Goal: Transaction & Acquisition: Purchase product/service

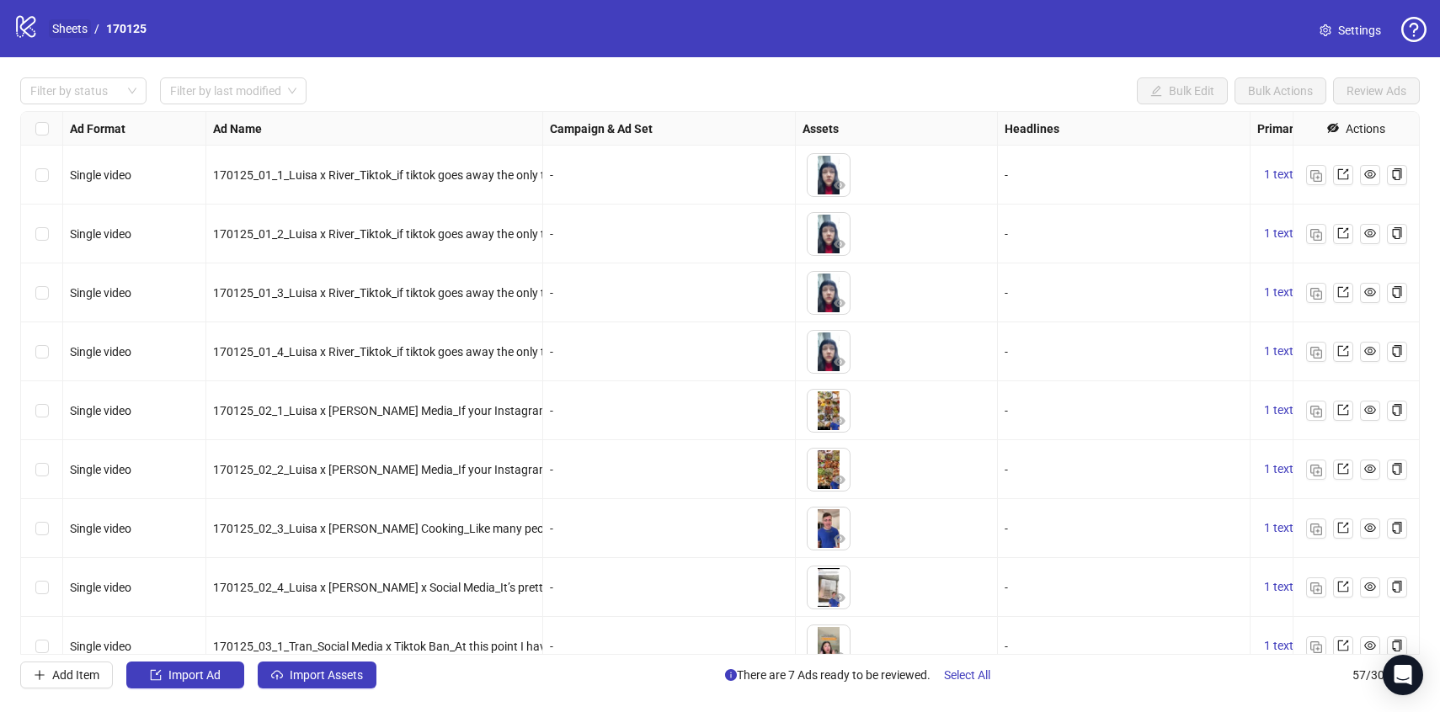
click at [74, 24] on link "Sheets" at bounding box center [70, 28] width 42 height 19
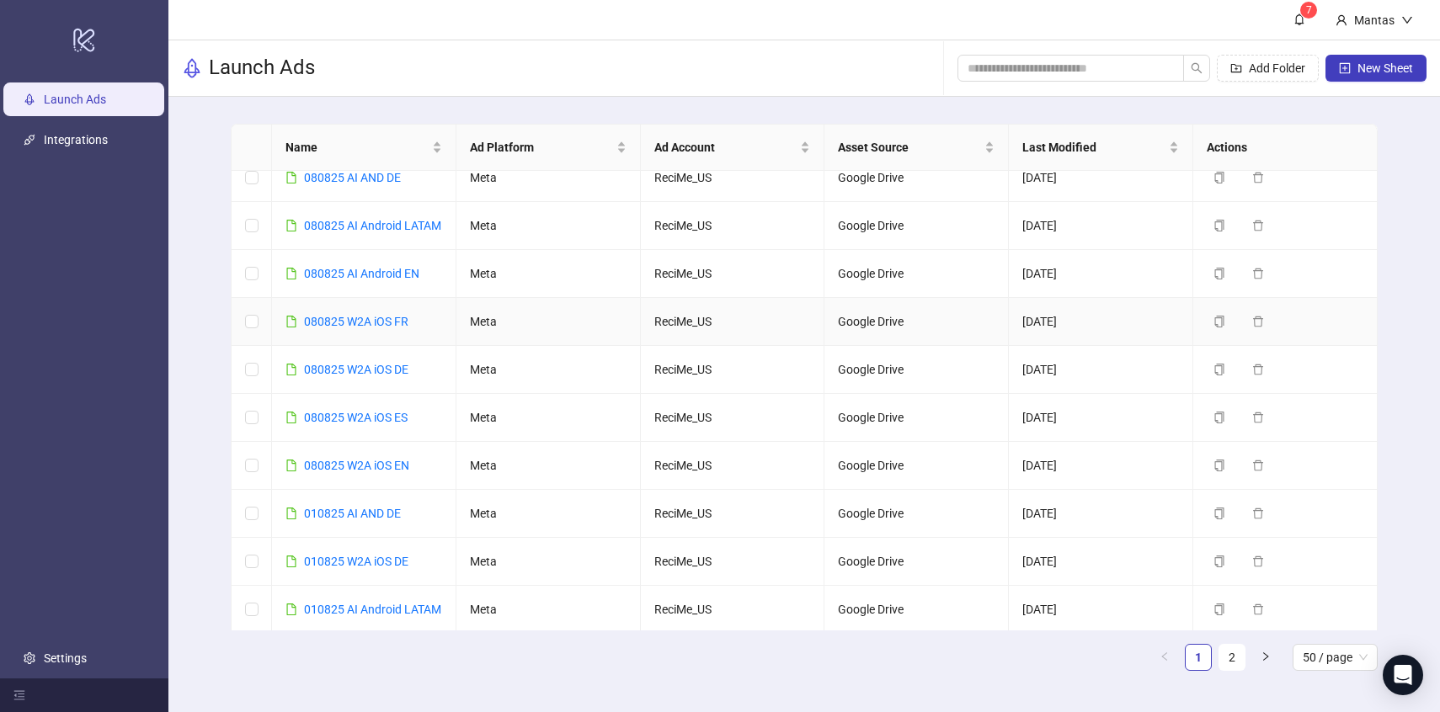
scroll to position [67, 0]
click at [1222, 469] on icon "copy" at bounding box center [1219, 463] width 9 height 12
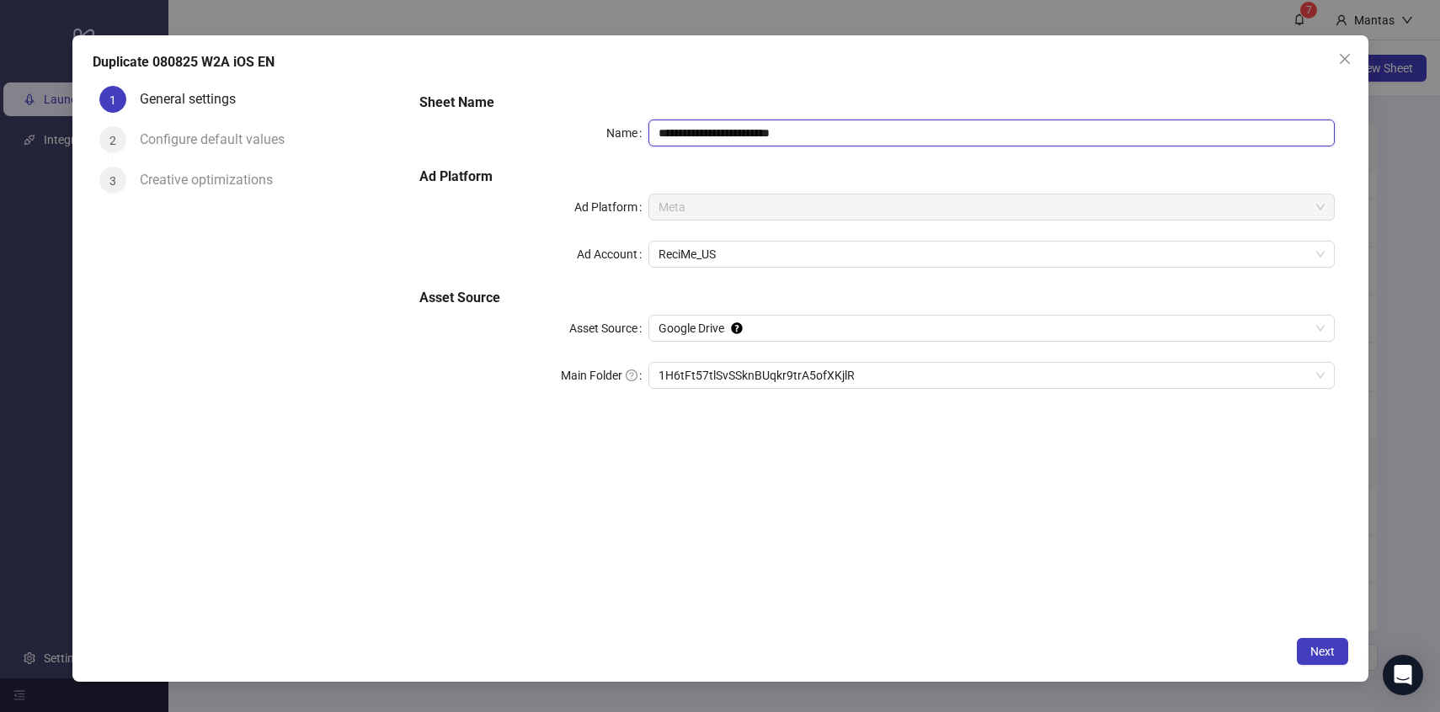
drag, startPoint x: 670, startPoint y: 135, endPoint x: 638, endPoint y: 129, distance: 33.4
click at [638, 129] on div "**********" at bounding box center [876, 133] width 915 height 27
drag, startPoint x: 829, startPoint y: 134, endPoint x: 766, endPoint y: 132, distance: 62.3
click at [766, 133] on input "**********" at bounding box center [991, 133] width 686 height 27
click at [765, 381] on span "1H6tFt57tlSvSSknBUqkr9trA5ofXKjlR" at bounding box center [992, 375] width 666 height 25
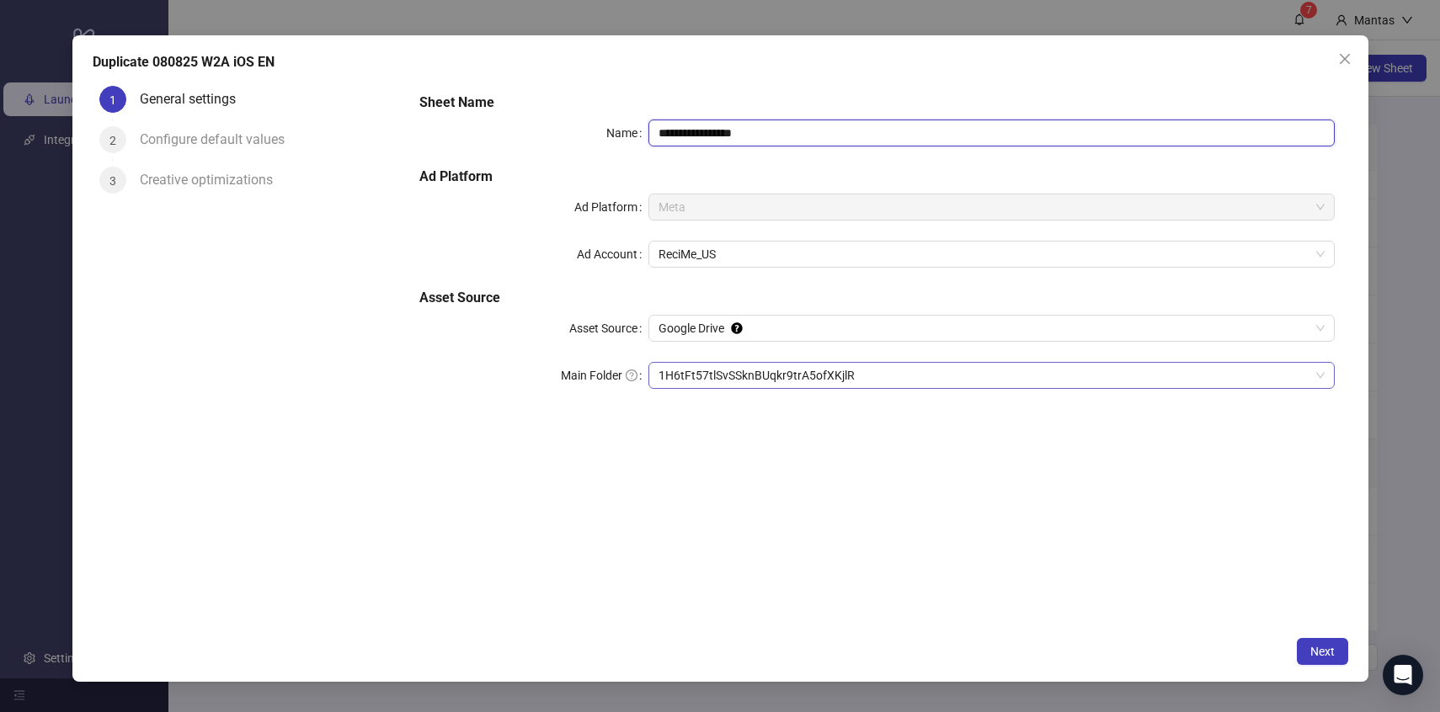
type input "**********"
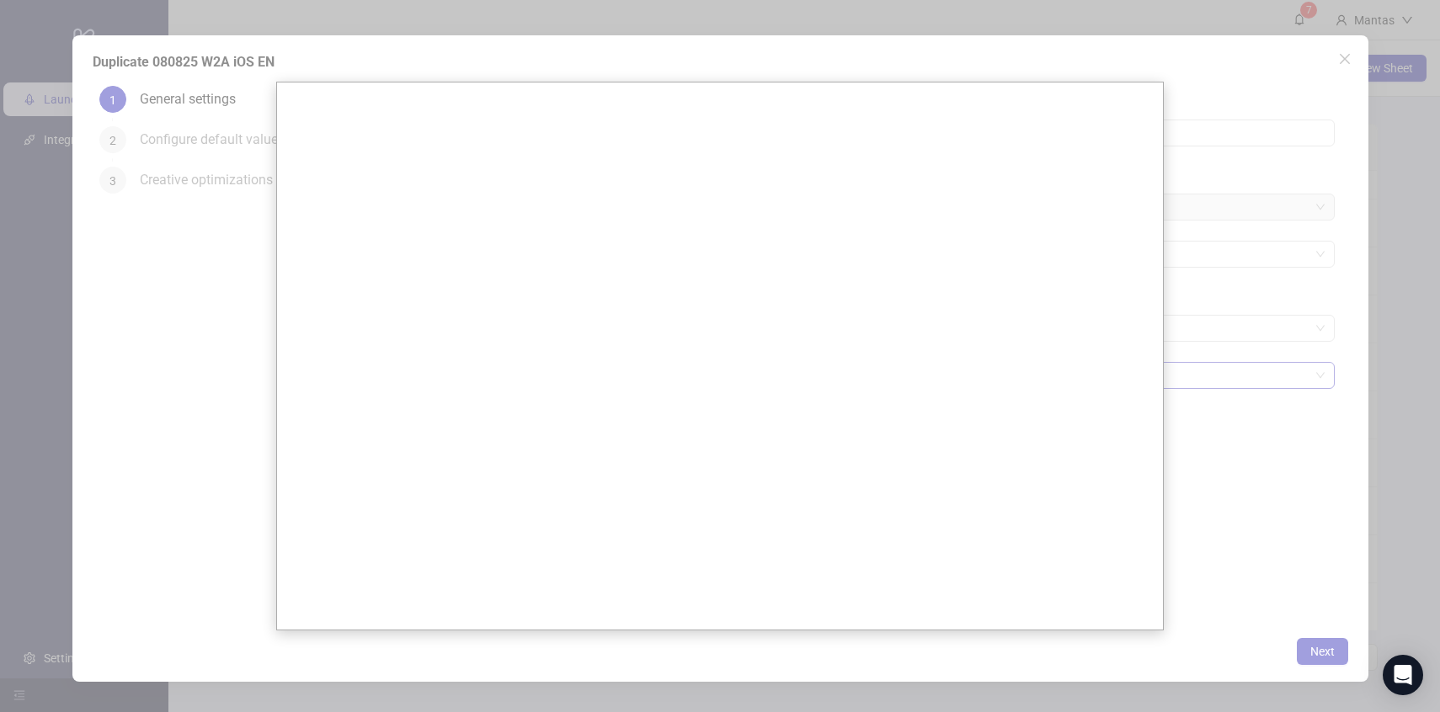
scroll to position [0, 0]
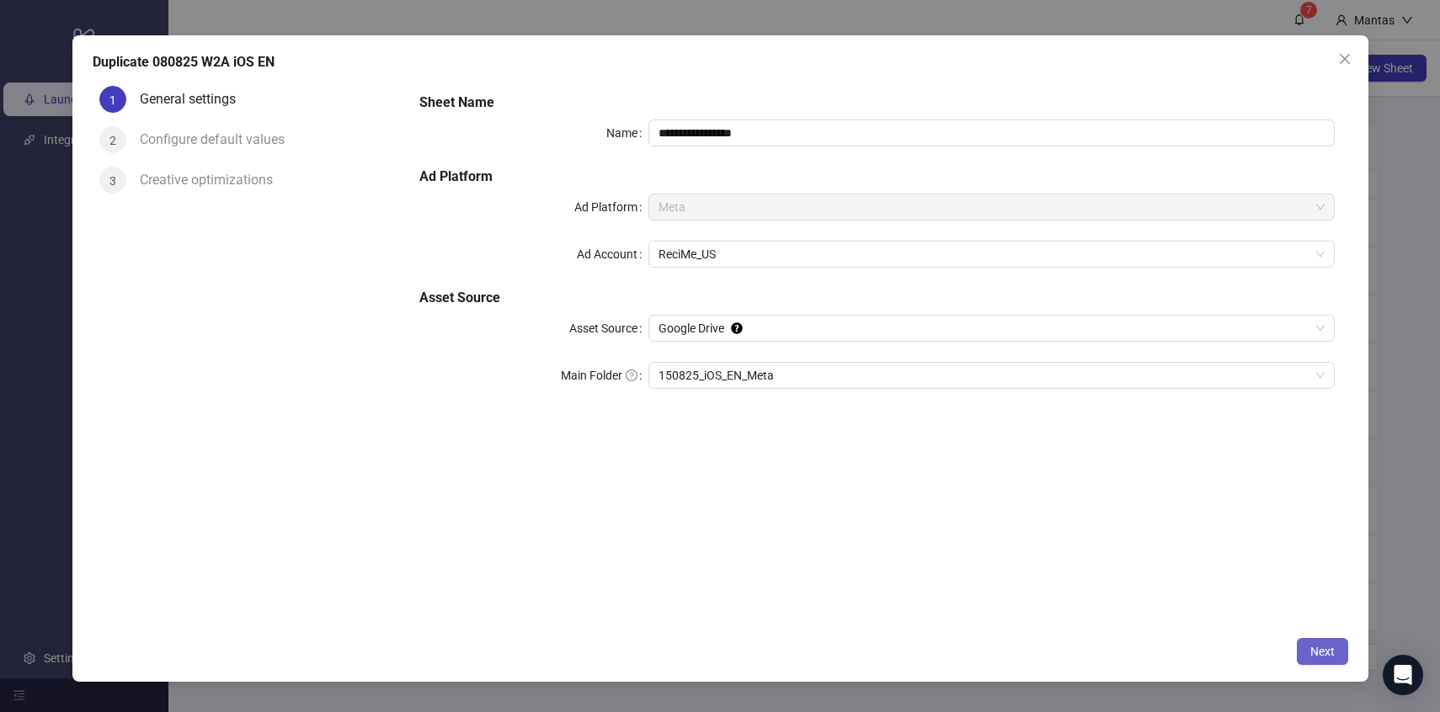
click at [1320, 654] on span "Next" at bounding box center [1322, 651] width 24 height 13
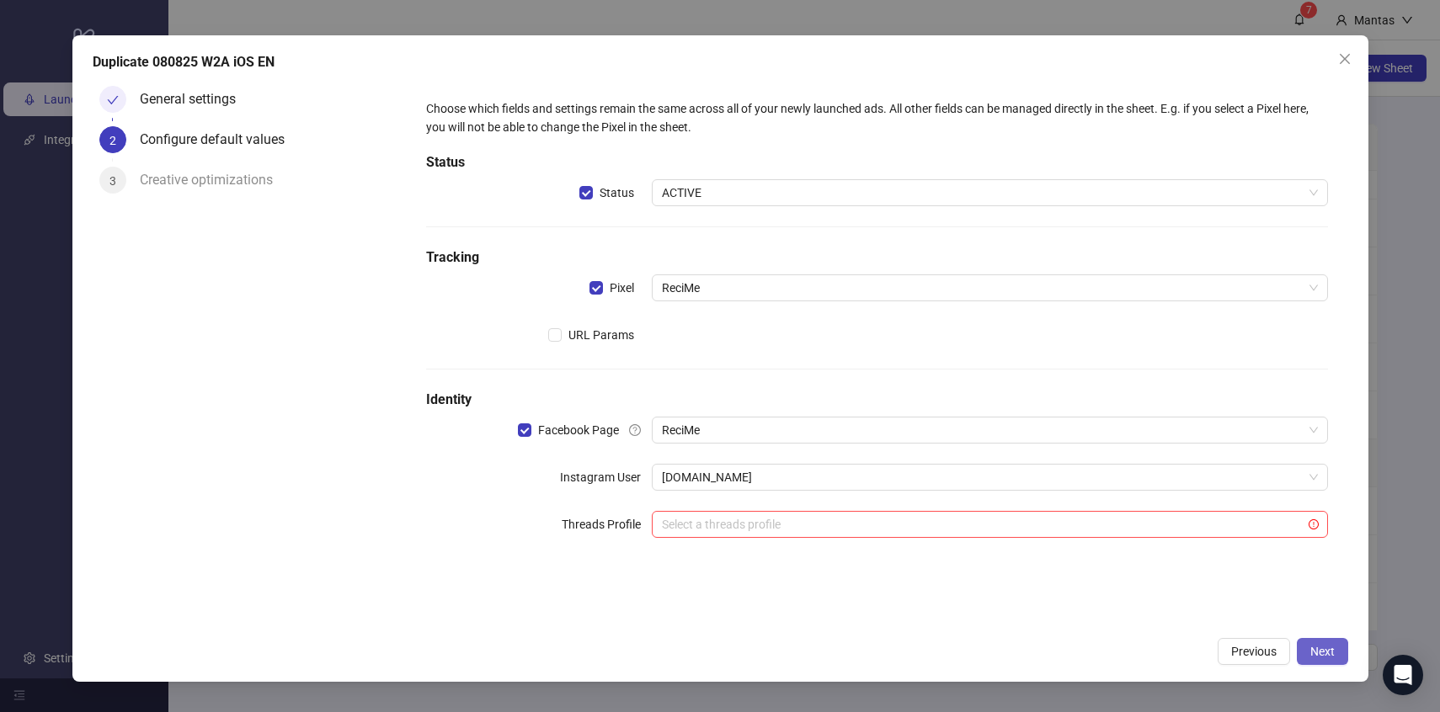
click at [1332, 652] on span "Next" at bounding box center [1322, 651] width 24 height 13
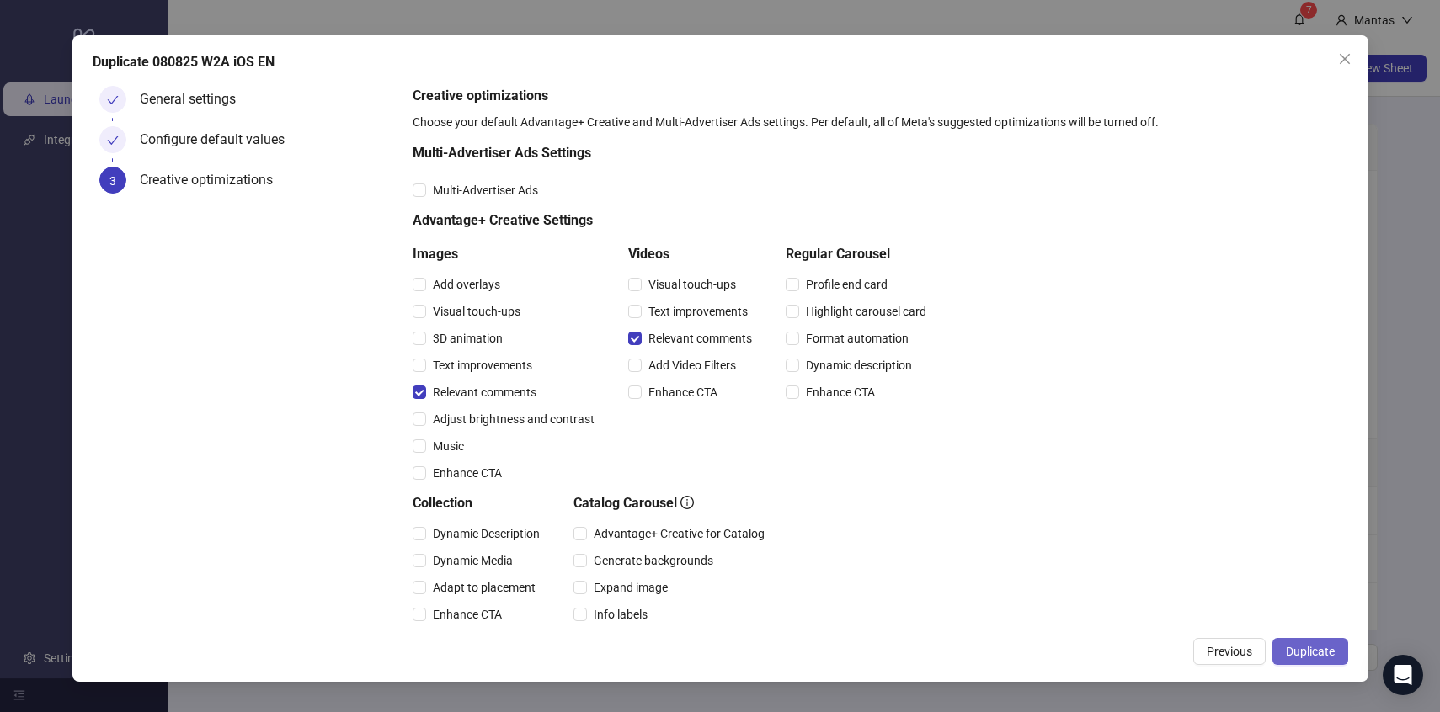
click at [1319, 654] on span "Duplicate" at bounding box center [1310, 651] width 49 height 13
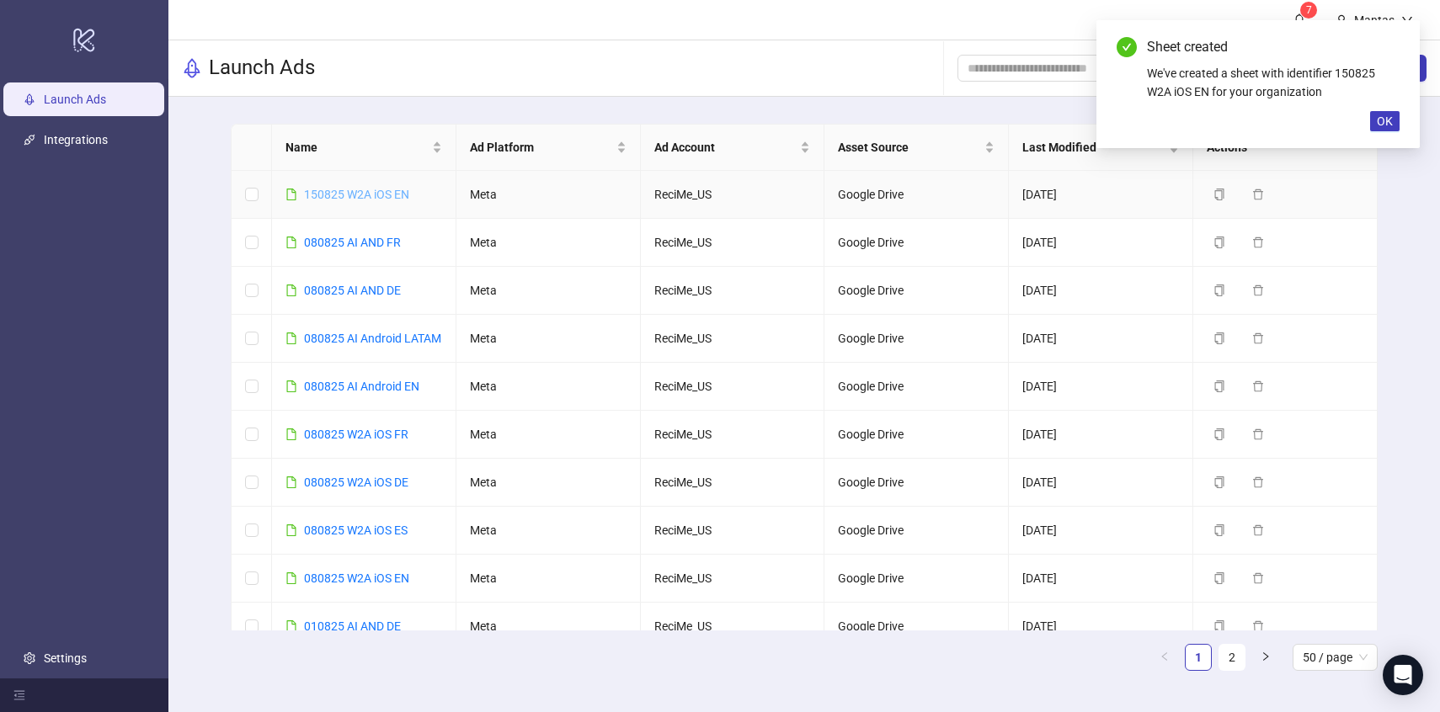
click at [350, 196] on link "150825 W2A iOS EN" at bounding box center [356, 194] width 105 height 13
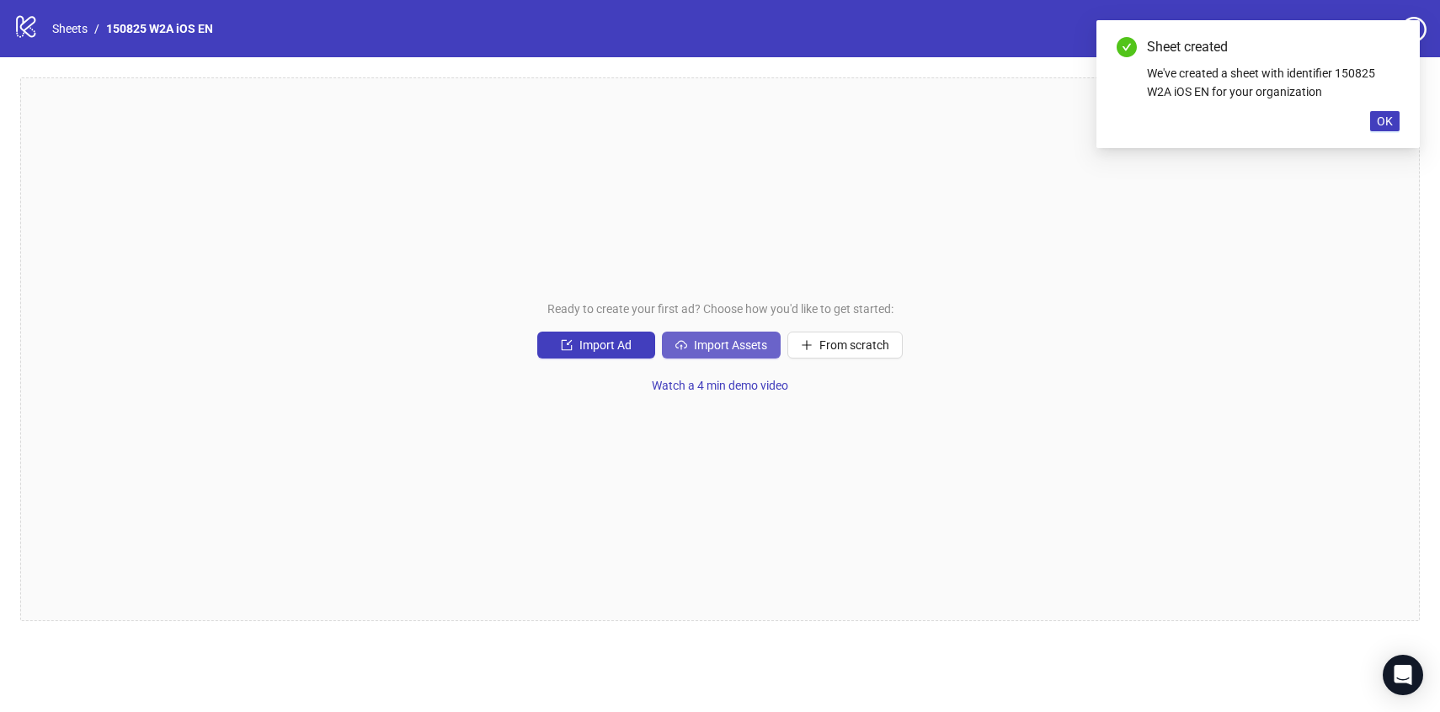
click at [716, 355] on button "Import Assets" at bounding box center [721, 345] width 119 height 27
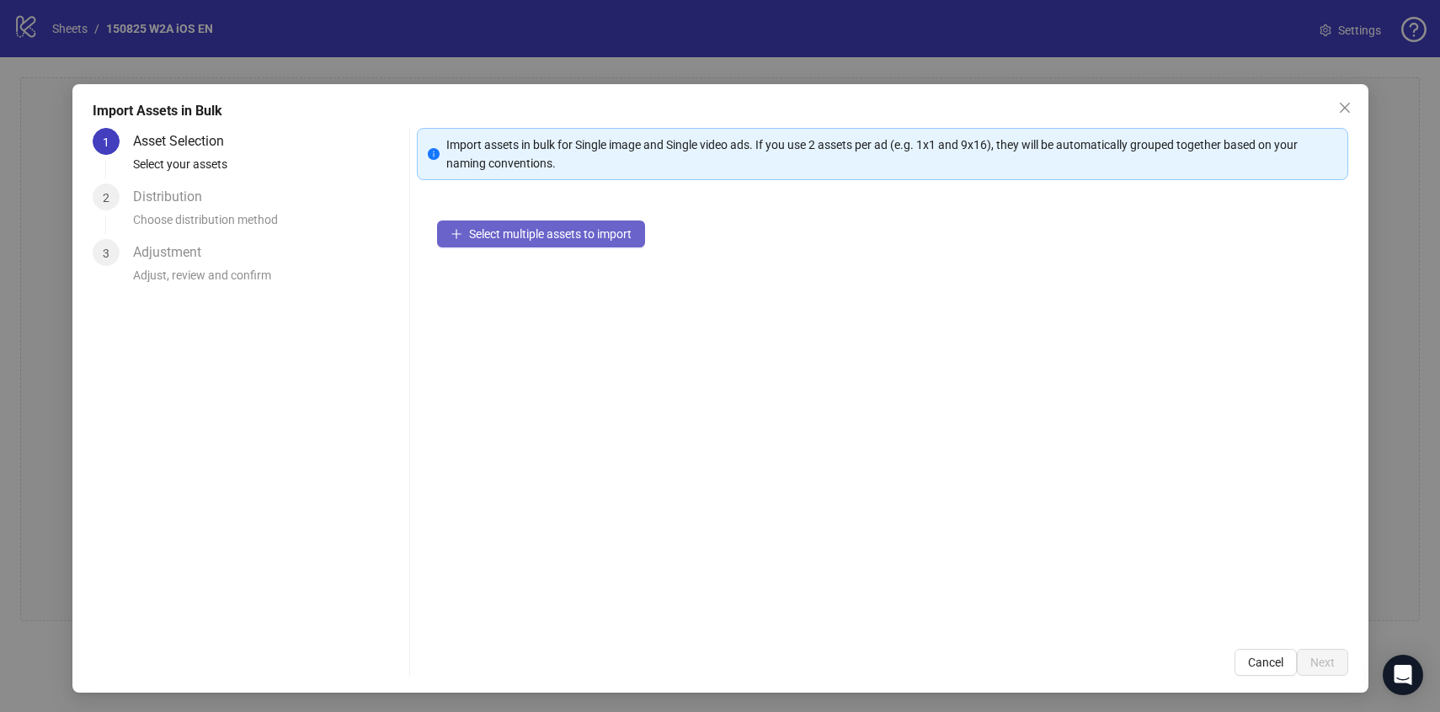
click at [592, 234] on span "Select multiple assets to import" at bounding box center [550, 233] width 163 height 13
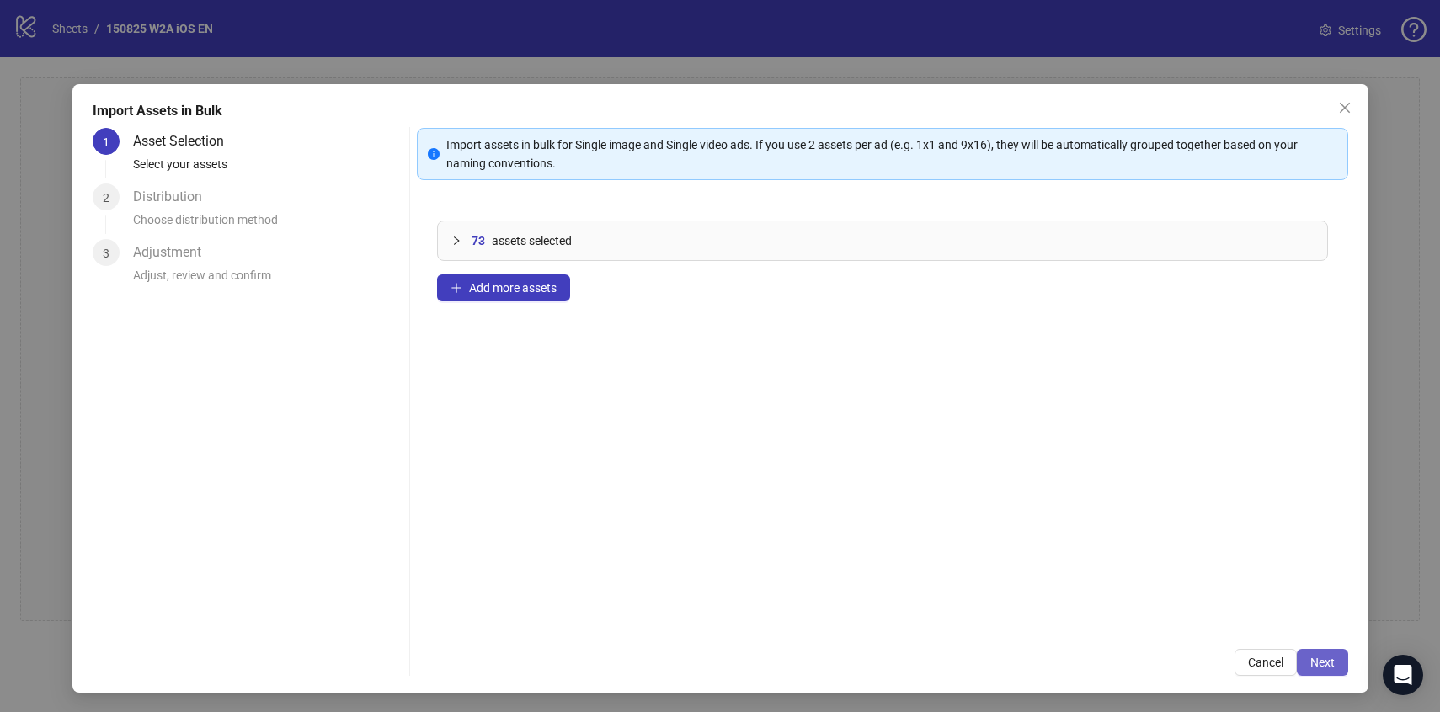
click at [1327, 664] on span "Next" at bounding box center [1322, 662] width 24 height 13
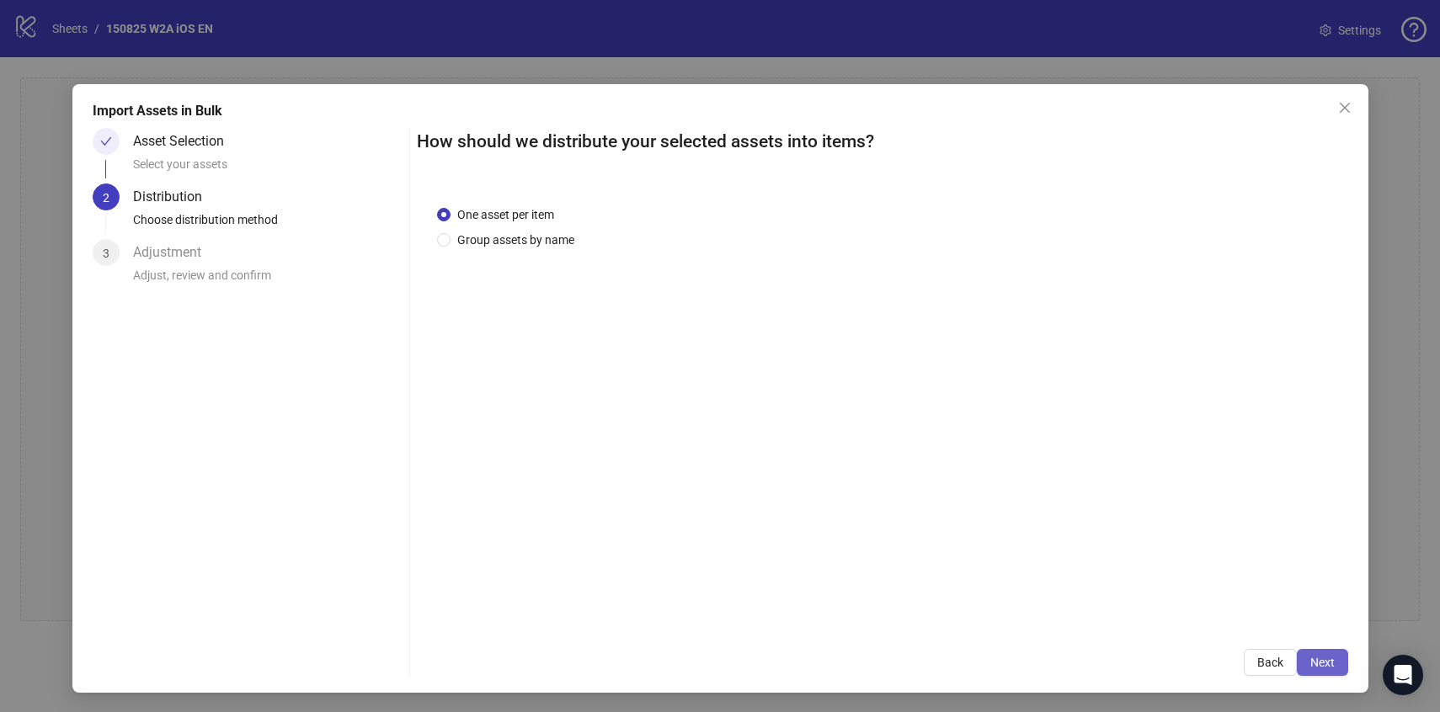
click at [1316, 663] on span "Next" at bounding box center [1322, 662] width 24 height 13
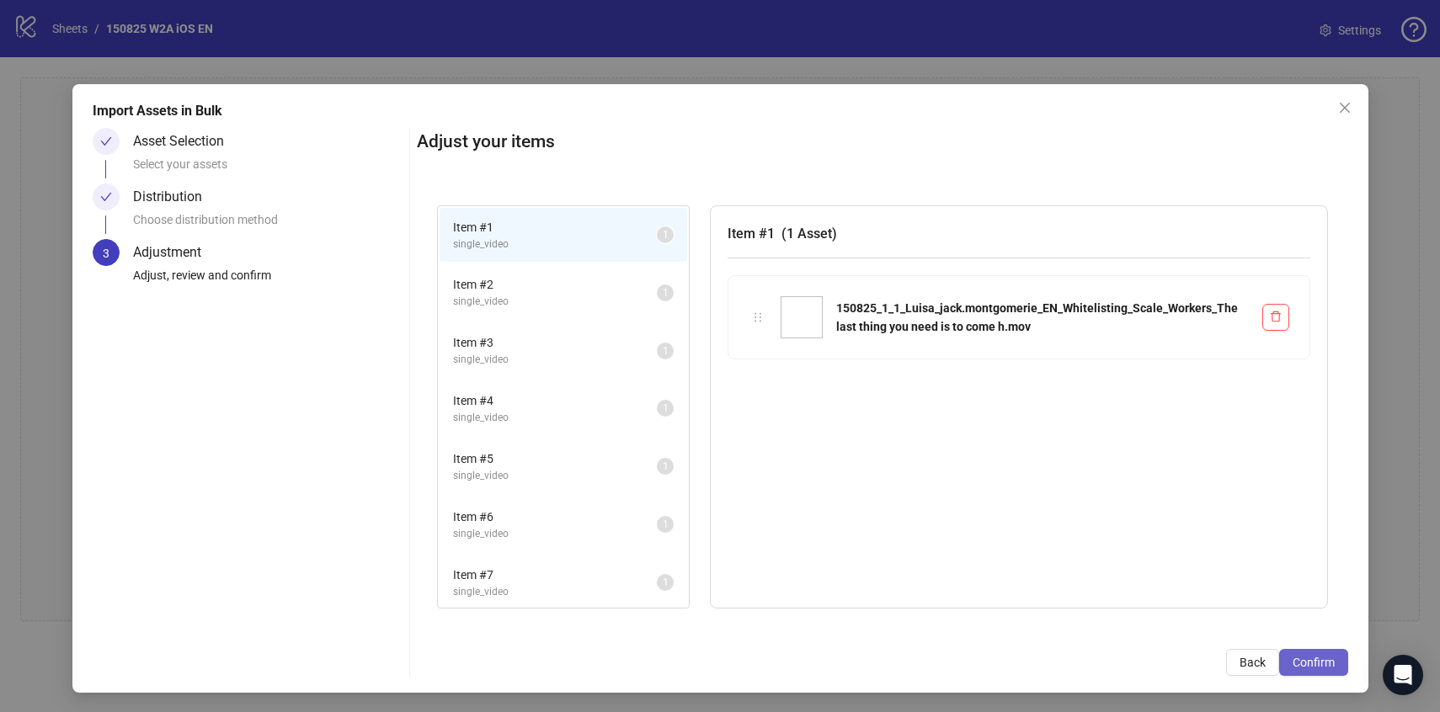
click at [1324, 660] on span "Confirm" at bounding box center [1314, 662] width 42 height 13
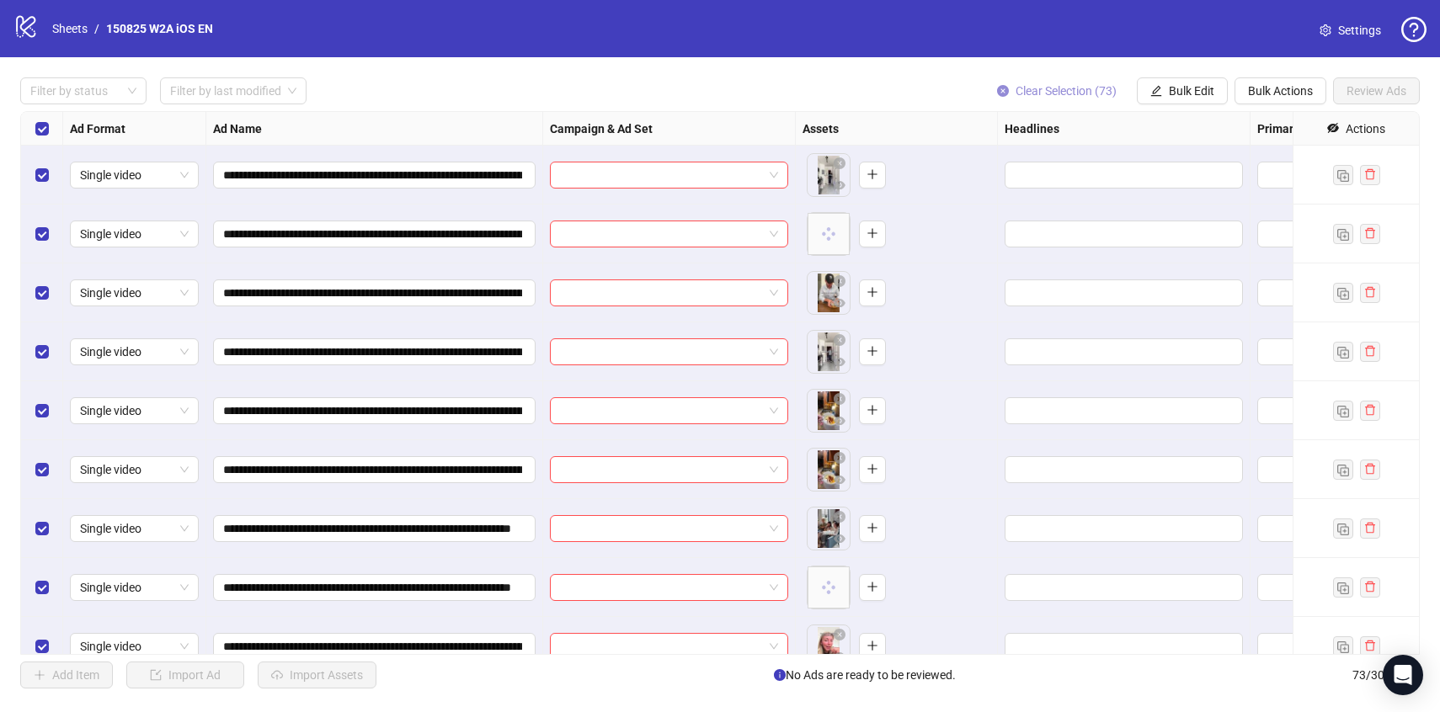
click at [1054, 96] on span "Clear Selection (73)" at bounding box center [1066, 90] width 101 height 13
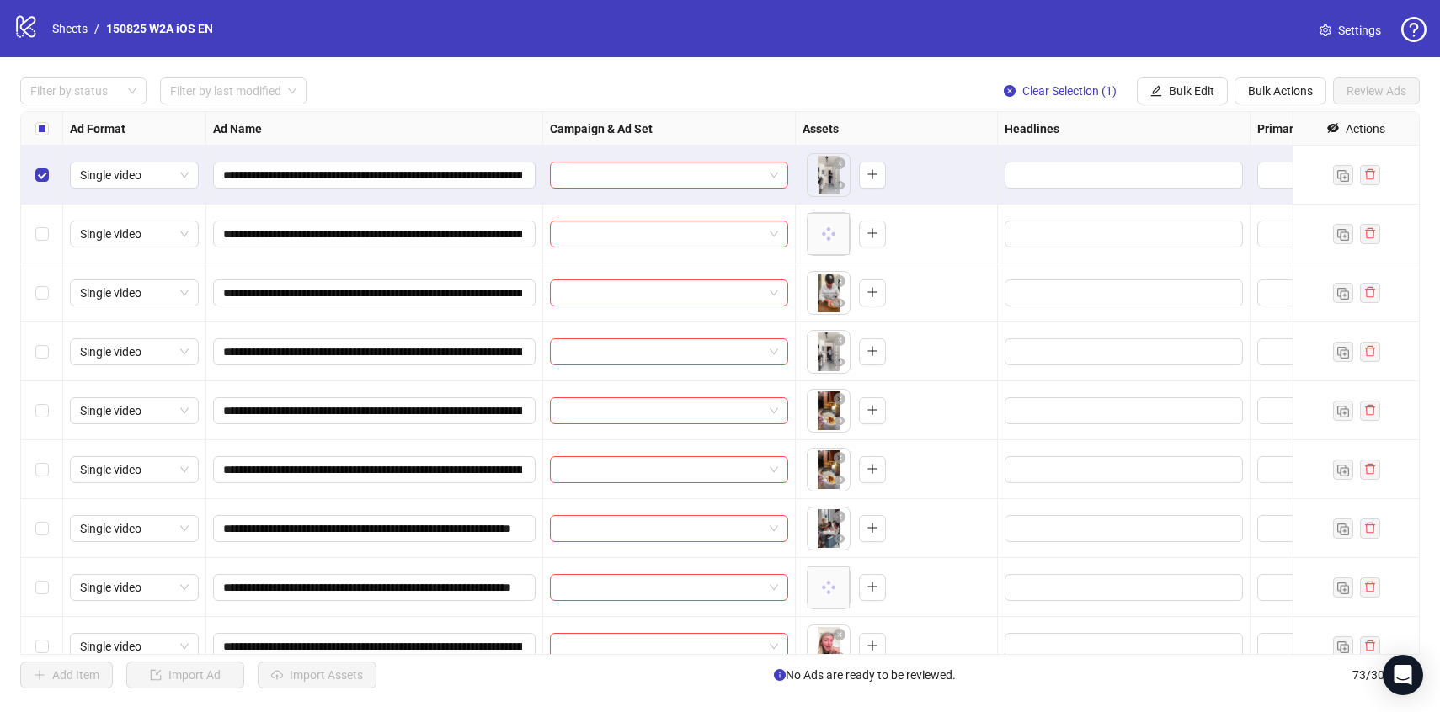
click at [38, 223] on div "Select row 2" at bounding box center [42, 234] width 42 height 59
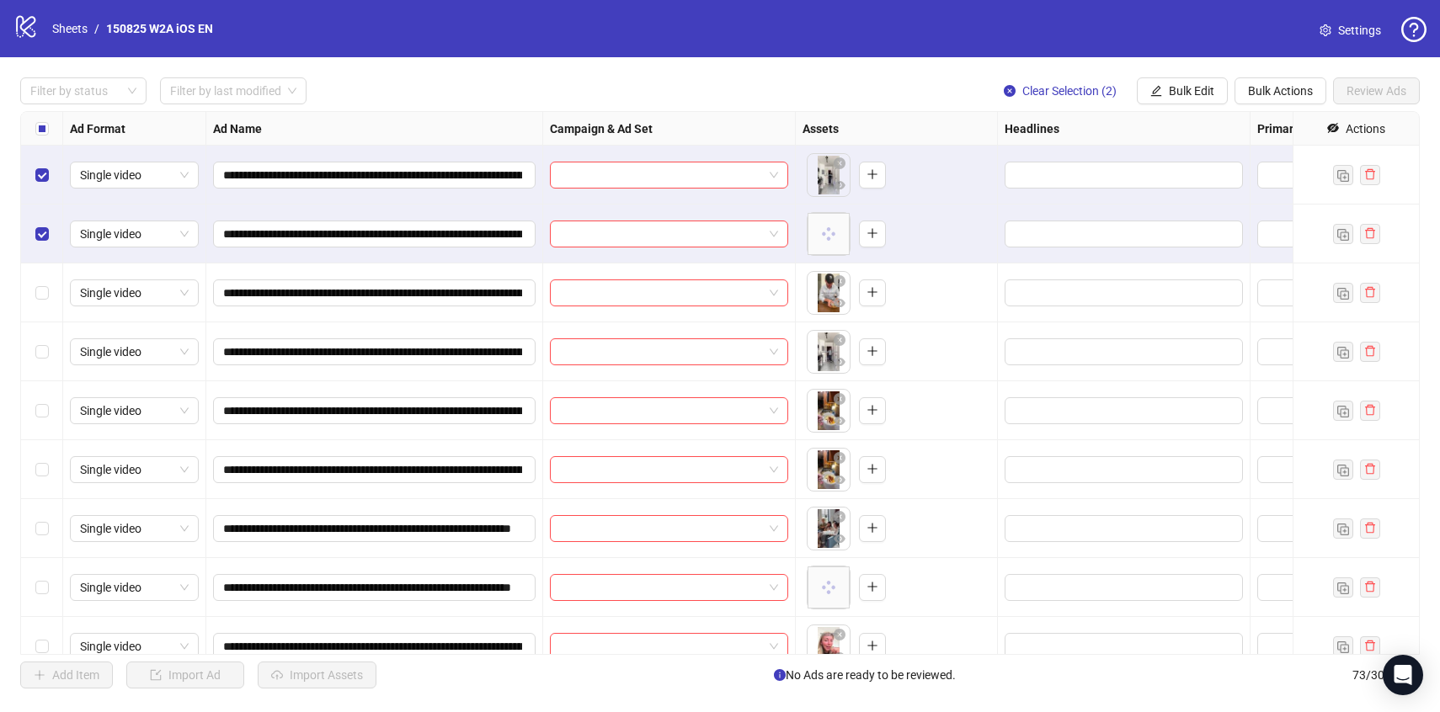
click at [40, 244] on div "Select row 2" at bounding box center [42, 234] width 42 height 59
click at [37, 260] on div "Select row 2" at bounding box center [42, 234] width 42 height 59
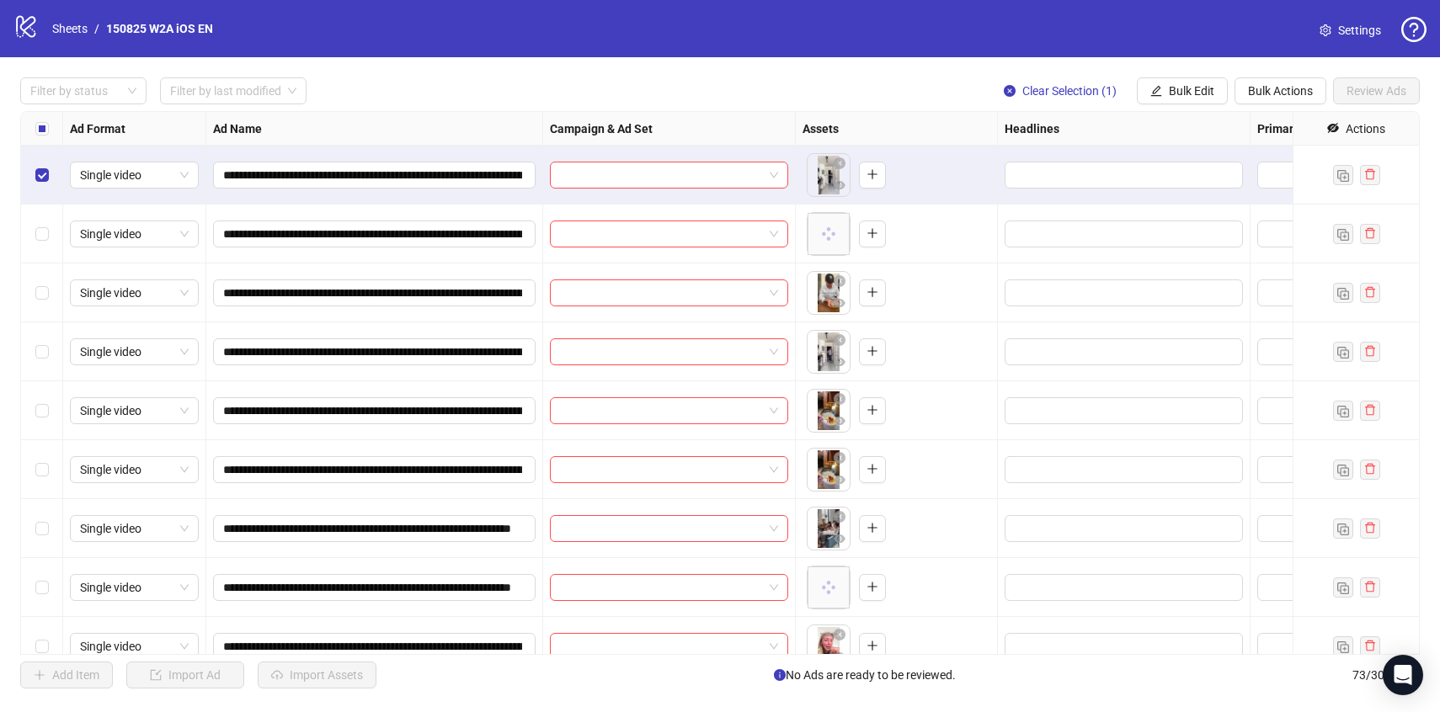
click at [38, 253] on div "Select row 2" at bounding box center [42, 234] width 42 height 59
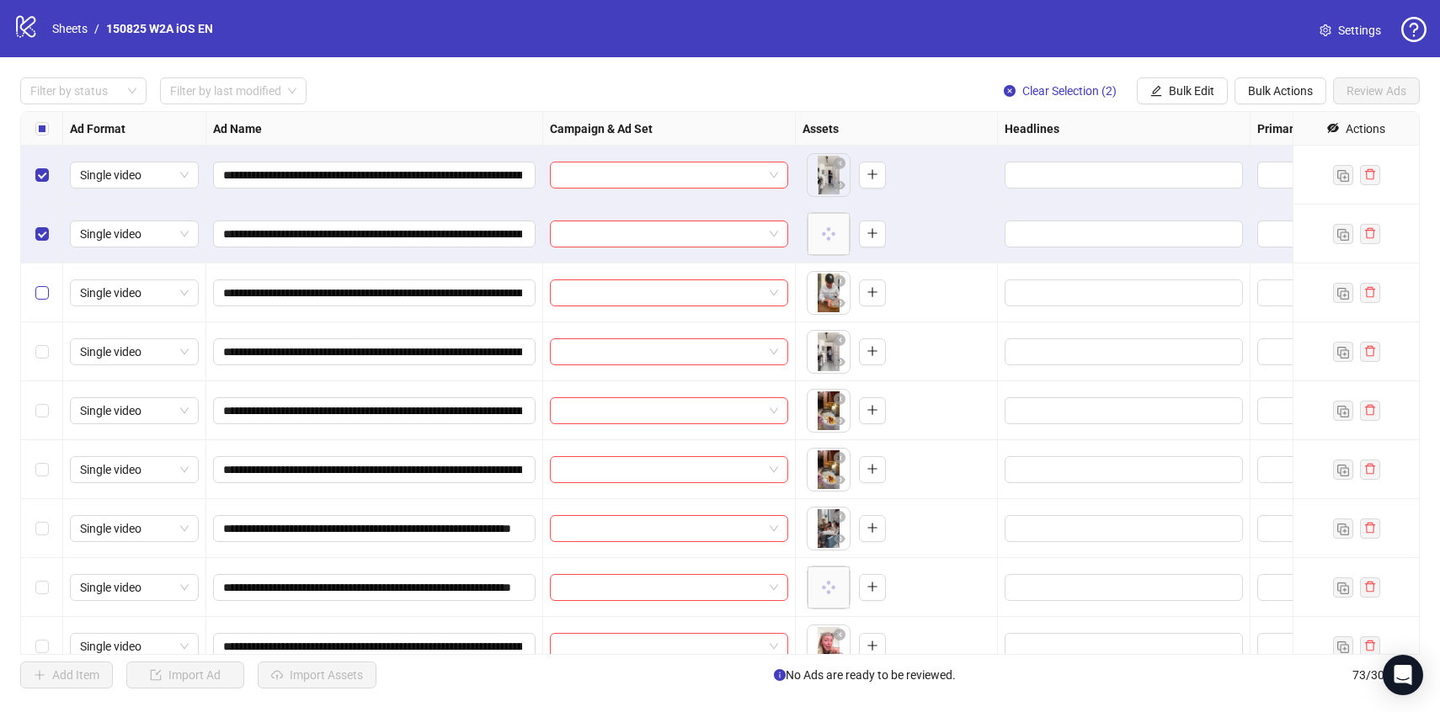
click at [38, 284] on label "Select row 3" at bounding box center [41, 293] width 13 height 19
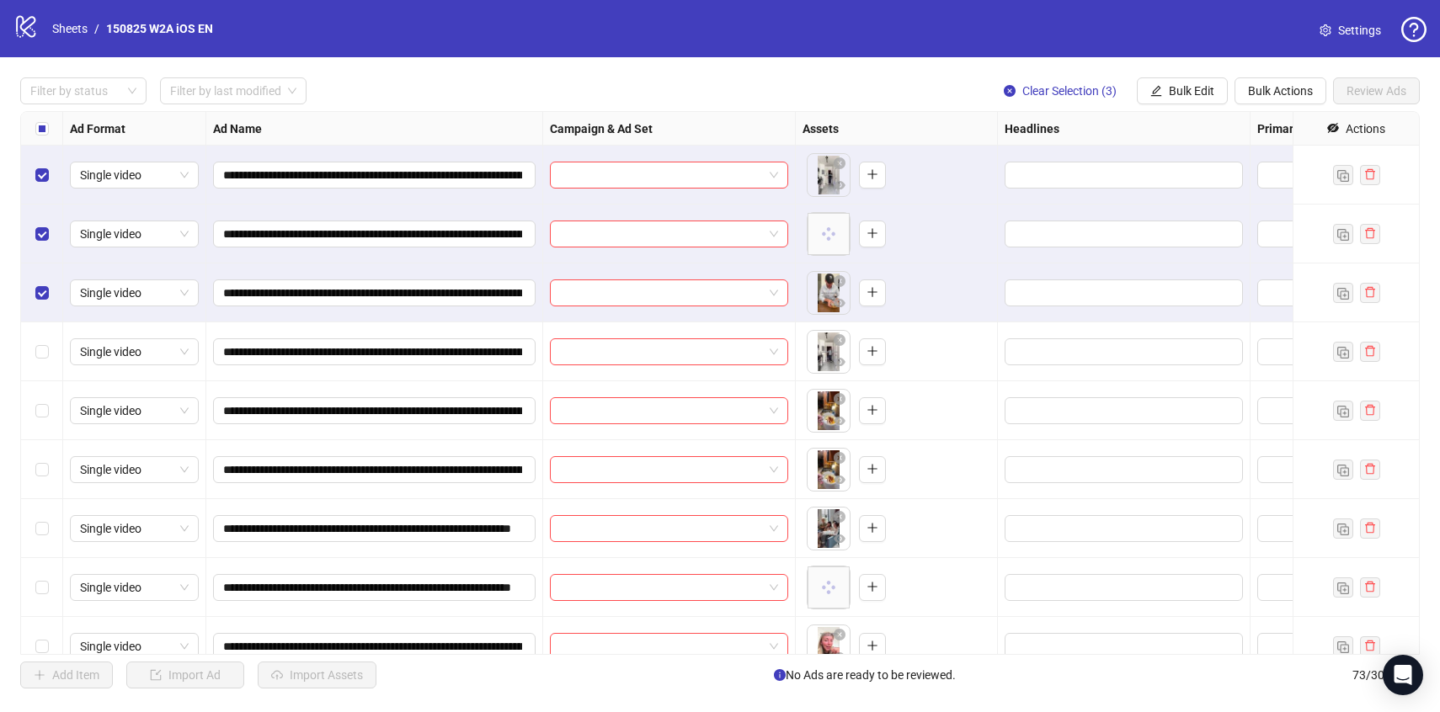
click at [46, 336] on div "Select row 4" at bounding box center [42, 352] width 42 height 59
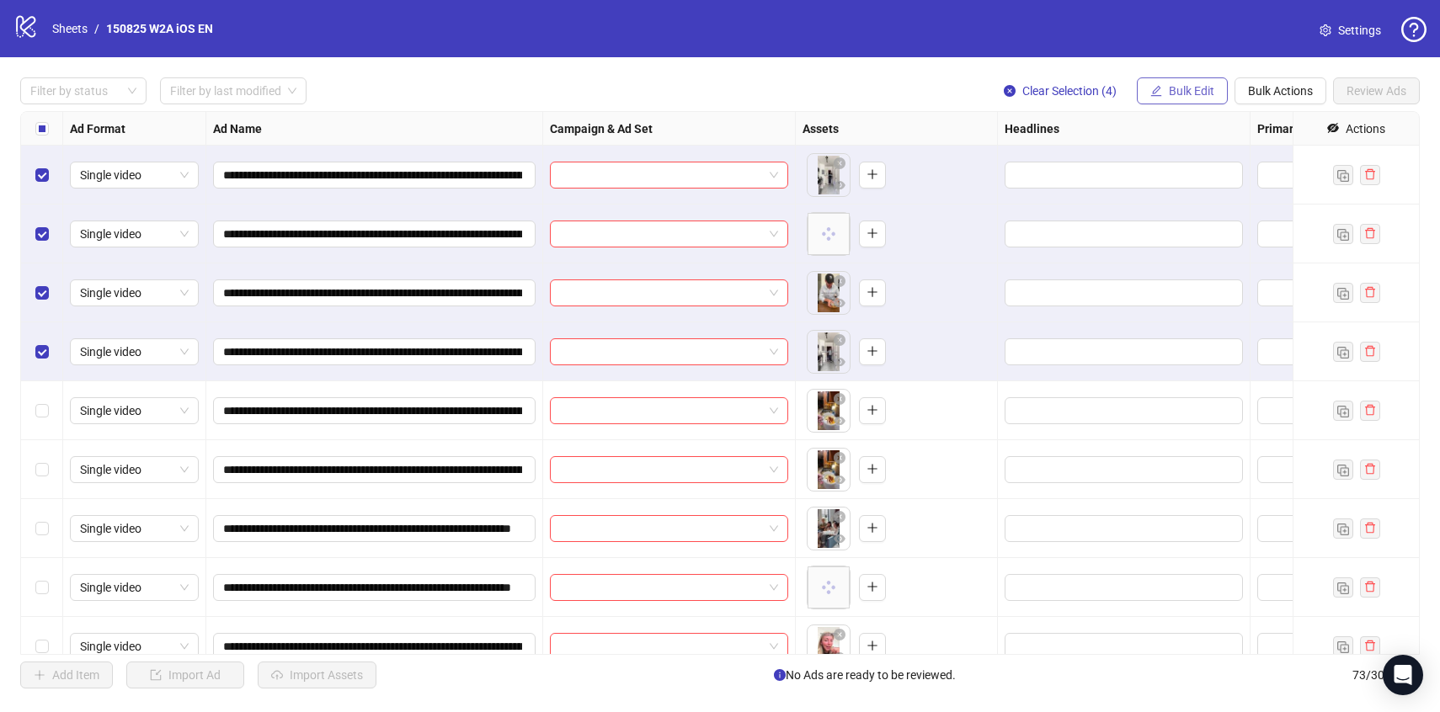
click at [1190, 78] on button "Bulk Edit" at bounding box center [1182, 90] width 91 height 27
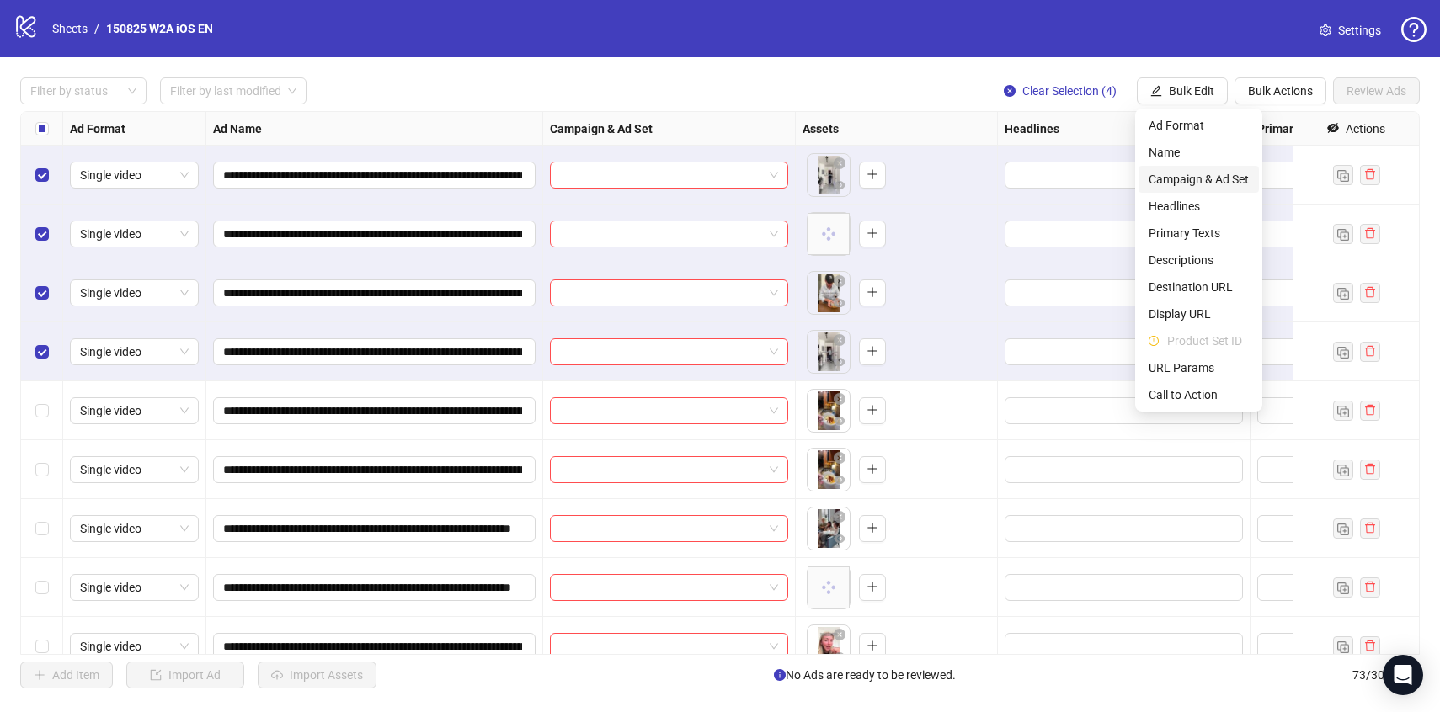
click at [1160, 174] on span "Campaign & Ad Set" at bounding box center [1199, 179] width 100 height 19
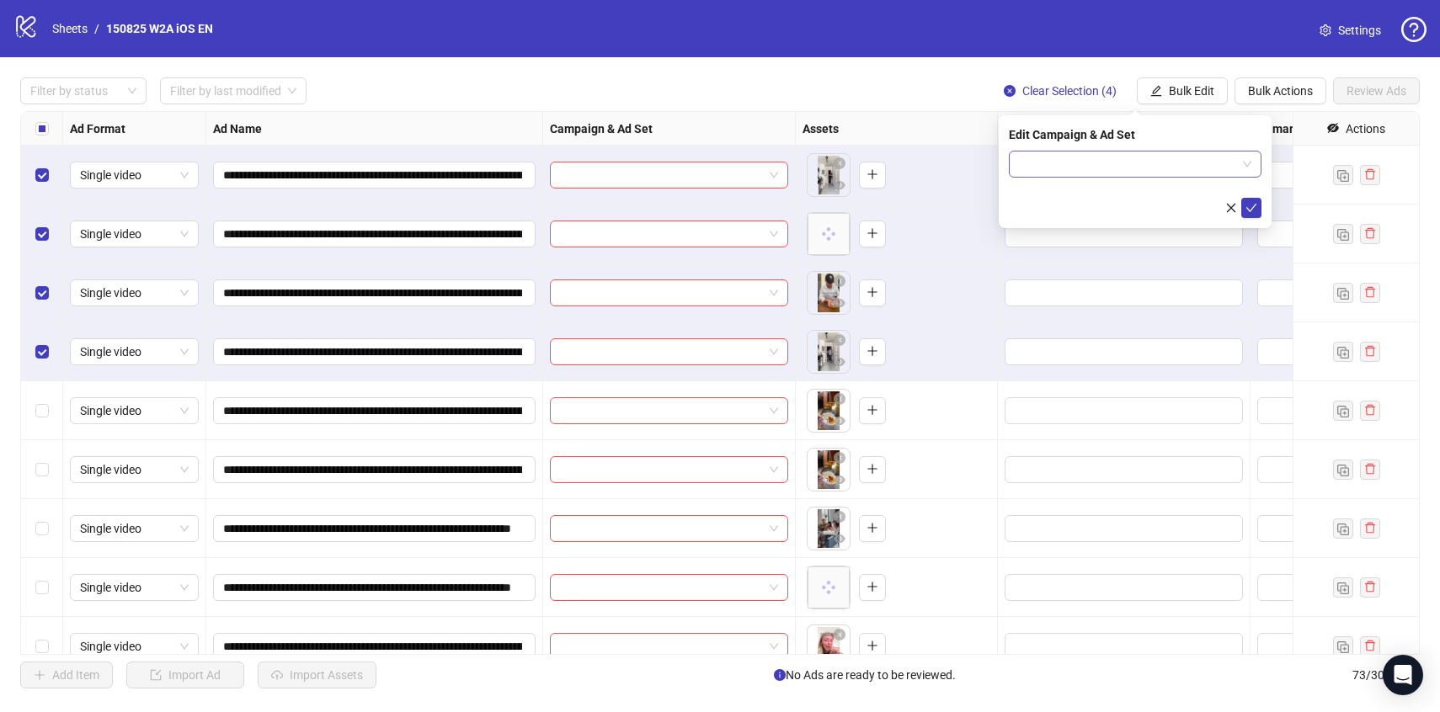
click at [1125, 157] on input "search" at bounding box center [1127, 164] width 217 height 25
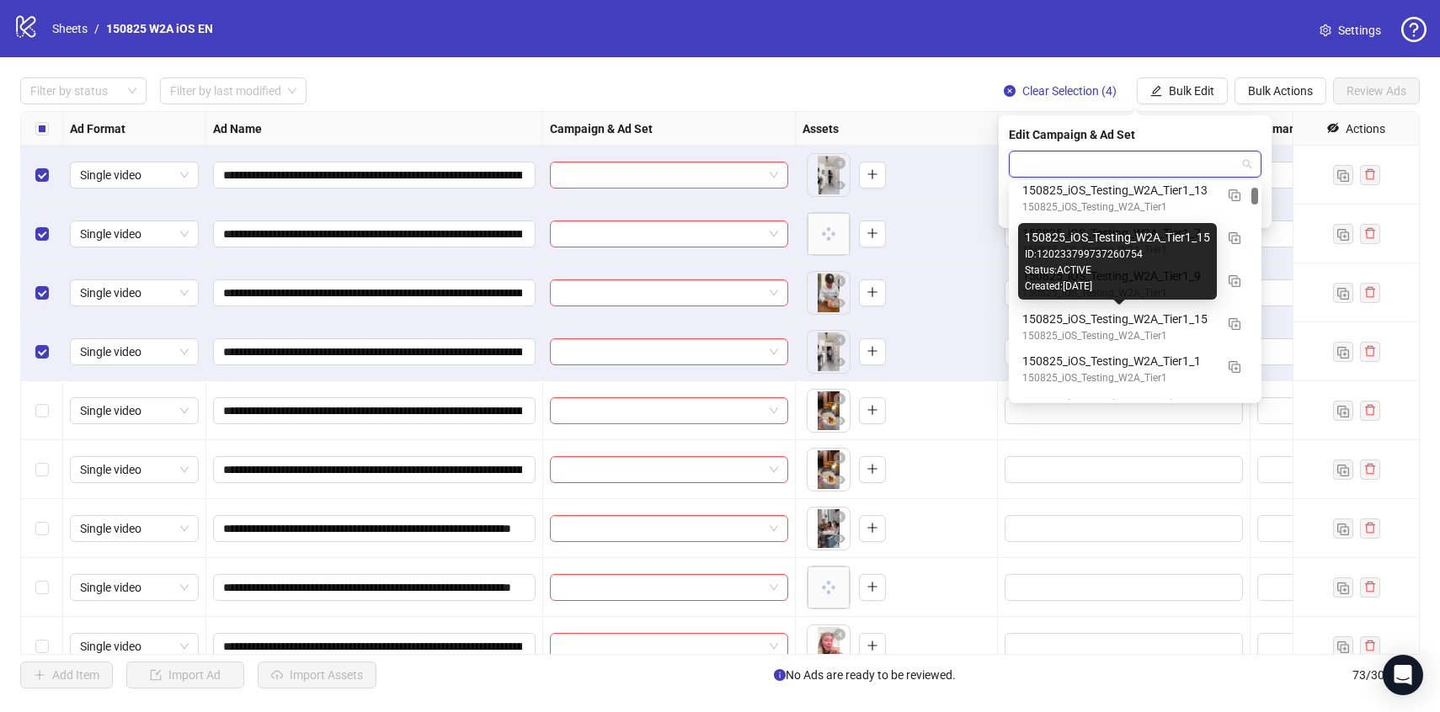
scroll to position [337, 0]
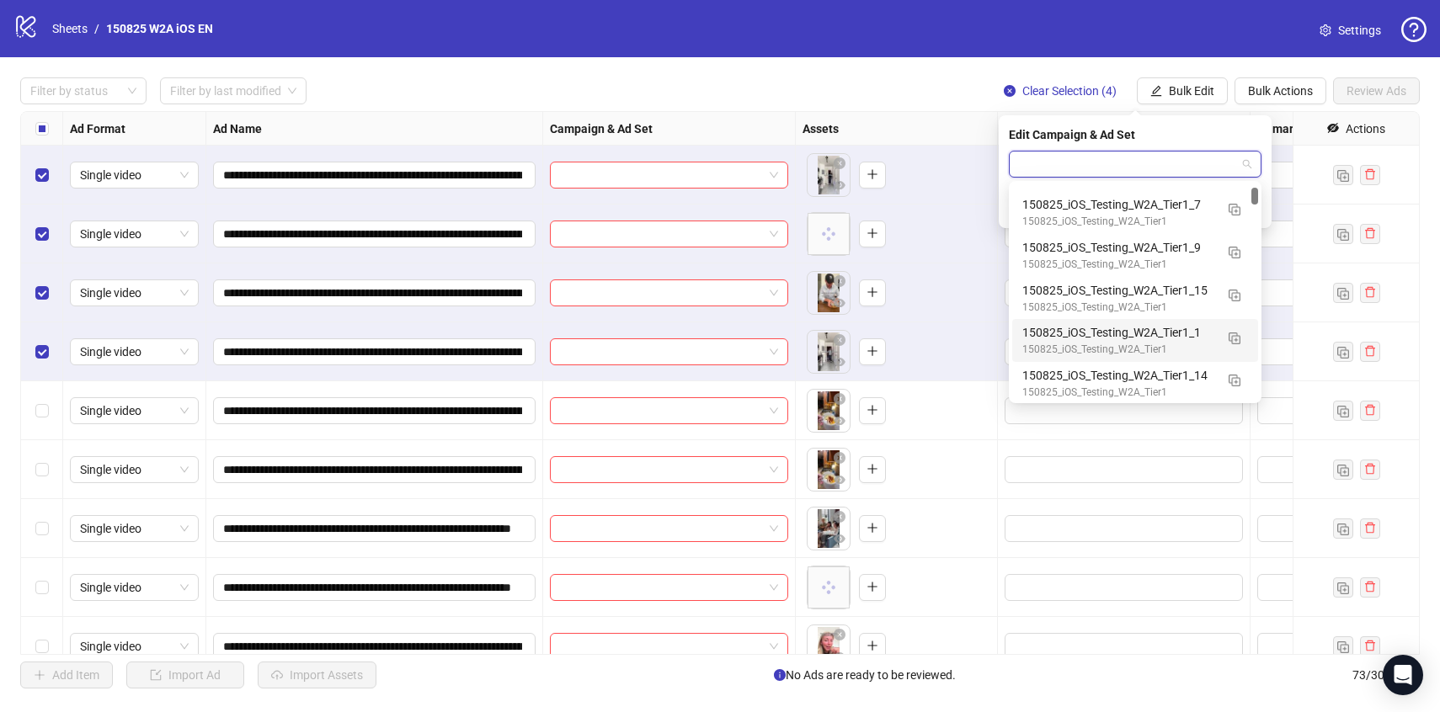
click at [1133, 326] on div "150825_iOS_Testing_W2A_Tier1_1" at bounding box center [1118, 332] width 192 height 19
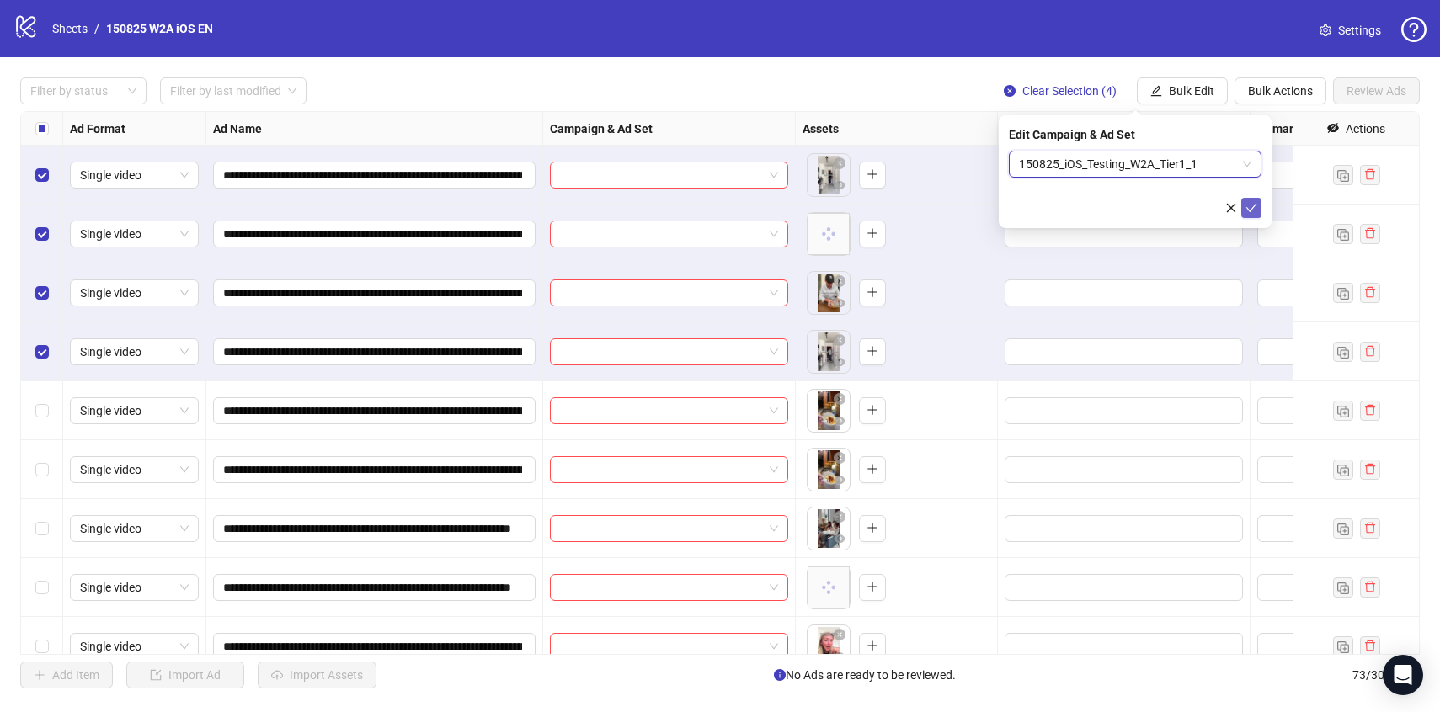
click at [1251, 206] on icon "check" at bounding box center [1252, 208] width 12 height 12
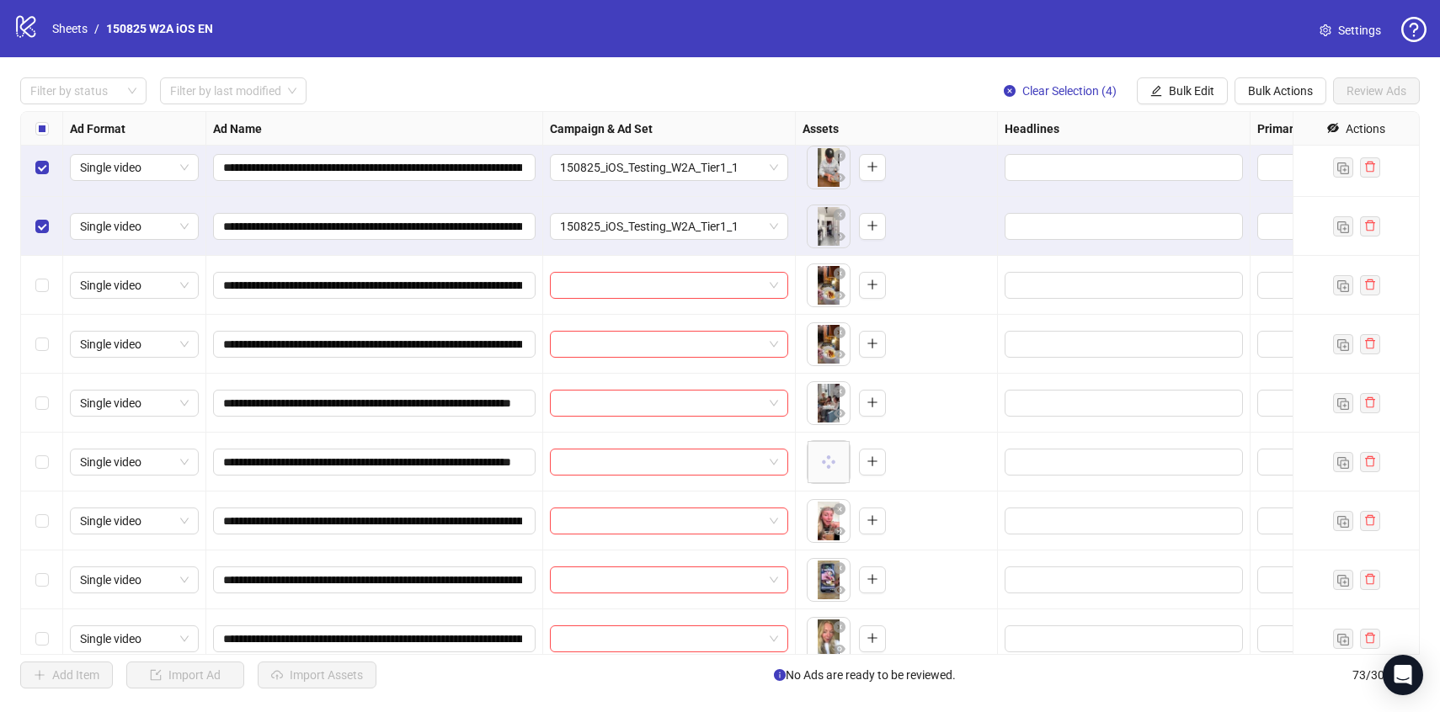
scroll to position [138, 0]
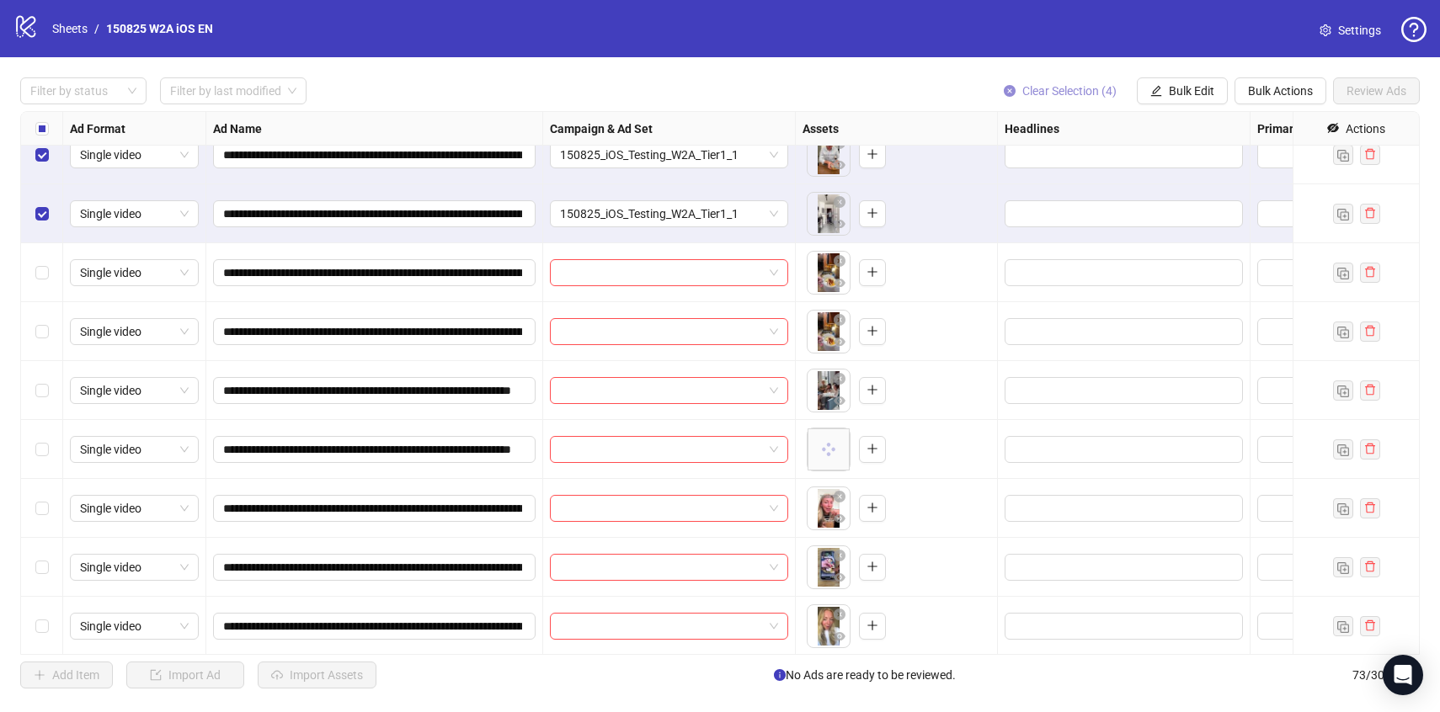
click at [1037, 88] on span "Clear Selection (4)" at bounding box center [1069, 90] width 94 height 13
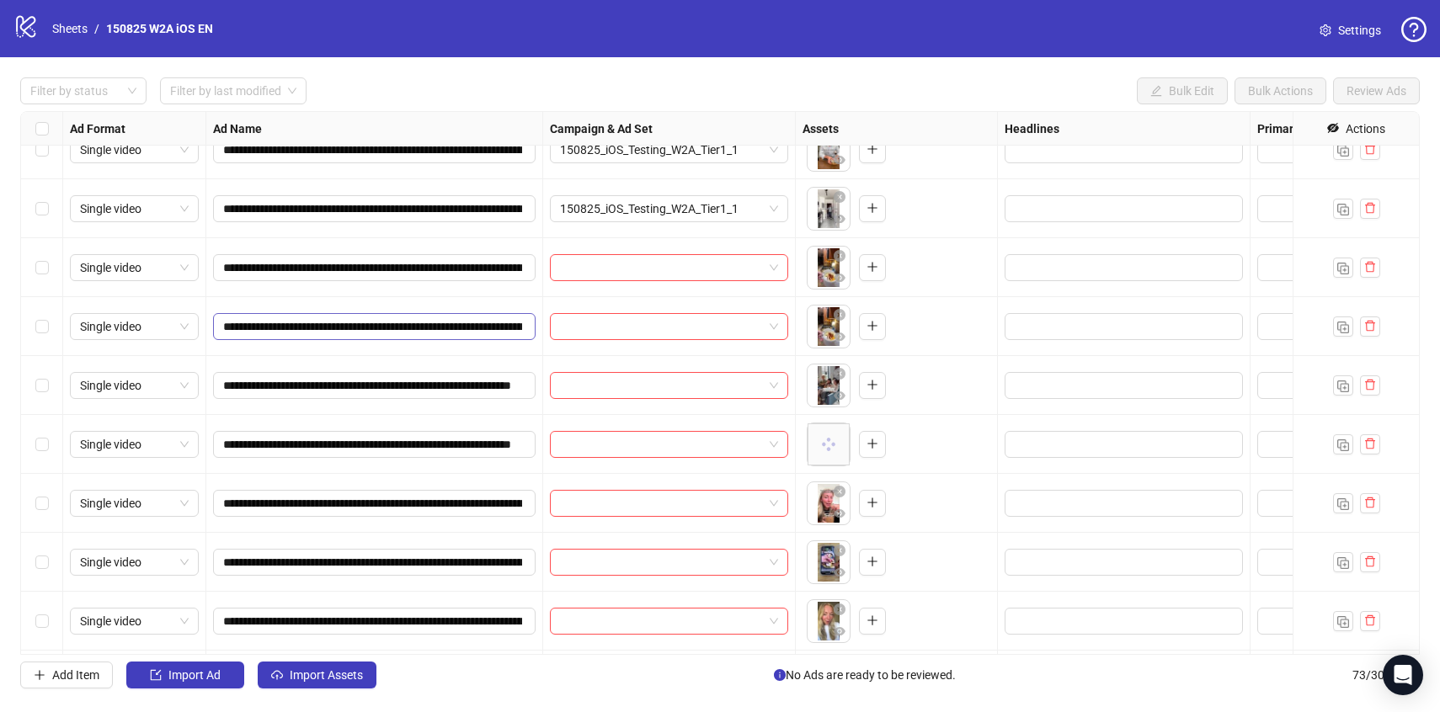
scroll to position [168, 0]
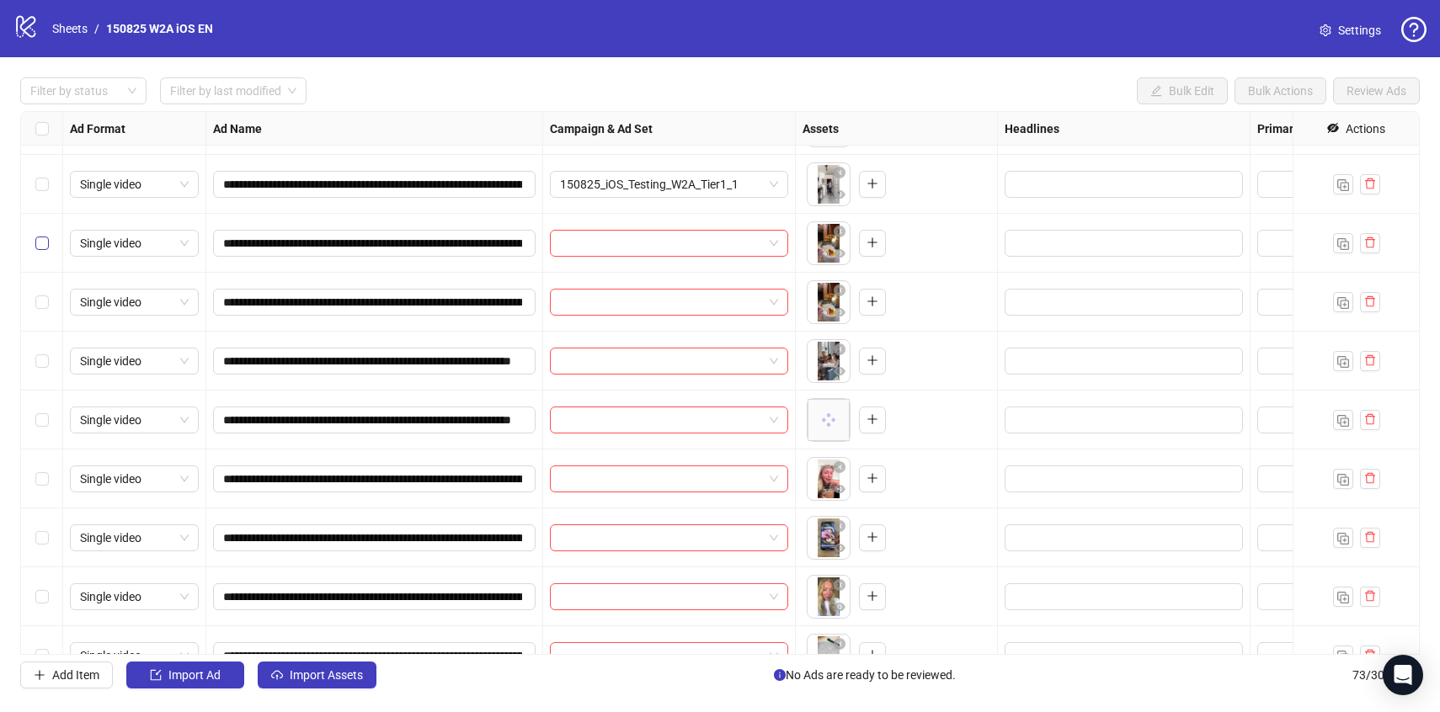
click at [46, 234] on label "Select row 5" at bounding box center [41, 243] width 13 height 19
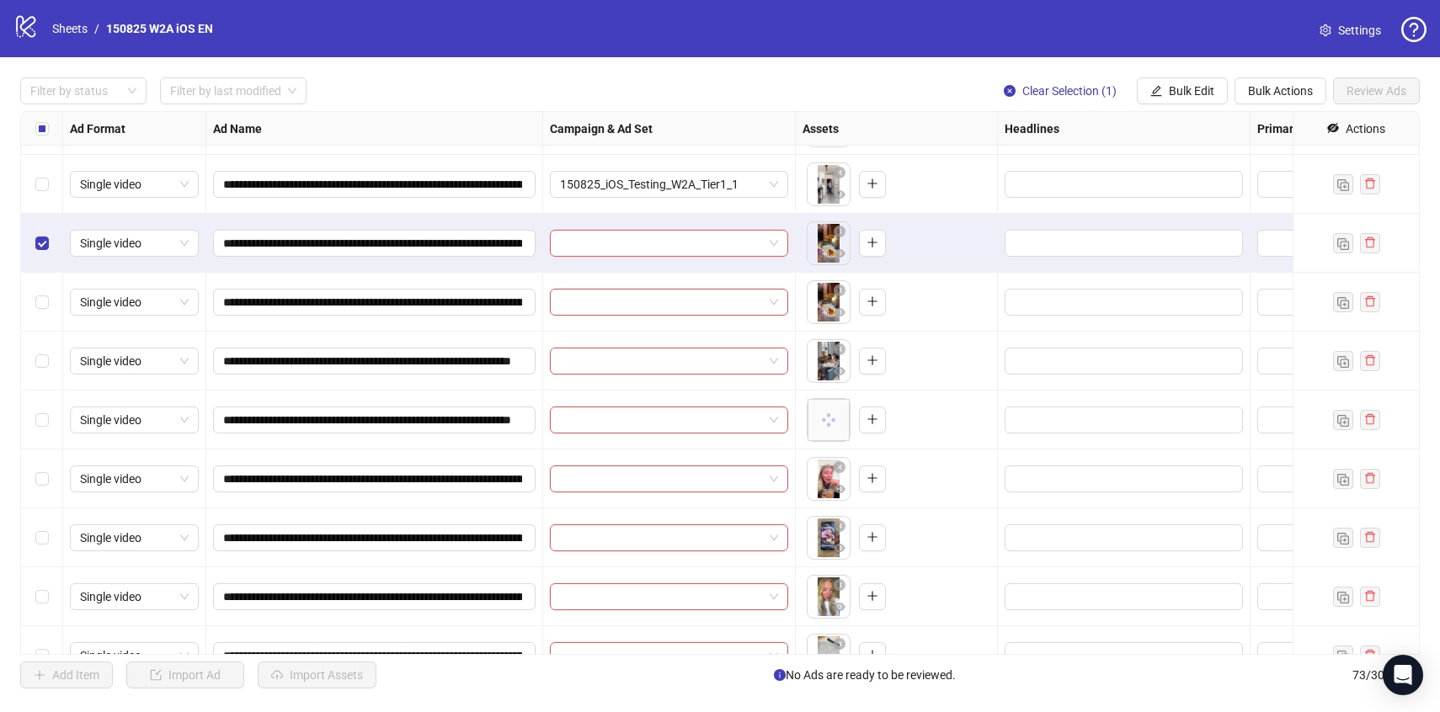
click at [48, 284] on div "Select row 6" at bounding box center [42, 302] width 42 height 59
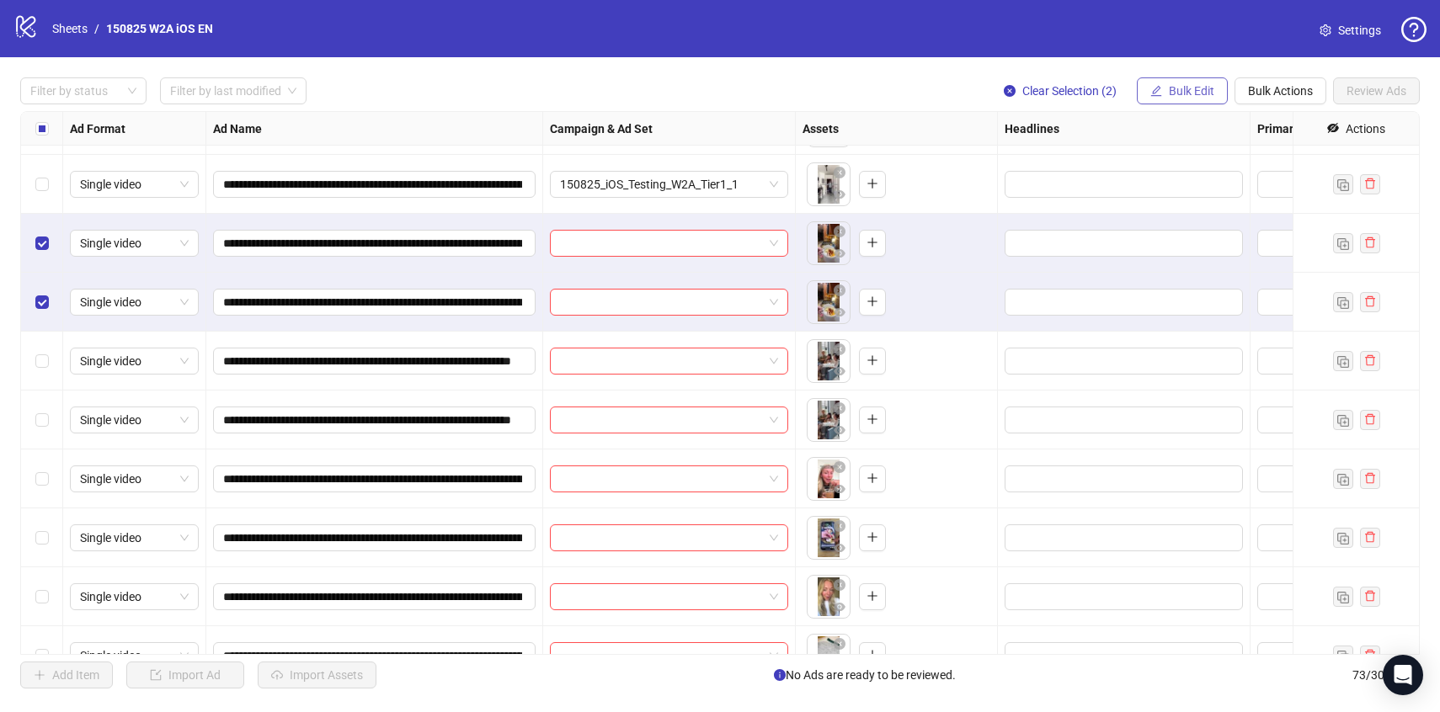
click at [1204, 93] on span "Bulk Edit" at bounding box center [1191, 90] width 45 height 13
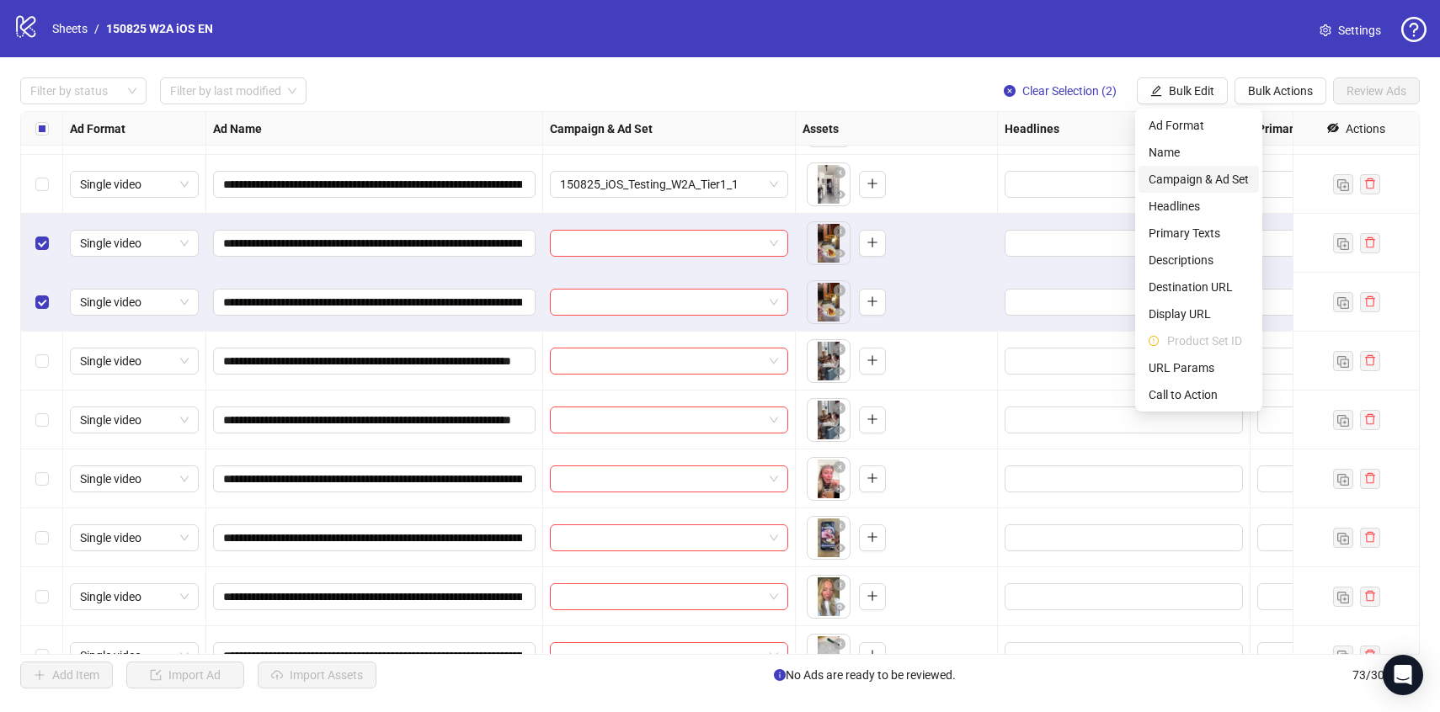
click at [1183, 184] on span "Campaign & Ad Set" at bounding box center [1199, 179] width 100 height 19
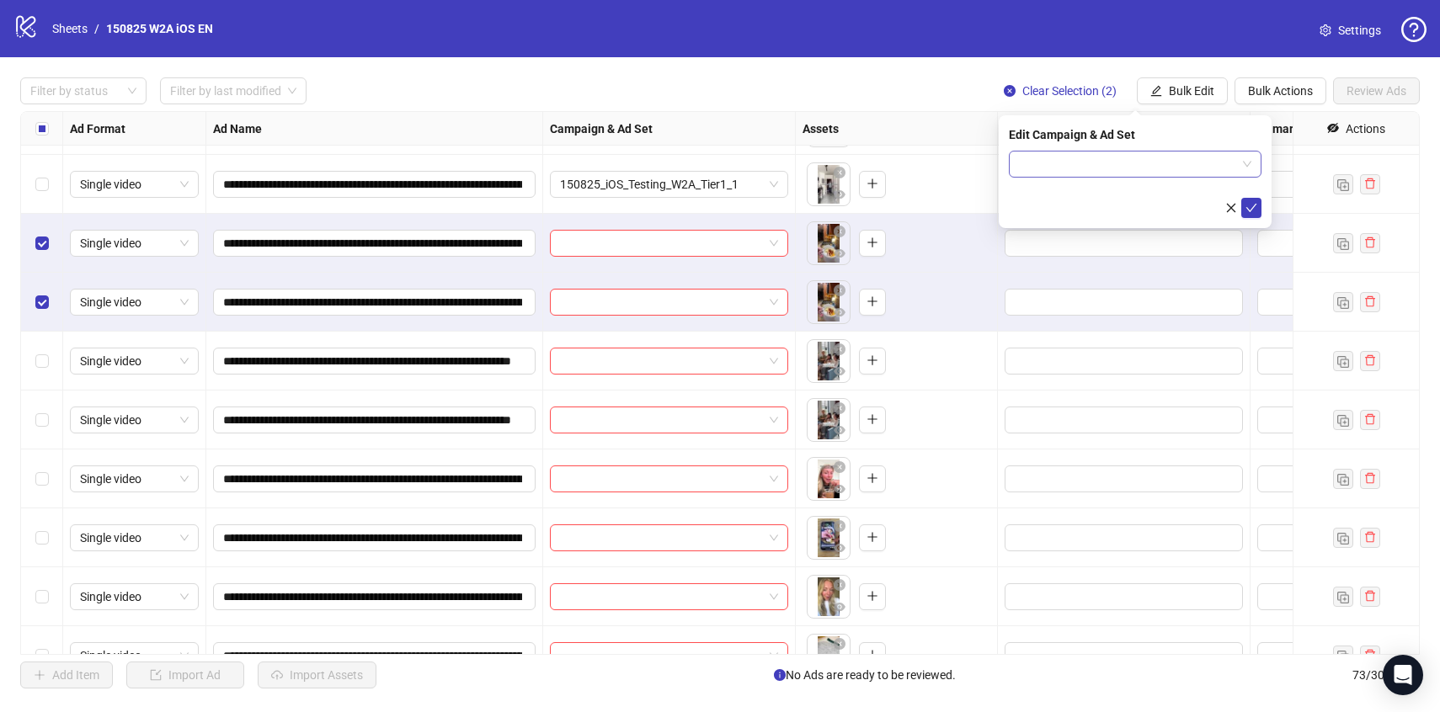
click at [1146, 165] on input "search" at bounding box center [1127, 164] width 217 height 25
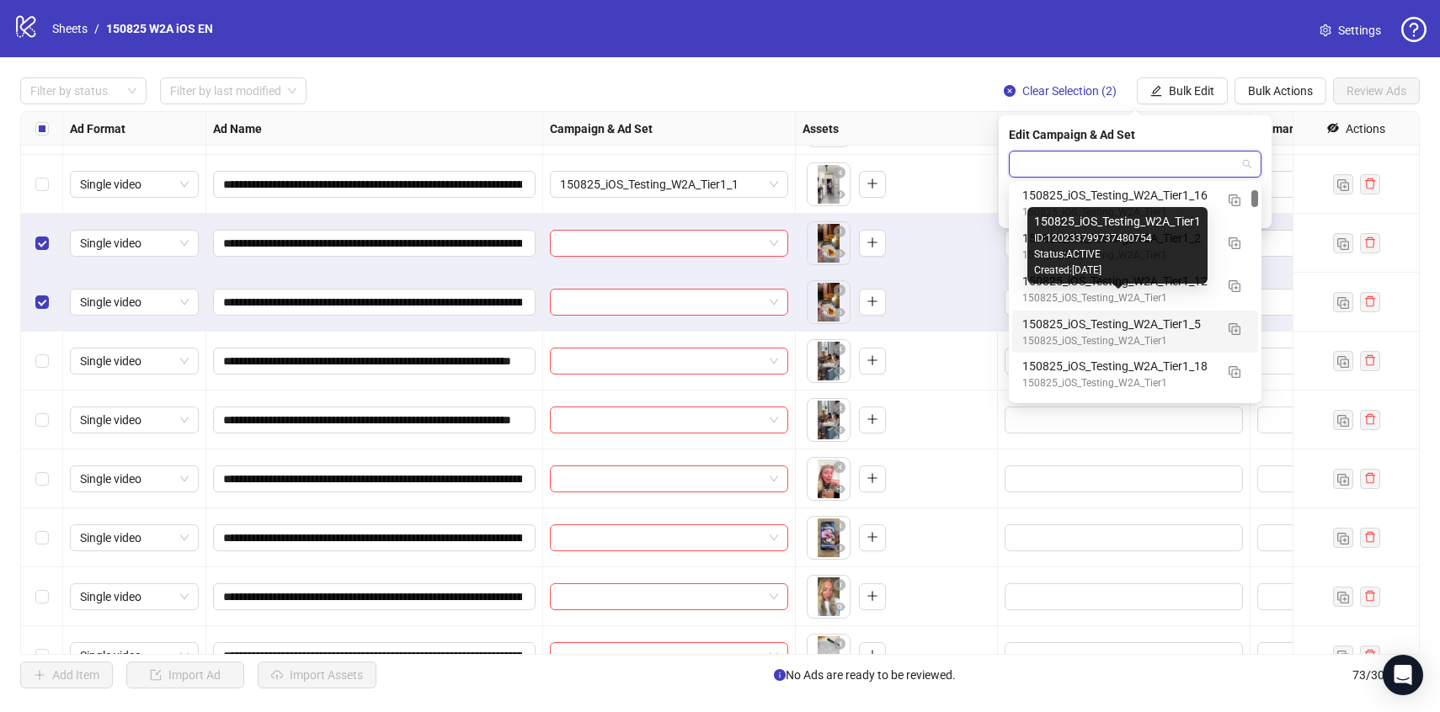
scroll to position [605, 0]
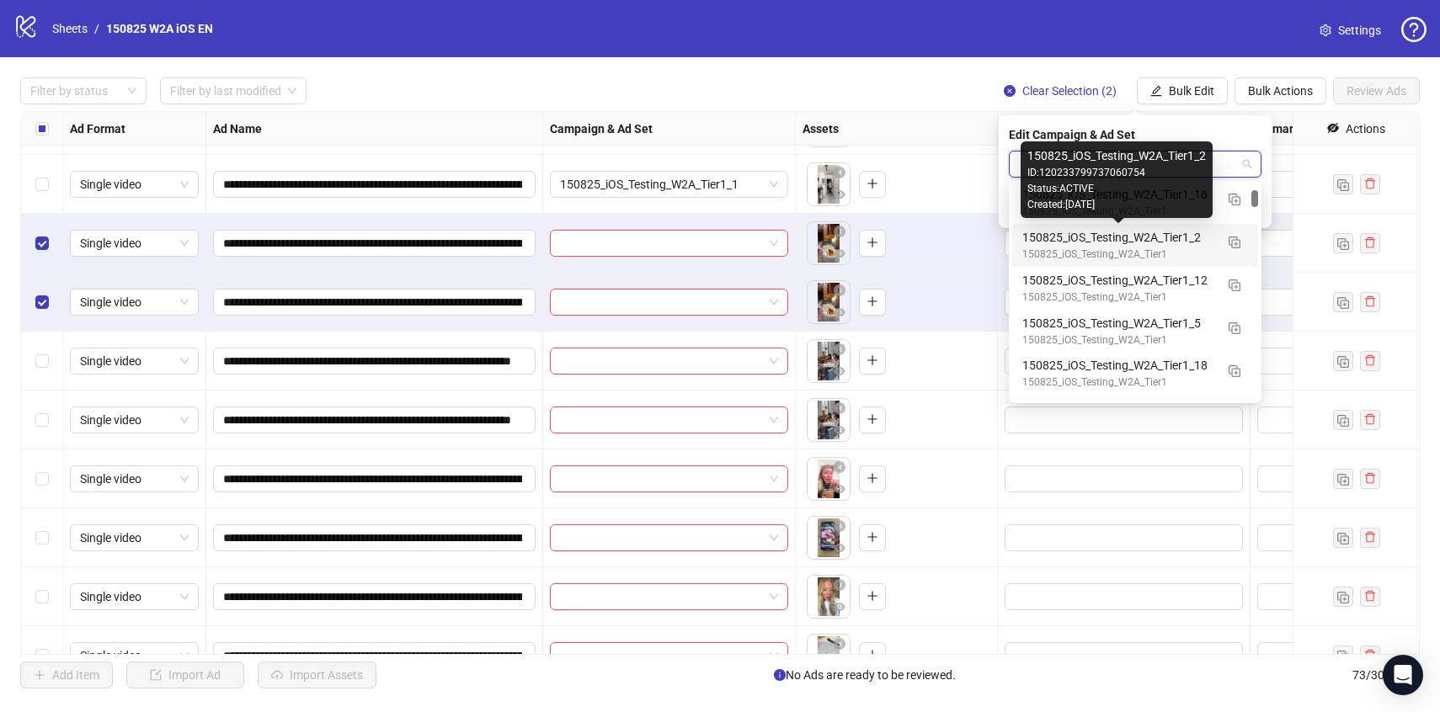
click at [1191, 247] on div "150825_iOS_Testing_W2A_Tier1" at bounding box center [1118, 255] width 192 height 16
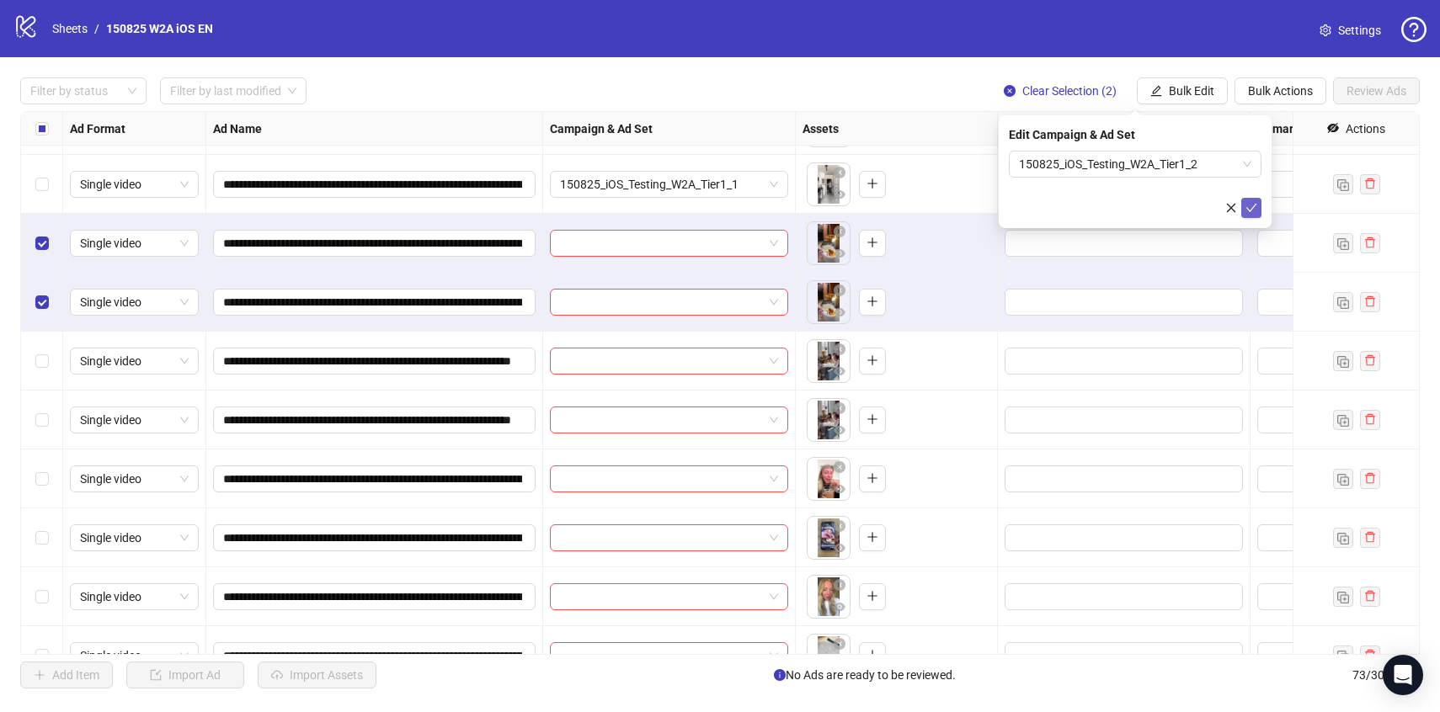
click at [1244, 205] on button "submit" at bounding box center [1251, 208] width 20 height 20
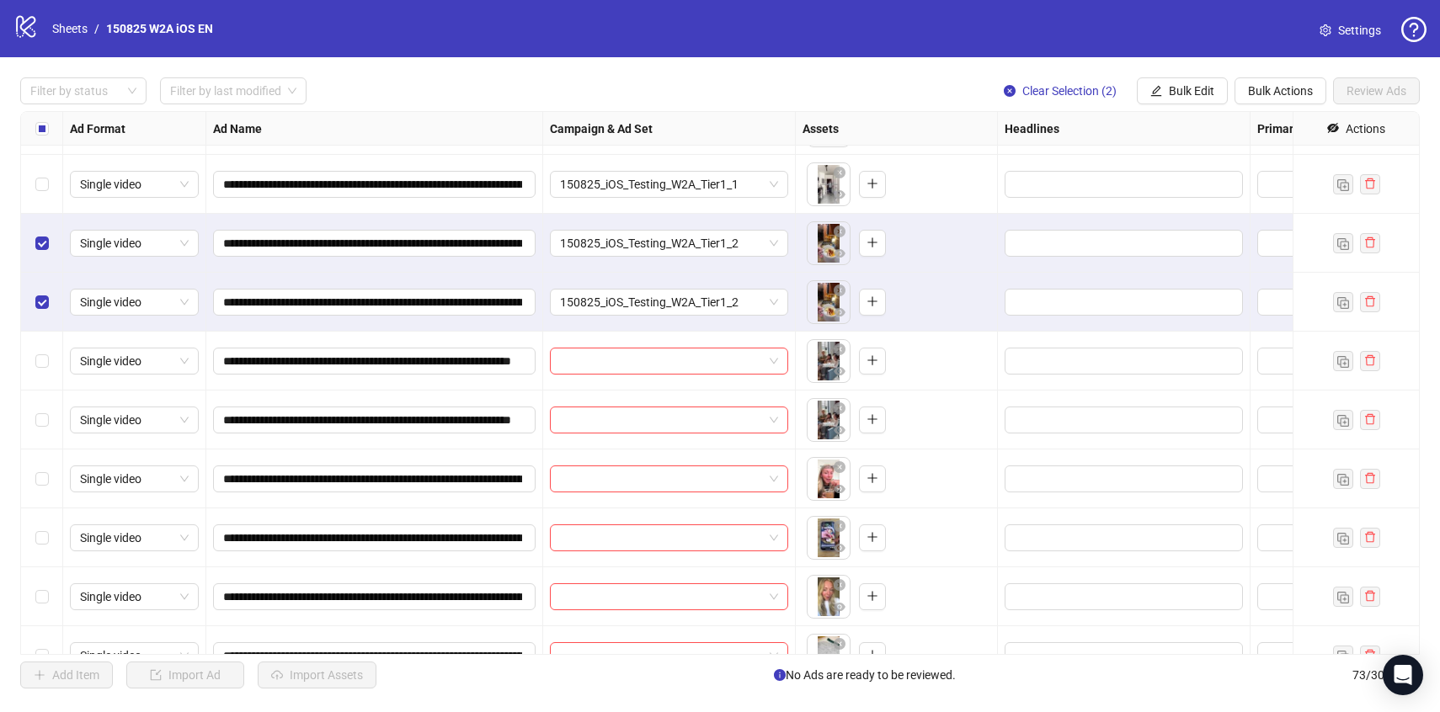
scroll to position [292, 0]
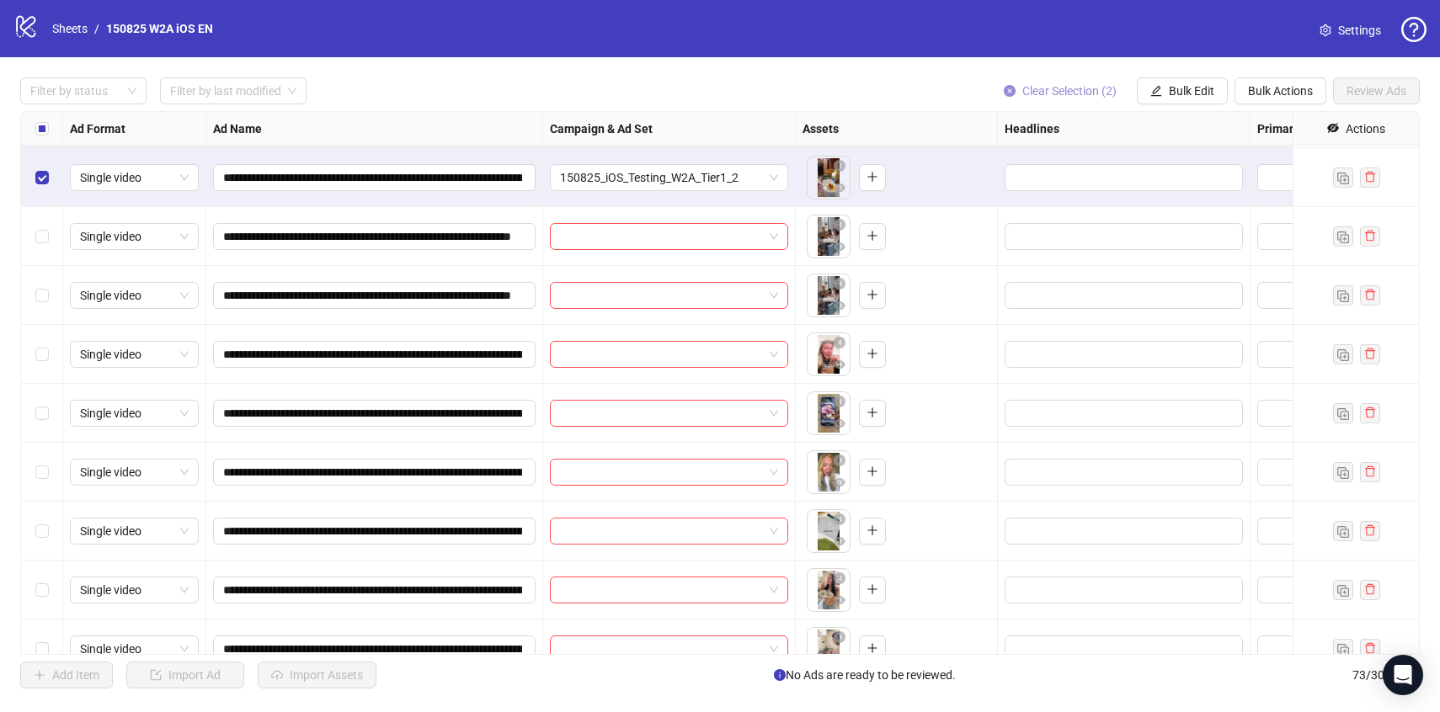
click at [1049, 101] on button "Clear Selection (2)" at bounding box center [1060, 90] width 140 height 27
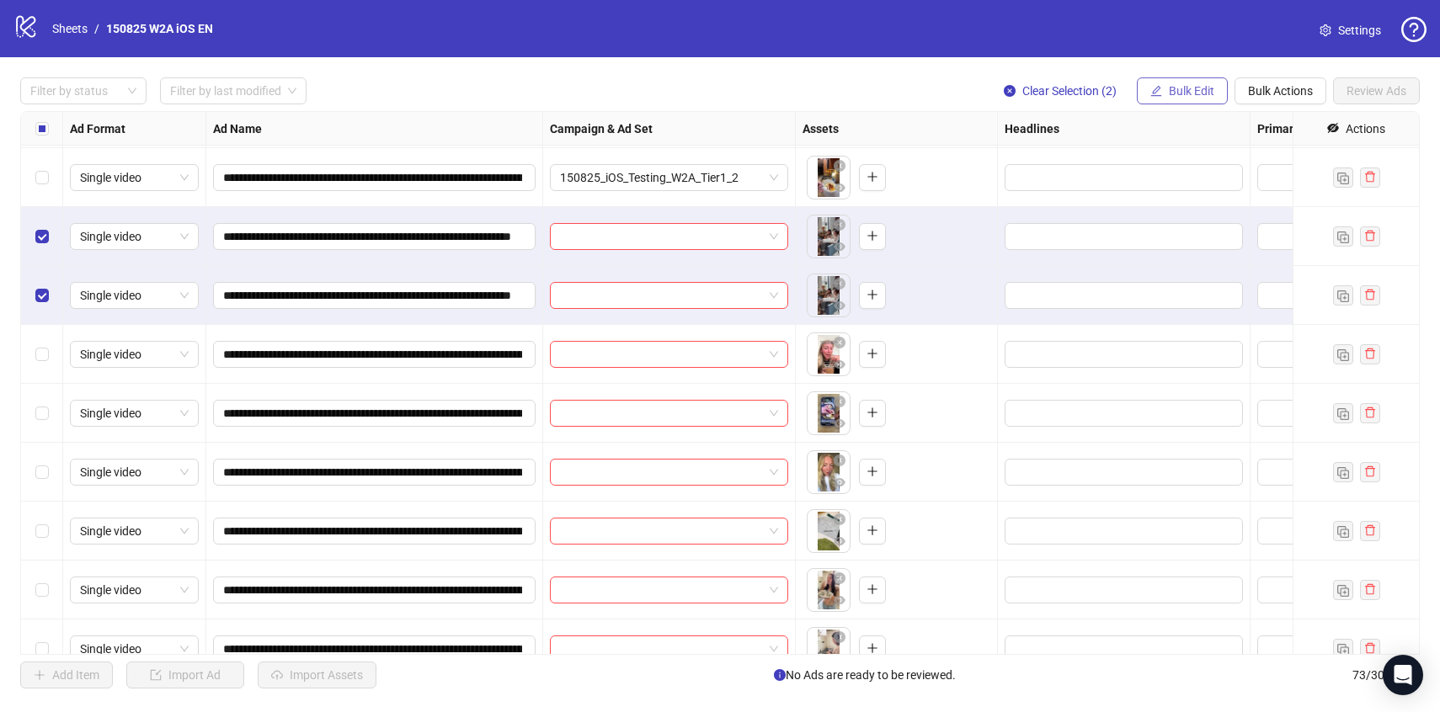
click at [1163, 104] on button "Bulk Edit" at bounding box center [1182, 90] width 91 height 27
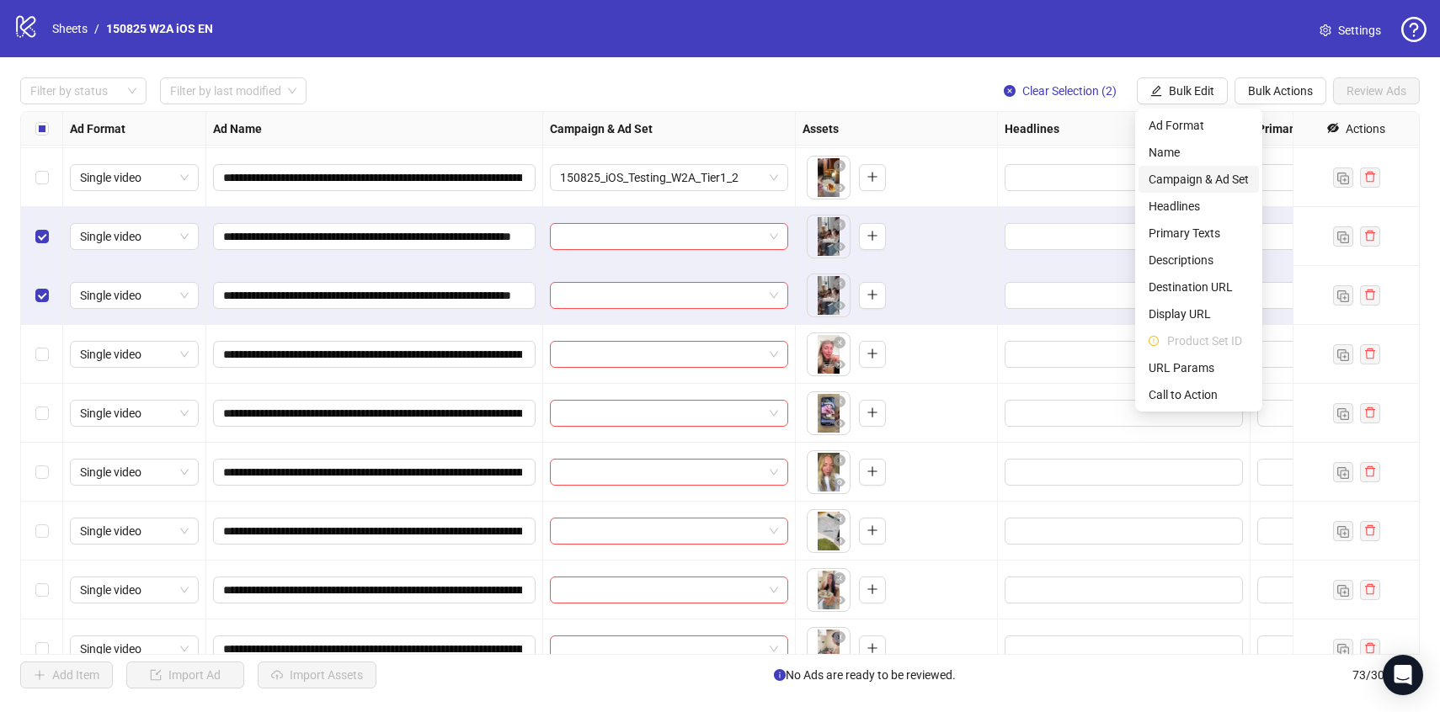
click at [1173, 173] on span "Campaign & Ad Set" at bounding box center [1199, 179] width 100 height 19
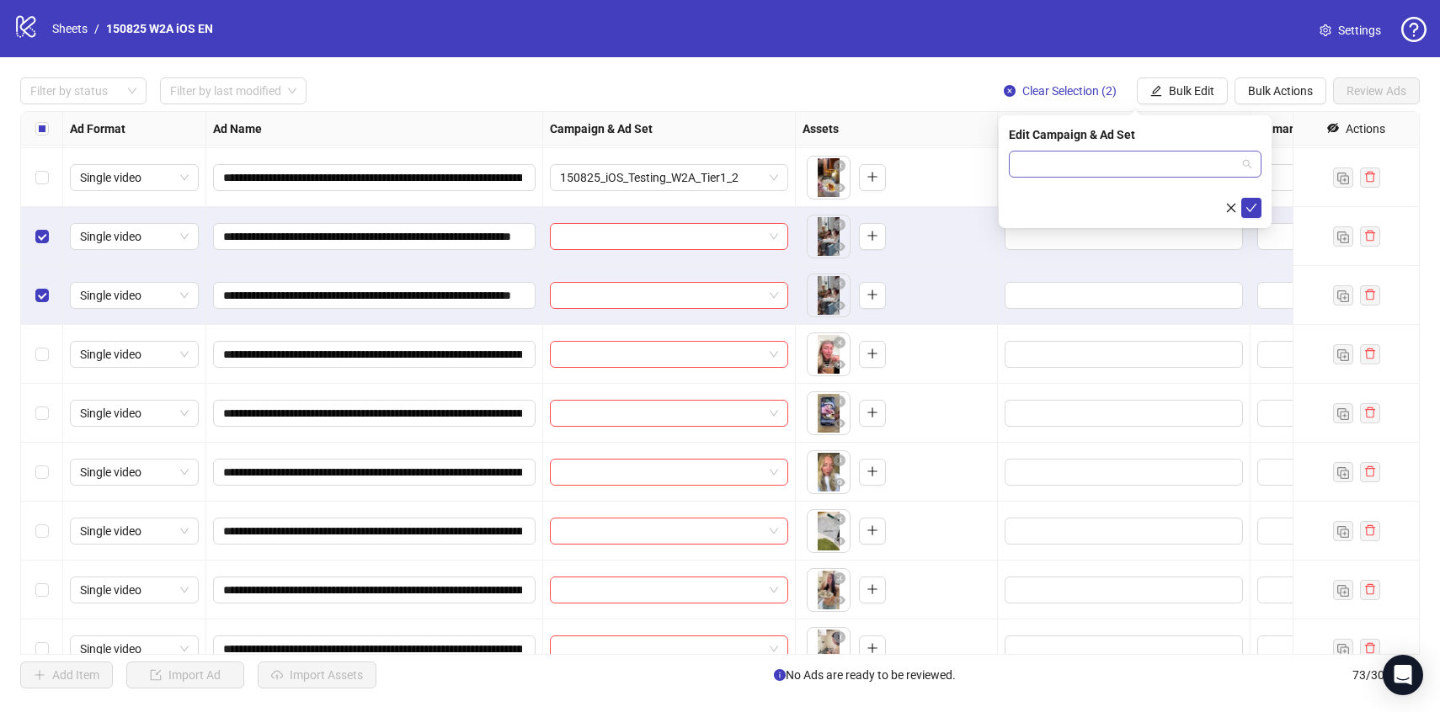
click at [1146, 157] on input "search" at bounding box center [1127, 164] width 217 height 25
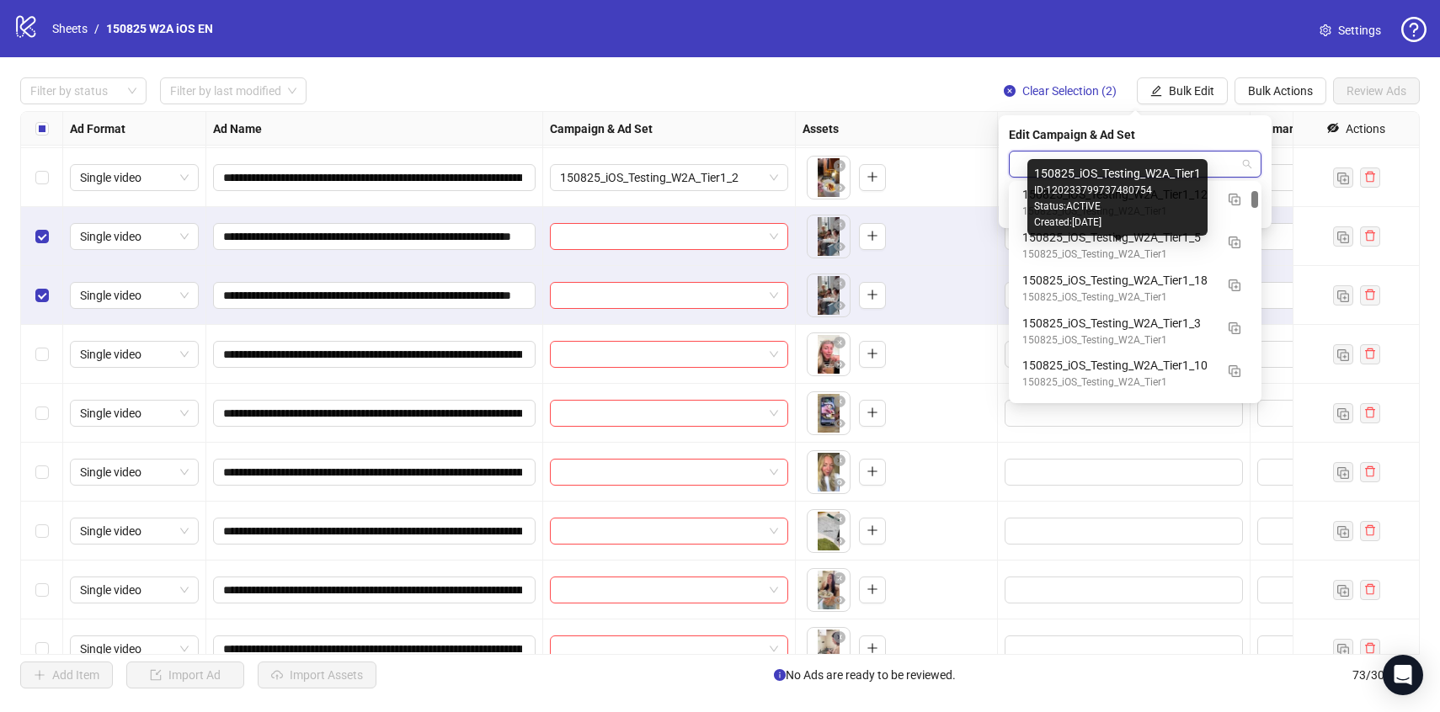
scroll to position [691, 0]
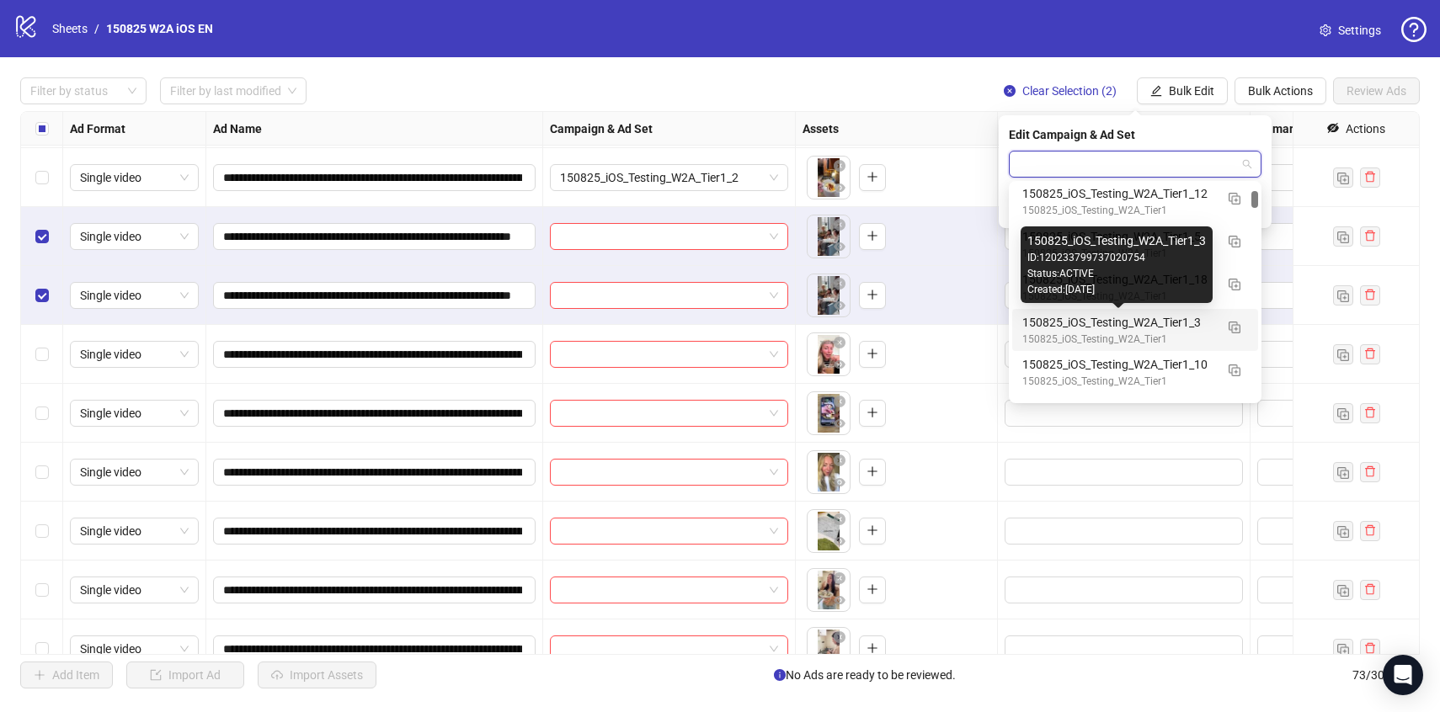
click at [1128, 318] on div "150825_iOS_Testing_W2A_Tier1_3" at bounding box center [1118, 322] width 192 height 19
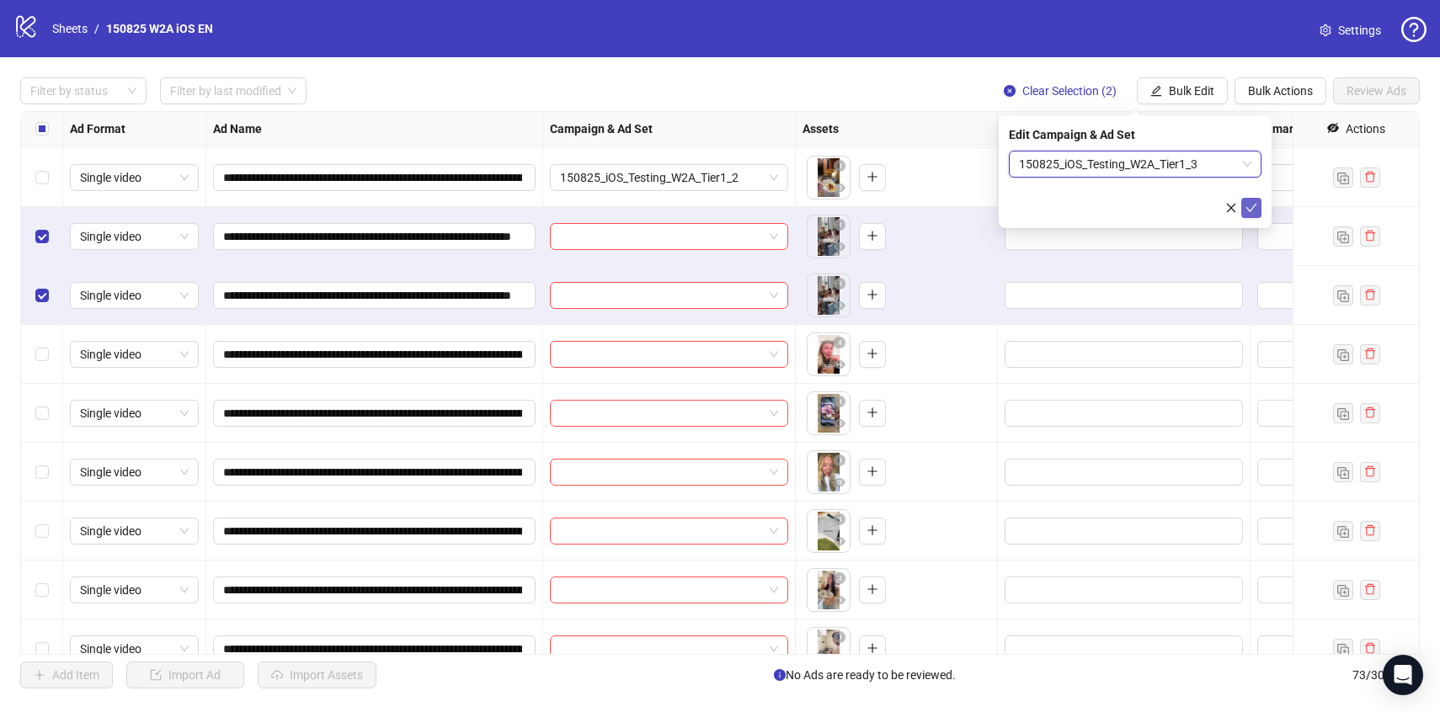
click at [1254, 213] on span "submit" at bounding box center [1252, 207] width 12 height 13
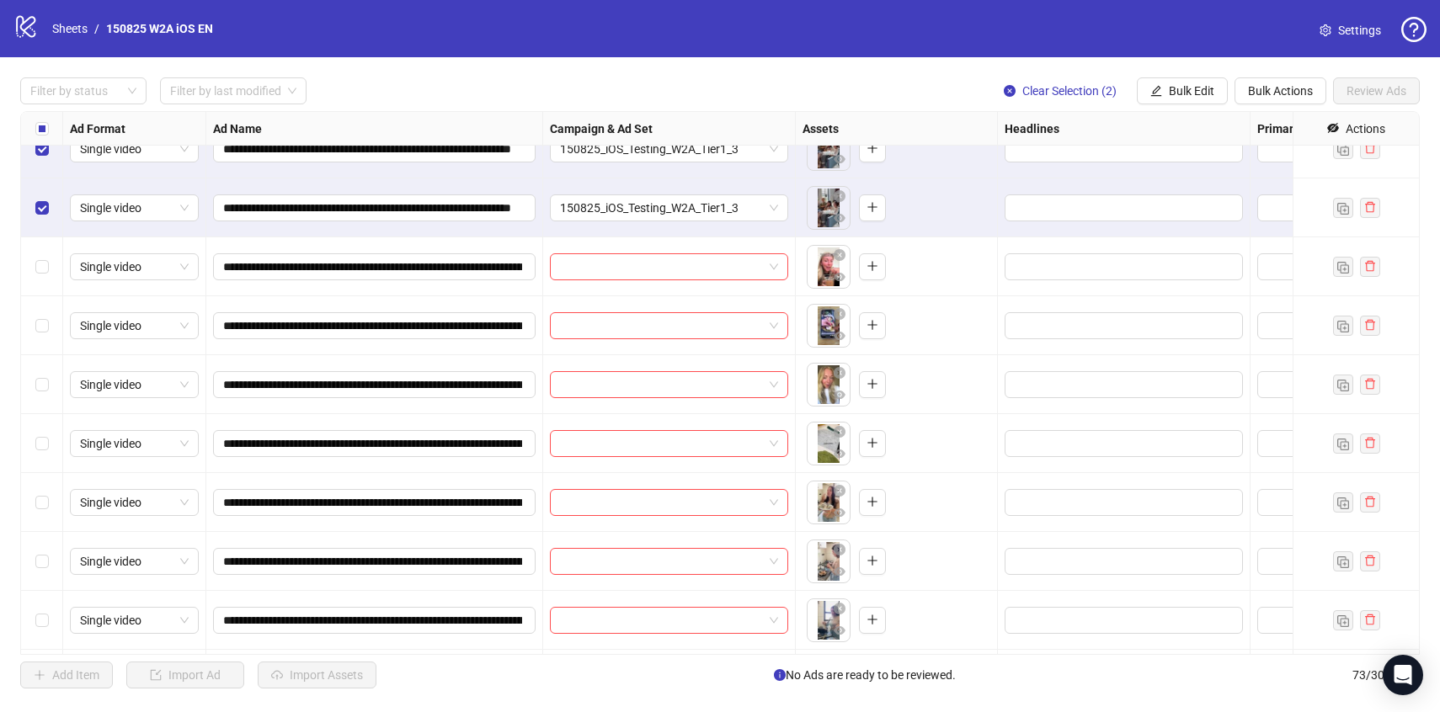
scroll to position [387, 0]
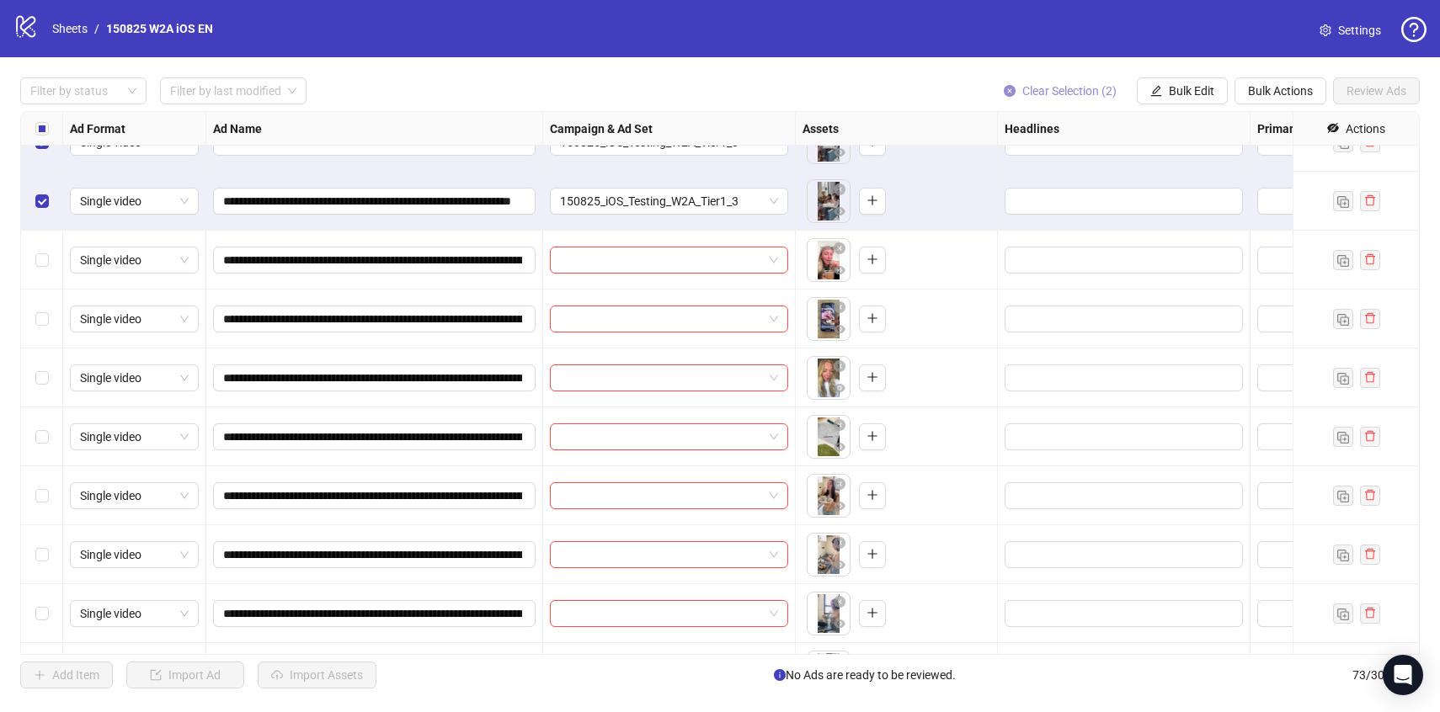
click at [1054, 94] on span "Clear Selection (2)" at bounding box center [1069, 90] width 94 height 13
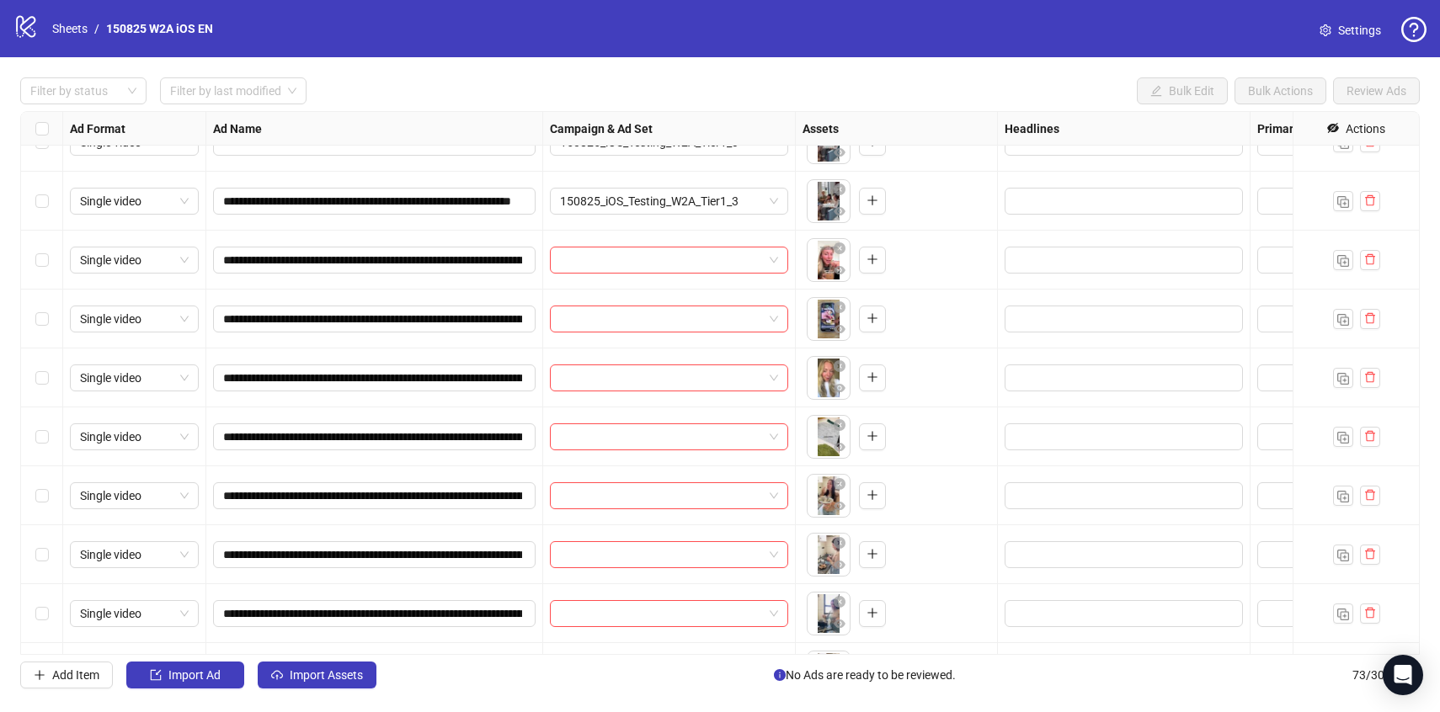
scroll to position [437, 0]
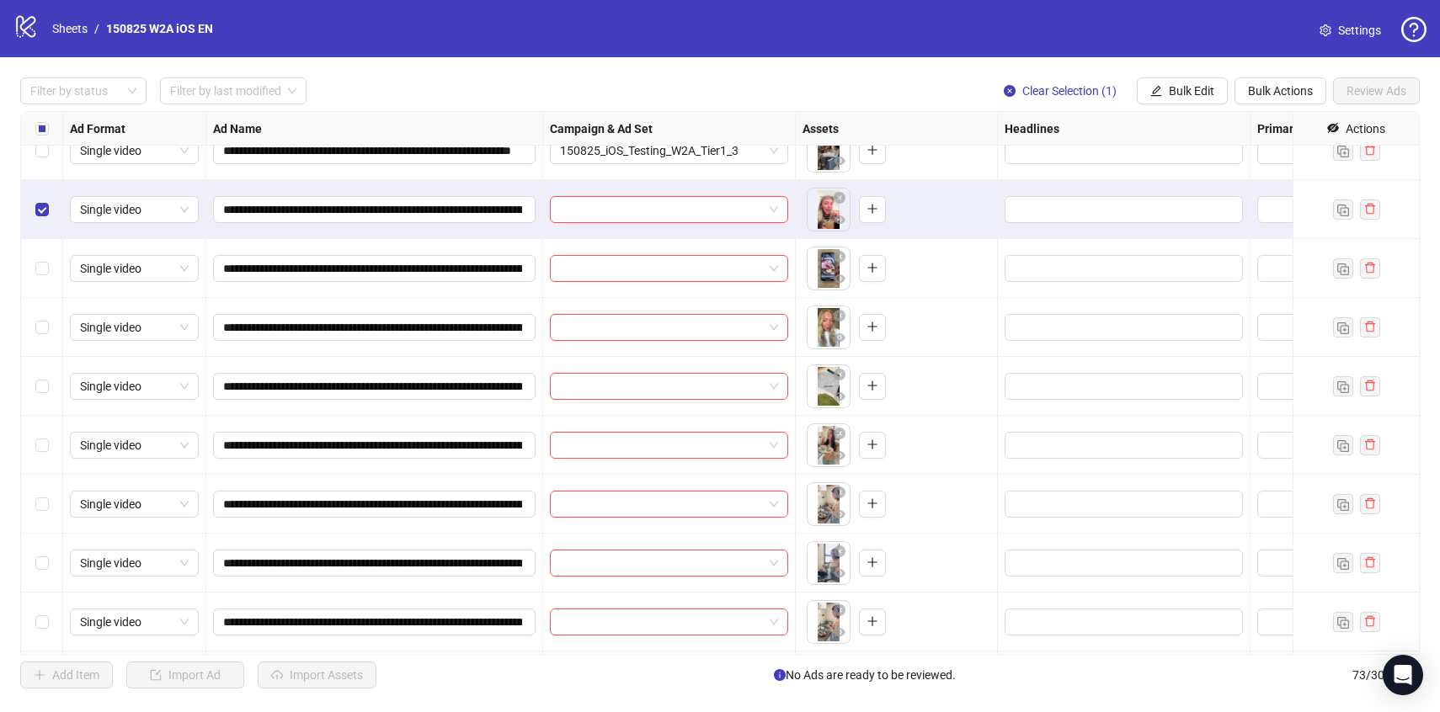
click at [47, 254] on div "Select row 10" at bounding box center [42, 268] width 42 height 59
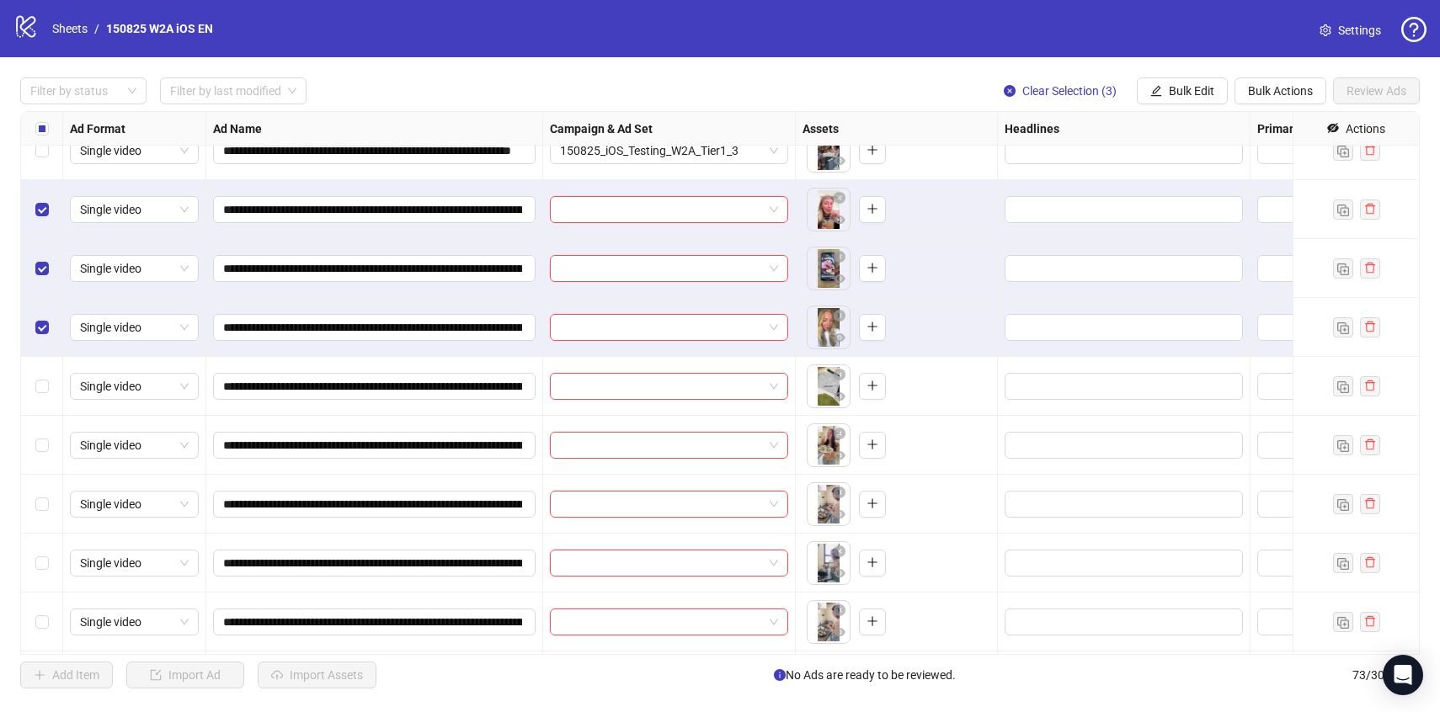
click at [52, 387] on div "Select row 12" at bounding box center [42, 386] width 42 height 59
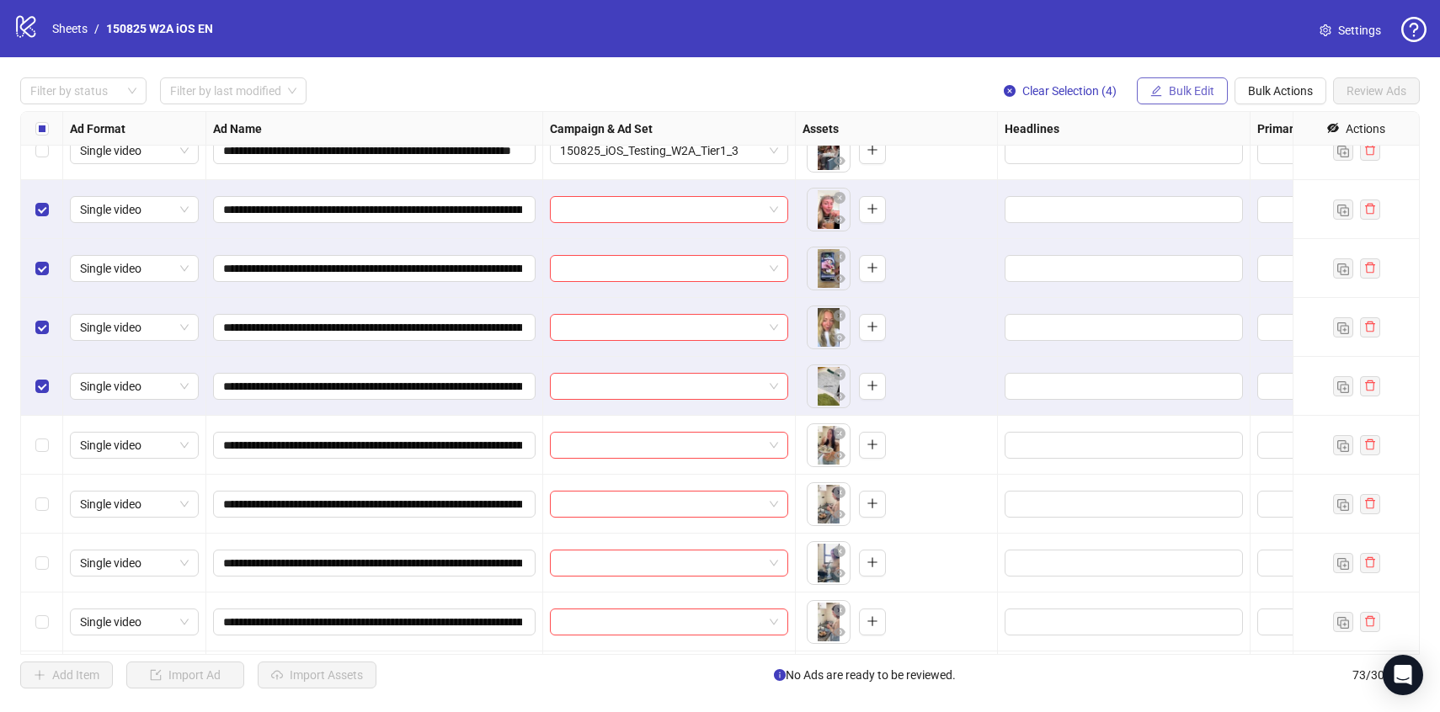
click at [1162, 99] on button "Bulk Edit" at bounding box center [1182, 90] width 91 height 27
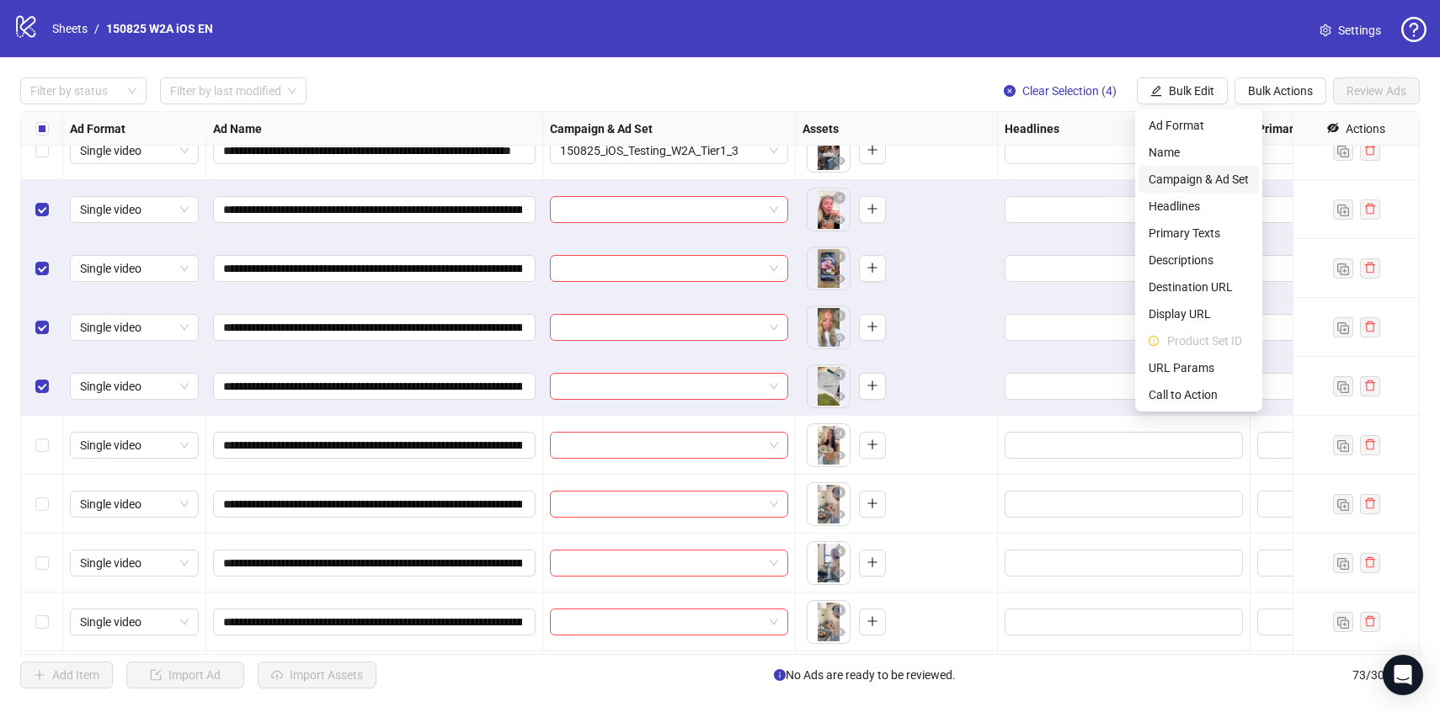
click at [1167, 174] on span "Campaign & Ad Set" at bounding box center [1199, 179] width 100 height 19
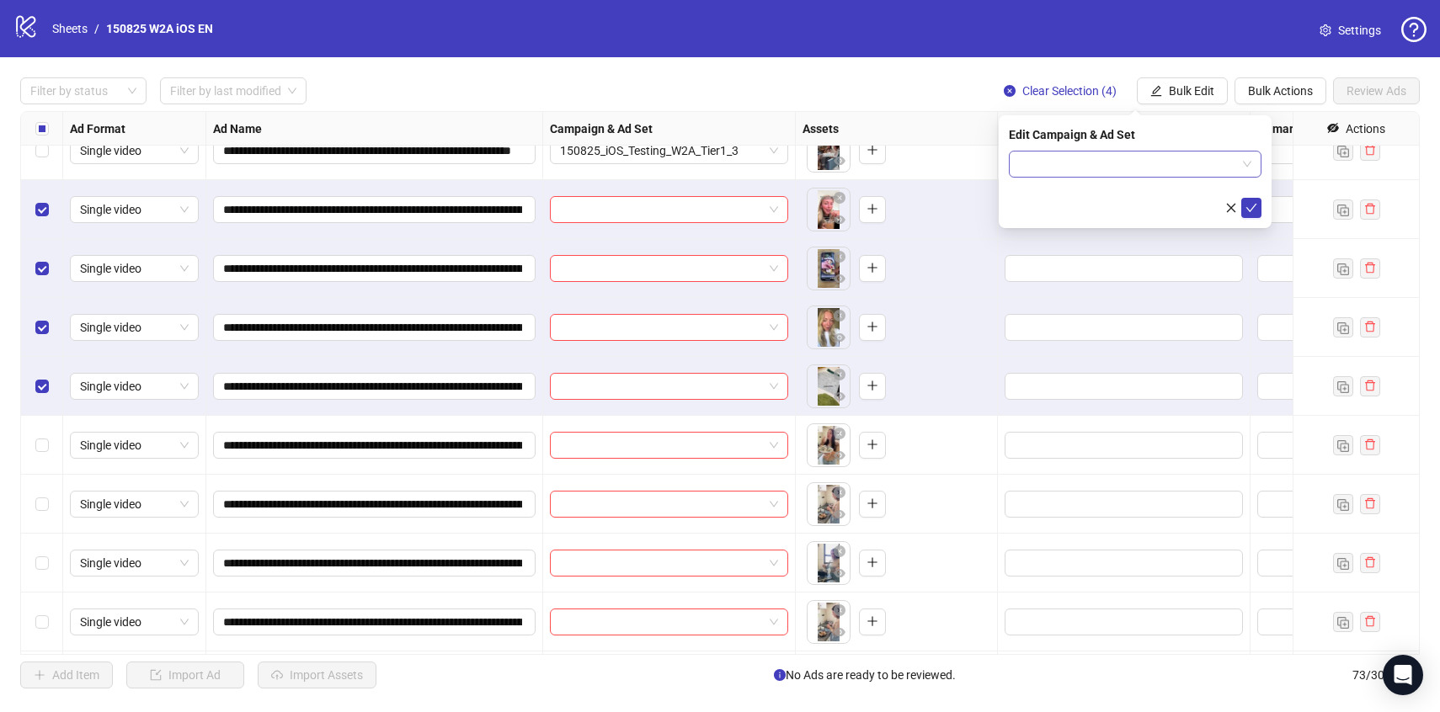
click at [1155, 151] on div at bounding box center [1135, 164] width 253 height 27
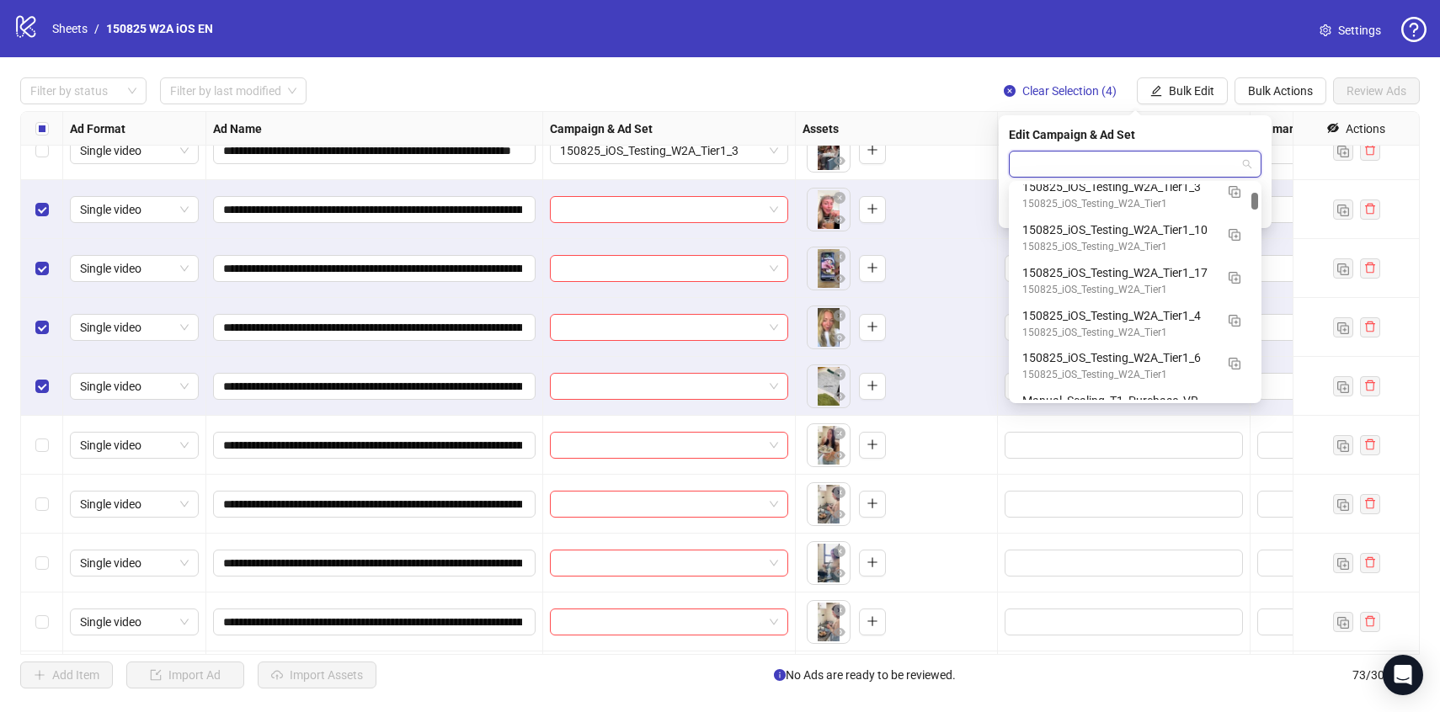
scroll to position [841, 0]
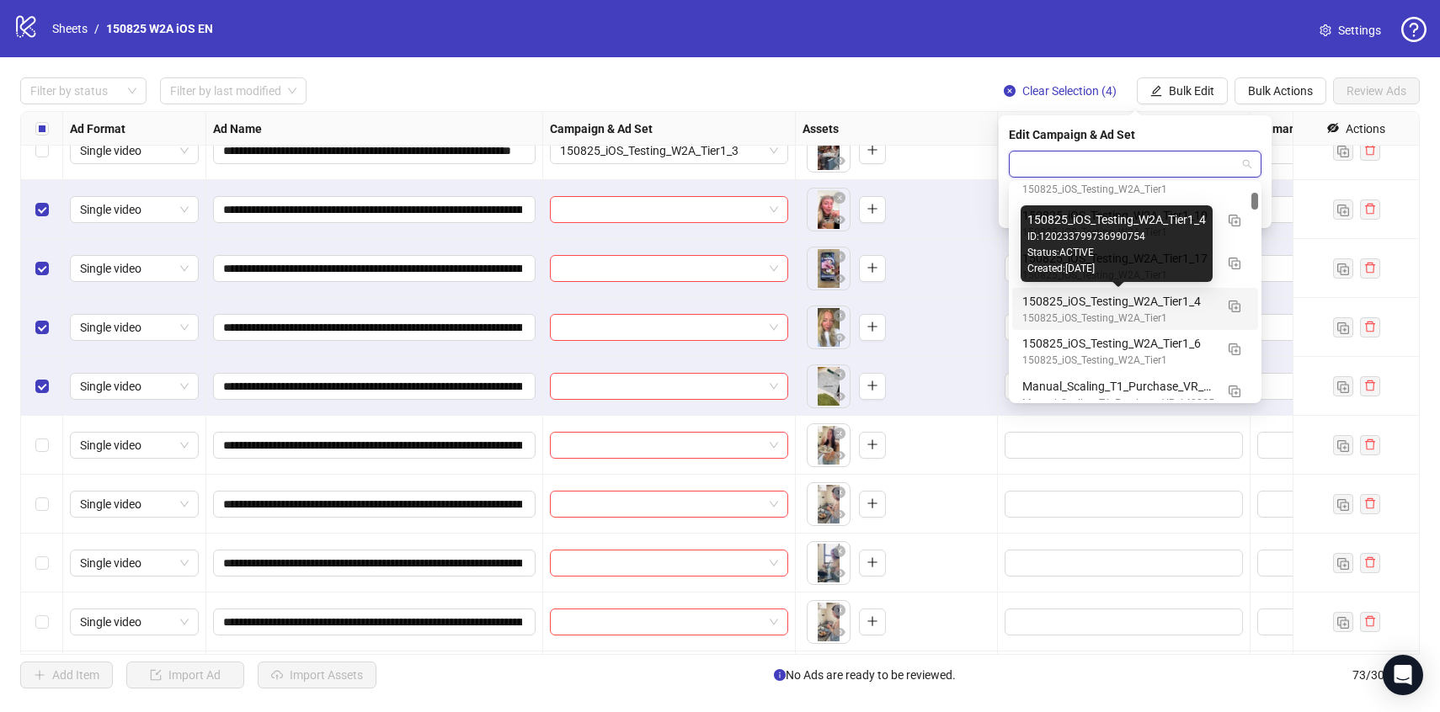
click at [1148, 296] on div "150825_iOS_Testing_W2A_Tier1_4" at bounding box center [1118, 301] width 192 height 19
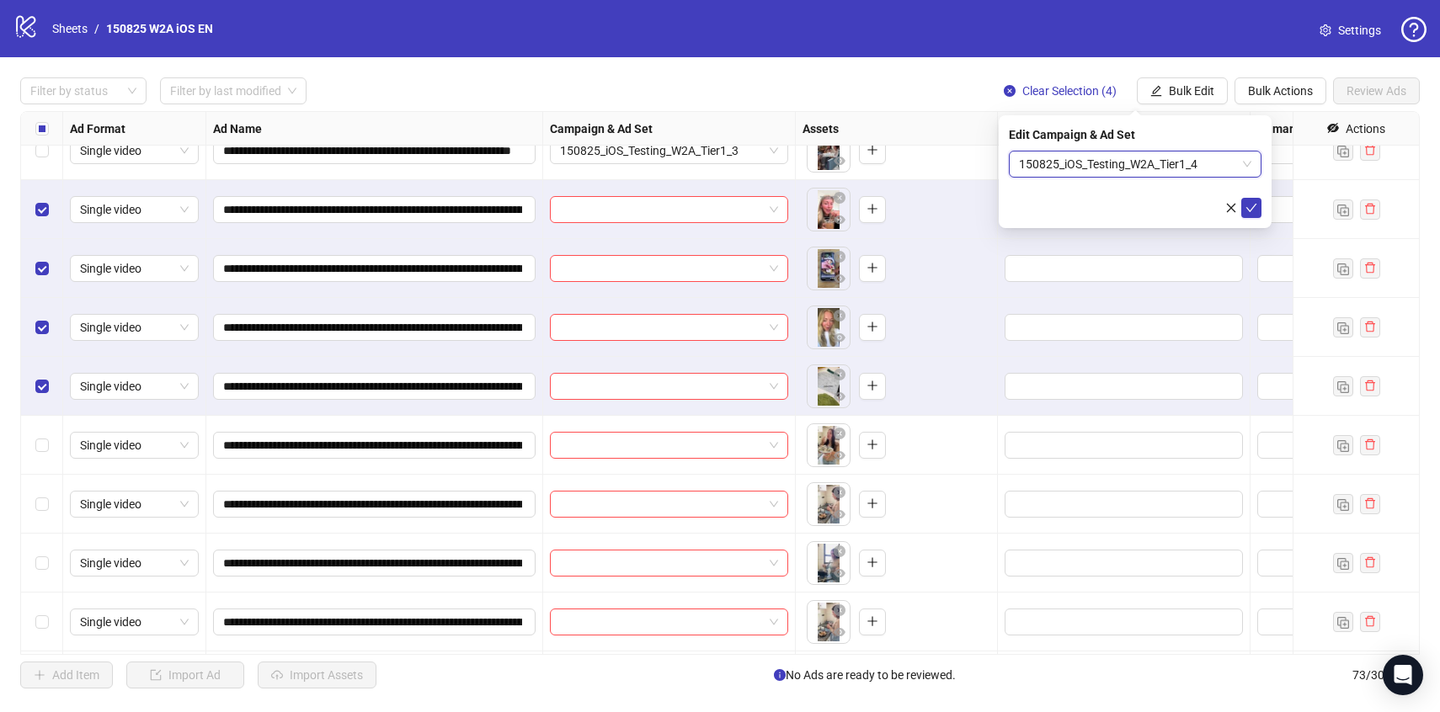
click at [1262, 205] on div "Edit Campaign & Ad Set 150825_iOS_Testing_W2A_Tier1_4 150825_iOS_Testing_W2A_Ti…" at bounding box center [1135, 171] width 273 height 113
click at [1246, 210] on icon "check" at bounding box center [1252, 208] width 12 height 12
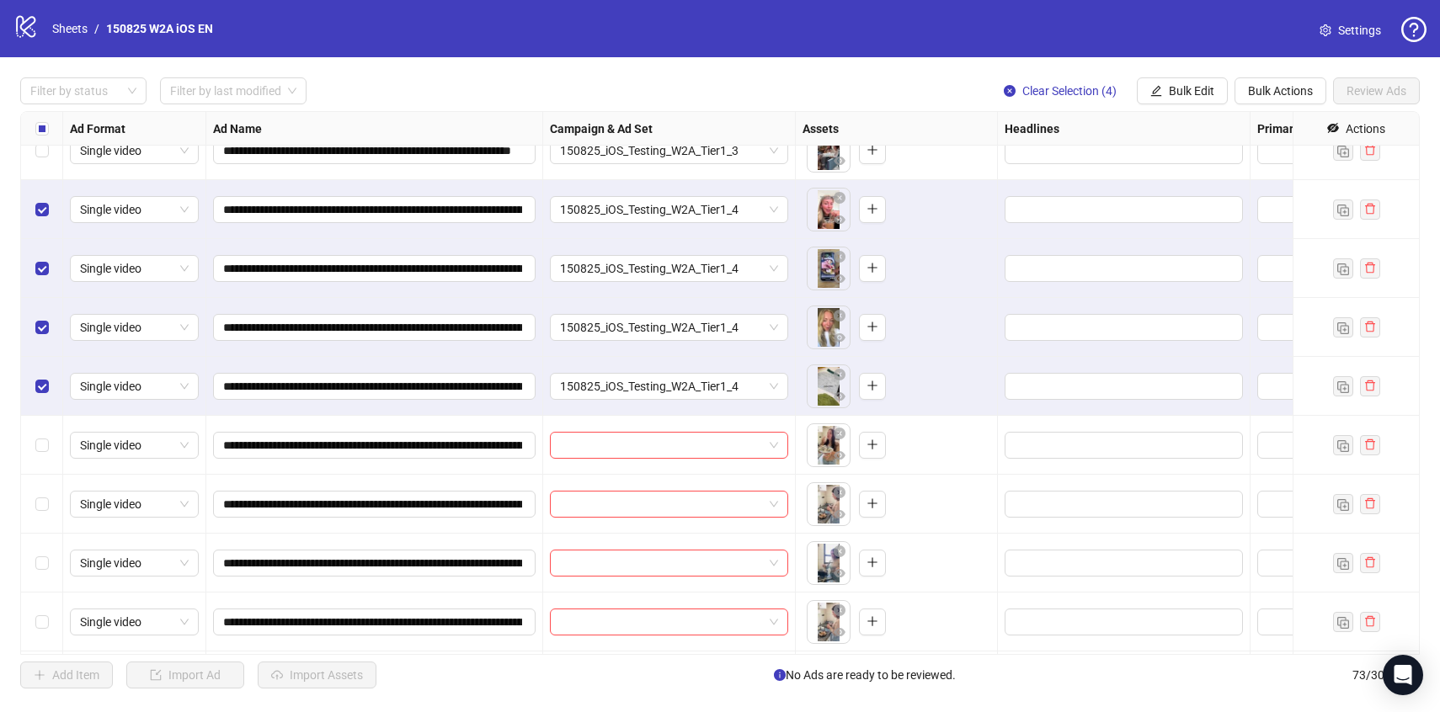
scroll to position [579, 0]
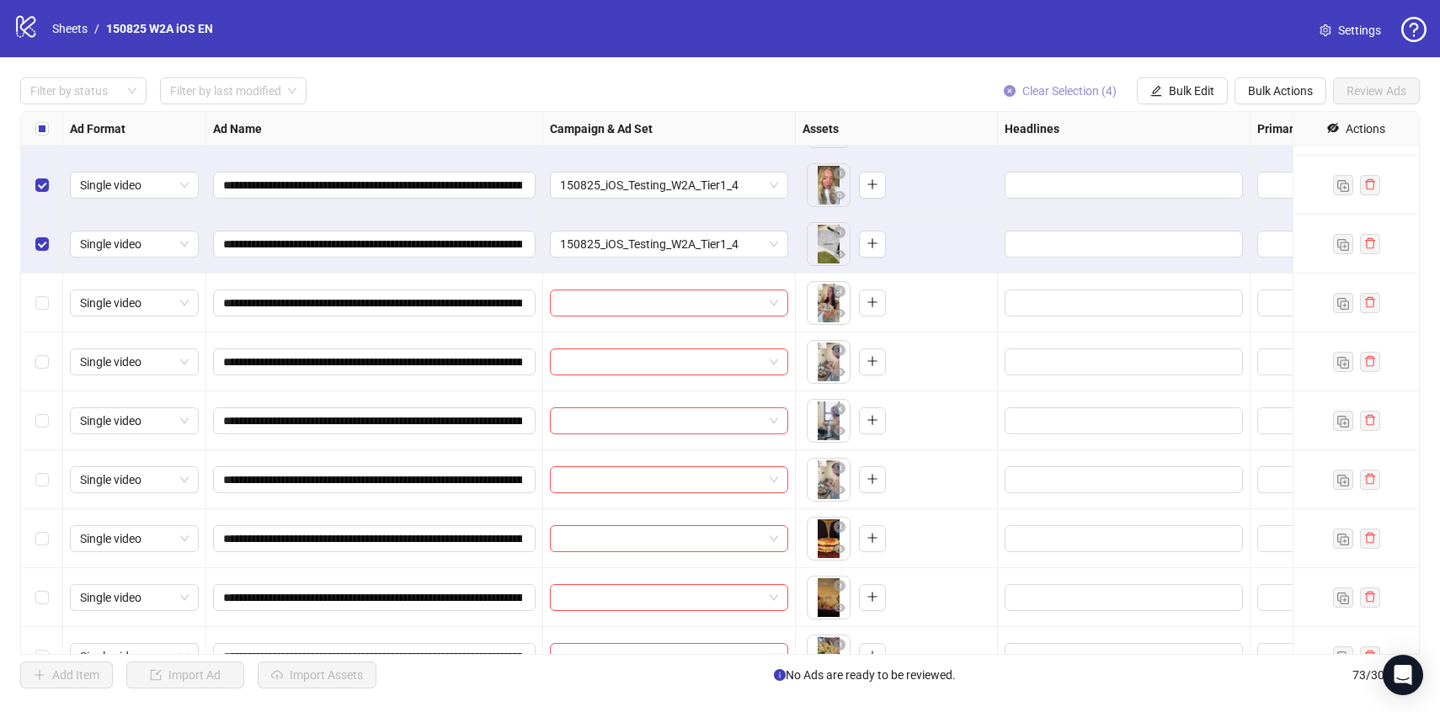
click at [1043, 94] on span "Clear Selection (4)" at bounding box center [1069, 90] width 94 height 13
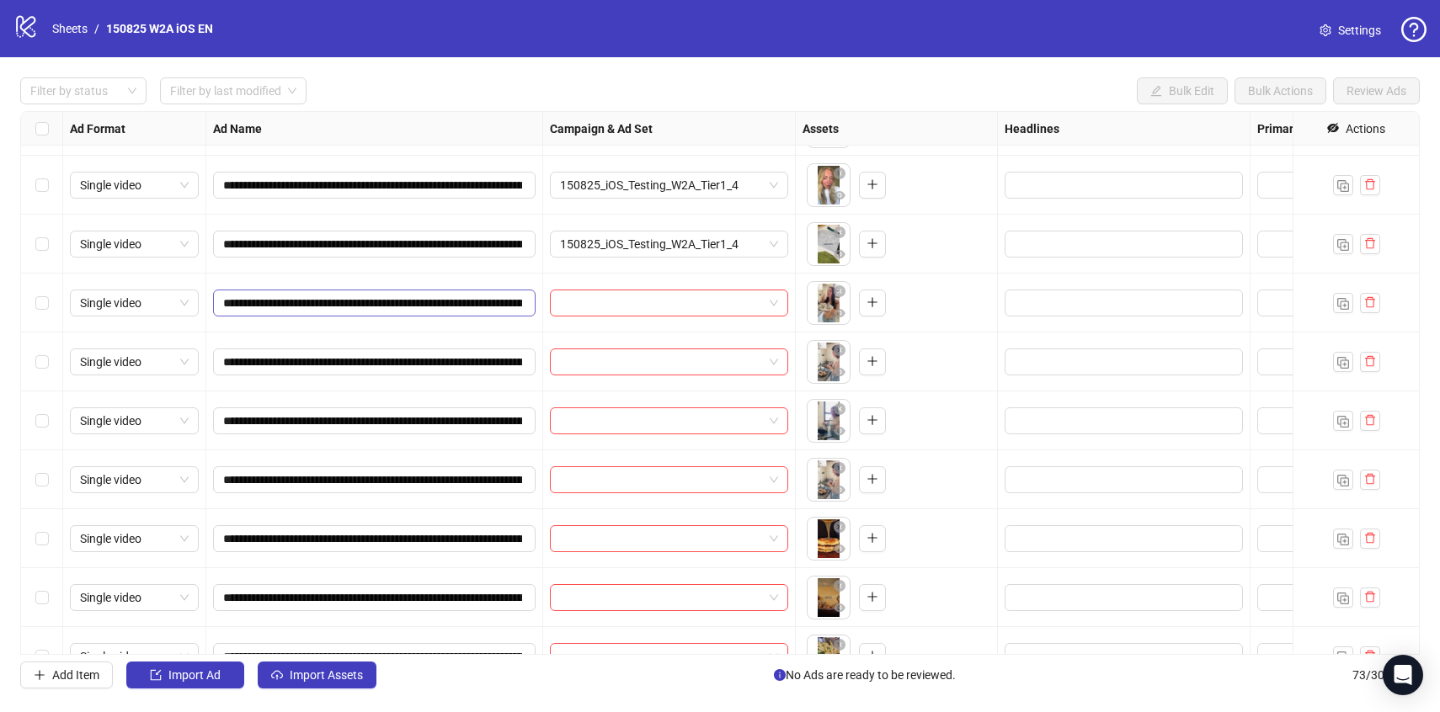
scroll to position [614, 0]
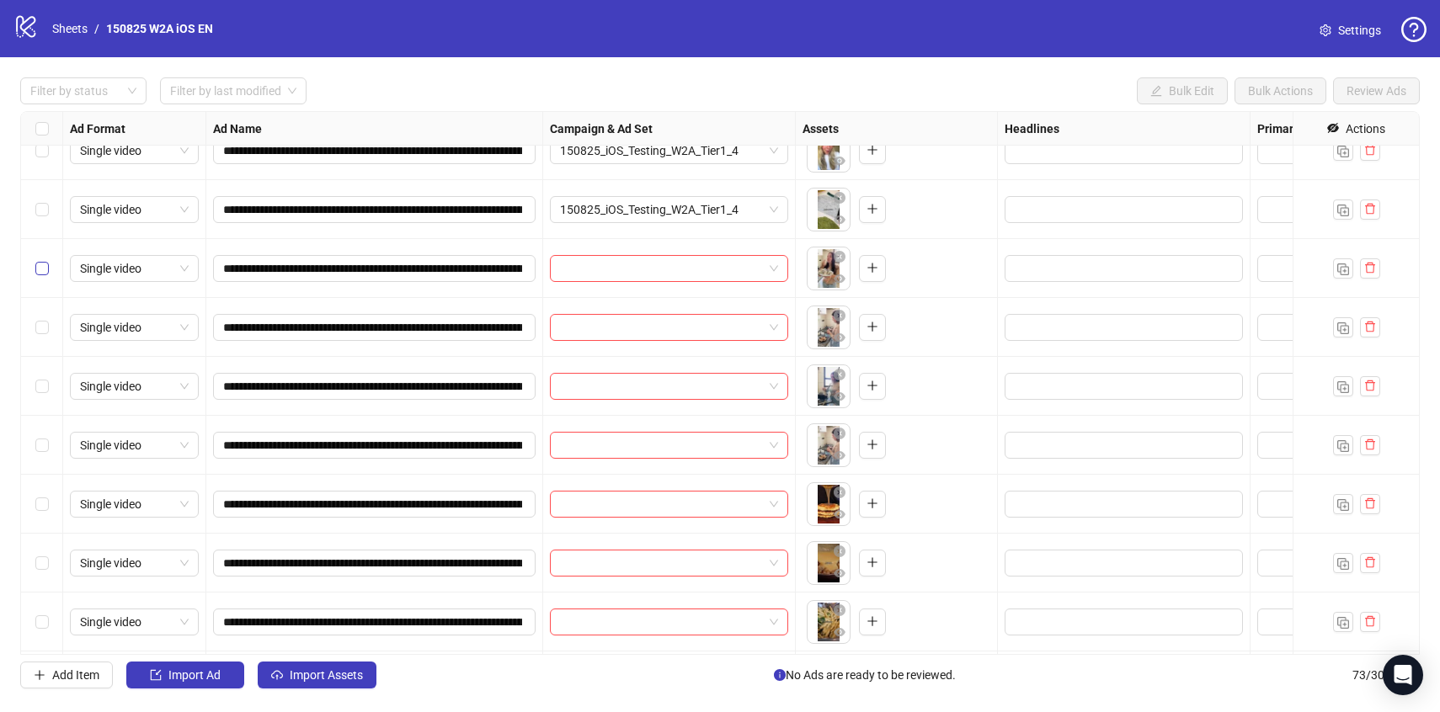
click at [40, 277] on label "Select row 13" at bounding box center [41, 268] width 13 height 19
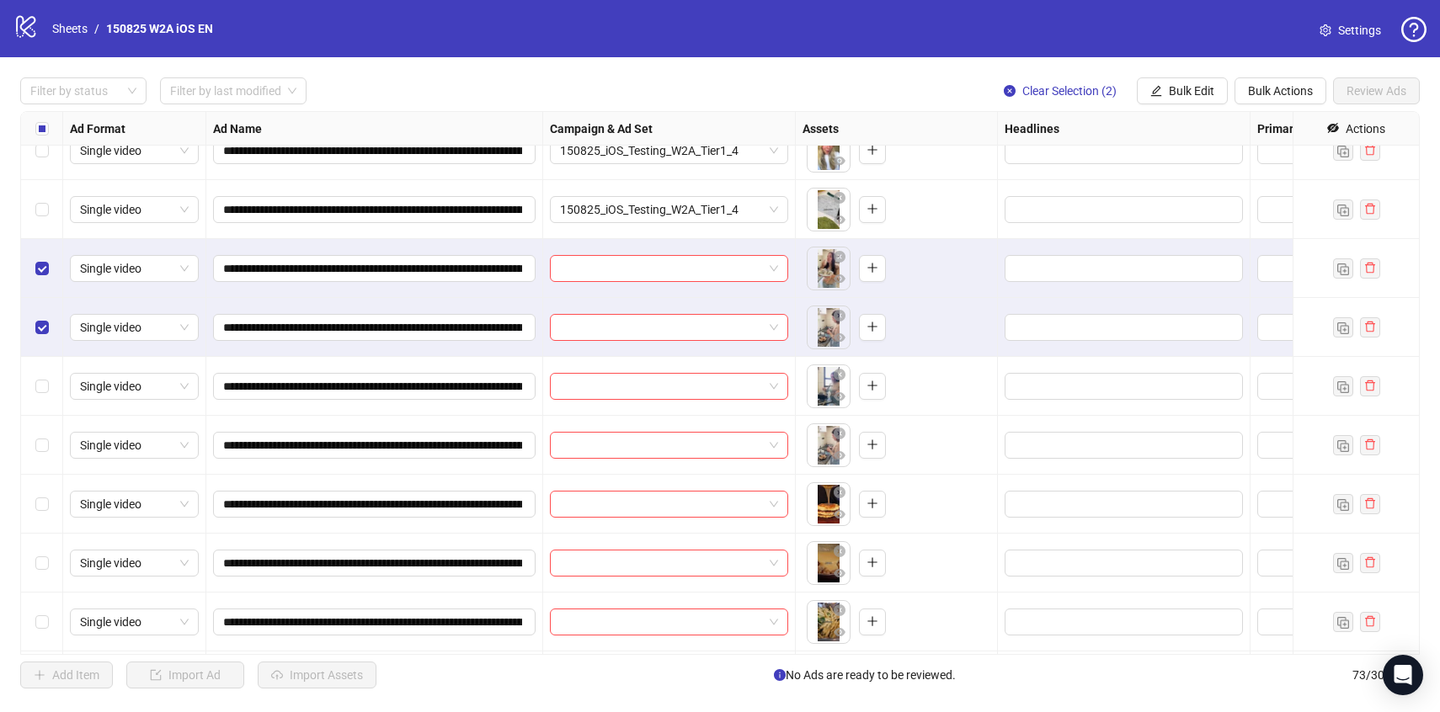
click at [40, 374] on div "Select row 15" at bounding box center [42, 386] width 42 height 59
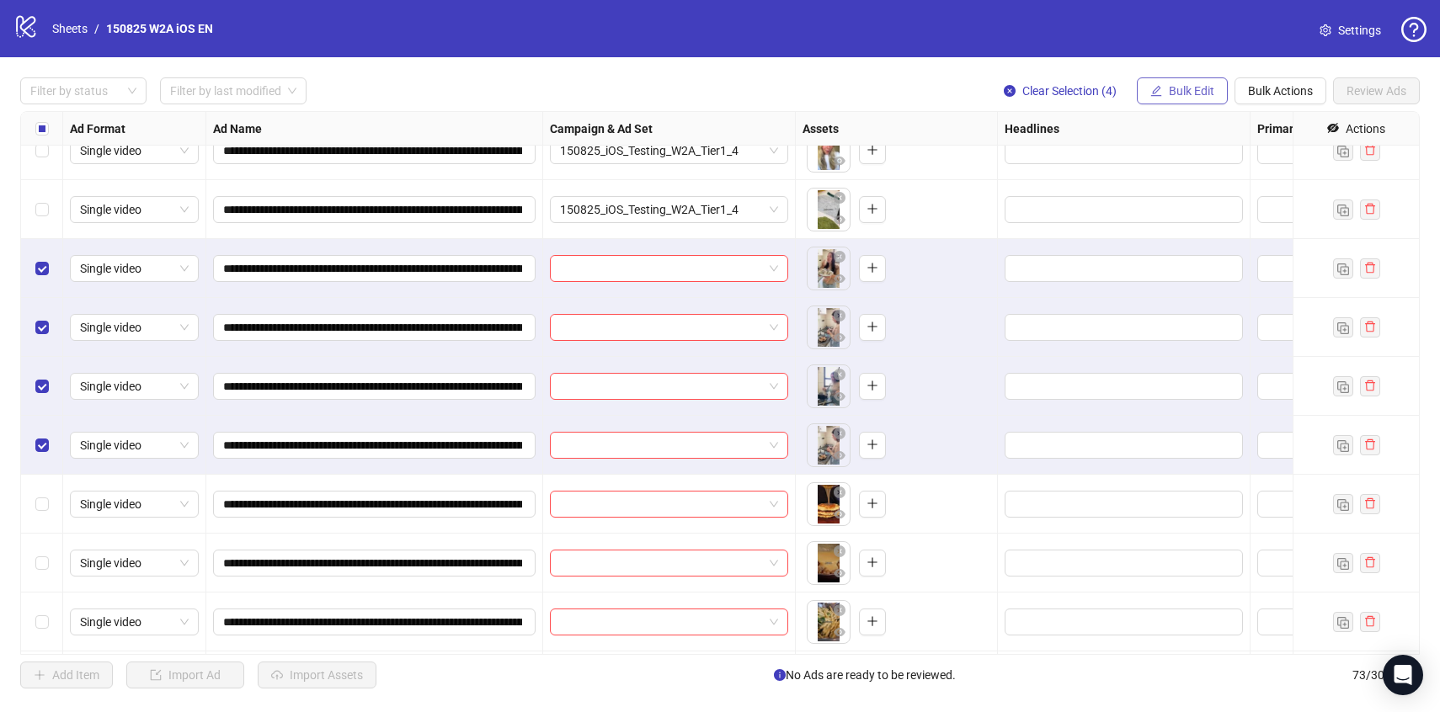
click at [1169, 86] on span "Bulk Edit" at bounding box center [1191, 90] width 45 height 13
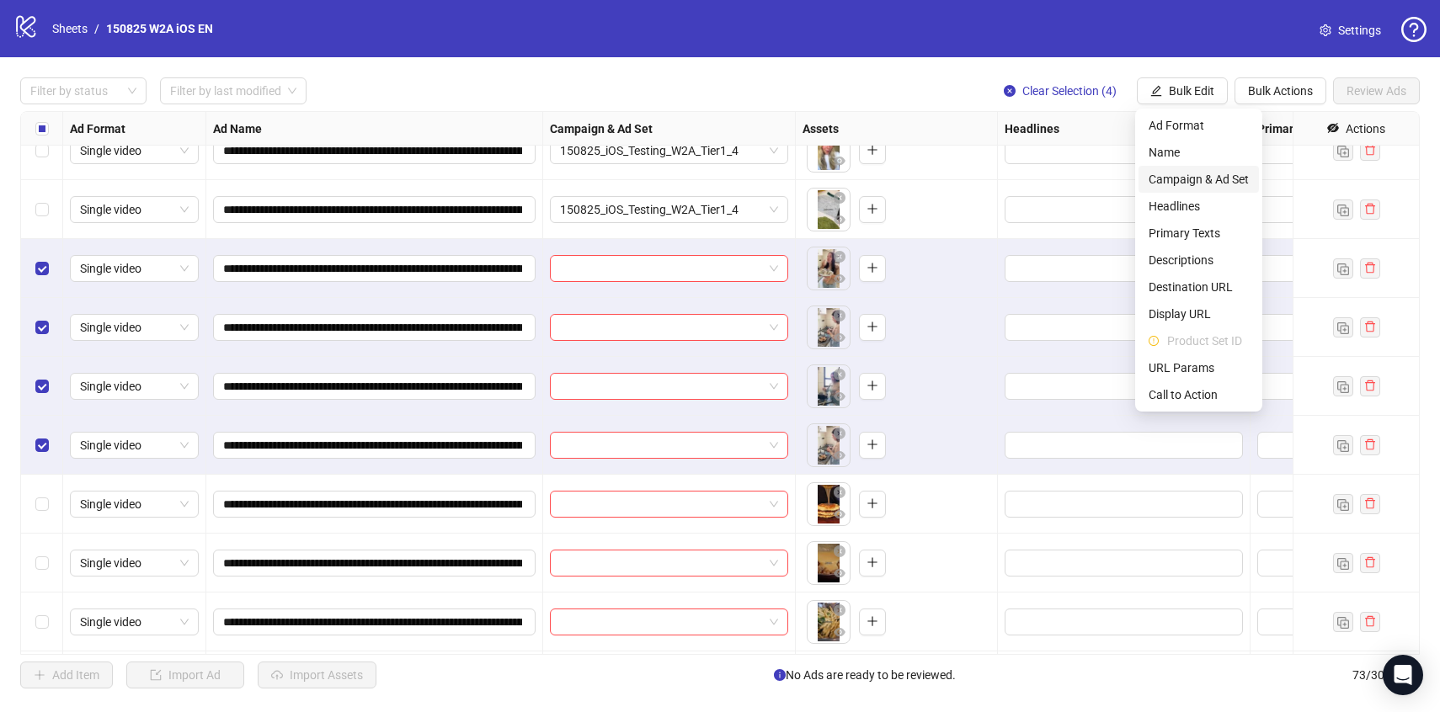
click at [1168, 180] on span "Campaign & Ad Set" at bounding box center [1199, 179] width 100 height 19
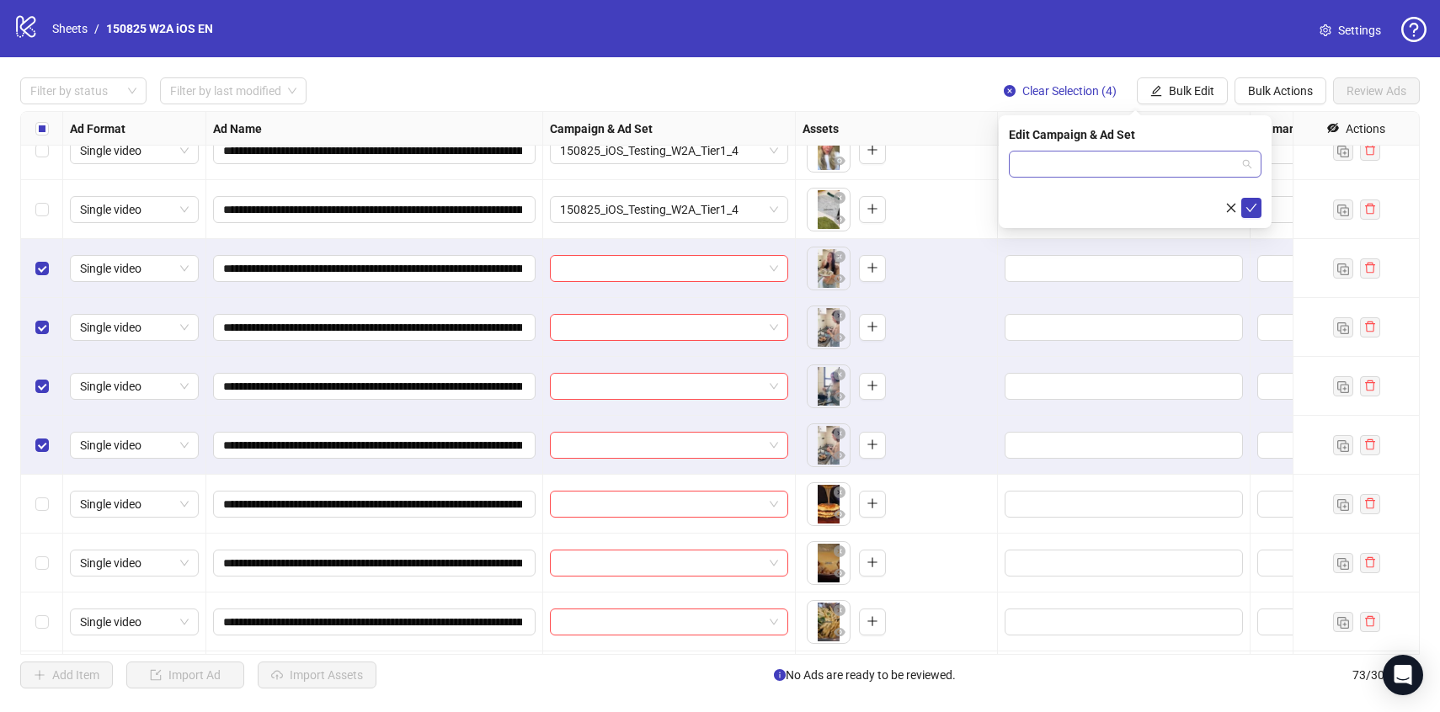
click at [1139, 163] on input "search" at bounding box center [1127, 164] width 217 height 25
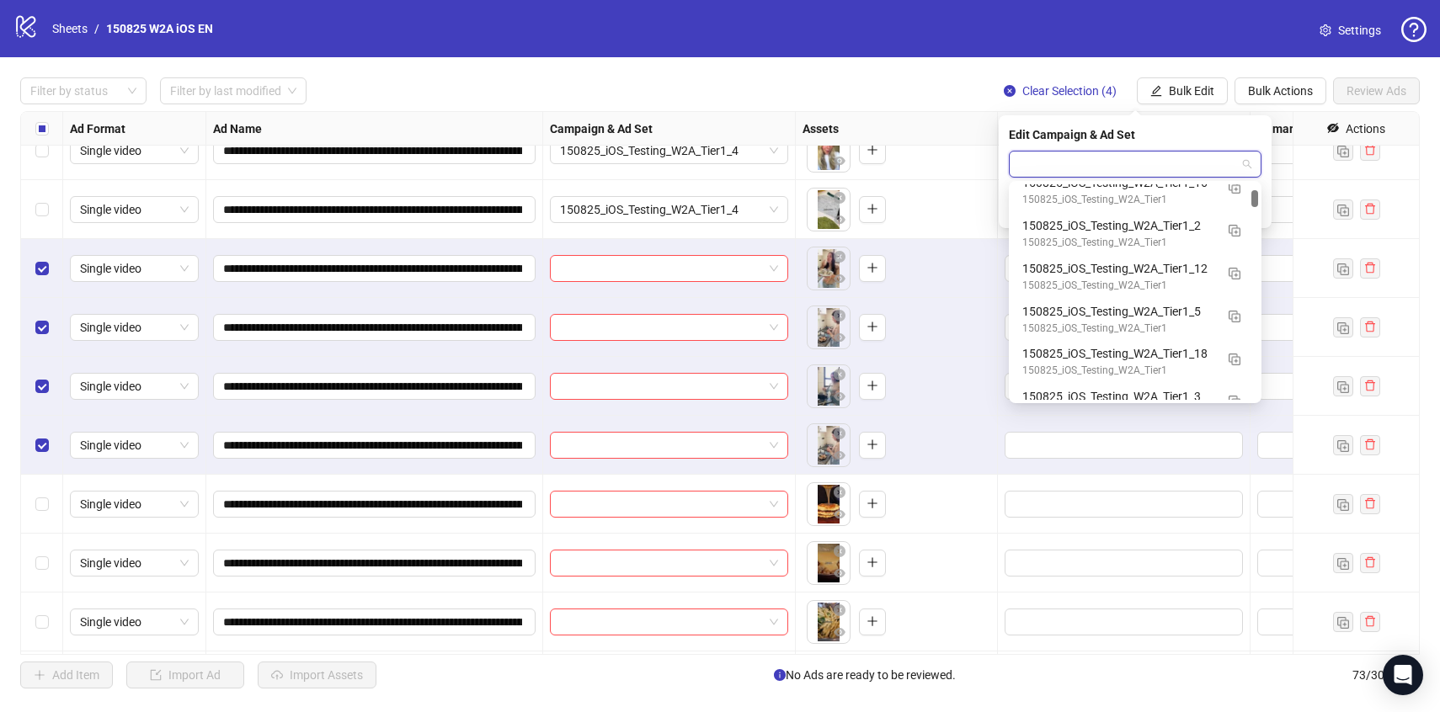
scroll to position [621, 0]
click at [1141, 294] on div "150825_iOS_Testing_W2A_Tier1_5 150825_iOS_Testing_W2A_Tier1" at bounding box center [1135, 315] width 246 height 43
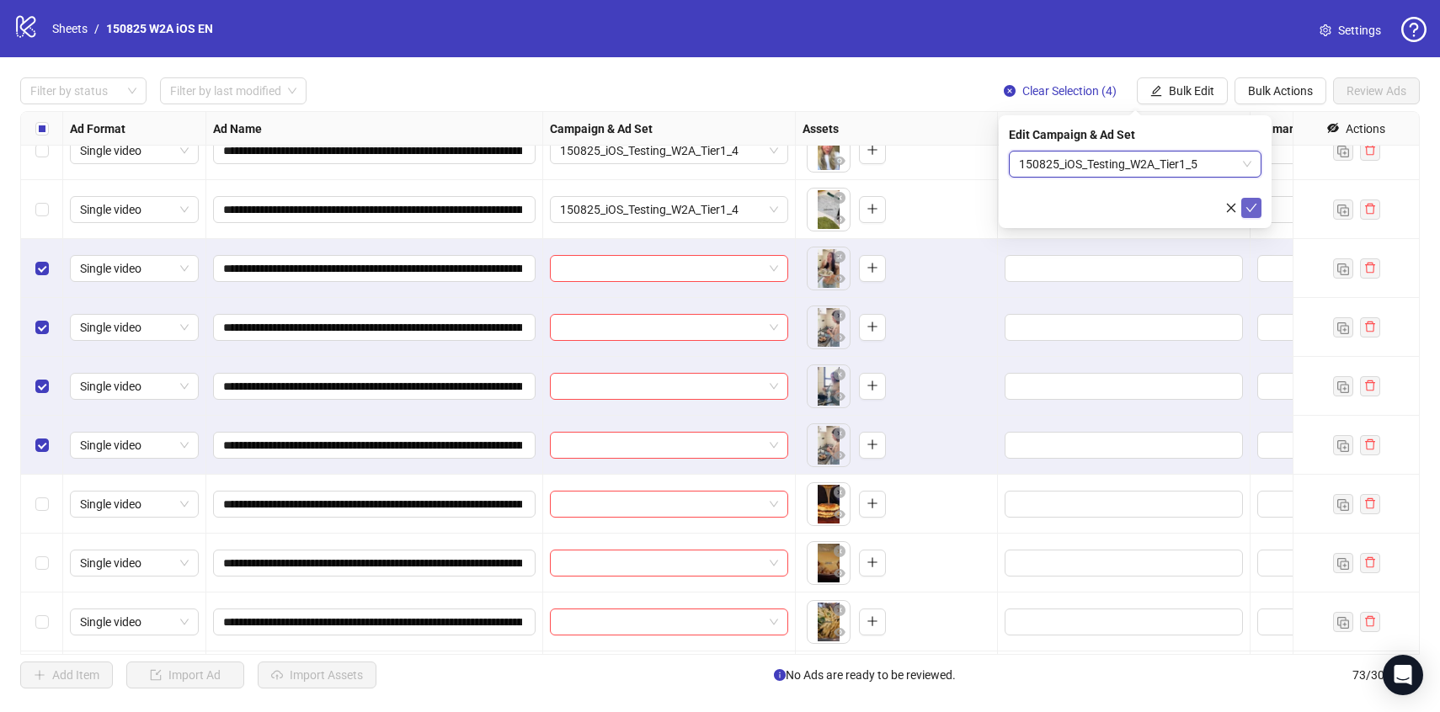
click at [1247, 213] on span "submit" at bounding box center [1252, 207] width 12 height 13
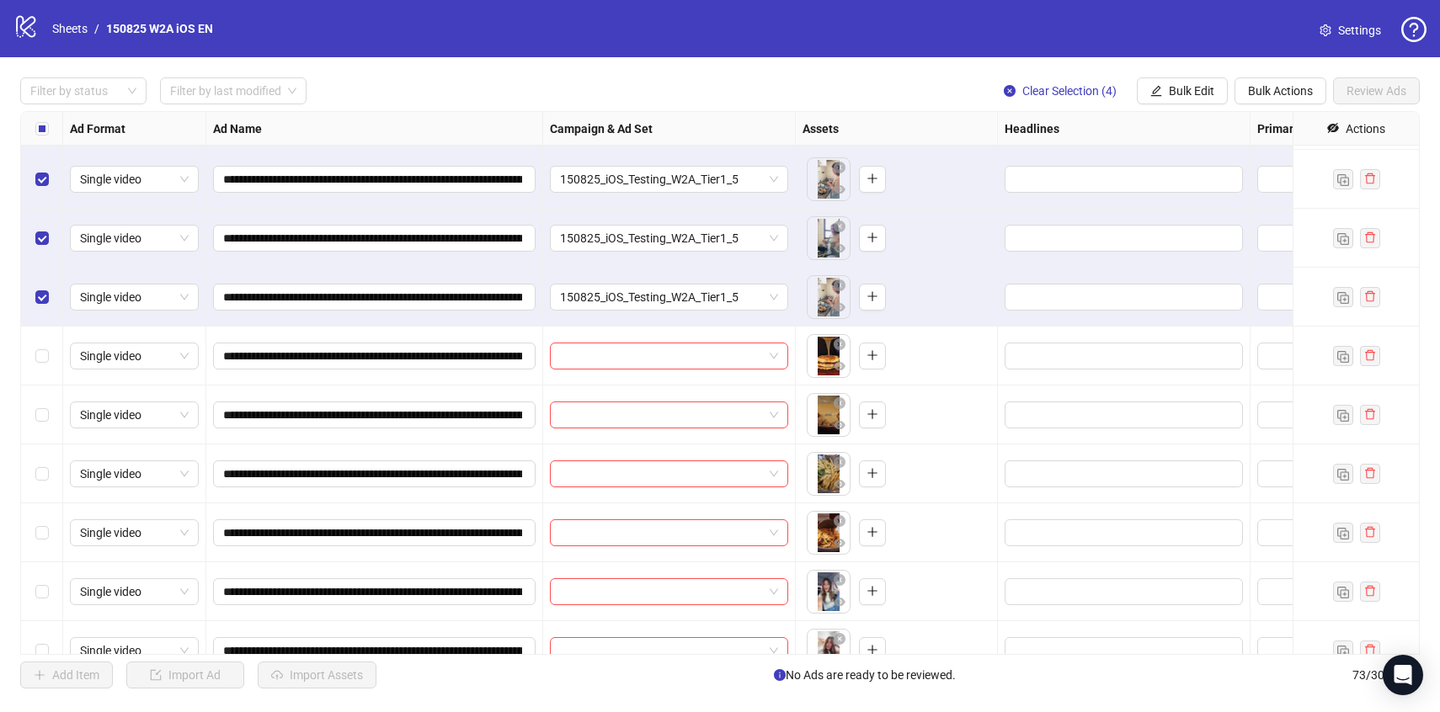
scroll to position [764, 0]
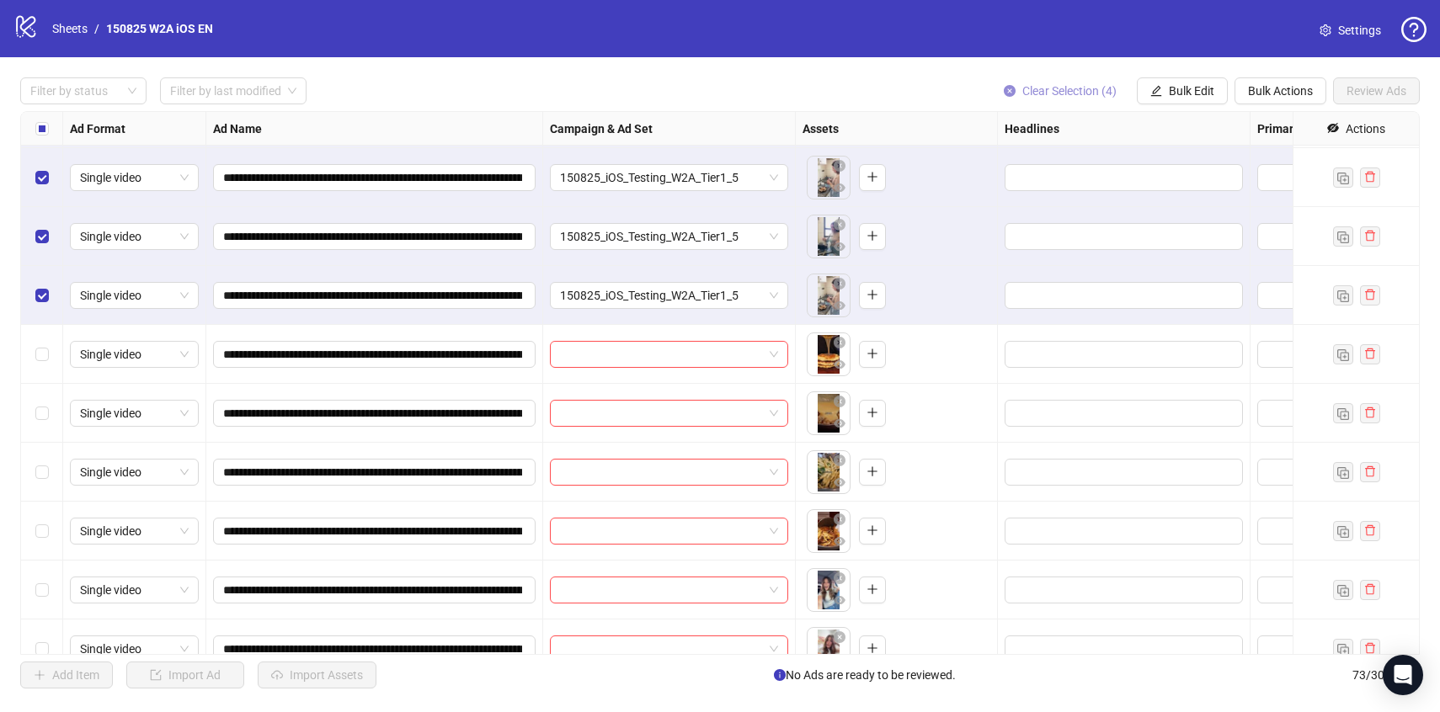
click at [1050, 97] on span "Clear Selection (4)" at bounding box center [1069, 90] width 94 height 13
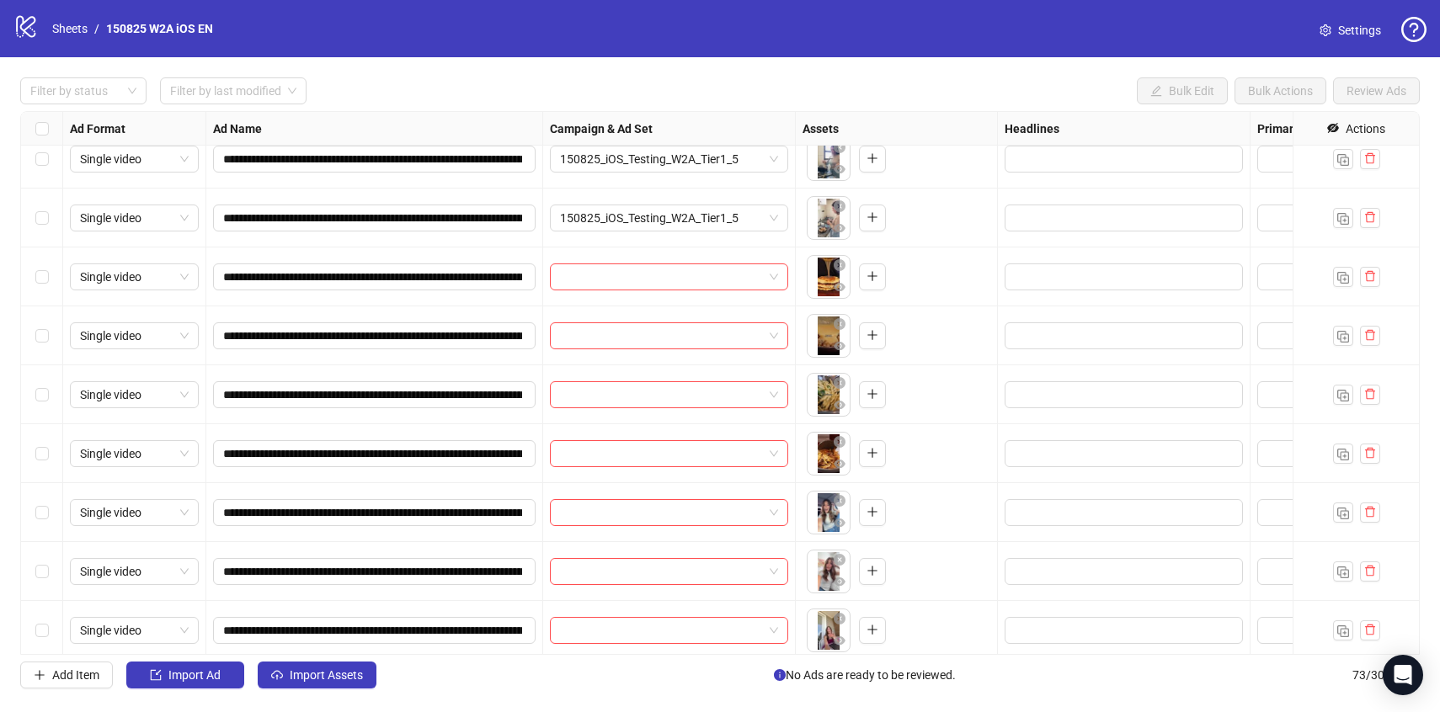
scroll to position [880, 0]
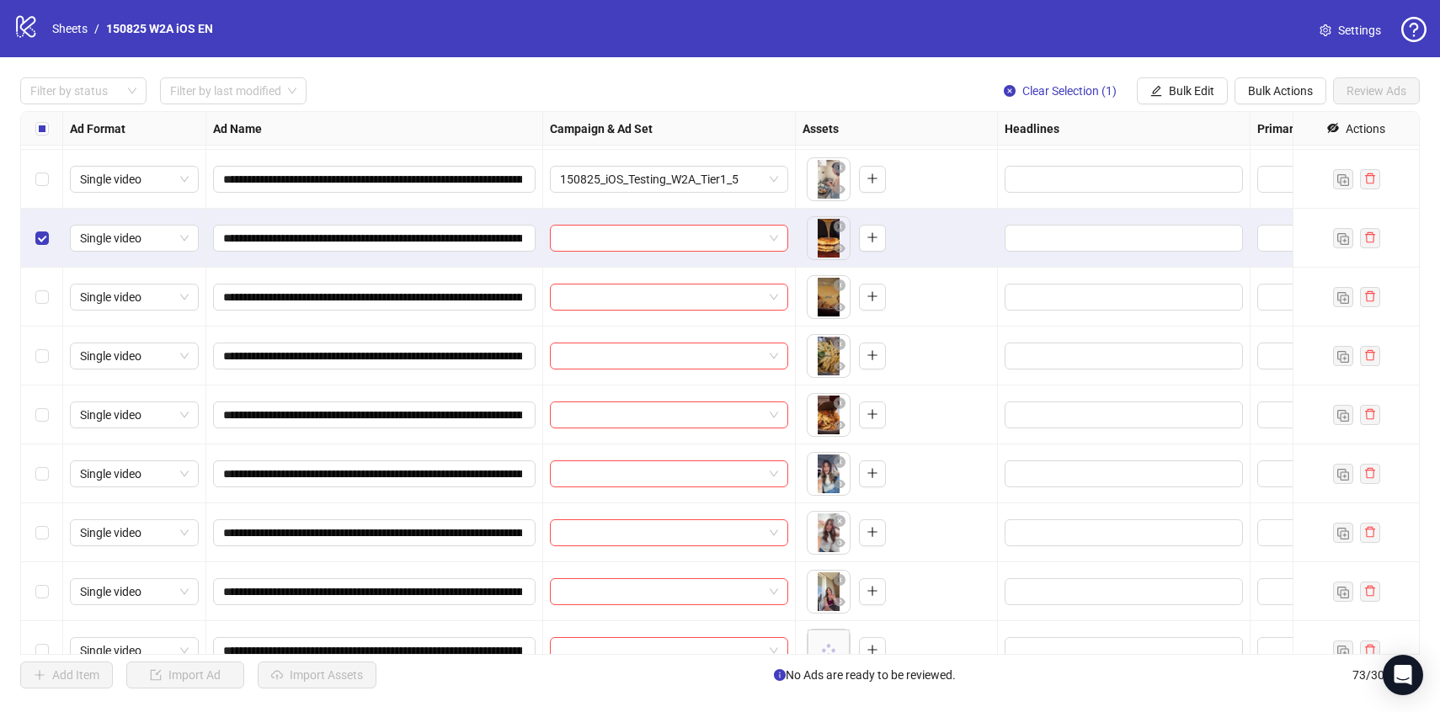
click at [50, 296] on div "Select row 18" at bounding box center [42, 297] width 42 height 59
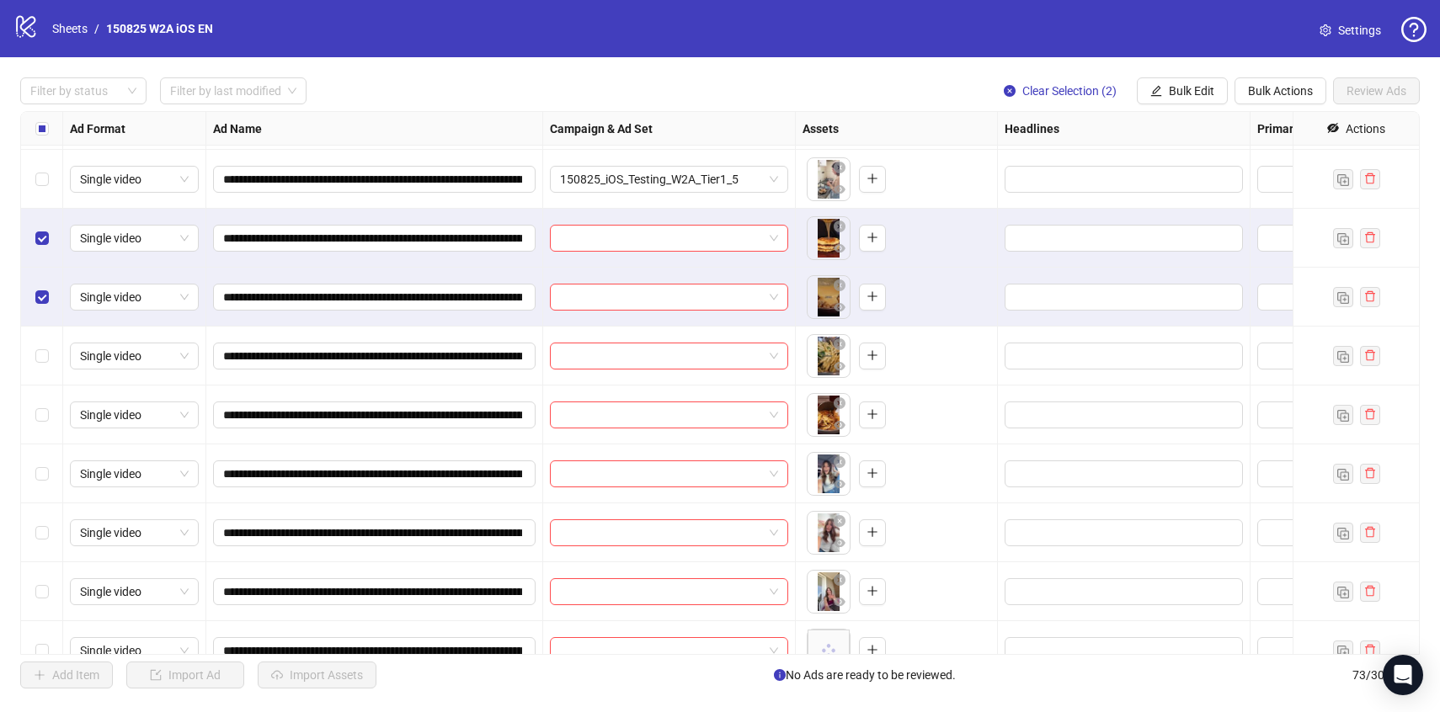
click at [47, 344] on div "Select row 19" at bounding box center [42, 356] width 42 height 59
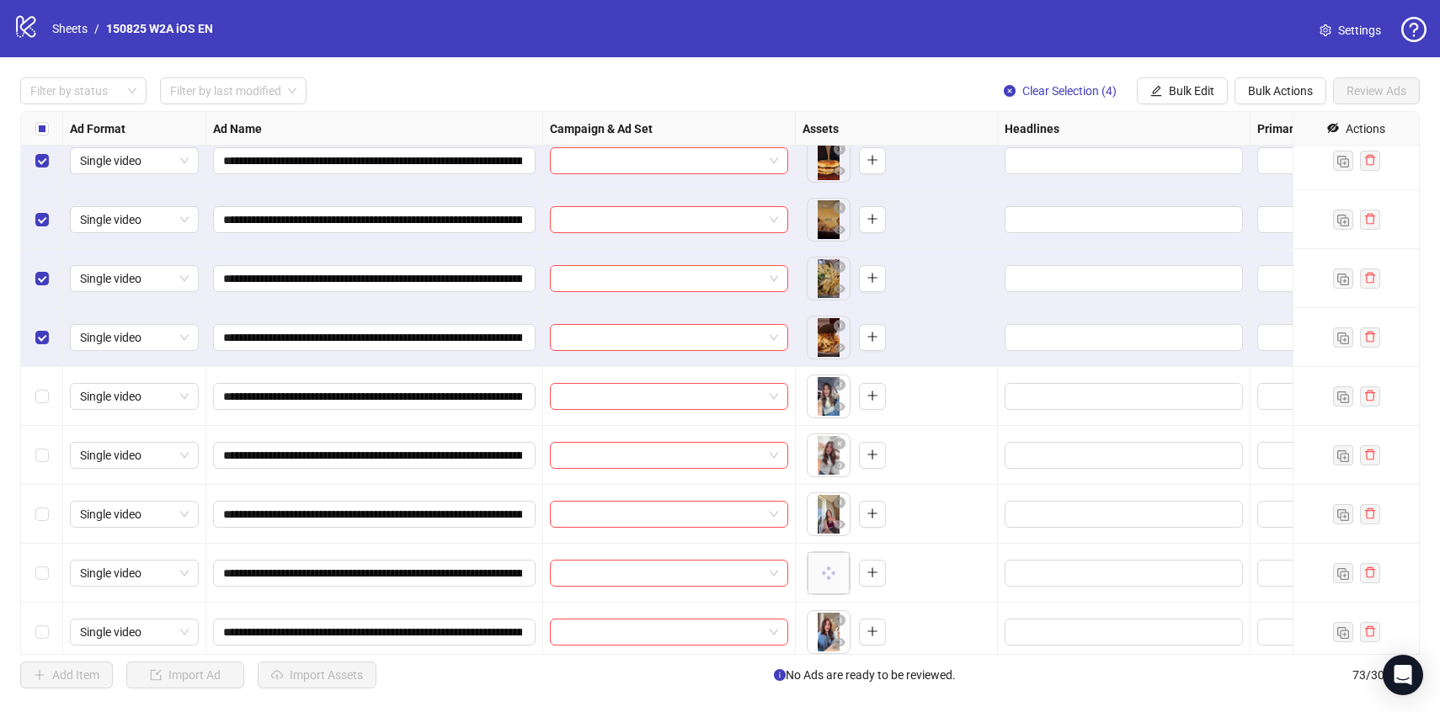
scroll to position [958, 0]
click at [1188, 82] on button "Bulk Edit" at bounding box center [1182, 90] width 91 height 27
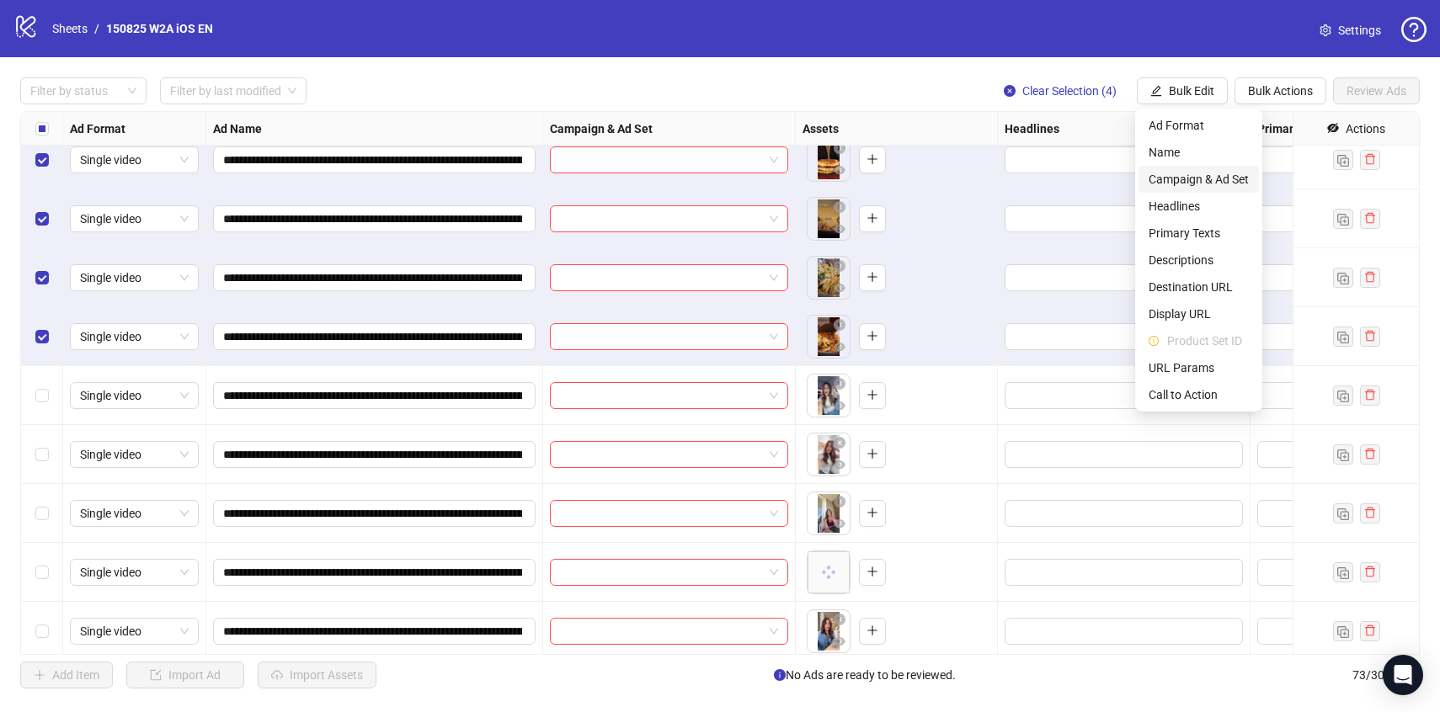
click at [1180, 179] on span "Campaign & Ad Set" at bounding box center [1199, 179] width 100 height 19
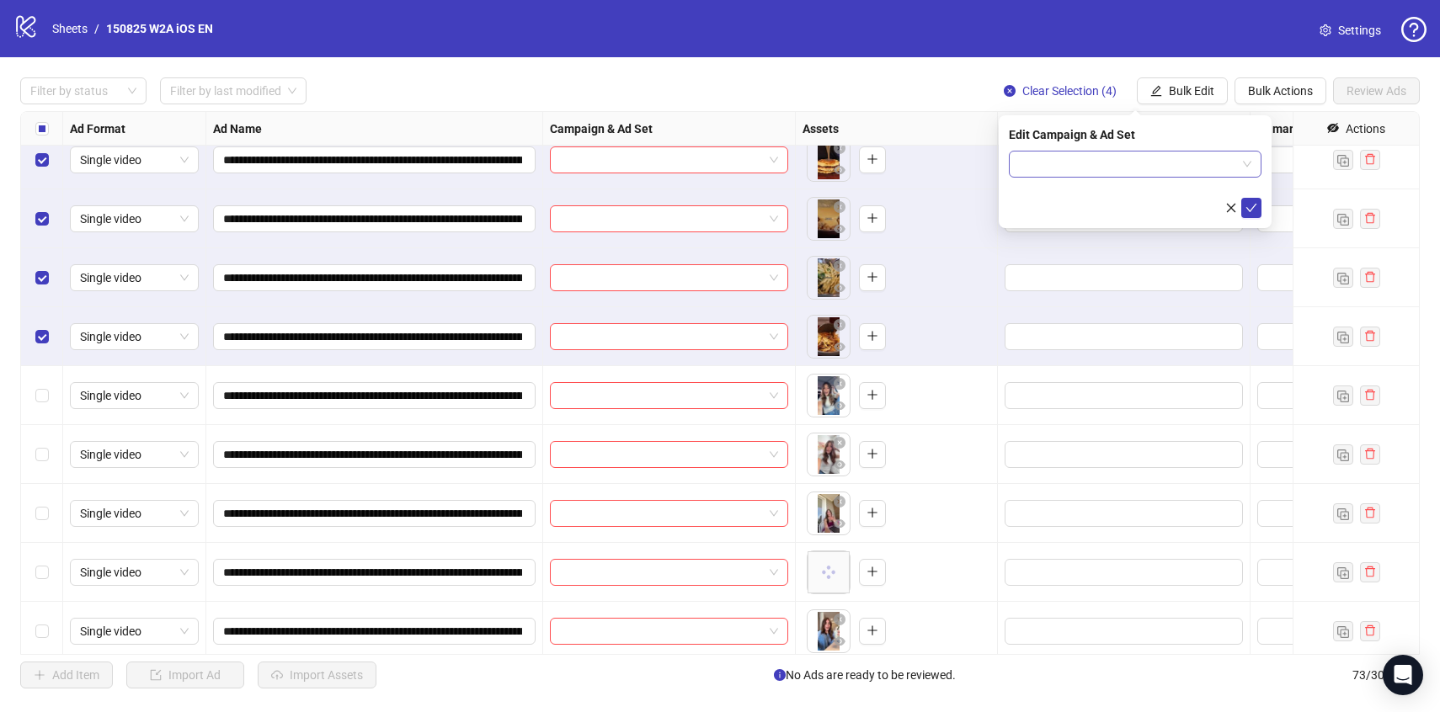
click at [1162, 159] on input "search" at bounding box center [1127, 164] width 217 height 25
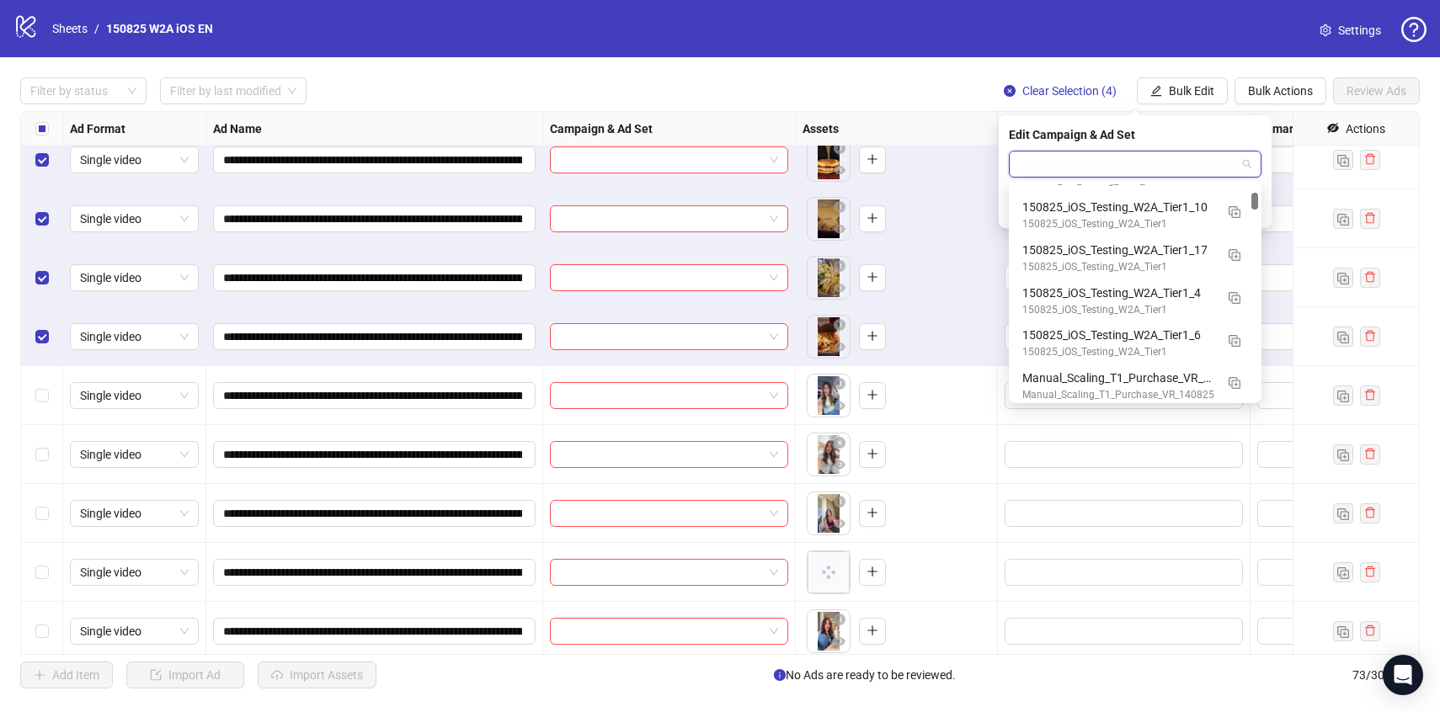
scroll to position [863, 0]
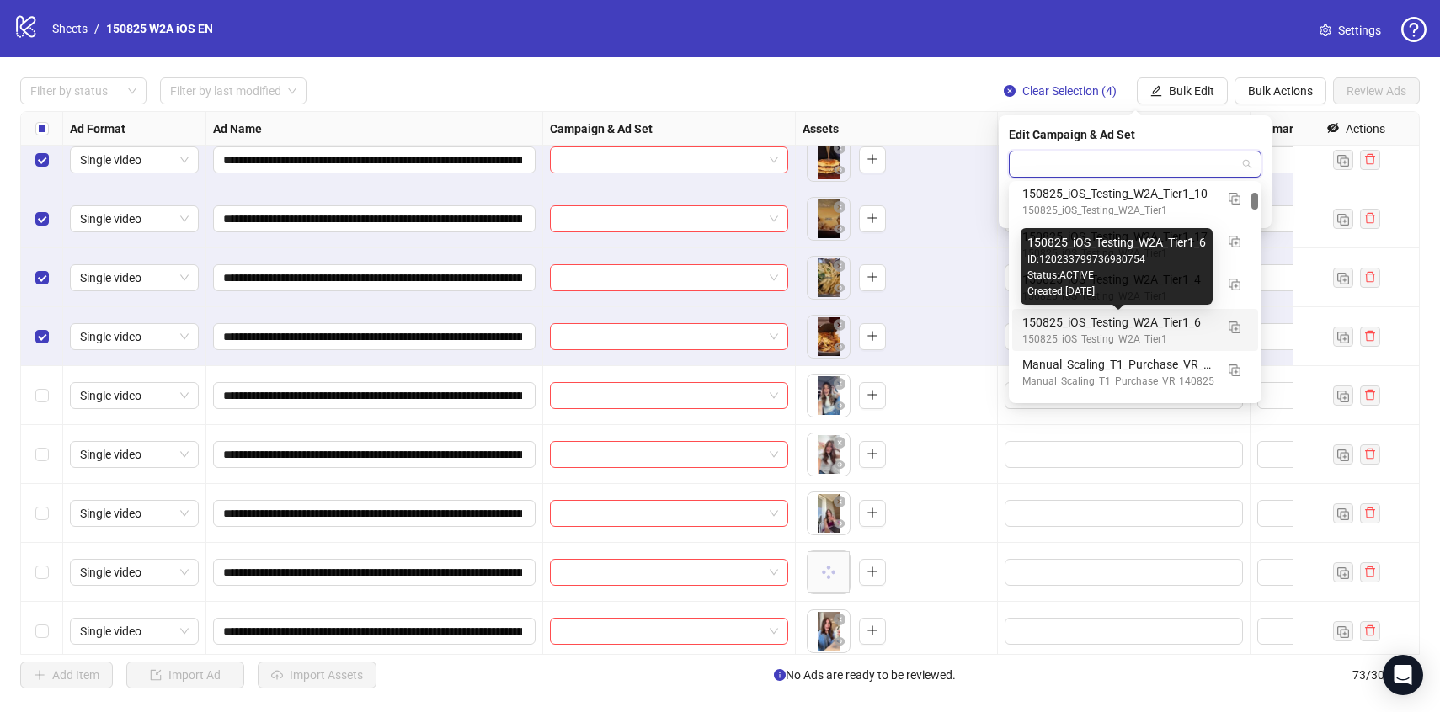
click at [1150, 327] on div "150825_iOS_Testing_W2A_Tier1_6" at bounding box center [1118, 322] width 192 height 19
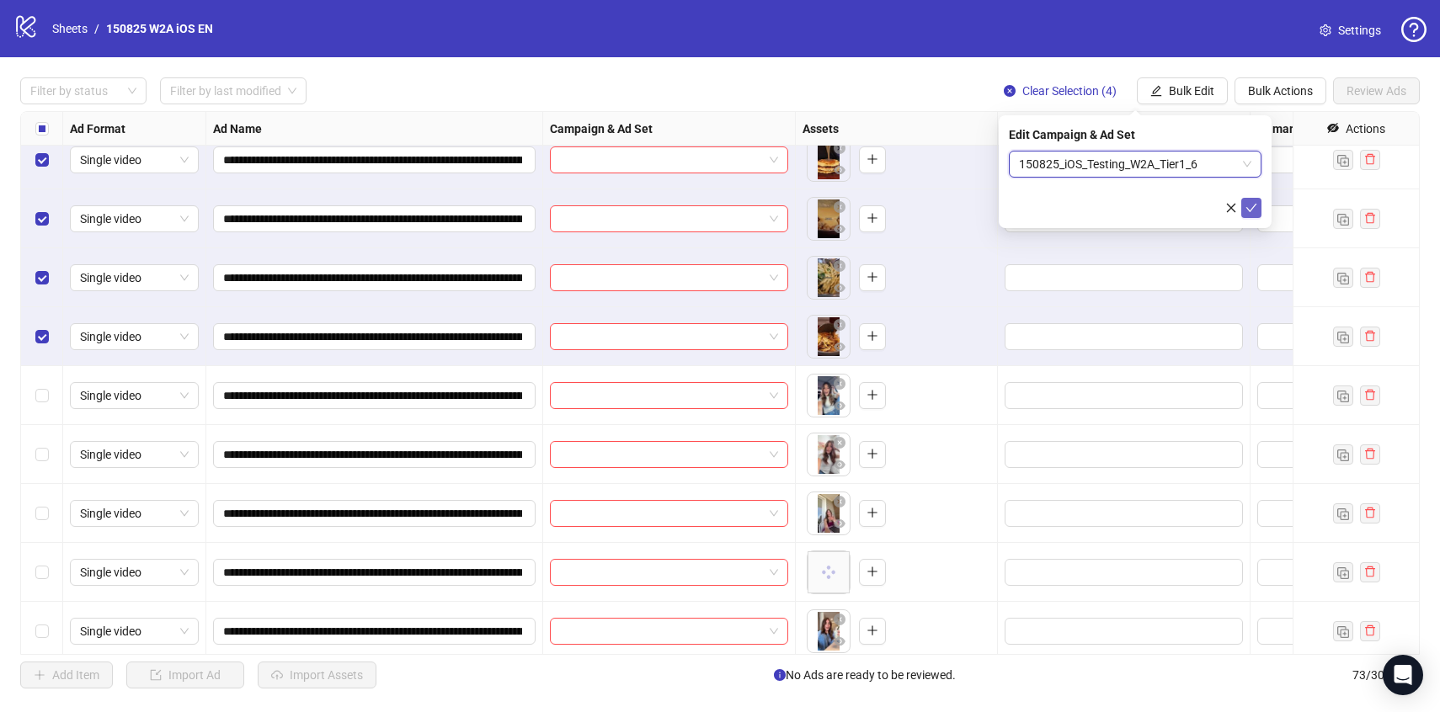
click at [1251, 209] on icon "check" at bounding box center [1252, 208] width 12 height 12
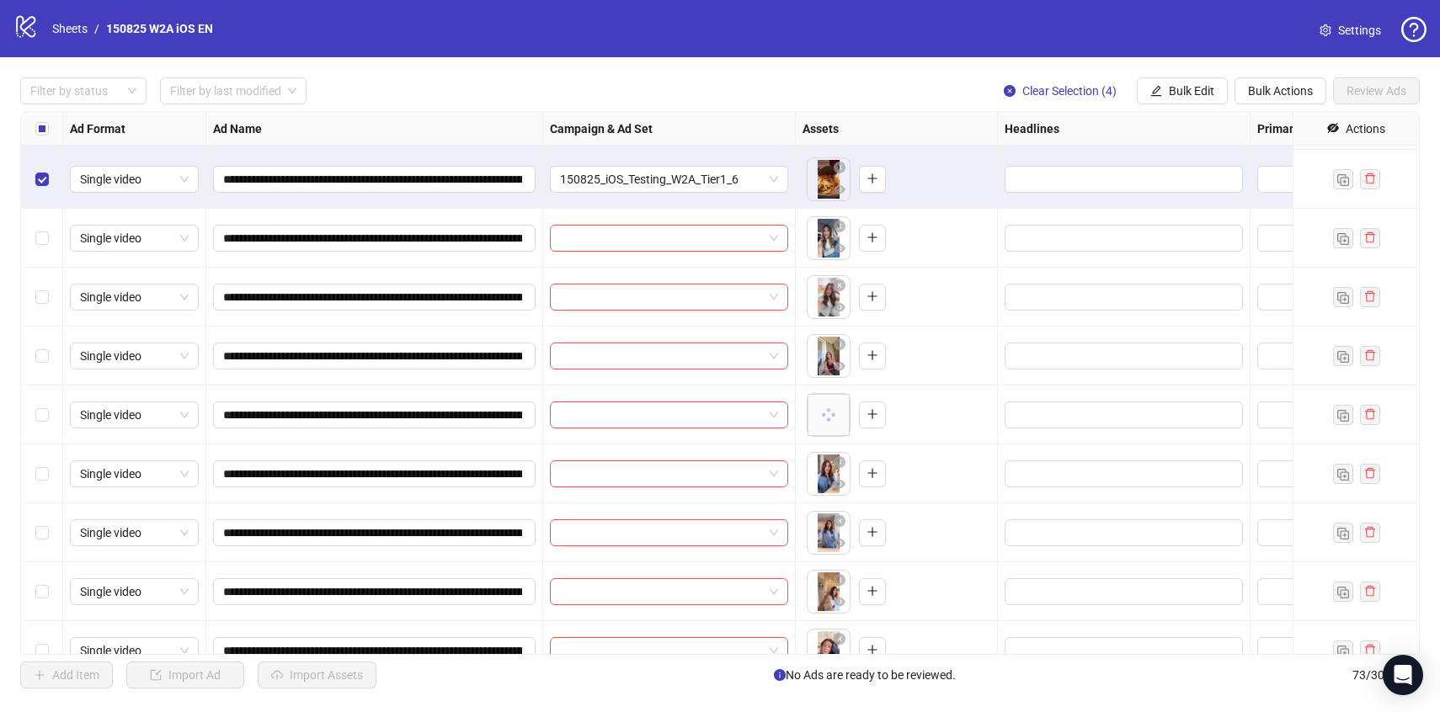
scroll to position [1125, 0]
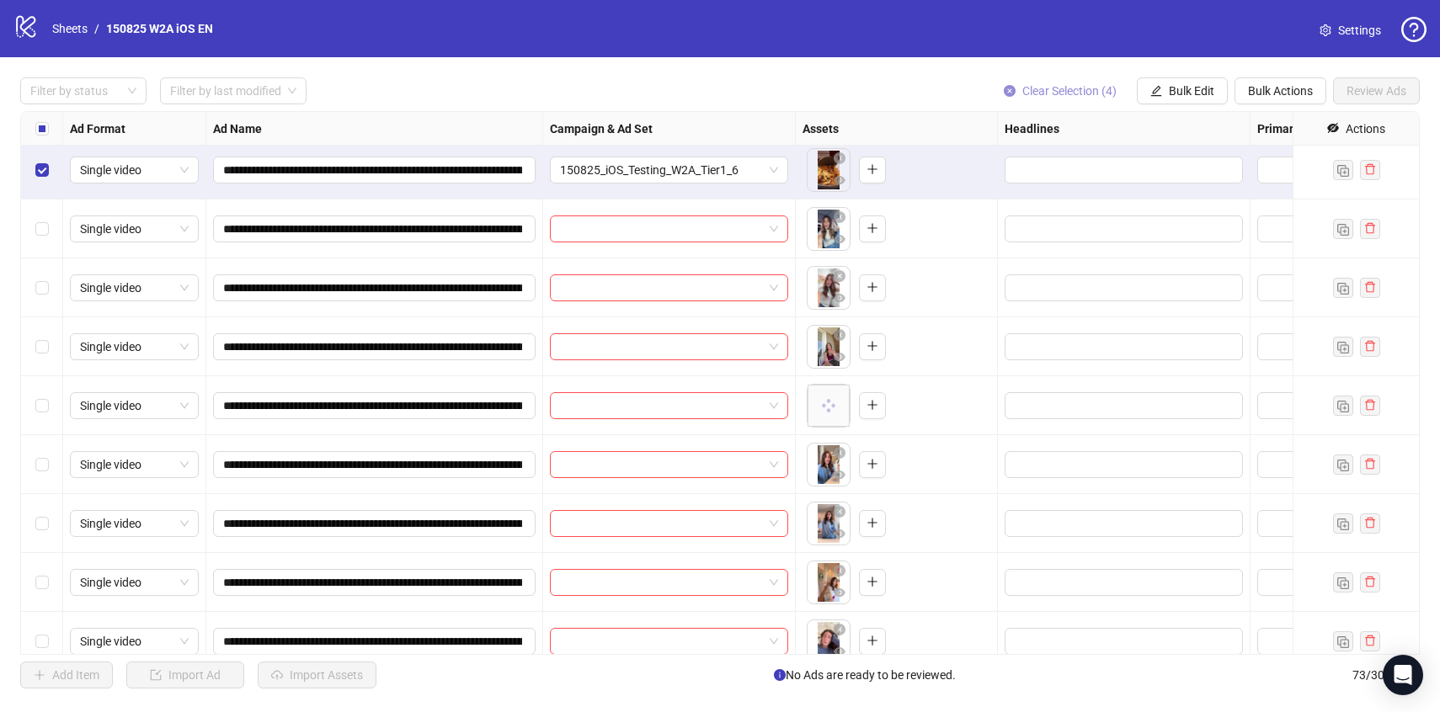
click at [1091, 86] on span "Clear Selection (4)" at bounding box center [1069, 90] width 94 height 13
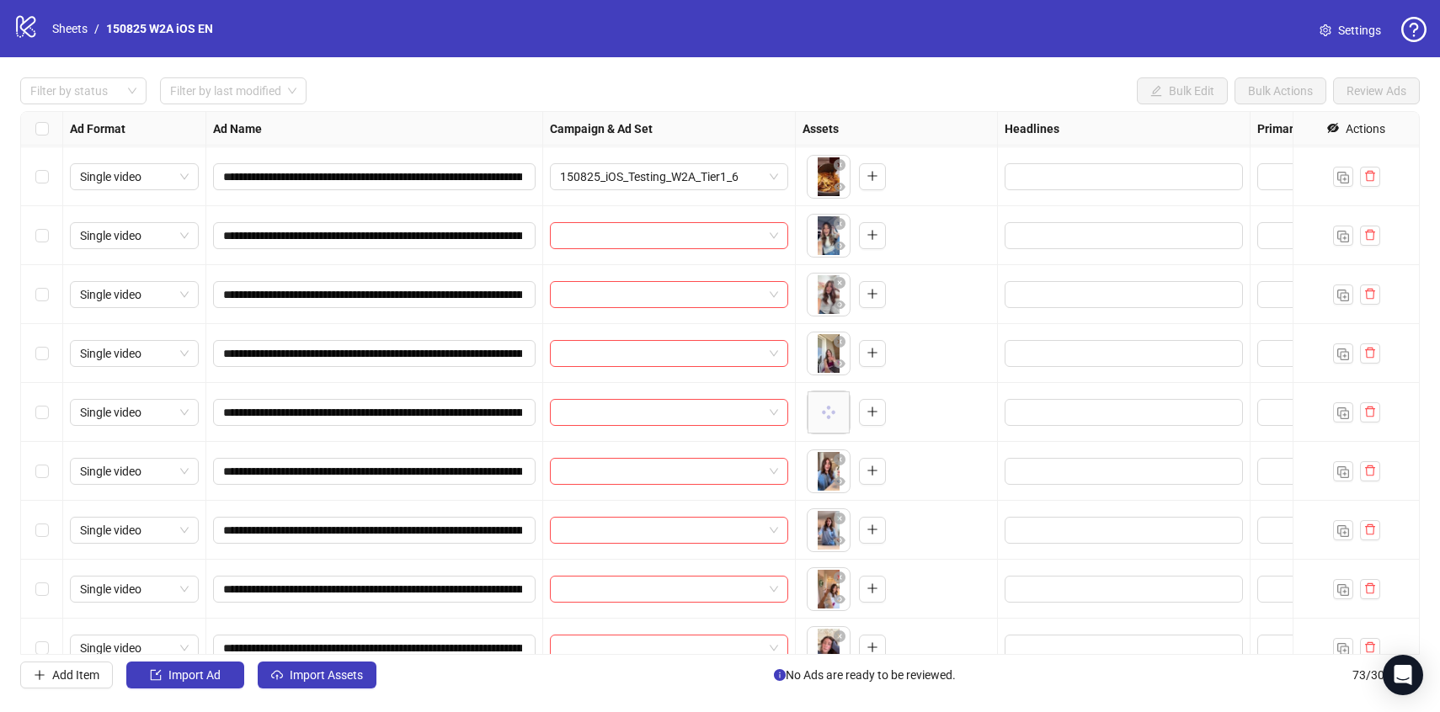
scroll to position [1107, 0]
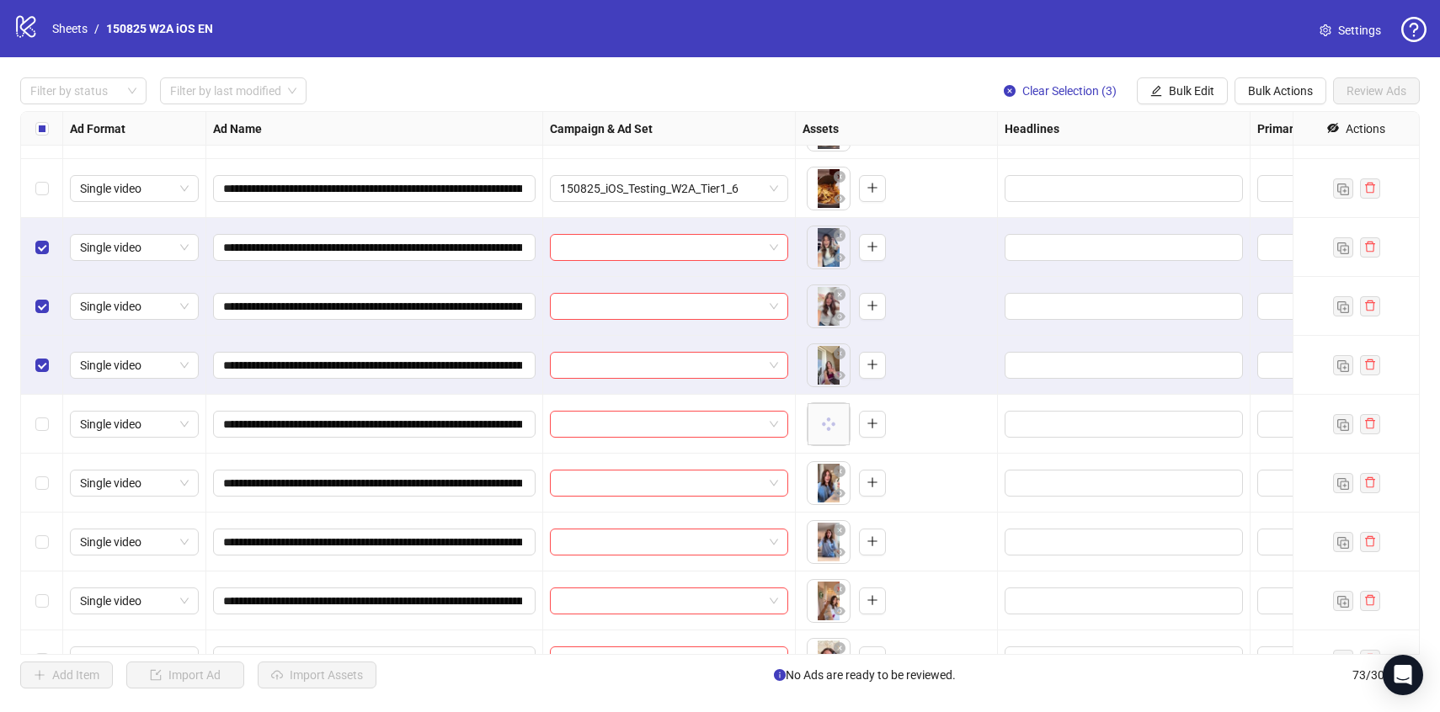
click at [49, 425] on div "Select row 24" at bounding box center [42, 424] width 42 height 59
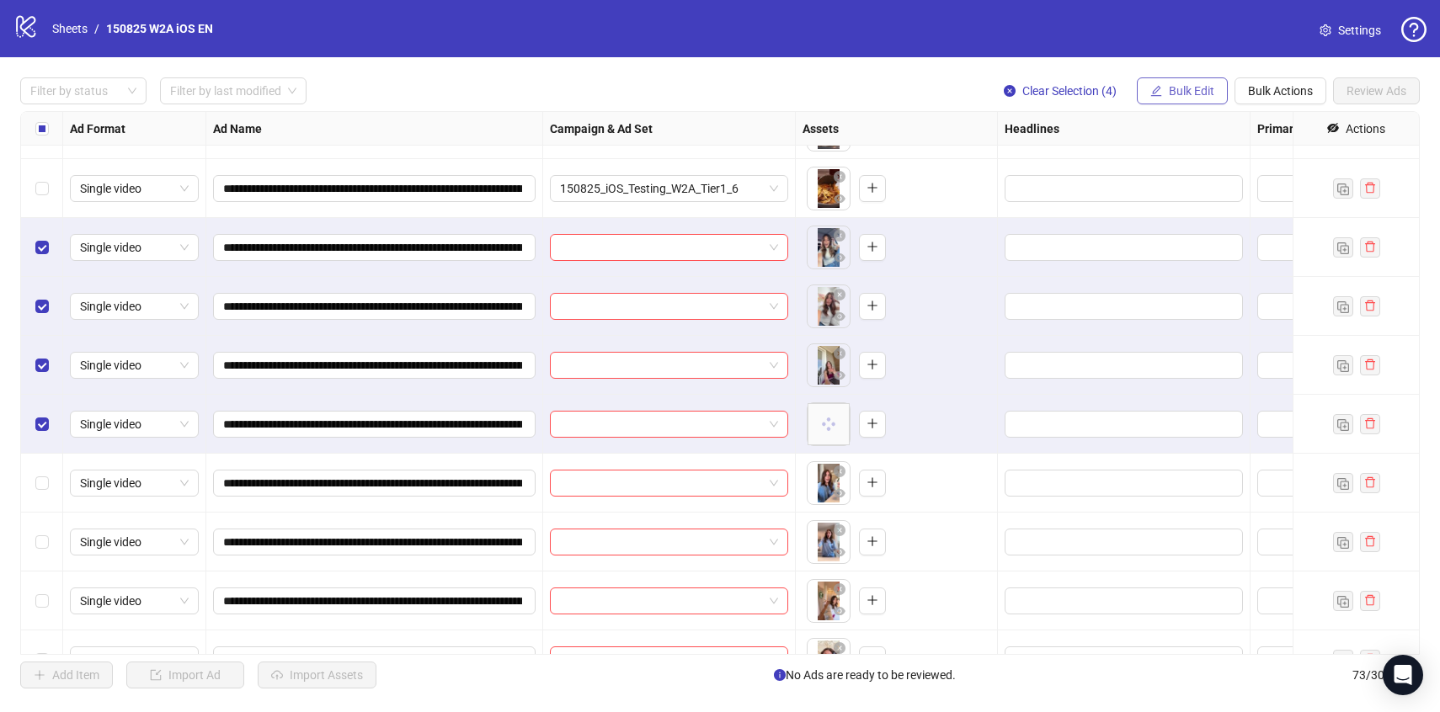
click at [1190, 84] on span "Bulk Edit" at bounding box center [1191, 90] width 45 height 13
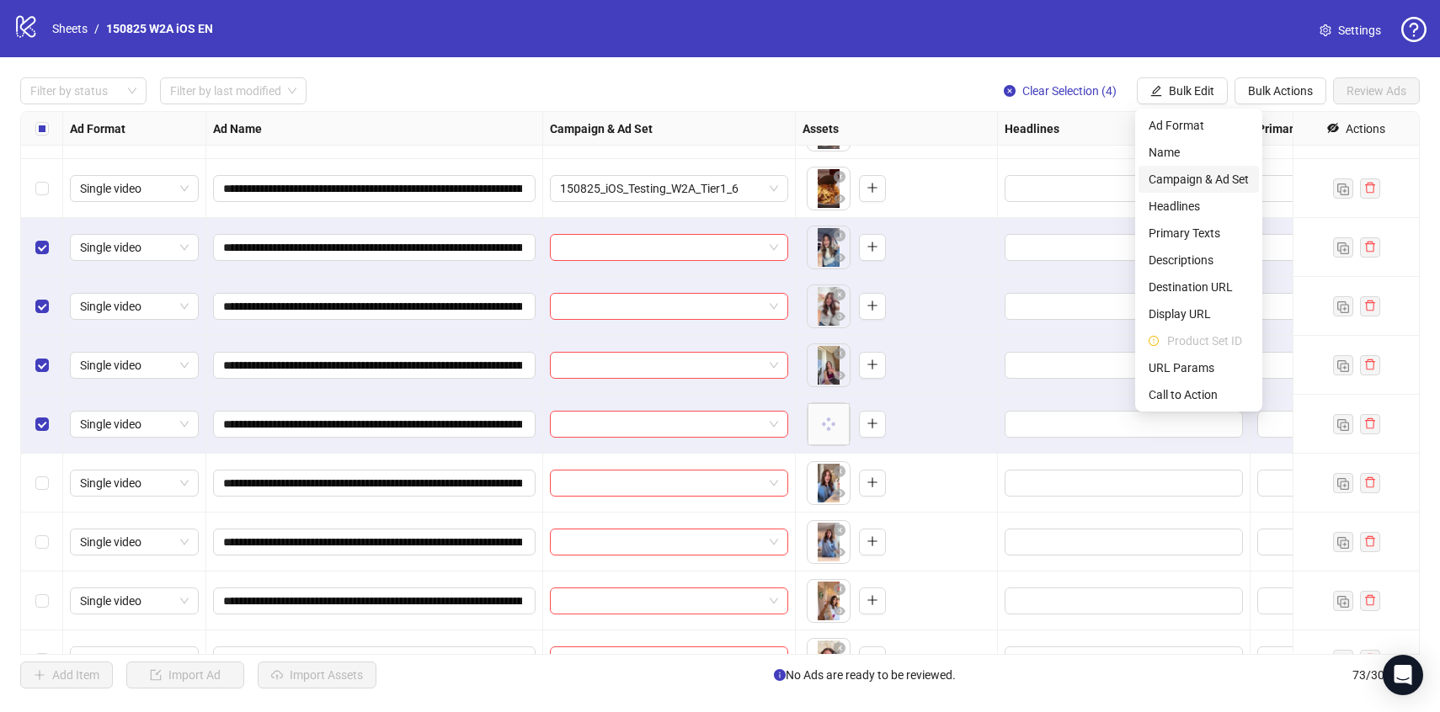
click at [1181, 178] on span "Campaign & Ad Set" at bounding box center [1199, 179] width 100 height 19
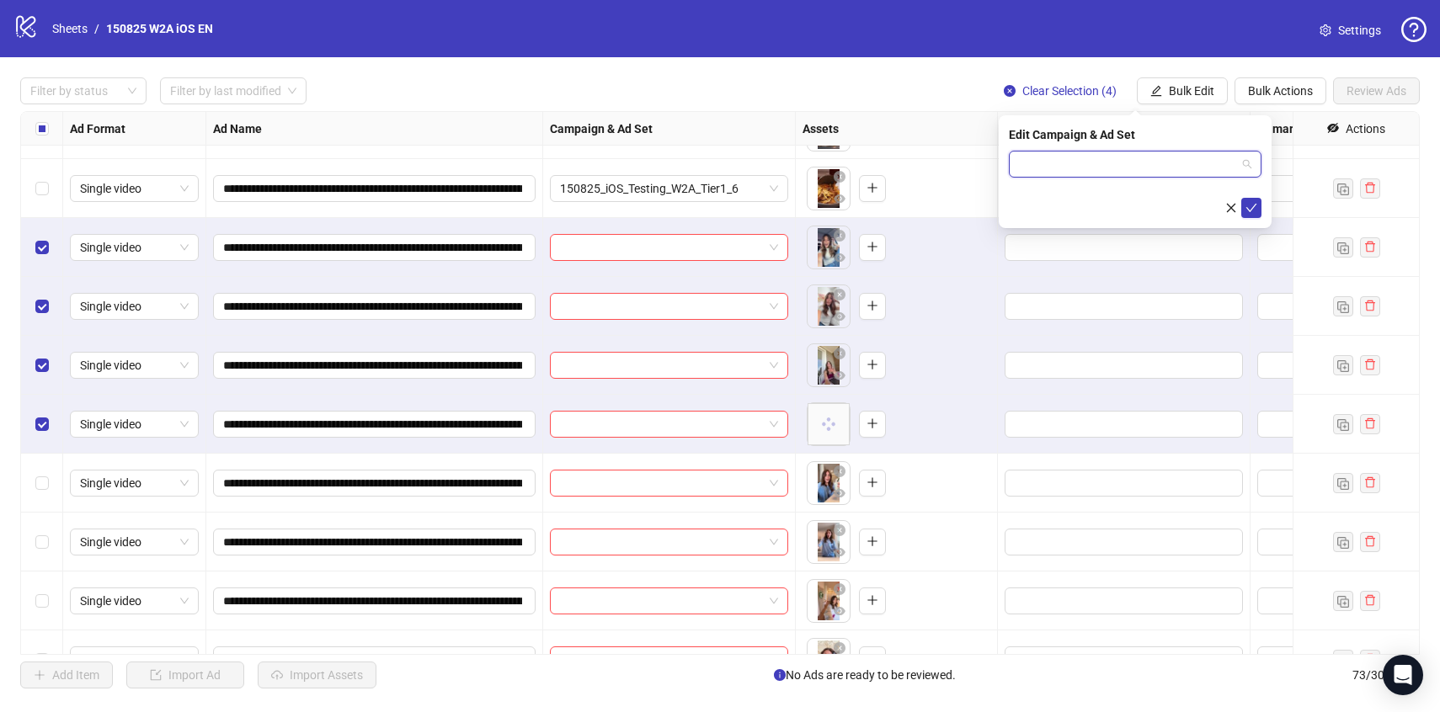
click at [1179, 164] on input "search" at bounding box center [1127, 164] width 217 height 25
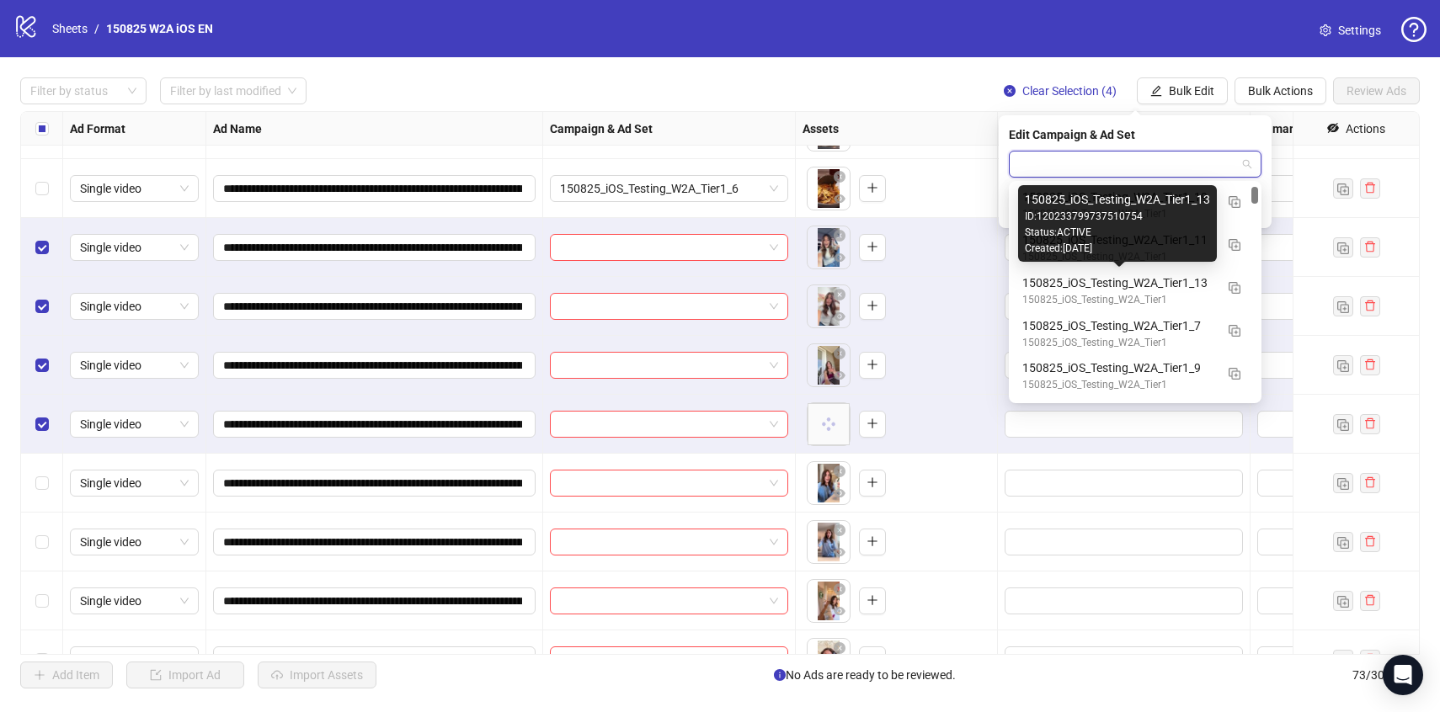
scroll to position [223, 0]
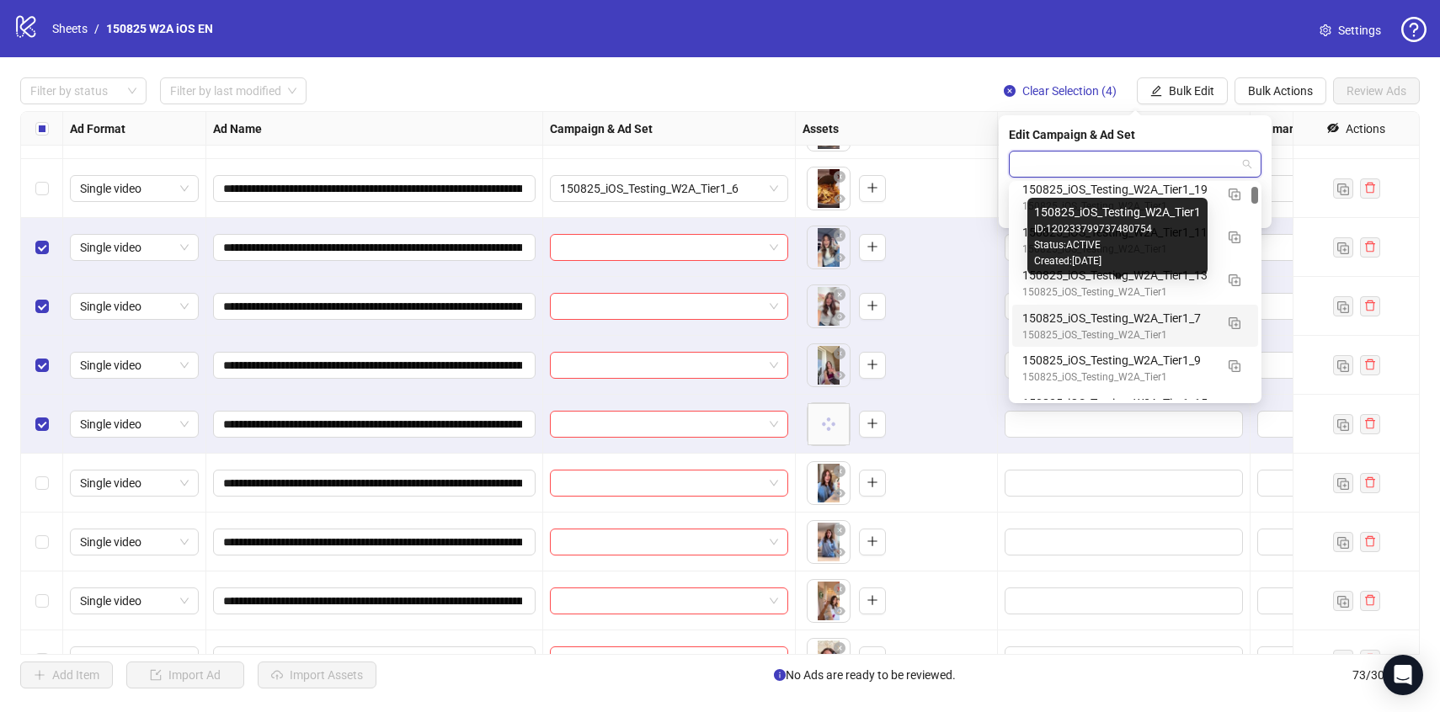
click at [1142, 306] on div "150825_iOS_Testing_W2A_Tier1_7 150825_iOS_Testing_W2A_Tier1" at bounding box center [1135, 326] width 246 height 43
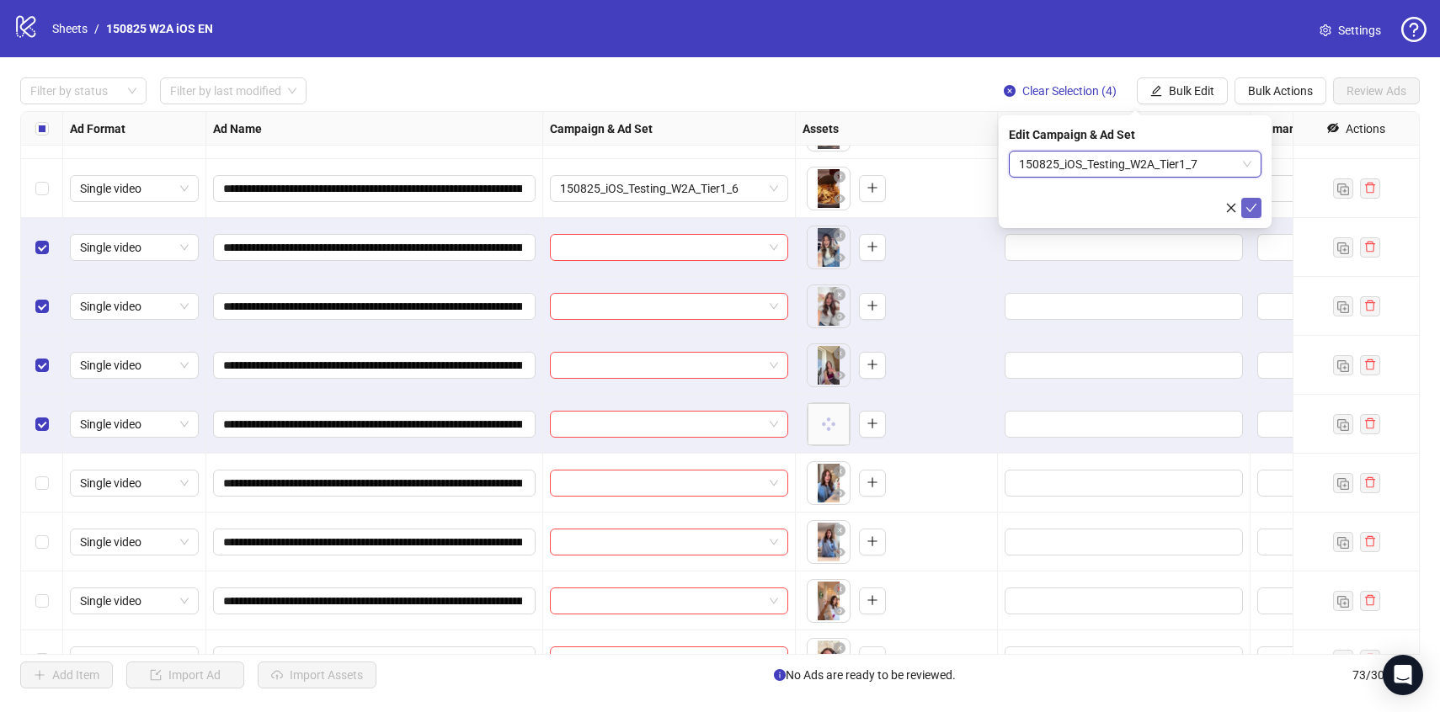
click at [1247, 208] on icon "check" at bounding box center [1252, 208] width 12 height 12
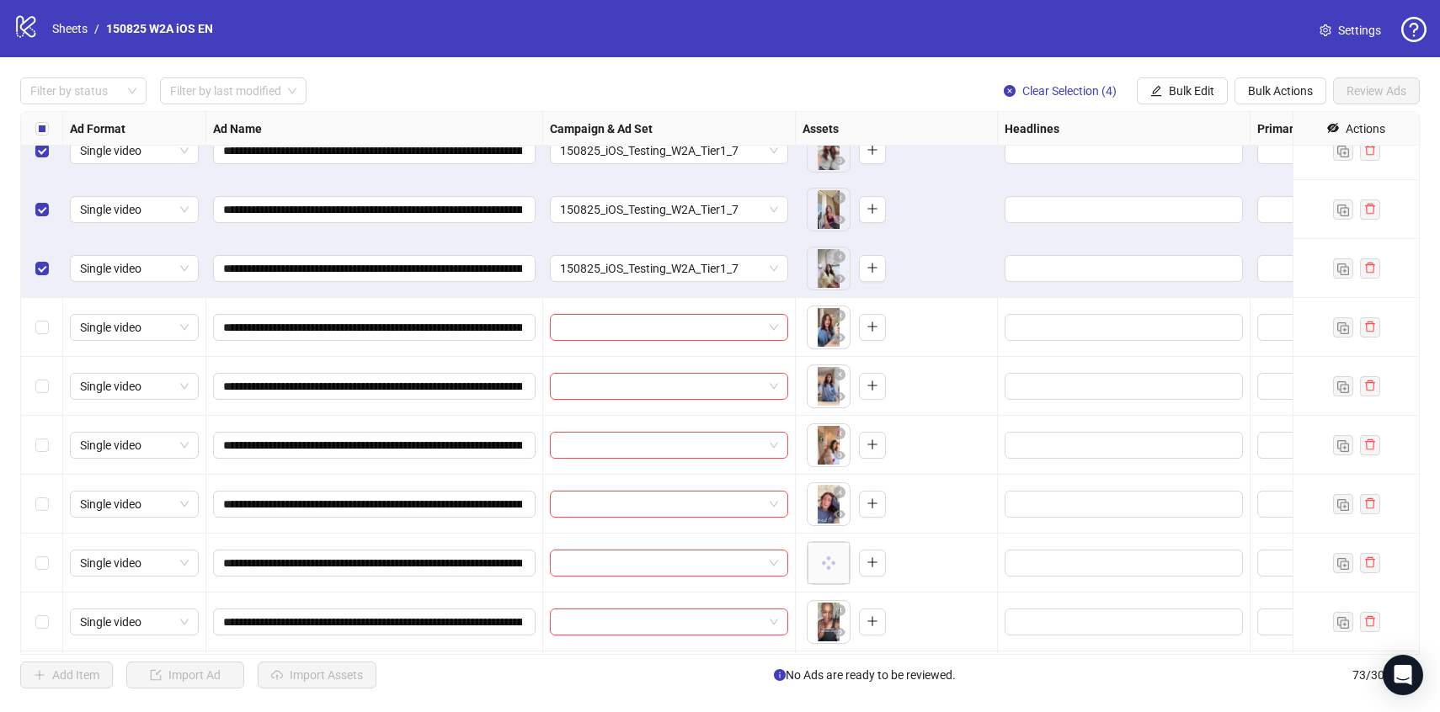
scroll to position [1265, 0]
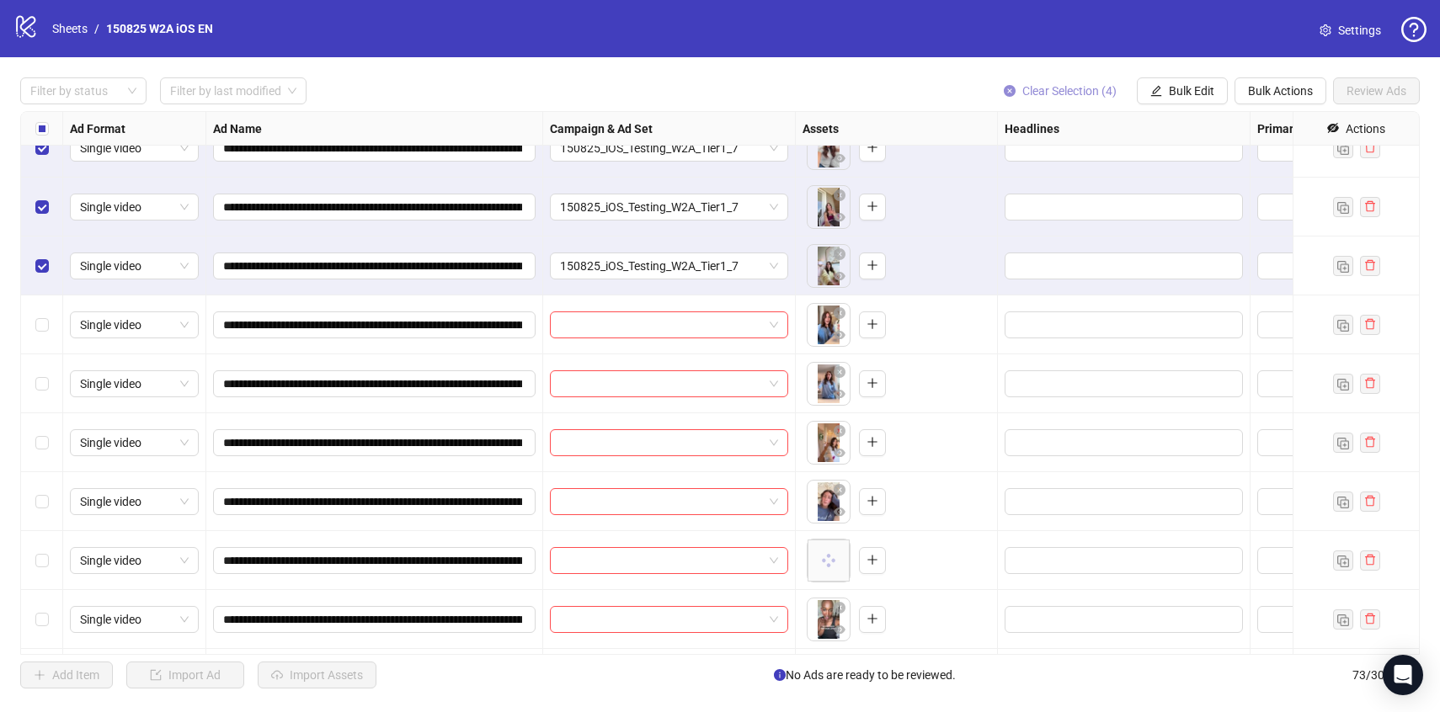
click at [1043, 94] on span "Clear Selection (4)" at bounding box center [1069, 90] width 94 height 13
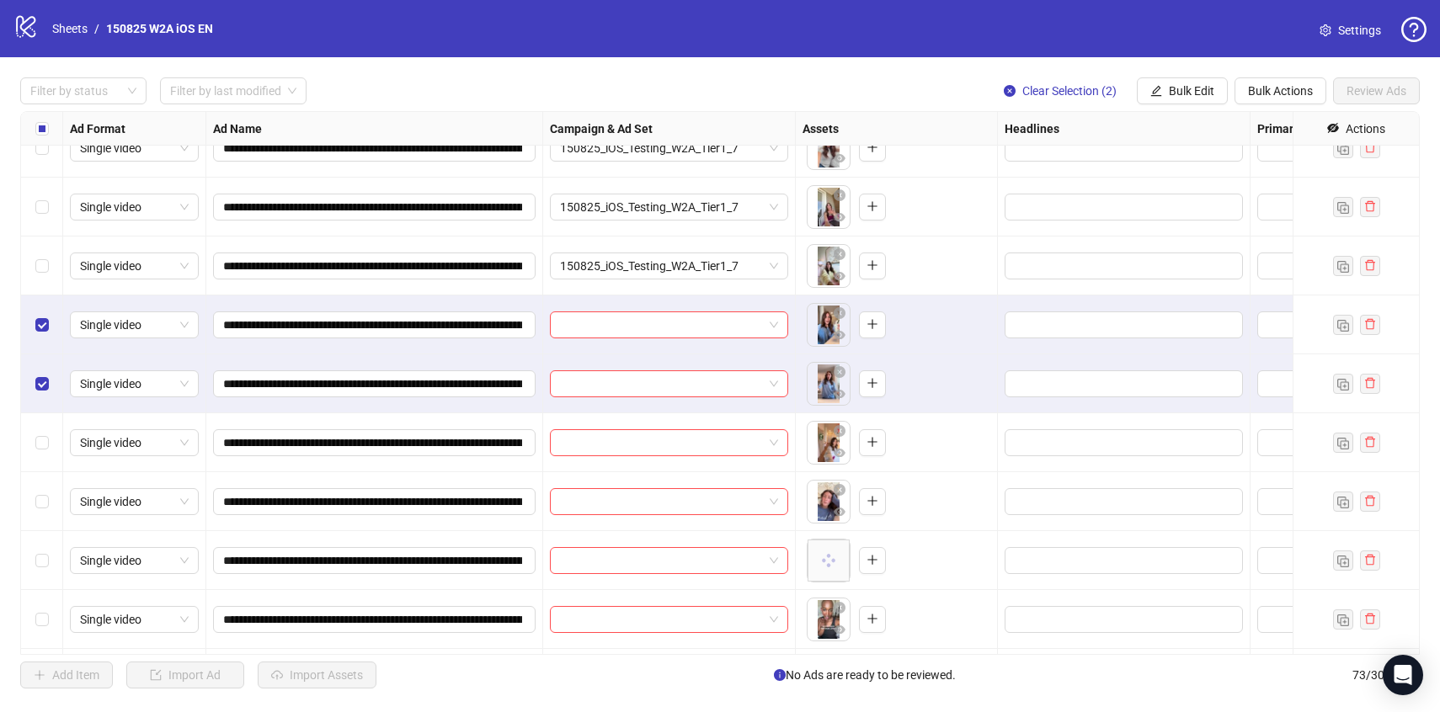
click at [50, 441] on div "Select row 27" at bounding box center [42, 442] width 42 height 59
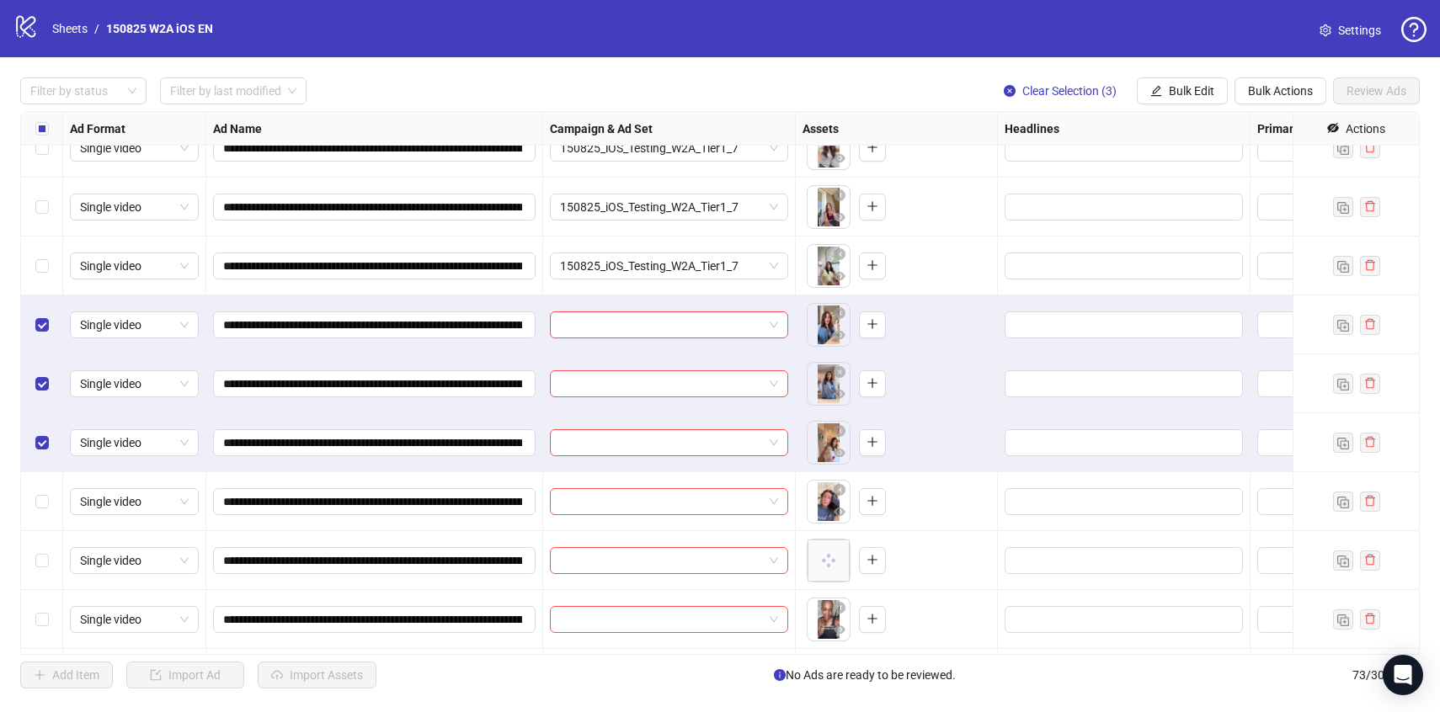
click at [47, 518] on div "Select row 28" at bounding box center [42, 501] width 42 height 59
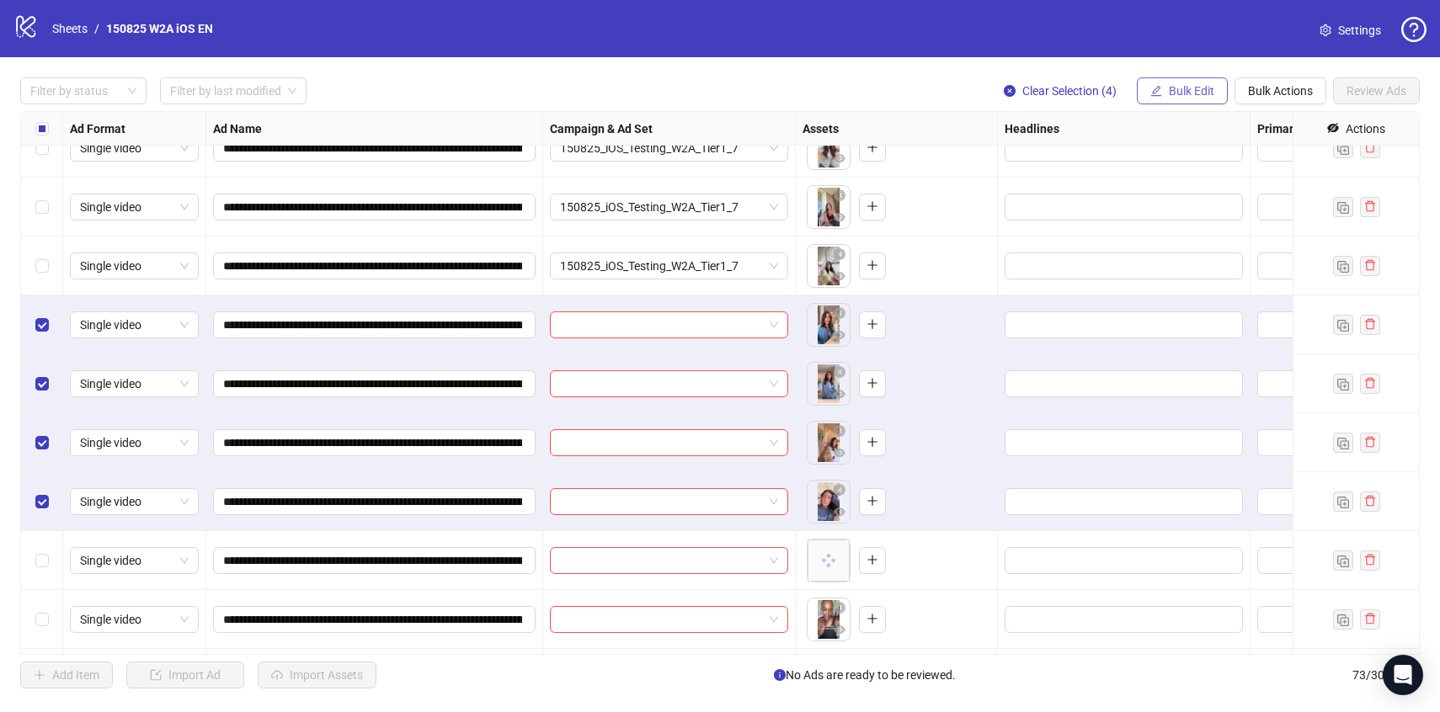
click at [1187, 88] on span "Bulk Edit" at bounding box center [1191, 90] width 45 height 13
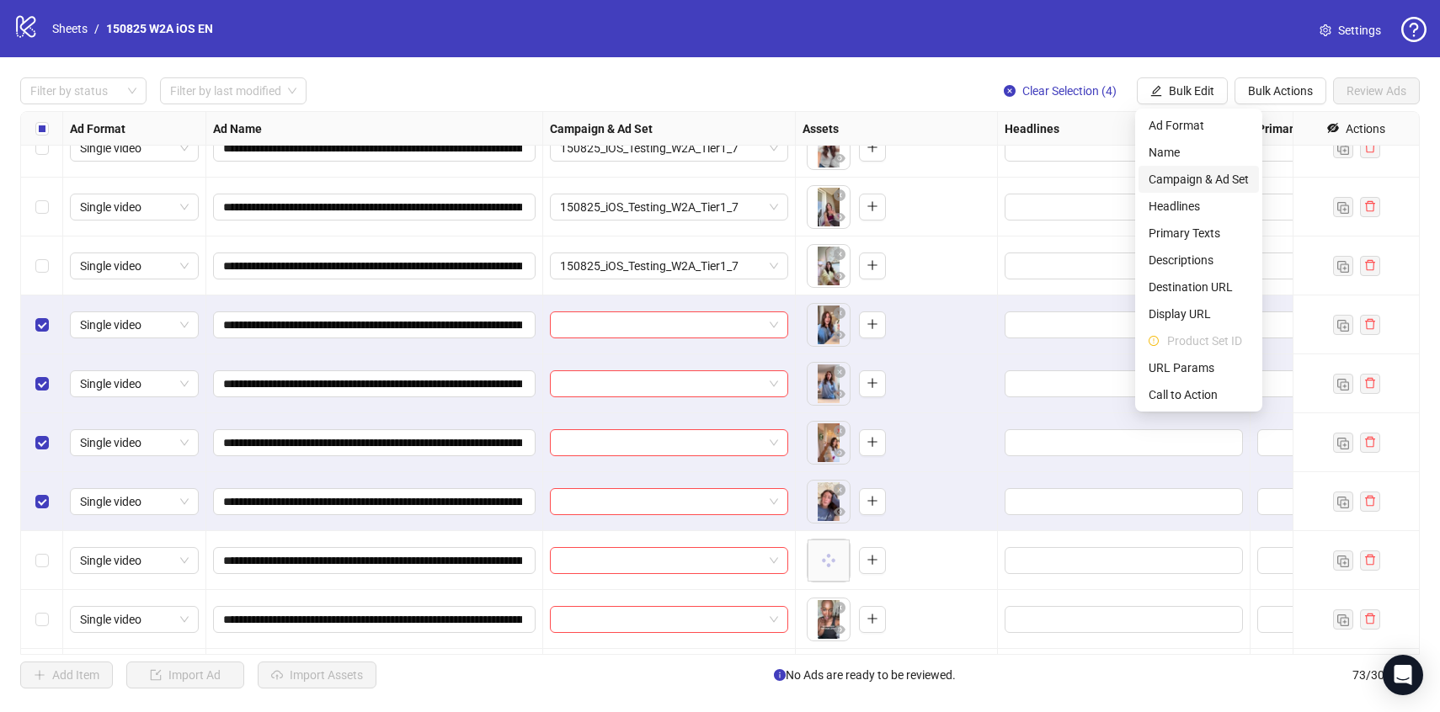
click at [1191, 184] on span "Campaign & Ad Set" at bounding box center [1199, 179] width 100 height 19
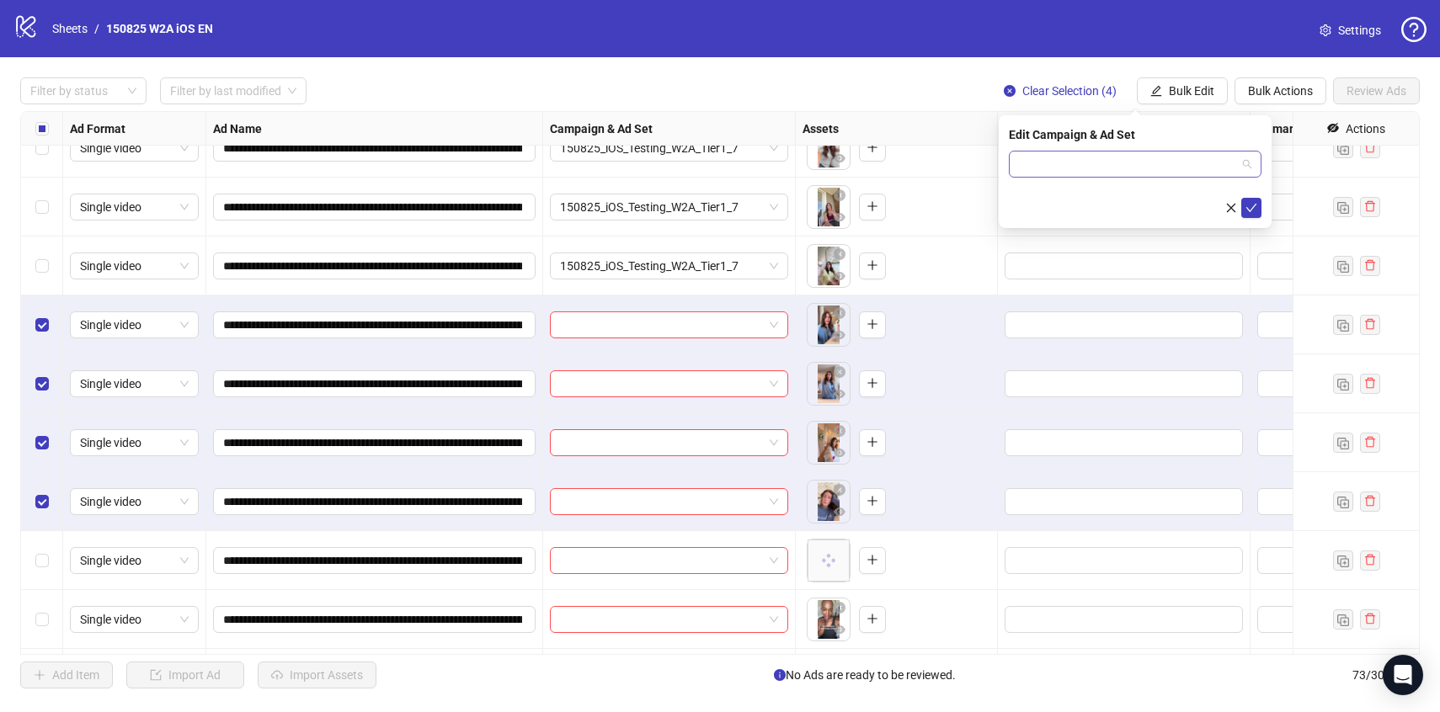
click at [1157, 159] on input "search" at bounding box center [1127, 164] width 217 height 25
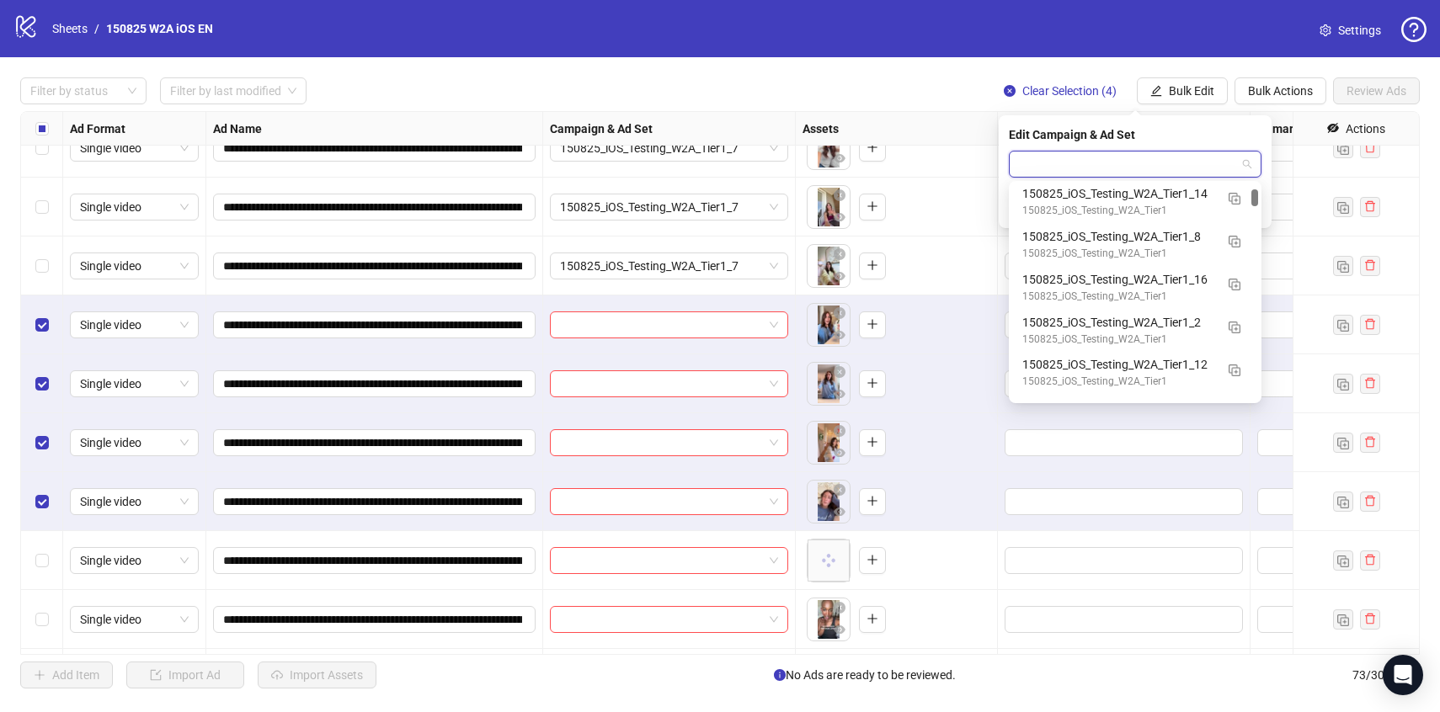
scroll to position [521, 0]
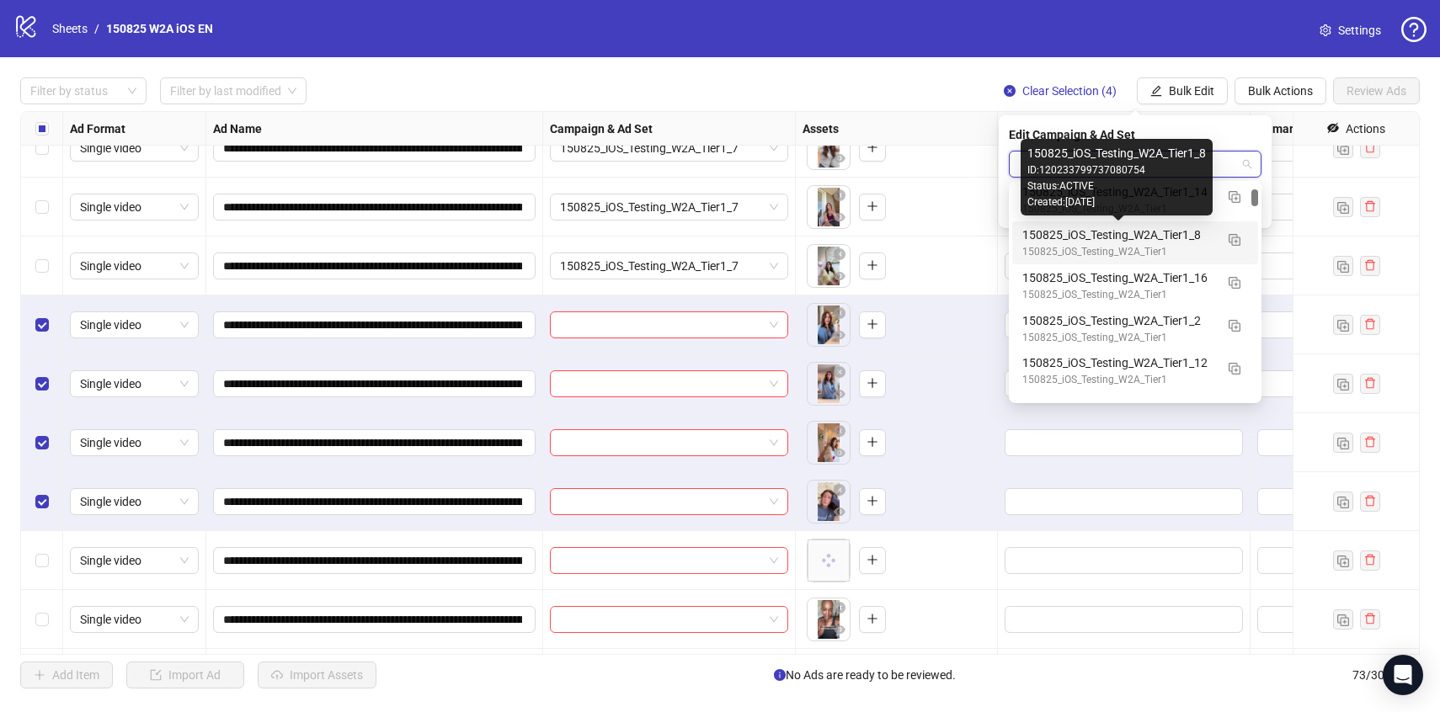
click at [1156, 249] on div "150825_iOS_Testing_W2A_Tier1" at bounding box center [1118, 252] width 192 height 16
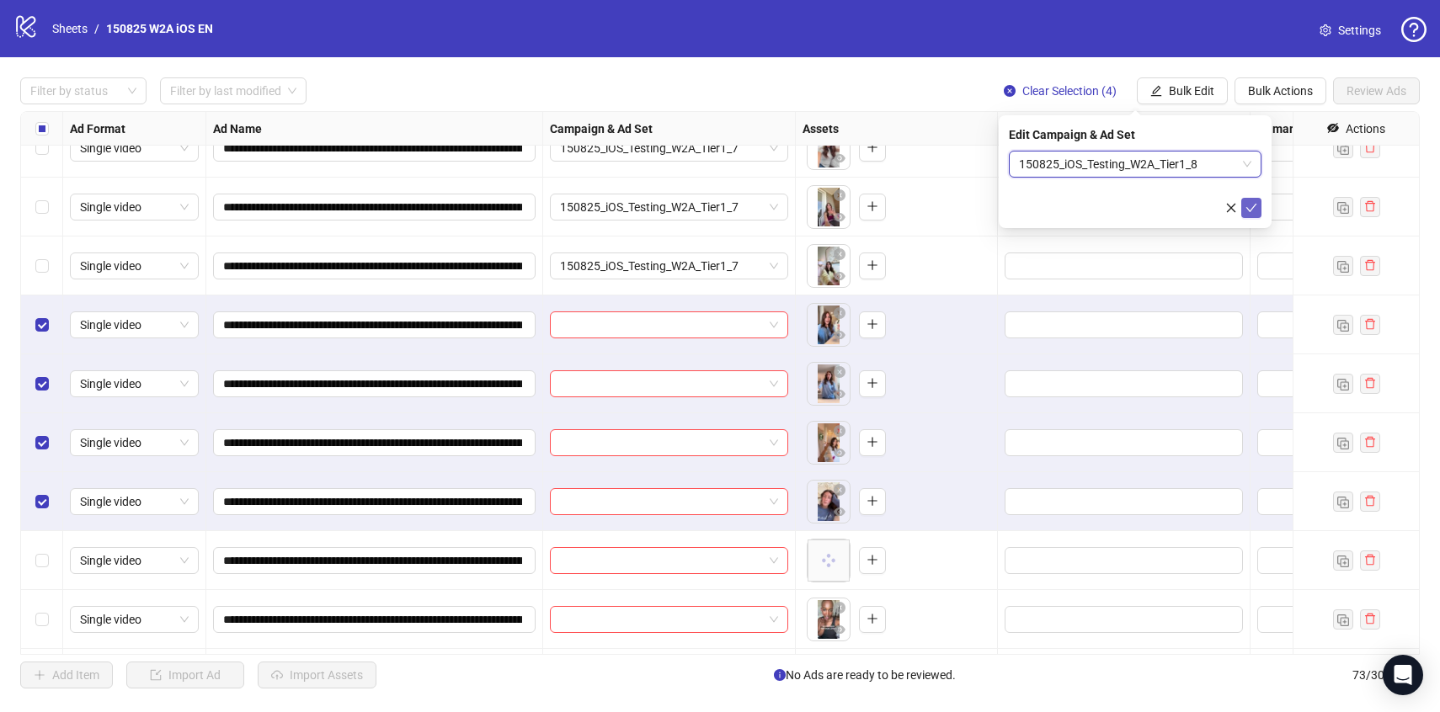
click at [1251, 208] on icon "check" at bounding box center [1251, 208] width 11 height 8
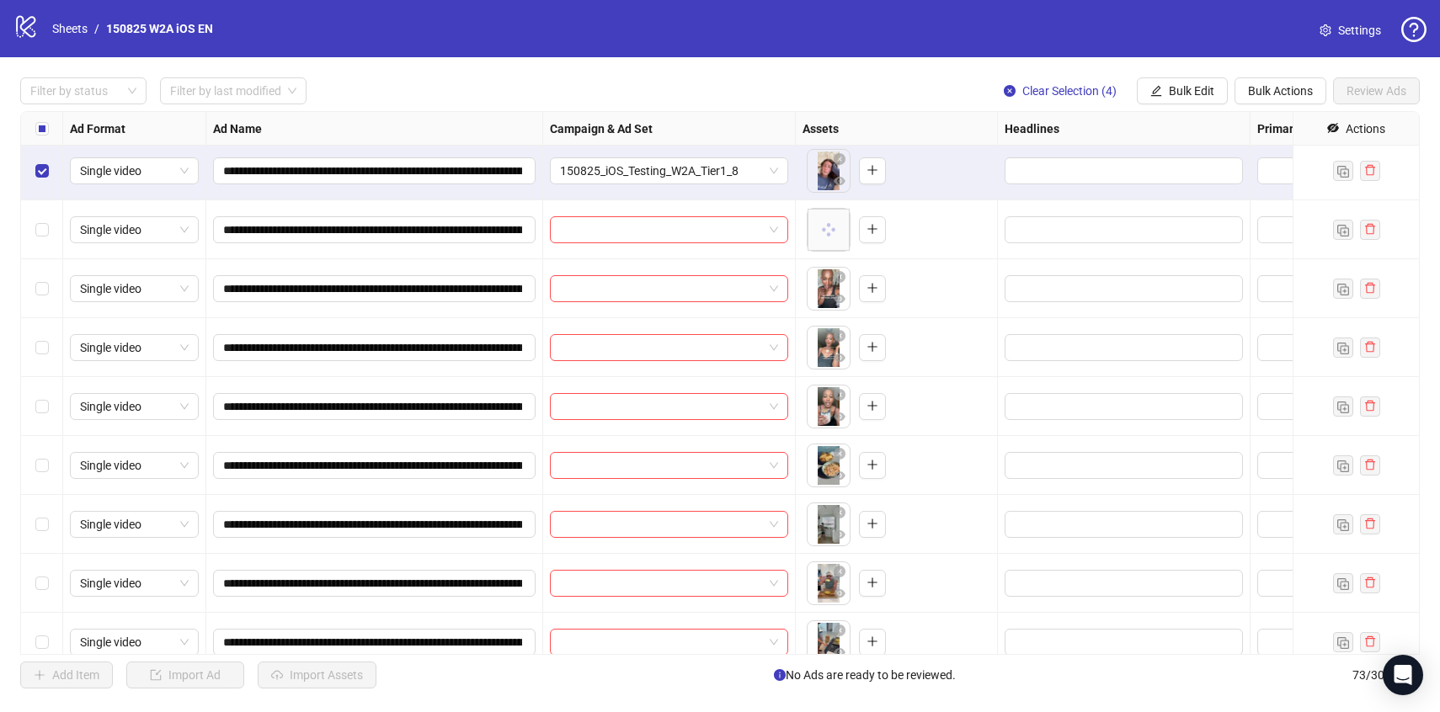
scroll to position [1600, 0]
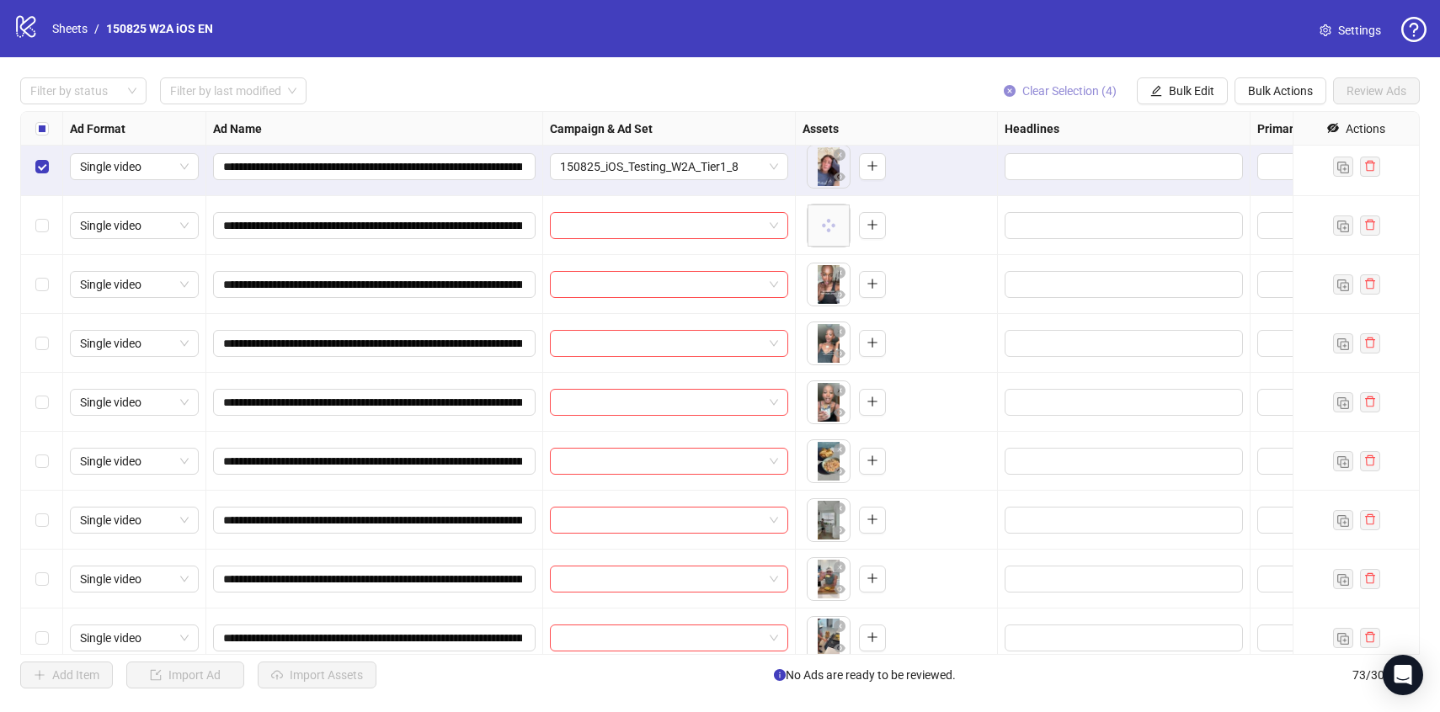
click at [1070, 98] on button "Clear Selection (4)" at bounding box center [1060, 90] width 140 height 27
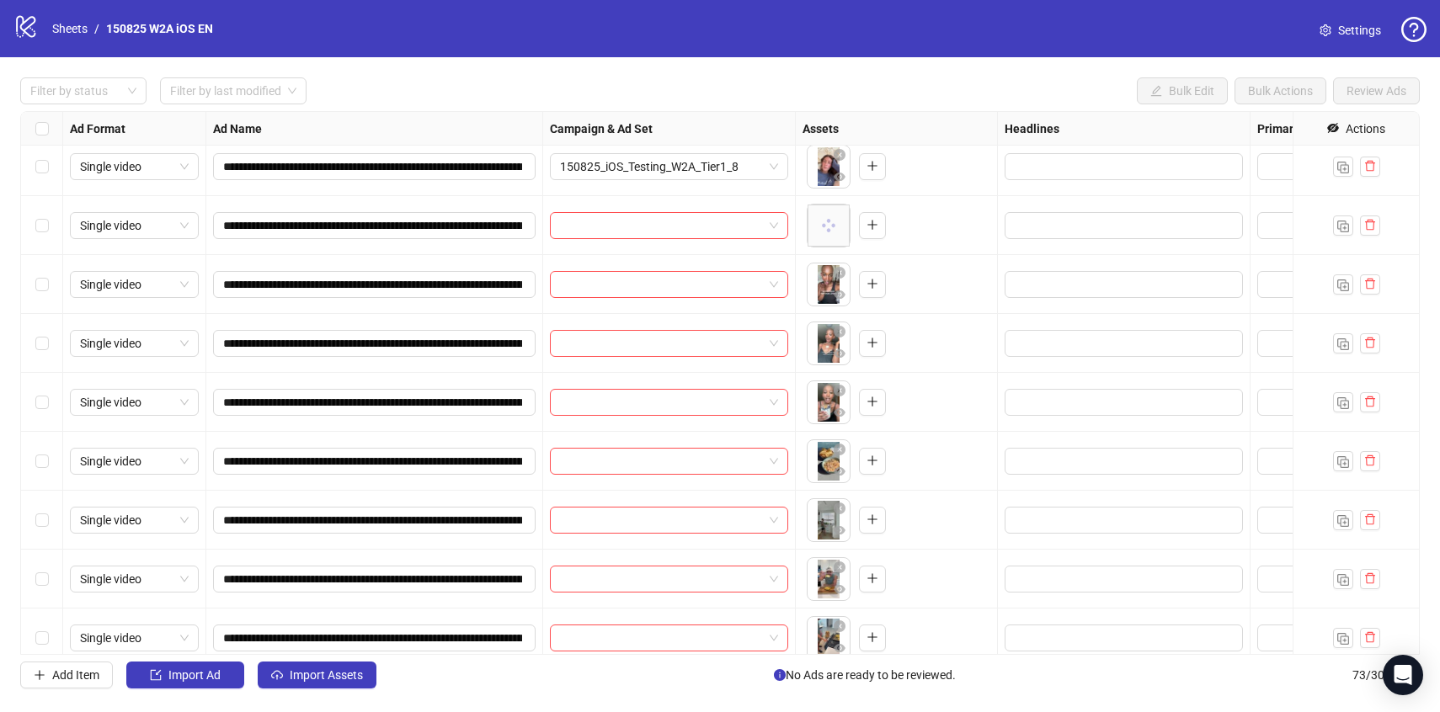
click at [48, 225] on div "Select row 29" at bounding box center [42, 225] width 42 height 59
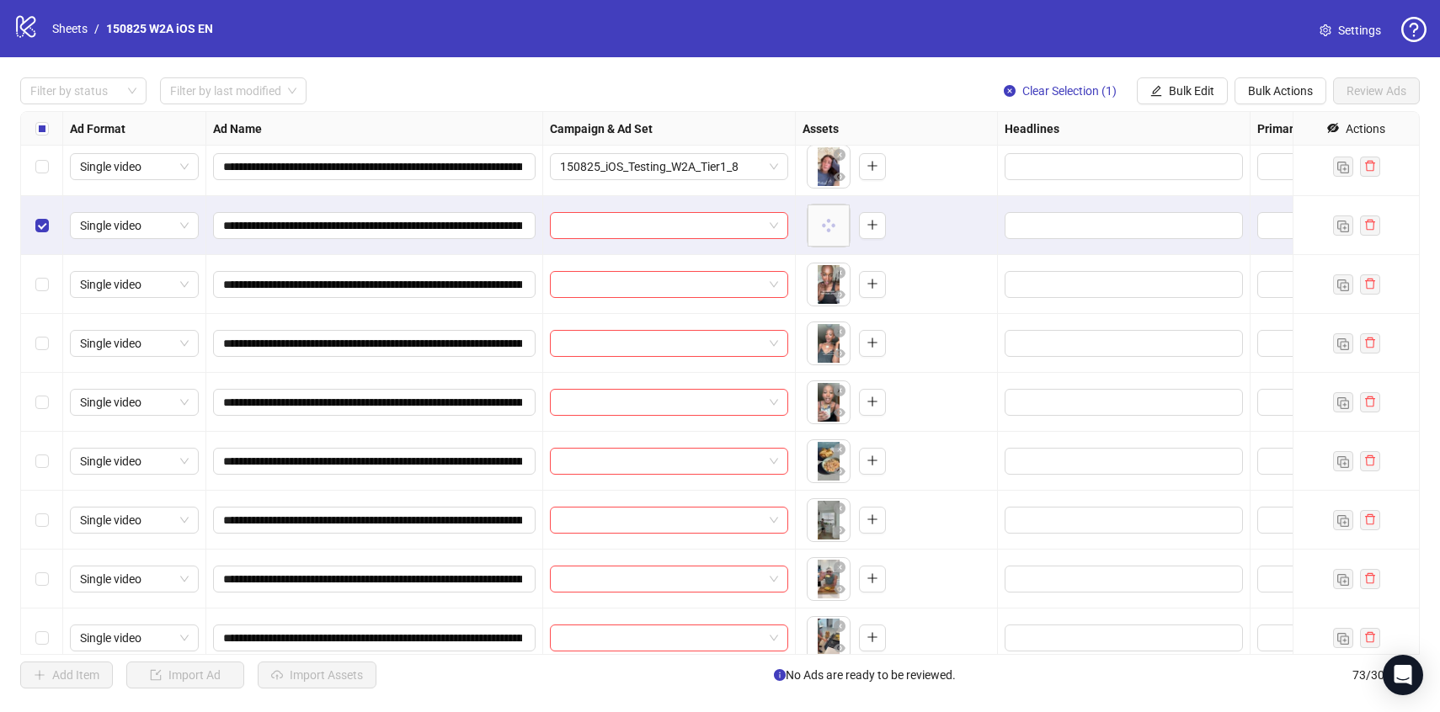
click at [41, 269] on div "Select row 30" at bounding box center [42, 284] width 42 height 59
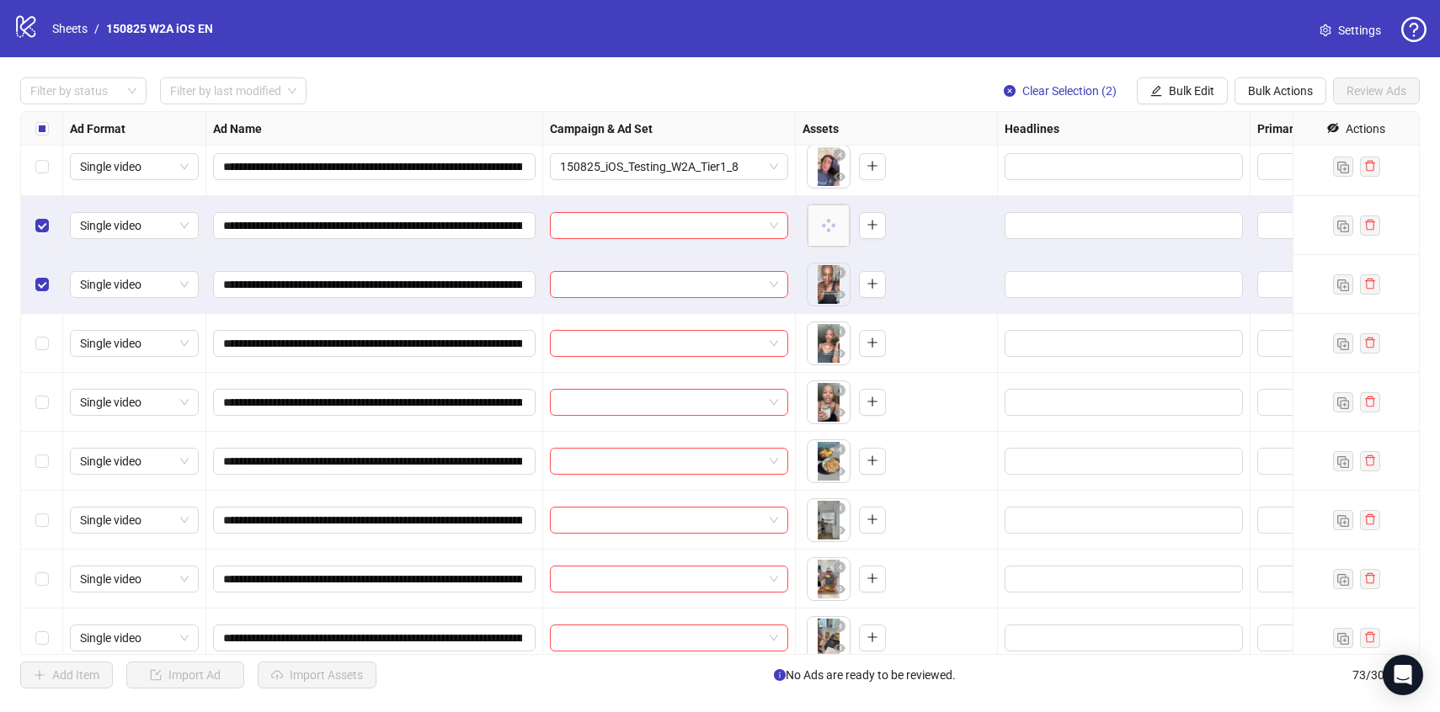
click at [42, 330] on div "Select row 31" at bounding box center [42, 343] width 42 height 59
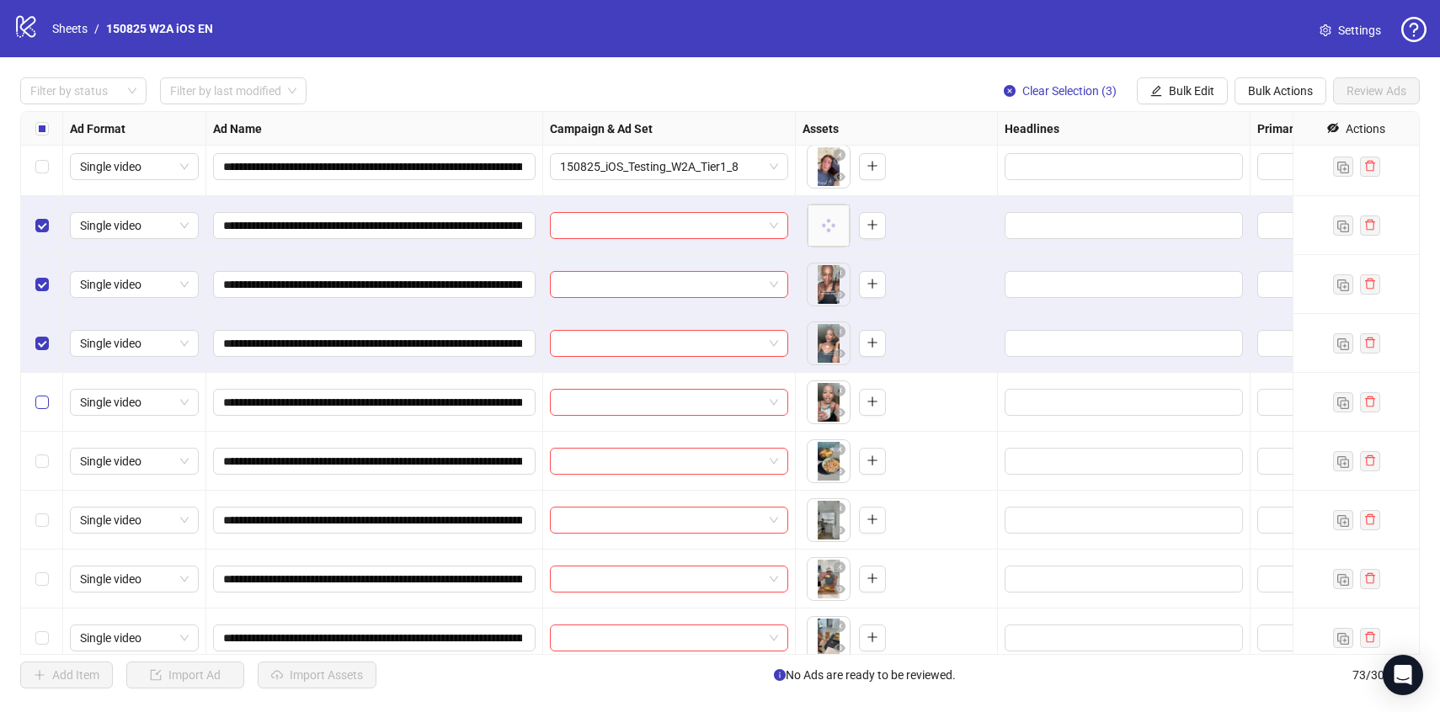
click at [36, 395] on label "Select row 32" at bounding box center [41, 402] width 13 height 19
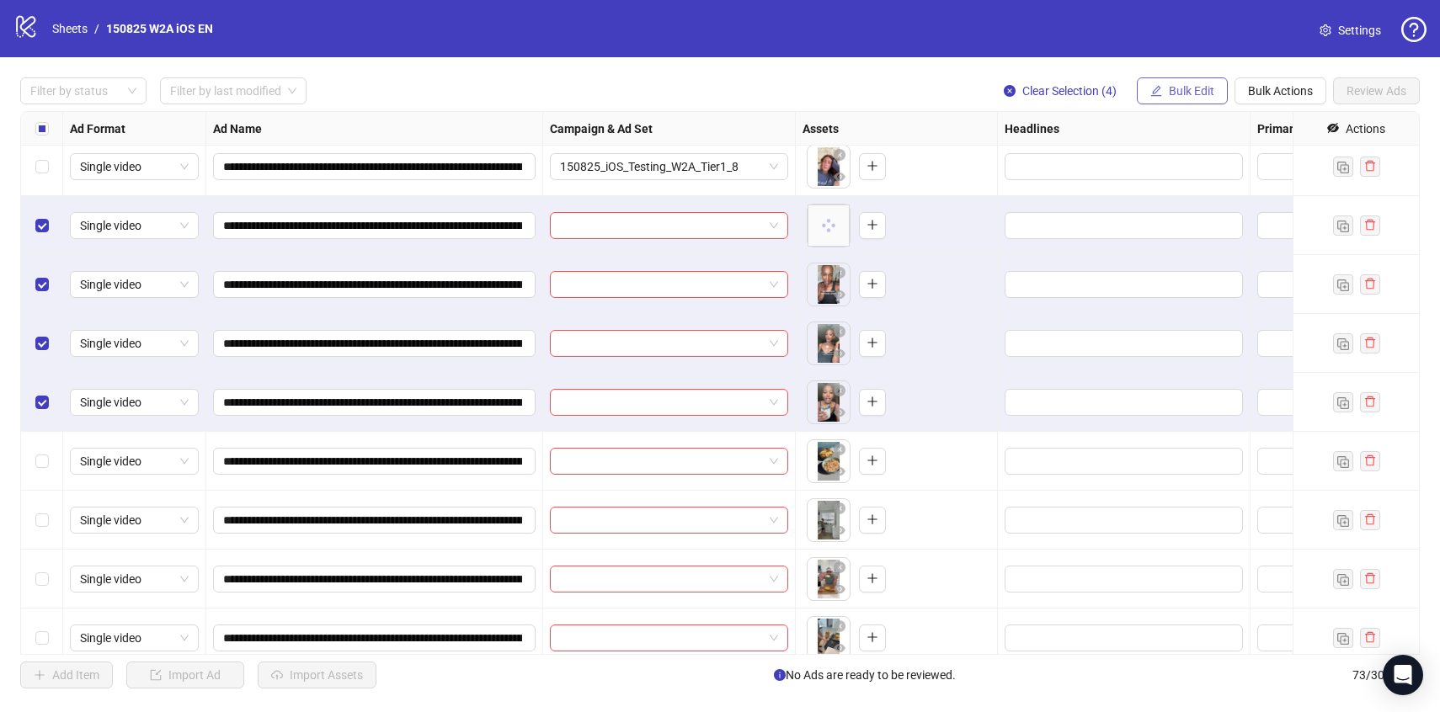
click at [1188, 90] on span "Bulk Edit" at bounding box center [1191, 90] width 45 height 13
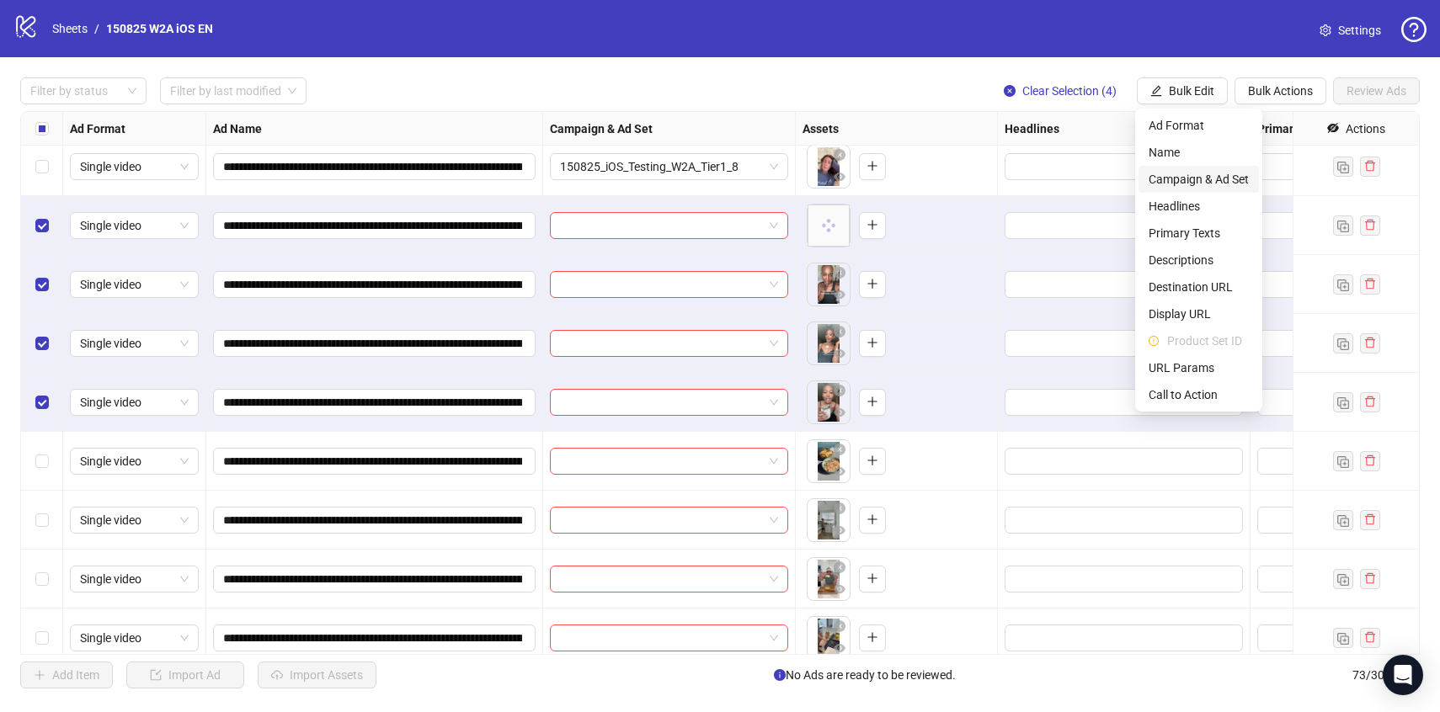
click at [1171, 178] on span "Campaign & Ad Set" at bounding box center [1199, 179] width 100 height 19
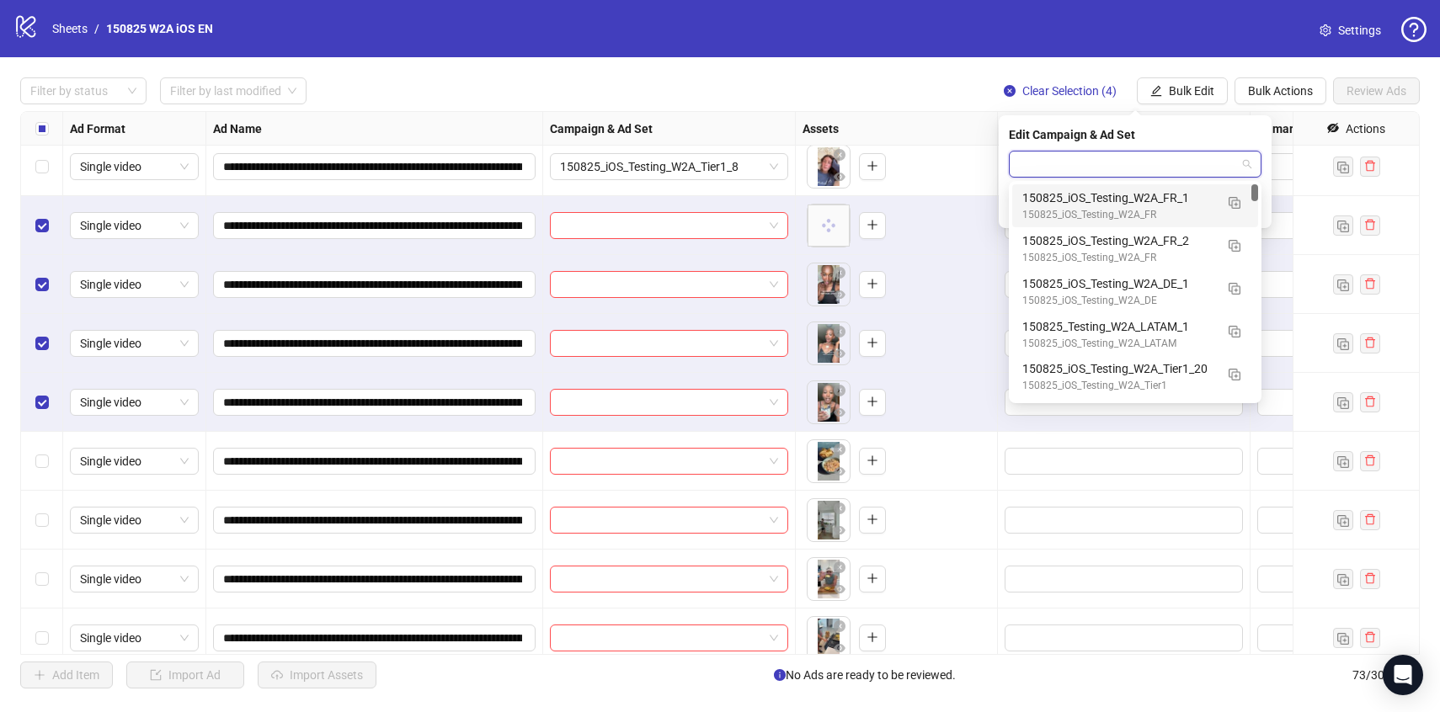
click at [1166, 173] on input "search" at bounding box center [1127, 164] width 217 height 25
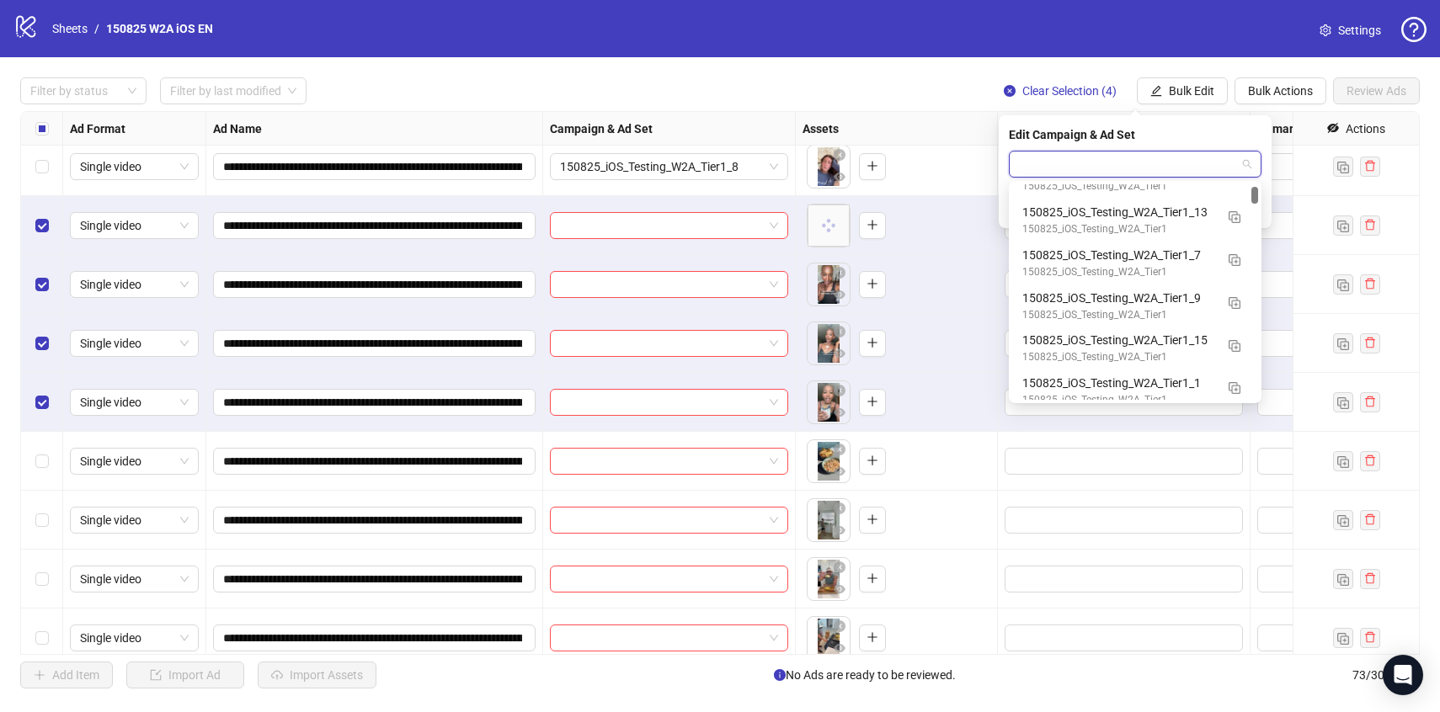
scroll to position [298, 0]
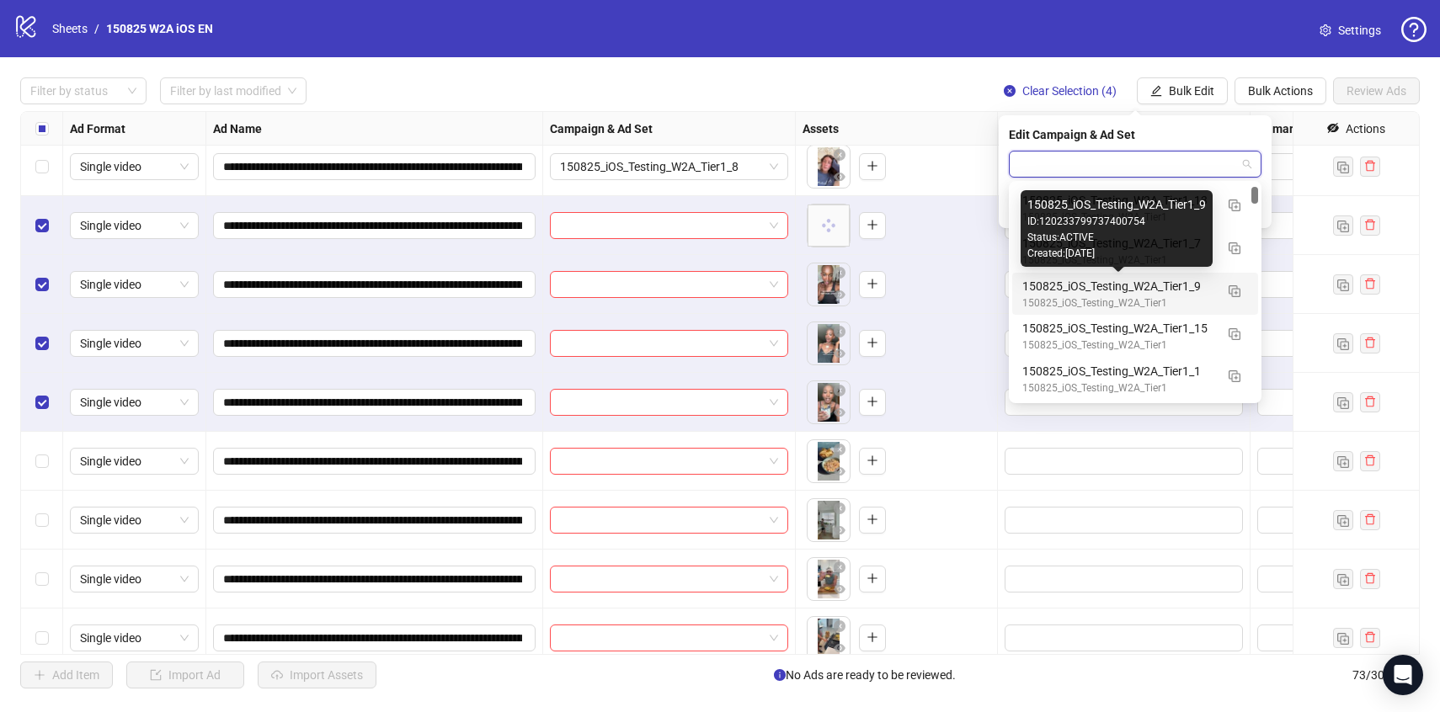
click at [1159, 291] on div "150825_iOS_Testing_W2A_Tier1_9" at bounding box center [1118, 286] width 192 height 19
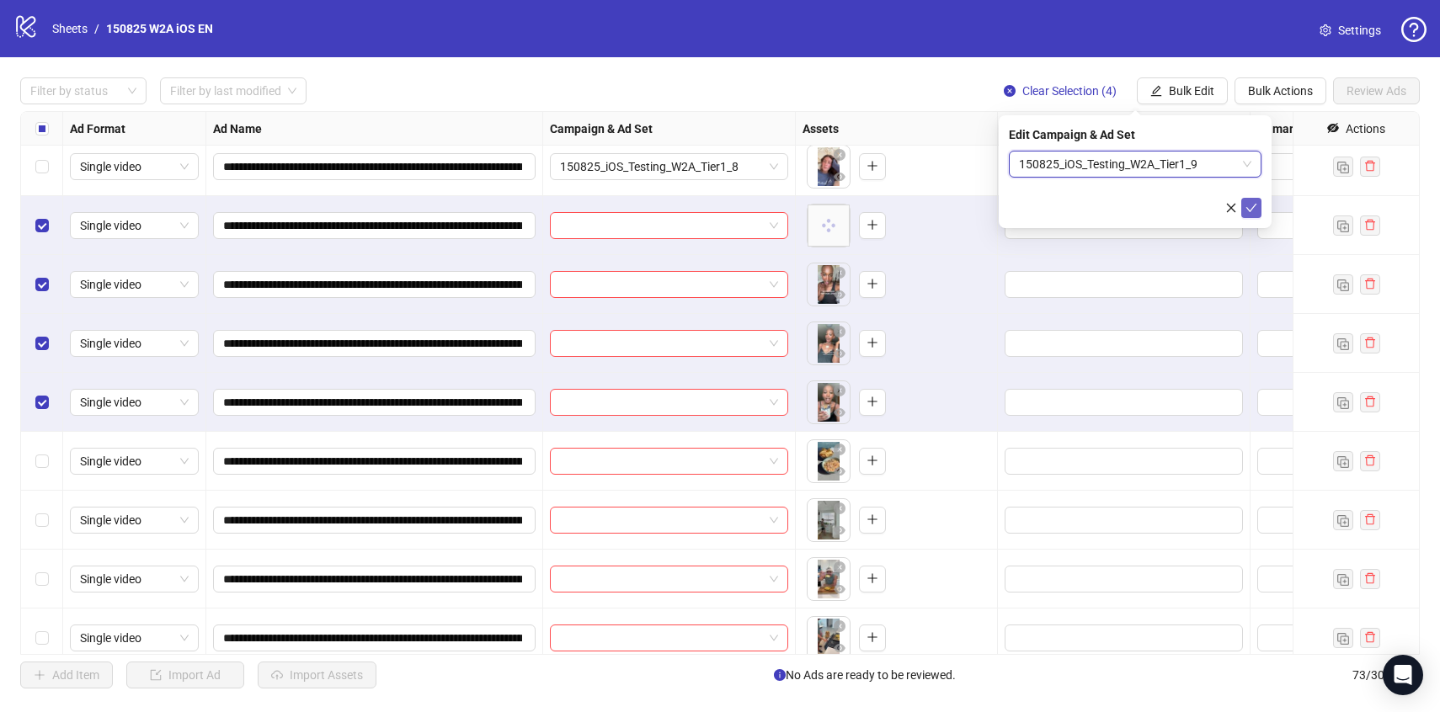
click at [1256, 205] on icon "check" at bounding box center [1252, 208] width 12 height 12
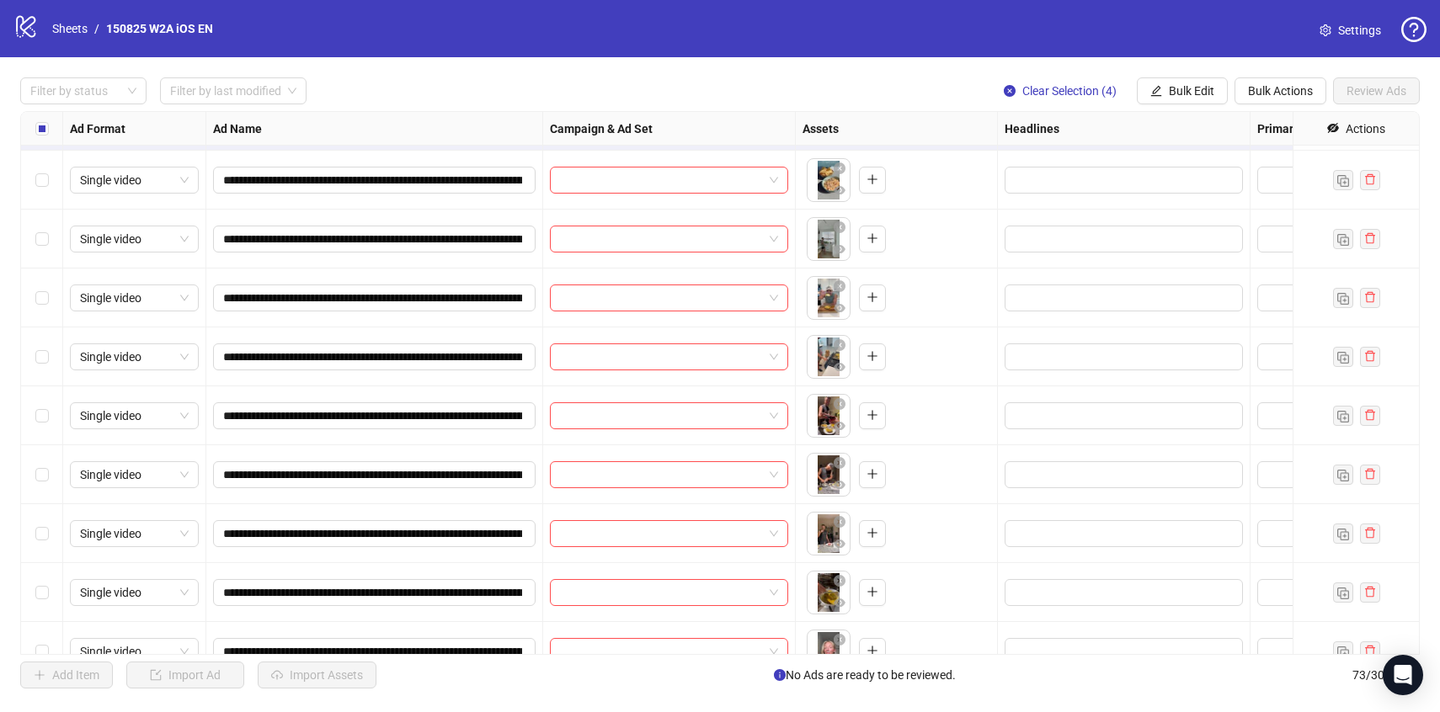
scroll to position [1884, 0]
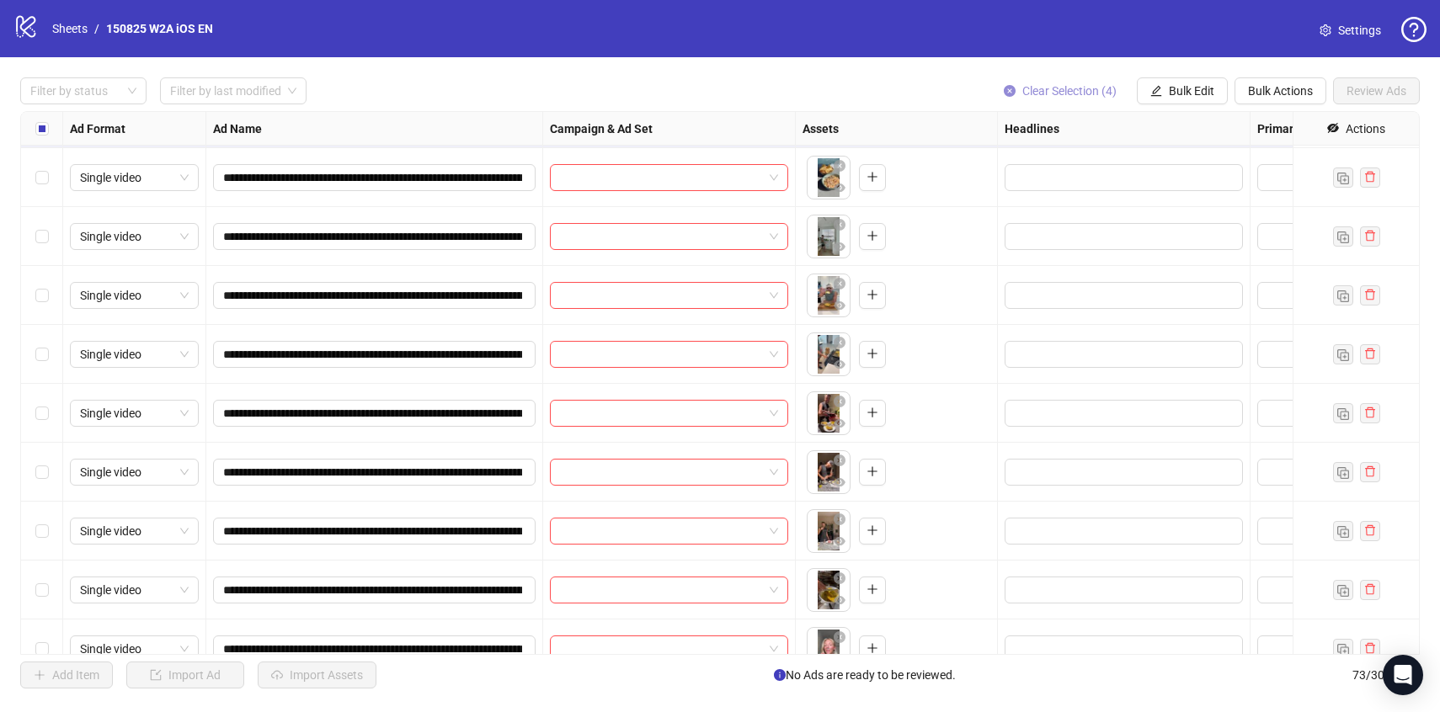
click at [1049, 85] on span "Clear Selection (4)" at bounding box center [1069, 90] width 94 height 13
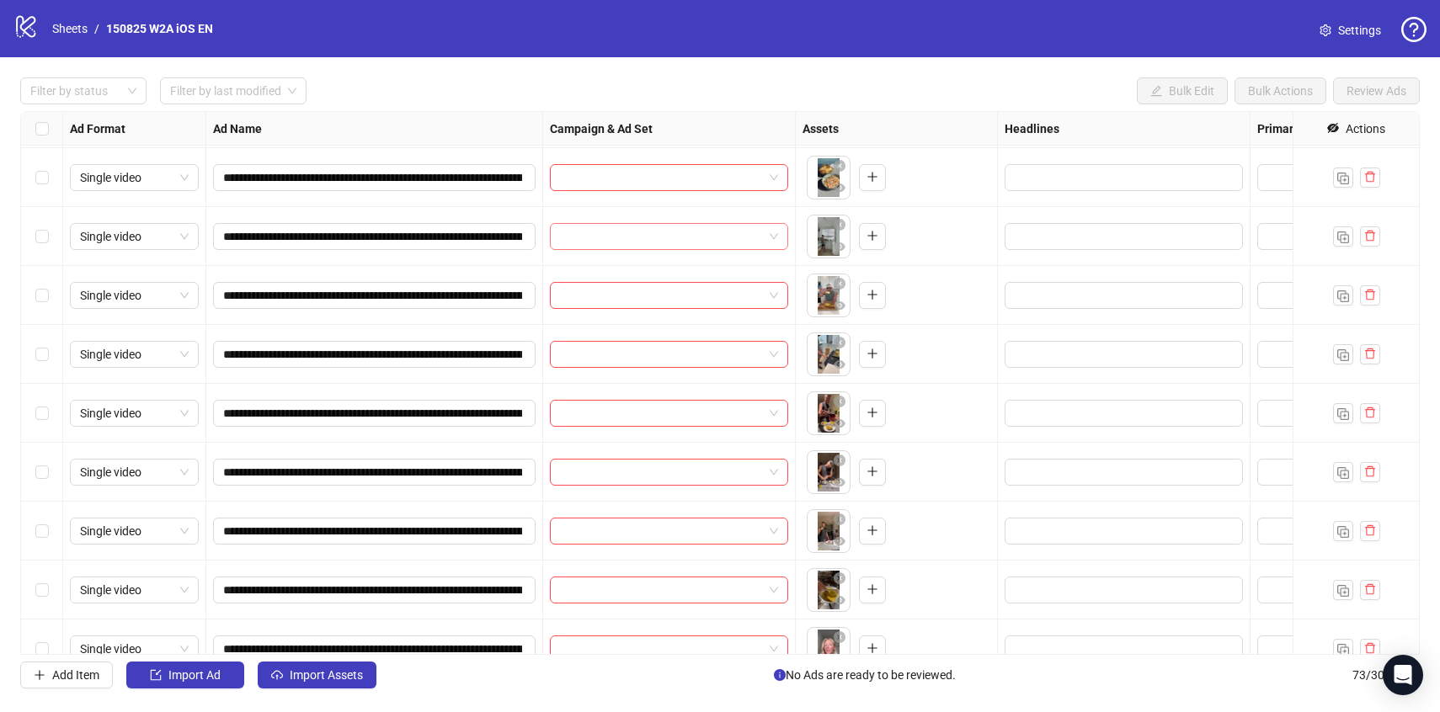
scroll to position [1833, 0]
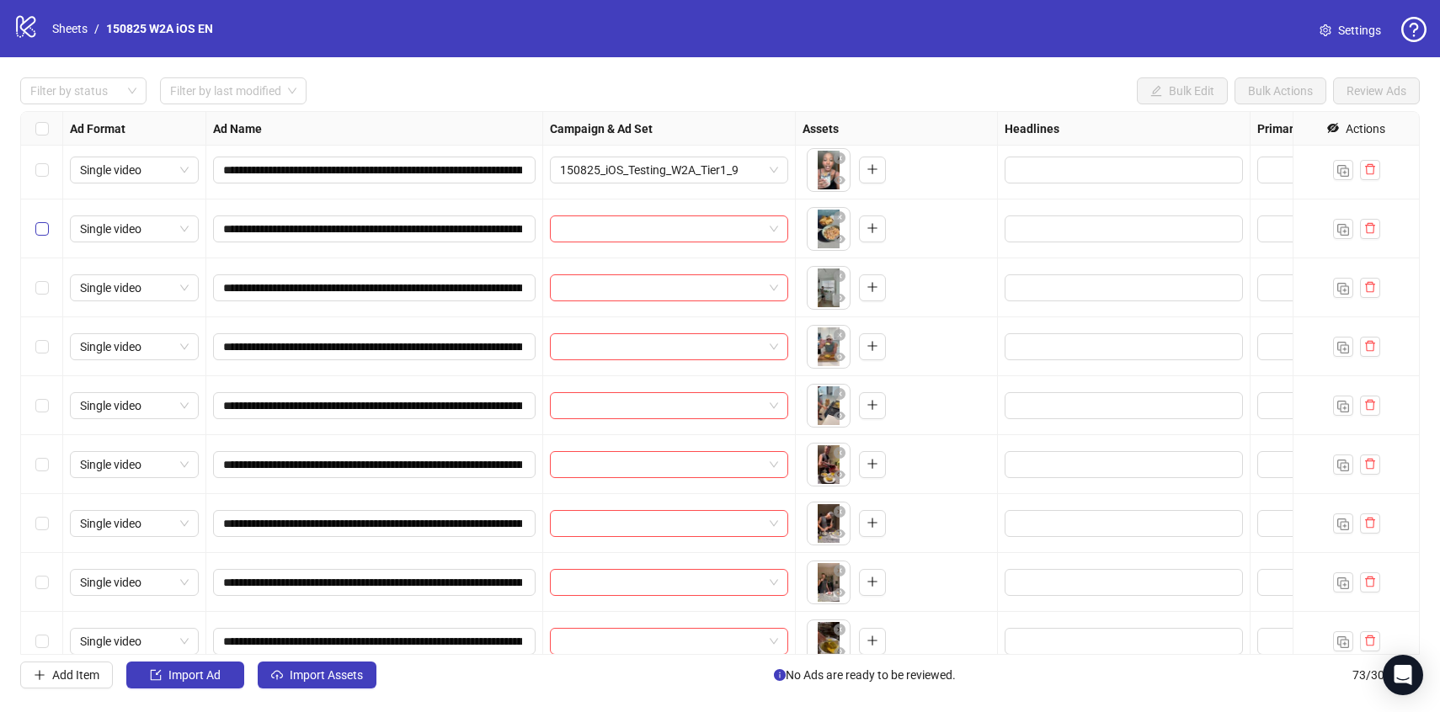
click at [41, 237] on label "Select row 33" at bounding box center [41, 229] width 13 height 19
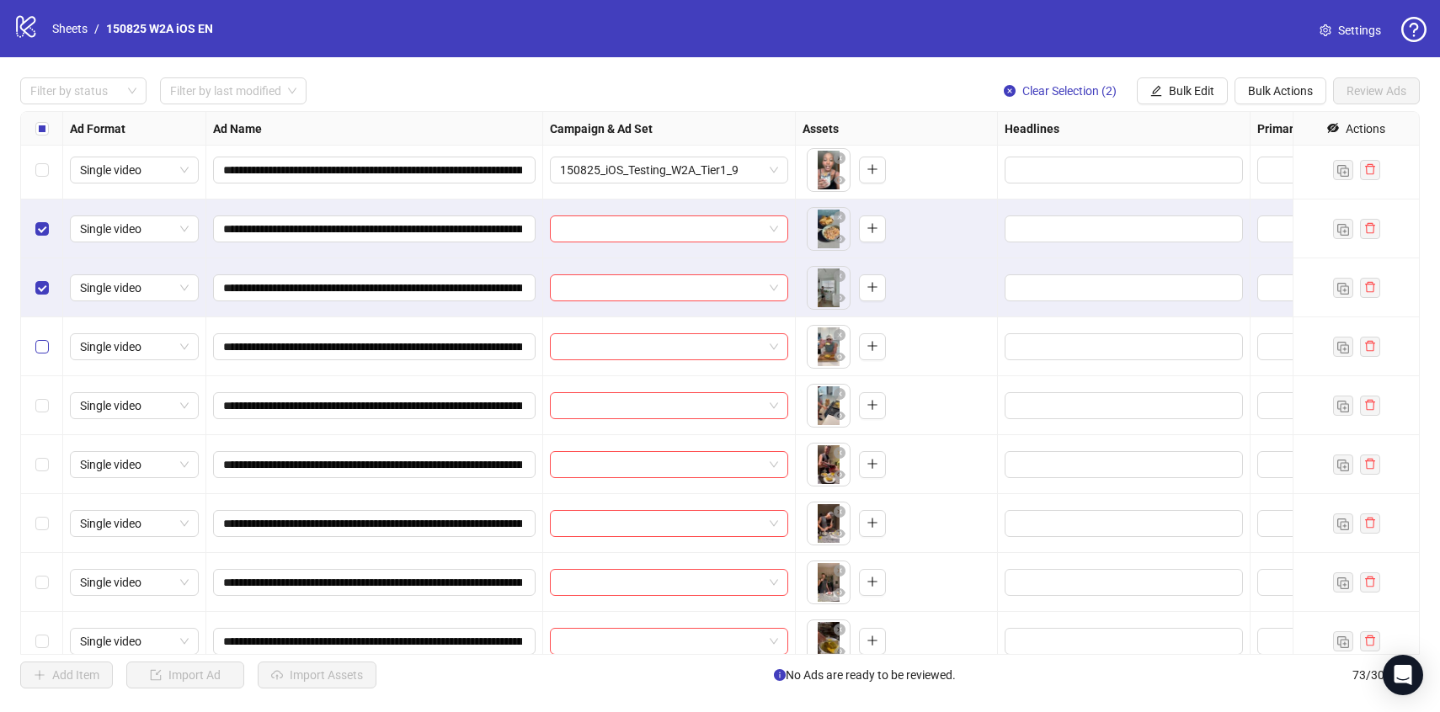
click at [40, 338] on label "Select row 35" at bounding box center [41, 347] width 13 height 19
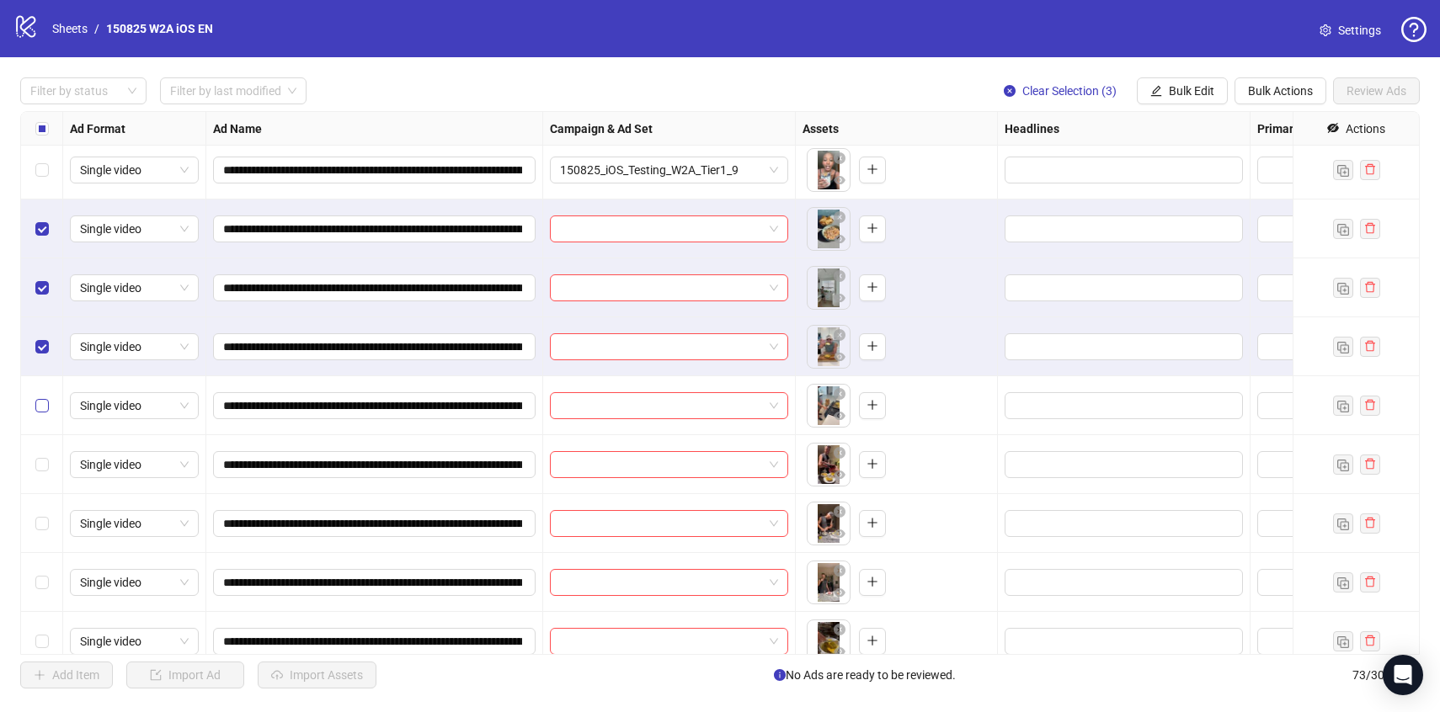
click at [43, 397] on label "Select row 36" at bounding box center [41, 406] width 13 height 19
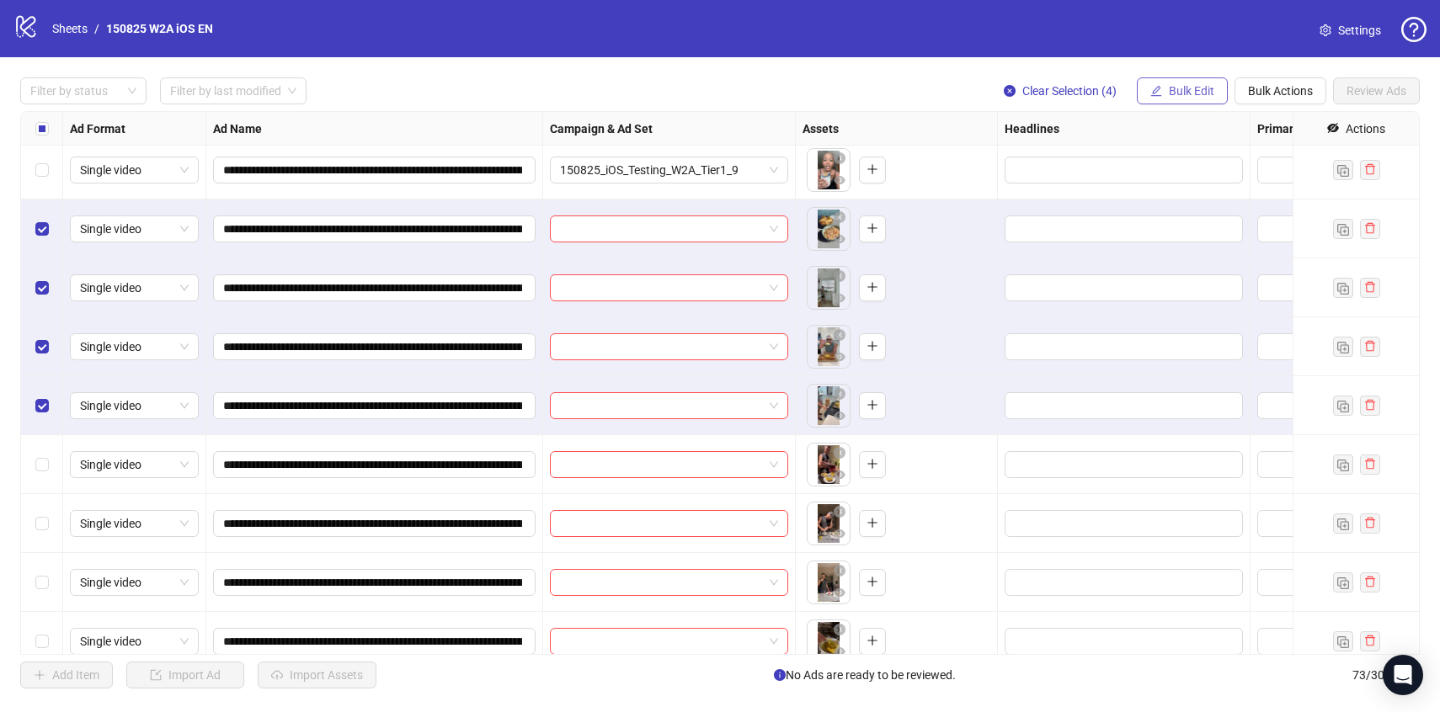
click at [1171, 93] on span "Bulk Edit" at bounding box center [1191, 90] width 45 height 13
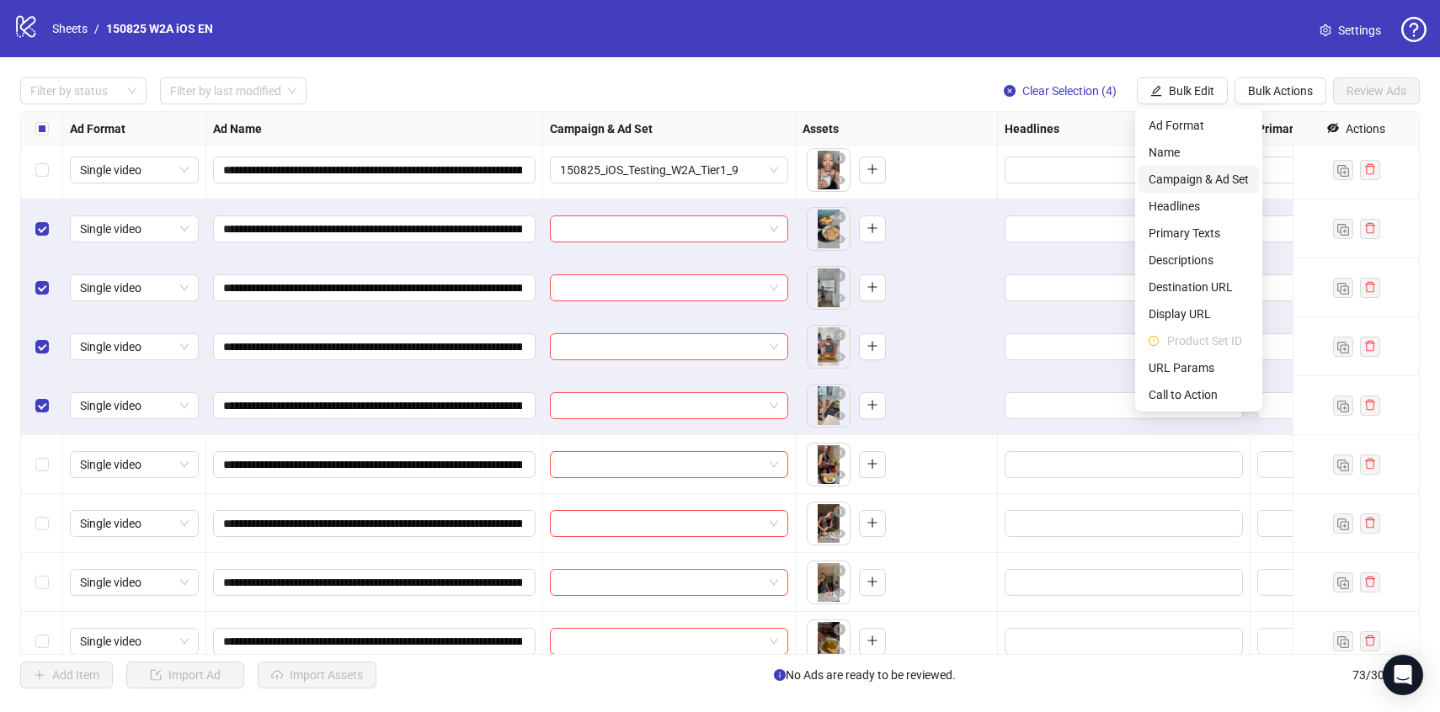
click at [1190, 179] on span "Campaign & Ad Set" at bounding box center [1199, 179] width 100 height 19
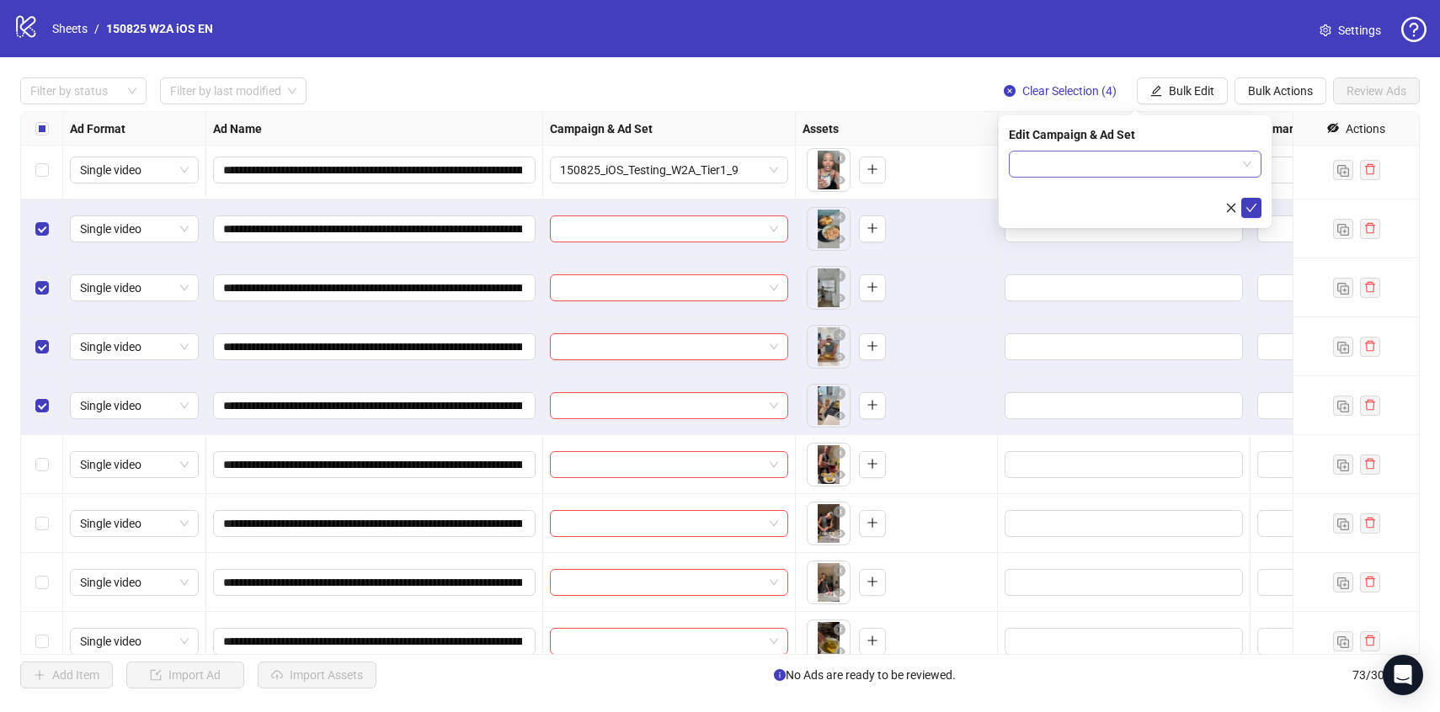
click at [1174, 161] on input "search" at bounding box center [1127, 164] width 217 height 25
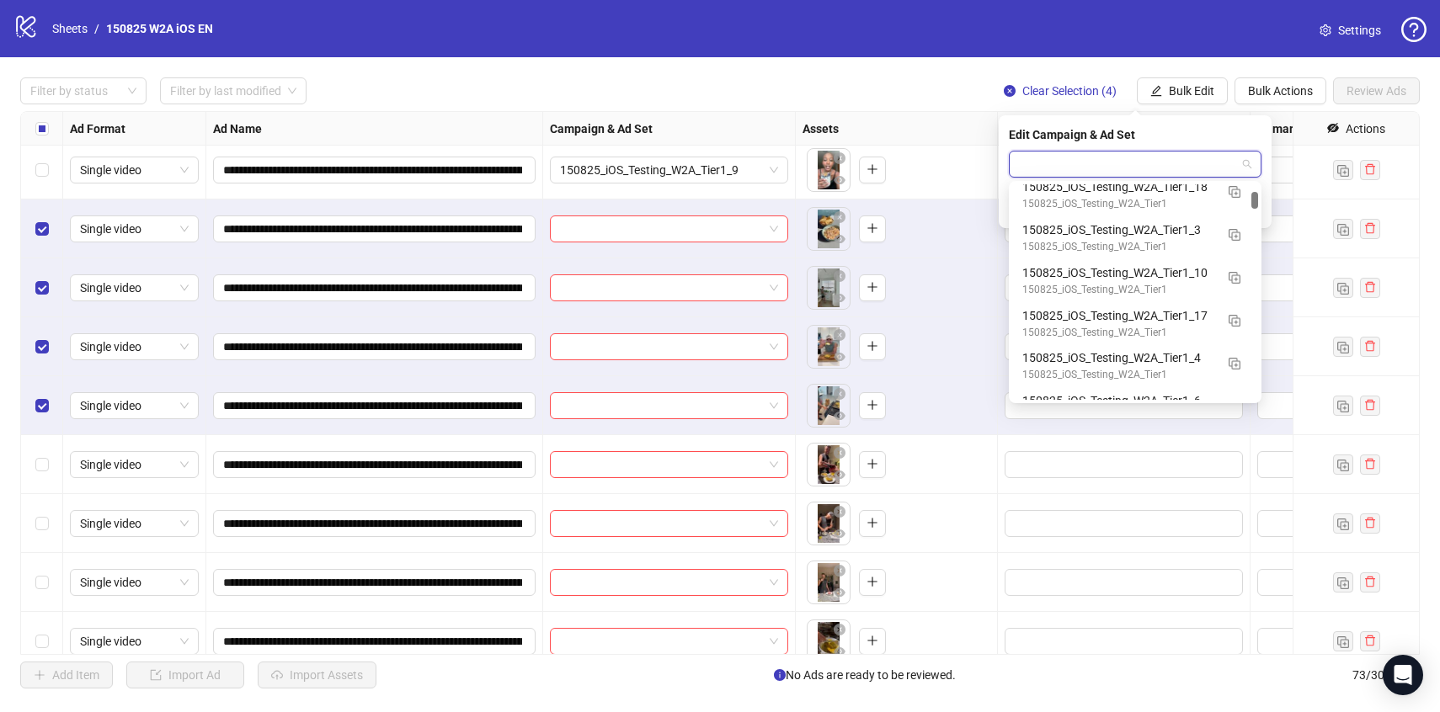
scroll to position [782, 0]
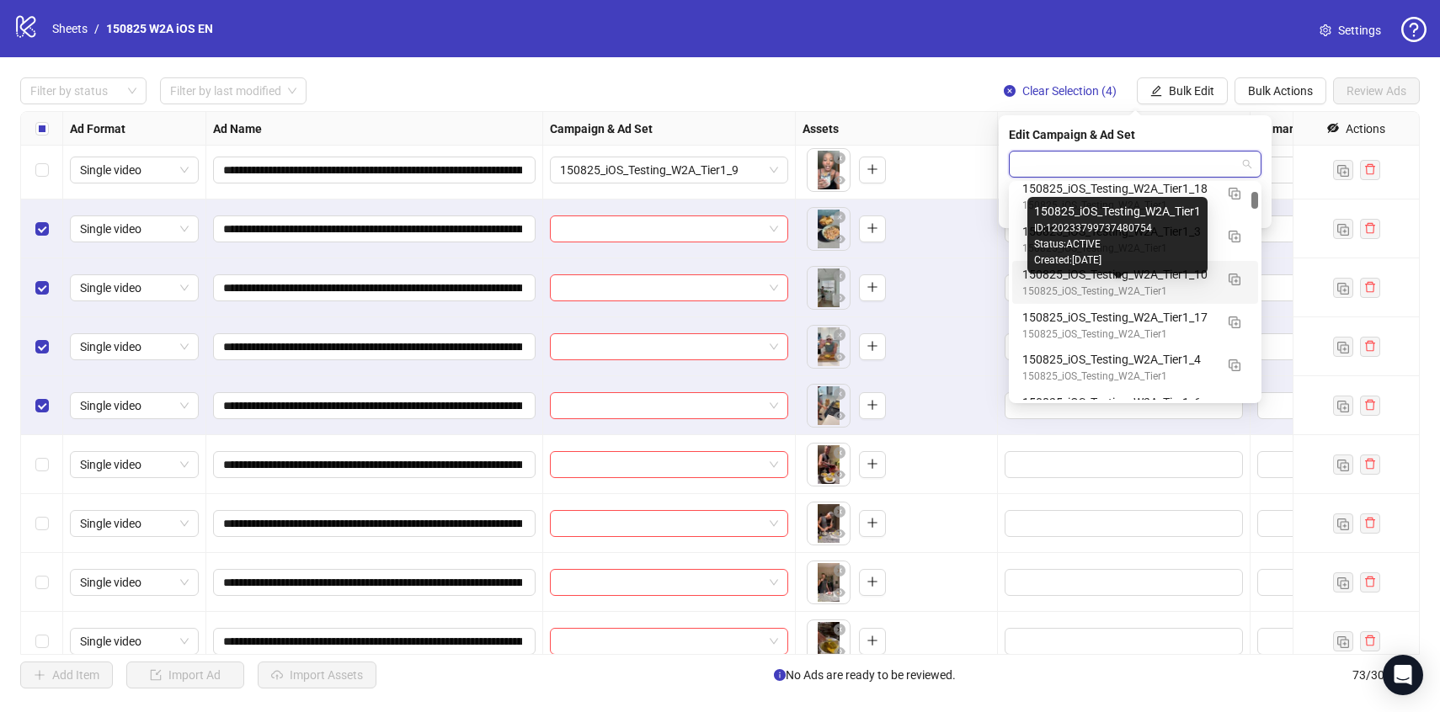
click at [1181, 290] on div "150825_iOS_Testing_W2A_Tier1" at bounding box center [1118, 292] width 192 height 16
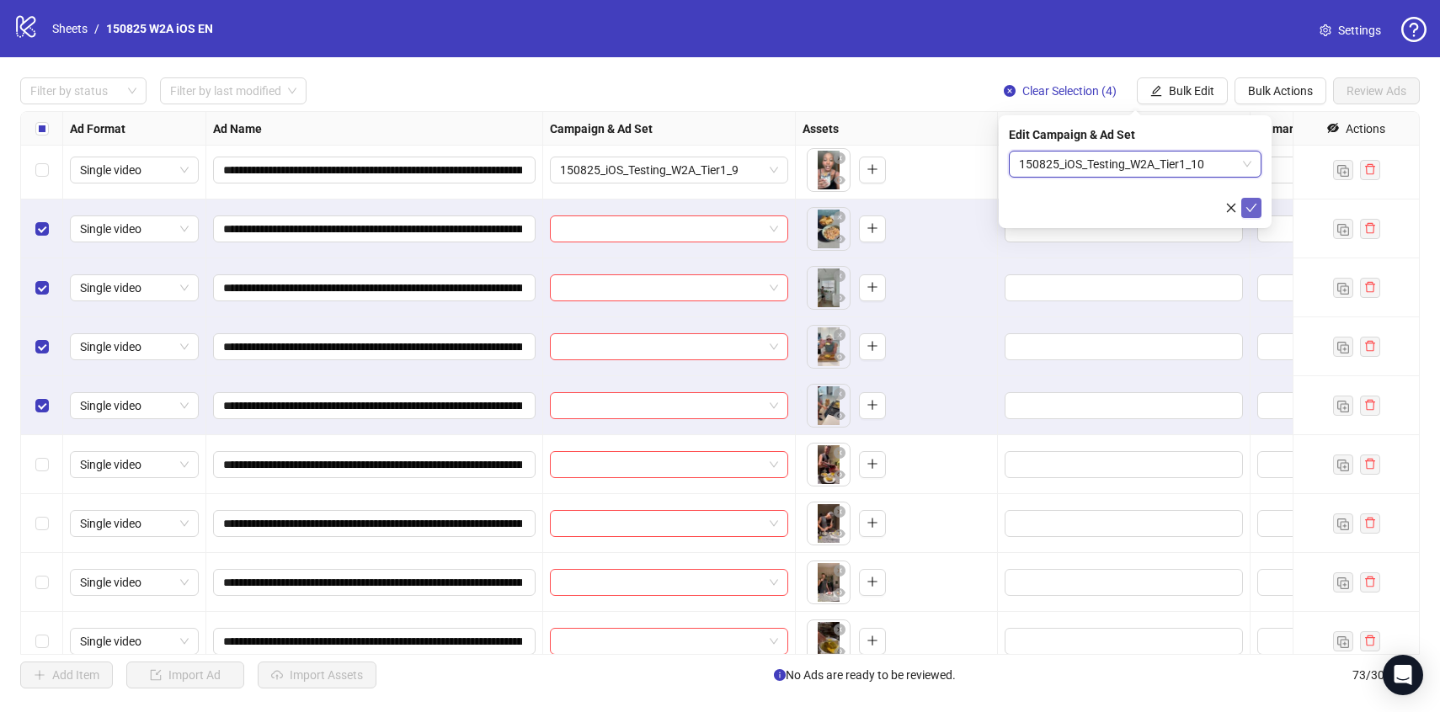
click at [1251, 204] on icon "check" at bounding box center [1252, 208] width 12 height 12
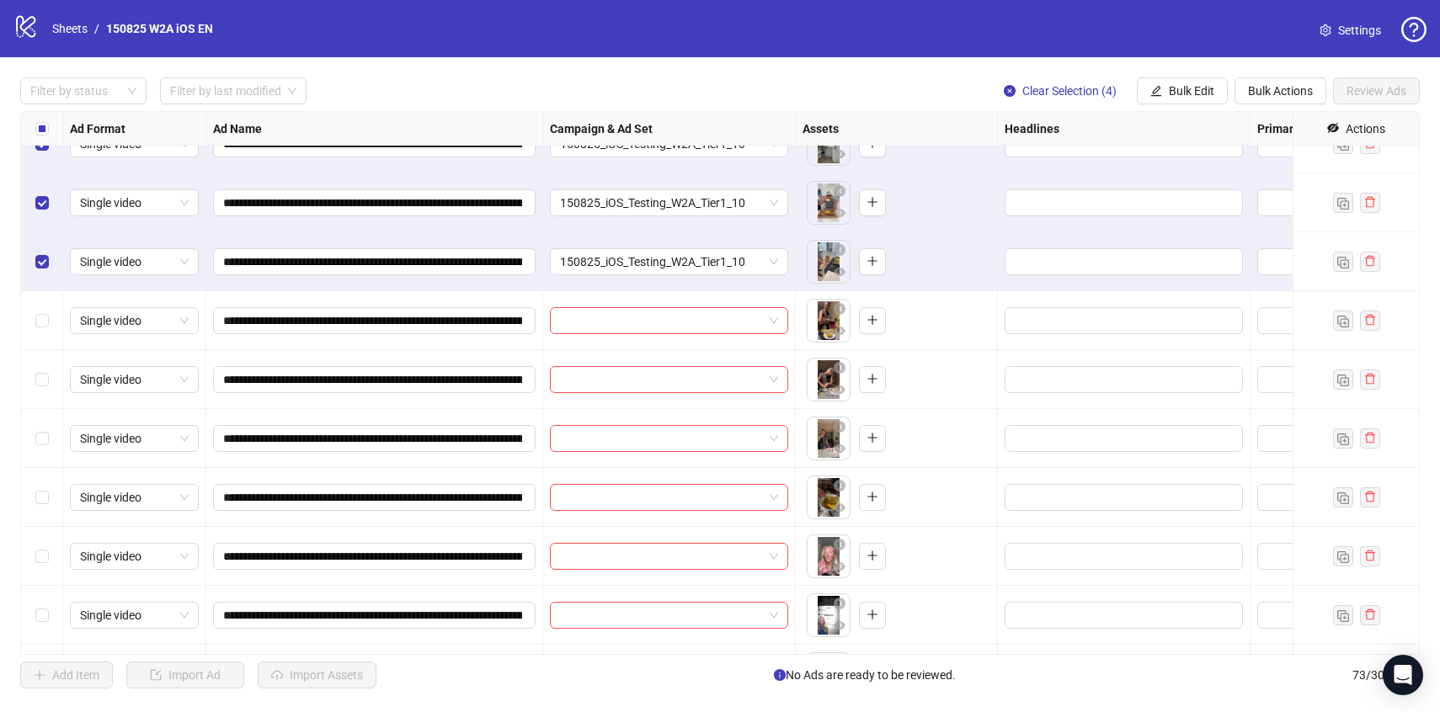
scroll to position [2080, 0]
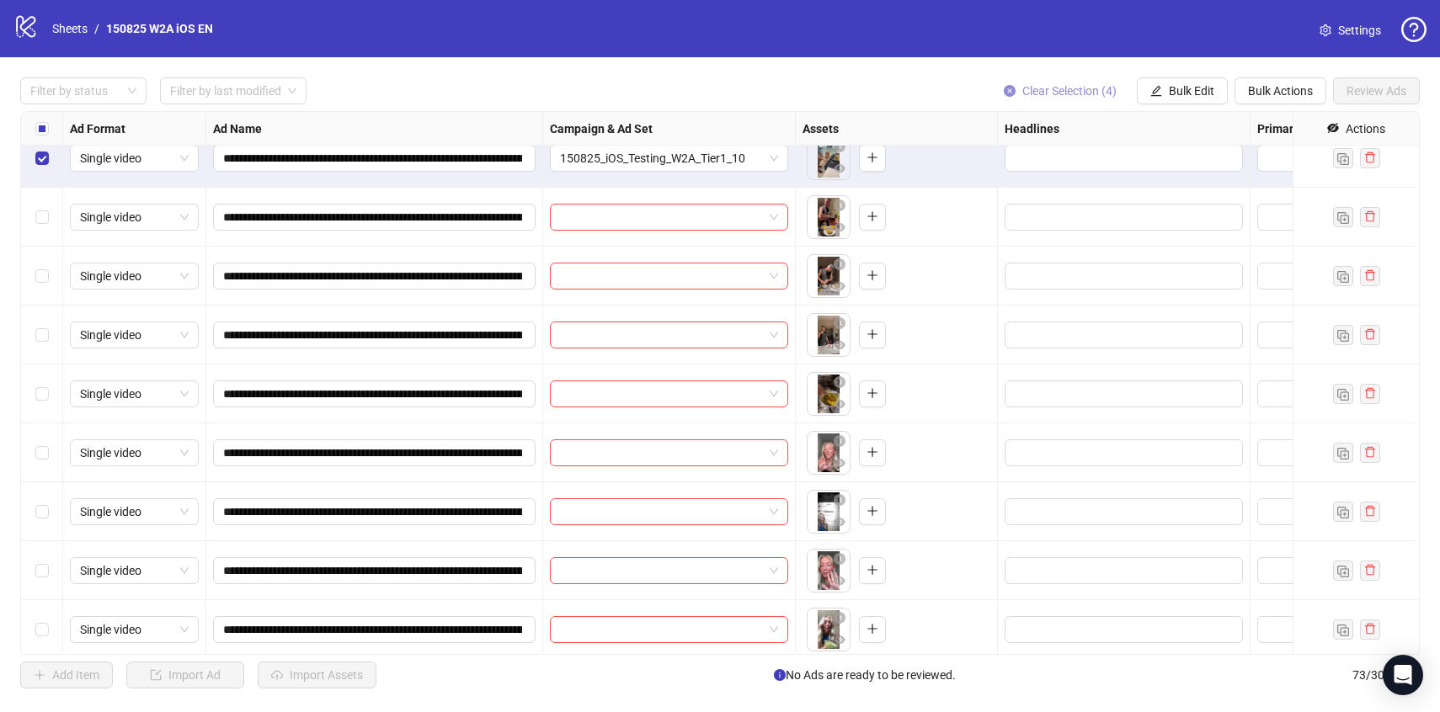
click at [1050, 82] on button "Clear Selection (4)" at bounding box center [1060, 90] width 140 height 27
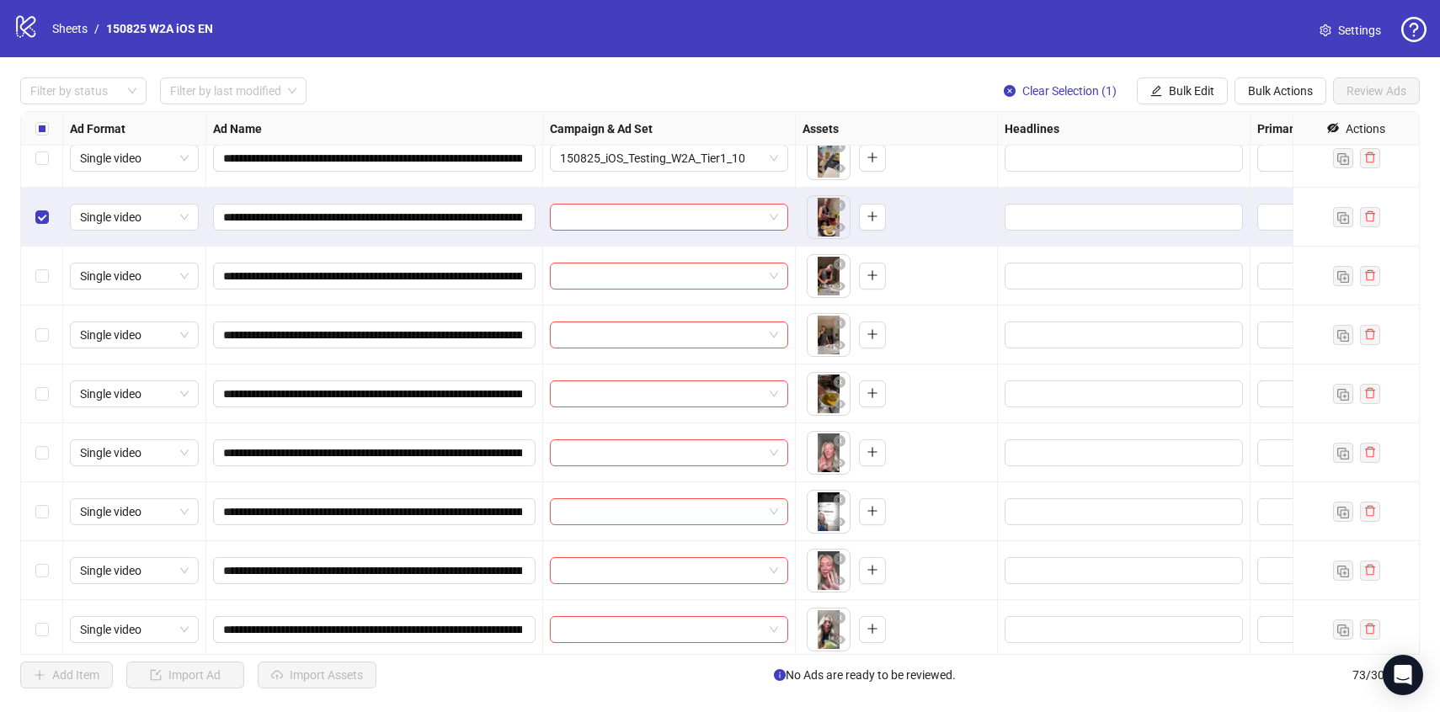
click at [45, 294] on div "Select row 38" at bounding box center [42, 276] width 42 height 59
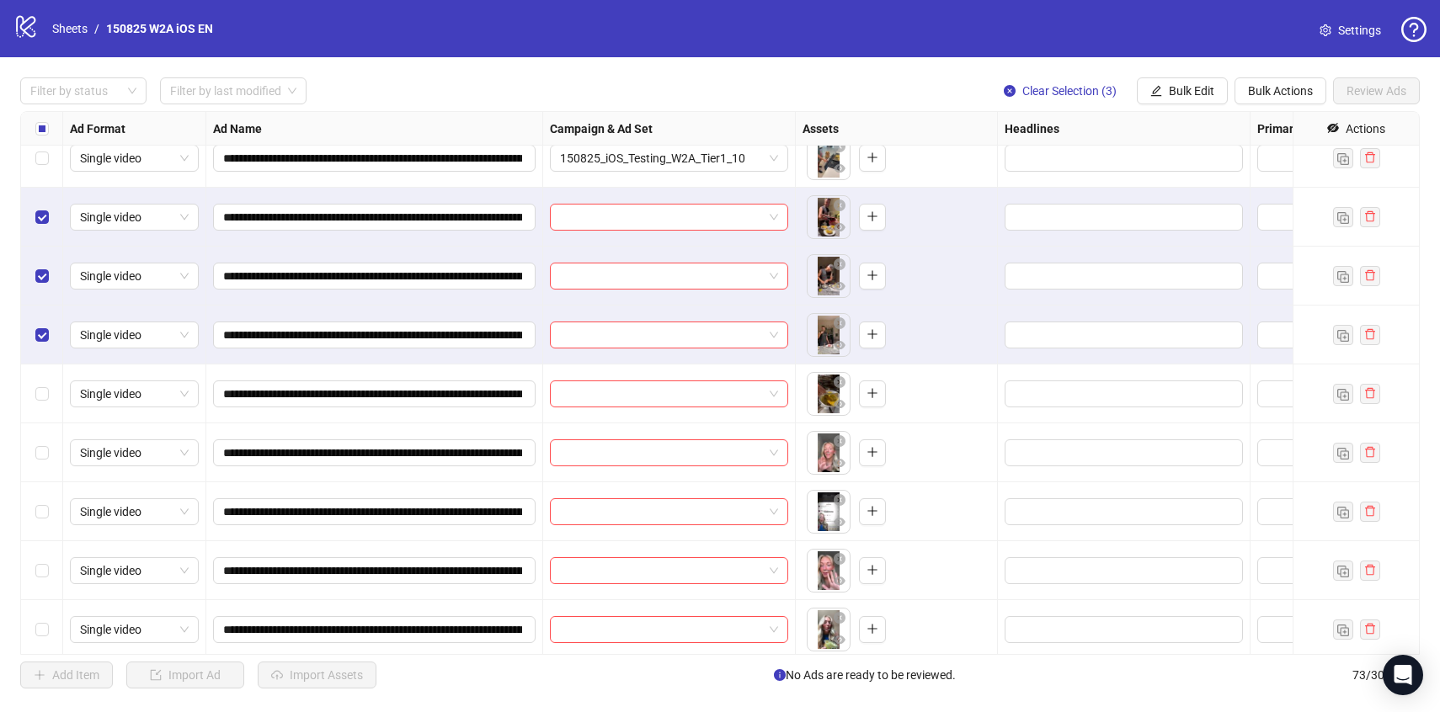
click at [48, 387] on div "Select row 40" at bounding box center [42, 394] width 42 height 59
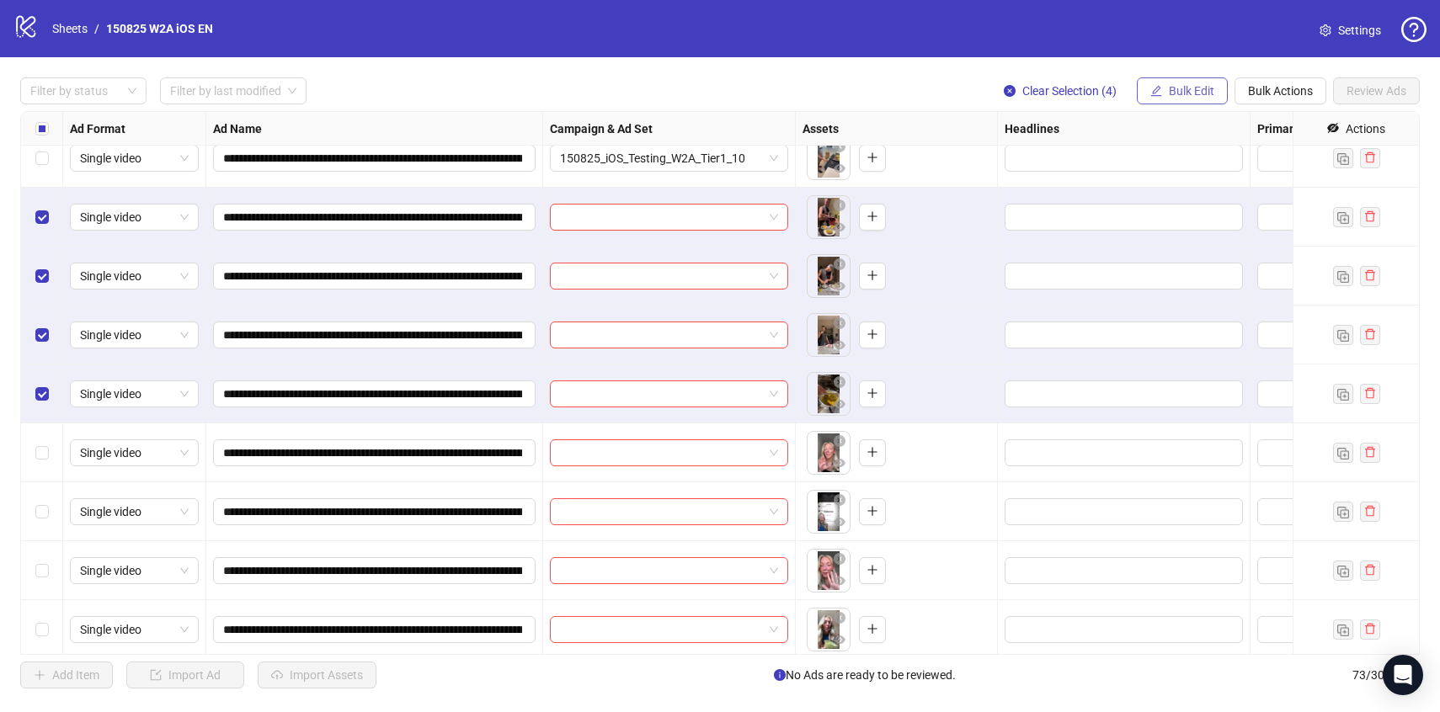
click at [1209, 101] on button "Bulk Edit" at bounding box center [1182, 90] width 91 height 27
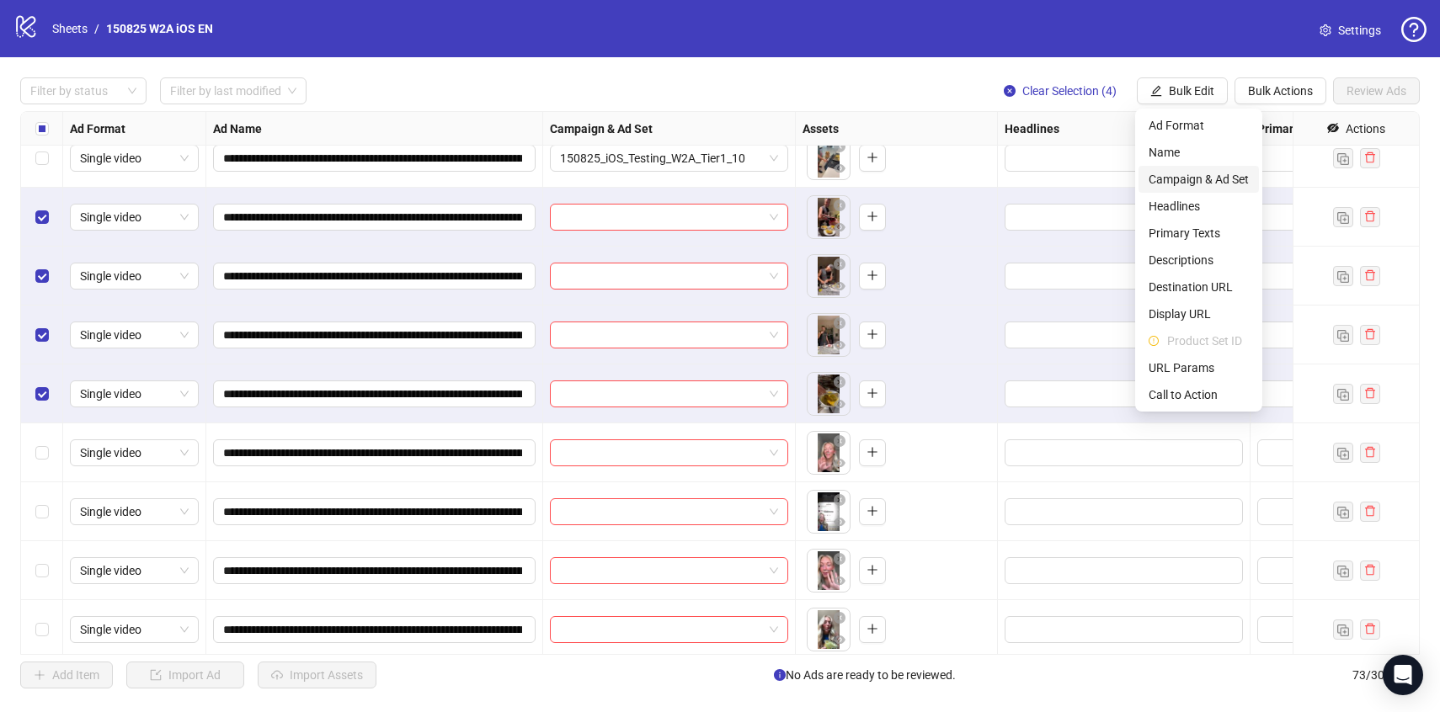
click at [1208, 181] on span "Campaign & Ad Set" at bounding box center [1199, 179] width 100 height 19
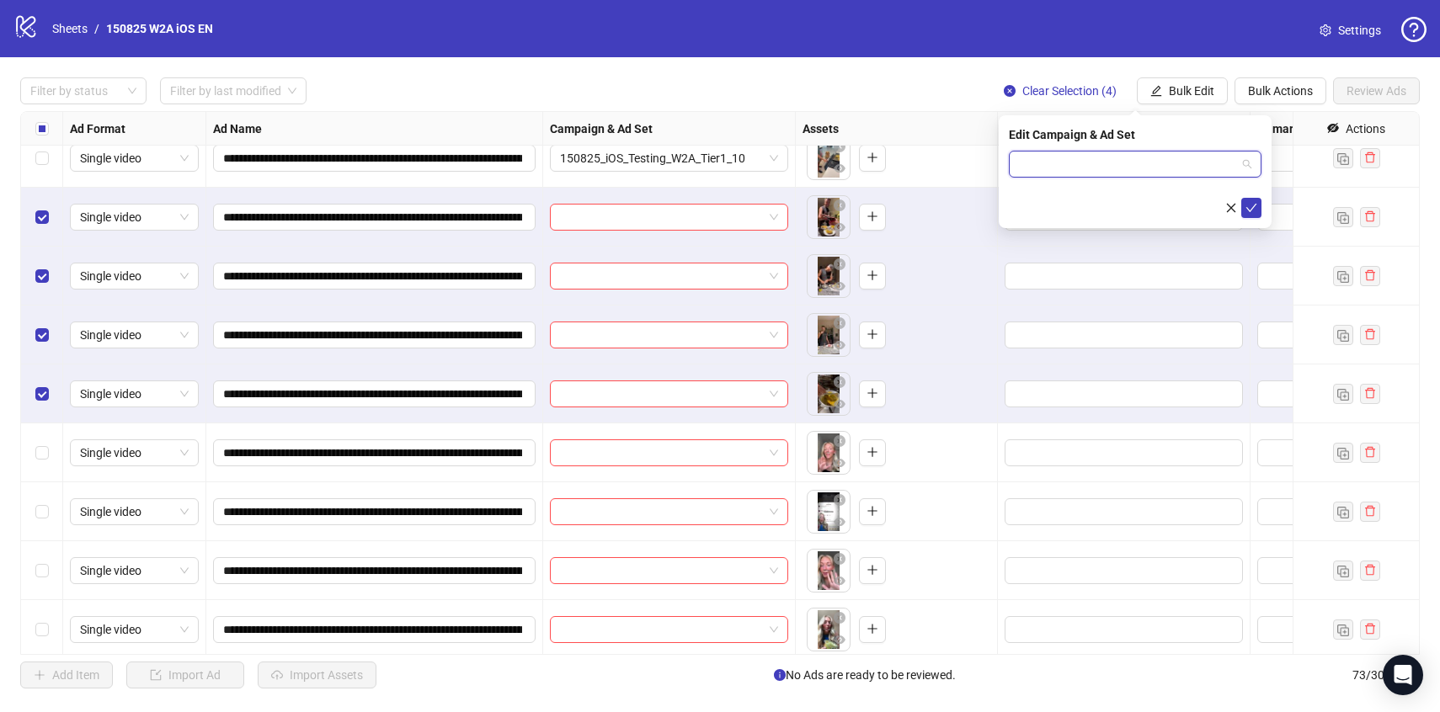
click at [1181, 160] on input "search" at bounding box center [1127, 164] width 217 height 25
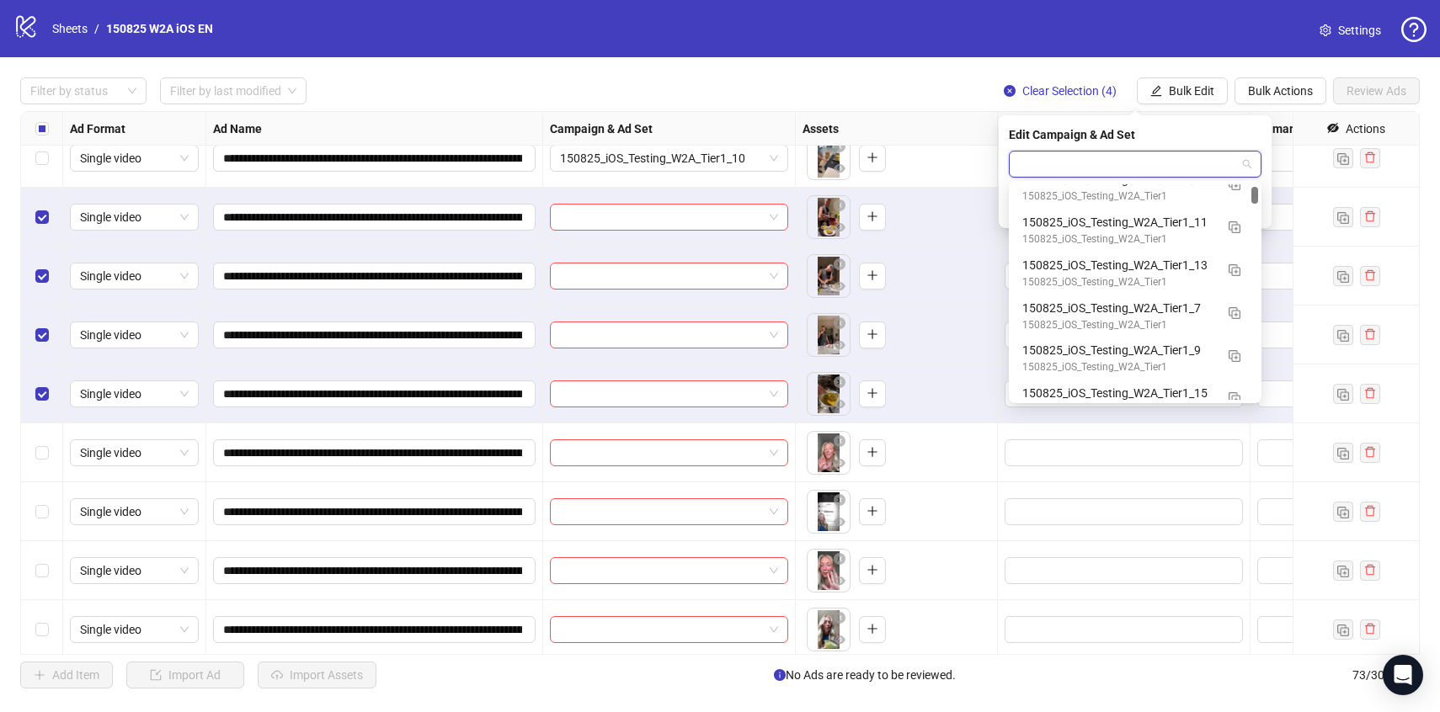
scroll to position [232, 0]
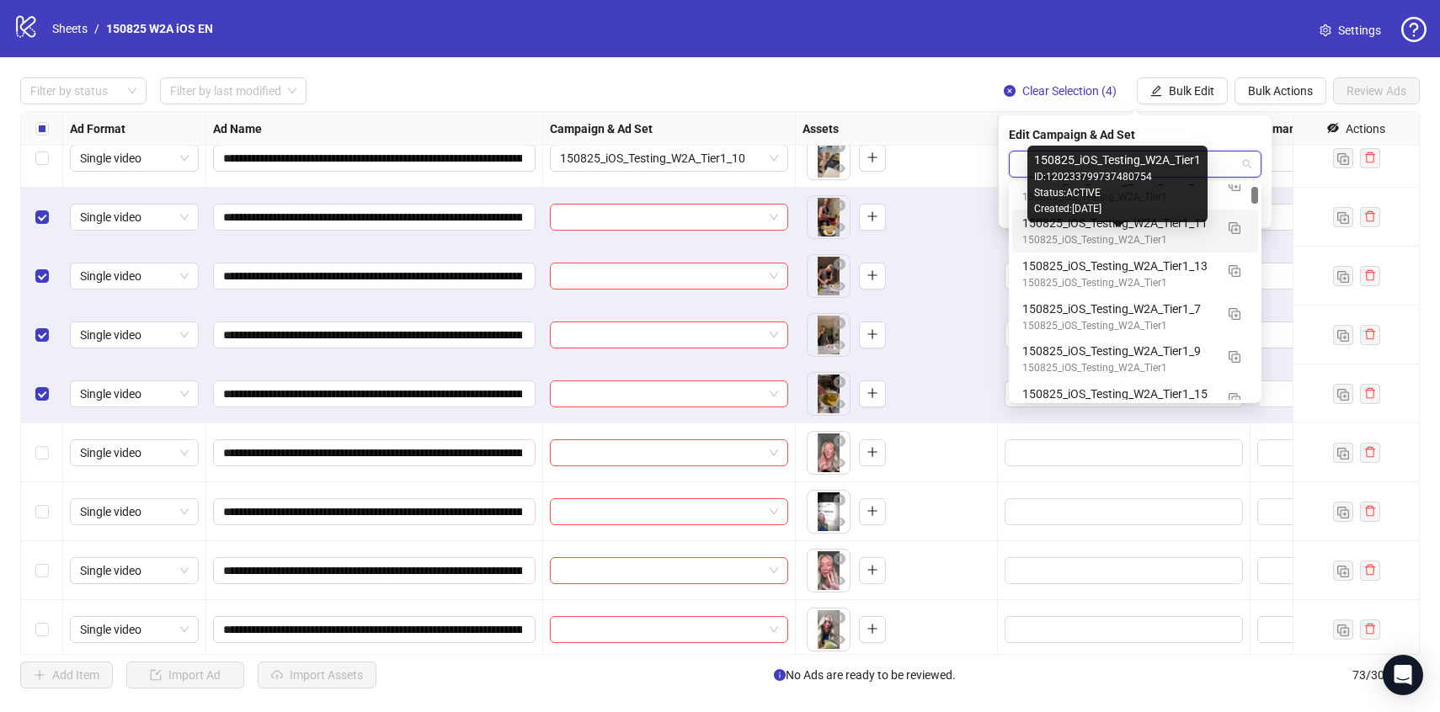
click at [1207, 234] on div "150825_iOS_Testing_W2A_Tier1" at bounding box center [1118, 240] width 192 height 16
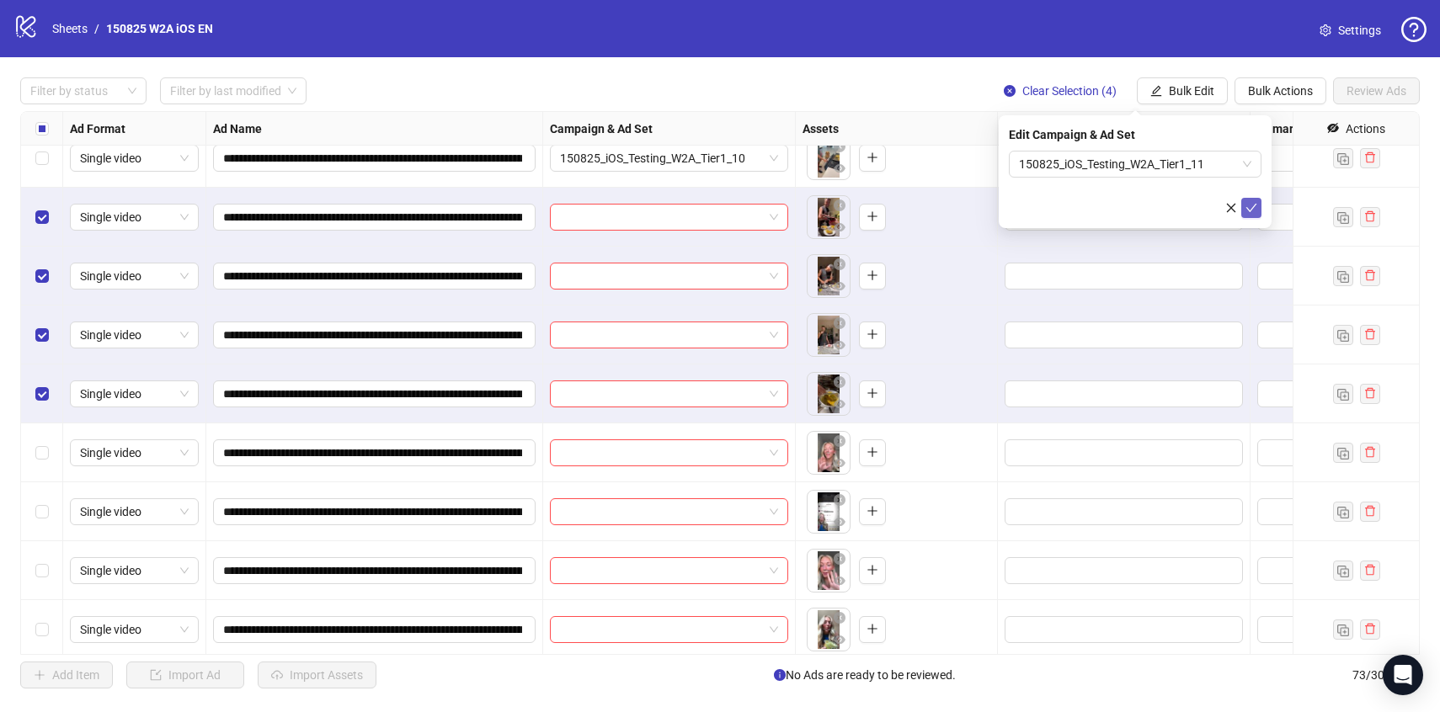
click at [1258, 199] on button "submit" at bounding box center [1251, 208] width 20 height 20
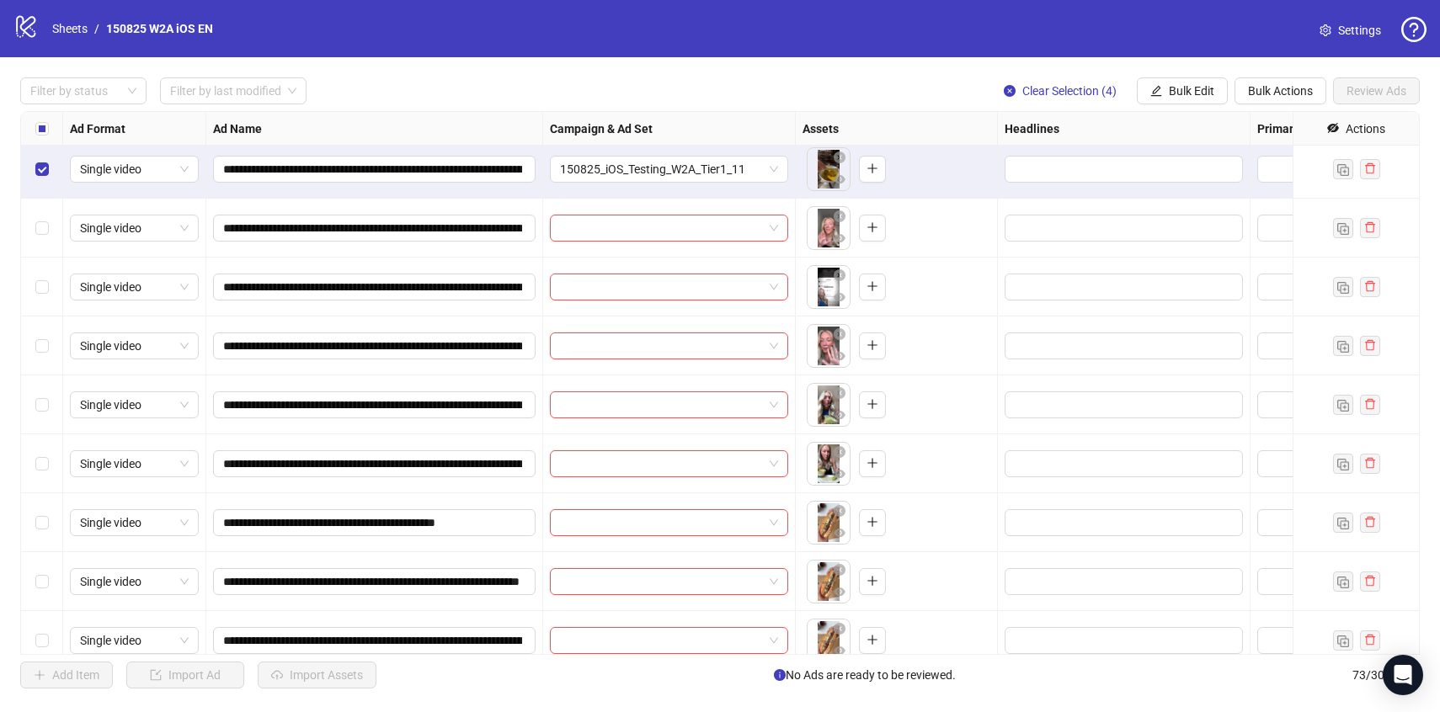
scroll to position [2307, 0]
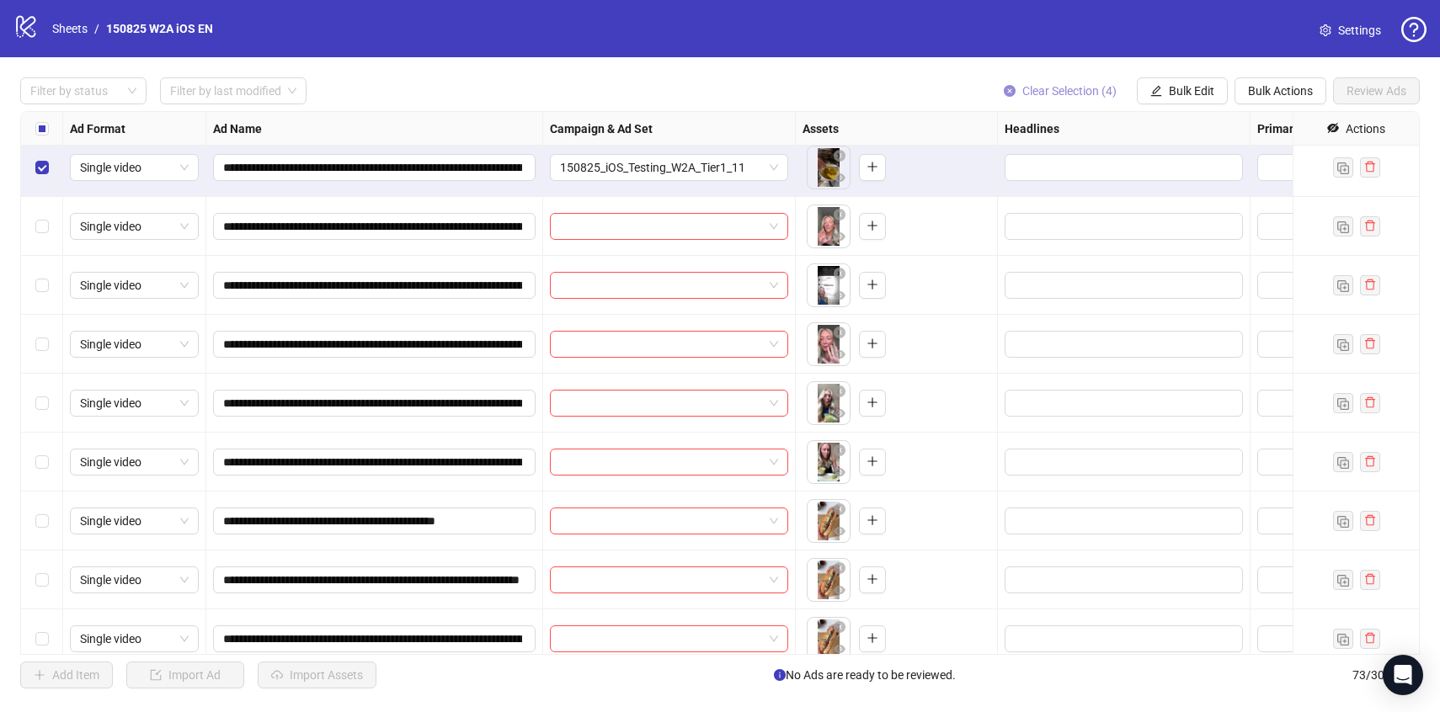
click at [1058, 89] on span "Clear Selection (4)" at bounding box center [1069, 90] width 94 height 13
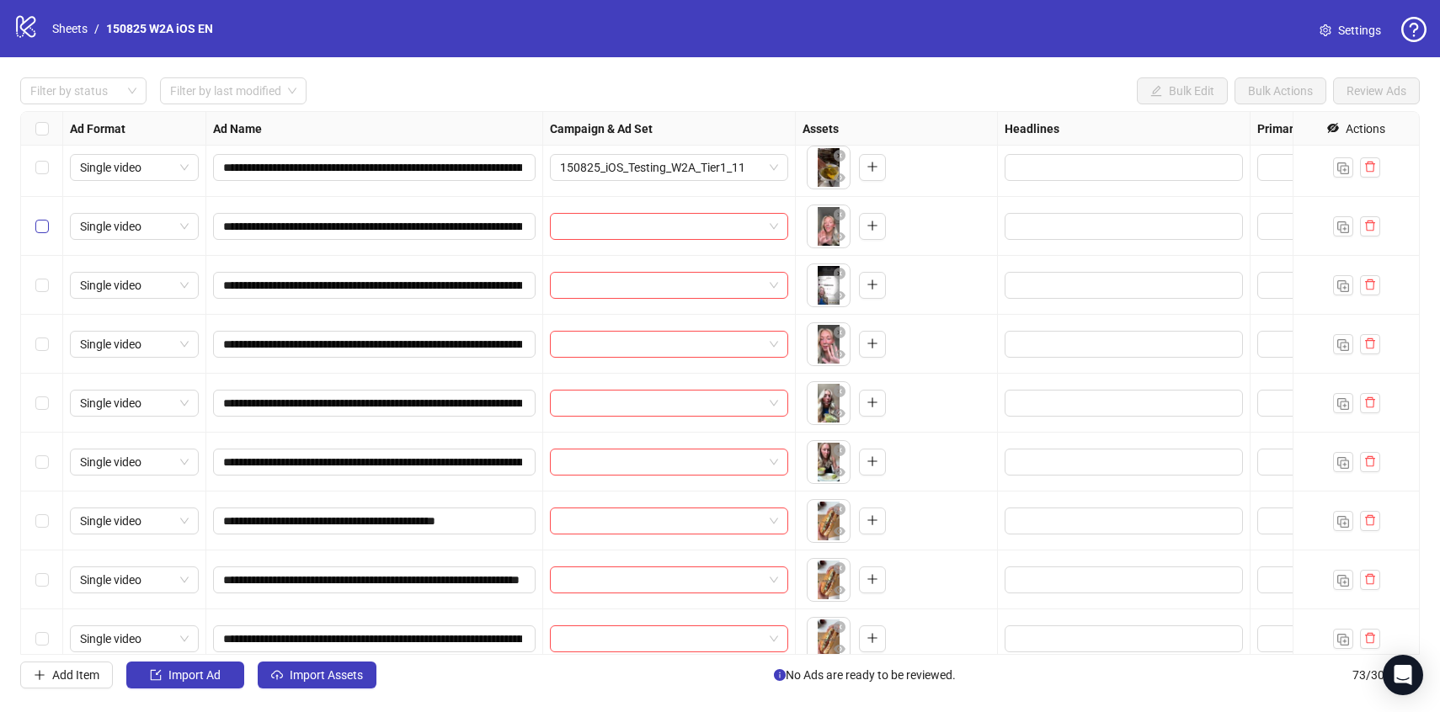
click at [35, 234] on label "Select row 41" at bounding box center [41, 226] width 13 height 19
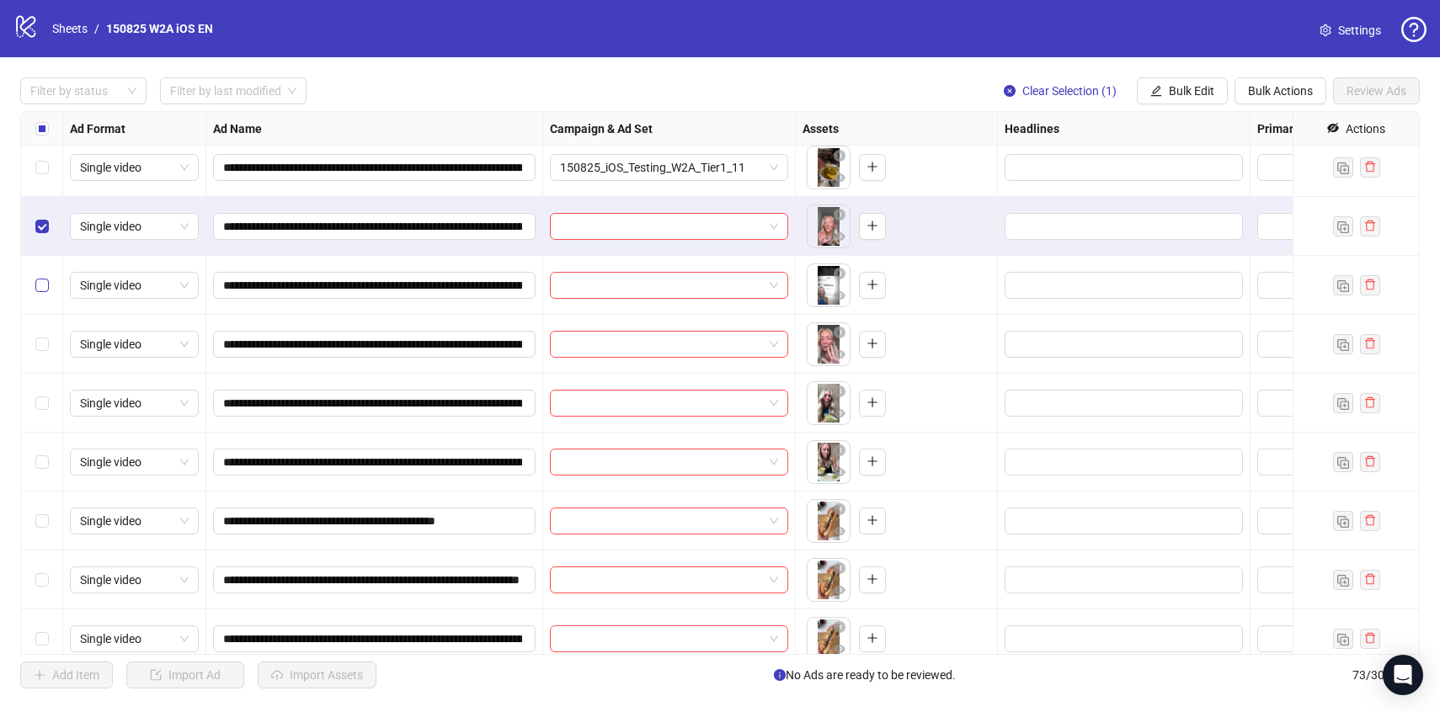
click at [37, 293] on label "Select row 42" at bounding box center [41, 285] width 13 height 19
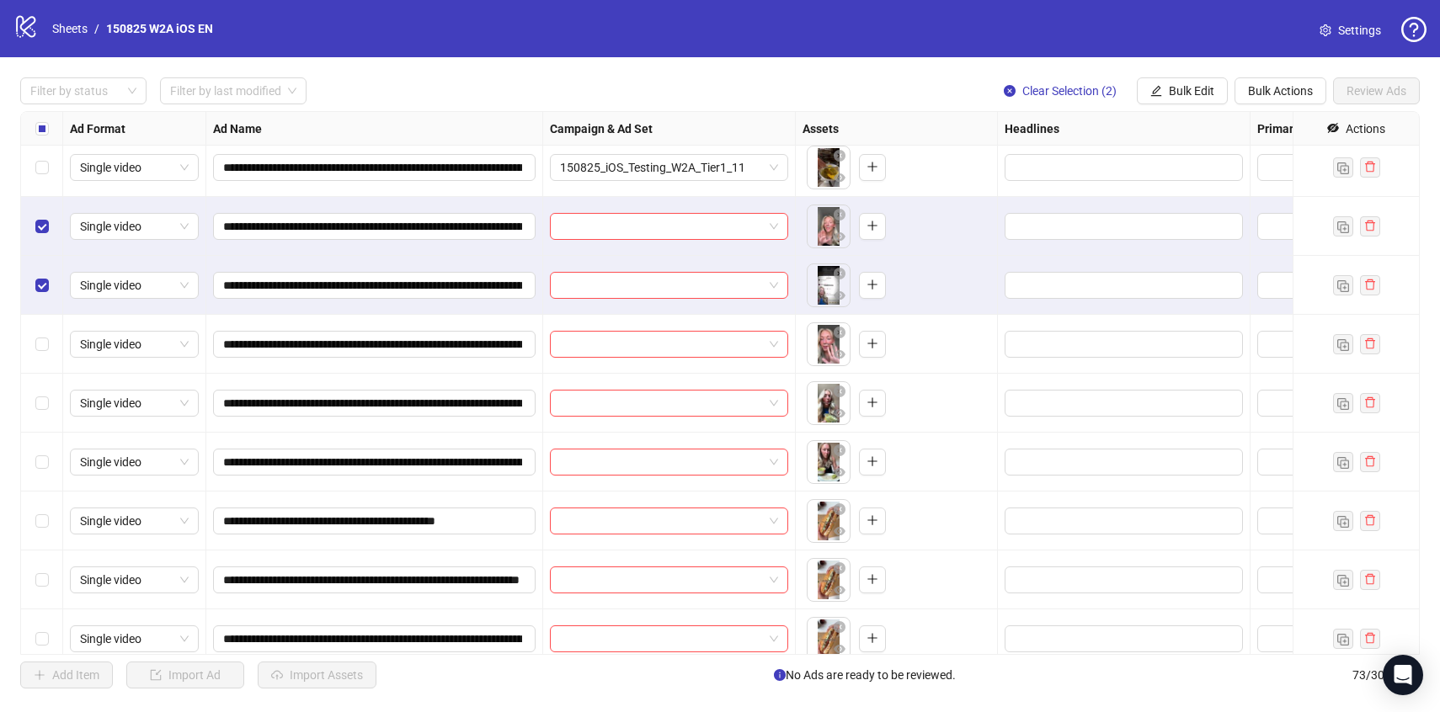
click at [30, 337] on div "Select row 43" at bounding box center [42, 344] width 42 height 59
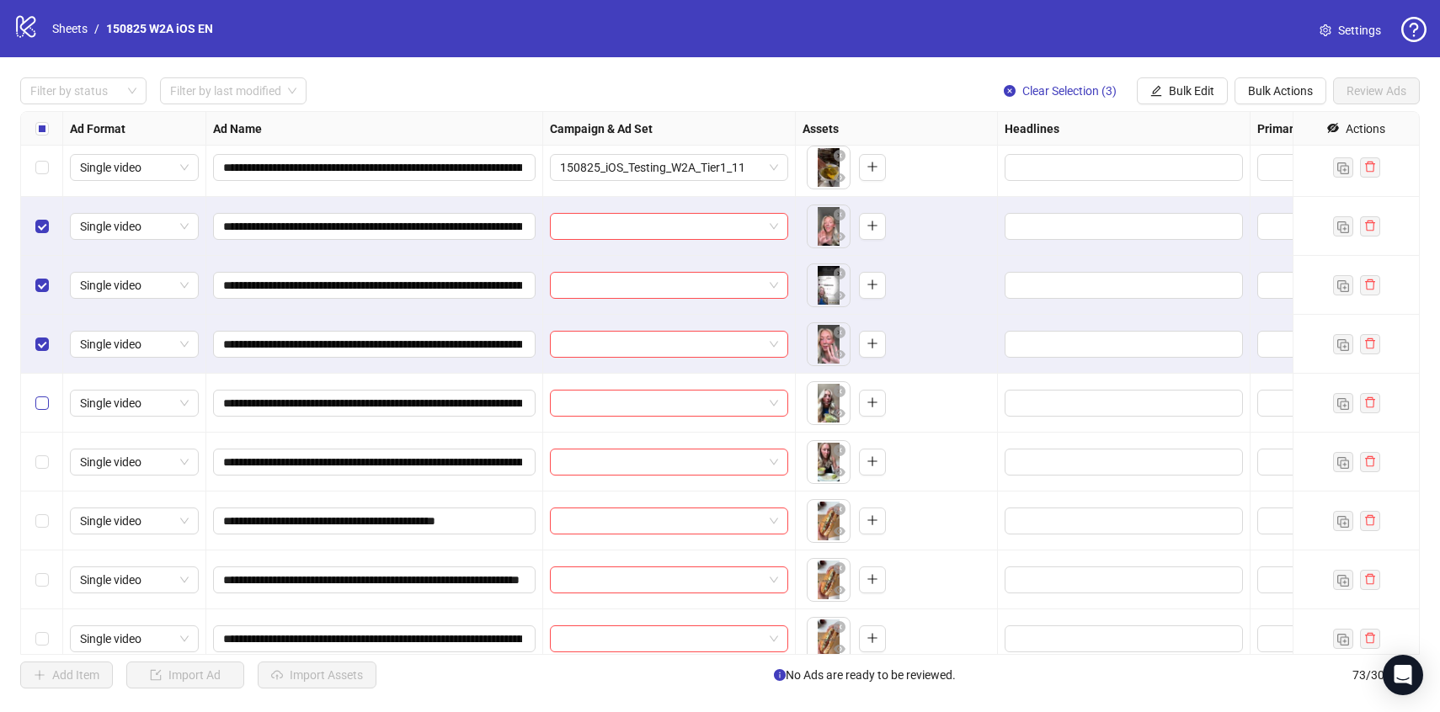
click at [38, 394] on label "Select row 44" at bounding box center [41, 403] width 13 height 19
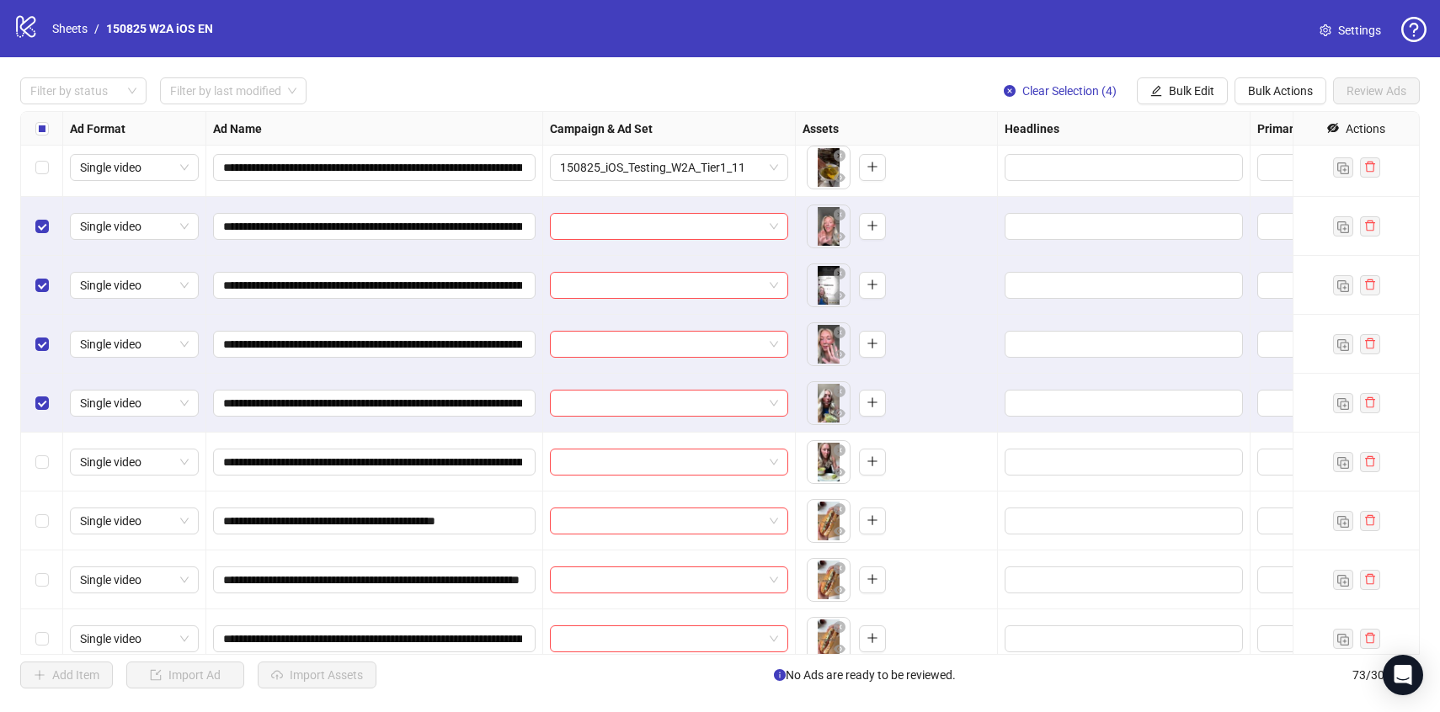
click at [49, 452] on div "Select row 45" at bounding box center [42, 462] width 42 height 59
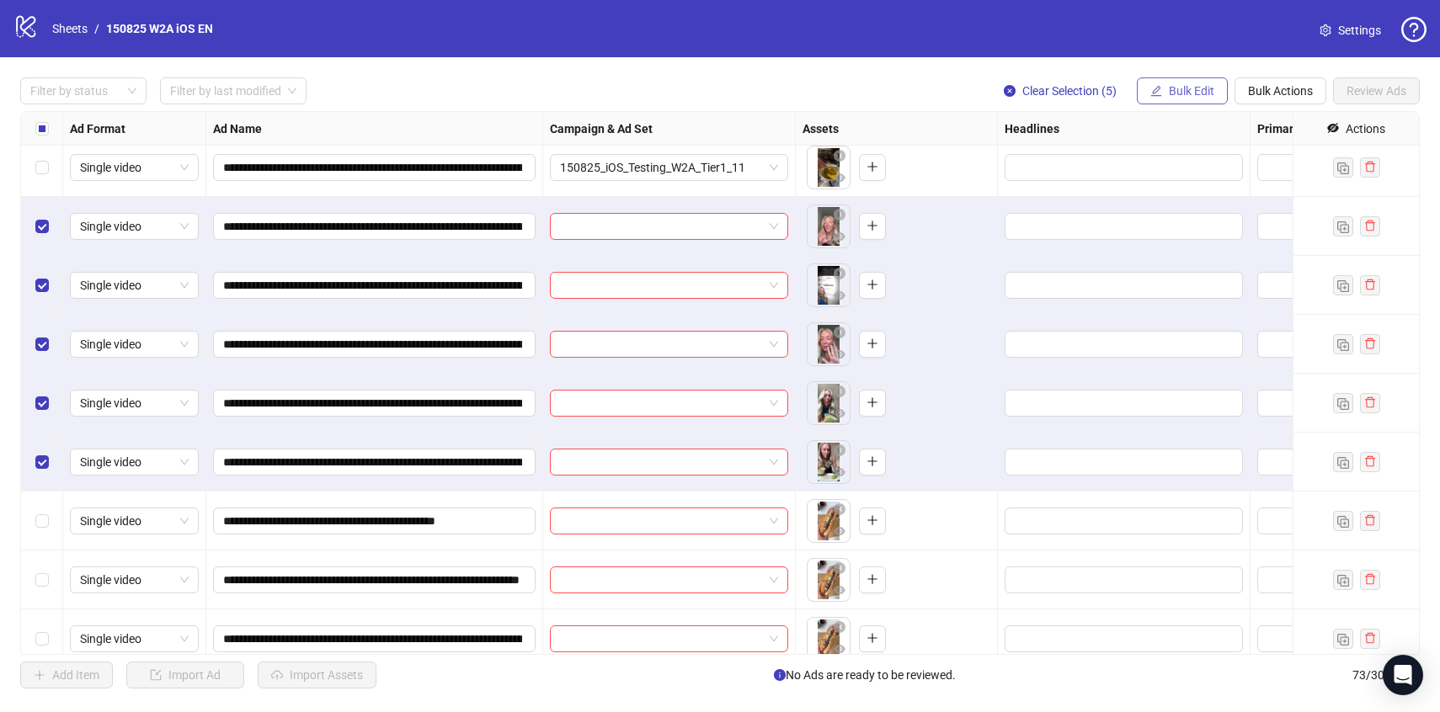
click at [1190, 87] on span "Bulk Edit" at bounding box center [1191, 90] width 45 height 13
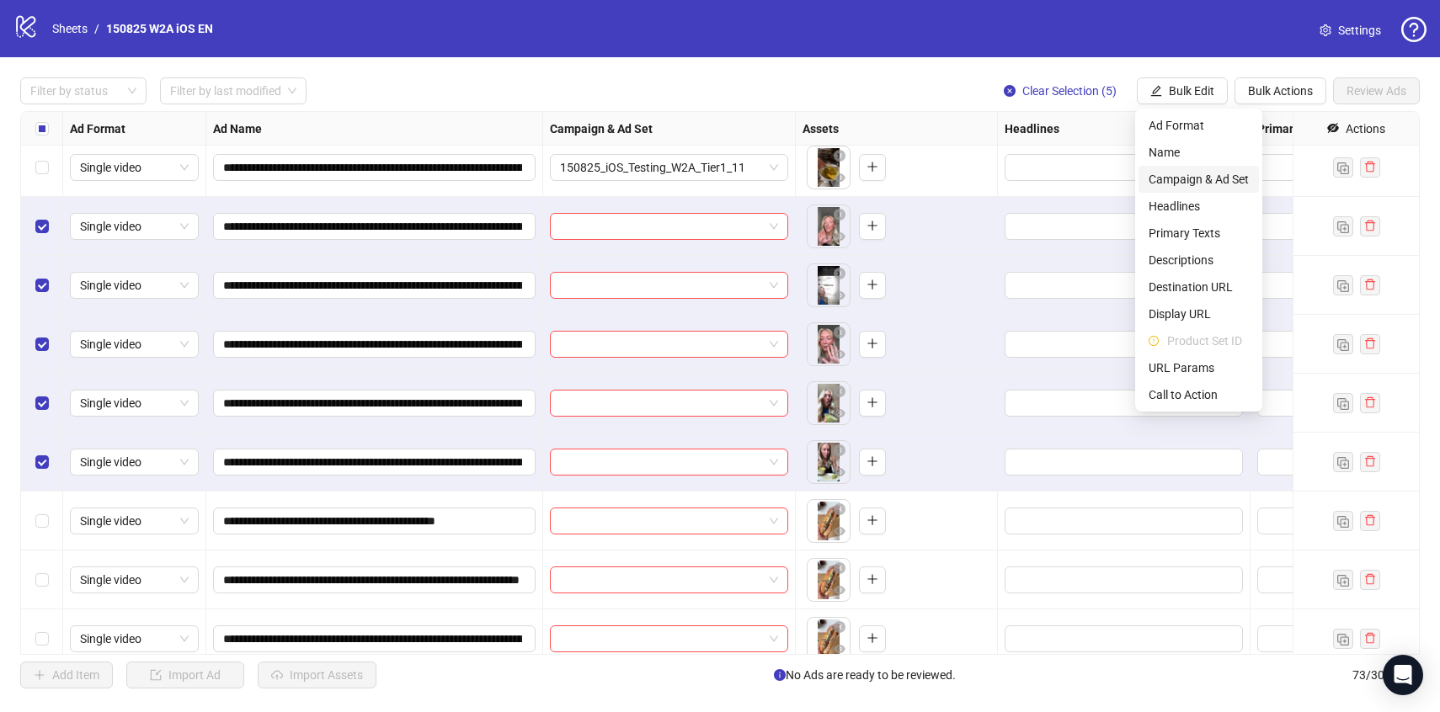
click at [1170, 174] on span "Campaign & Ad Set" at bounding box center [1199, 179] width 100 height 19
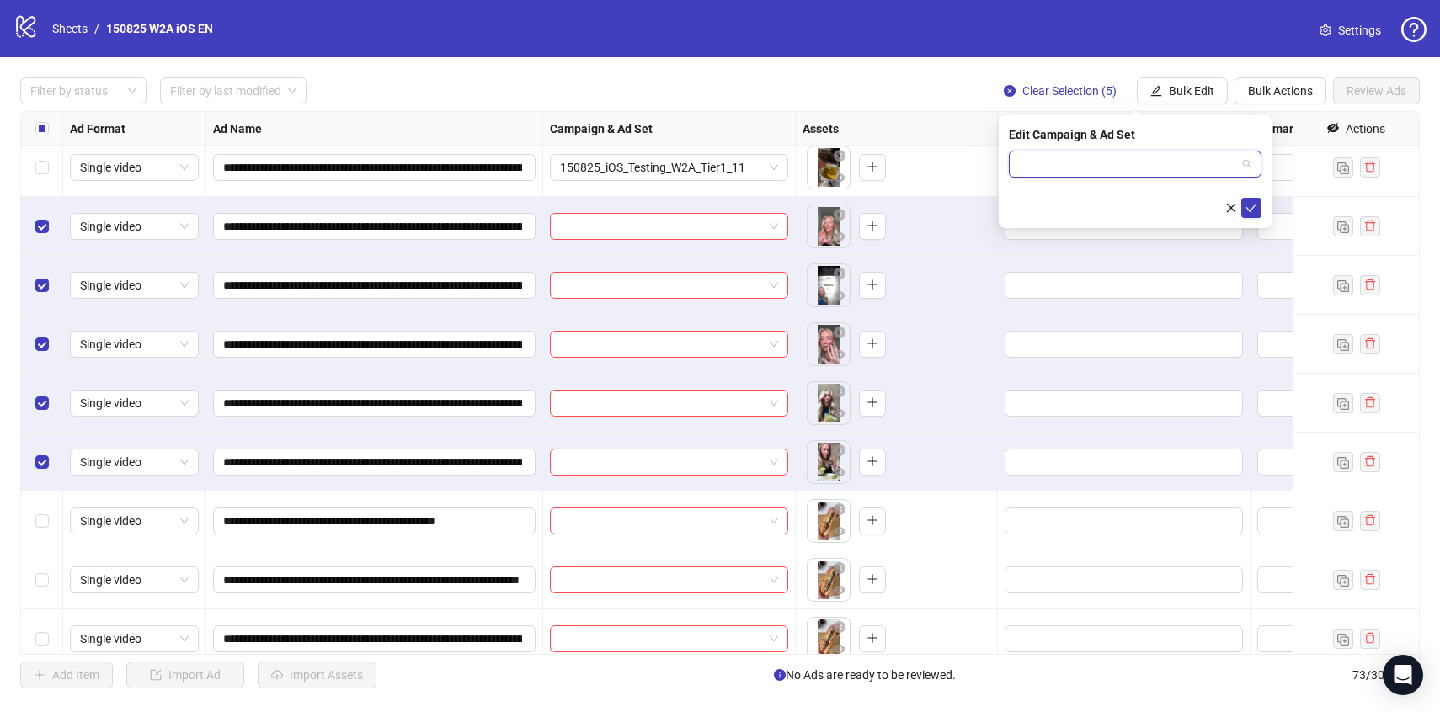
click at [1164, 166] on input "search" at bounding box center [1127, 164] width 217 height 25
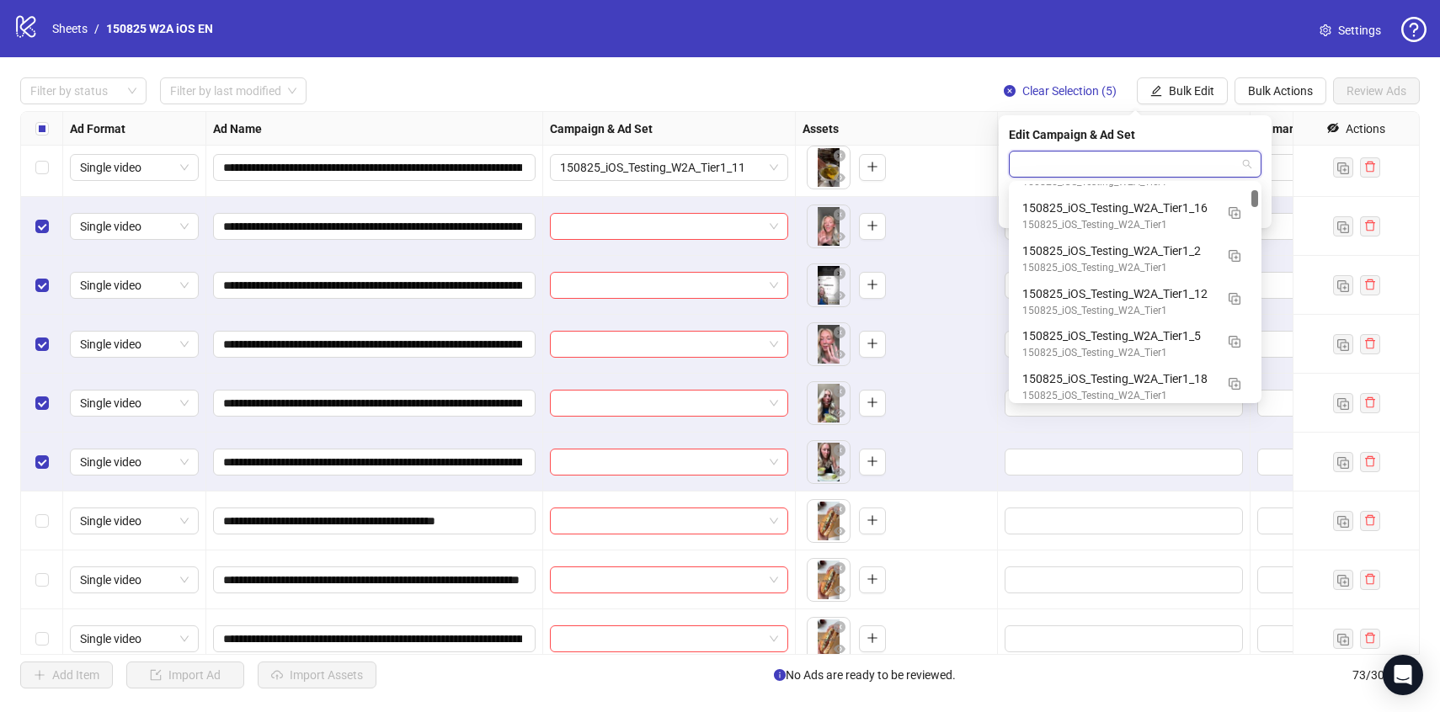
scroll to position [592, 0]
click at [1188, 306] on div "150825_iOS_Testing_W2A_Tier1" at bounding box center [1118, 310] width 192 height 16
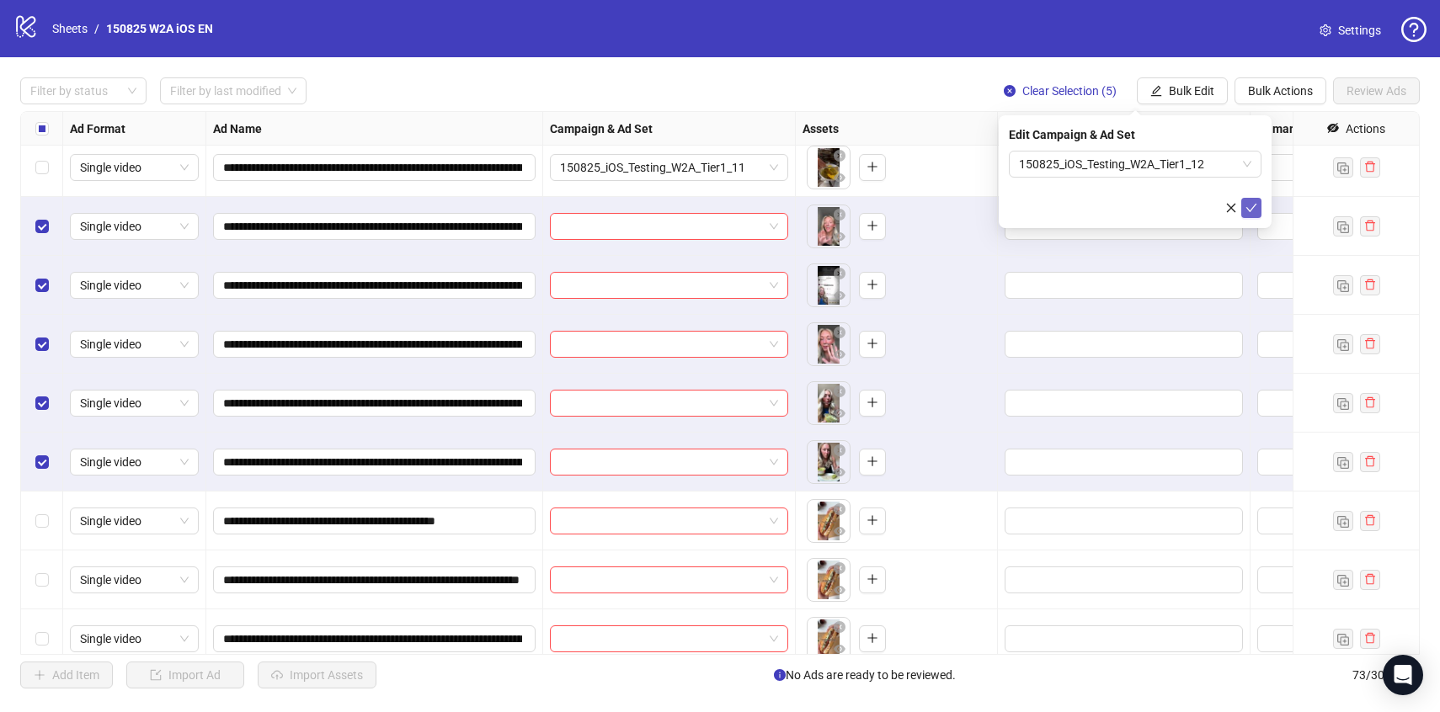
click at [1250, 214] on span "submit" at bounding box center [1252, 207] width 12 height 13
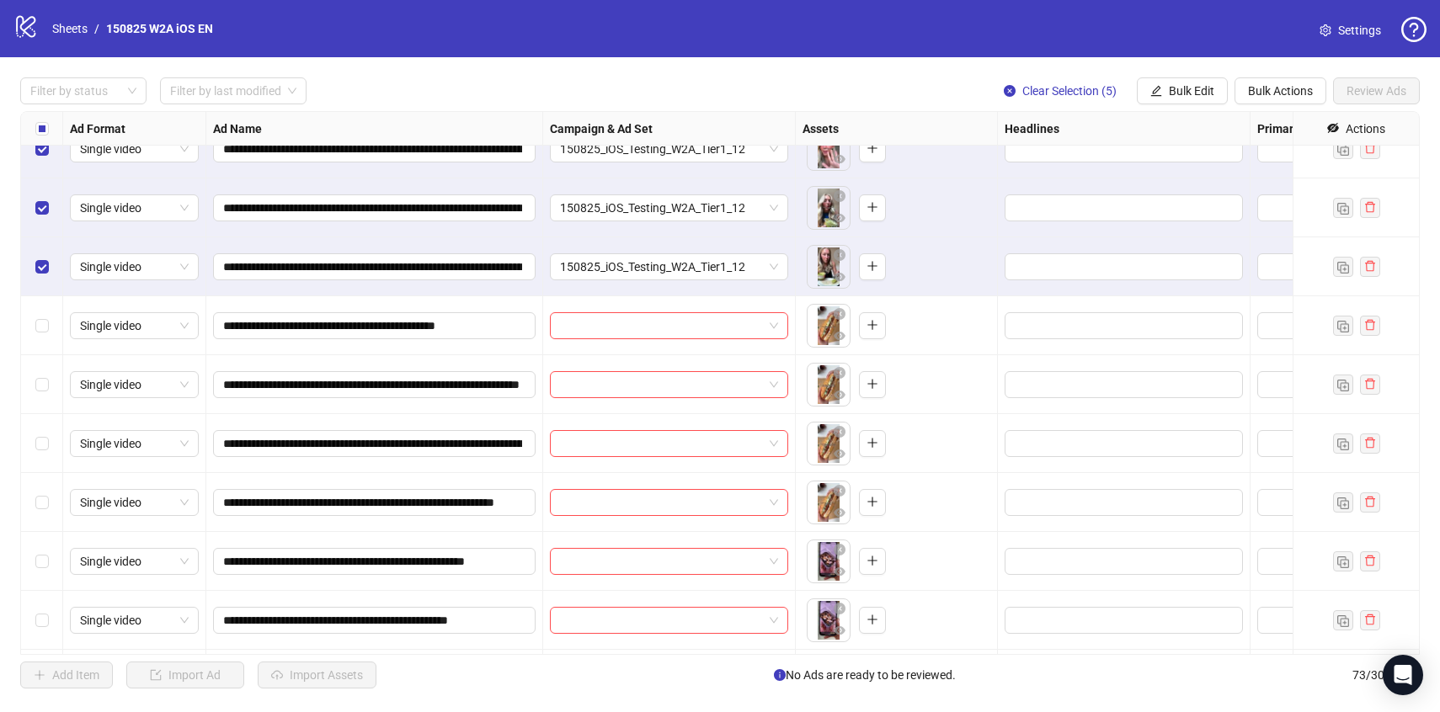
scroll to position [2517, 0]
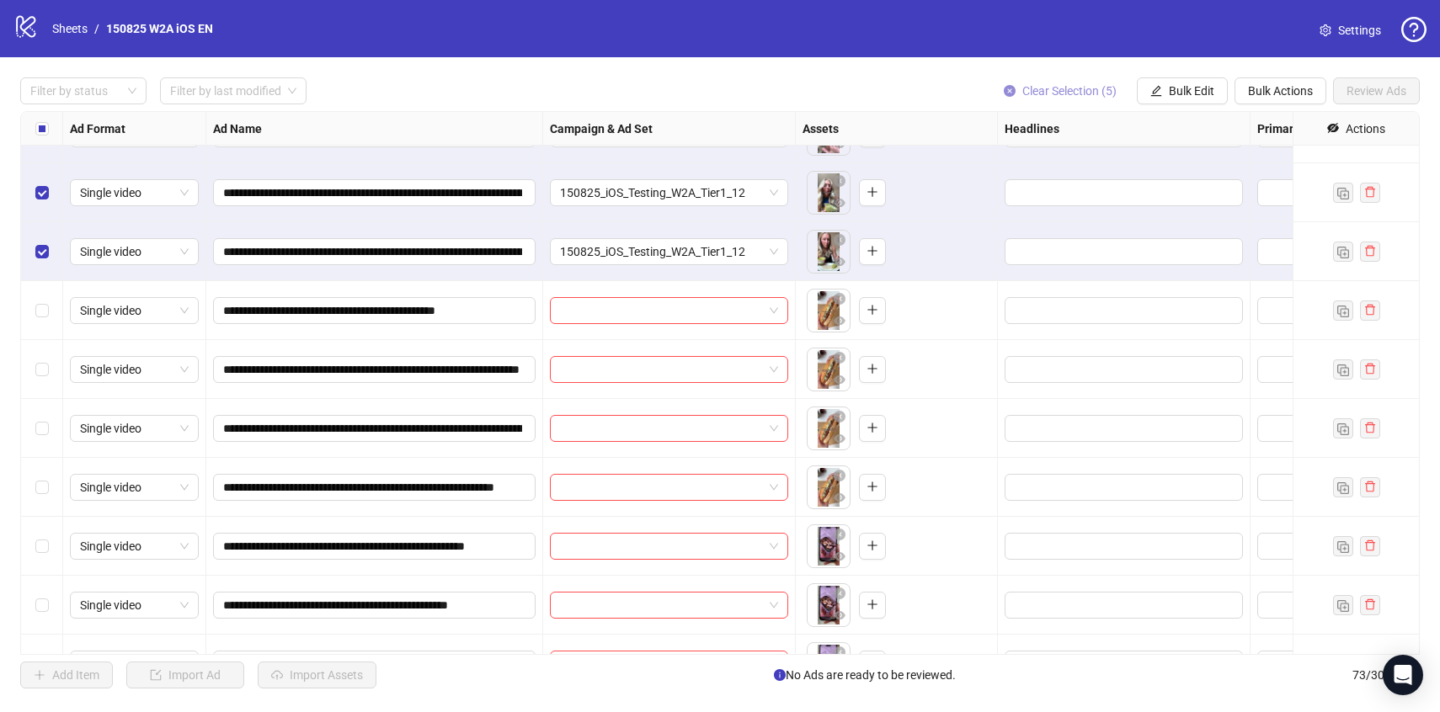
click at [1101, 89] on span "Clear Selection (5)" at bounding box center [1069, 90] width 94 height 13
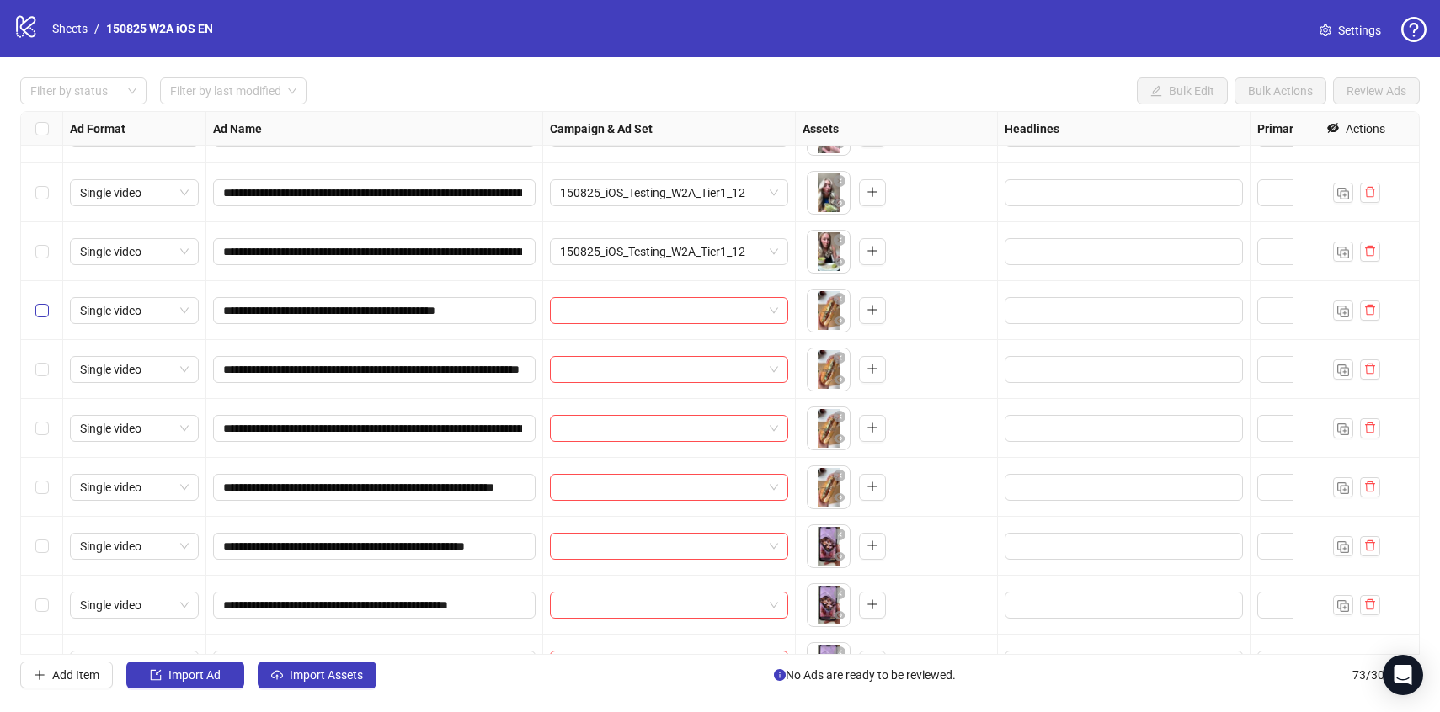
click at [35, 318] on label "Select row 46" at bounding box center [41, 310] width 13 height 19
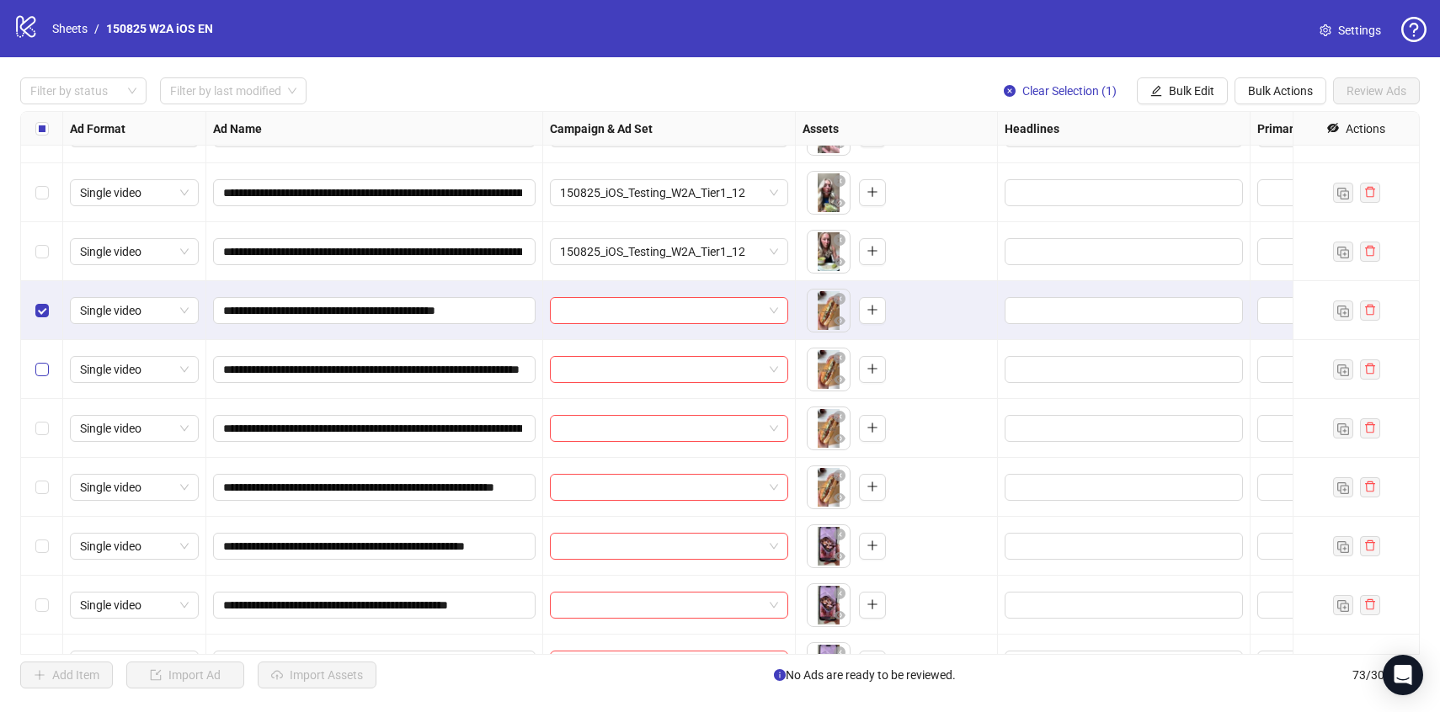
click at [43, 362] on label "Select row 47" at bounding box center [41, 369] width 13 height 19
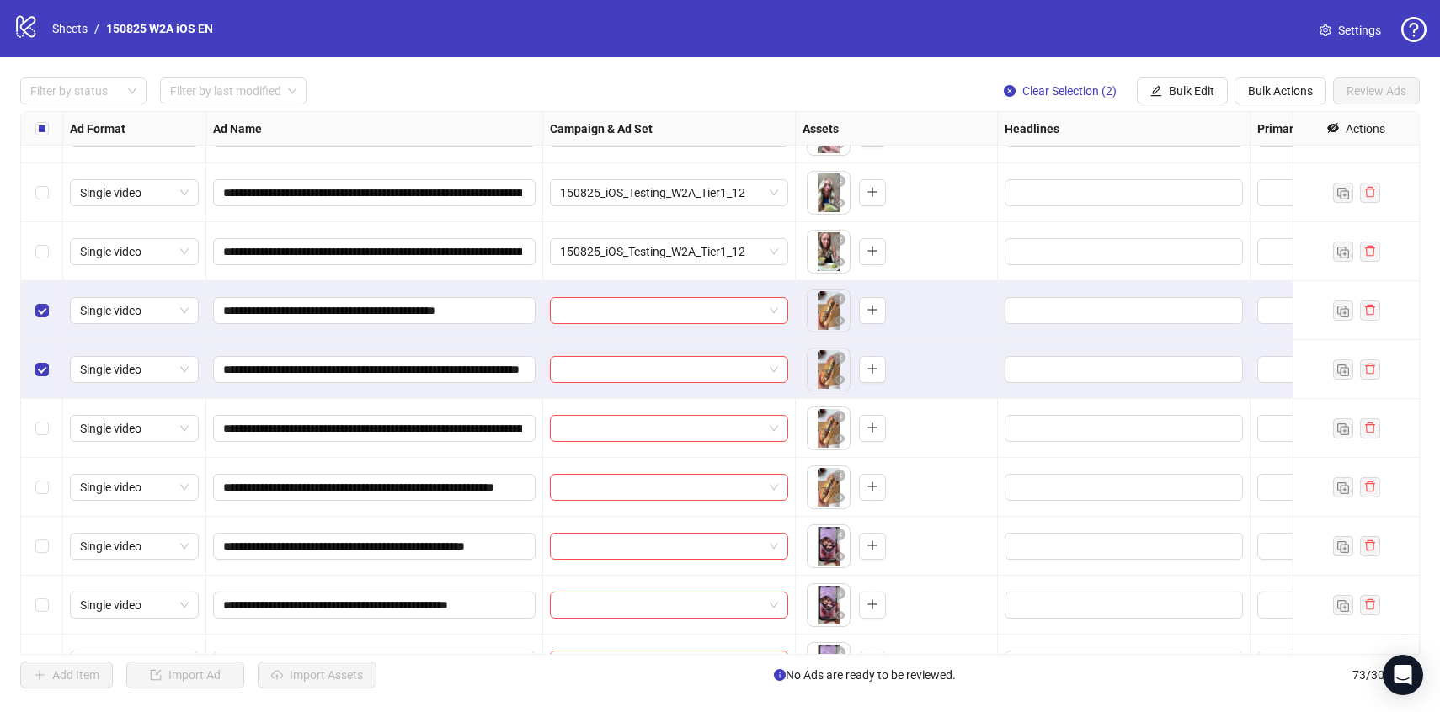
click at [32, 411] on div "Select row 48" at bounding box center [42, 428] width 42 height 59
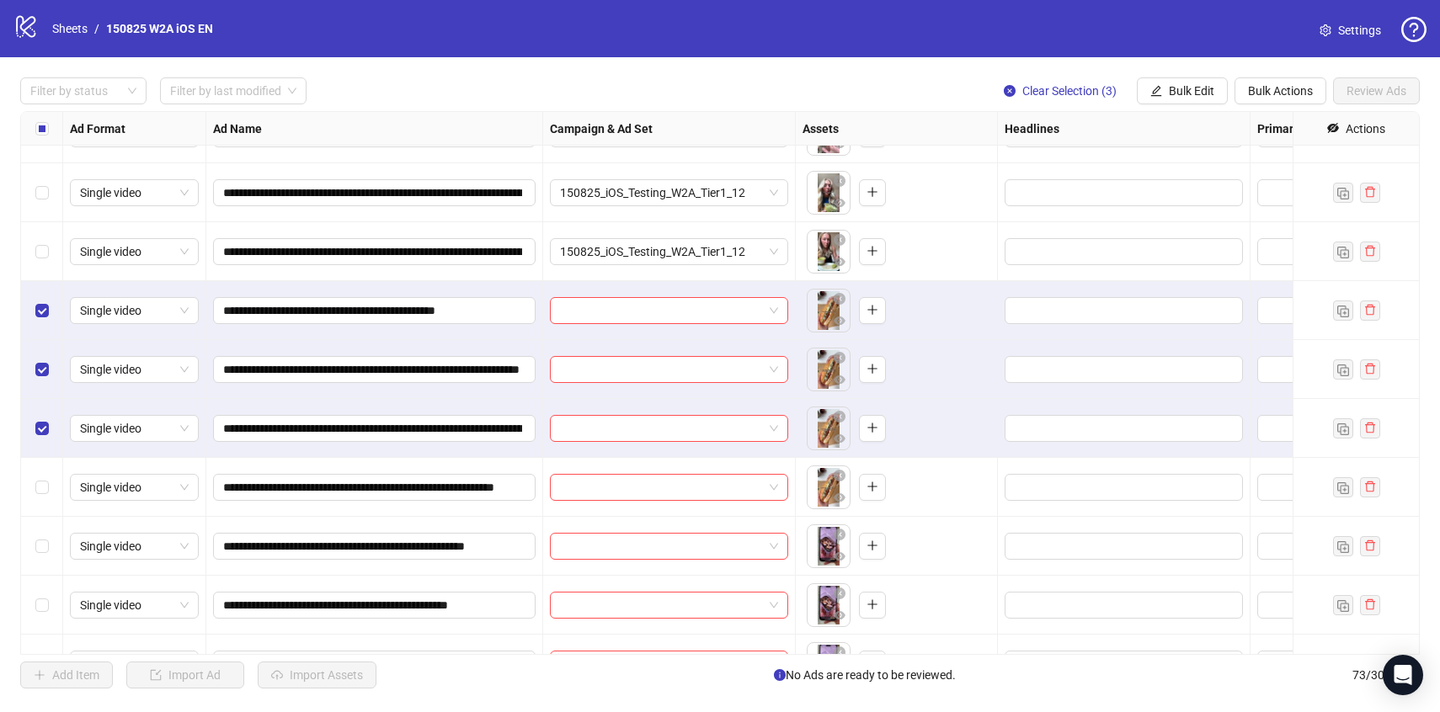
click at [41, 447] on div "Select row 48" at bounding box center [42, 428] width 42 height 59
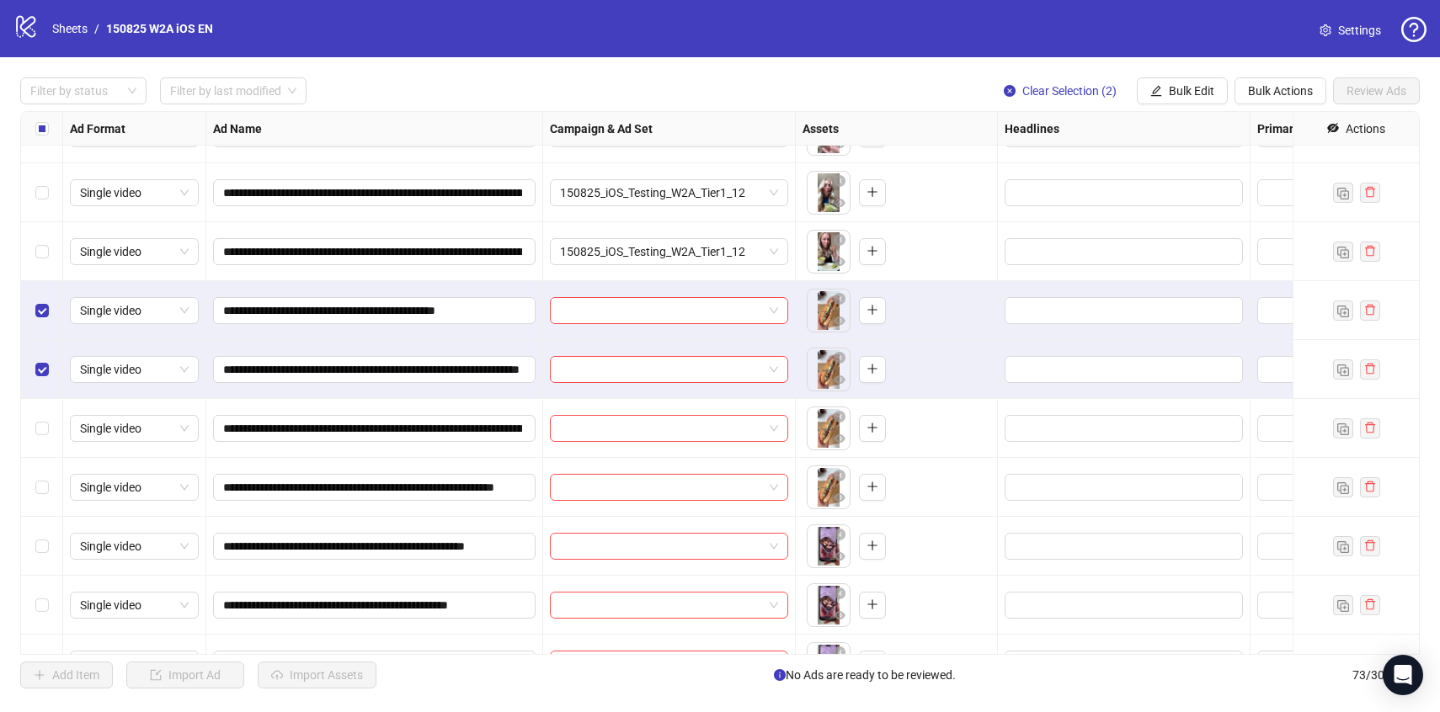
click at [40, 468] on div "Select row 49" at bounding box center [42, 487] width 42 height 59
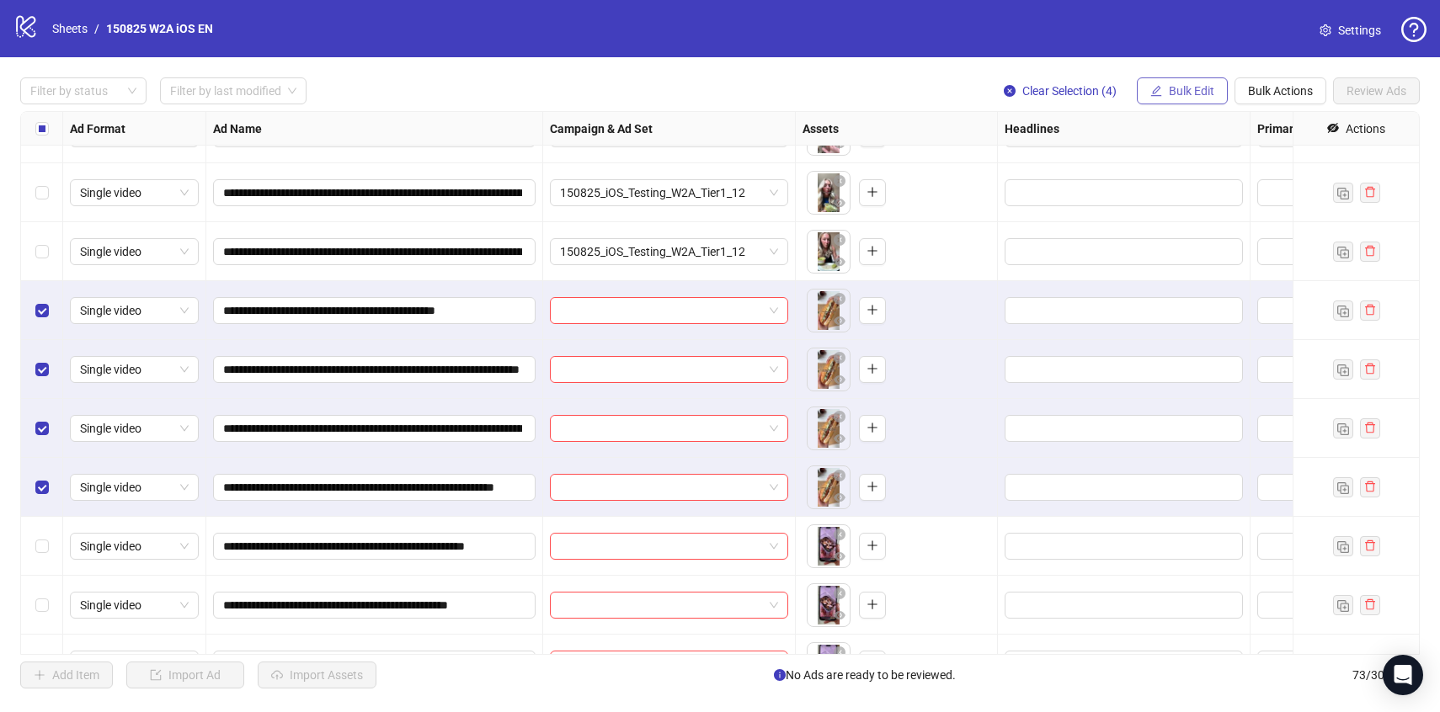
click at [1160, 80] on button "Bulk Edit" at bounding box center [1182, 90] width 91 height 27
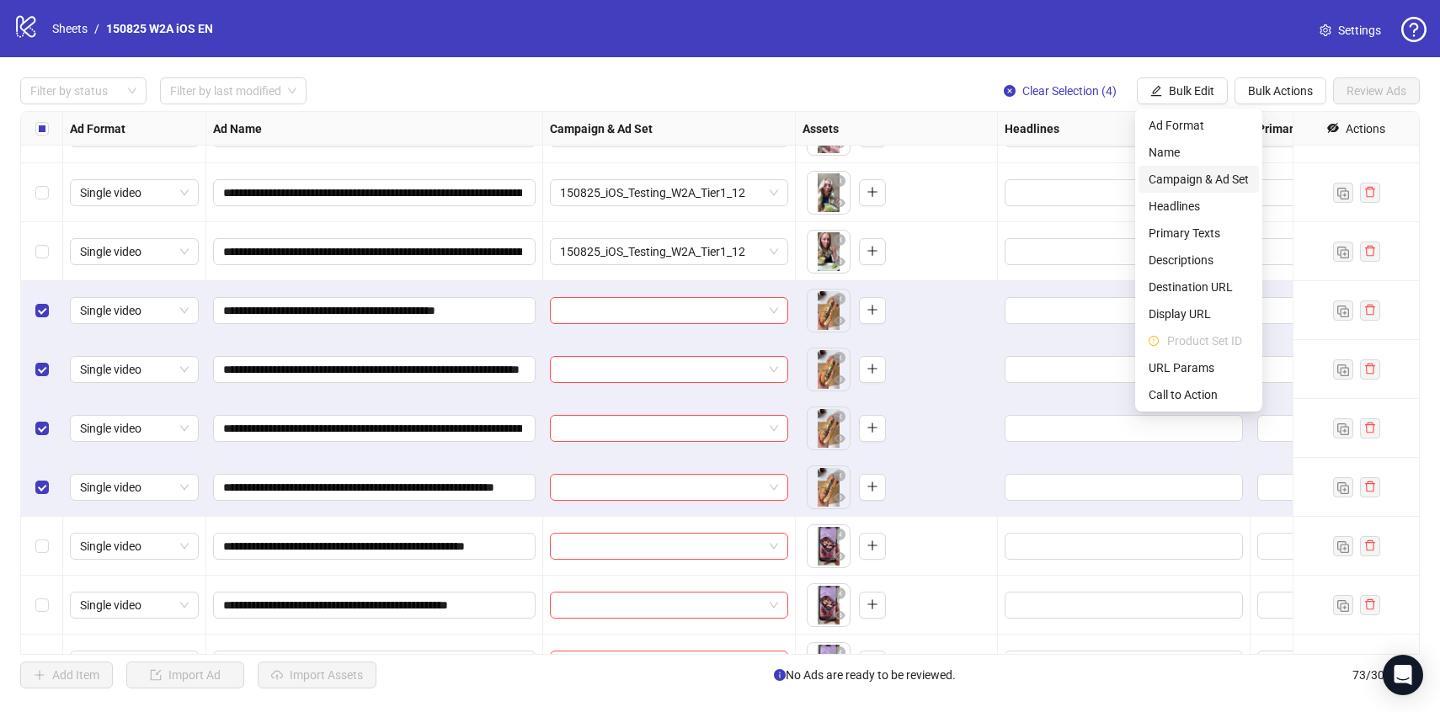
click at [1176, 177] on span "Campaign & Ad Set" at bounding box center [1199, 179] width 100 height 19
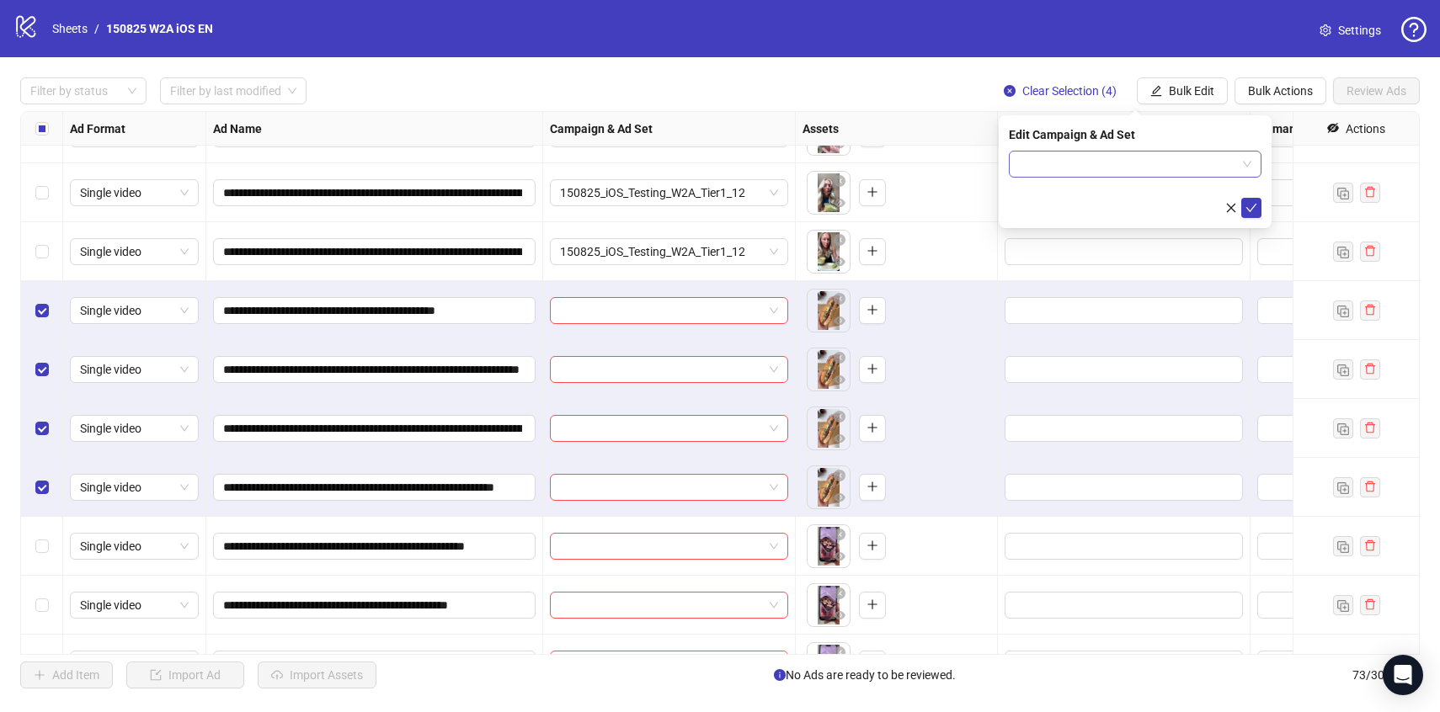
click at [1168, 164] on input "search" at bounding box center [1127, 164] width 217 height 25
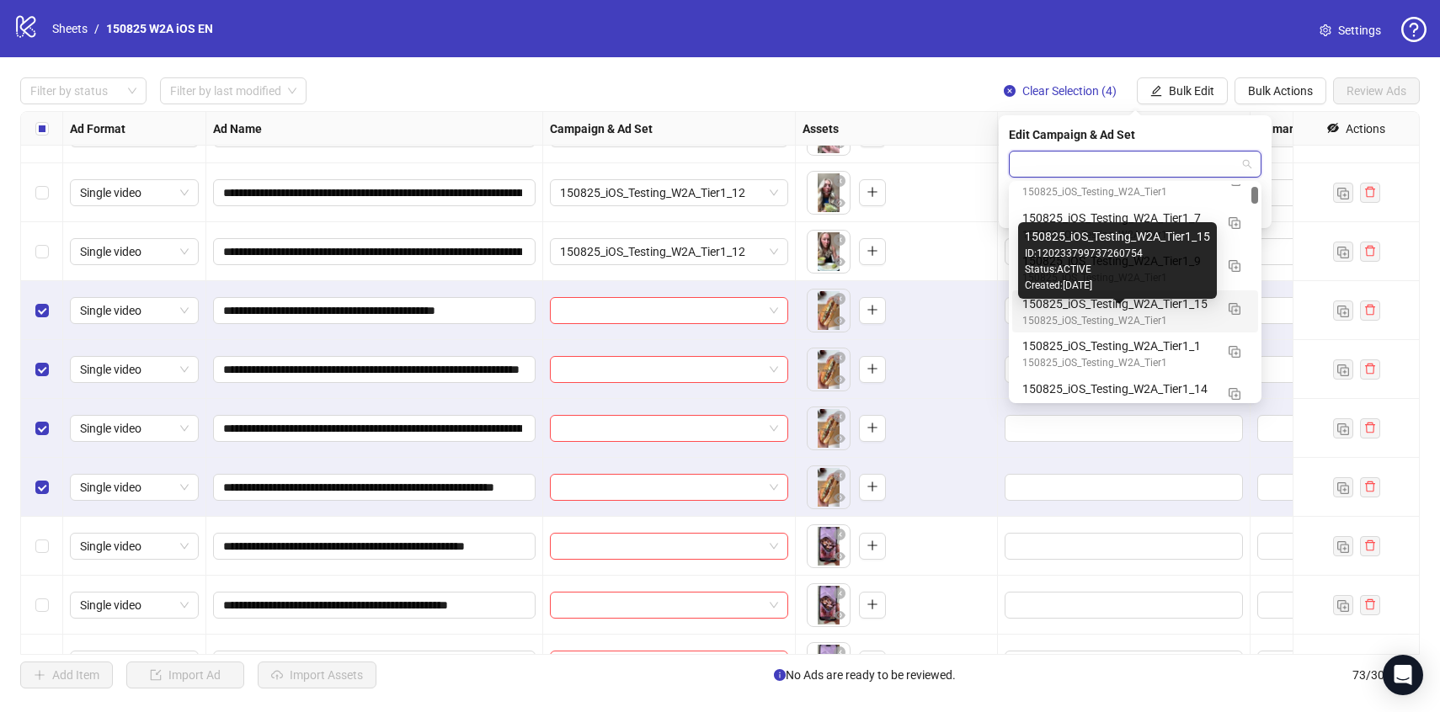
scroll to position [296, 0]
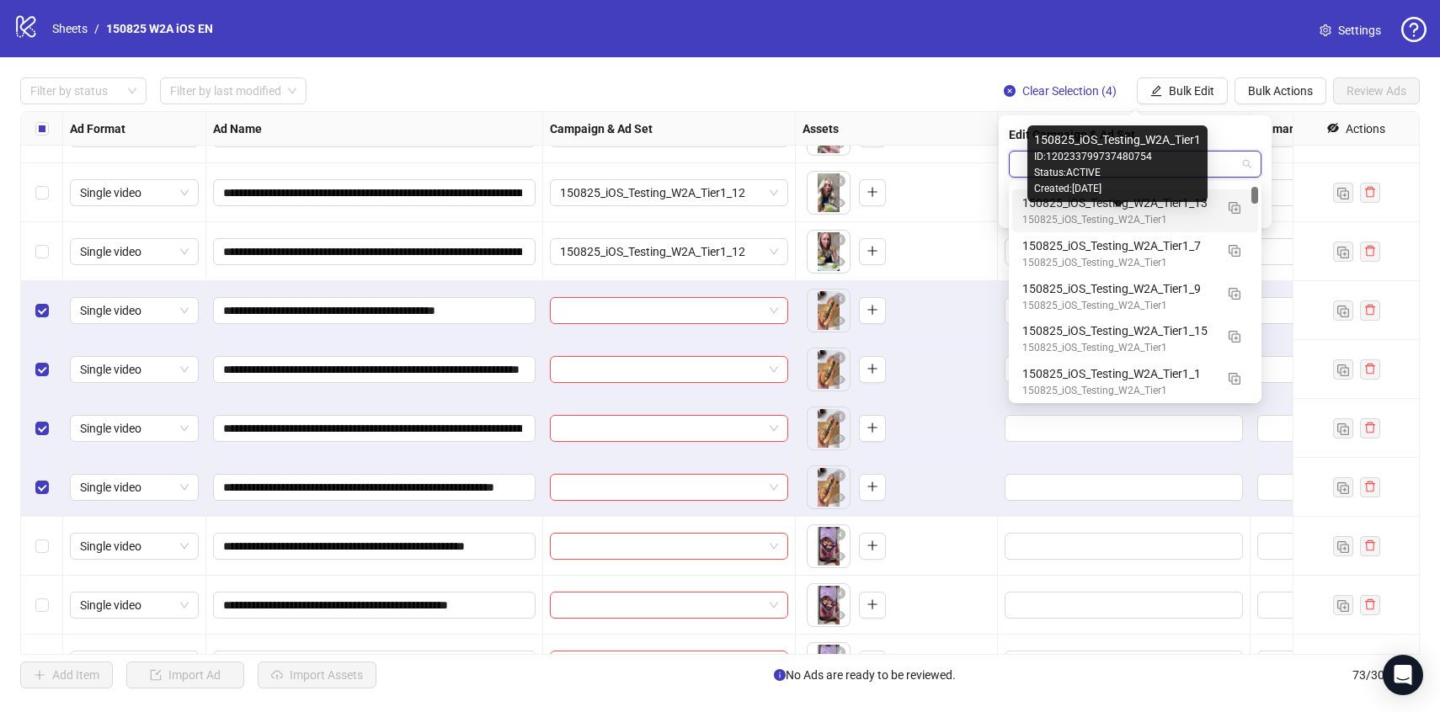
click at [1075, 214] on div "150825_iOS_Testing_W2A_Tier1" at bounding box center [1118, 220] width 192 height 16
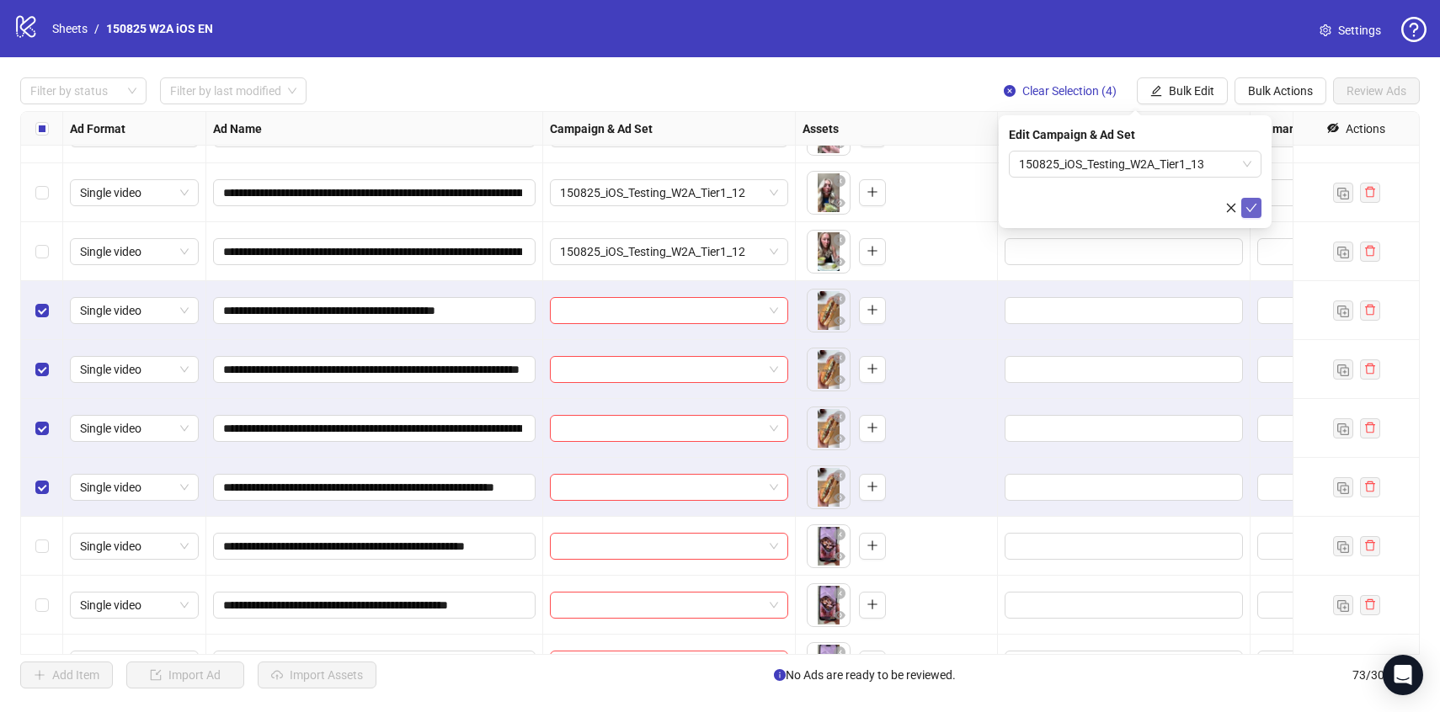
click at [1253, 198] on button "submit" at bounding box center [1251, 208] width 20 height 20
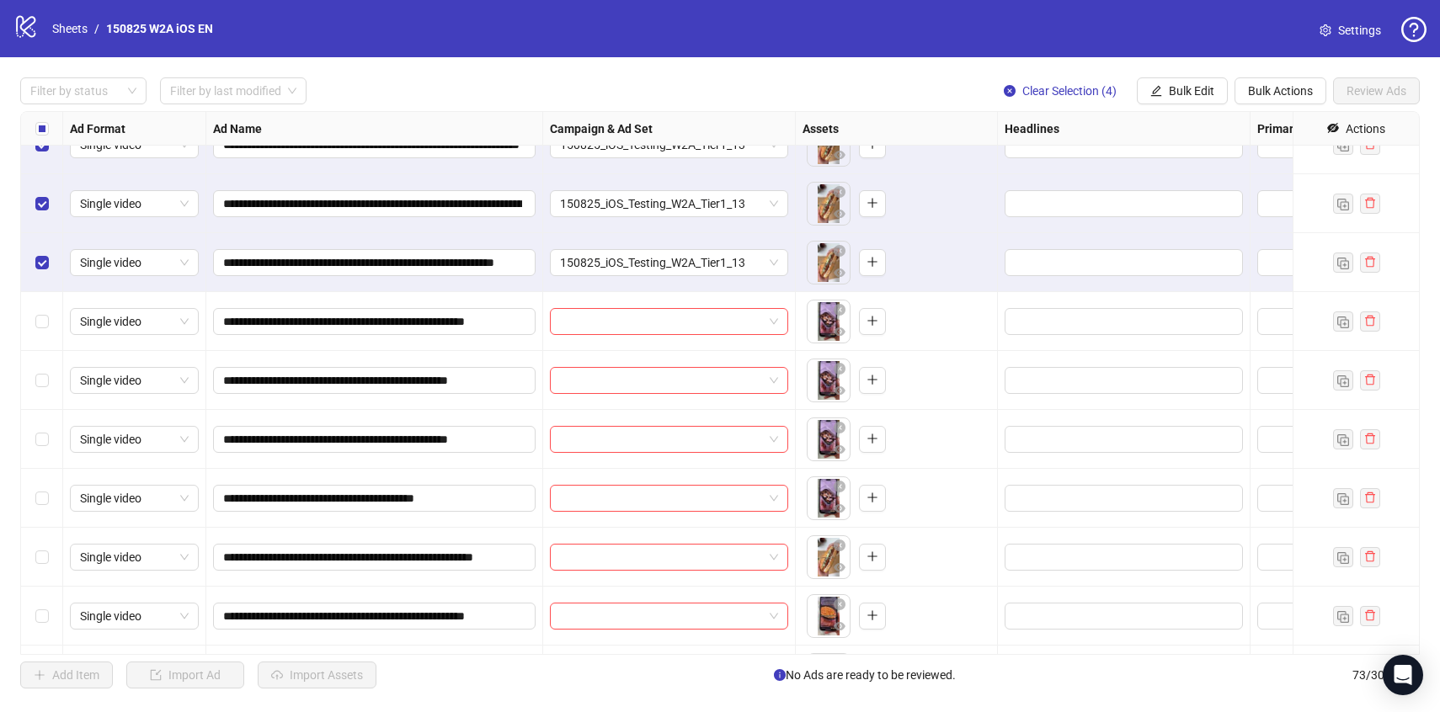
scroll to position [2806, 0]
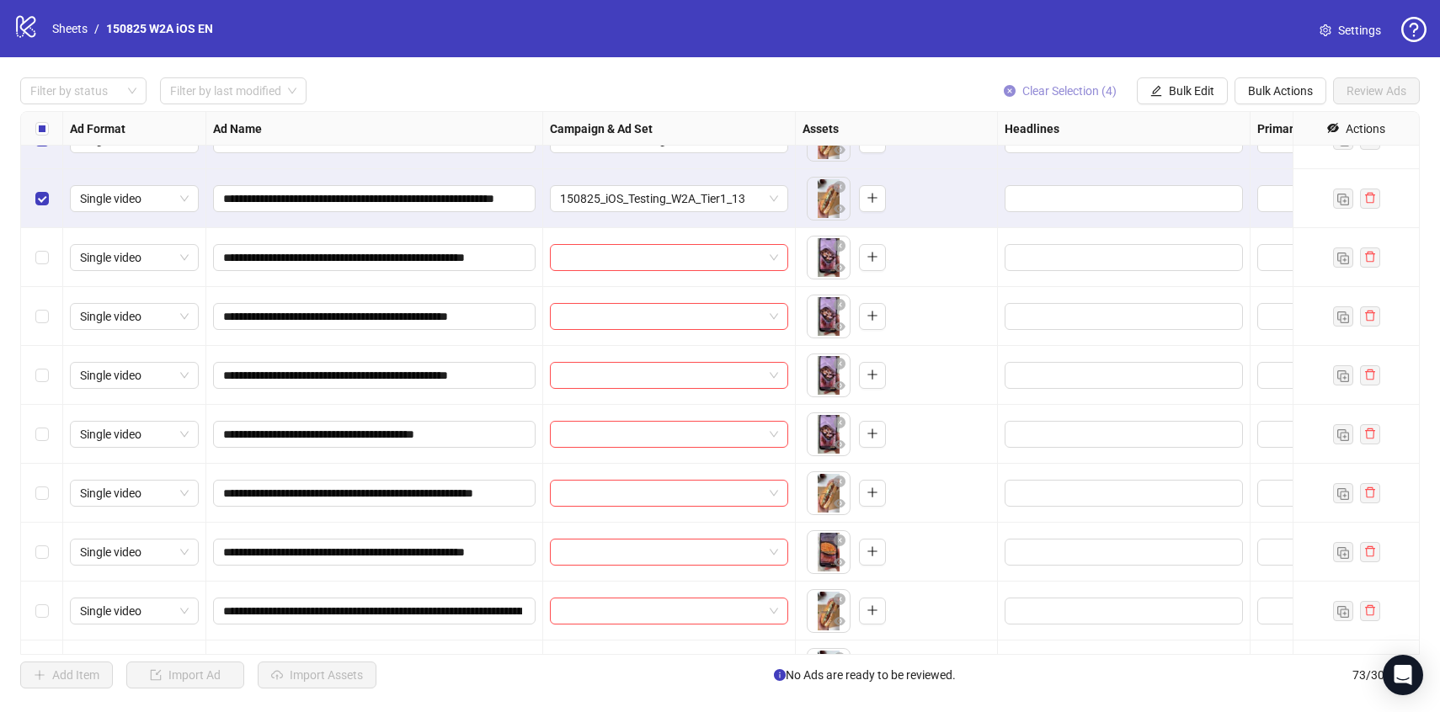
click at [1066, 99] on button "Clear Selection (4)" at bounding box center [1060, 90] width 140 height 27
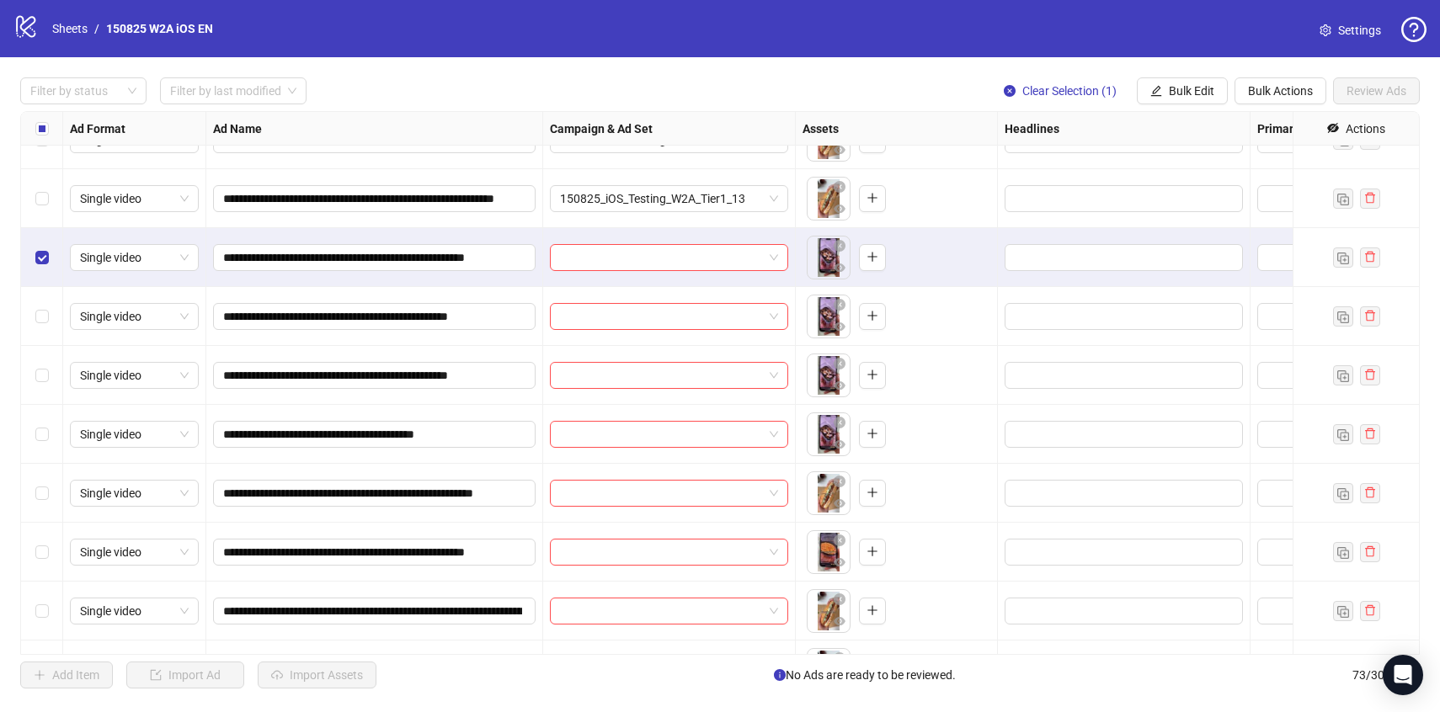
click at [48, 311] on div "Select row 51" at bounding box center [42, 316] width 42 height 59
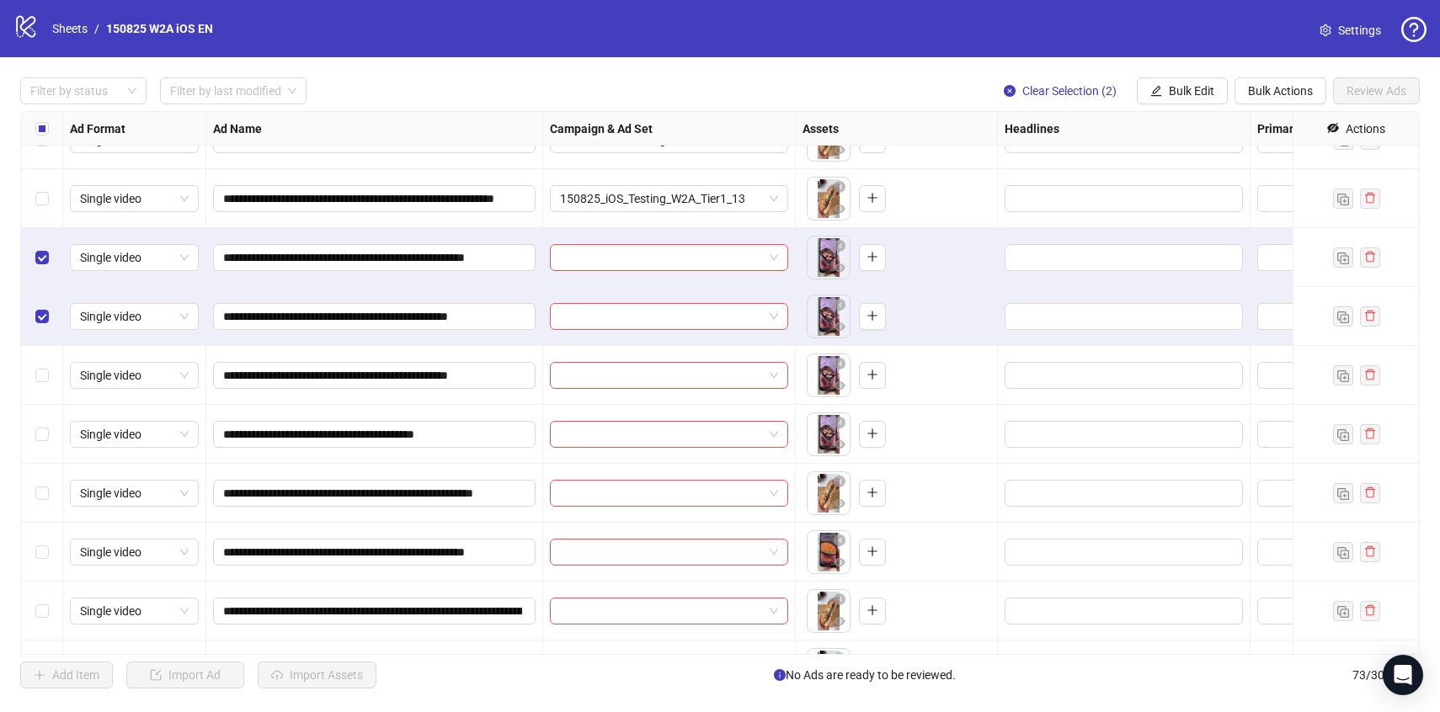
click at [51, 371] on div "Select row 52" at bounding box center [42, 375] width 42 height 59
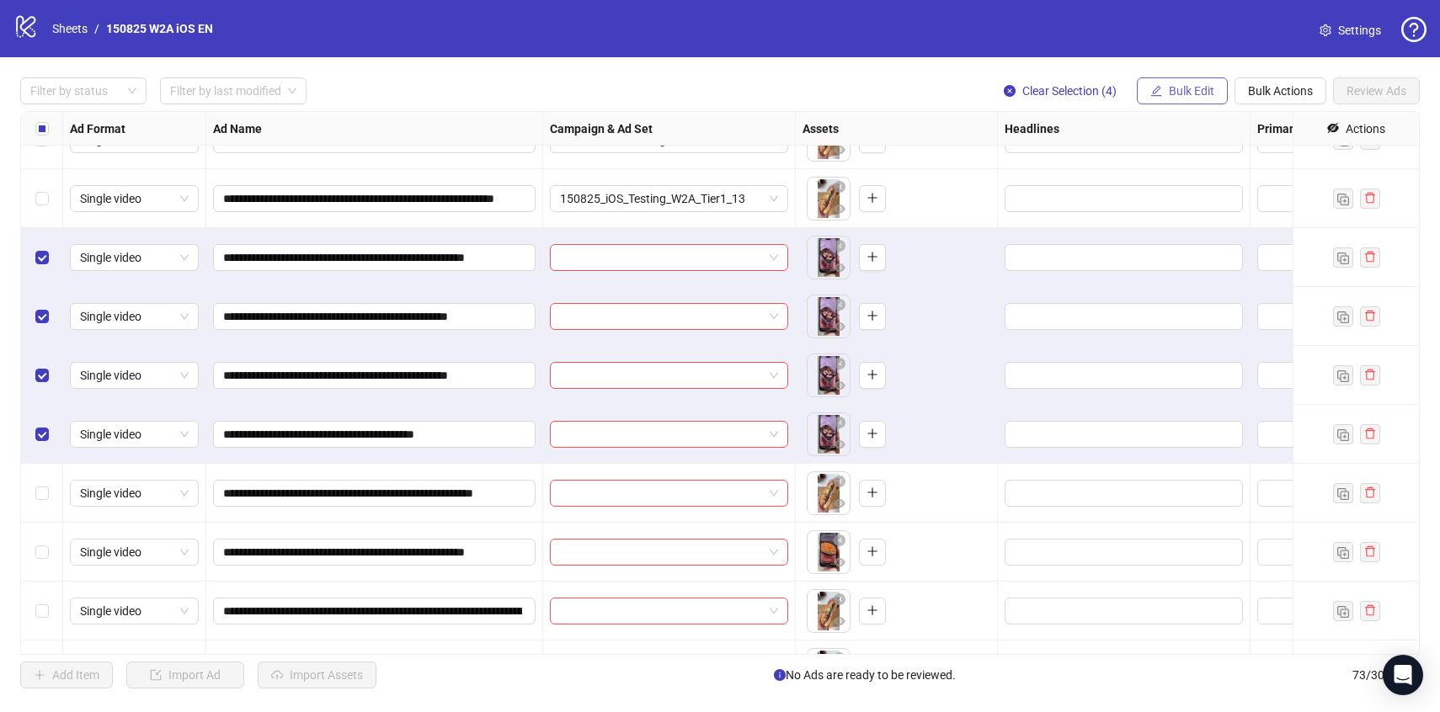
click at [1194, 85] on span "Bulk Edit" at bounding box center [1191, 90] width 45 height 13
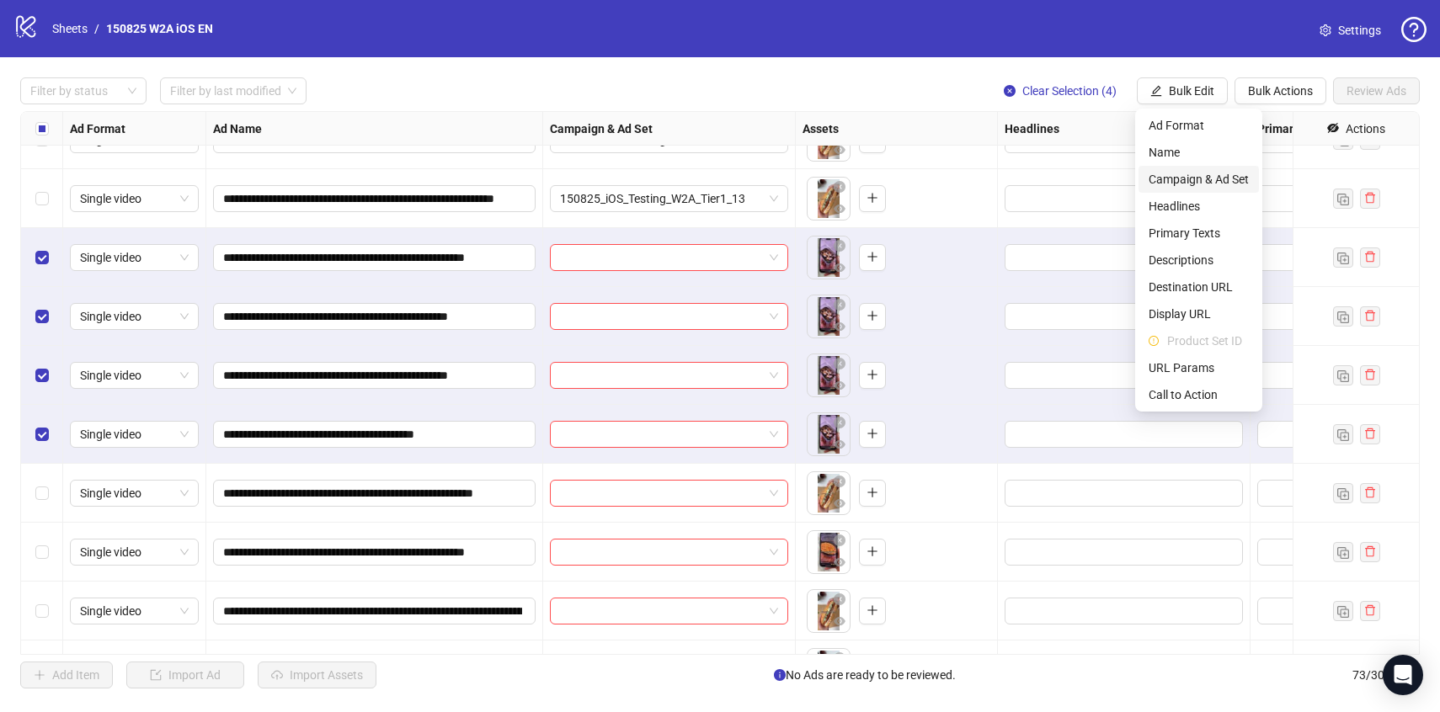
click at [1190, 182] on span "Campaign & Ad Set" at bounding box center [1199, 179] width 100 height 19
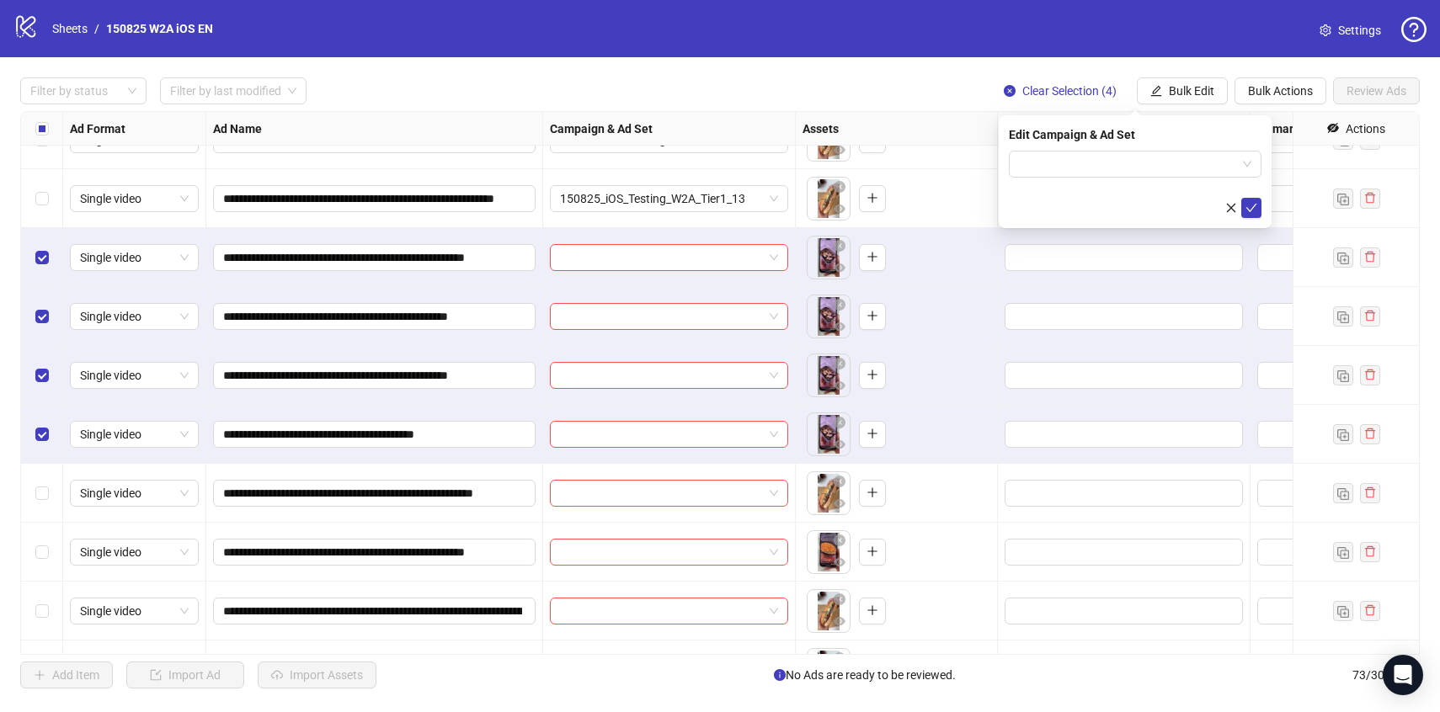
click at [1172, 146] on div "Edit Campaign & Ad Set" at bounding box center [1135, 171] width 273 height 113
click at [1171, 161] on input "search" at bounding box center [1127, 164] width 217 height 25
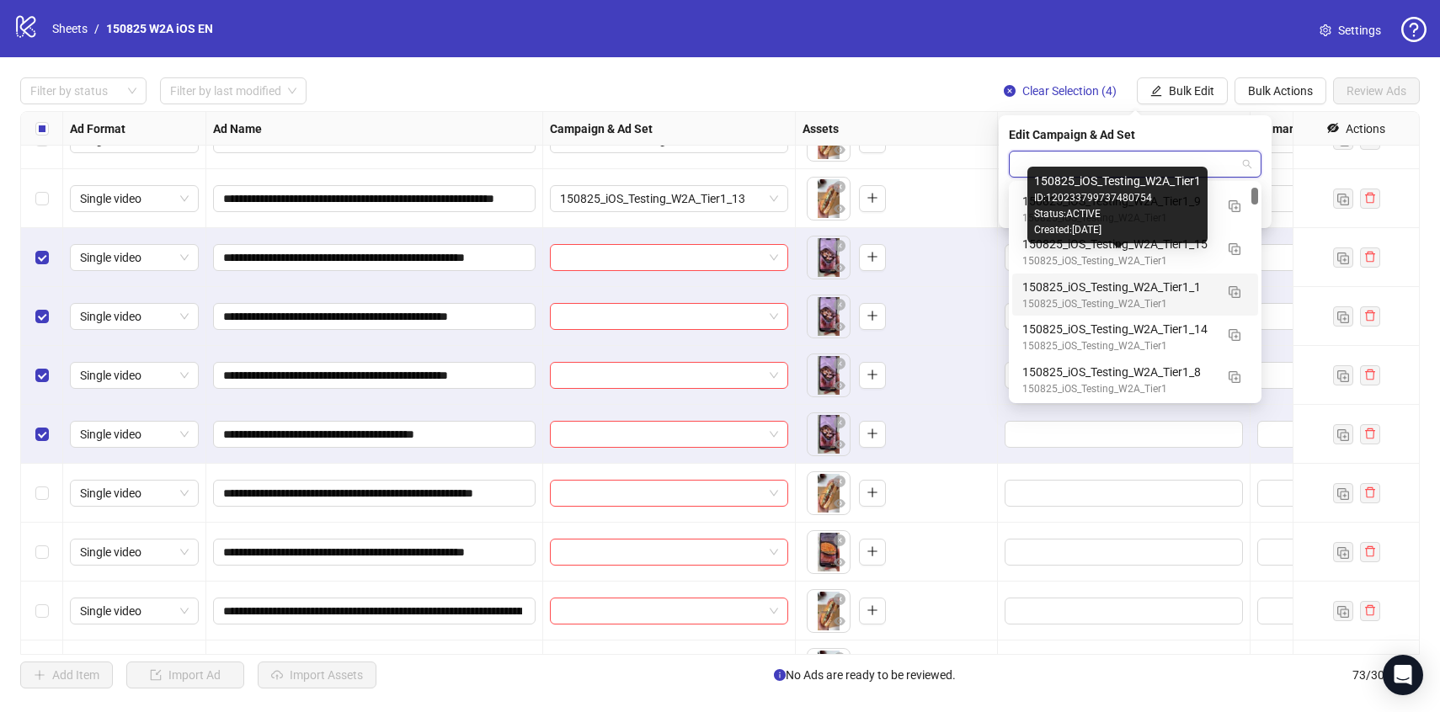
scroll to position [383, 0]
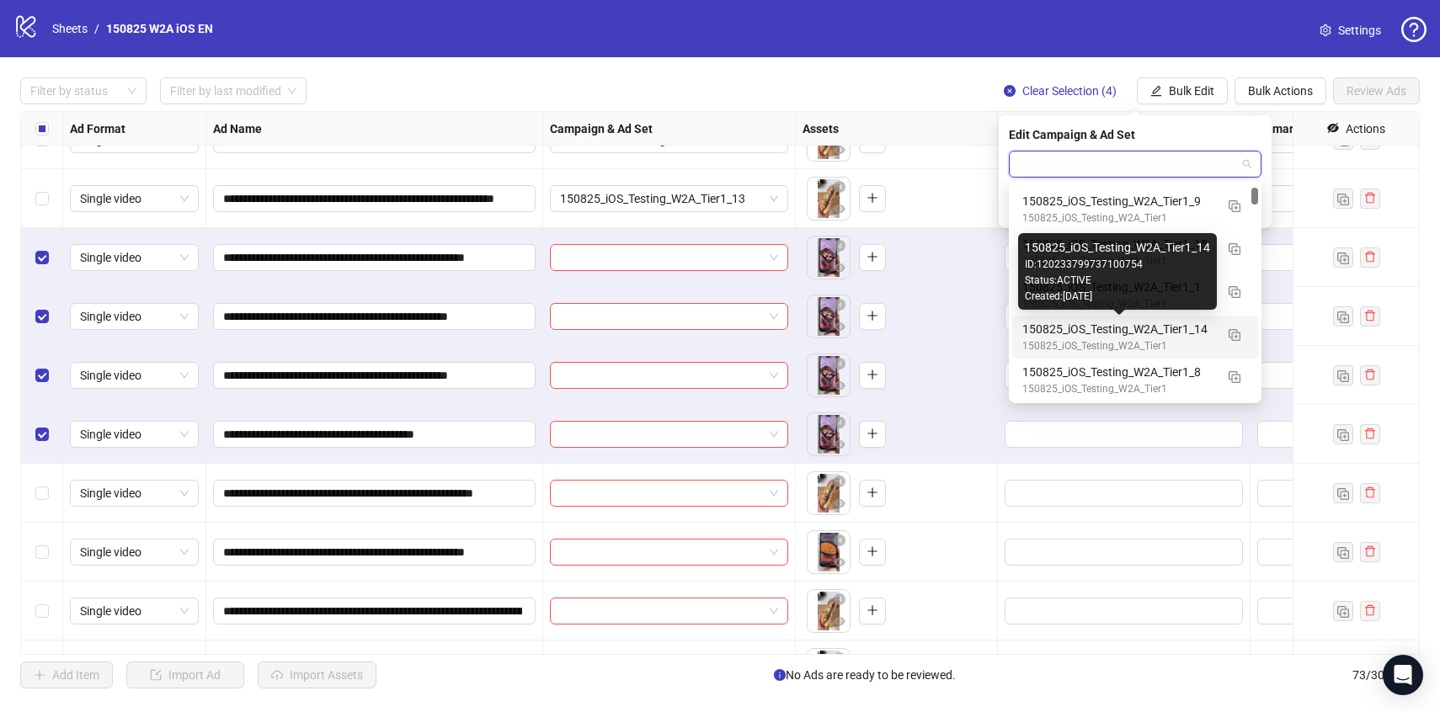
click at [1156, 326] on div "150825_iOS_Testing_W2A_Tier1_14" at bounding box center [1118, 329] width 192 height 19
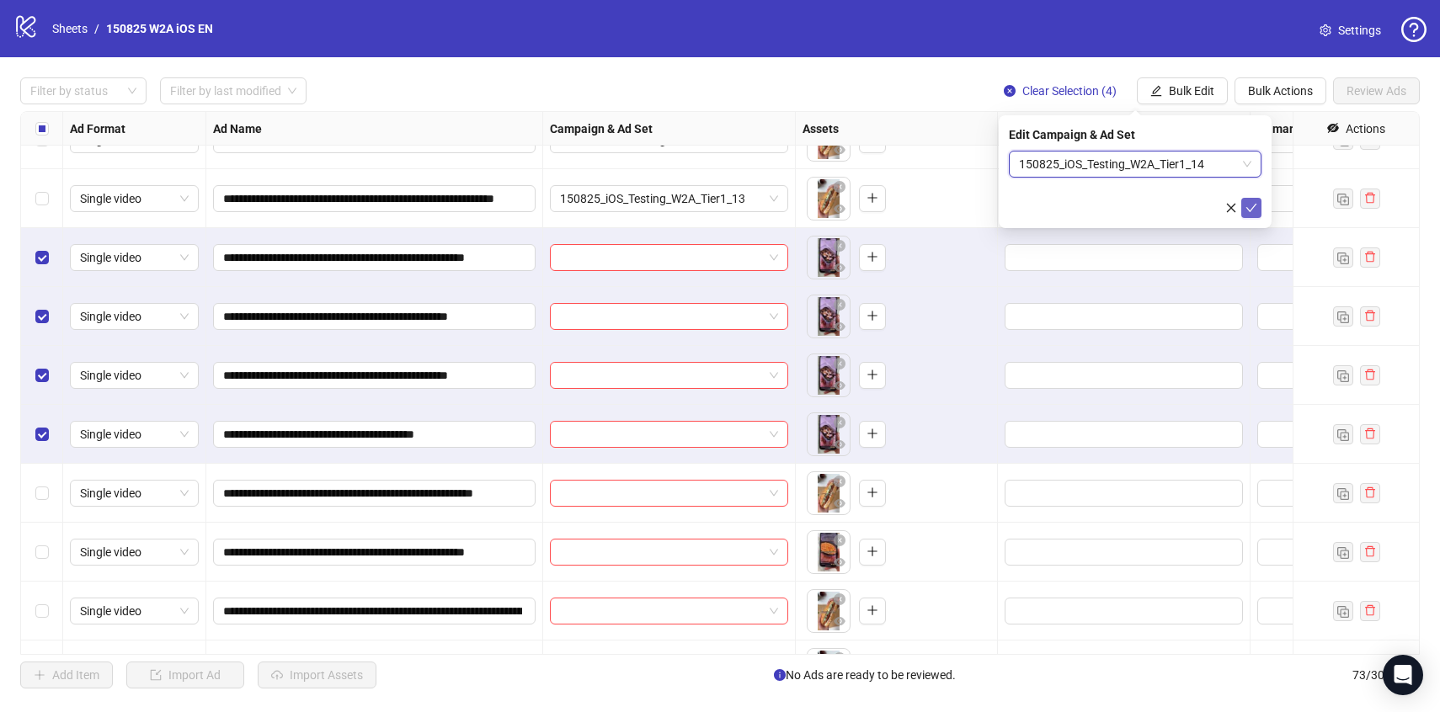
click at [1251, 202] on icon "check" at bounding box center [1252, 208] width 12 height 12
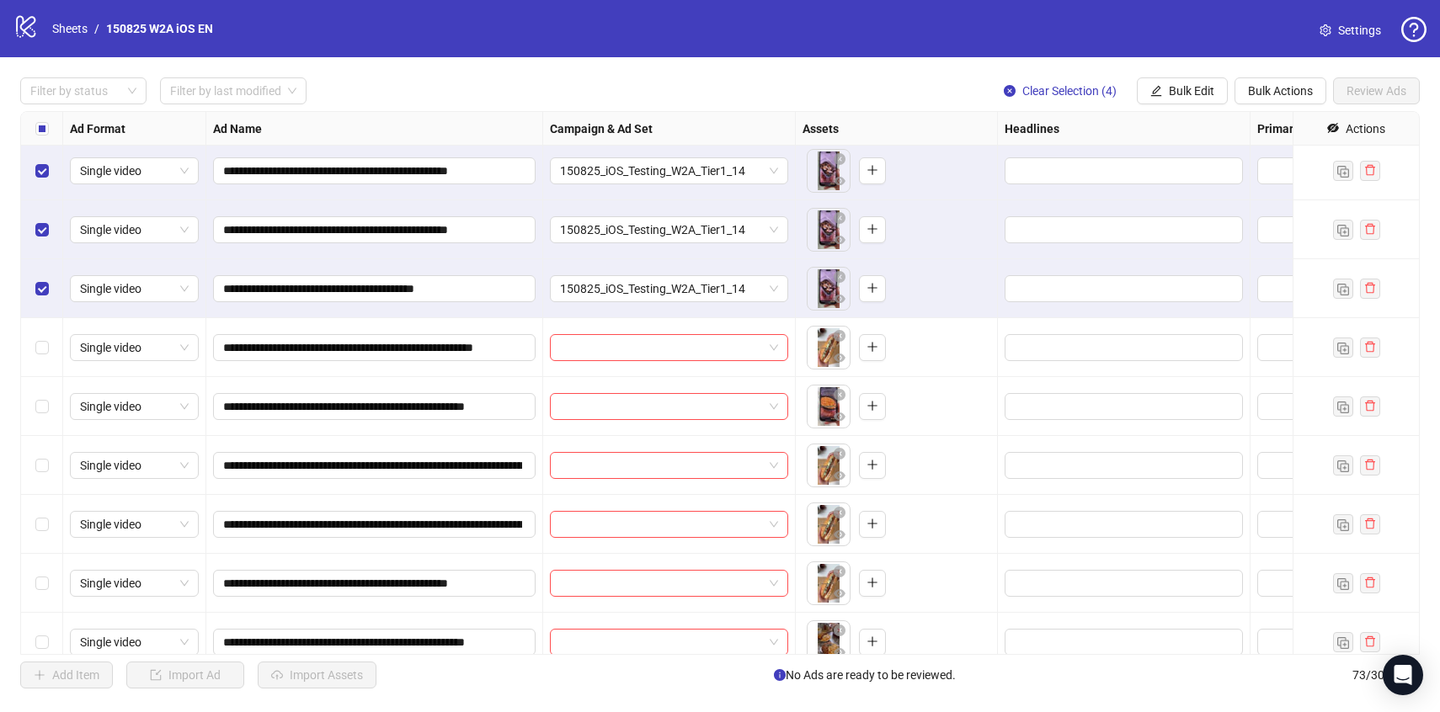
scroll to position [2955, 0]
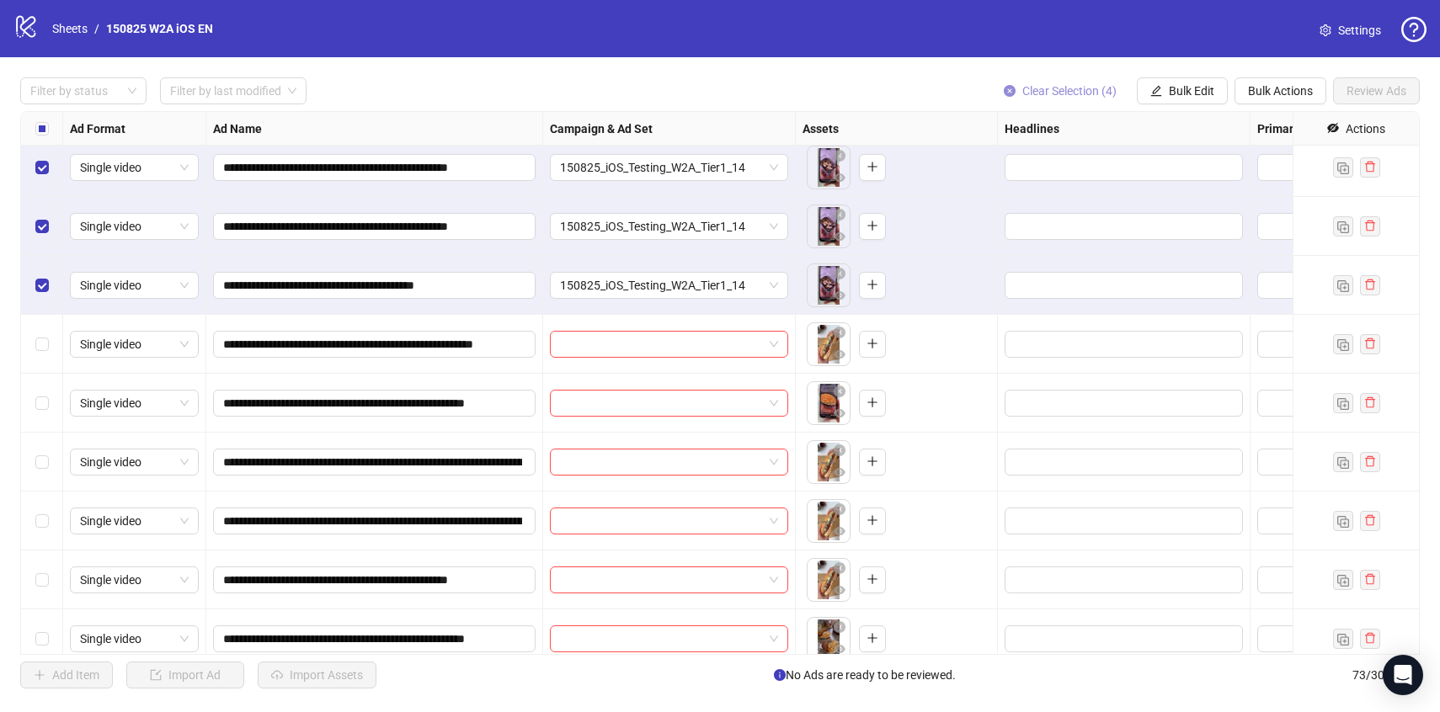
click at [1037, 96] on span "Clear Selection (4)" at bounding box center [1069, 90] width 94 height 13
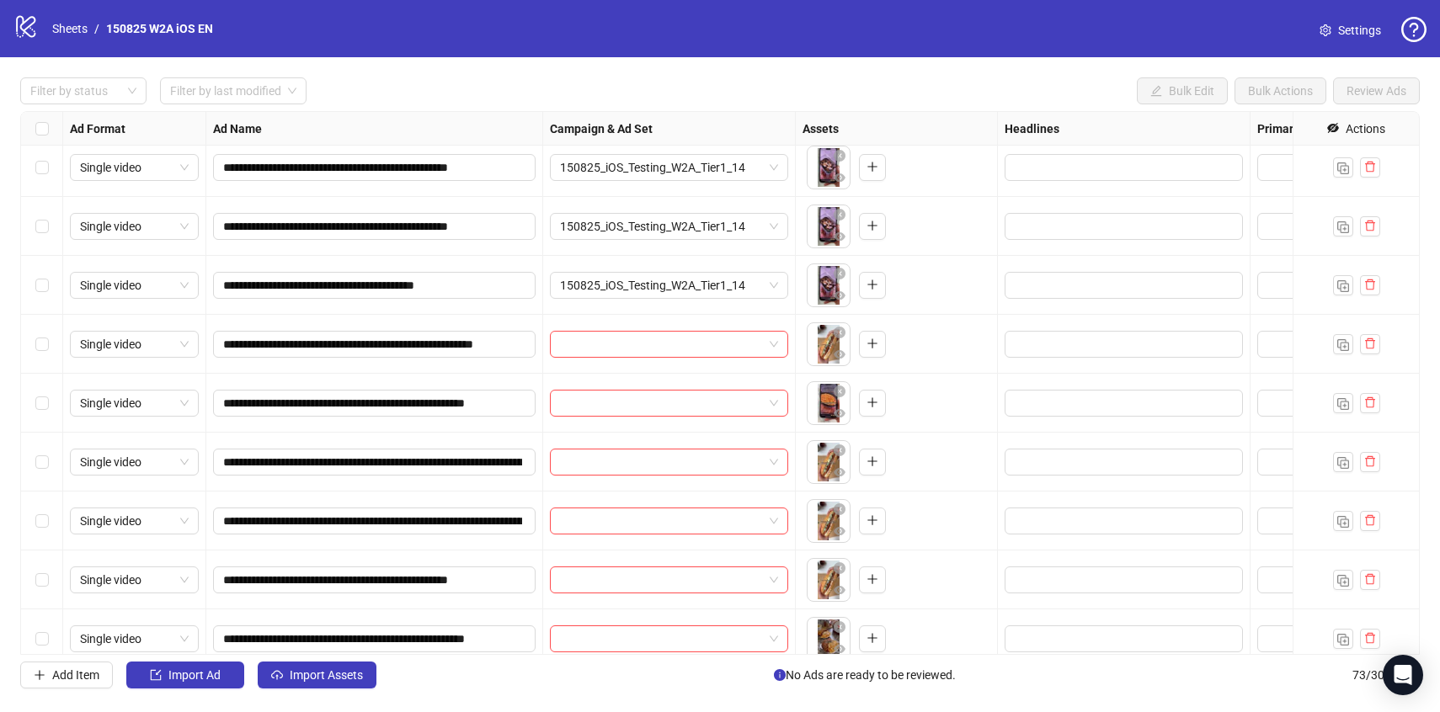
scroll to position [3066, 0]
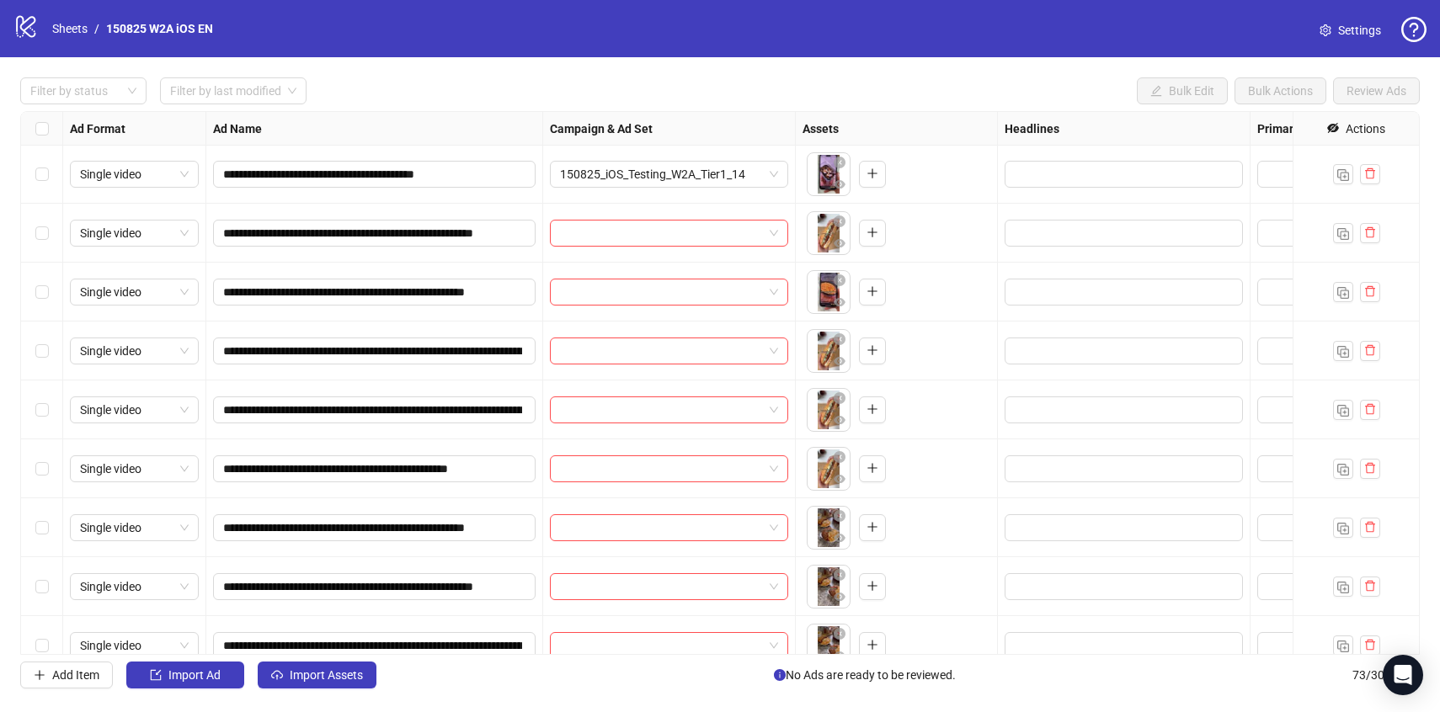
click at [39, 218] on div "Select row 54" at bounding box center [42, 233] width 42 height 59
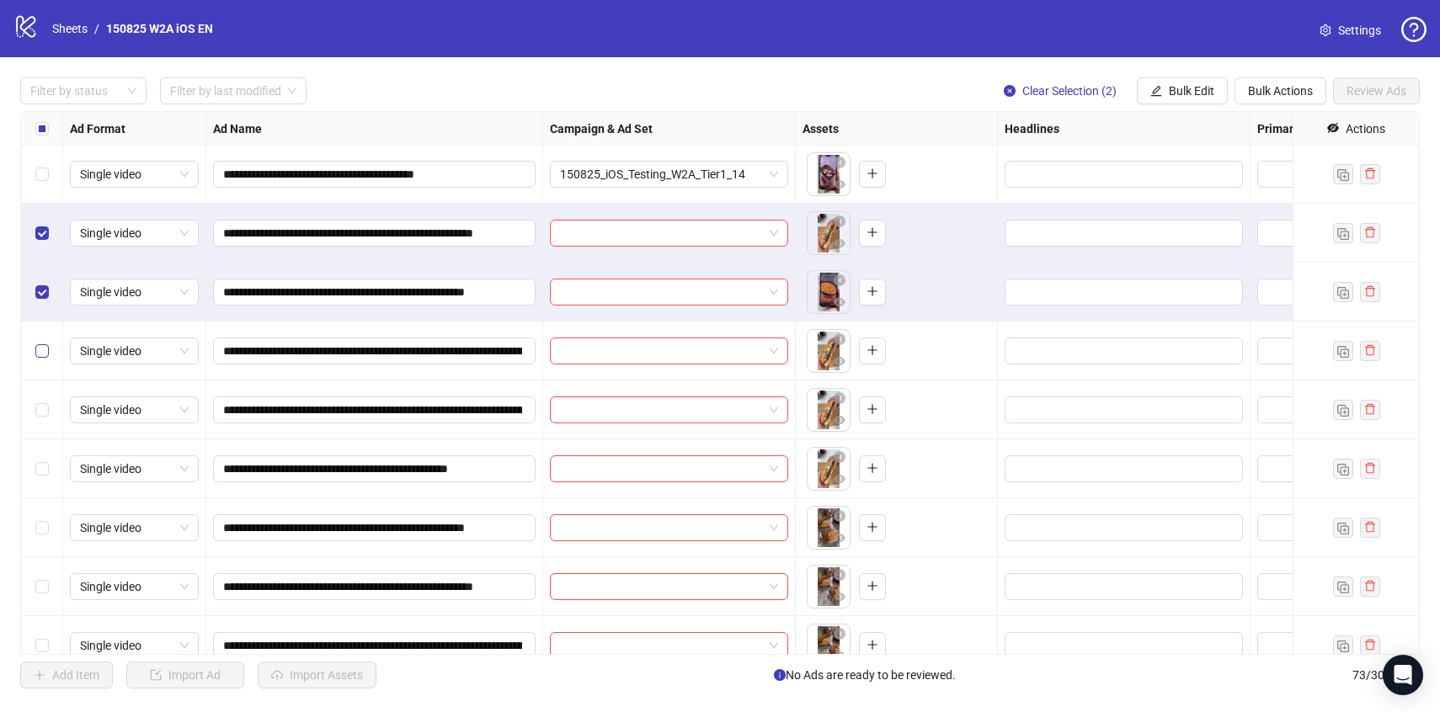
click at [37, 342] on label "Select row 56" at bounding box center [41, 351] width 13 height 19
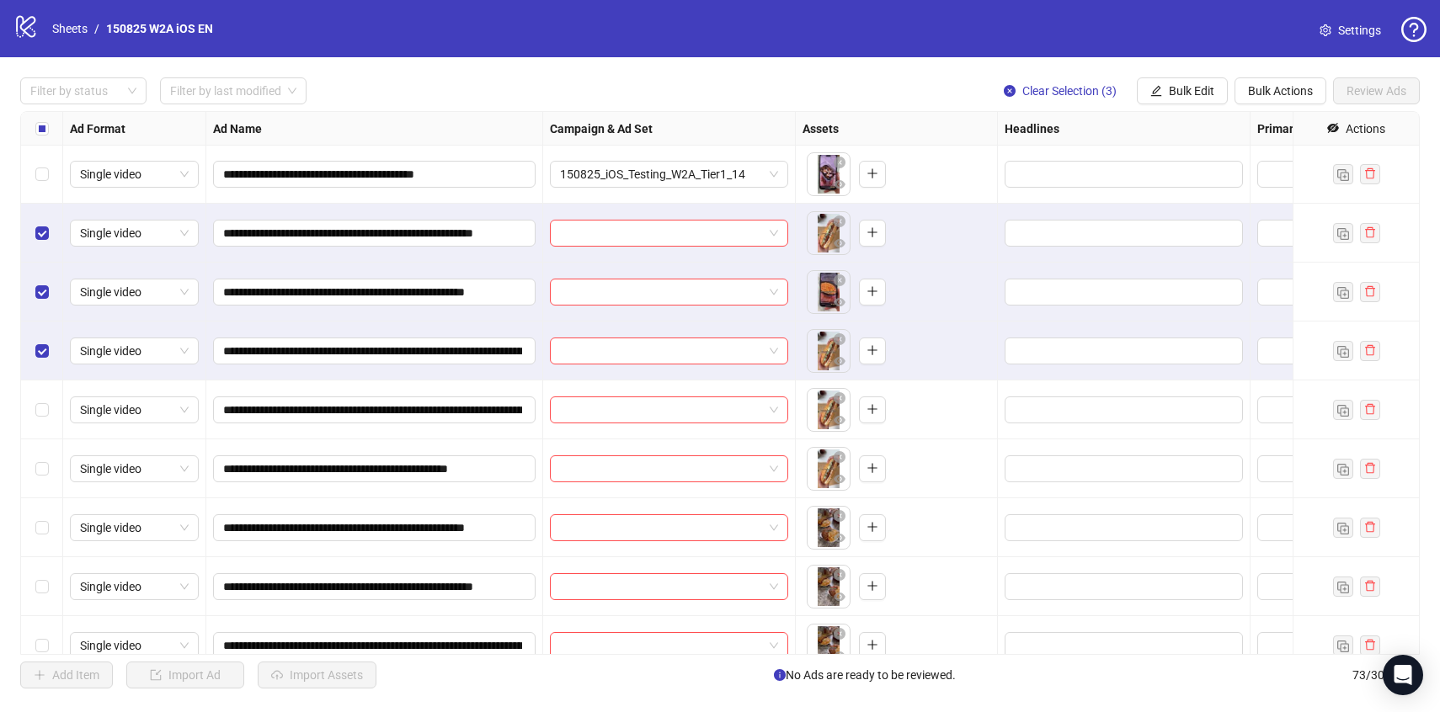
click at [53, 409] on div "Select row 57" at bounding box center [42, 410] width 42 height 59
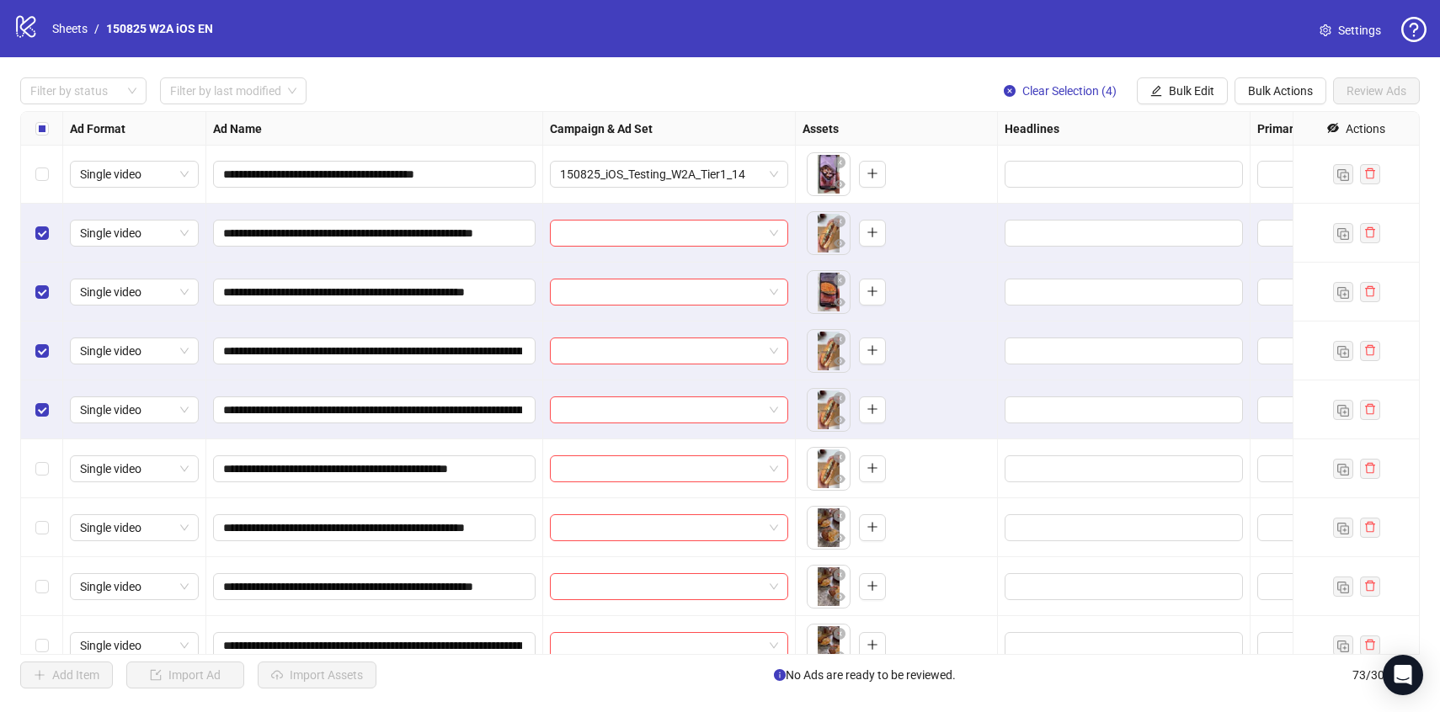
click at [49, 470] on div "Select row 58" at bounding box center [42, 469] width 42 height 59
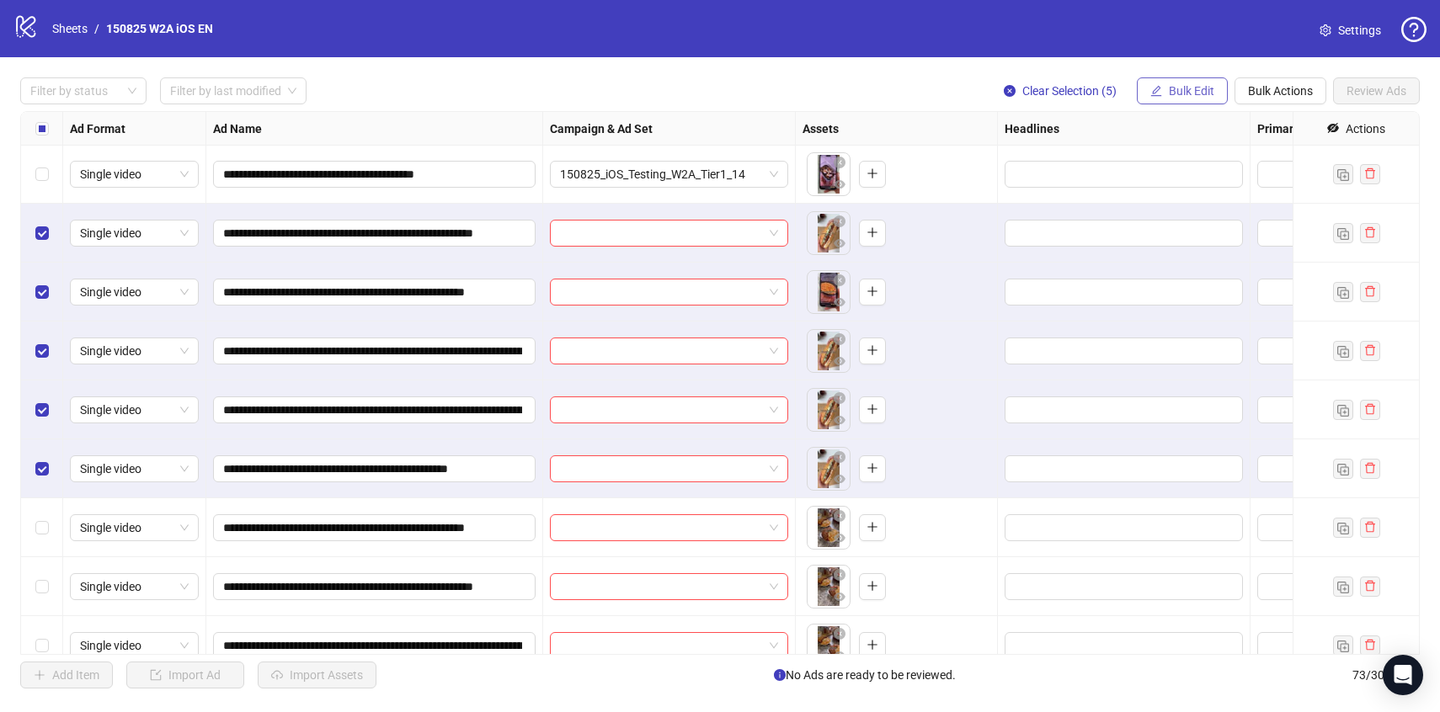
click at [1179, 98] on button "Bulk Edit" at bounding box center [1182, 90] width 91 height 27
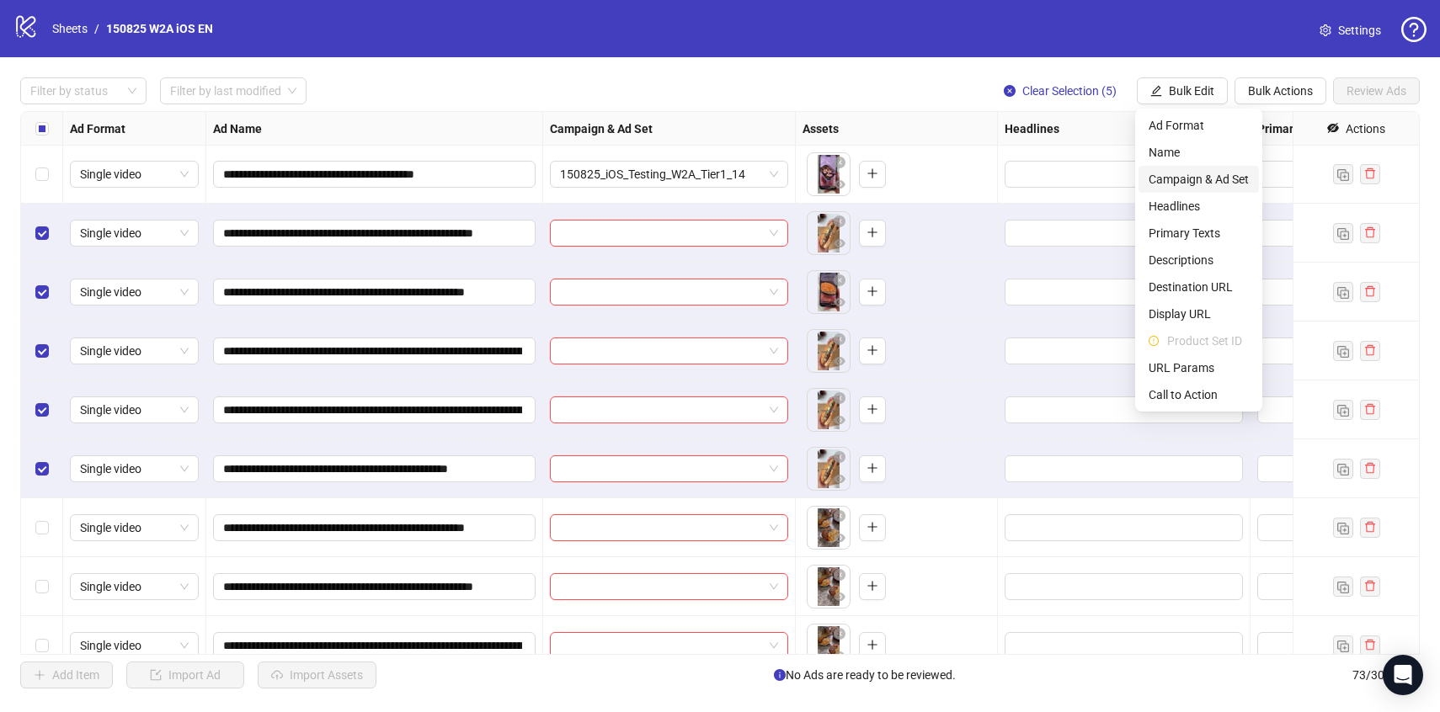
click at [1187, 172] on span "Campaign & Ad Set" at bounding box center [1199, 179] width 100 height 19
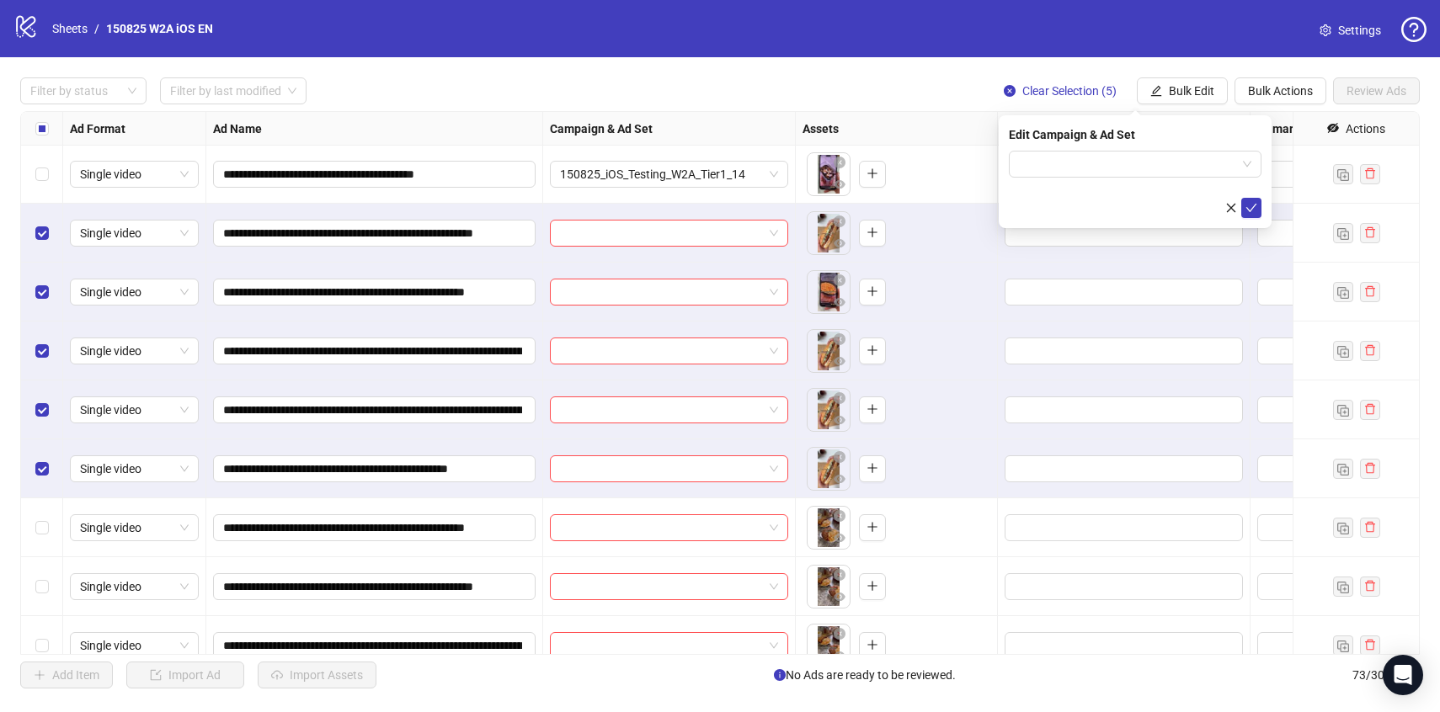
click at [1178, 141] on div "Edit Campaign & Ad Set" at bounding box center [1135, 134] width 253 height 19
click at [1176, 173] on input "search" at bounding box center [1127, 164] width 217 height 25
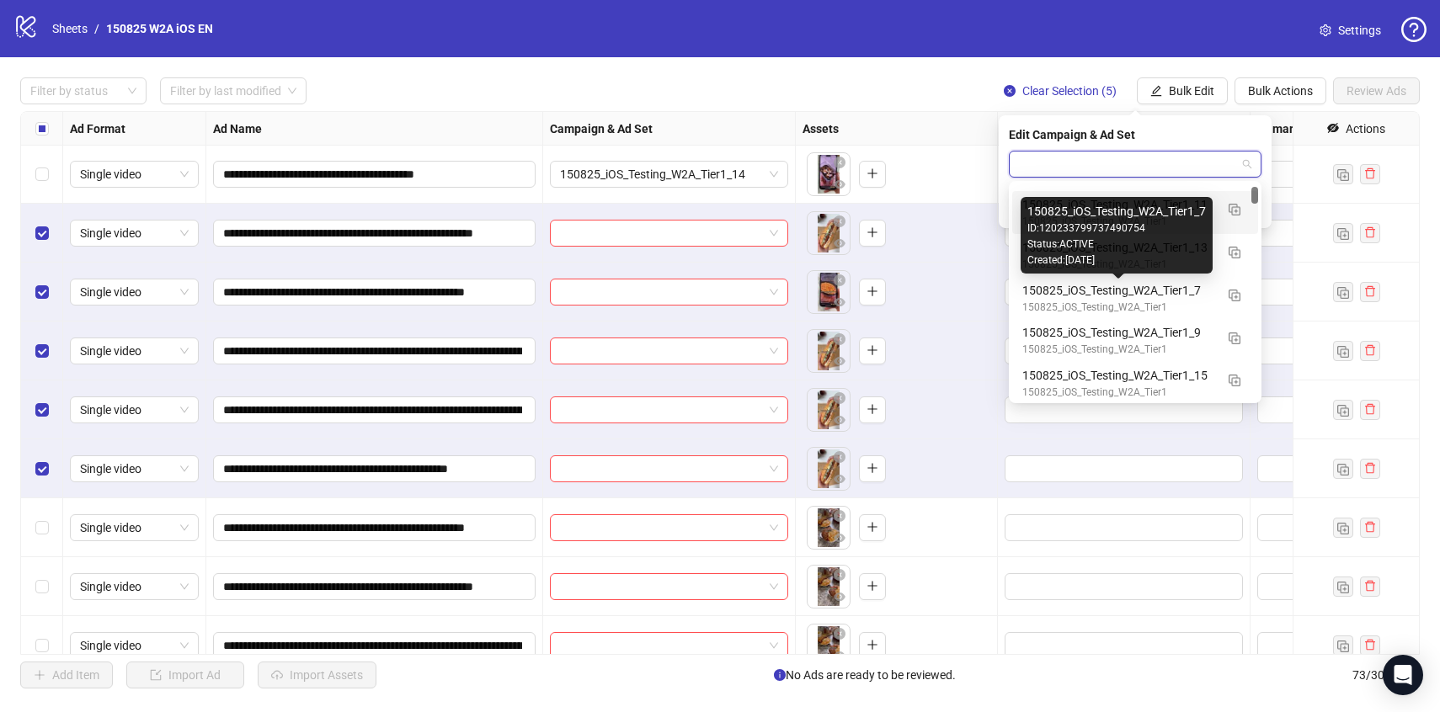
scroll to position [243, 0]
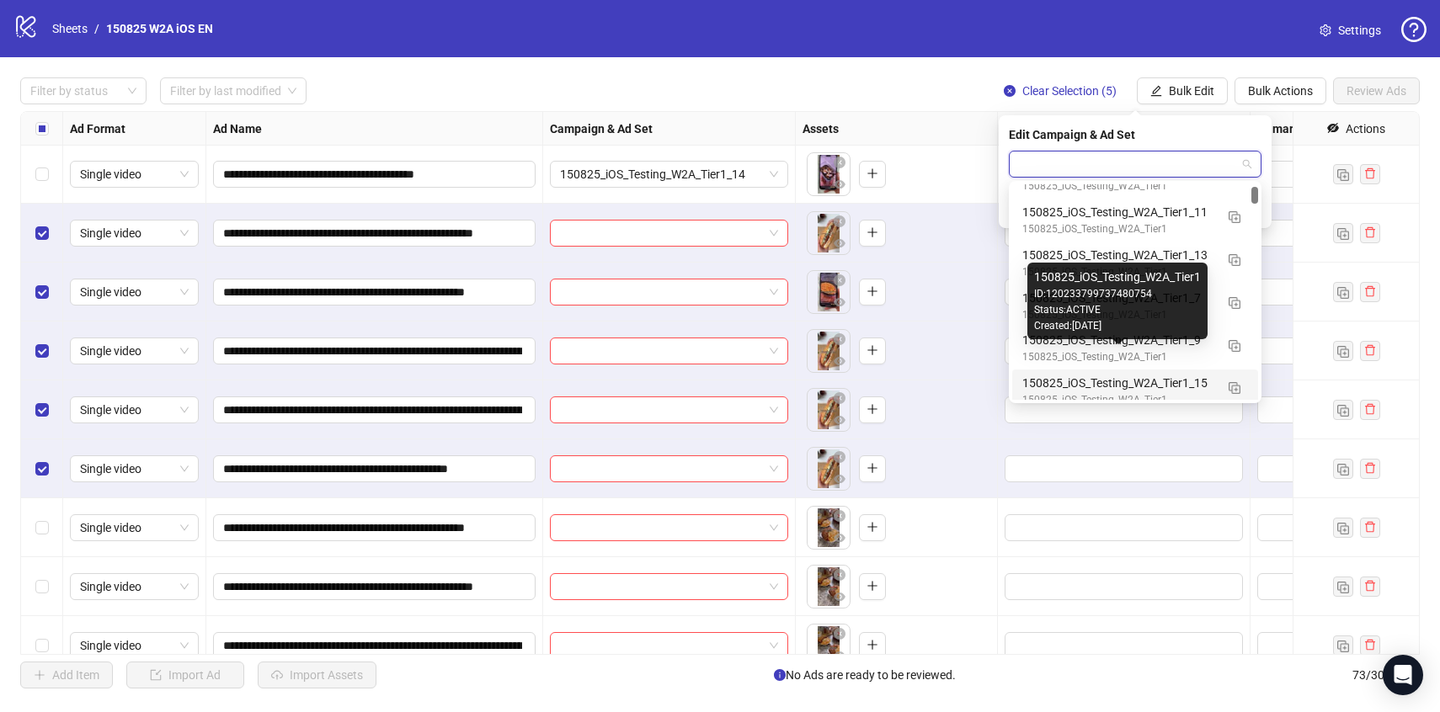
click at [1134, 381] on div "150825_iOS_Testing_W2A_Tier1_15" at bounding box center [1118, 383] width 192 height 19
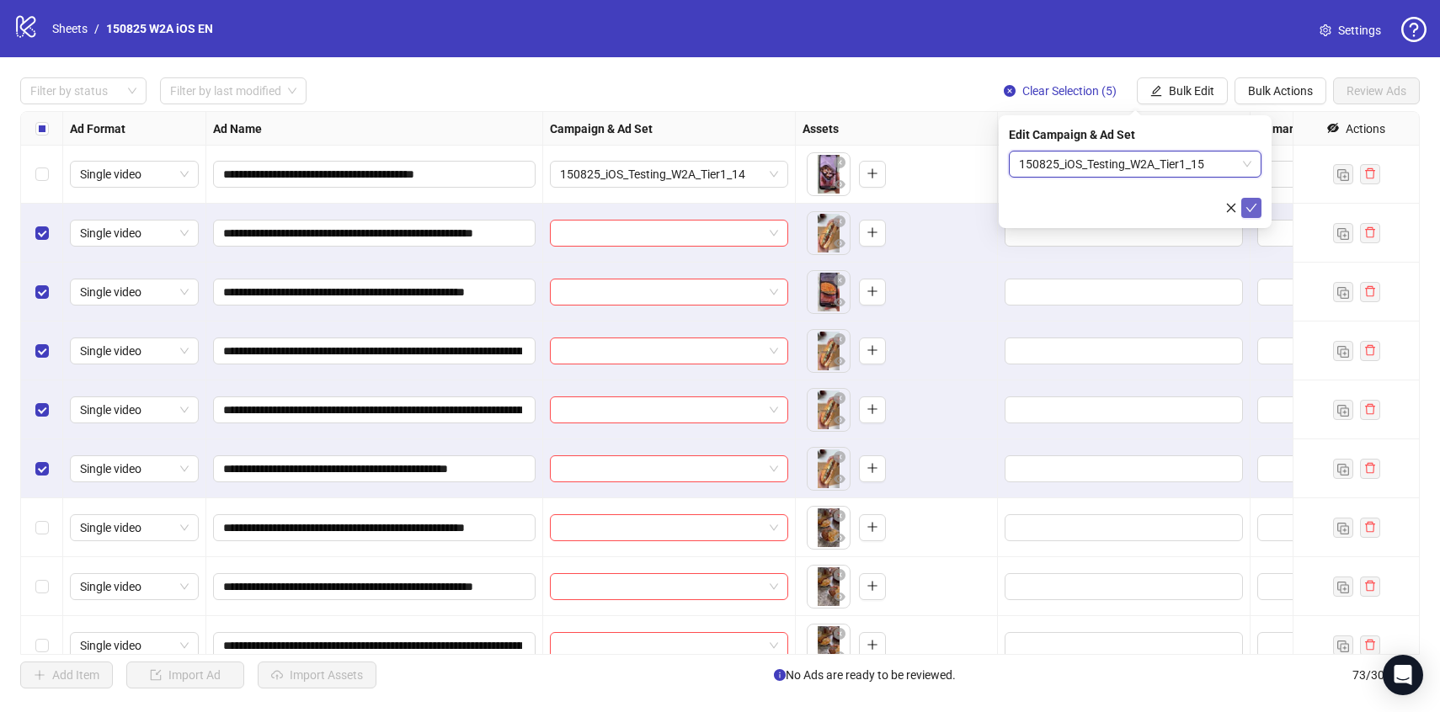
click at [1257, 209] on button "submit" at bounding box center [1251, 208] width 20 height 20
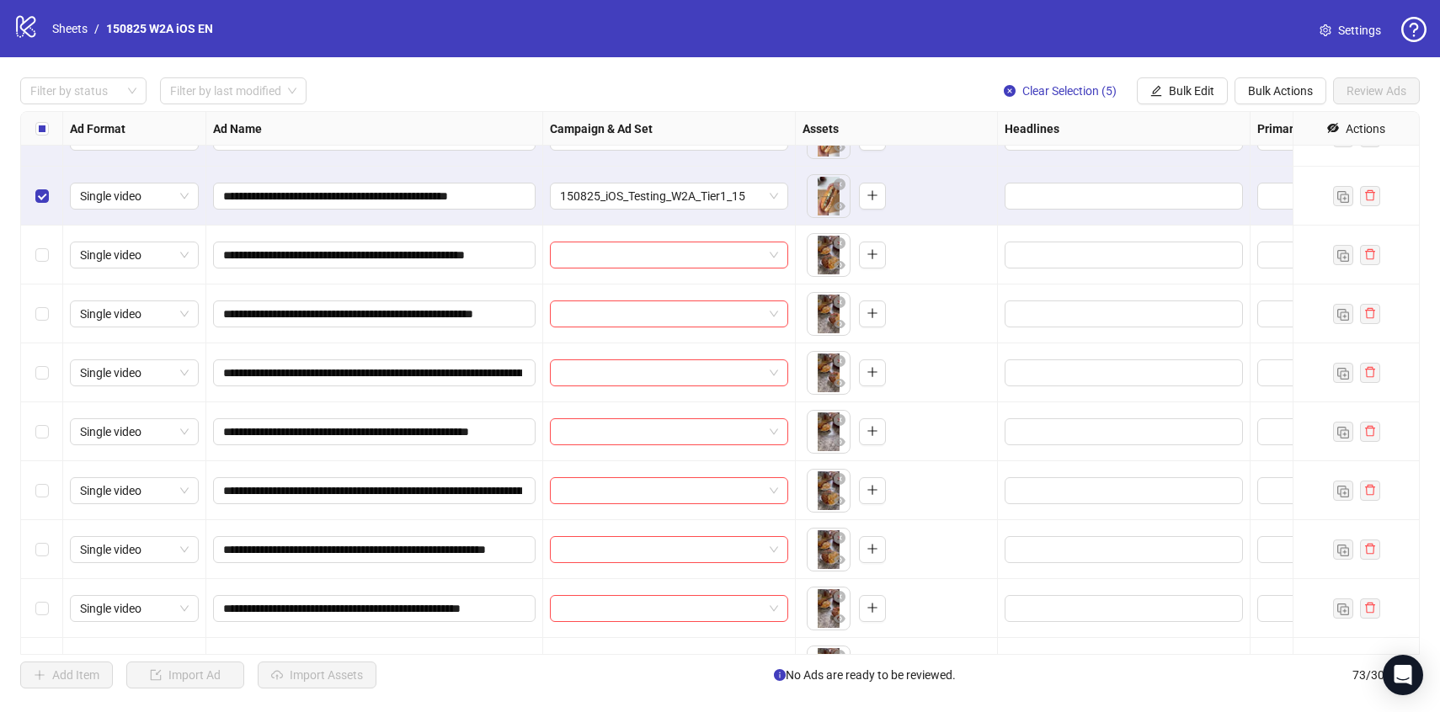
scroll to position [3361, 0]
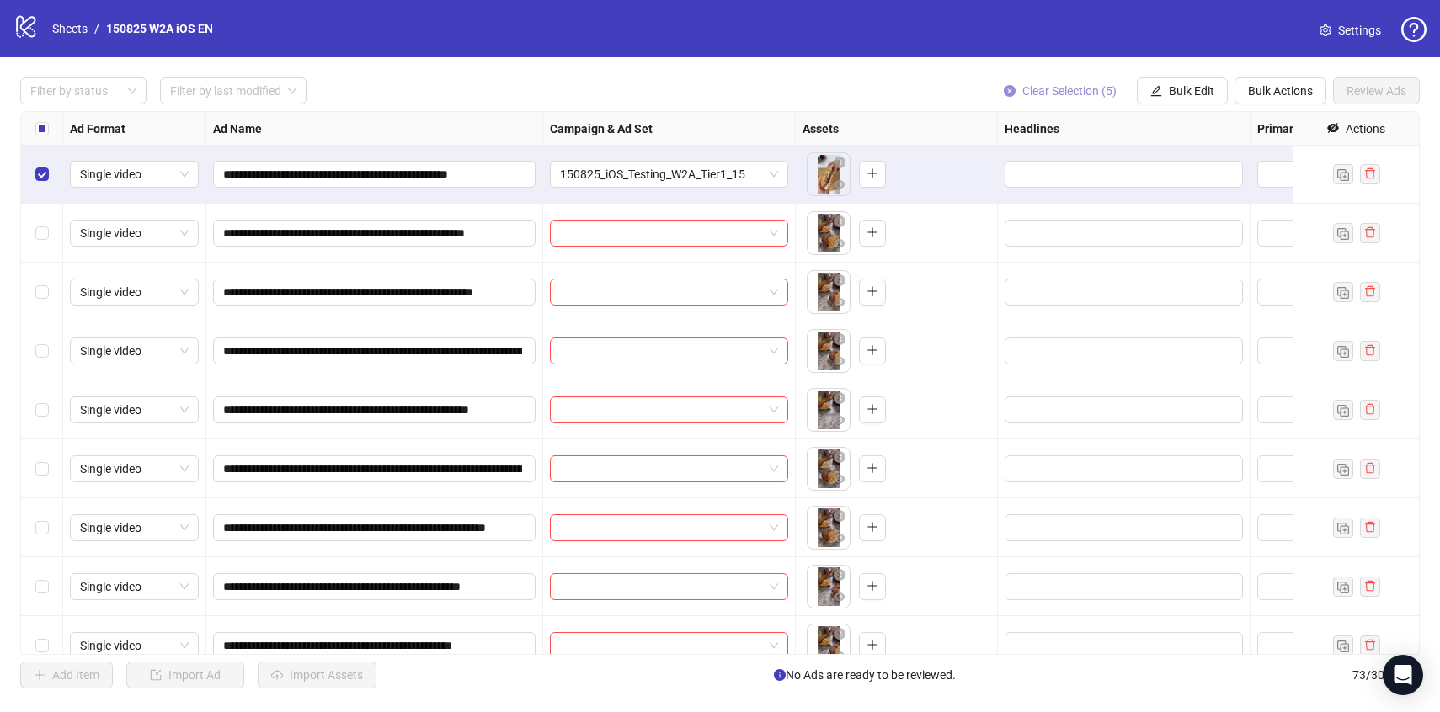
click at [1069, 86] on span "Clear Selection (5)" at bounding box center [1069, 90] width 94 height 13
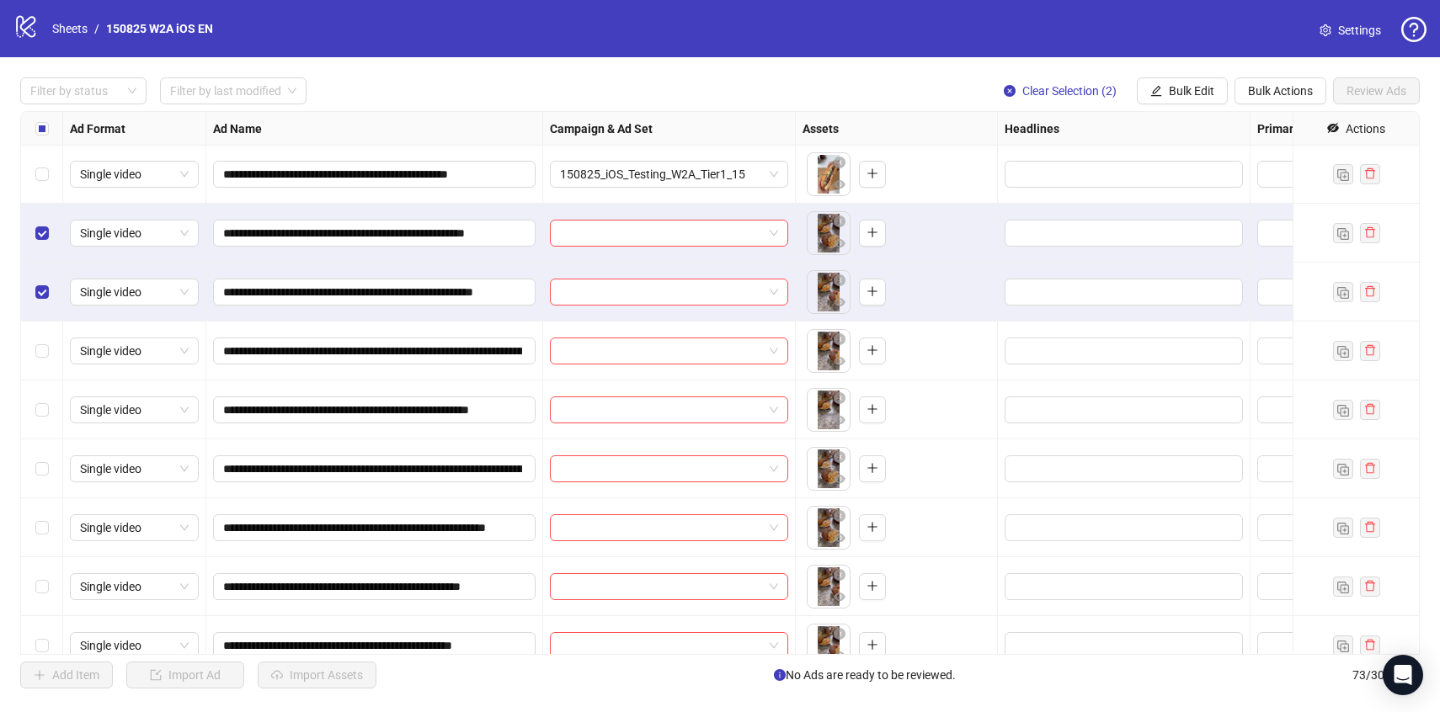
click at [53, 338] on div "Select row 61" at bounding box center [42, 351] width 42 height 59
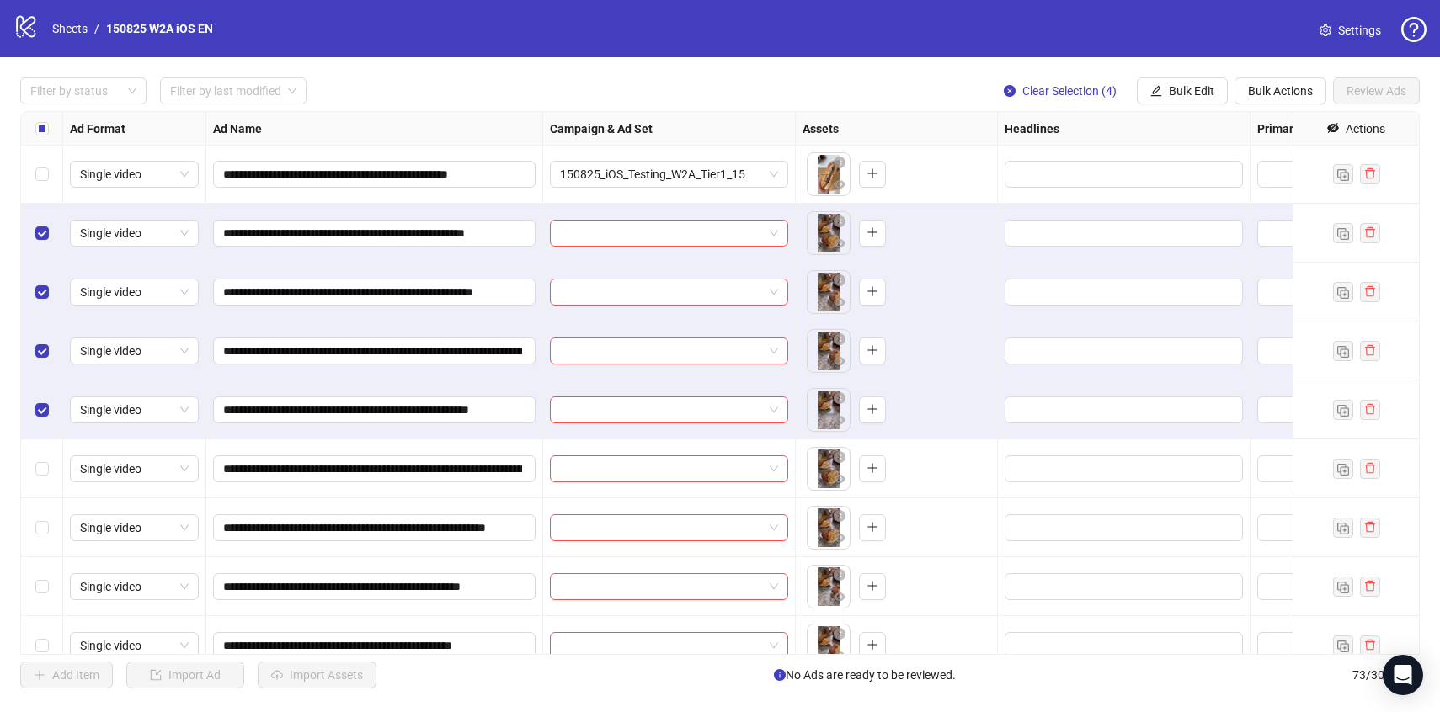
scroll to position [3362, 0]
click at [1191, 93] on span "Bulk Edit" at bounding box center [1191, 90] width 45 height 13
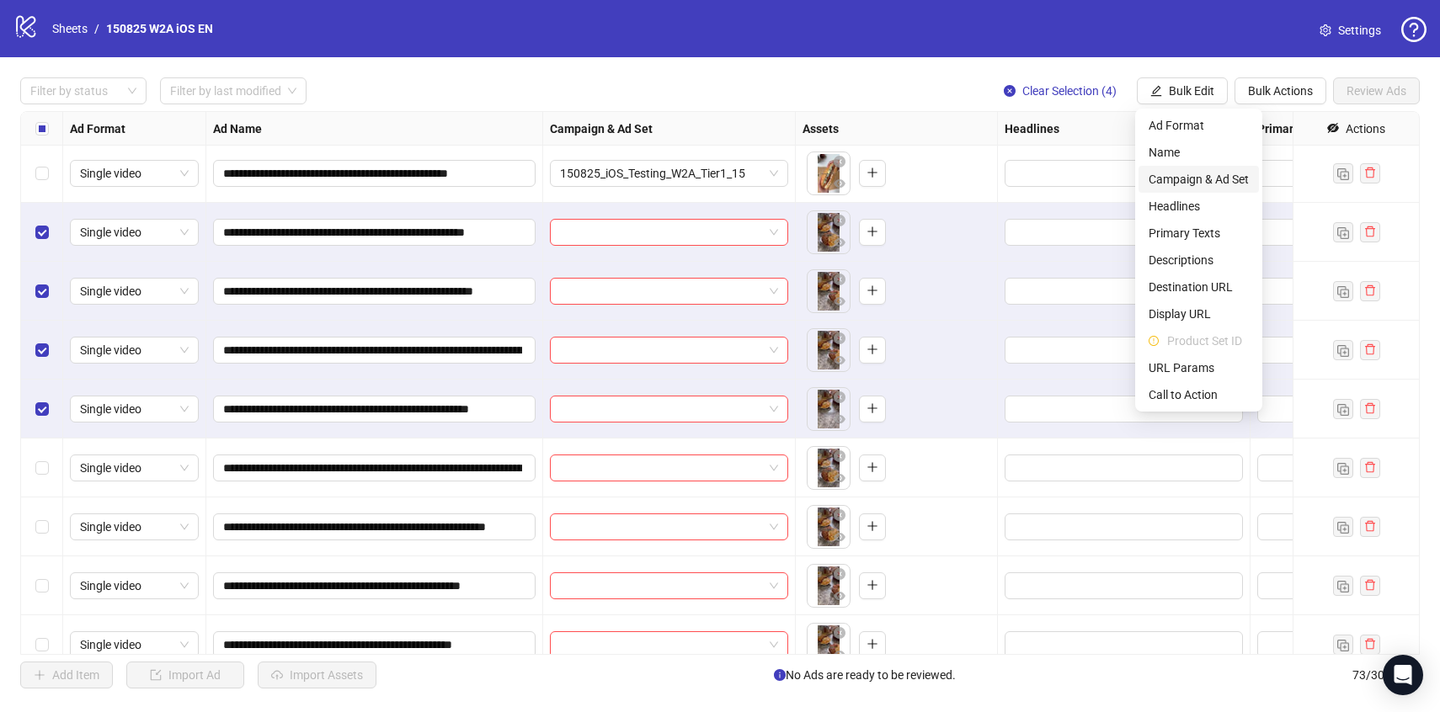
click at [1195, 171] on span "Campaign & Ad Set" at bounding box center [1199, 179] width 100 height 19
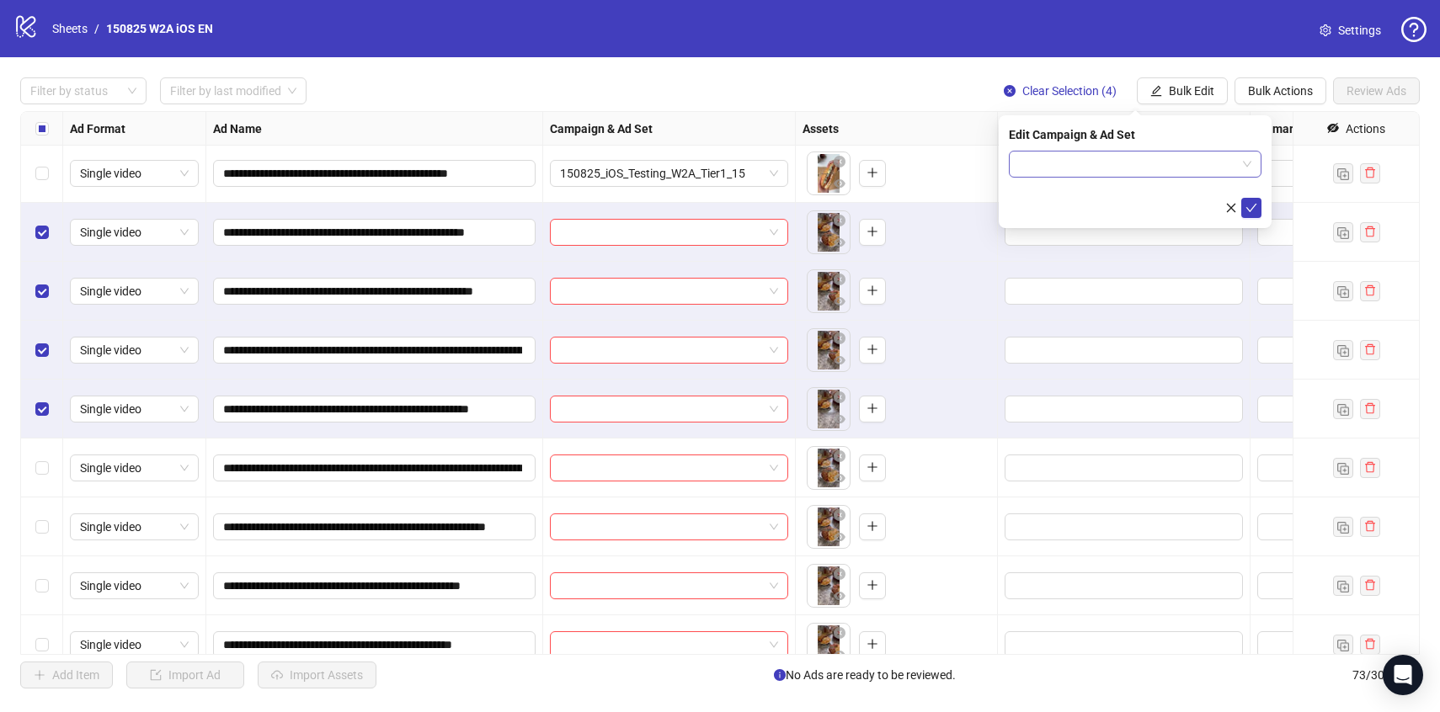
click at [1098, 157] on input "search" at bounding box center [1127, 164] width 217 height 25
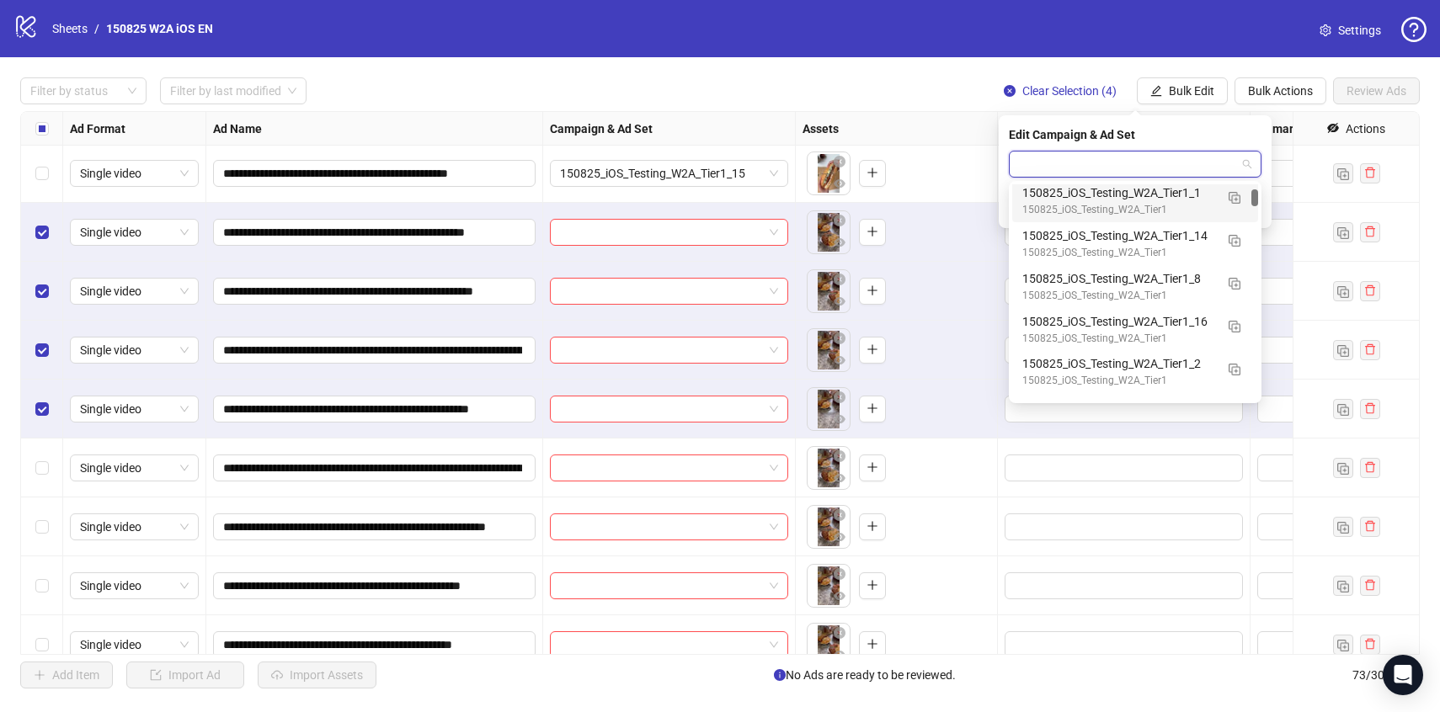
scroll to position [481, 0]
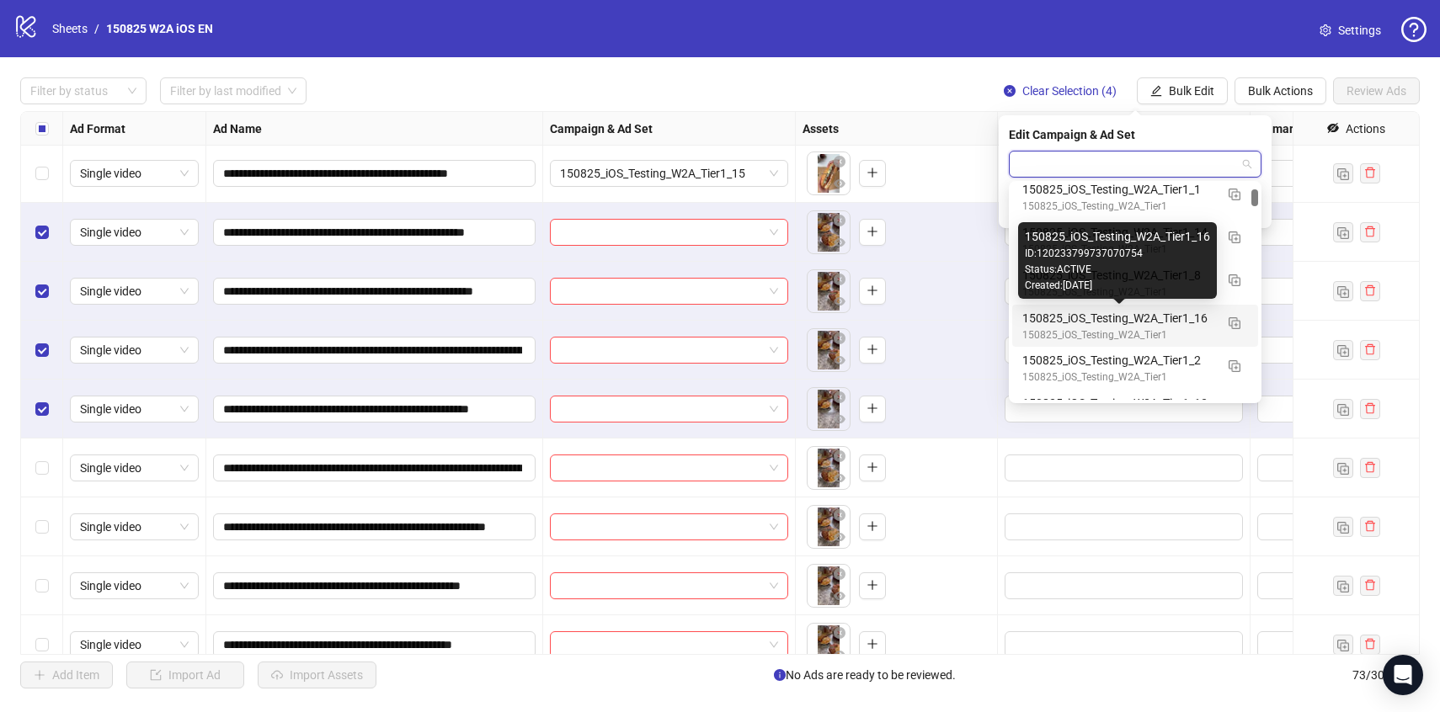
click at [1127, 317] on div "150825_iOS_Testing_W2A_Tier1_16" at bounding box center [1118, 318] width 192 height 19
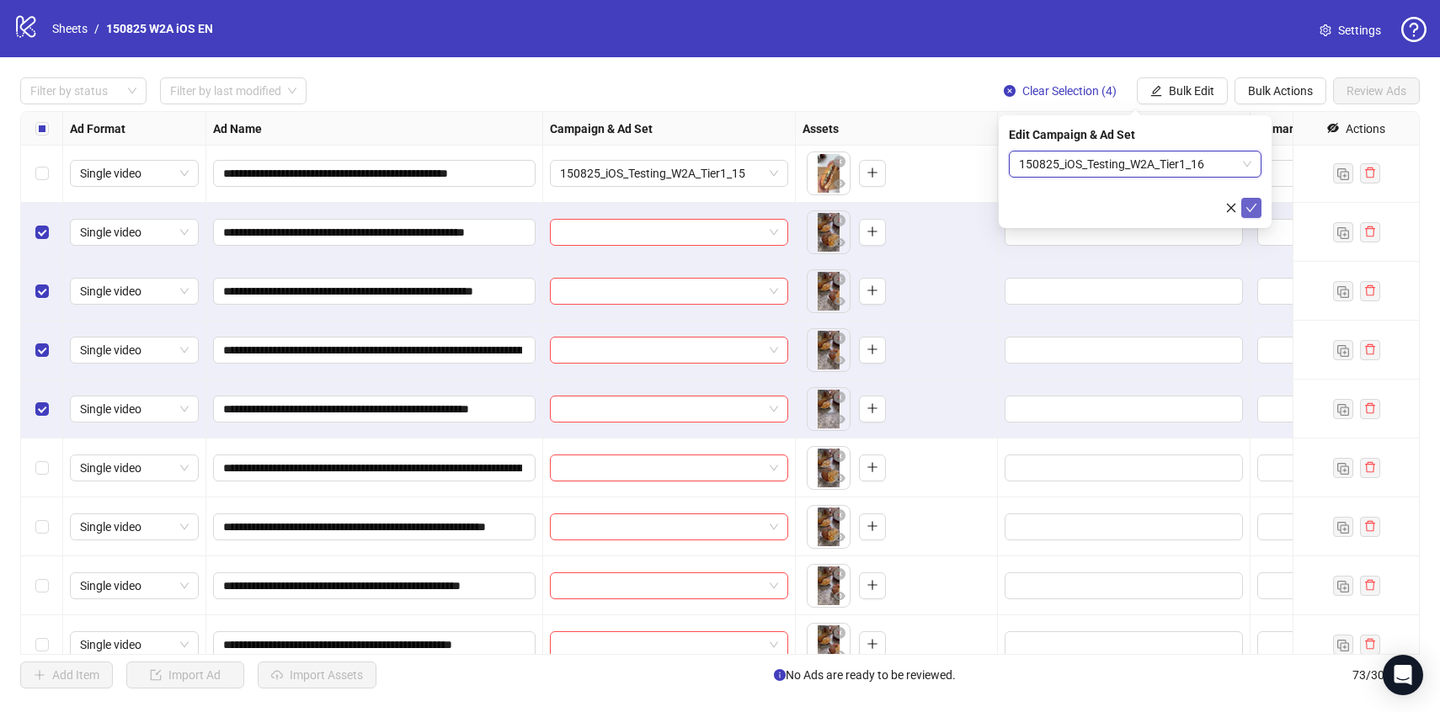
click at [1251, 205] on icon "check" at bounding box center [1252, 208] width 12 height 12
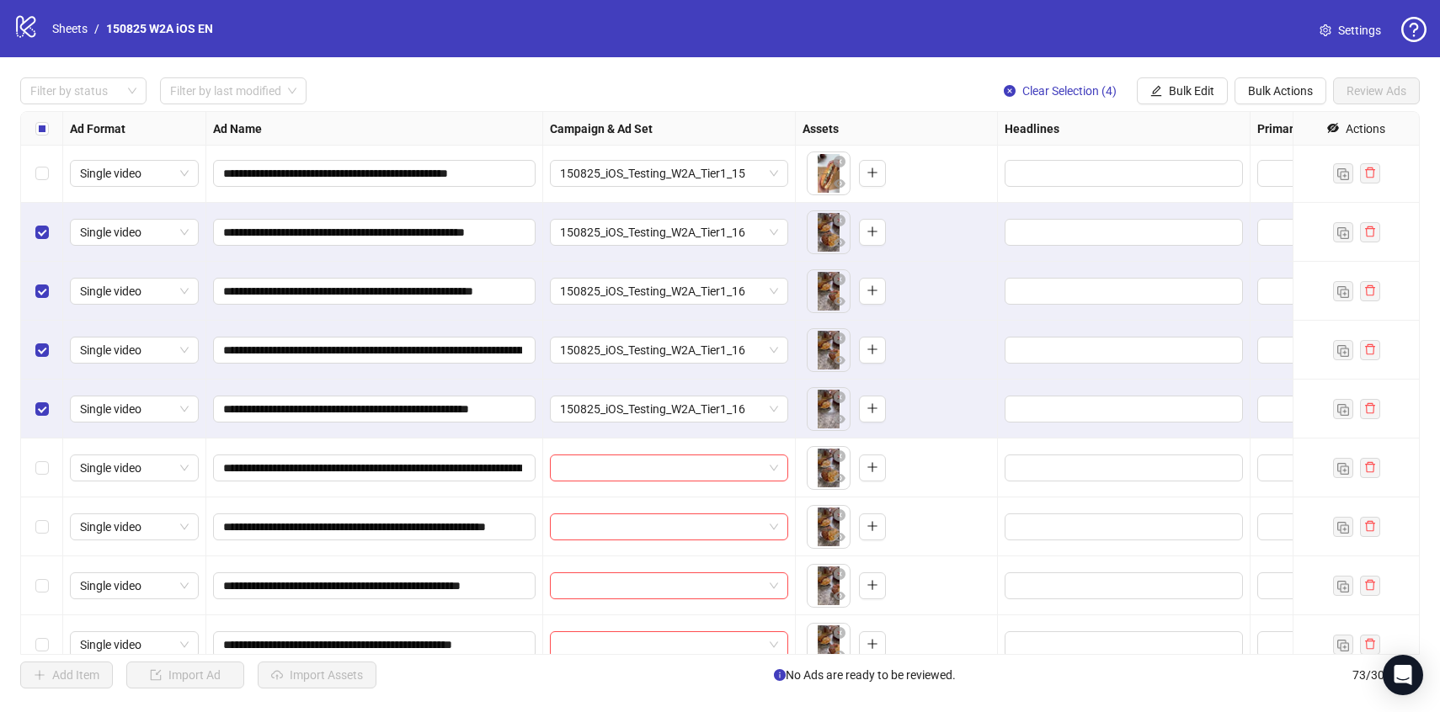
scroll to position [3585, 0]
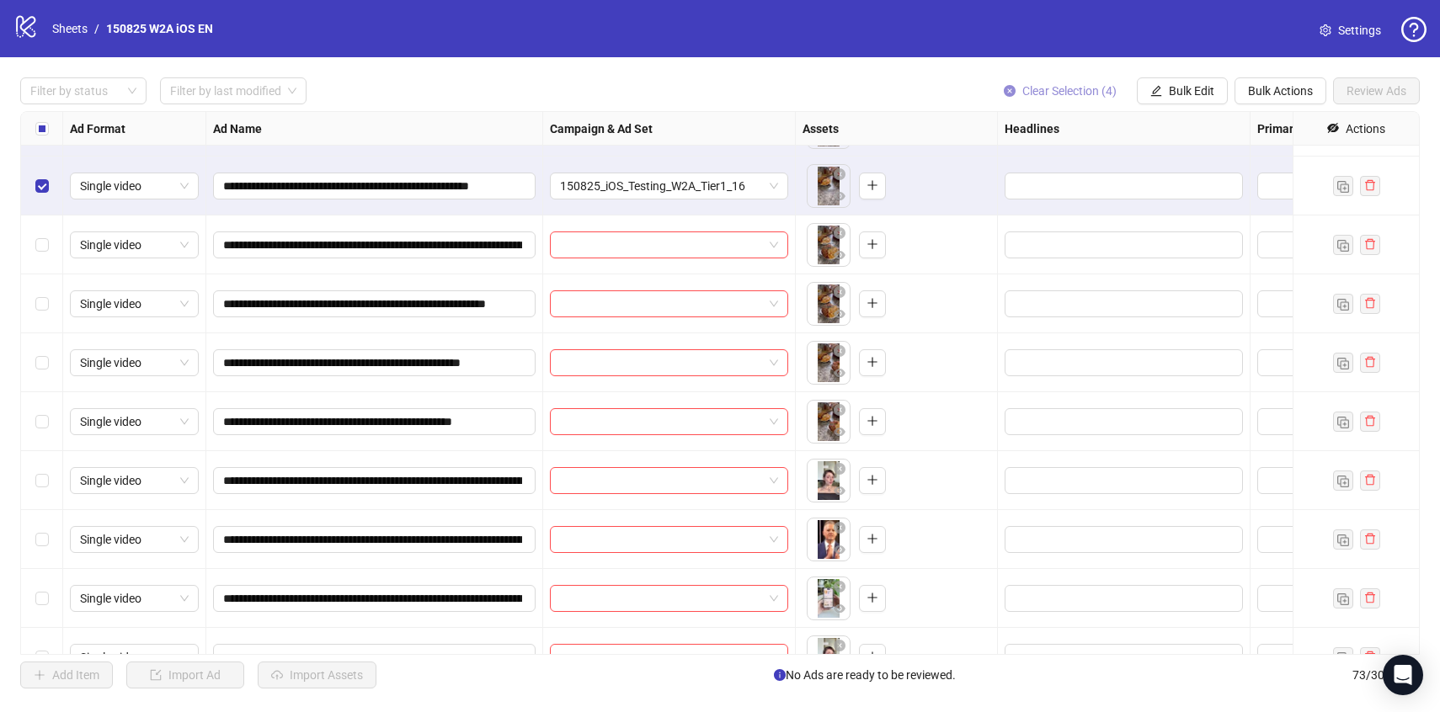
click at [1087, 84] on span "Clear Selection (4)" at bounding box center [1069, 90] width 94 height 13
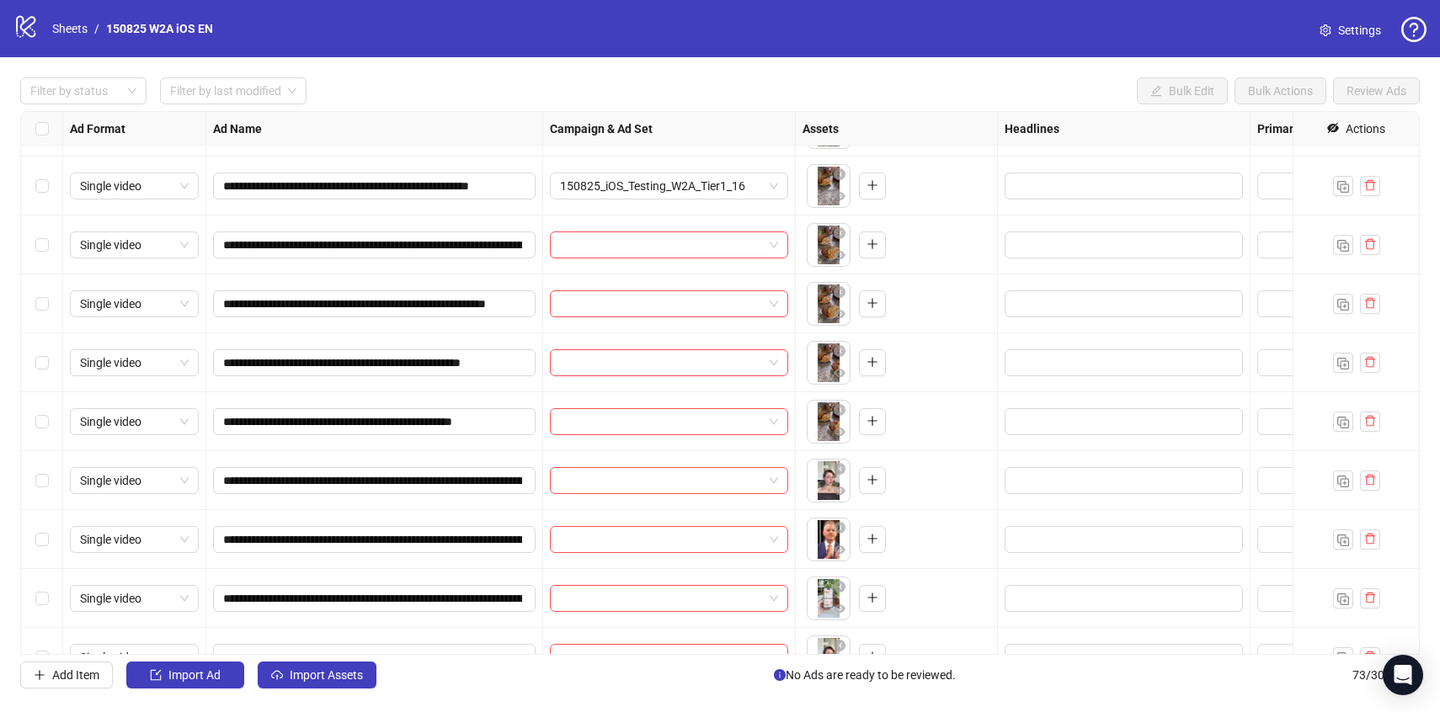
click at [32, 249] on div "Select row 63" at bounding box center [42, 245] width 42 height 59
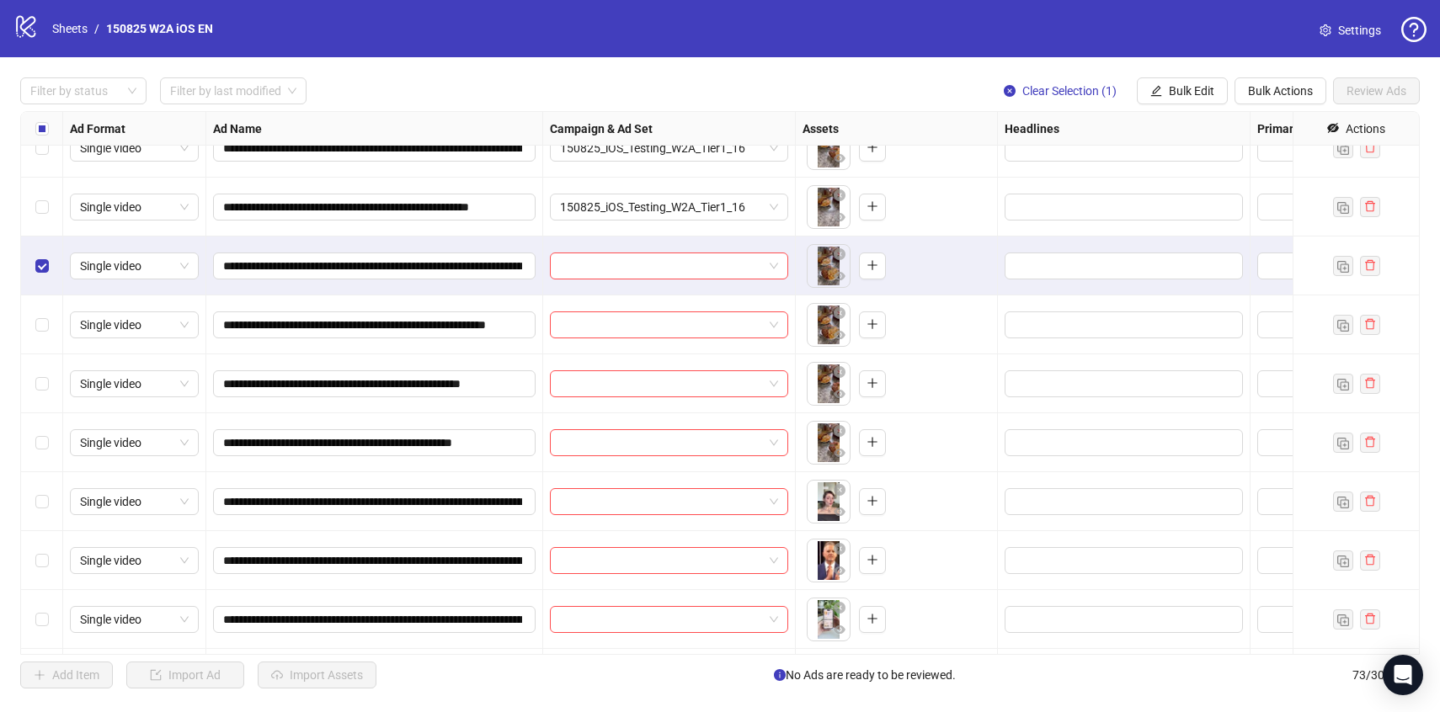
scroll to position [3593, 0]
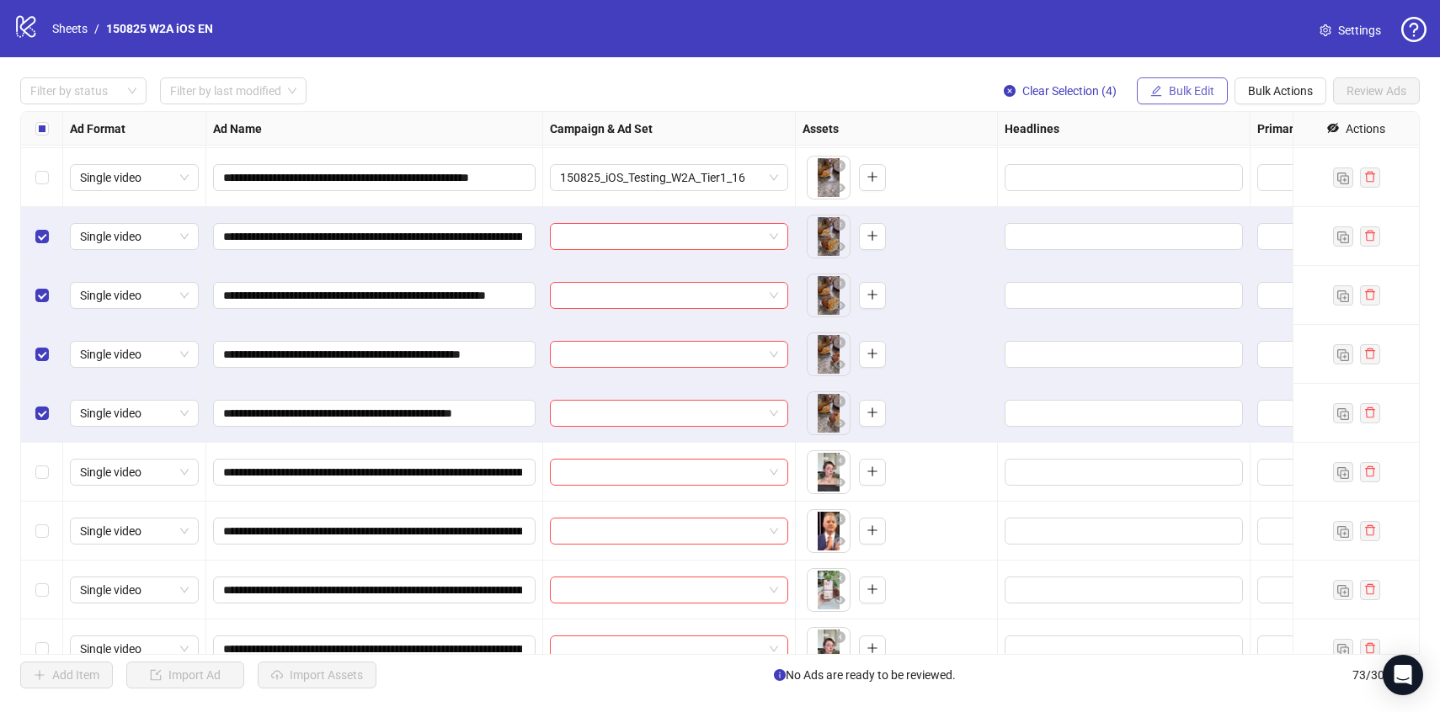
click at [1200, 93] on span "Bulk Edit" at bounding box center [1191, 90] width 45 height 13
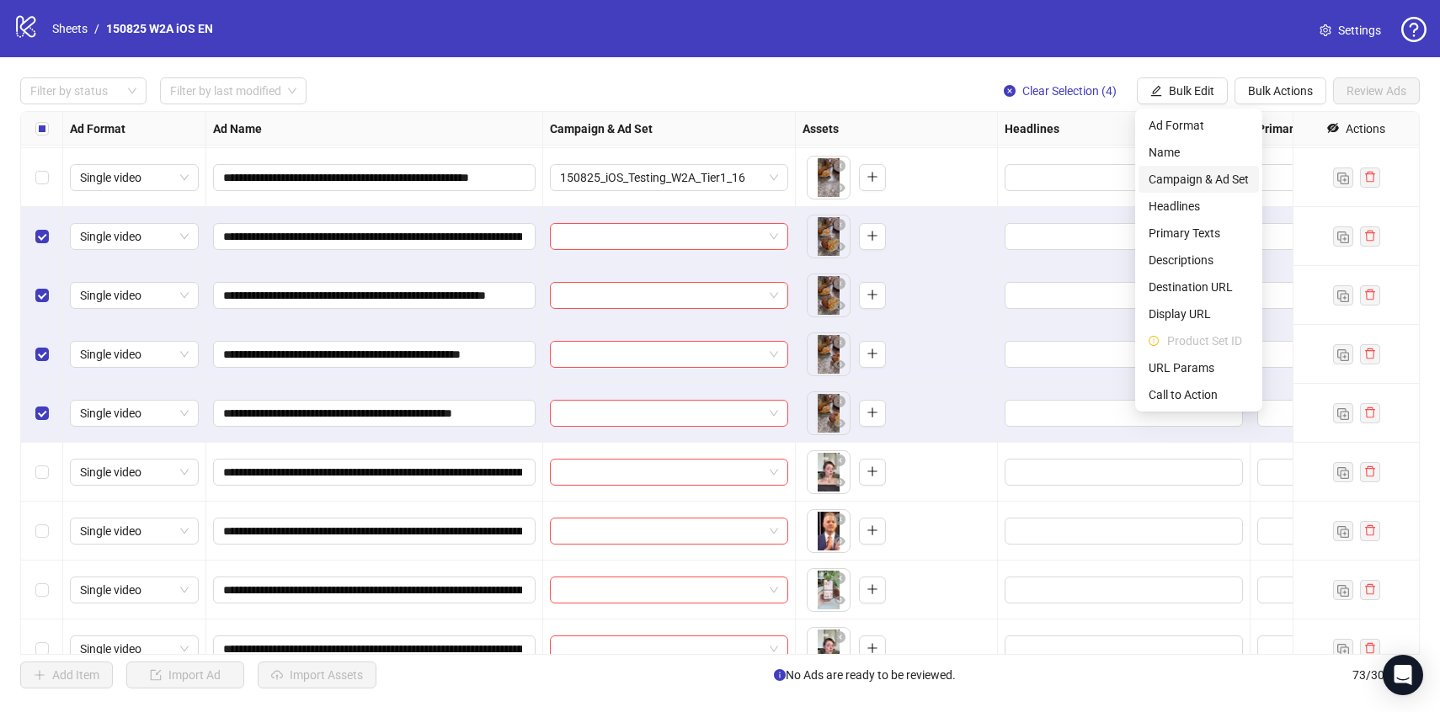
click at [1195, 177] on span "Campaign & Ad Set" at bounding box center [1199, 179] width 100 height 19
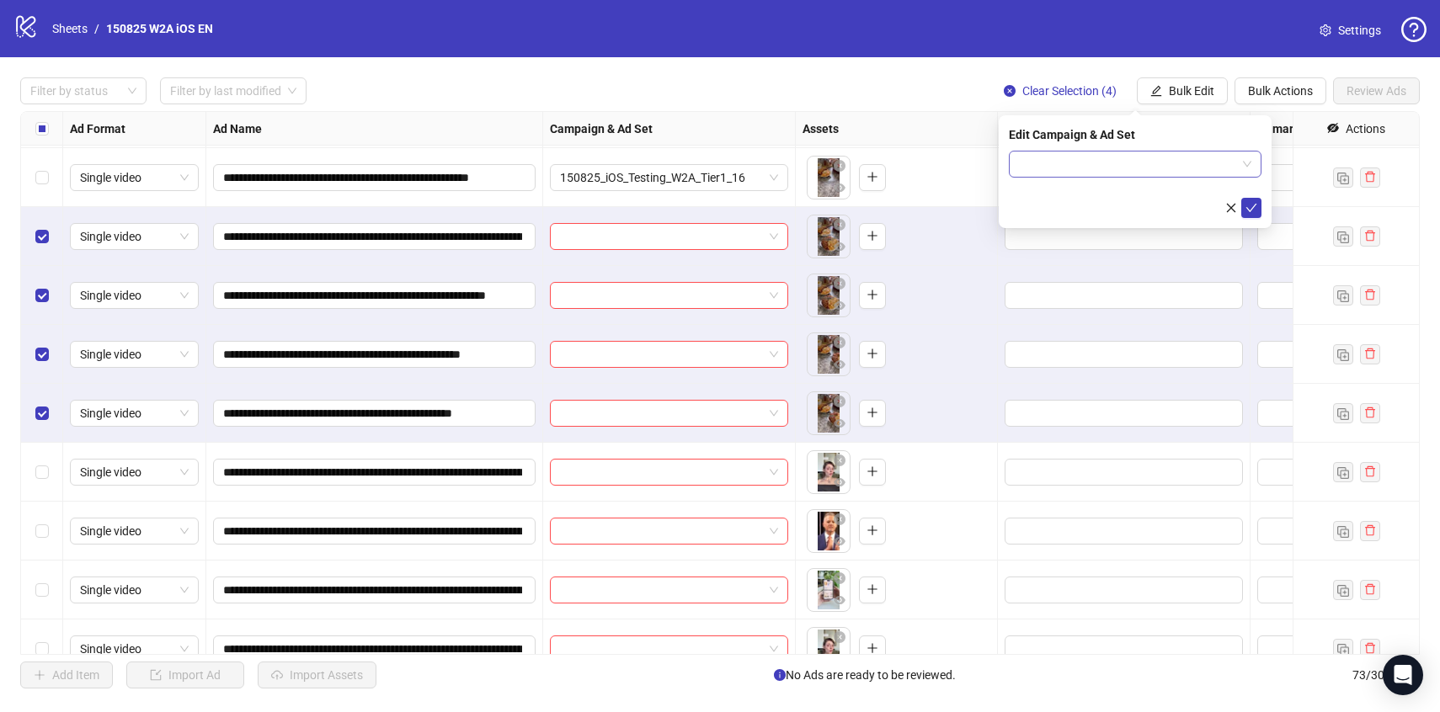
click at [1182, 168] on input "search" at bounding box center [1127, 164] width 217 height 25
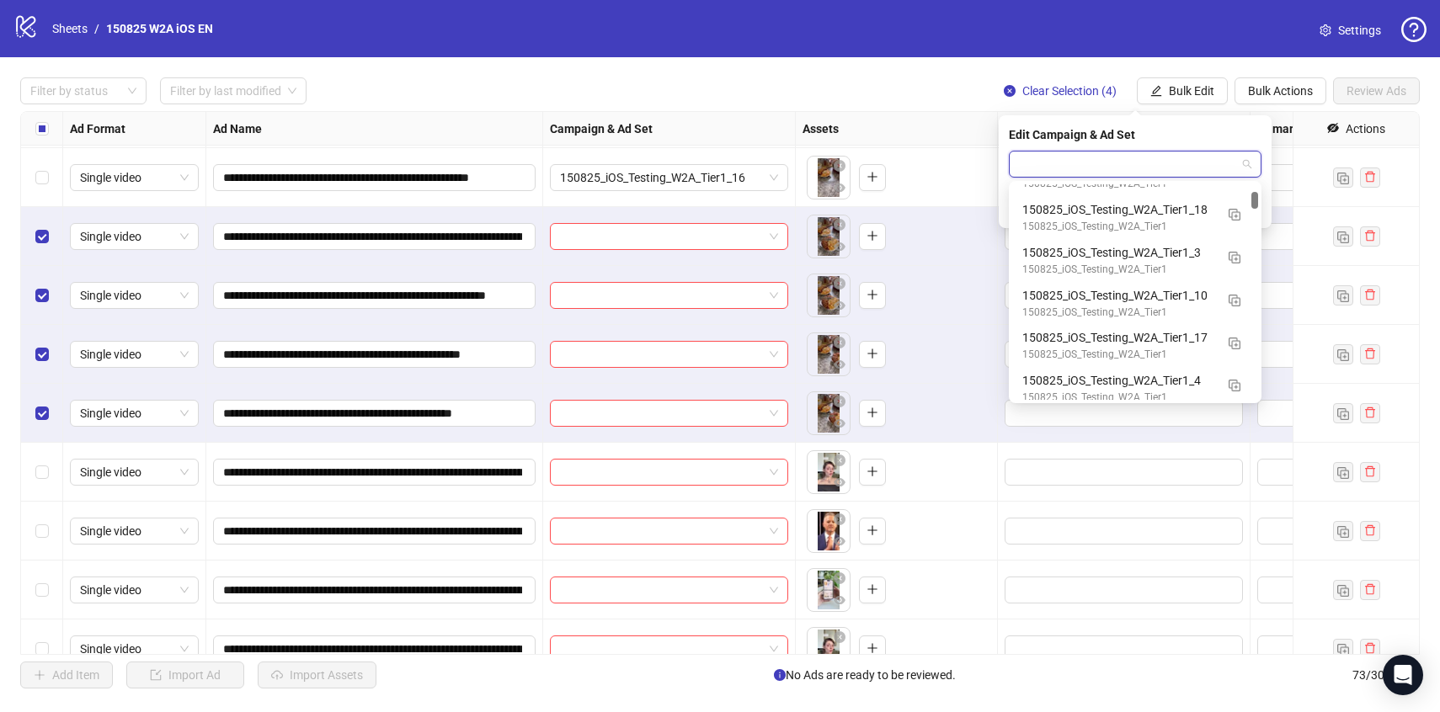
scroll to position [768, 0]
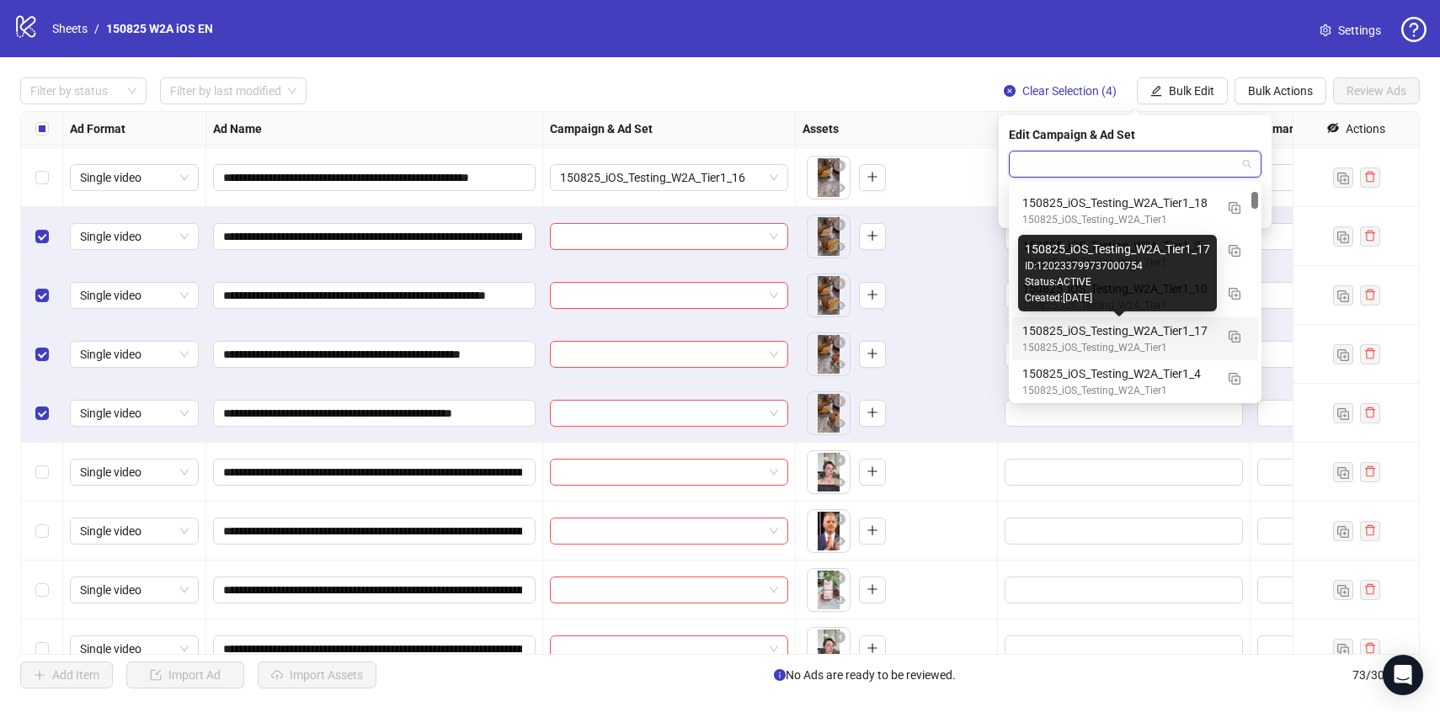
click at [1173, 333] on div "150825_iOS_Testing_W2A_Tier1_17" at bounding box center [1118, 331] width 192 height 19
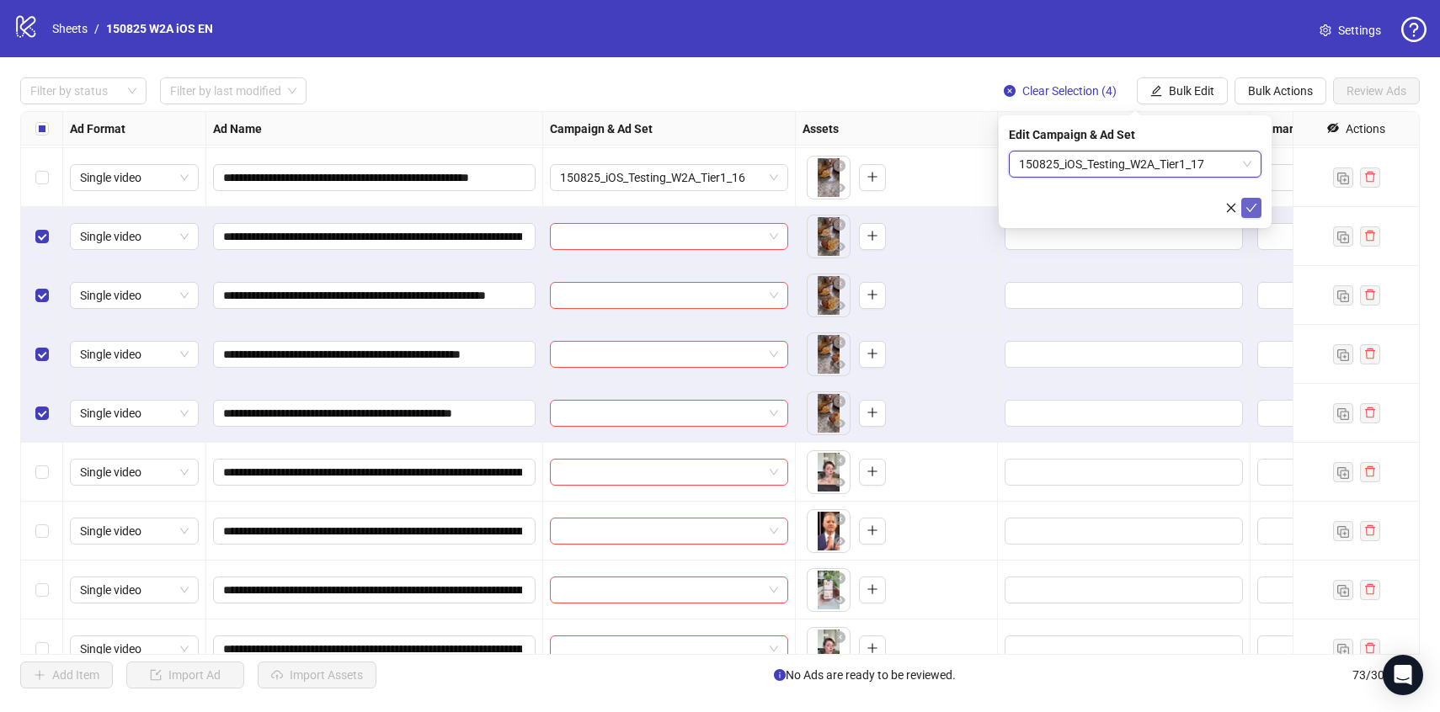
click at [1248, 208] on icon "check" at bounding box center [1252, 208] width 12 height 12
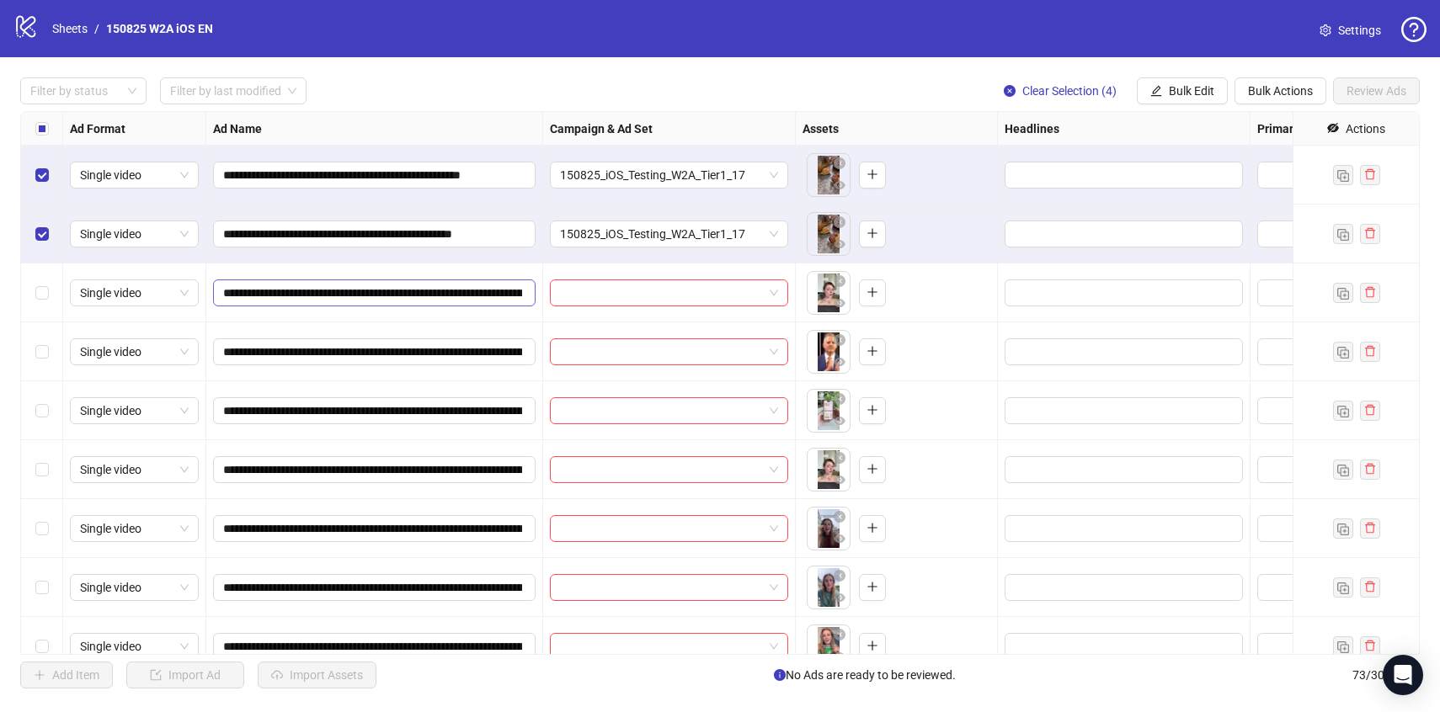
scroll to position [3786, 0]
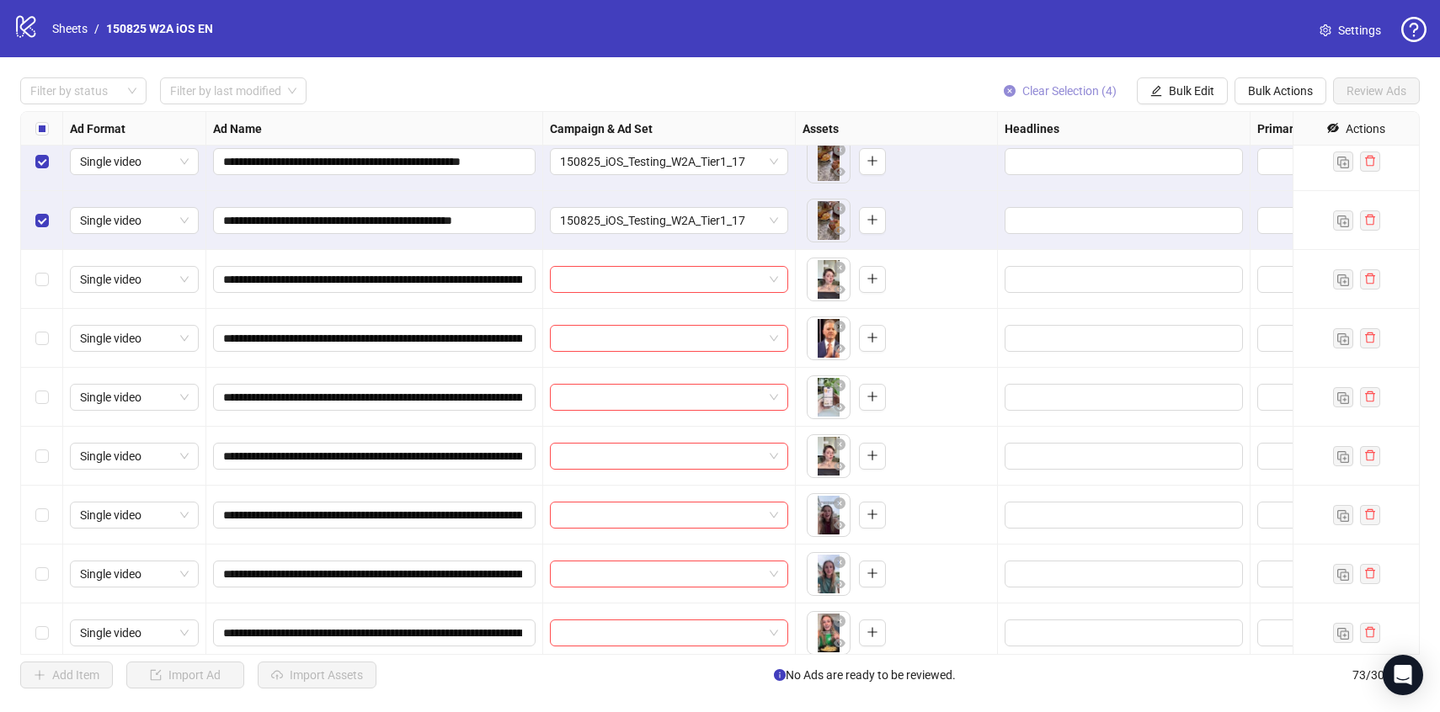
click at [1075, 88] on span "Clear Selection (4)" at bounding box center [1069, 90] width 94 height 13
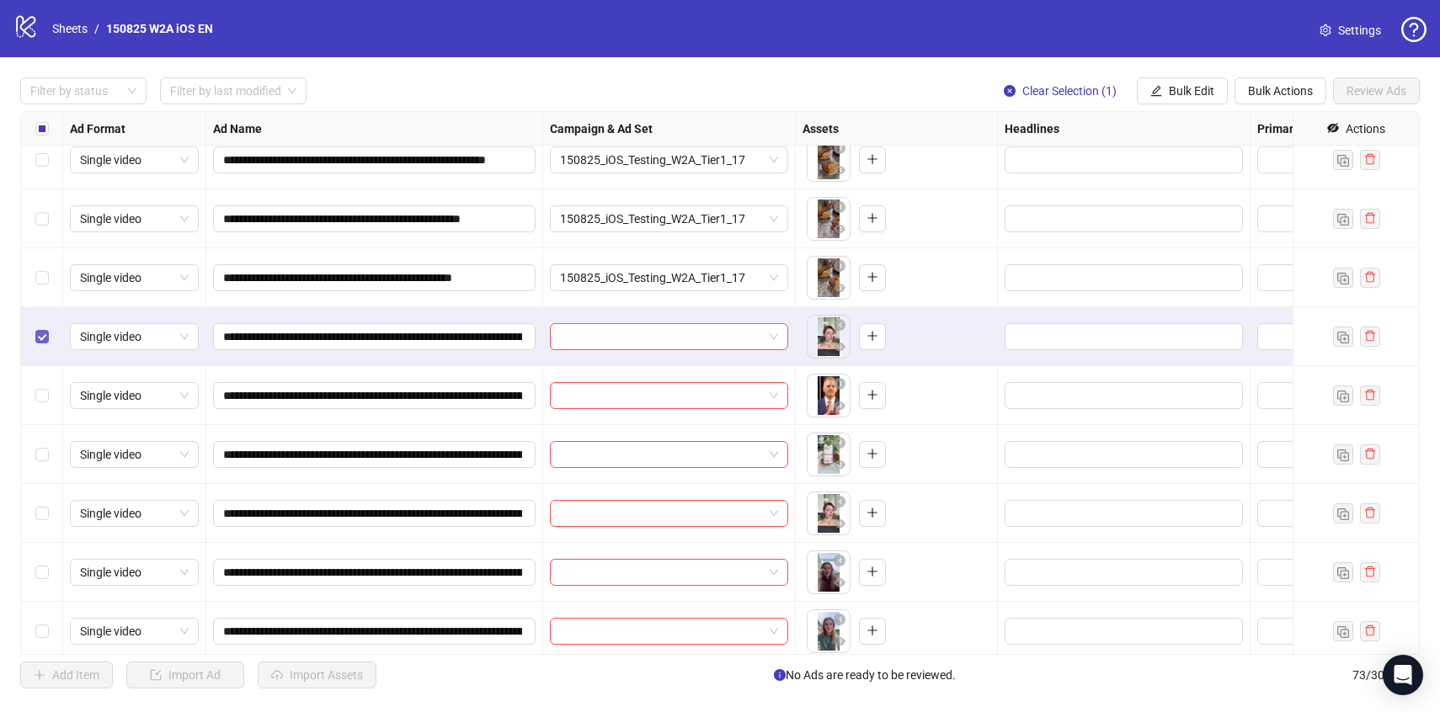
scroll to position [3727, 0]
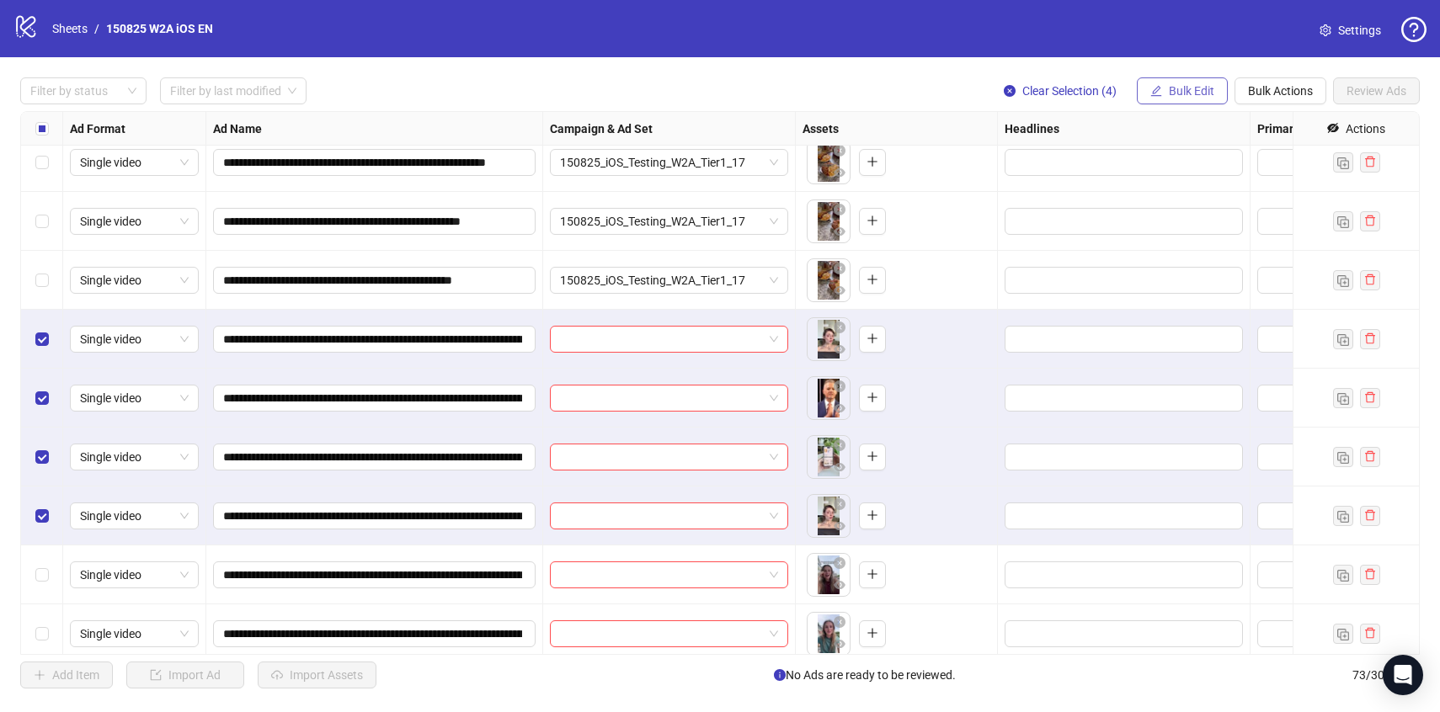
click at [1182, 79] on button "Bulk Edit" at bounding box center [1182, 90] width 91 height 27
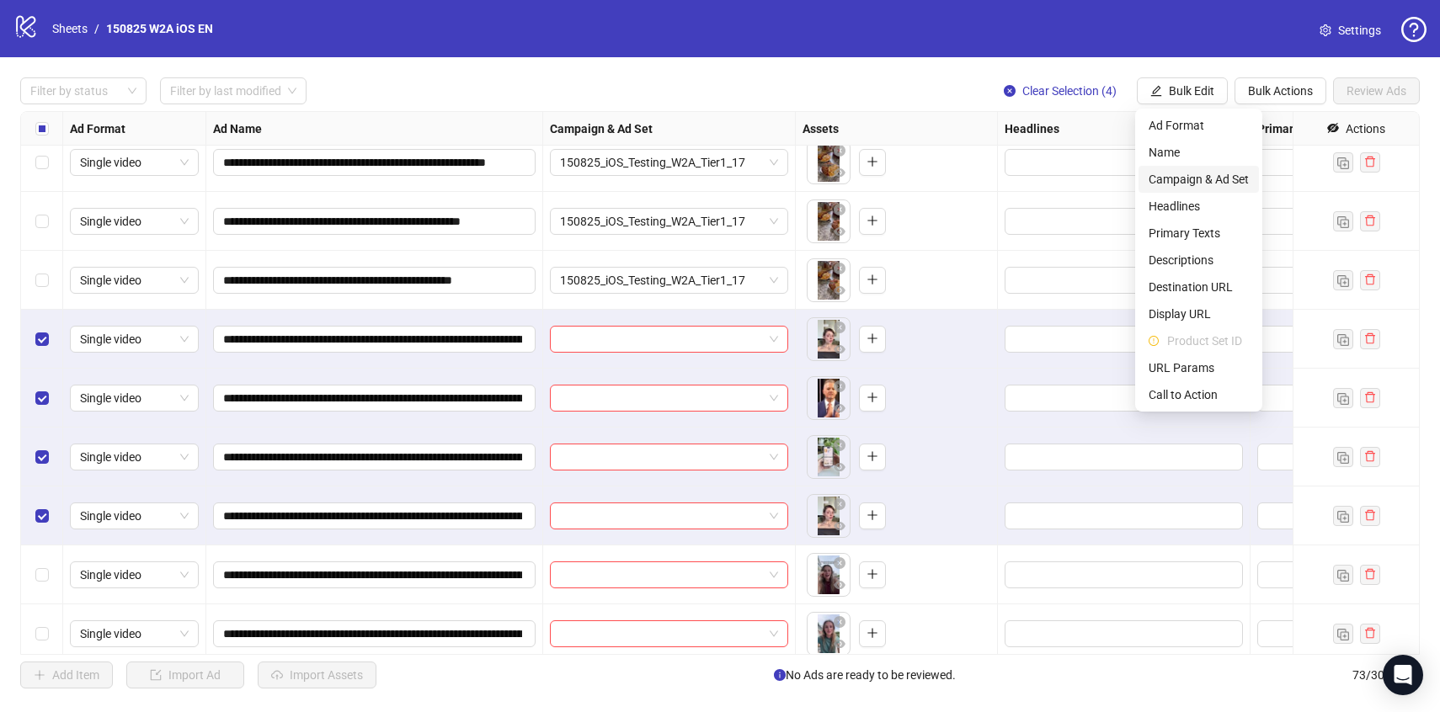
click at [1174, 180] on span "Campaign & Ad Set" at bounding box center [1199, 179] width 100 height 19
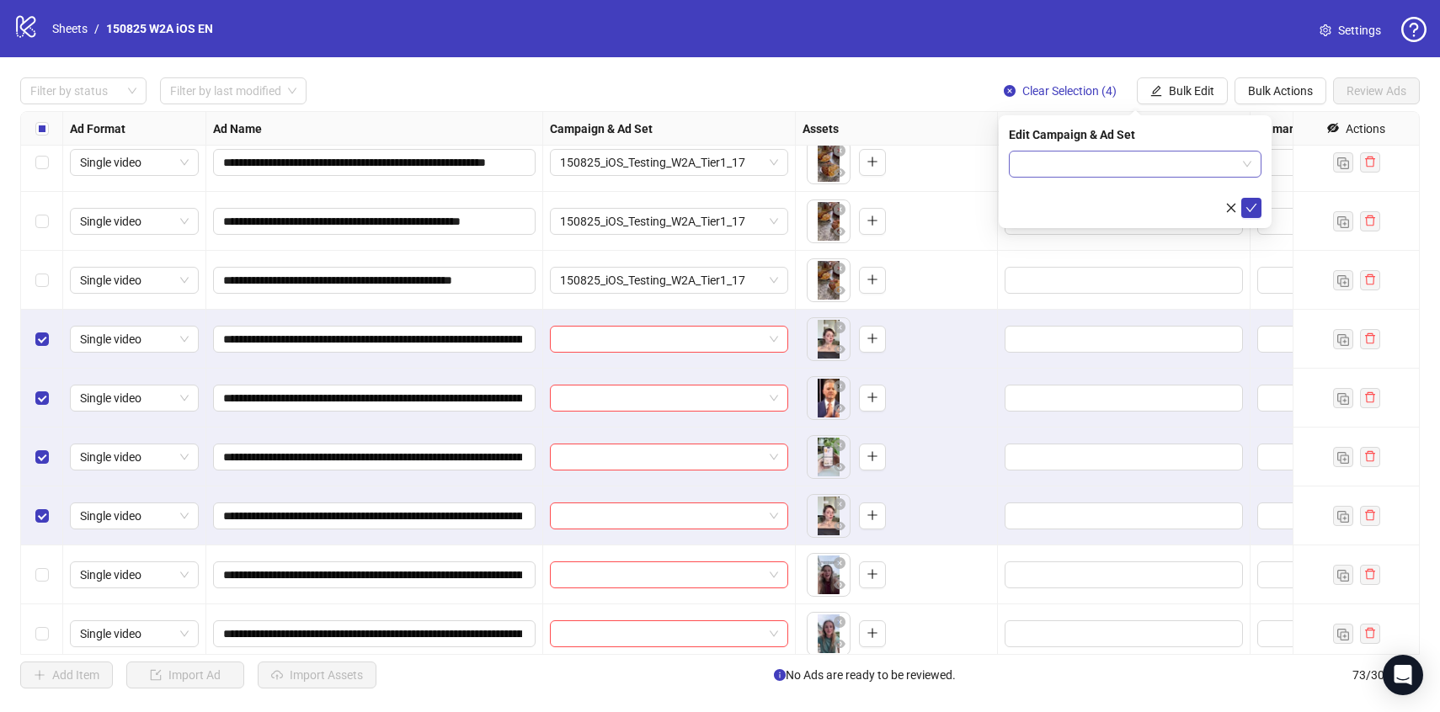
click at [1160, 169] on input "search" at bounding box center [1127, 164] width 217 height 25
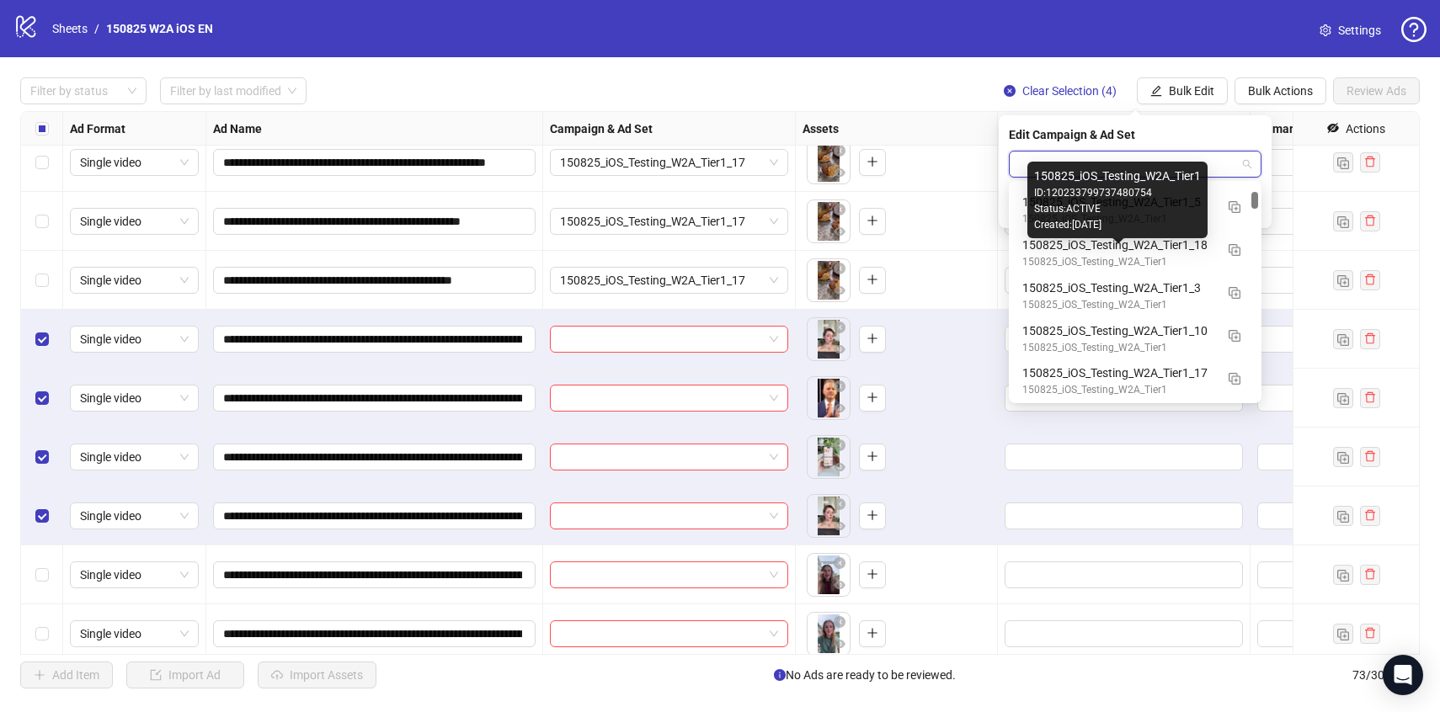
scroll to position [762, 0]
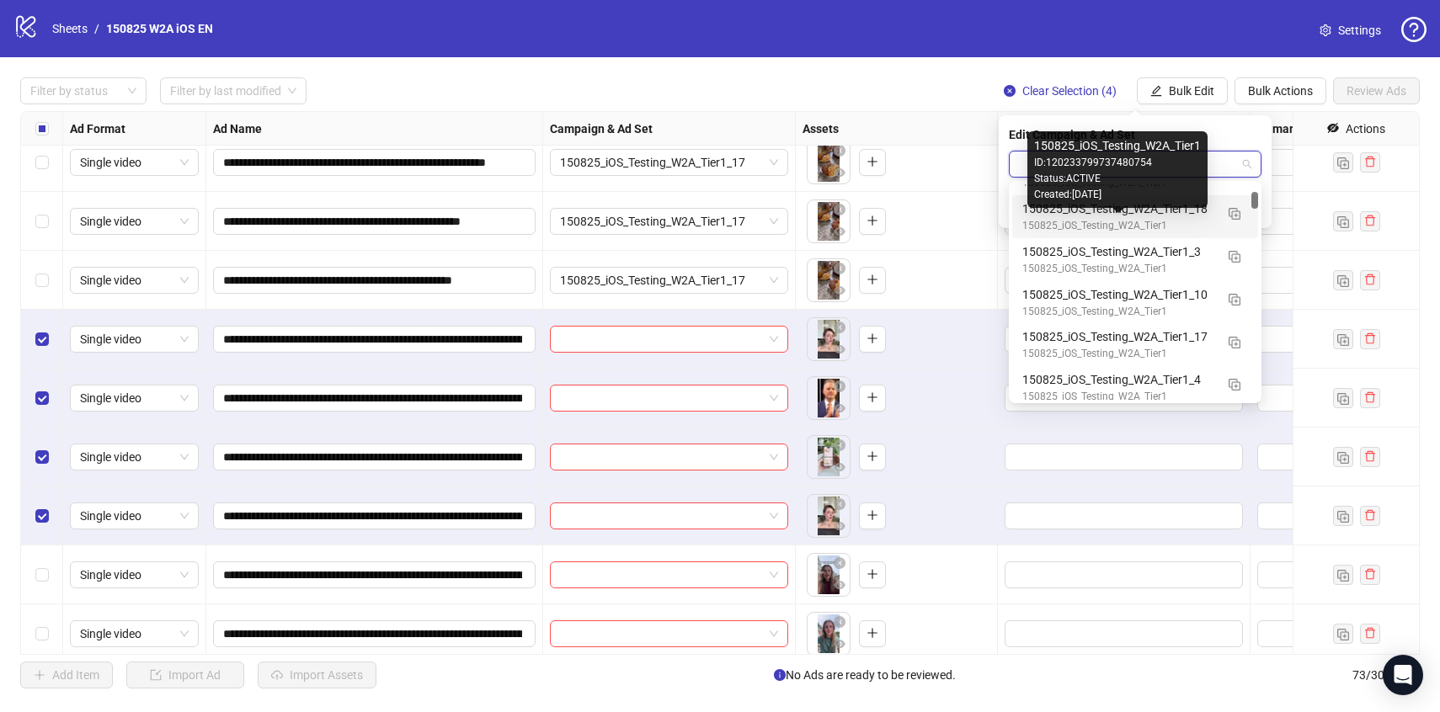
click at [1206, 225] on div "150825_iOS_Testing_W2A_Tier1" at bounding box center [1118, 226] width 192 height 16
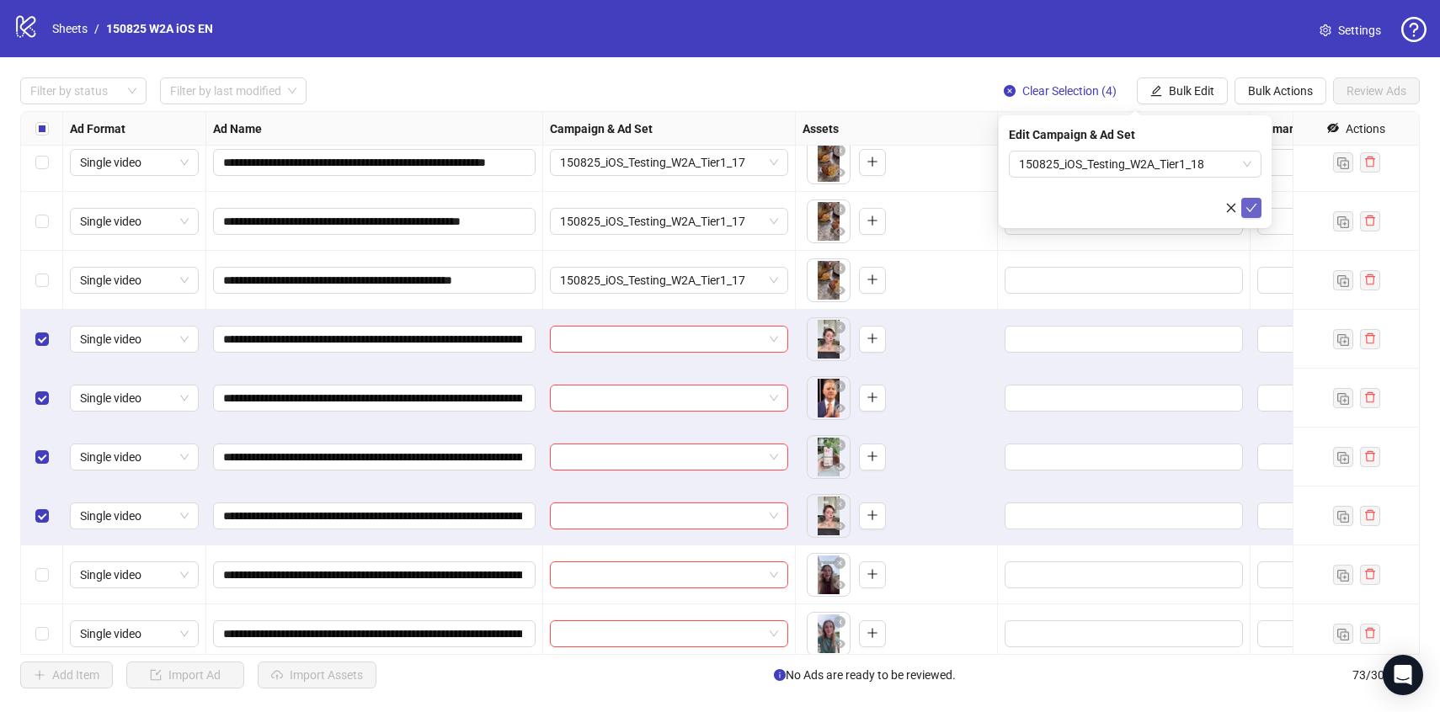
click at [1249, 214] on span "submit" at bounding box center [1252, 207] width 12 height 13
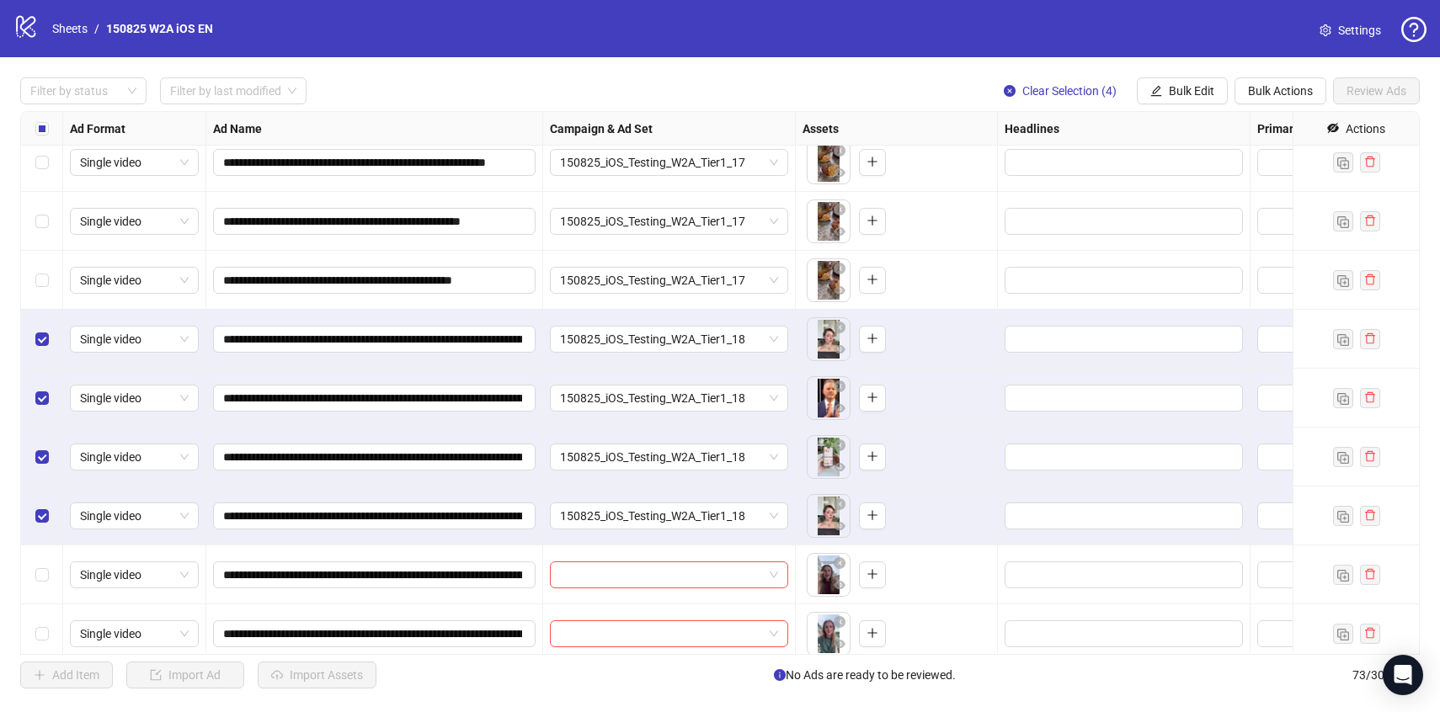
scroll to position [3795, 0]
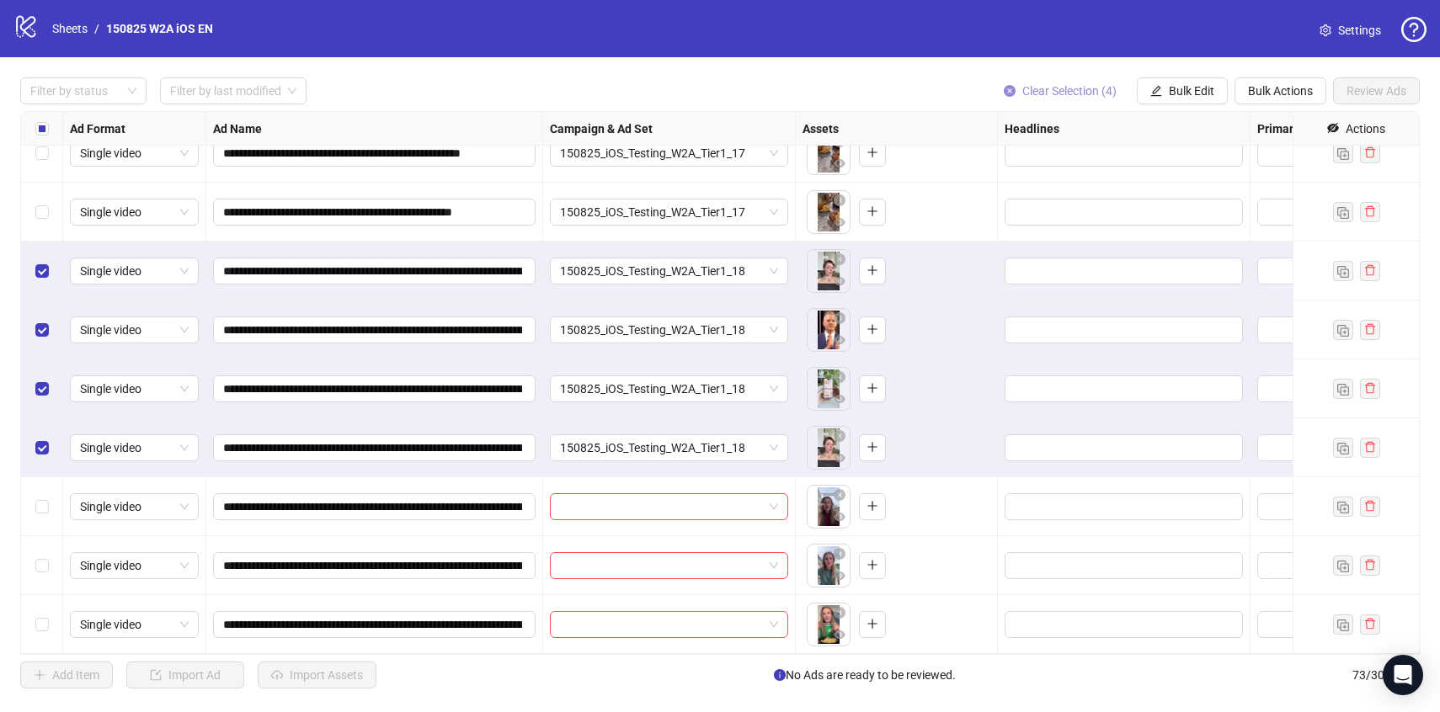
click at [1065, 88] on span "Clear Selection (4)" at bounding box center [1069, 90] width 94 height 13
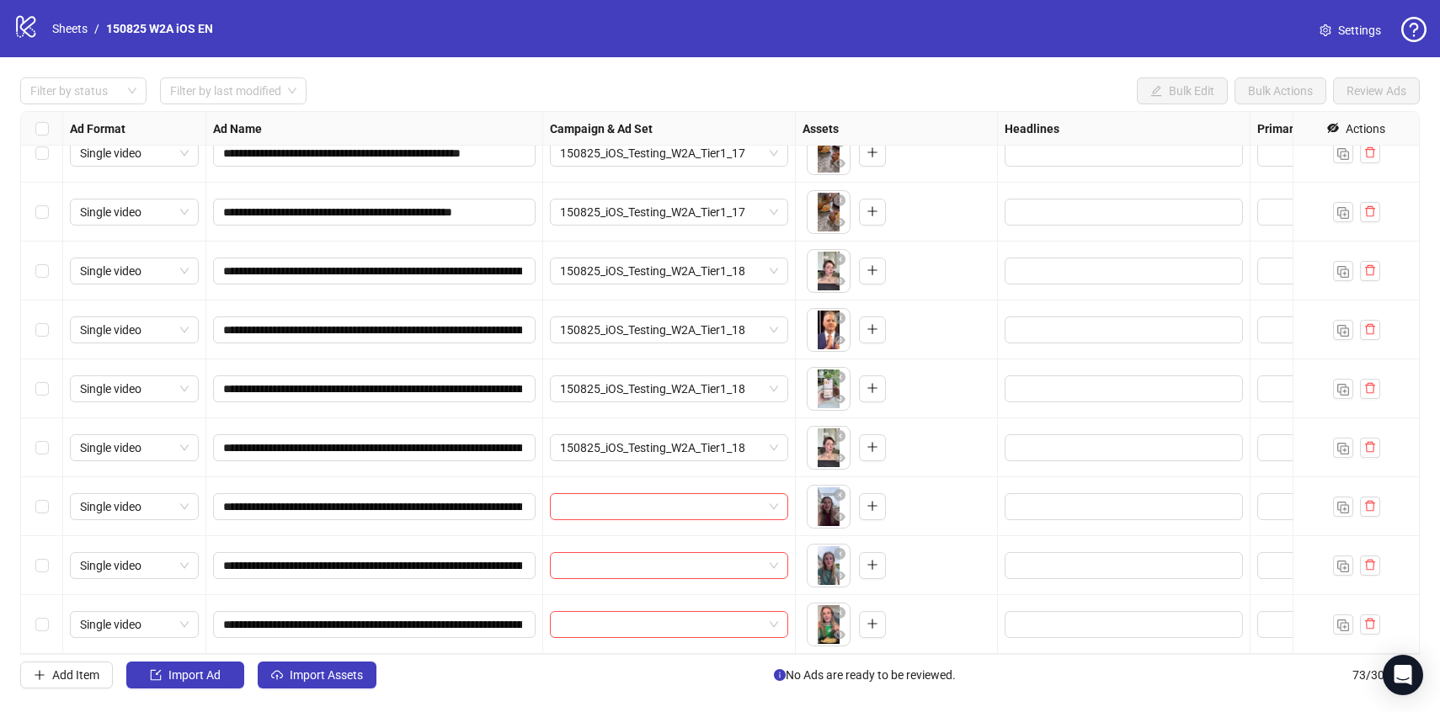
click at [51, 512] on div "Select row 71" at bounding box center [42, 506] width 42 height 59
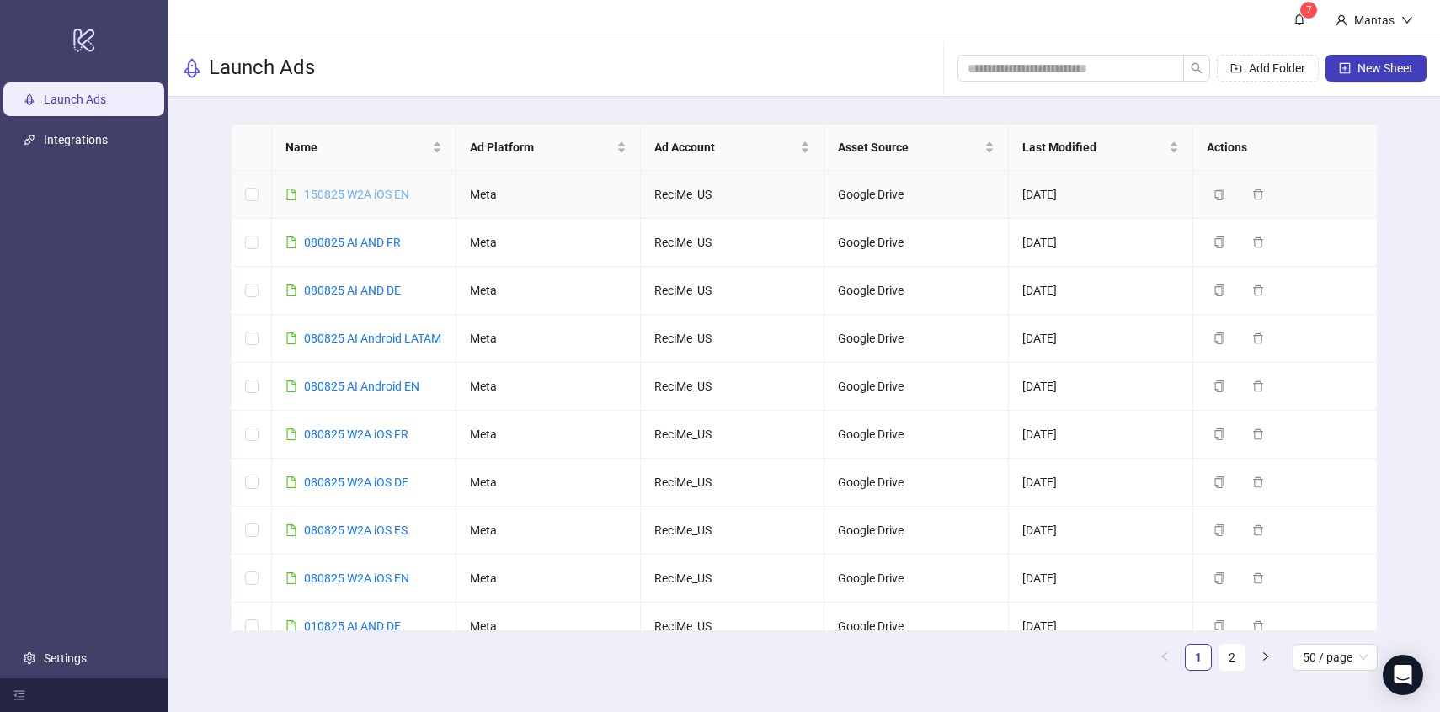
click at [372, 196] on link "150825 W2A iOS EN" at bounding box center [356, 194] width 105 height 13
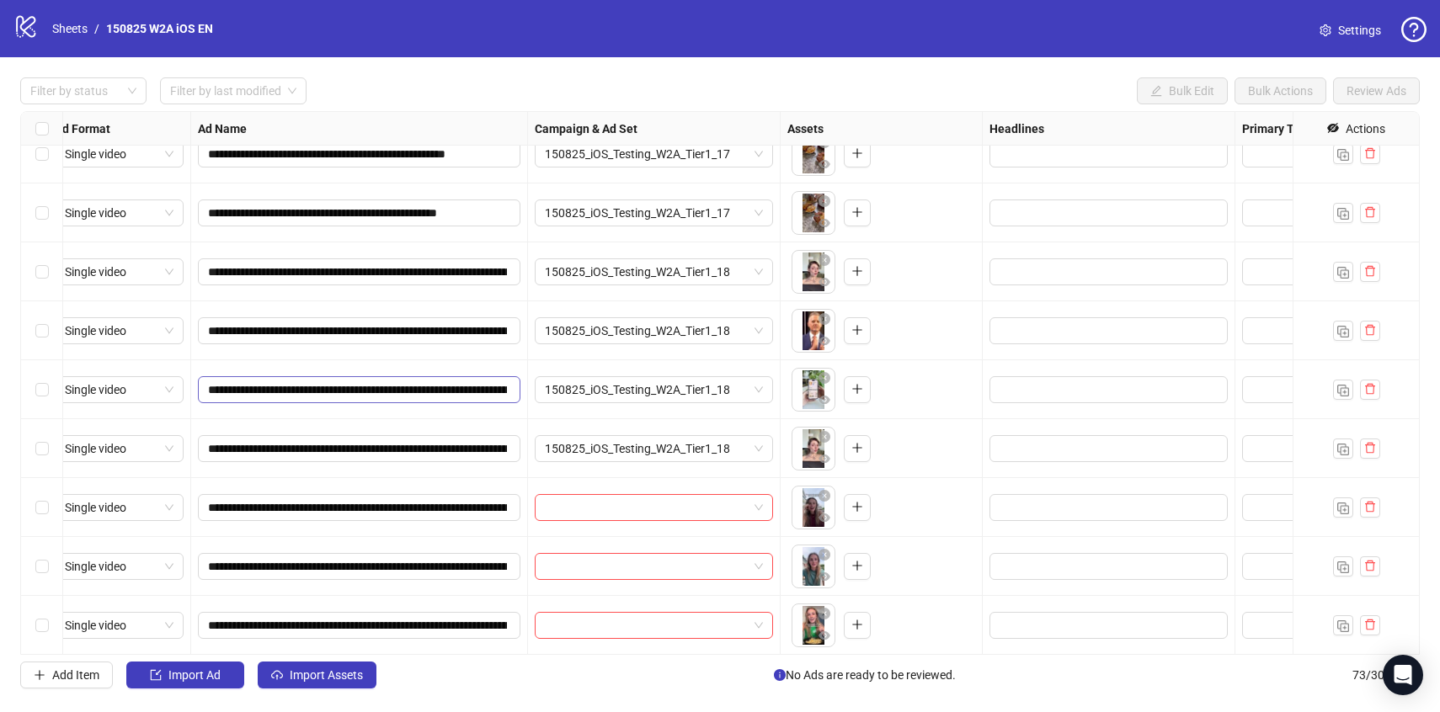
scroll to position [3794, 0]
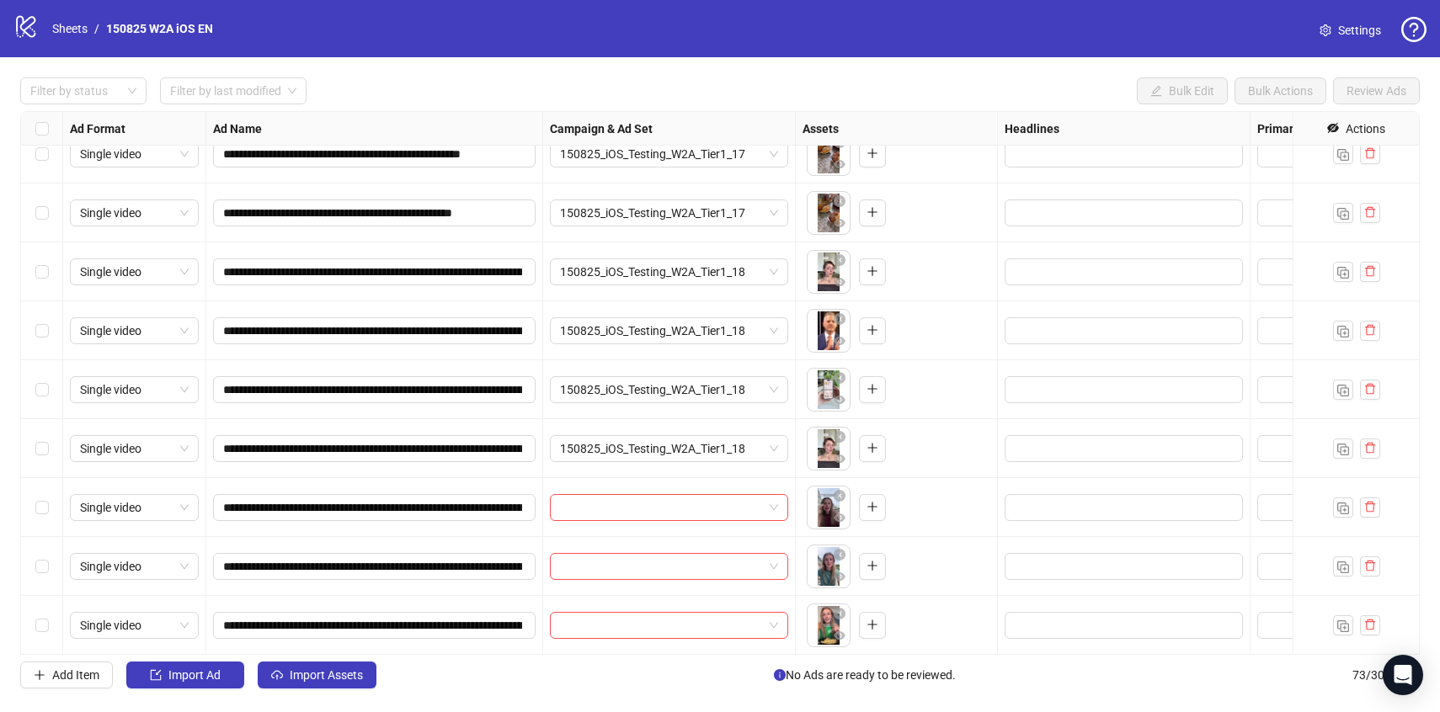
click at [45, 519] on div "Select row 71" at bounding box center [42, 507] width 42 height 59
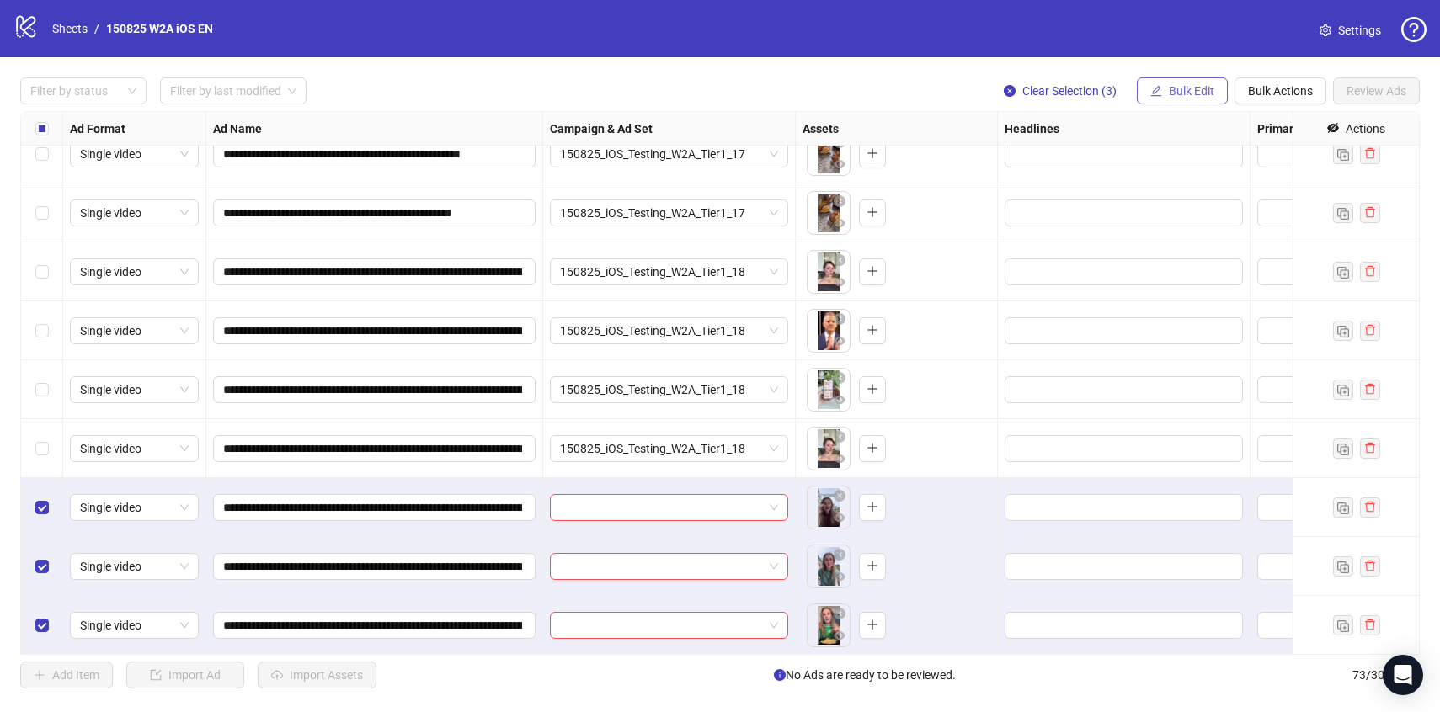
click at [1178, 104] on button "Bulk Edit" at bounding box center [1182, 90] width 91 height 27
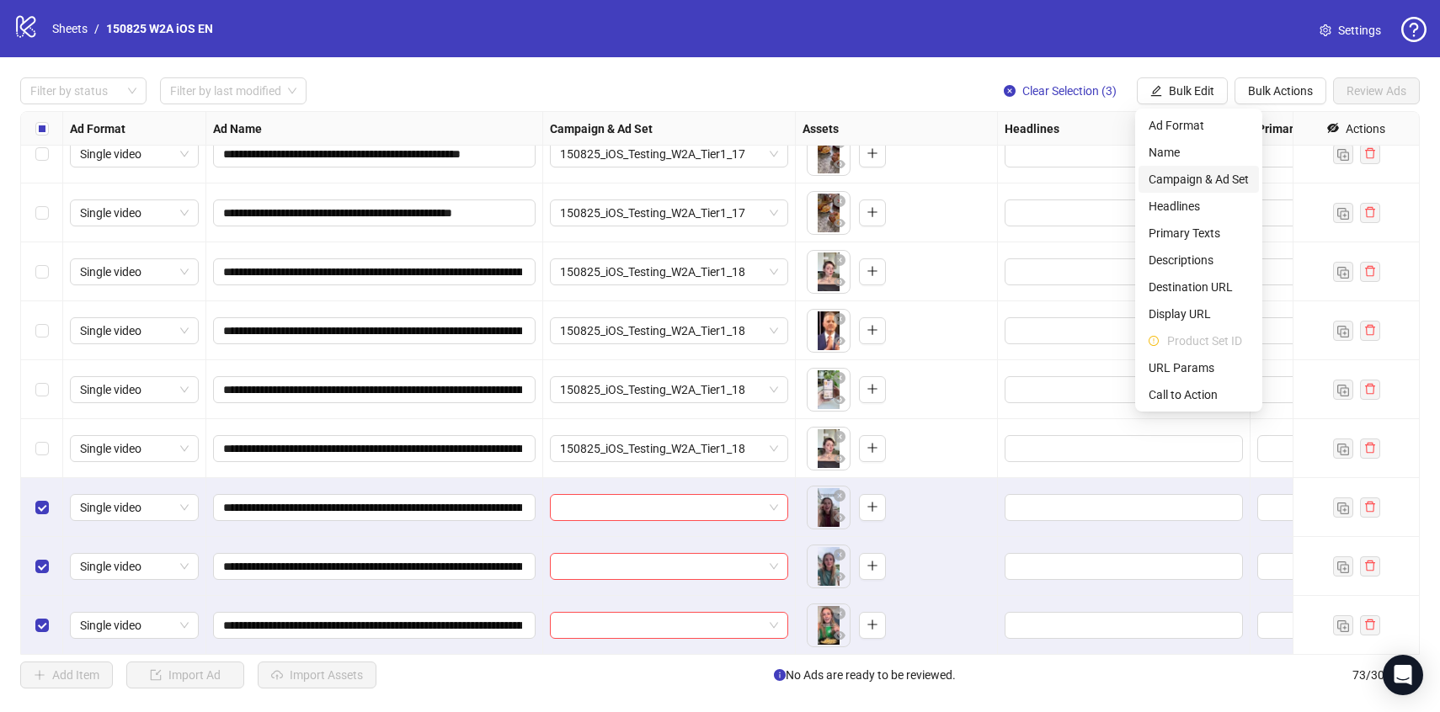
click at [1193, 182] on span "Campaign & Ad Set" at bounding box center [1199, 179] width 100 height 19
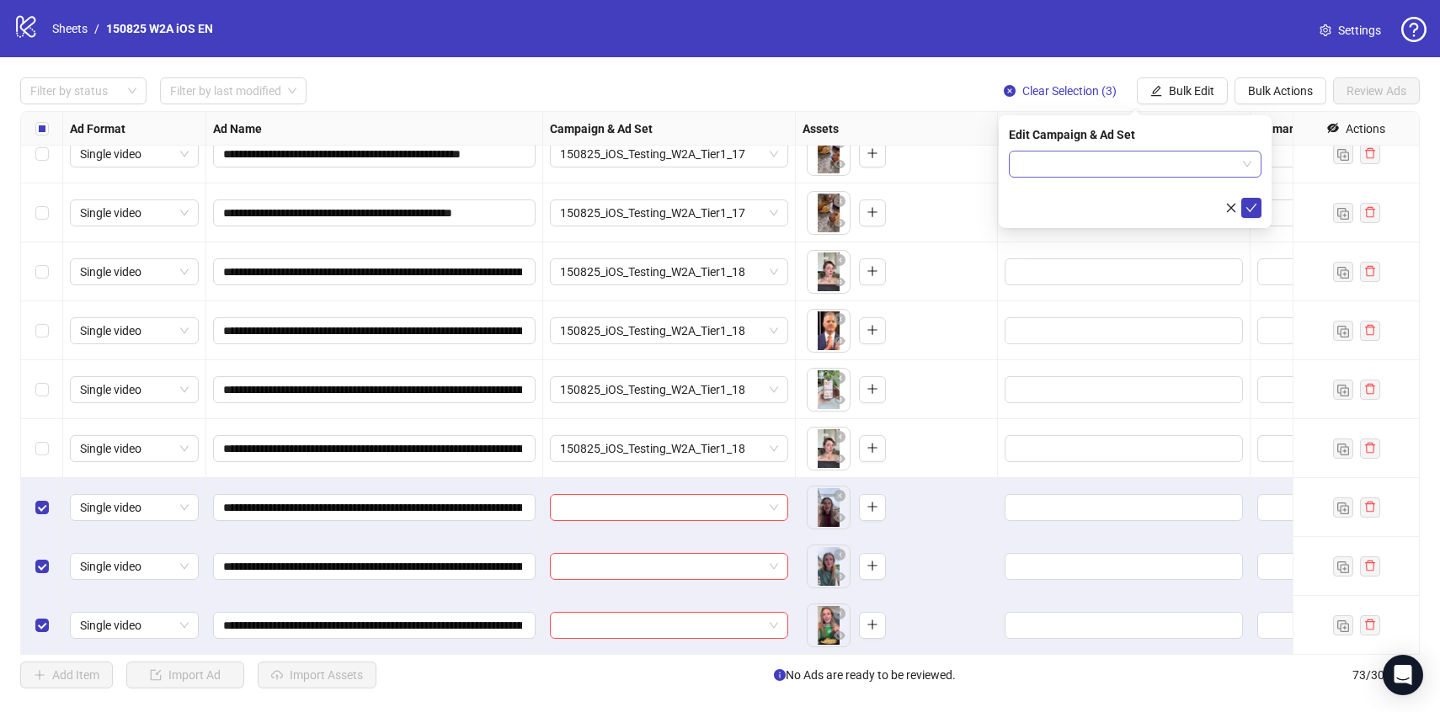
click at [1185, 165] on input "search" at bounding box center [1127, 164] width 217 height 25
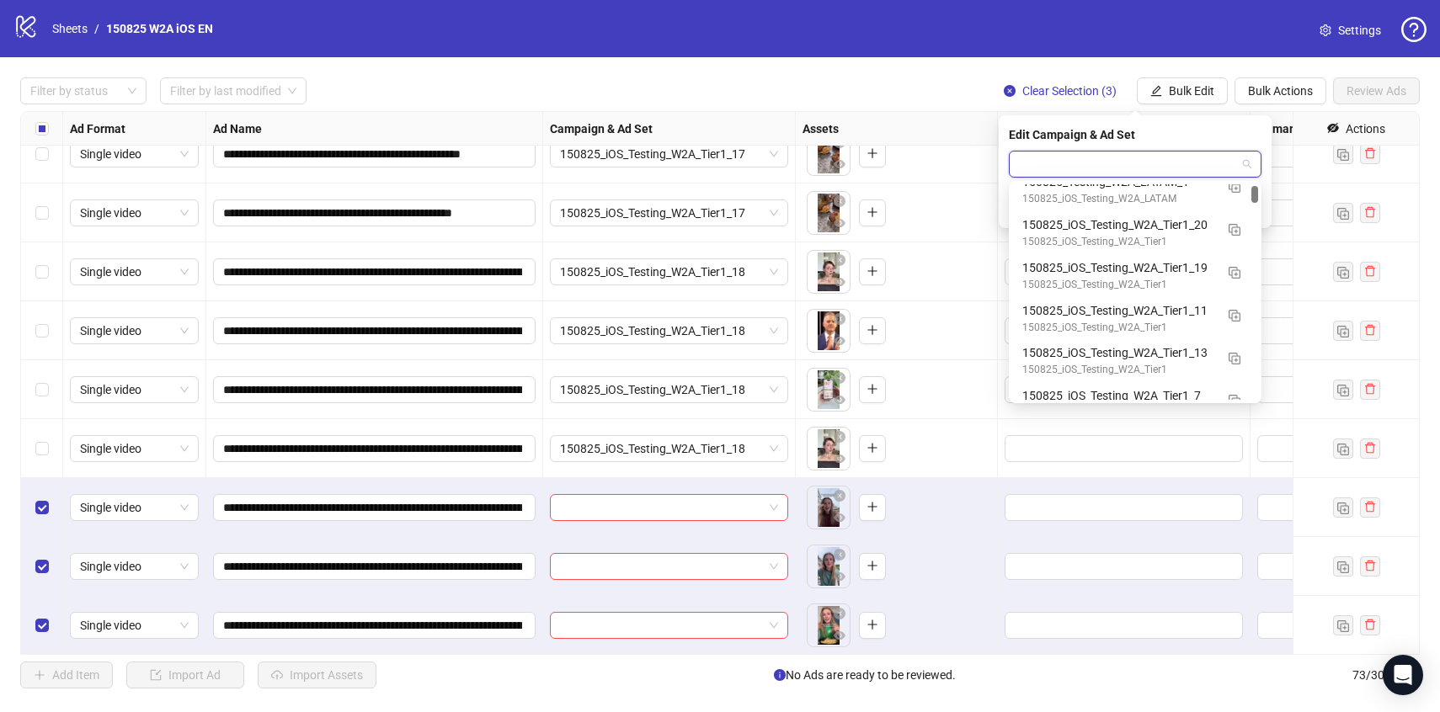
scroll to position [146, 0]
click at [1141, 285] on div "150825_iOS_Testing_W2A_Tier1" at bounding box center [1118, 284] width 192 height 16
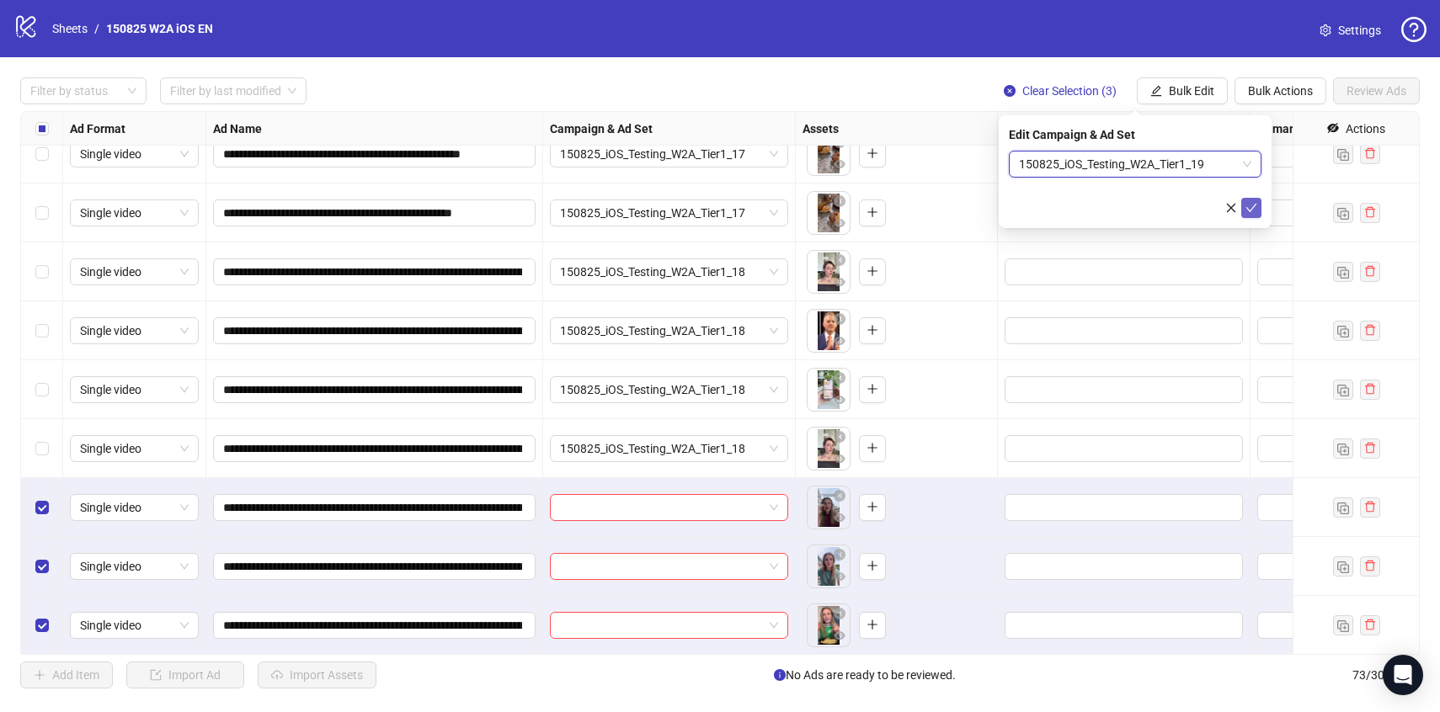
click at [1251, 206] on icon "check" at bounding box center [1252, 208] width 12 height 12
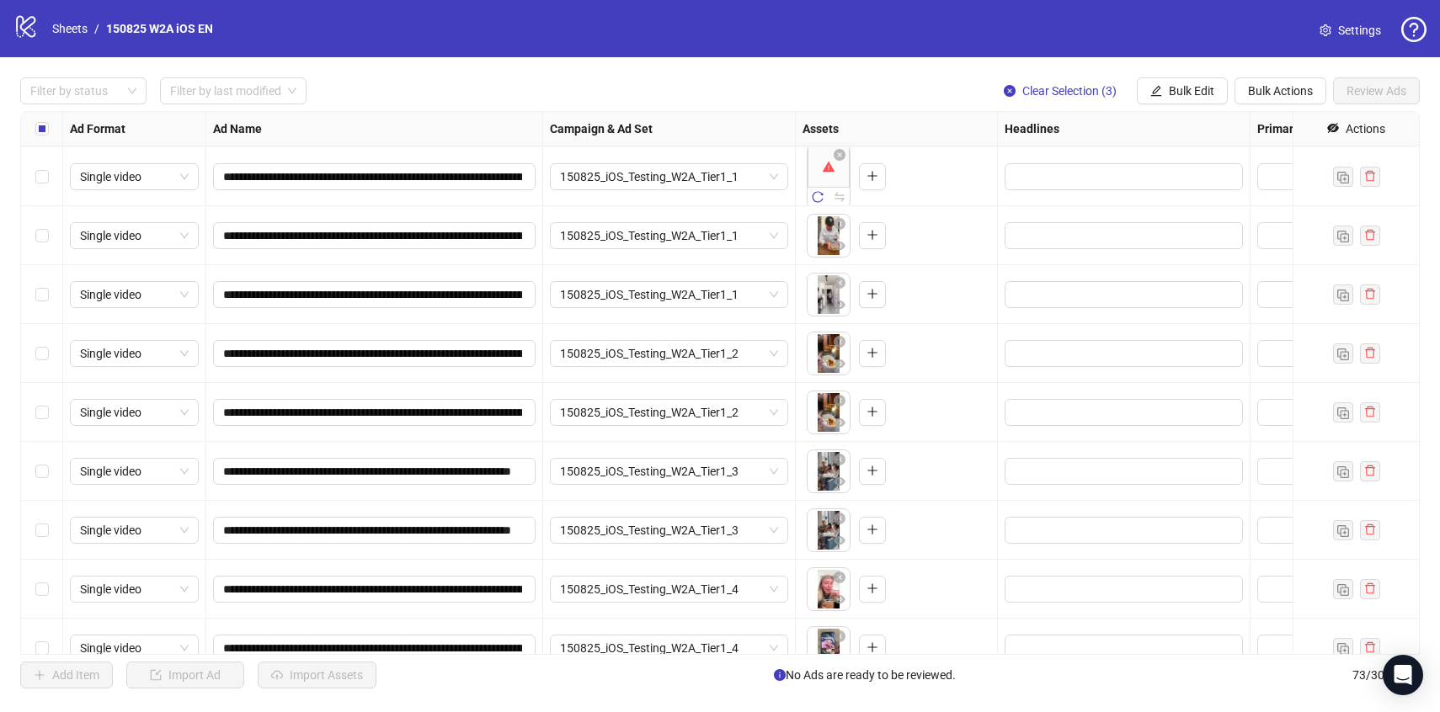
scroll to position [29, 0]
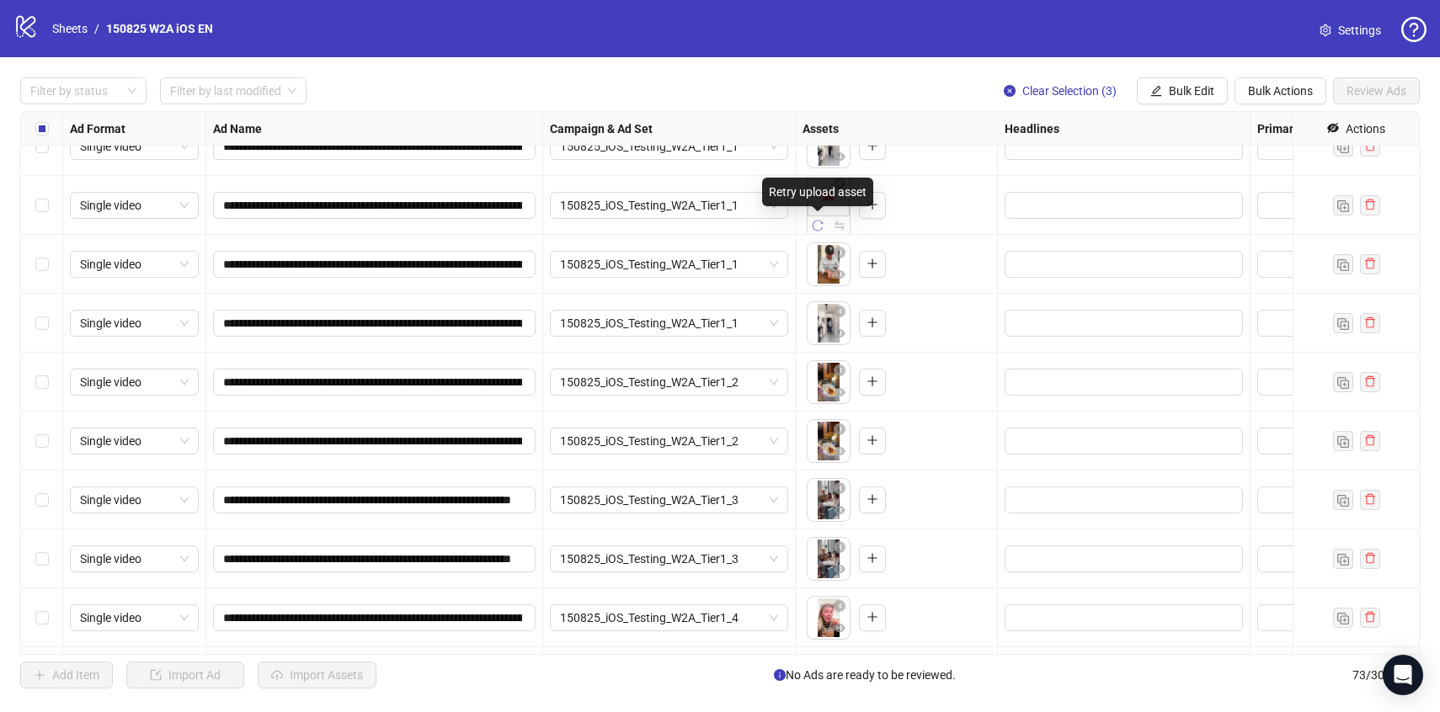
click at [813, 228] on icon "reload" at bounding box center [818, 226] width 12 height 12
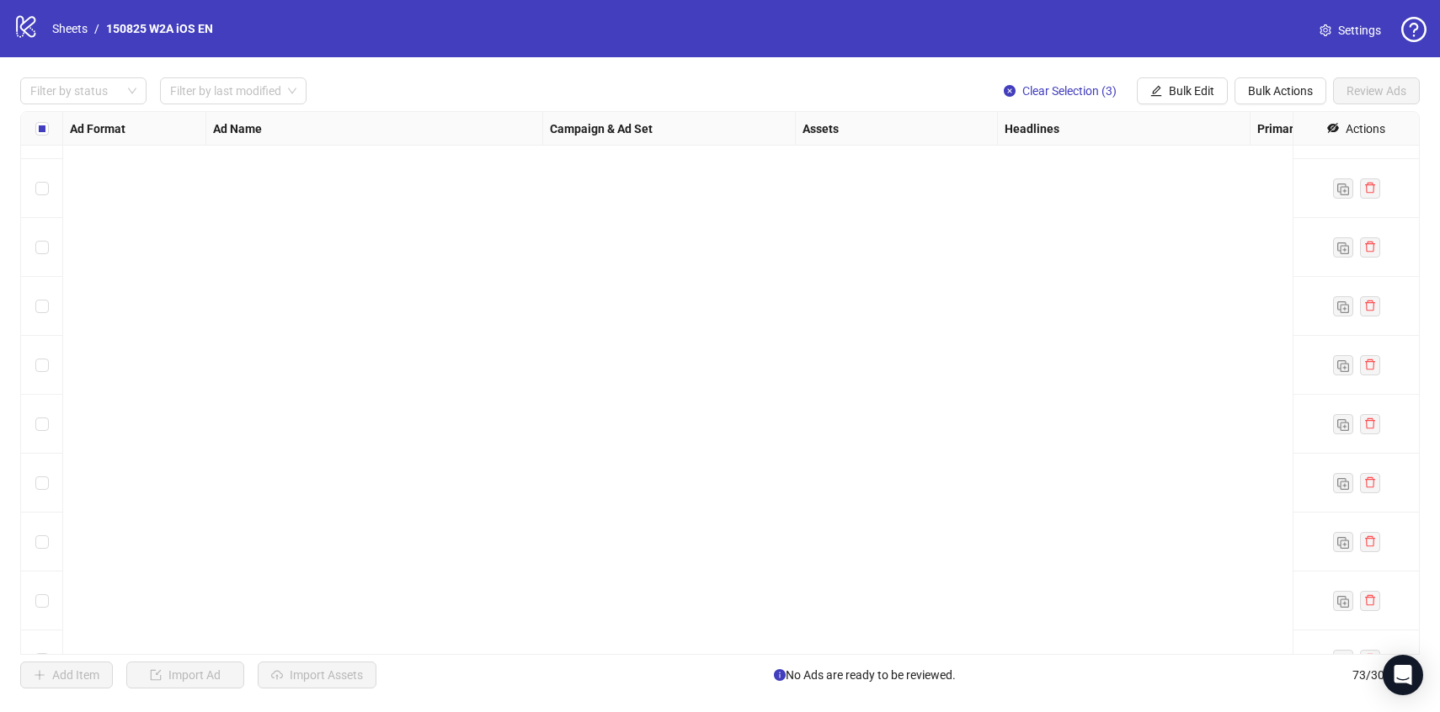
scroll to position [0, 0]
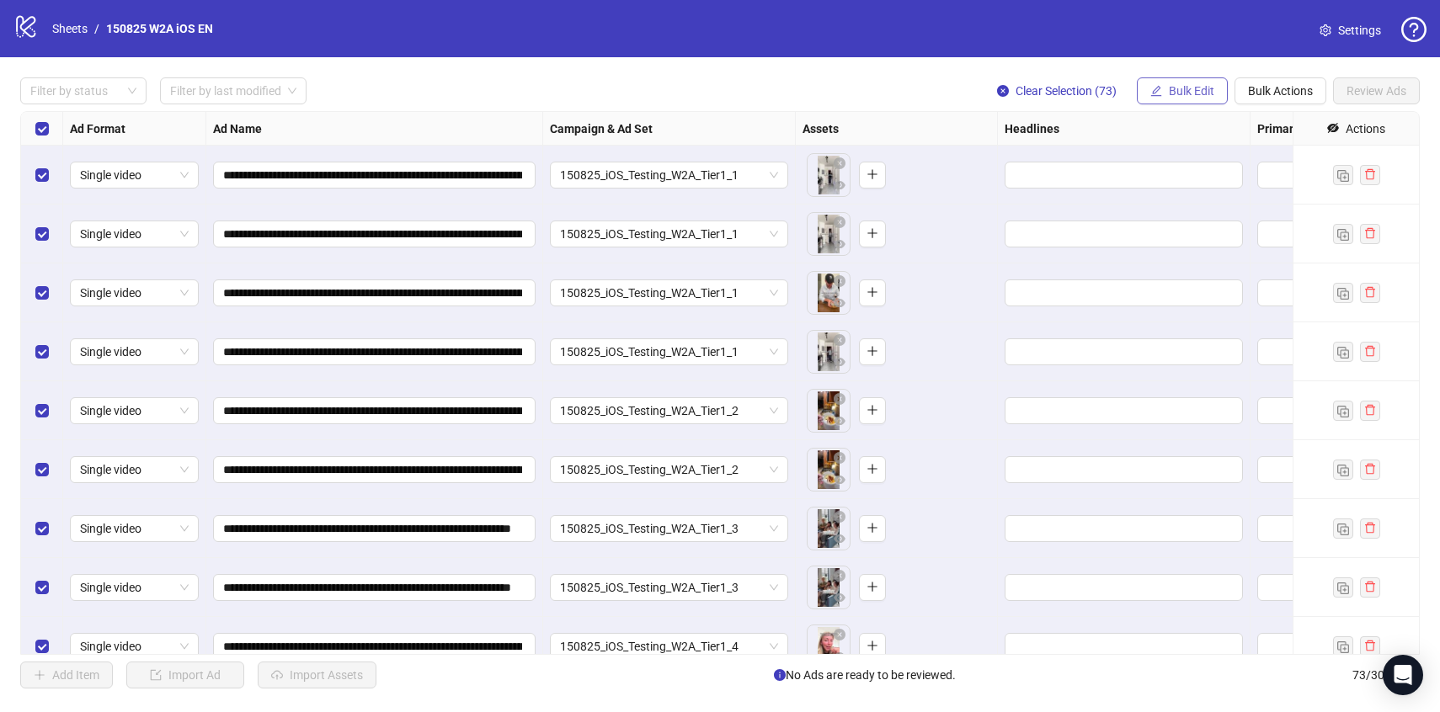
click at [1155, 93] on icon "edit" at bounding box center [1156, 91] width 12 height 12
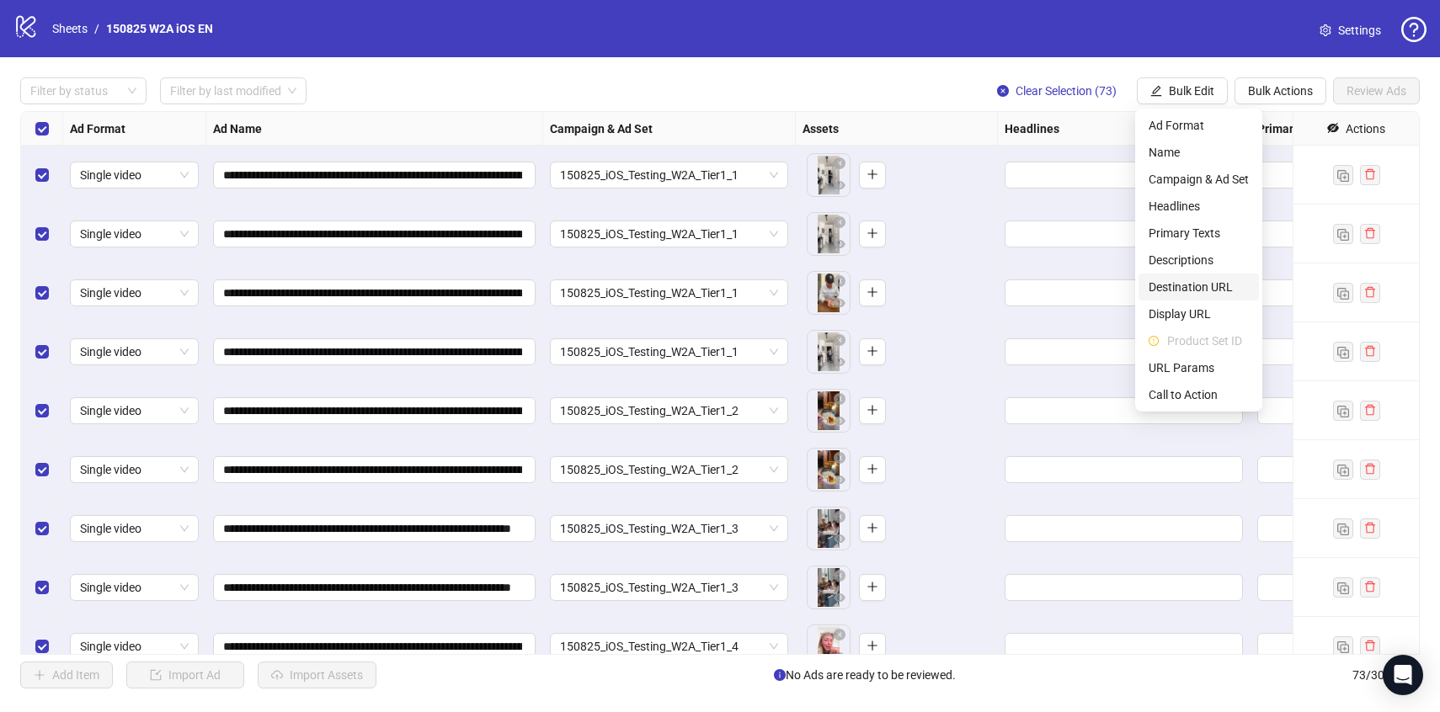
click at [1192, 286] on span "Destination URL" at bounding box center [1199, 287] width 100 height 19
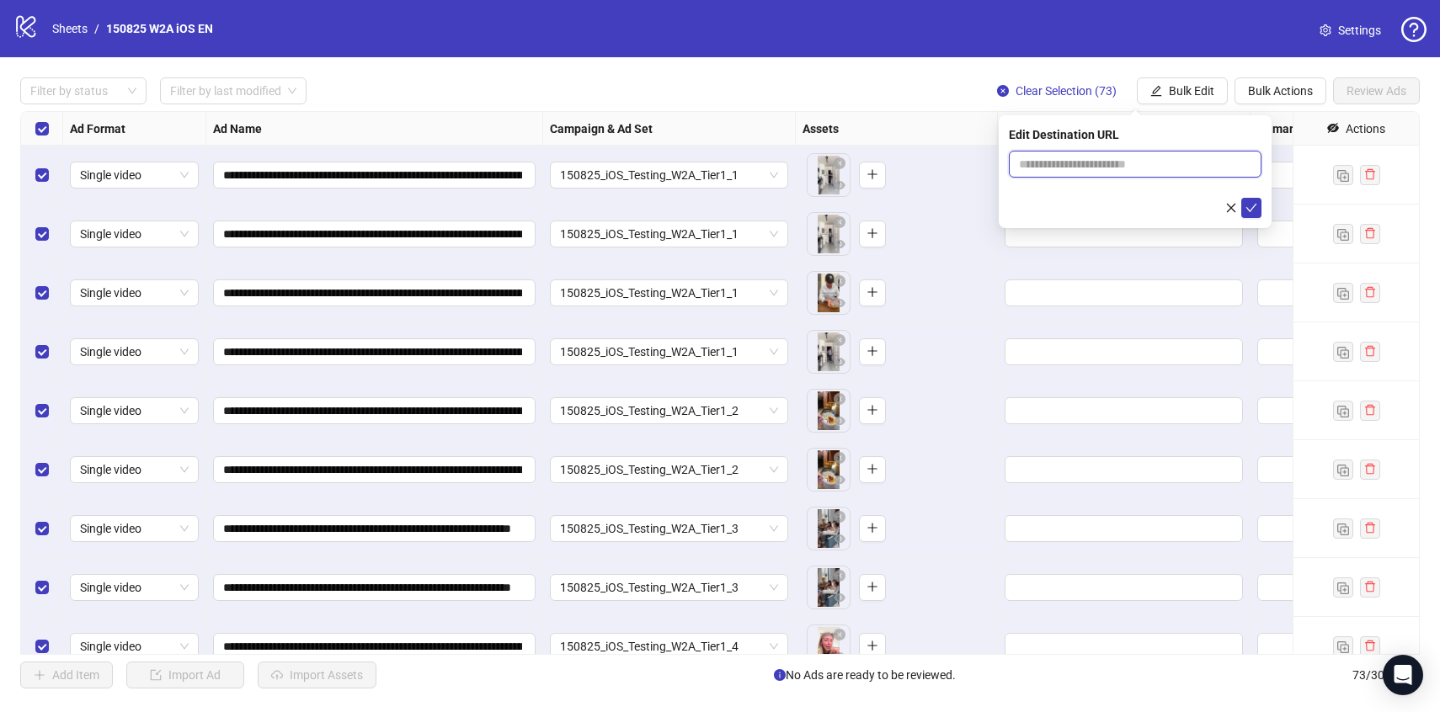
click at [1100, 169] on input "text" at bounding box center [1128, 164] width 219 height 19
paste input "**********"
type input "**********"
click at [1253, 212] on icon "check" at bounding box center [1252, 208] width 12 height 12
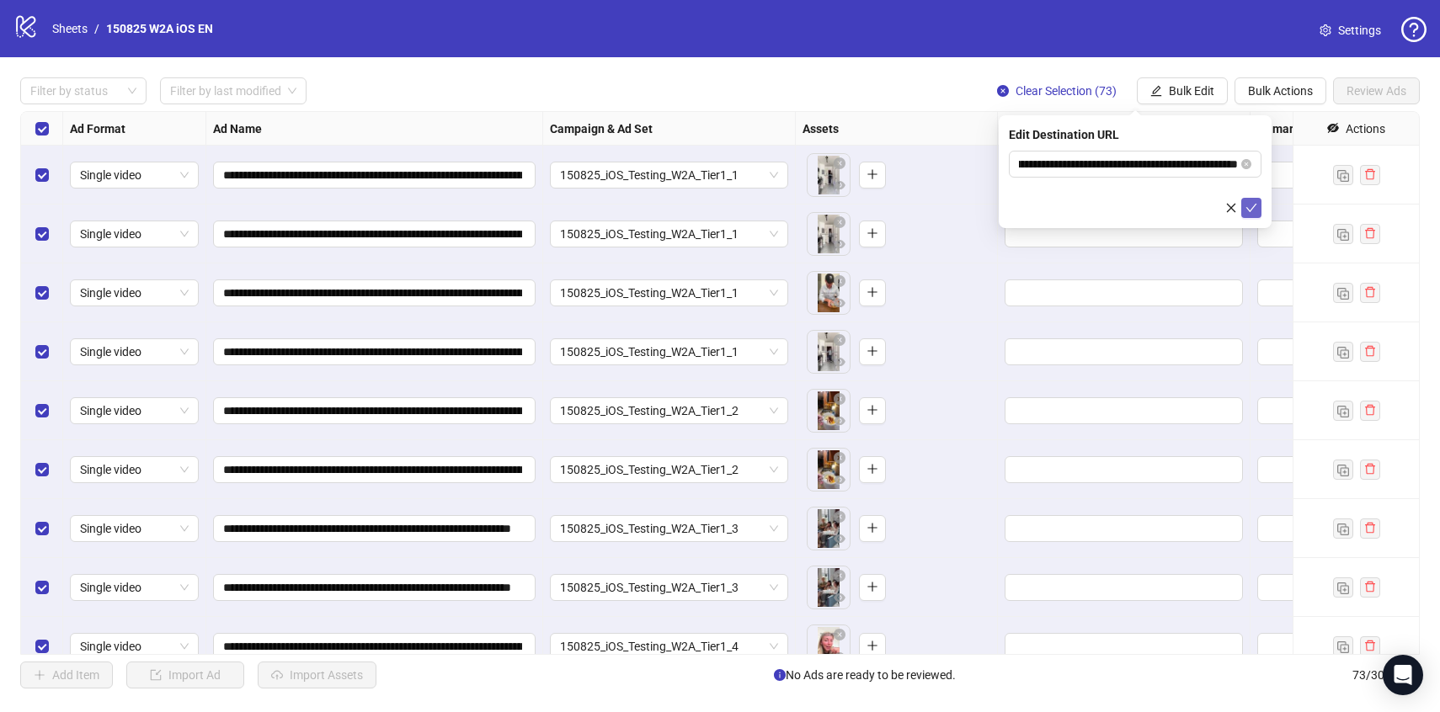
scroll to position [0, 0]
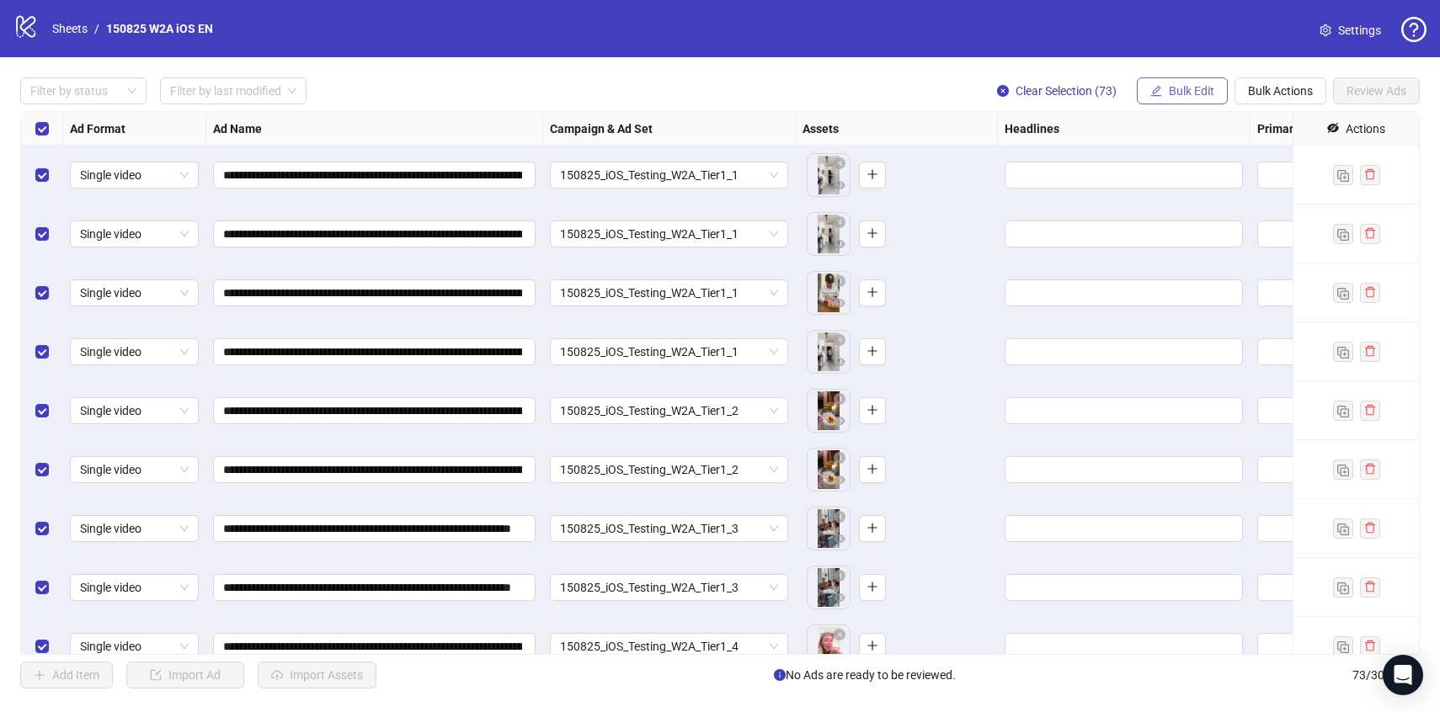
click at [1179, 91] on span "Bulk Edit" at bounding box center [1191, 90] width 45 height 13
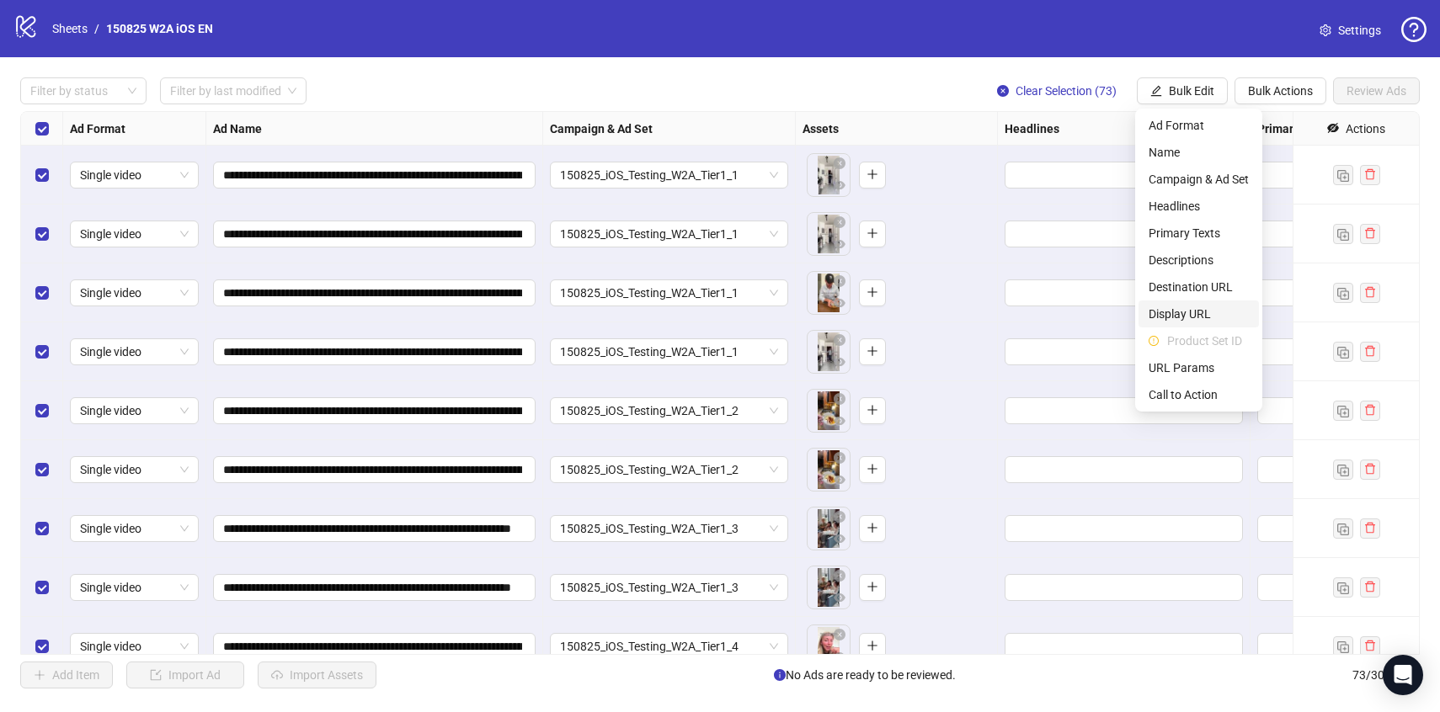
click at [1206, 323] on span "Display URL" at bounding box center [1199, 314] width 100 height 19
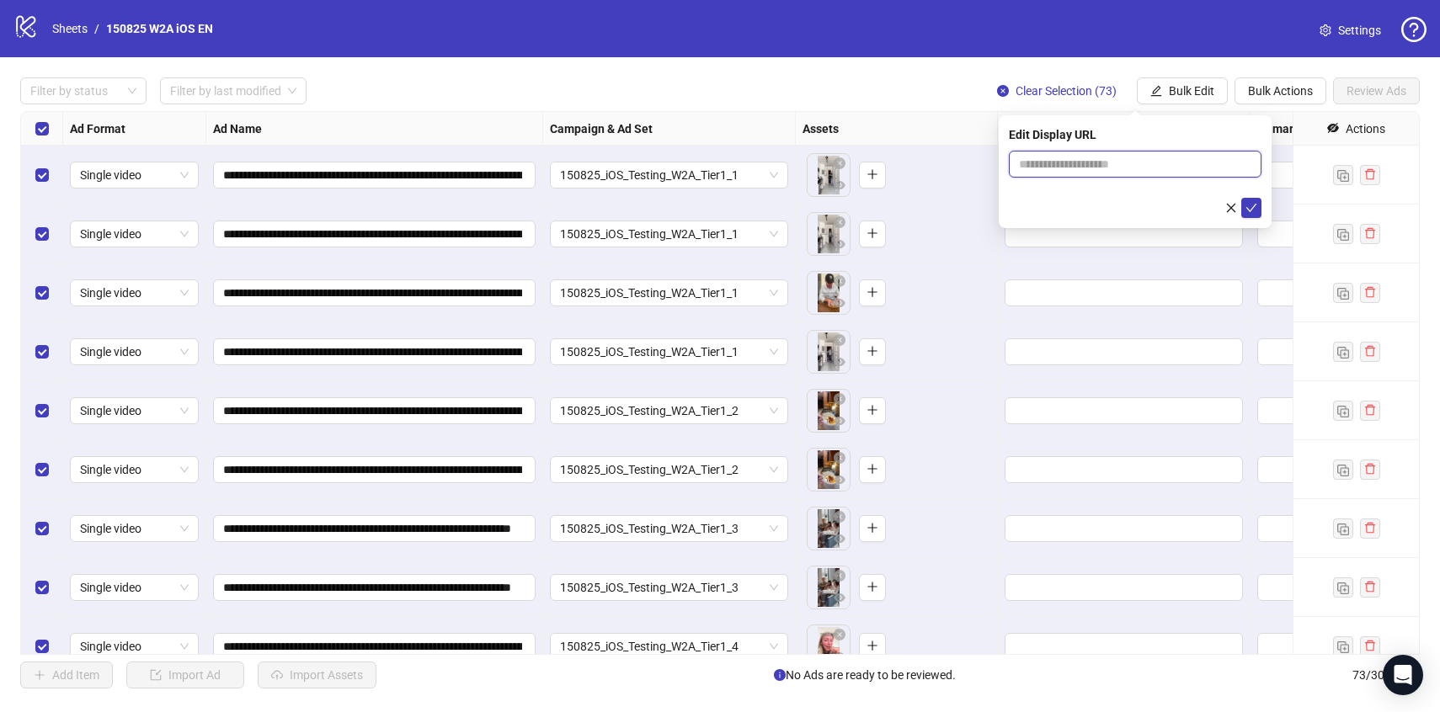
click at [1105, 163] on input "text" at bounding box center [1135, 164] width 253 height 27
type input "**********"
click at [1246, 212] on icon "check" at bounding box center [1252, 208] width 12 height 12
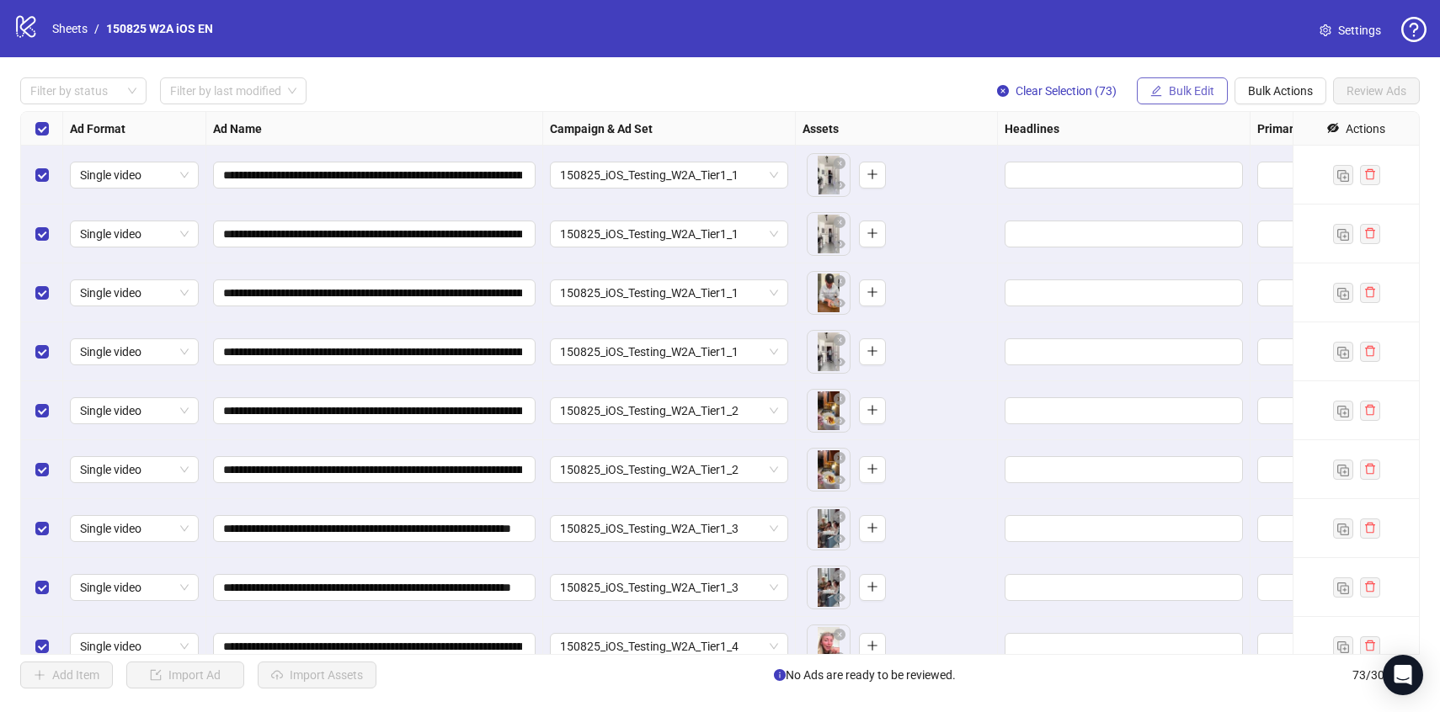
click at [1171, 93] on span "Bulk Edit" at bounding box center [1191, 90] width 45 height 13
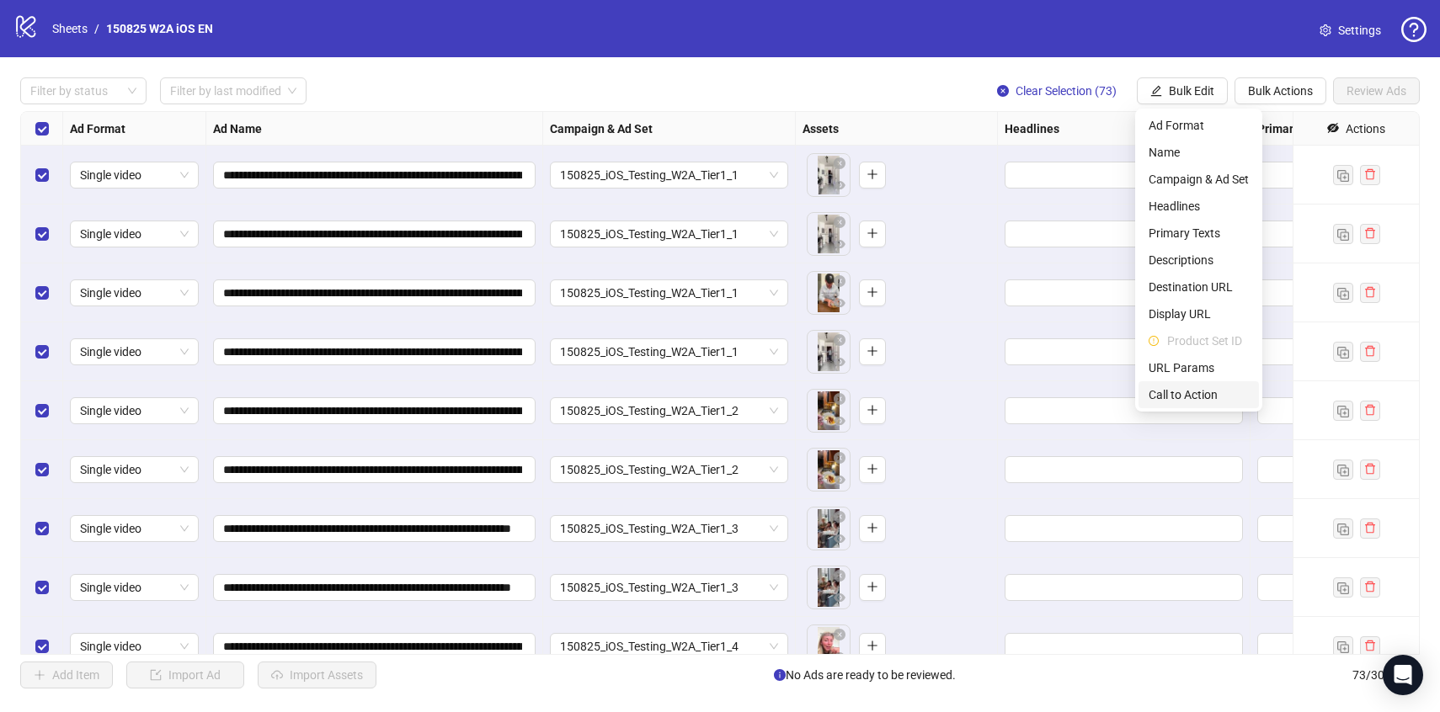
click at [1171, 392] on span "Call to Action" at bounding box center [1199, 395] width 100 height 19
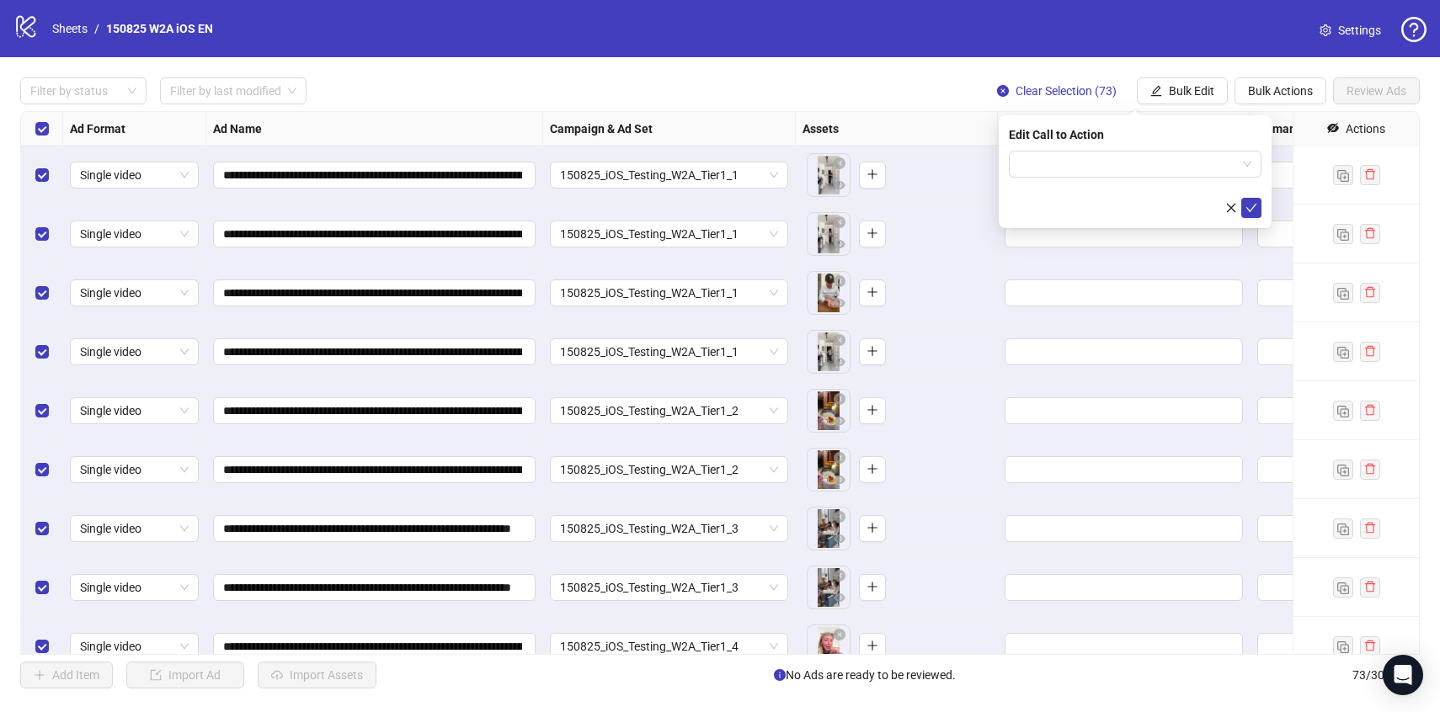
click at [1104, 149] on div "Edit Call to Action" at bounding box center [1135, 171] width 273 height 113
click at [1103, 164] on input "search" at bounding box center [1127, 164] width 217 height 25
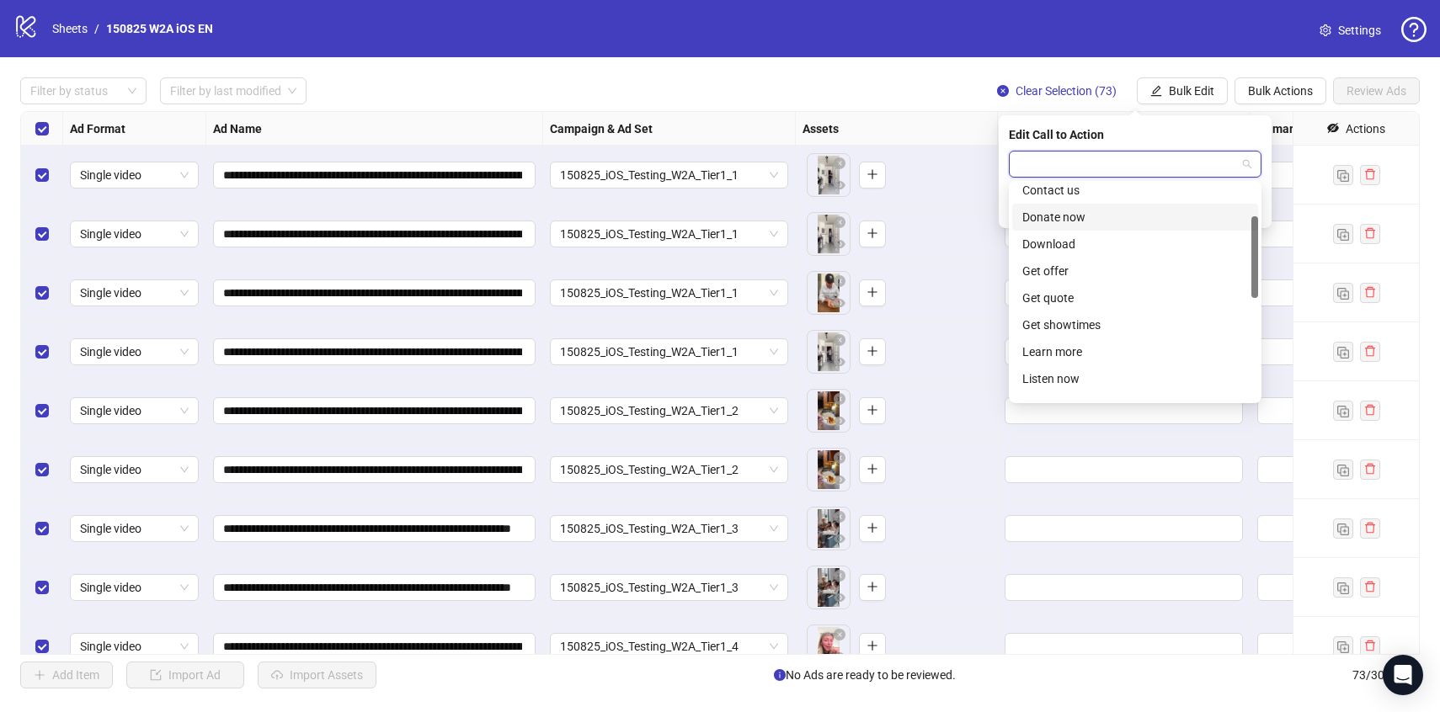
scroll to position [84, 0]
click at [1087, 255] on div "Download" at bounding box center [1135, 248] width 226 height 19
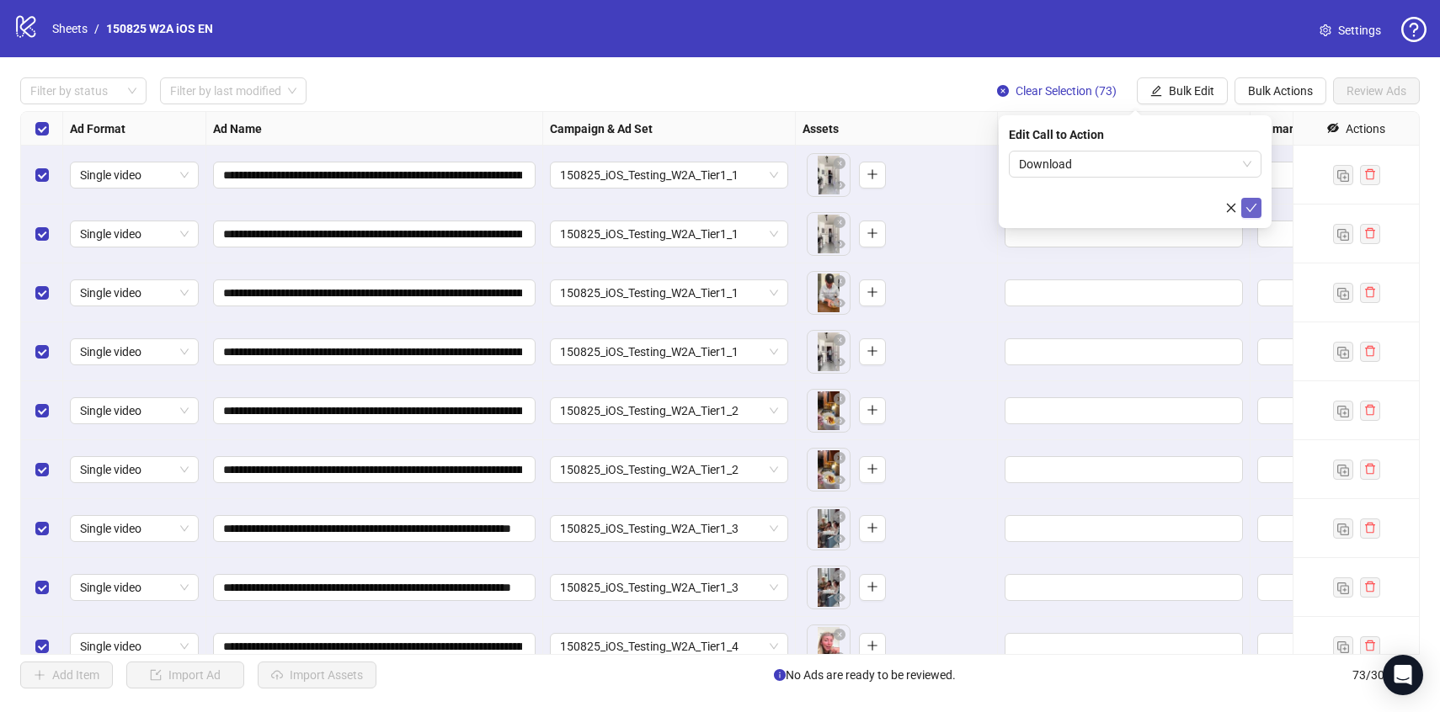
click at [1249, 204] on icon "check" at bounding box center [1252, 208] width 12 height 12
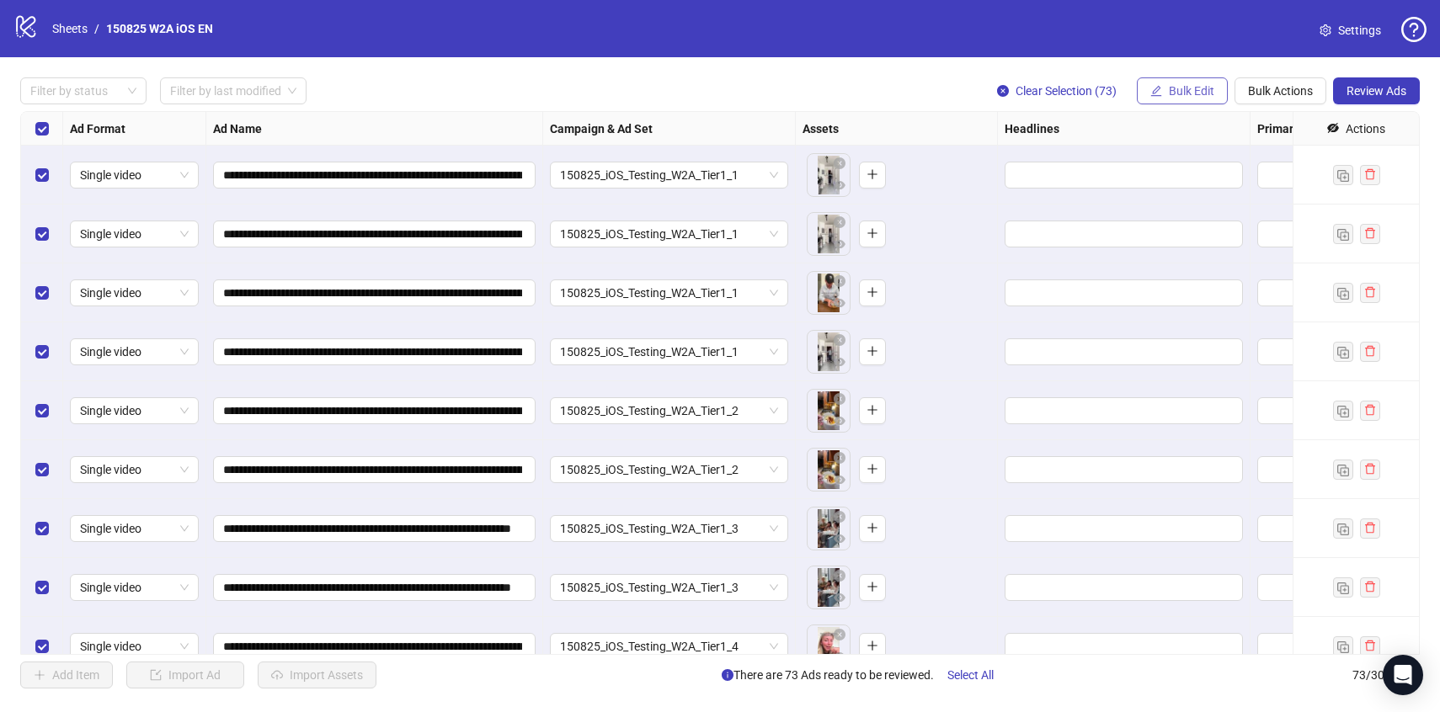
click at [1176, 93] on span "Bulk Edit" at bounding box center [1191, 90] width 45 height 13
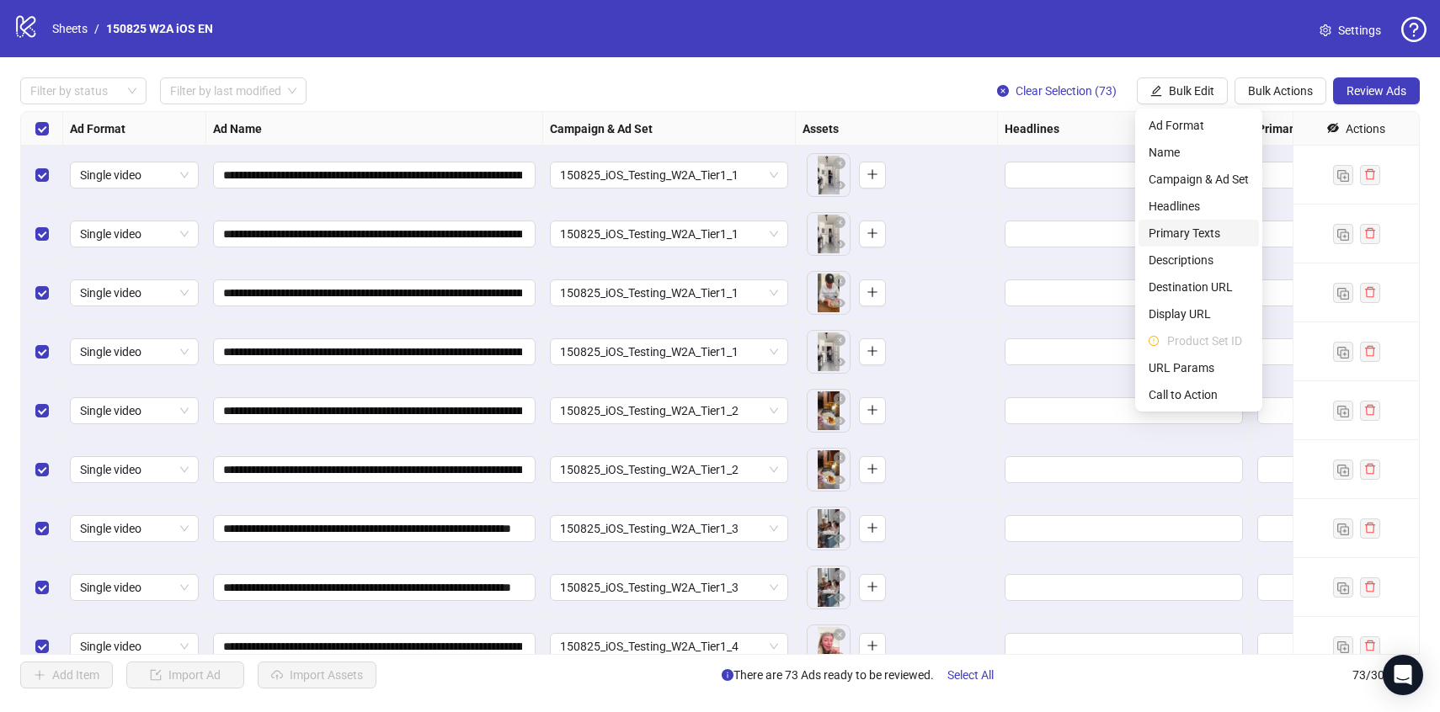
click at [1172, 233] on span "Primary Texts" at bounding box center [1199, 233] width 100 height 19
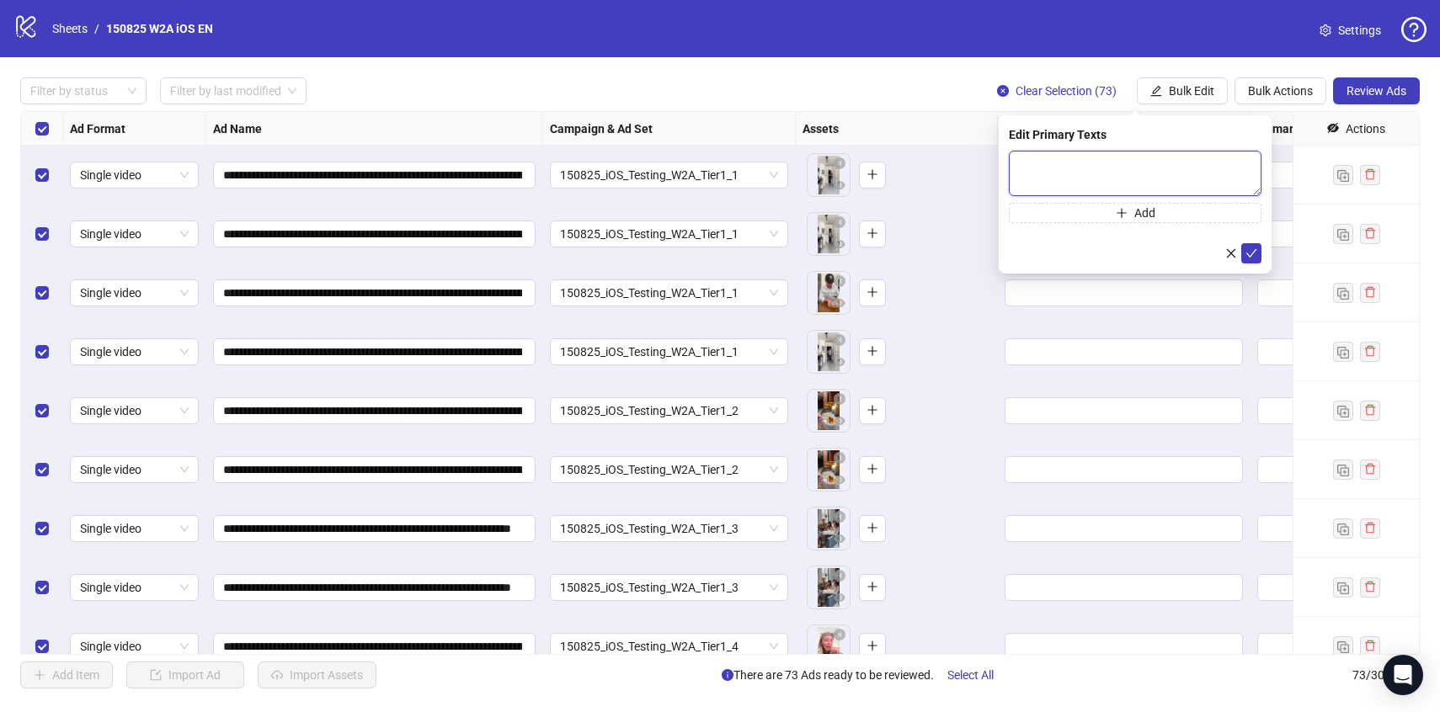
click at [1086, 188] on textarea at bounding box center [1135, 173] width 253 height 45
paste textarea "**********"
type textarea "**********"
click at [1106, 208] on button "Add" at bounding box center [1135, 213] width 253 height 20
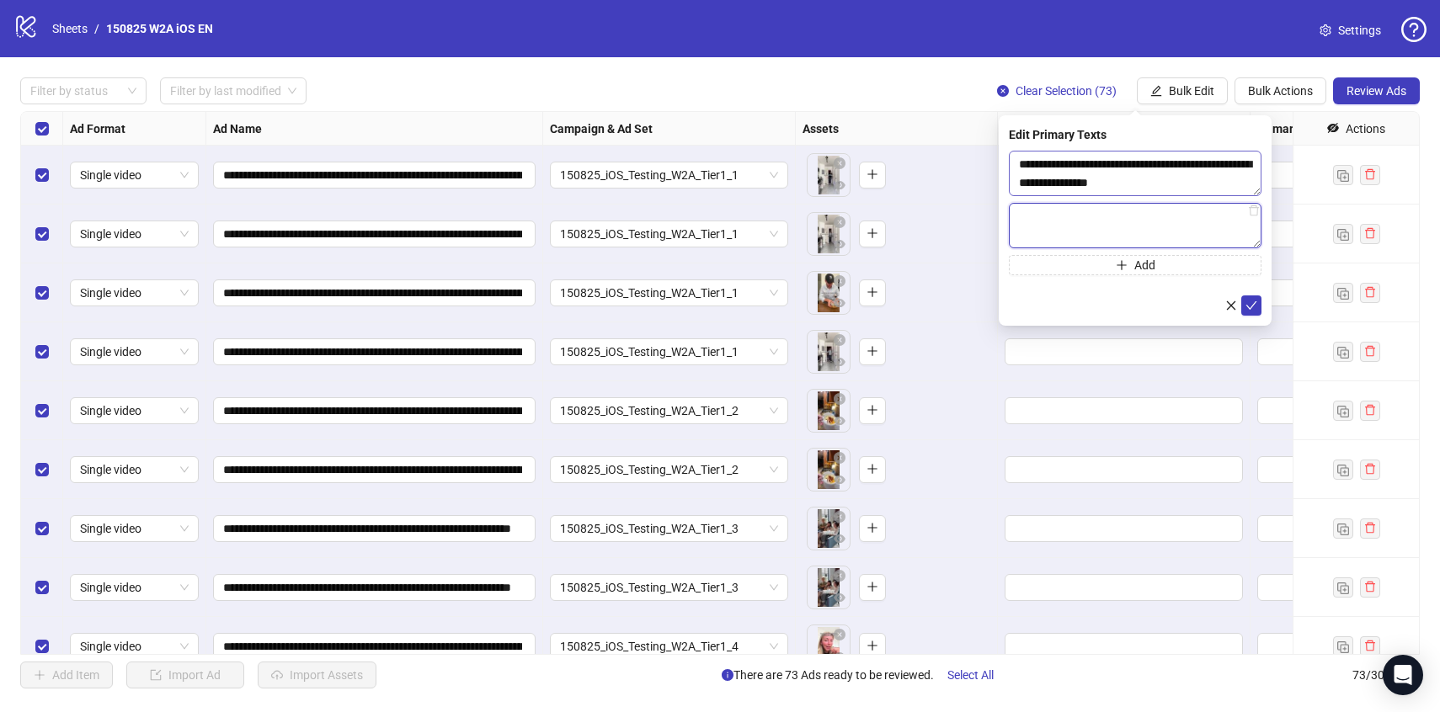
paste textarea "**********"
type textarea "**********"
click at [1152, 263] on span "Add" at bounding box center [1144, 265] width 21 height 13
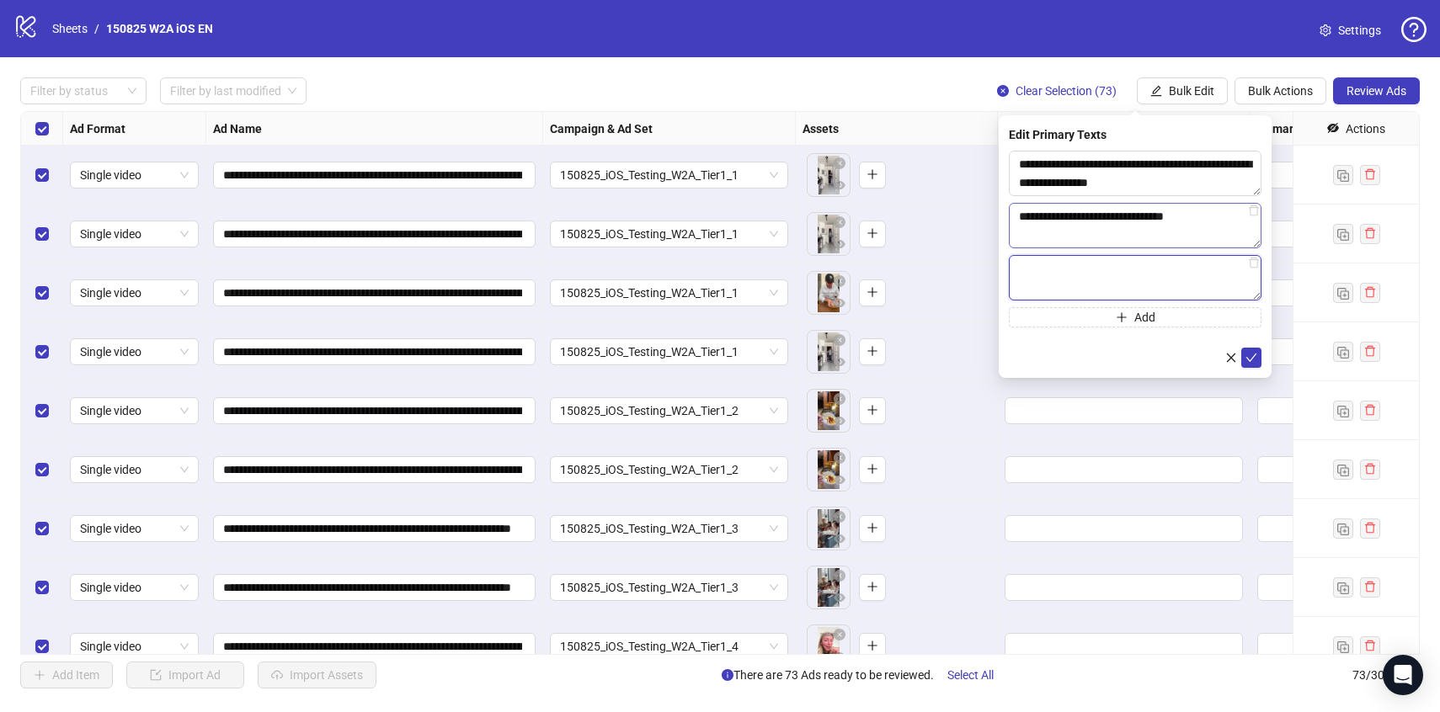
paste textarea "**********"
type textarea "**********"
click at [1259, 354] on button "submit" at bounding box center [1251, 358] width 20 height 20
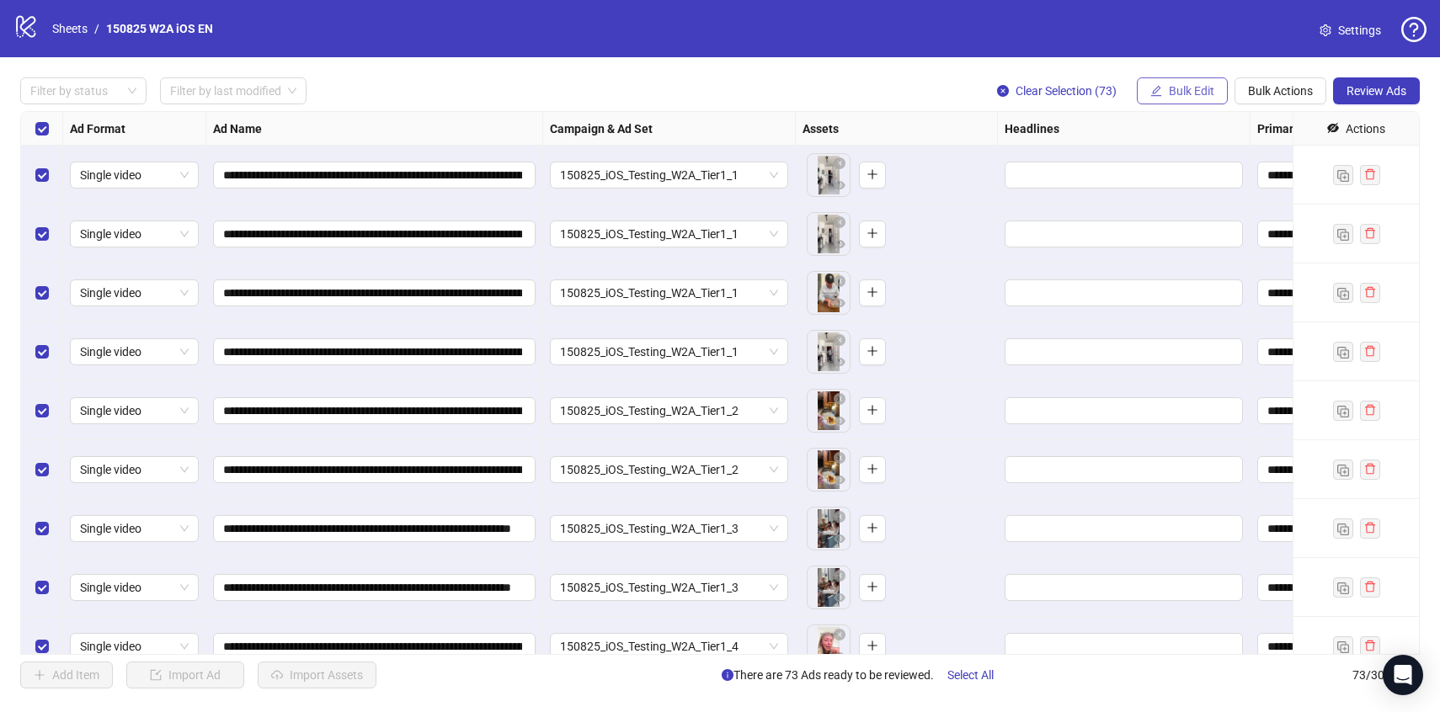
click at [1187, 91] on span "Bulk Edit" at bounding box center [1191, 90] width 45 height 13
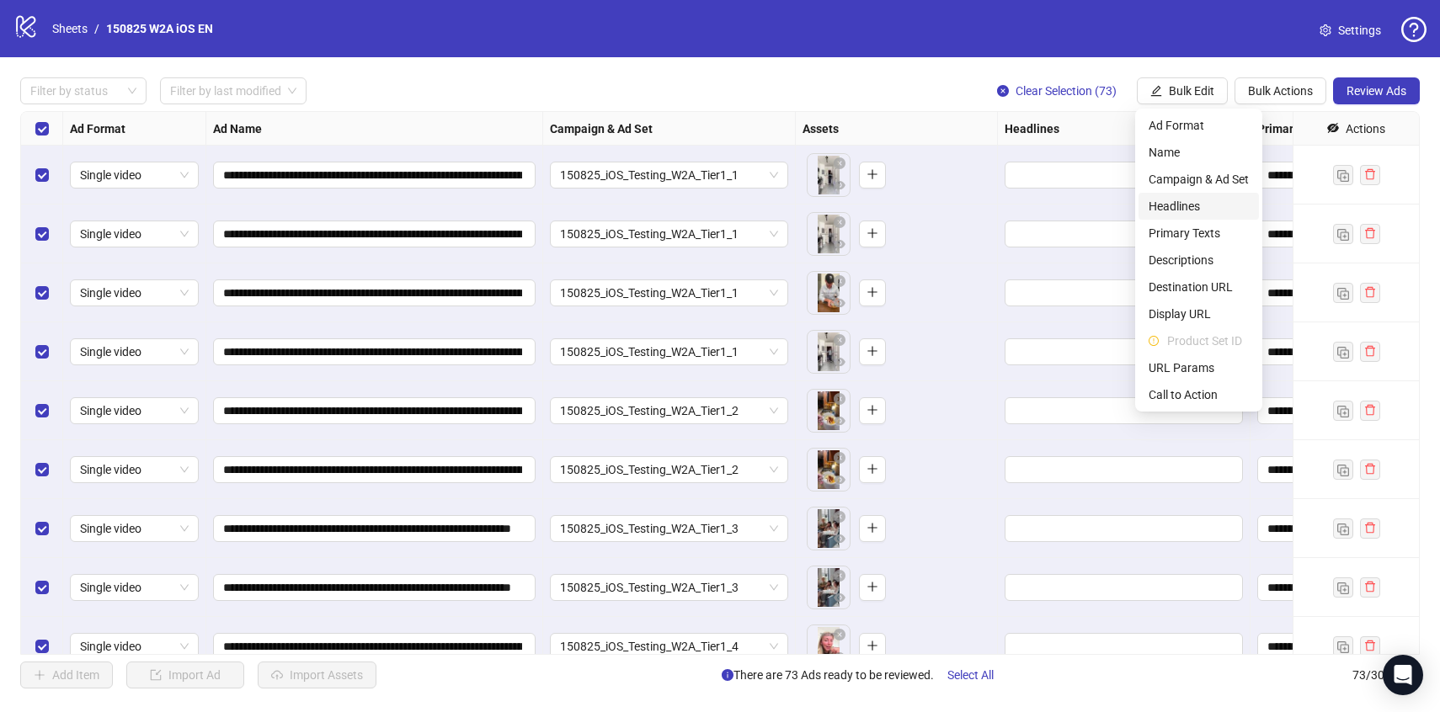
click at [1162, 204] on span "Headlines" at bounding box center [1199, 206] width 100 height 19
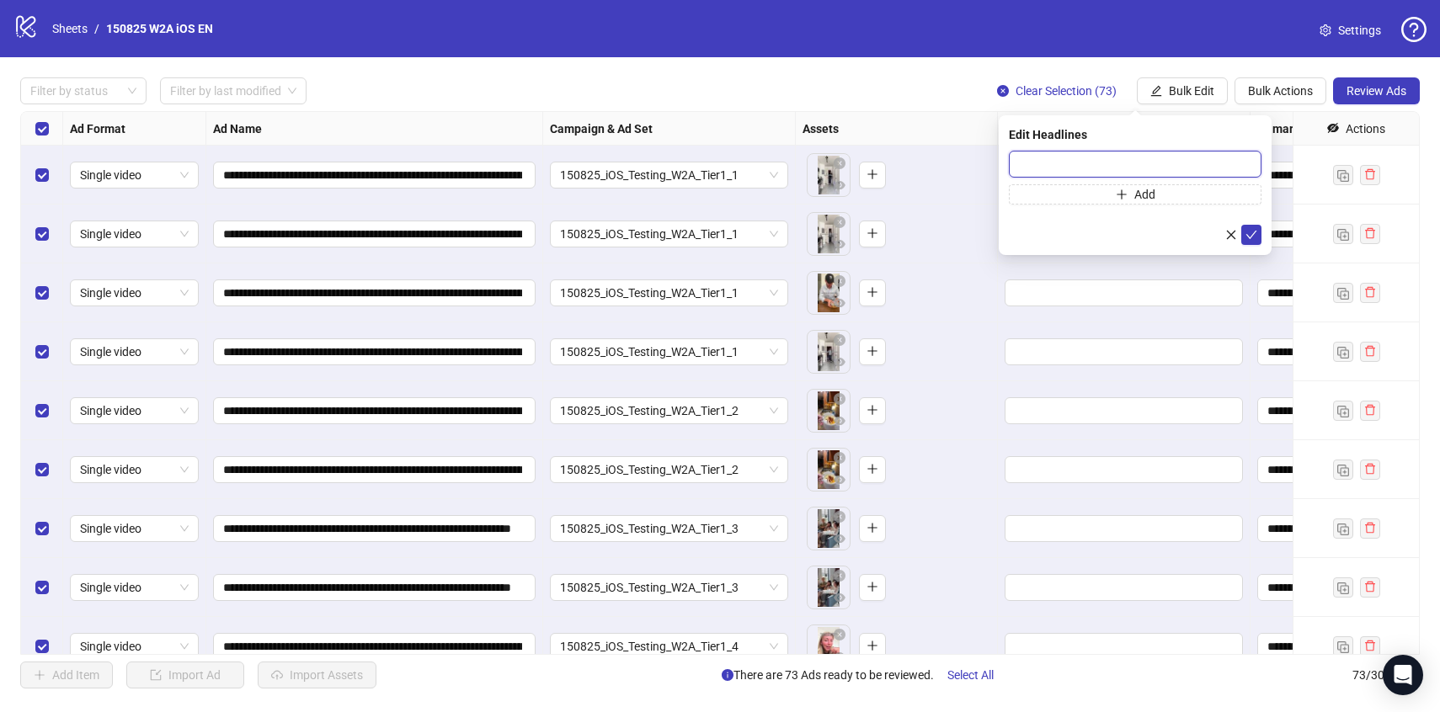
click at [1064, 158] on input "text" at bounding box center [1135, 164] width 253 height 27
paste input "**********"
type input "**********"
click at [1257, 230] on button "submit" at bounding box center [1251, 235] width 20 height 20
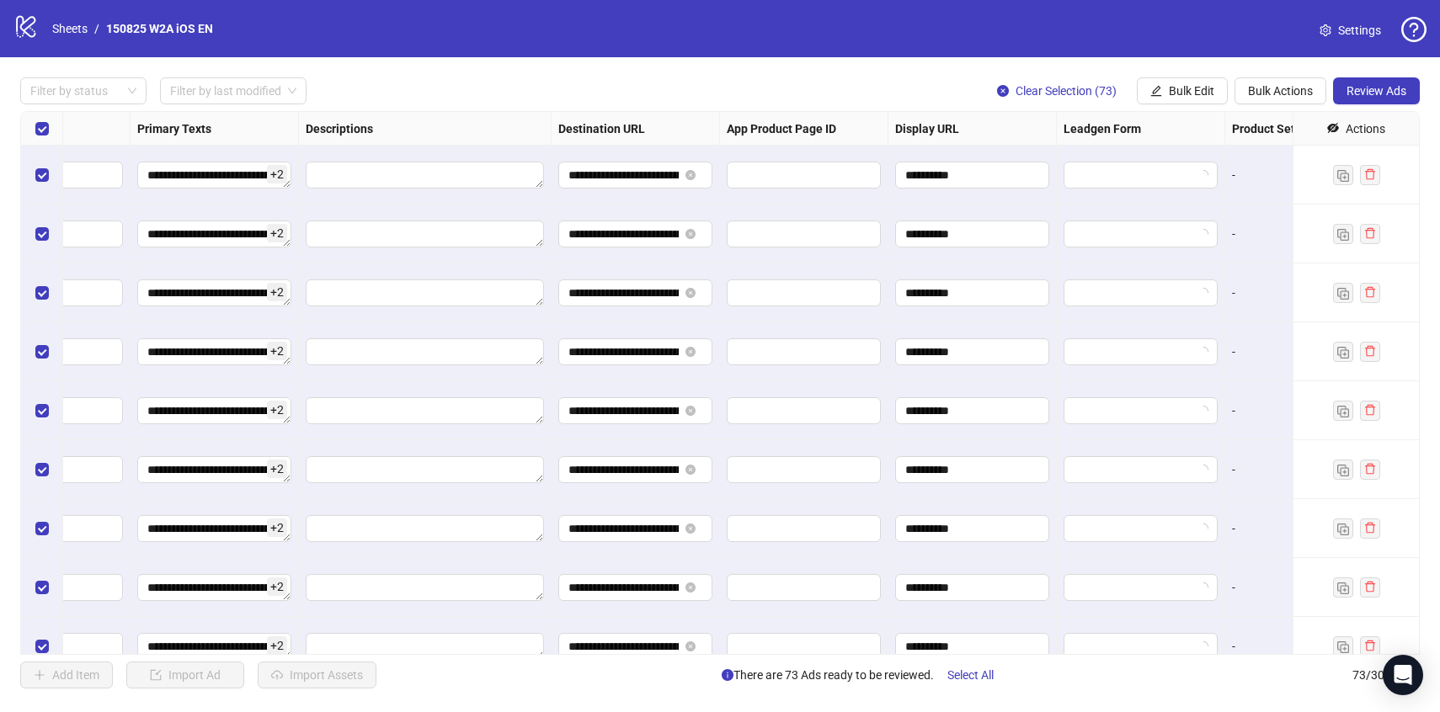
scroll to position [0, 1146]
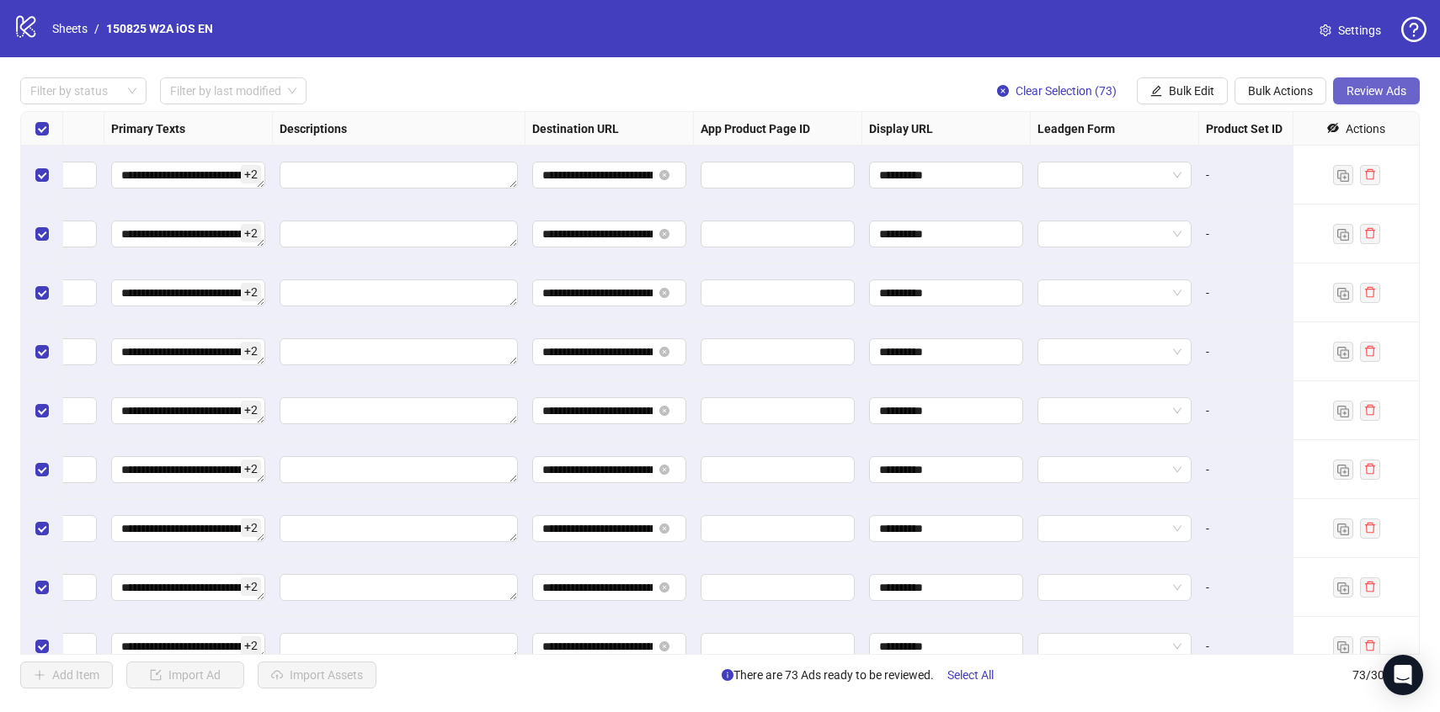
click at [1360, 99] on button "Review Ads" at bounding box center [1376, 90] width 87 height 27
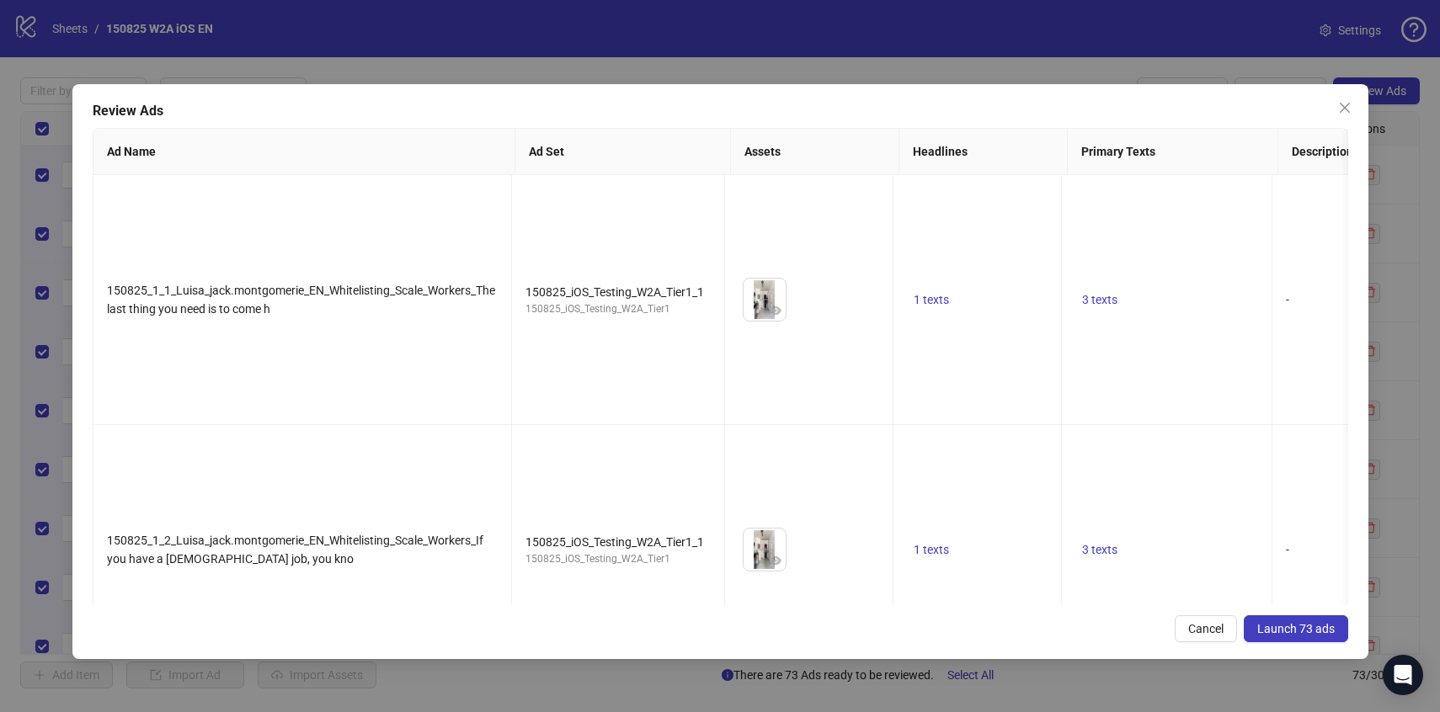
click at [1278, 635] on span "Launch 73 ads" at bounding box center [1295, 628] width 77 height 13
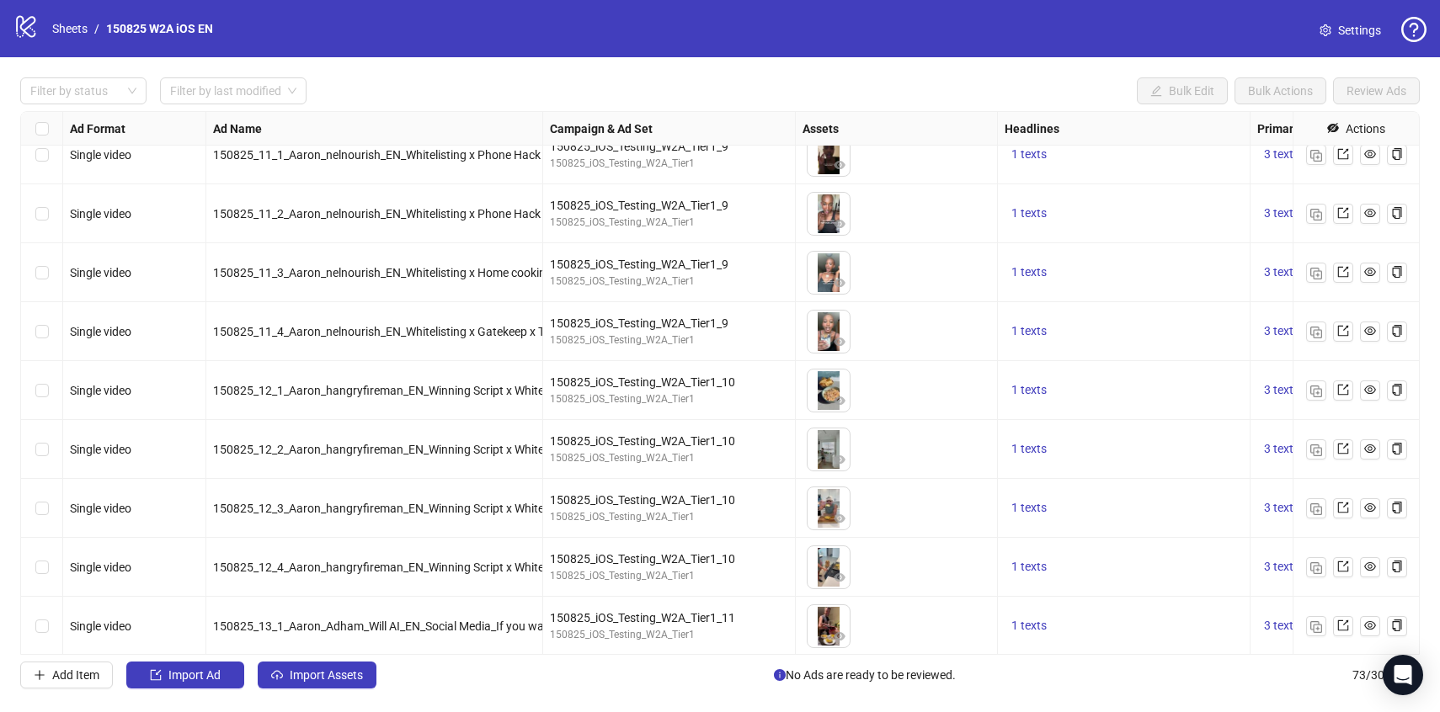
scroll to position [1669, 0]
click at [80, 29] on link "Sheets" at bounding box center [70, 28] width 42 height 19
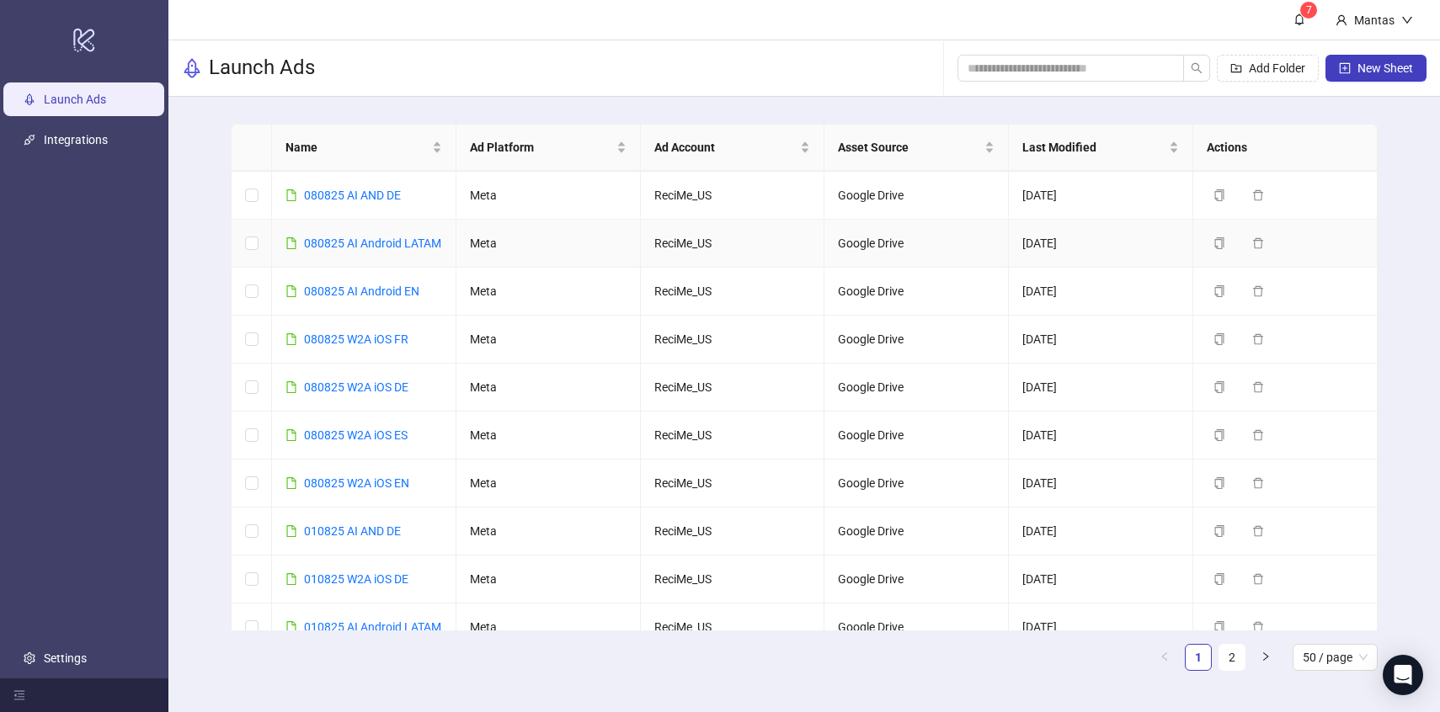
scroll to position [103, 0]
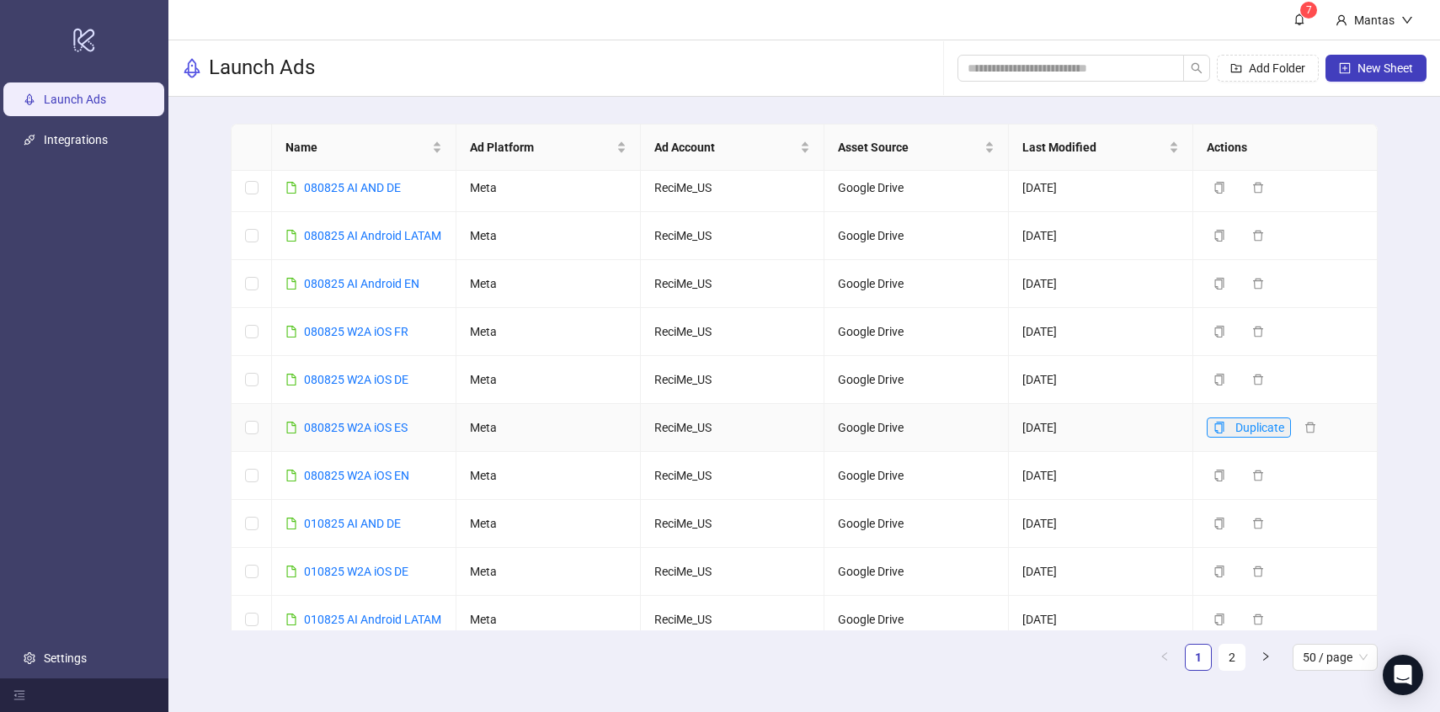
click at [1222, 434] on icon "copy" at bounding box center [1219, 428] width 9 height 12
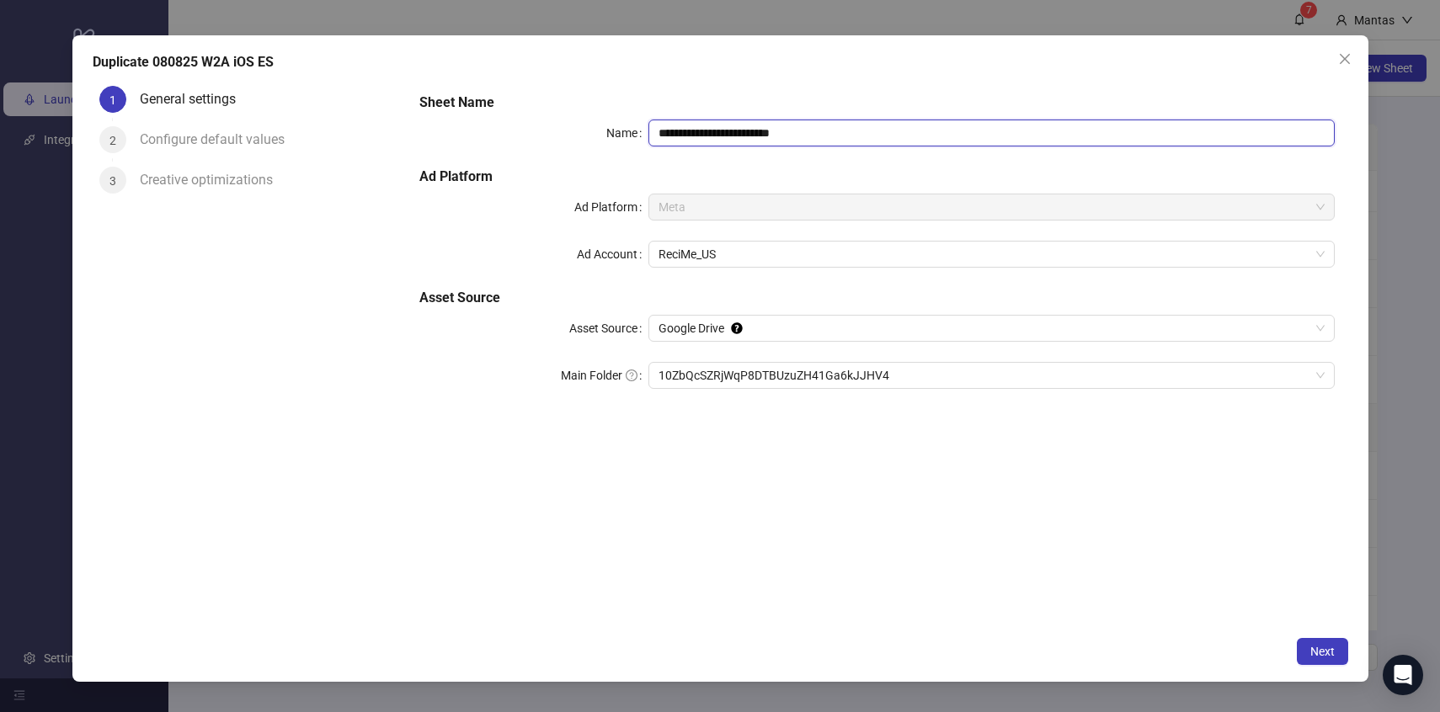
drag, startPoint x: 673, startPoint y: 131, endPoint x: 586, endPoint y: 127, distance: 86.8
click at [586, 127] on div "**********" at bounding box center [876, 133] width 915 height 27
drag, startPoint x: 846, startPoint y: 134, endPoint x: 767, endPoint y: 129, distance: 79.3
click at [767, 129] on input "**********" at bounding box center [991, 133] width 686 height 27
click at [778, 365] on span "10ZbQcSZRjWqP8DTBUzuZH41Ga6kJJHV4" at bounding box center [992, 375] width 666 height 25
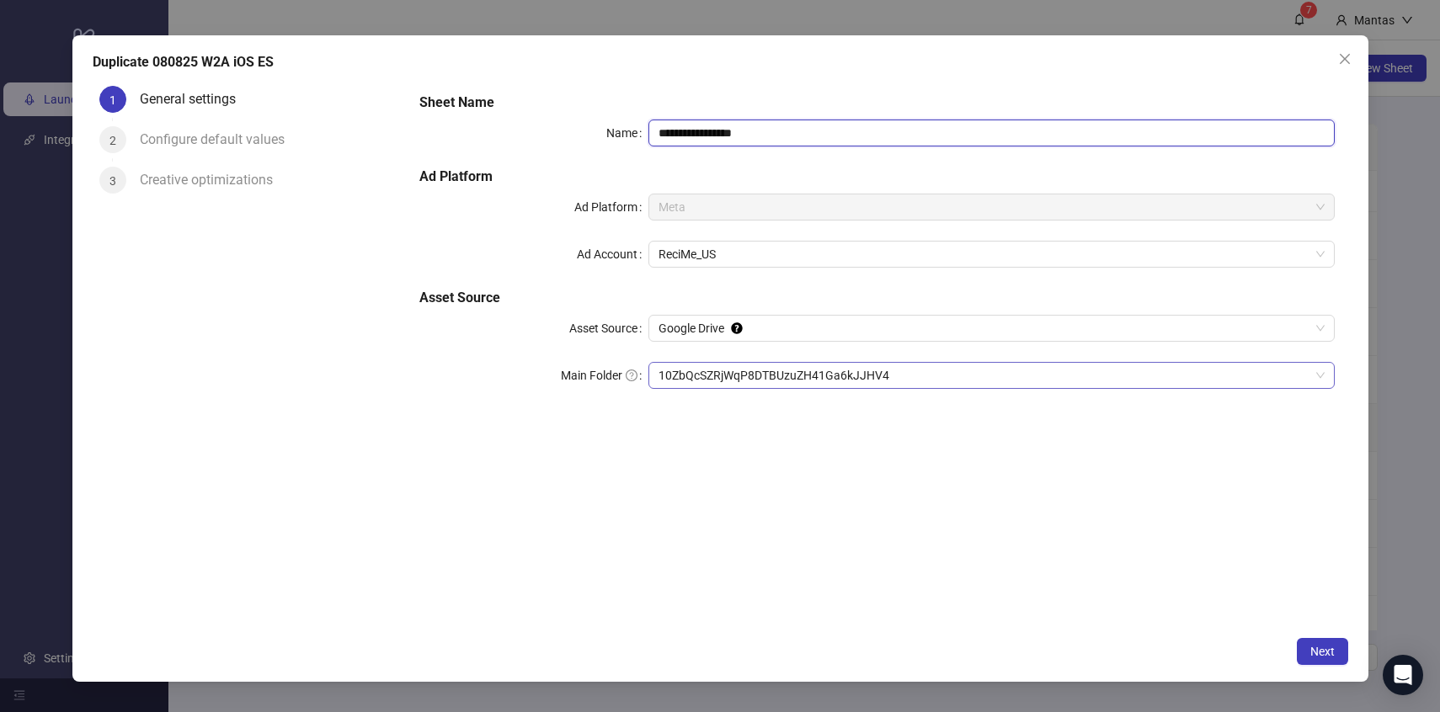
type input "**********"
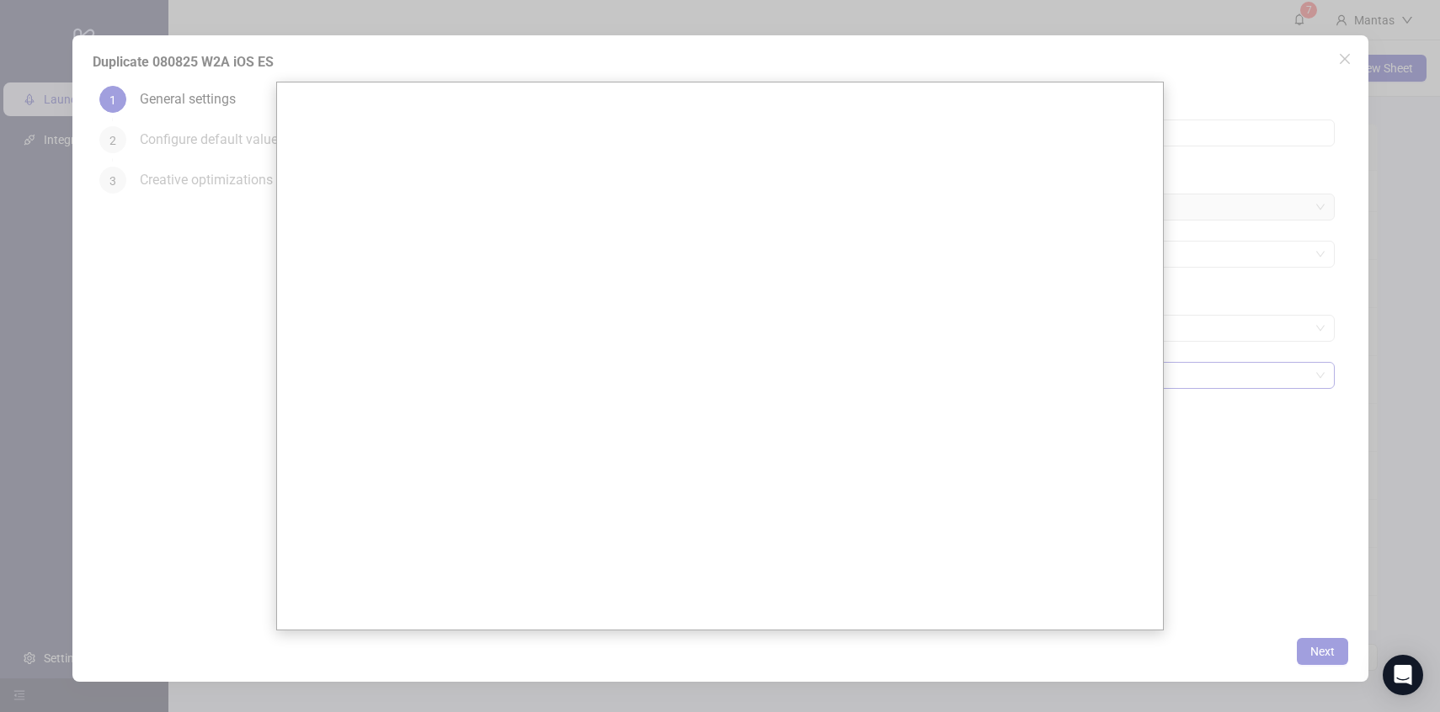
scroll to position [0, 0]
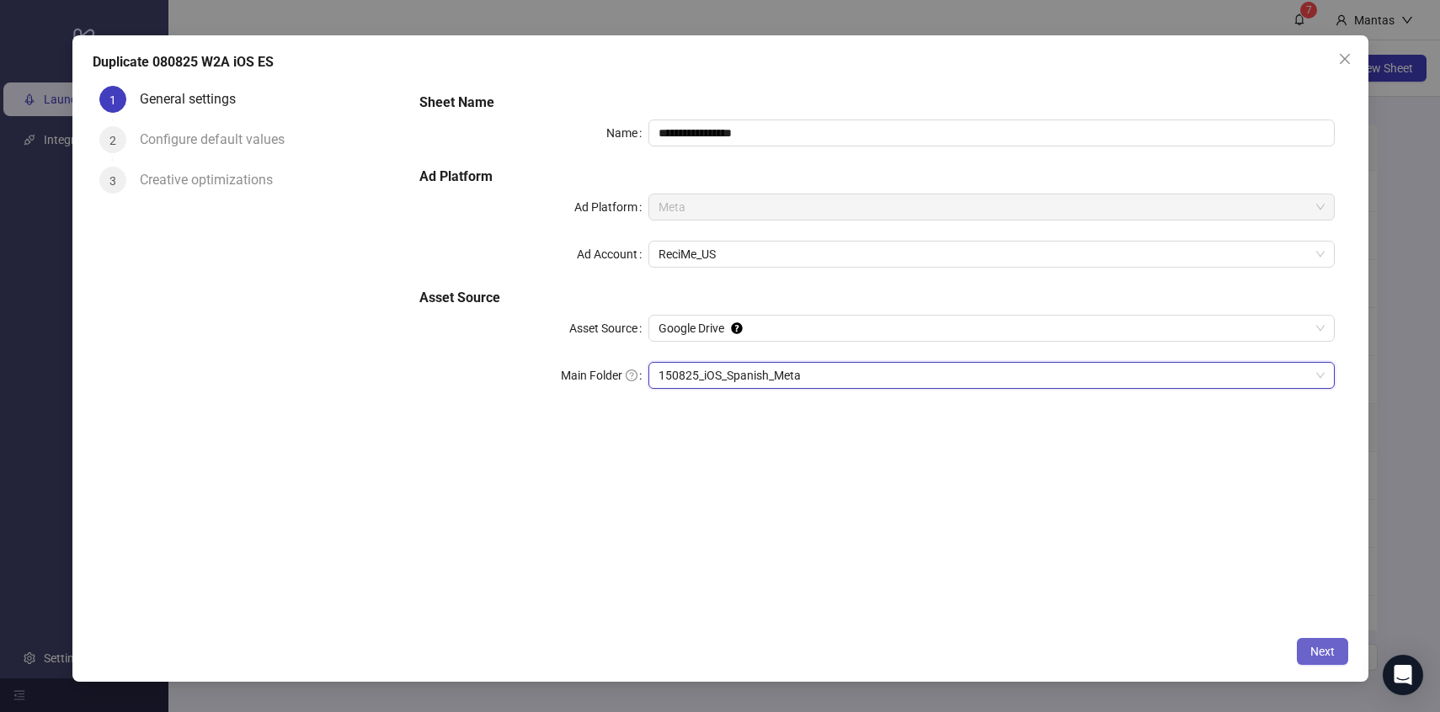
click at [1319, 651] on span "Next" at bounding box center [1322, 651] width 24 height 13
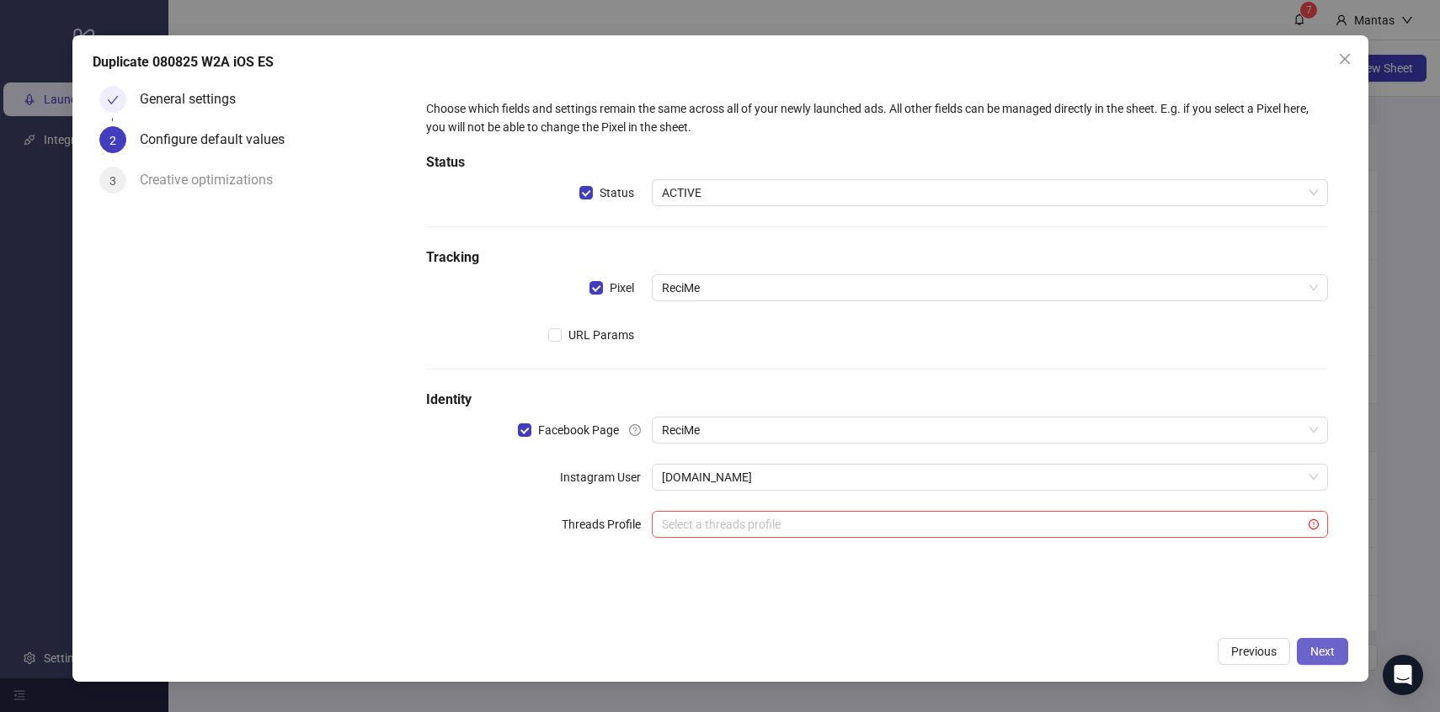
click at [1327, 652] on span "Next" at bounding box center [1322, 651] width 24 height 13
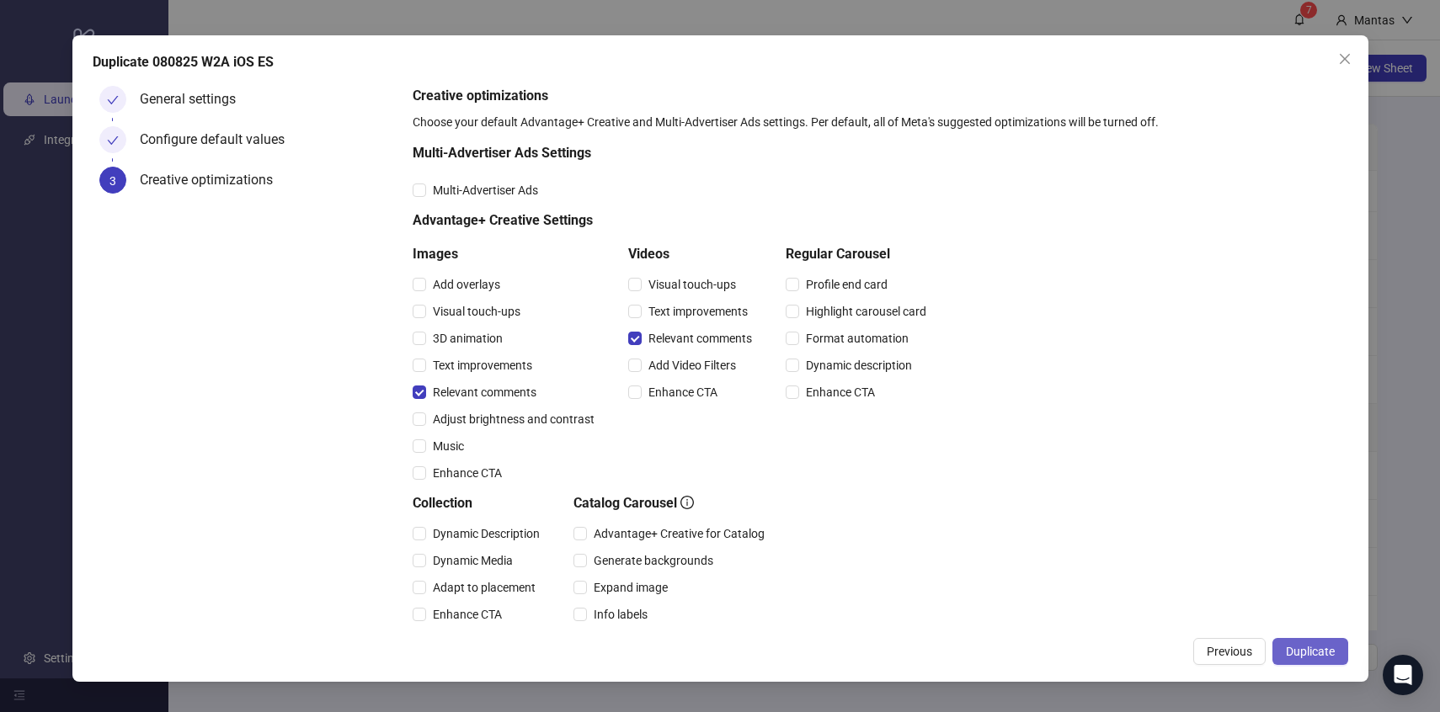
click at [1320, 658] on button "Duplicate" at bounding box center [1310, 651] width 76 height 27
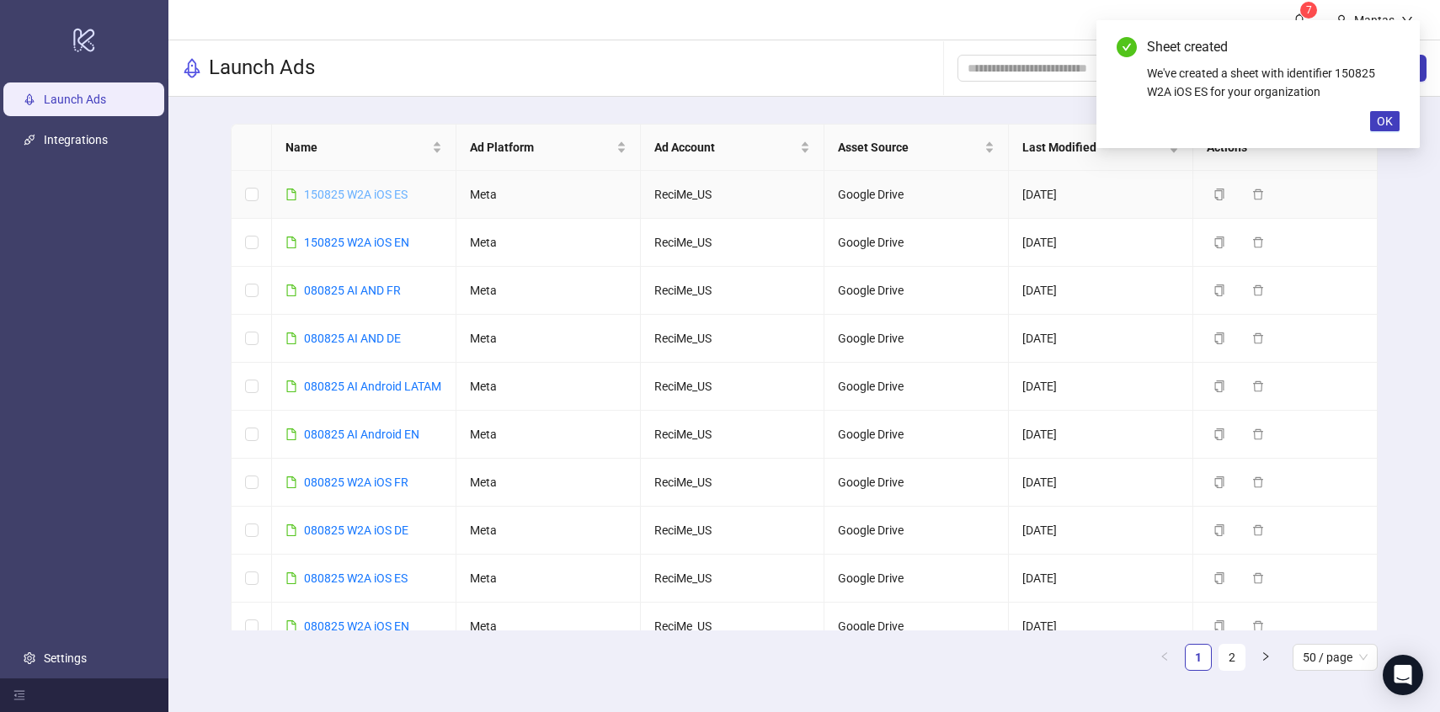
click at [358, 197] on link "150825 W2A iOS ES" at bounding box center [356, 194] width 104 height 13
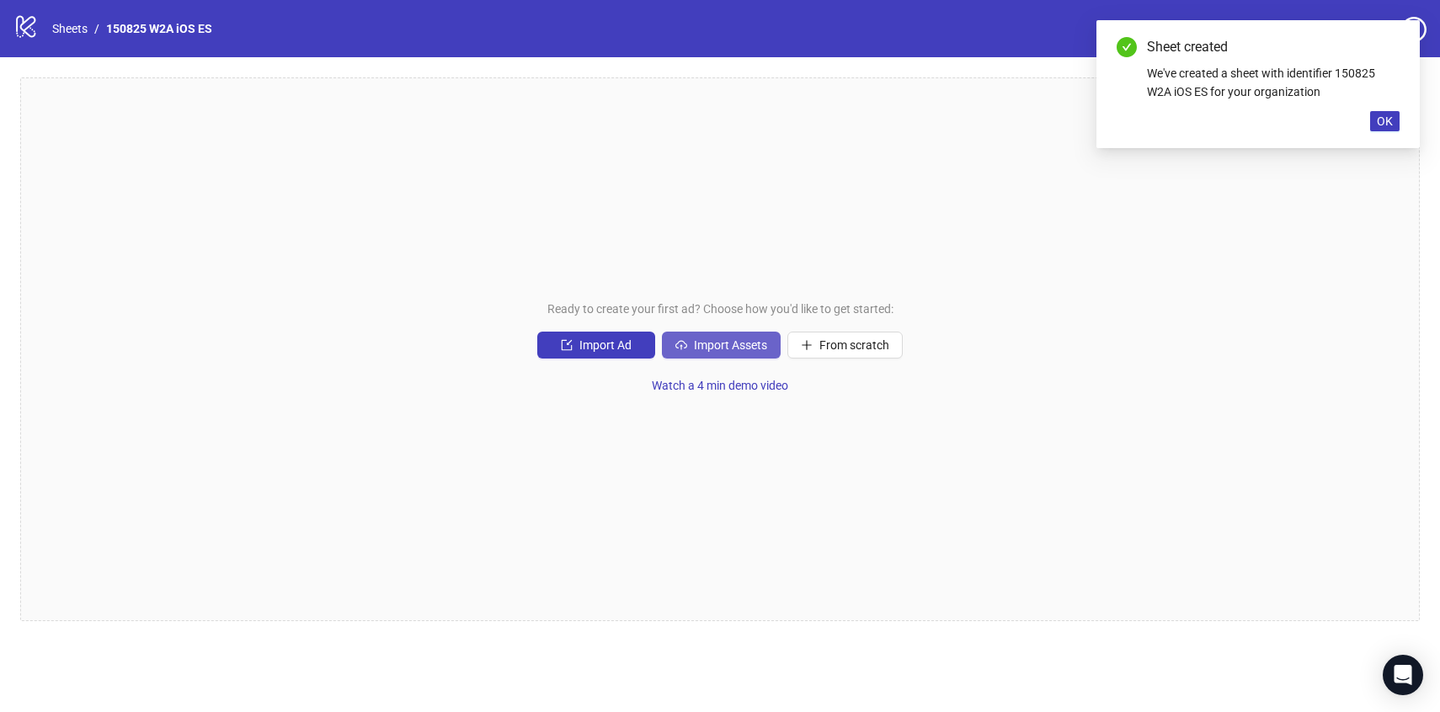
click at [717, 347] on span "Import Assets" at bounding box center [730, 345] width 73 height 13
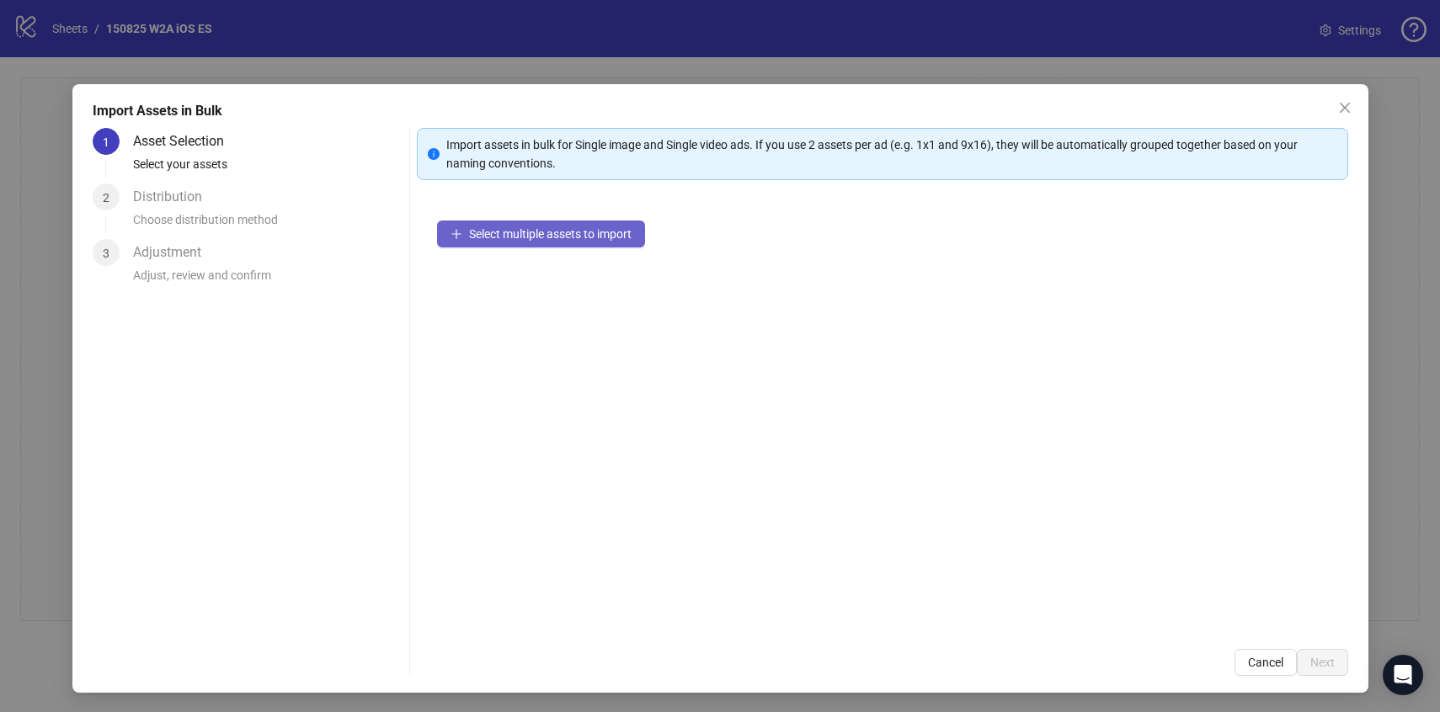
click at [493, 234] on span "Select multiple assets to import" at bounding box center [550, 233] width 163 height 13
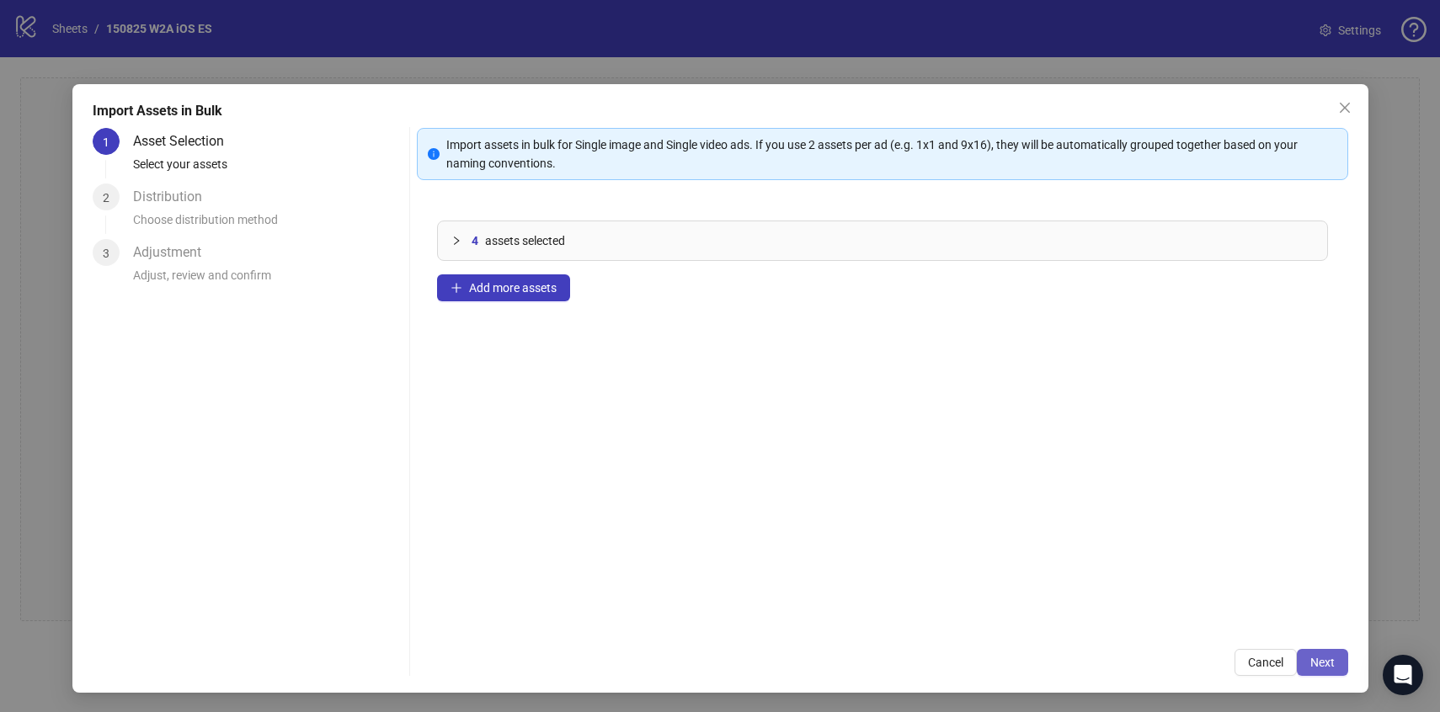
click at [1327, 668] on span "Next" at bounding box center [1322, 662] width 24 height 13
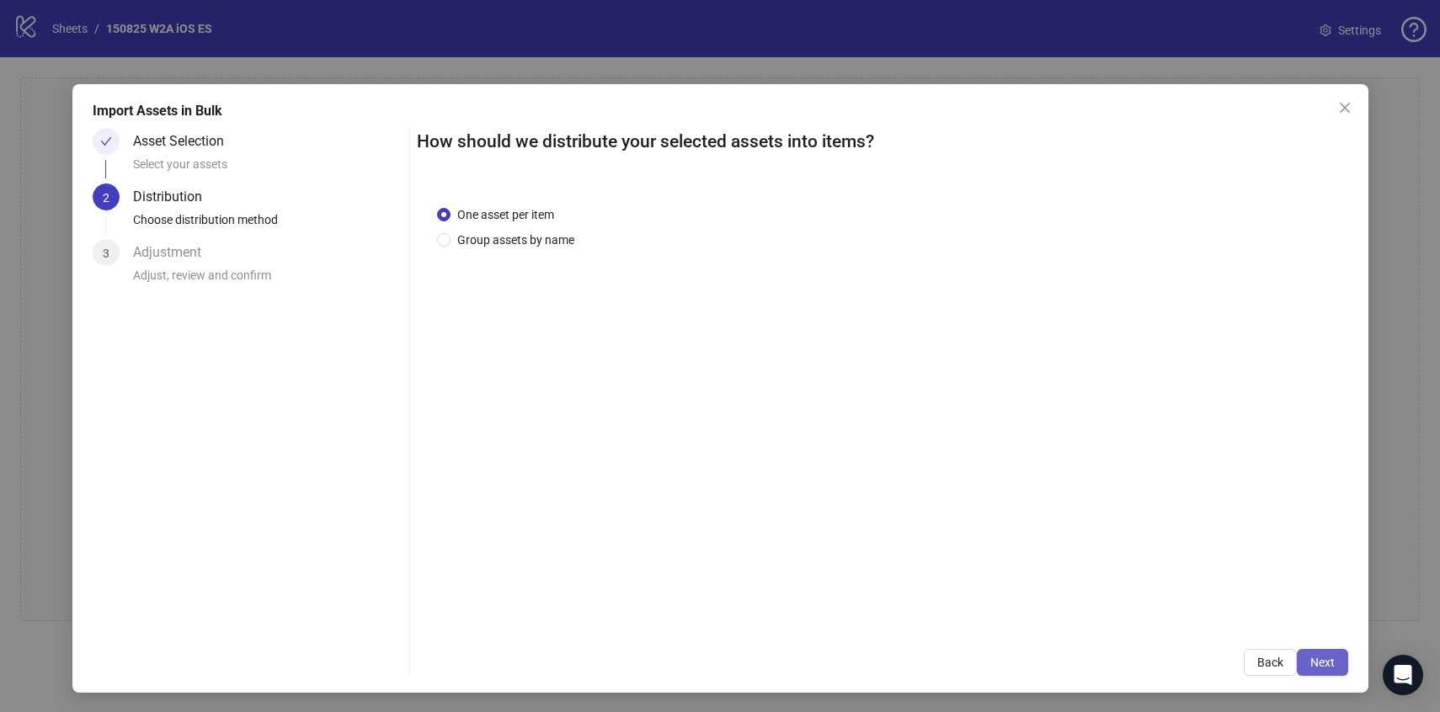
click at [1327, 668] on span "Next" at bounding box center [1322, 662] width 24 height 13
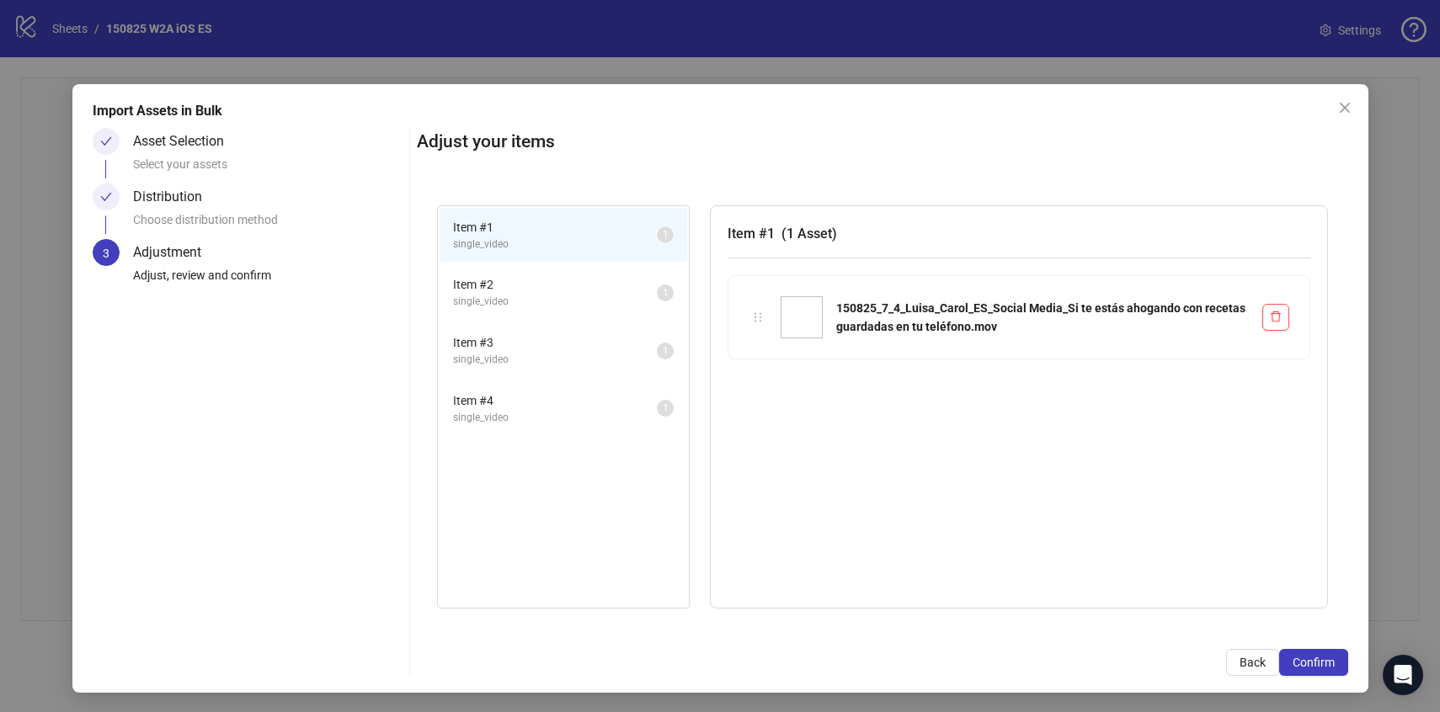
click at [1327, 668] on span "Confirm" at bounding box center [1314, 662] width 42 height 13
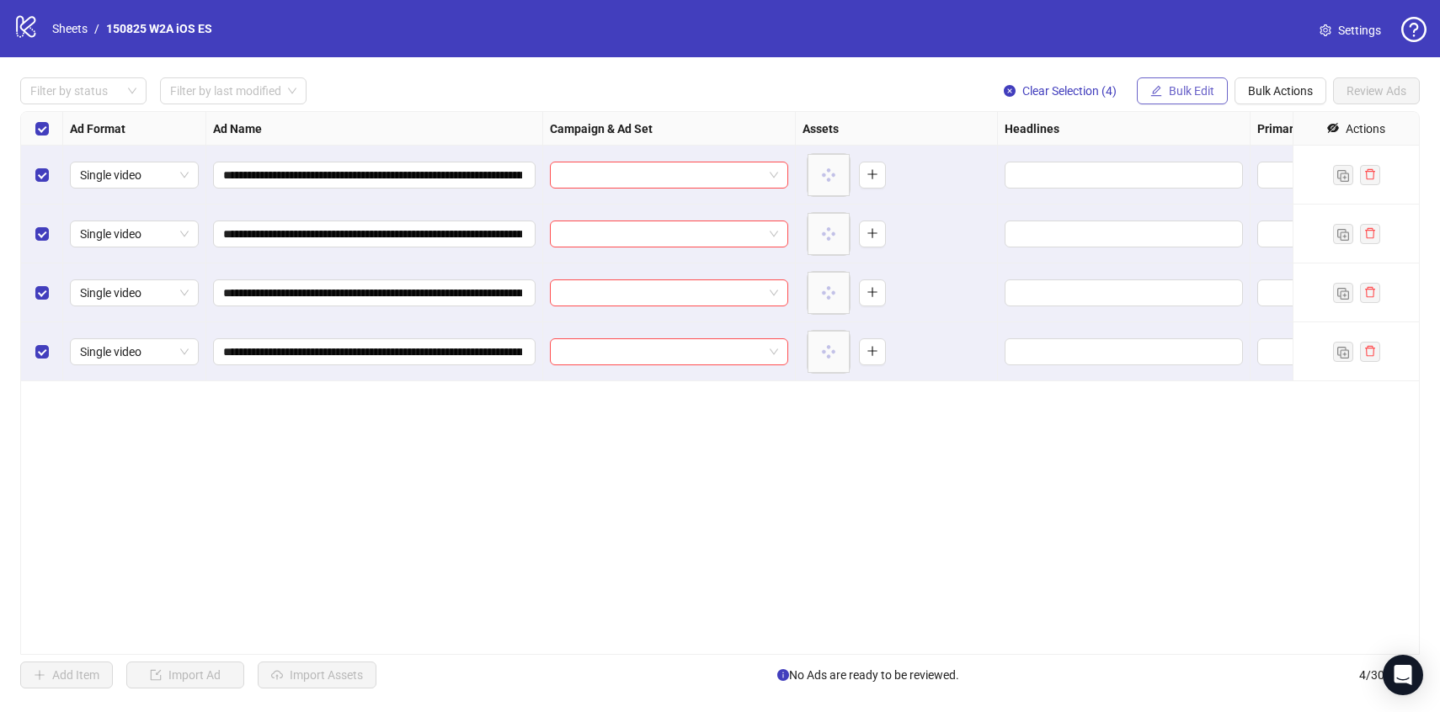
click at [1196, 95] on span "Bulk Edit" at bounding box center [1191, 90] width 45 height 13
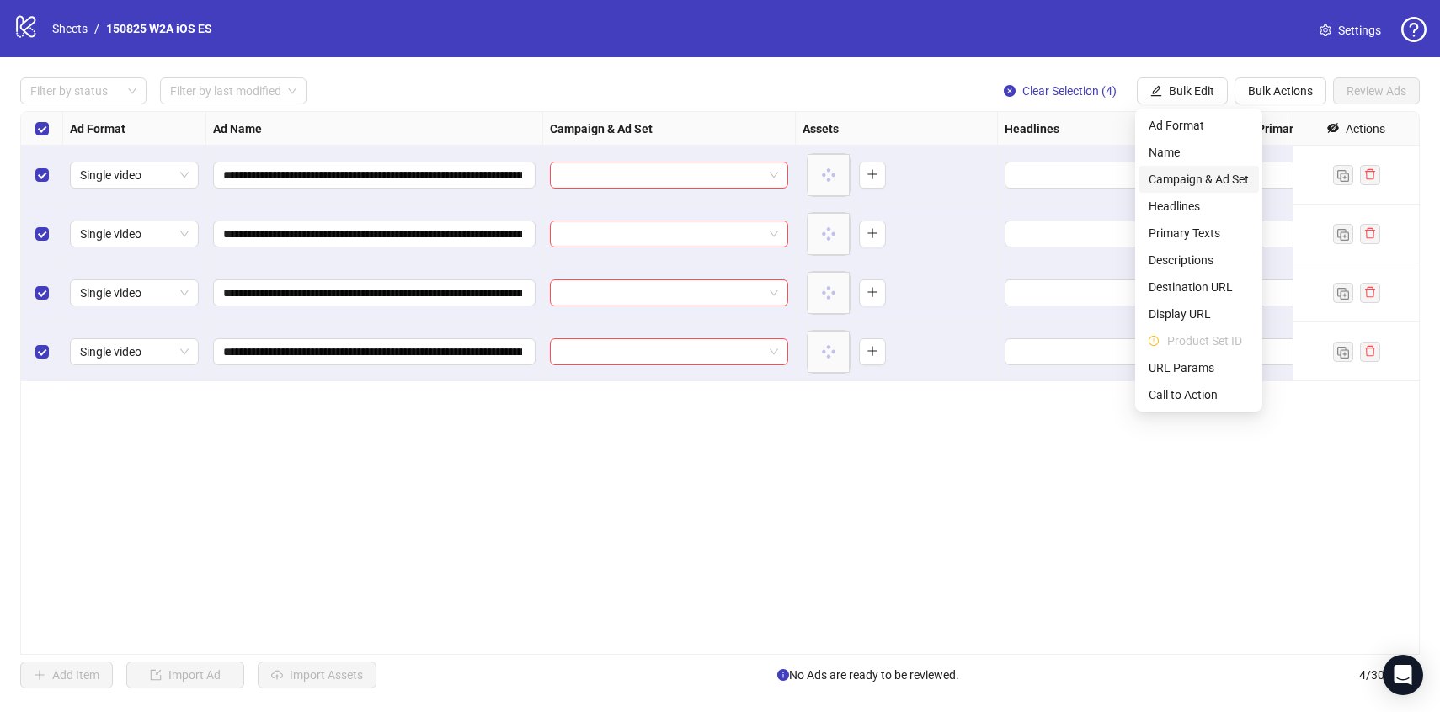
click at [1187, 179] on span "Campaign & Ad Set" at bounding box center [1199, 179] width 100 height 19
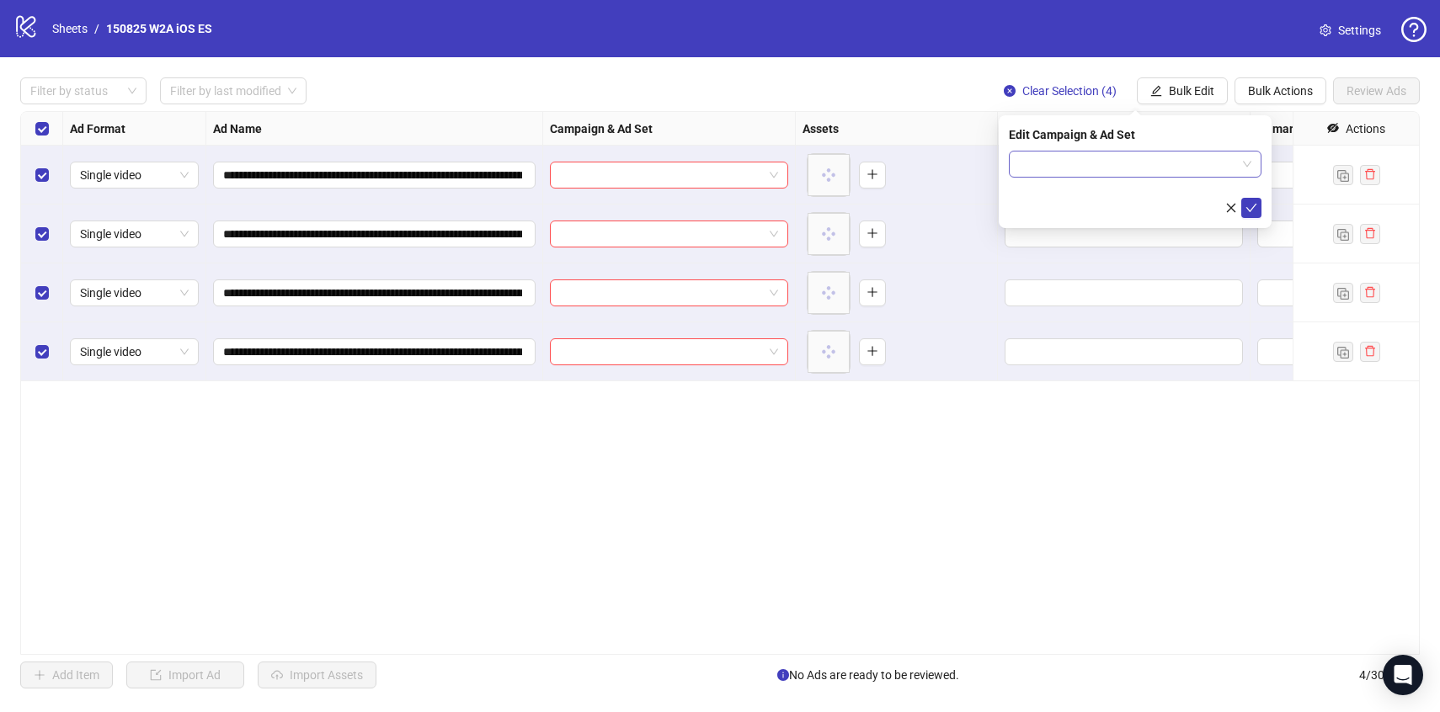
click at [1181, 174] on input "search" at bounding box center [1127, 164] width 217 height 25
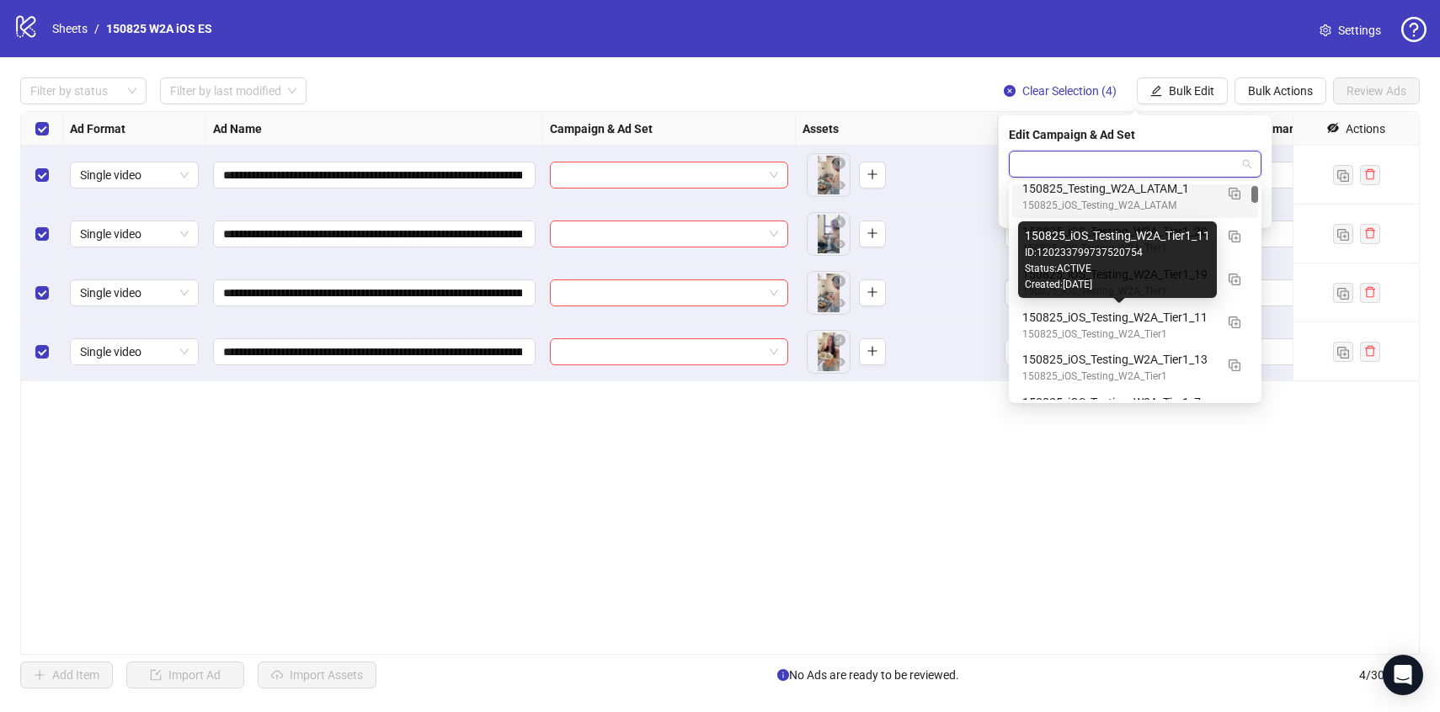
scroll to position [112, 0]
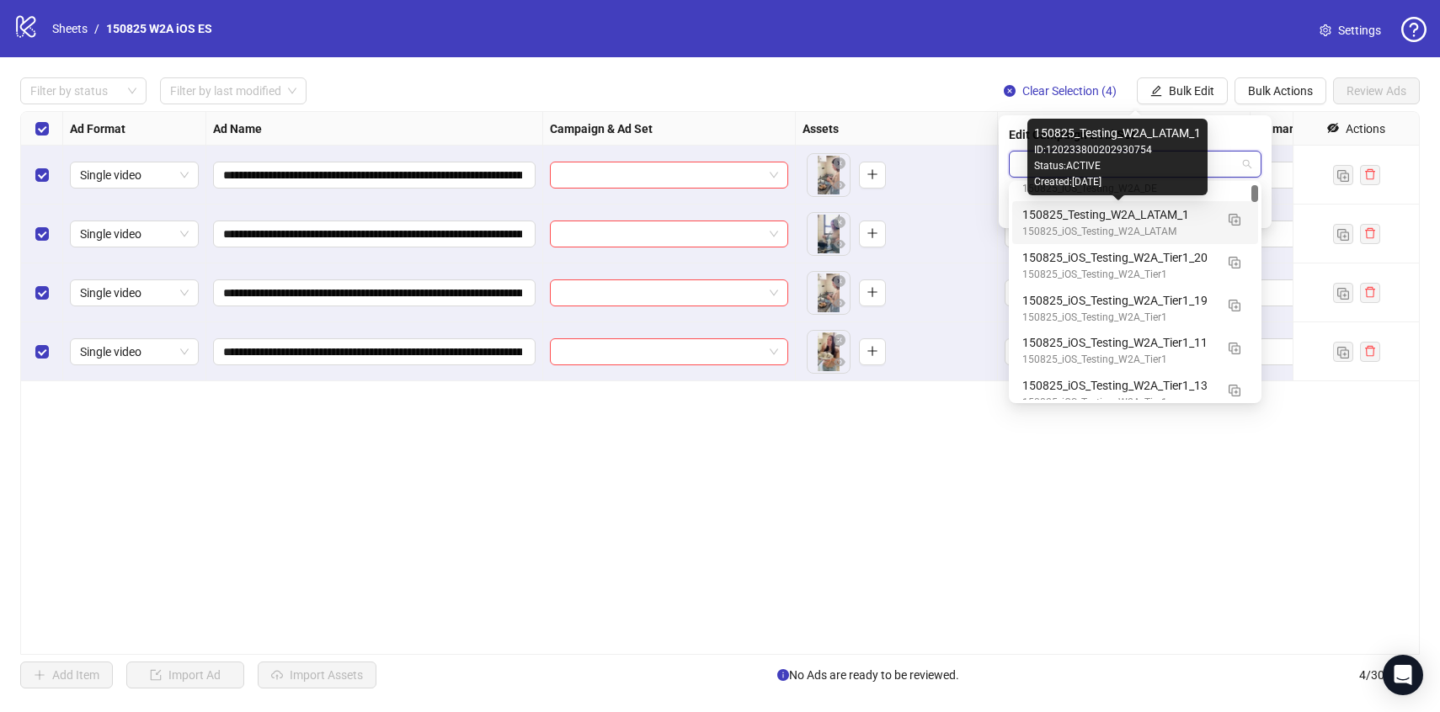
click at [1192, 221] on div "150825_Testing_W2A_LATAM_1" at bounding box center [1118, 214] width 192 height 19
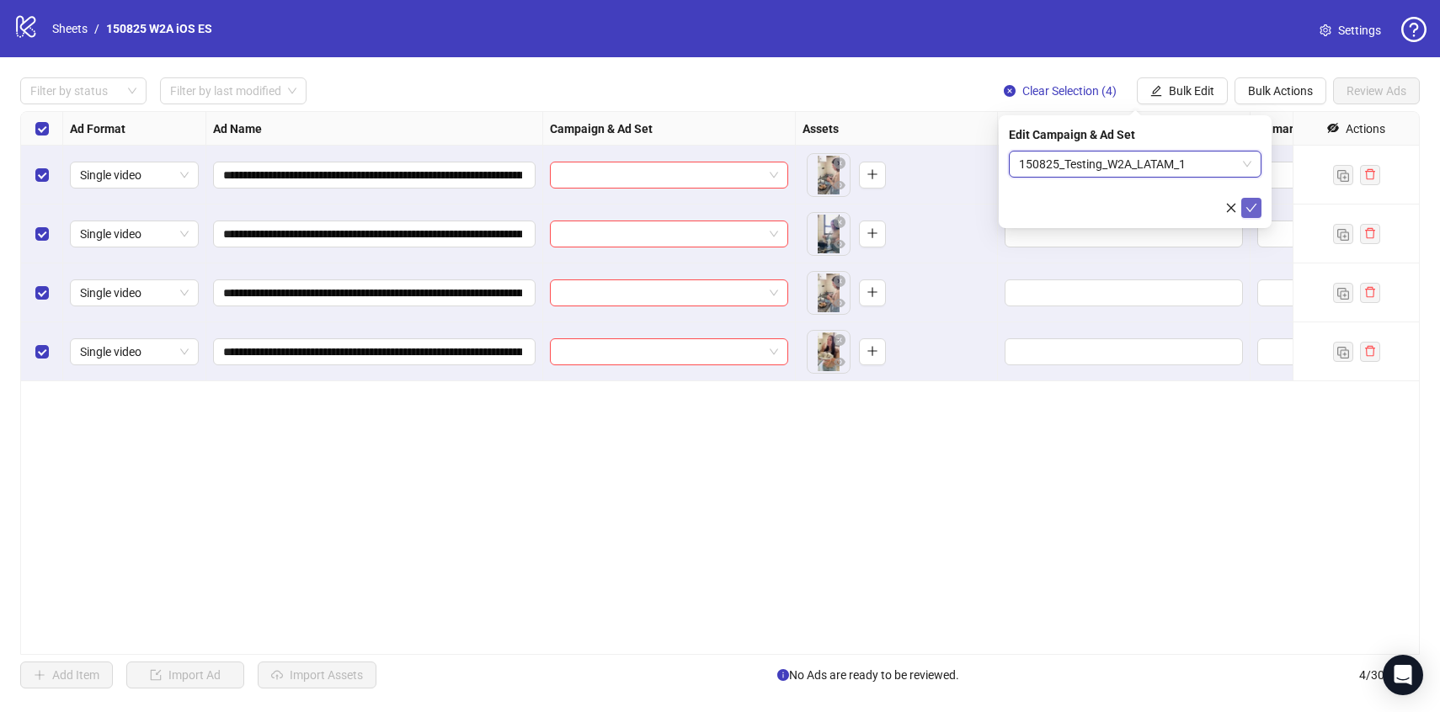
click at [1249, 211] on icon "check" at bounding box center [1252, 208] width 12 height 12
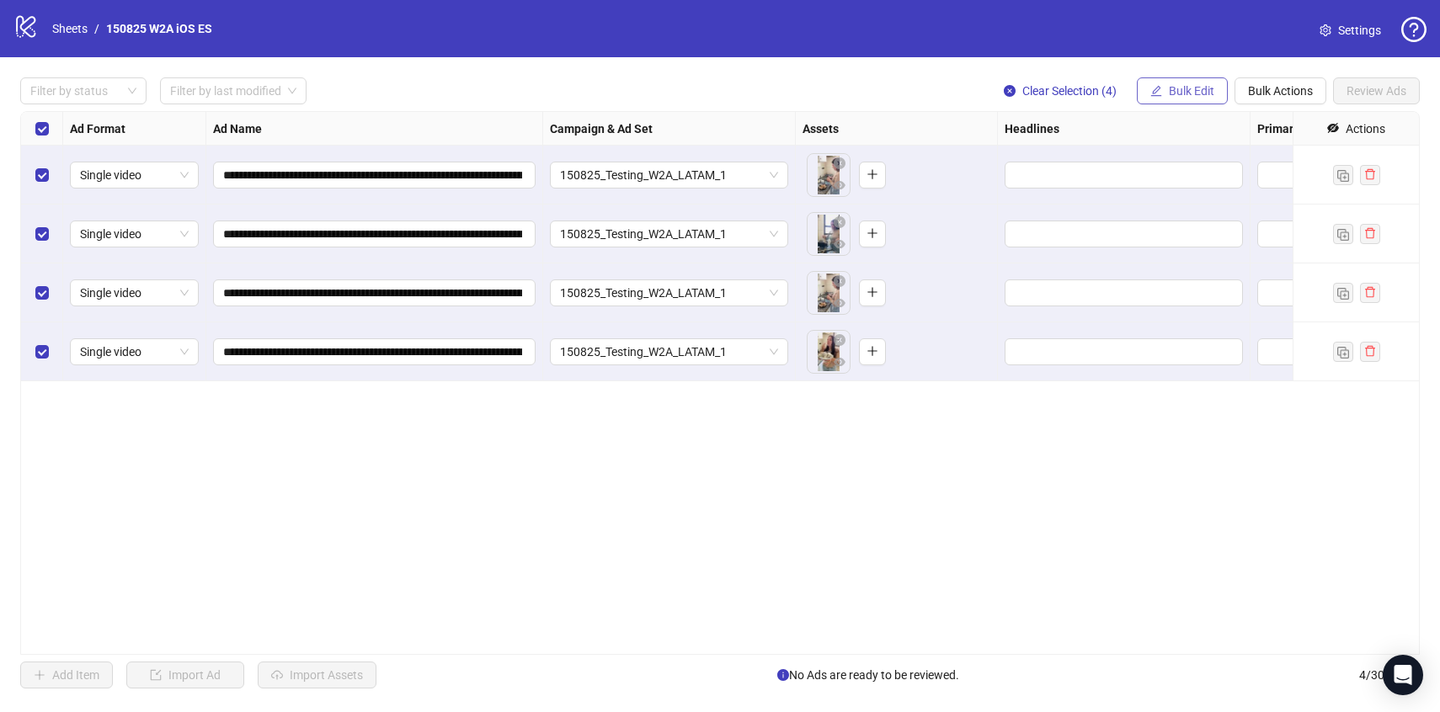
click at [1208, 88] on span "Bulk Edit" at bounding box center [1191, 90] width 45 height 13
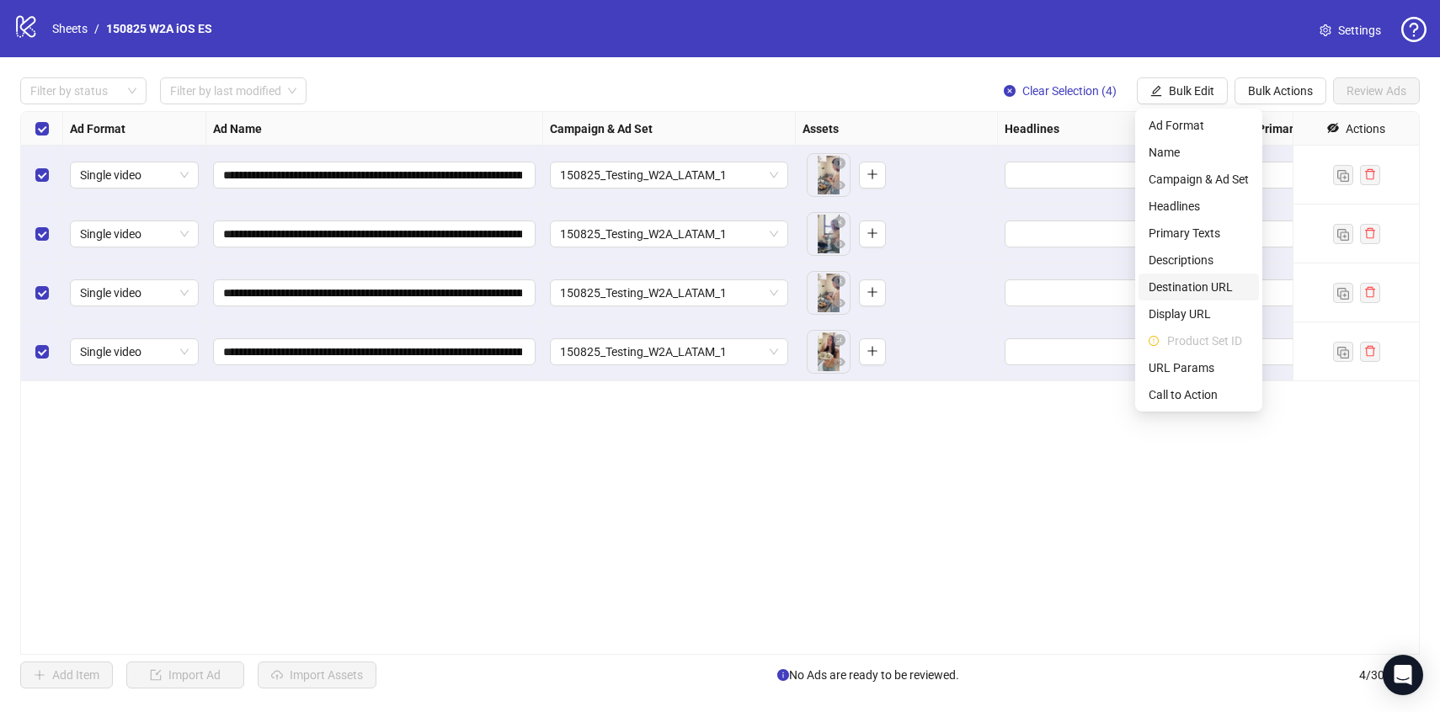
click at [1185, 295] on span "Destination URL" at bounding box center [1199, 287] width 100 height 19
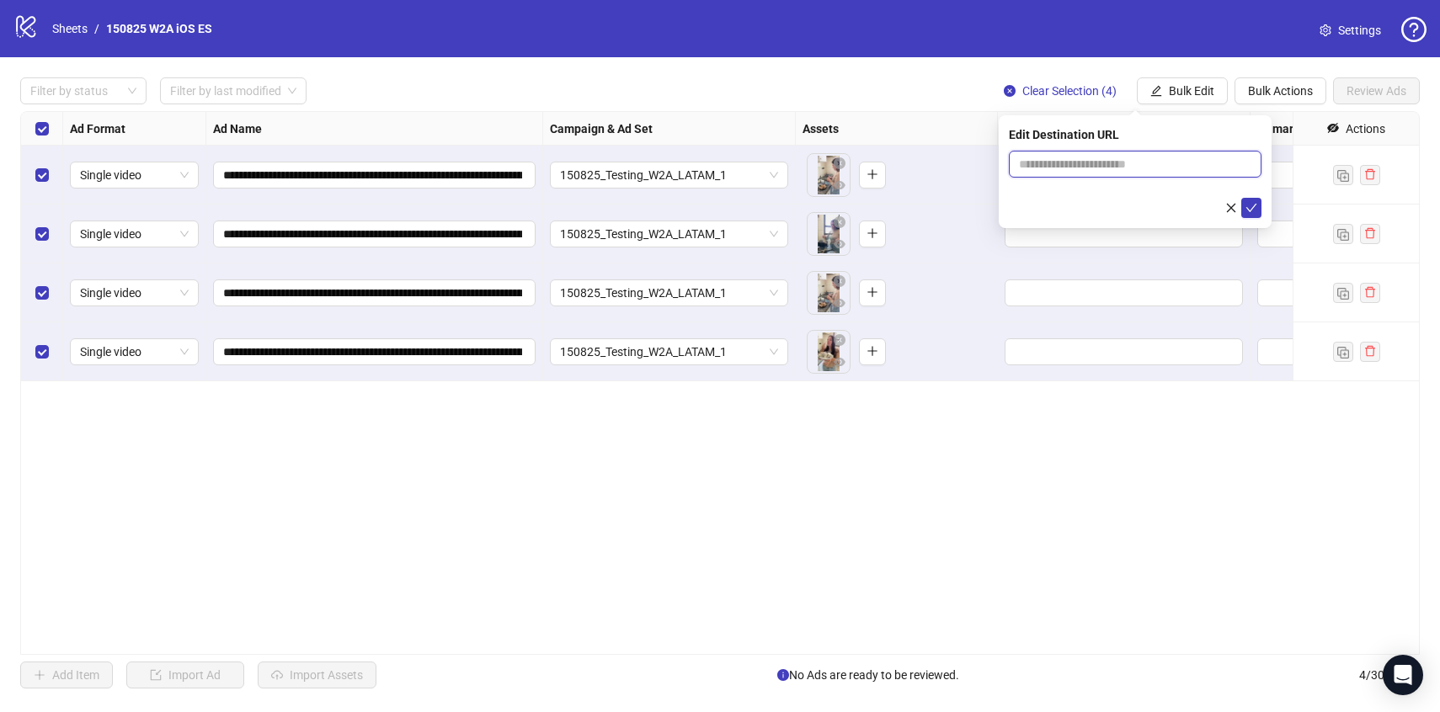
click at [1126, 169] on input "text" at bounding box center [1128, 164] width 219 height 19
paste input "**********"
type input "**********"
click at [1246, 200] on button "submit" at bounding box center [1251, 208] width 20 height 20
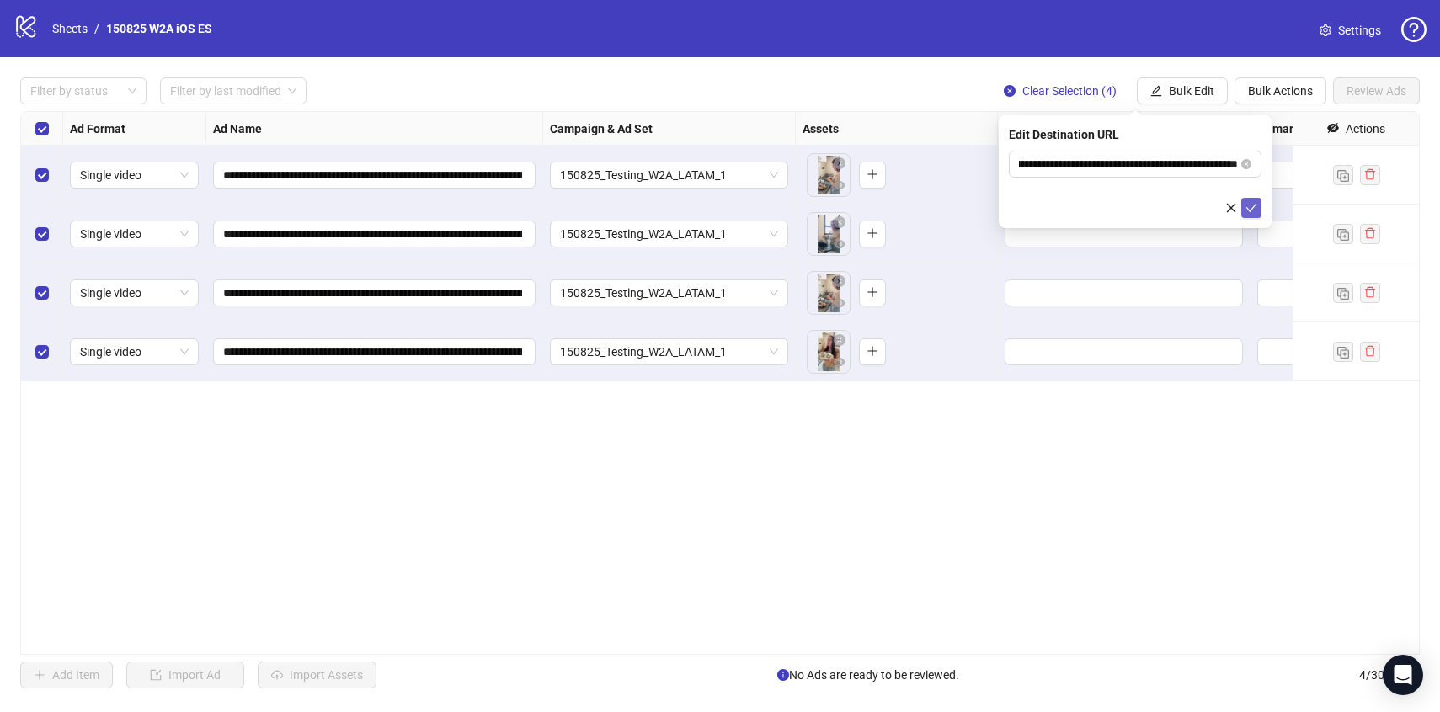
scroll to position [0, 0]
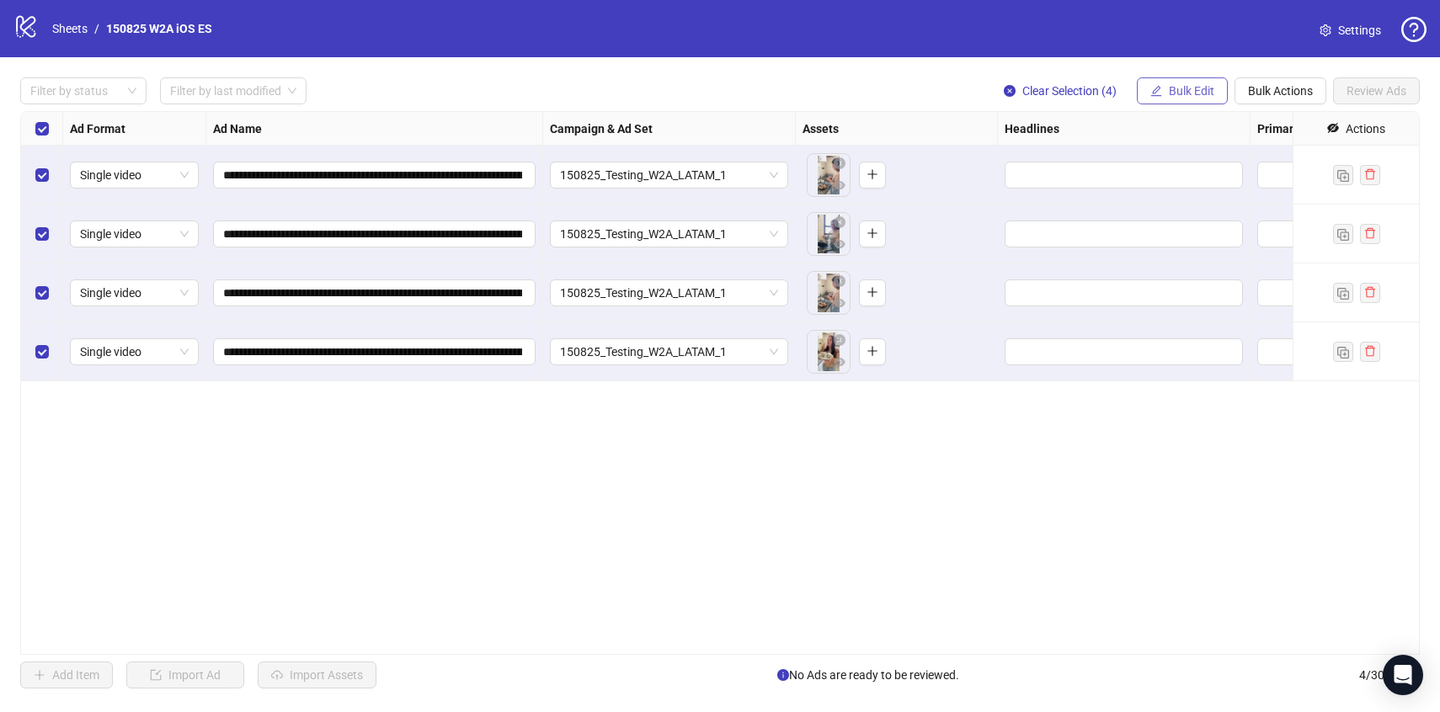
click at [1194, 98] on button "Bulk Edit" at bounding box center [1182, 90] width 91 height 27
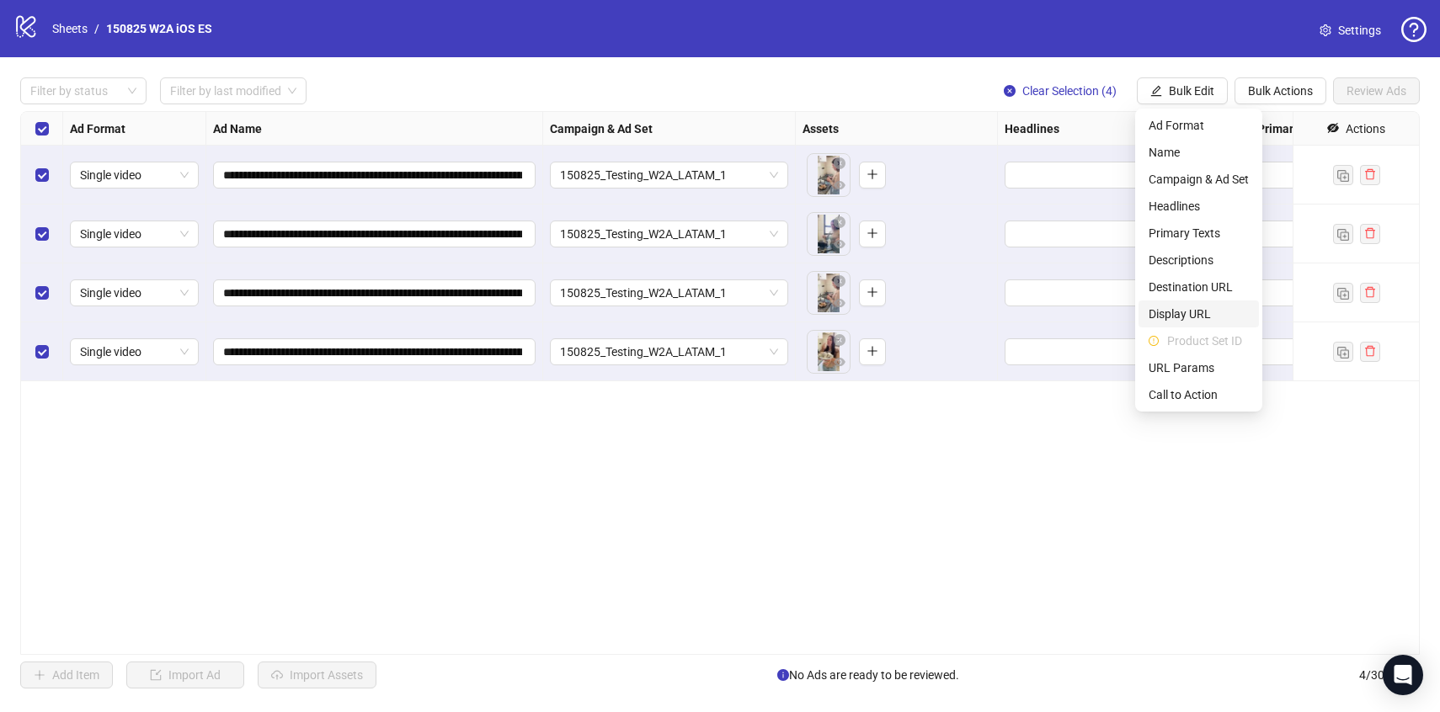
click at [1168, 309] on span "Display URL" at bounding box center [1199, 314] width 100 height 19
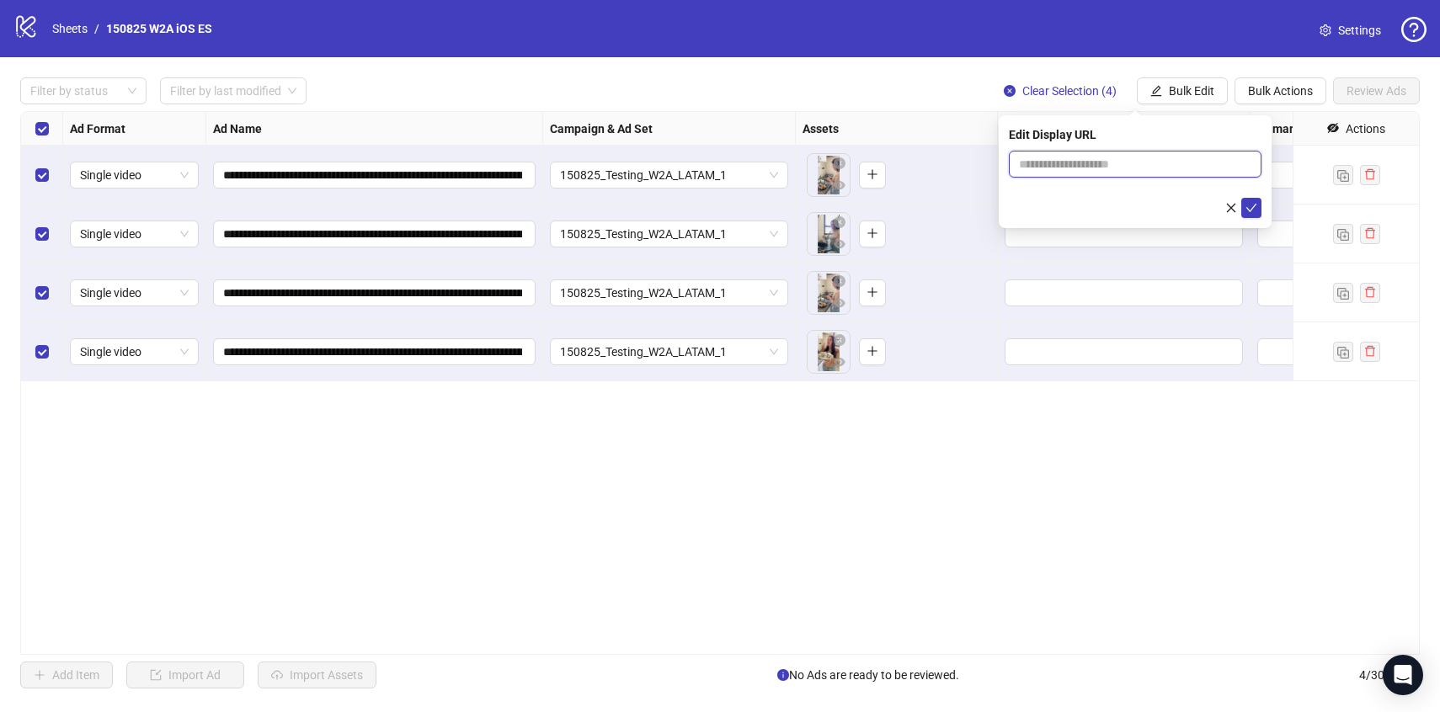
click at [1095, 170] on input "text" at bounding box center [1135, 164] width 253 height 27
type input "**********"
click at [1253, 216] on button "submit" at bounding box center [1251, 208] width 20 height 20
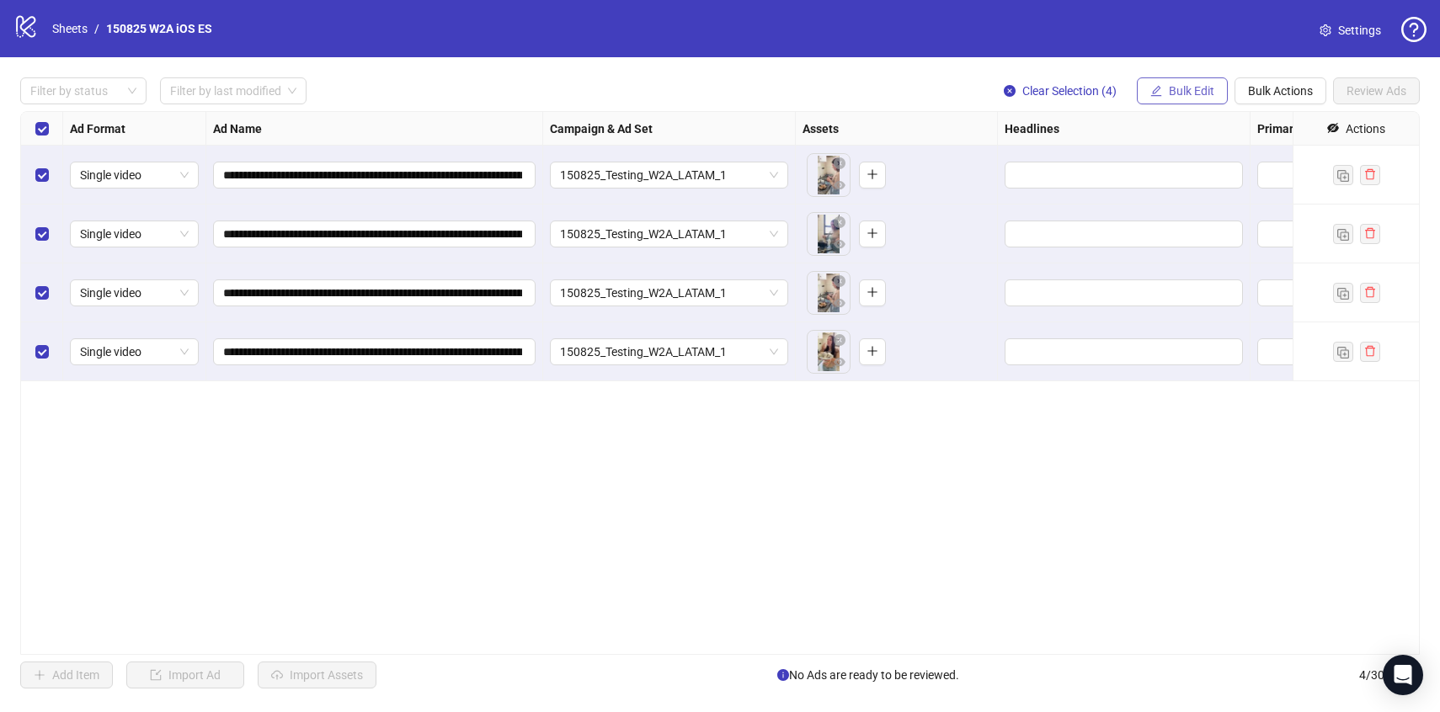
click at [1185, 83] on button "Bulk Edit" at bounding box center [1182, 90] width 91 height 27
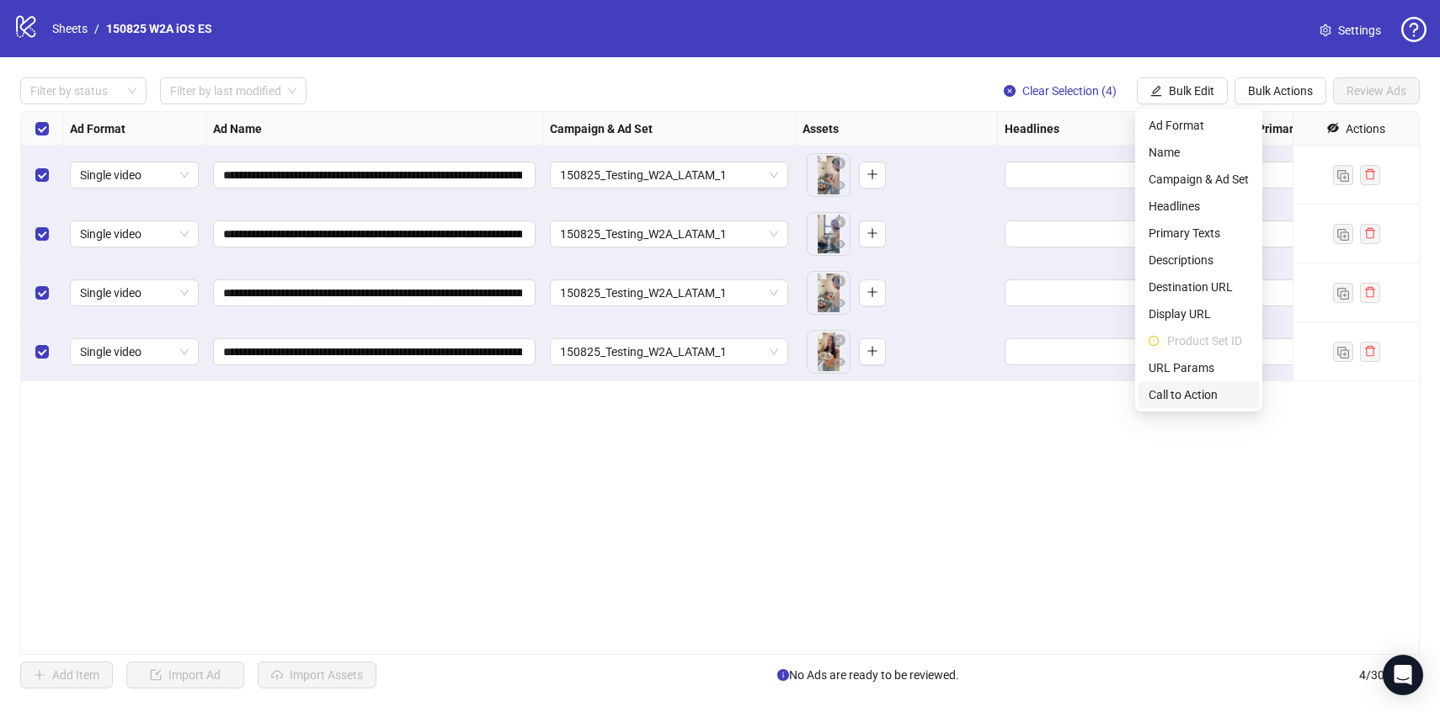
click at [1190, 394] on span "Call to Action" at bounding box center [1199, 395] width 100 height 19
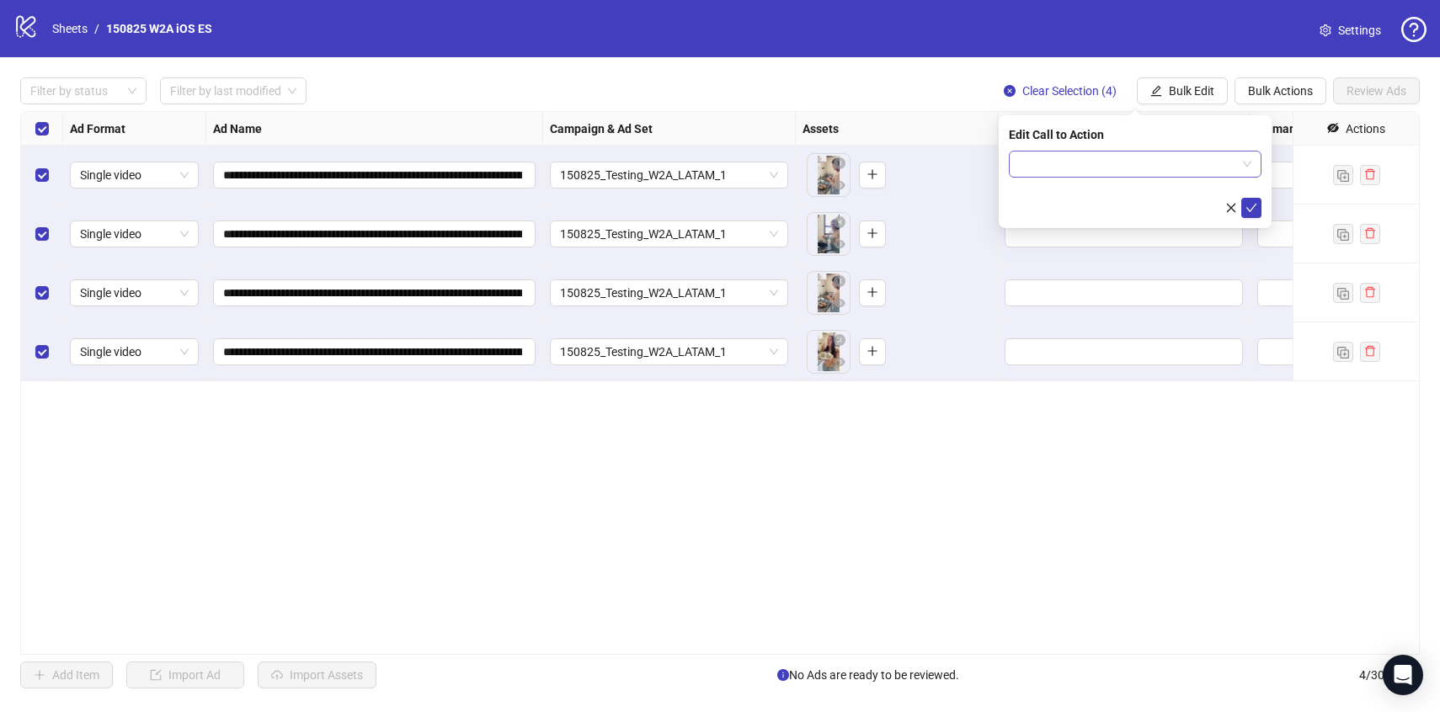
click at [1076, 167] on input "search" at bounding box center [1127, 164] width 217 height 25
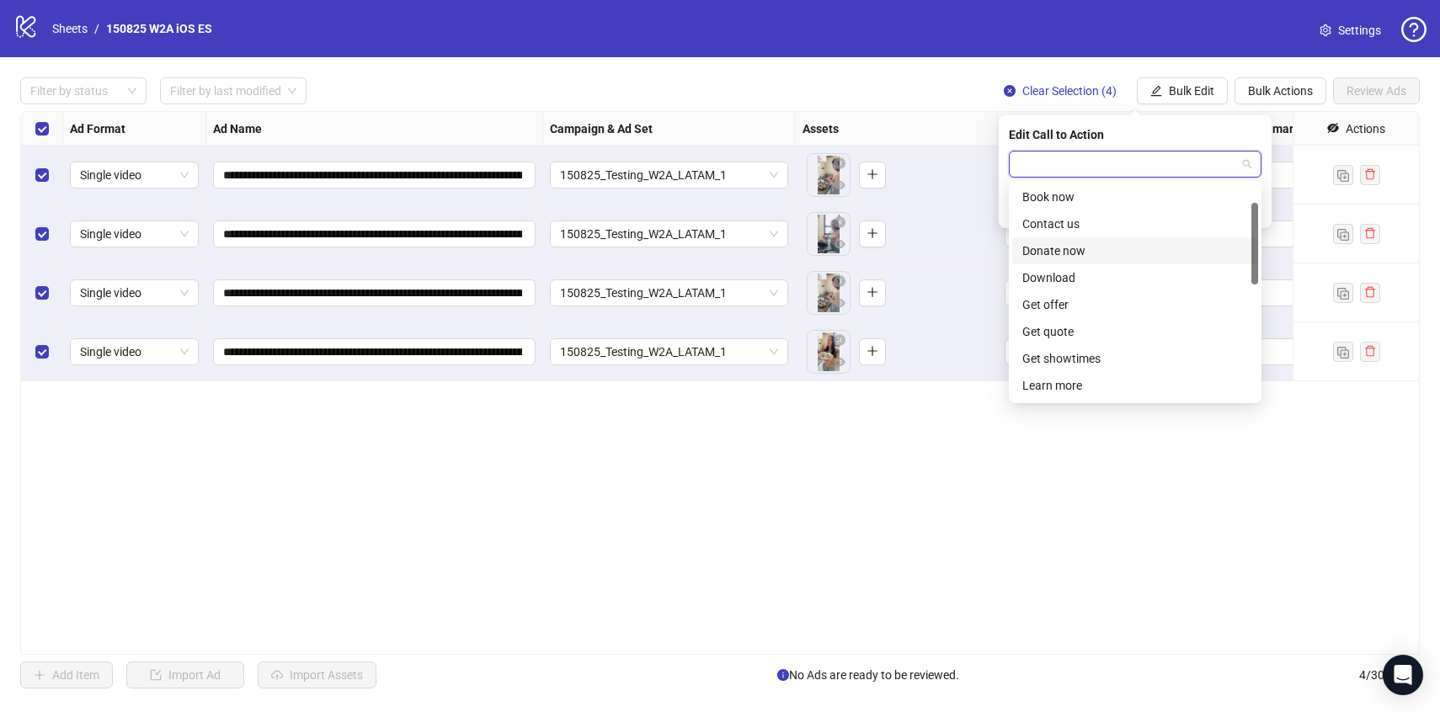
scroll to position [51, 0]
click at [1093, 283] on div "Download" at bounding box center [1135, 282] width 226 height 19
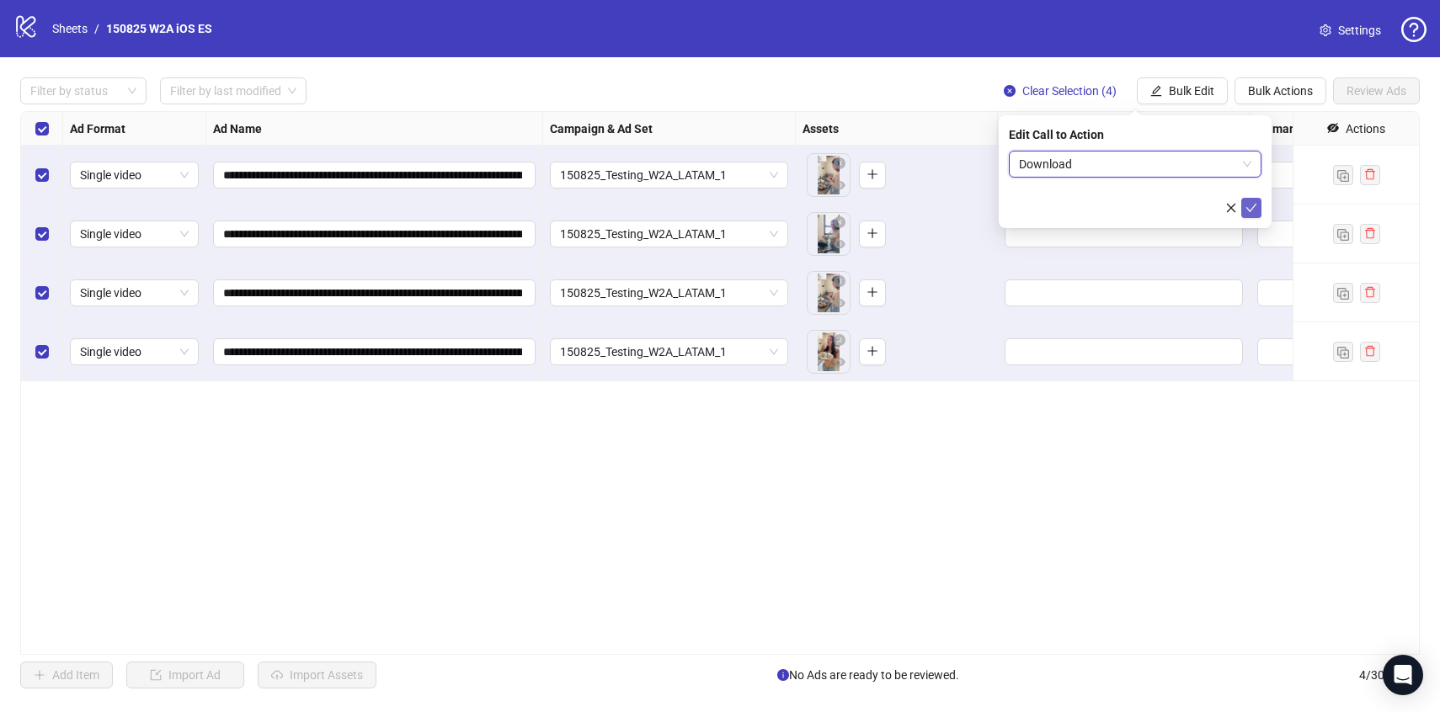
click at [1253, 211] on icon "check" at bounding box center [1252, 208] width 12 height 12
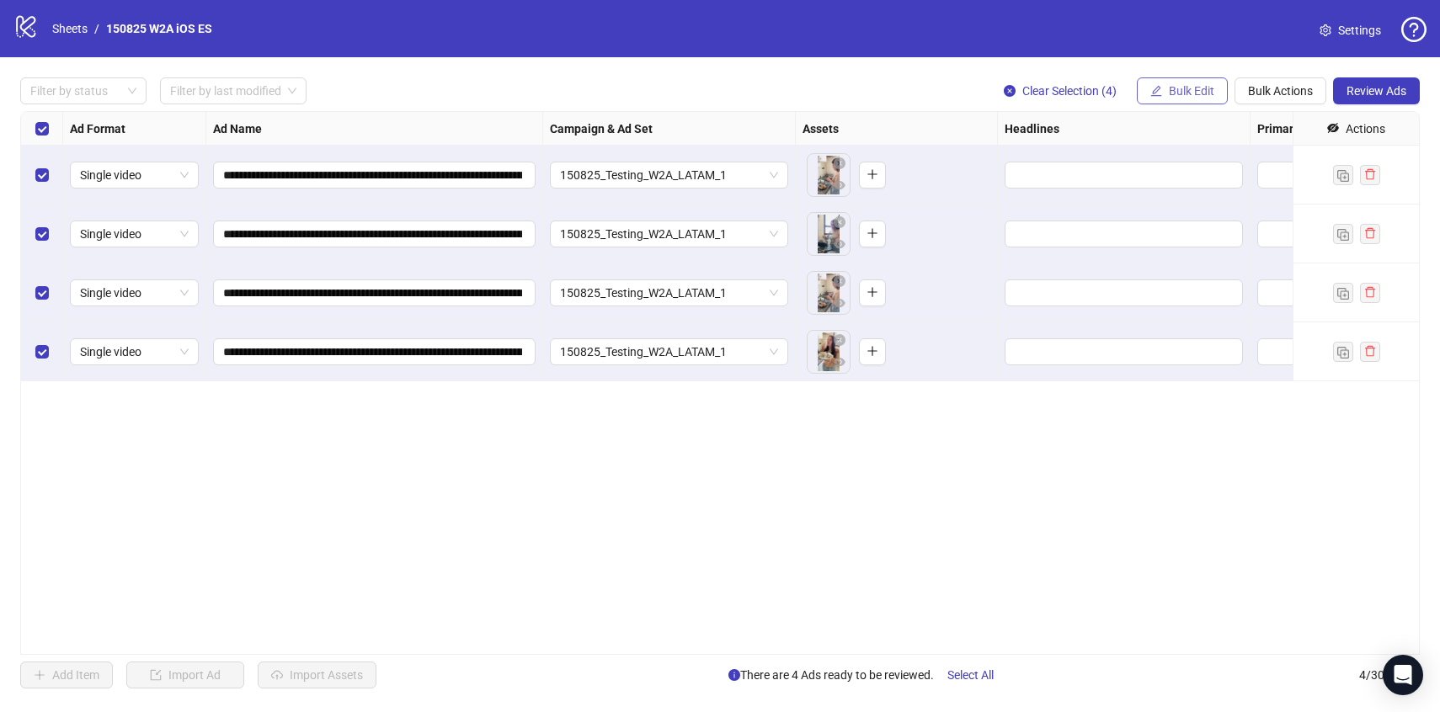
click at [1169, 90] on span "Bulk Edit" at bounding box center [1191, 90] width 45 height 13
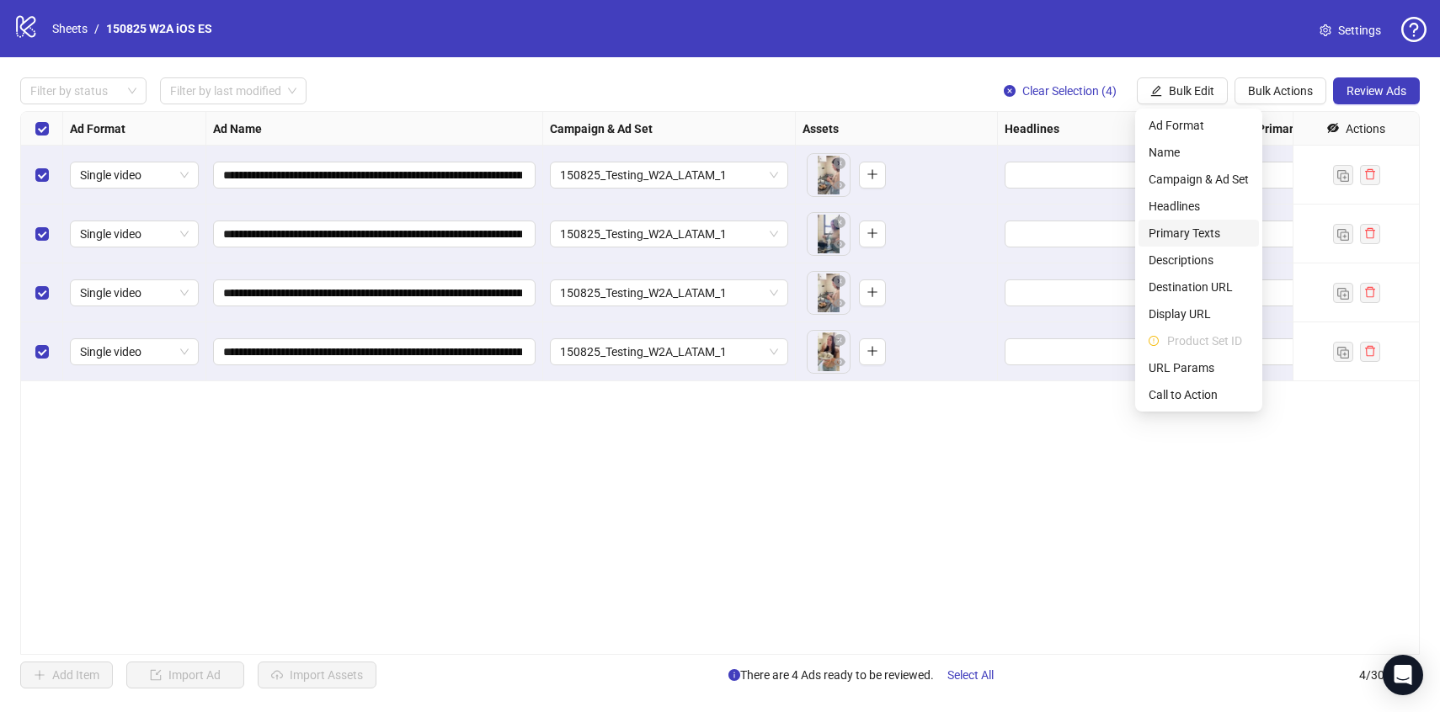
click at [1176, 232] on span "Primary Texts" at bounding box center [1199, 233] width 100 height 19
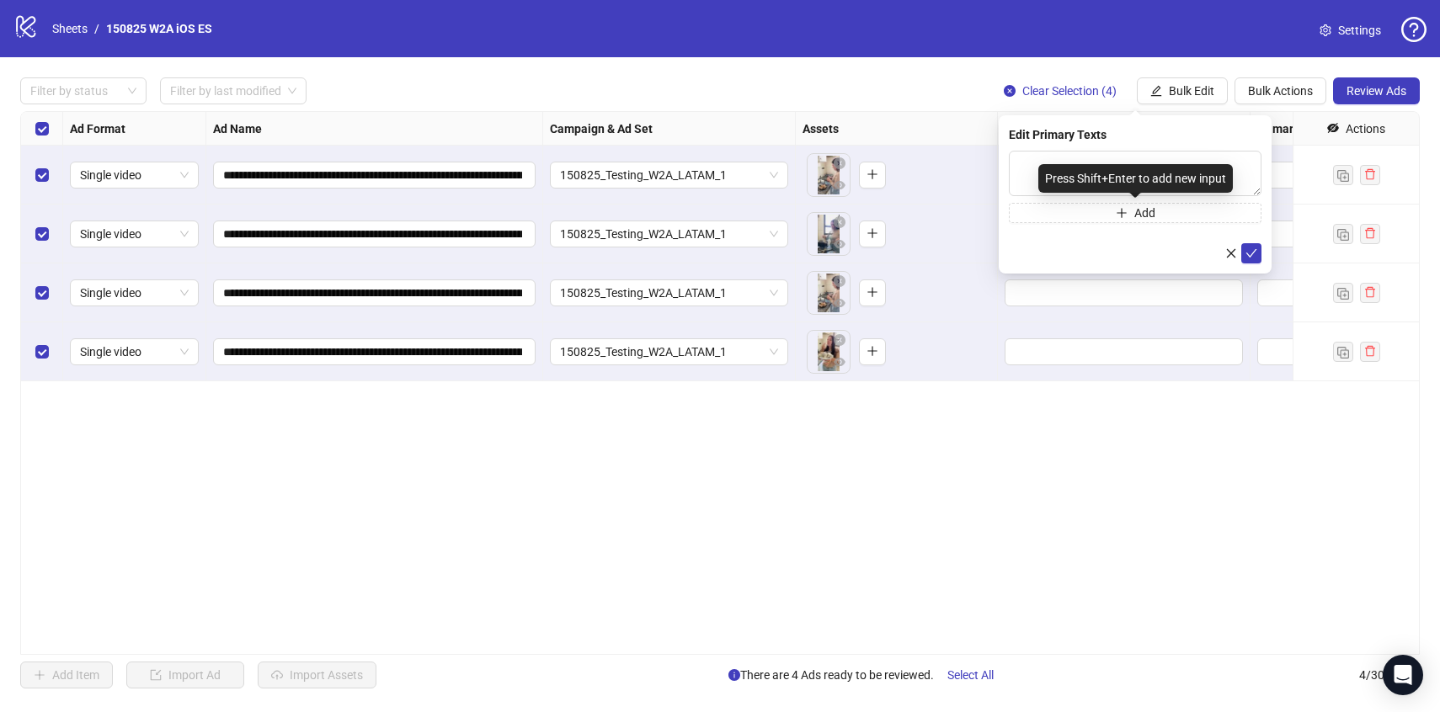
click at [1071, 180] on div "Press Shift+Enter to add new input" at bounding box center [1135, 178] width 195 height 29
click at [1056, 172] on div "Press Shift+Enter to add new input" at bounding box center [1135, 178] width 195 height 29
click at [1028, 156] on textarea at bounding box center [1135, 173] width 253 height 45
paste textarea "**********"
type textarea "**********"
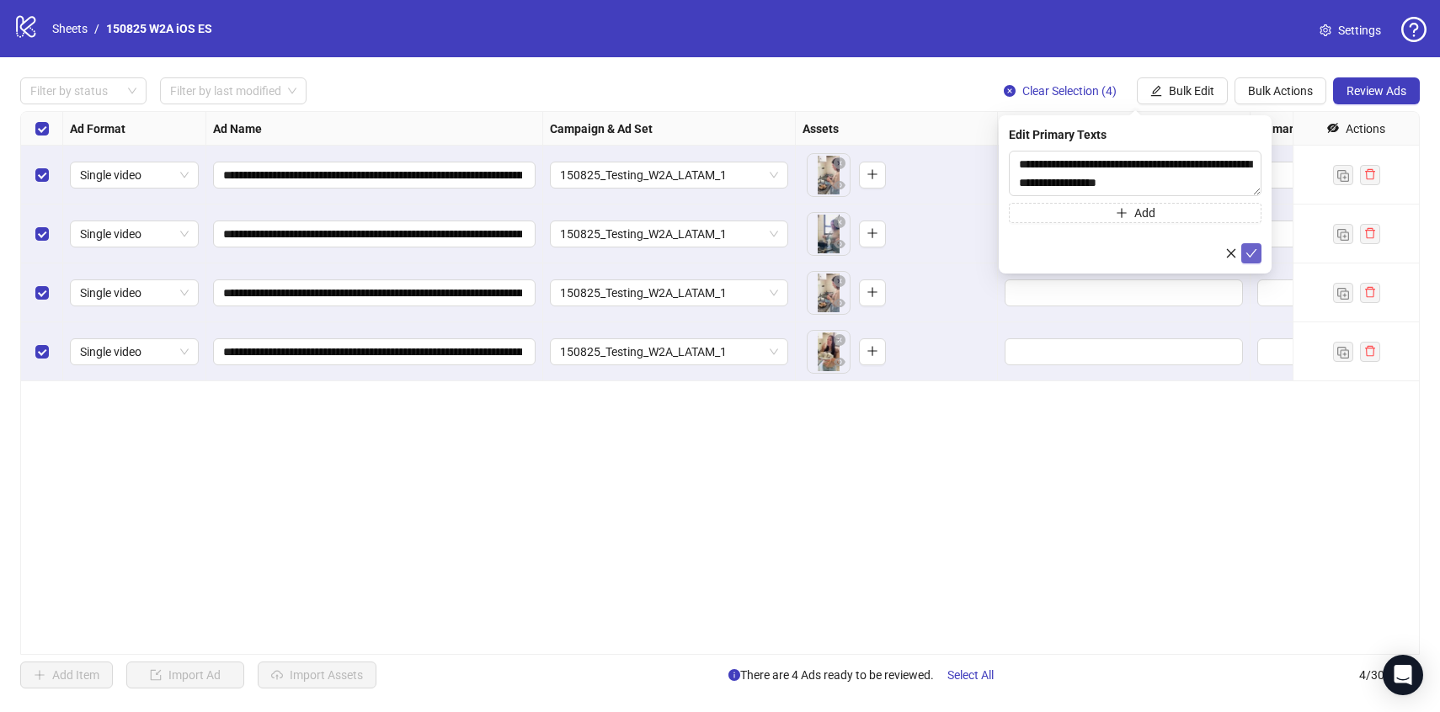
click at [1254, 251] on icon "check" at bounding box center [1251, 253] width 11 height 8
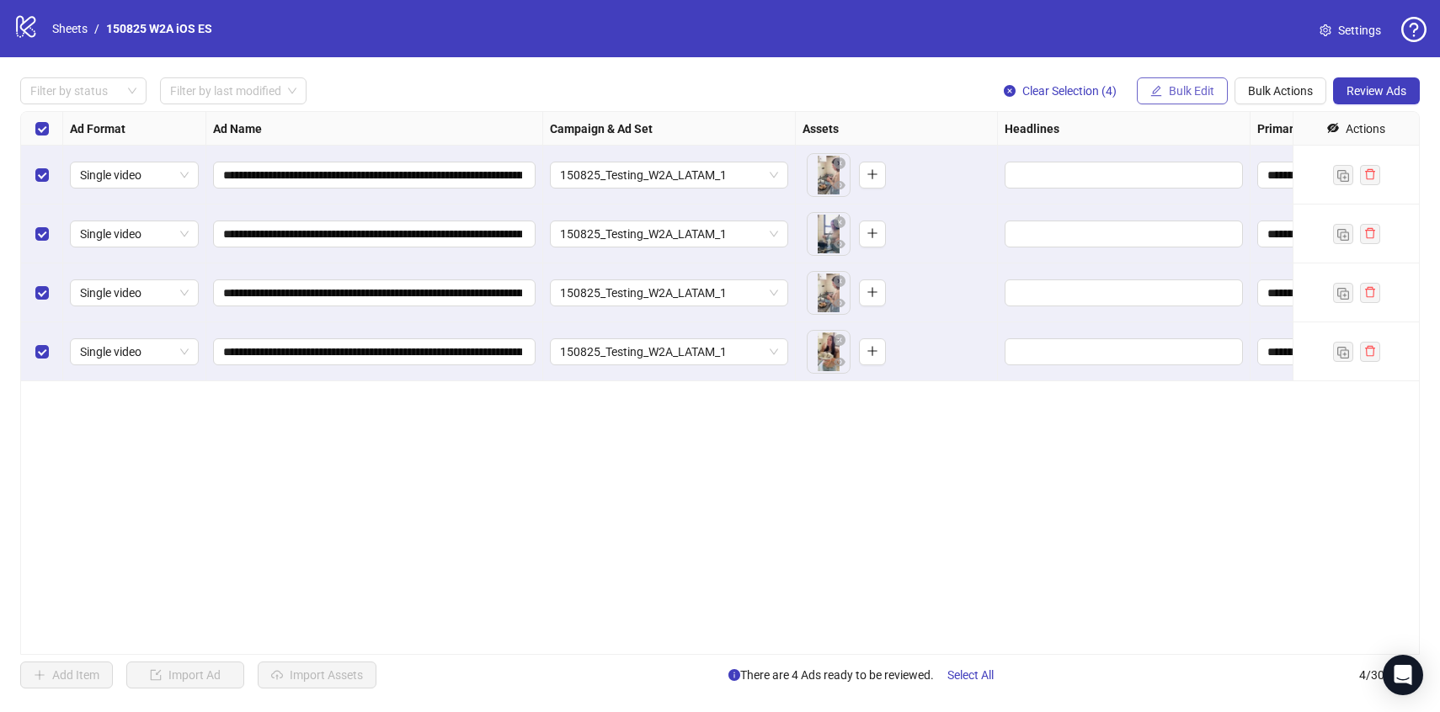
click at [1182, 90] on span "Bulk Edit" at bounding box center [1191, 90] width 45 height 13
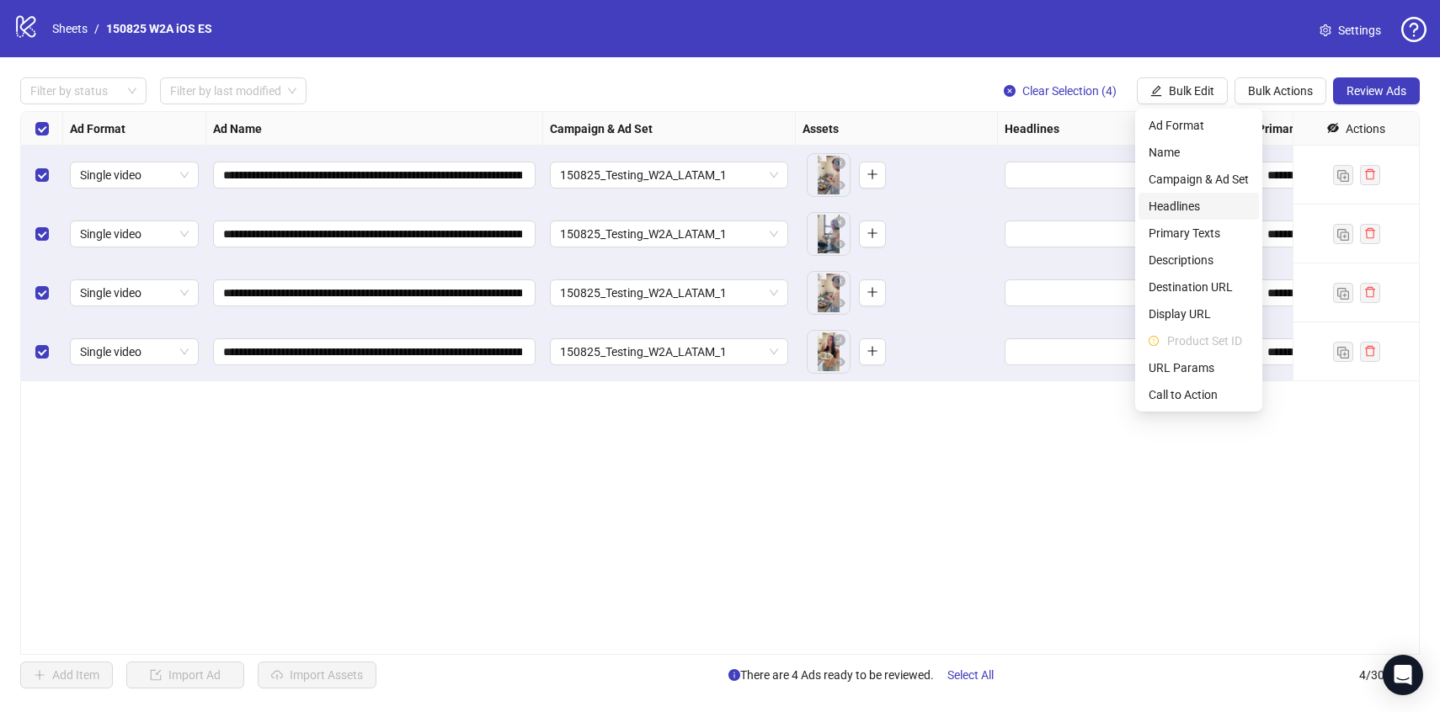
click at [1189, 211] on span "Headlines" at bounding box center [1199, 206] width 100 height 19
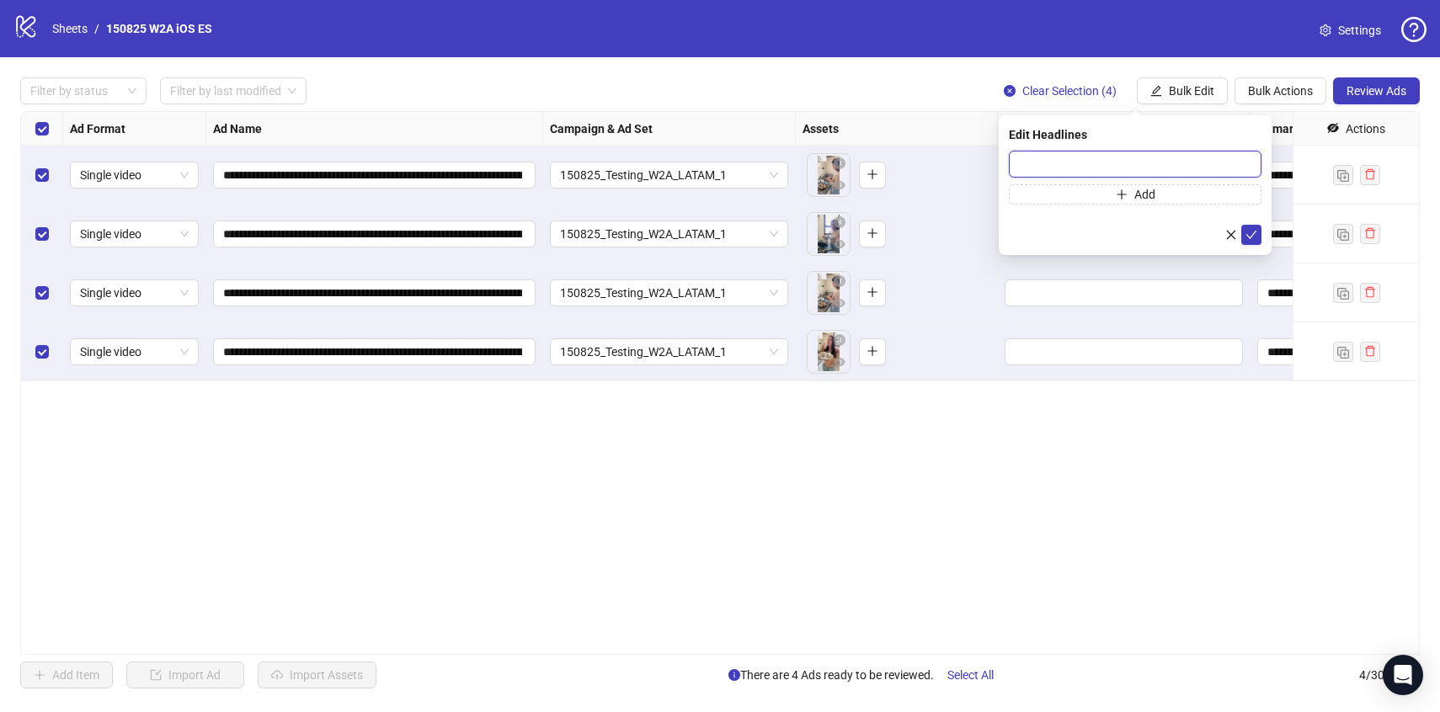
click at [1061, 156] on input "text" at bounding box center [1135, 164] width 253 height 27
paste input "**********"
type input "**********"
click at [1084, 193] on button "Add" at bounding box center [1135, 194] width 253 height 20
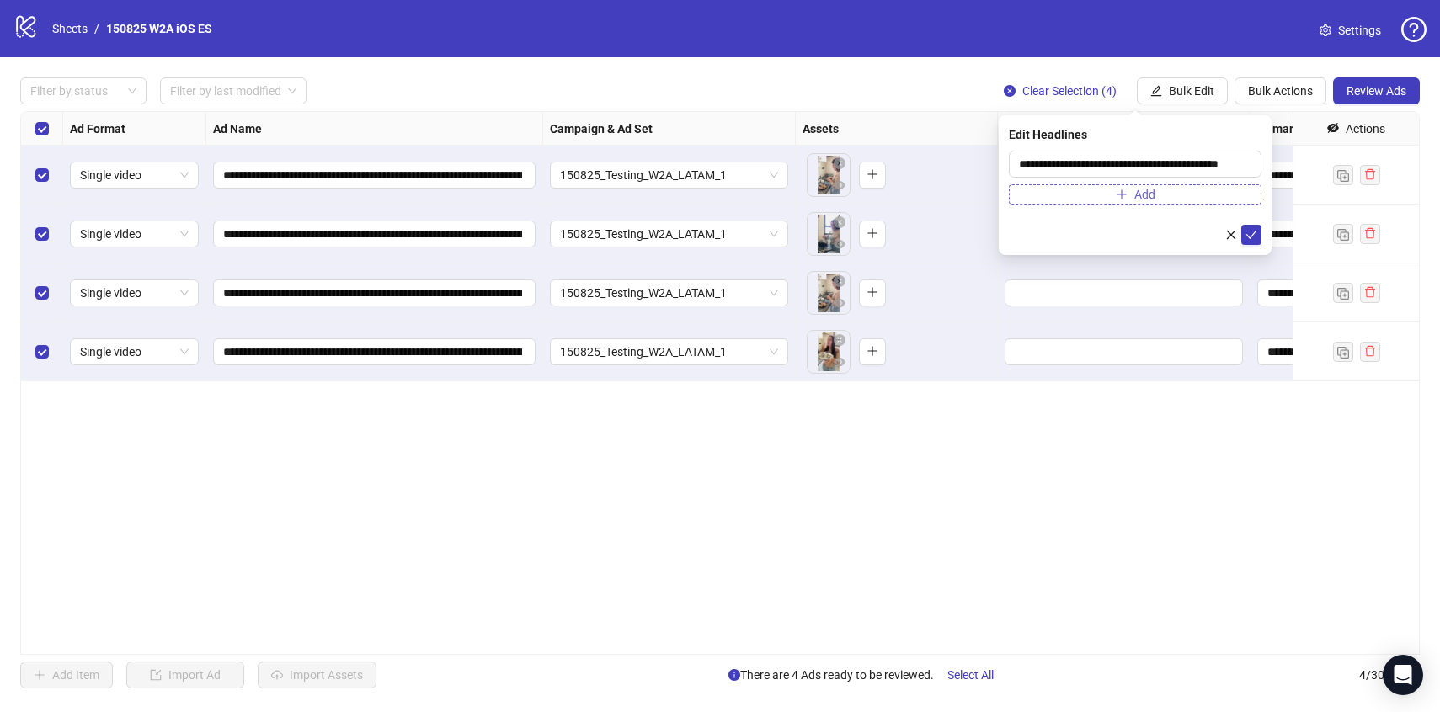
scroll to position [0, 0]
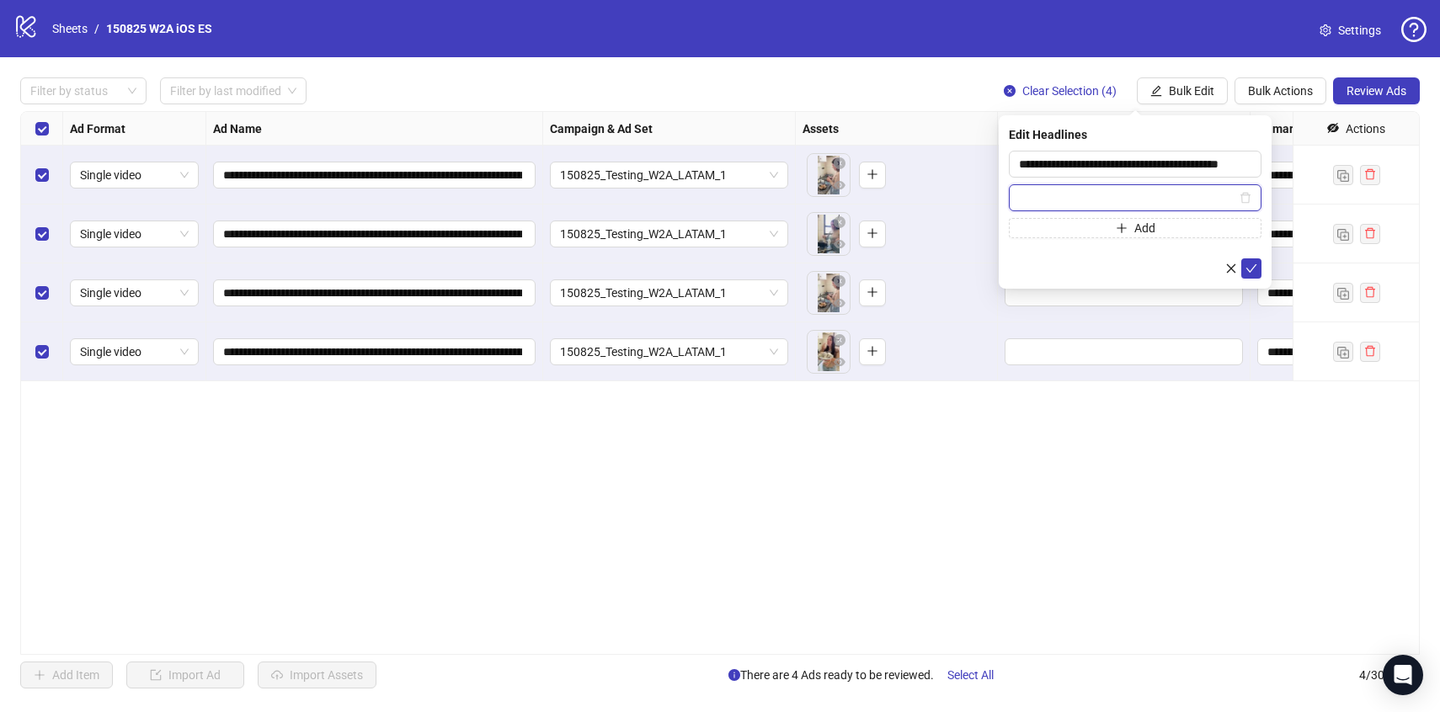
paste input "**********"
type input "**********"
click at [1104, 227] on button "Add" at bounding box center [1135, 228] width 253 height 20
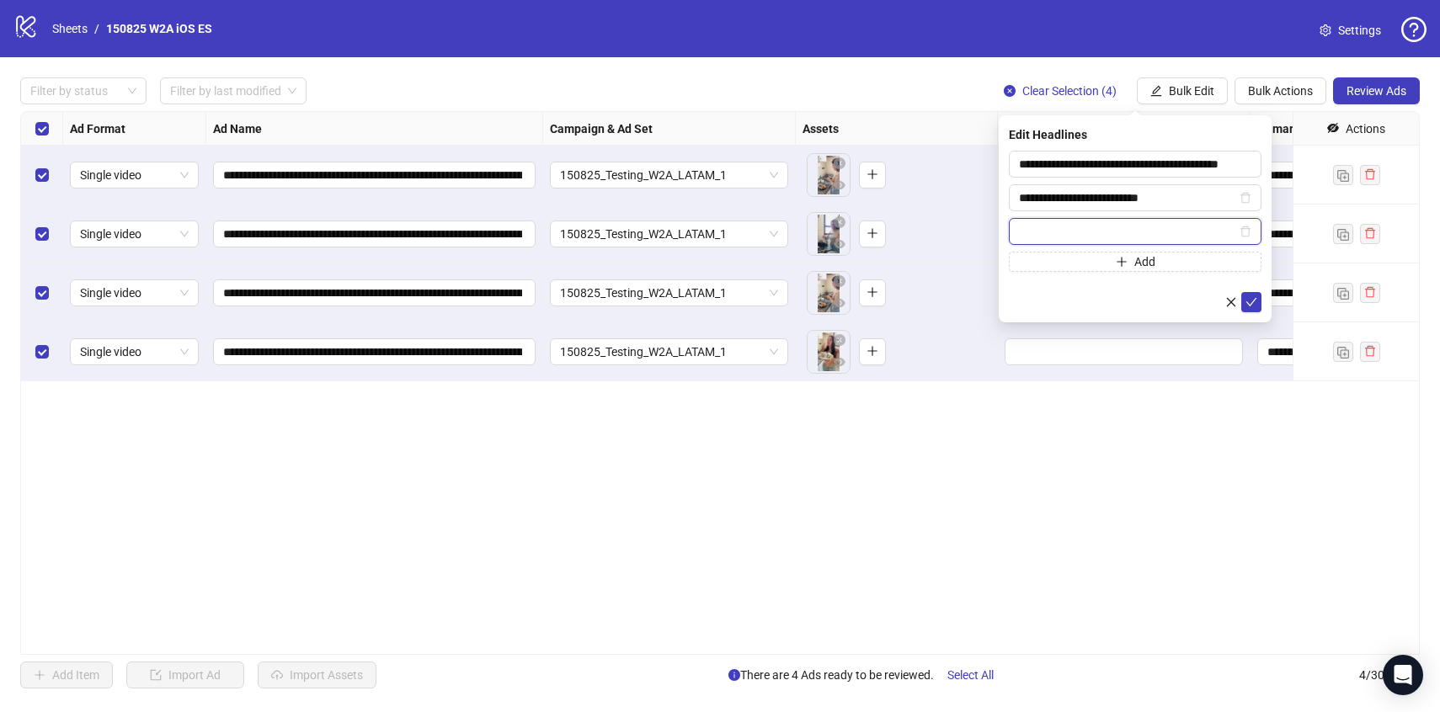
paste input "**********"
type input "**********"
click at [1251, 299] on icon "check" at bounding box center [1252, 302] width 12 height 12
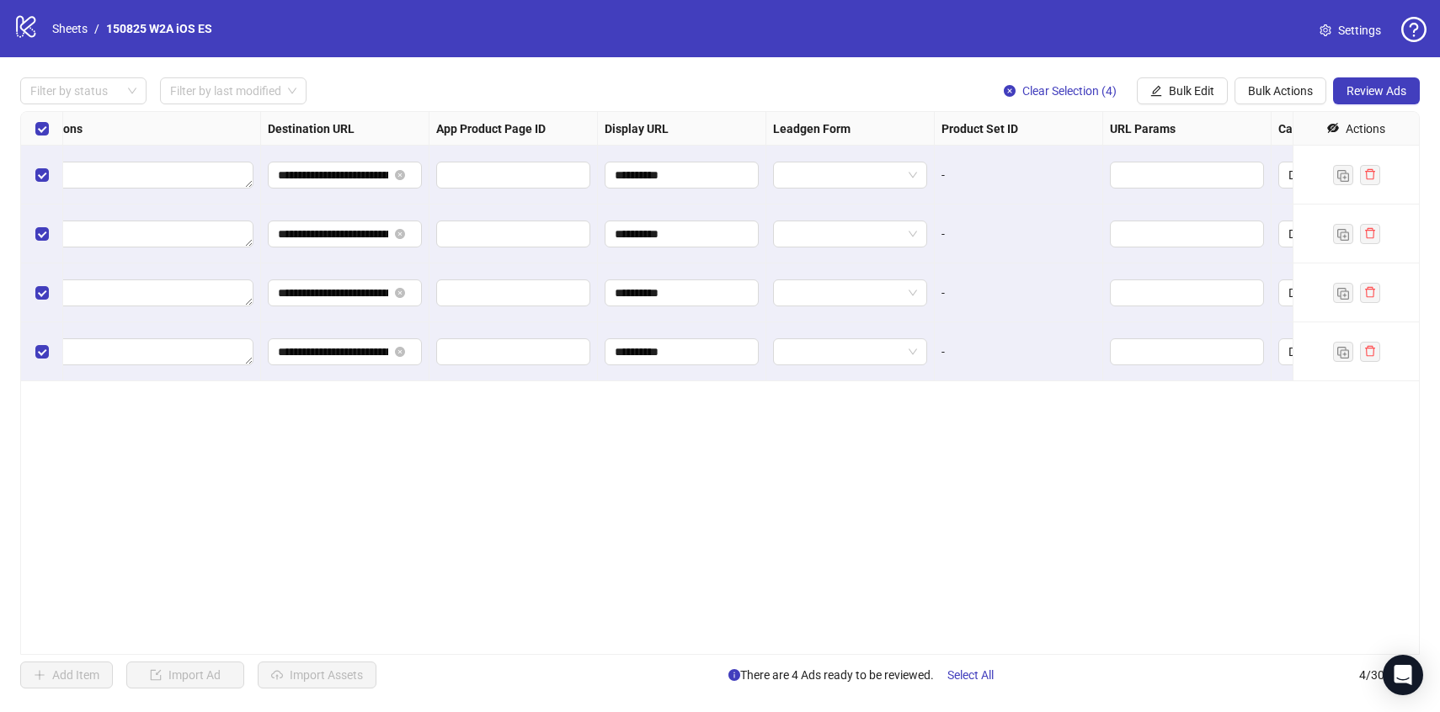
scroll to position [0, 1524]
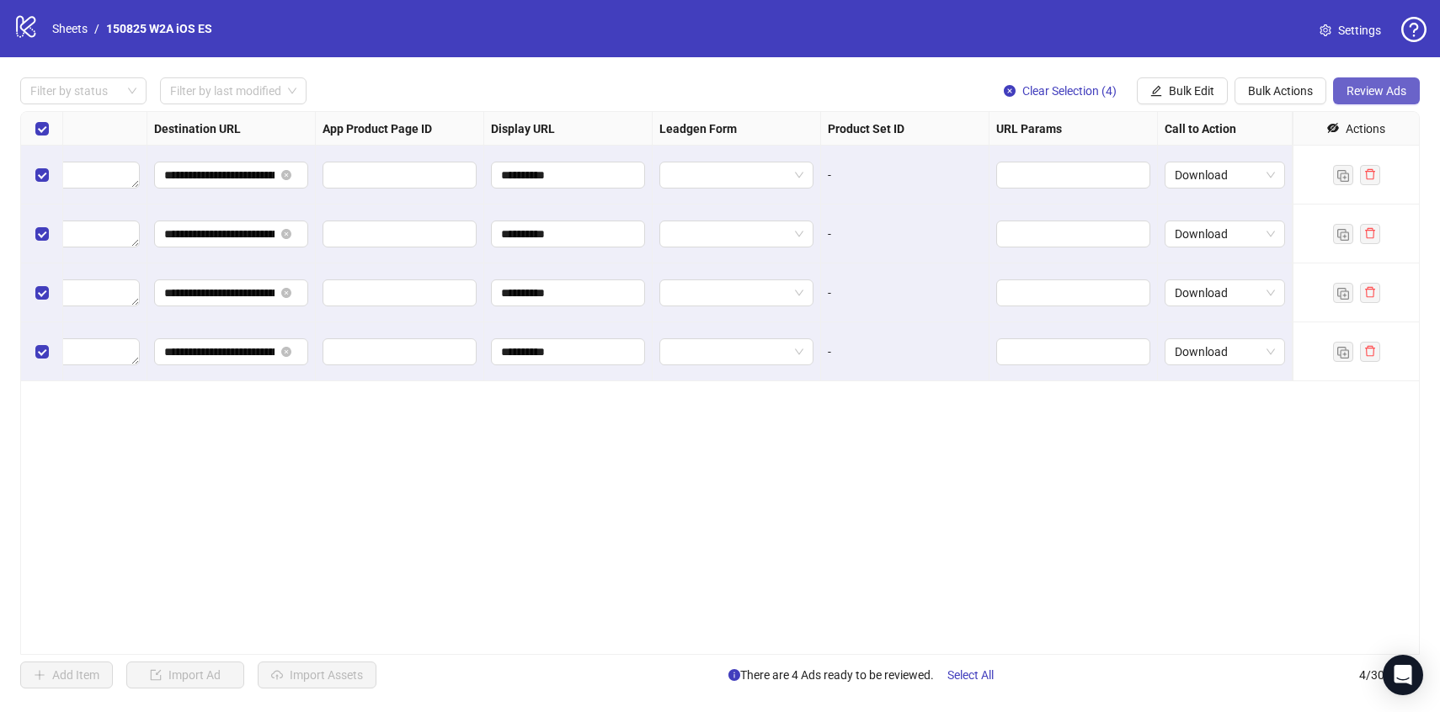
click at [1391, 93] on span "Review Ads" at bounding box center [1377, 90] width 60 height 13
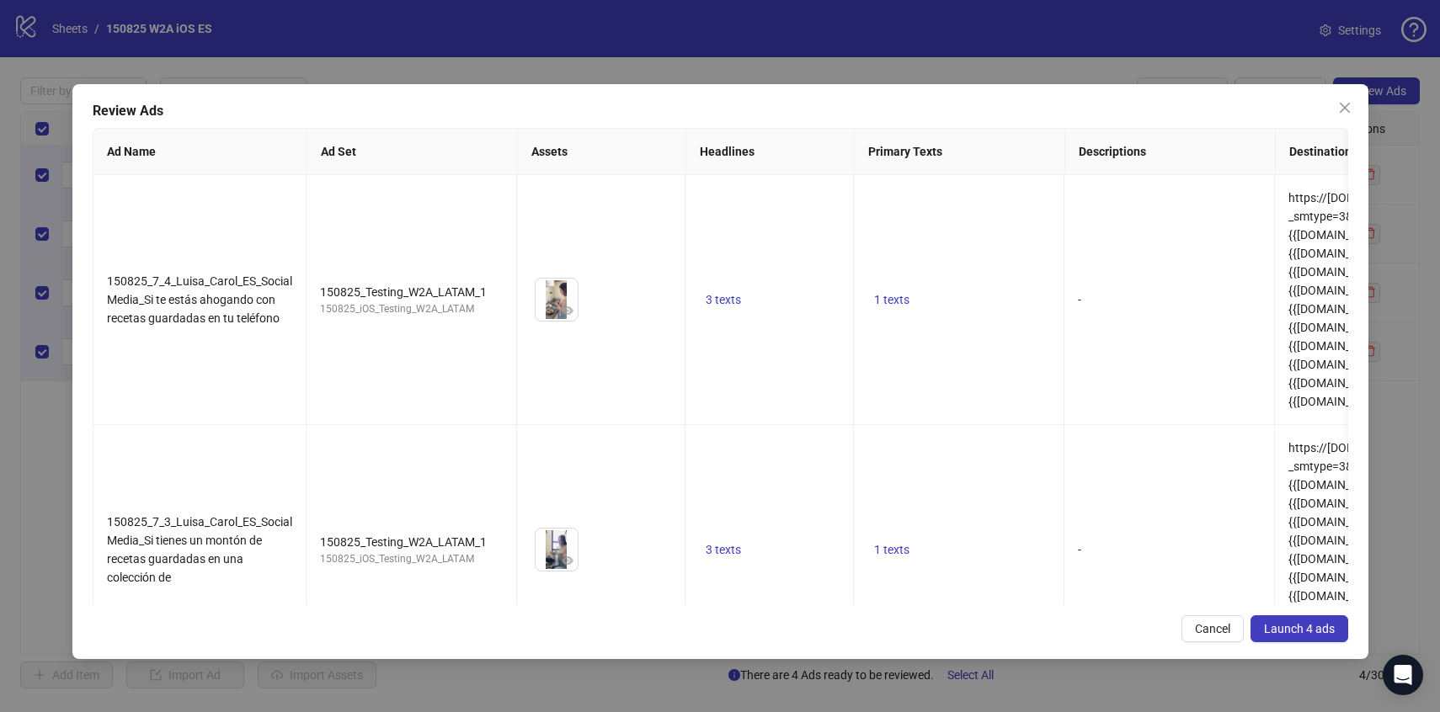
click at [1331, 627] on span "Launch 4 ads" at bounding box center [1299, 628] width 71 height 13
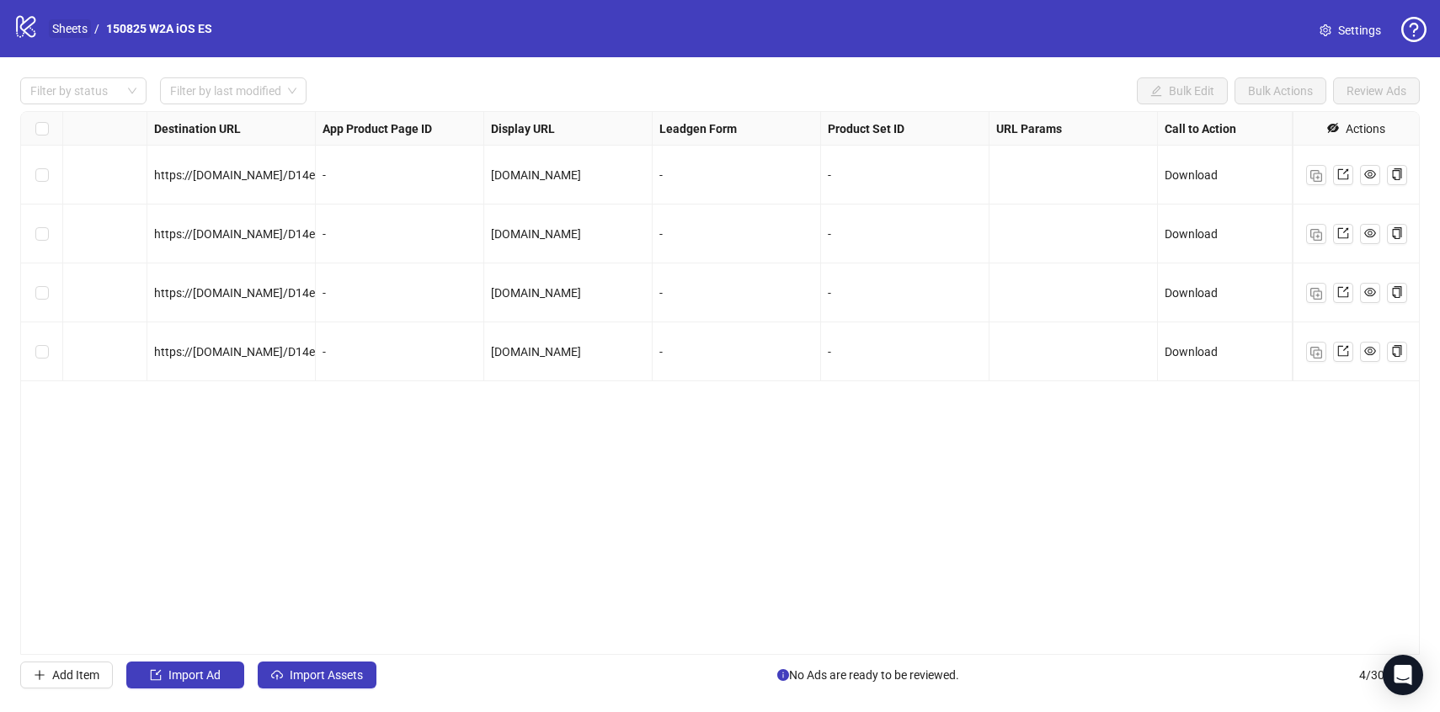
click at [76, 34] on link "Sheets" at bounding box center [70, 28] width 42 height 19
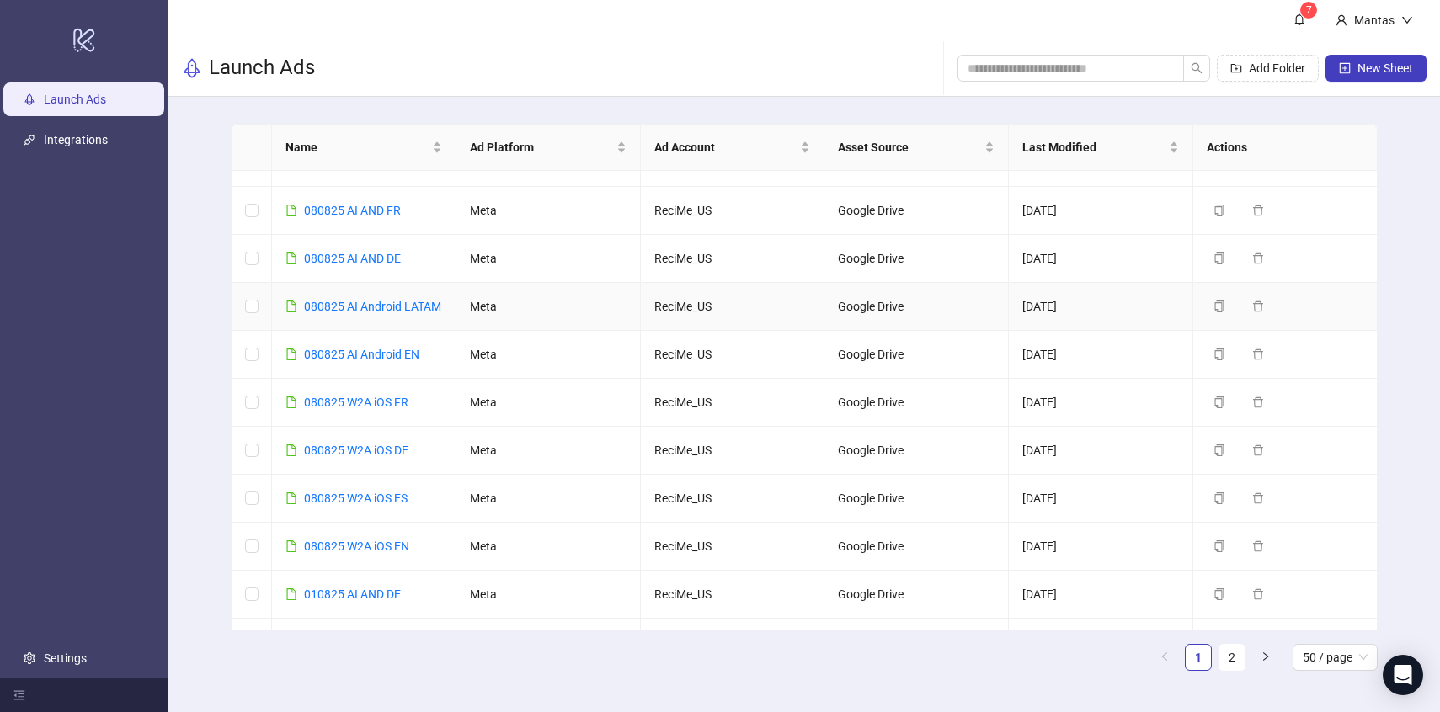
scroll to position [95, 0]
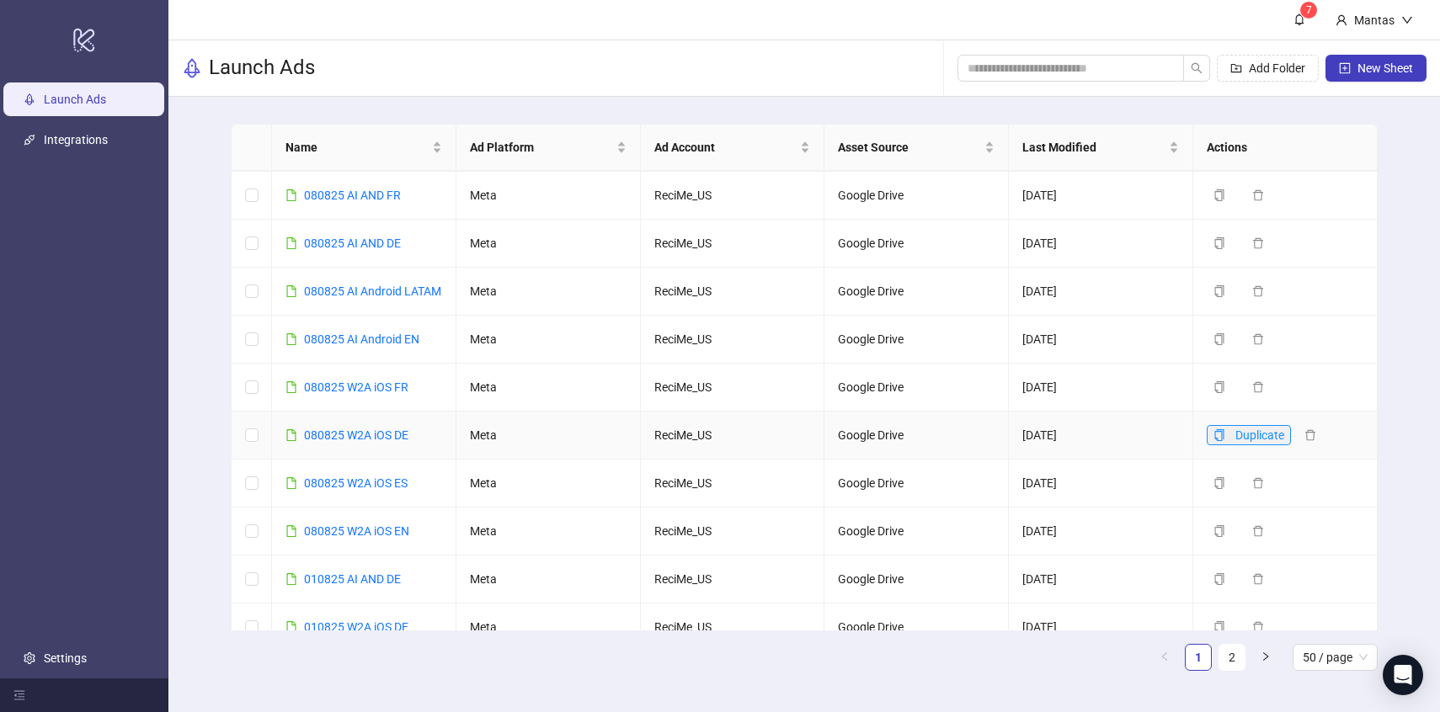
click at [1219, 441] on icon "copy" at bounding box center [1219, 435] width 9 height 12
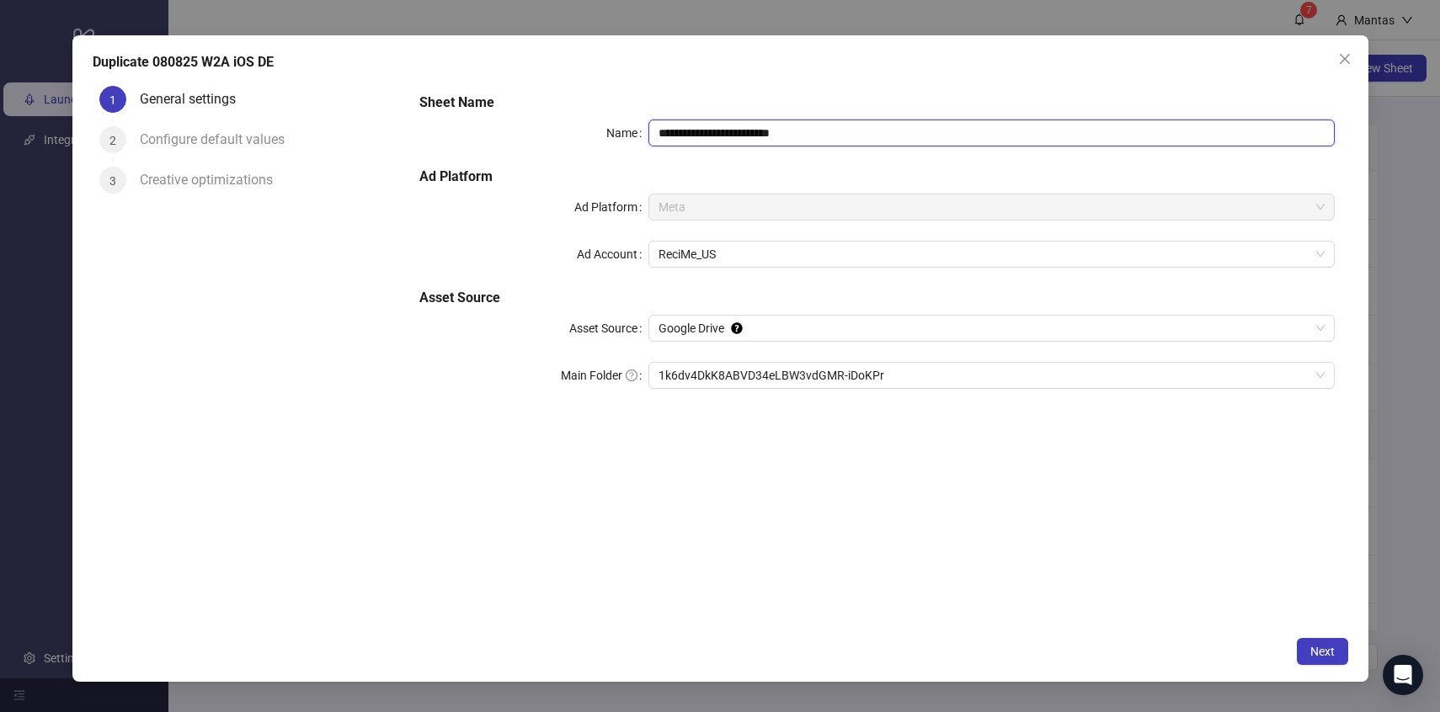
drag, startPoint x: 671, startPoint y: 131, endPoint x: 615, endPoint y: 125, distance: 56.7
click at [615, 125] on div "**********" at bounding box center [876, 133] width 915 height 27
drag, startPoint x: 671, startPoint y: 127, endPoint x: 643, endPoint y: 127, distance: 27.8
click at [645, 127] on div "**********" at bounding box center [876, 133] width 915 height 27
click at [921, 129] on input "**********" at bounding box center [991, 133] width 686 height 27
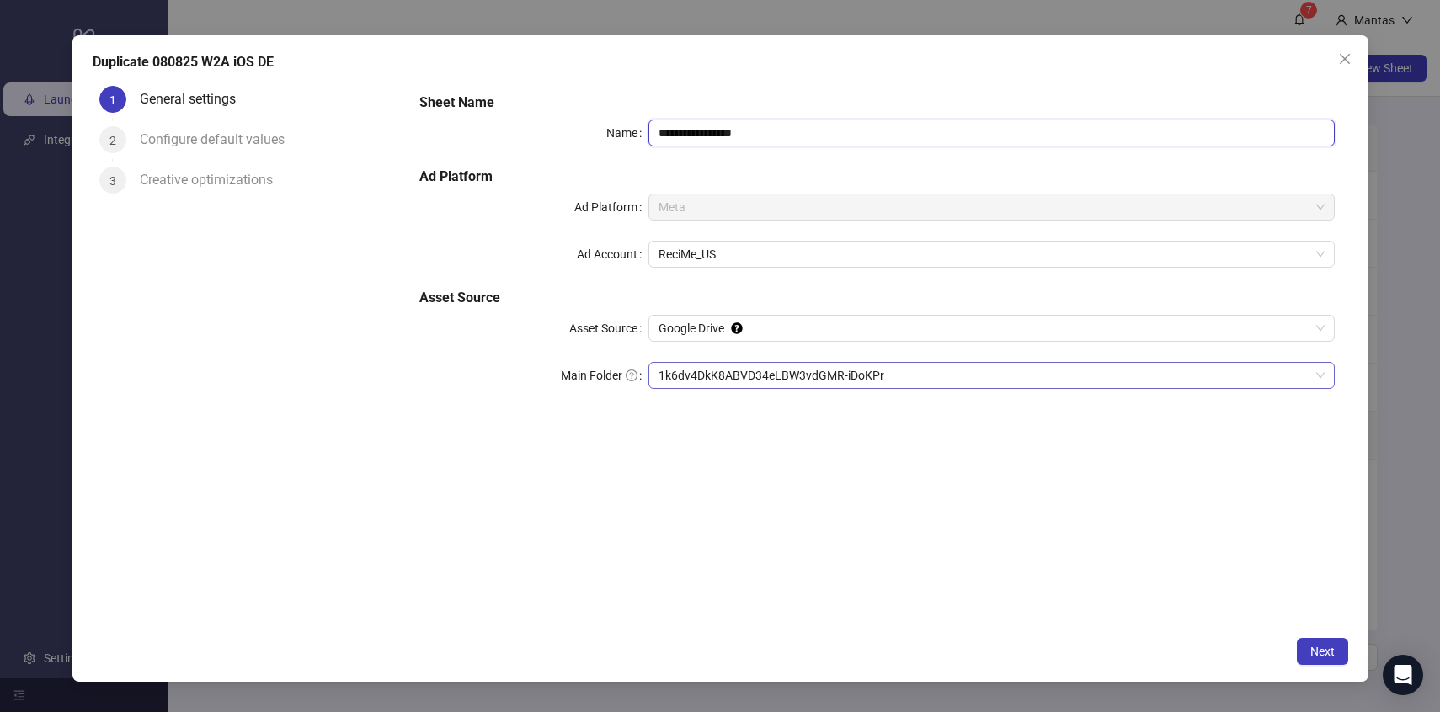
click at [715, 374] on span "1k6dv4DkK8ABVD34eLBW3vdGMR-iDoKPr" at bounding box center [992, 375] width 666 height 25
type input "**********"
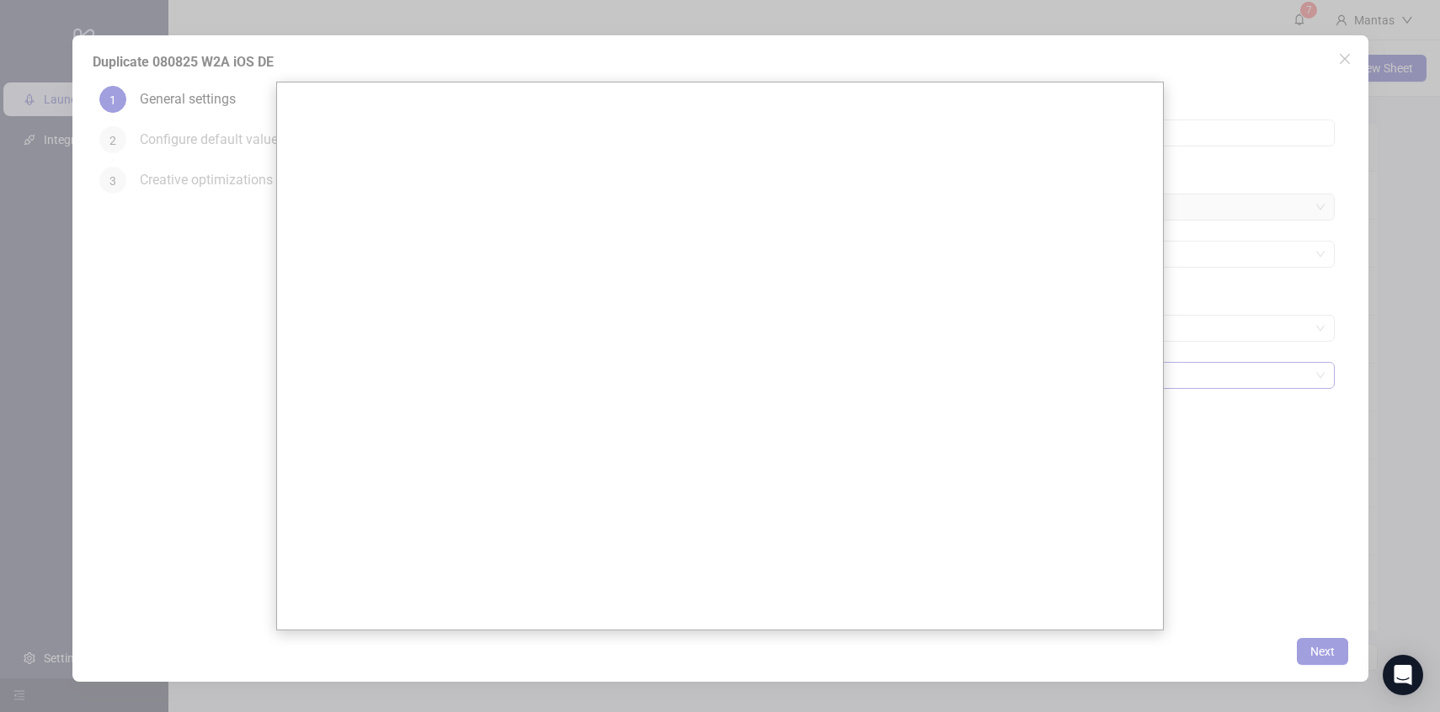
scroll to position [0, 0]
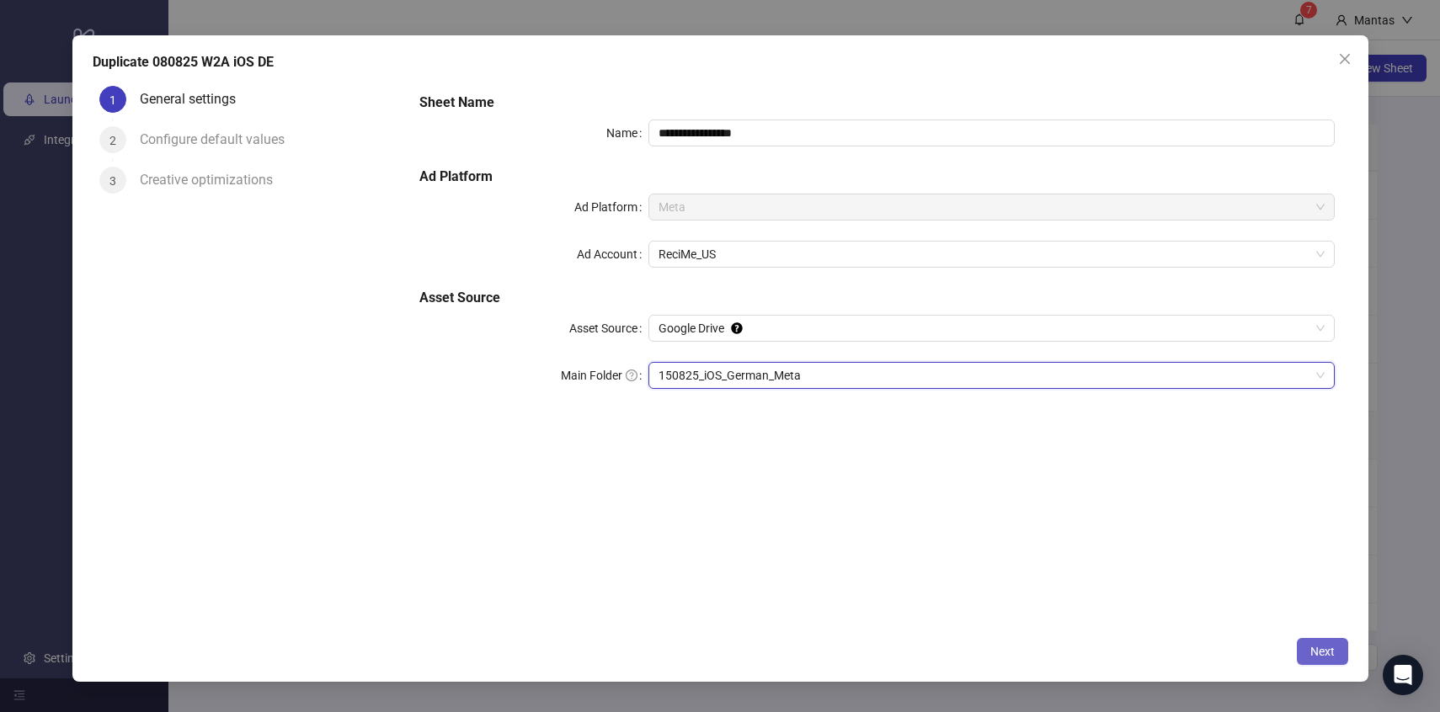
click at [1319, 652] on span "Next" at bounding box center [1322, 651] width 24 height 13
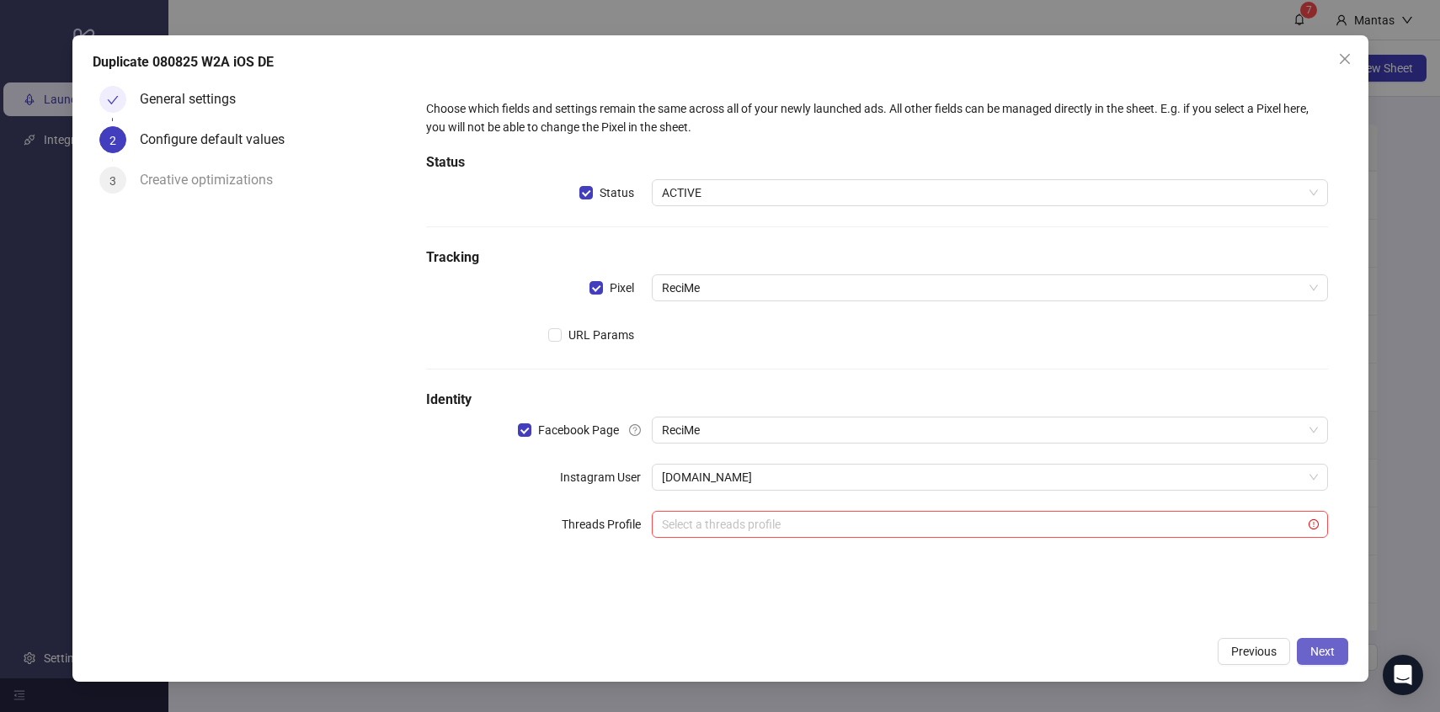
click at [1313, 645] on span "Next" at bounding box center [1322, 651] width 24 height 13
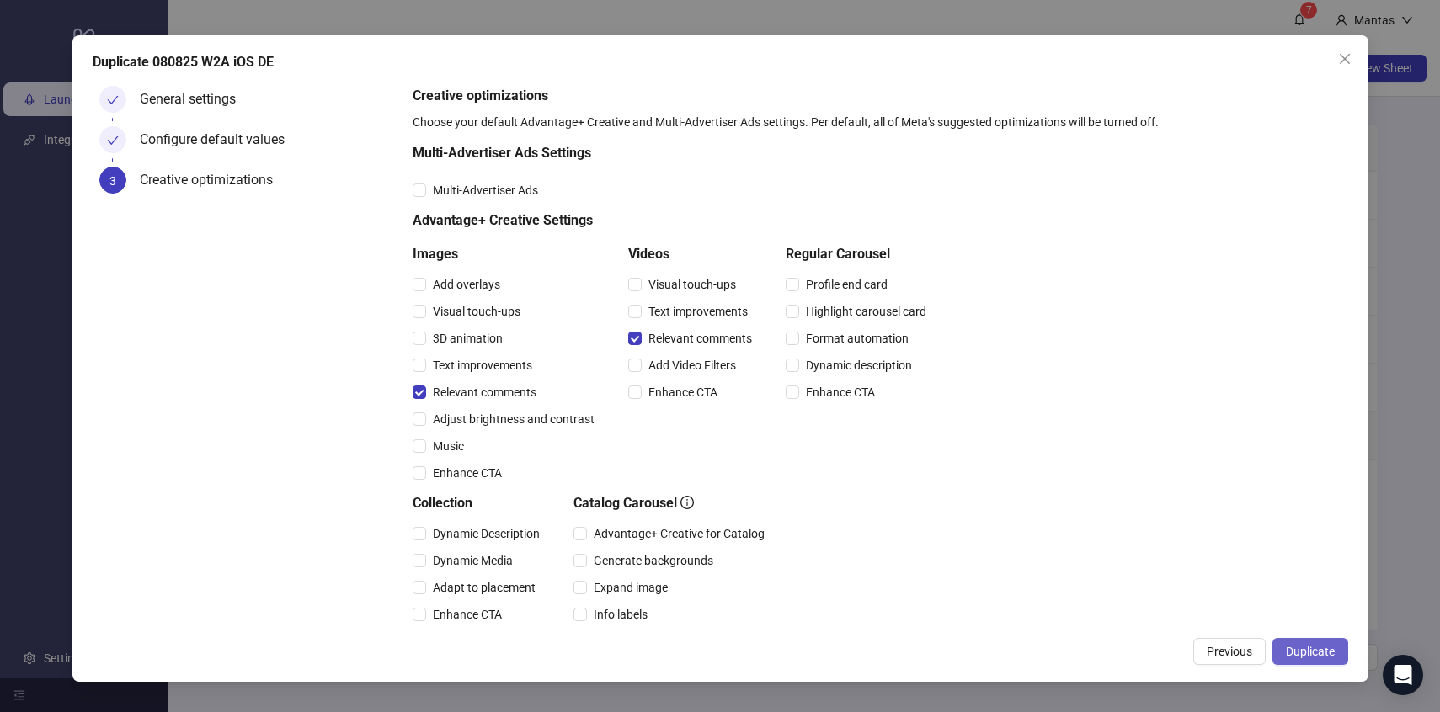
click at [1320, 659] on button "Duplicate" at bounding box center [1310, 651] width 76 height 27
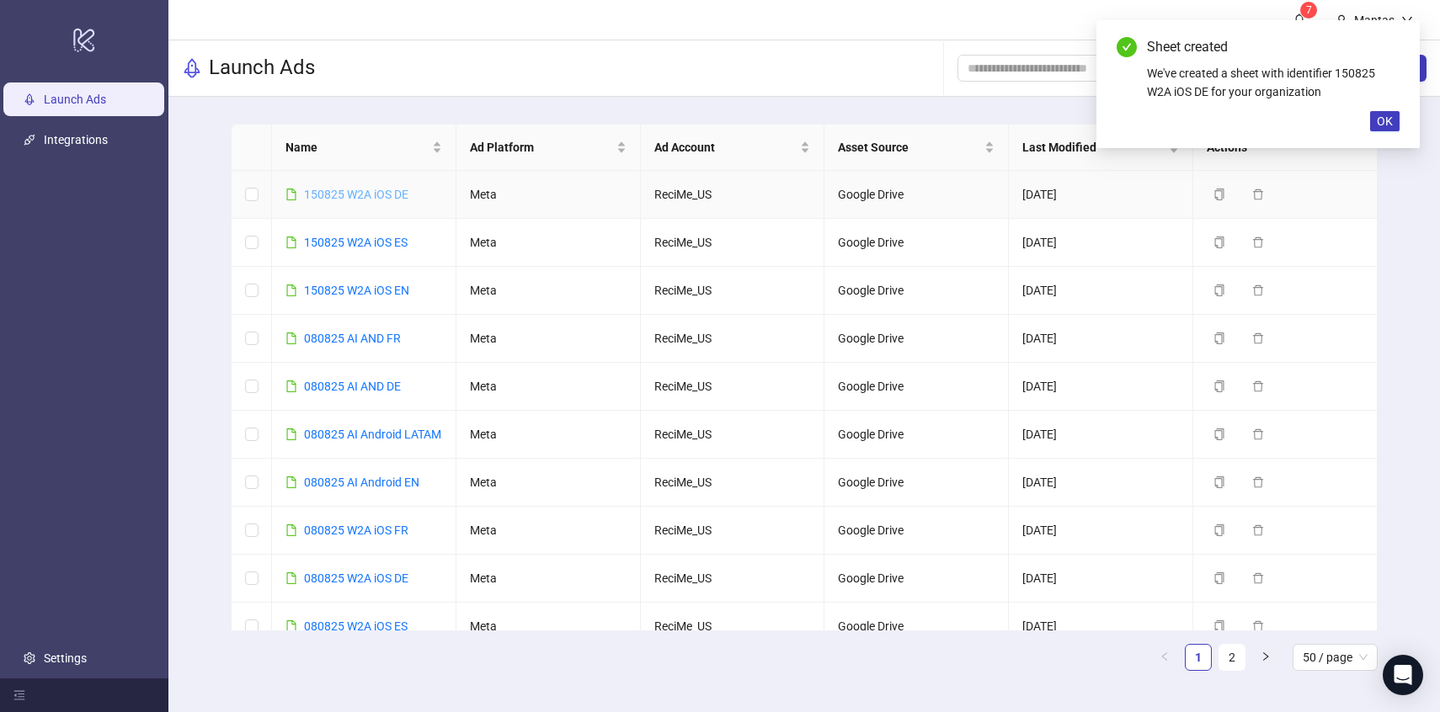
click at [356, 193] on link "150825 W2A iOS DE" at bounding box center [356, 194] width 104 height 13
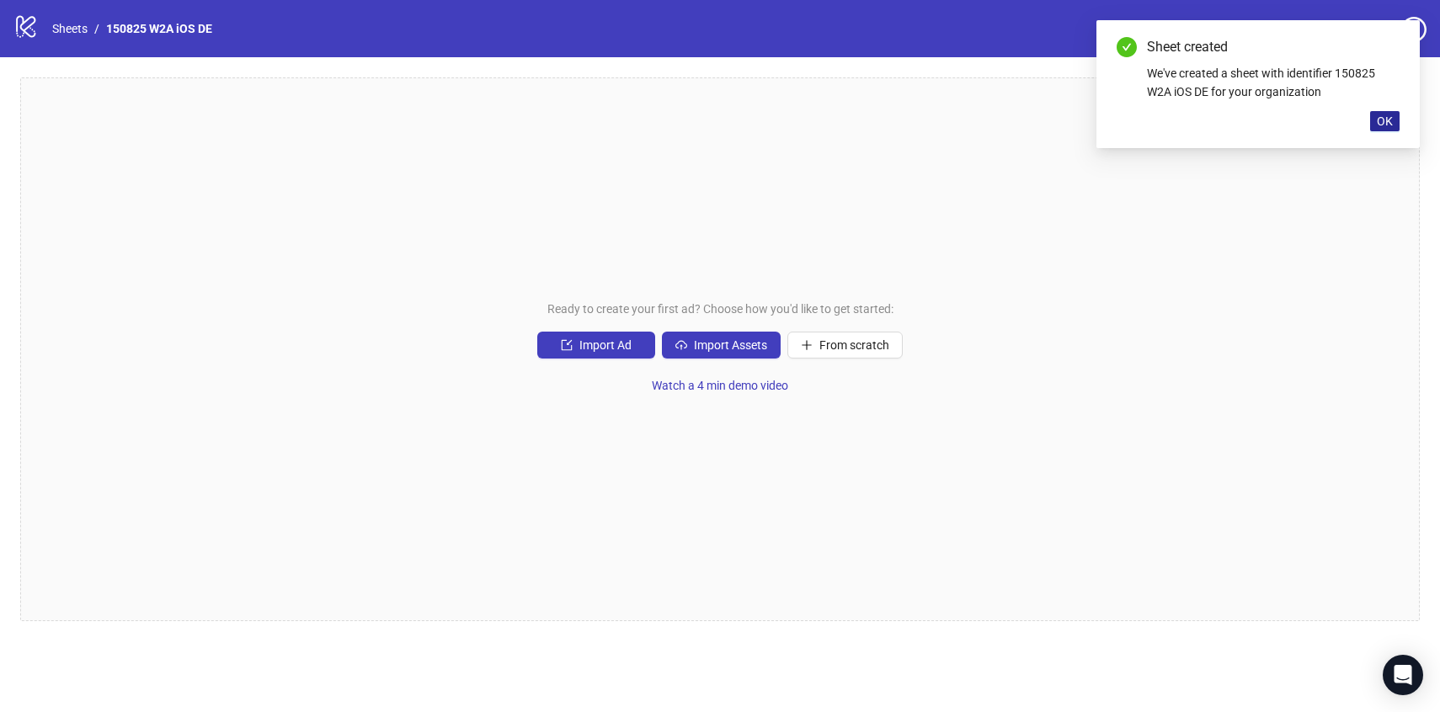
click at [1389, 127] on span "OK" at bounding box center [1385, 121] width 16 height 13
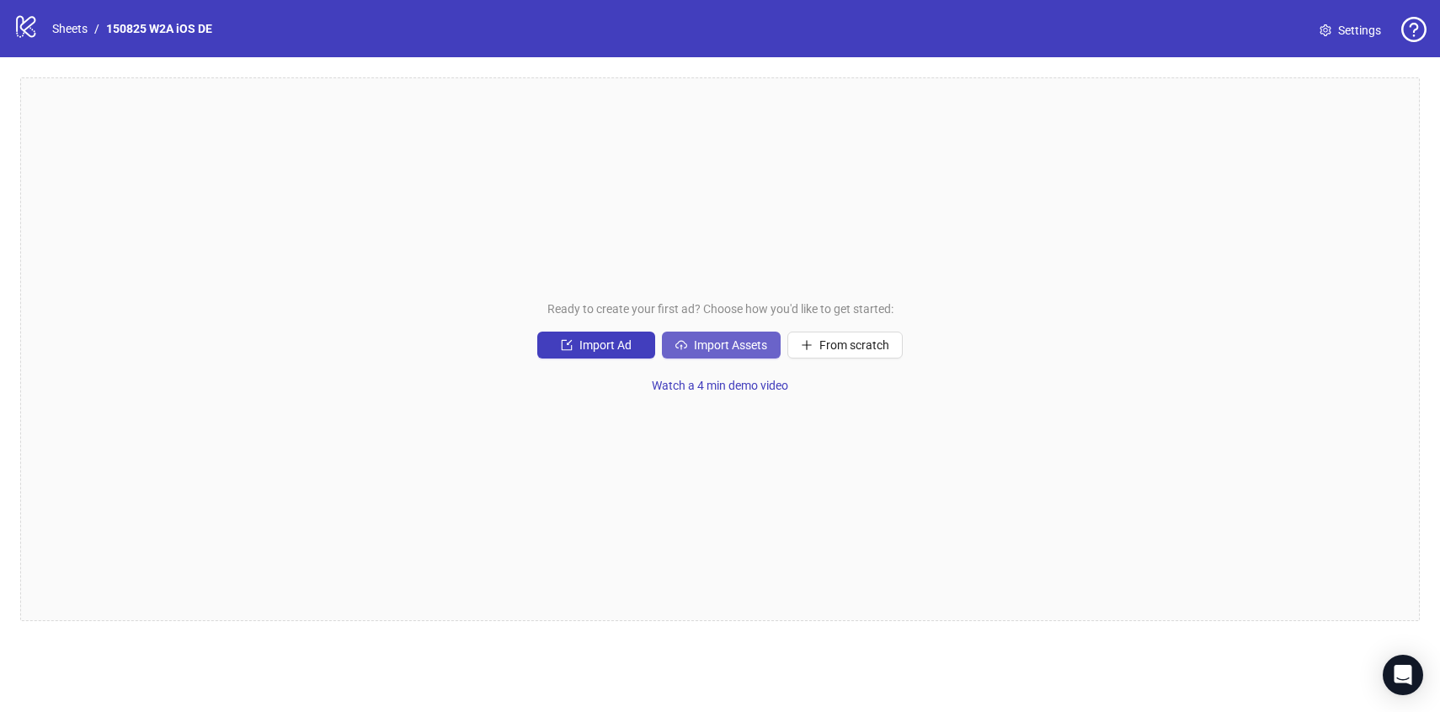
click at [718, 347] on span "Import Assets" at bounding box center [730, 345] width 73 height 13
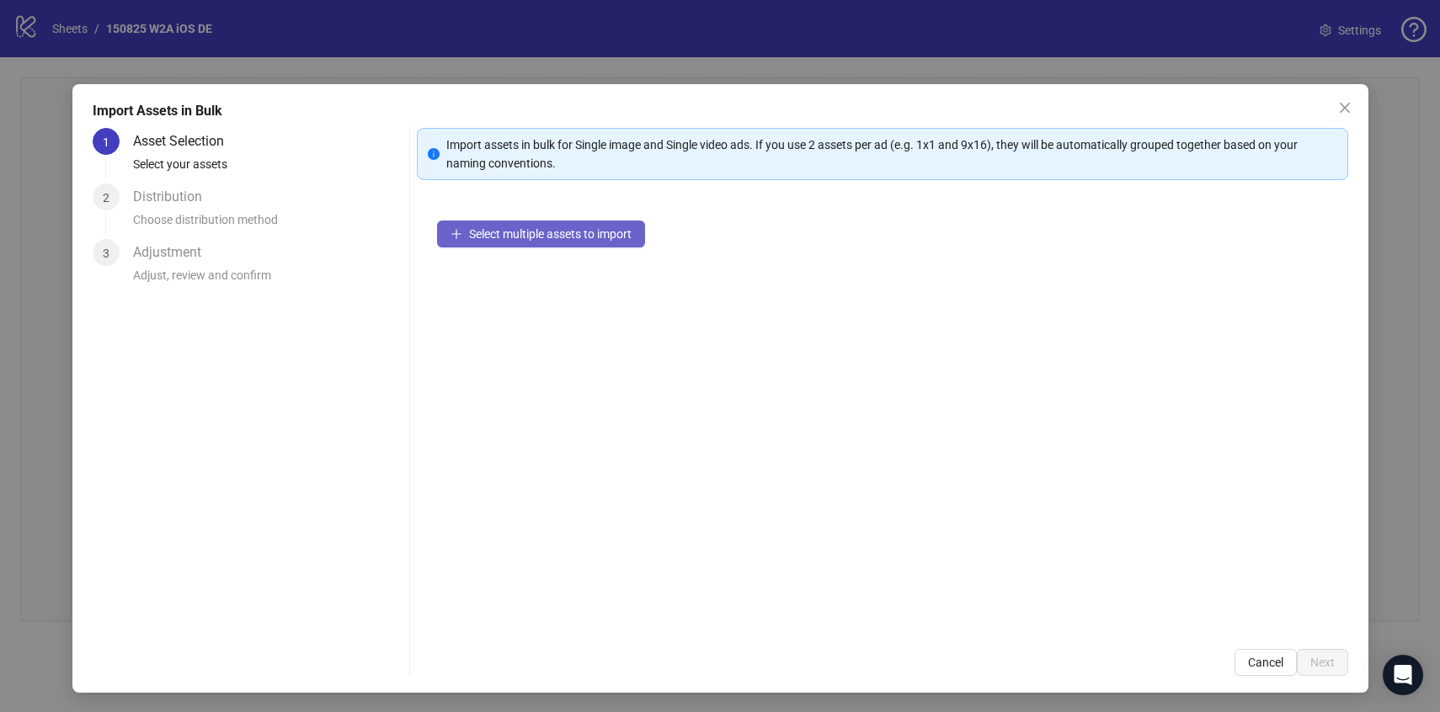
click at [540, 239] on span "Select multiple assets to import" at bounding box center [550, 233] width 163 height 13
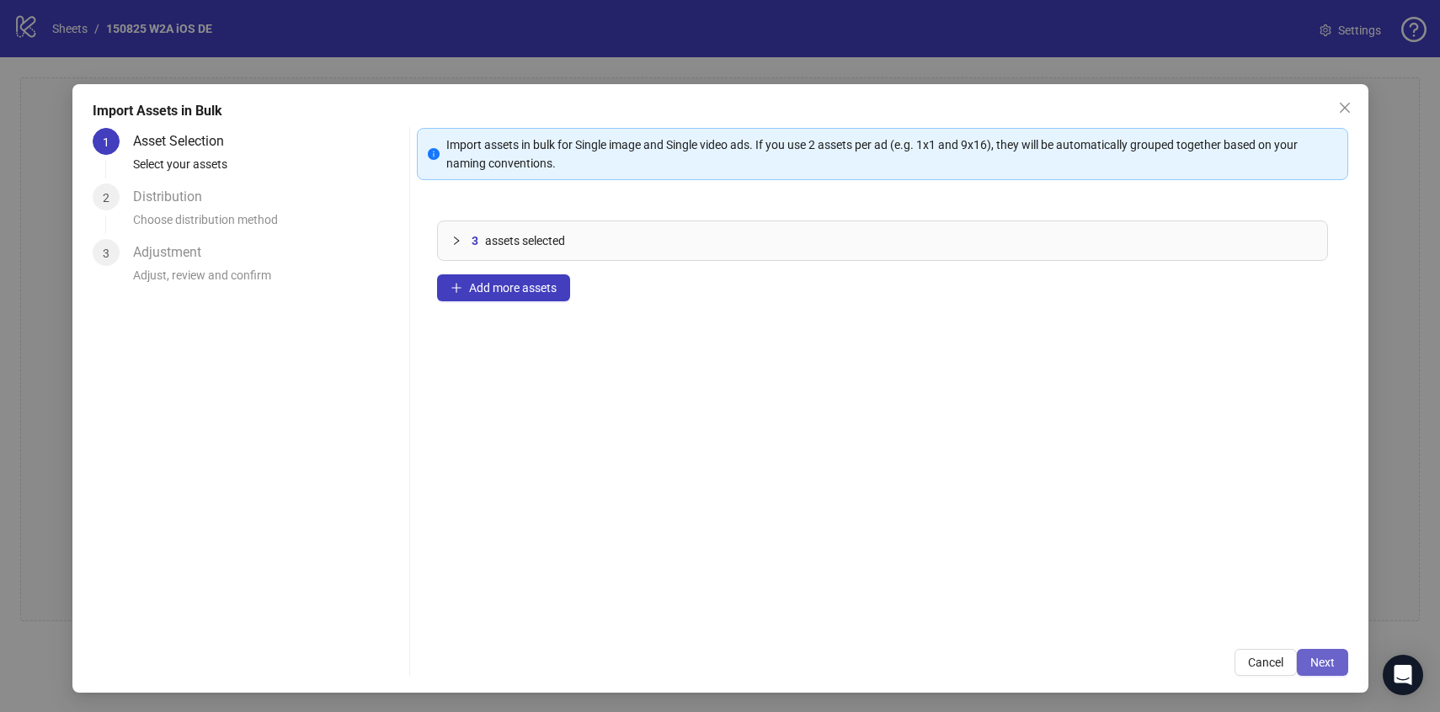
click at [1314, 664] on span "Next" at bounding box center [1322, 662] width 24 height 13
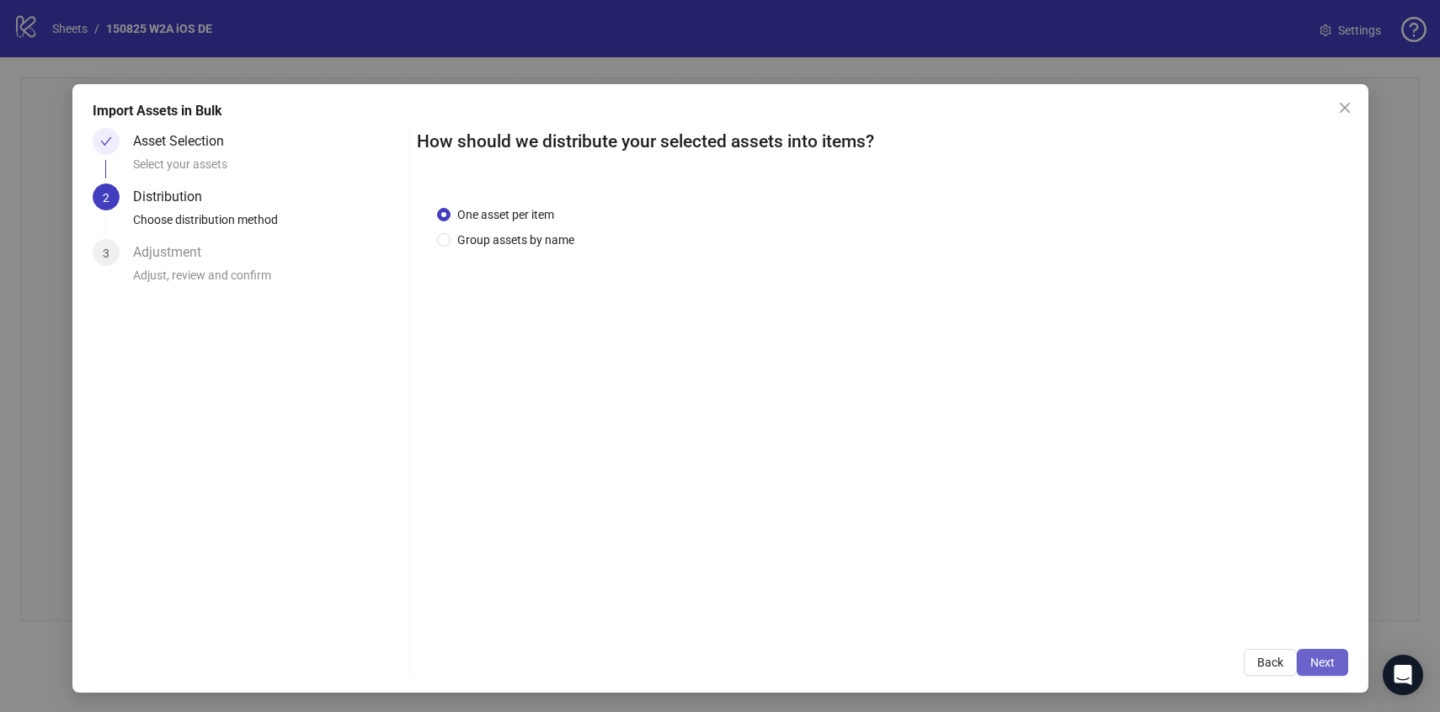
click at [1315, 664] on span "Next" at bounding box center [1322, 662] width 24 height 13
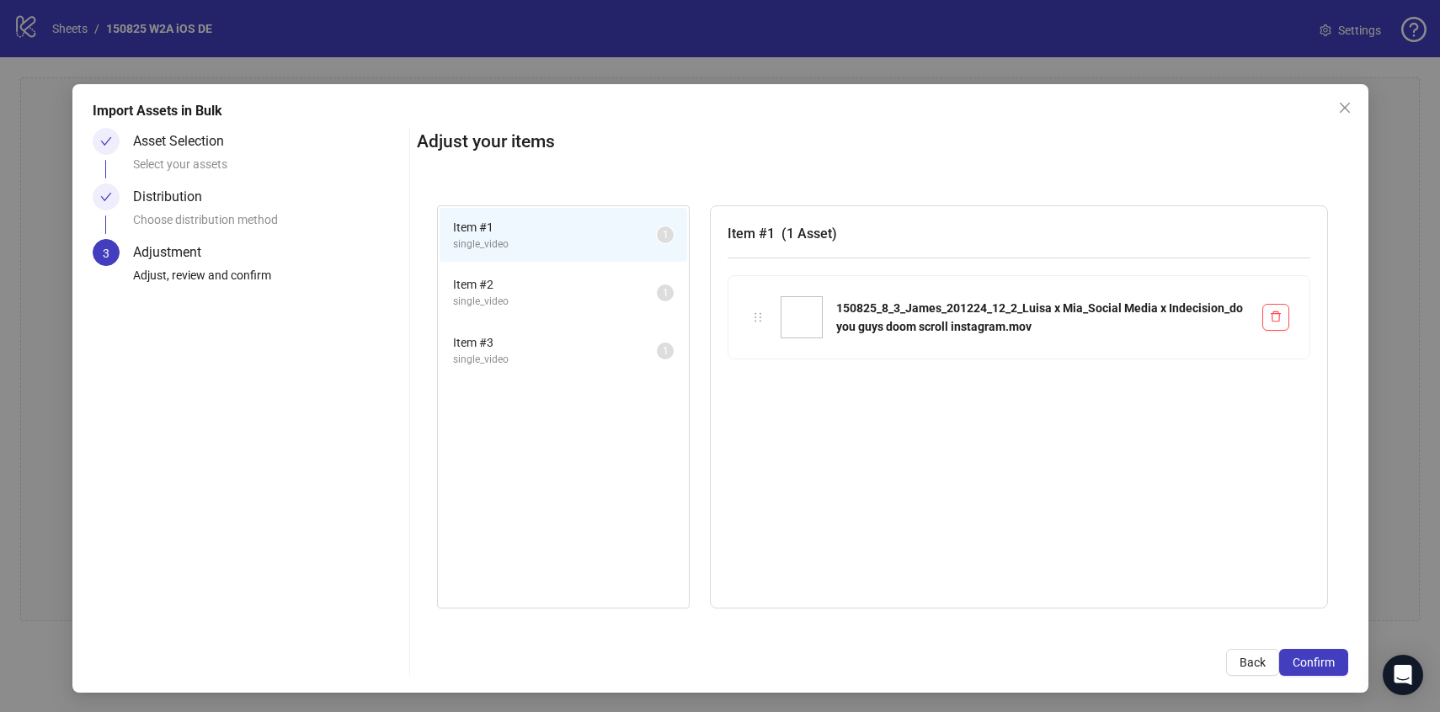
click at [1315, 664] on span "Confirm" at bounding box center [1314, 662] width 42 height 13
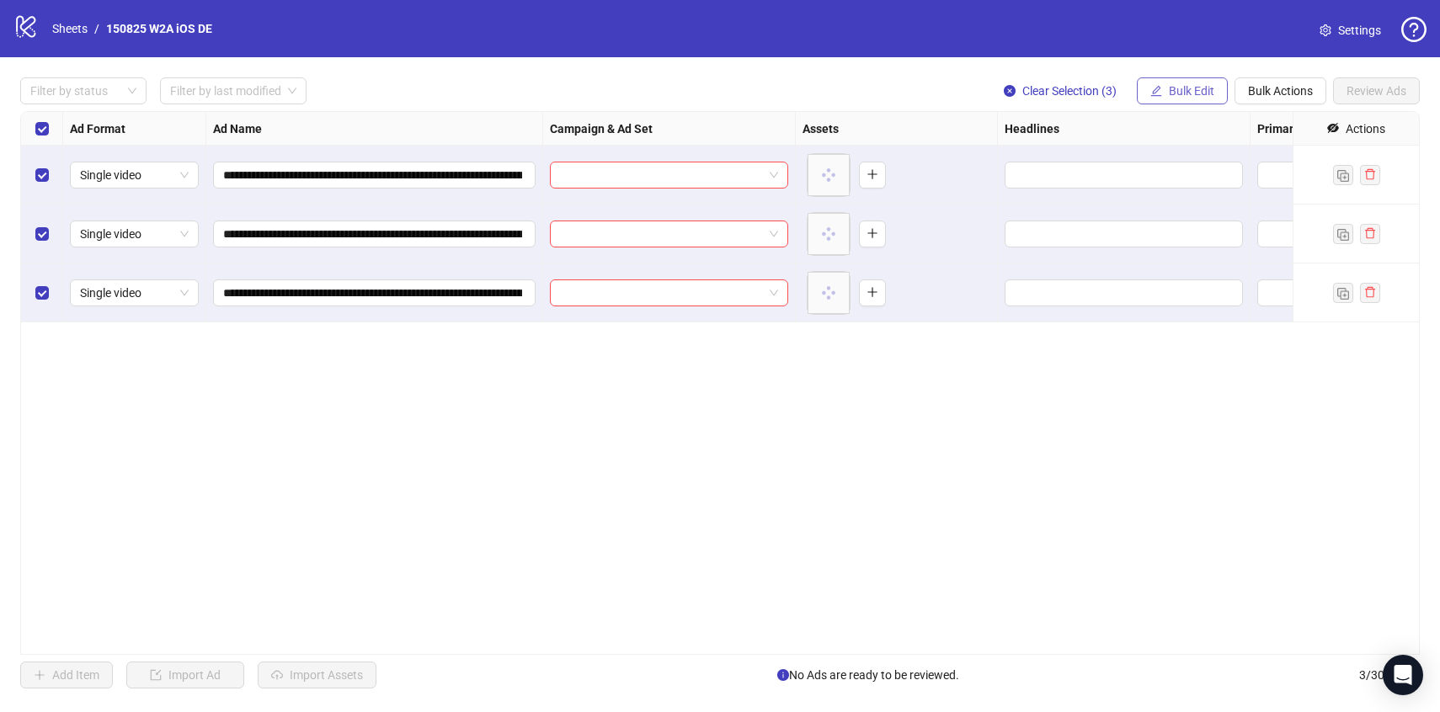
click at [1188, 98] on span "Bulk Edit" at bounding box center [1191, 90] width 45 height 13
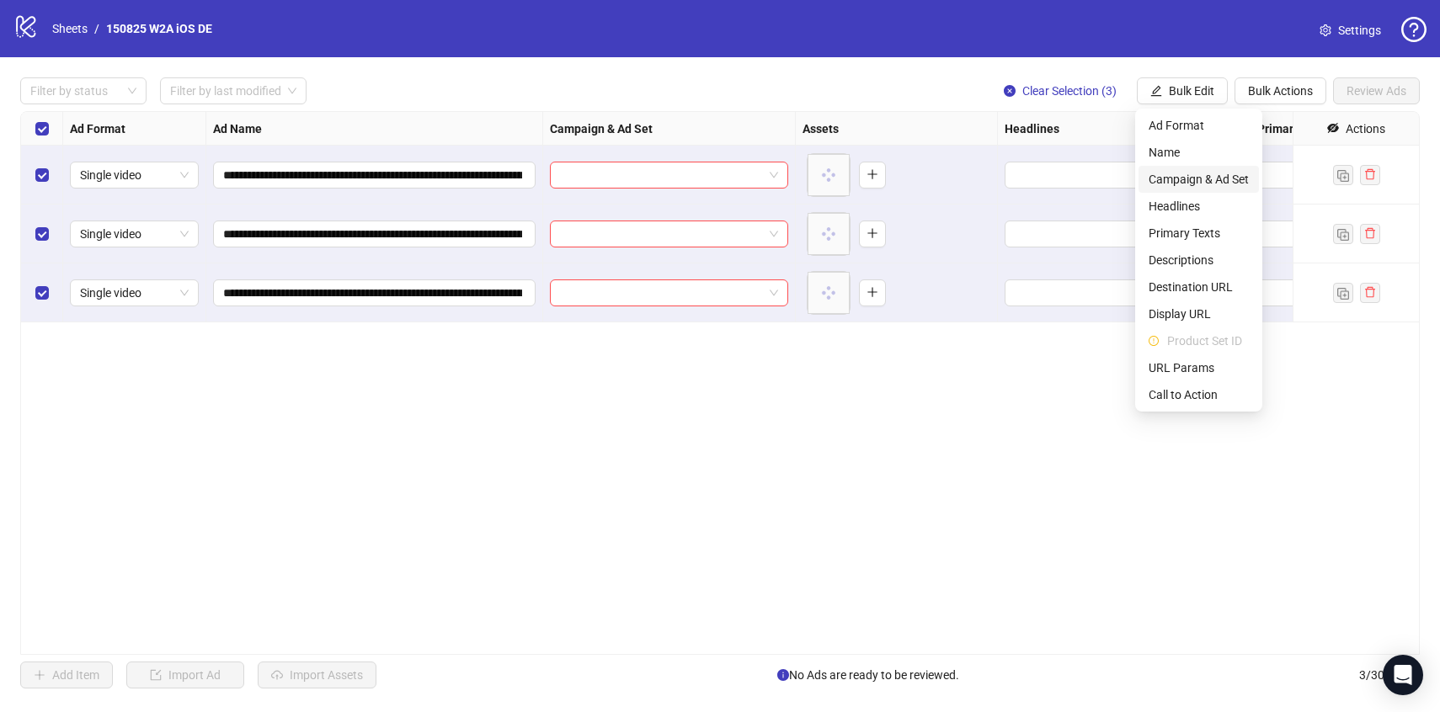
click at [1204, 186] on span "Campaign & Ad Set" at bounding box center [1199, 179] width 100 height 19
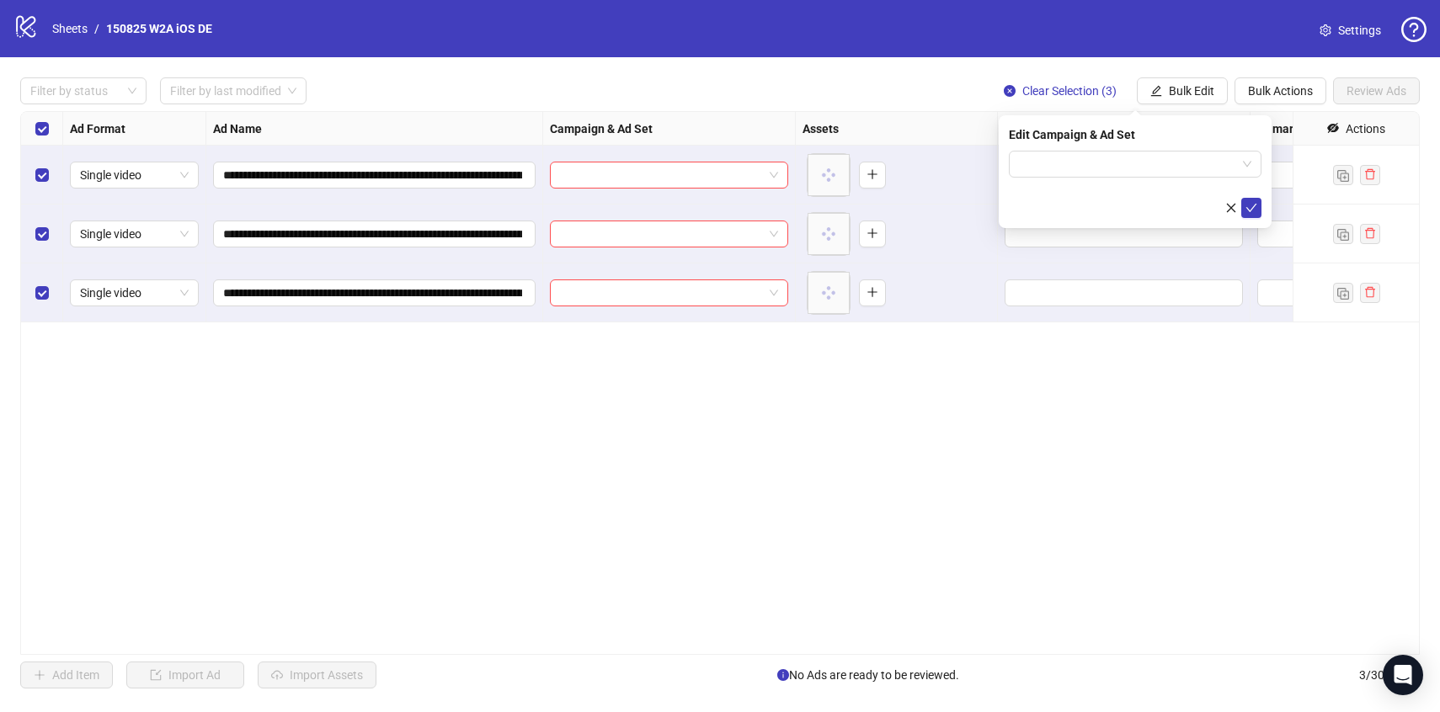
click at [1200, 178] on form at bounding box center [1135, 184] width 253 height 67
click at [1187, 166] on input "search" at bounding box center [1127, 164] width 217 height 25
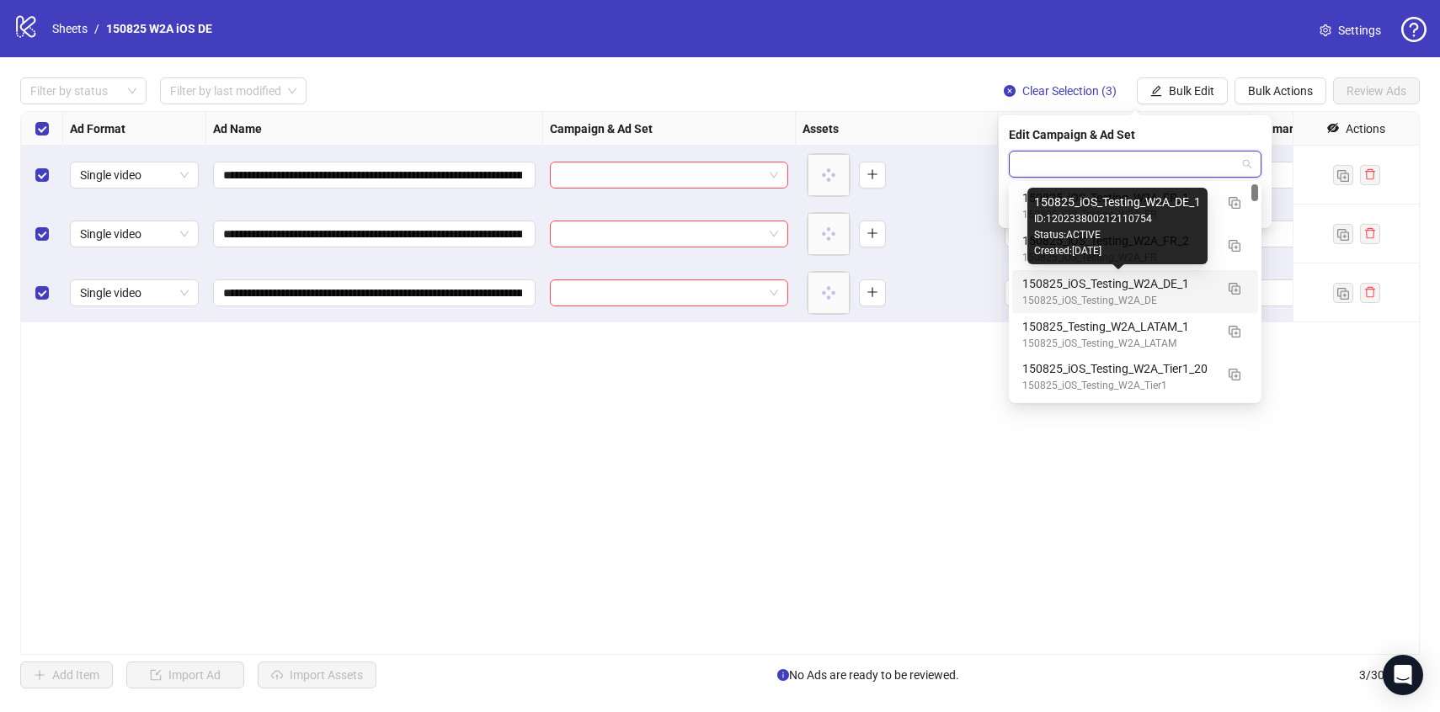
click at [1198, 279] on div "150825_iOS_Testing_W2A_DE_1" at bounding box center [1118, 284] width 192 height 19
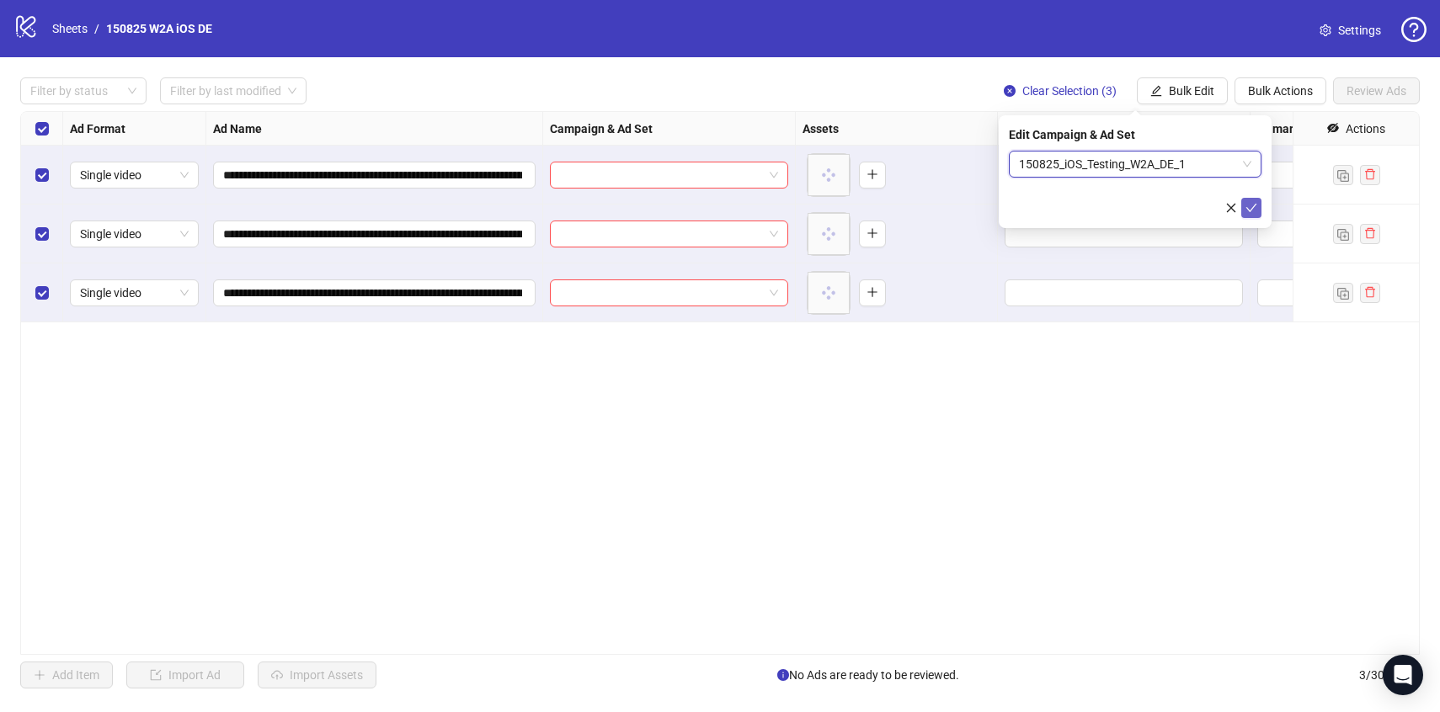
click at [1254, 205] on icon "check" at bounding box center [1251, 208] width 11 height 8
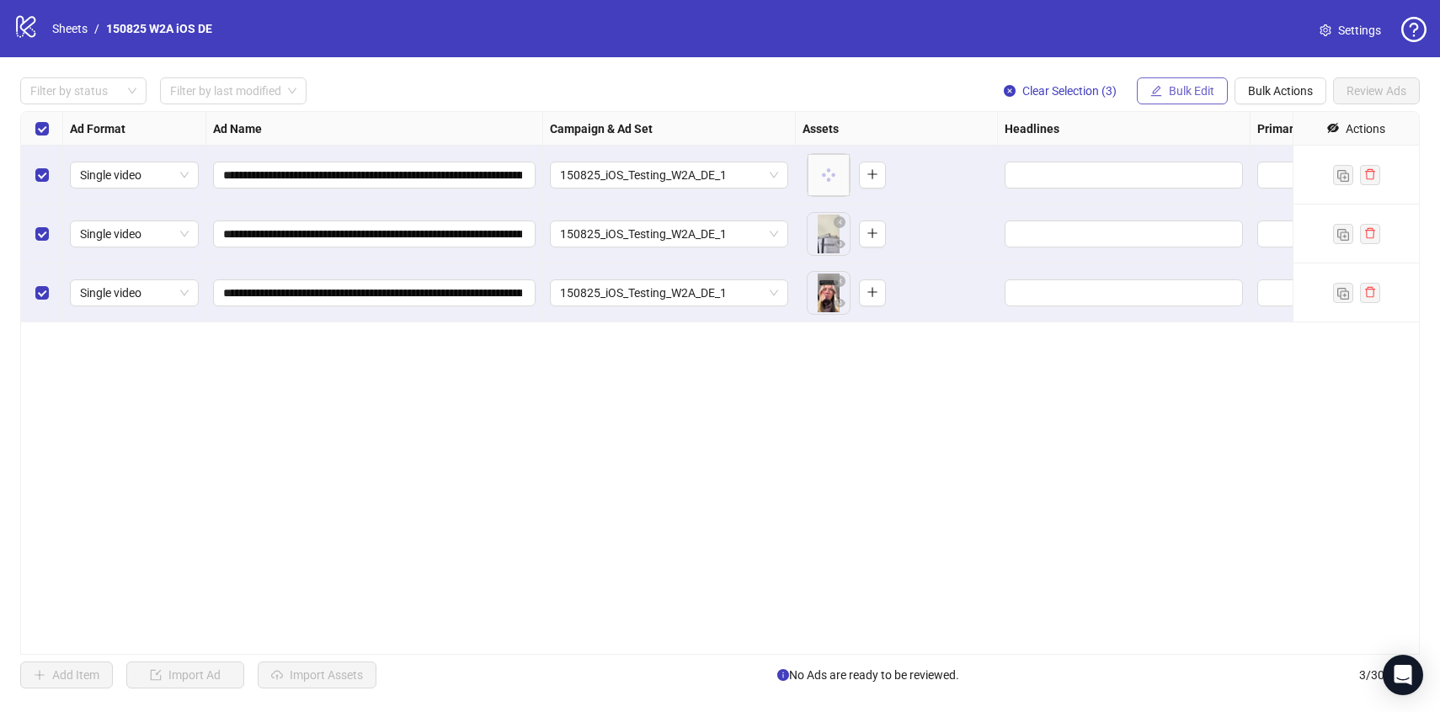
click at [1218, 102] on button "Bulk Edit" at bounding box center [1182, 90] width 91 height 27
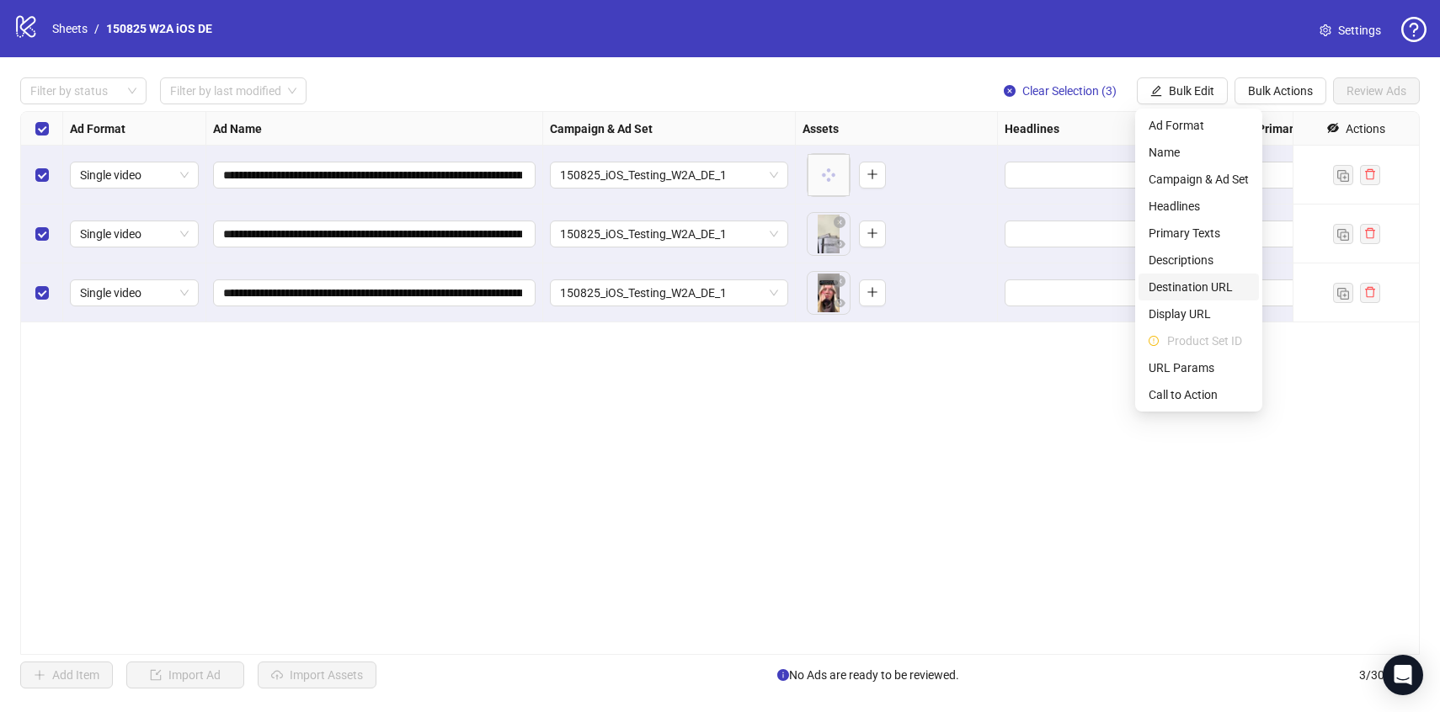
click at [1193, 282] on span "Destination URL" at bounding box center [1199, 287] width 100 height 19
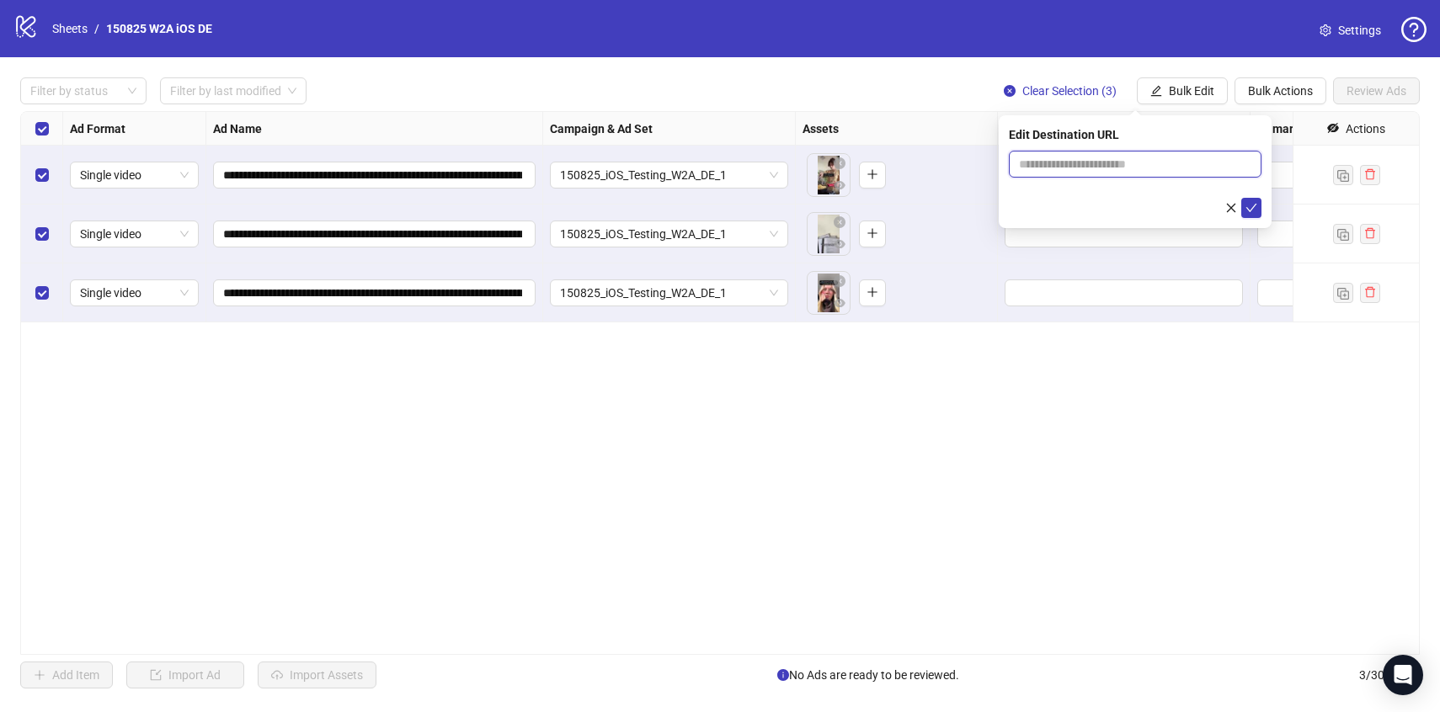
click at [1107, 162] on input "text" at bounding box center [1128, 164] width 219 height 19
paste input "**********"
type input "**********"
click at [1256, 204] on icon "check" at bounding box center [1252, 208] width 12 height 12
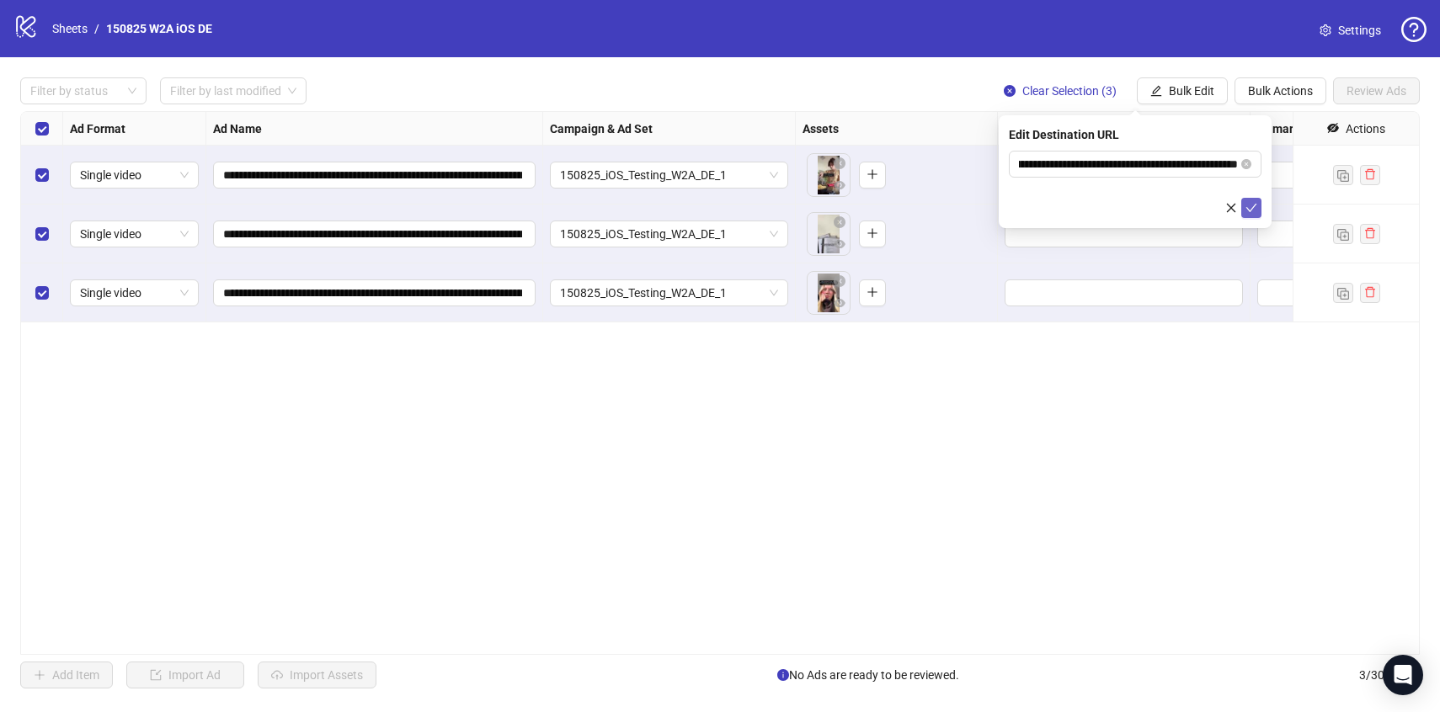
scroll to position [0, 0]
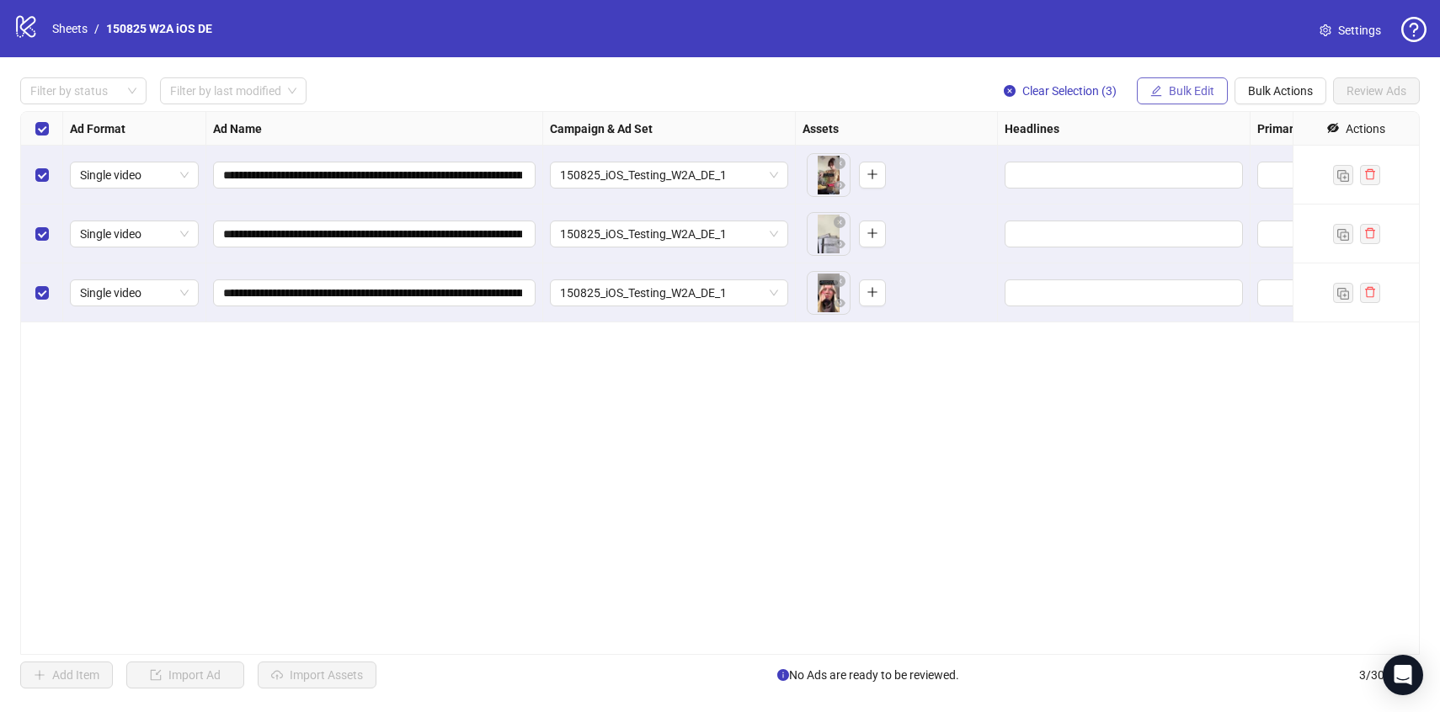
click at [1182, 89] on span "Bulk Edit" at bounding box center [1191, 90] width 45 height 13
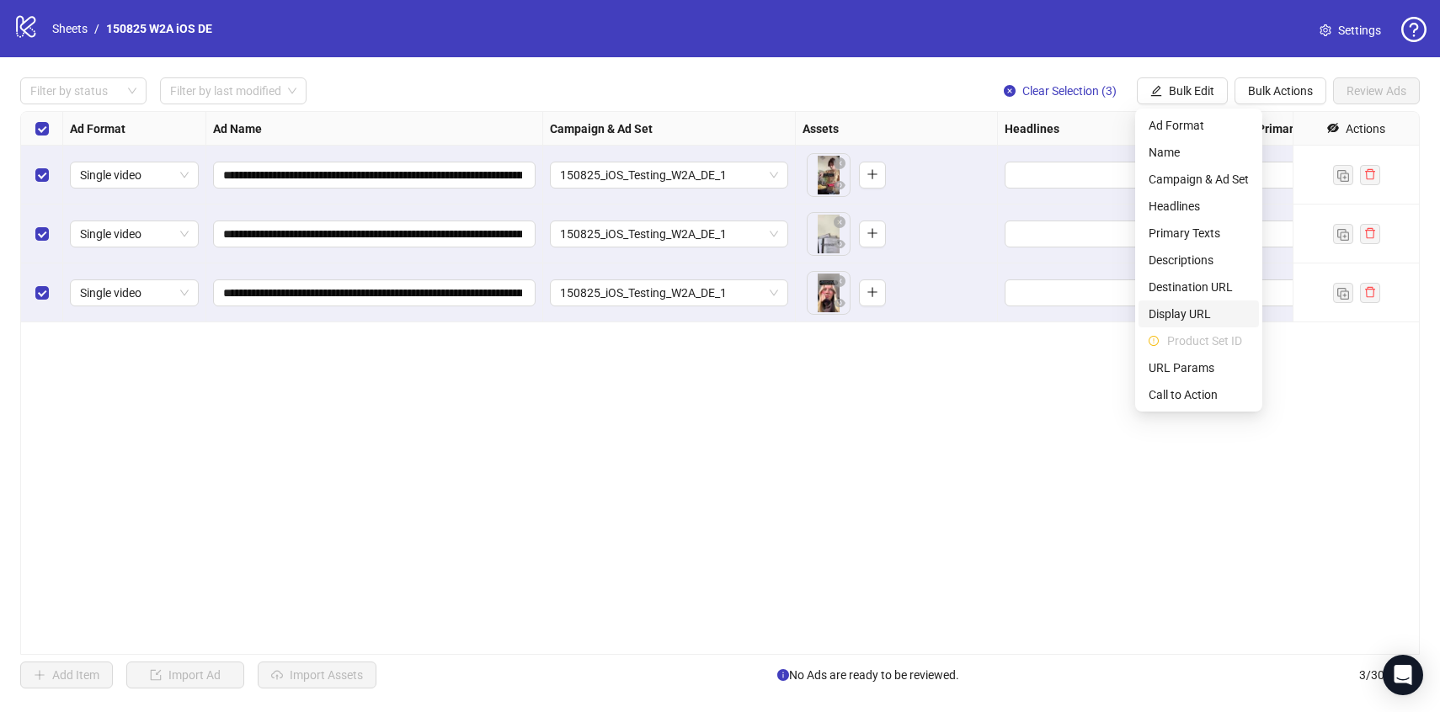
click at [1166, 319] on span "Display URL" at bounding box center [1199, 314] width 100 height 19
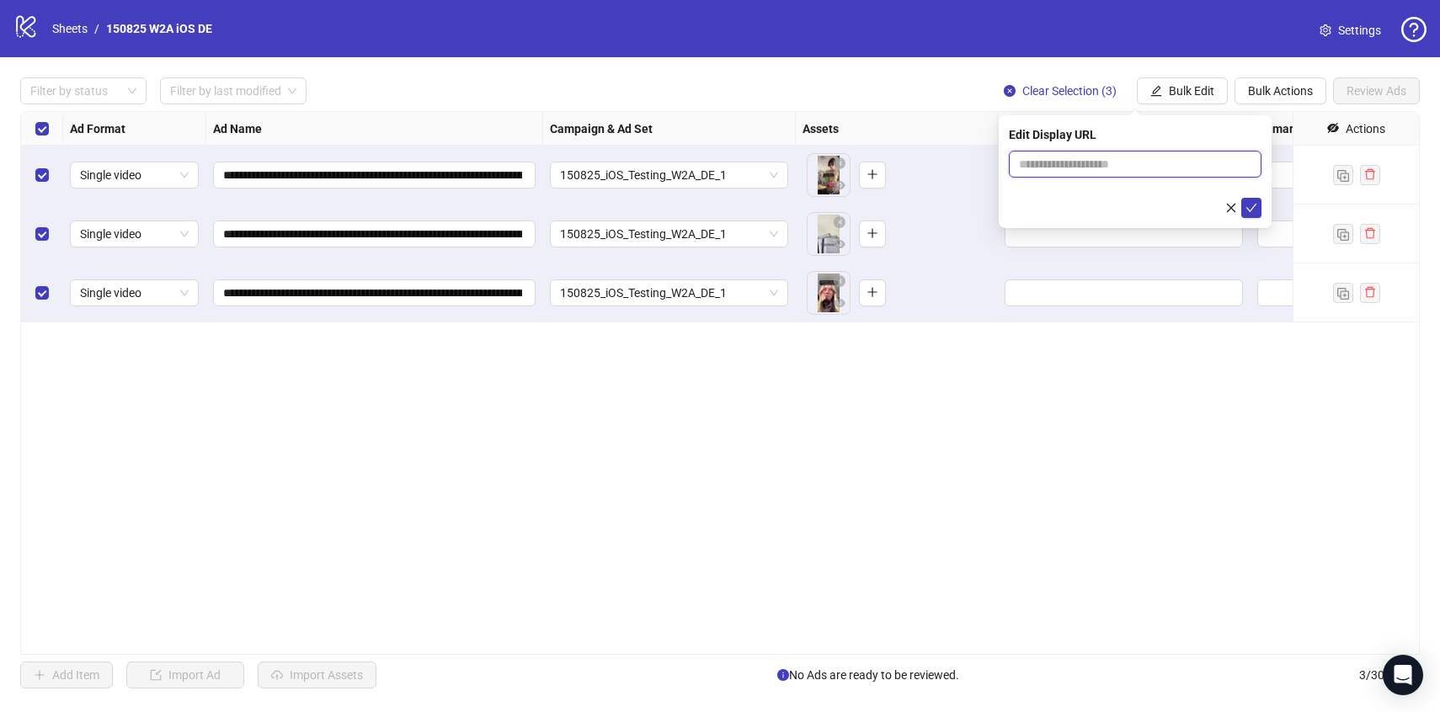
click at [1118, 164] on input "text" at bounding box center [1135, 164] width 253 height 27
type input "**********"
click at [1251, 215] on button "submit" at bounding box center [1251, 208] width 20 height 20
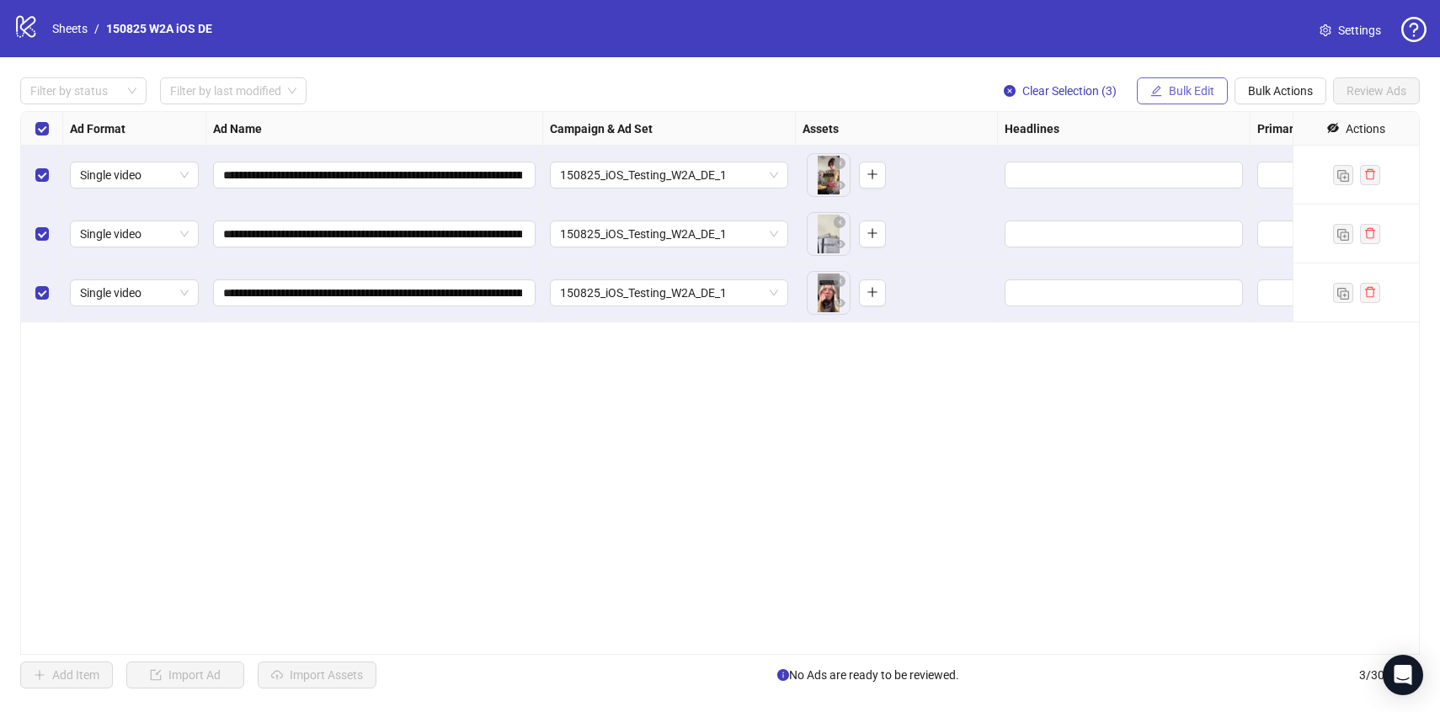
click at [1187, 94] on span "Bulk Edit" at bounding box center [1191, 90] width 45 height 13
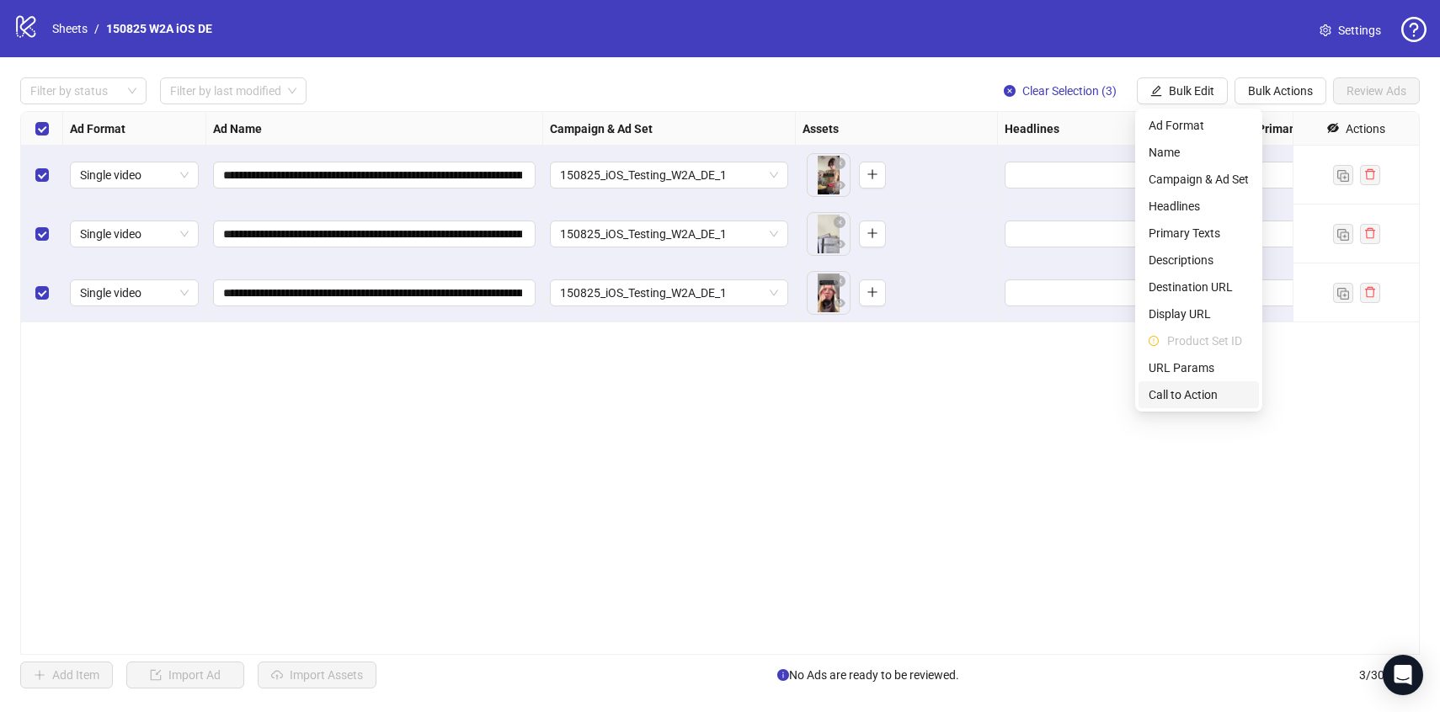
click at [1176, 400] on span "Call to Action" at bounding box center [1199, 395] width 100 height 19
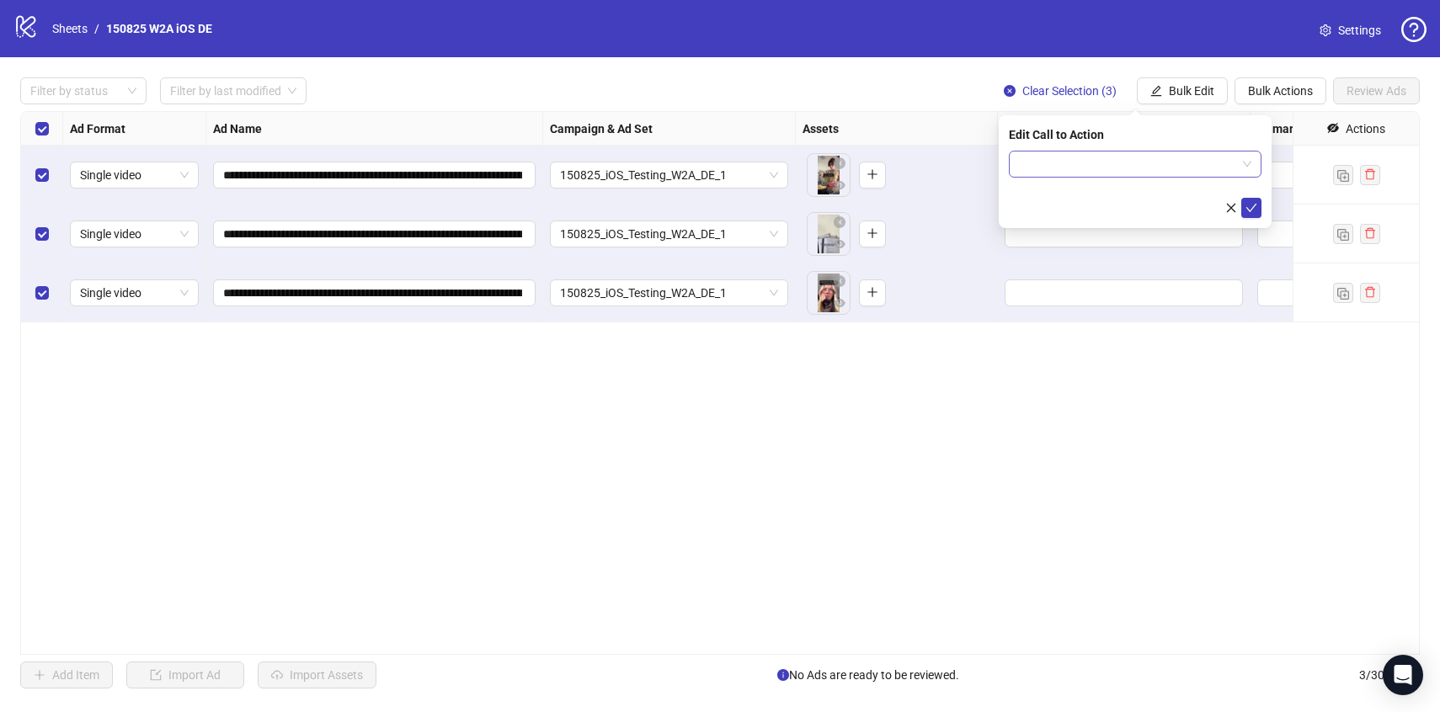
click at [1081, 166] on input "search" at bounding box center [1127, 164] width 217 height 25
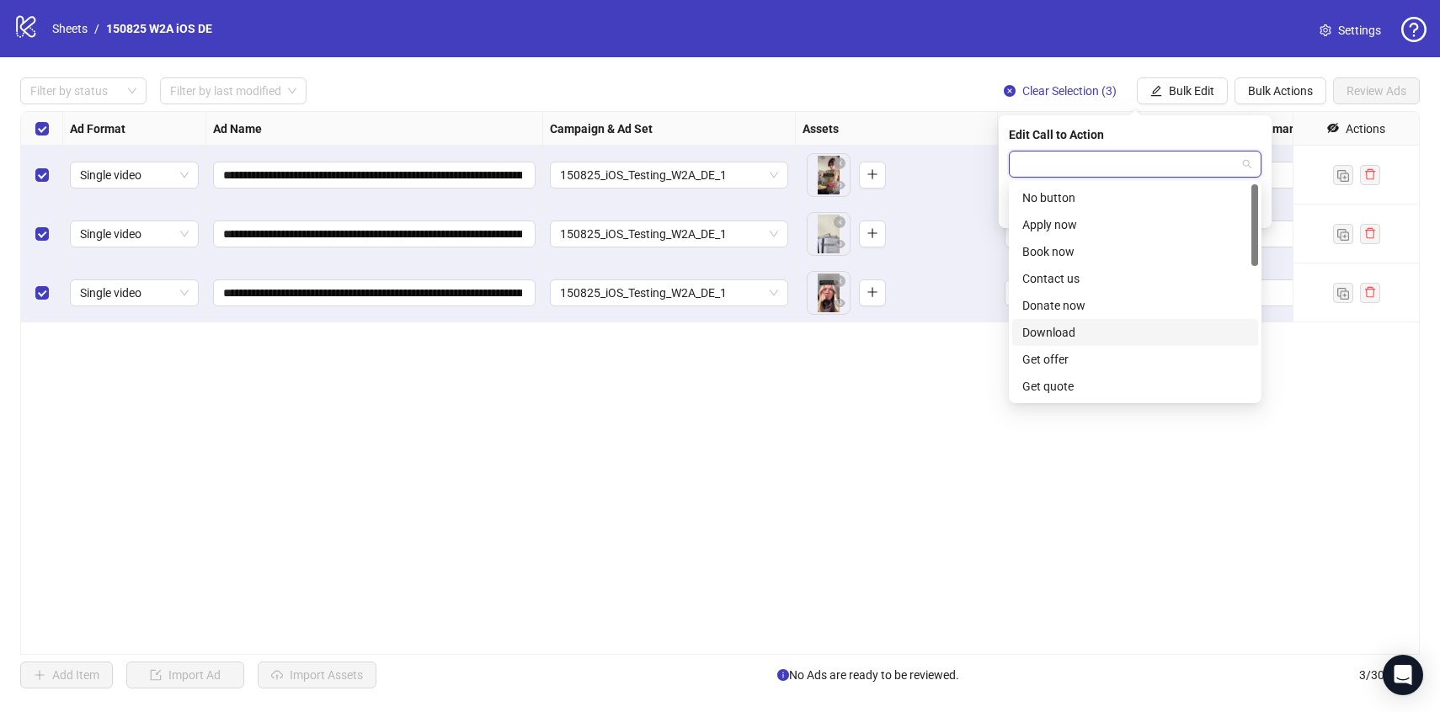
click at [1064, 330] on div "Download" at bounding box center [1135, 332] width 226 height 19
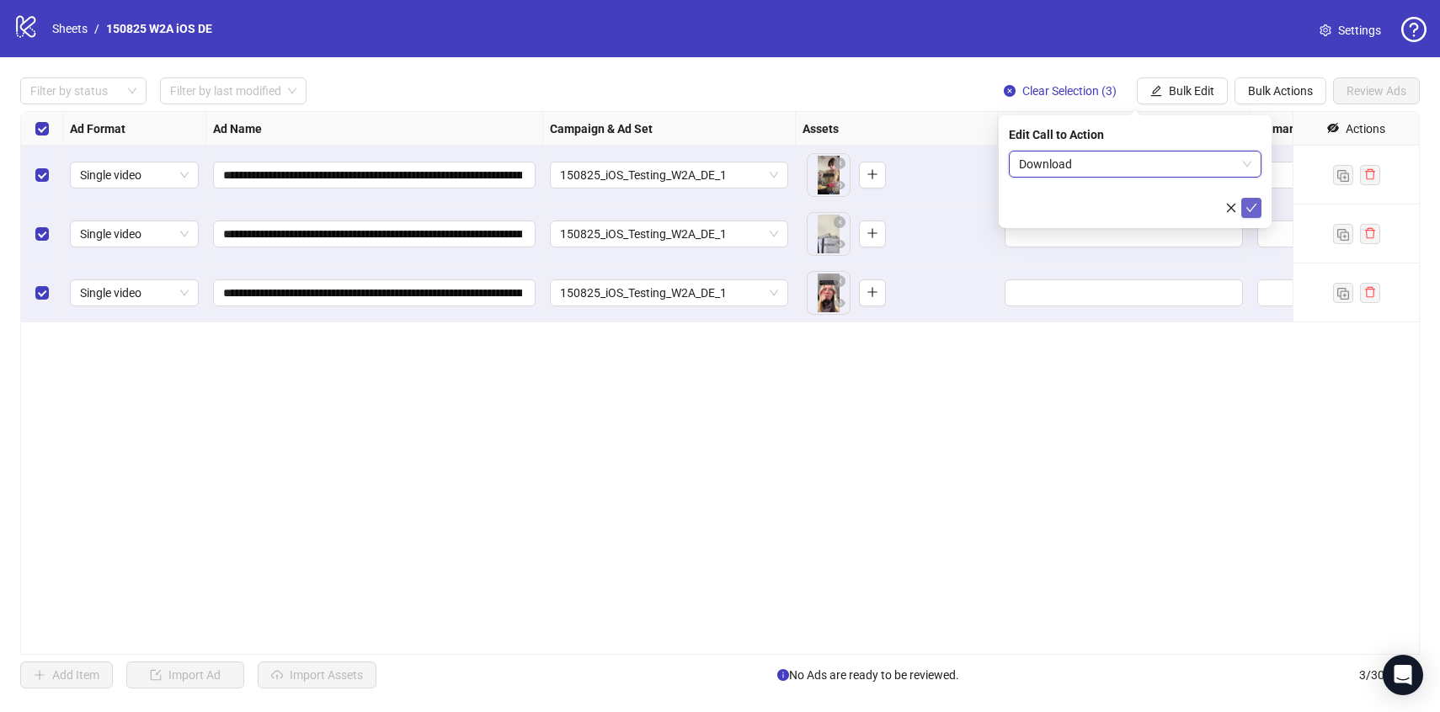
click at [1253, 214] on span "submit" at bounding box center [1252, 207] width 12 height 13
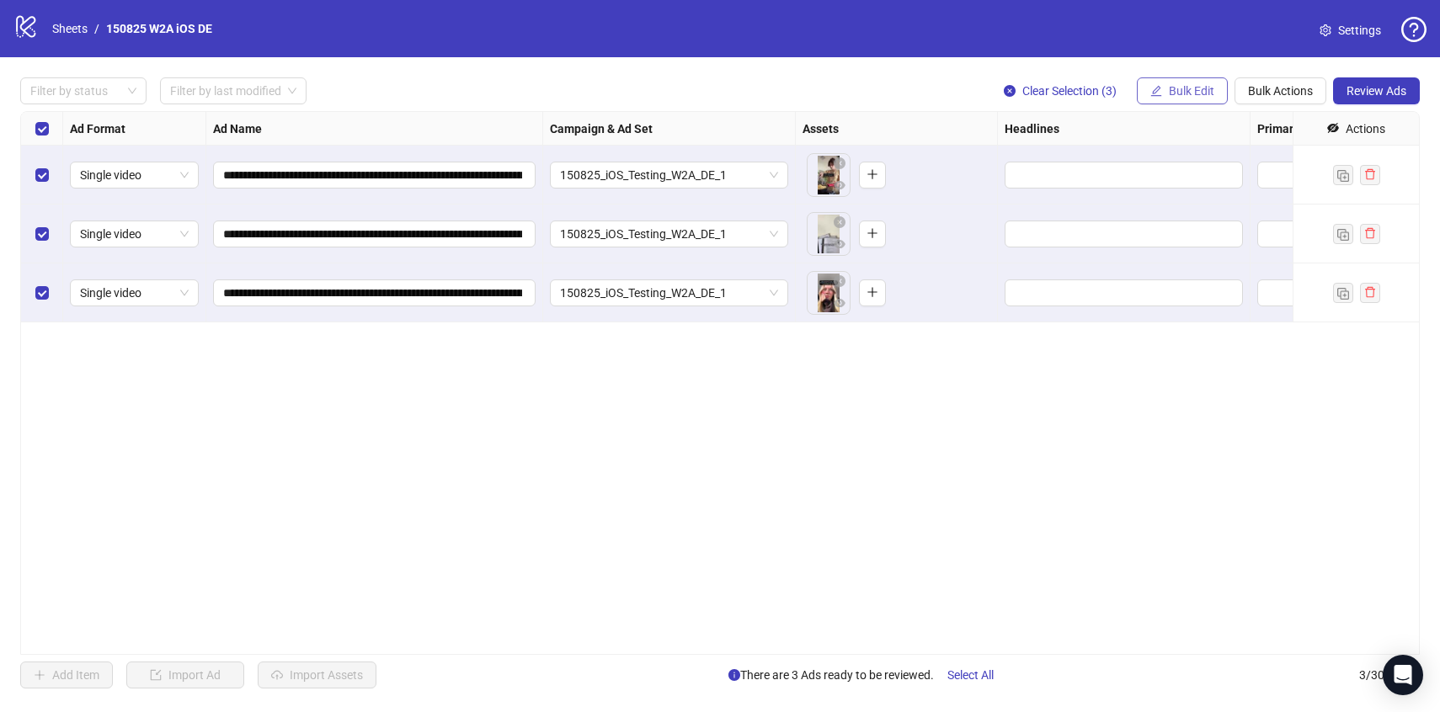
click at [1192, 102] on button "Bulk Edit" at bounding box center [1182, 90] width 91 height 27
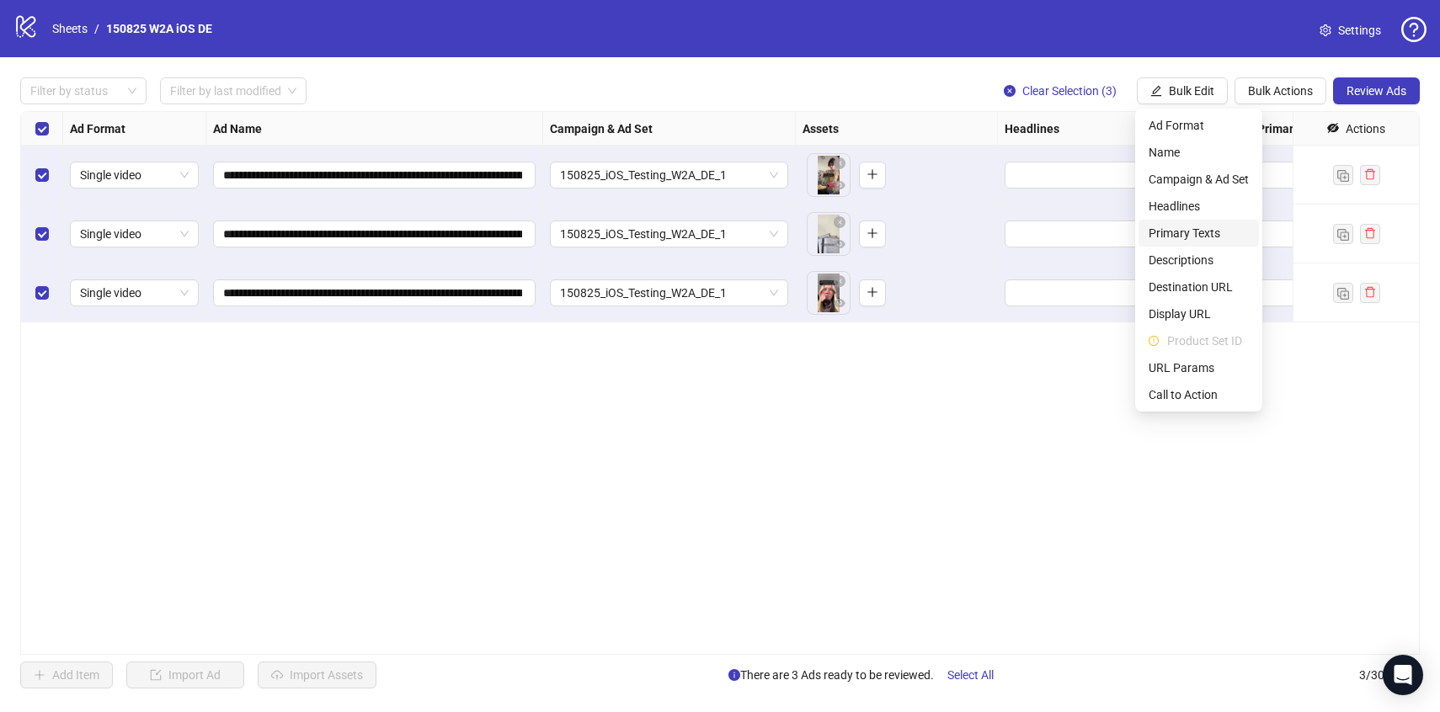
click at [1183, 233] on span "Primary Texts" at bounding box center [1199, 233] width 100 height 19
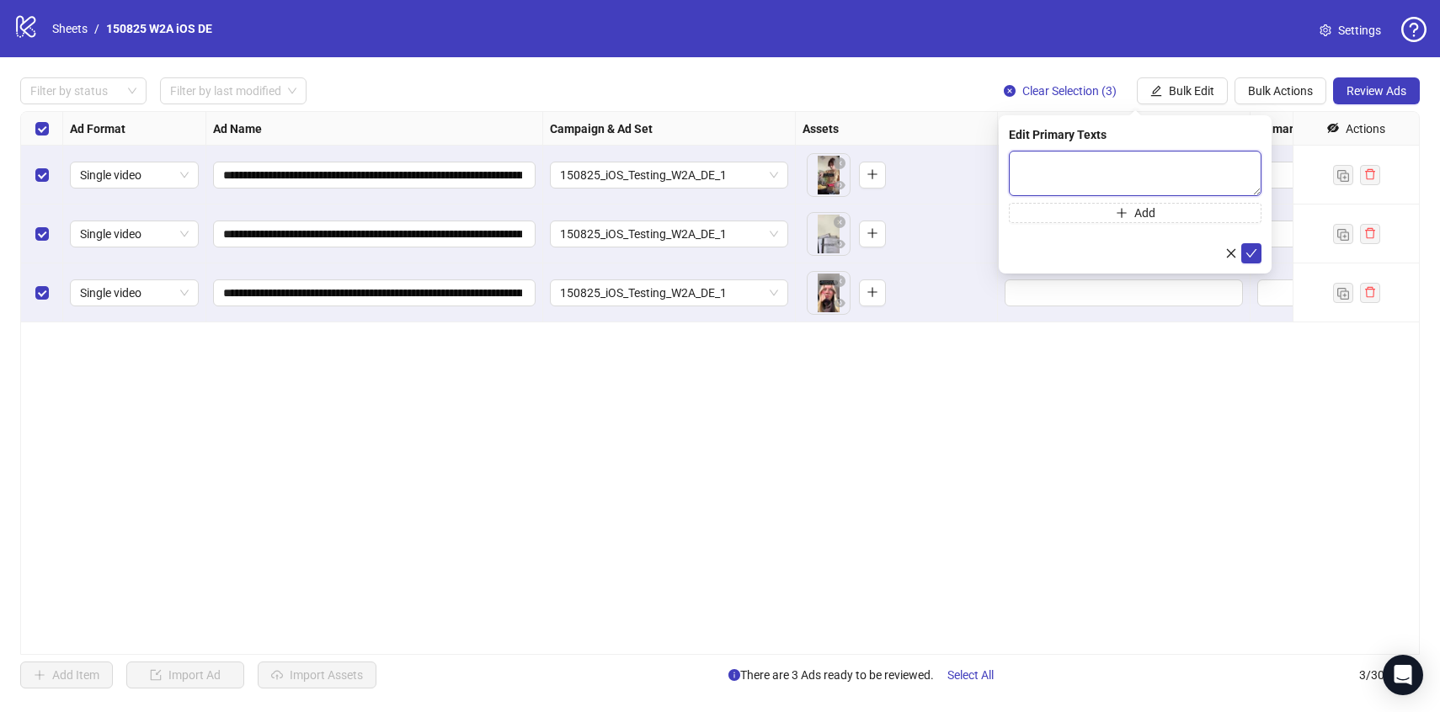
click at [1052, 179] on textarea at bounding box center [1135, 173] width 253 height 45
paste textarea "**********"
type textarea "**********"
click at [1256, 256] on icon "check" at bounding box center [1252, 254] width 12 height 12
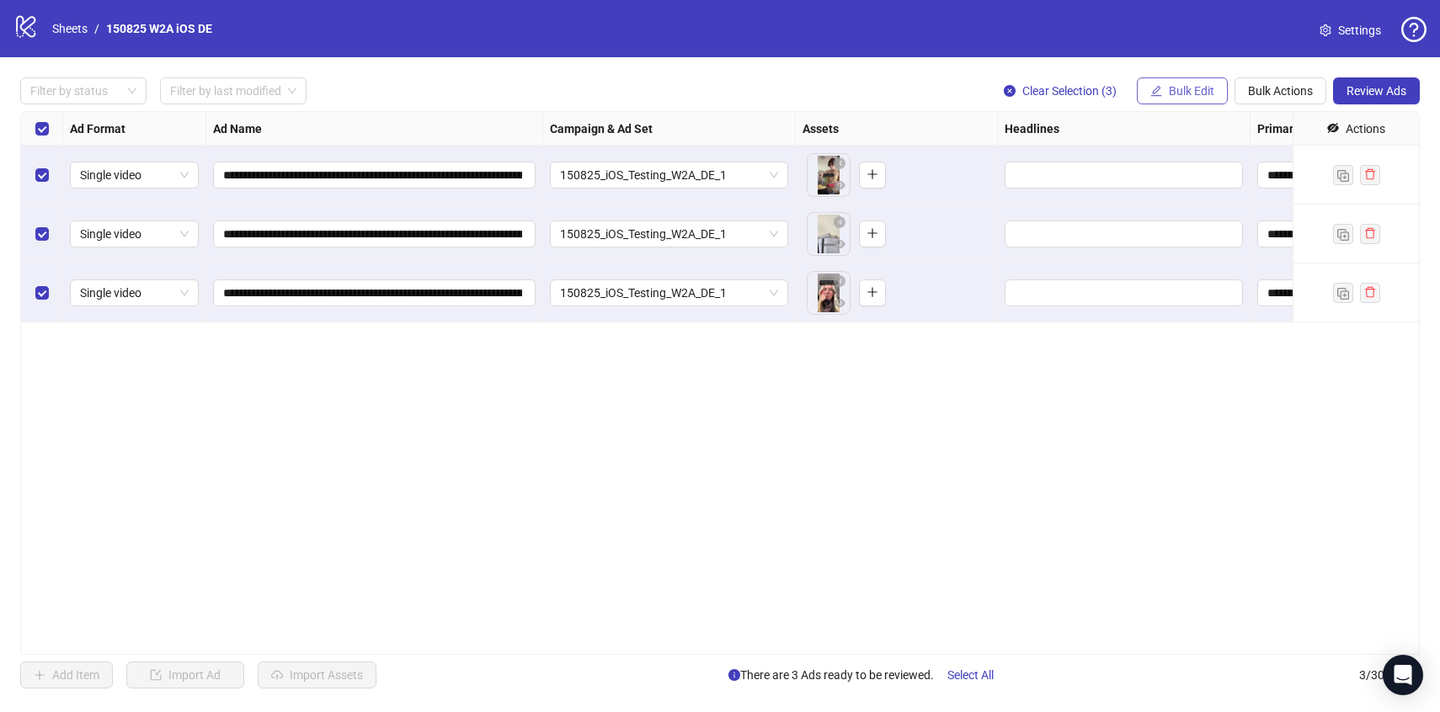
click at [1186, 94] on span "Bulk Edit" at bounding box center [1191, 90] width 45 height 13
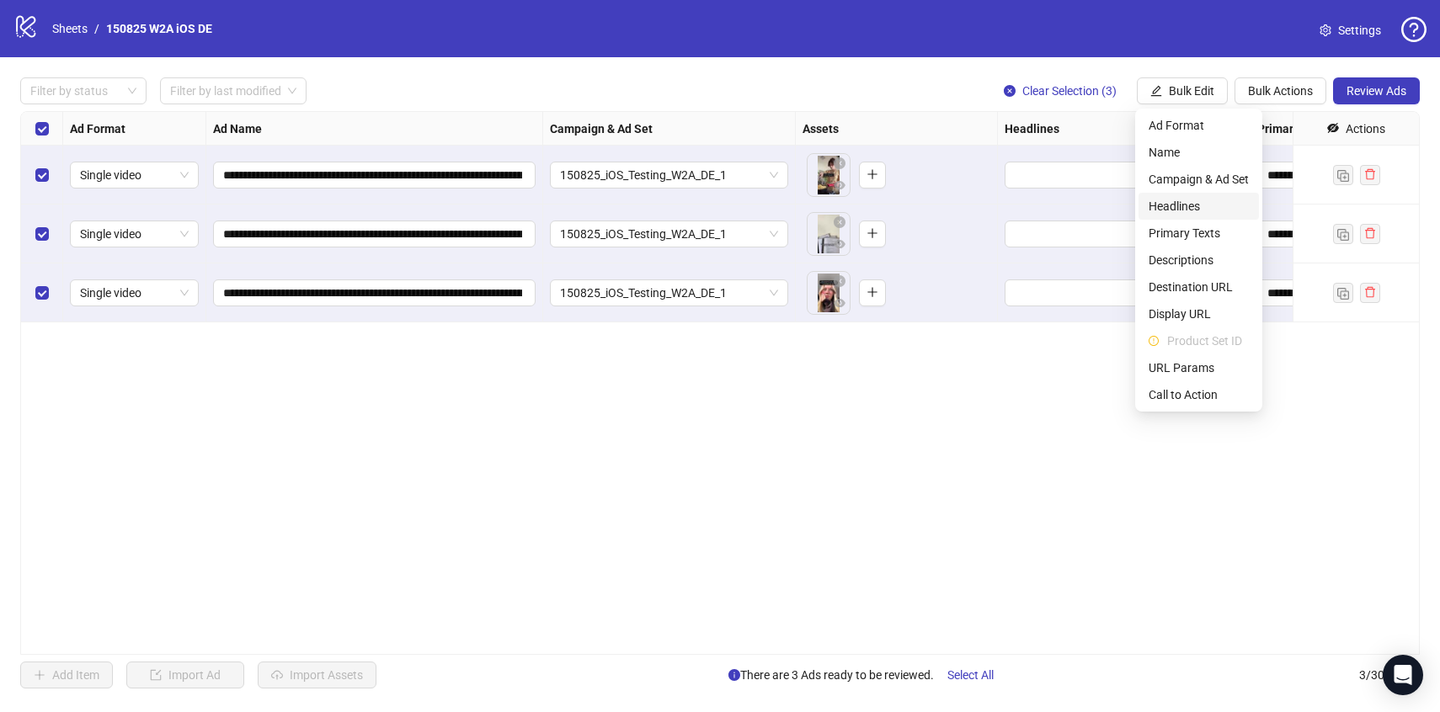
click at [1177, 208] on span "Headlines" at bounding box center [1199, 206] width 100 height 19
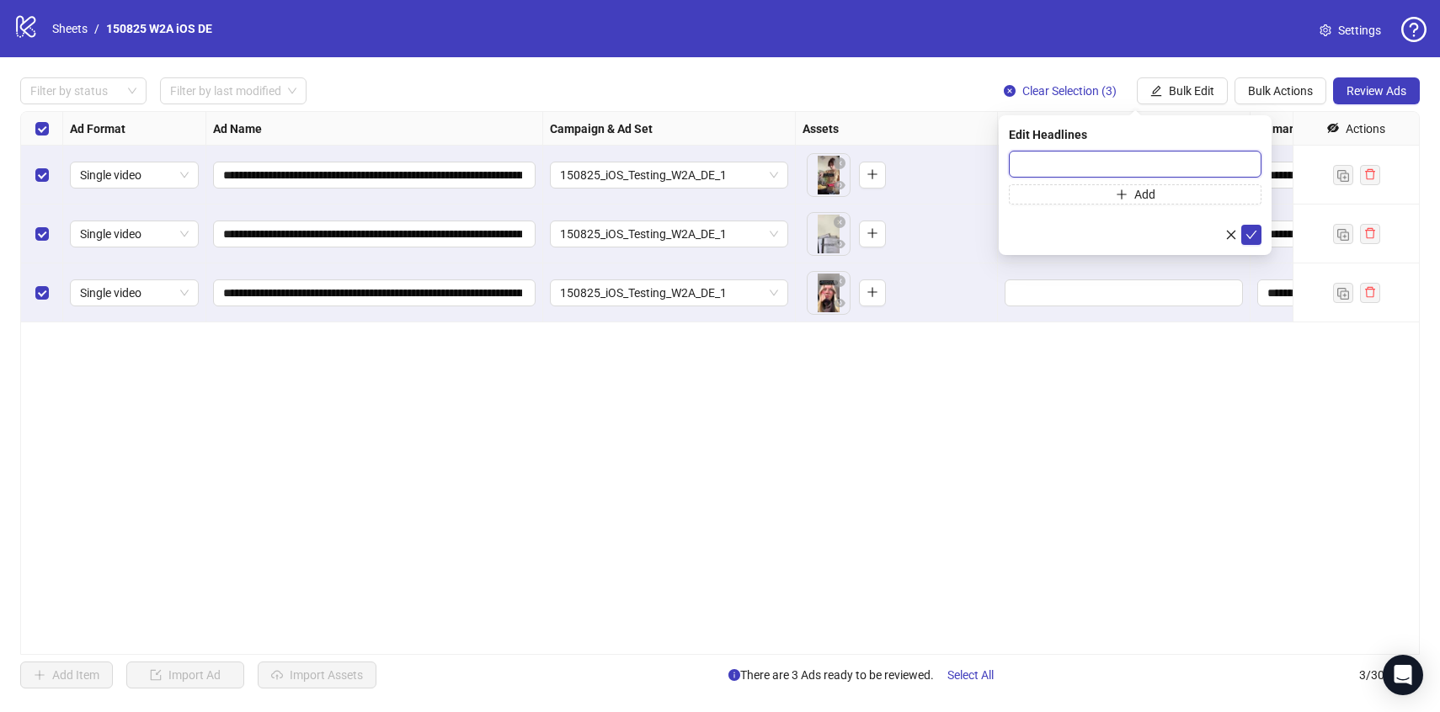
click at [1118, 162] on input "text" at bounding box center [1135, 164] width 253 height 27
paste input "**********"
type input "**********"
click at [1246, 237] on icon "check" at bounding box center [1252, 235] width 12 height 12
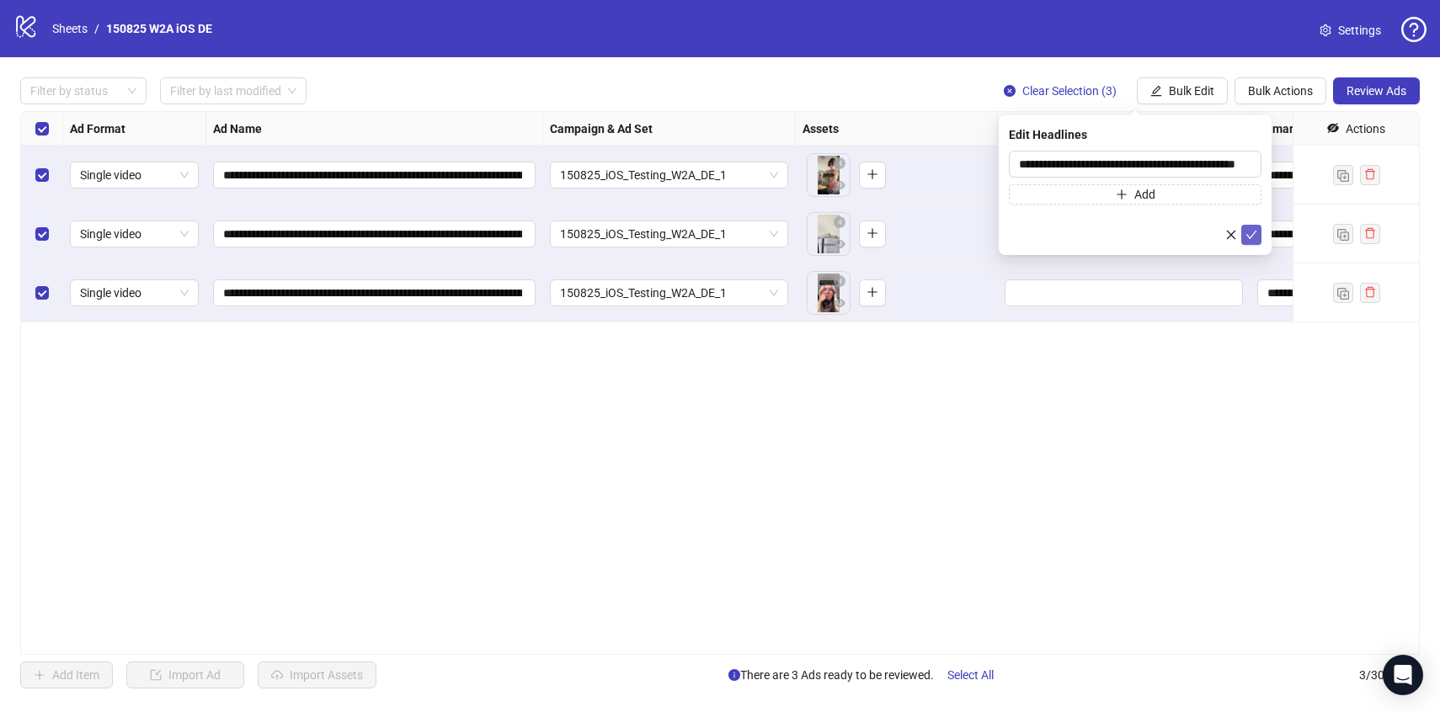
scroll to position [0, 0]
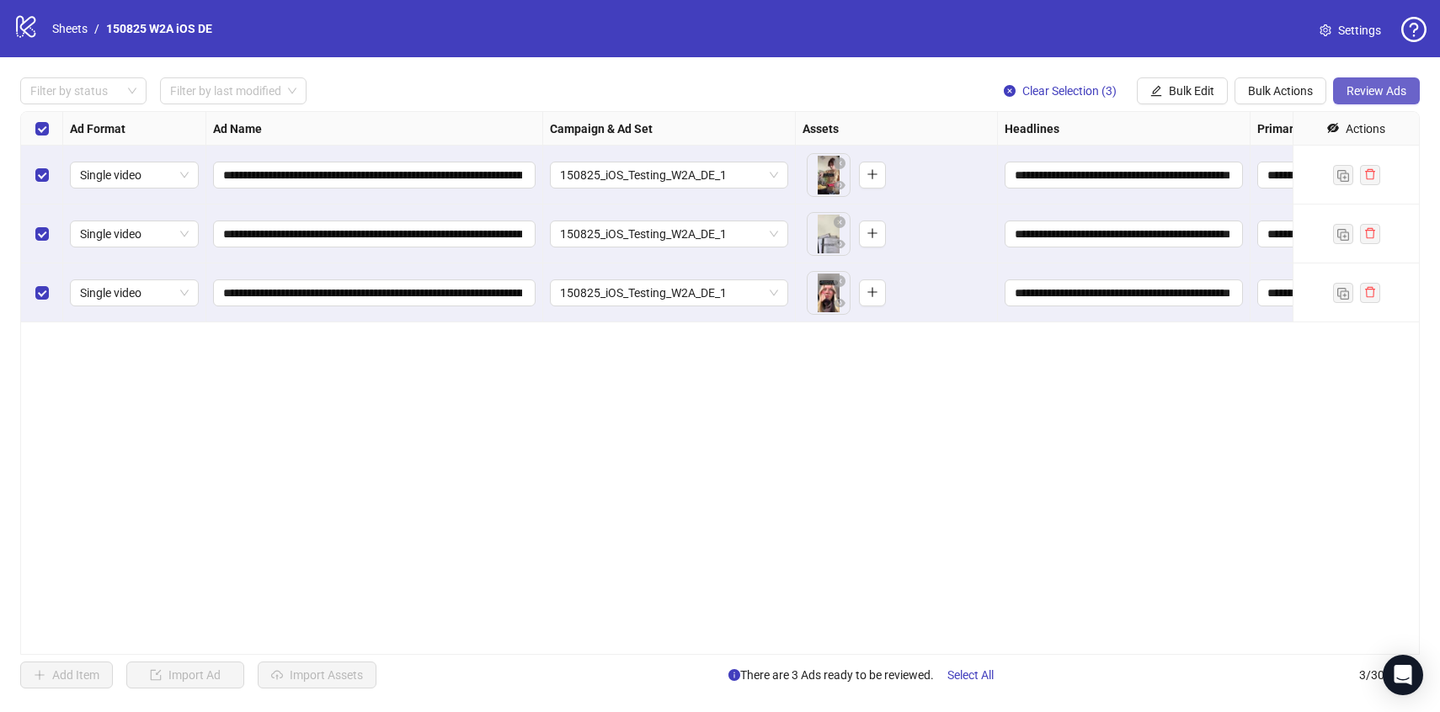
click at [1364, 98] on button "Review Ads" at bounding box center [1376, 90] width 87 height 27
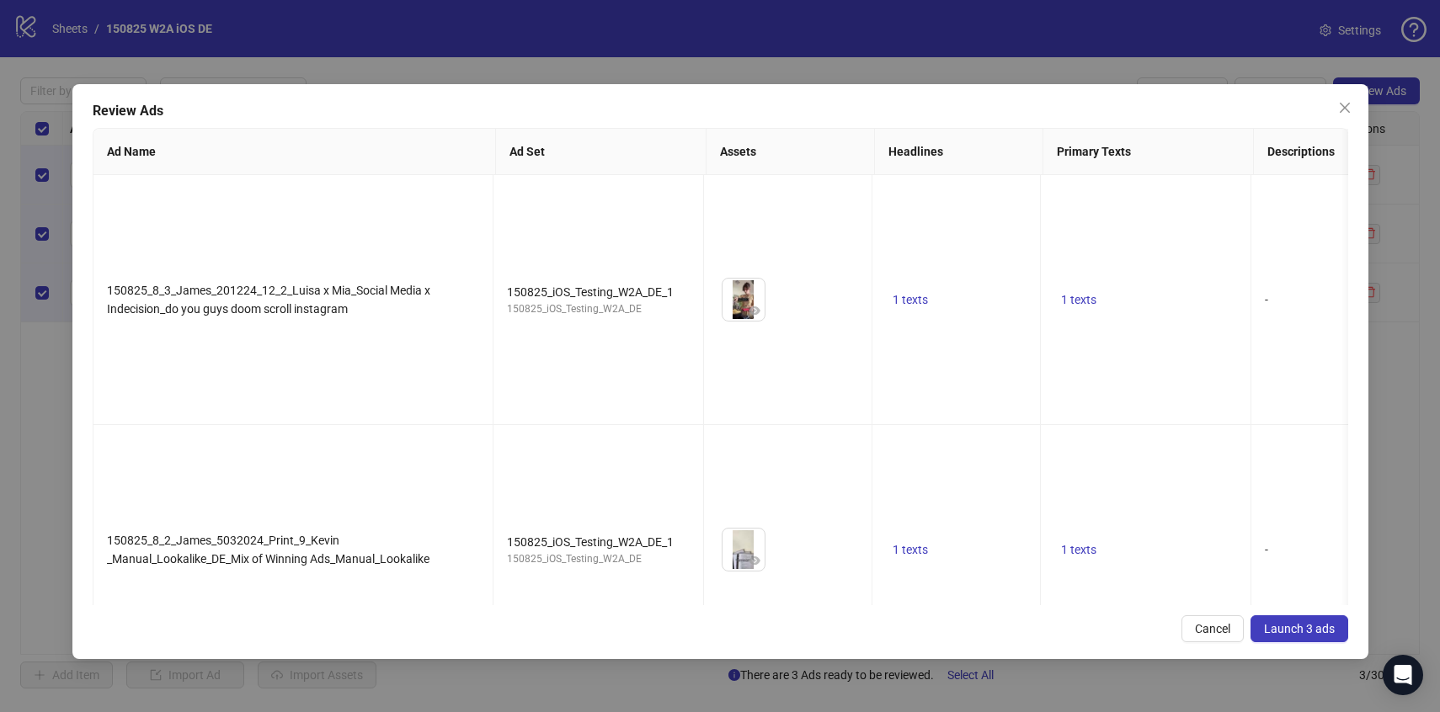
click at [1302, 632] on span "Launch 3 ads" at bounding box center [1299, 628] width 71 height 13
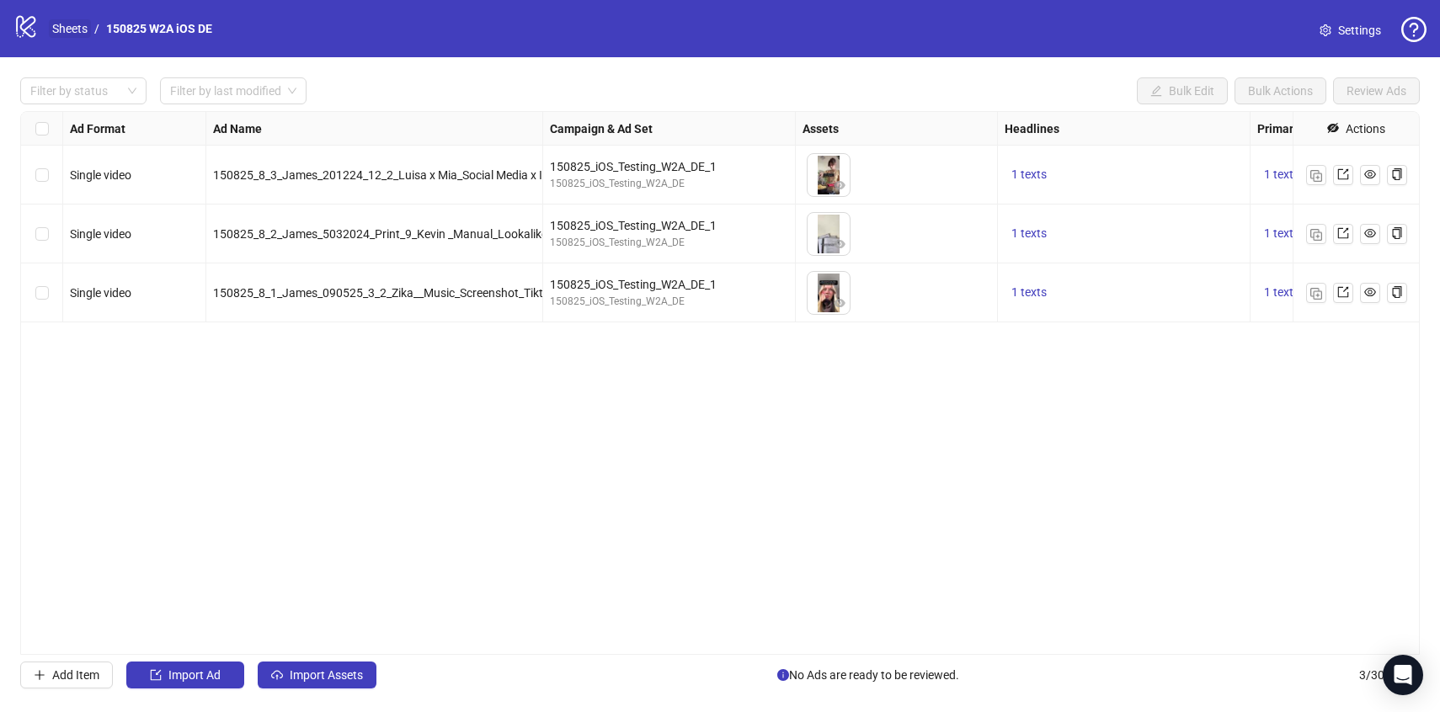
click at [51, 25] on link "Sheets" at bounding box center [70, 28] width 42 height 19
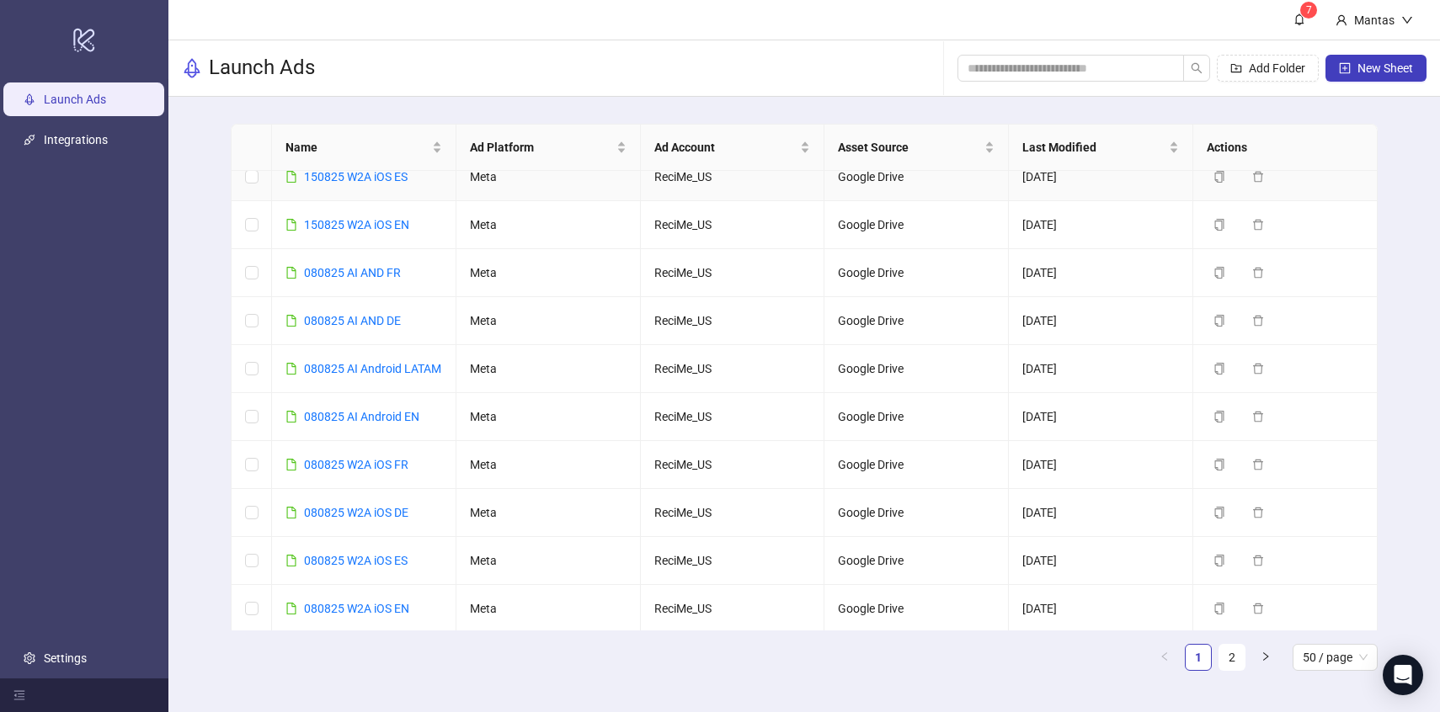
scroll to position [71, 0]
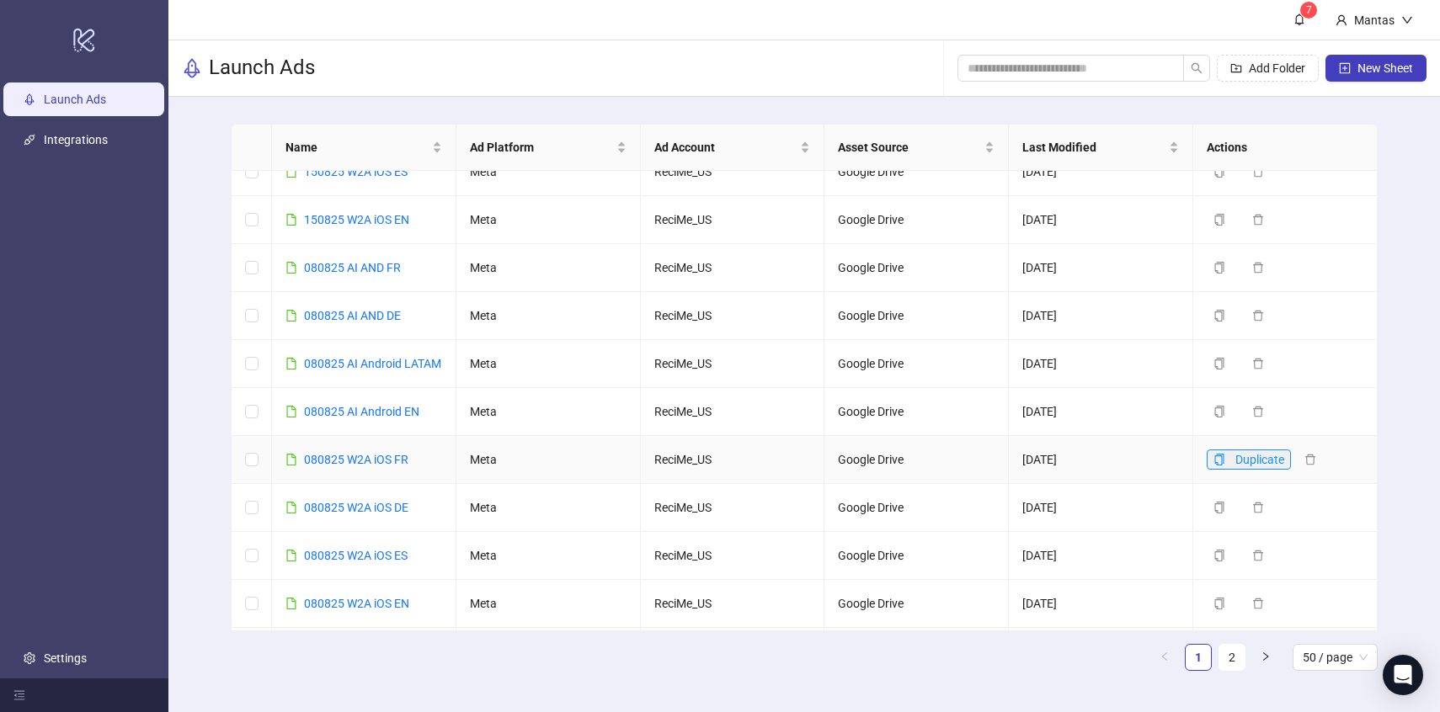
click at [1219, 467] on button "Duplicate" at bounding box center [1249, 460] width 84 height 20
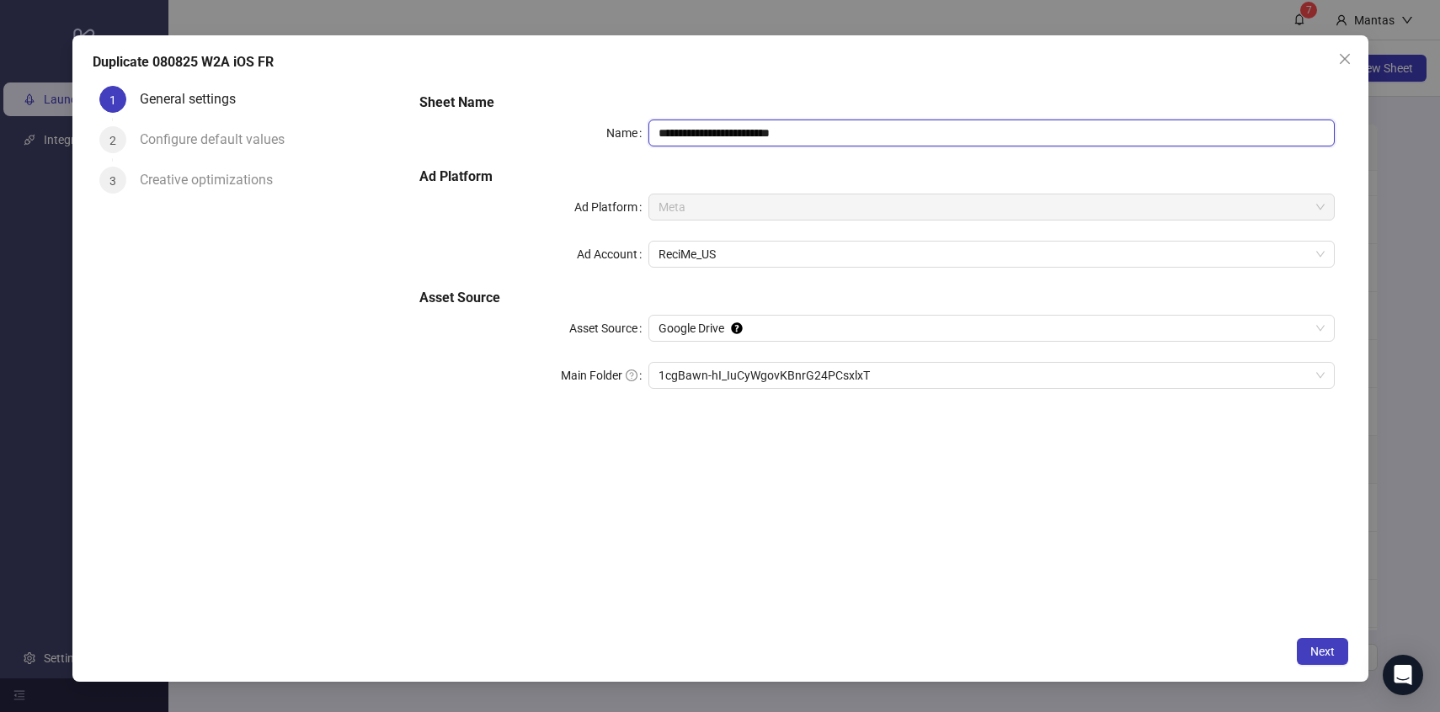
drag, startPoint x: 835, startPoint y: 133, endPoint x: 771, endPoint y: 125, distance: 64.6
click at [771, 125] on input "**********" at bounding box center [991, 133] width 686 height 27
drag, startPoint x: 669, startPoint y: 133, endPoint x: 634, endPoint y: 130, distance: 34.7
click at [634, 130] on div "**********" at bounding box center [876, 133] width 915 height 27
click at [728, 369] on span "1cgBawn-hI_IuCyWgovKBnrG24PCsxlxT" at bounding box center [992, 375] width 666 height 25
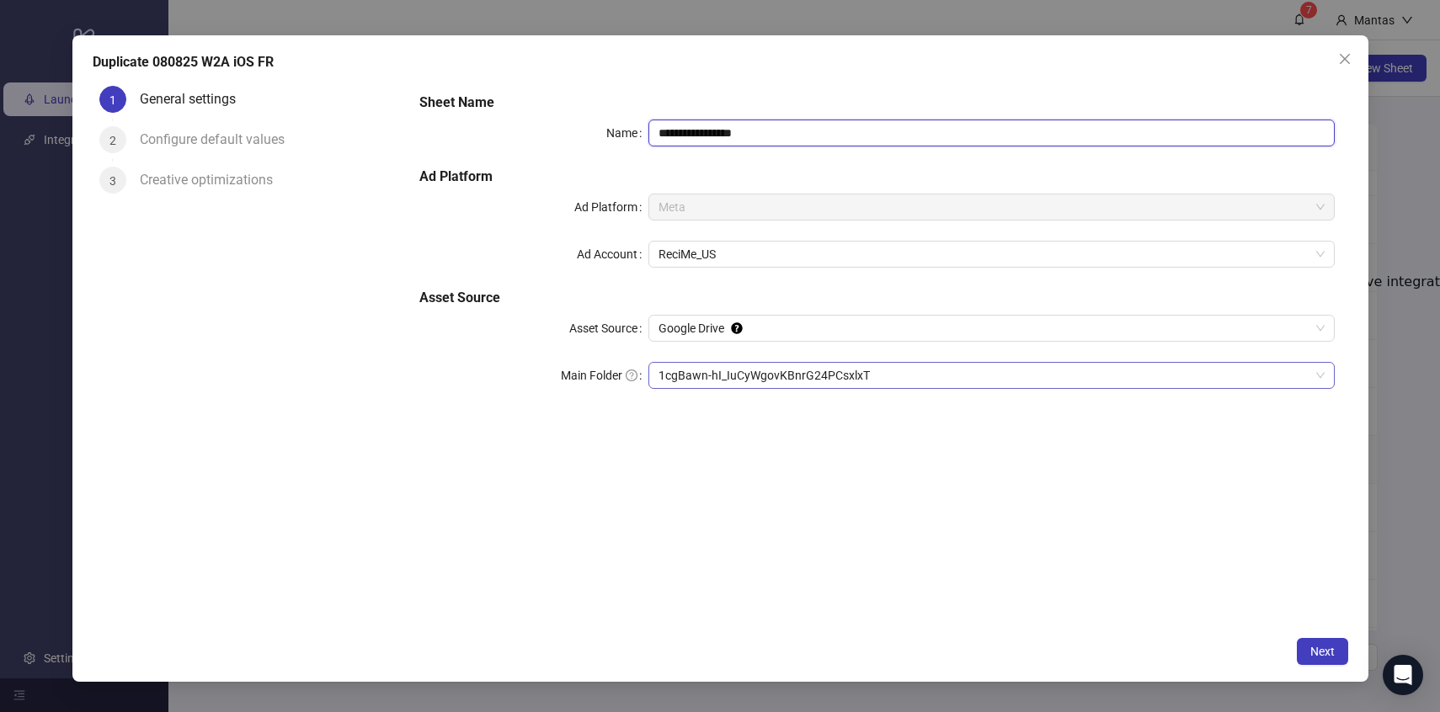
type input "**********"
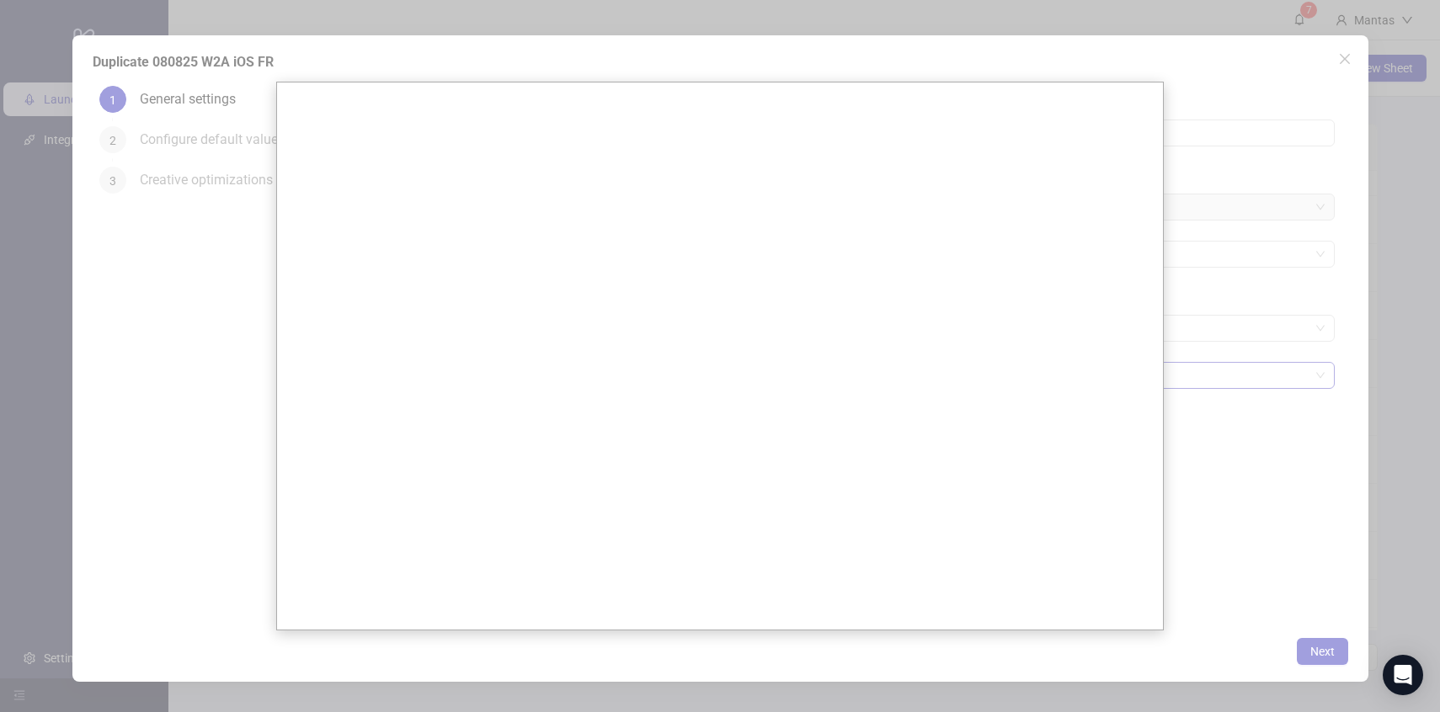
scroll to position [0, 0]
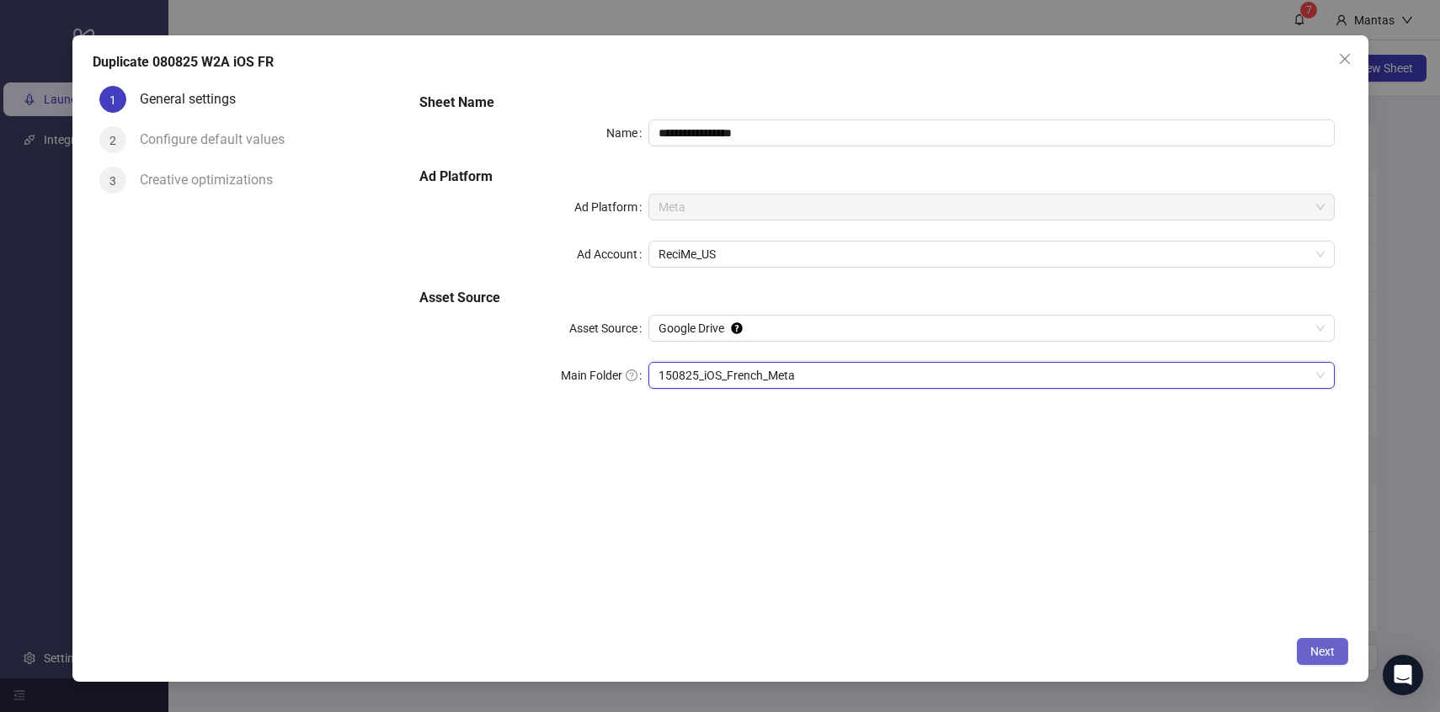
click at [1320, 641] on button "Next" at bounding box center [1322, 651] width 51 height 27
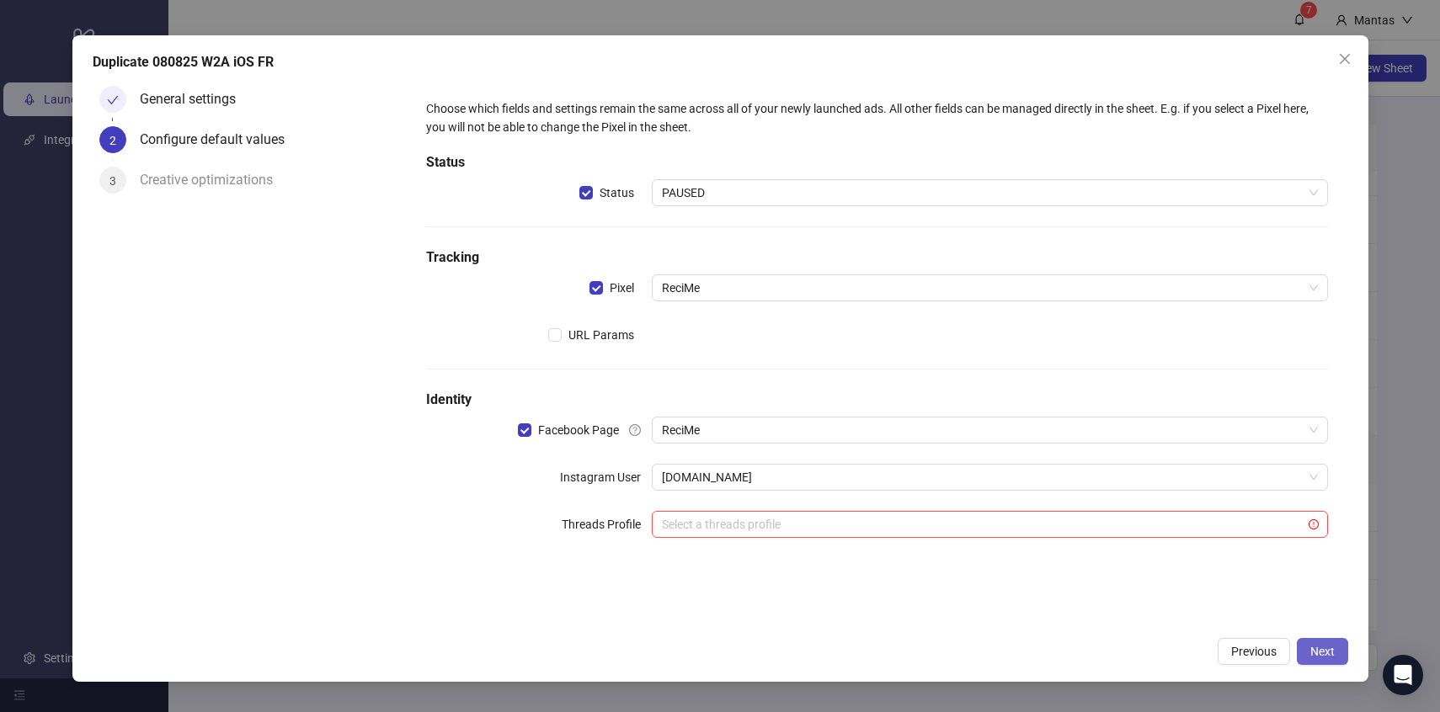
click at [1339, 658] on button "Next" at bounding box center [1322, 651] width 51 height 27
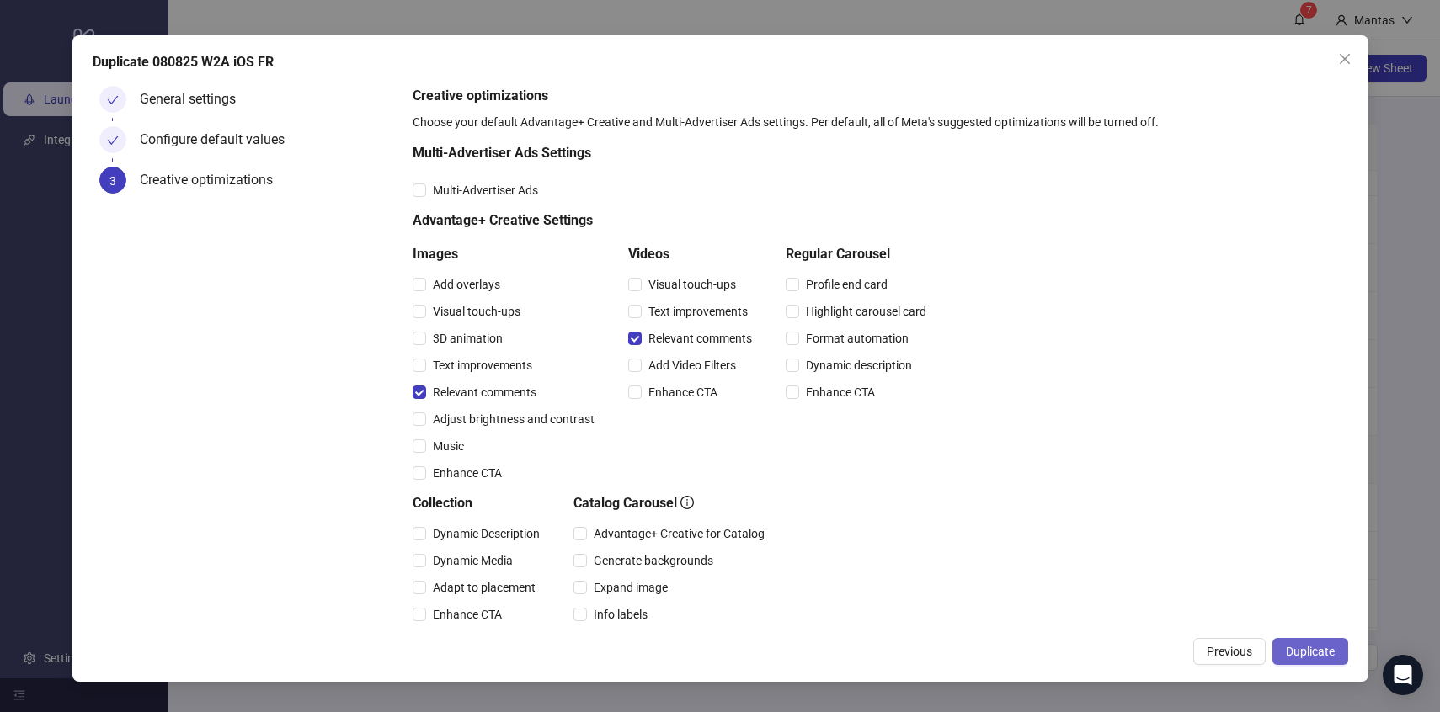
click at [1310, 643] on button "Duplicate" at bounding box center [1310, 651] width 76 height 27
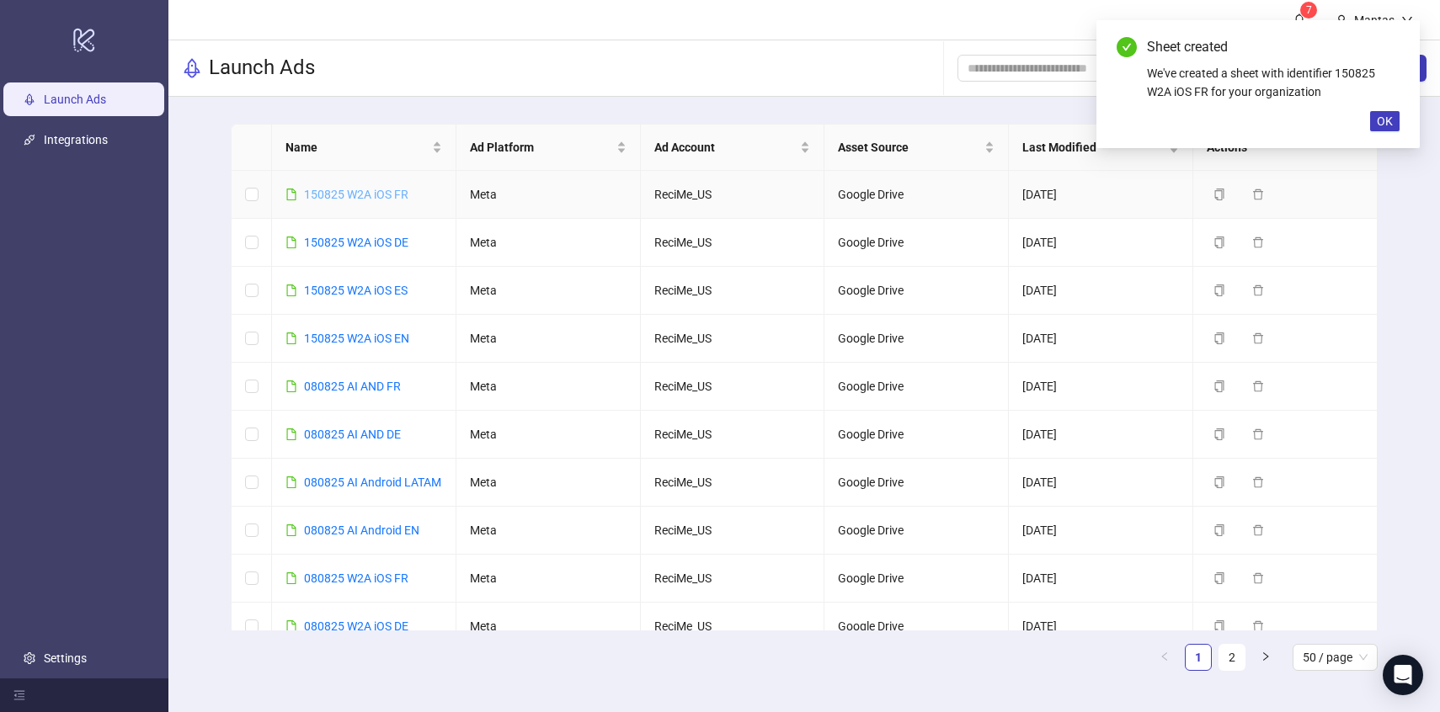
click at [342, 197] on link "150825 W2A iOS FR" at bounding box center [356, 194] width 104 height 13
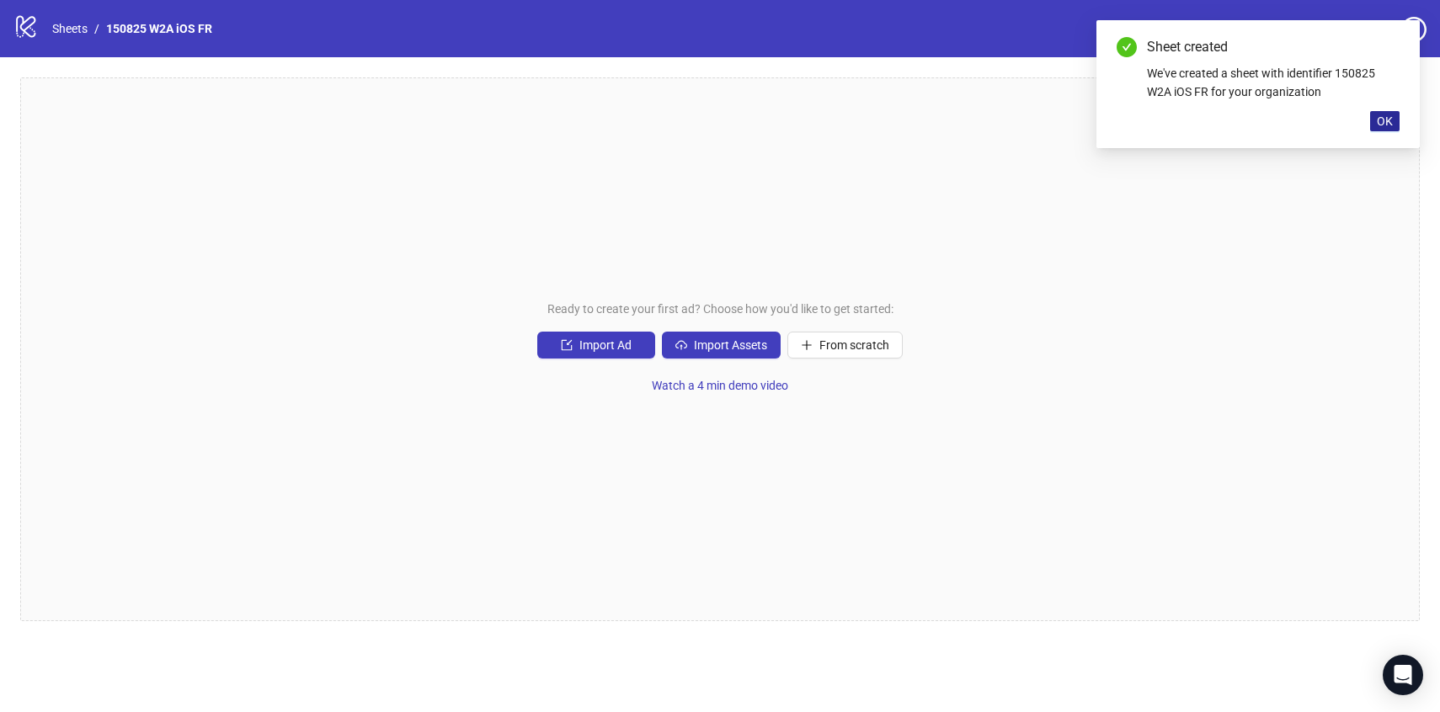
click at [1390, 118] on span "OK" at bounding box center [1385, 121] width 16 height 13
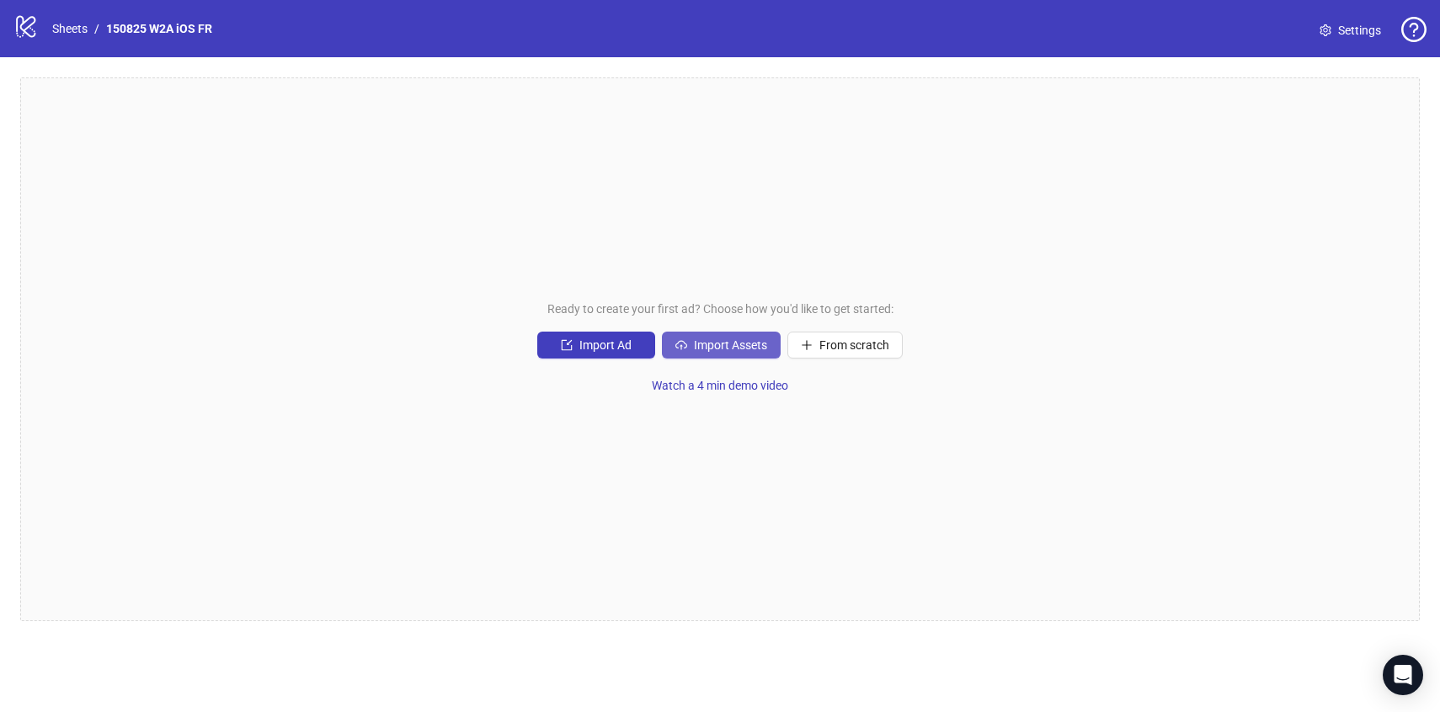
click at [765, 344] on span "Import Assets" at bounding box center [730, 345] width 73 height 13
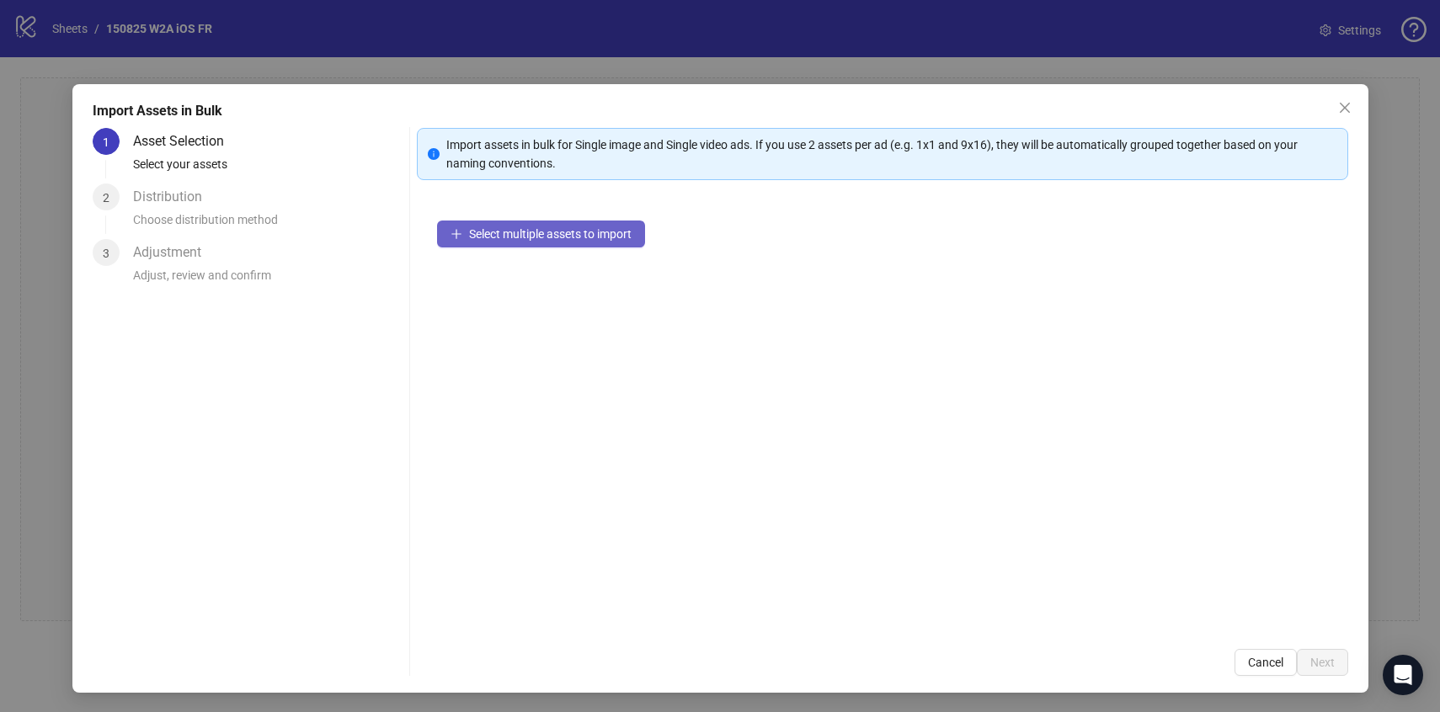
click at [622, 243] on button "Select multiple assets to import" at bounding box center [541, 234] width 208 height 27
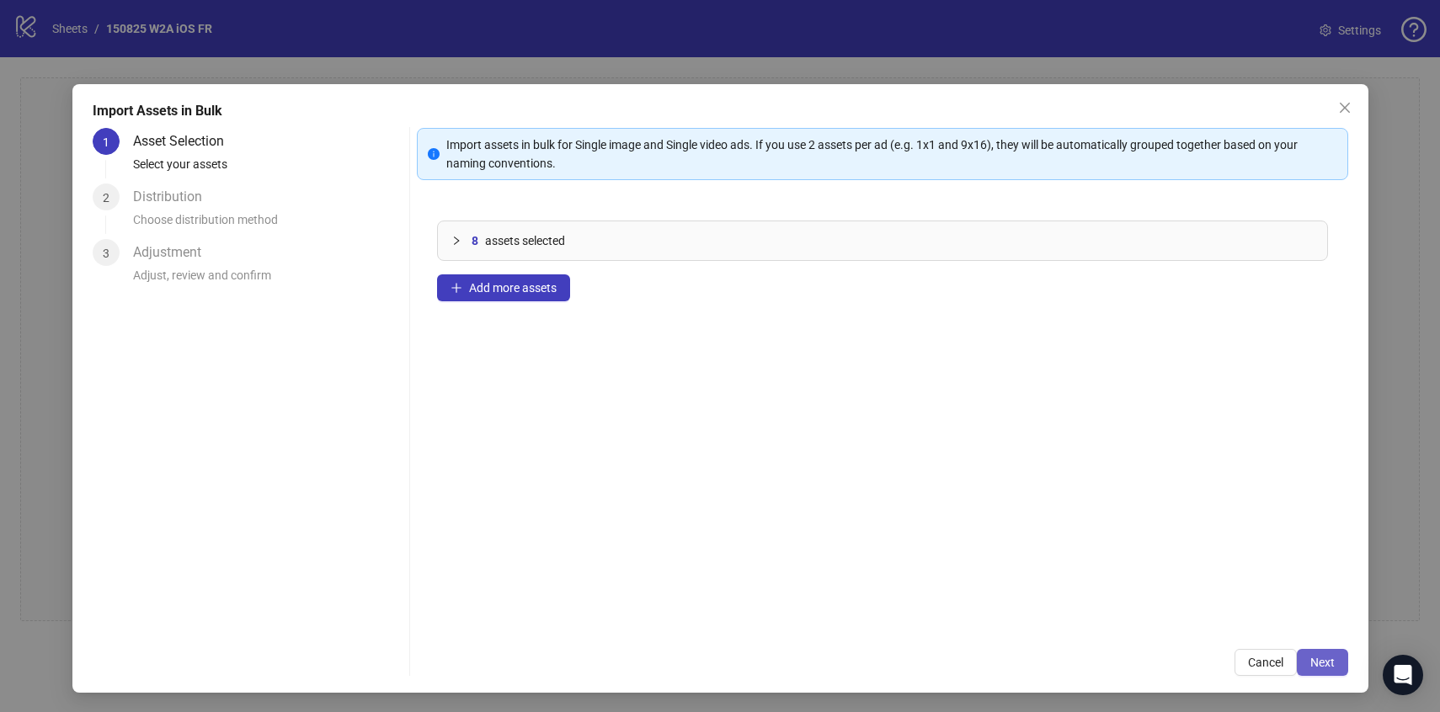
click at [1326, 663] on span "Next" at bounding box center [1322, 662] width 24 height 13
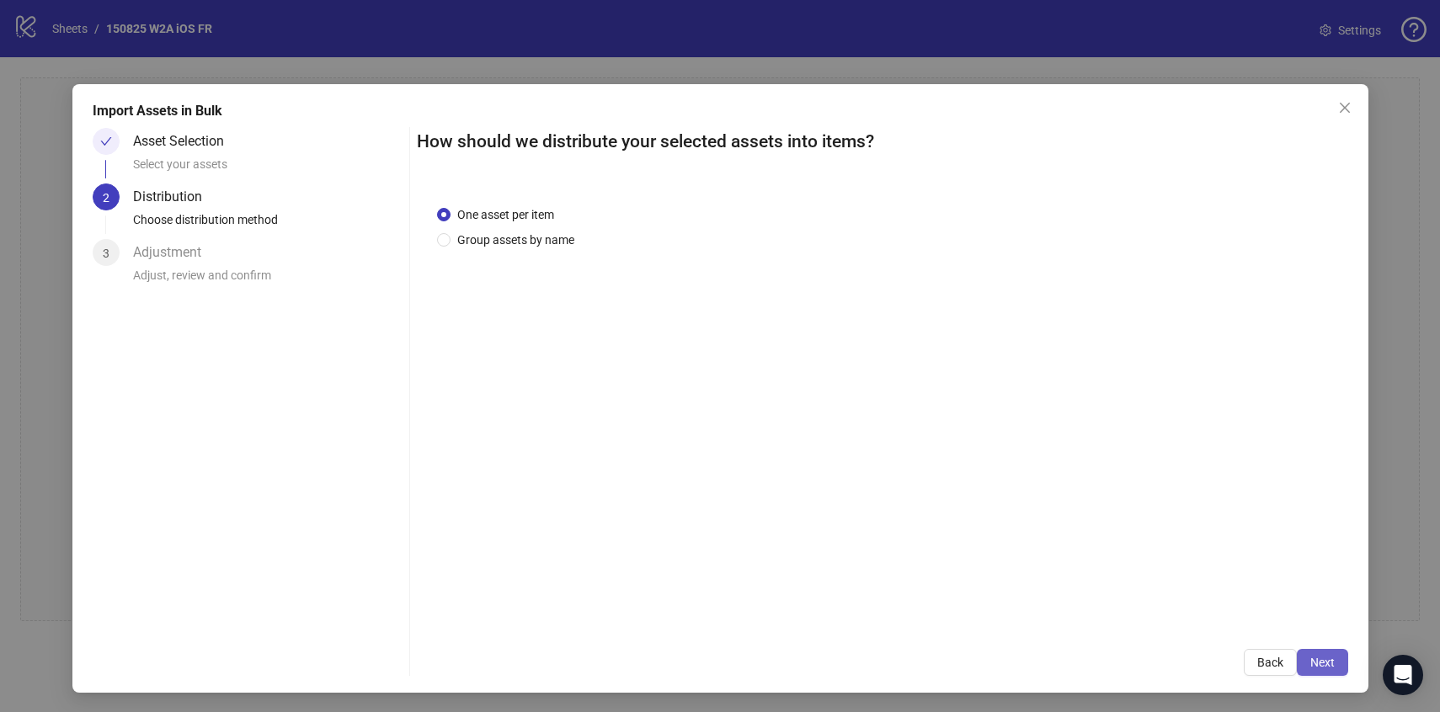
click at [1326, 665] on span "Next" at bounding box center [1322, 662] width 24 height 13
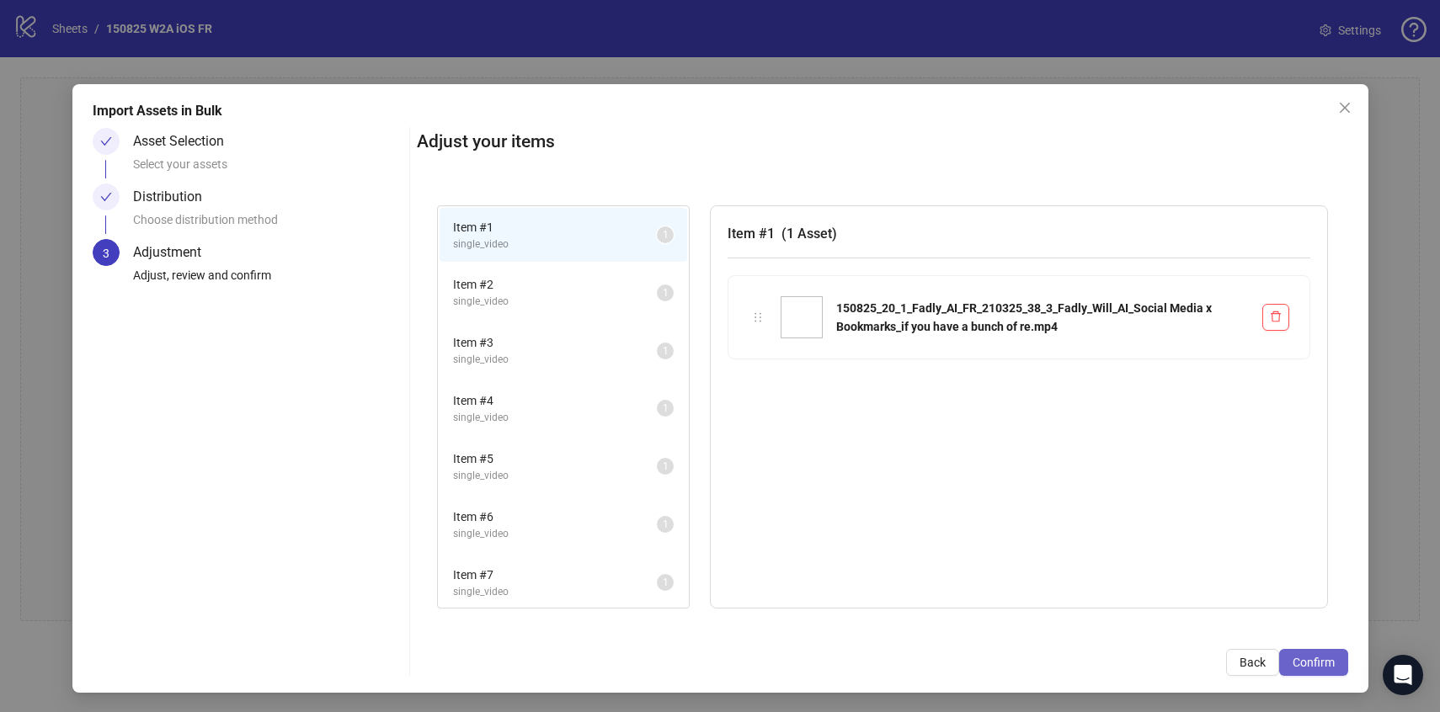
click at [1323, 660] on span "Confirm" at bounding box center [1314, 662] width 42 height 13
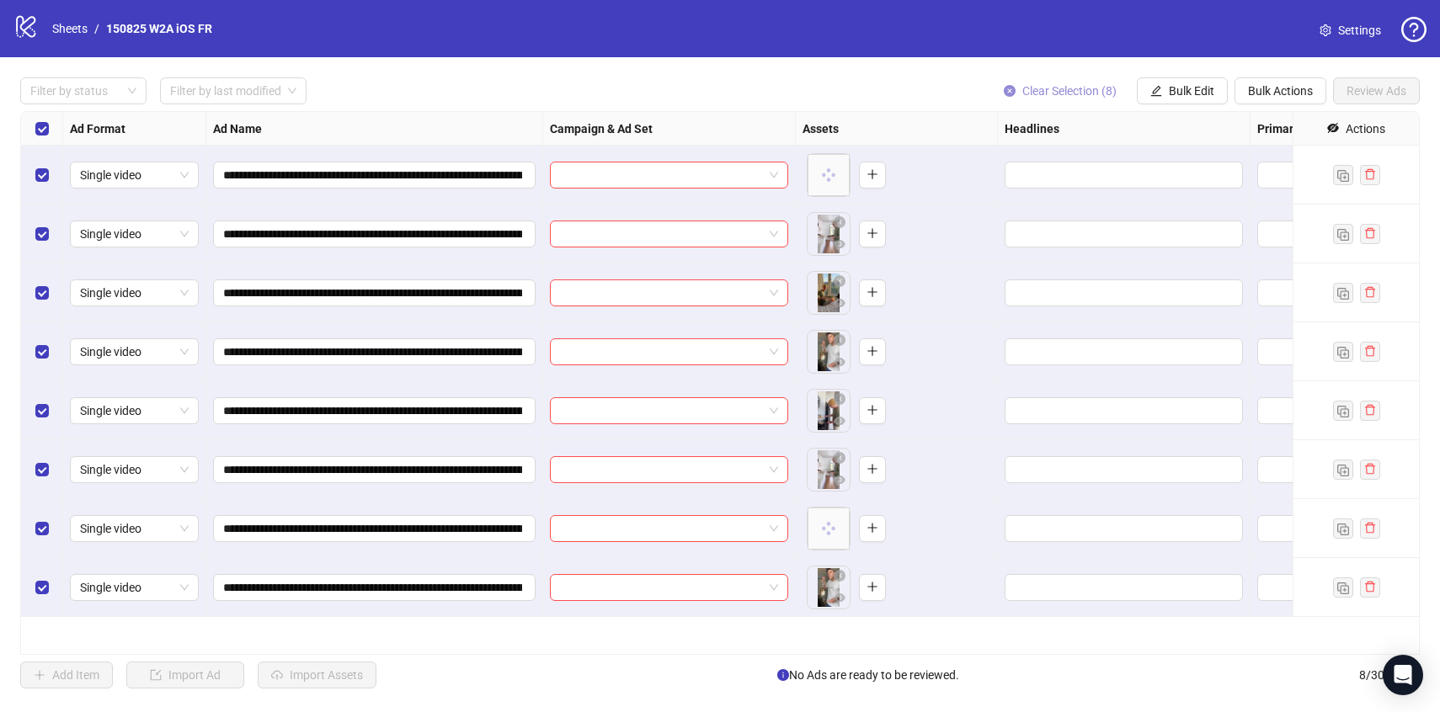
click at [1096, 88] on span "Clear Selection (8)" at bounding box center [1069, 90] width 94 height 13
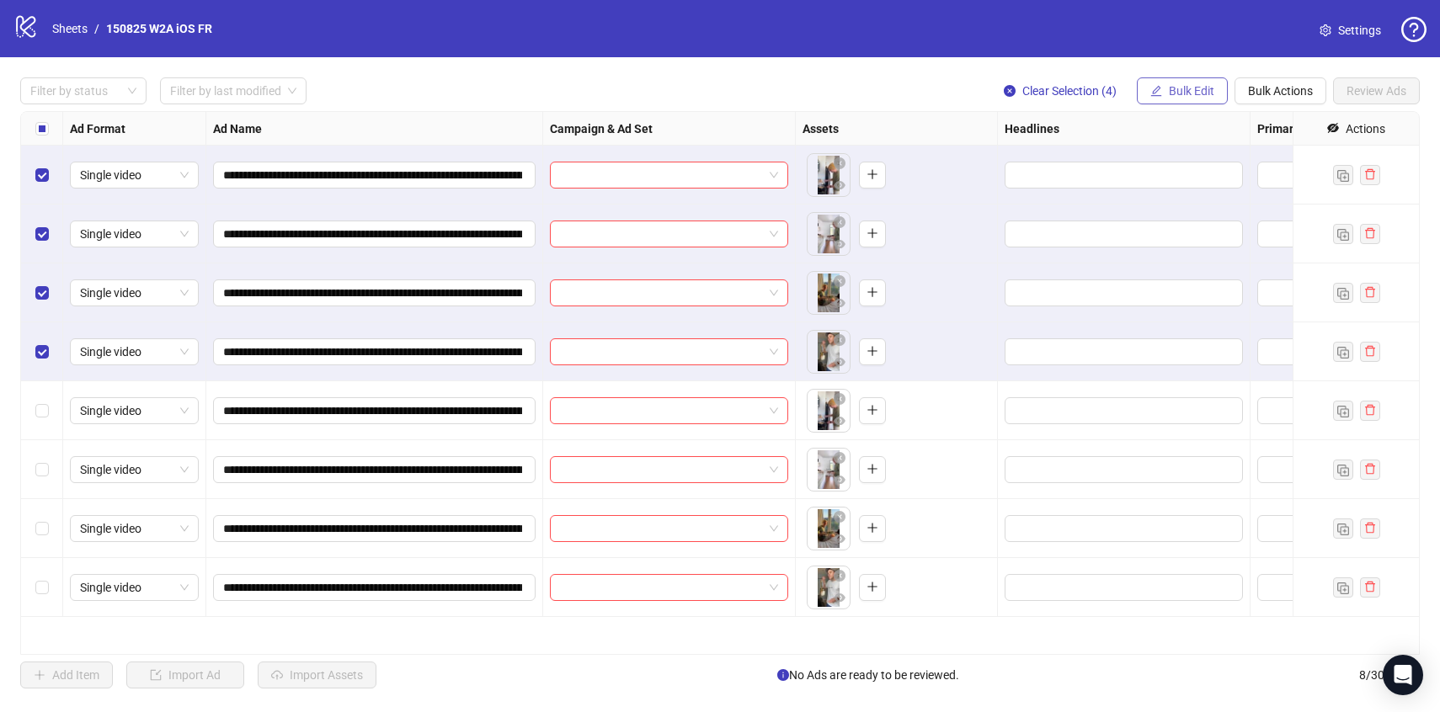
click at [1188, 84] on span "Bulk Edit" at bounding box center [1191, 90] width 45 height 13
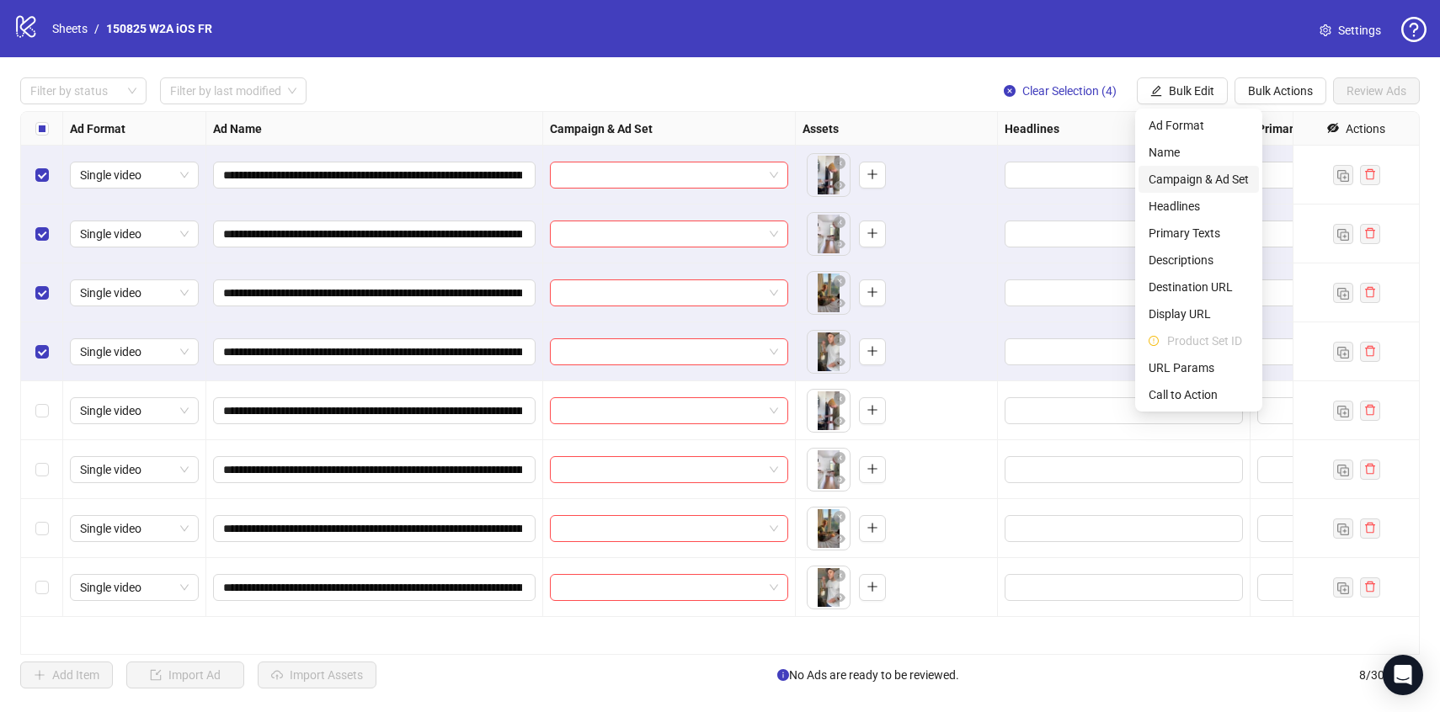
click at [1189, 183] on span "Campaign & Ad Set" at bounding box center [1199, 179] width 100 height 19
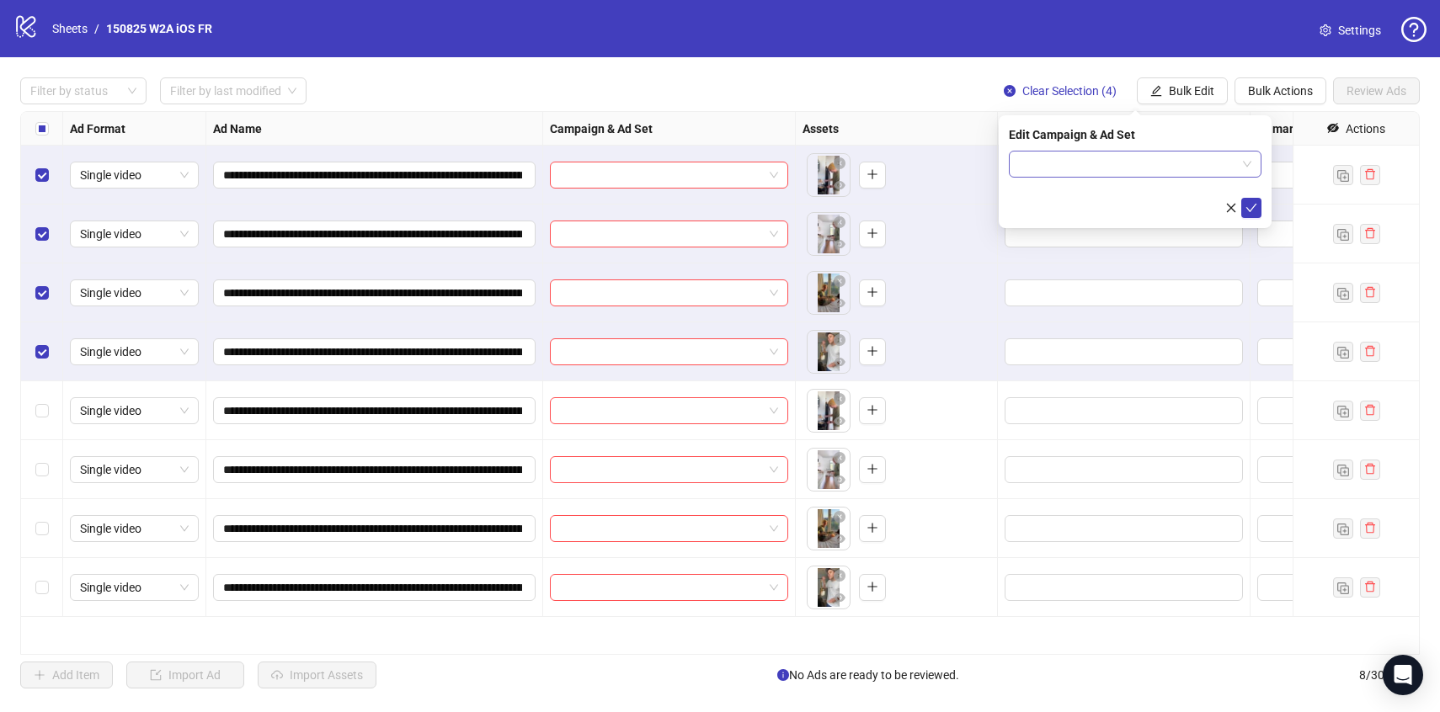
click at [1161, 162] on input "search" at bounding box center [1127, 164] width 217 height 25
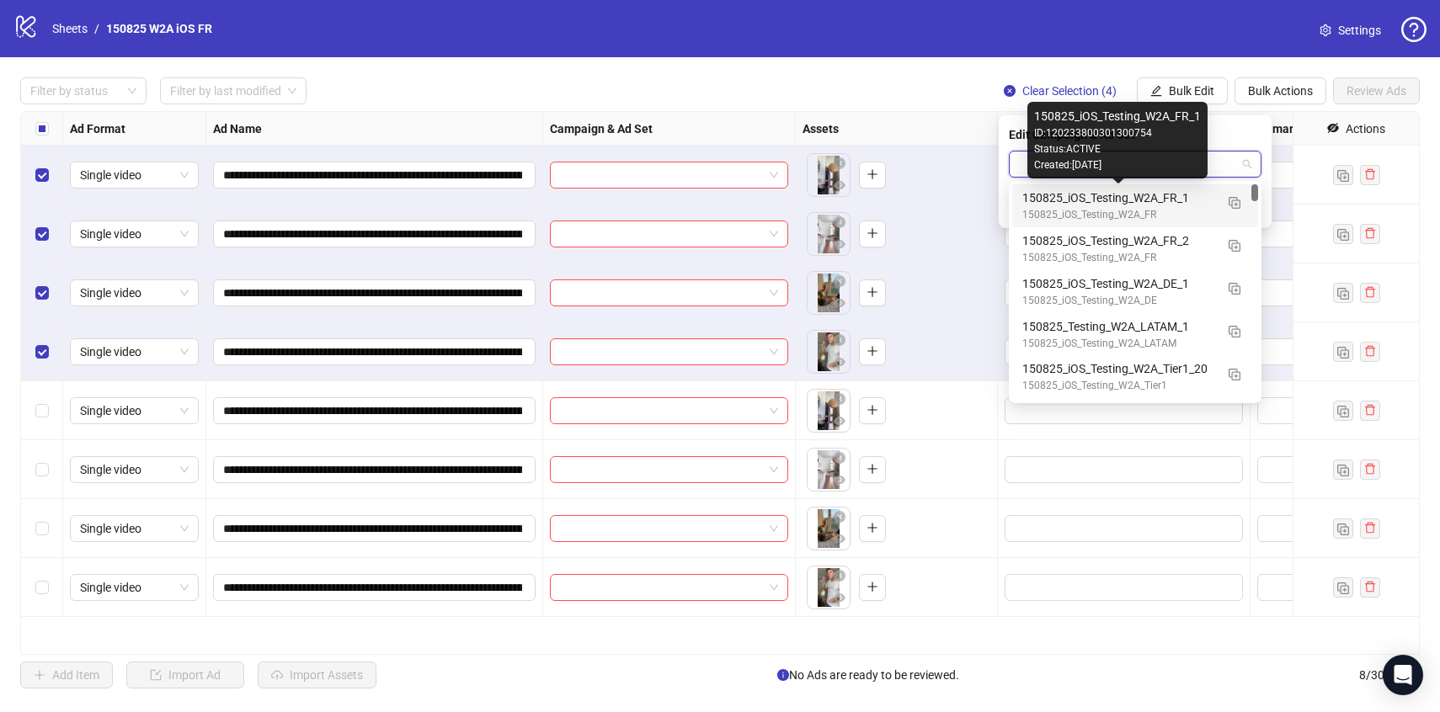
click at [1211, 193] on div "150825_iOS_Testing_W2A_FR_1" at bounding box center [1118, 198] width 192 height 19
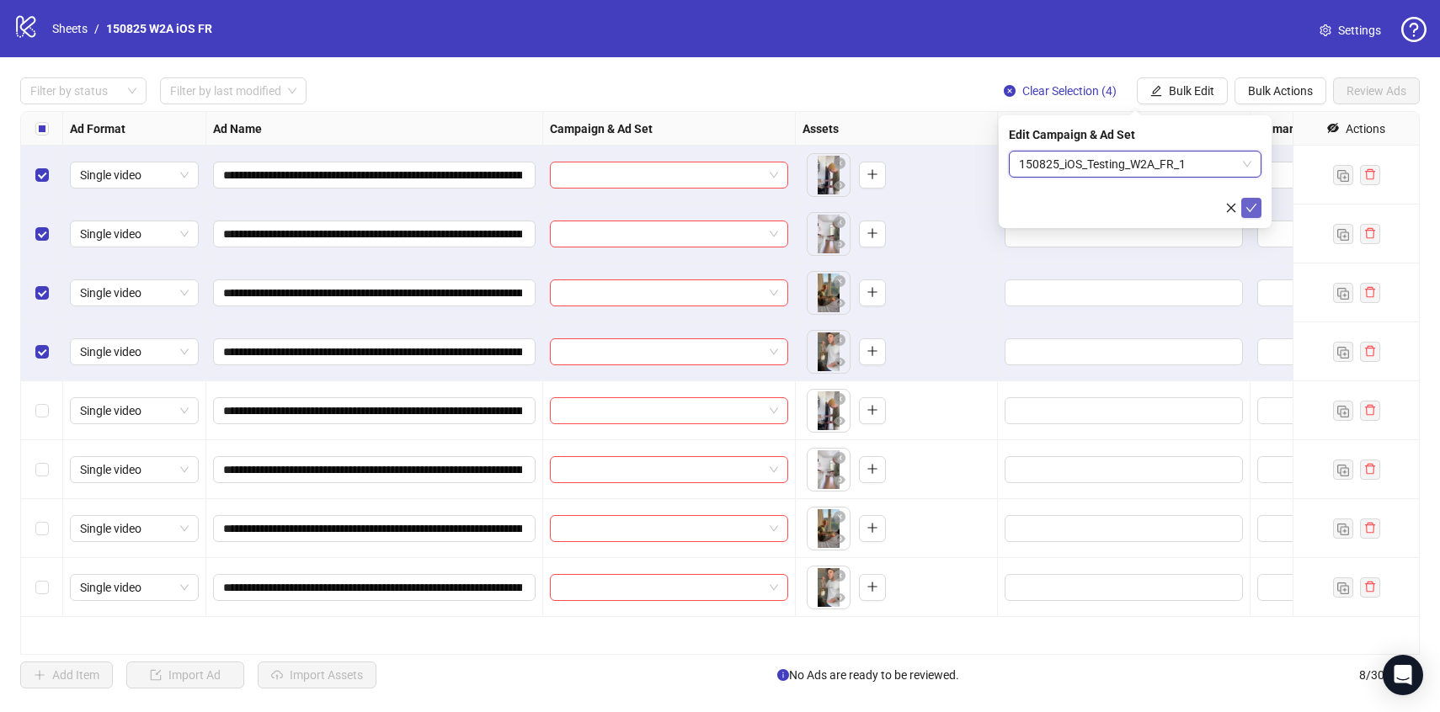
click at [1246, 200] on button "submit" at bounding box center [1251, 208] width 20 height 20
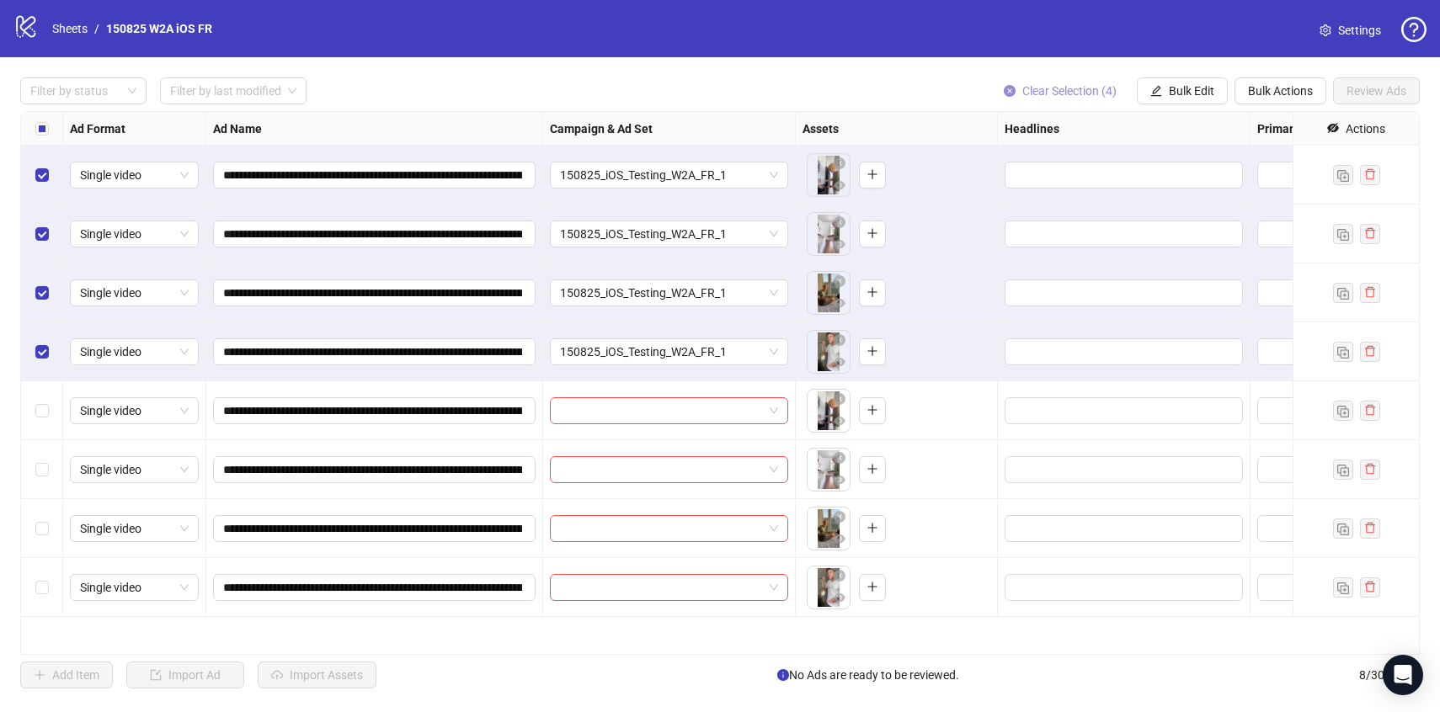
click at [1081, 86] on span "Clear Selection (4)" at bounding box center [1069, 90] width 94 height 13
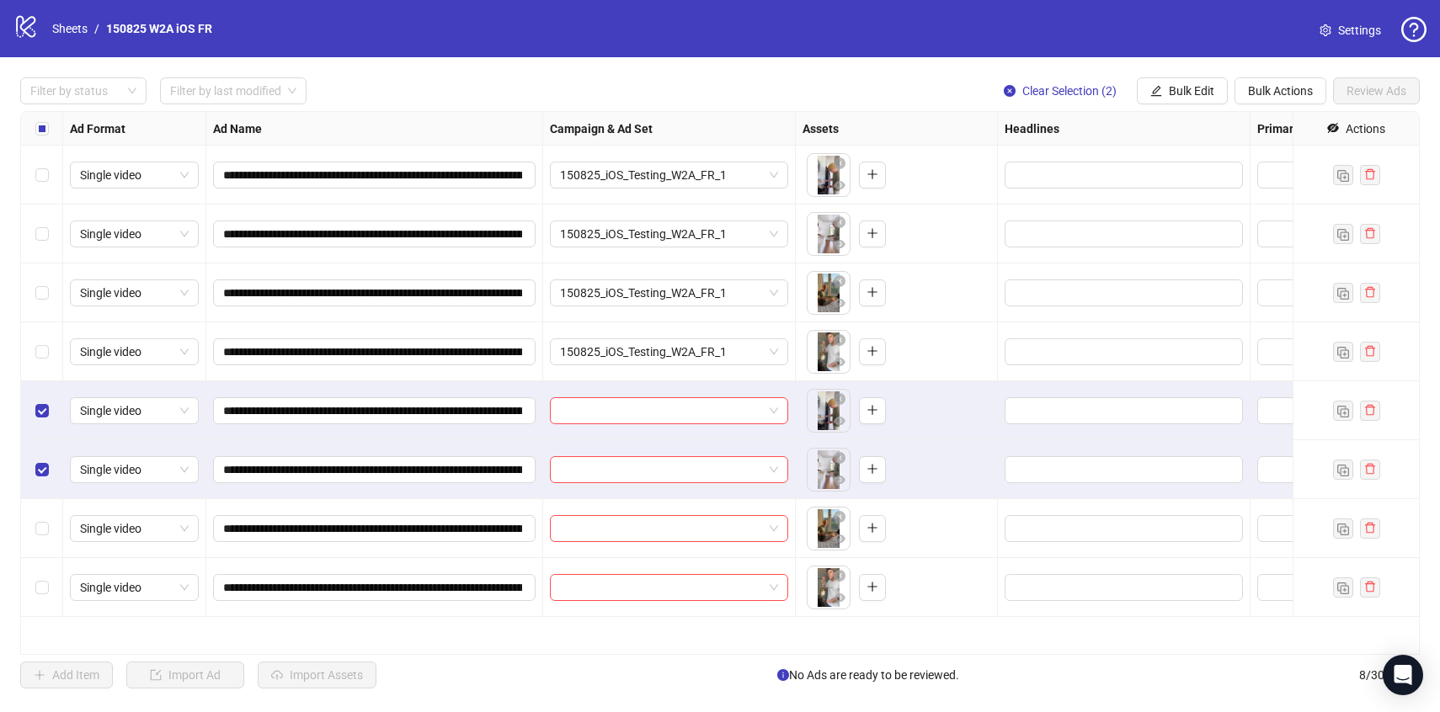
click at [40, 505] on div "Select row 7" at bounding box center [42, 528] width 42 height 59
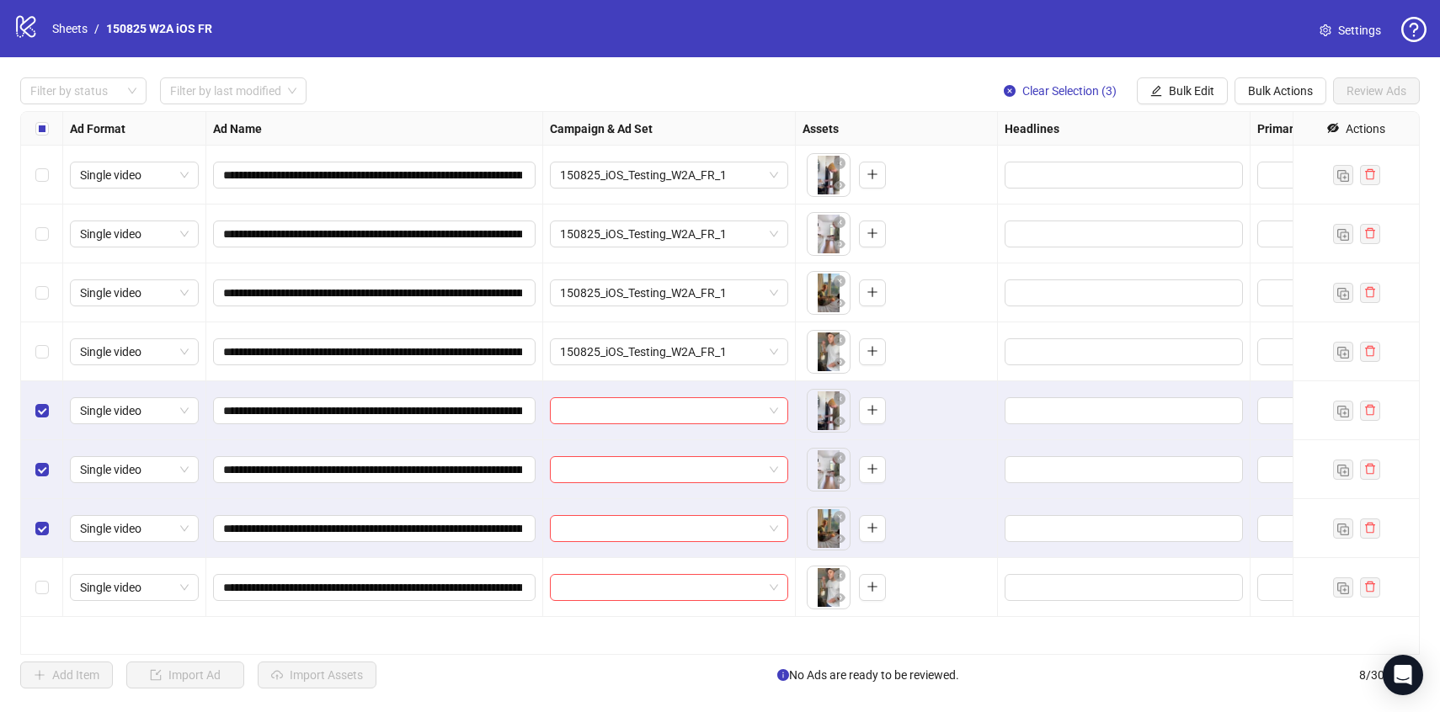
click at [40, 575] on div "Select row 8" at bounding box center [42, 587] width 42 height 59
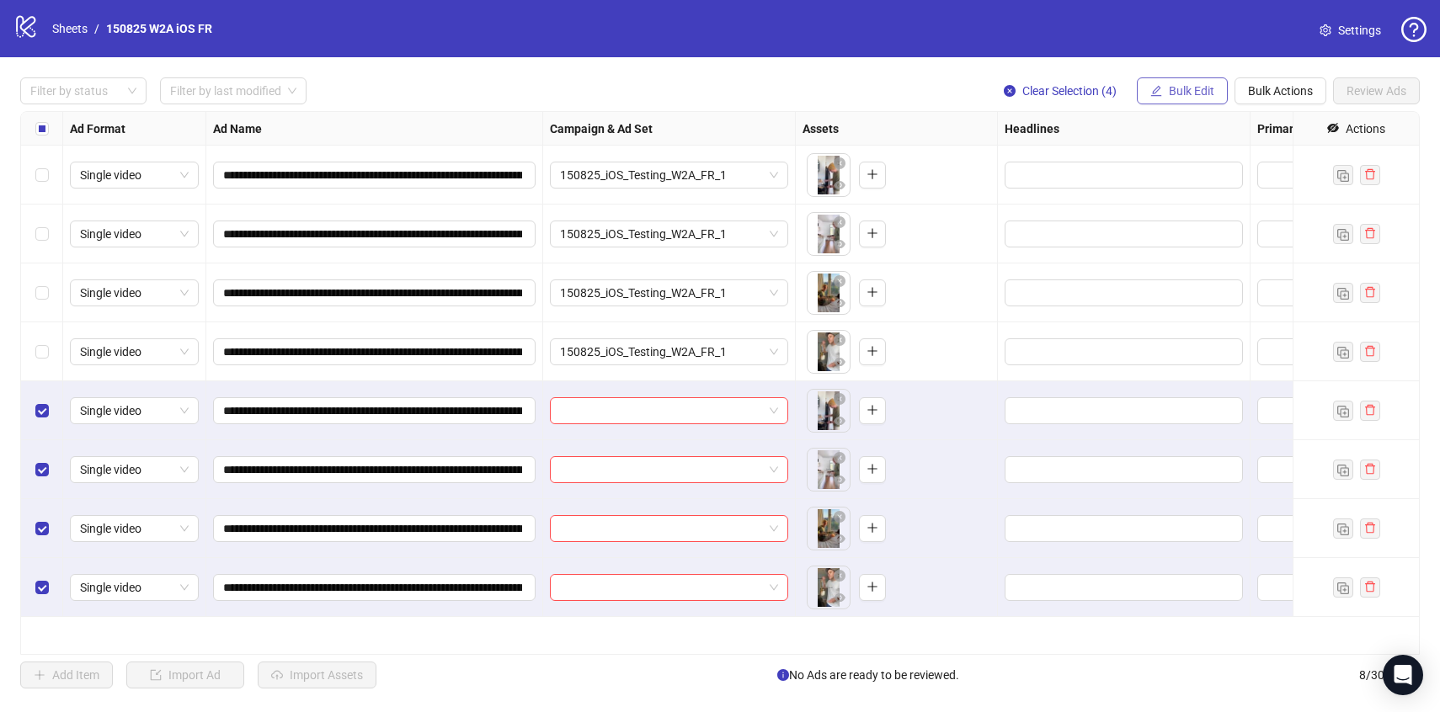
click at [1182, 95] on span "Bulk Edit" at bounding box center [1191, 90] width 45 height 13
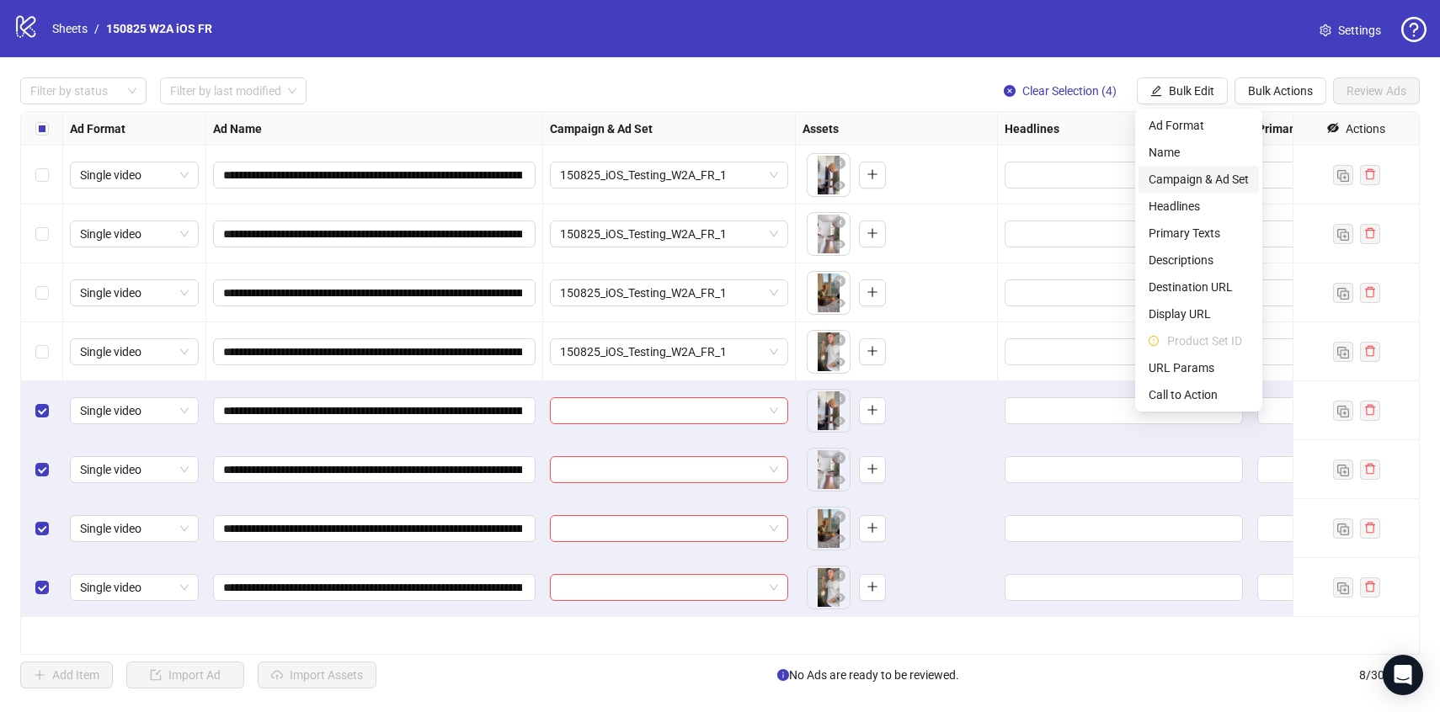
click at [1161, 170] on span "Campaign & Ad Set" at bounding box center [1199, 179] width 100 height 19
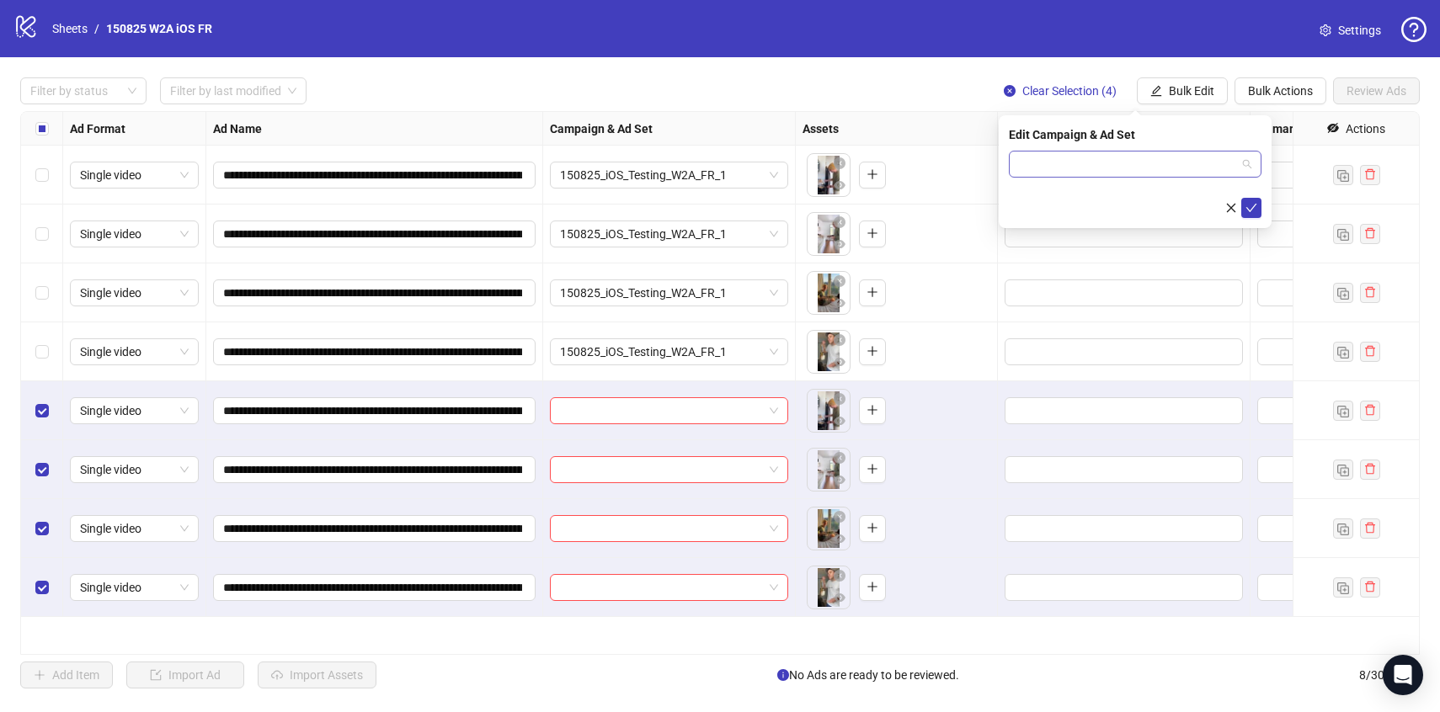
click at [1153, 152] on input "search" at bounding box center [1127, 164] width 217 height 25
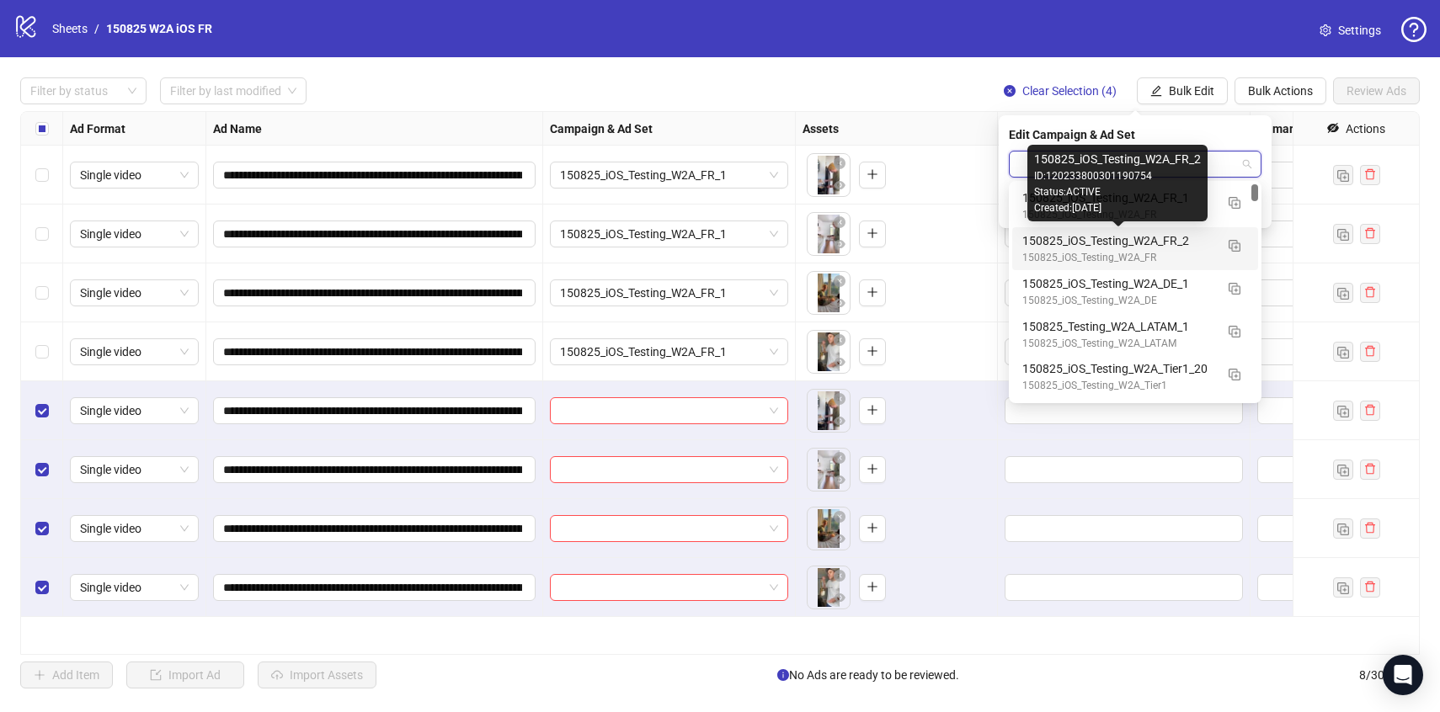
click at [1182, 237] on div "150825_iOS_Testing_W2A_FR_2" at bounding box center [1118, 241] width 192 height 19
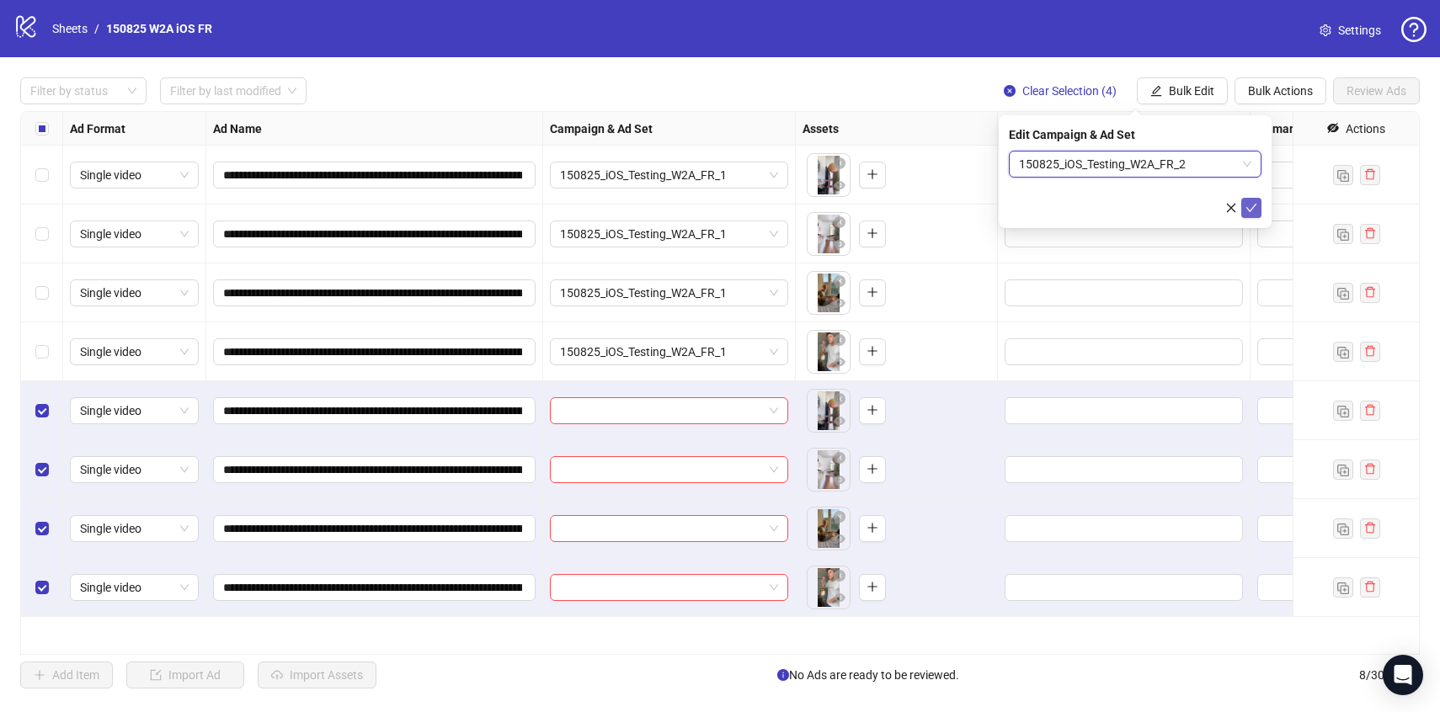
click at [1255, 213] on span "submit" at bounding box center [1252, 207] width 12 height 13
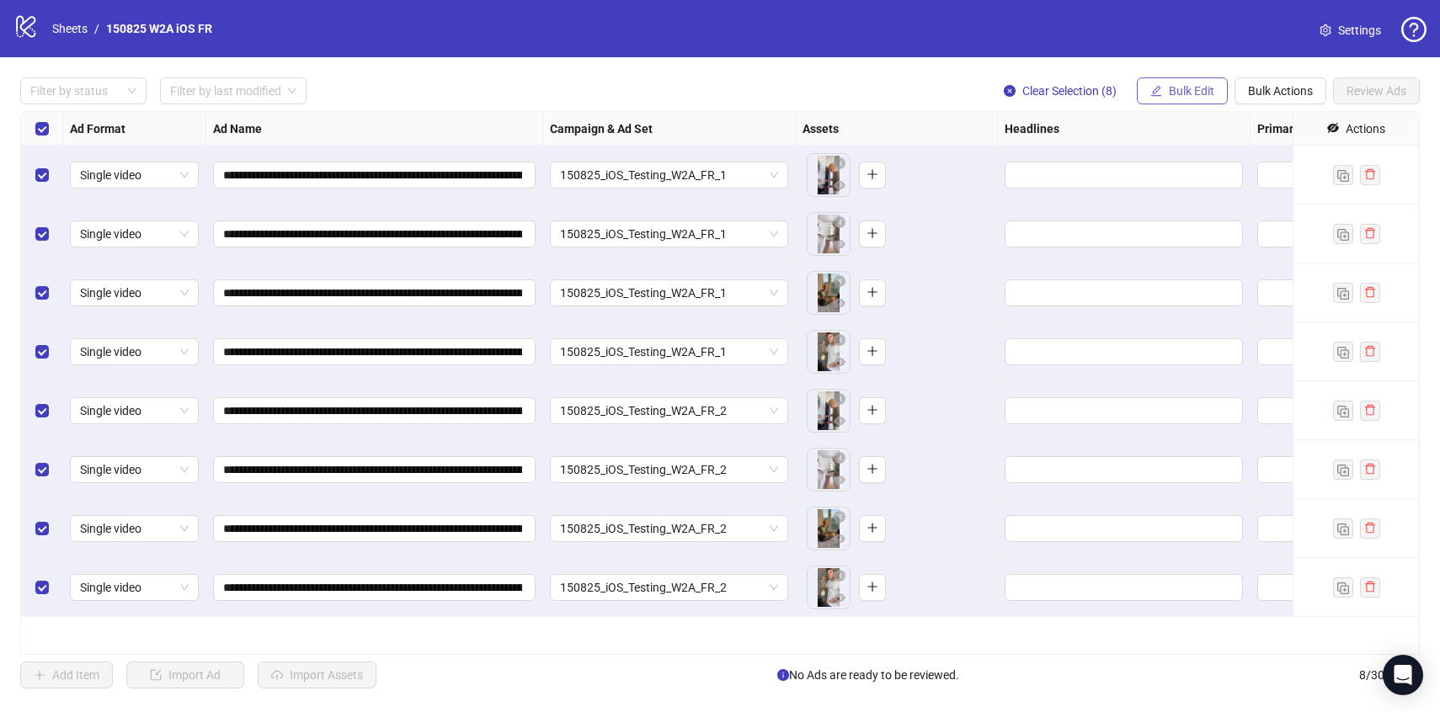
click at [1160, 89] on button "Bulk Edit" at bounding box center [1182, 90] width 91 height 27
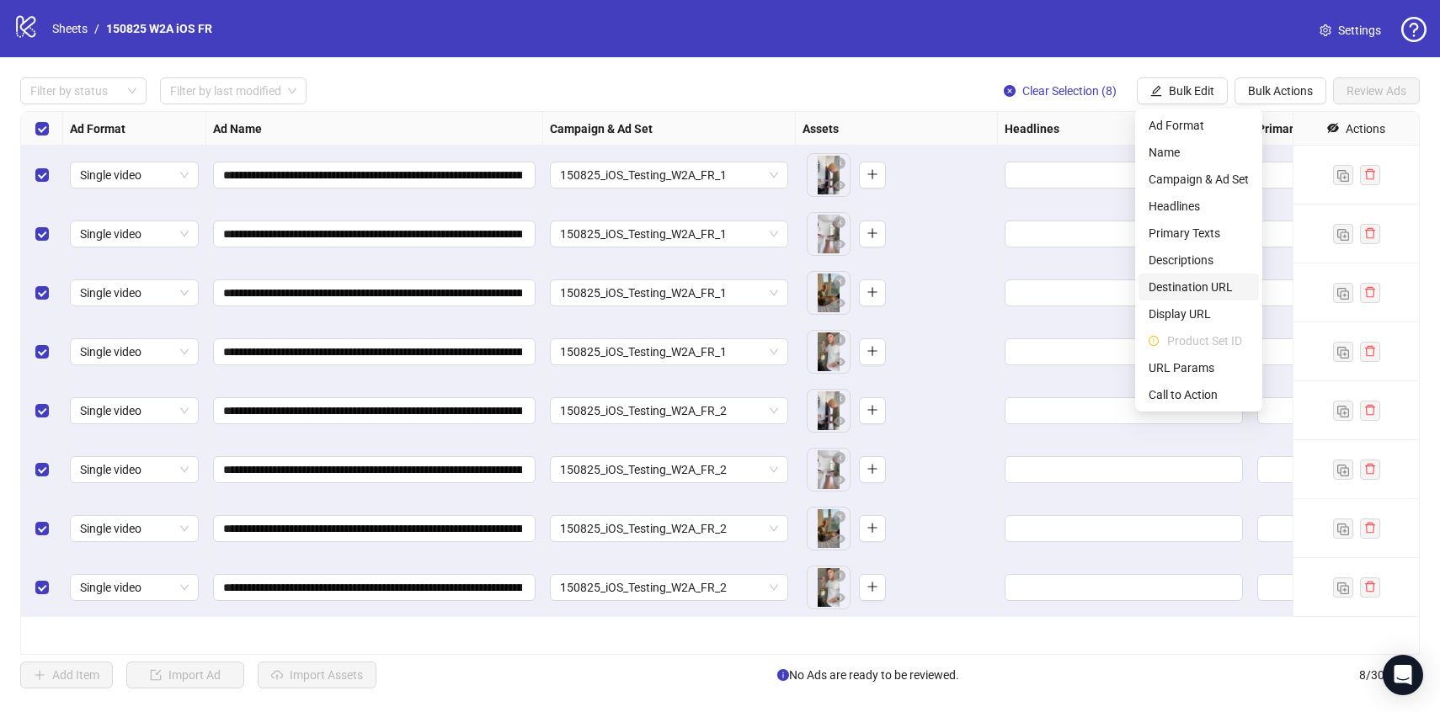
click at [1177, 290] on span "Destination URL" at bounding box center [1199, 287] width 100 height 19
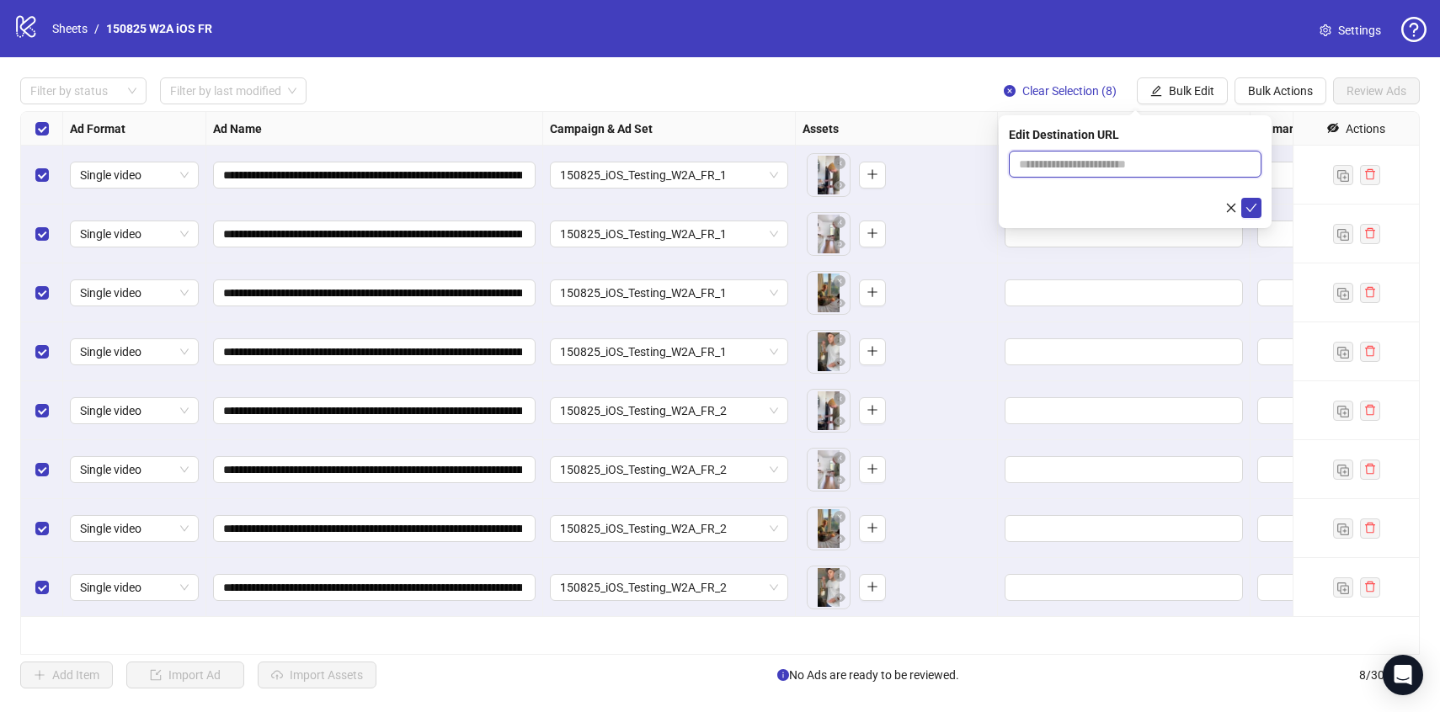
click at [1127, 171] on input "text" at bounding box center [1128, 164] width 219 height 19
paste input "**********"
type input "**********"
click at [1249, 211] on icon "check" at bounding box center [1251, 208] width 11 height 8
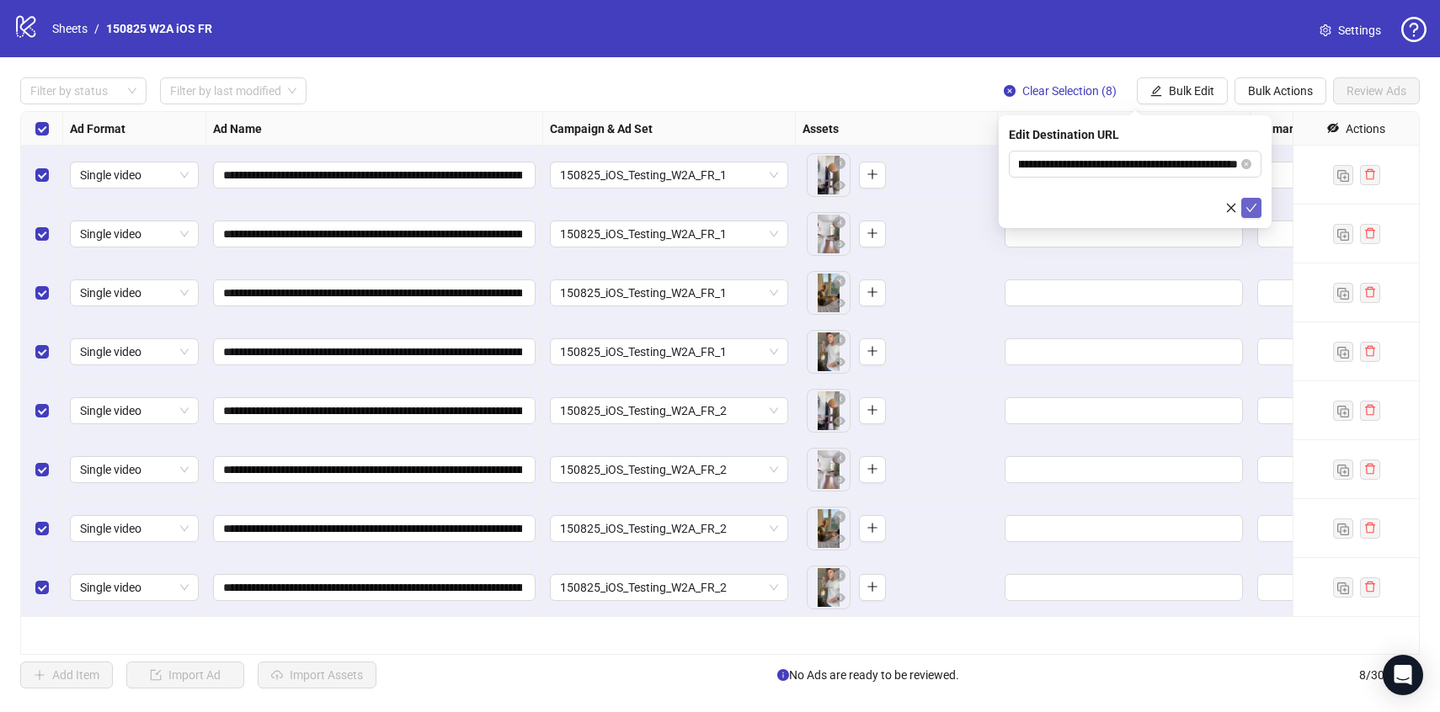
scroll to position [0, 0]
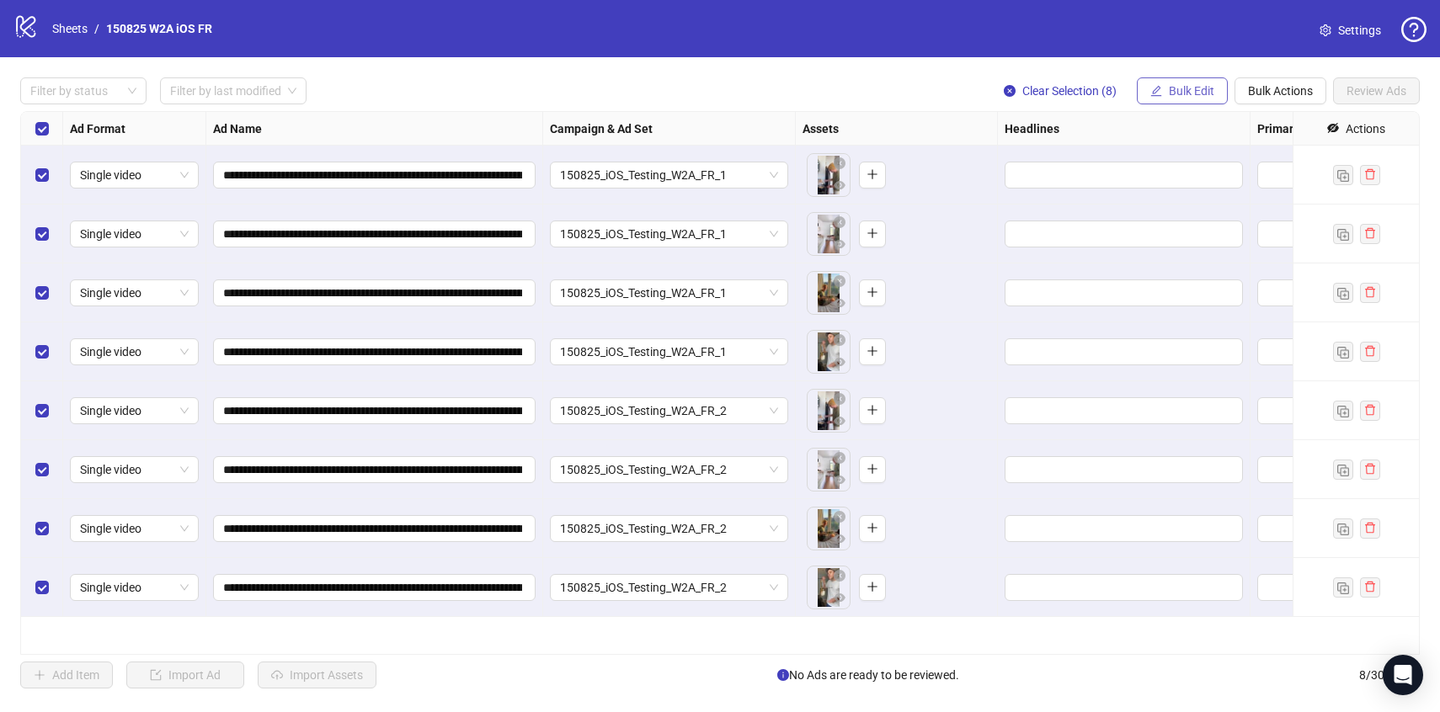
click at [1185, 78] on button "Bulk Edit" at bounding box center [1182, 90] width 91 height 27
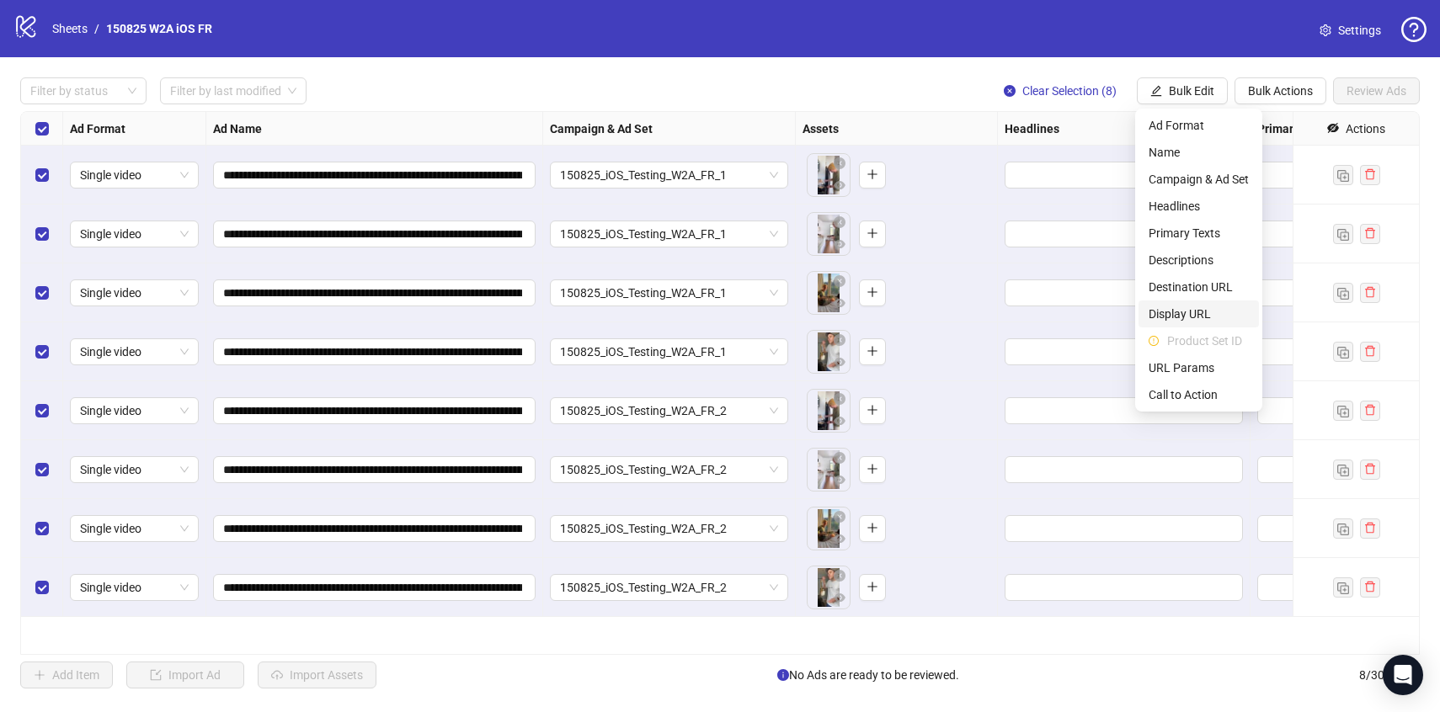
click at [1198, 313] on span "Display URL" at bounding box center [1199, 314] width 100 height 19
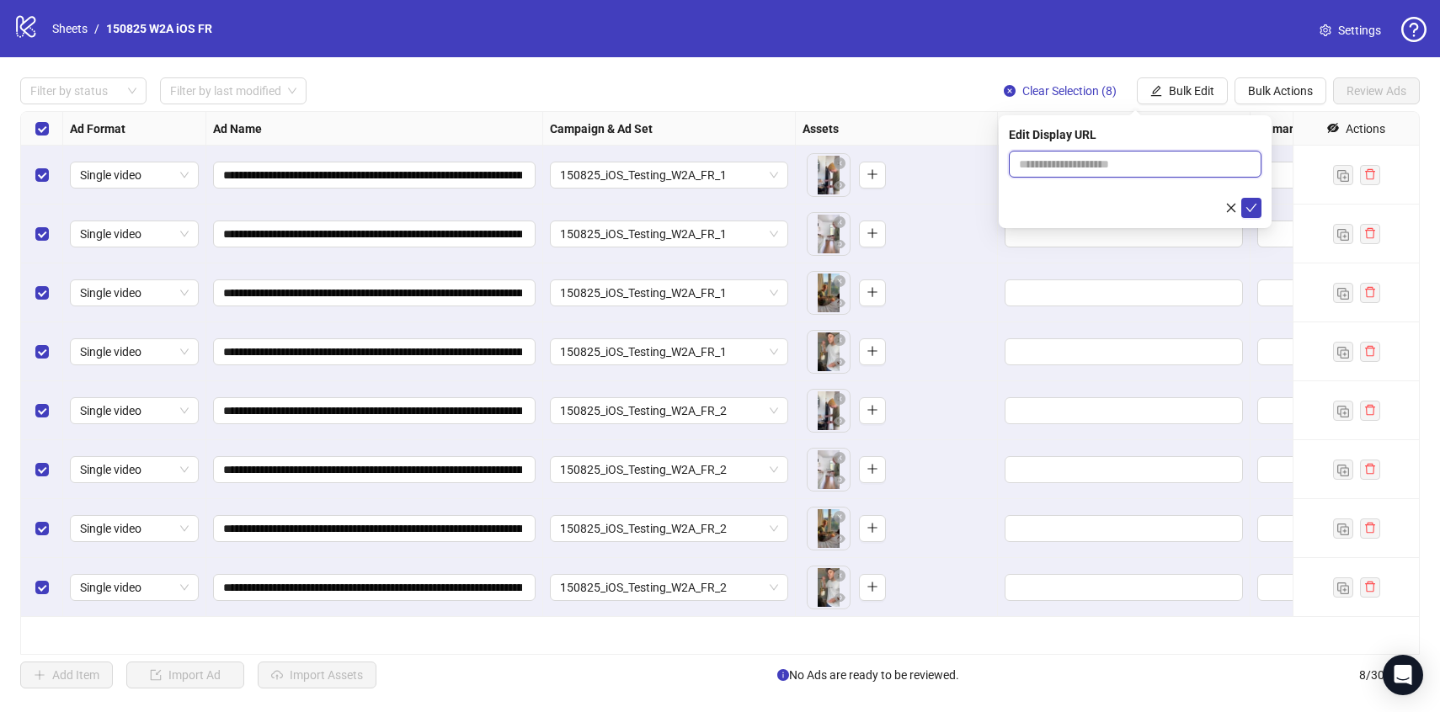
click at [1115, 166] on input "text" at bounding box center [1135, 164] width 253 height 27
type input "**********"
click at [1259, 211] on button "submit" at bounding box center [1251, 208] width 20 height 20
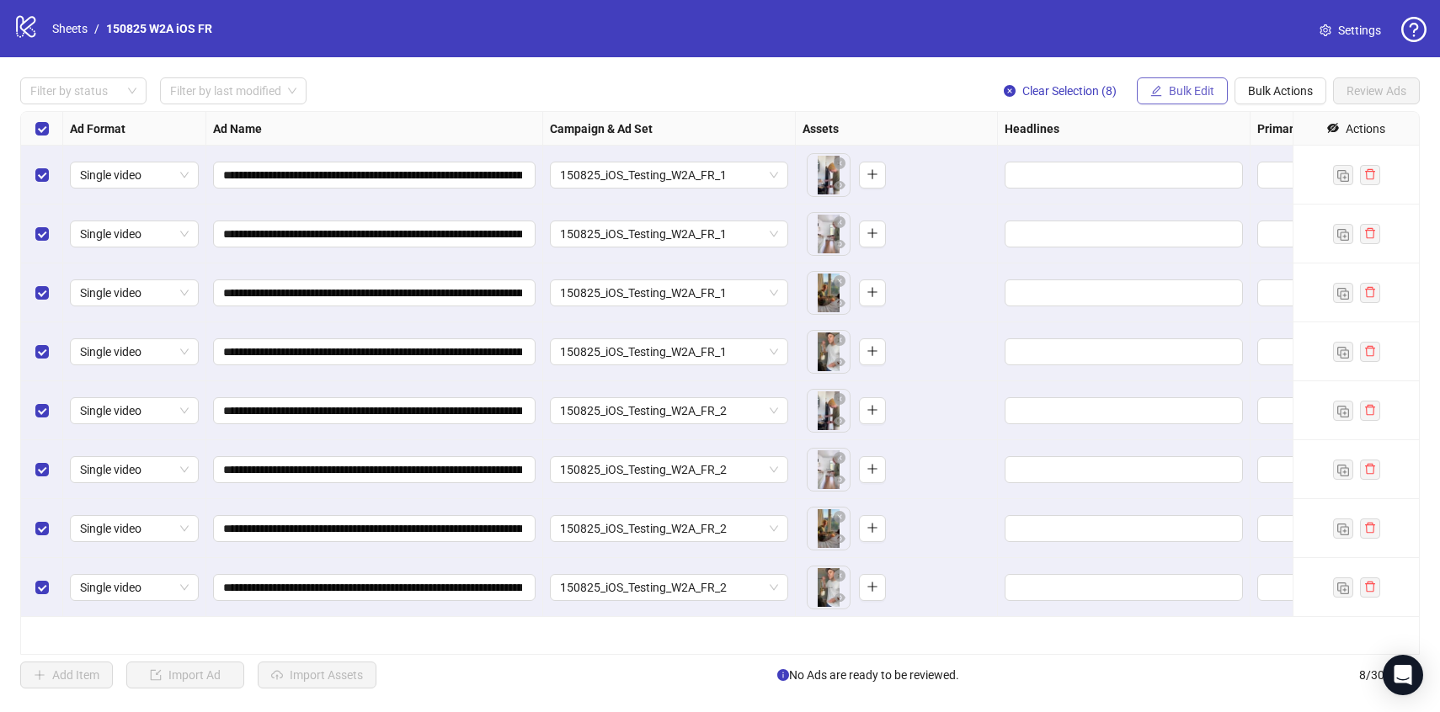
click at [1192, 91] on span "Bulk Edit" at bounding box center [1191, 90] width 45 height 13
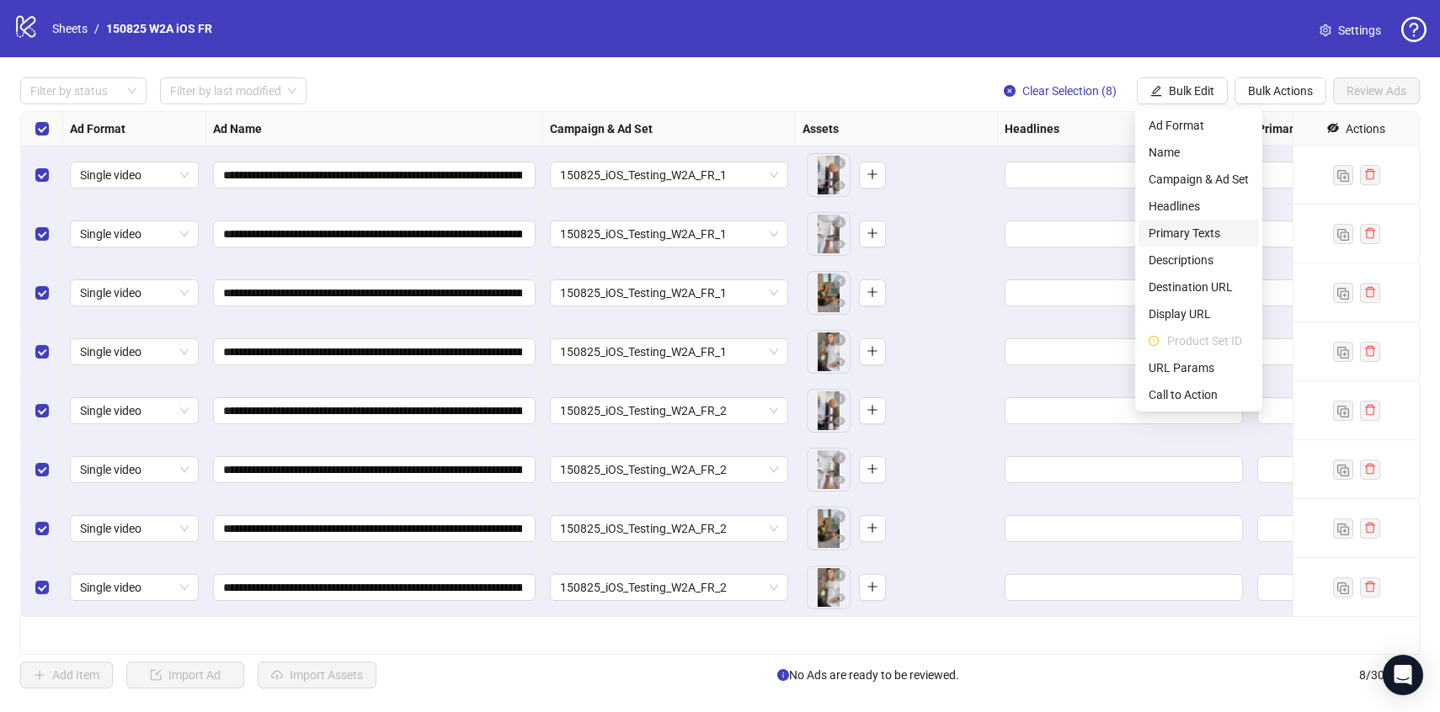
click at [1185, 235] on span "Primary Texts" at bounding box center [1199, 233] width 100 height 19
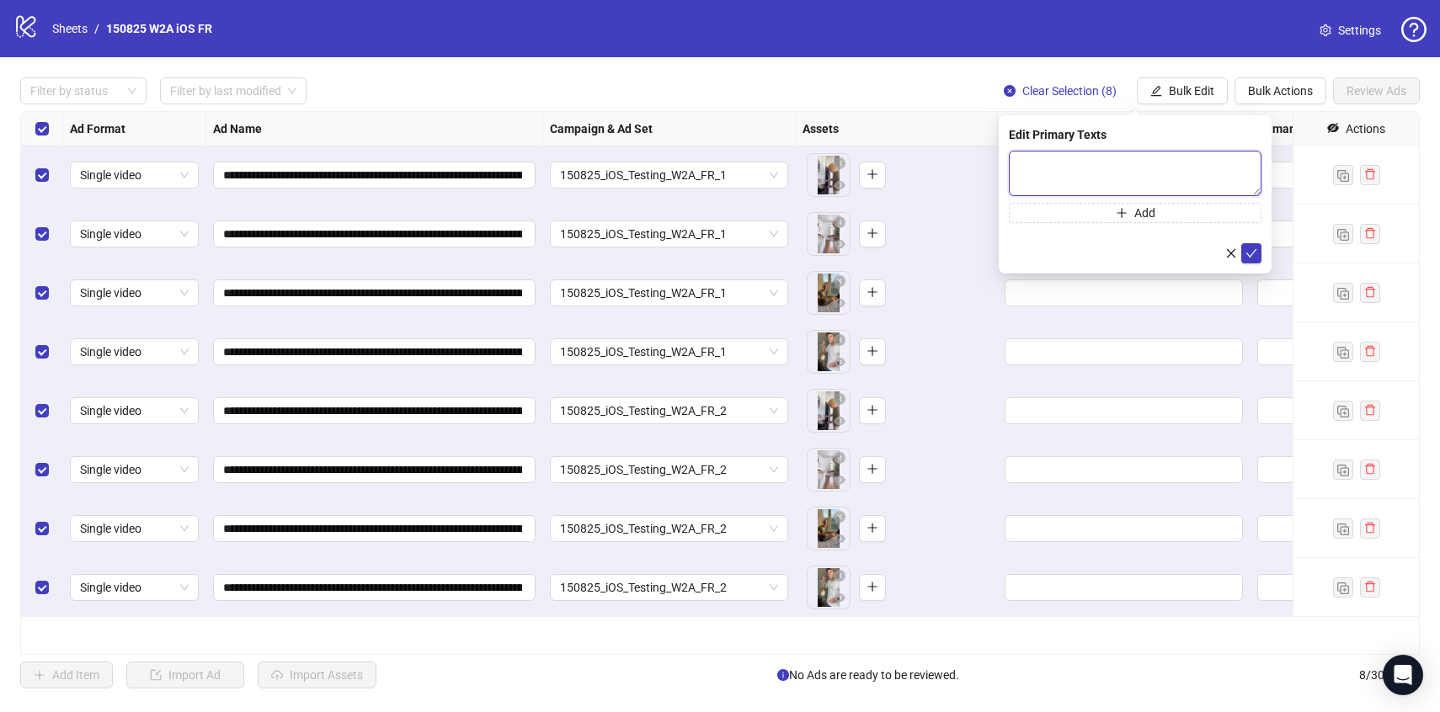
click at [1083, 152] on textarea at bounding box center [1135, 173] width 253 height 45
paste textarea "**********"
type textarea "**********"
click at [1250, 249] on icon "check" at bounding box center [1252, 254] width 12 height 12
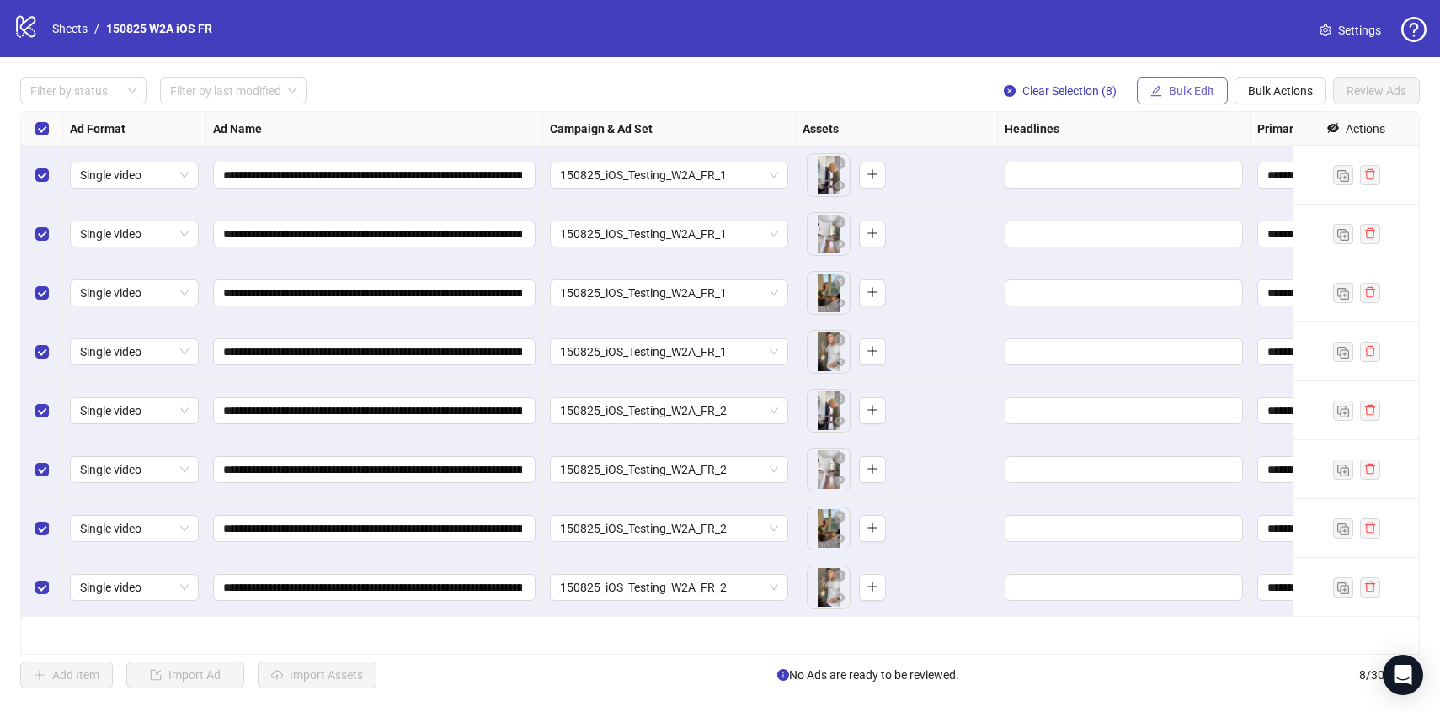
click at [1190, 96] on span "Bulk Edit" at bounding box center [1191, 90] width 45 height 13
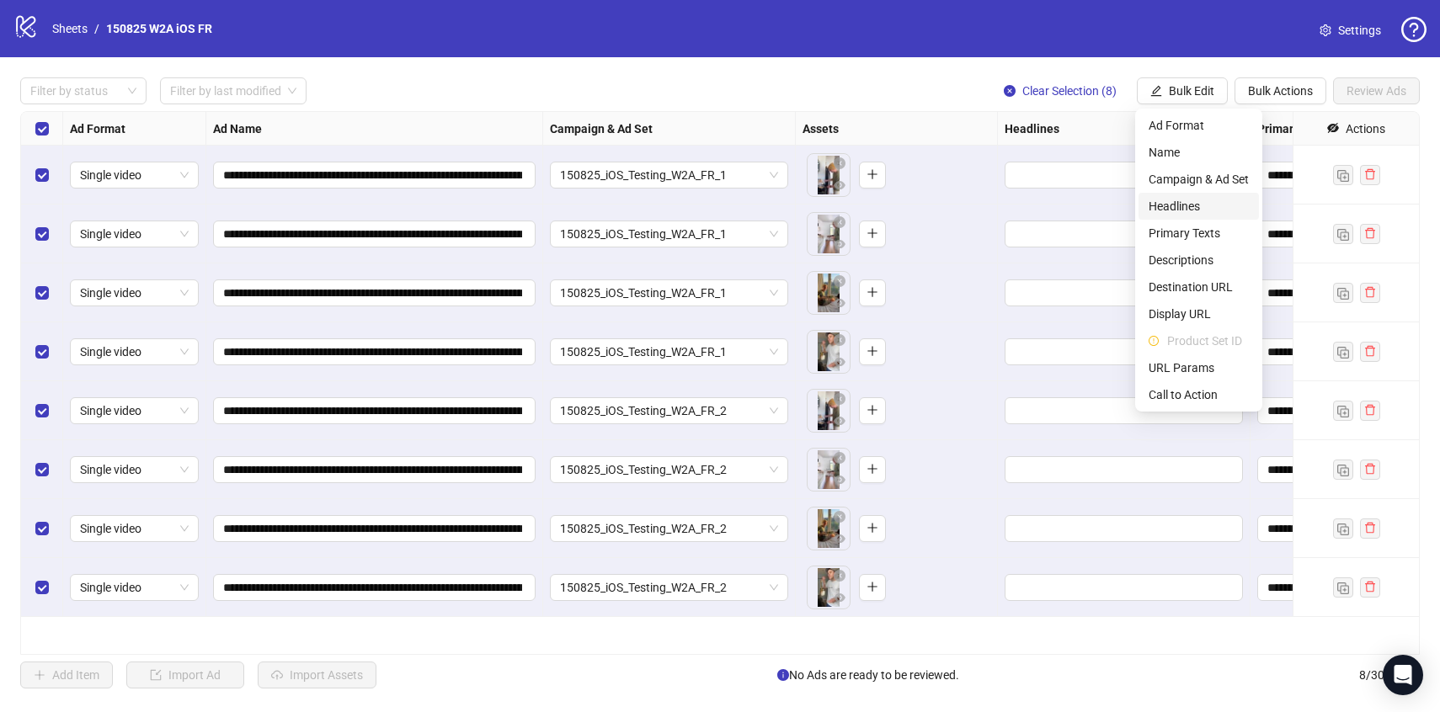
click at [1180, 210] on span "Headlines" at bounding box center [1199, 206] width 100 height 19
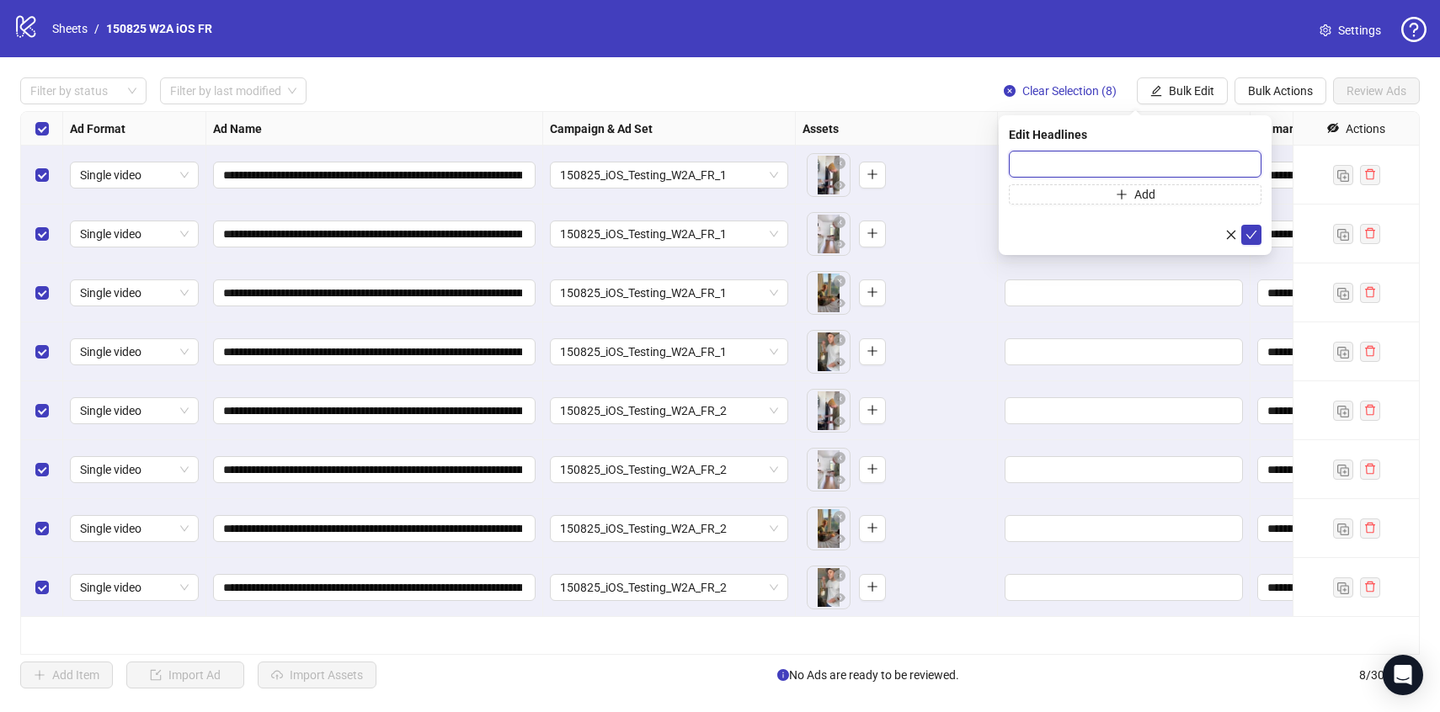
click at [1086, 159] on input "text" at bounding box center [1135, 164] width 253 height 27
paste input "**********"
type input "**********"
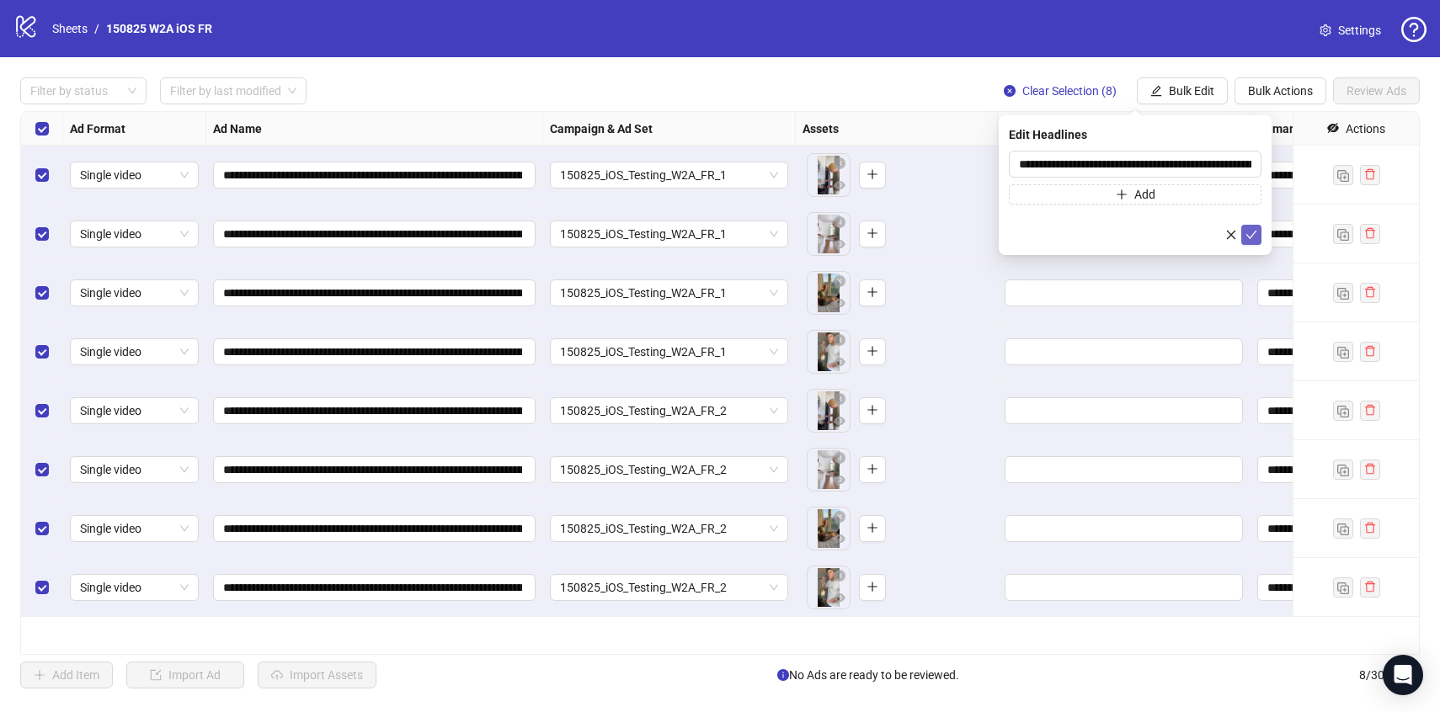
click at [1243, 227] on button "submit" at bounding box center [1251, 235] width 20 height 20
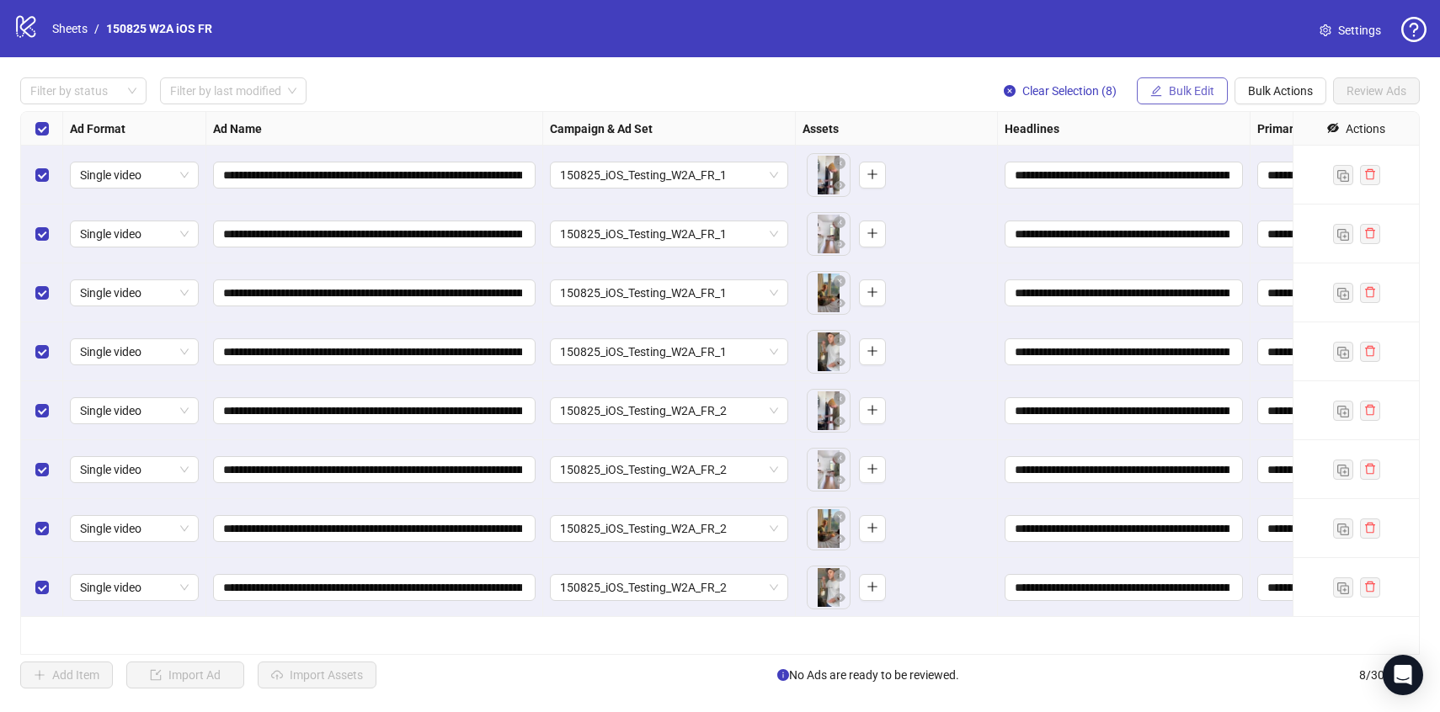
click at [1191, 99] on button "Bulk Edit" at bounding box center [1182, 90] width 91 height 27
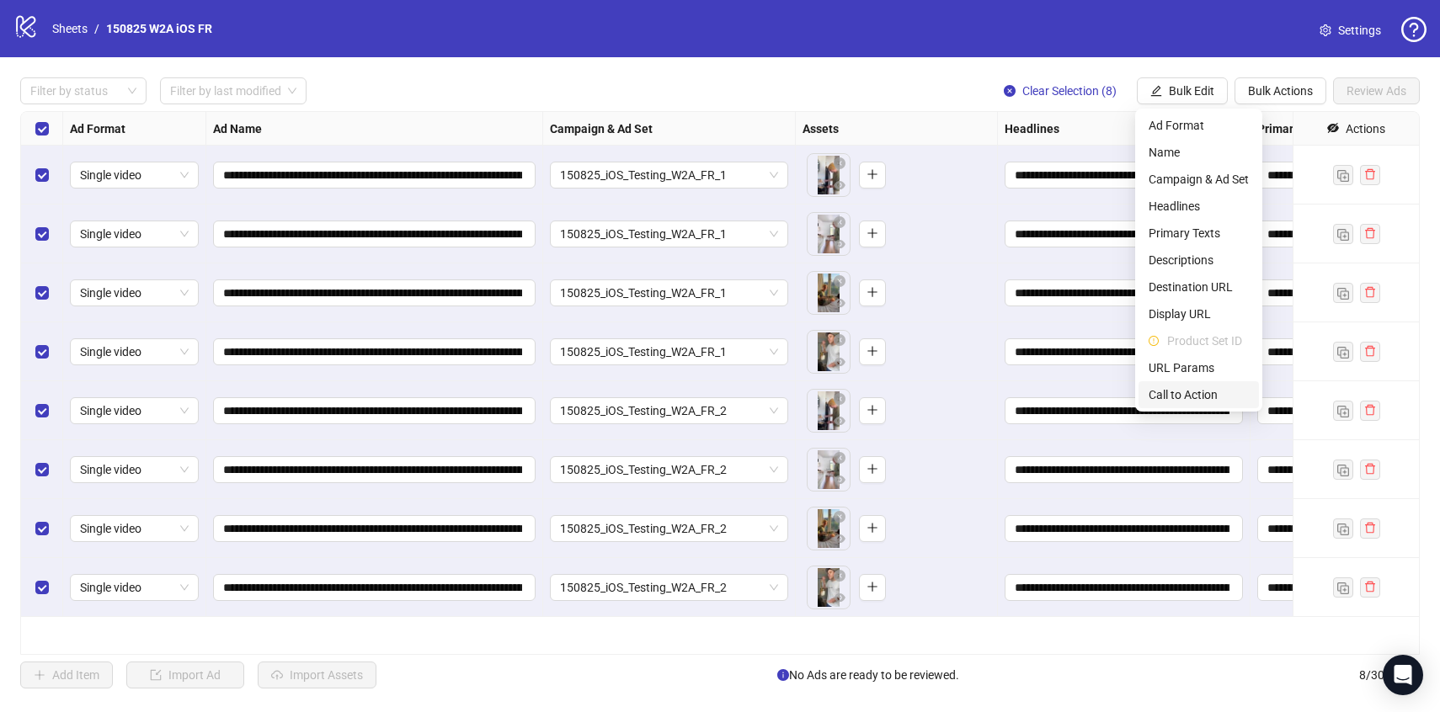
click at [1183, 400] on span "Call to Action" at bounding box center [1199, 395] width 100 height 19
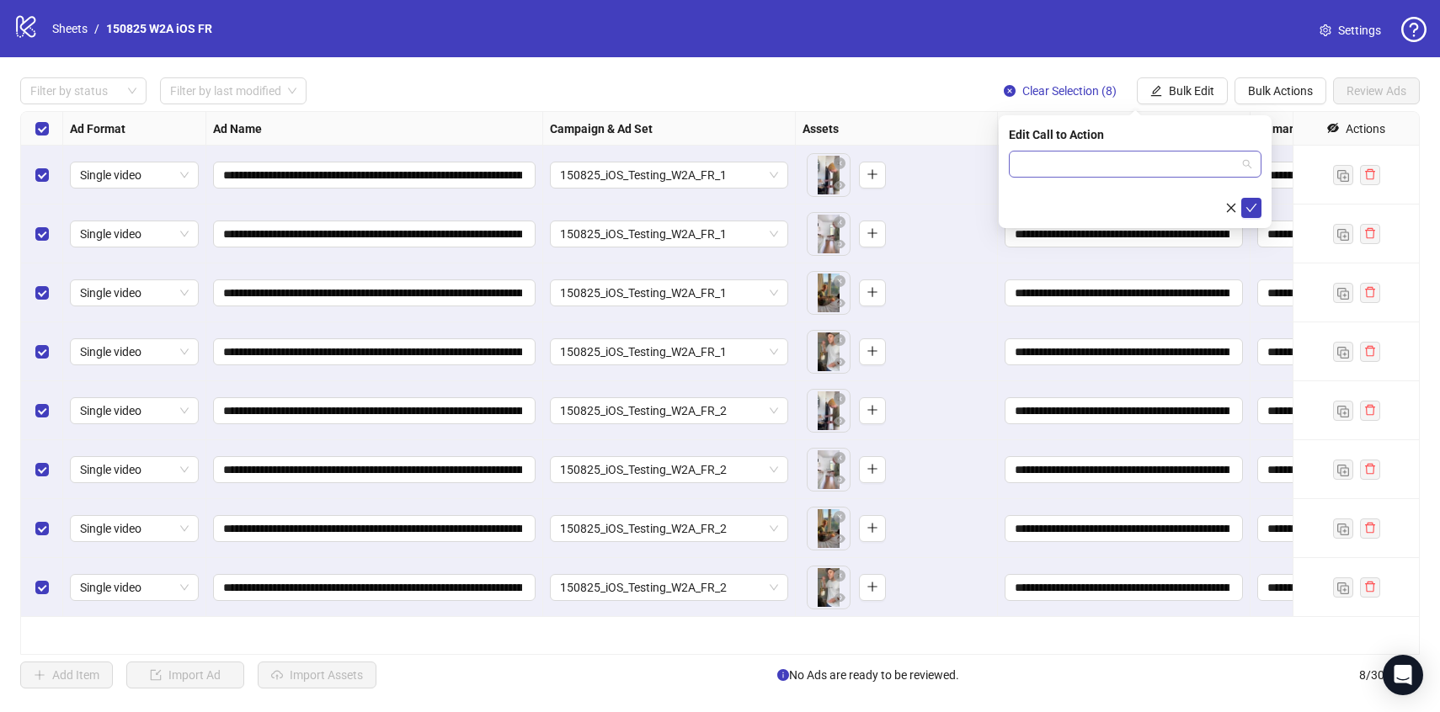
click at [1081, 157] on input "search" at bounding box center [1127, 164] width 217 height 25
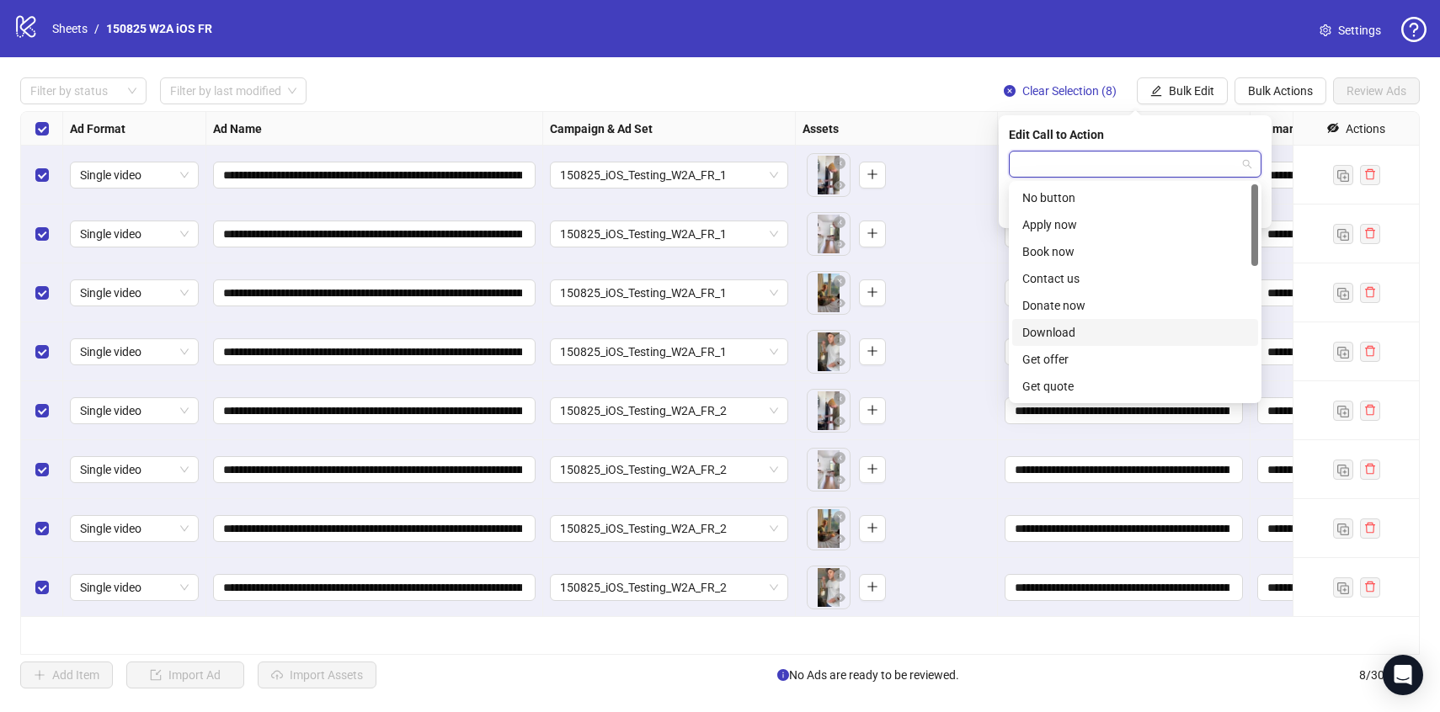
click at [1064, 327] on div "Download" at bounding box center [1135, 332] width 226 height 19
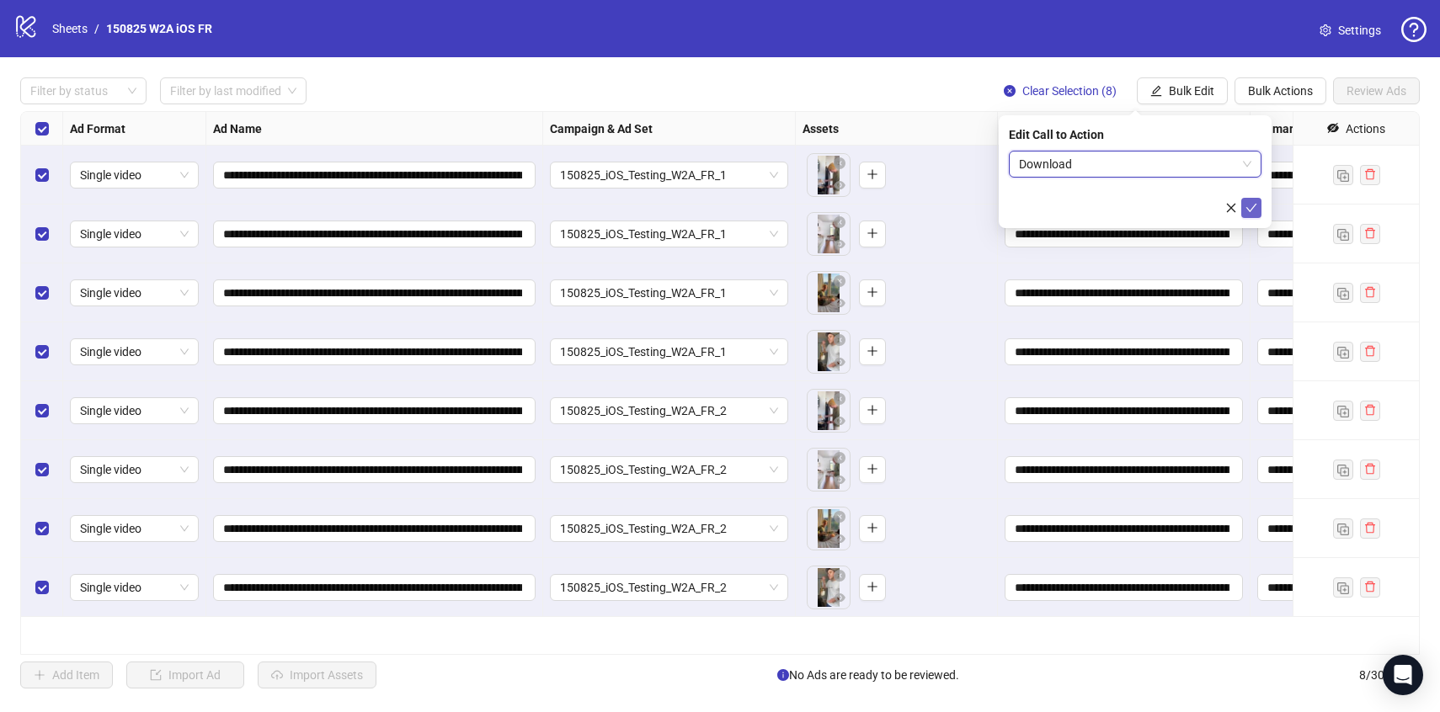
click at [1258, 209] on button "submit" at bounding box center [1251, 208] width 20 height 20
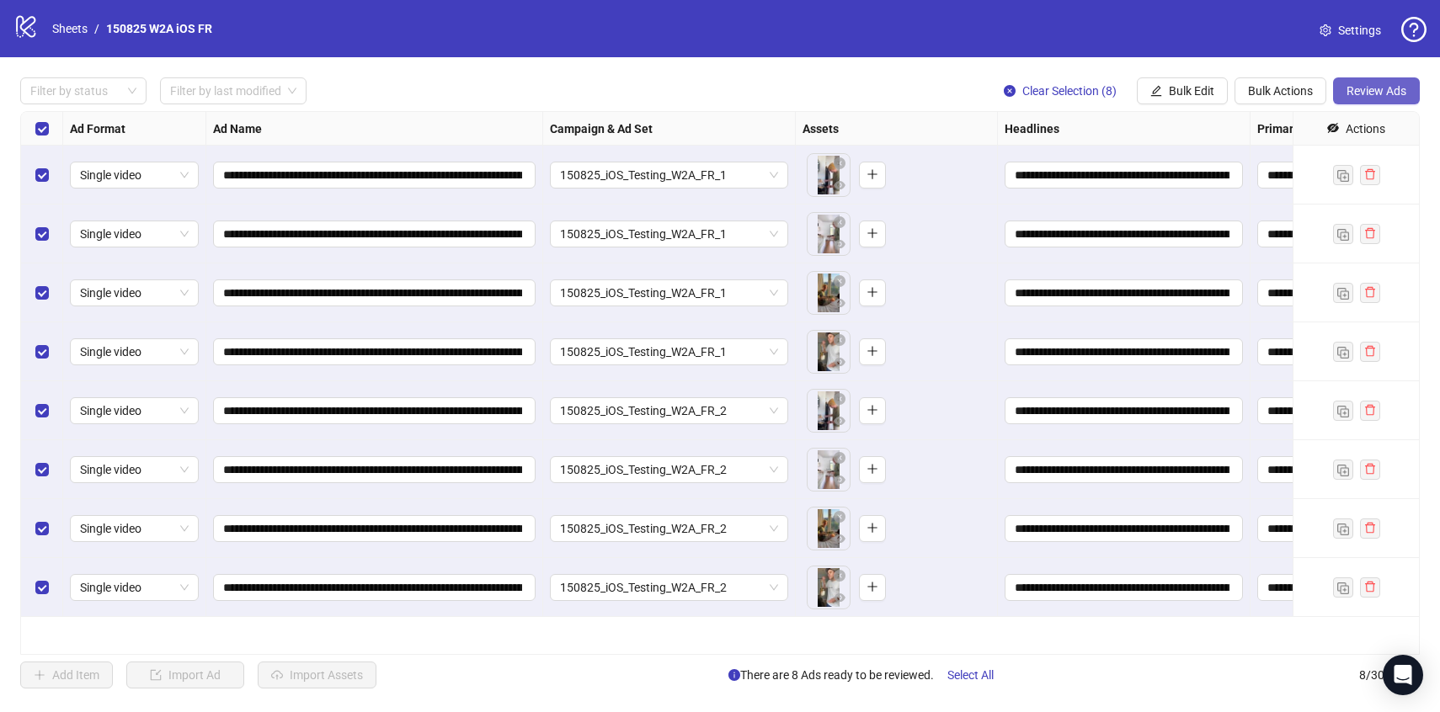
click at [1368, 84] on span "Review Ads" at bounding box center [1377, 90] width 60 height 13
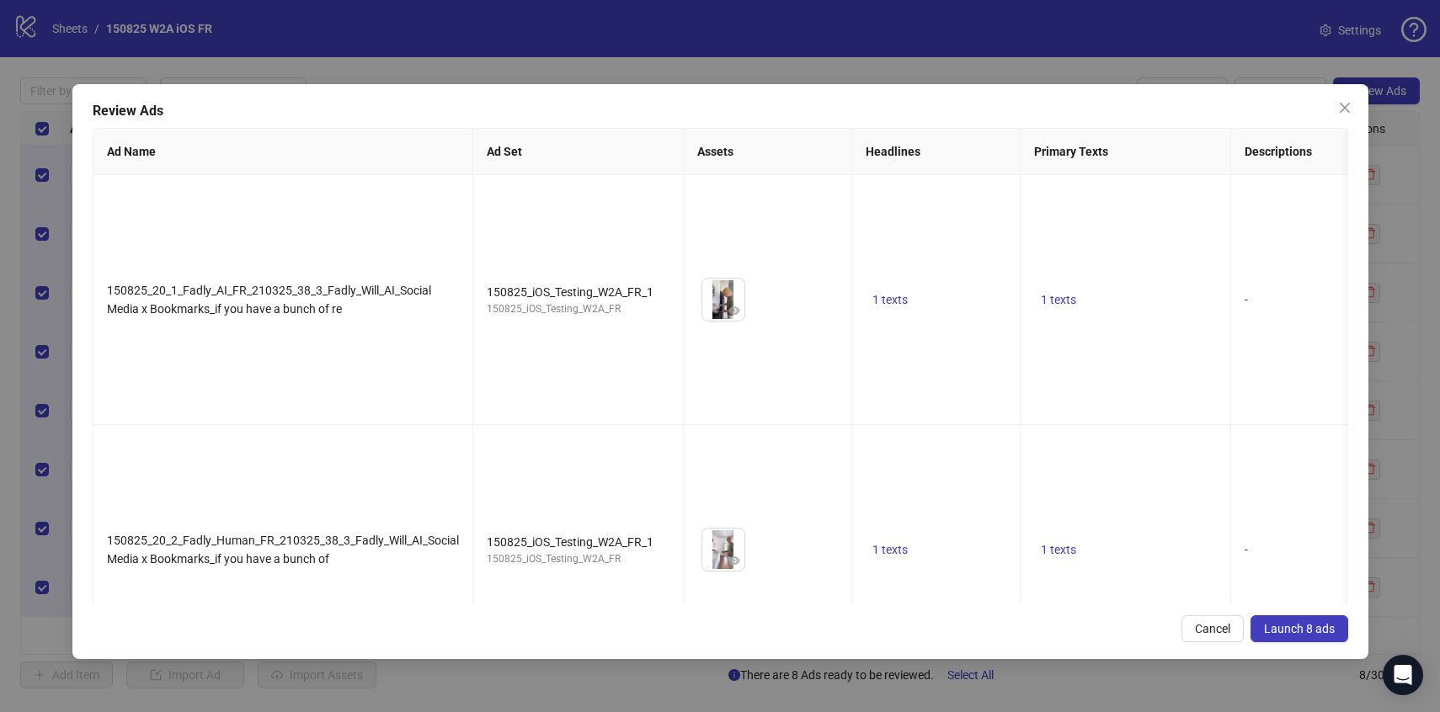
click at [1306, 622] on span "Launch 8 ads" at bounding box center [1299, 628] width 71 height 13
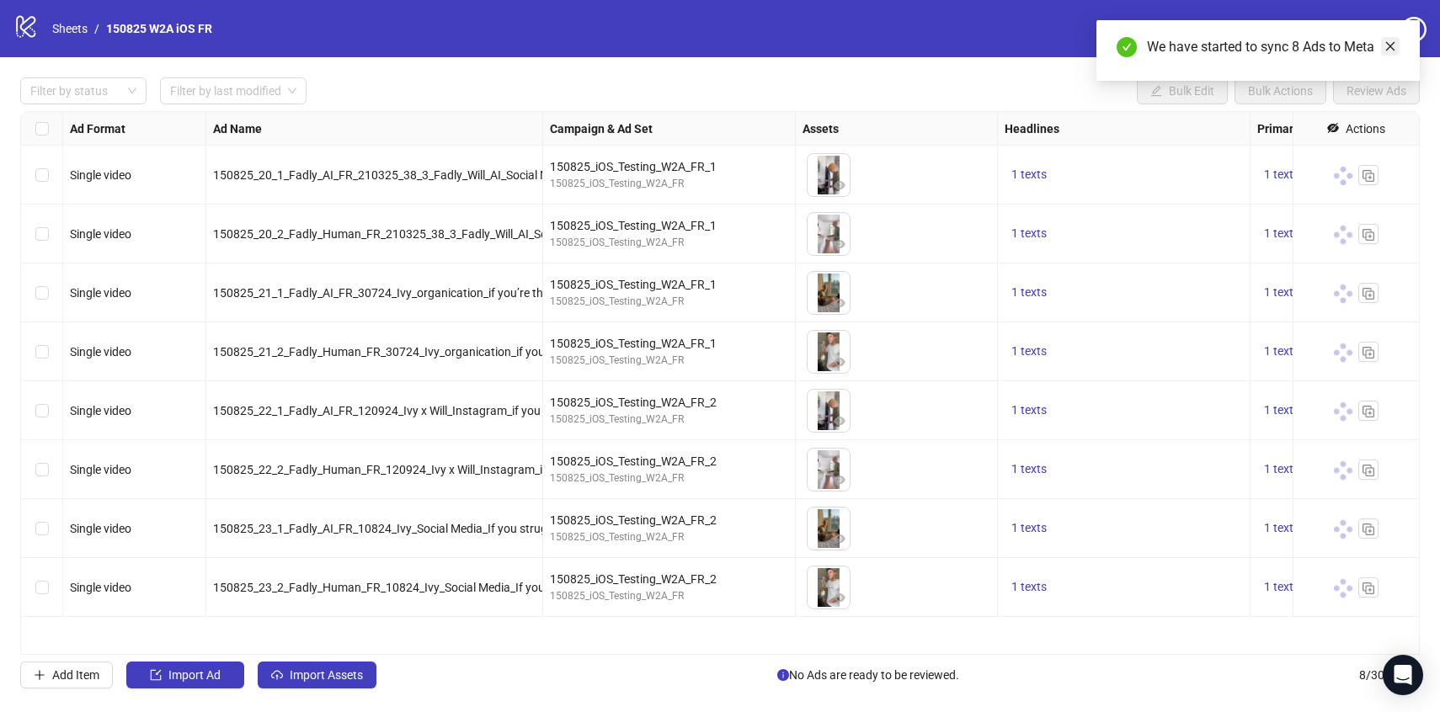
click at [1392, 53] on link "Close" at bounding box center [1390, 46] width 19 height 19
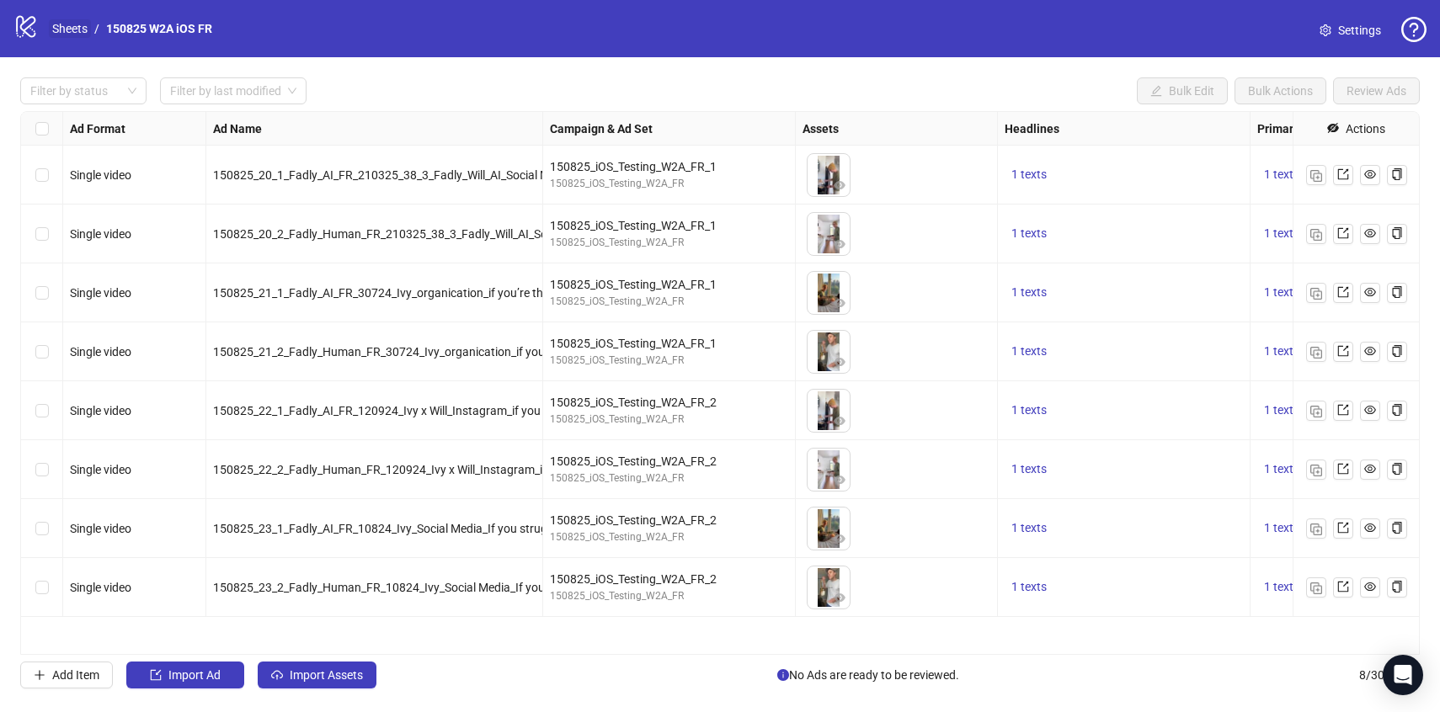
click at [72, 24] on link "Sheets" at bounding box center [70, 28] width 42 height 19
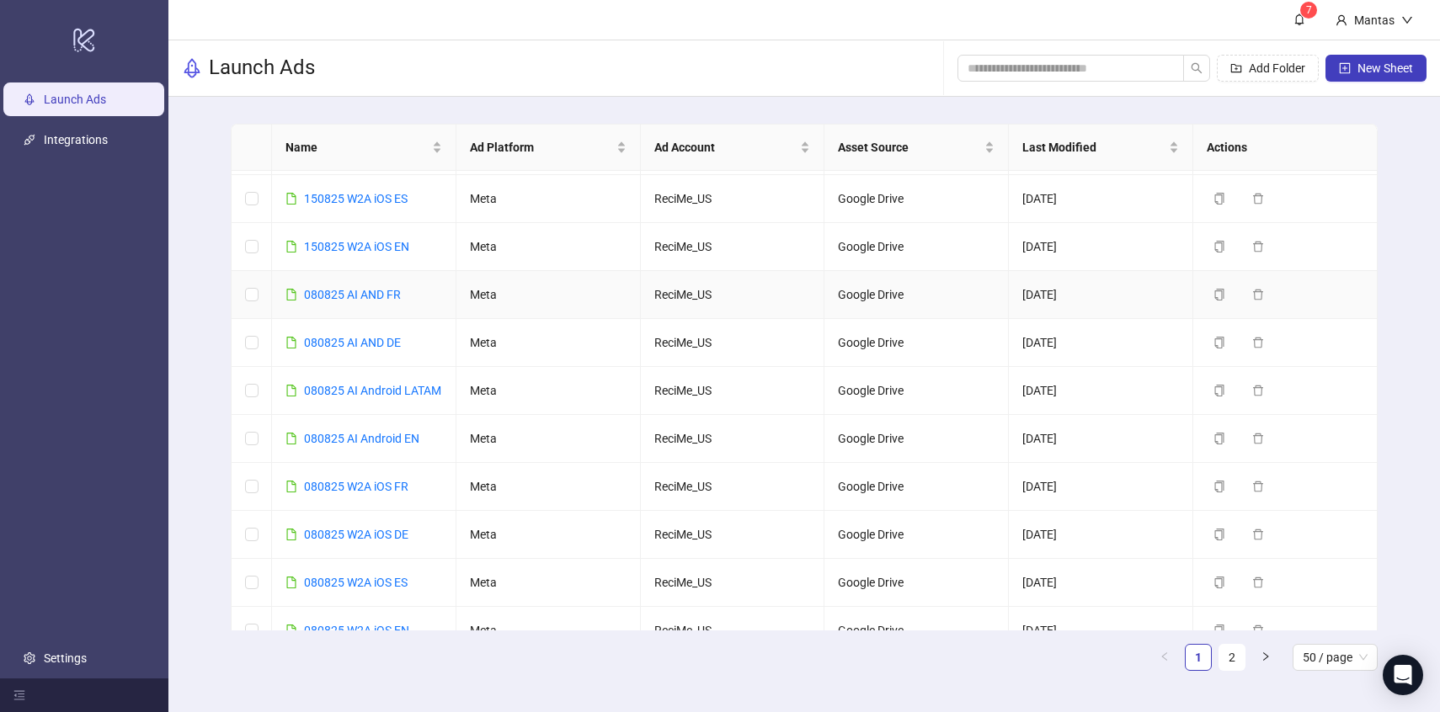
scroll to position [93, 0]
click at [1218, 444] on icon "copy" at bounding box center [1220, 438] width 12 height 12
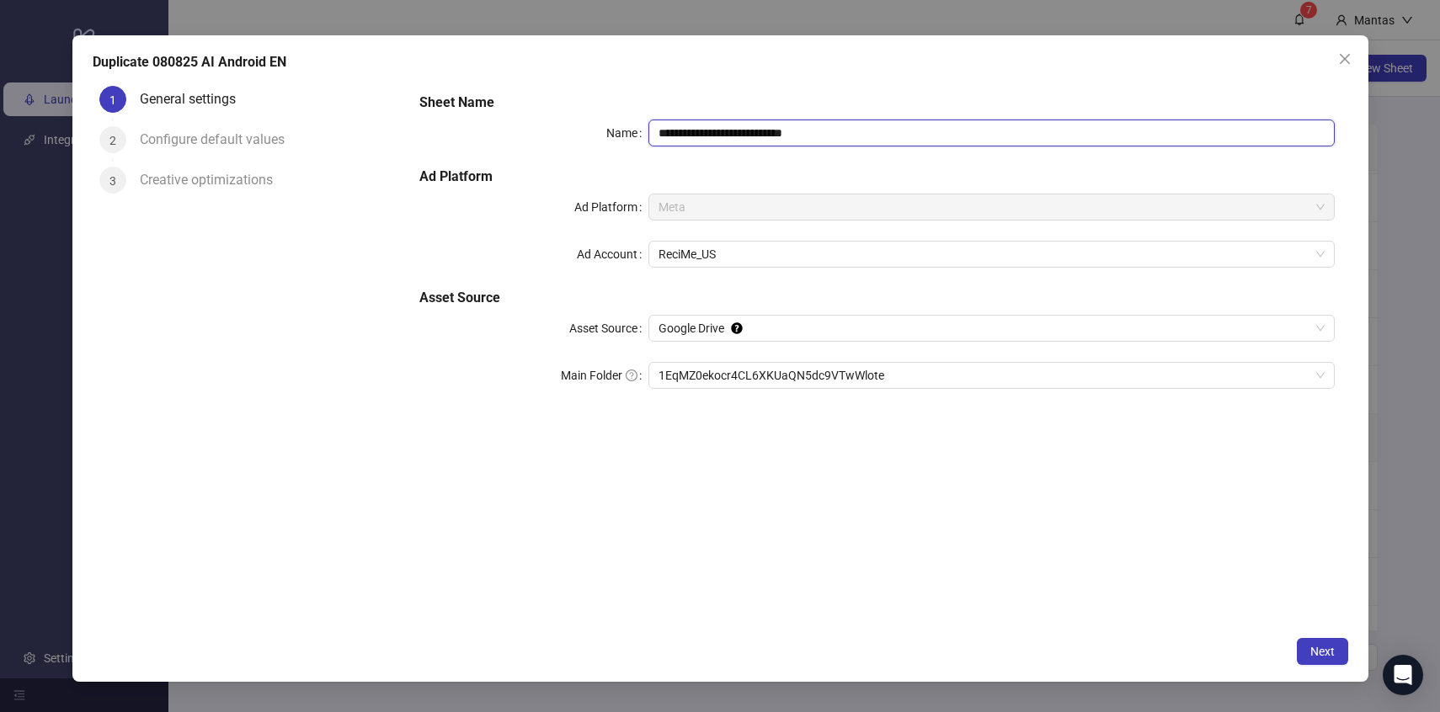
drag, startPoint x: 670, startPoint y: 129, endPoint x: 641, endPoint y: 130, distance: 28.6
click at [641, 130] on div "**********" at bounding box center [876, 133] width 915 height 27
drag, startPoint x: 860, startPoint y: 140, endPoint x: 776, endPoint y: 135, distance: 84.4
click at [776, 135] on input "**********" at bounding box center [991, 133] width 686 height 27
click at [784, 383] on span "1EqMZ0ekocr4CL6XKUaQN5dc9VTwWlote" at bounding box center [992, 375] width 666 height 25
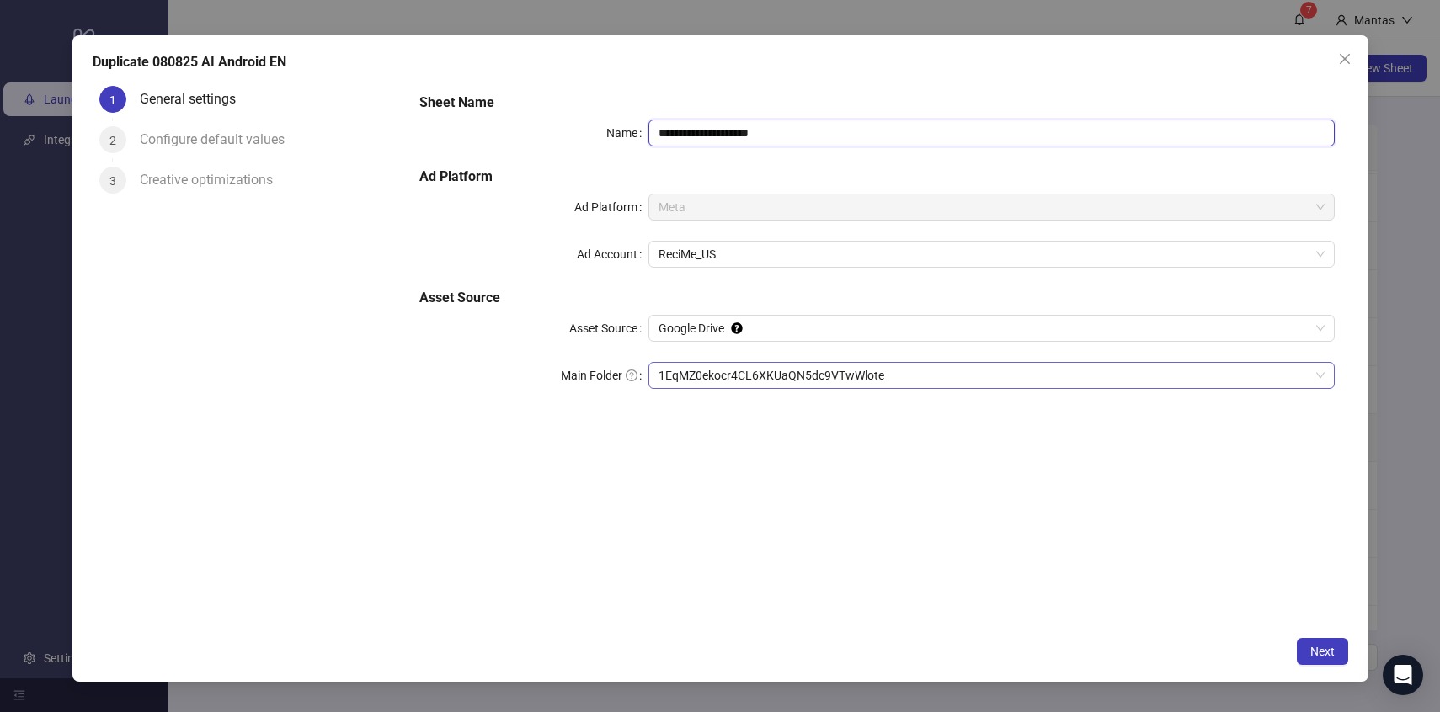
type input "**********"
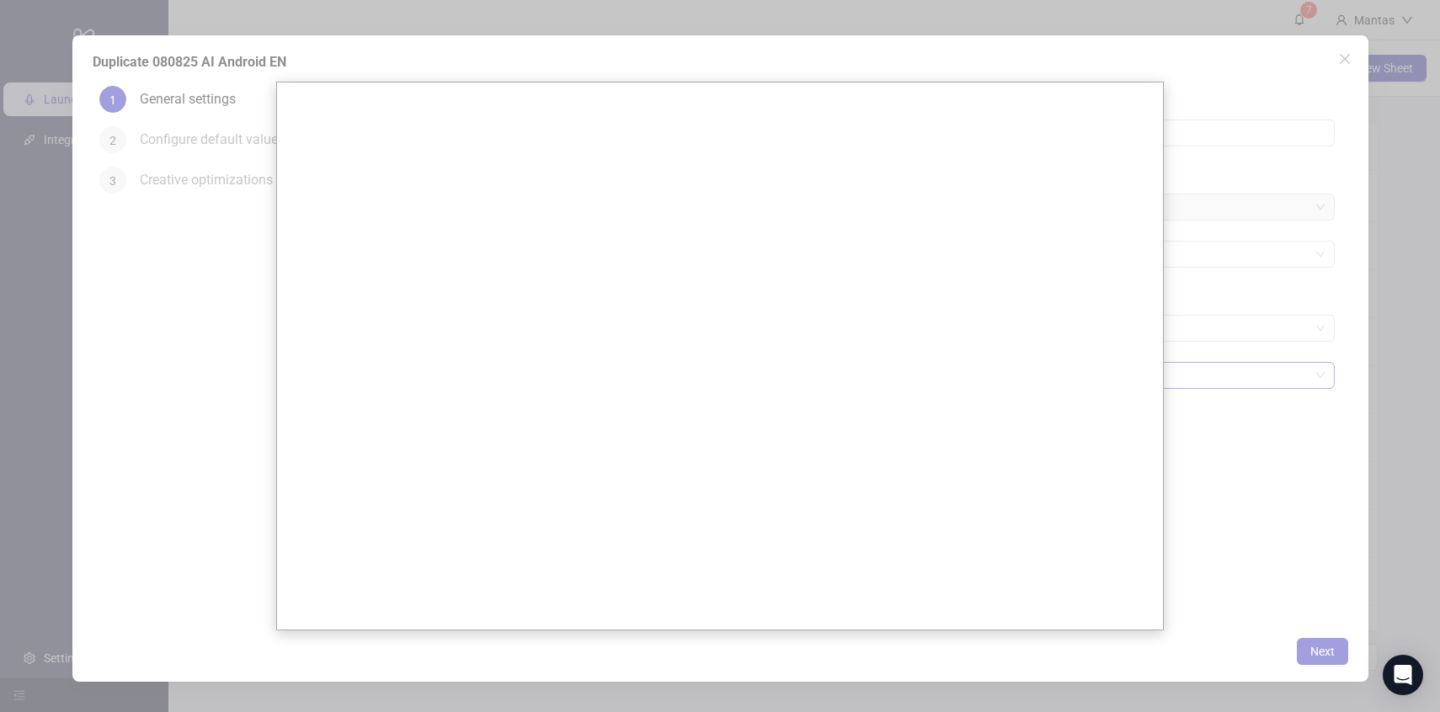
scroll to position [0, 0]
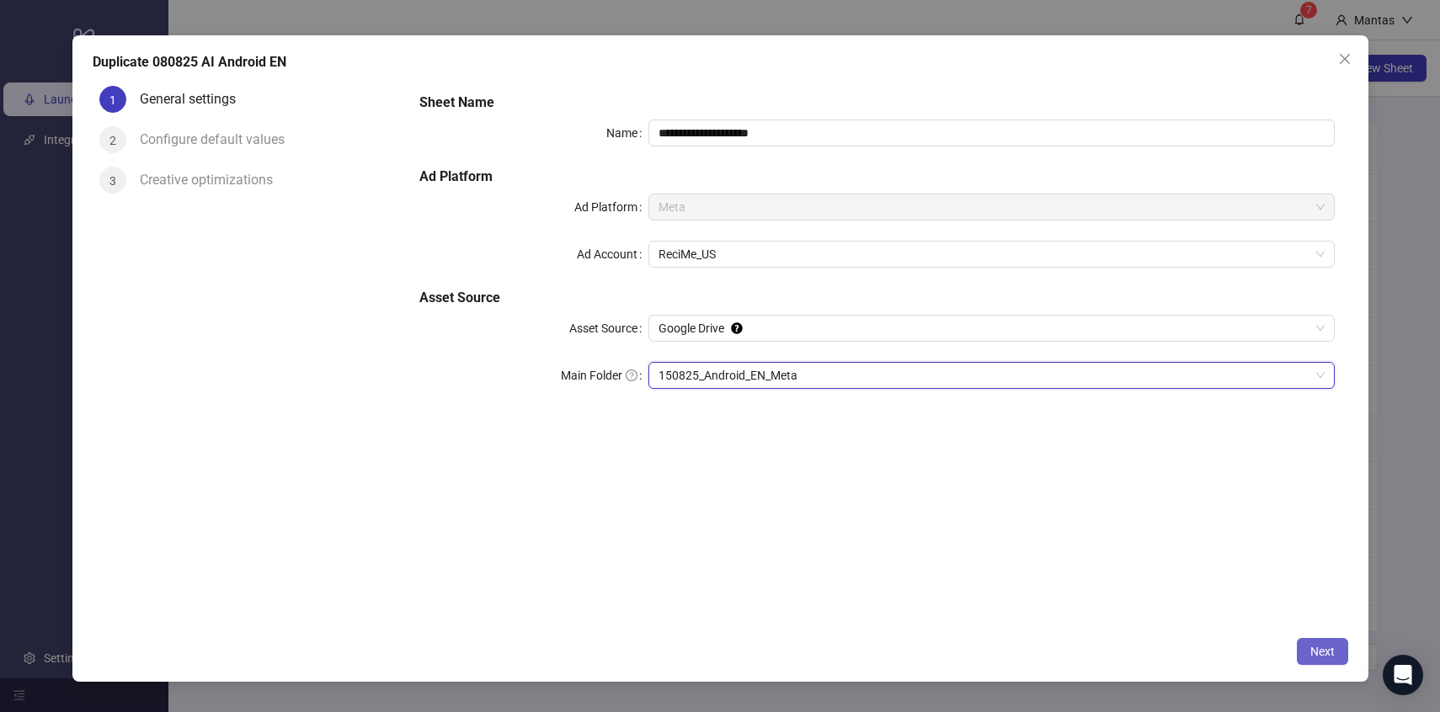
click at [1314, 647] on span "Next" at bounding box center [1322, 651] width 24 height 13
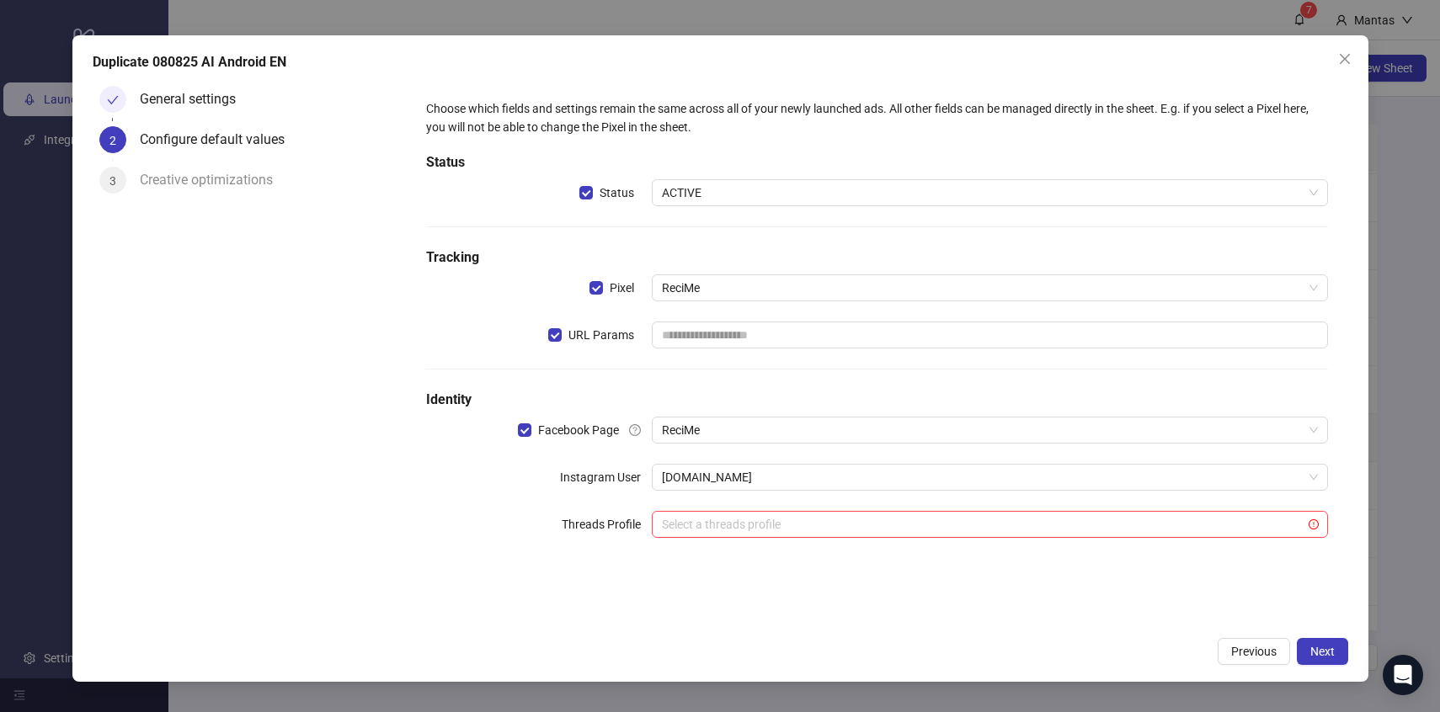
click at [554, 344] on label "URL Params" at bounding box center [600, 335] width 104 height 27
click at [1315, 638] on div "Duplicate 080825 AI Android EN General settings 2 Configure default values 3 Cr…" at bounding box center [720, 358] width 1296 height 646
click at [1315, 639] on button "Next" at bounding box center [1322, 651] width 51 height 27
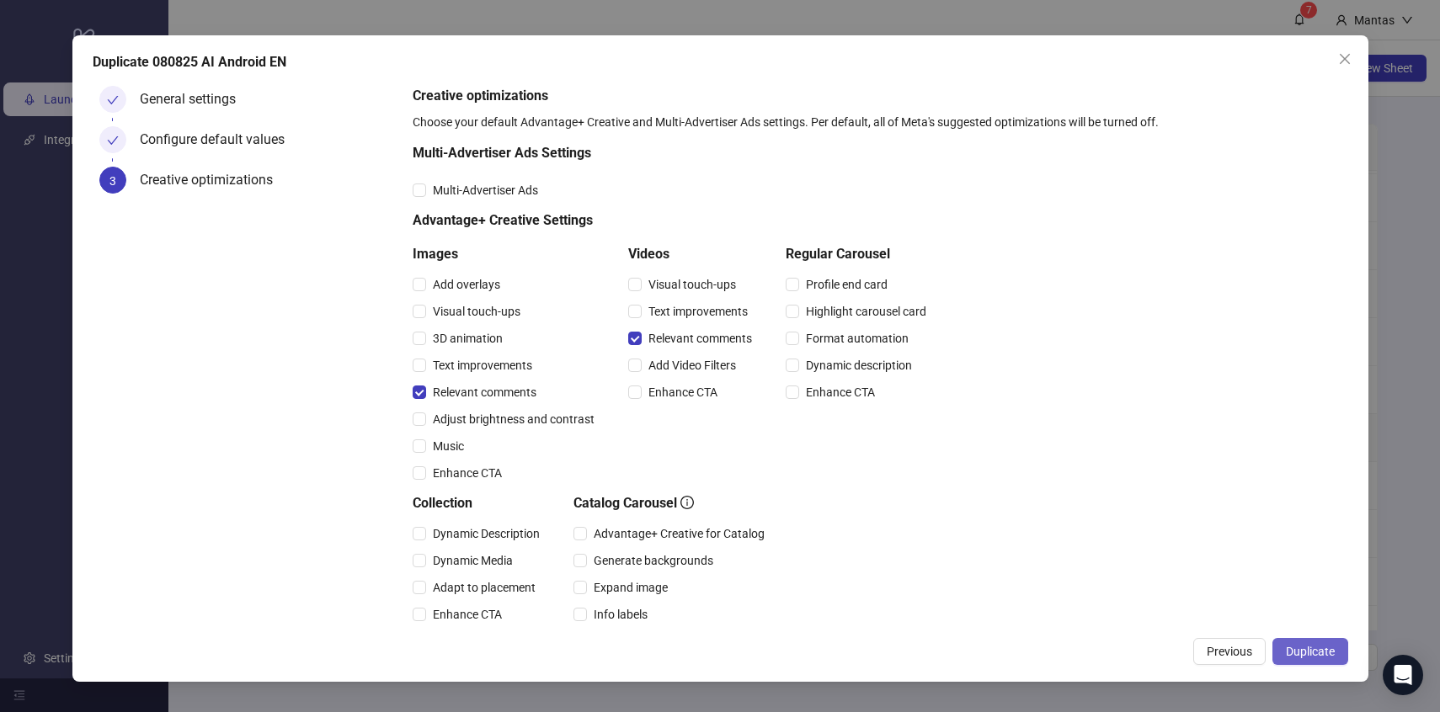
click at [1326, 658] on span "Duplicate" at bounding box center [1310, 651] width 49 height 13
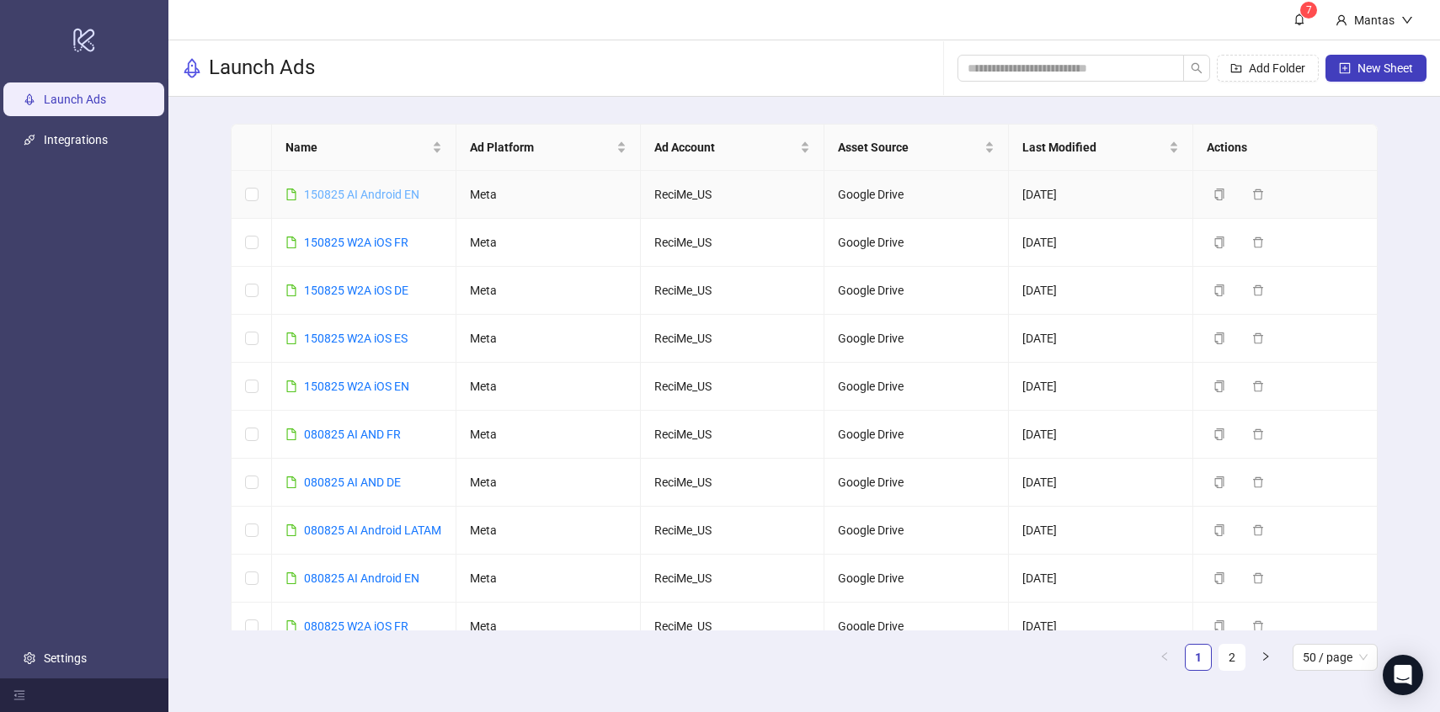
click at [345, 189] on link "150825 AI Android EN" at bounding box center [361, 194] width 115 height 13
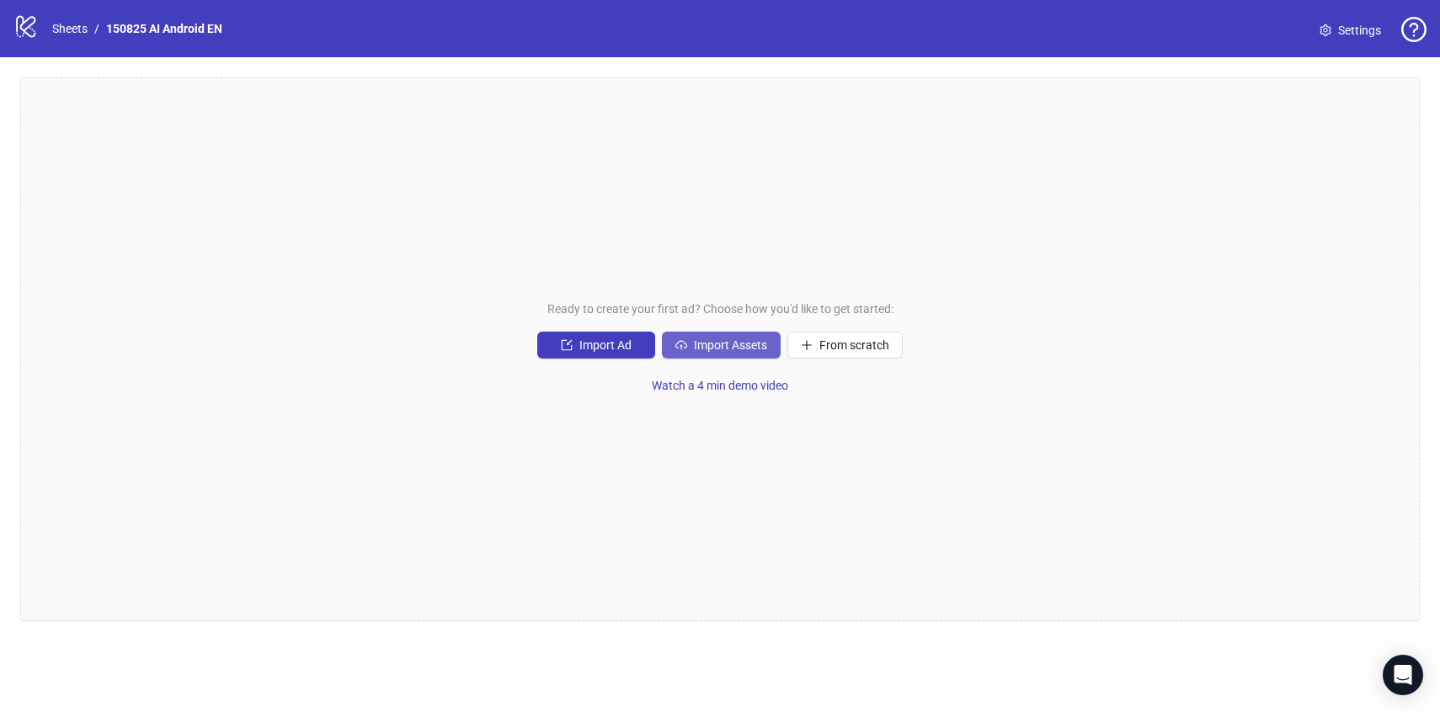
click at [755, 344] on span "Import Assets" at bounding box center [730, 345] width 73 height 13
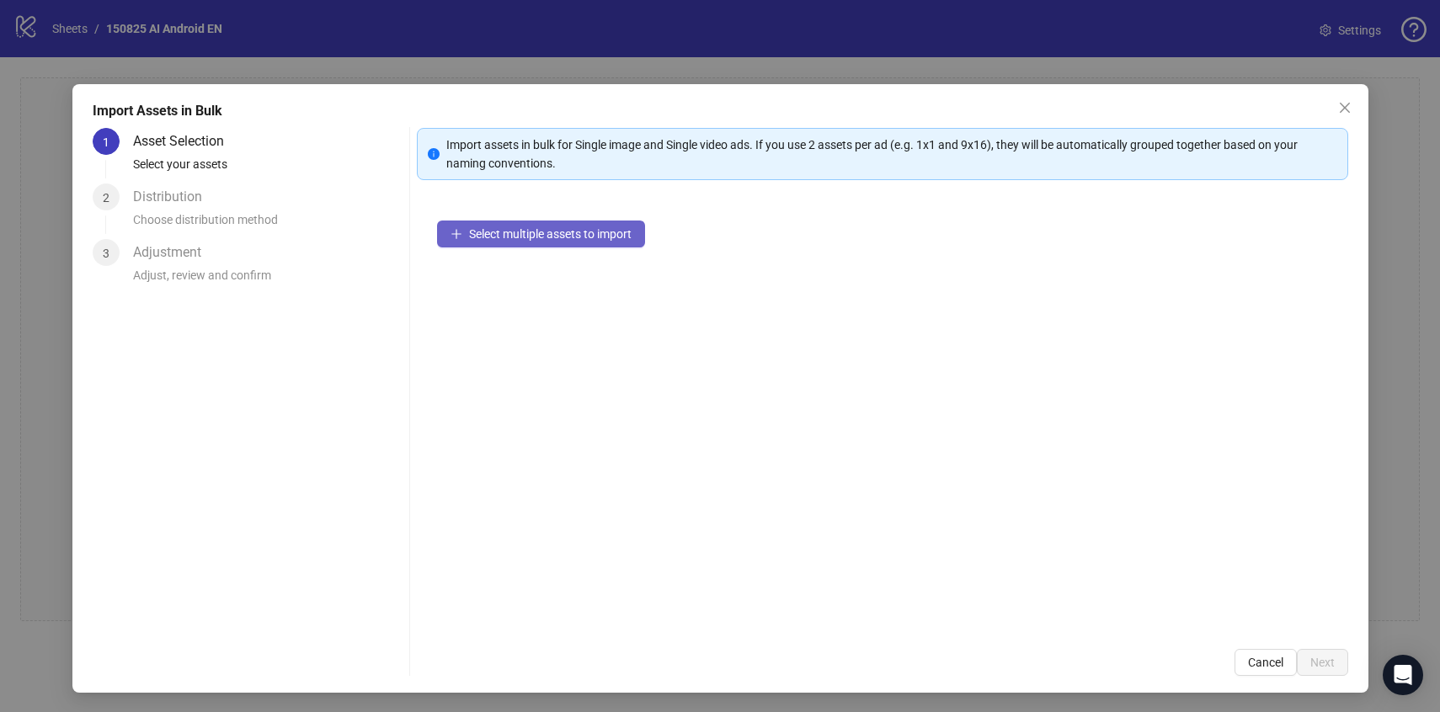
click at [593, 234] on span "Select multiple assets to import" at bounding box center [550, 233] width 163 height 13
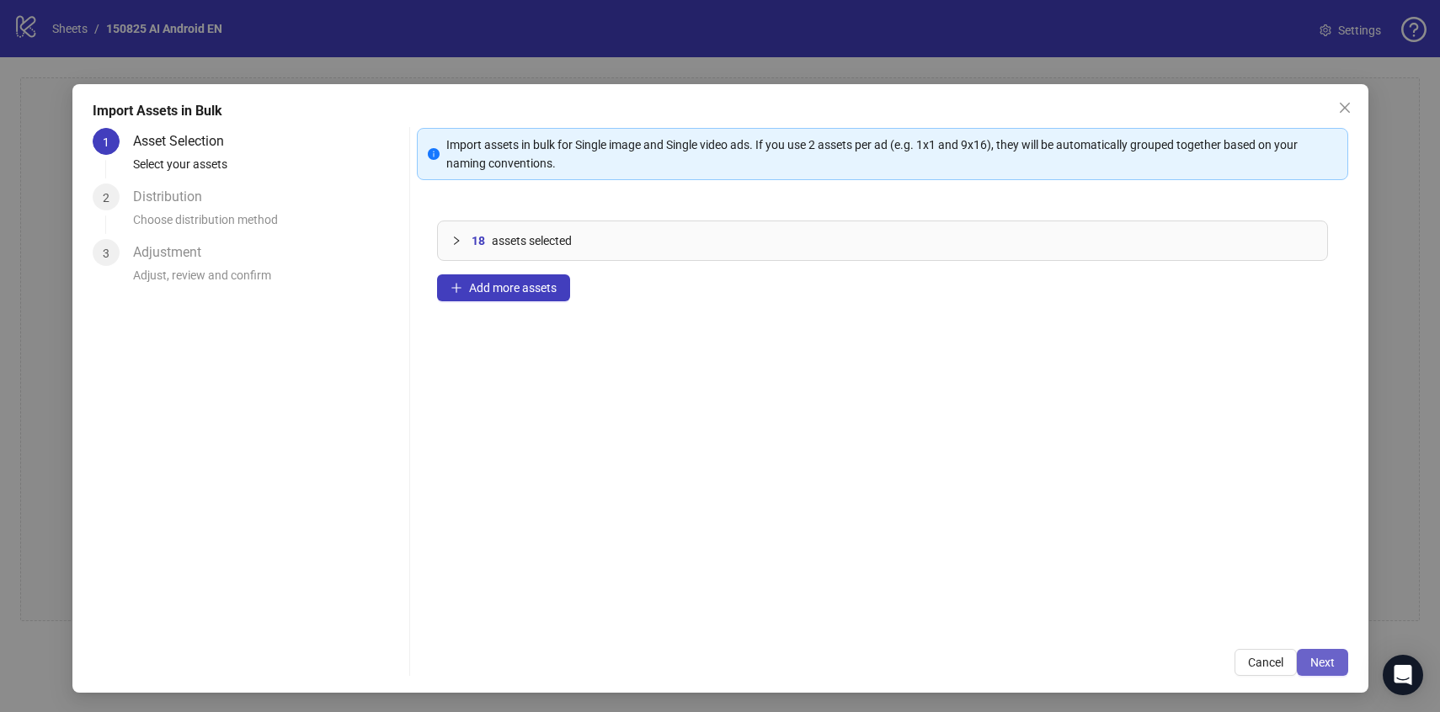
click at [1332, 660] on span "Next" at bounding box center [1322, 662] width 24 height 13
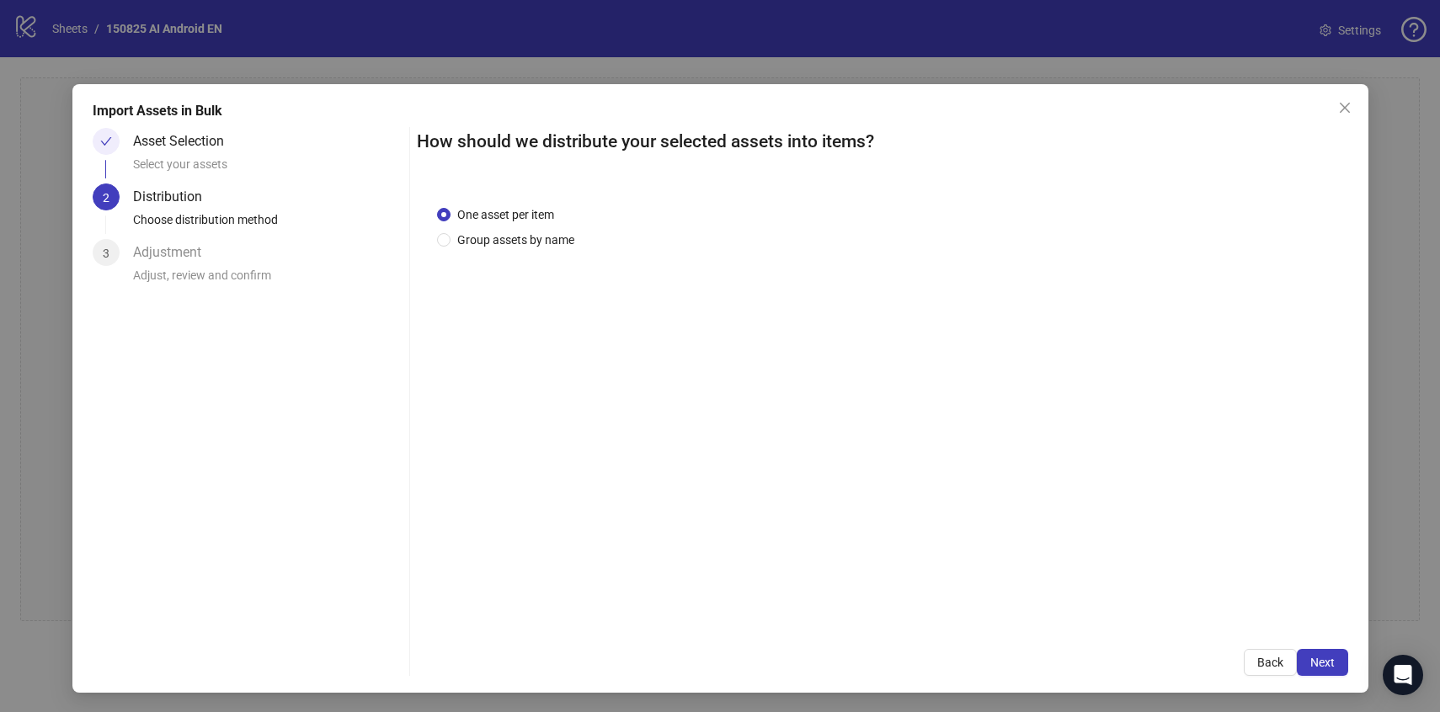
click at [1332, 660] on span "Next" at bounding box center [1322, 662] width 24 height 13
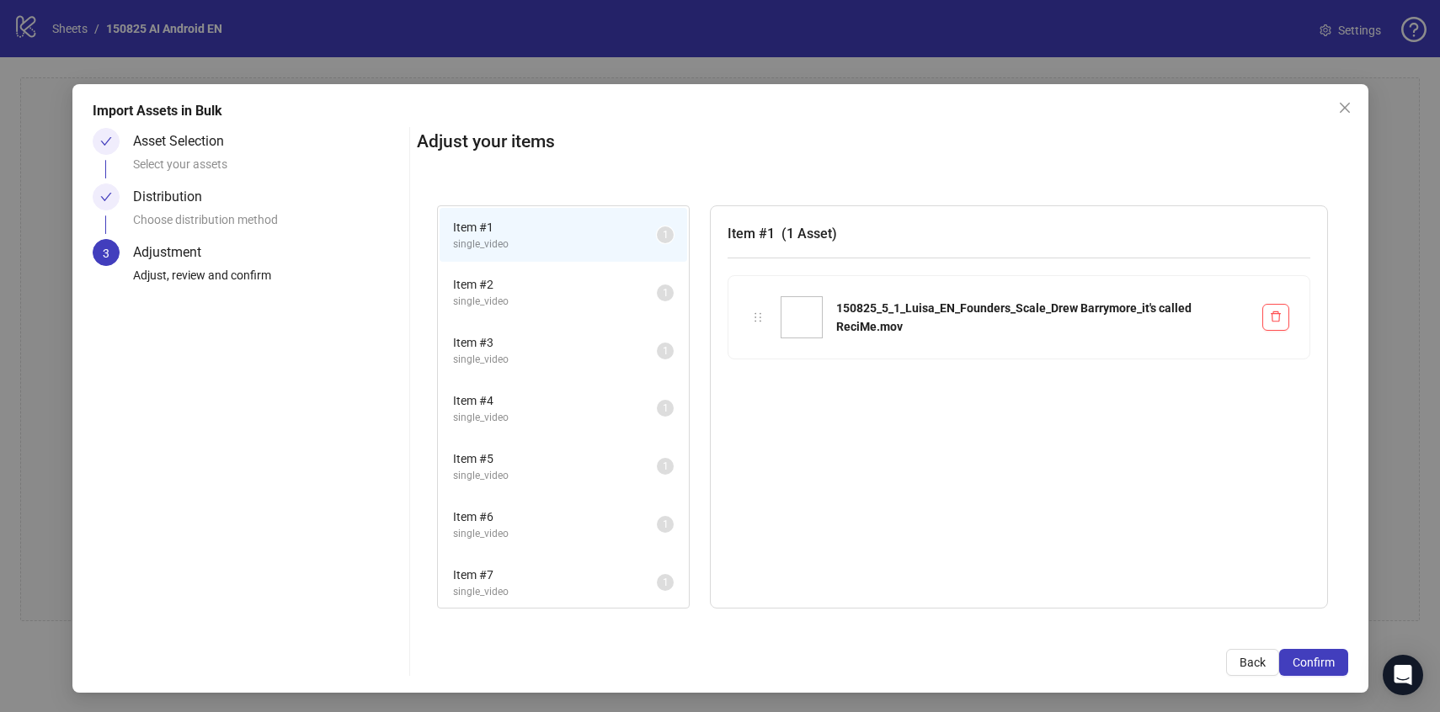
click at [1332, 660] on span "Confirm" at bounding box center [1314, 662] width 42 height 13
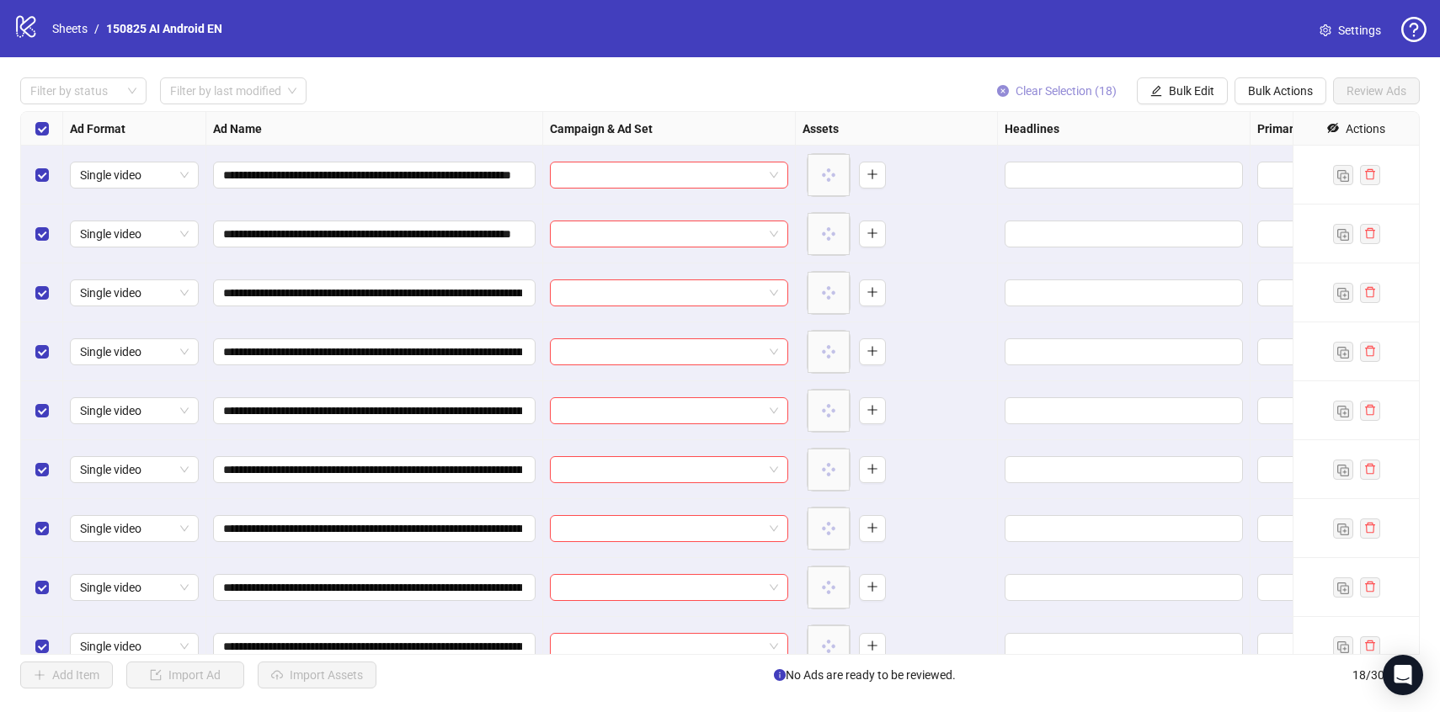
click at [1072, 86] on span "Clear Selection (18)" at bounding box center [1066, 90] width 101 height 13
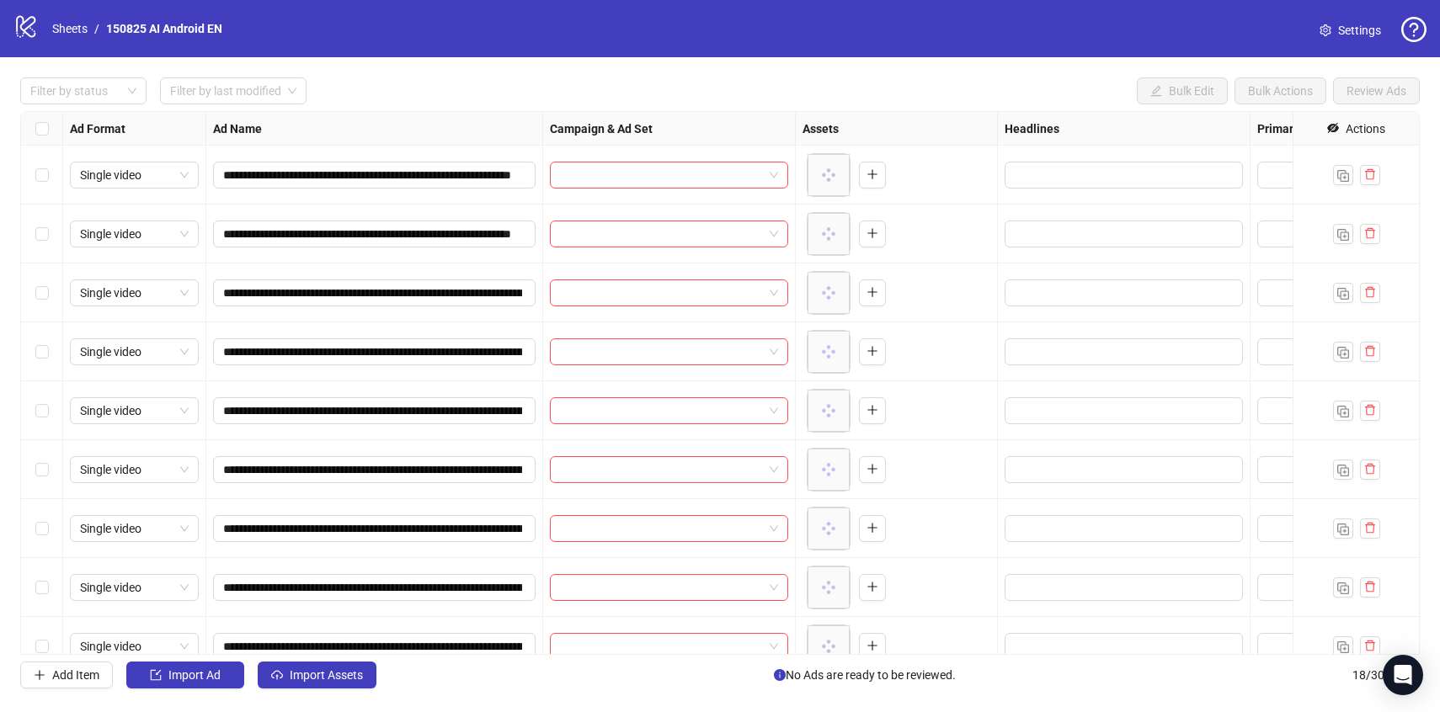
click at [41, 164] on div "Select row 1" at bounding box center [42, 175] width 42 height 59
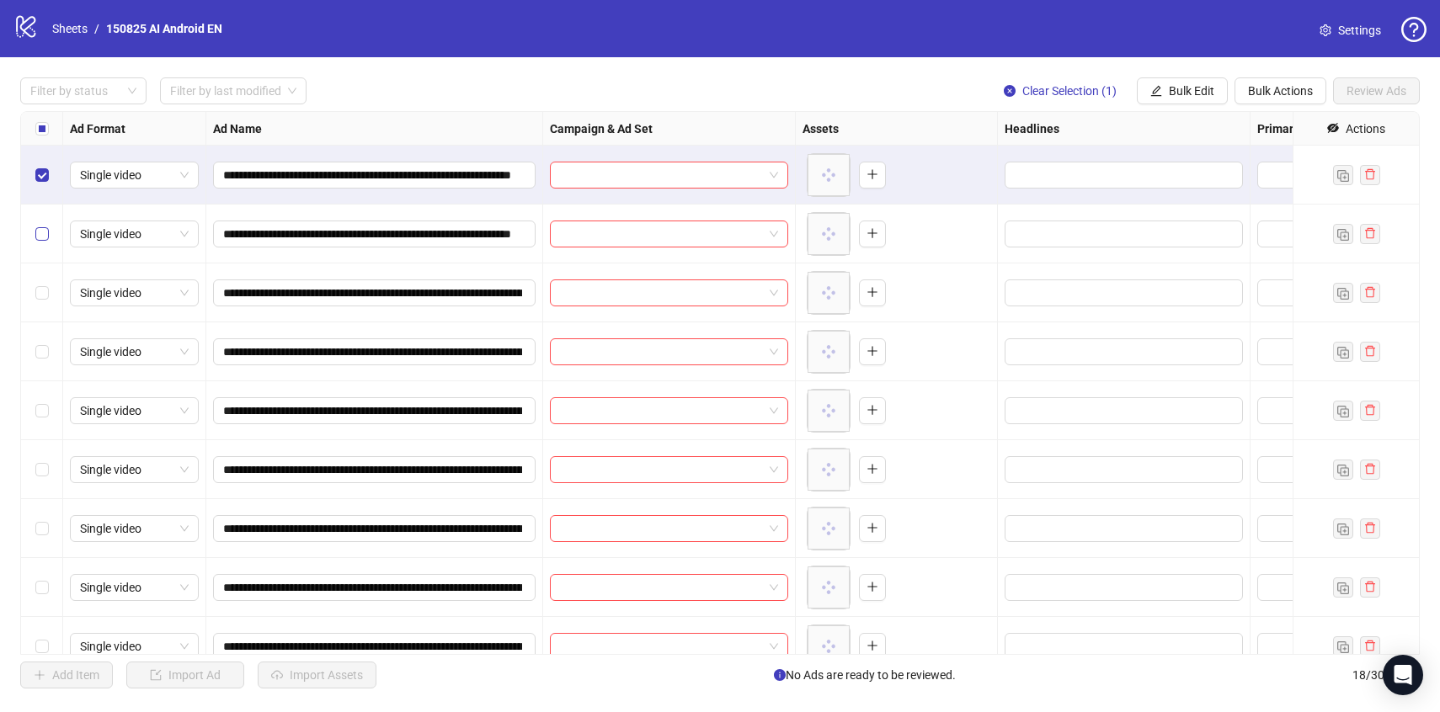
click at [40, 241] on label "Select row 2" at bounding box center [41, 234] width 13 height 19
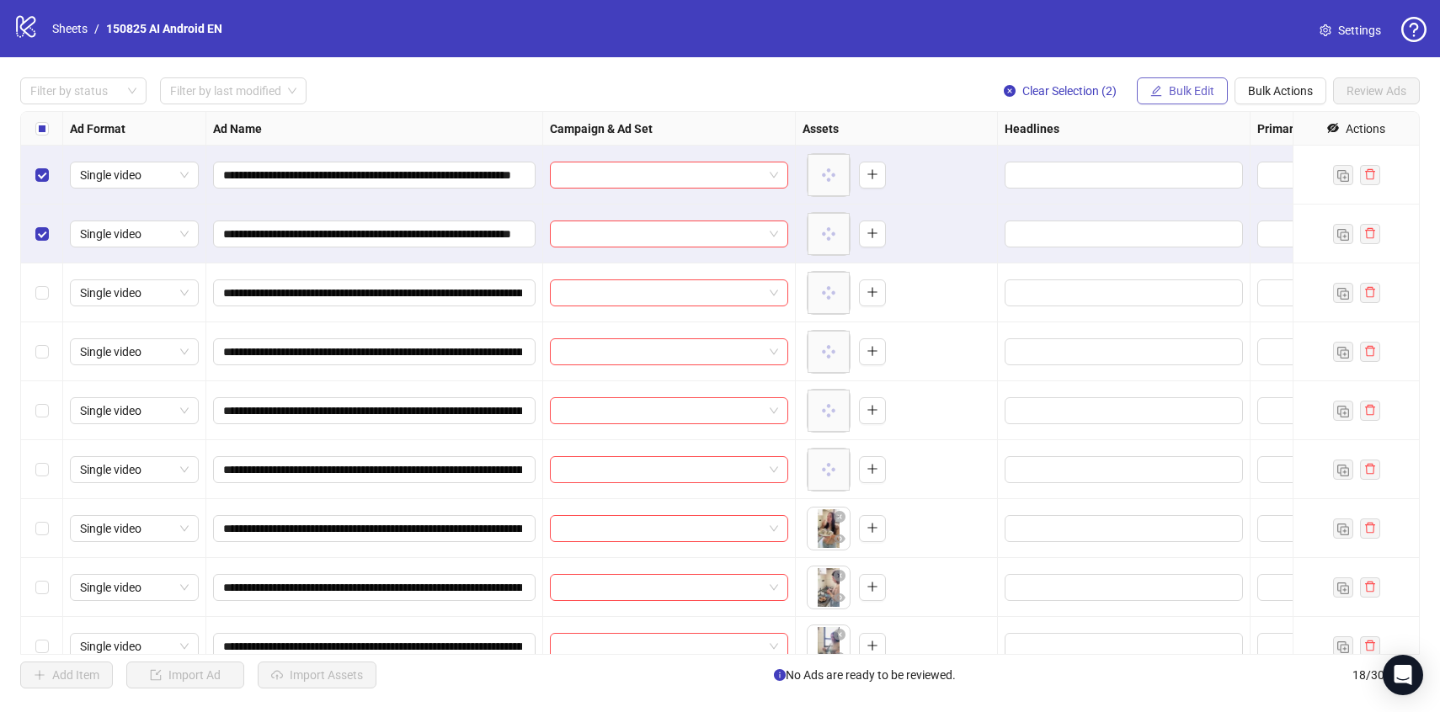
click at [1166, 90] on button "Bulk Edit" at bounding box center [1182, 90] width 91 height 27
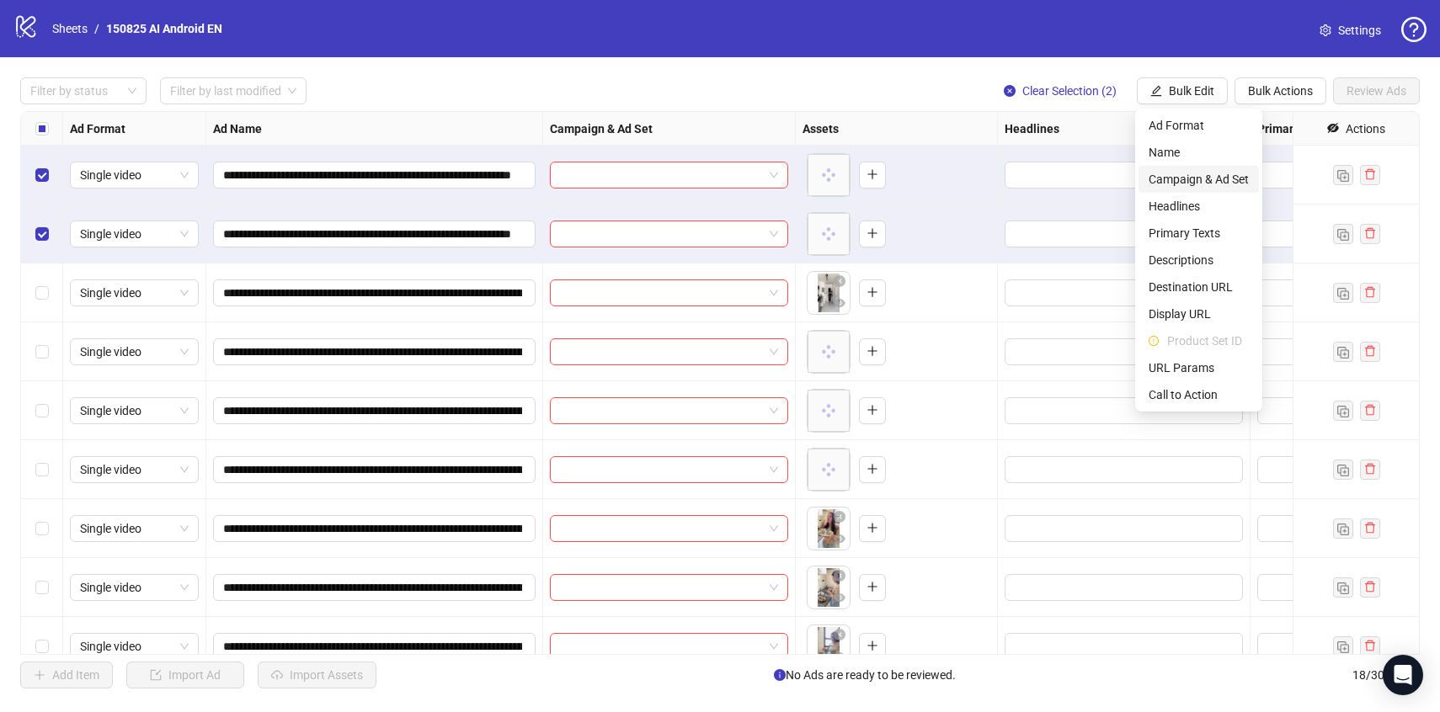
click at [1166, 168] on li "Campaign & Ad Set" at bounding box center [1199, 179] width 120 height 27
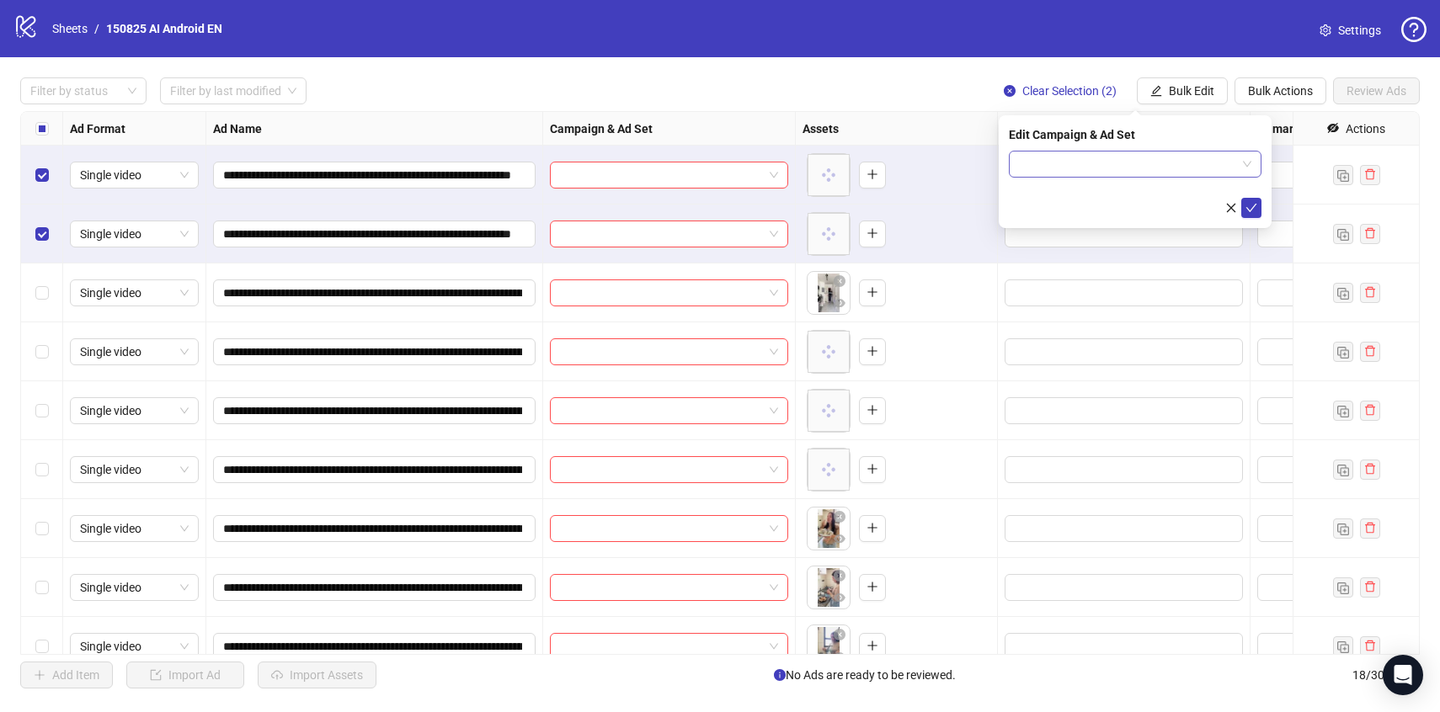
click at [1160, 163] on input "search" at bounding box center [1127, 164] width 217 height 25
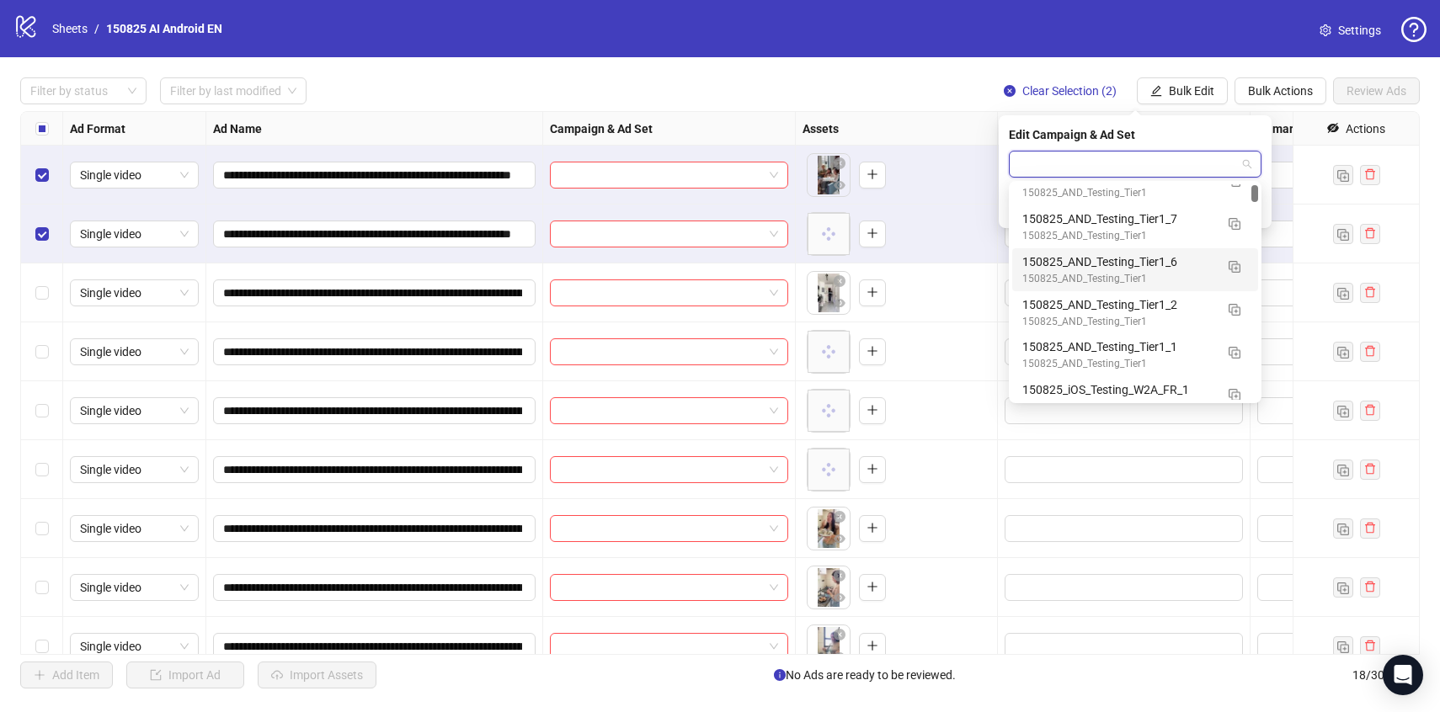
scroll to position [118, 0]
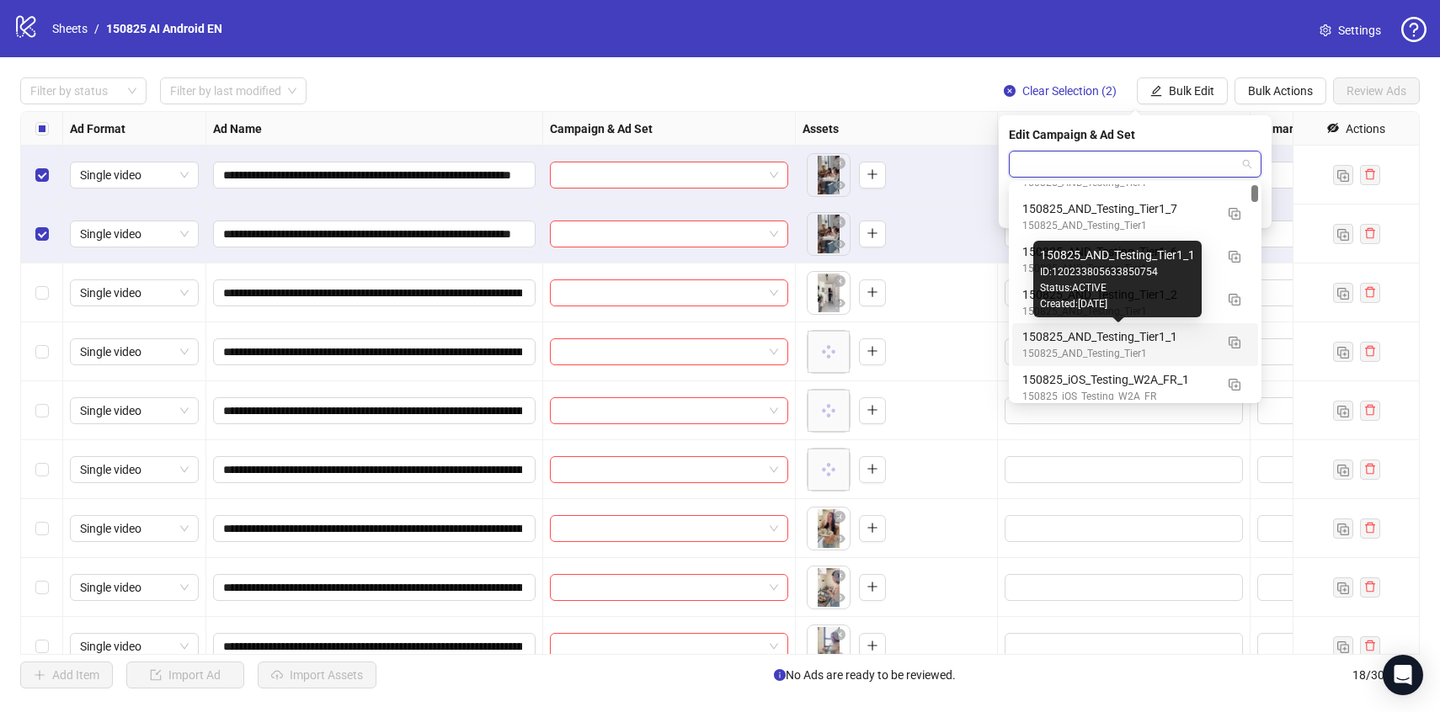
click at [1199, 343] on div "150825_AND_Testing_Tier1_1" at bounding box center [1118, 337] width 192 height 19
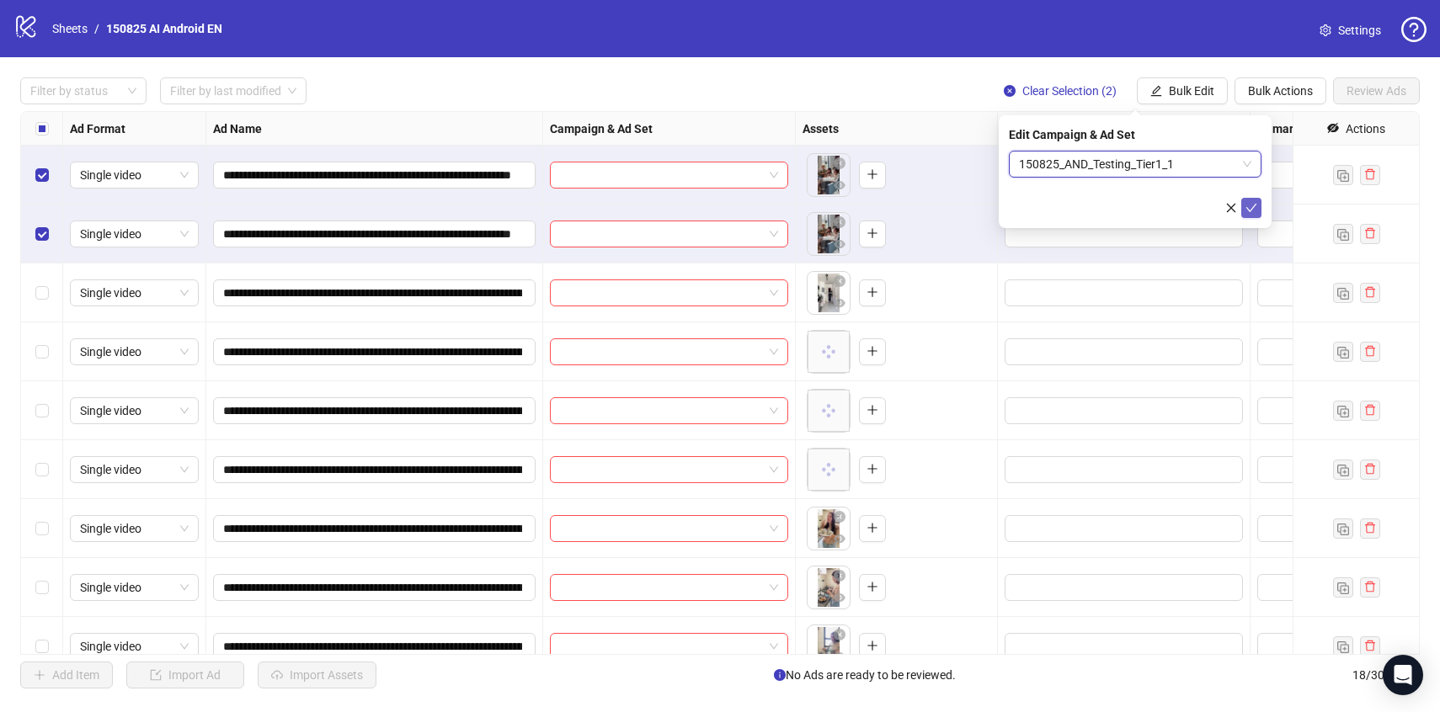
click at [1250, 216] on button "submit" at bounding box center [1251, 208] width 20 height 20
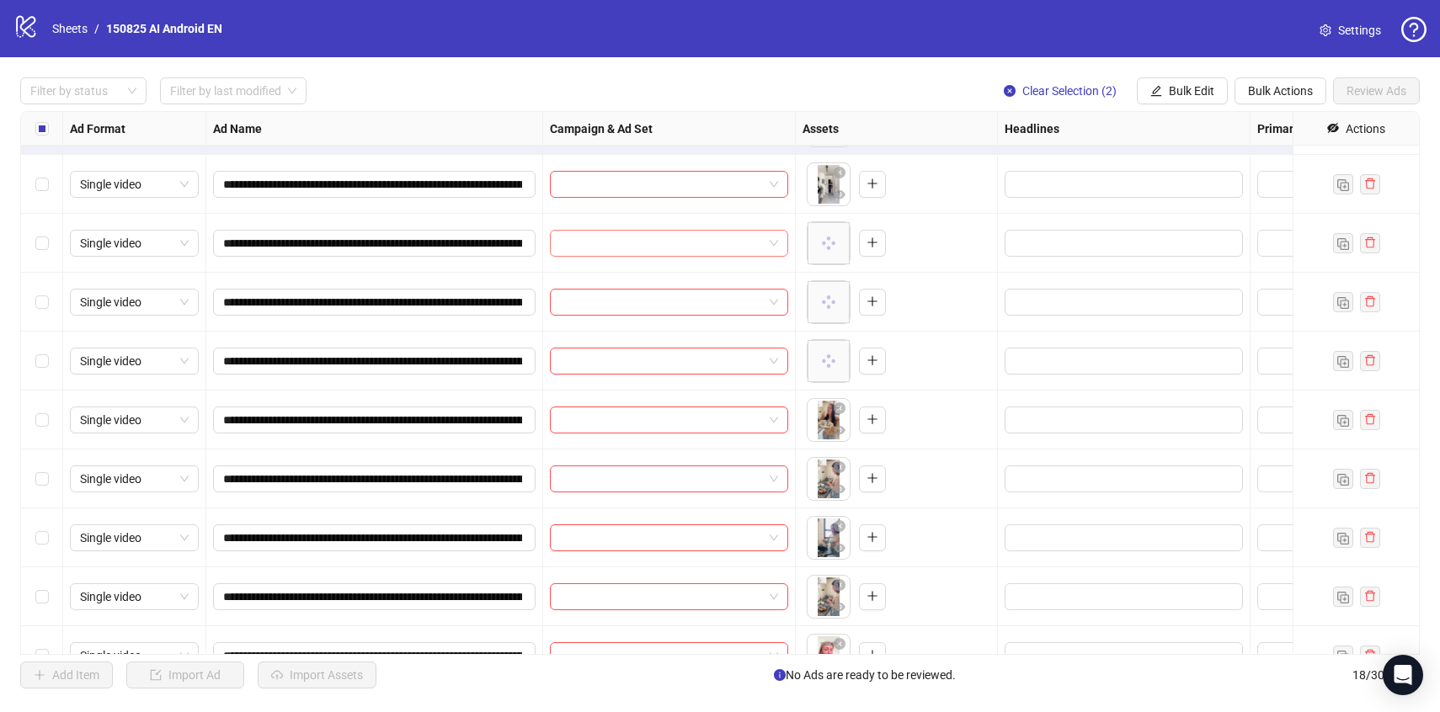
scroll to position [139, 0]
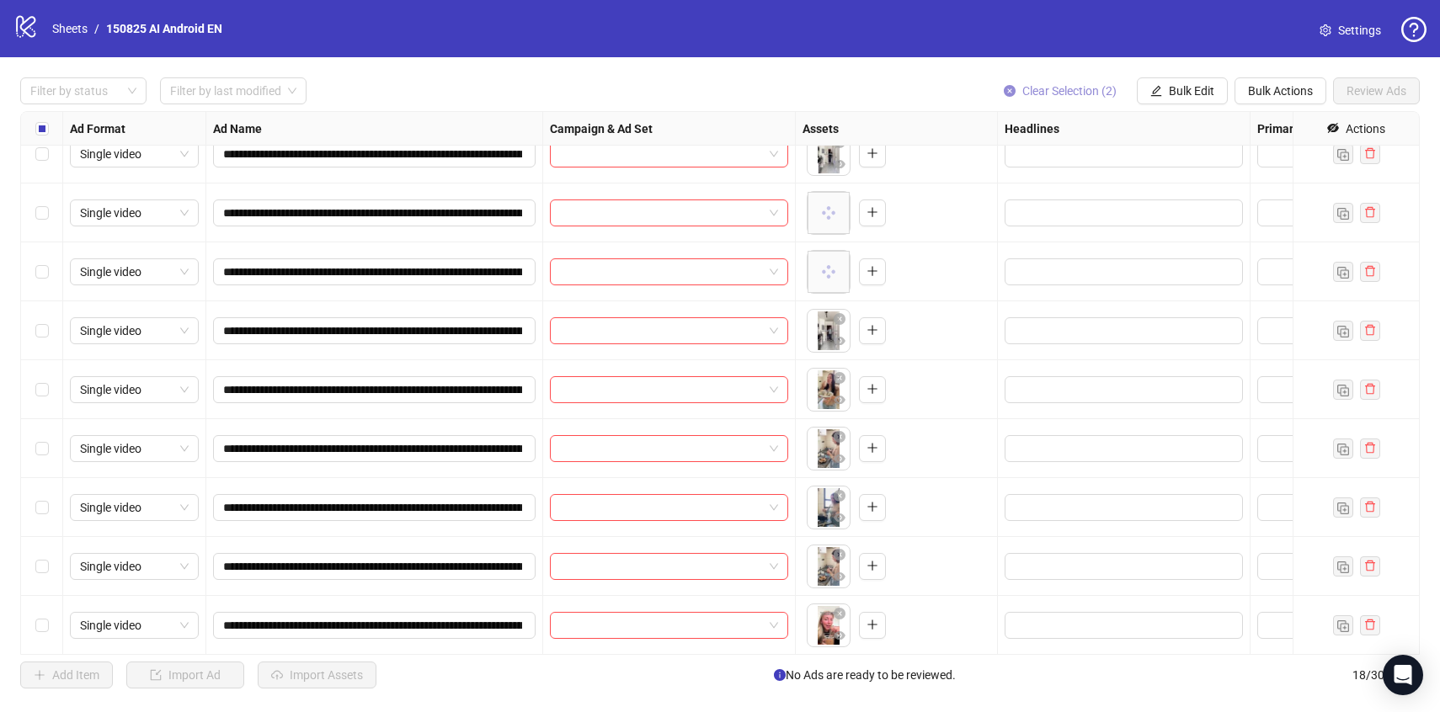
click at [1038, 88] on span "Clear Selection (2)" at bounding box center [1069, 90] width 94 height 13
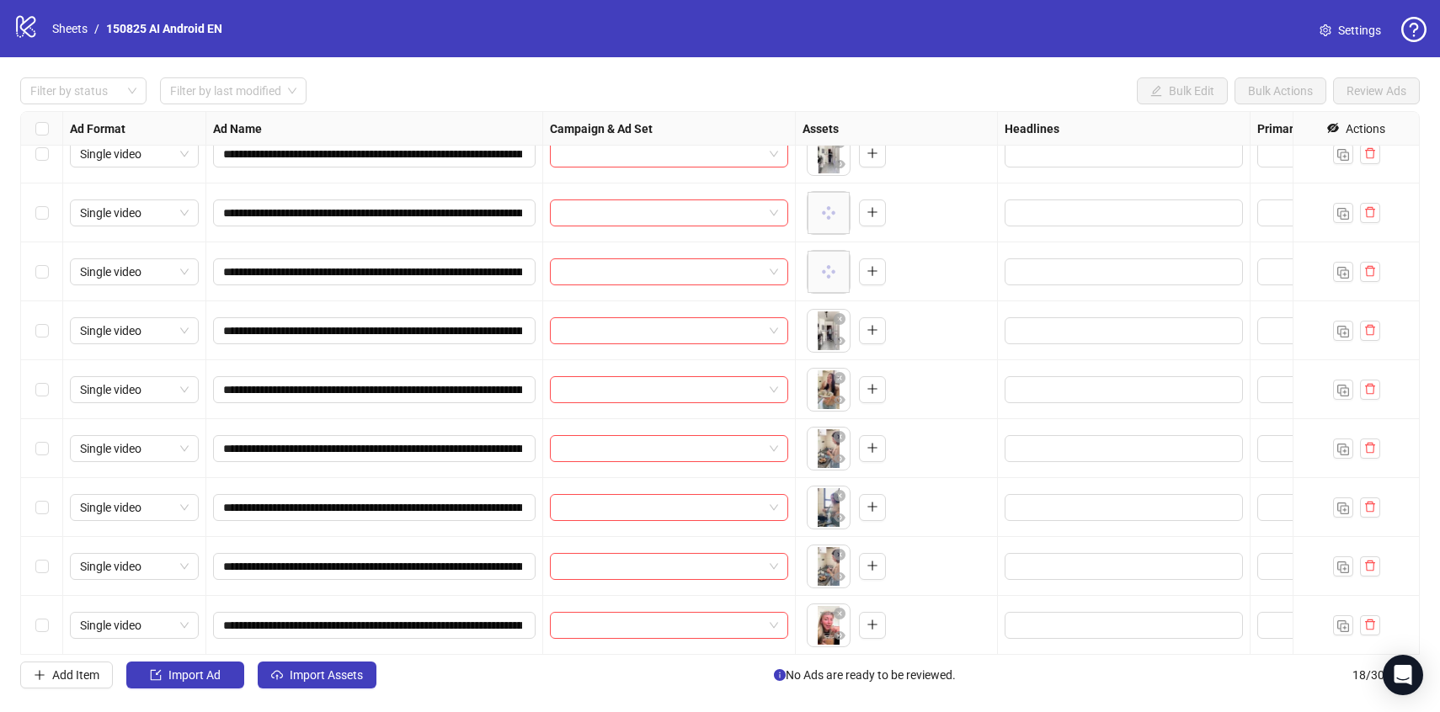
scroll to position [73, 0]
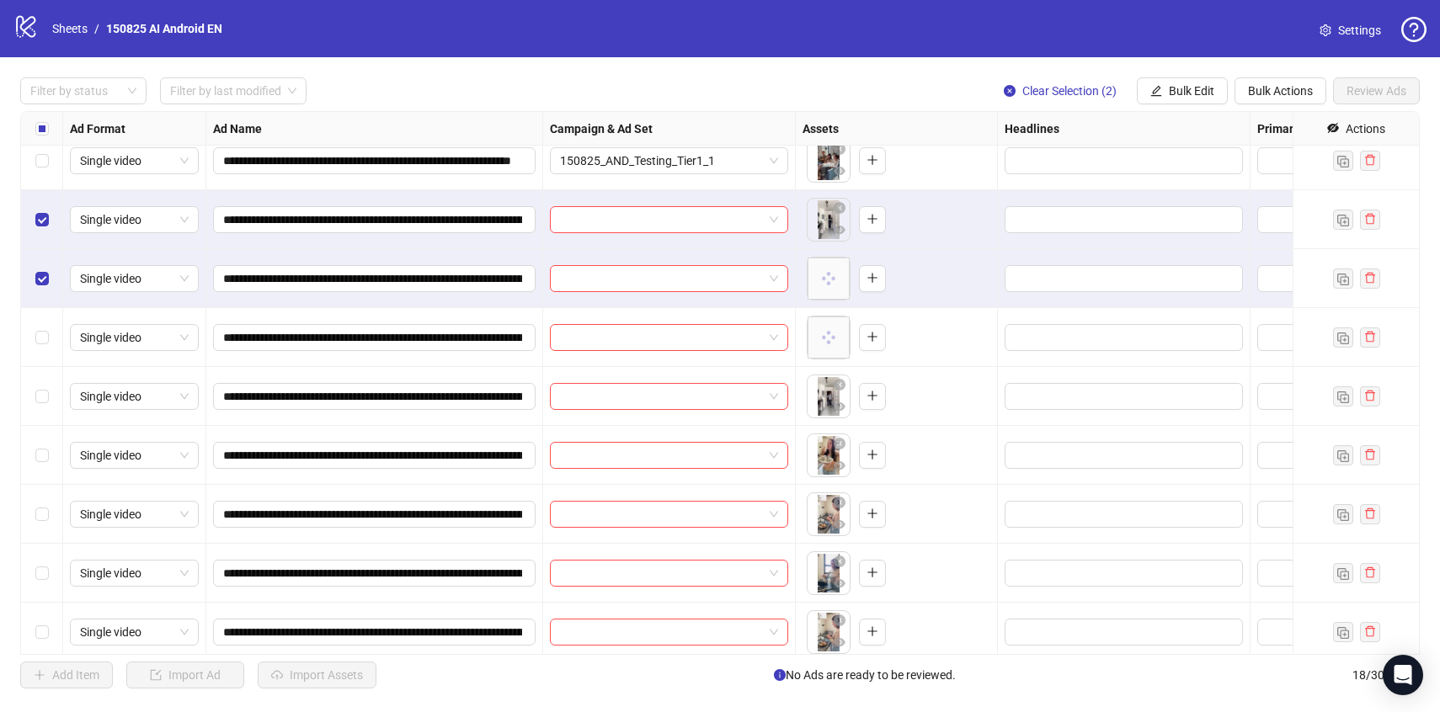
click at [44, 326] on div "Select row 5" at bounding box center [42, 337] width 42 height 59
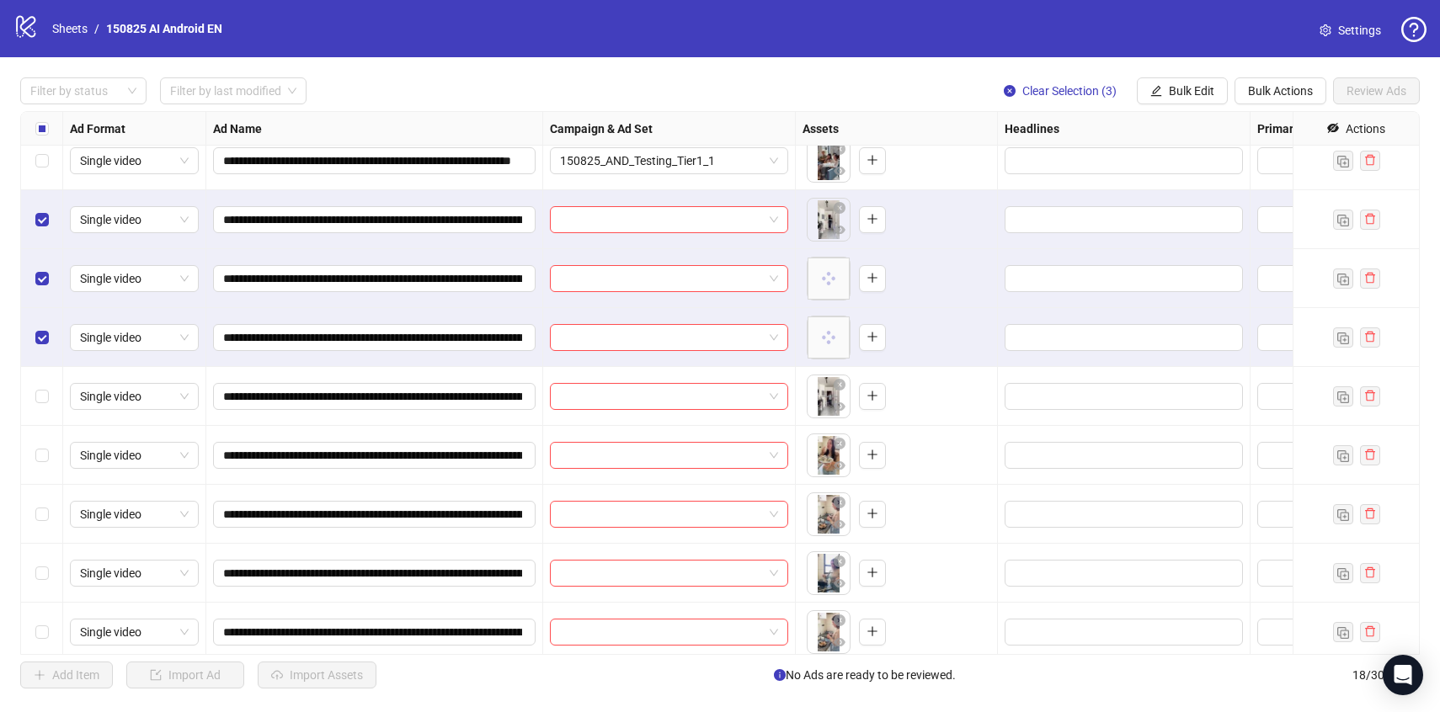
click at [44, 385] on div "Select row 6" at bounding box center [42, 396] width 42 height 59
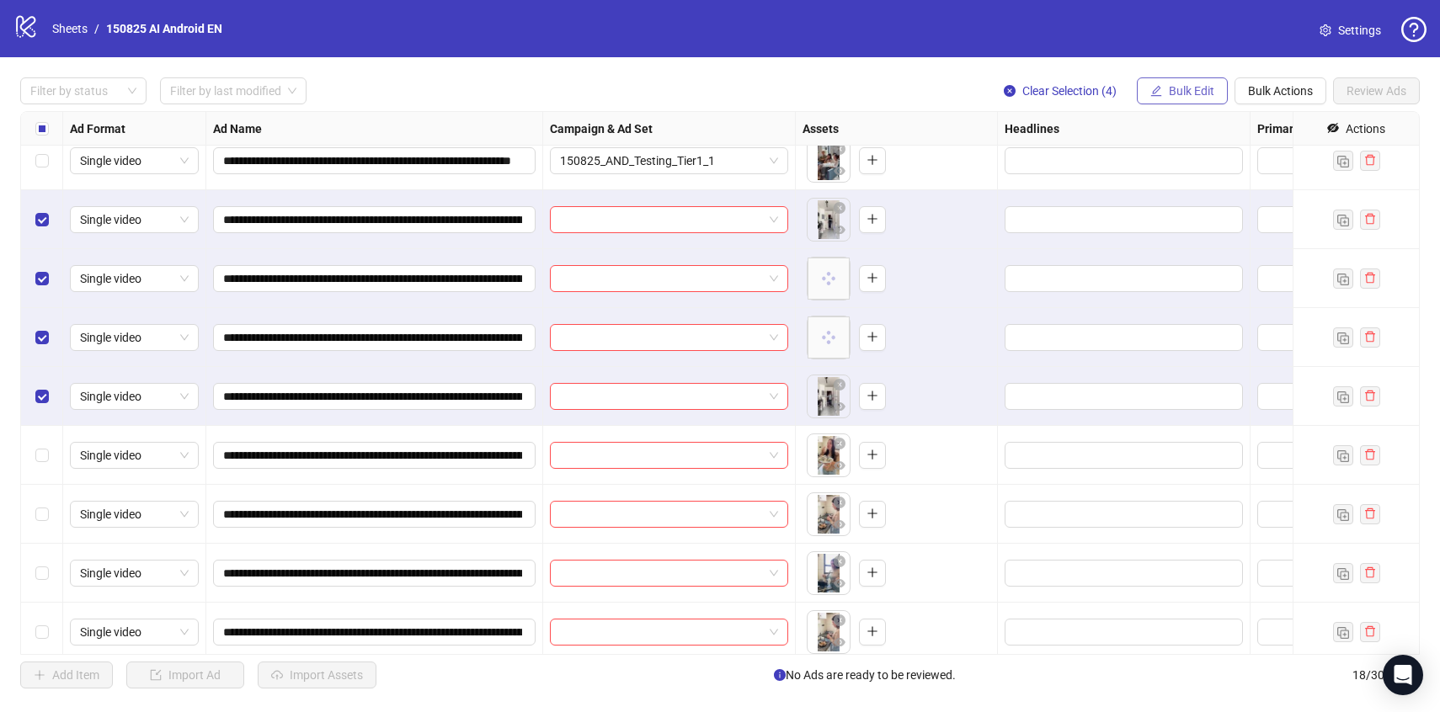
click at [1174, 99] on button "Bulk Edit" at bounding box center [1182, 90] width 91 height 27
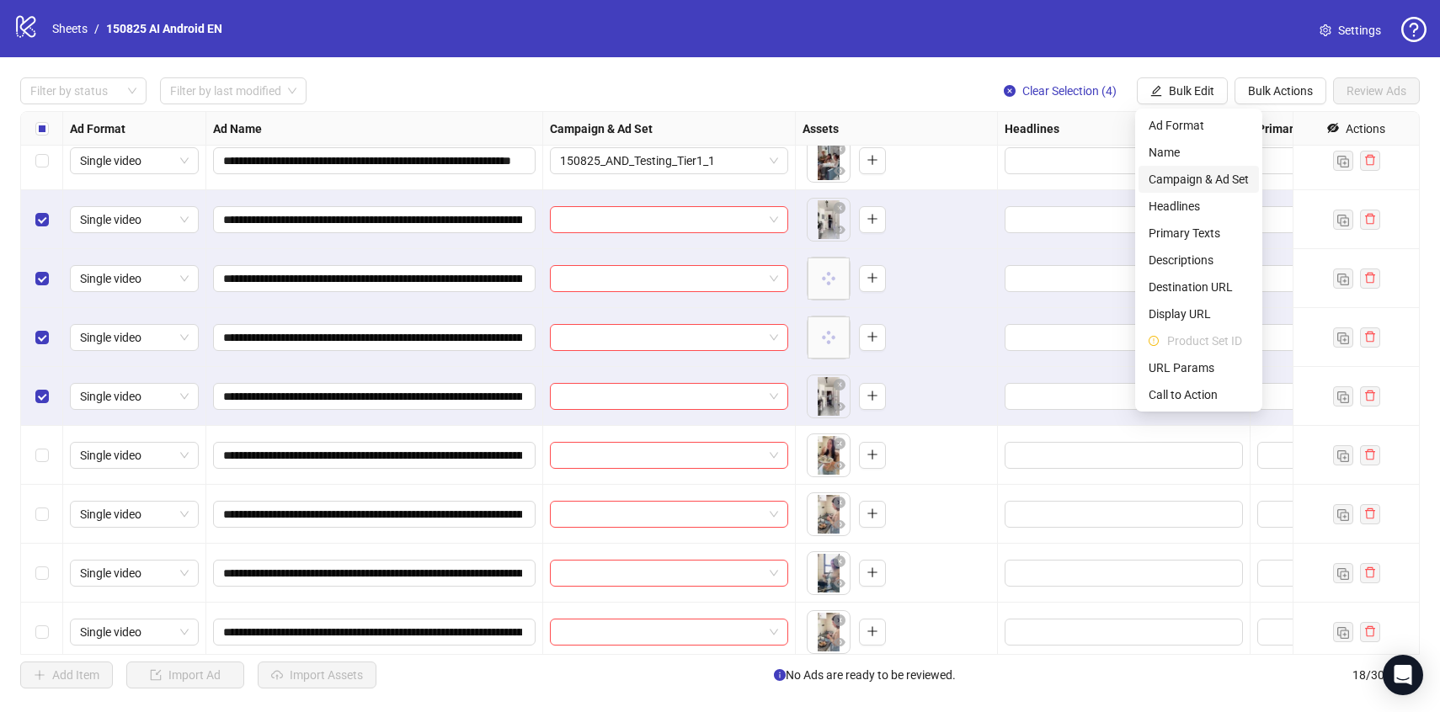
click at [1176, 175] on span "Campaign & Ad Set" at bounding box center [1199, 179] width 100 height 19
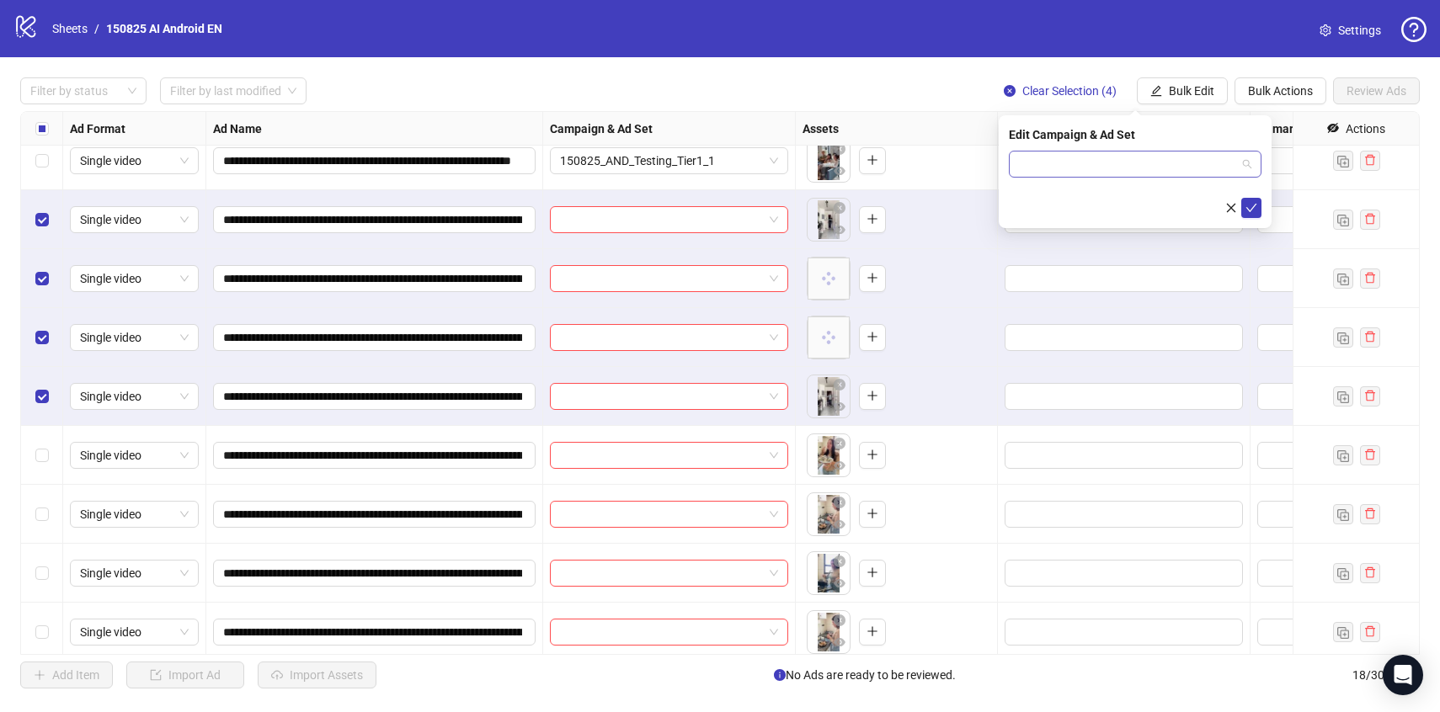
click at [1171, 173] on input "search" at bounding box center [1127, 164] width 217 height 25
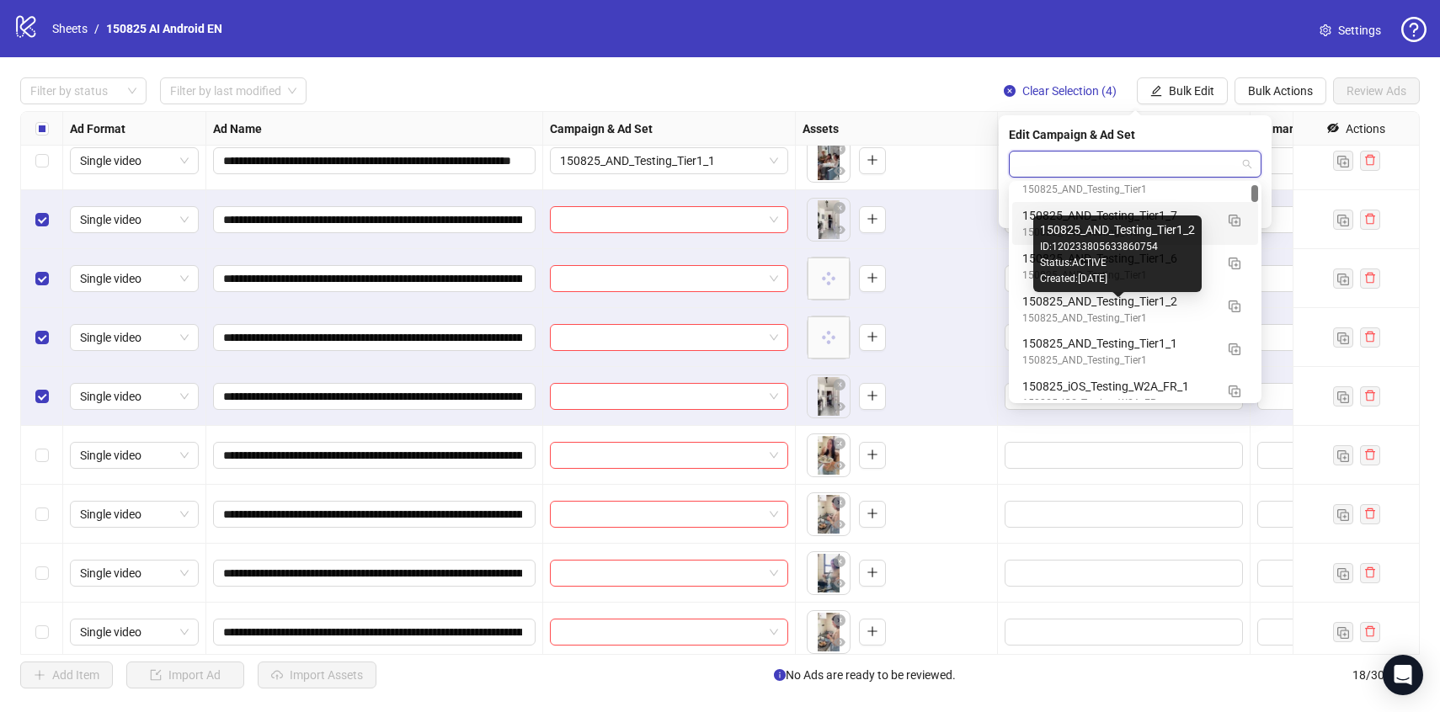
scroll to position [113, 0]
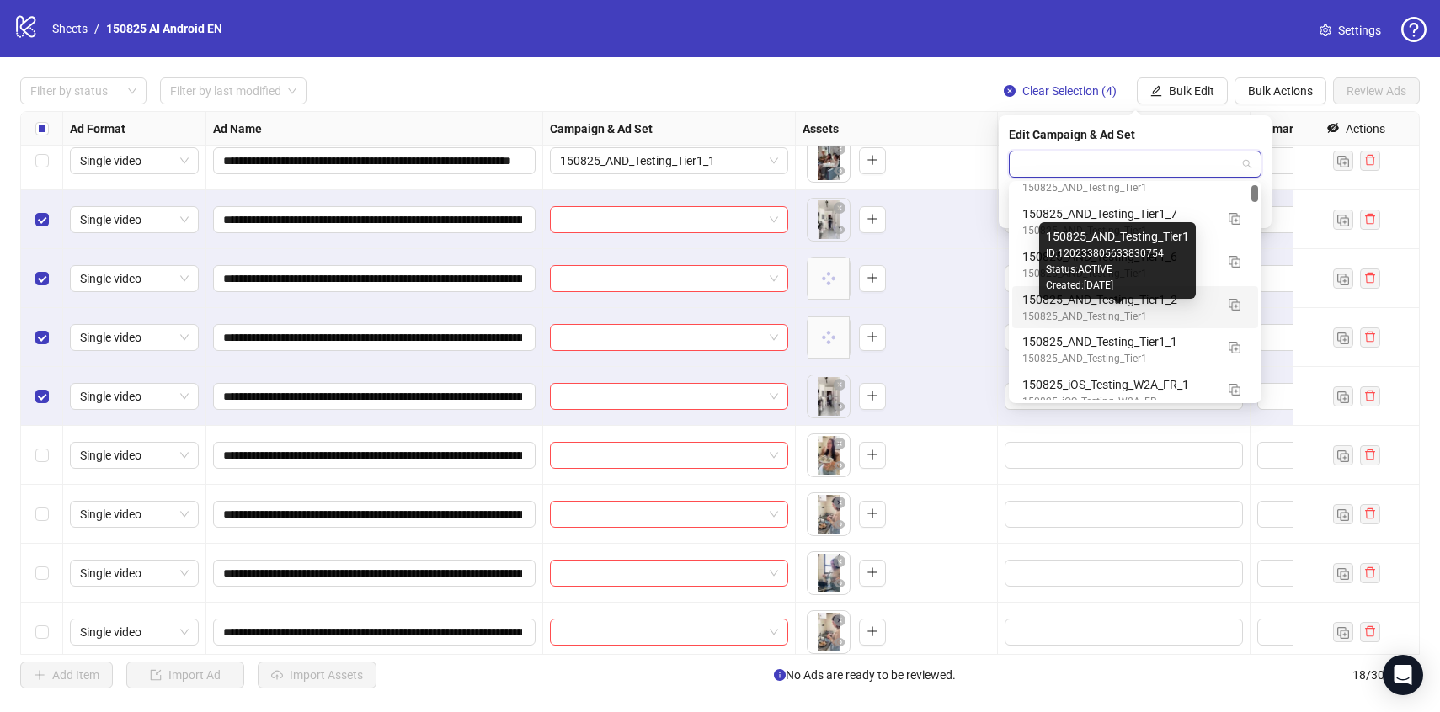
click at [1190, 312] on div "150825_AND_Testing_Tier1" at bounding box center [1118, 317] width 192 height 16
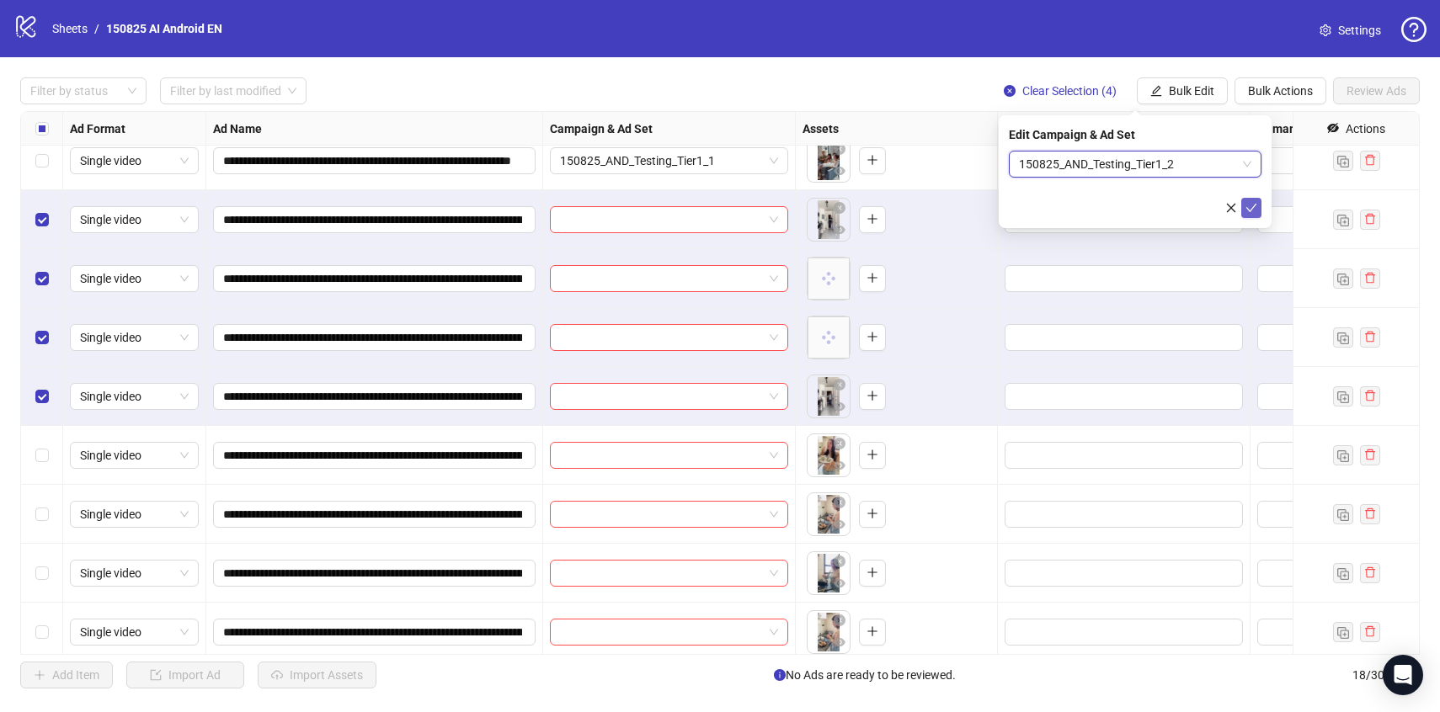
click at [1244, 208] on button "submit" at bounding box center [1251, 208] width 20 height 20
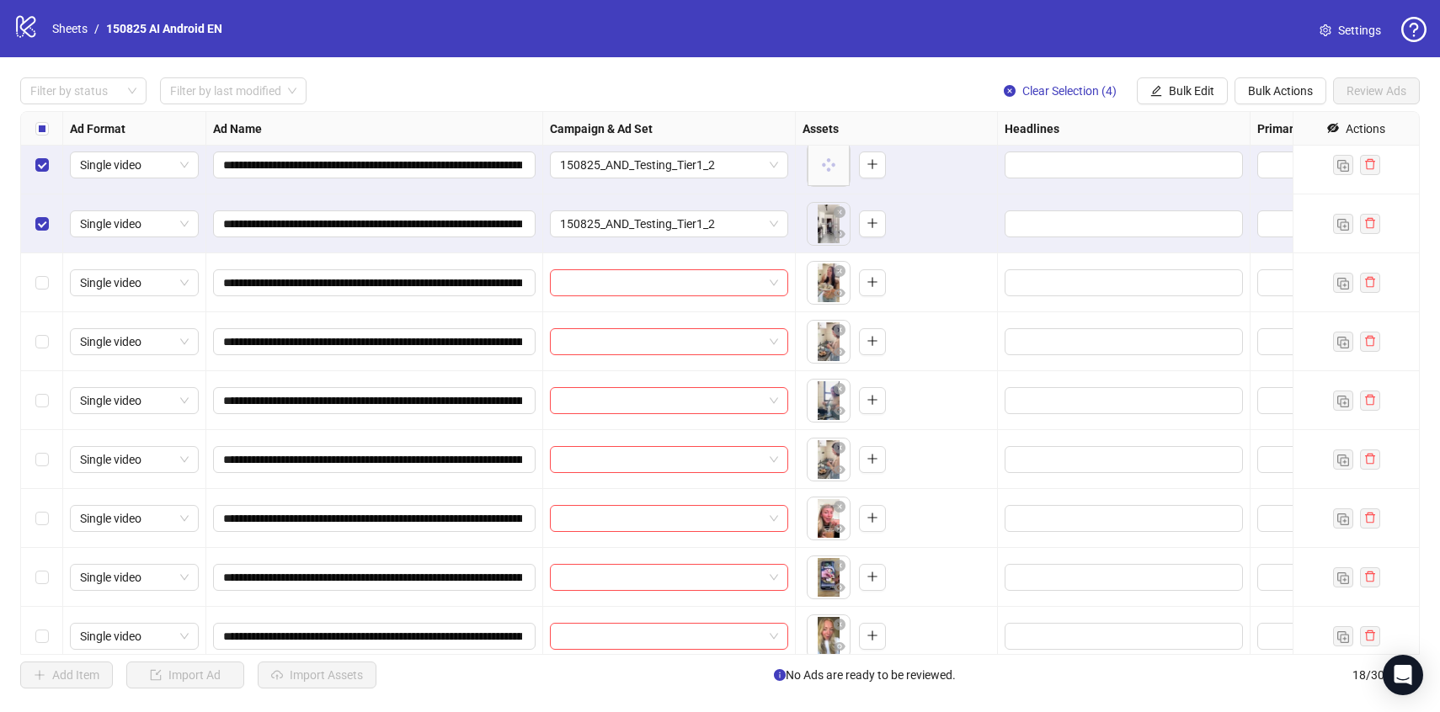
scroll to position [267, 0]
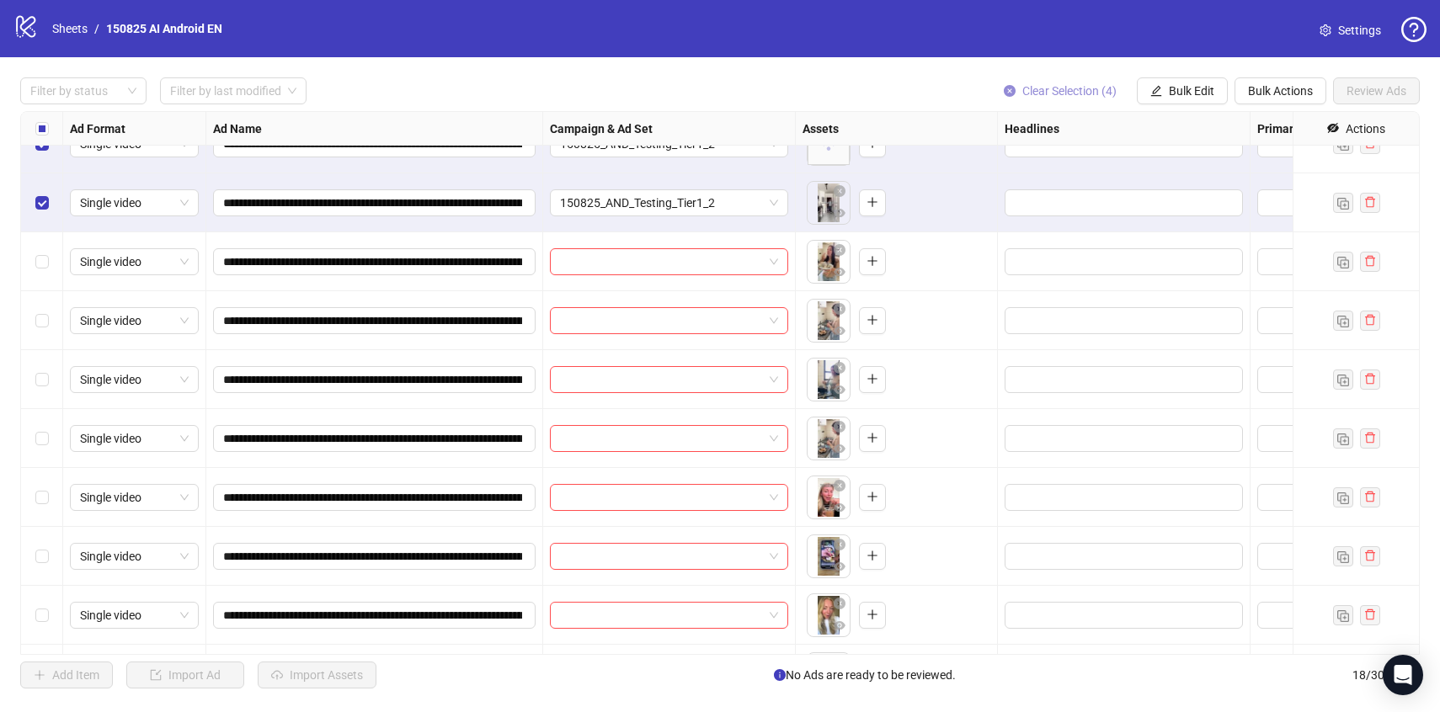
click at [1055, 96] on span "Clear Selection (4)" at bounding box center [1069, 90] width 94 height 13
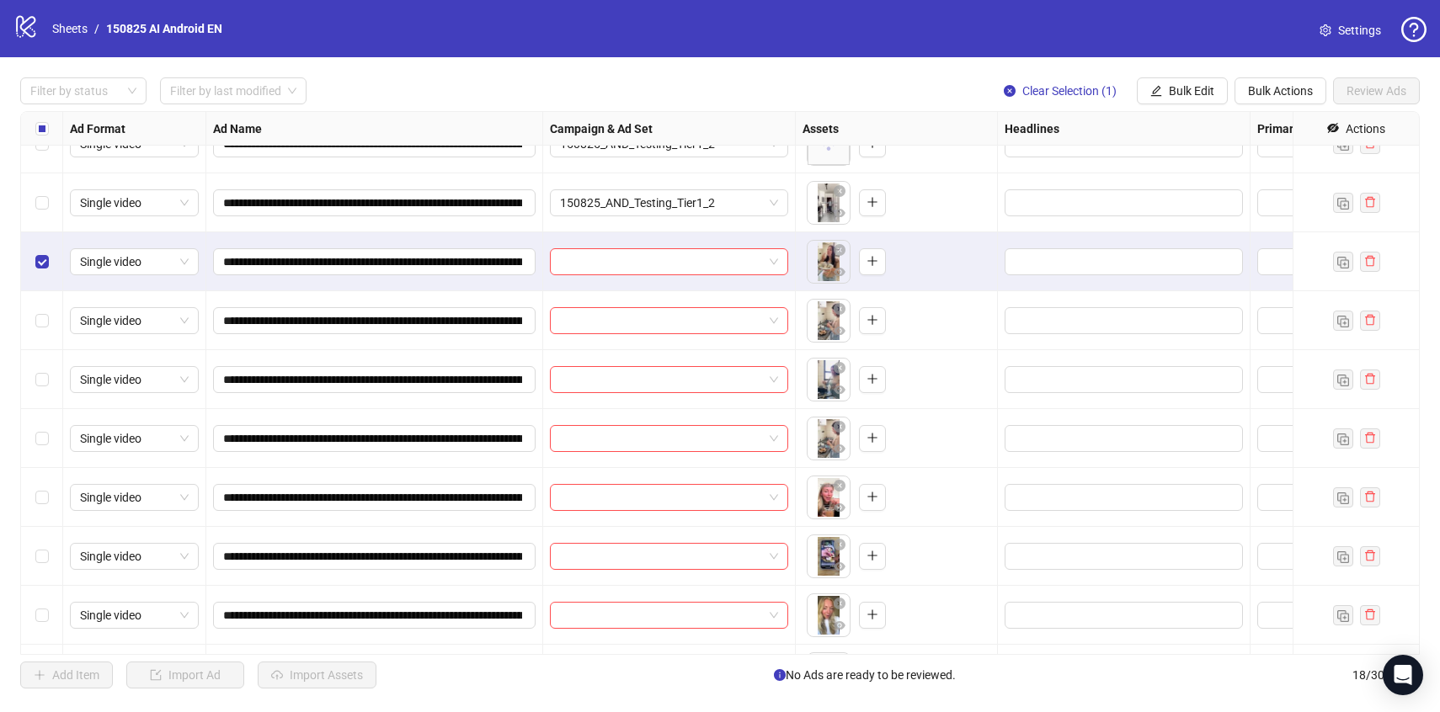
click at [45, 311] on div "Select row 8" at bounding box center [42, 320] width 42 height 59
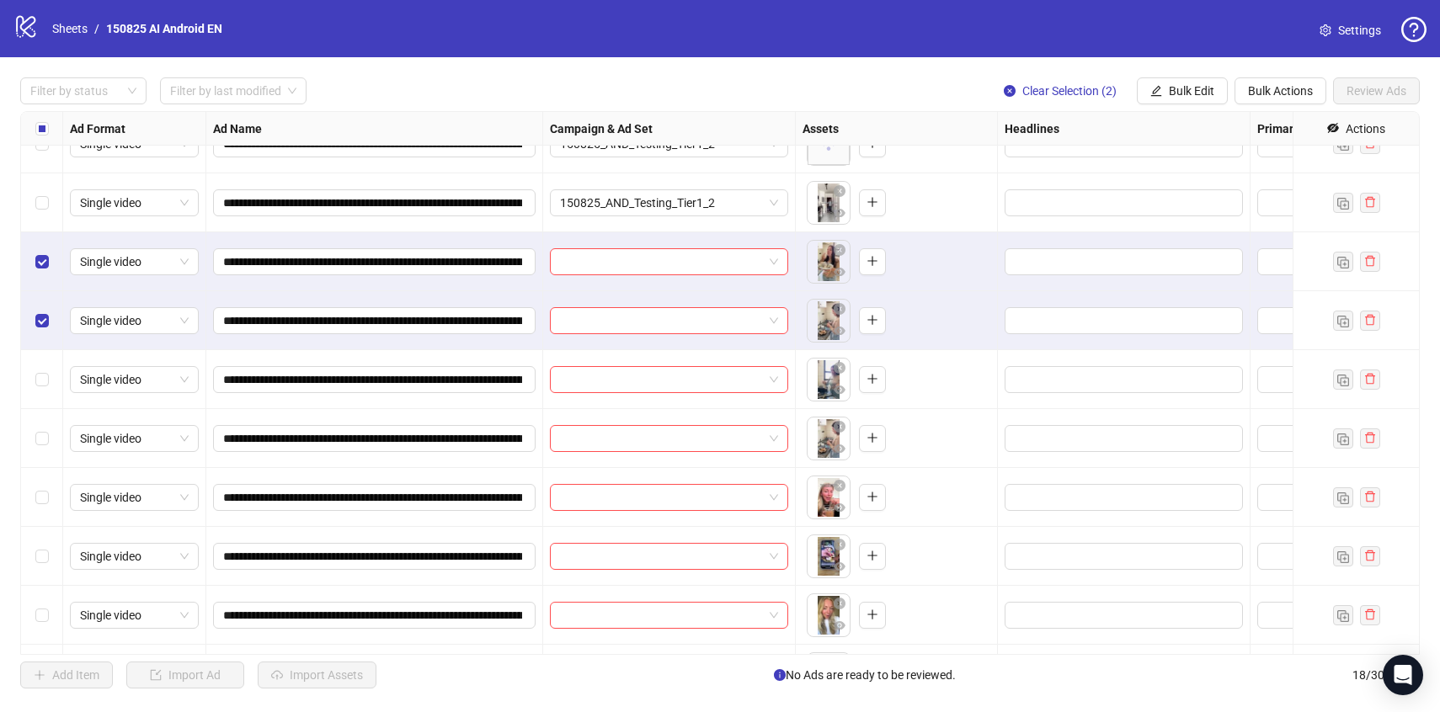
click at [45, 361] on div "Select row 9" at bounding box center [42, 379] width 42 height 59
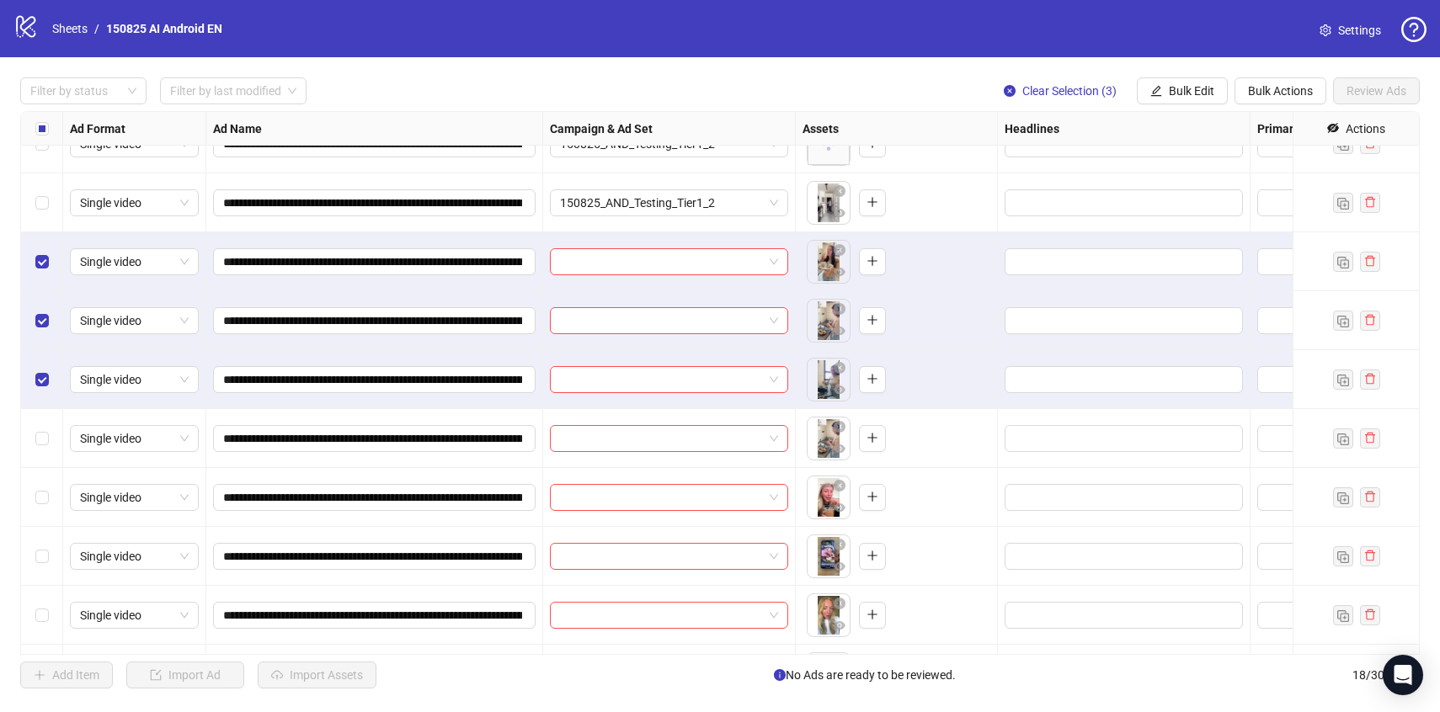
click at [48, 421] on div "Select row 10" at bounding box center [42, 438] width 42 height 59
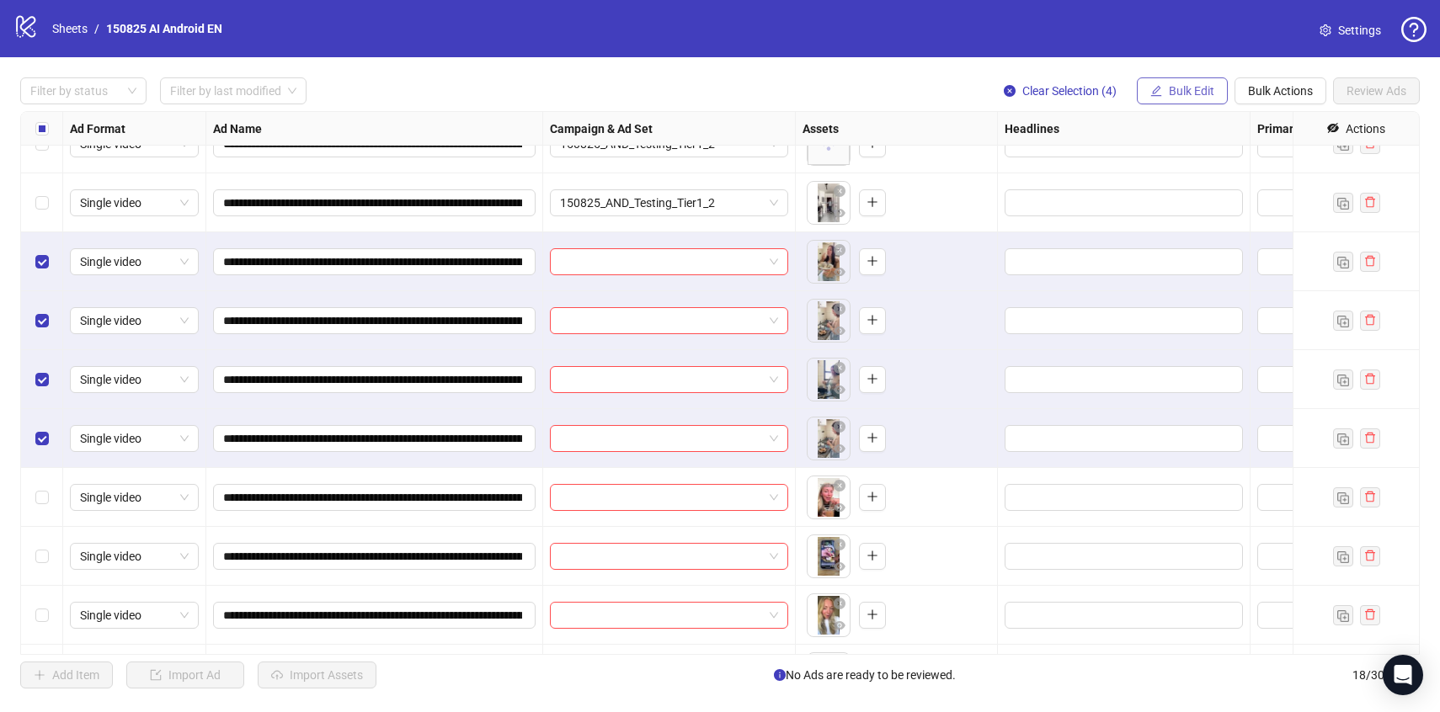
click at [1171, 92] on span "Bulk Edit" at bounding box center [1191, 90] width 45 height 13
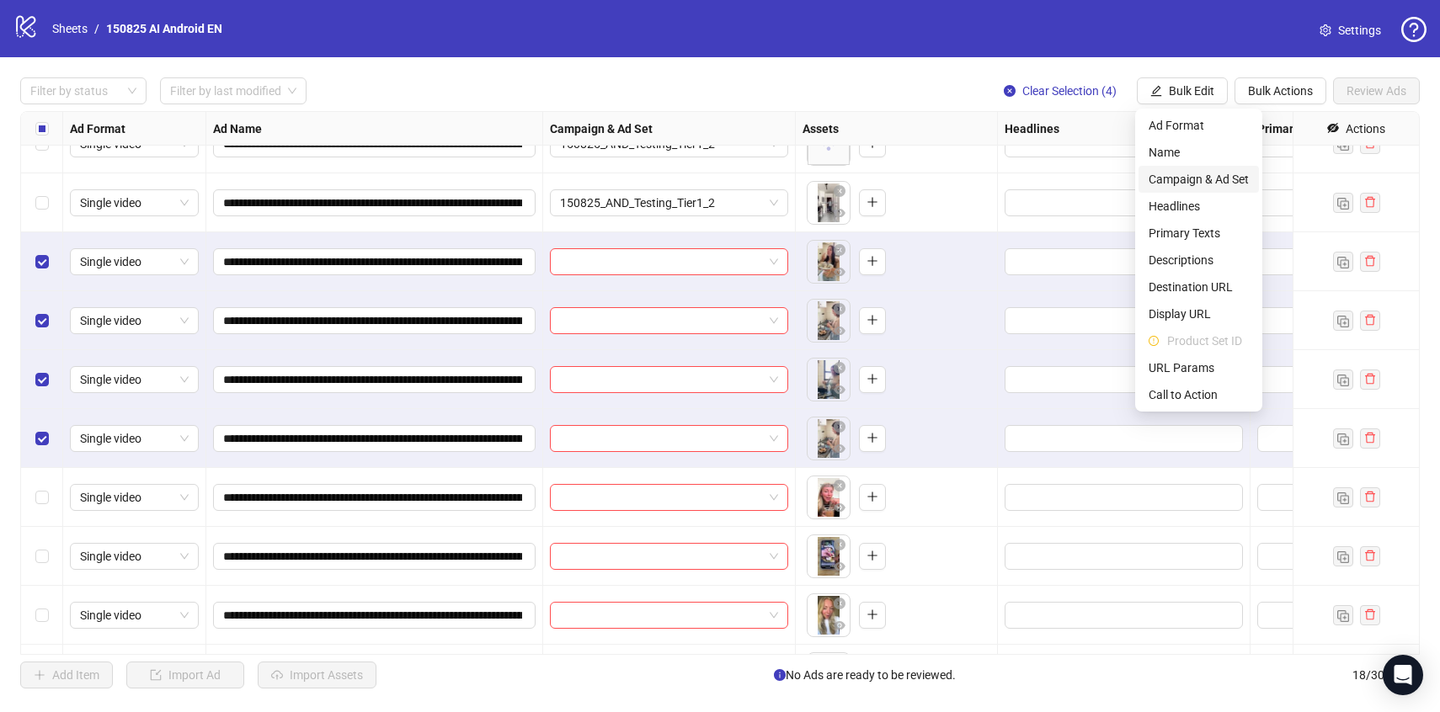
click at [1188, 180] on span "Campaign & Ad Set" at bounding box center [1199, 179] width 100 height 19
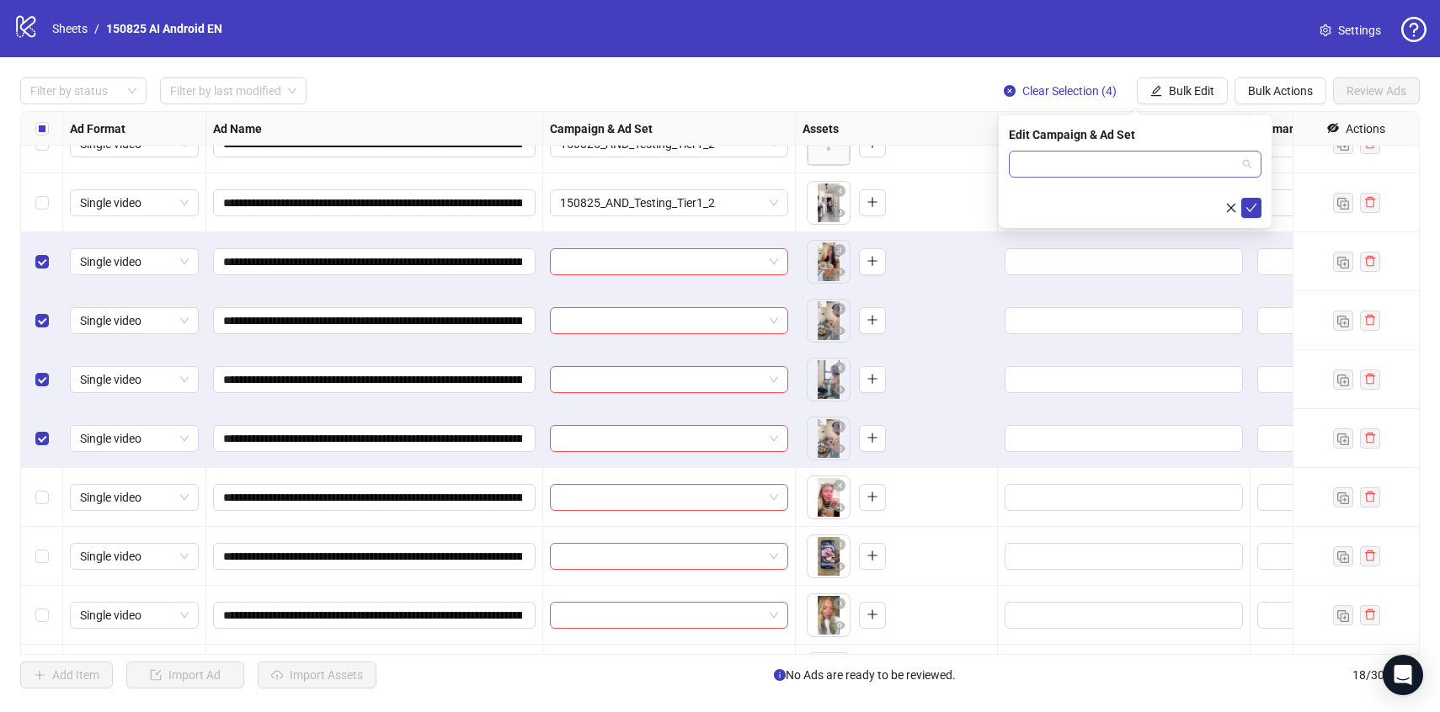
click at [1170, 156] on input "search" at bounding box center [1127, 164] width 217 height 25
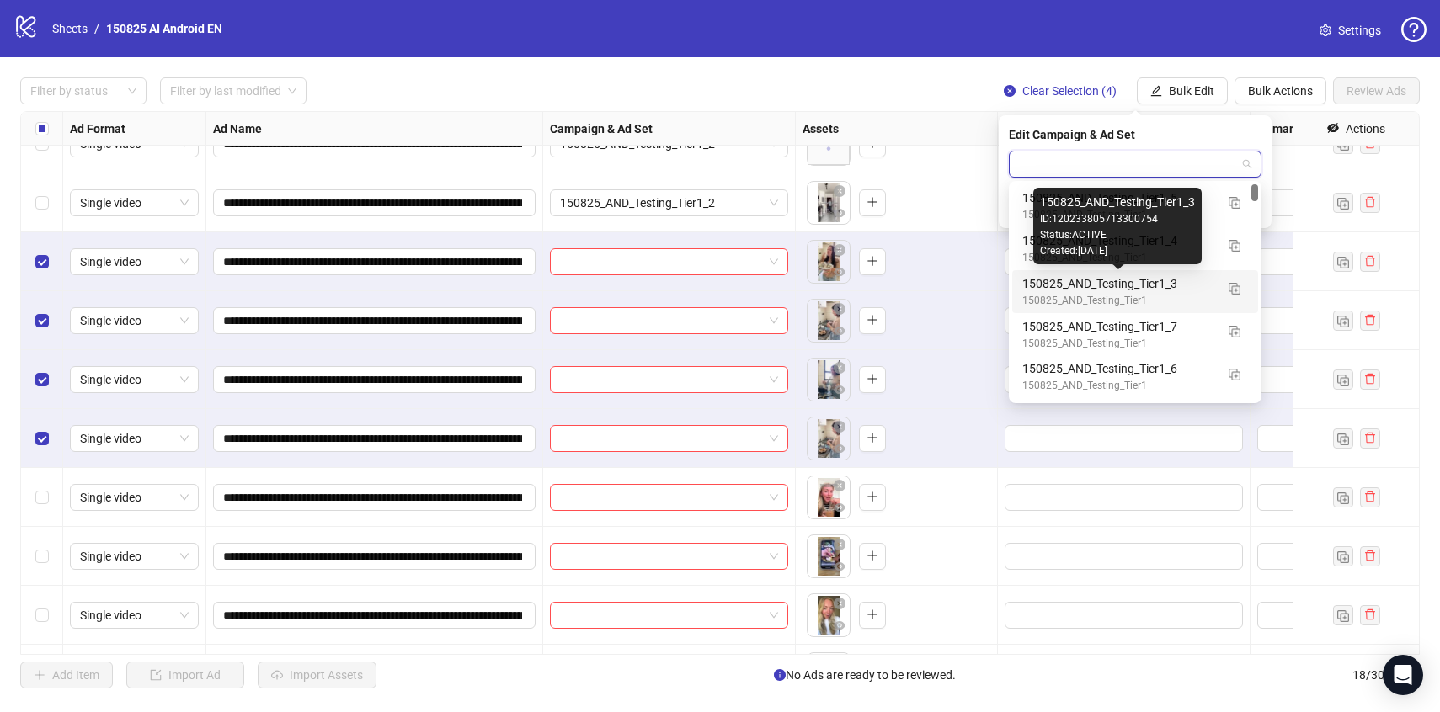
click at [1198, 280] on div "150825_AND_Testing_Tier1_3" at bounding box center [1118, 284] width 192 height 19
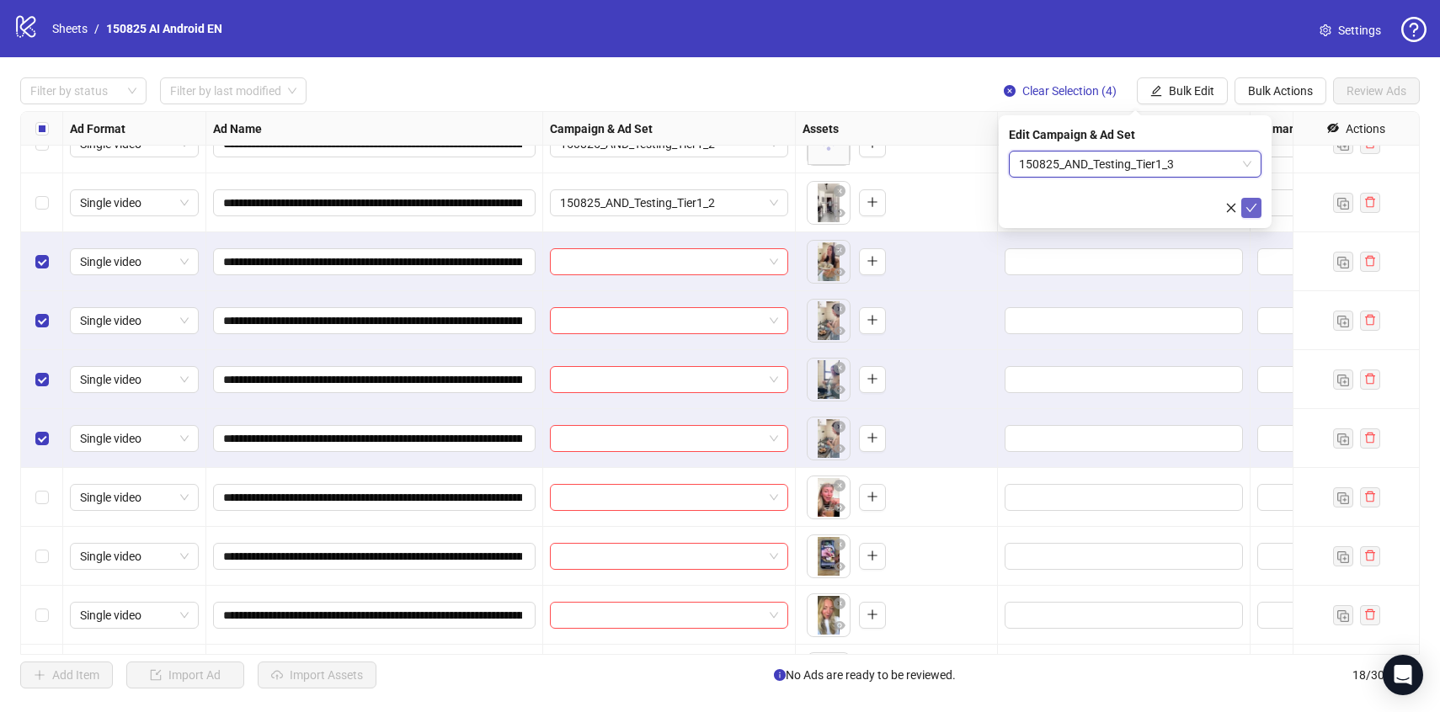
click at [1256, 211] on icon "check" at bounding box center [1252, 208] width 12 height 12
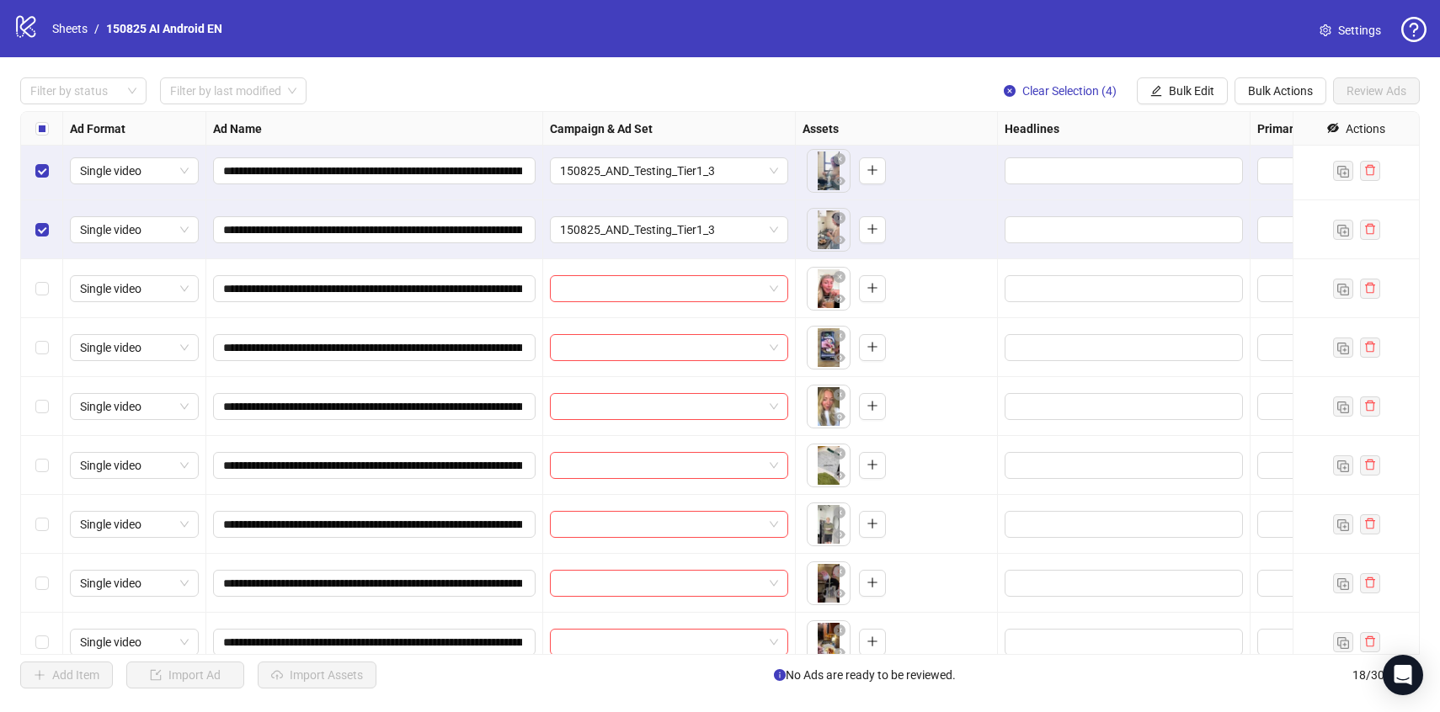
scroll to position [495, 0]
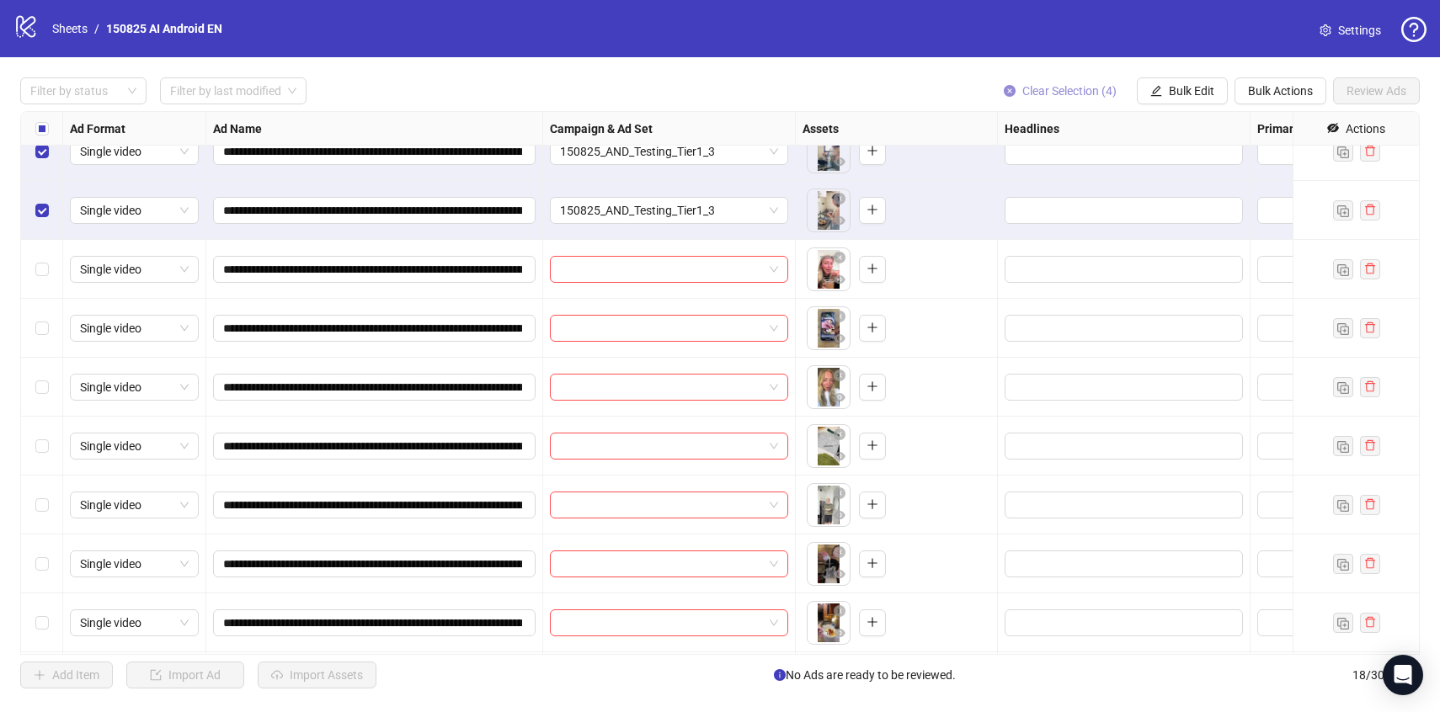
click at [1040, 93] on span "Clear Selection (4)" at bounding box center [1069, 90] width 94 height 13
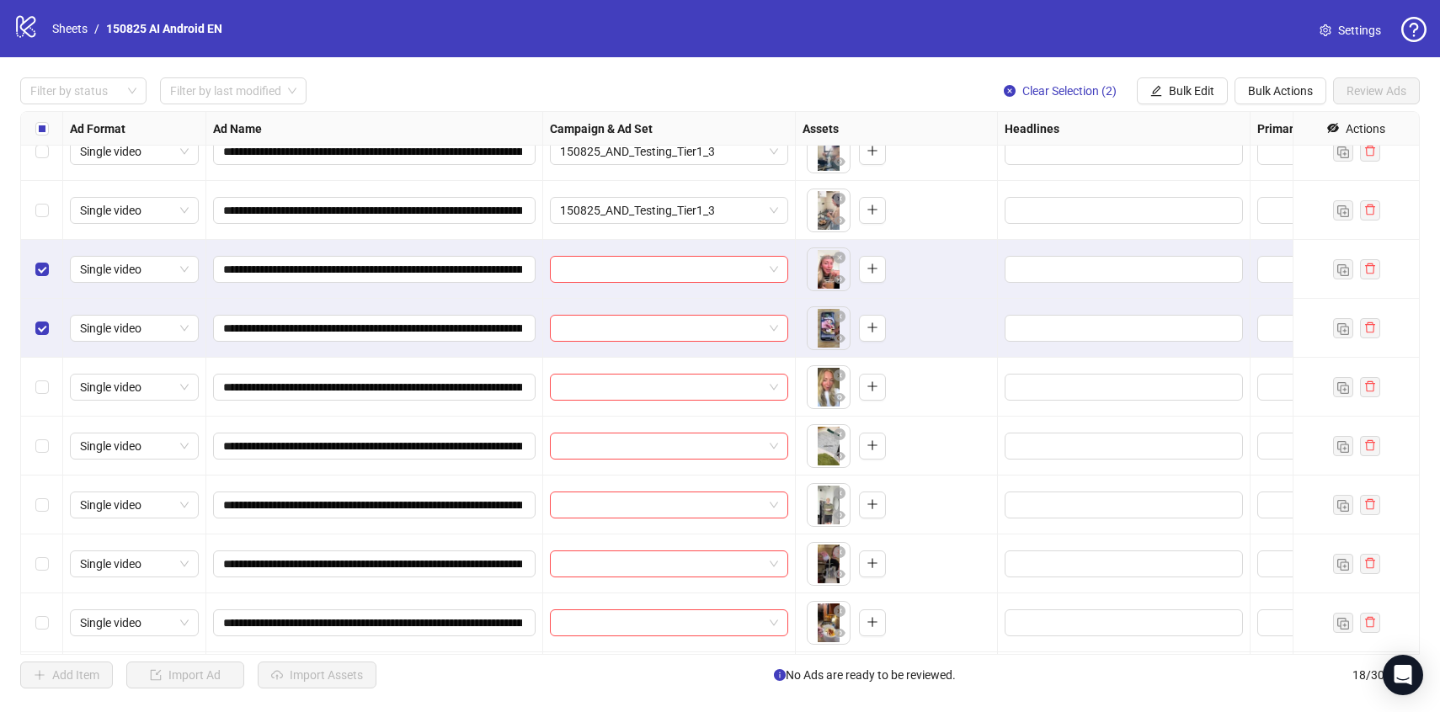
click at [33, 390] on div "Select row 13" at bounding box center [42, 387] width 42 height 59
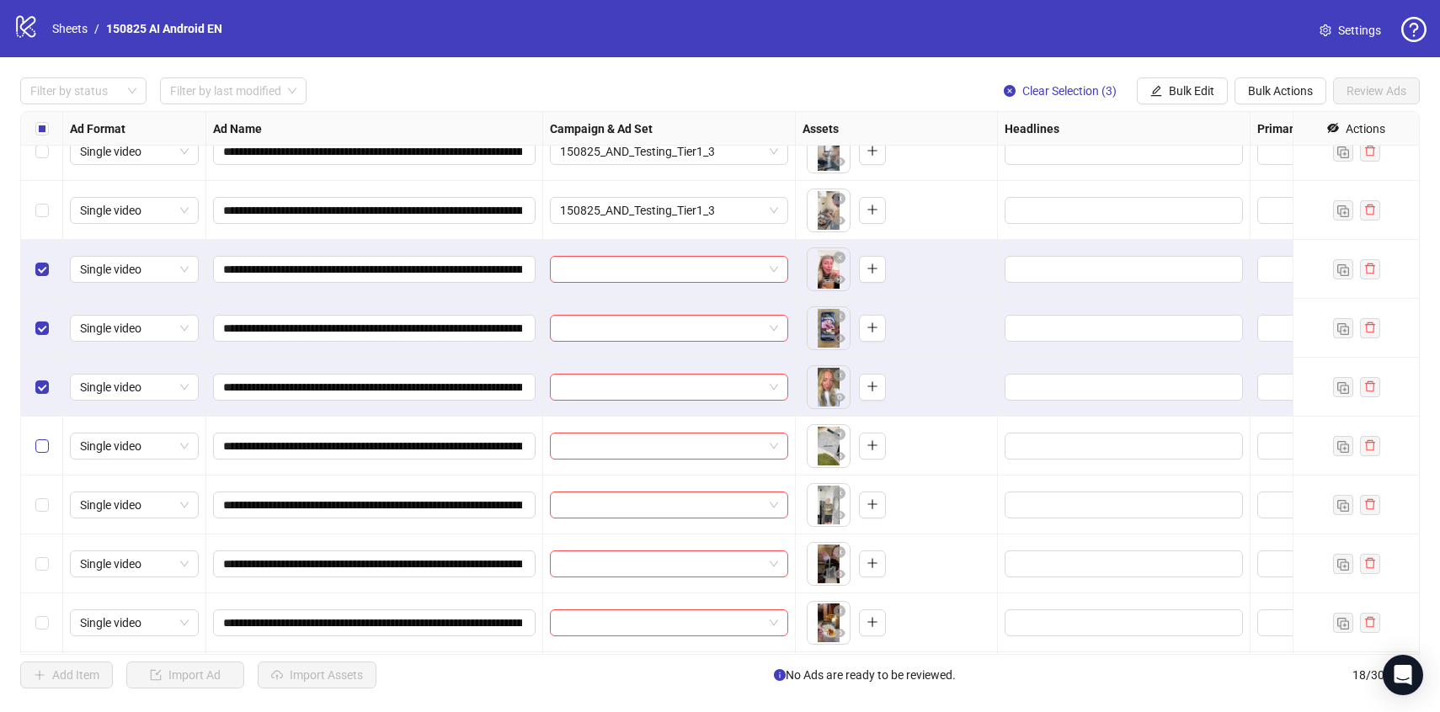
click at [37, 438] on label "Select row 14" at bounding box center [41, 446] width 13 height 19
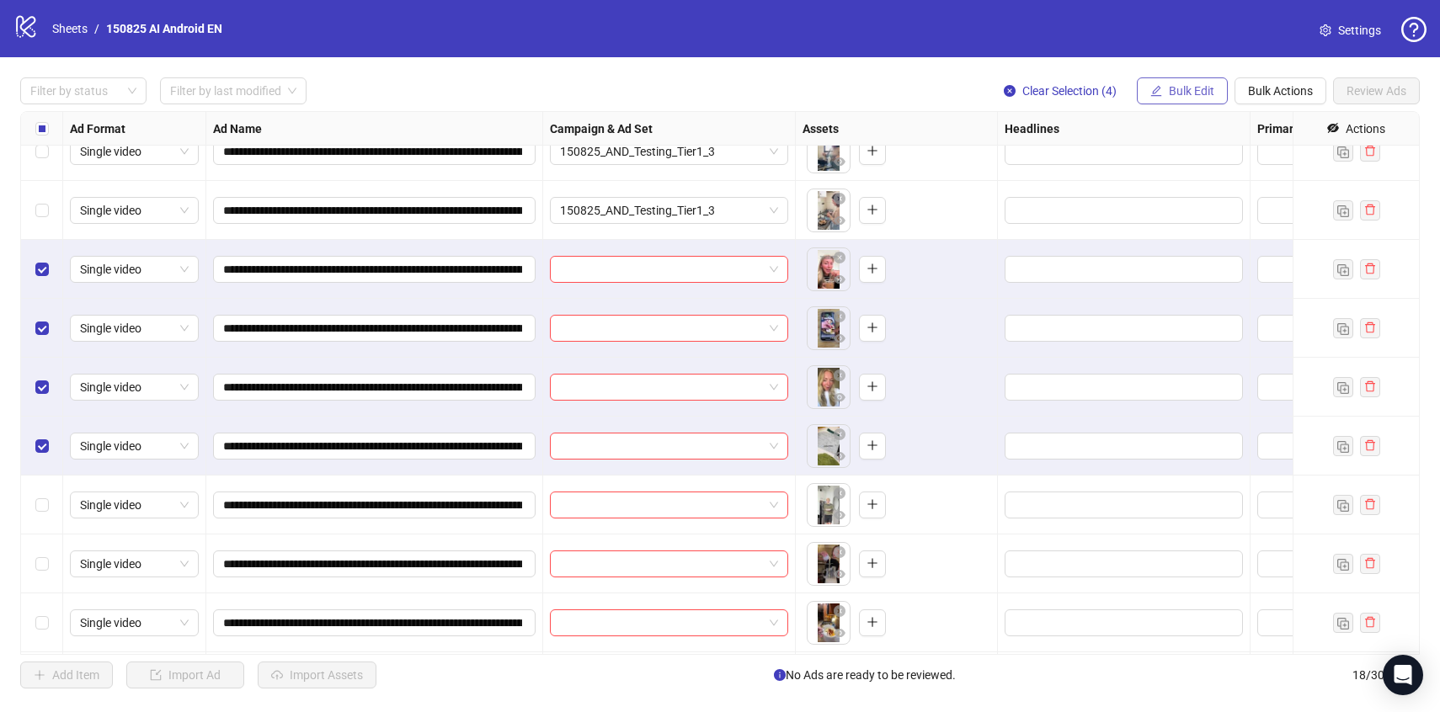
click at [1174, 98] on span "Bulk Edit" at bounding box center [1191, 90] width 45 height 13
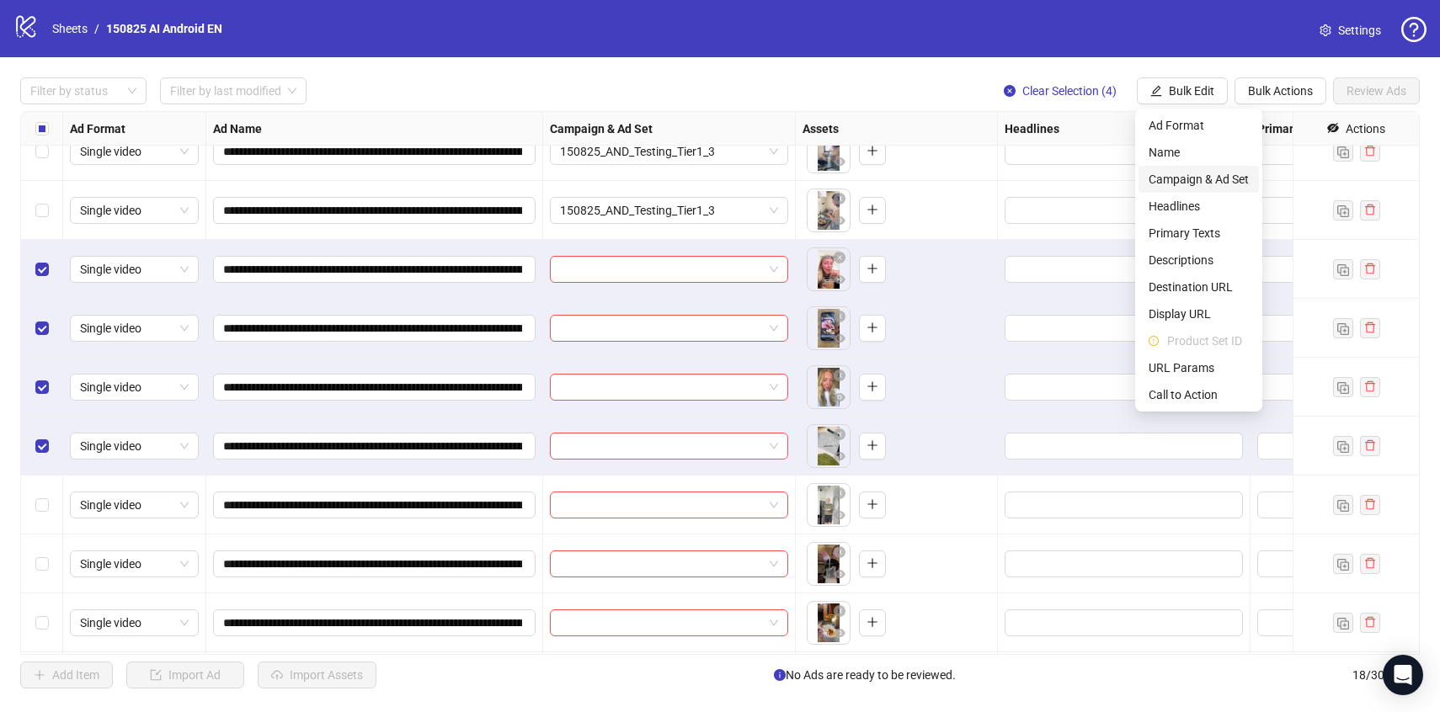
click at [1190, 178] on span "Campaign & Ad Set" at bounding box center [1199, 179] width 100 height 19
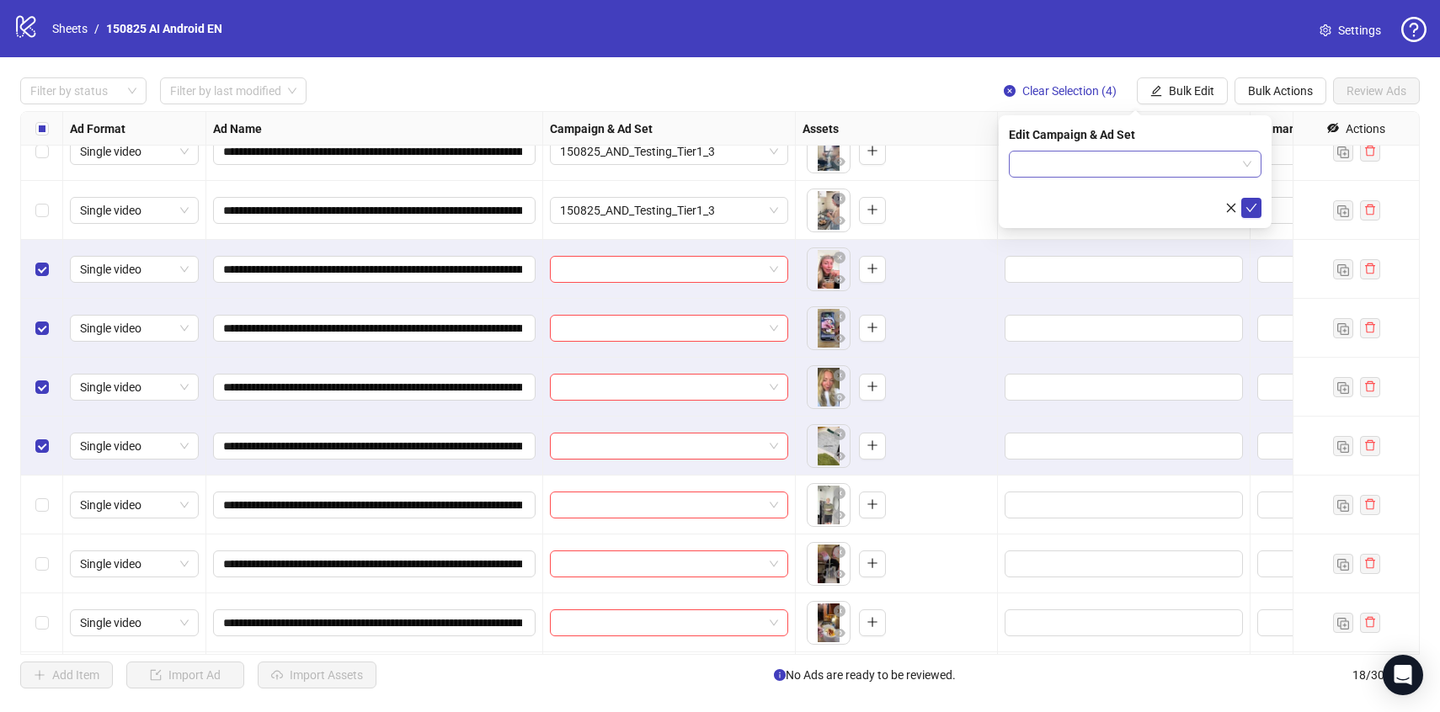
click at [1175, 154] on input "search" at bounding box center [1127, 164] width 217 height 25
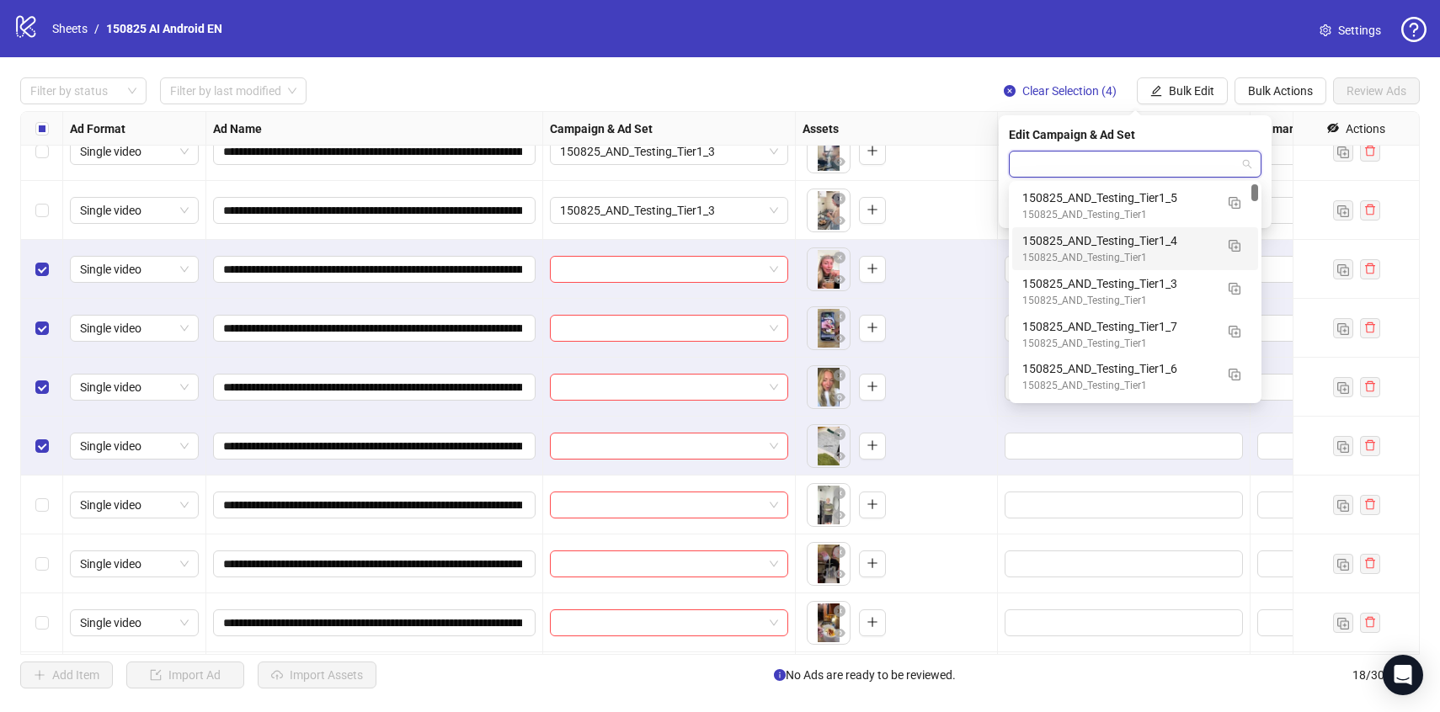
click at [1198, 253] on div "150825_AND_Testing_Tier1" at bounding box center [1118, 258] width 192 height 16
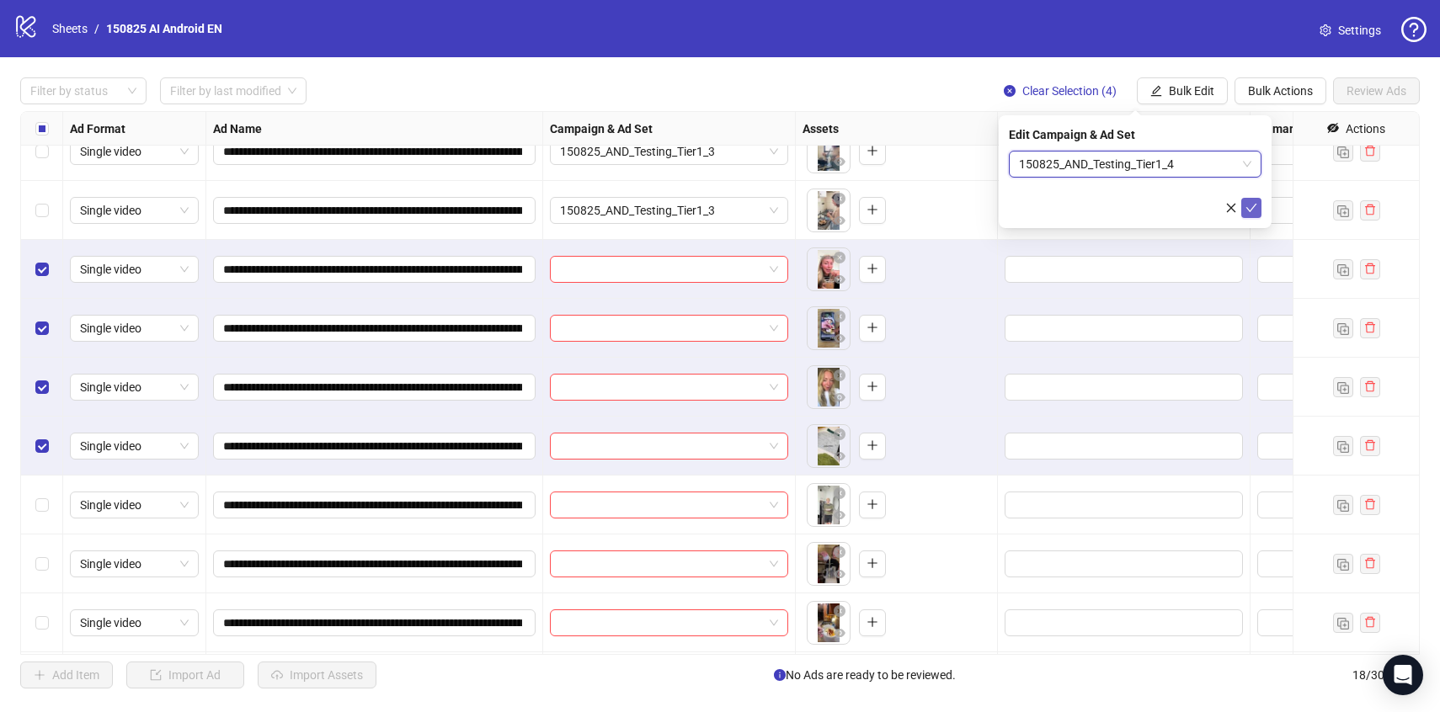
click at [1255, 201] on span "submit" at bounding box center [1252, 207] width 12 height 13
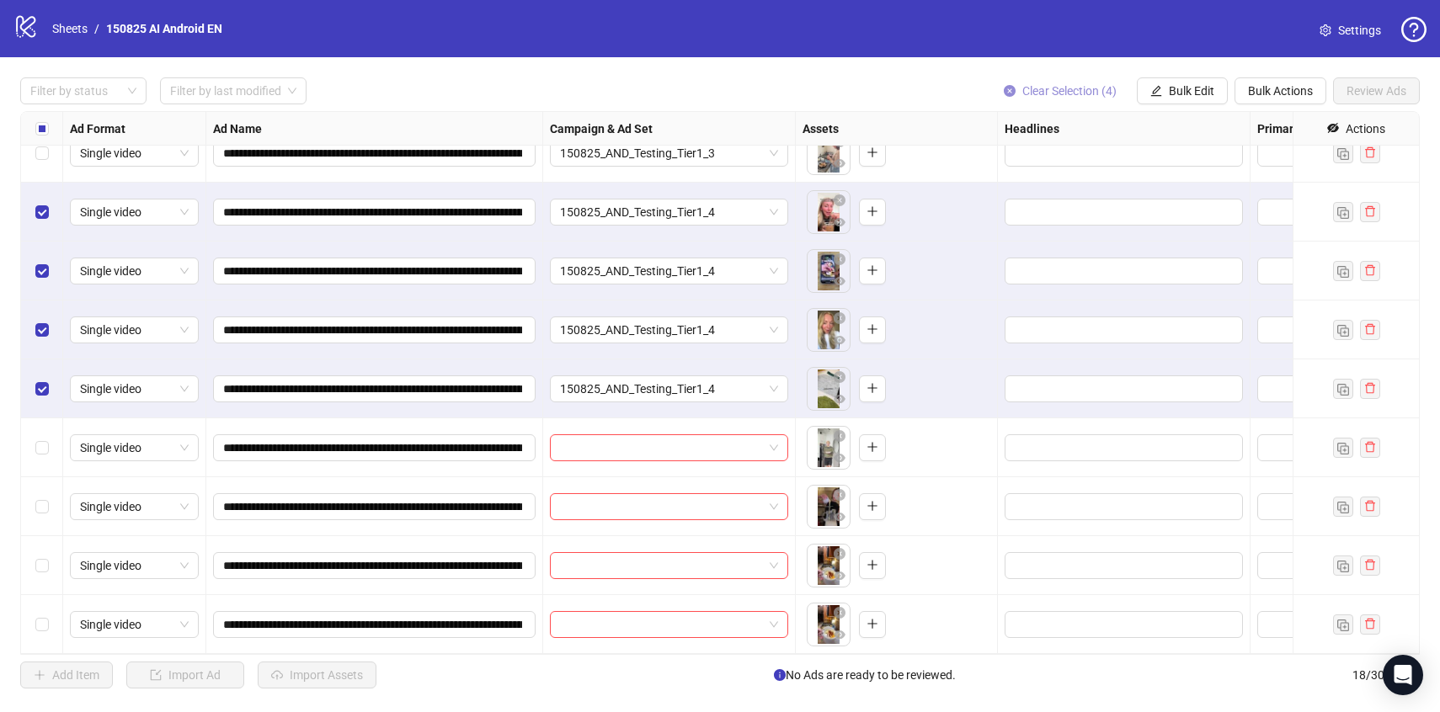
click at [1086, 98] on button "Clear Selection (4)" at bounding box center [1060, 90] width 140 height 27
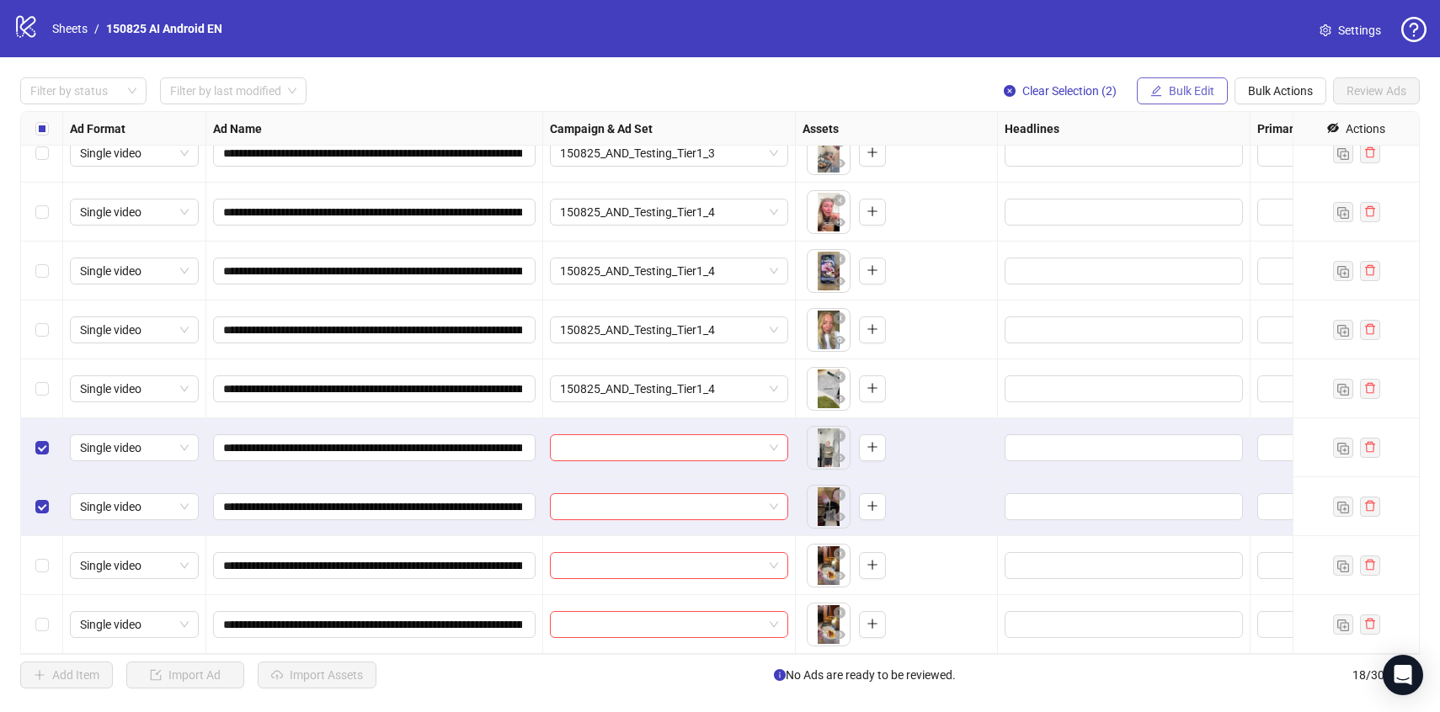
click at [1189, 99] on button "Bulk Edit" at bounding box center [1182, 90] width 91 height 27
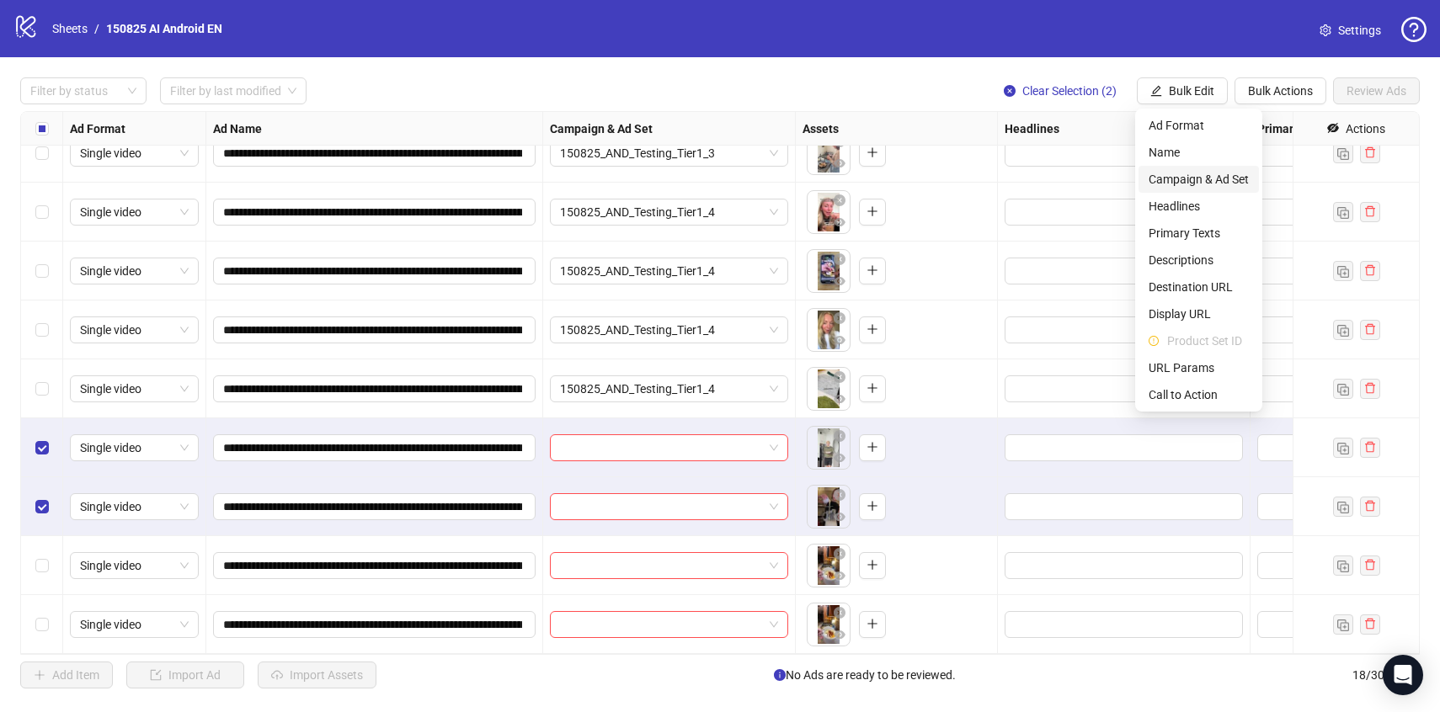
click at [1174, 180] on span "Campaign & Ad Set" at bounding box center [1199, 179] width 100 height 19
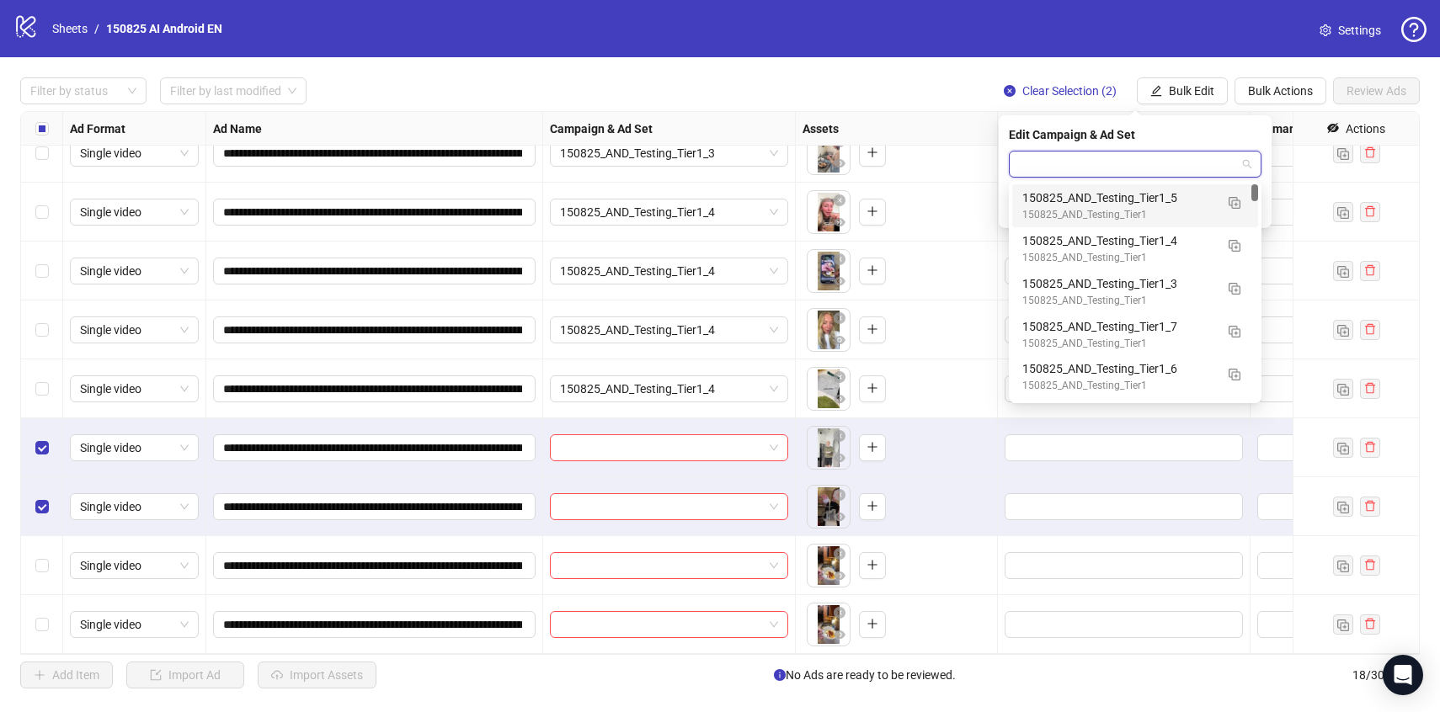
click at [1149, 157] on input "search" at bounding box center [1127, 164] width 217 height 25
click at [1204, 205] on div "150825_AND_Testing_Tier1_5" at bounding box center [1118, 198] width 192 height 19
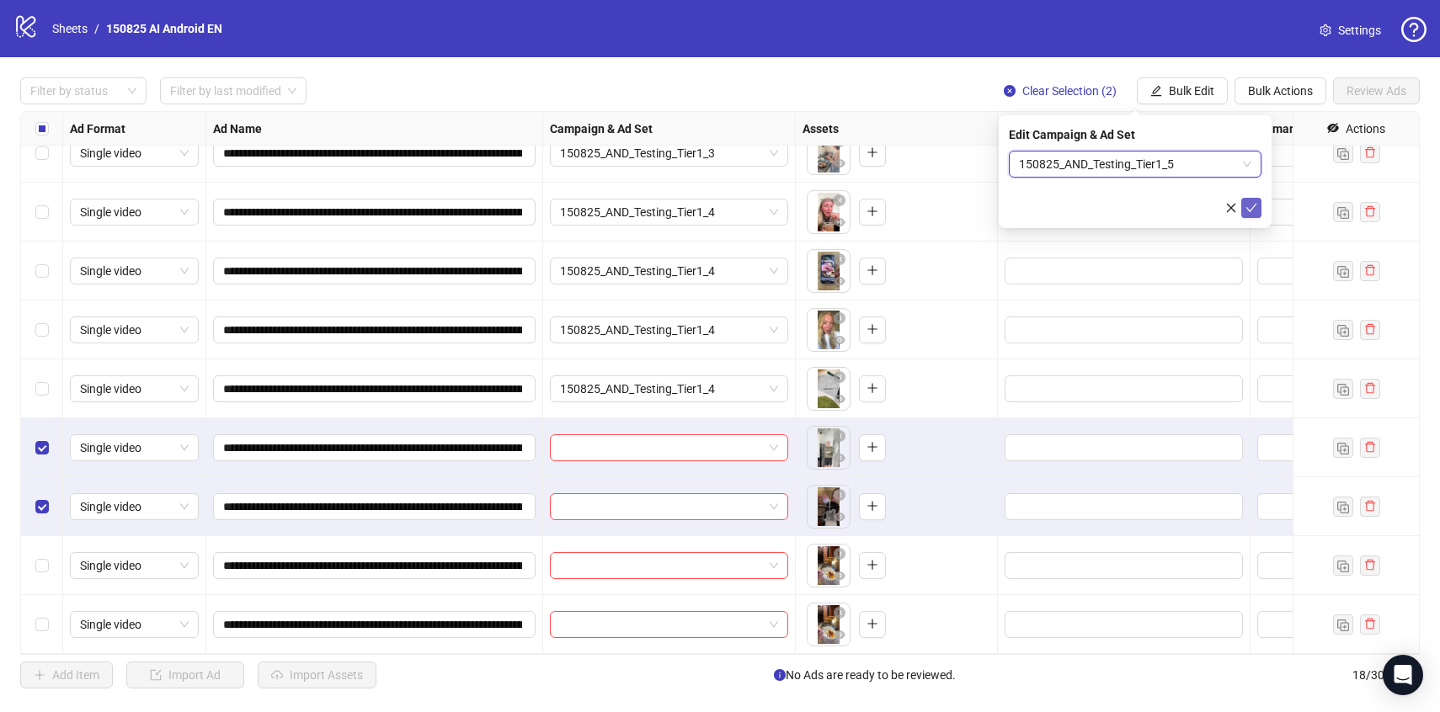
click at [1251, 202] on icon "check" at bounding box center [1252, 208] width 12 height 12
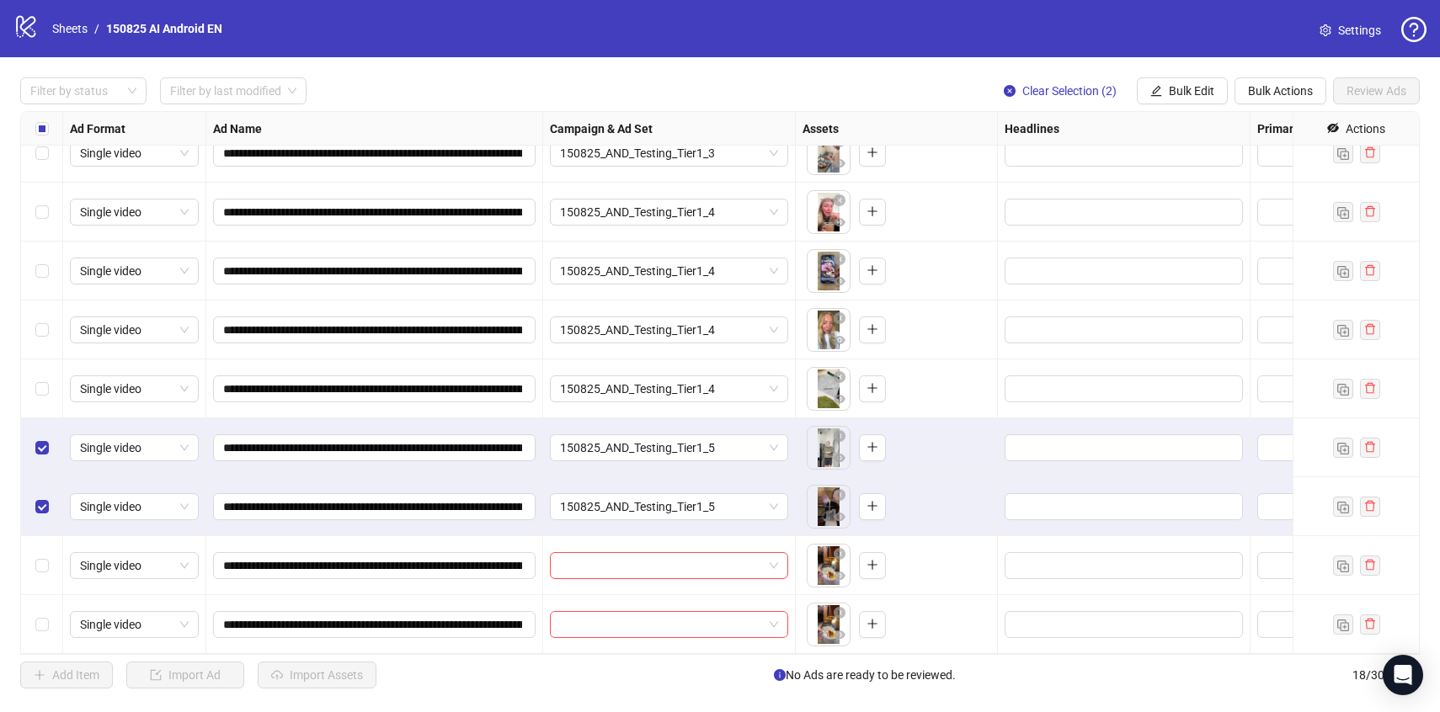
click at [49, 456] on div "Select row 15" at bounding box center [42, 448] width 42 height 59
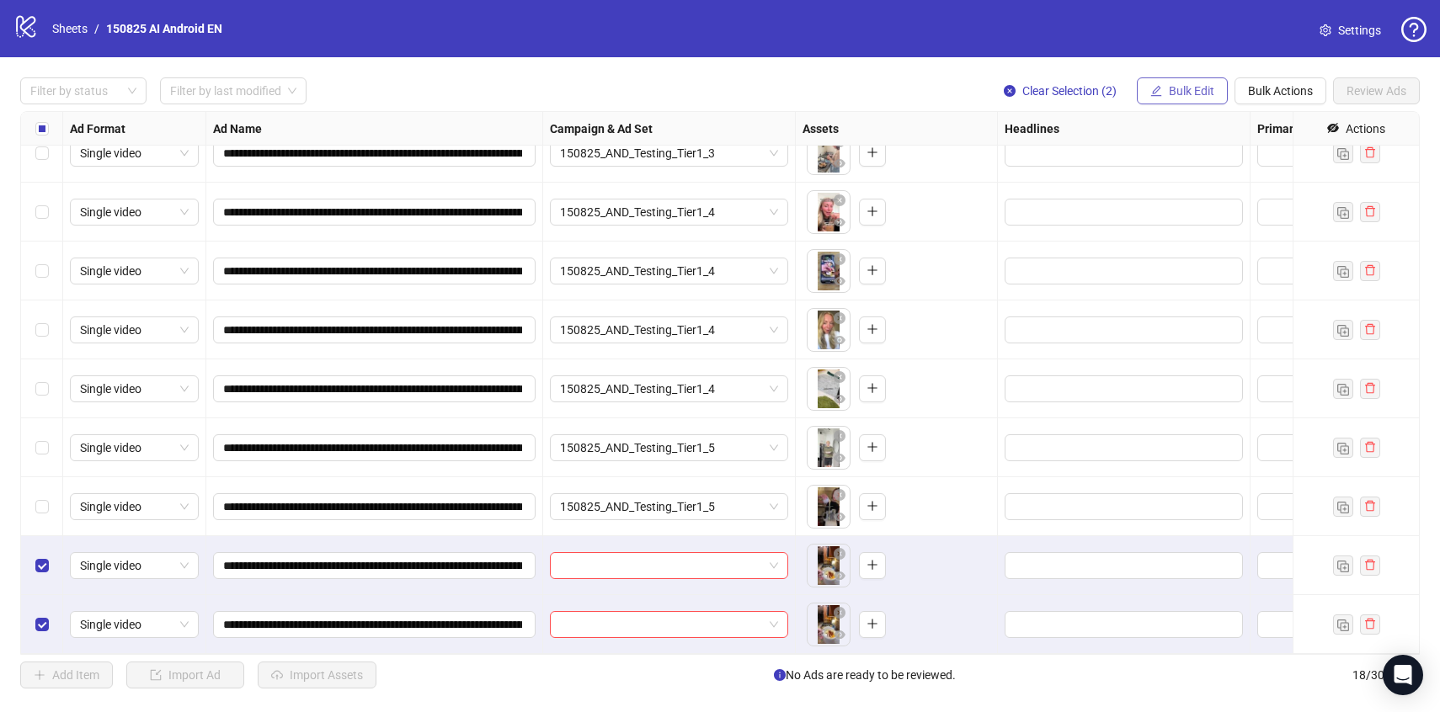
click at [1166, 93] on button "Bulk Edit" at bounding box center [1182, 90] width 91 height 27
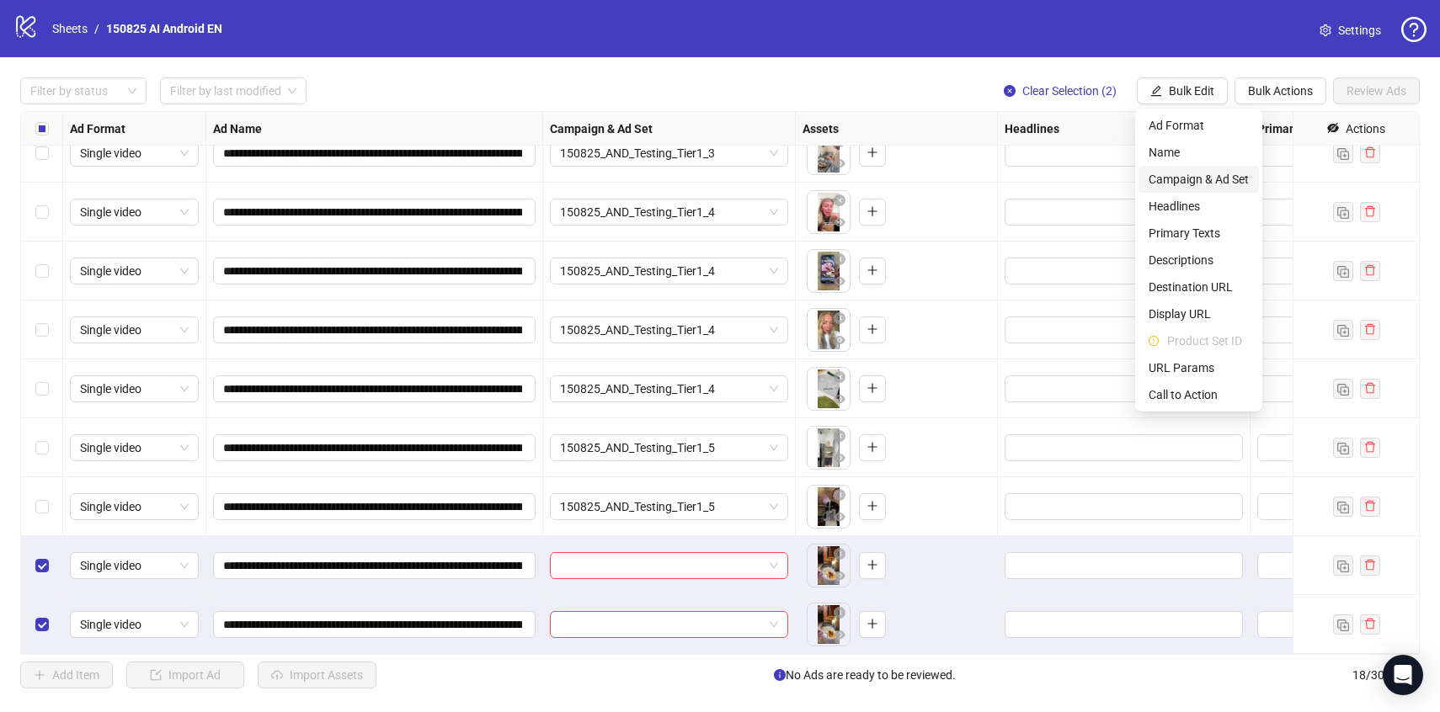
click at [1166, 177] on span "Campaign & Ad Set" at bounding box center [1199, 179] width 100 height 19
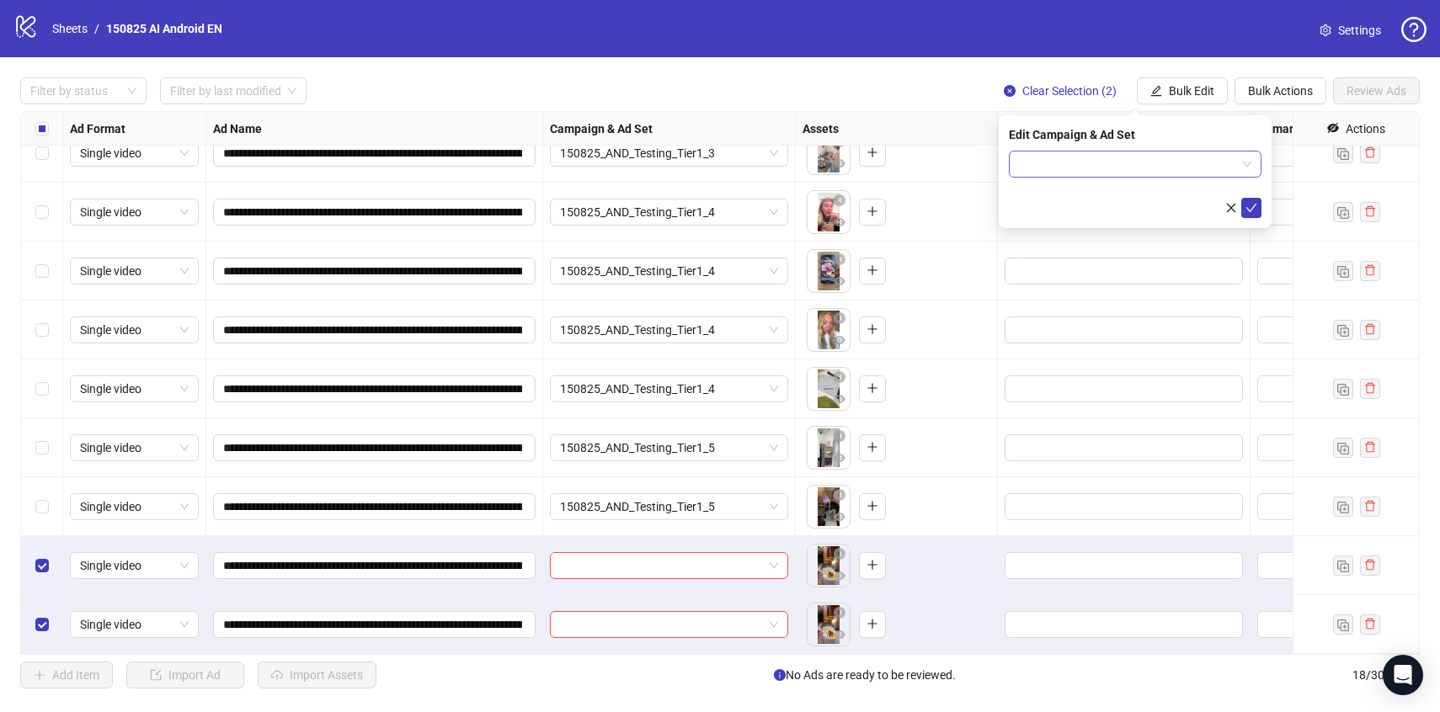
click at [1156, 162] on input "search" at bounding box center [1127, 164] width 217 height 25
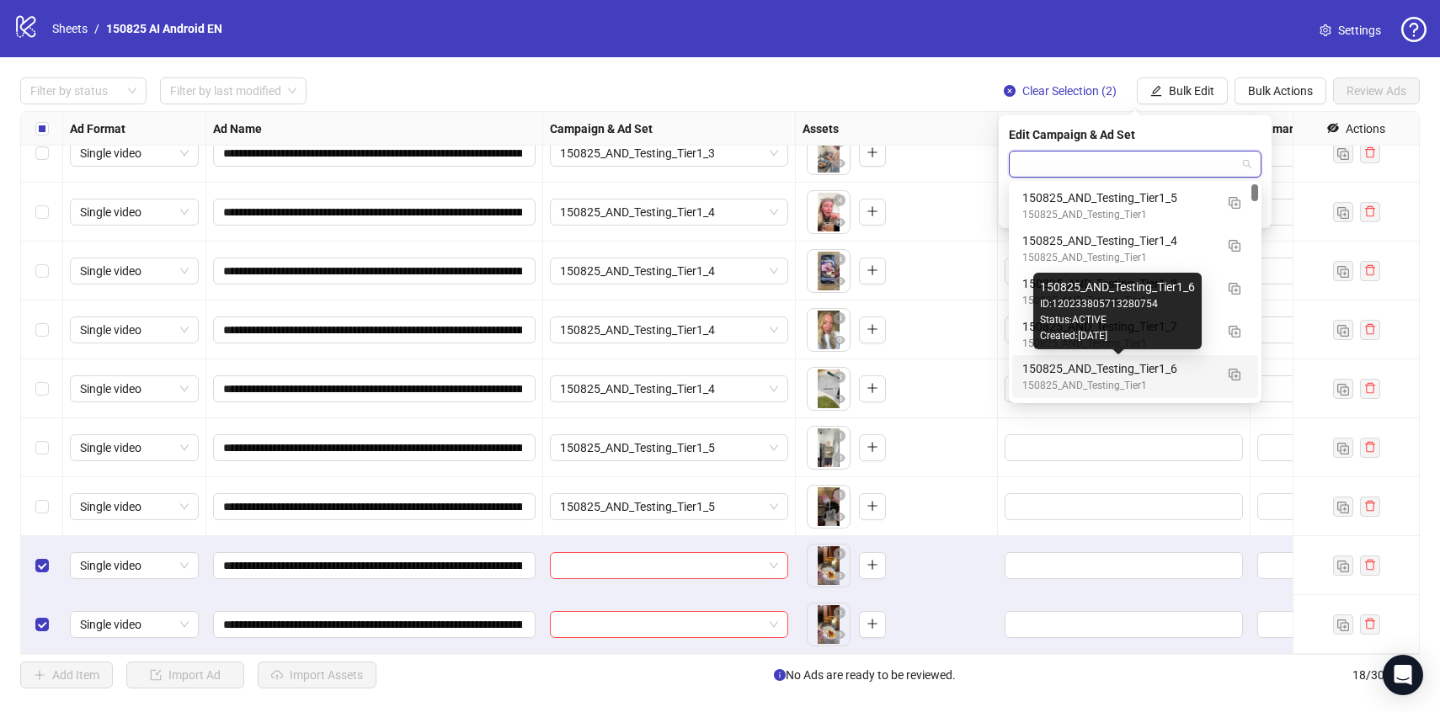
click at [1183, 376] on div "150825_AND_Testing_Tier1_6" at bounding box center [1118, 369] width 192 height 19
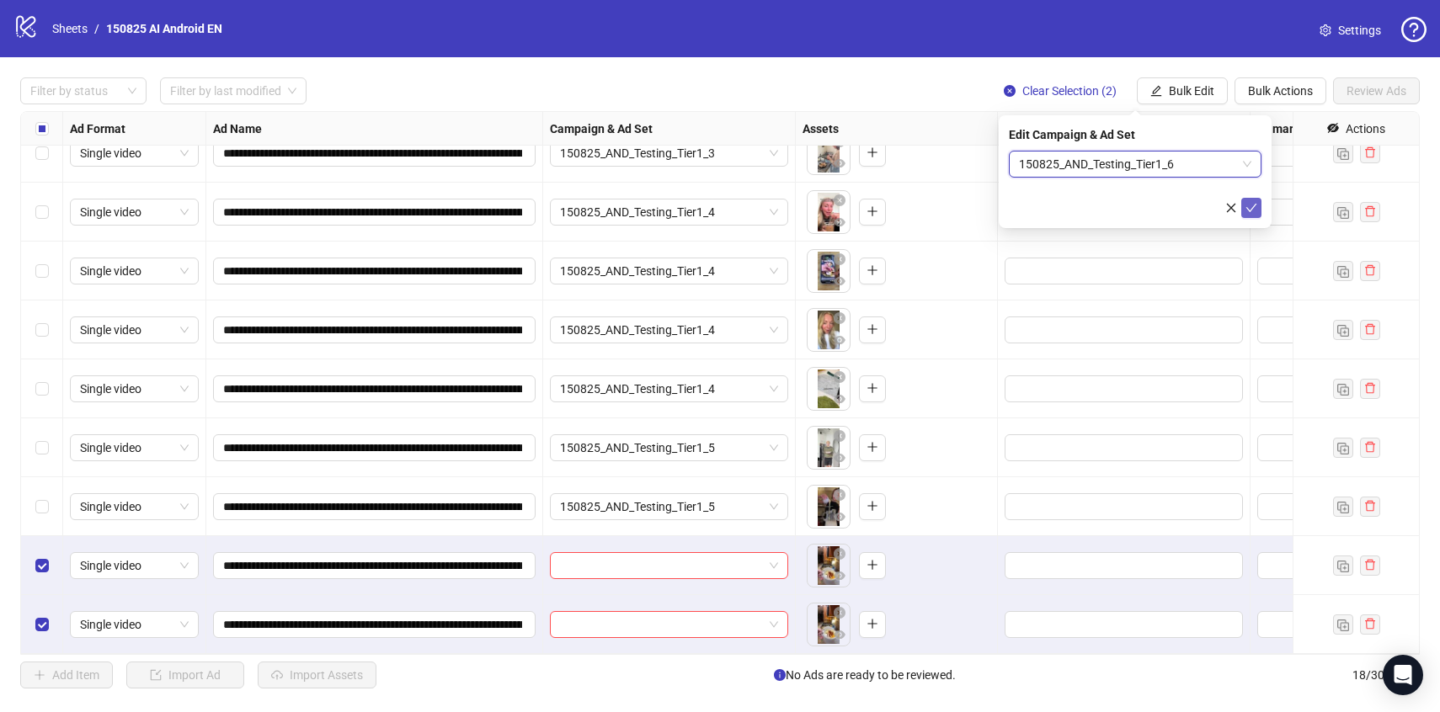
click at [1256, 212] on icon "check" at bounding box center [1252, 208] width 12 height 12
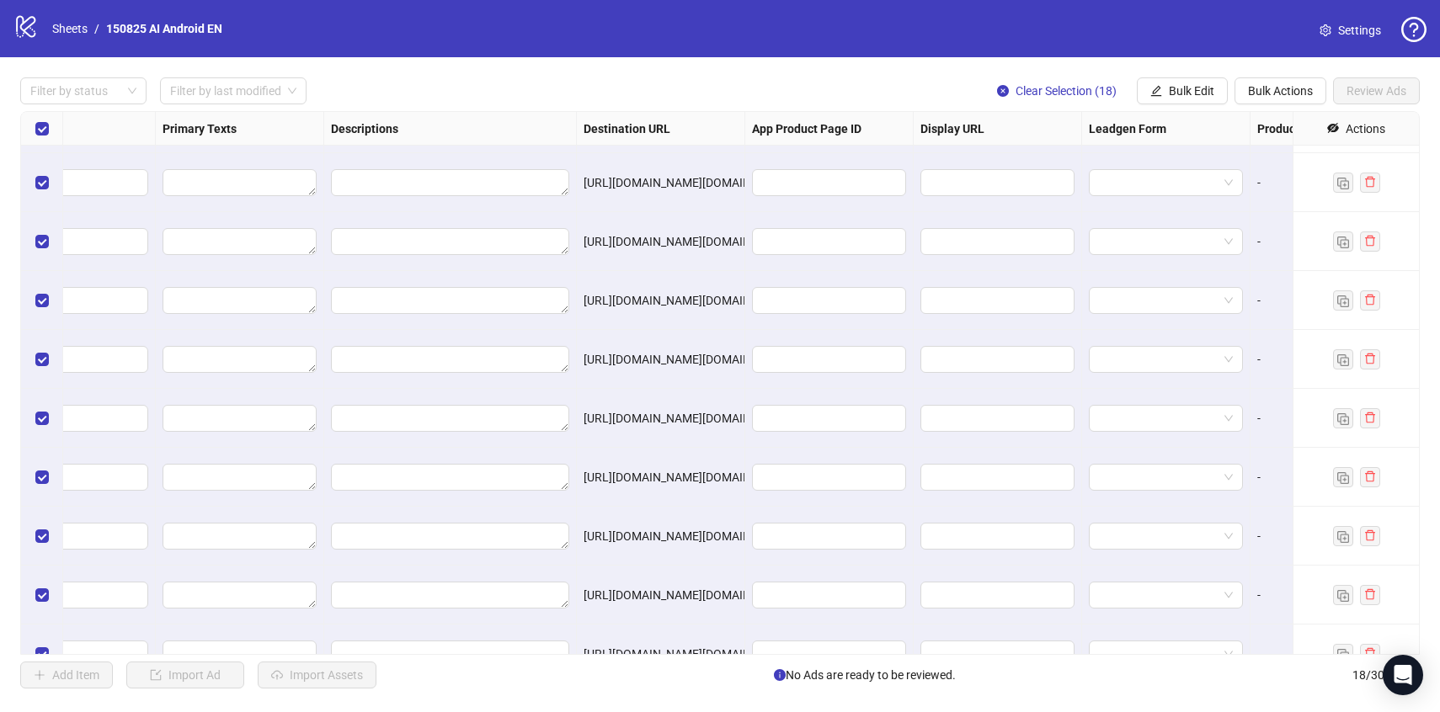
scroll to position [299, 1095]
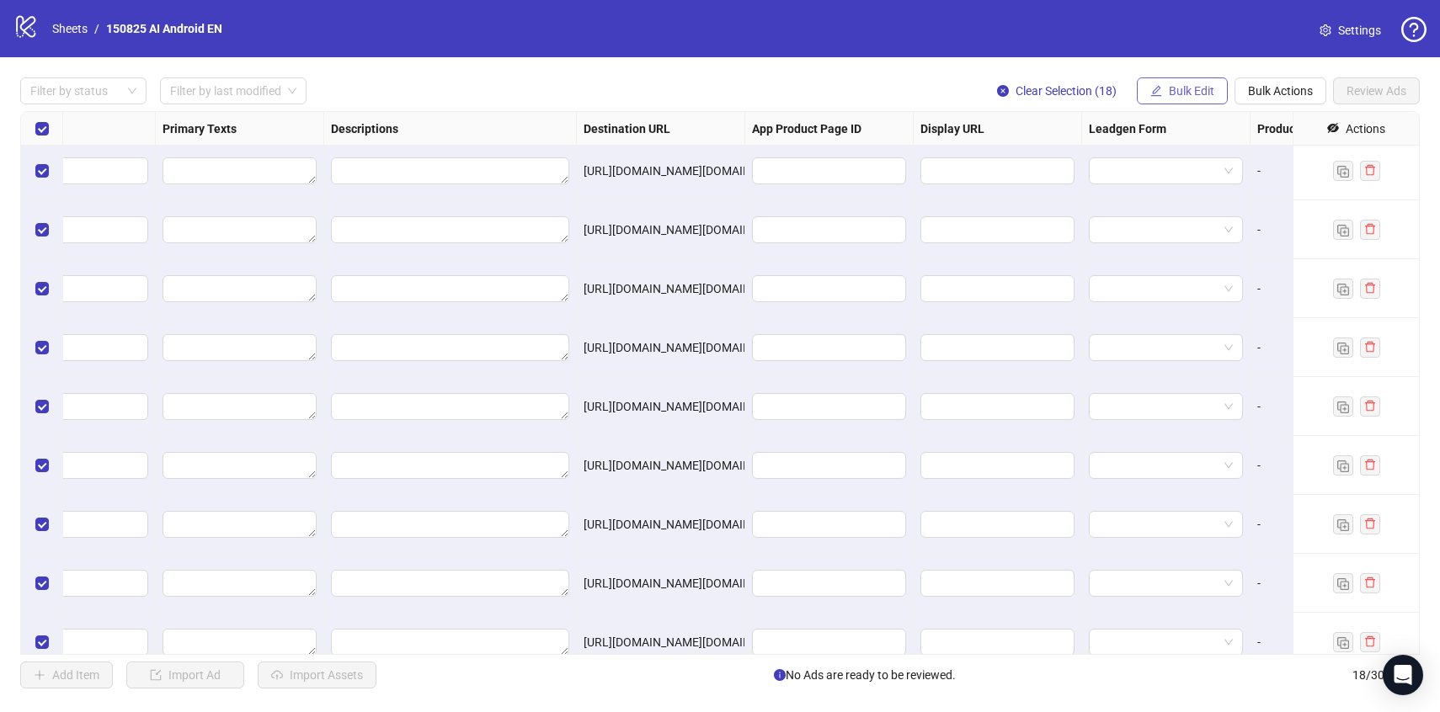
click at [1197, 94] on span "Bulk Edit" at bounding box center [1191, 90] width 45 height 13
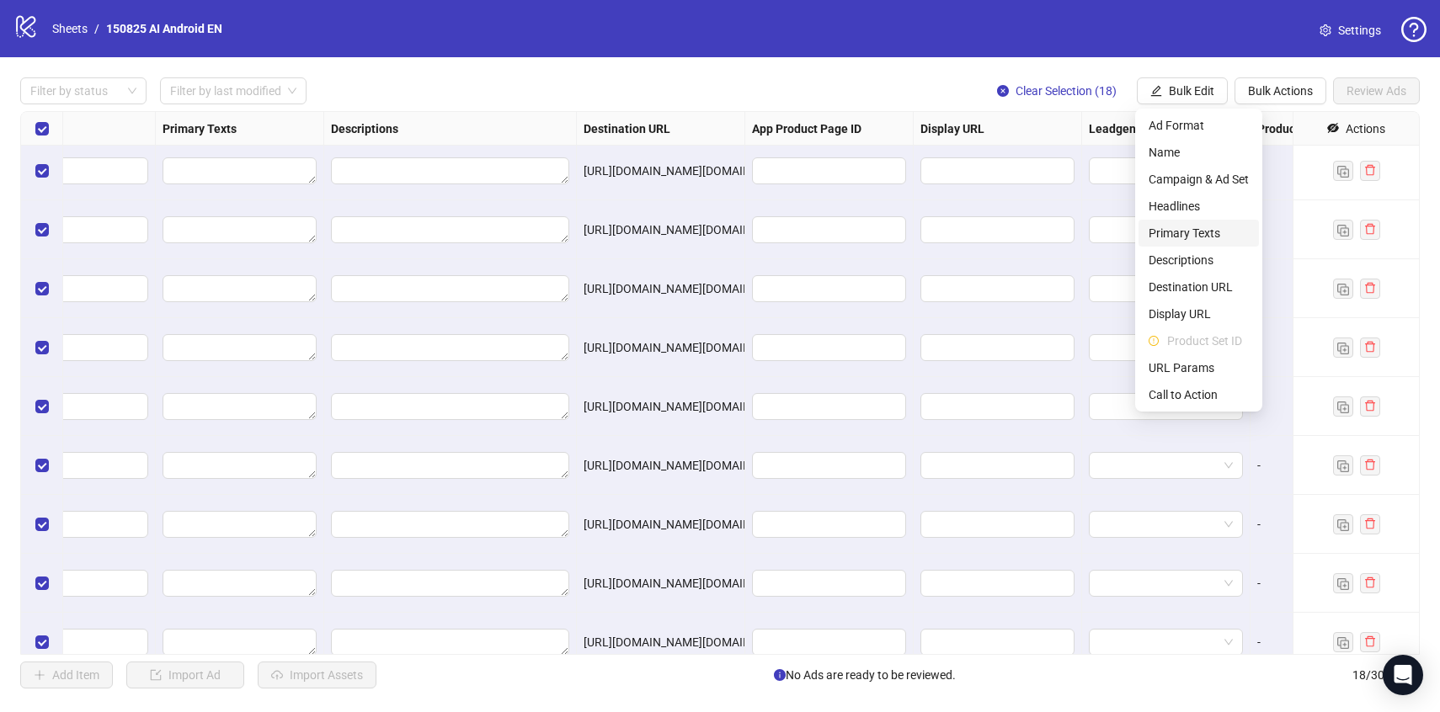
click at [1175, 235] on span "Primary Texts" at bounding box center [1199, 233] width 100 height 19
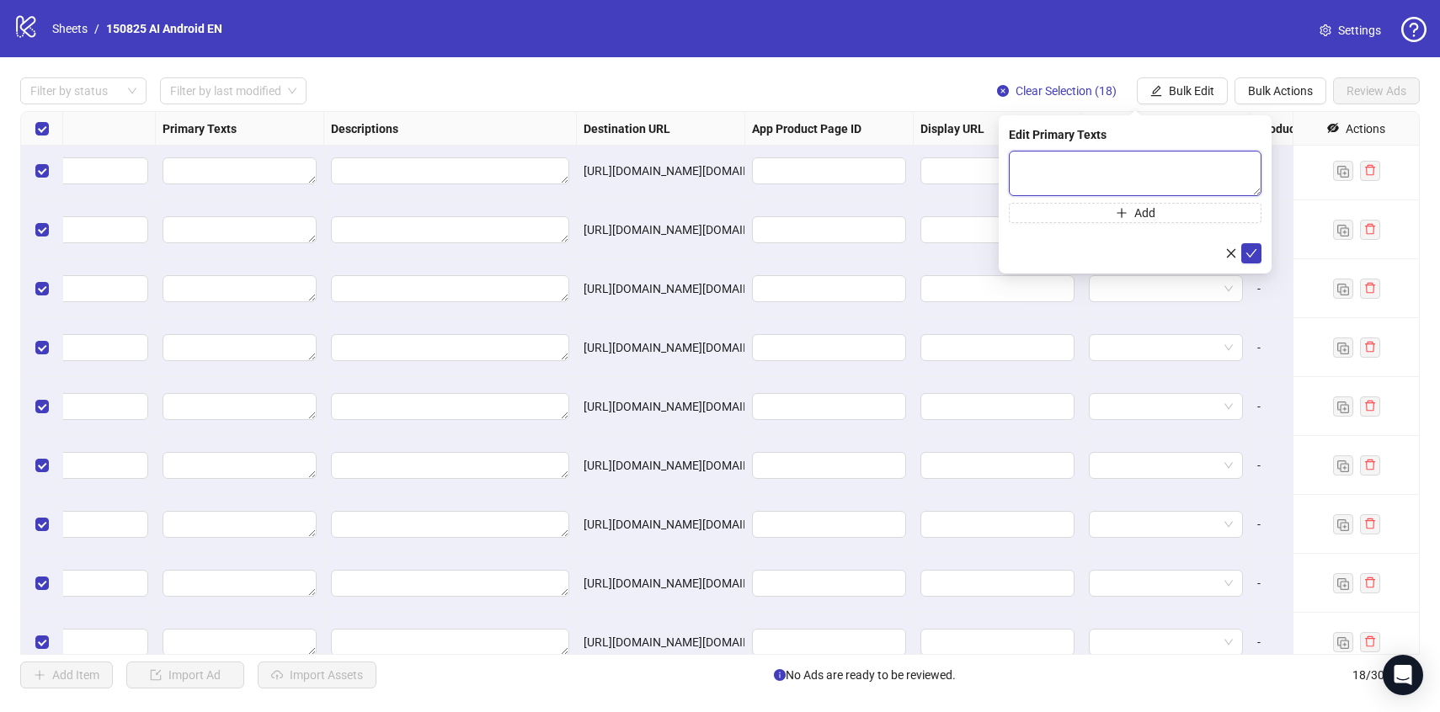
click at [1045, 180] on textarea at bounding box center [1135, 173] width 253 height 45
paste textarea "**********"
type textarea "**********"
click at [1260, 253] on button "submit" at bounding box center [1251, 253] width 20 height 20
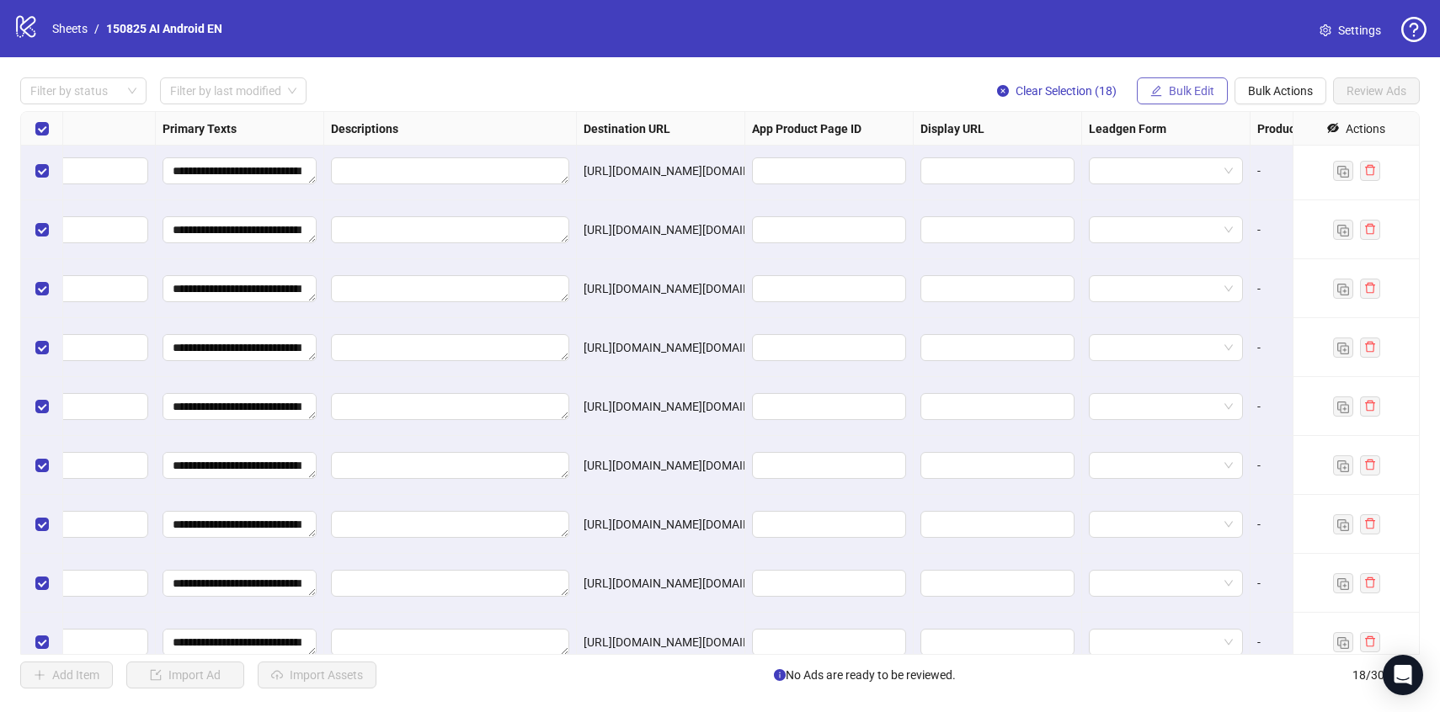
click at [1171, 98] on button "Bulk Edit" at bounding box center [1182, 90] width 91 height 27
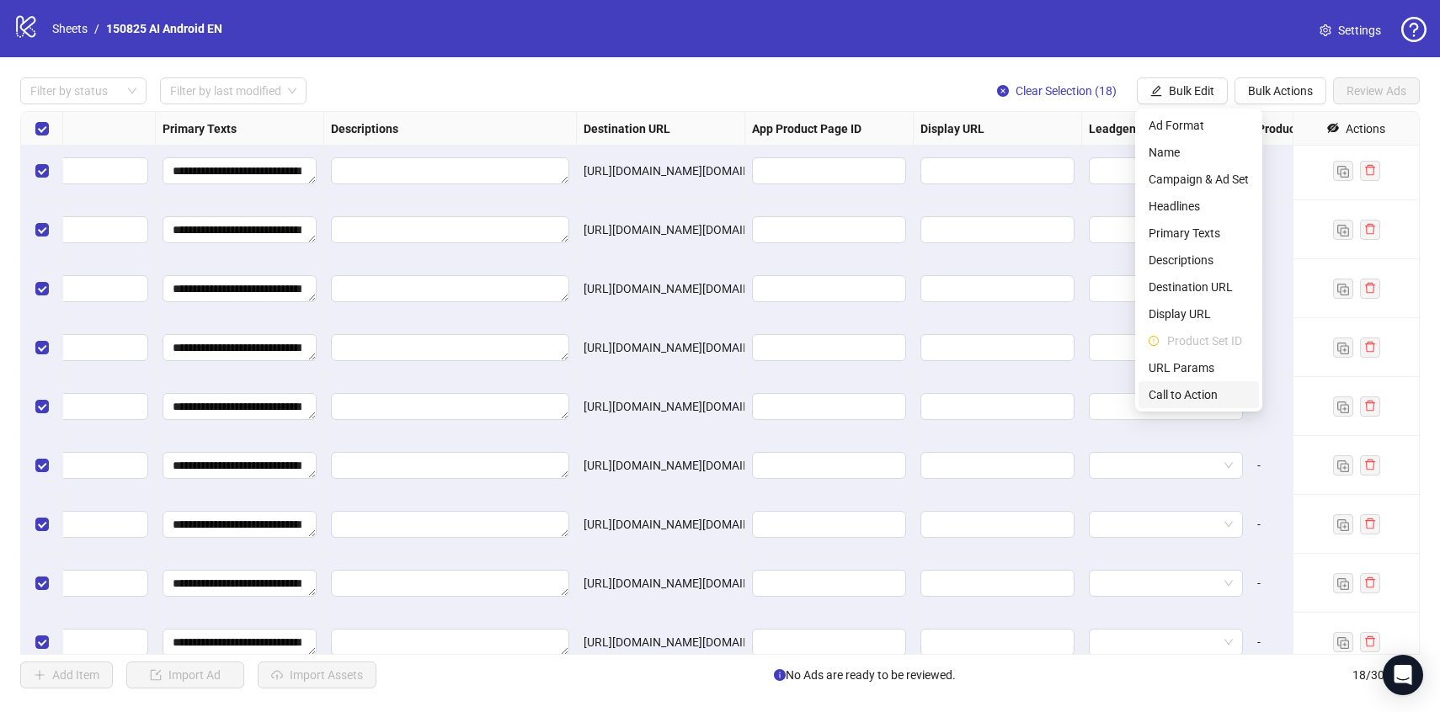
click at [1162, 394] on span "Call to Action" at bounding box center [1199, 395] width 100 height 19
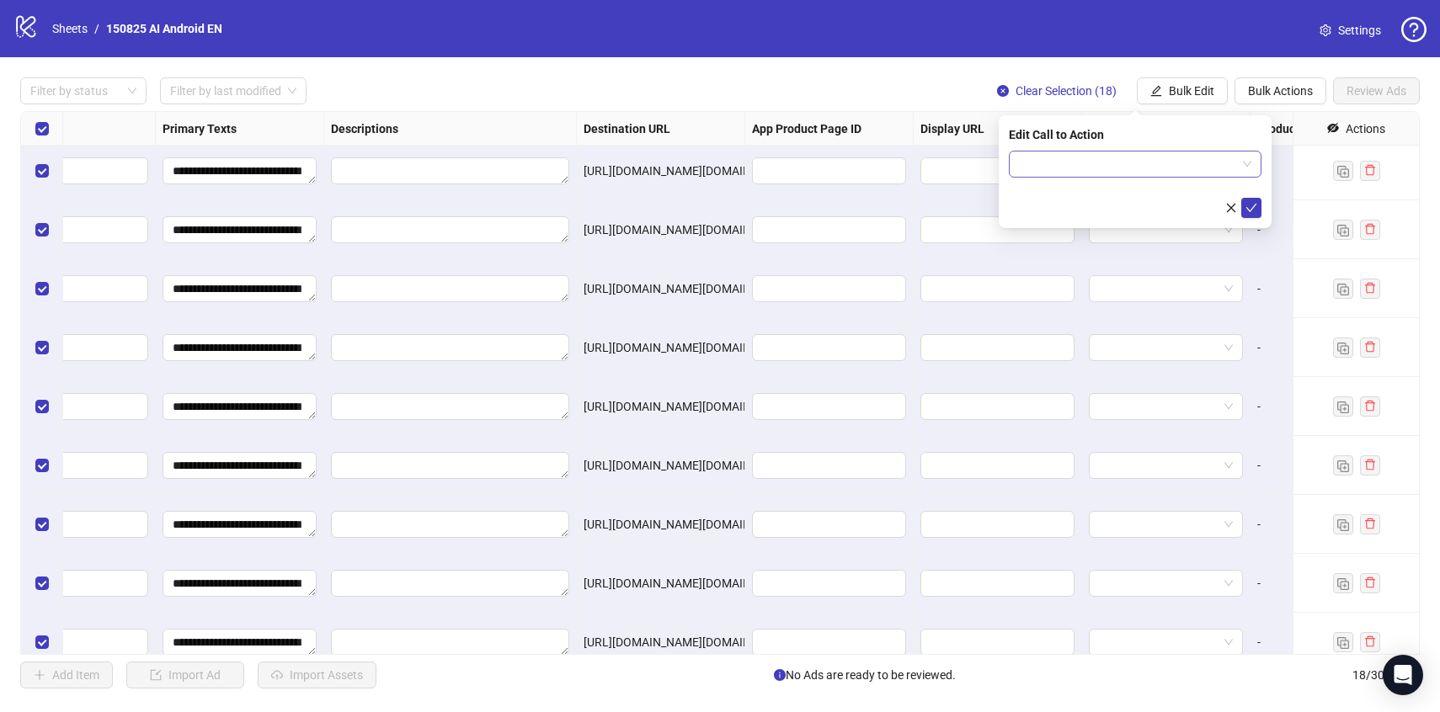
click at [1063, 170] on input "search" at bounding box center [1127, 164] width 217 height 25
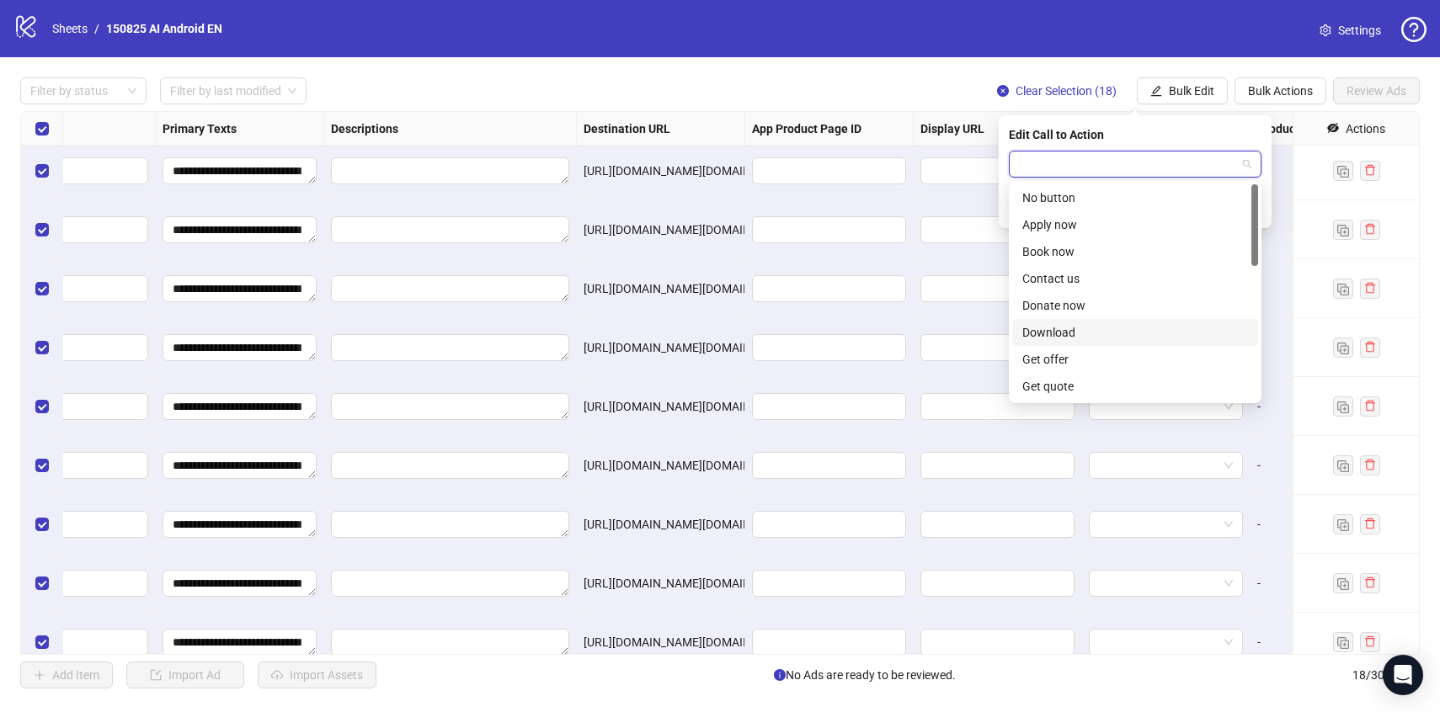
click at [1078, 332] on div "Download" at bounding box center [1135, 332] width 226 height 19
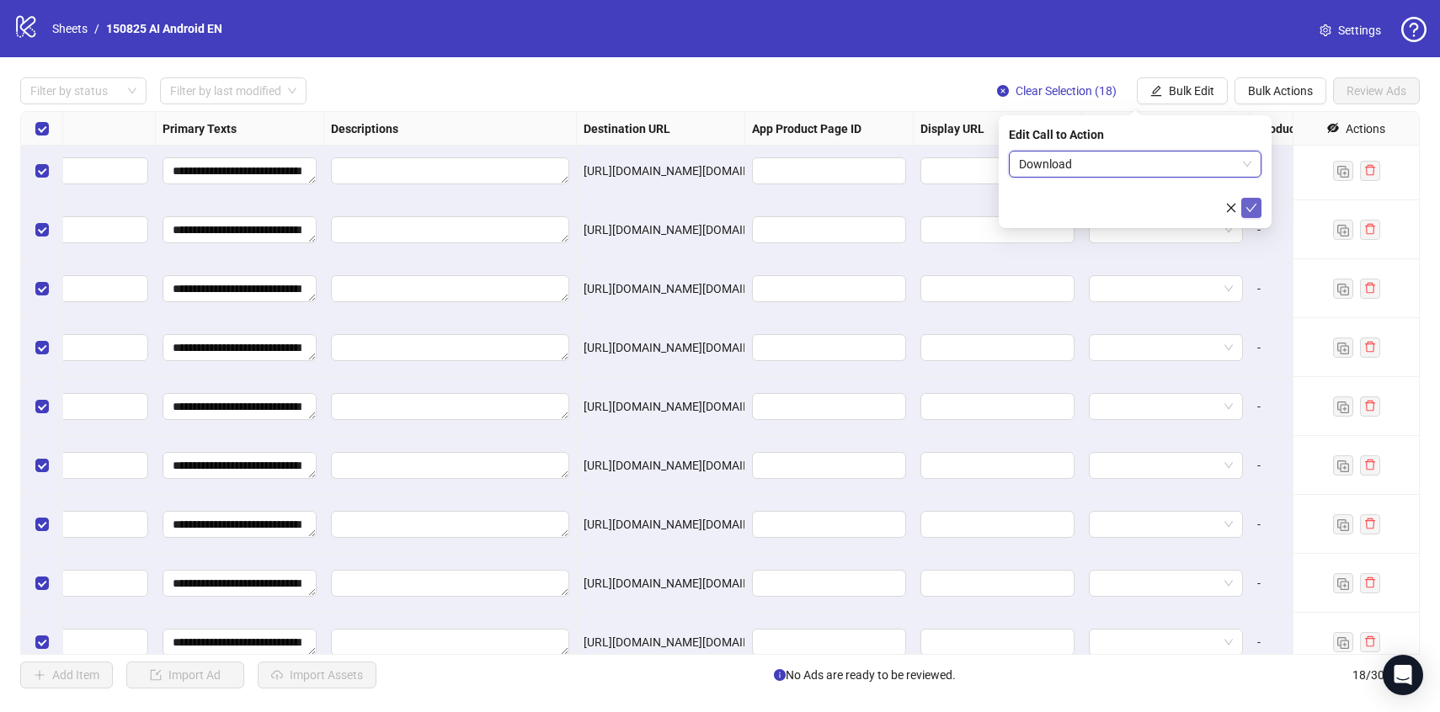
click at [1246, 202] on icon "check" at bounding box center [1252, 208] width 12 height 12
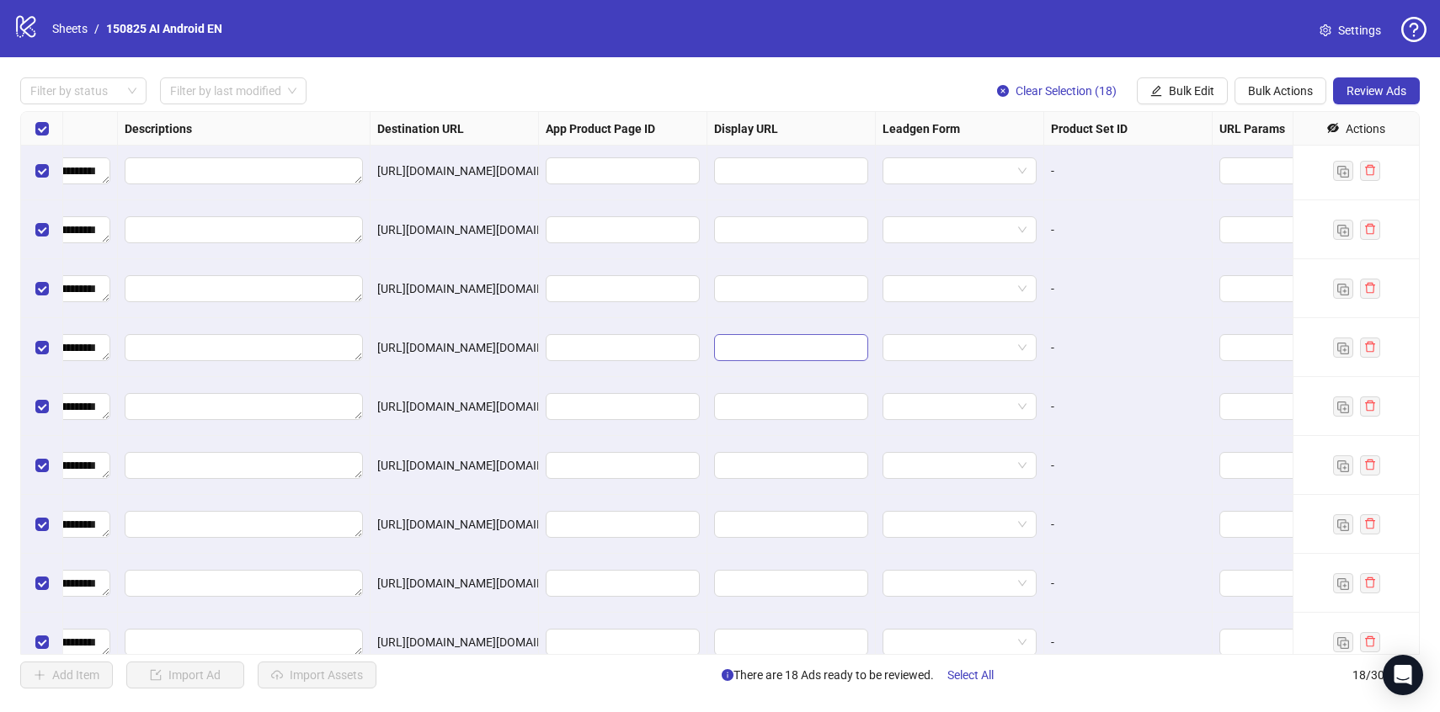
scroll to position [299, 1524]
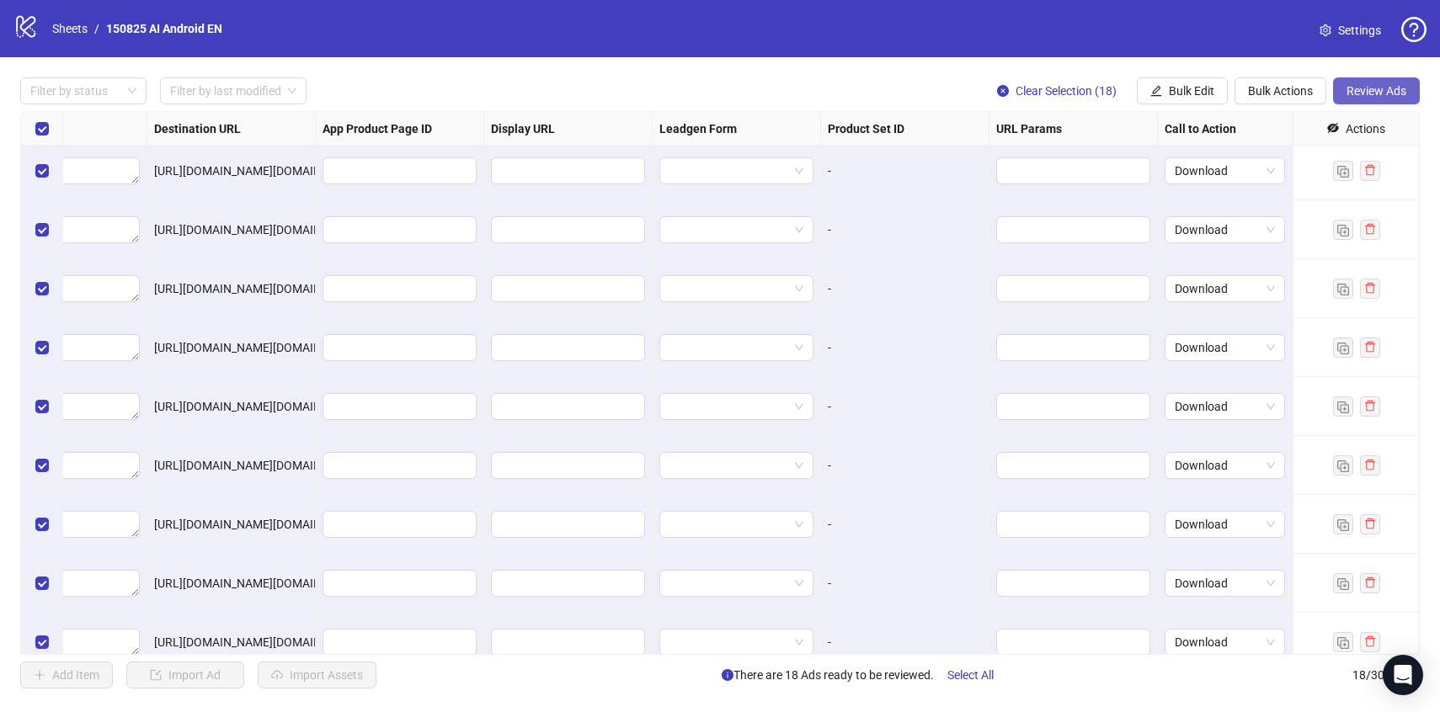
click at [1400, 91] on span "Review Ads" at bounding box center [1377, 90] width 60 height 13
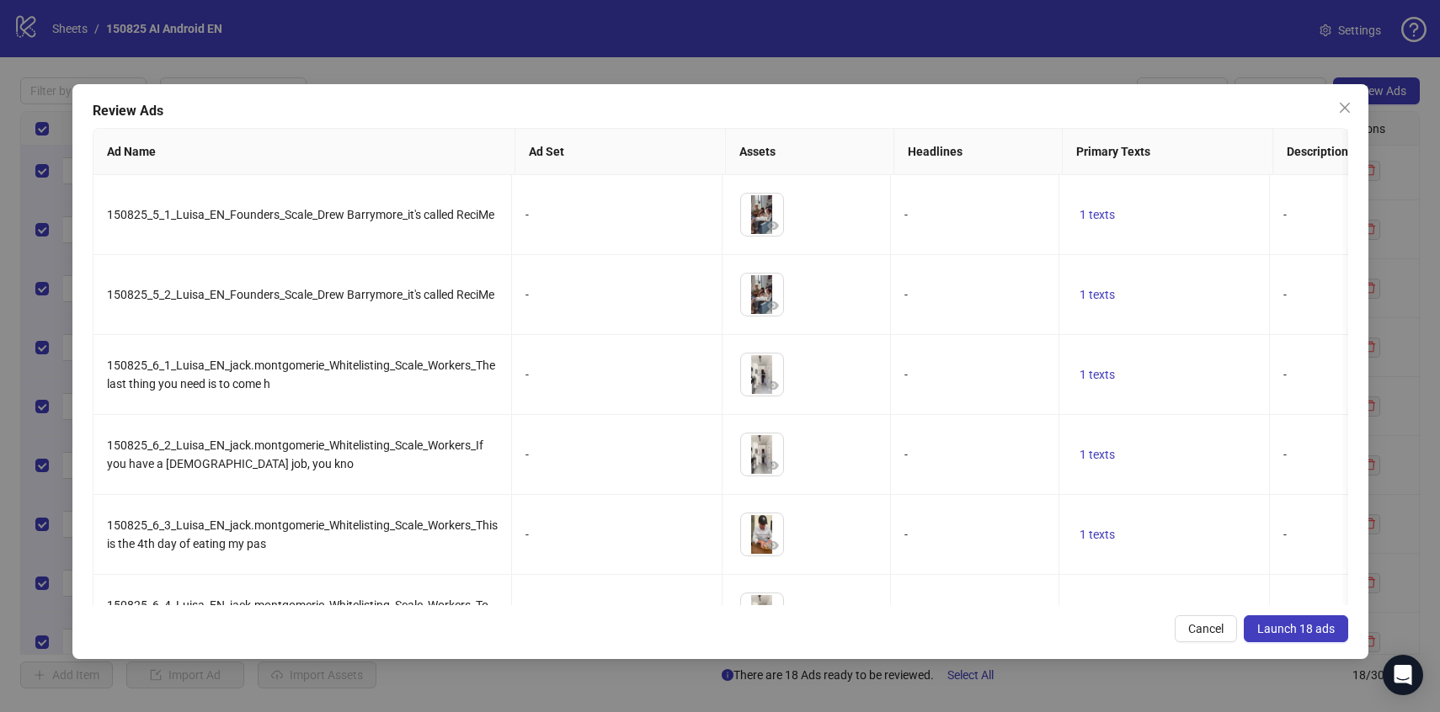
click at [1281, 643] on div "Review Ads Ad Name Ad Set Assets Headlines Primary Texts Descriptions Destinati…" at bounding box center [720, 371] width 1296 height 575
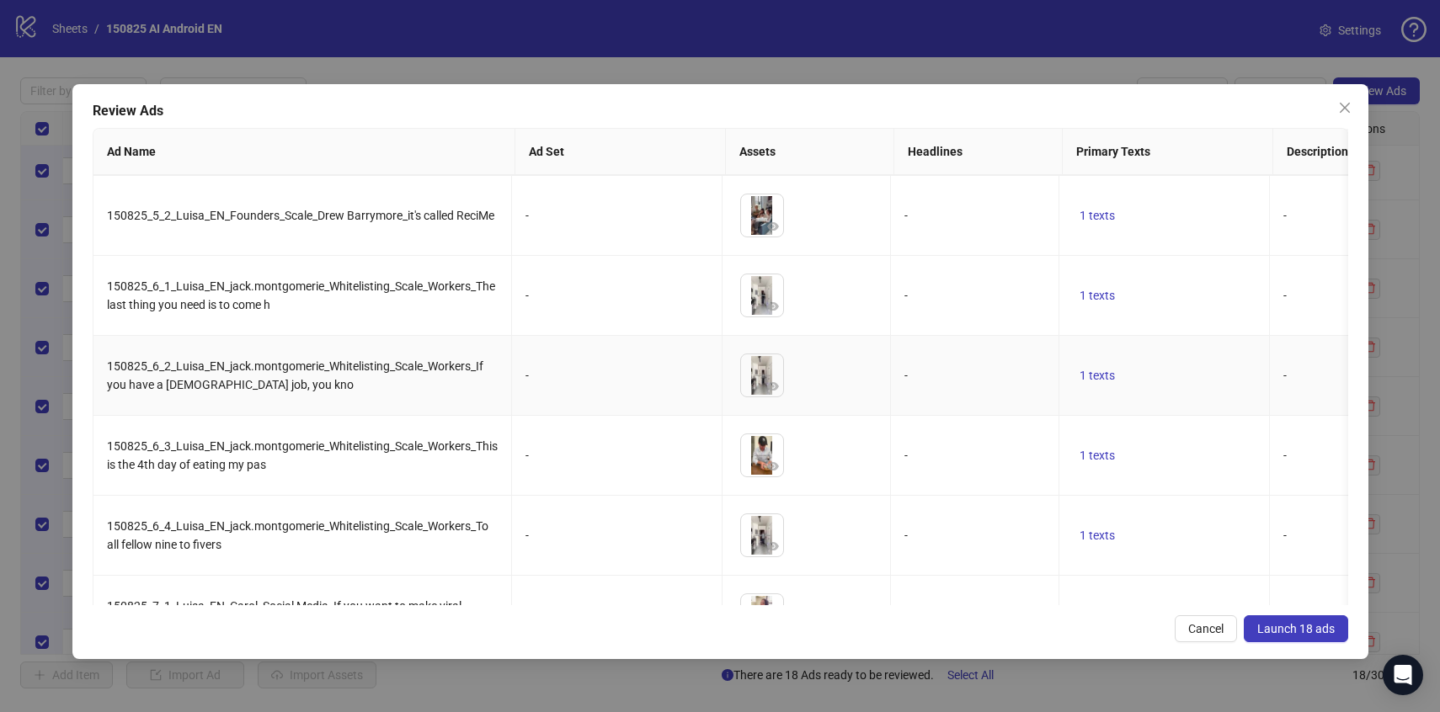
scroll to position [90, 0]
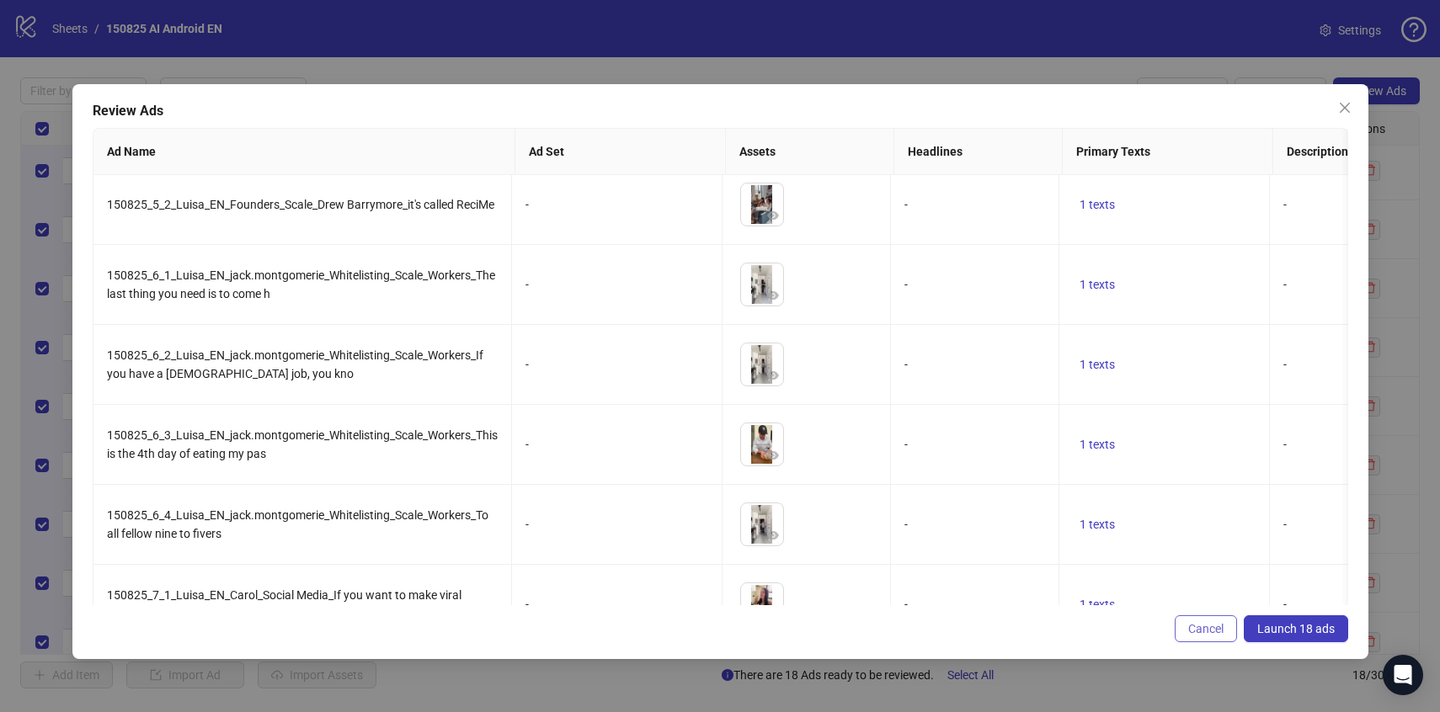
click at [1194, 618] on button "Cancel" at bounding box center [1206, 629] width 62 height 27
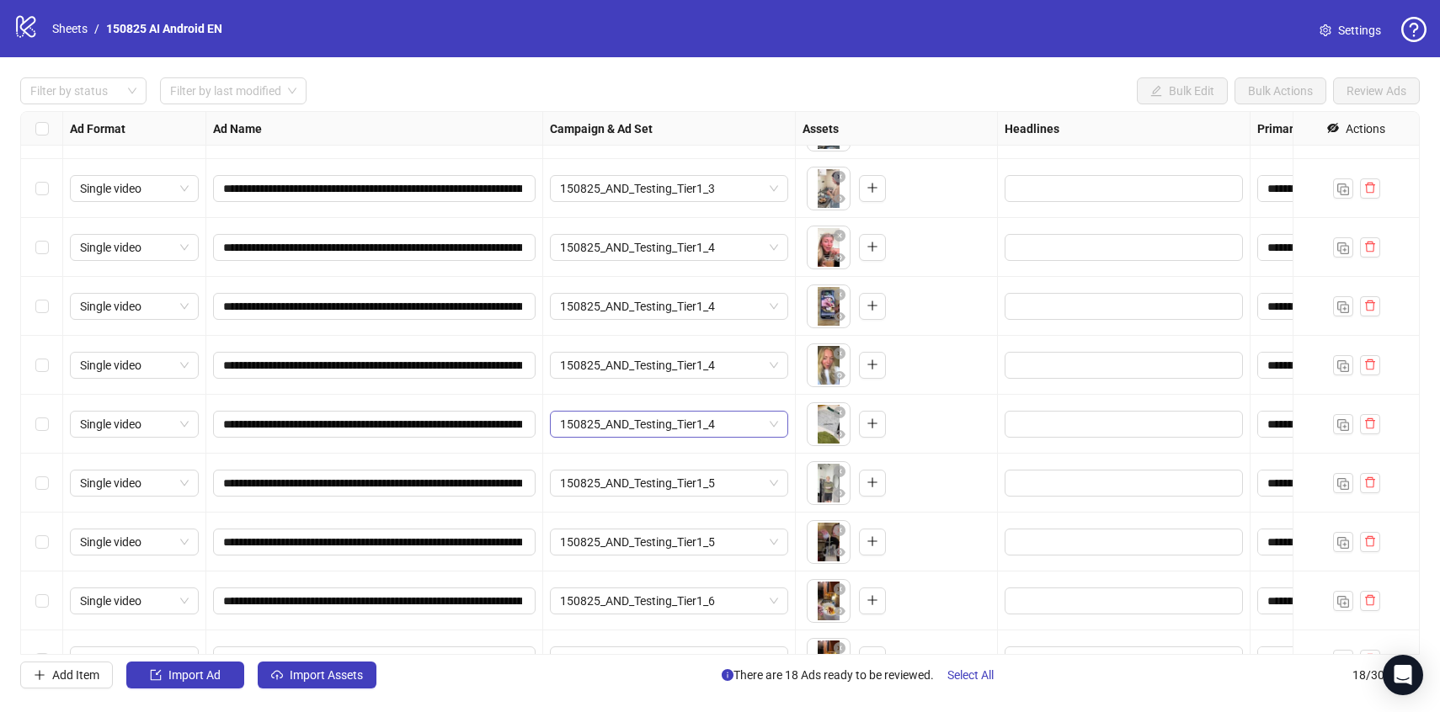
scroll to position [552, 0]
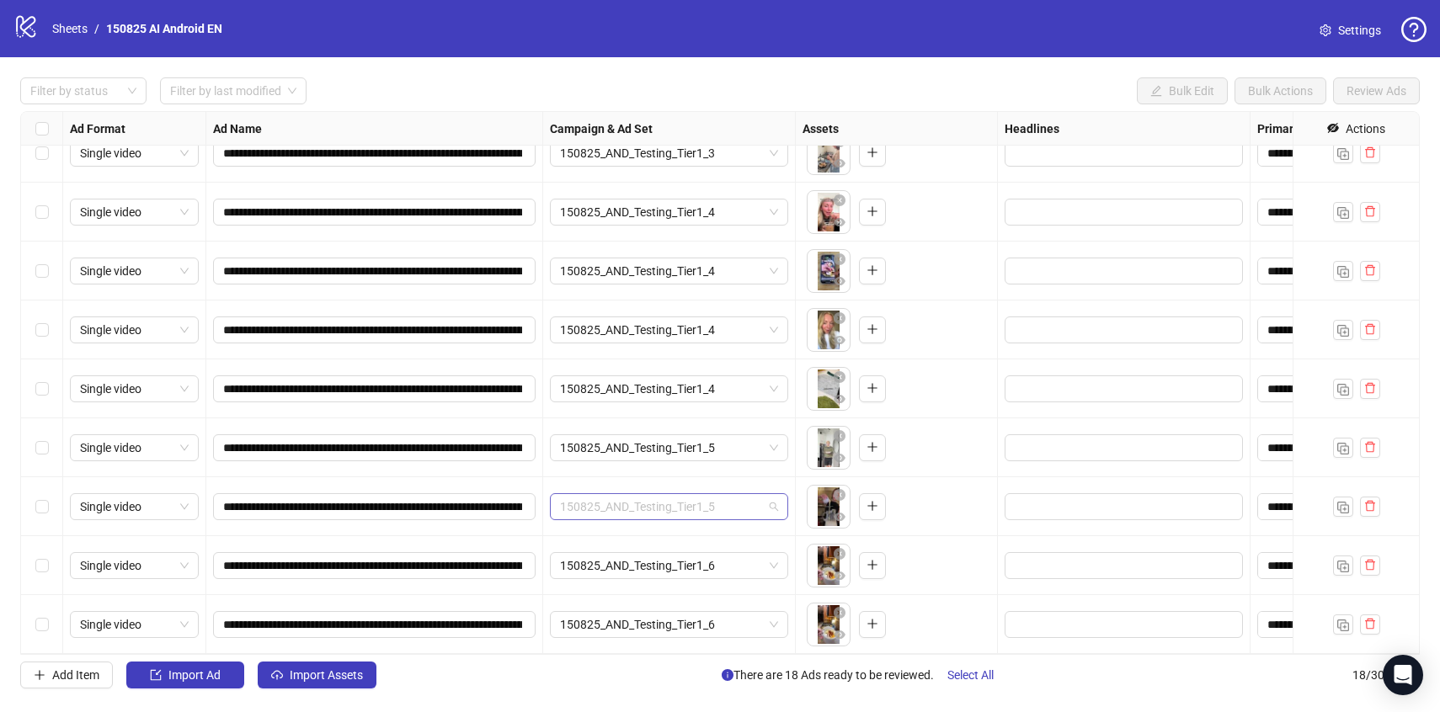
click at [641, 504] on span "150825_AND_Testing_Tier1_5" at bounding box center [669, 506] width 218 height 25
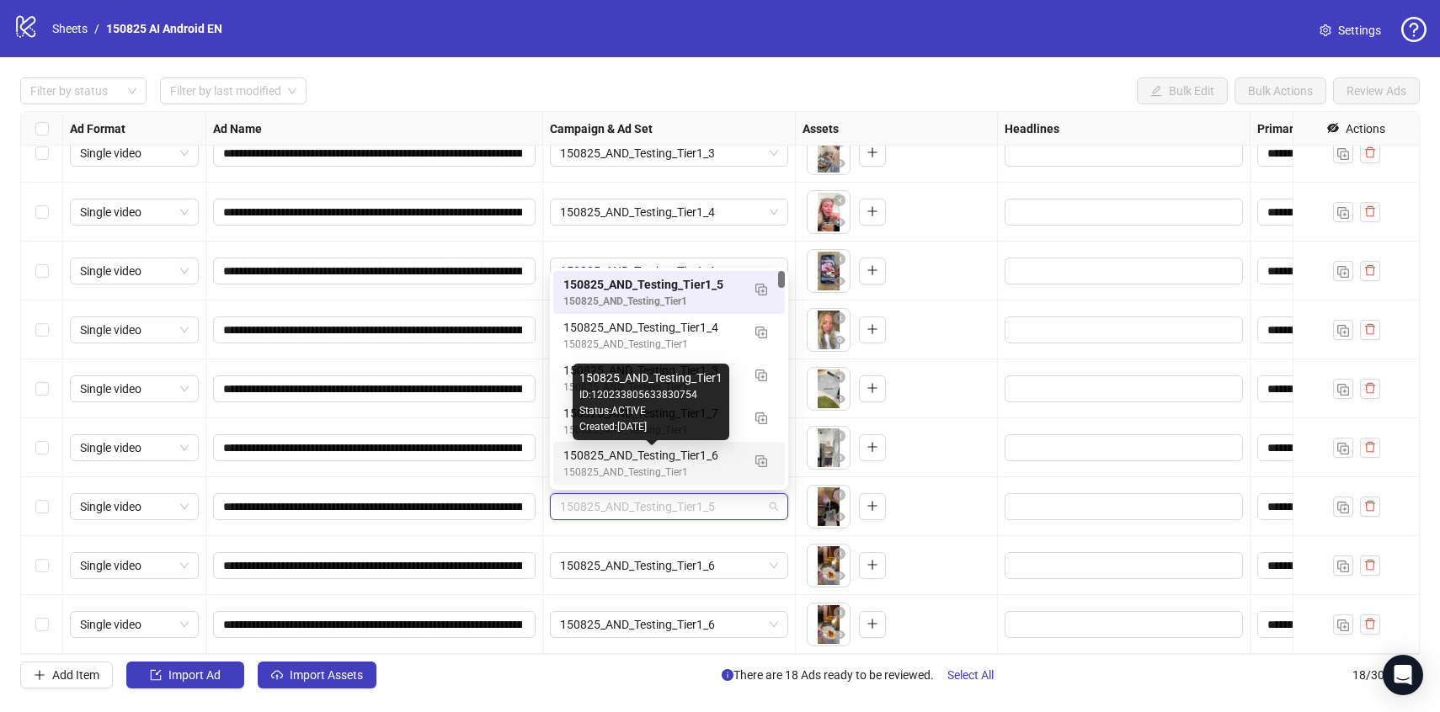
scroll to position [19, 0]
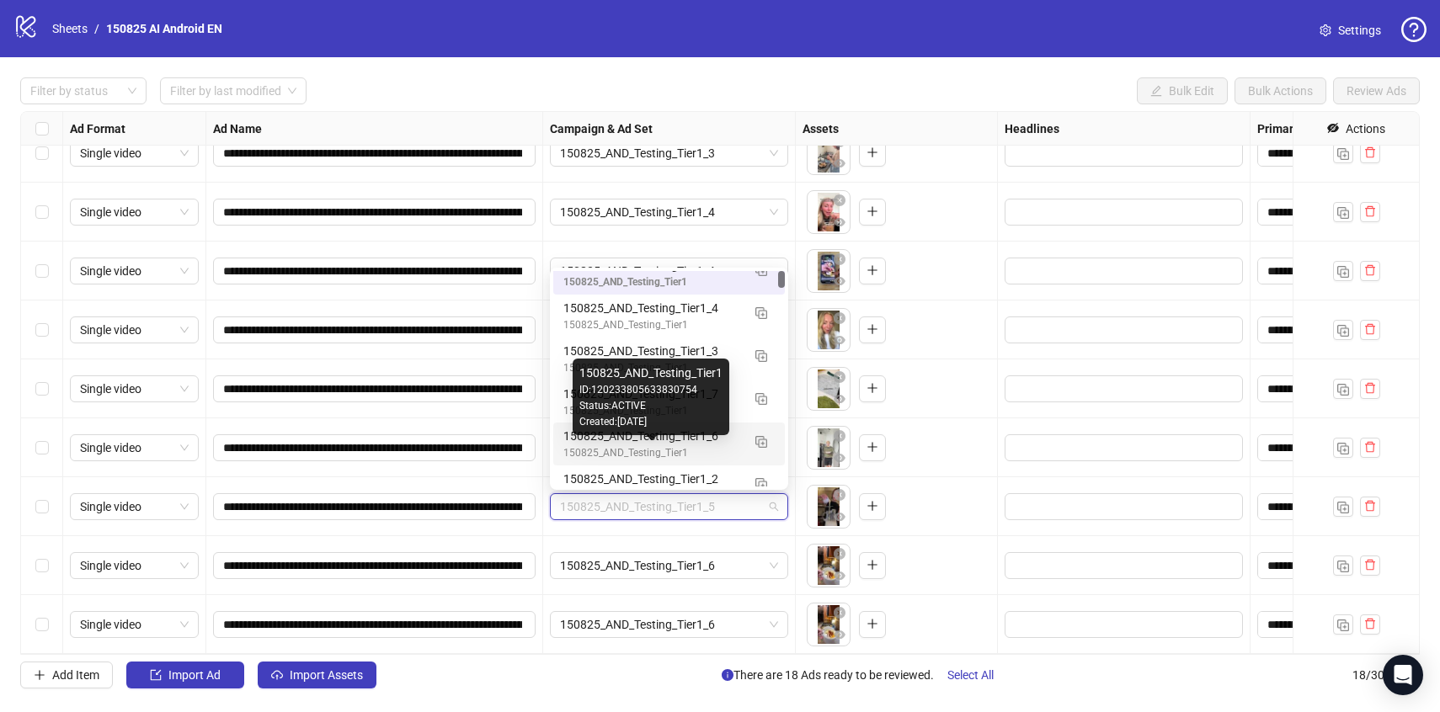
click at [739, 448] on div "150825_AND_Testing_Tier1" at bounding box center [652, 453] width 178 height 16
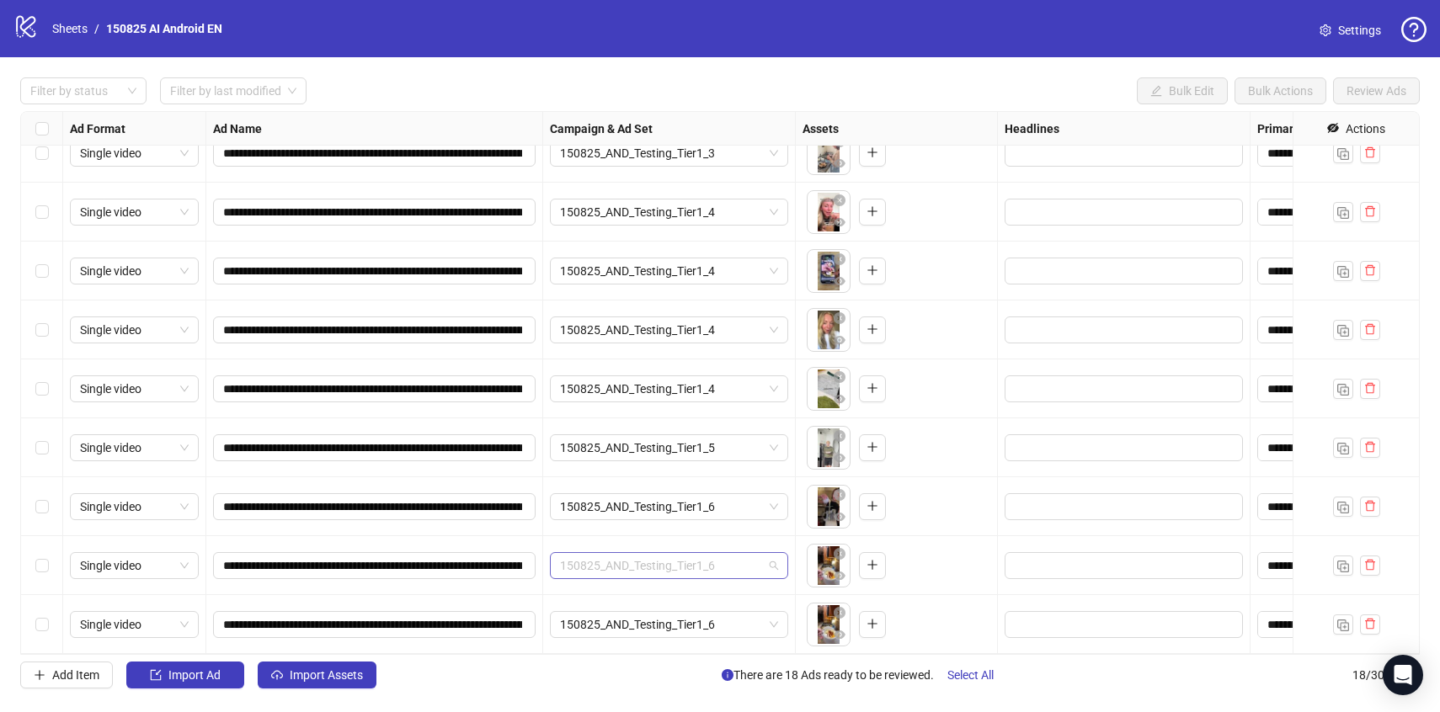
click at [688, 575] on span "150825_AND_Testing_Tier1_6" at bounding box center [669, 565] width 218 height 25
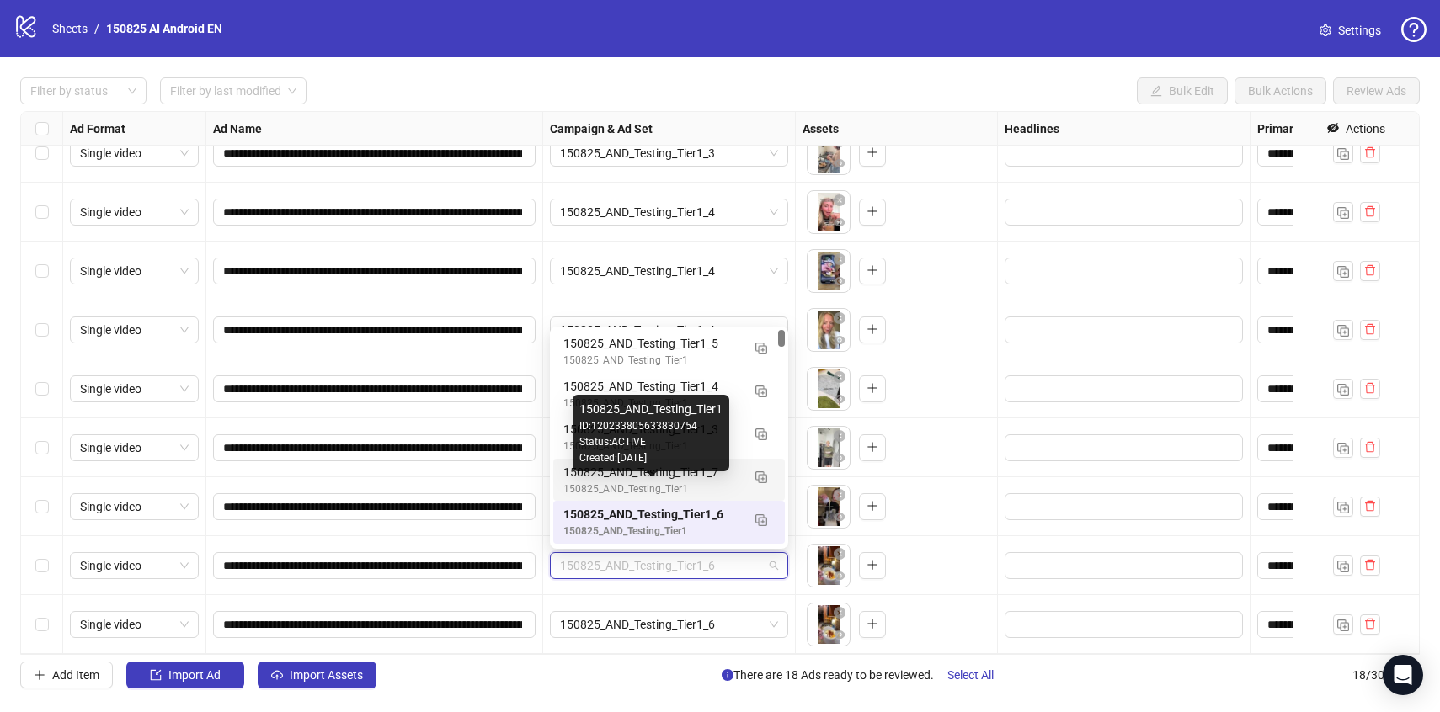
click at [733, 483] on div "150825_AND_Testing_Tier1" at bounding box center [652, 490] width 178 height 16
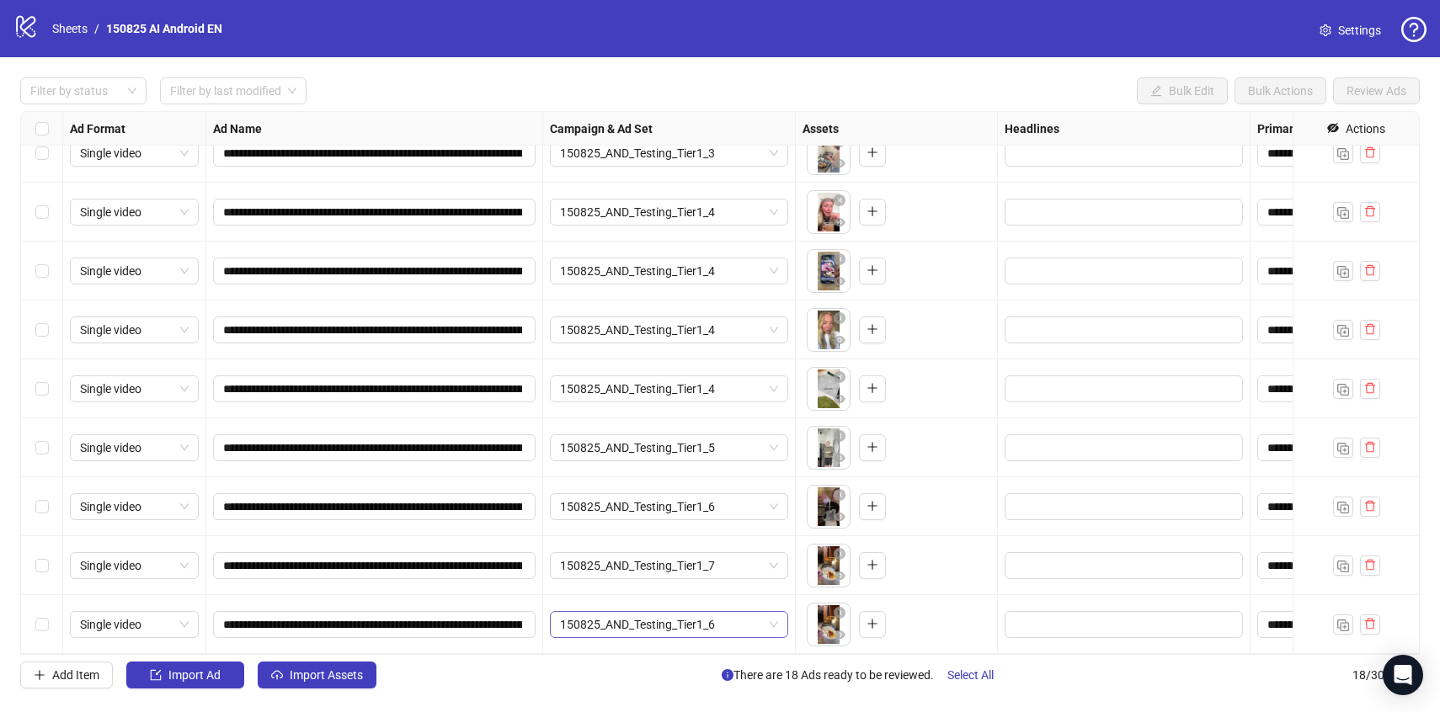
click at [706, 617] on span "150825_AND_Testing_Tier1_6" at bounding box center [669, 624] width 218 height 25
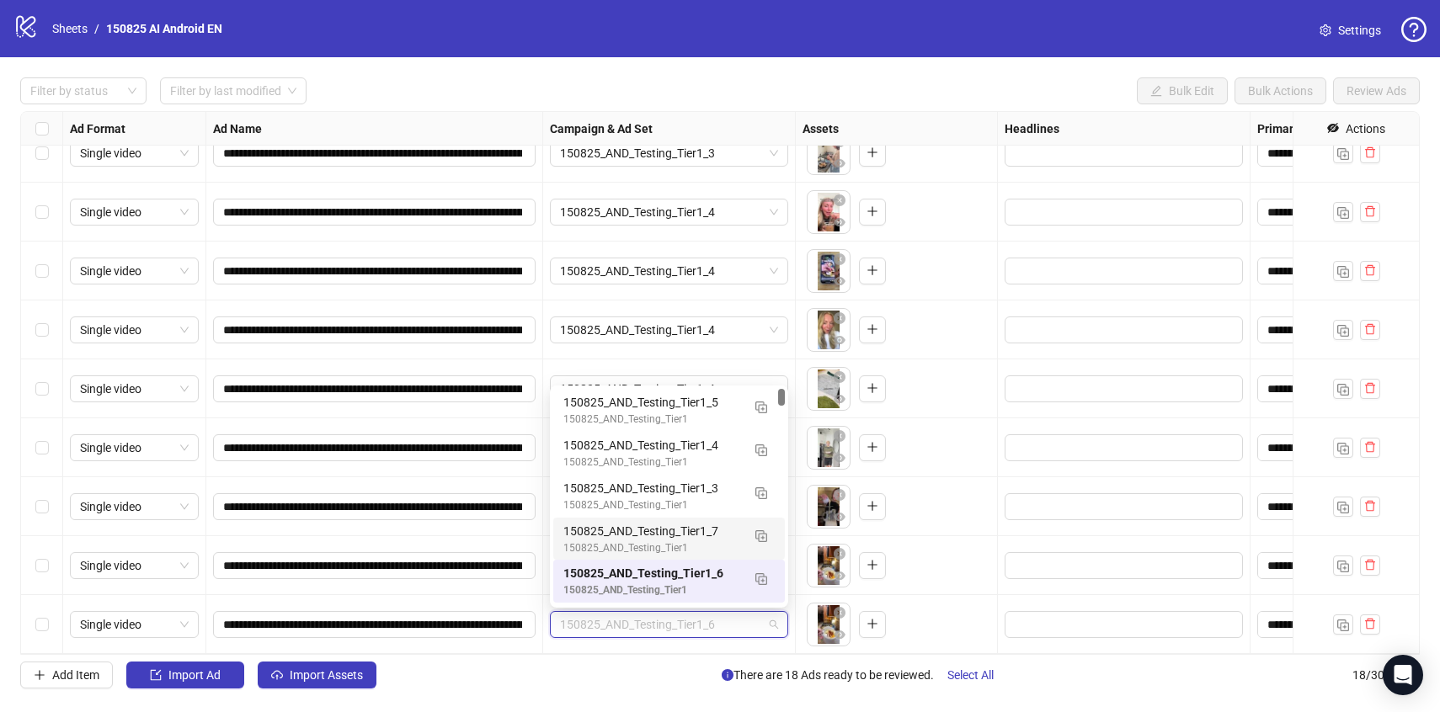
click at [726, 528] on div "150825_AND_Testing_Tier1_7" at bounding box center [652, 531] width 178 height 19
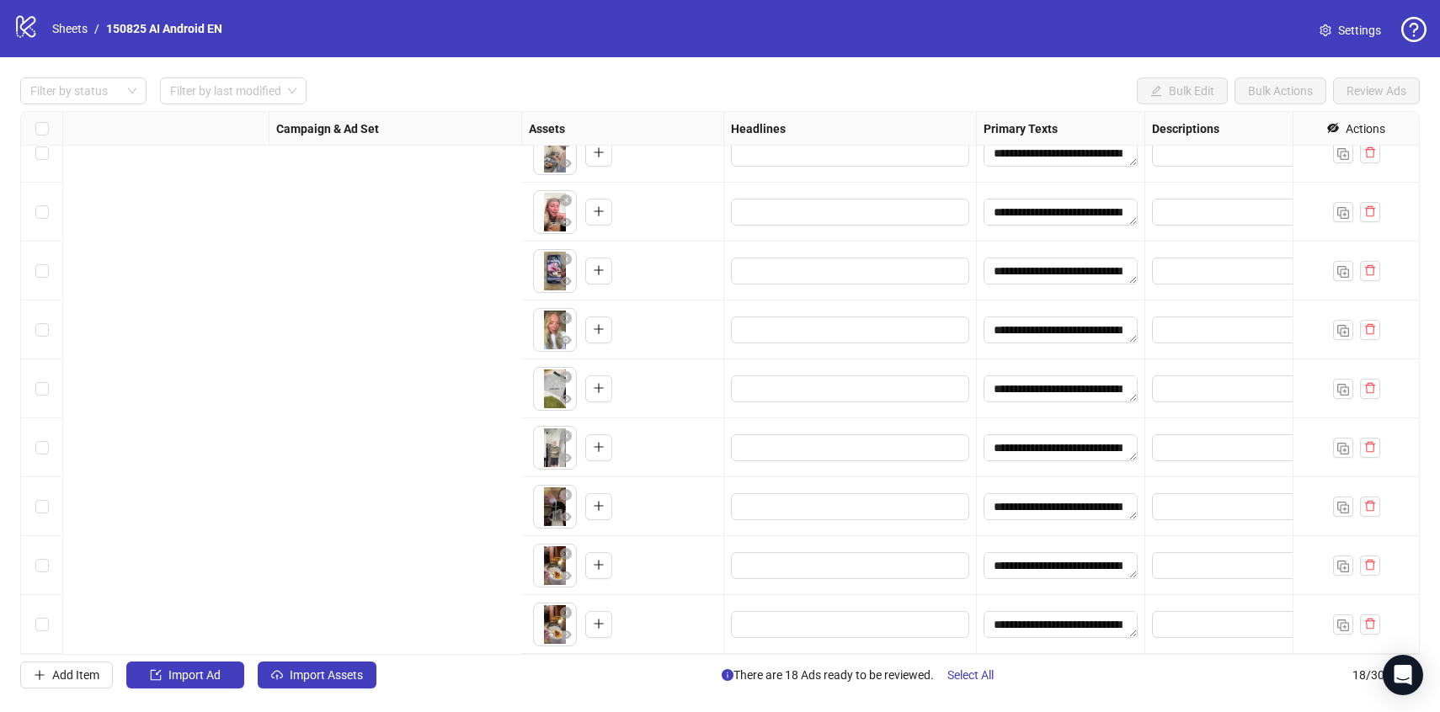
scroll to position [552, 1153]
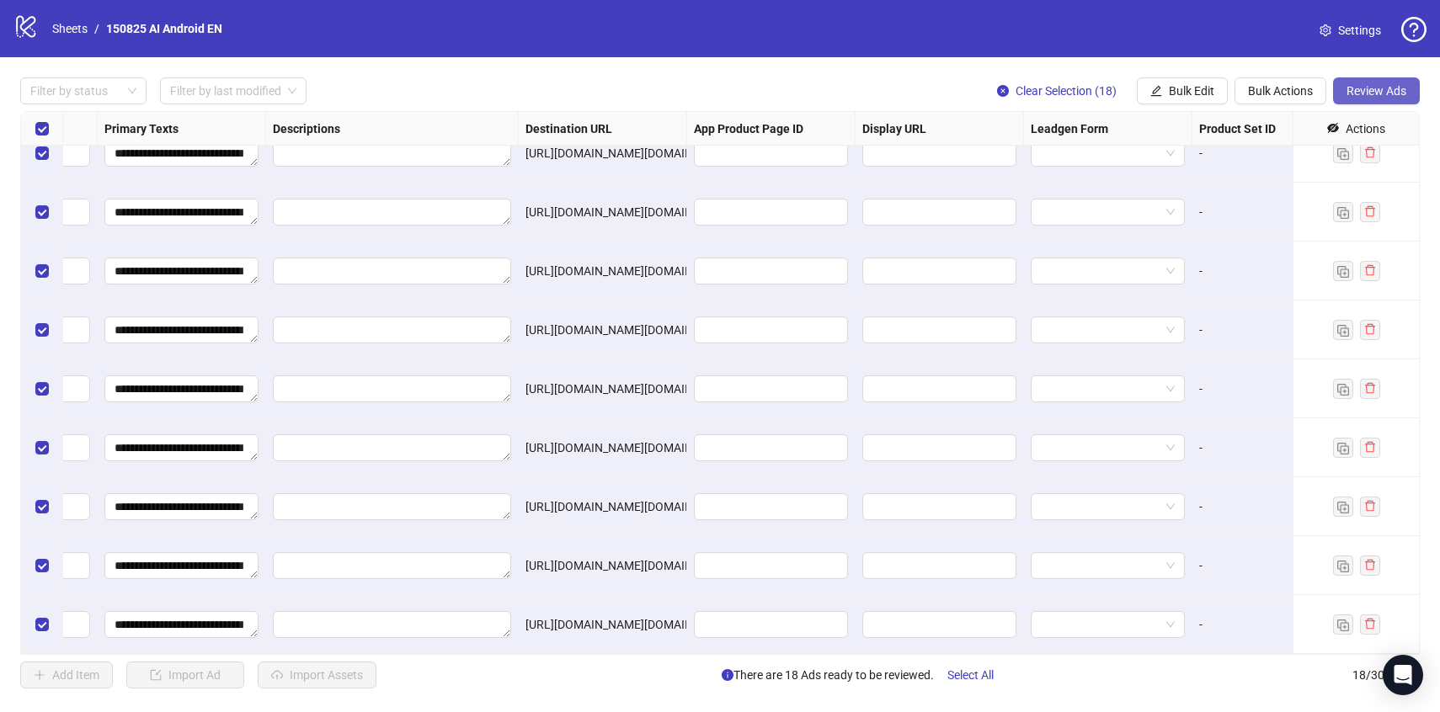
click at [1391, 97] on span "Review Ads" at bounding box center [1377, 90] width 60 height 13
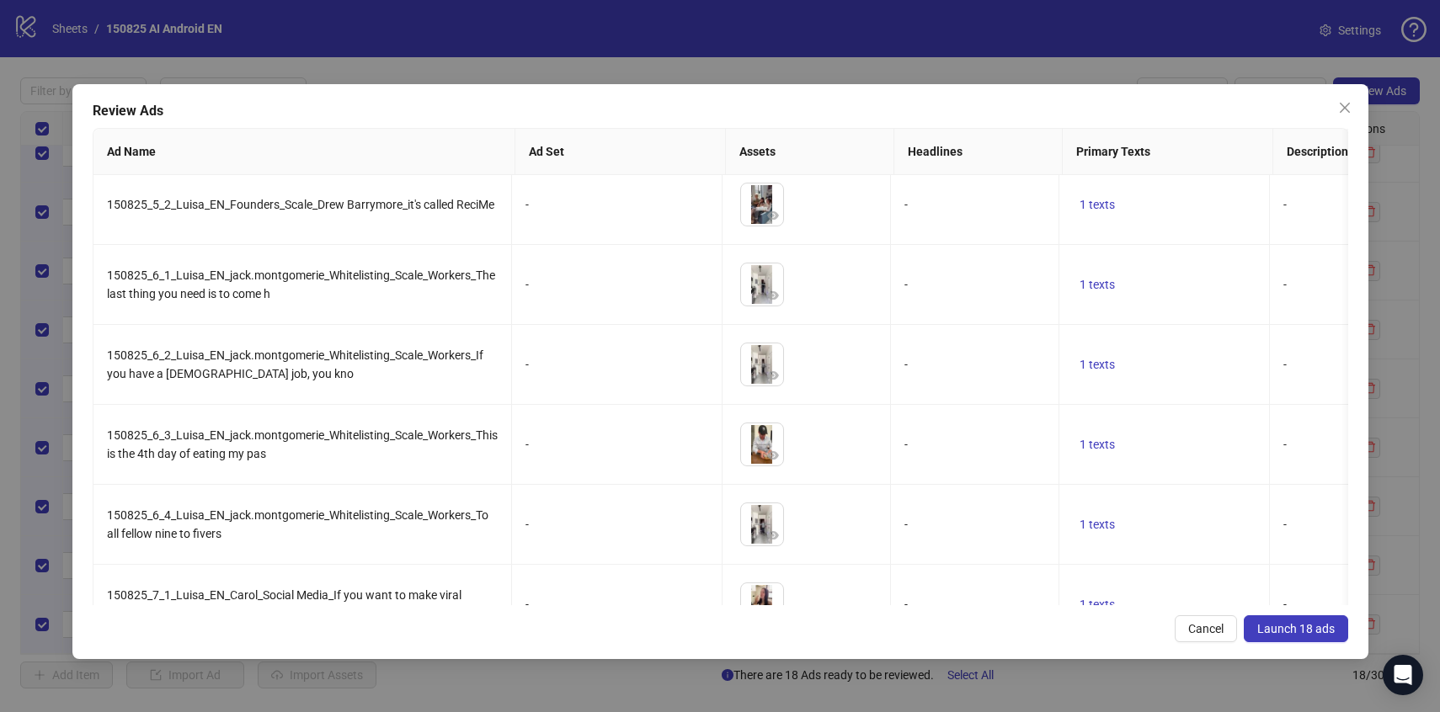
click at [1272, 630] on span "Launch 18 ads" at bounding box center [1295, 628] width 77 height 13
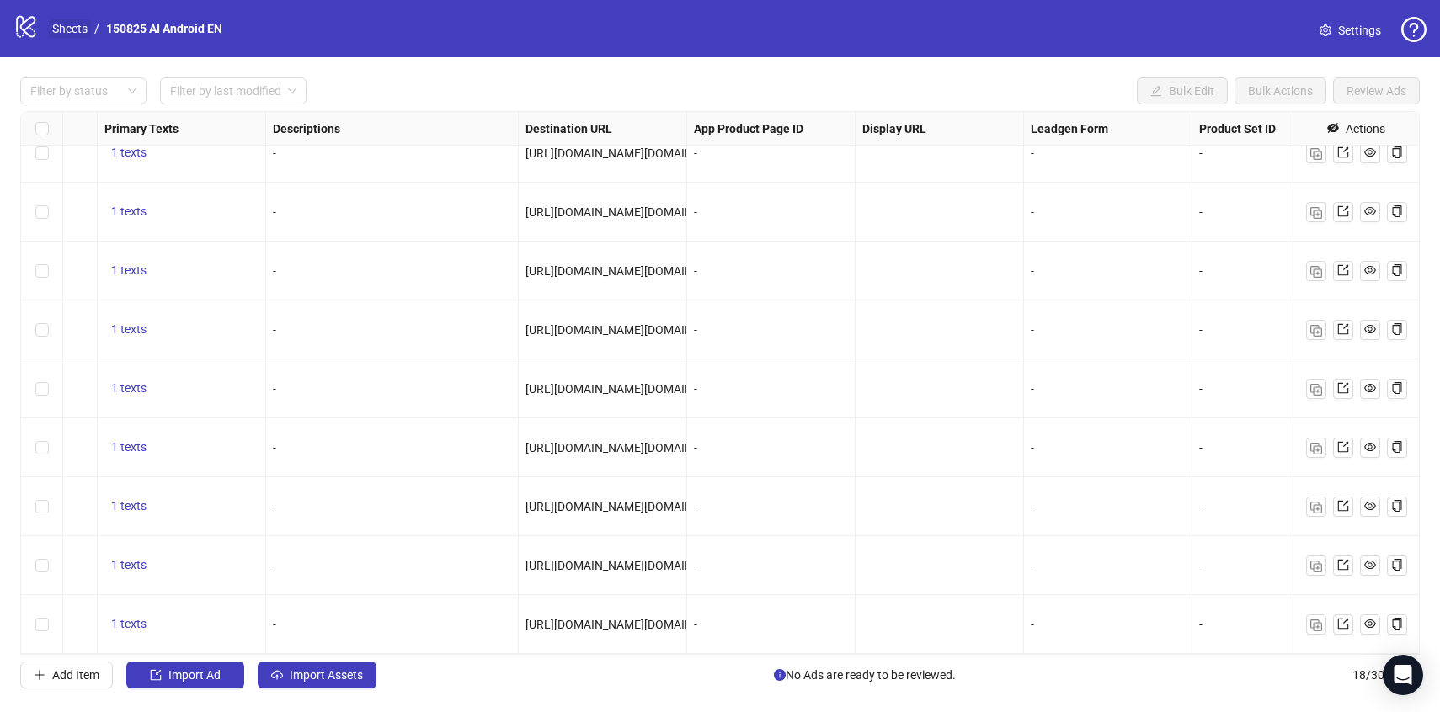
click at [73, 30] on link "Sheets" at bounding box center [70, 28] width 42 height 19
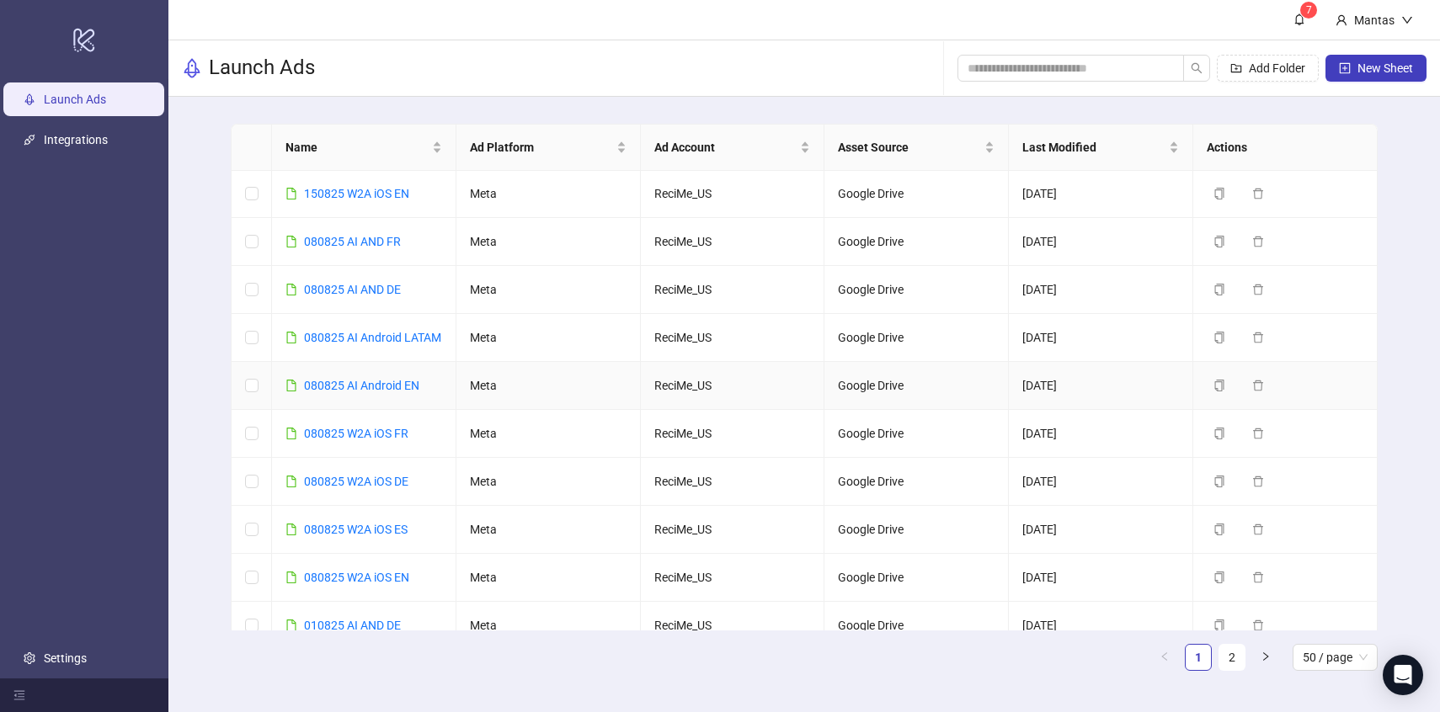
scroll to position [164, 0]
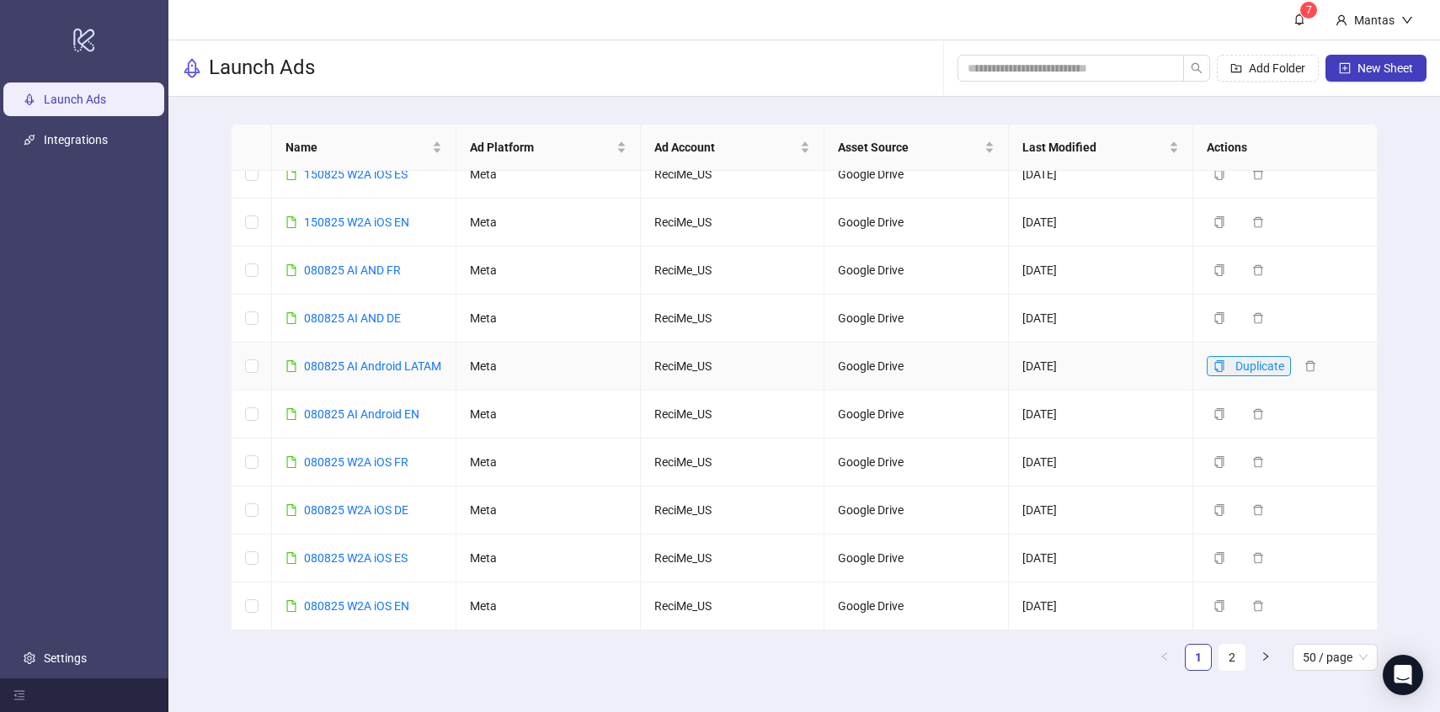
click at [1219, 371] on icon "copy" at bounding box center [1220, 366] width 12 height 12
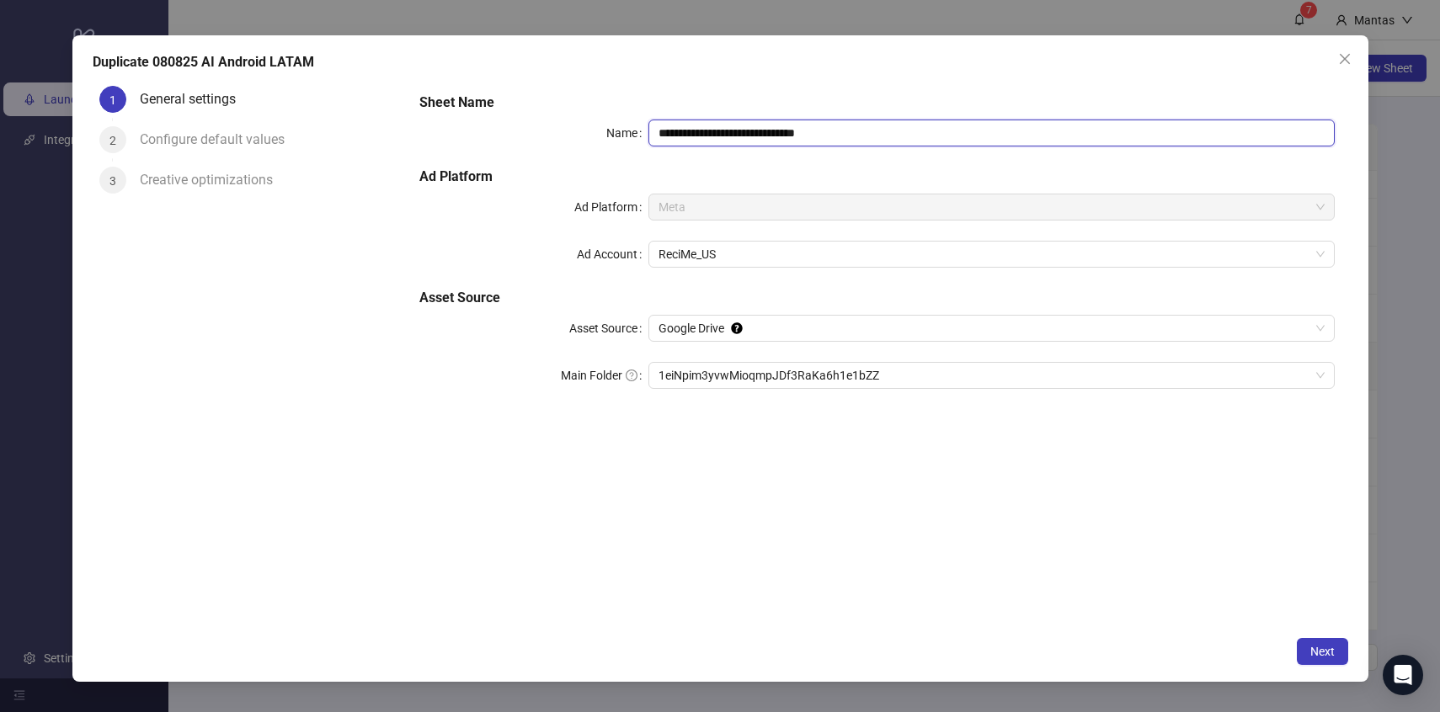
drag, startPoint x: 670, startPoint y: 135, endPoint x: 648, endPoint y: 136, distance: 22.8
click at [648, 136] on div "**********" at bounding box center [876, 133] width 915 height 27
click at [851, 136] on input "**********" at bounding box center [991, 133] width 686 height 27
click at [785, 380] on span "1eiNpim3yvwMioqmpJDf3RaKa6h1e1bZZ" at bounding box center [992, 375] width 666 height 25
type input "**********"
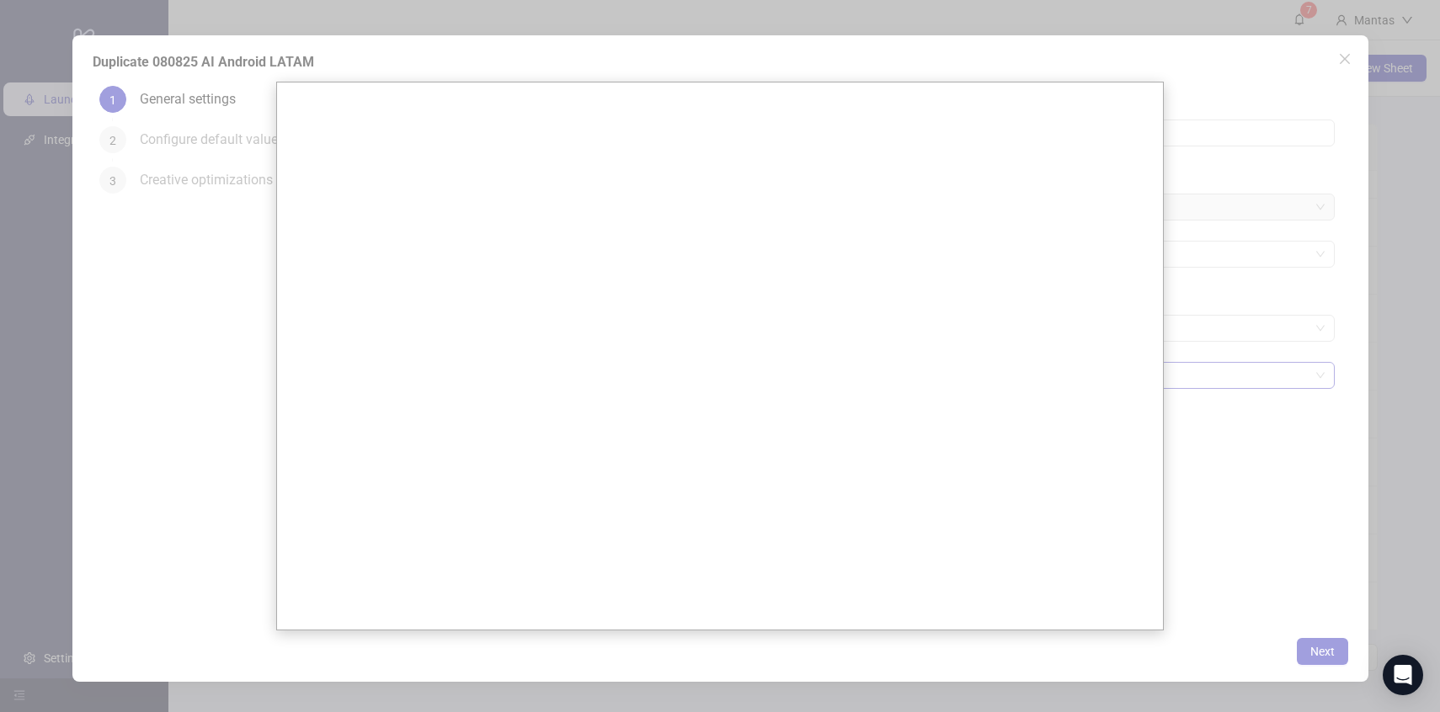
scroll to position [0, 0]
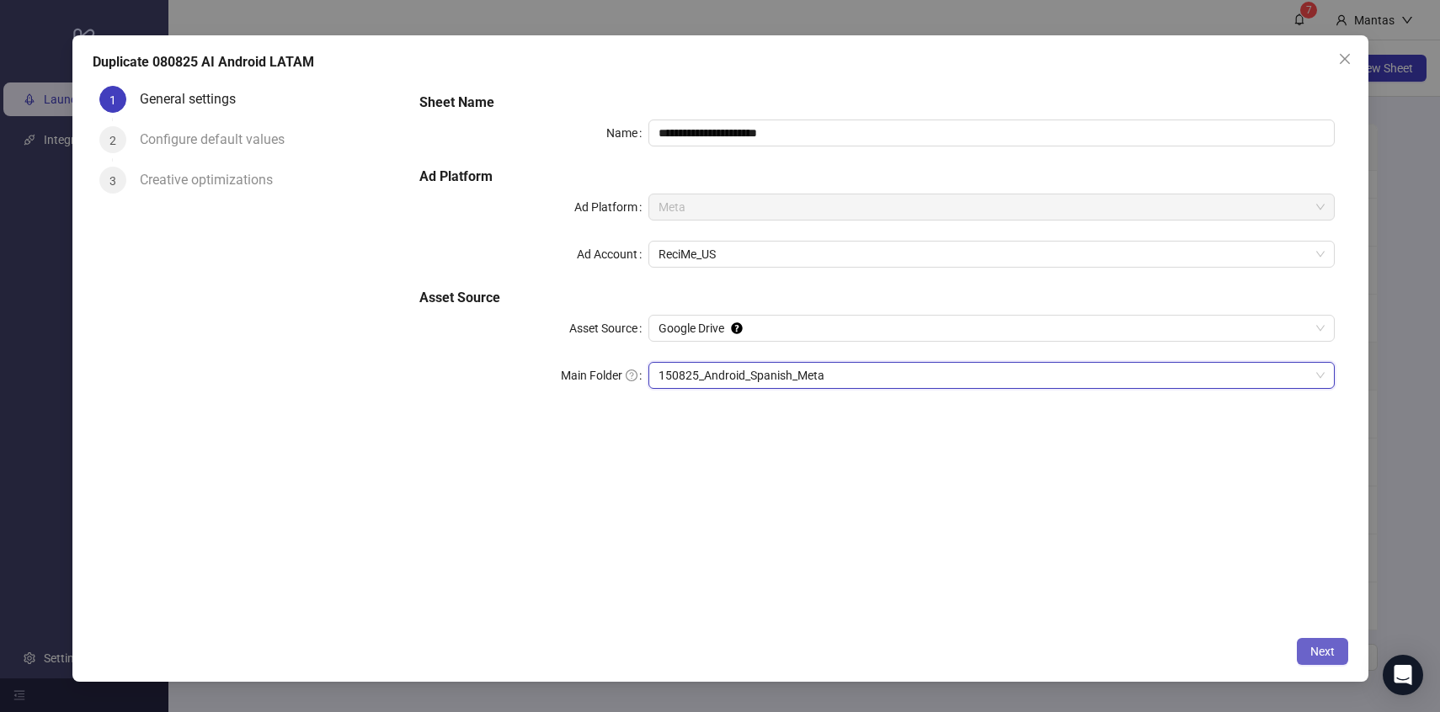
click at [1304, 646] on button "Next" at bounding box center [1322, 651] width 51 height 27
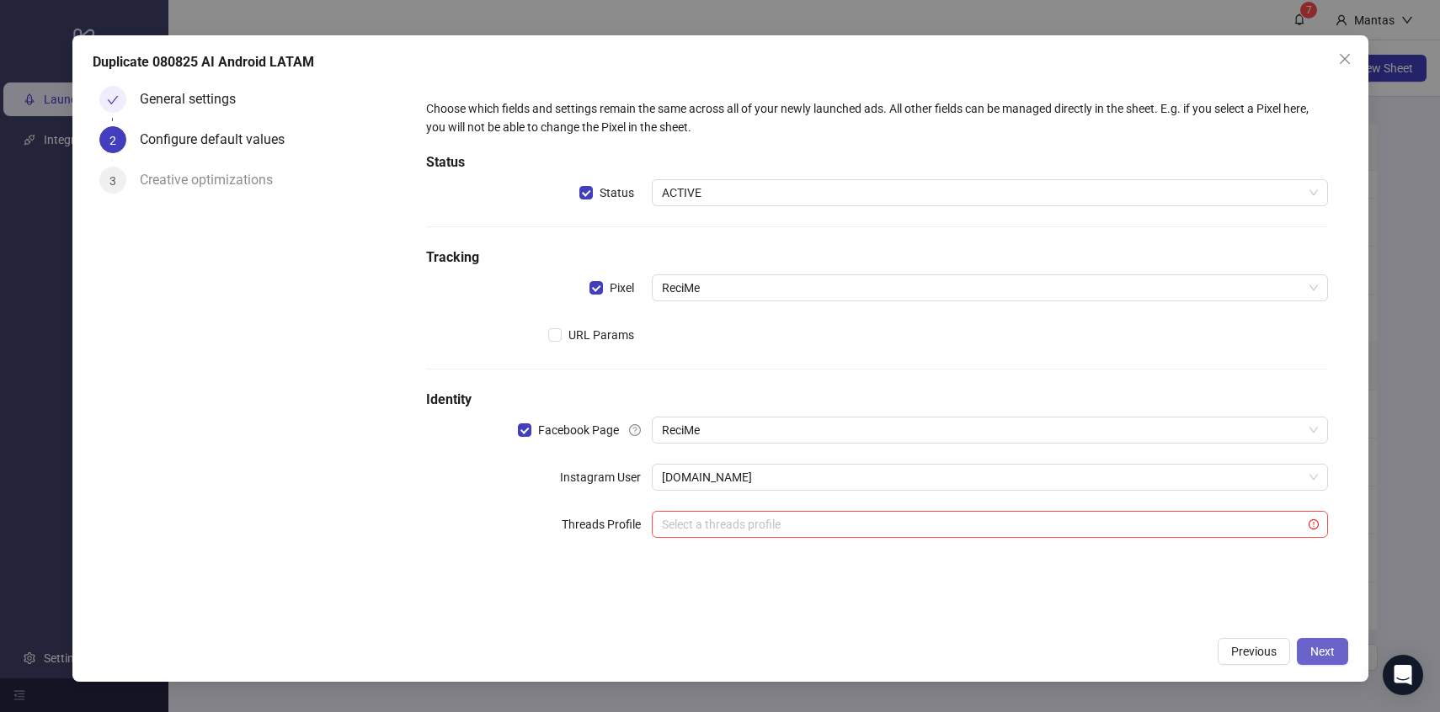
click at [1341, 656] on button "Next" at bounding box center [1322, 651] width 51 height 27
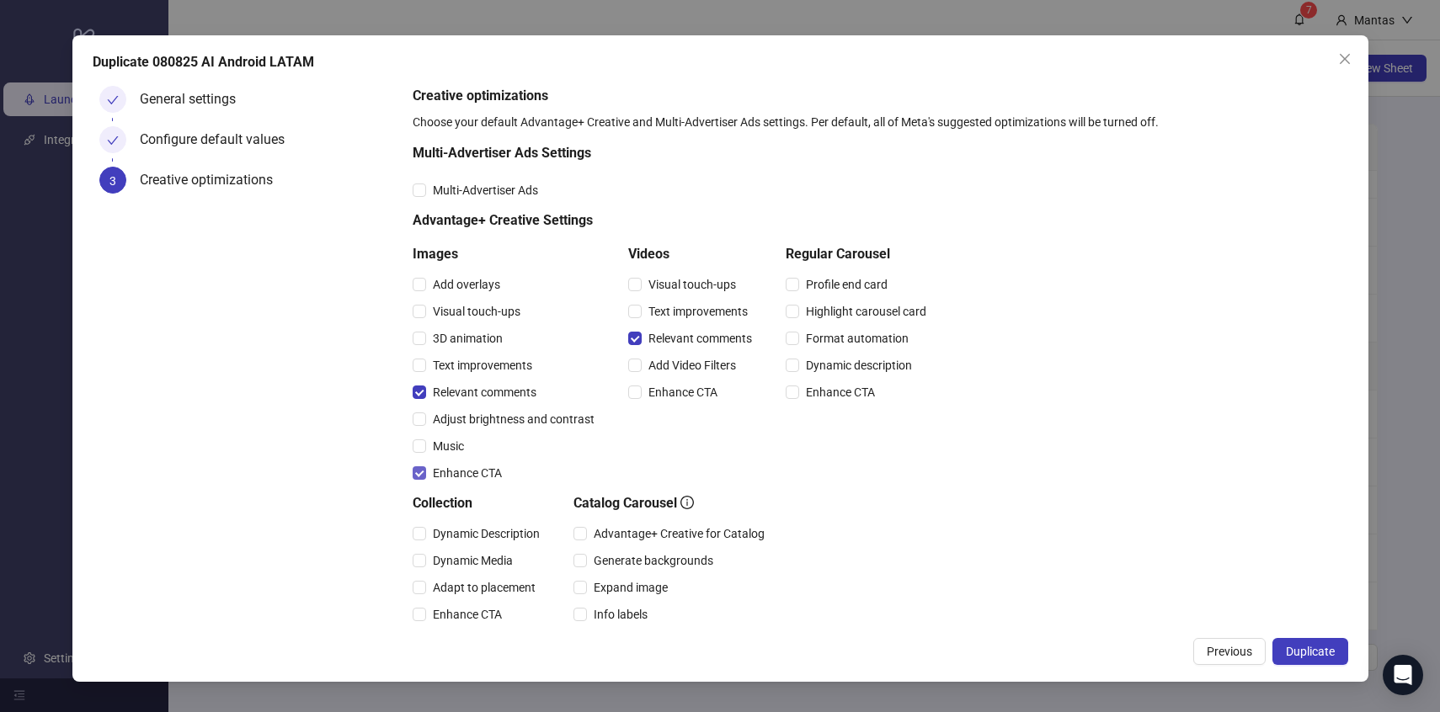
click at [463, 476] on span "Enhance CTA" at bounding box center [467, 473] width 83 height 19
click at [1298, 643] on button "Duplicate" at bounding box center [1310, 651] width 76 height 27
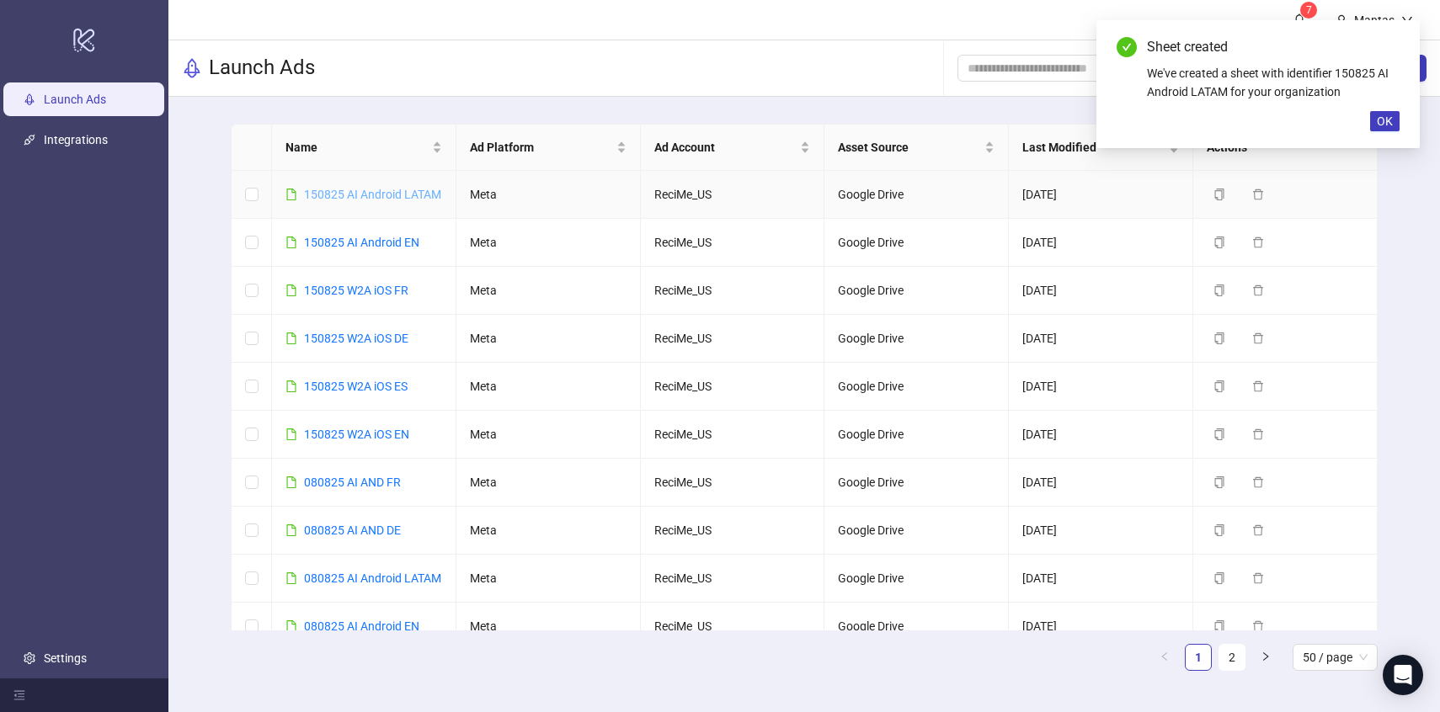
click at [367, 199] on link "150825 AI Android LATAM" at bounding box center [372, 194] width 137 height 13
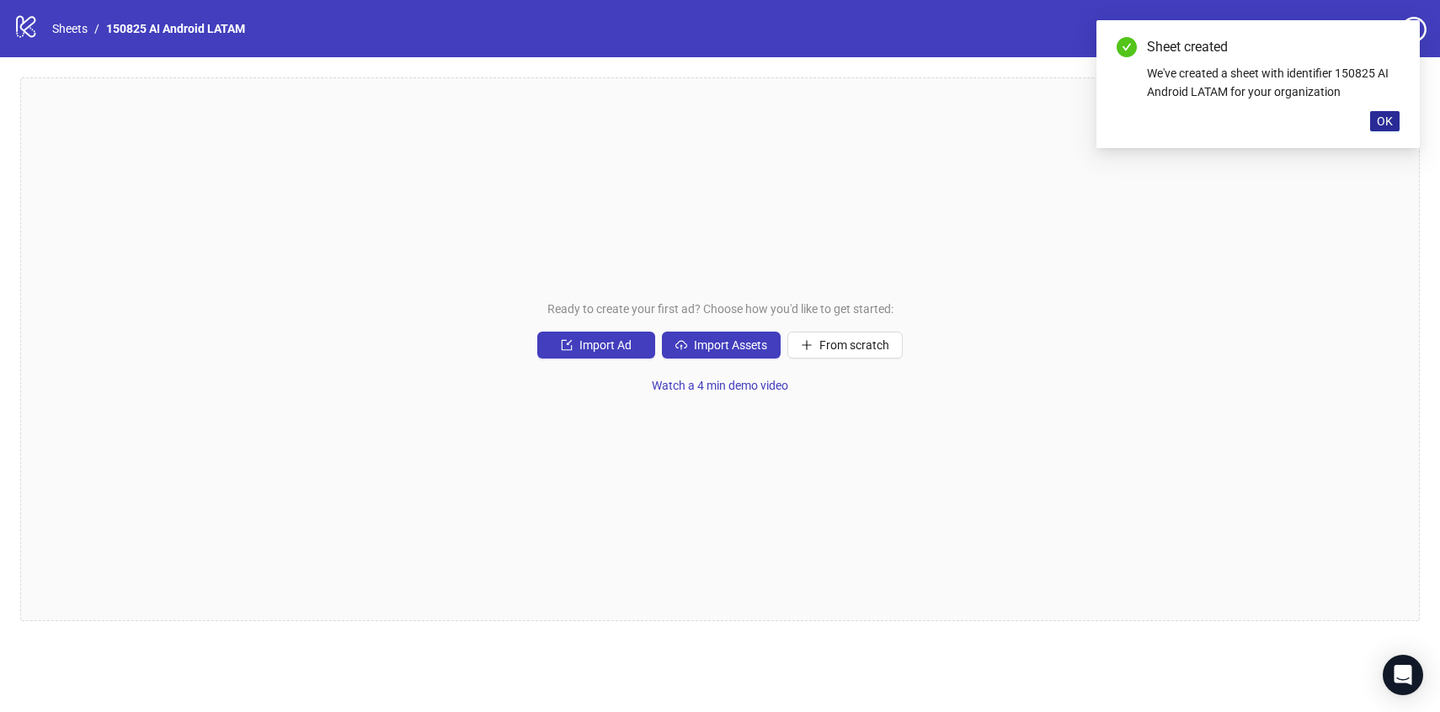
click at [1394, 131] on button "OK" at bounding box center [1384, 121] width 29 height 20
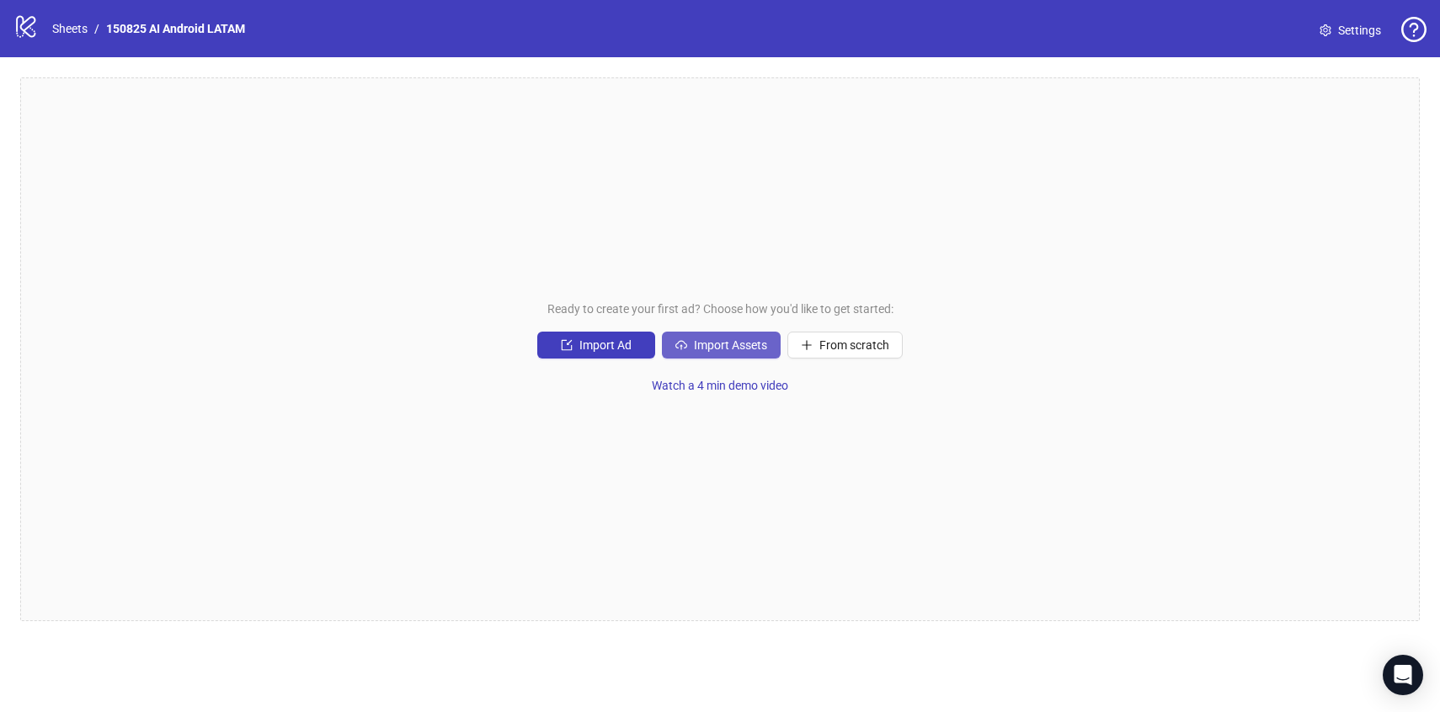
click at [736, 351] on span "Import Assets" at bounding box center [730, 345] width 73 height 13
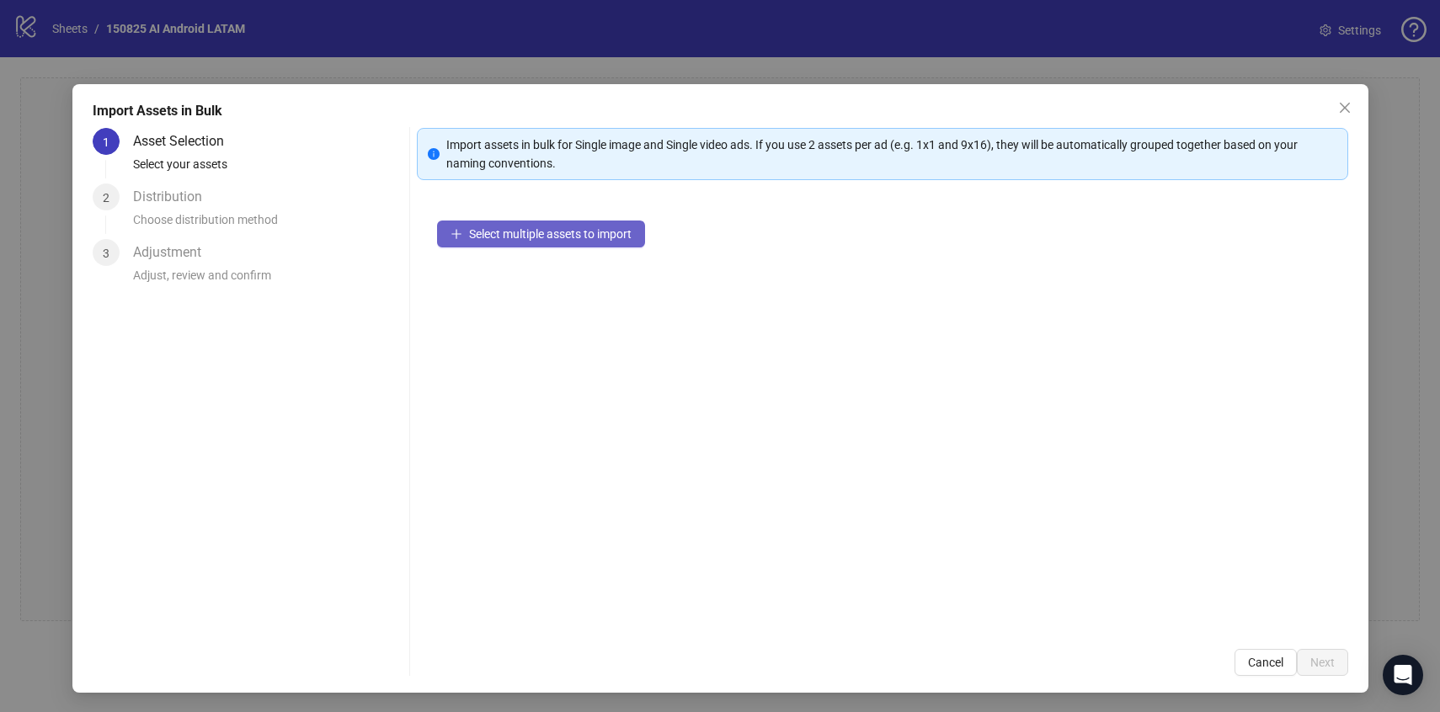
click at [547, 234] on span "Select multiple assets to import" at bounding box center [550, 233] width 163 height 13
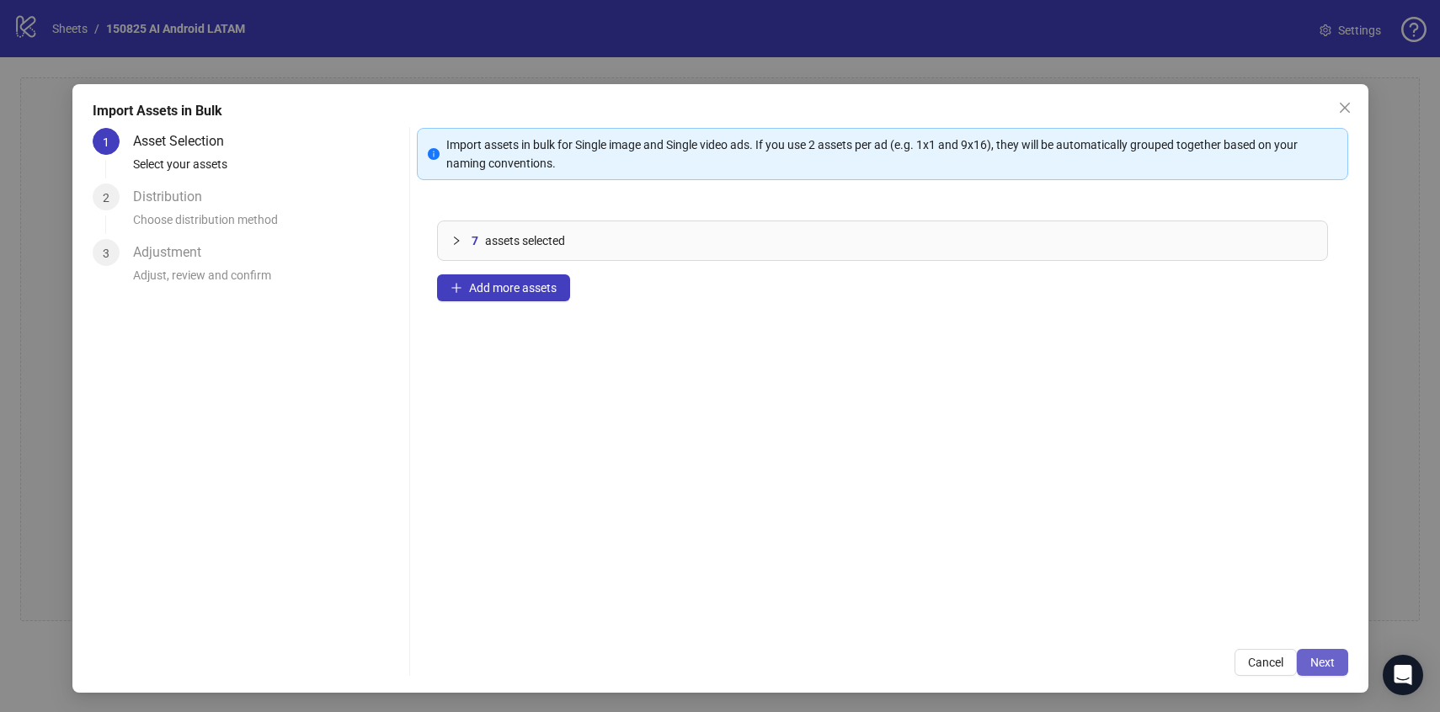
click at [1321, 659] on span "Next" at bounding box center [1322, 662] width 24 height 13
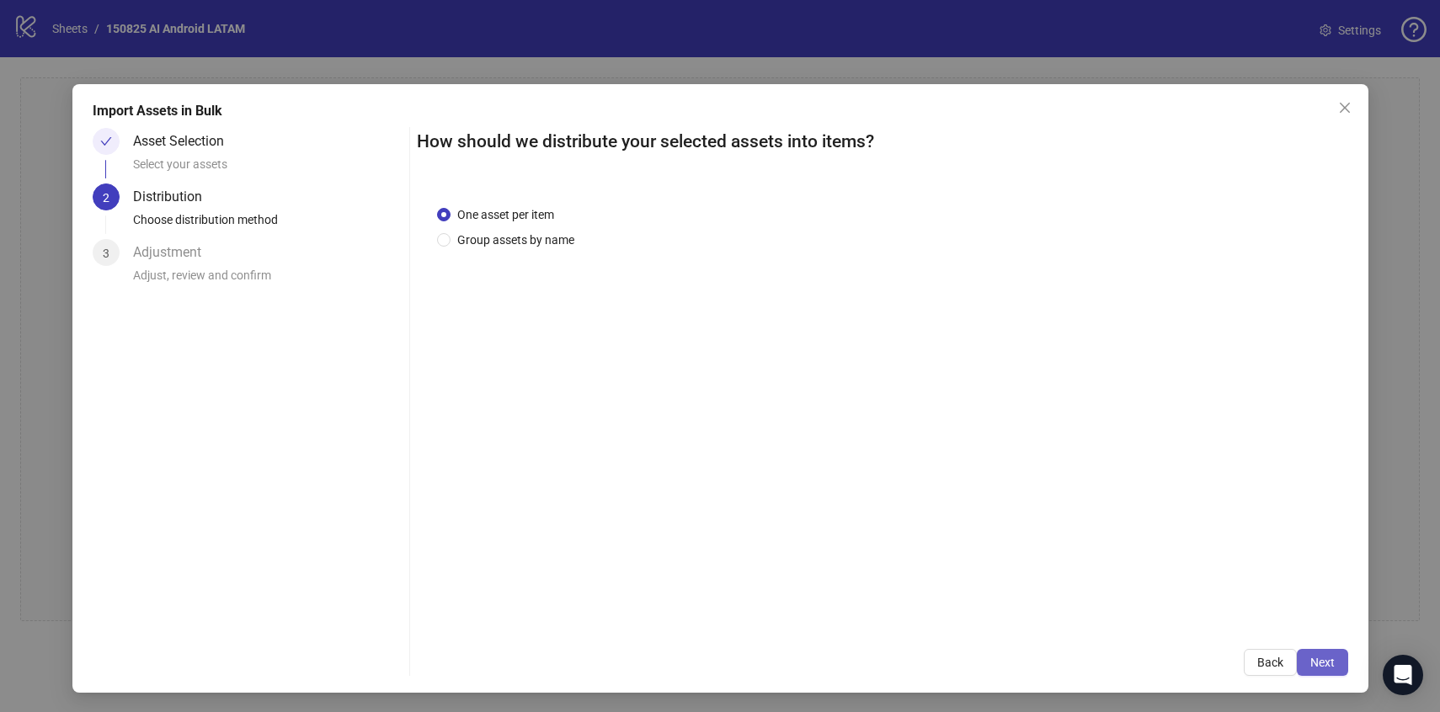
click at [1309, 653] on button "Next" at bounding box center [1322, 662] width 51 height 27
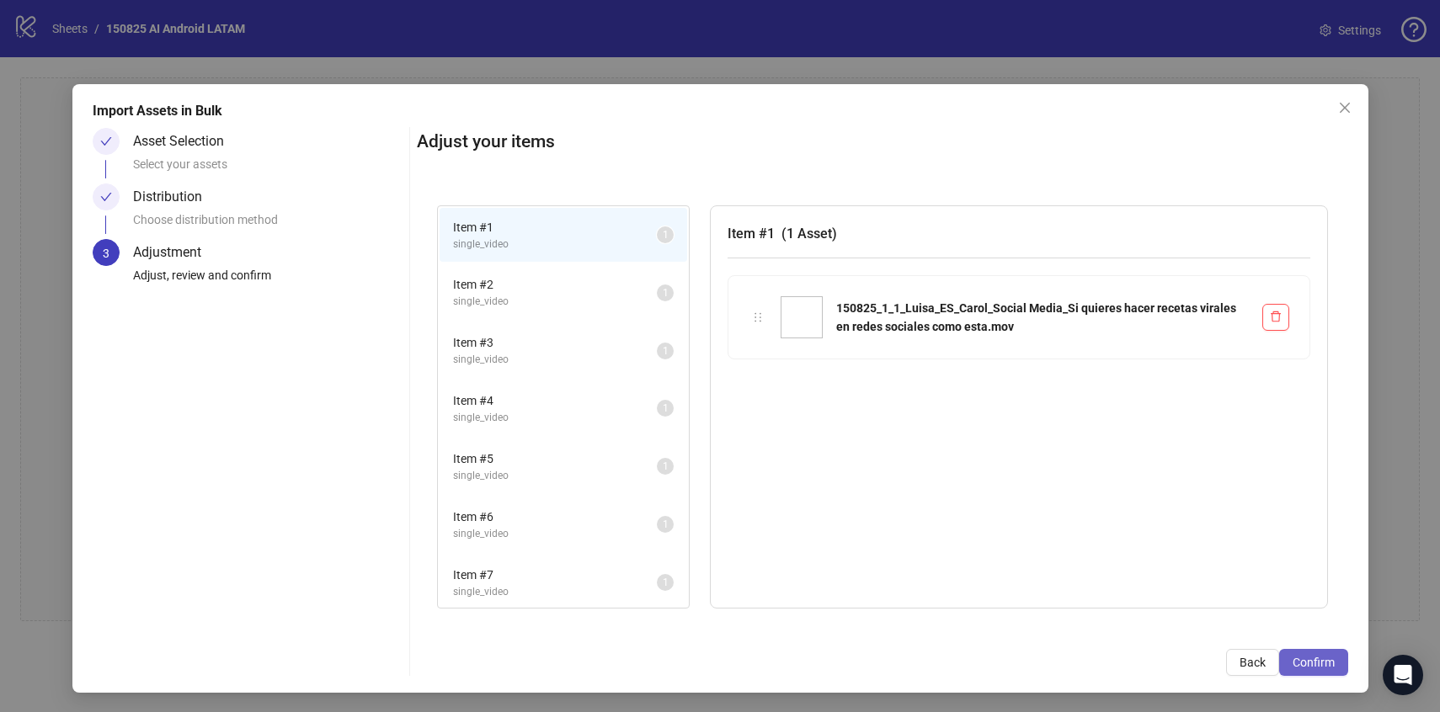
click at [1294, 653] on button "Confirm" at bounding box center [1313, 662] width 69 height 27
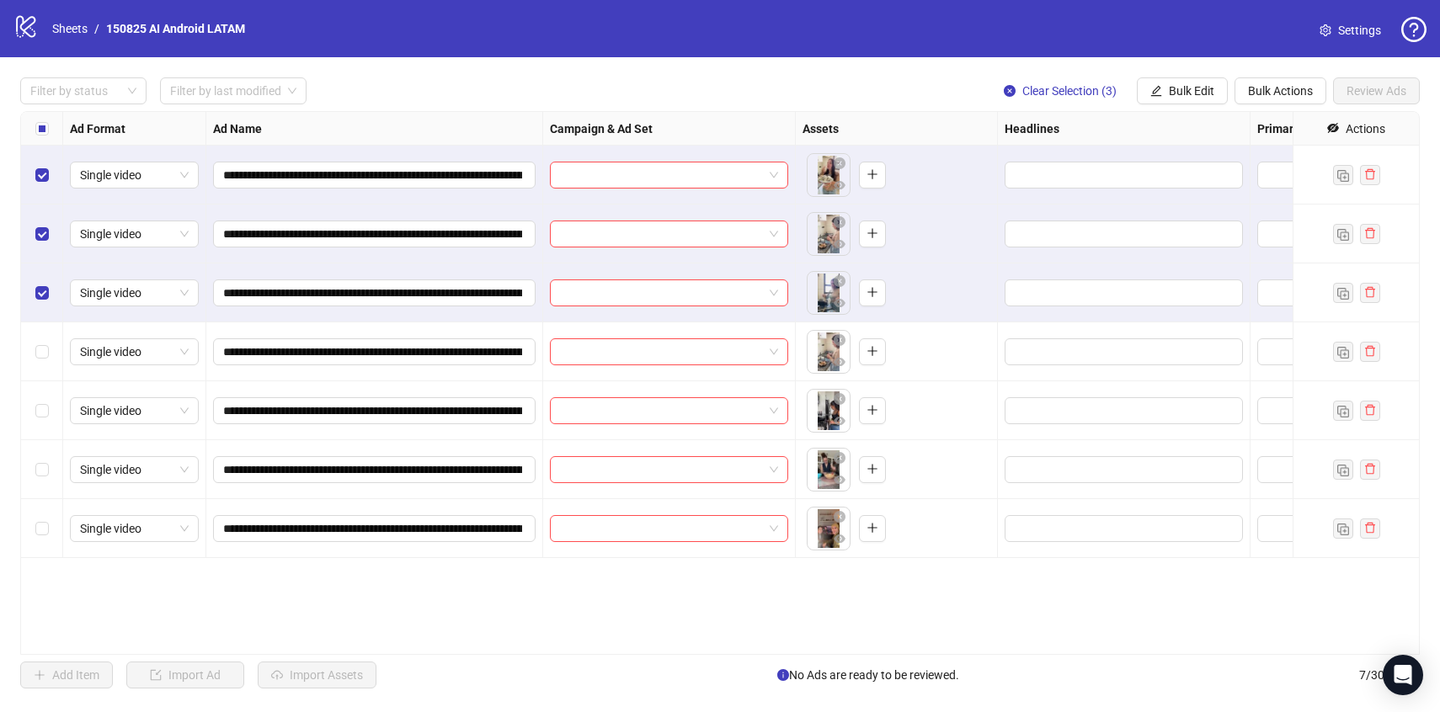
click at [41, 341] on div "Select row 4" at bounding box center [42, 352] width 42 height 59
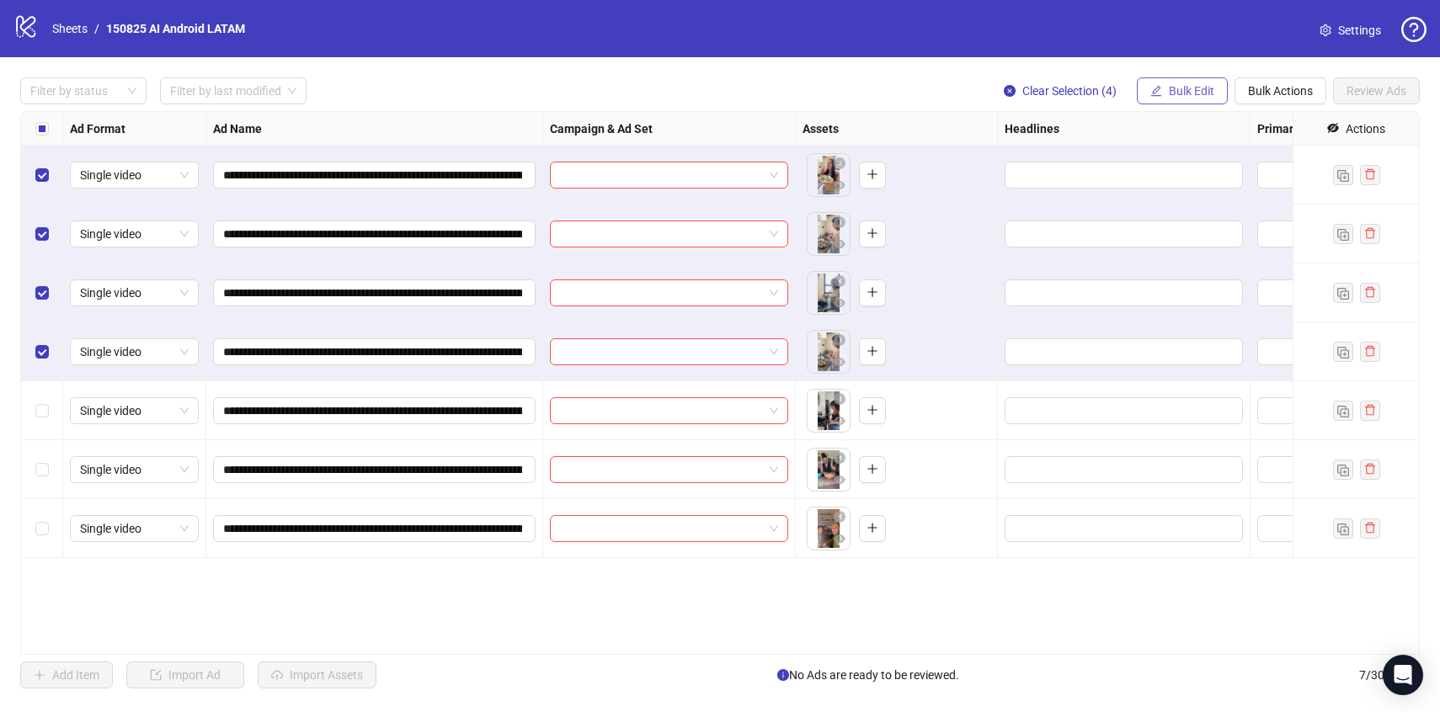
click at [1212, 94] on span "Bulk Edit" at bounding box center [1191, 90] width 45 height 13
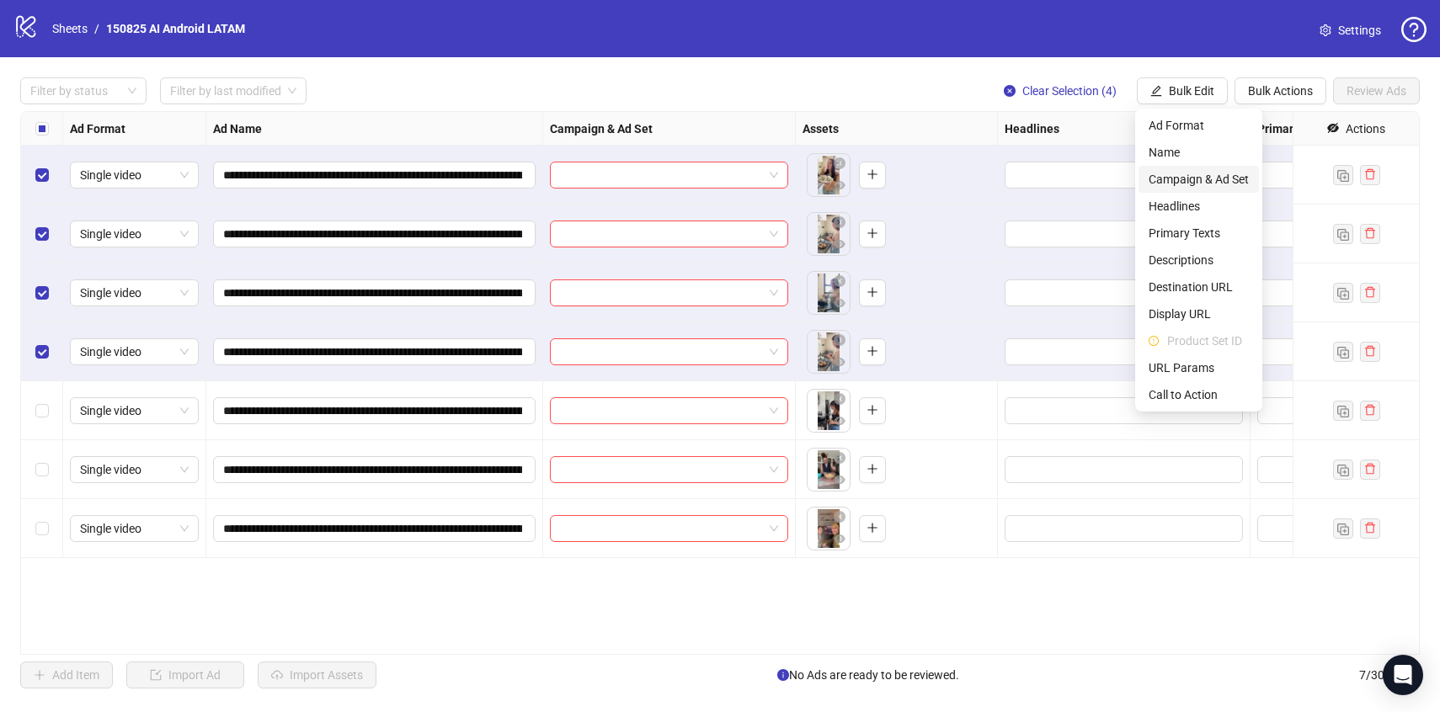
click at [1202, 178] on span "Campaign & Ad Set" at bounding box center [1199, 179] width 100 height 19
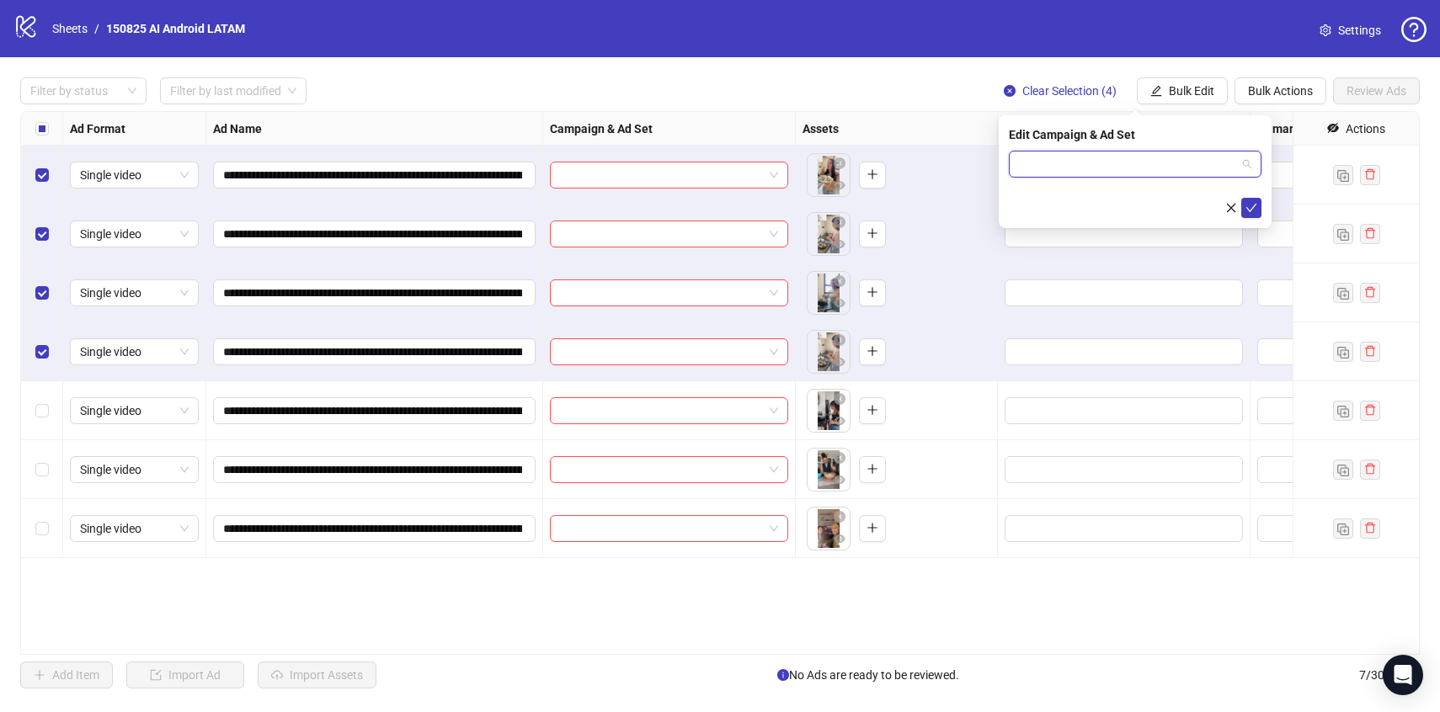
click at [1180, 157] on input "search" at bounding box center [1127, 164] width 217 height 25
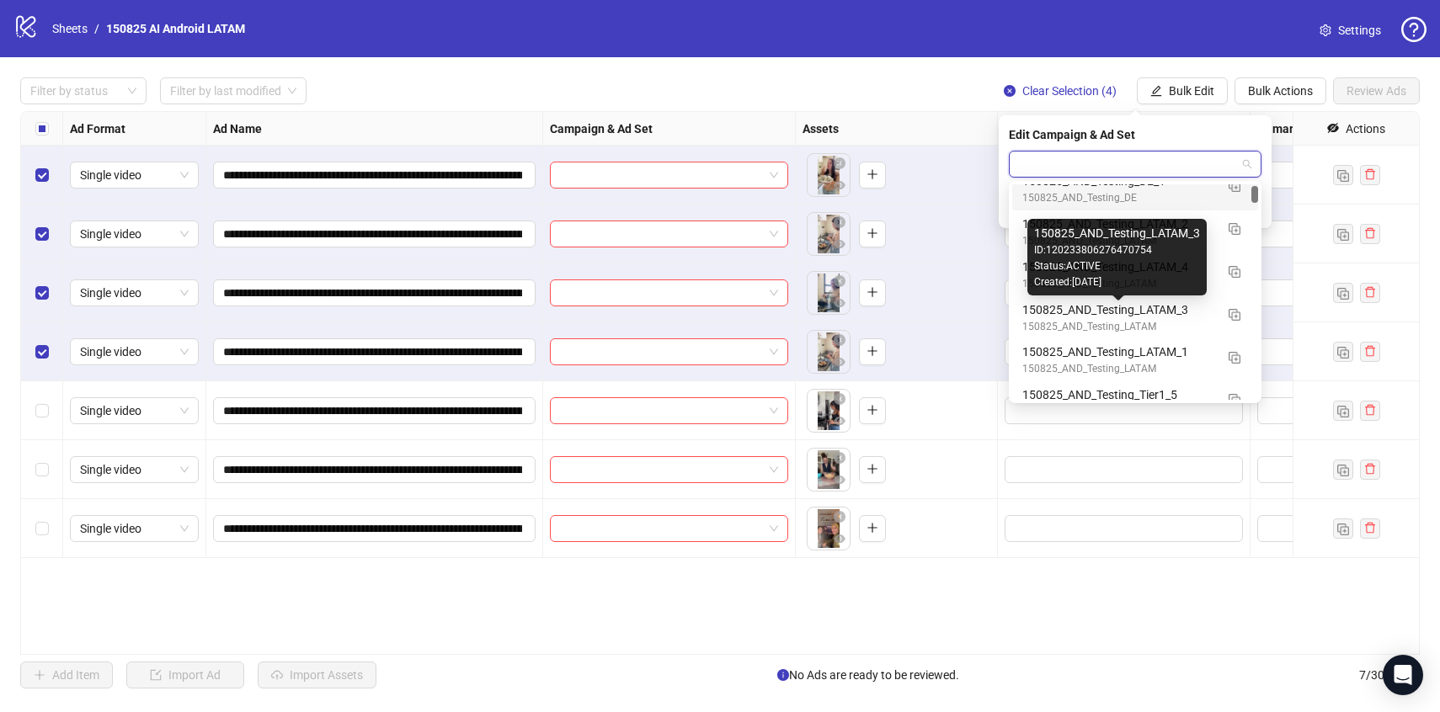
scroll to position [151, 0]
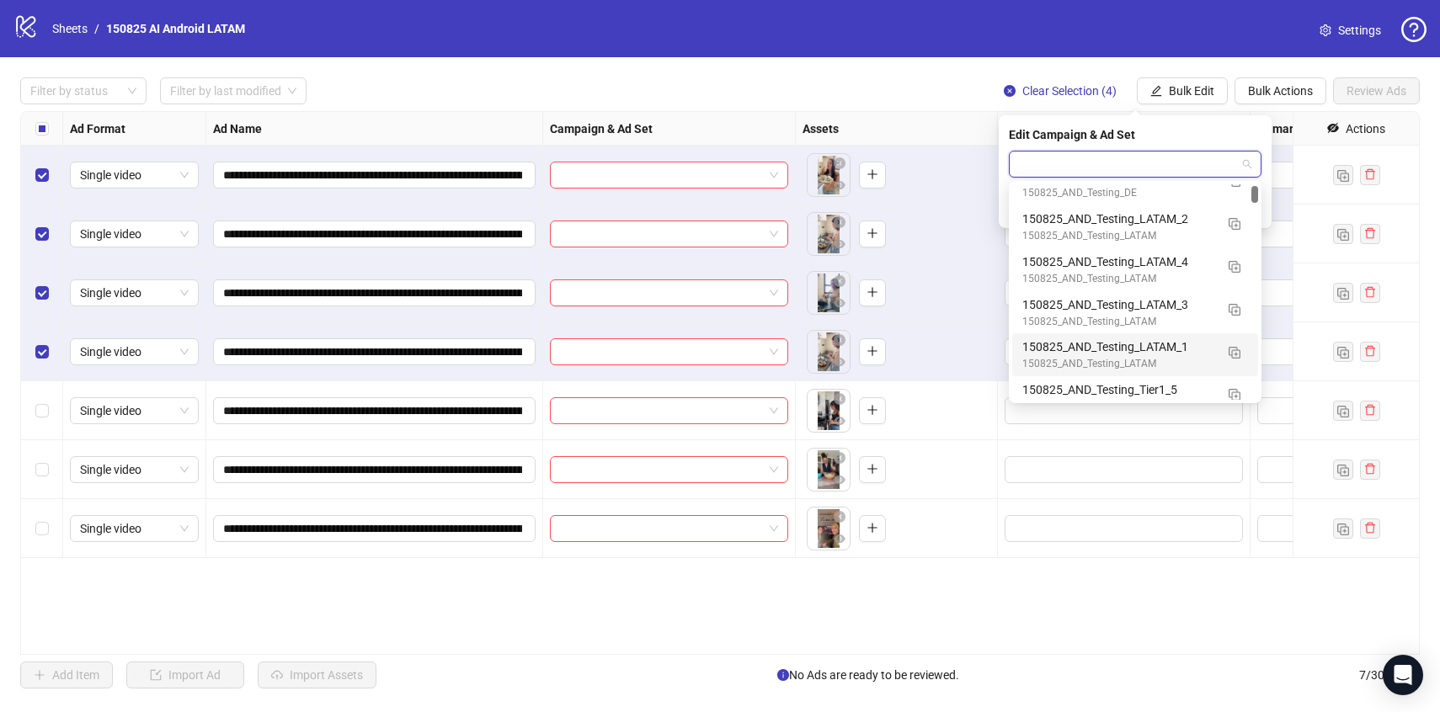
click at [1188, 360] on div "150825_AND_Testing_LATAM" at bounding box center [1118, 364] width 192 height 16
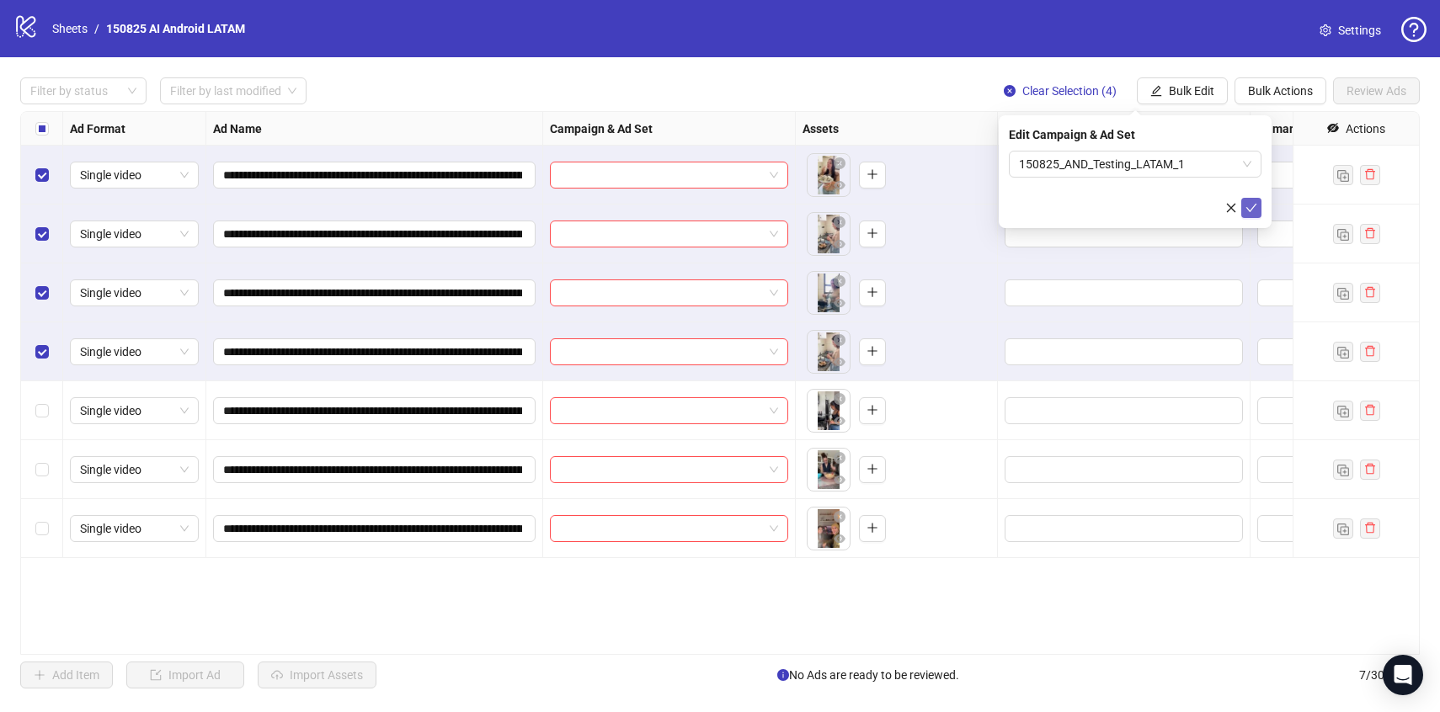
click at [1246, 209] on icon "check" at bounding box center [1252, 208] width 12 height 12
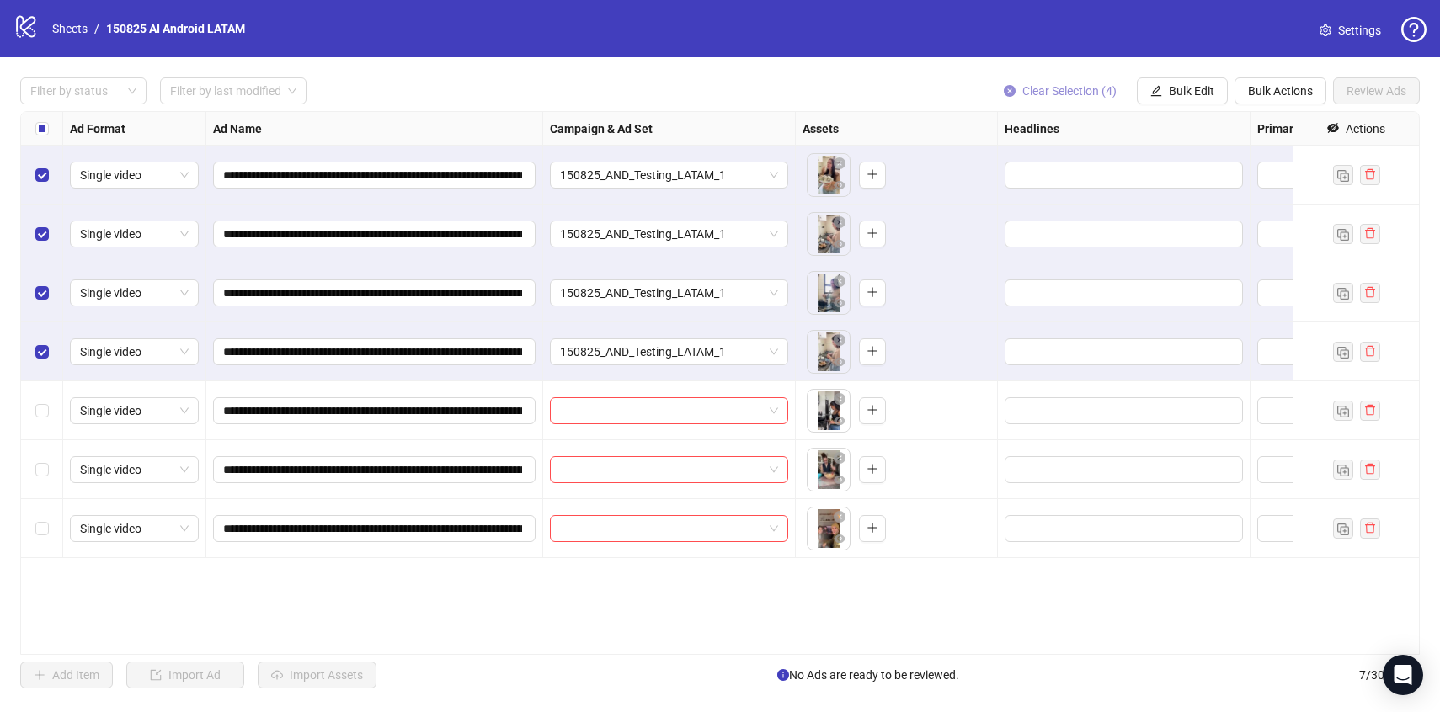
click at [1062, 91] on span "Clear Selection (4)" at bounding box center [1069, 90] width 94 height 13
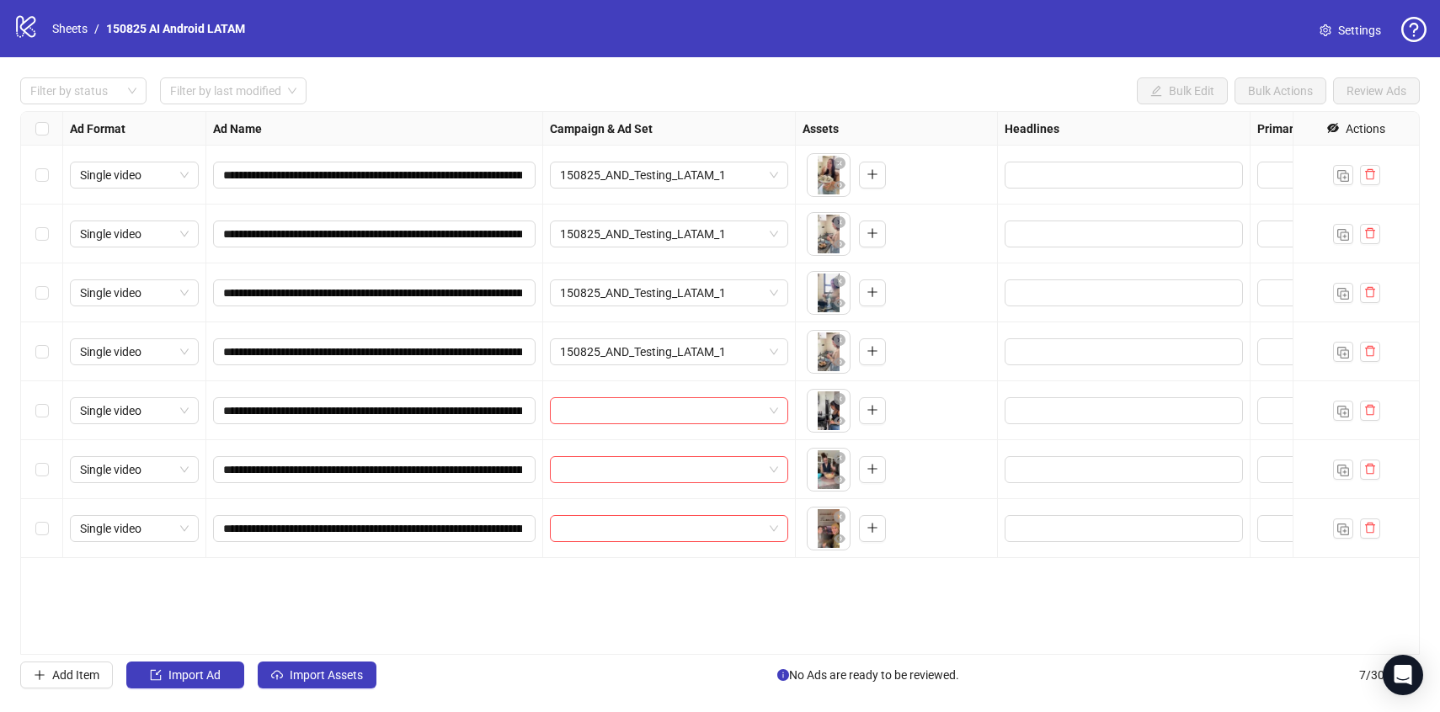
click at [47, 421] on div "Select row 5" at bounding box center [42, 410] width 42 height 59
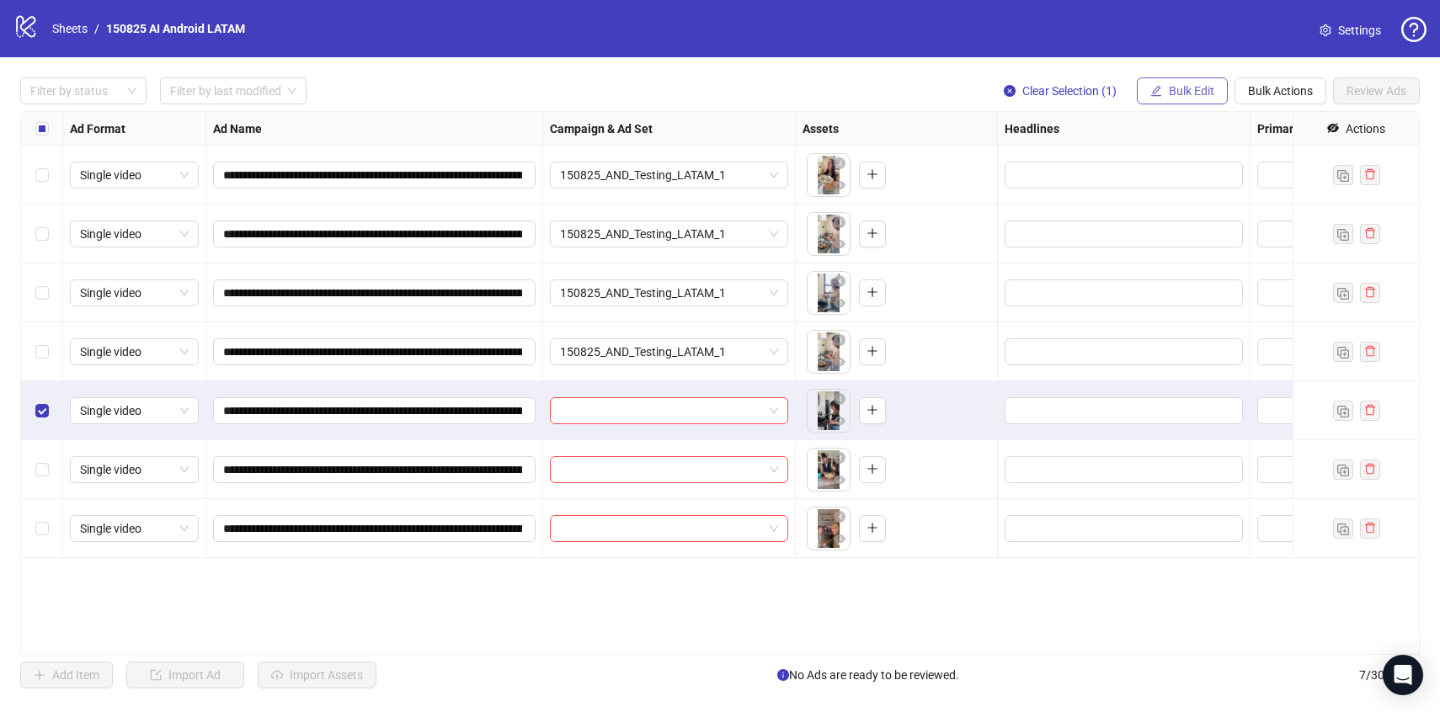
click at [1164, 84] on button "Bulk Edit" at bounding box center [1182, 90] width 91 height 27
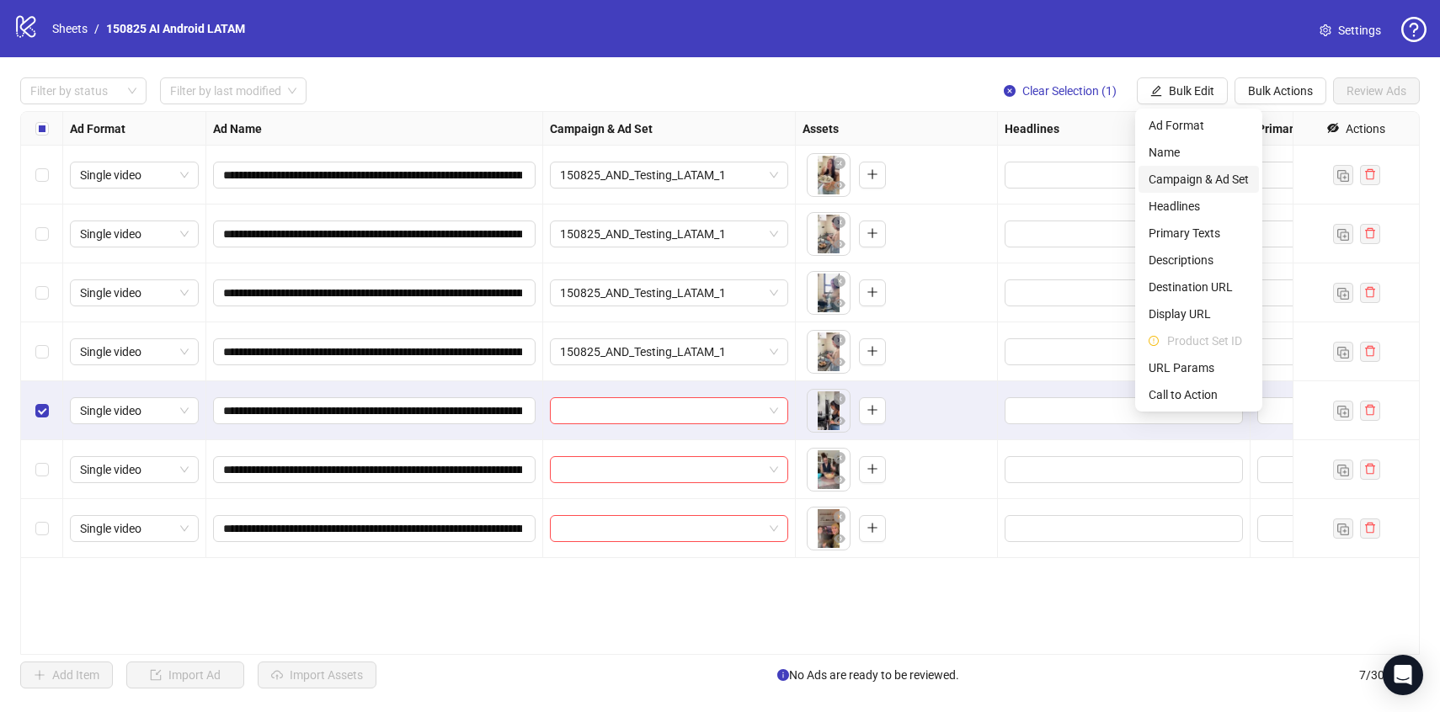
click at [1199, 177] on span "Campaign & Ad Set" at bounding box center [1199, 179] width 100 height 19
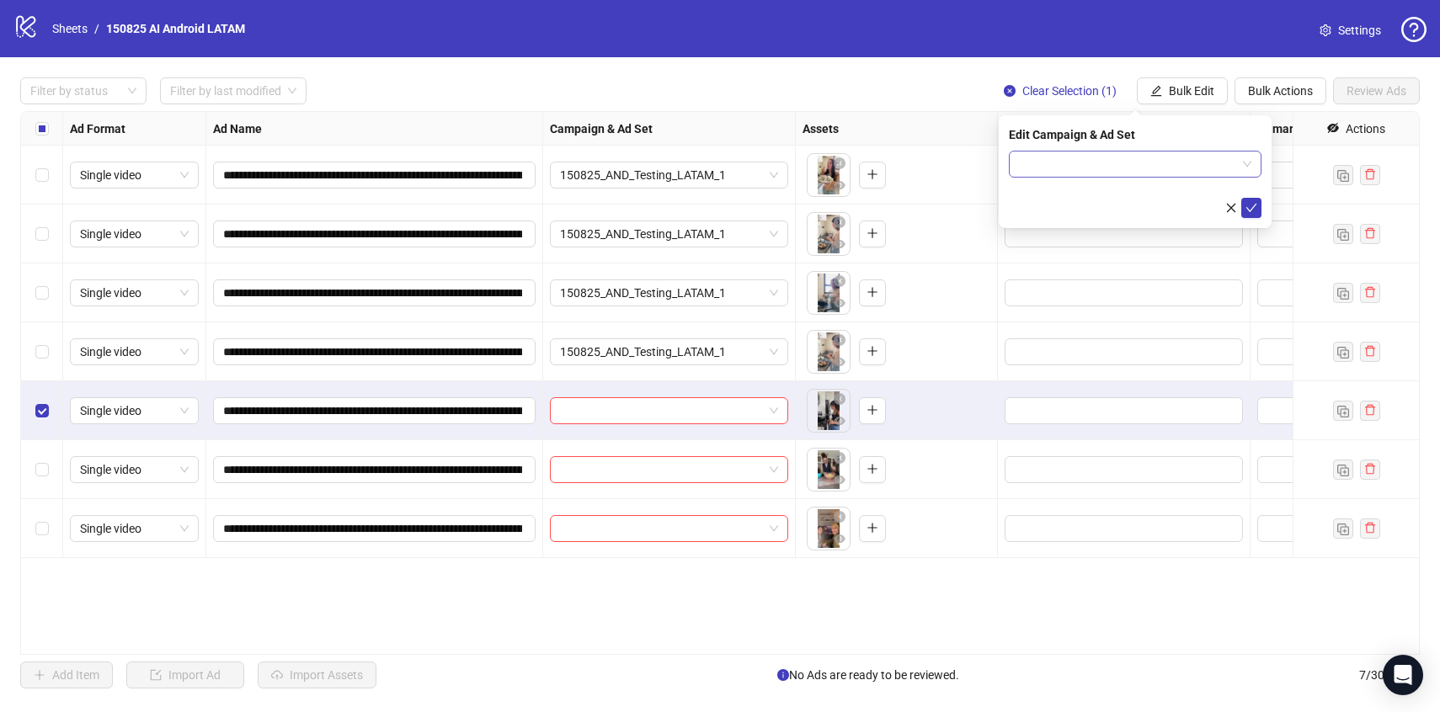
click at [1191, 168] on input "search" at bounding box center [1127, 164] width 217 height 25
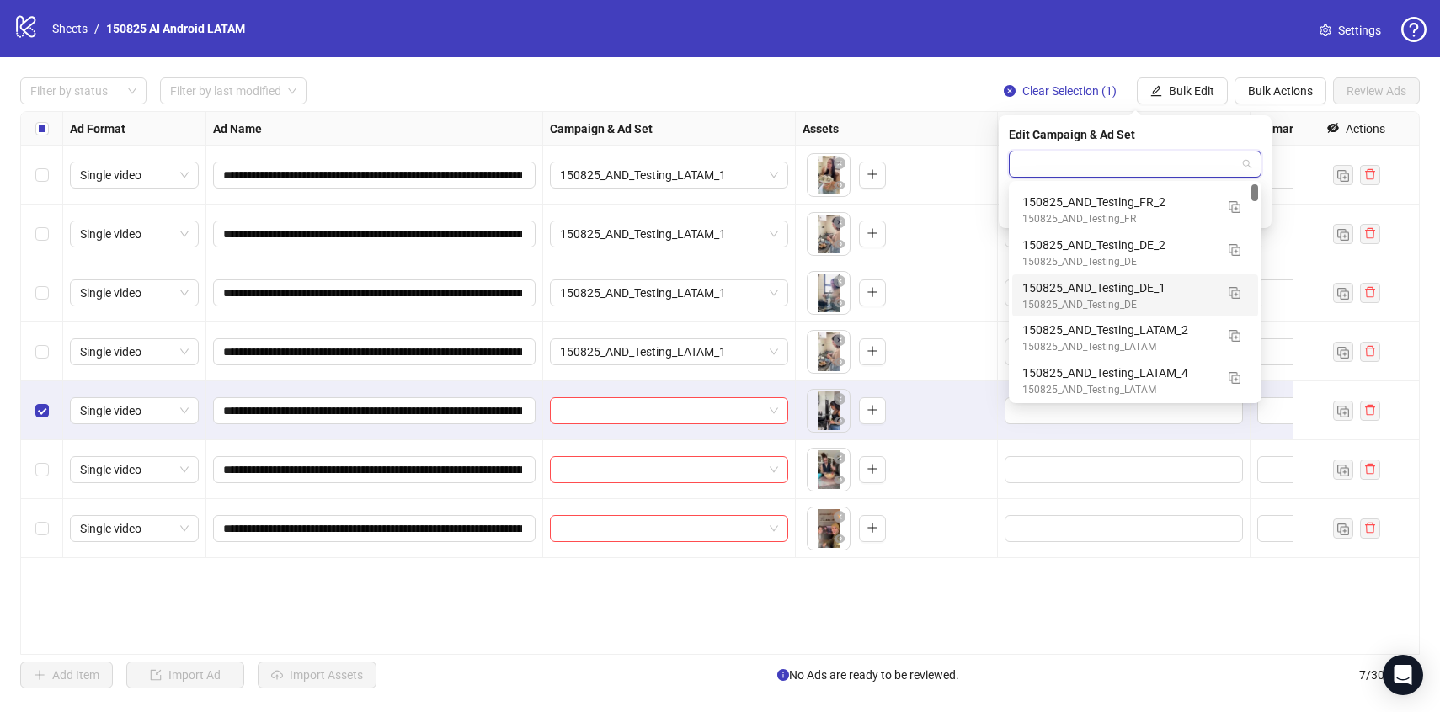
scroll to position [40, 0]
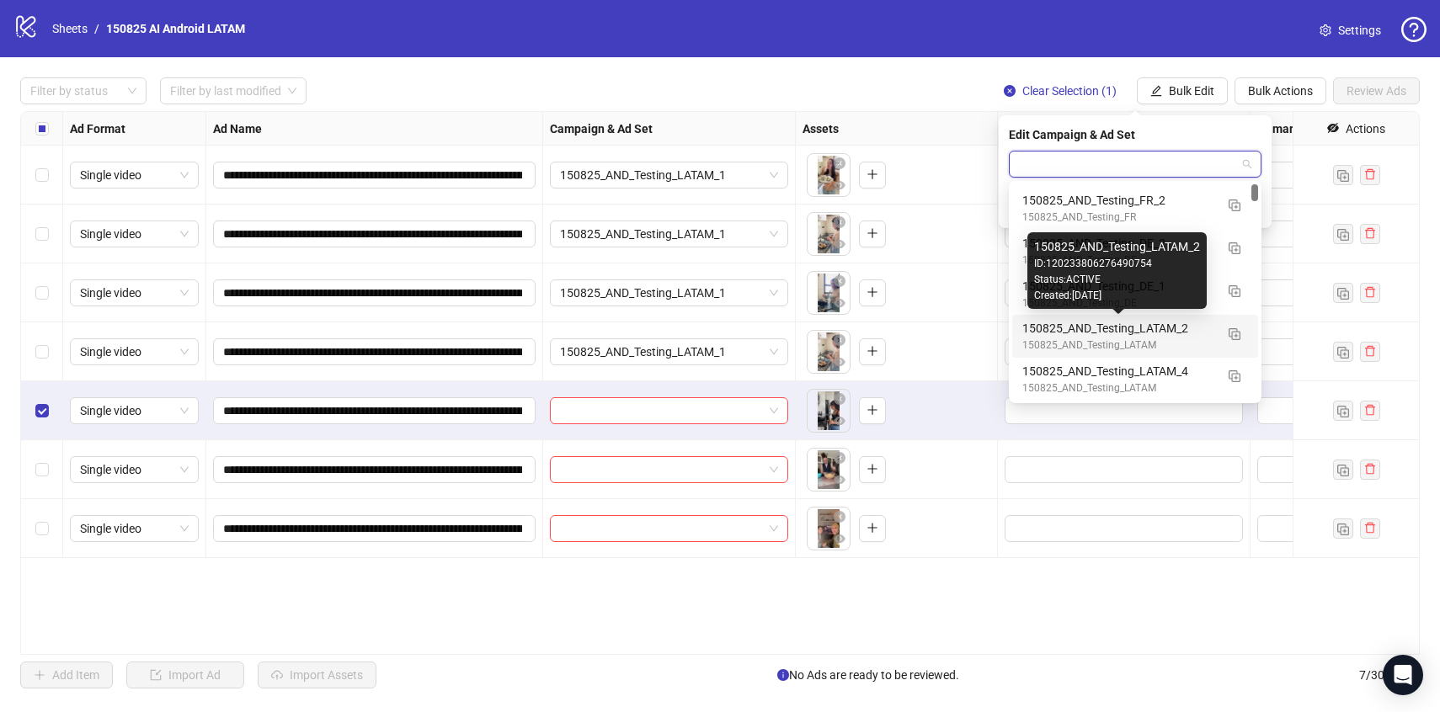
click at [1205, 333] on div "150825_AND_Testing_LATAM_2" at bounding box center [1118, 328] width 192 height 19
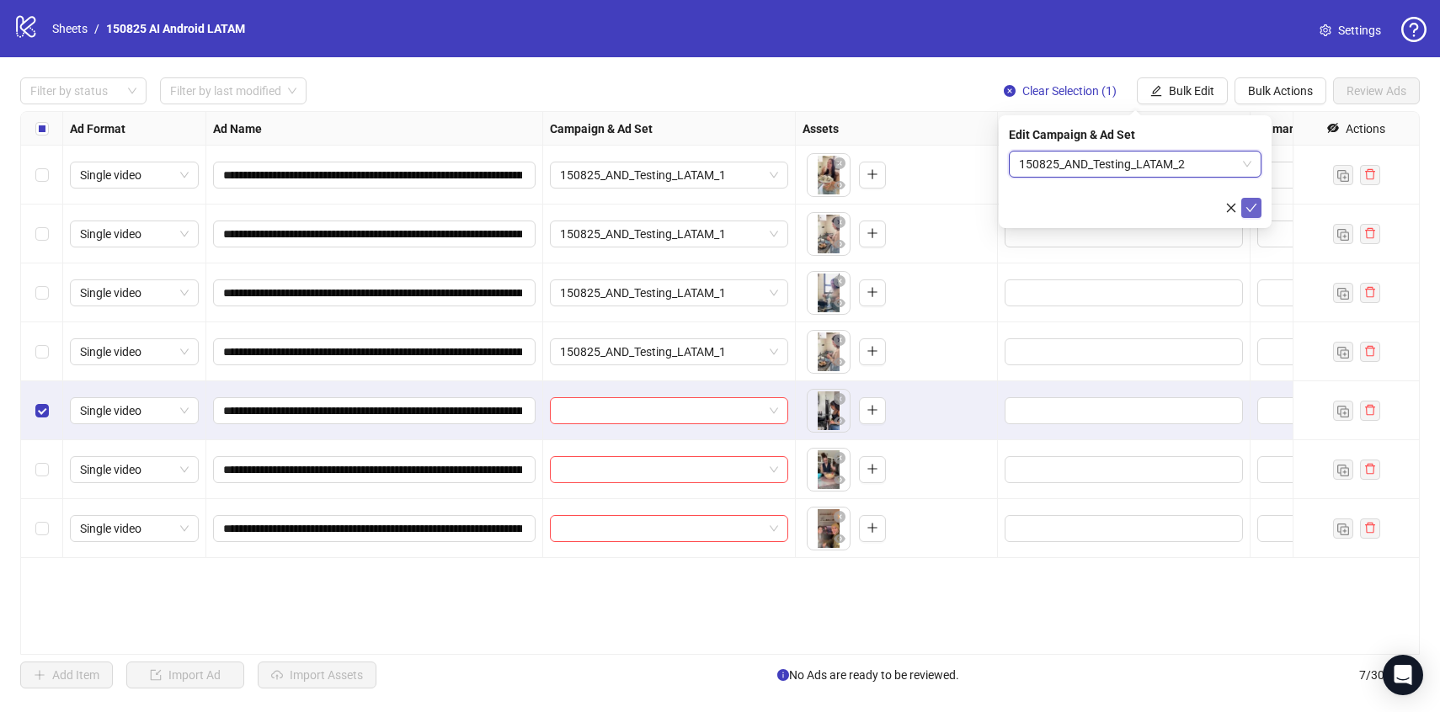
click at [1251, 209] on icon "check" at bounding box center [1252, 208] width 12 height 12
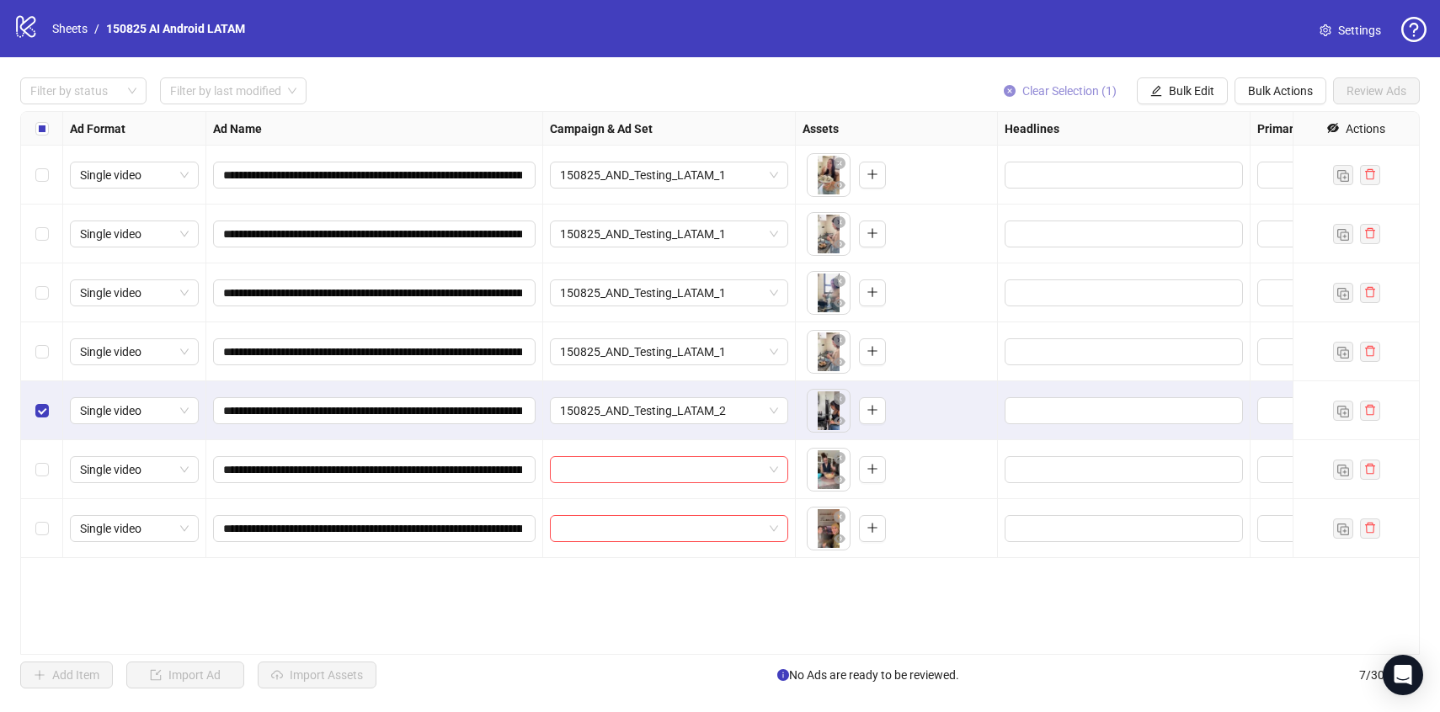
click at [1051, 88] on span "Clear Selection (1)" at bounding box center [1069, 90] width 94 height 13
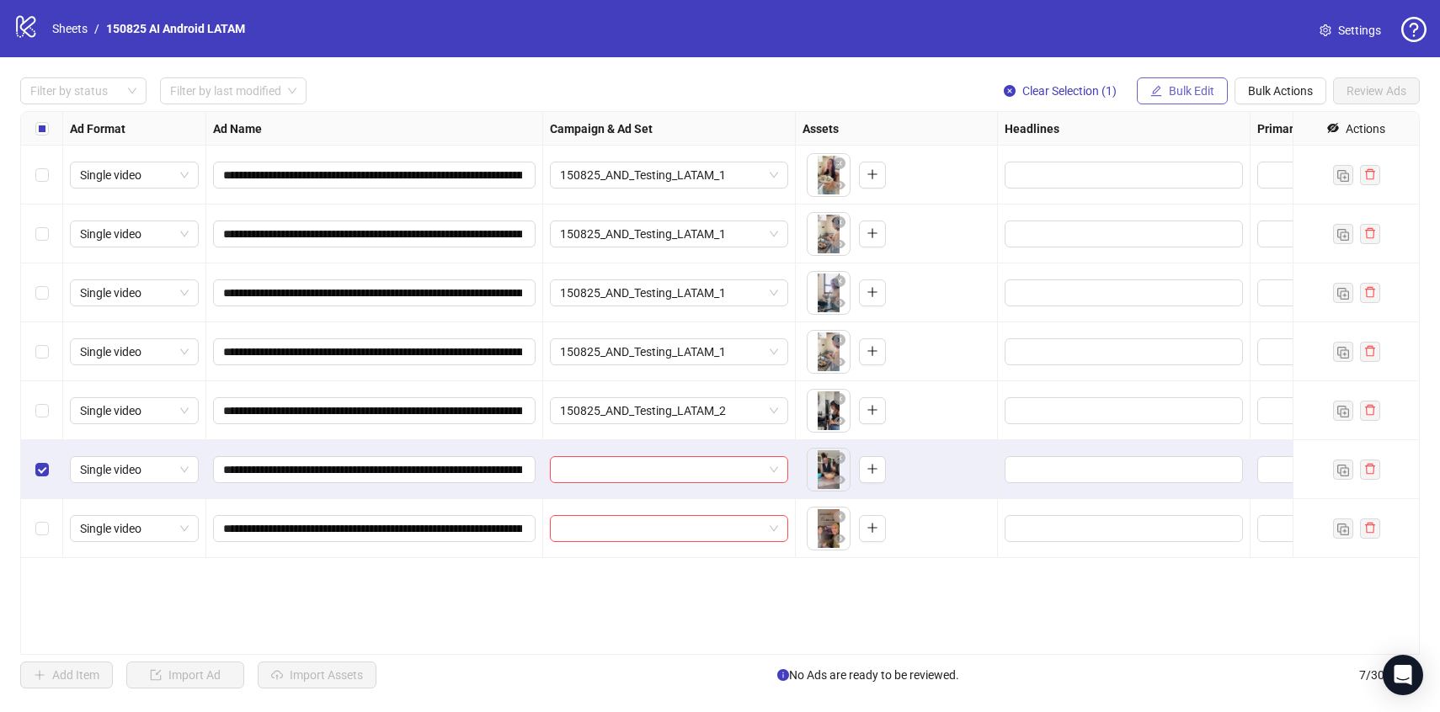
click at [1191, 95] on span "Bulk Edit" at bounding box center [1191, 90] width 45 height 13
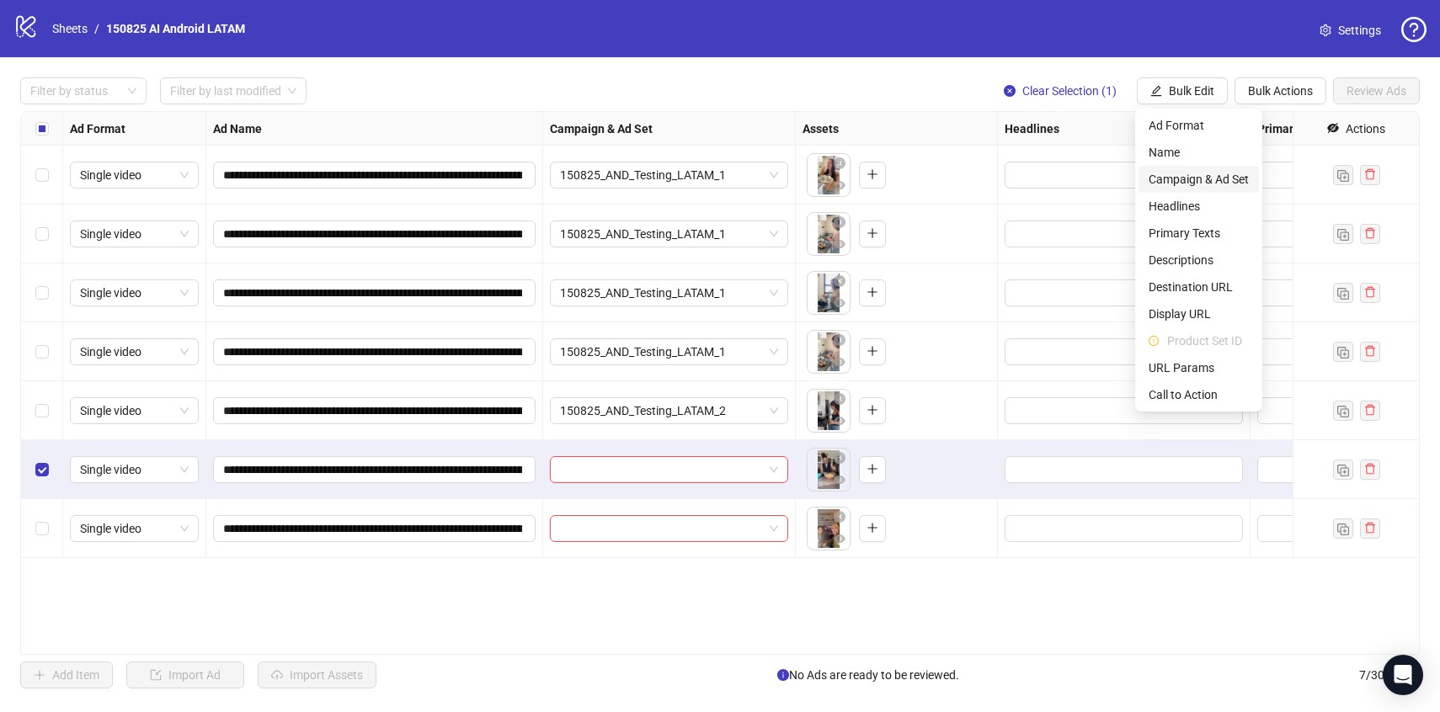
click at [1198, 170] on span "Campaign & Ad Set" at bounding box center [1199, 179] width 100 height 19
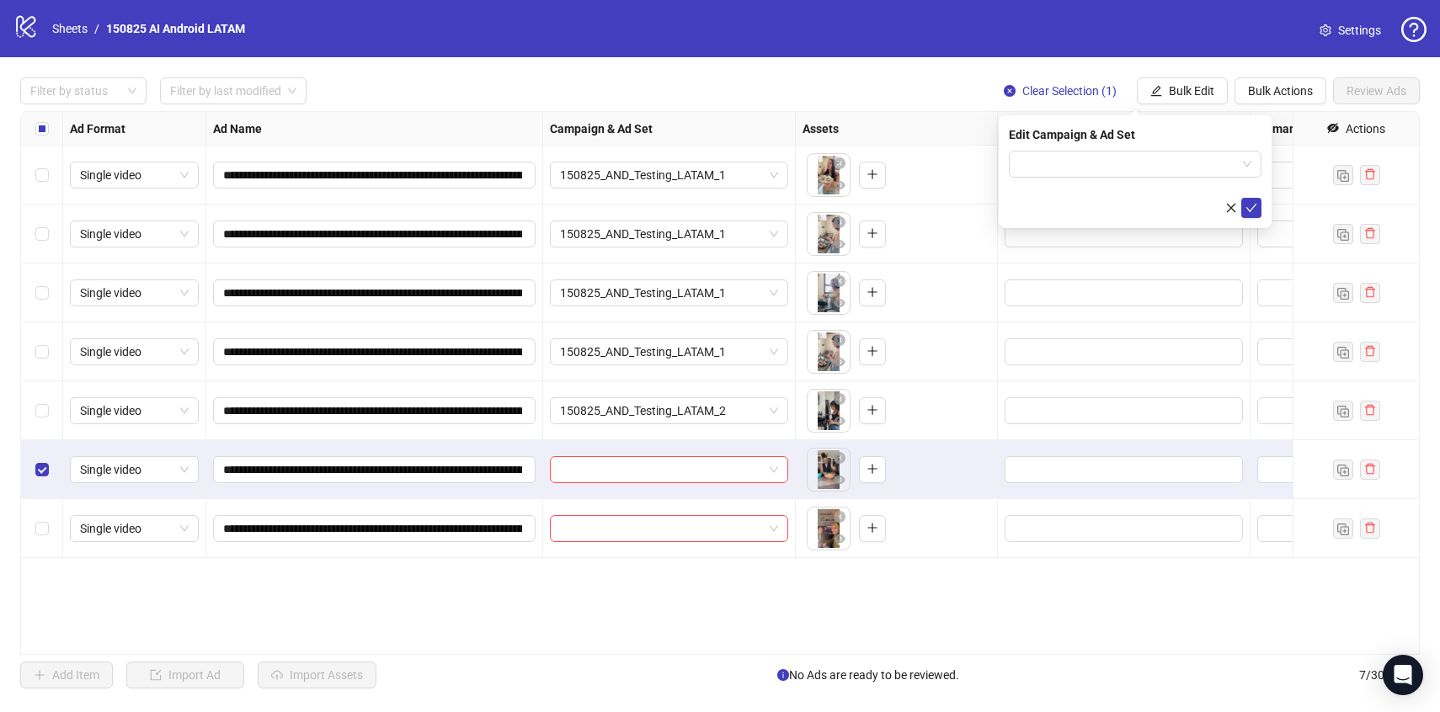
click at [1198, 169] on input "search" at bounding box center [1127, 164] width 217 height 25
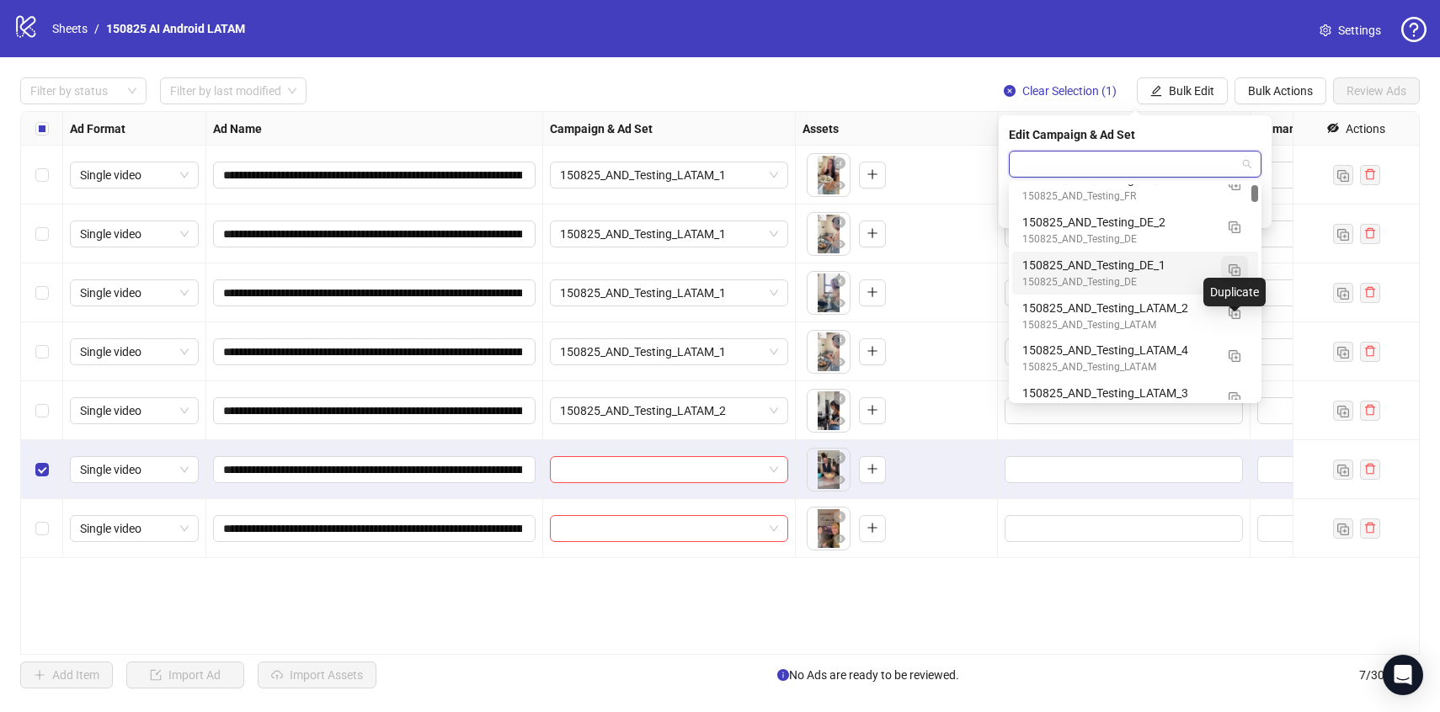
scroll to position [109, 0]
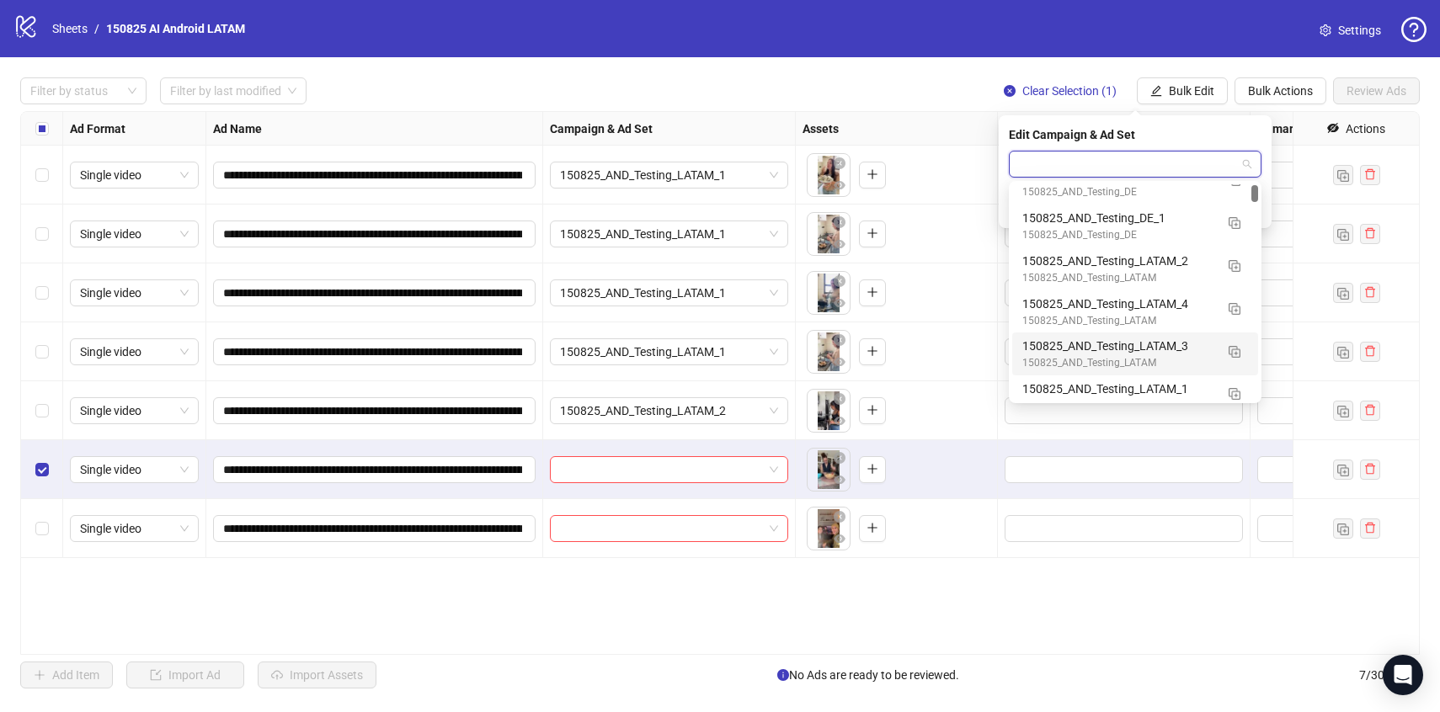
click at [1180, 354] on div "150825_AND_Testing_LATAM_3" at bounding box center [1118, 346] width 192 height 19
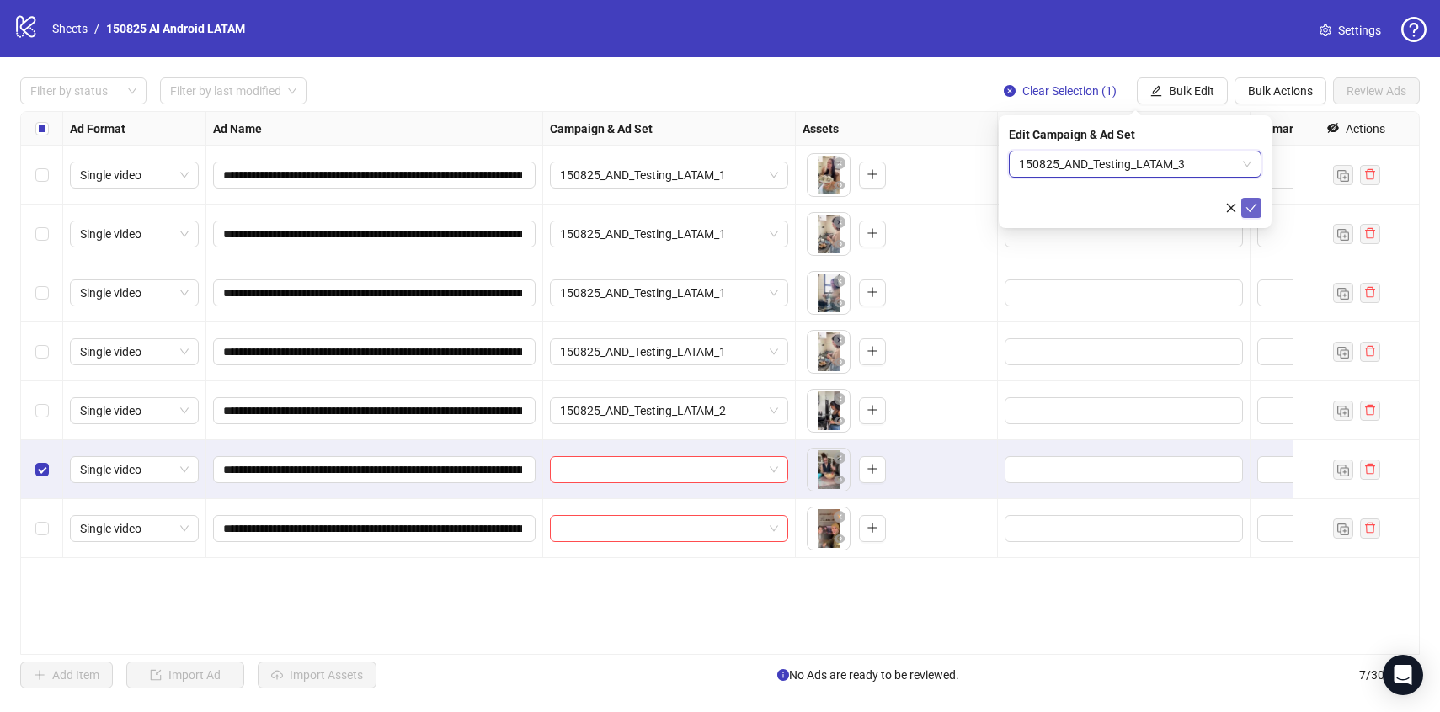
click at [1247, 209] on icon "check" at bounding box center [1251, 208] width 11 height 8
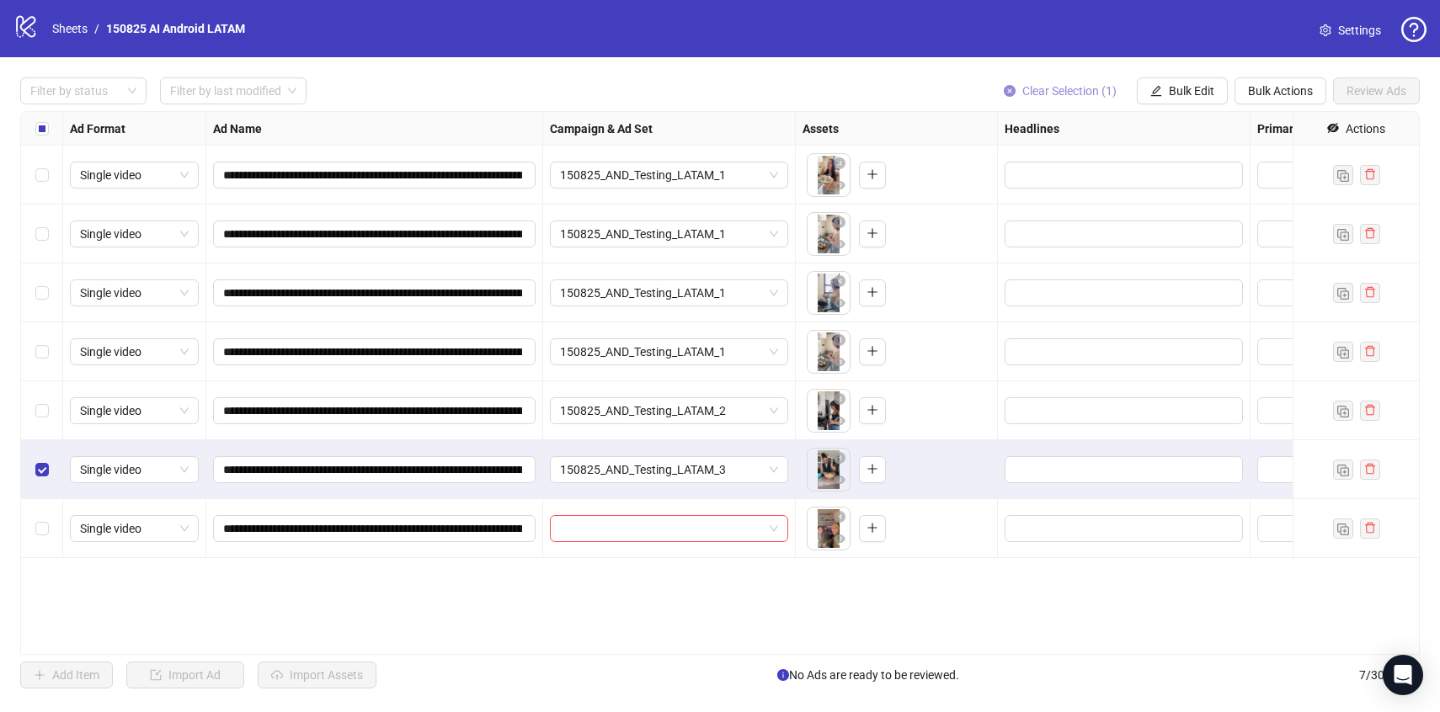
click at [1048, 89] on span "Clear Selection (1)" at bounding box center [1069, 90] width 94 height 13
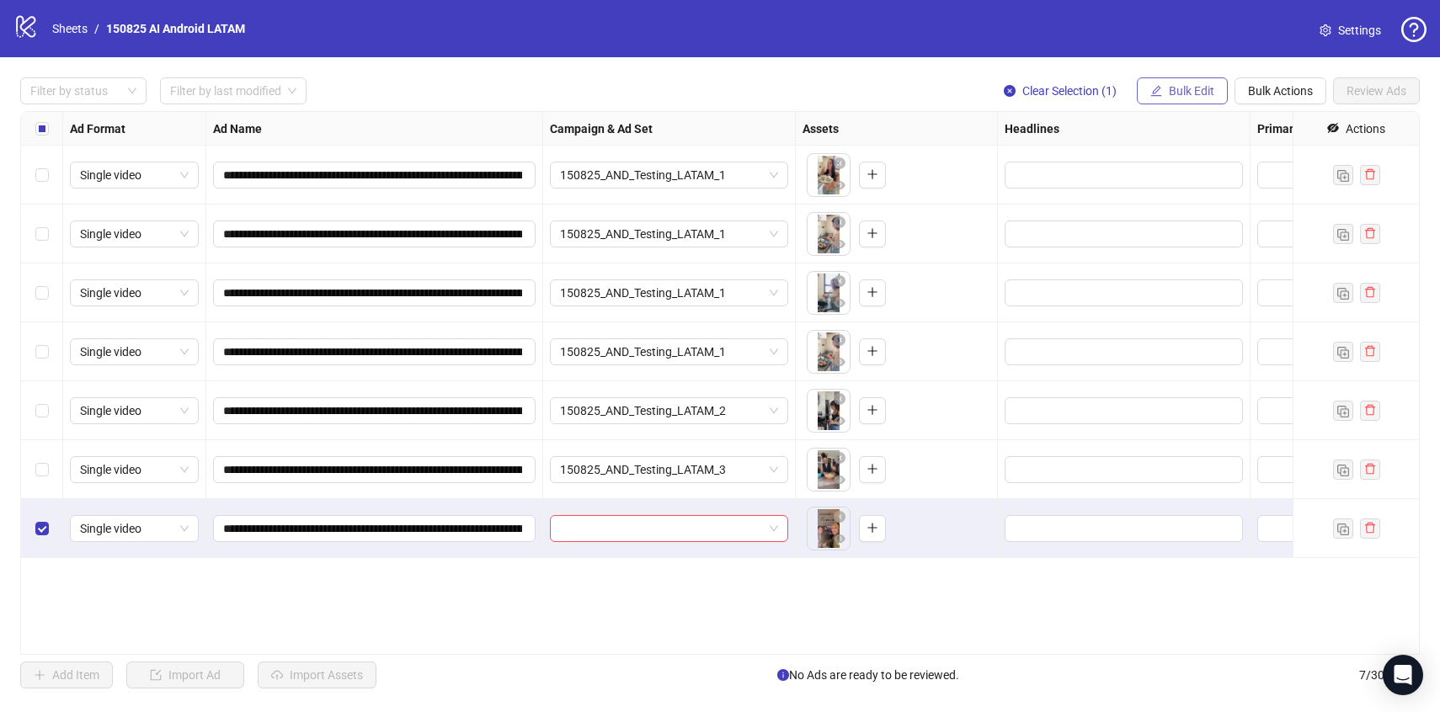
click at [1180, 99] on button "Bulk Edit" at bounding box center [1182, 90] width 91 height 27
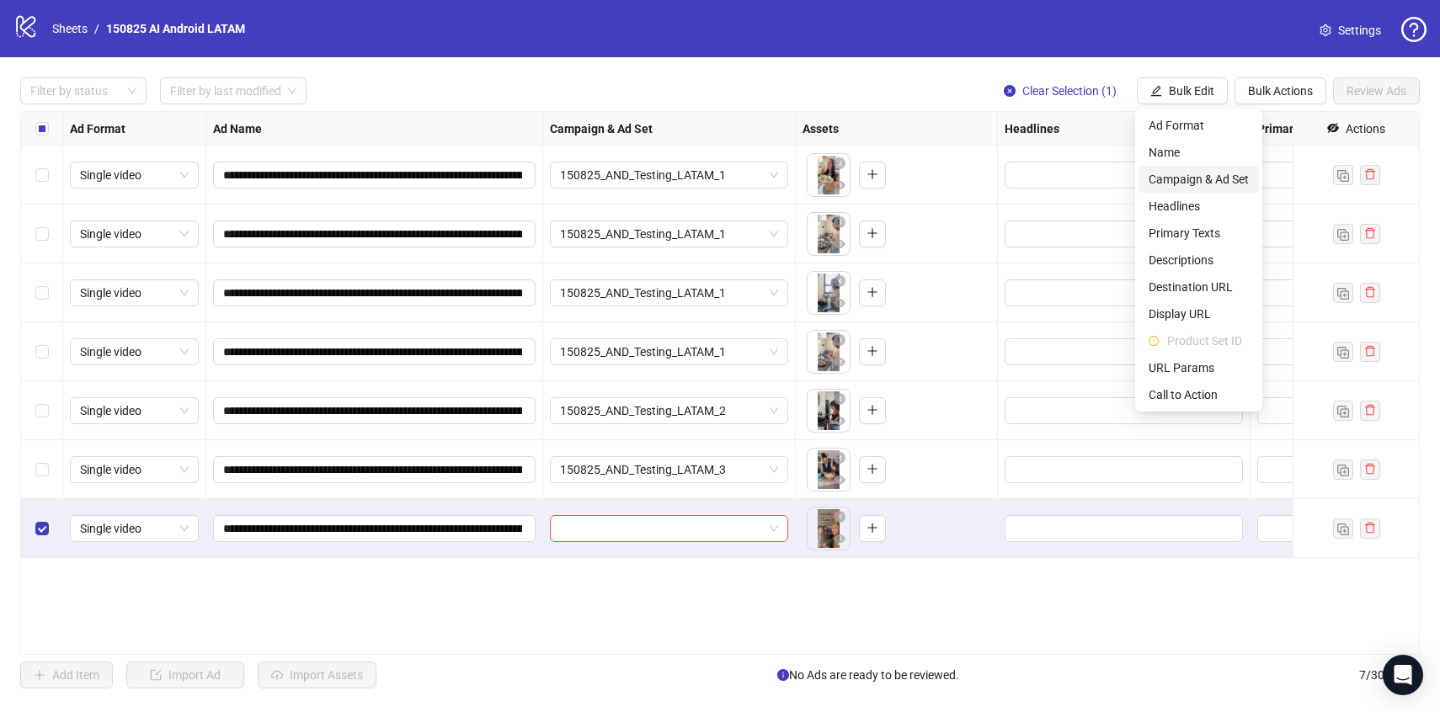
click at [1207, 179] on span "Campaign & Ad Set" at bounding box center [1199, 179] width 100 height 19
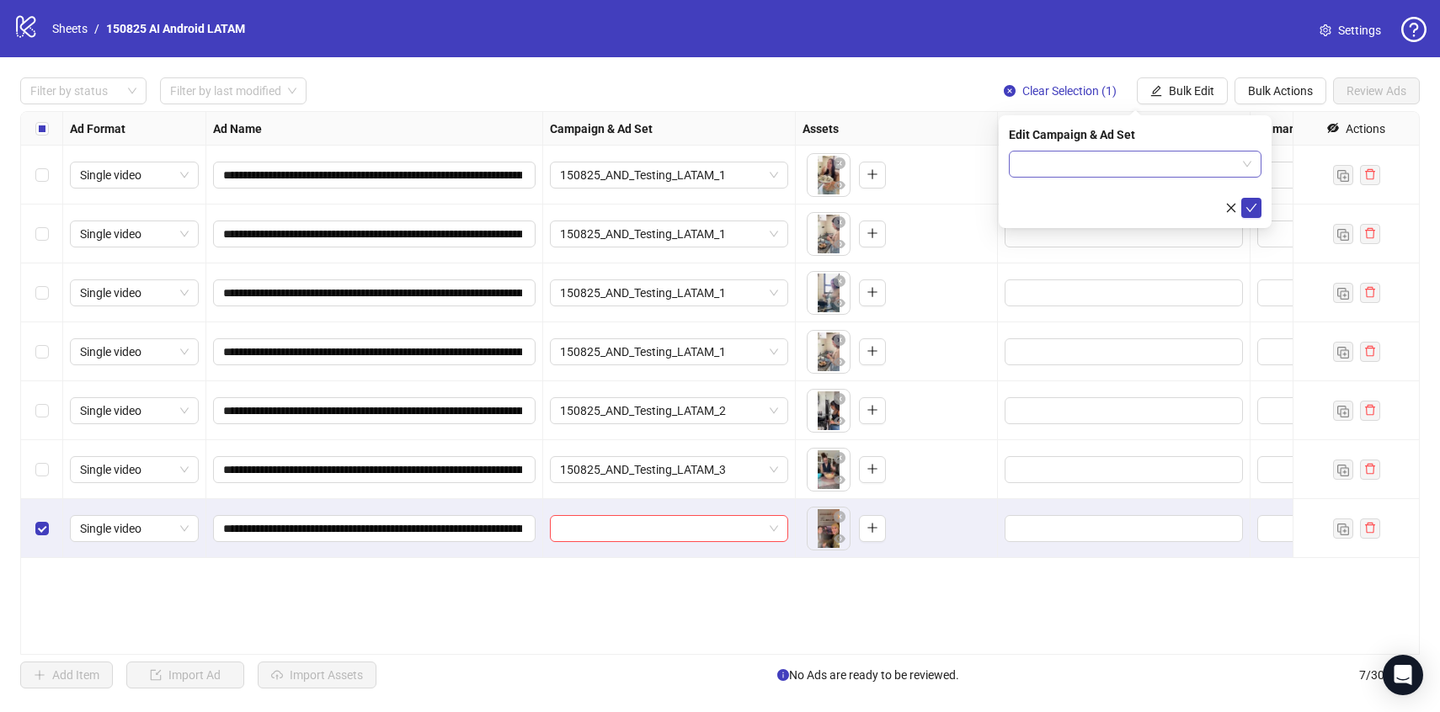
click at [1198, 171] on input "search" at bounding box center [1127, 164] width 217 height 25
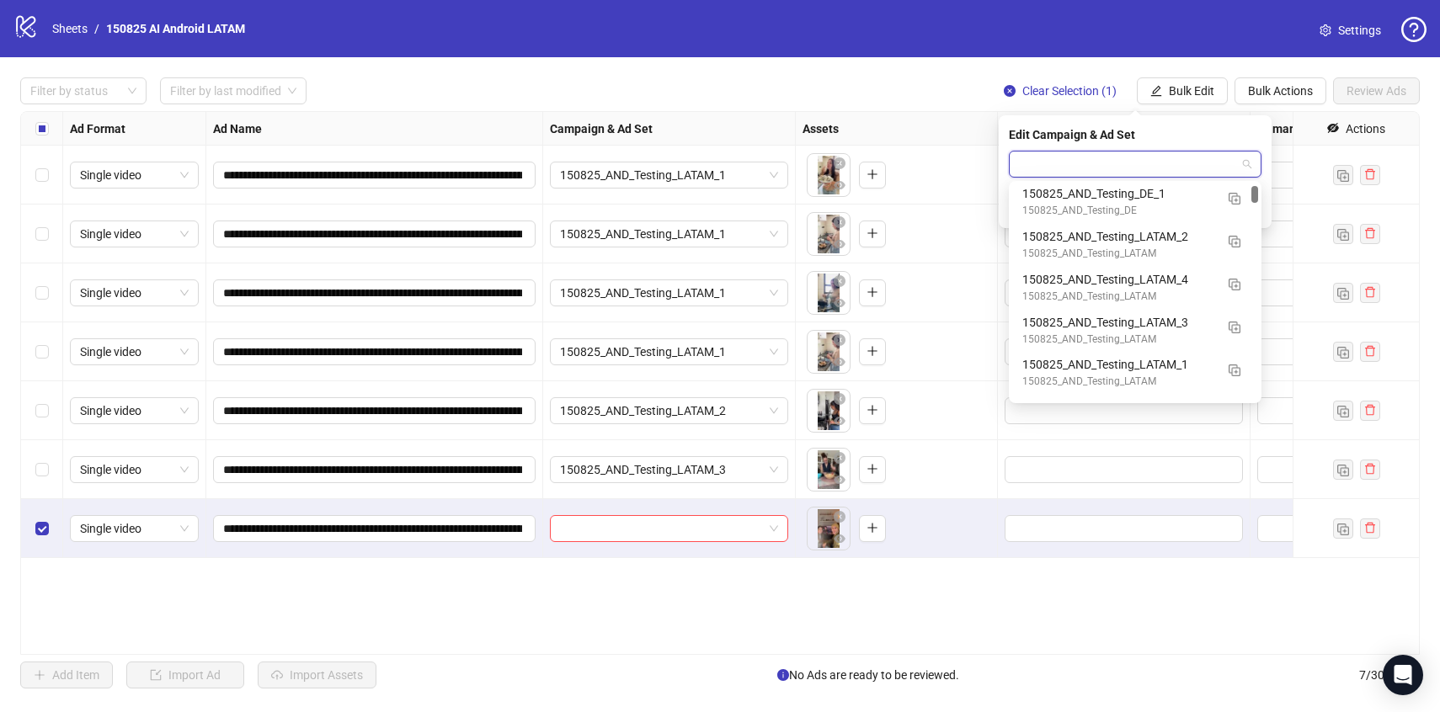
scroll to position [156, 0]
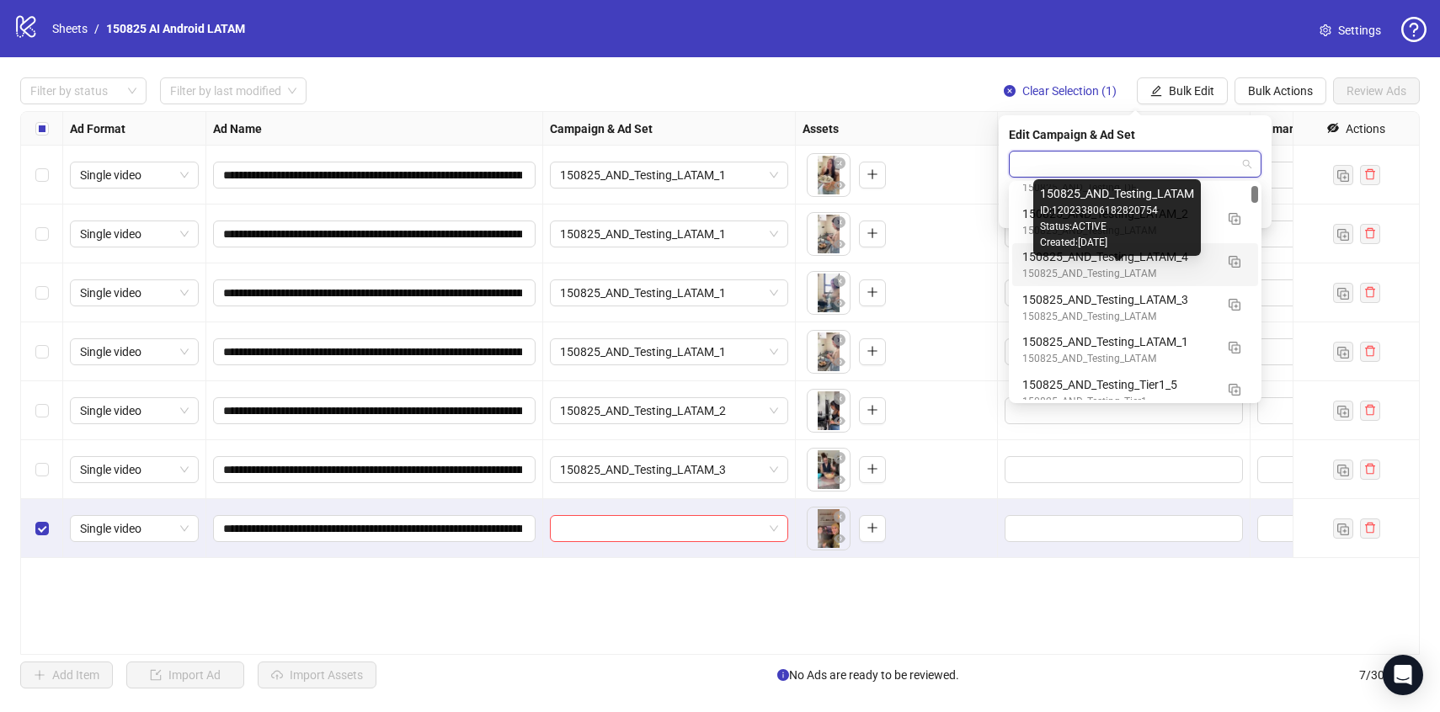
click at [1195, 269] on div "150825_AND_Testing_LATAM" at bounding box center [1118, 274] width 192 height 16
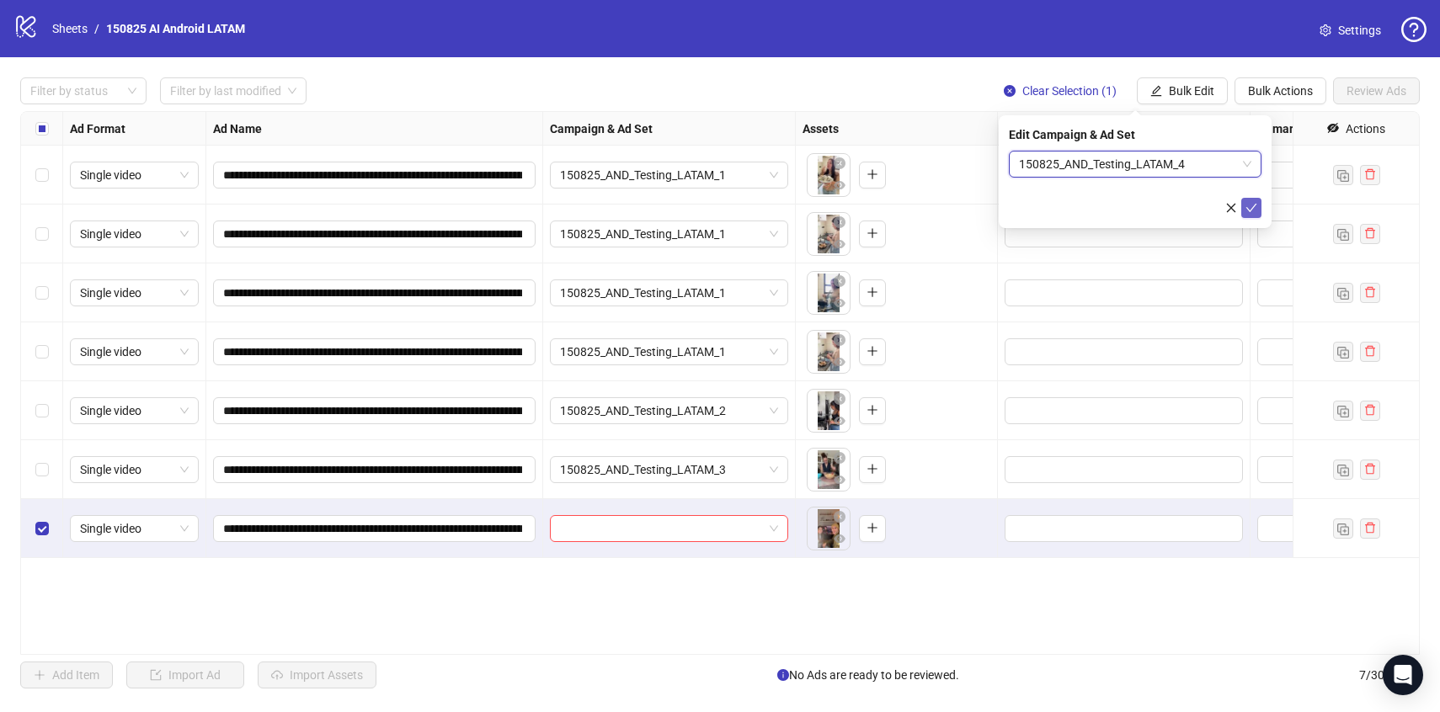
click at [1256, 212] on icon "check" at bounding box center [1252, 208] width 12 height 12
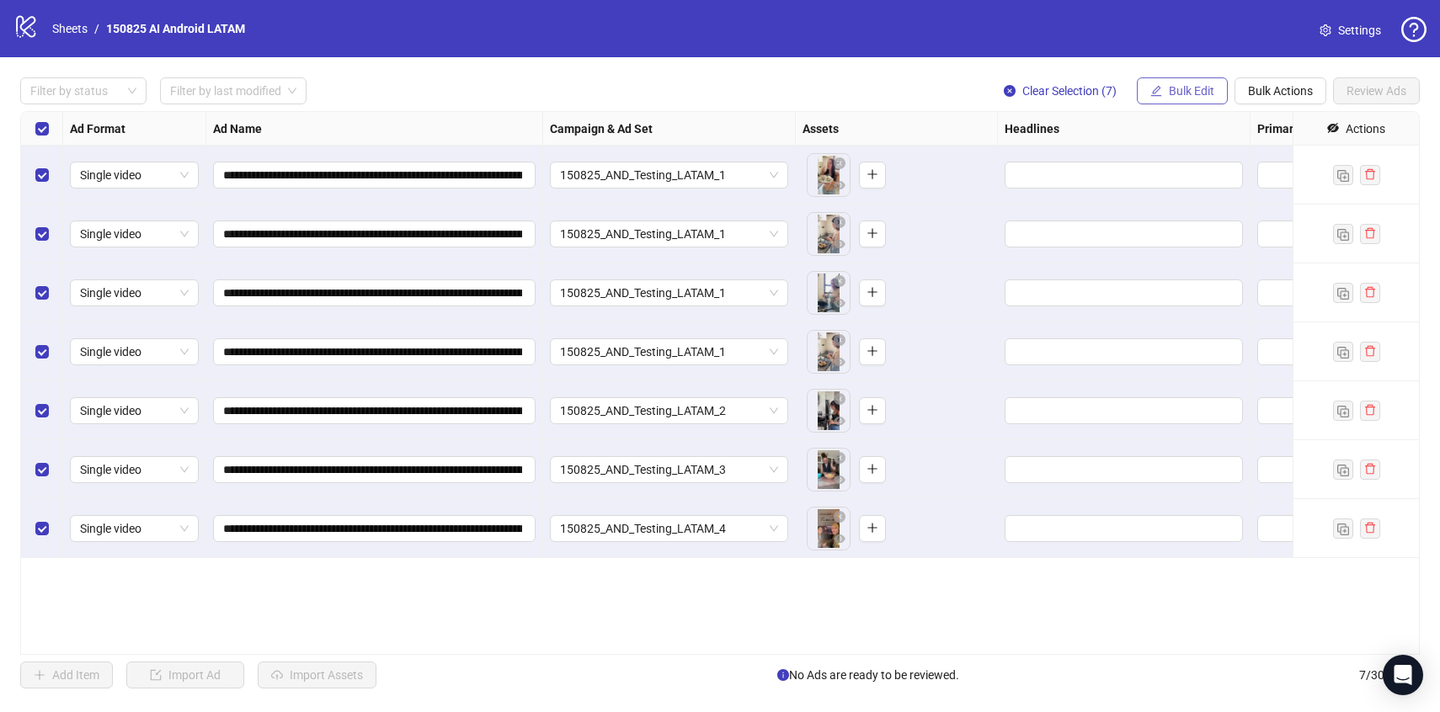
click at [1196, 96] on span "Bulk Edit" at bounding box center [1191, 90] width 45 height 13
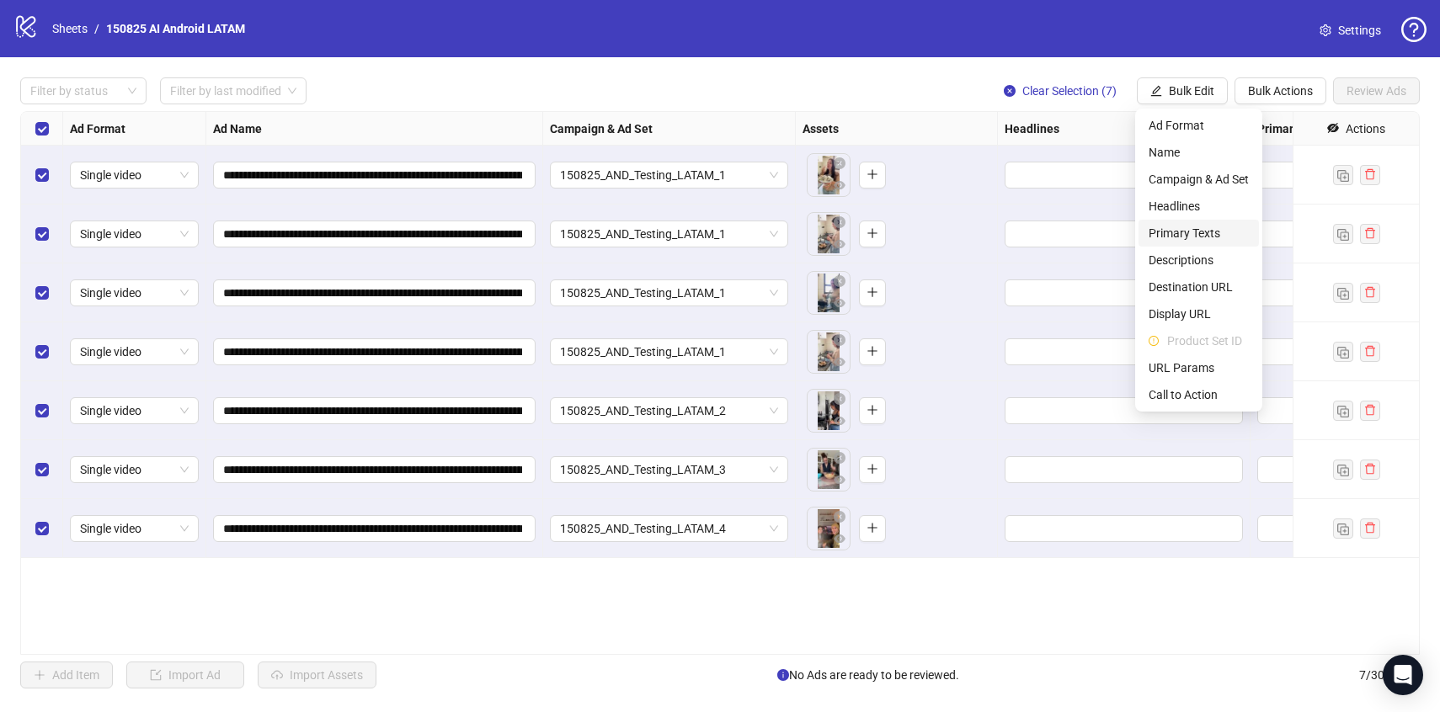
click at [1170, 230] on span "Primary Texts" at bounding box center [1199, 233] width 100 height 19
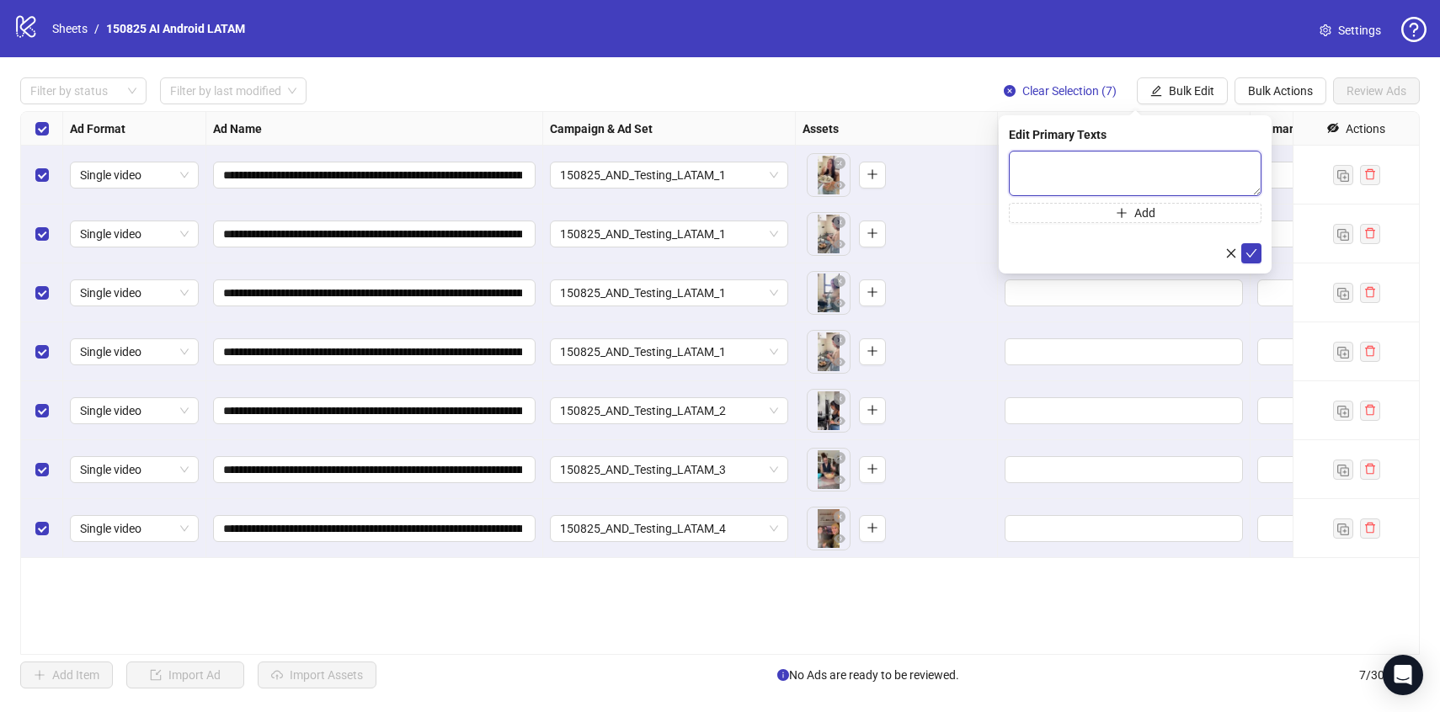
click at [1048, 170] on textarea at bounding box center [1135, 173] width 253 height 45
paste textarea "**********"
type textarea "**********"
click at [1251, 251] on icon "check" at bounding box center [1252, 254] width 12 height 12
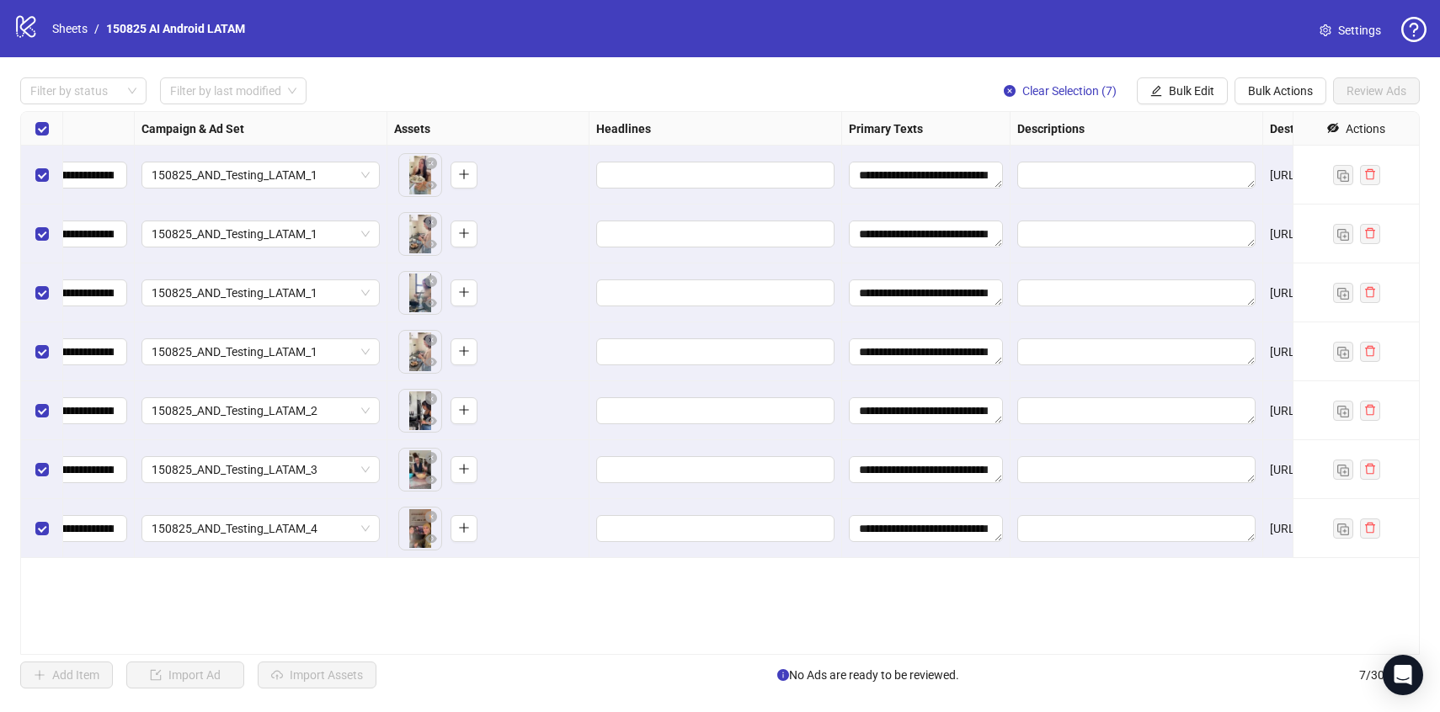
scroll to position [0, 412]
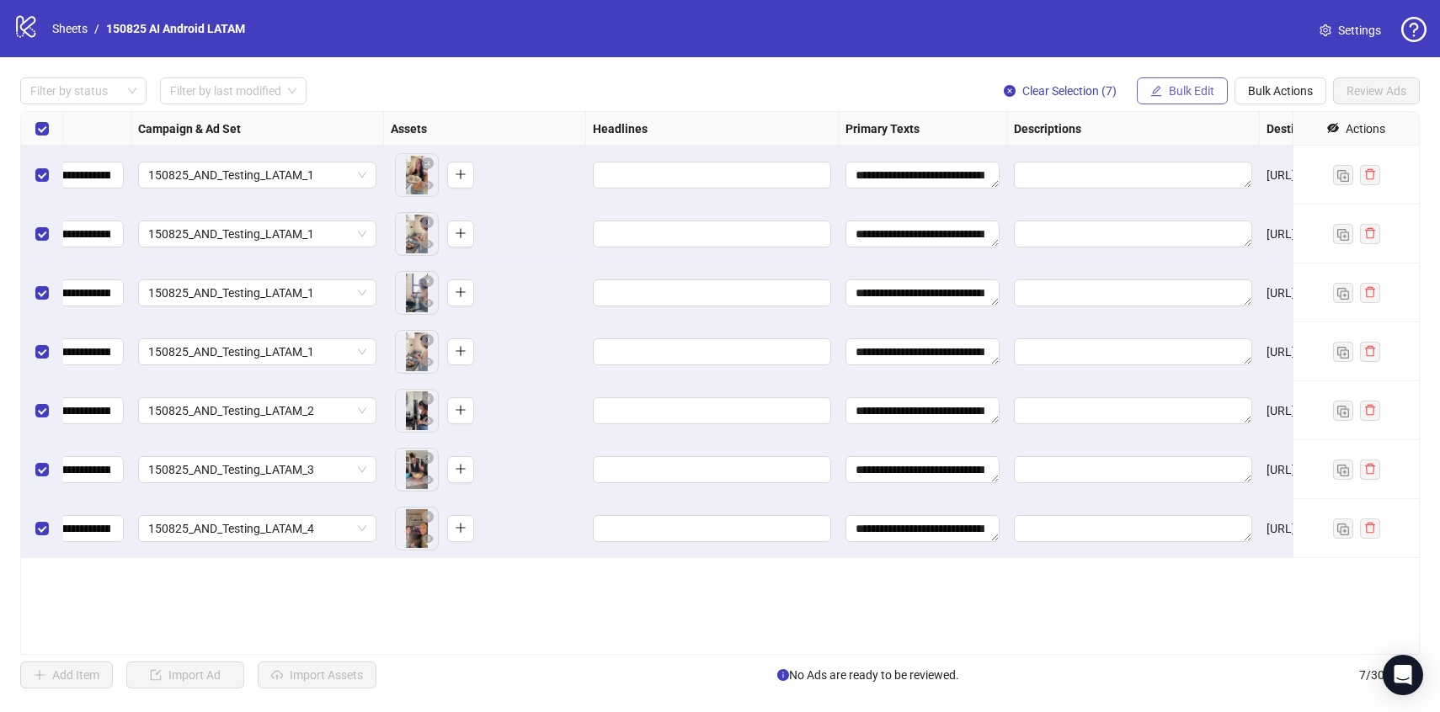
click at [1199, 98] on button "Bulk Edit" at bounding box center [1182, 90] width 91 height 27
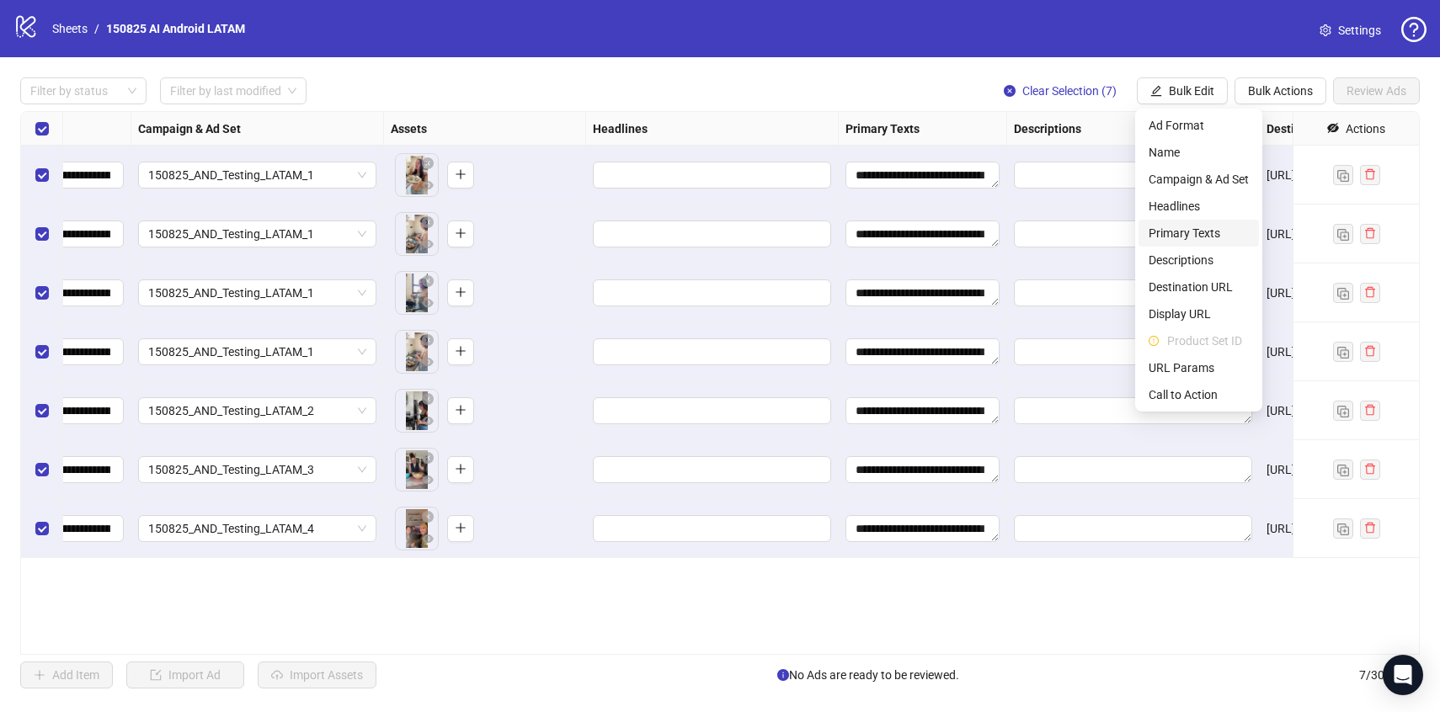
click at [1171, 224] on span "Primary Texts" at bounding box center [1199, 233] width 100 height 19
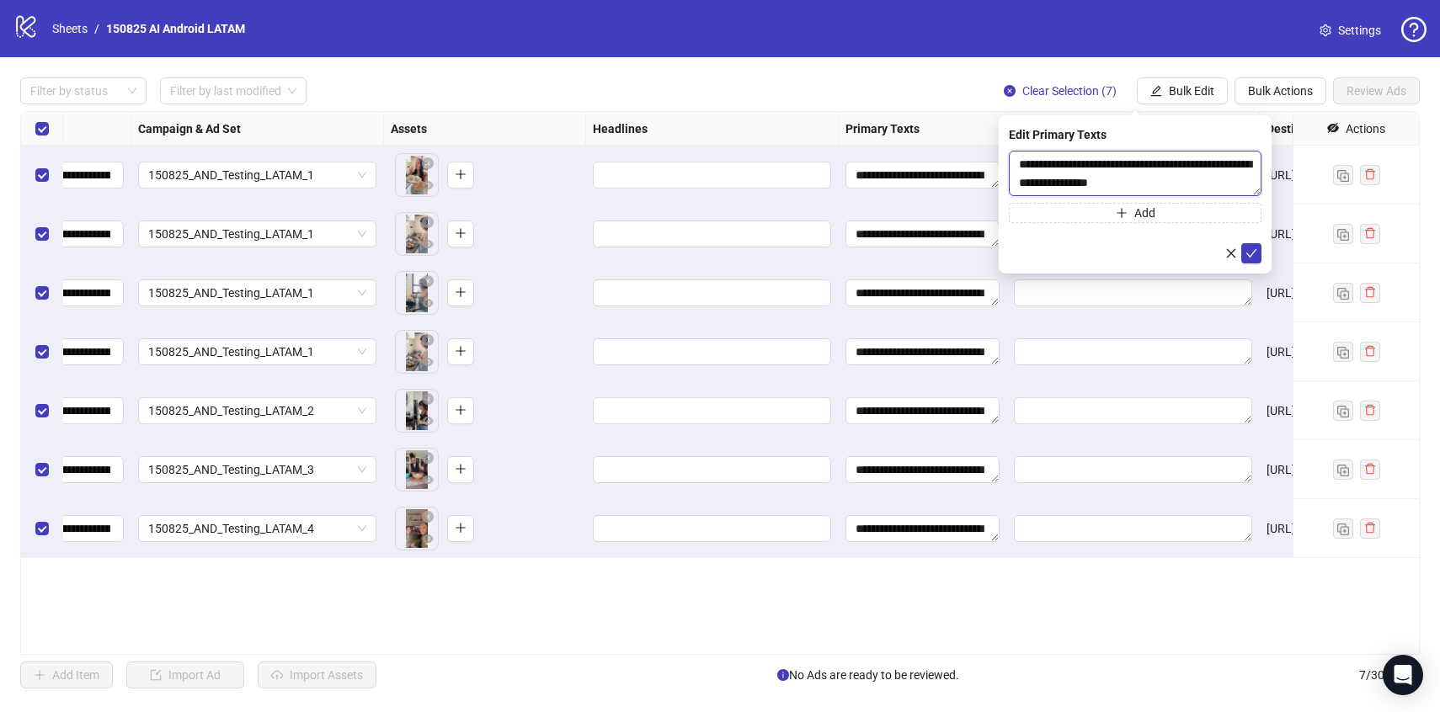
click at [1121, 161] on textarea "**********" at bounding box center [1135, 173] width 253 height 45
paste textarea "**********"
type textarea "**********"
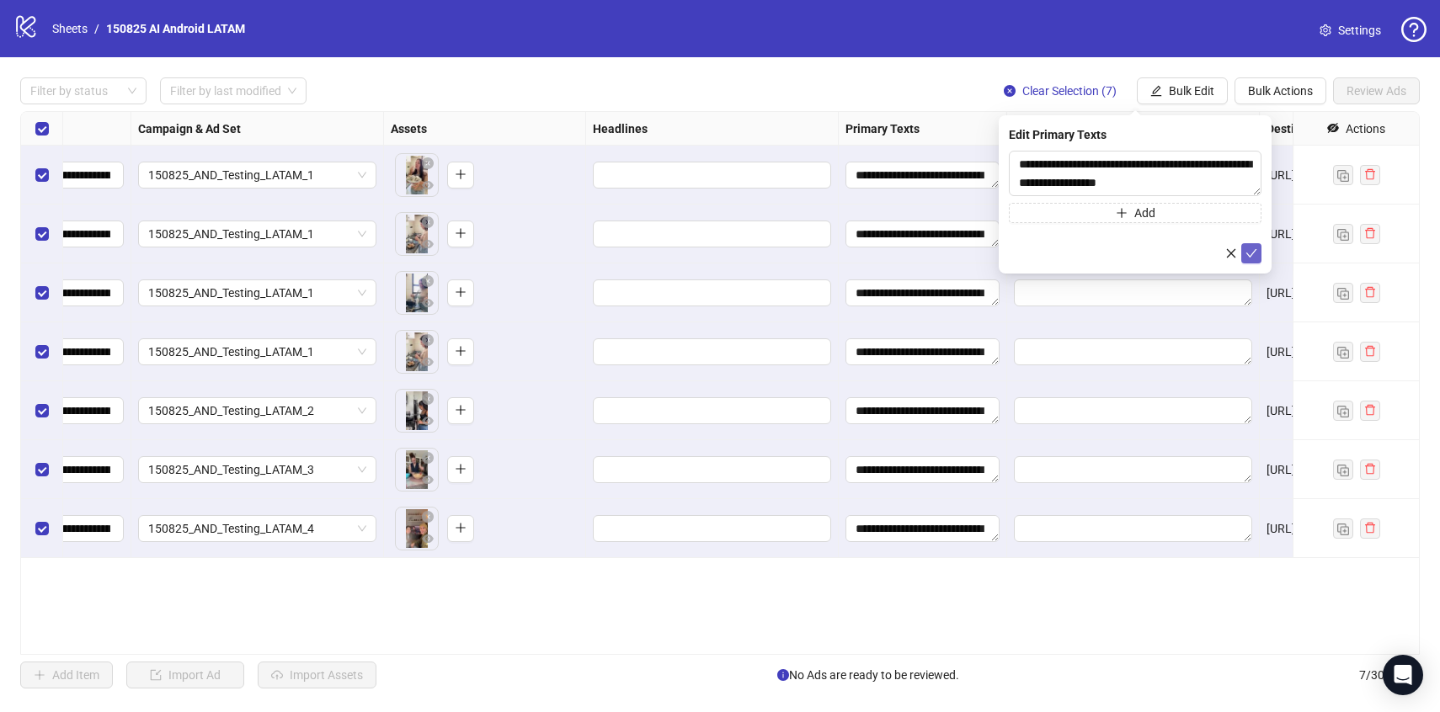
click at [1248, 253] on icon "check" at bounding box center [1251, 253] width 11 height 8
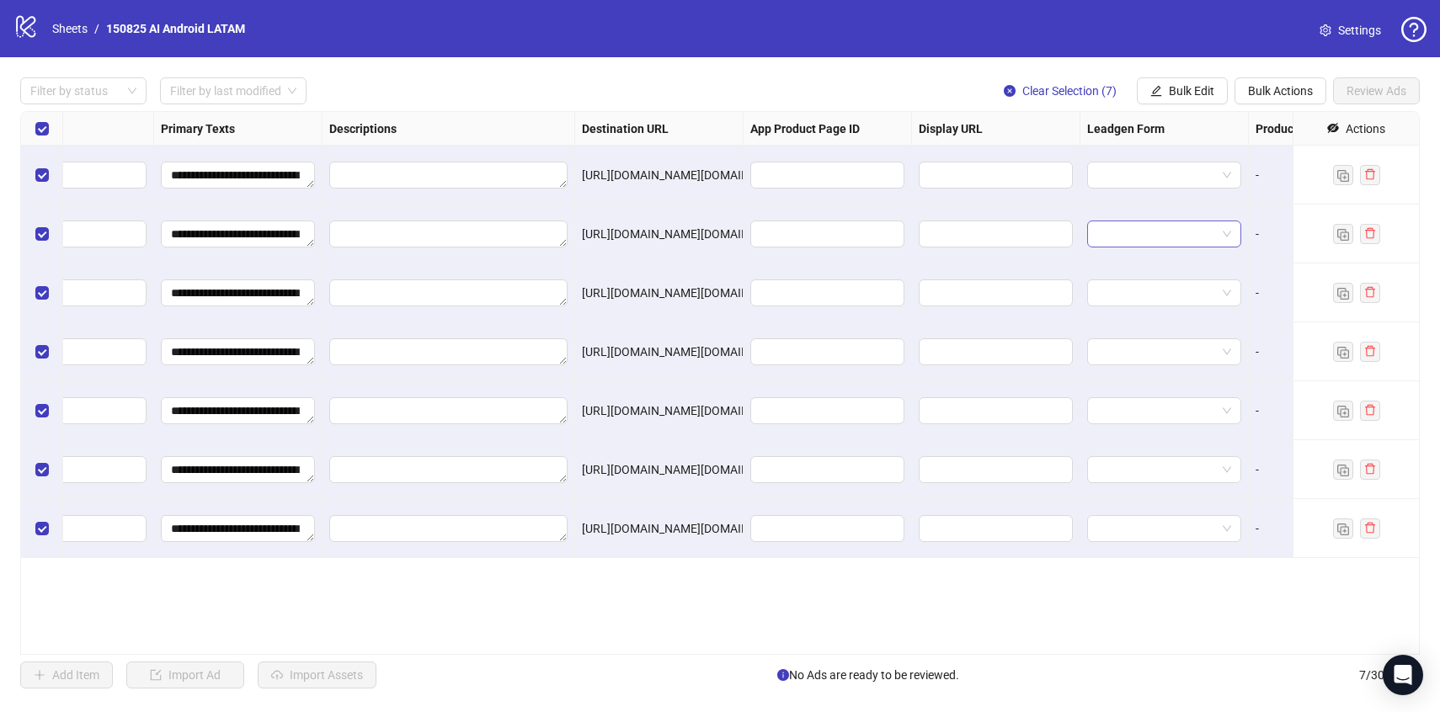
scroll to position [0, 1524]
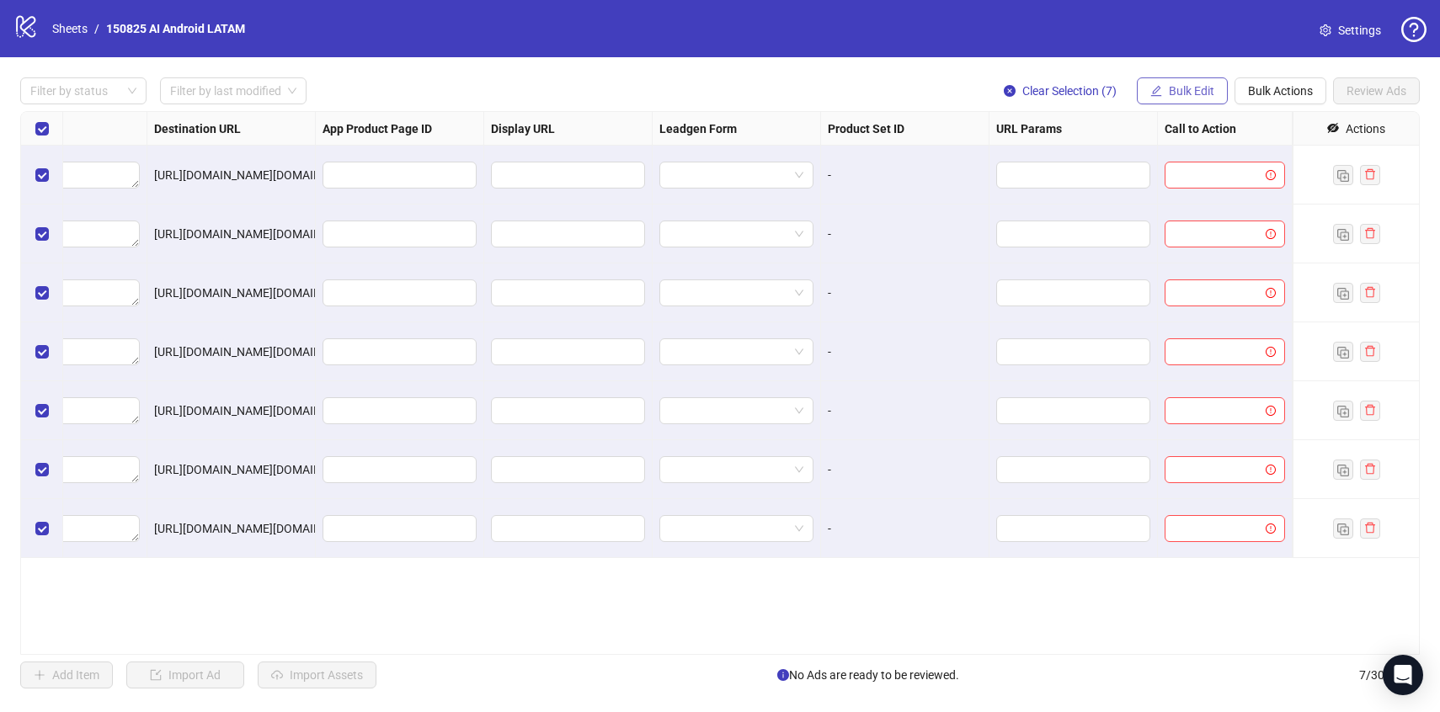
click at [1166, 103] on button "Bulk Edit" at bounding box center [1182, 90] width 91 height 27
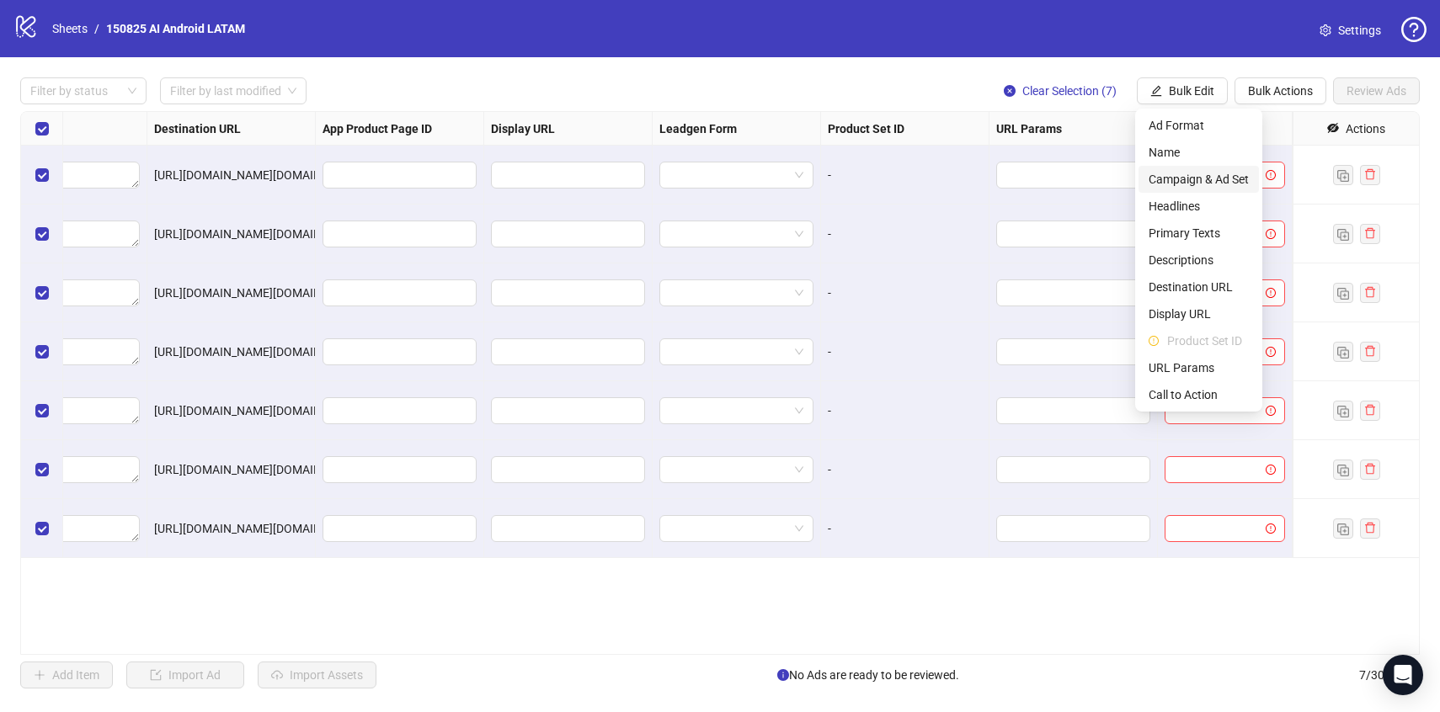
click at [1166, 172] on span "Campaign & Ad Set" at bounding box center [1199, 179] width 100 height 19
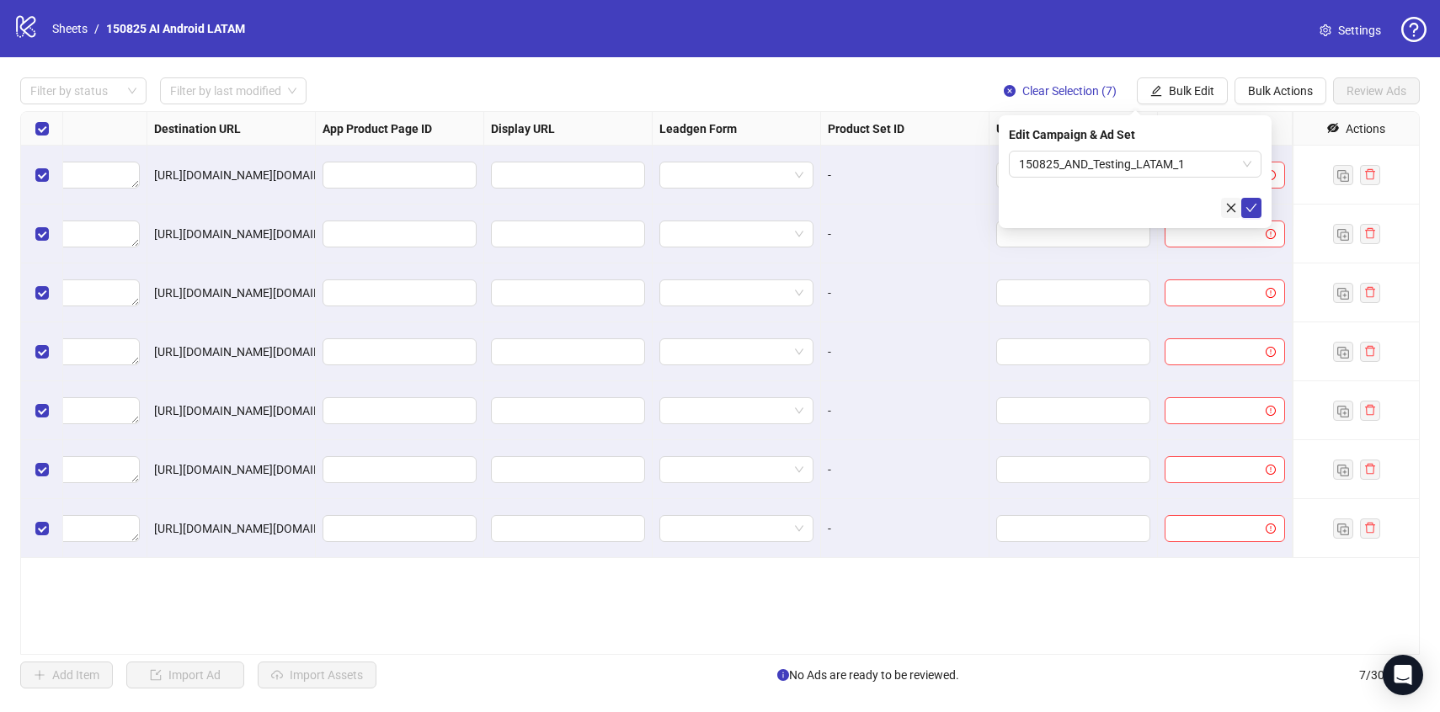
click at [1225, 211] on icon "close" at bounding box center [1231, 208] width 12 height 12
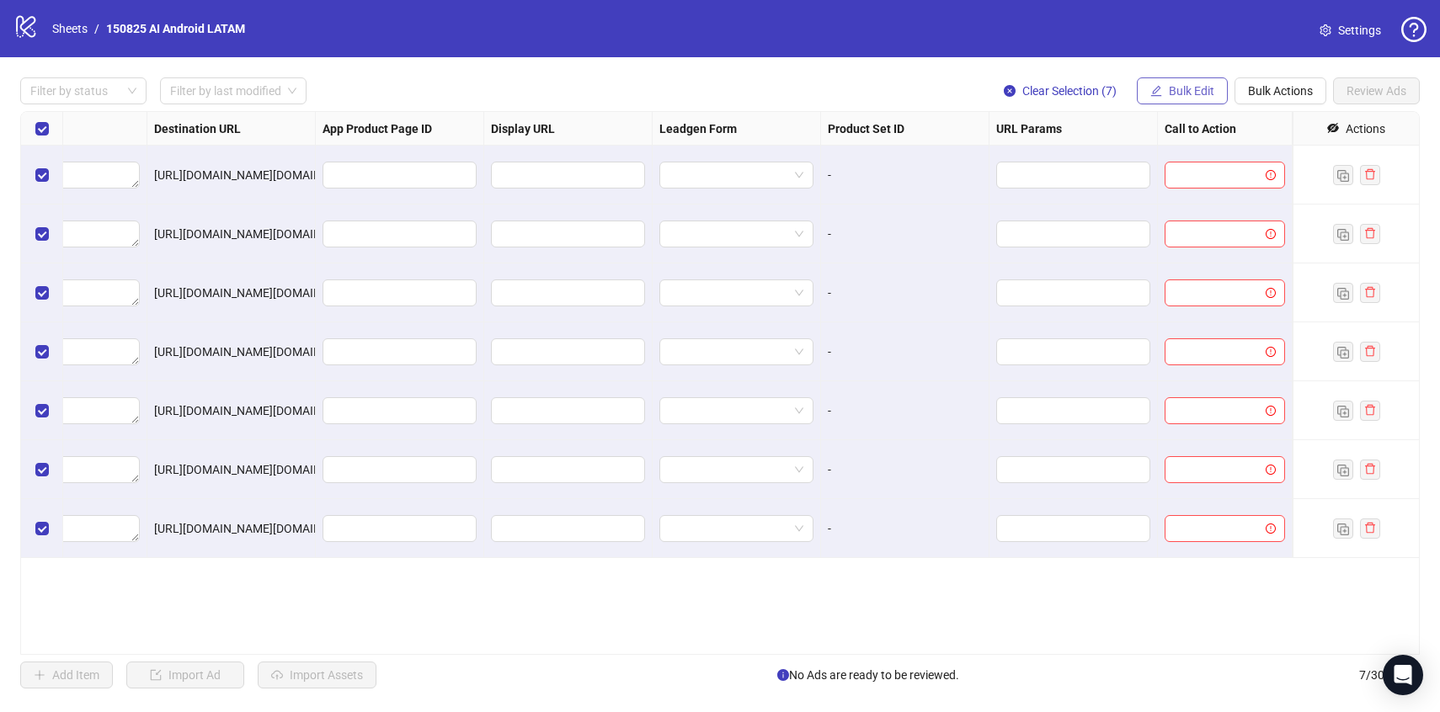
click at [1181, 95] on span "Bulk Edit" at bounding box center [1191, 90] width 45 height 13
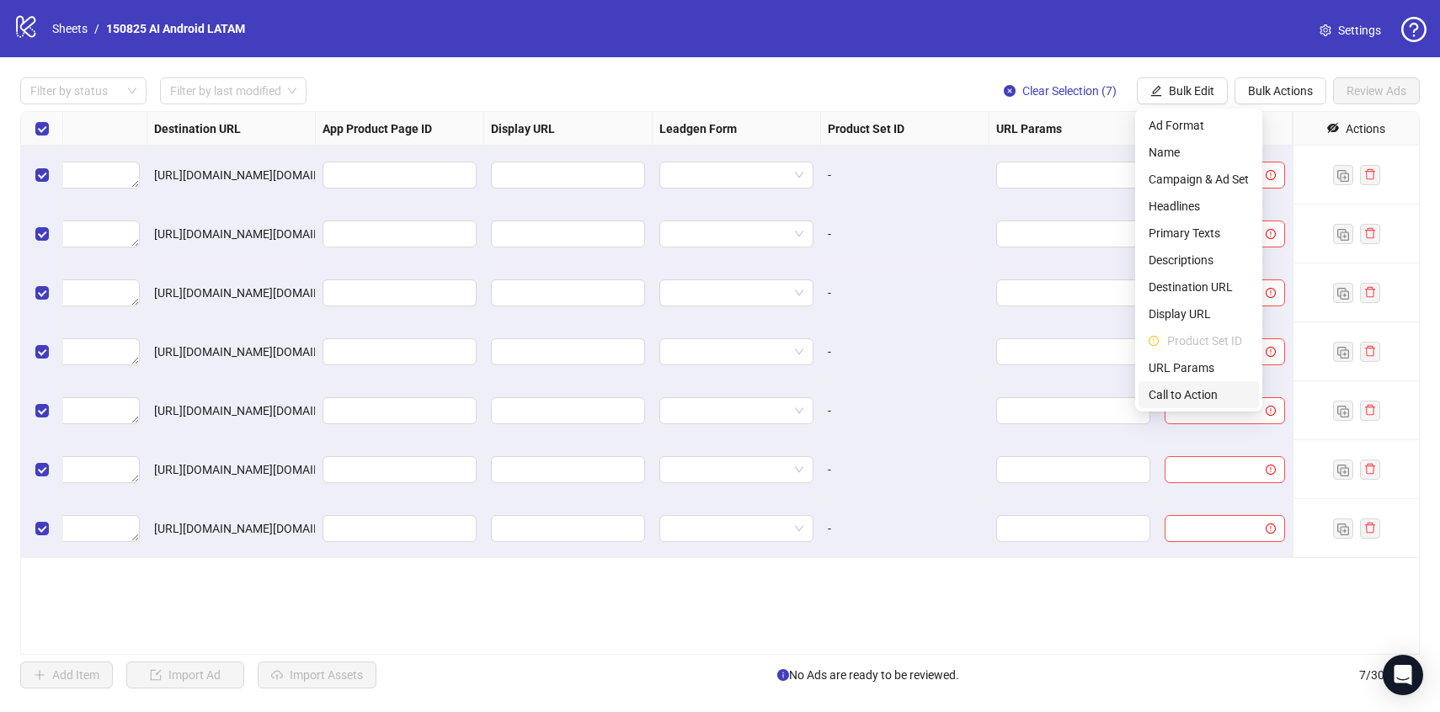
click at [1171, 397] on span "Call to Action" at bounding box center [1199, 395] width 100 height 19
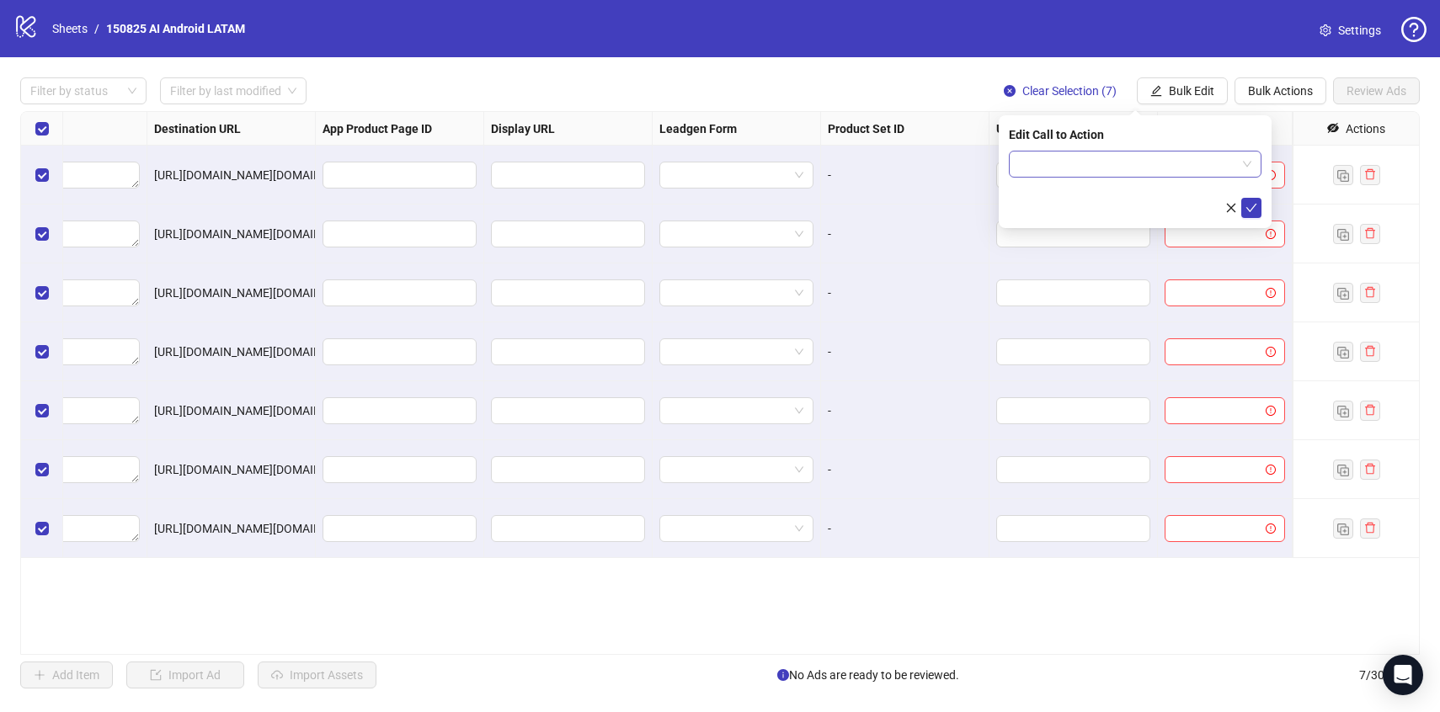
click at [1080, 171] on input "search" at bounding box center [1127, 164] width 217 height 25
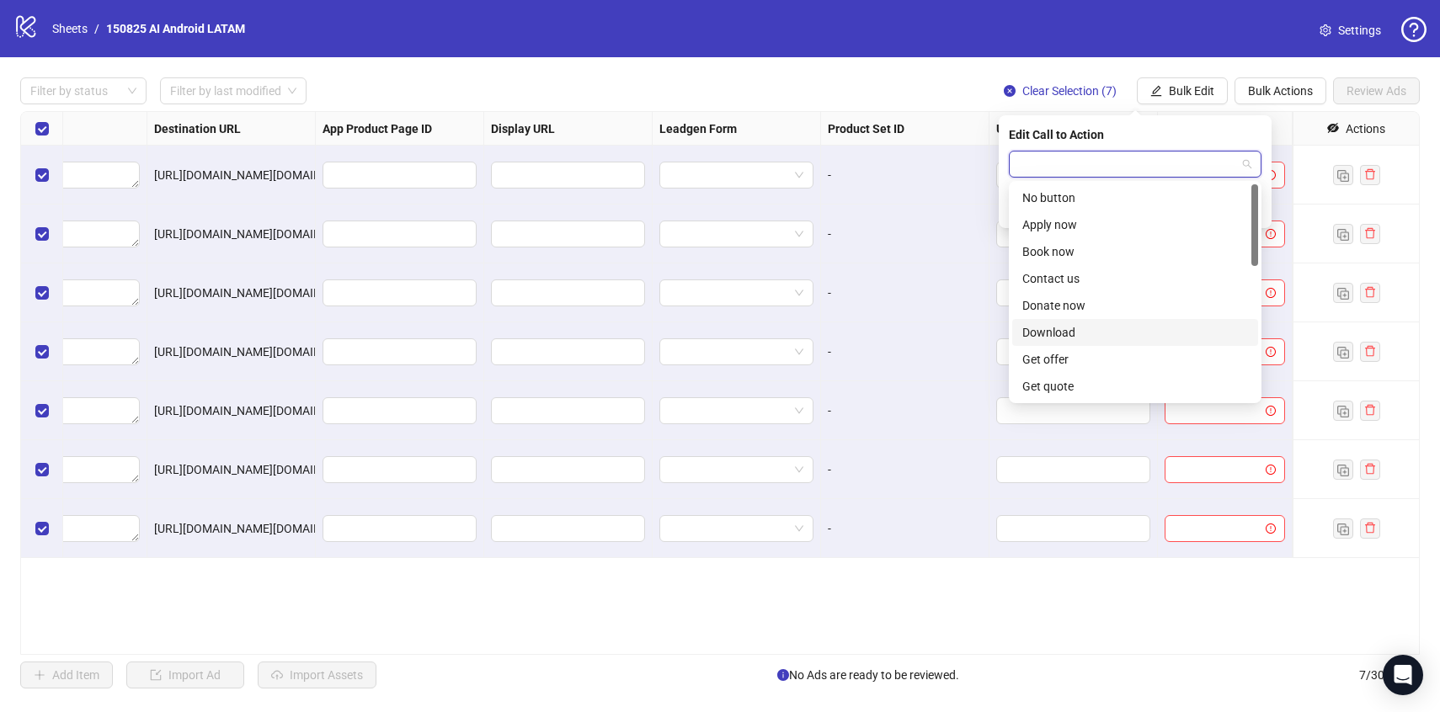
click at [1055, 336] on div "Download" at bounding box center [1135, 332] width 226 height 19
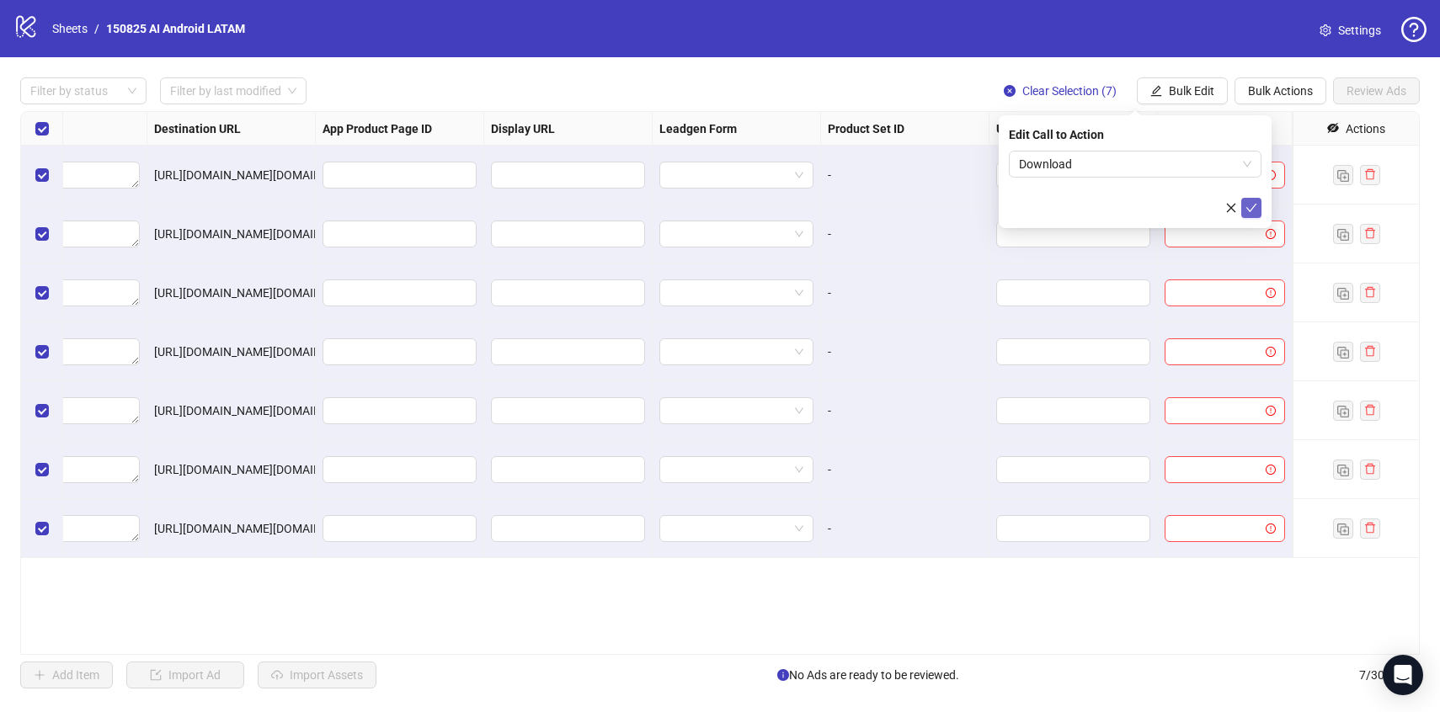
click at [1246, 205] on icon "check" at bounding box center [1252, 208] width 12 height 12
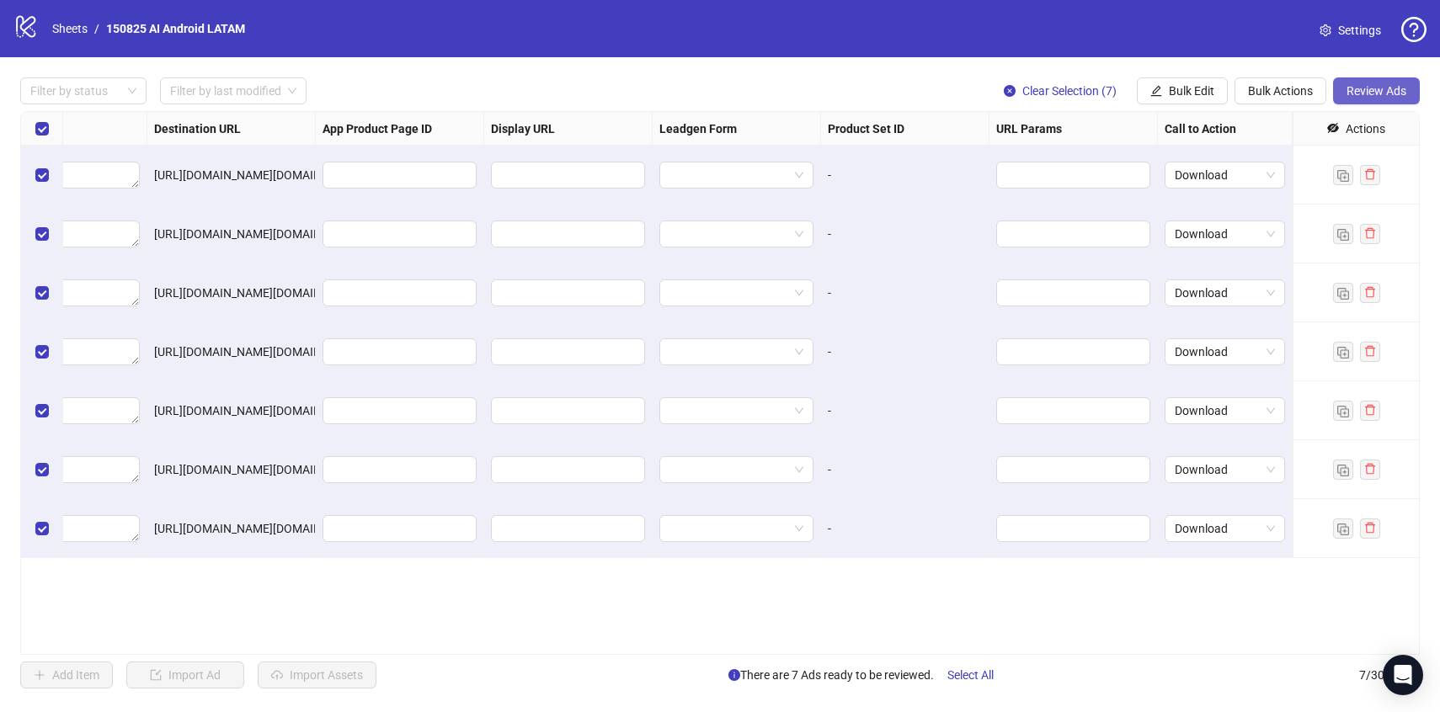
click at [1376, 97] on span "Review Ads" at bounding box center [1377, 90] width 60 height 13
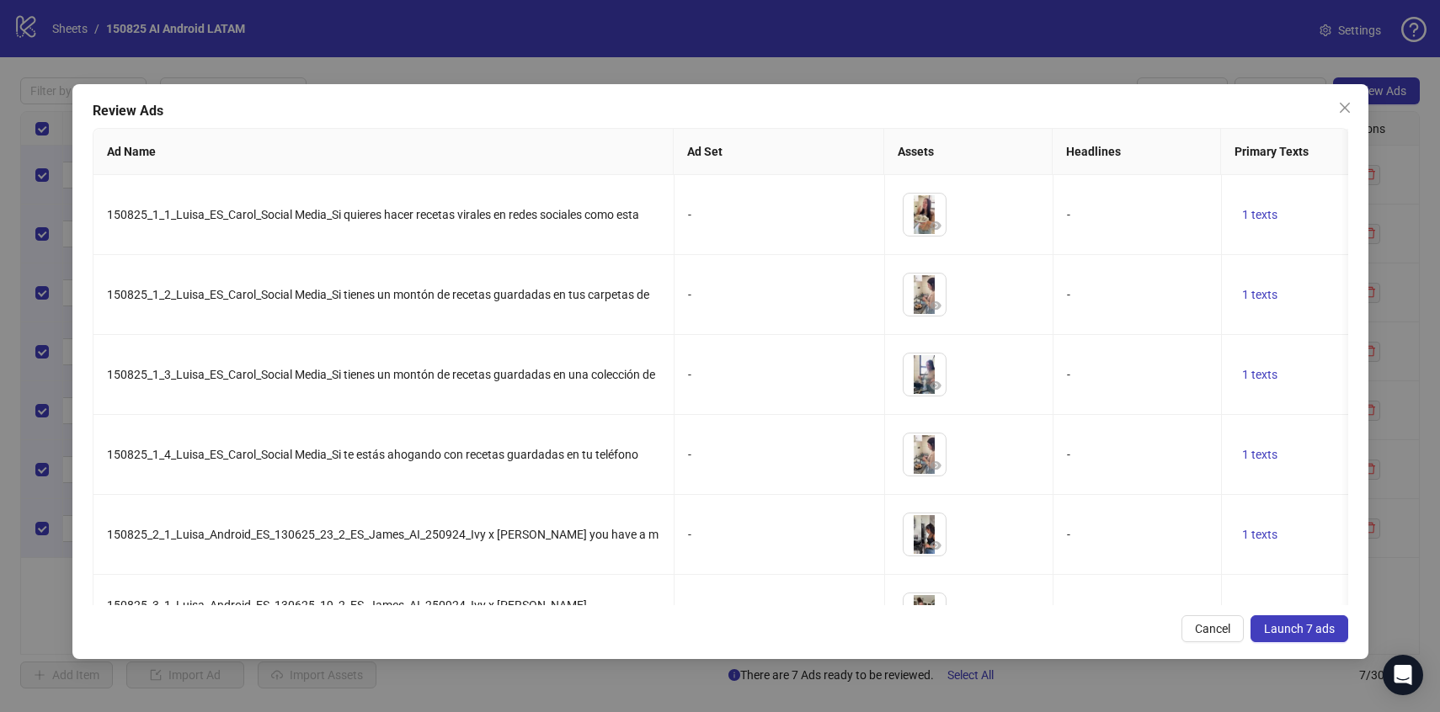
click at [1268, 632] on span "Launch 7 ads" at bounding box center [1299, 628] width 71 height 13
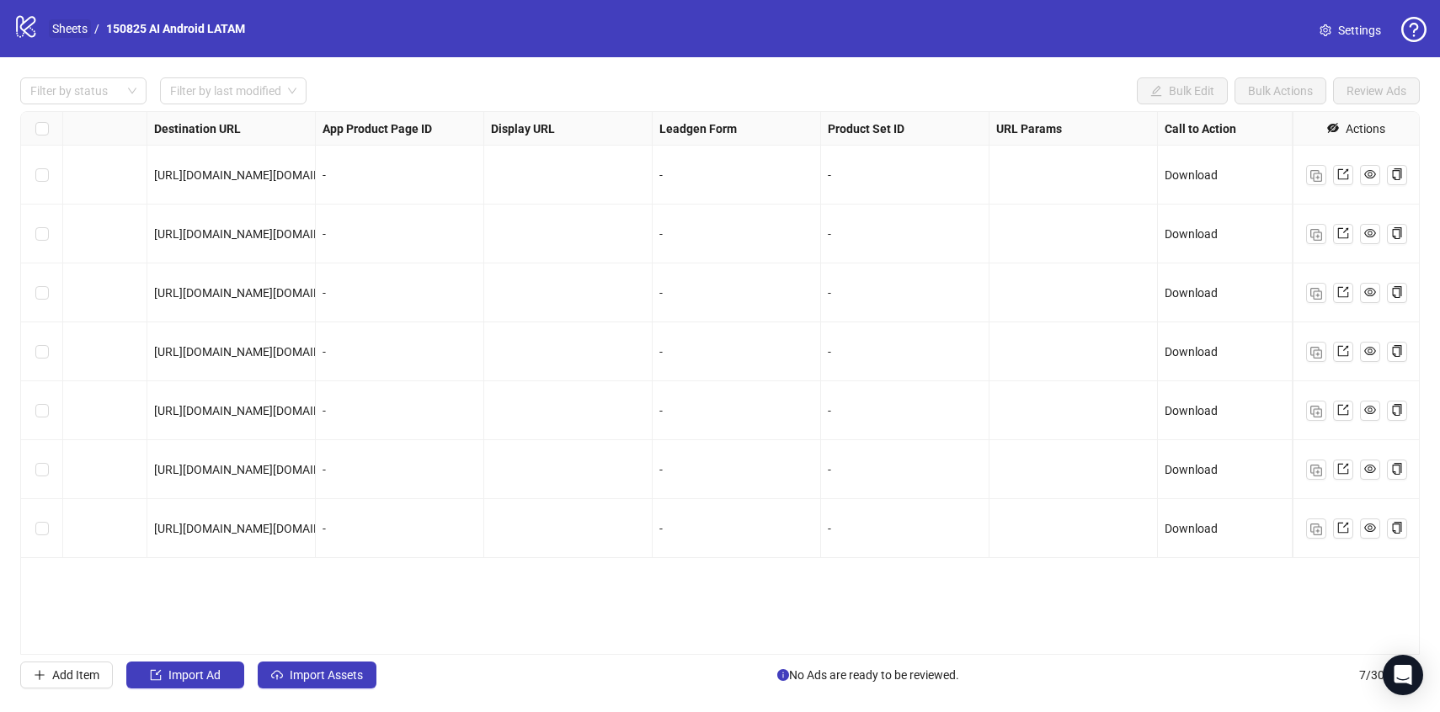
click at [75, 28] on link "Sheets" at bounding box center [70, 28] width 42 height 19
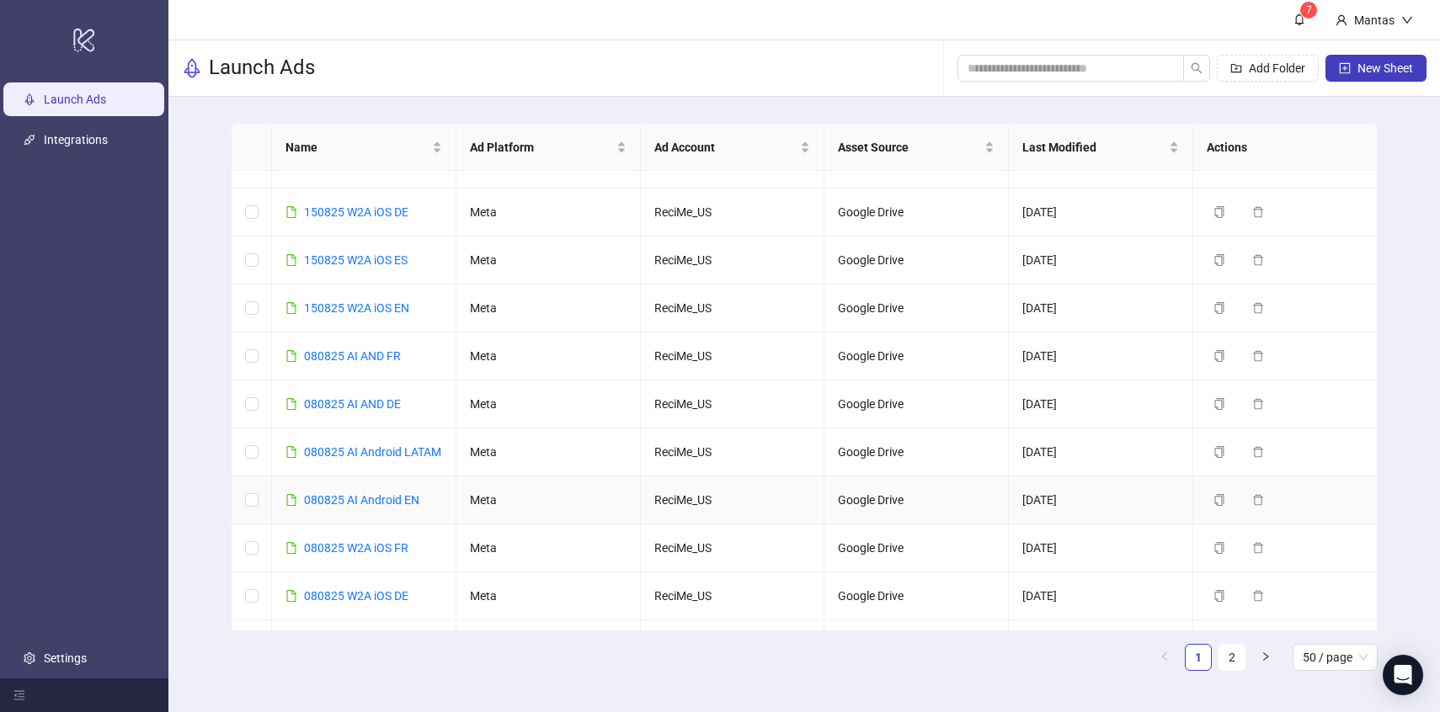
scroll to position [126, 0]
click at [1222, 410] on icon "copy" at bounding box center [1220, 404] width 12 height 12
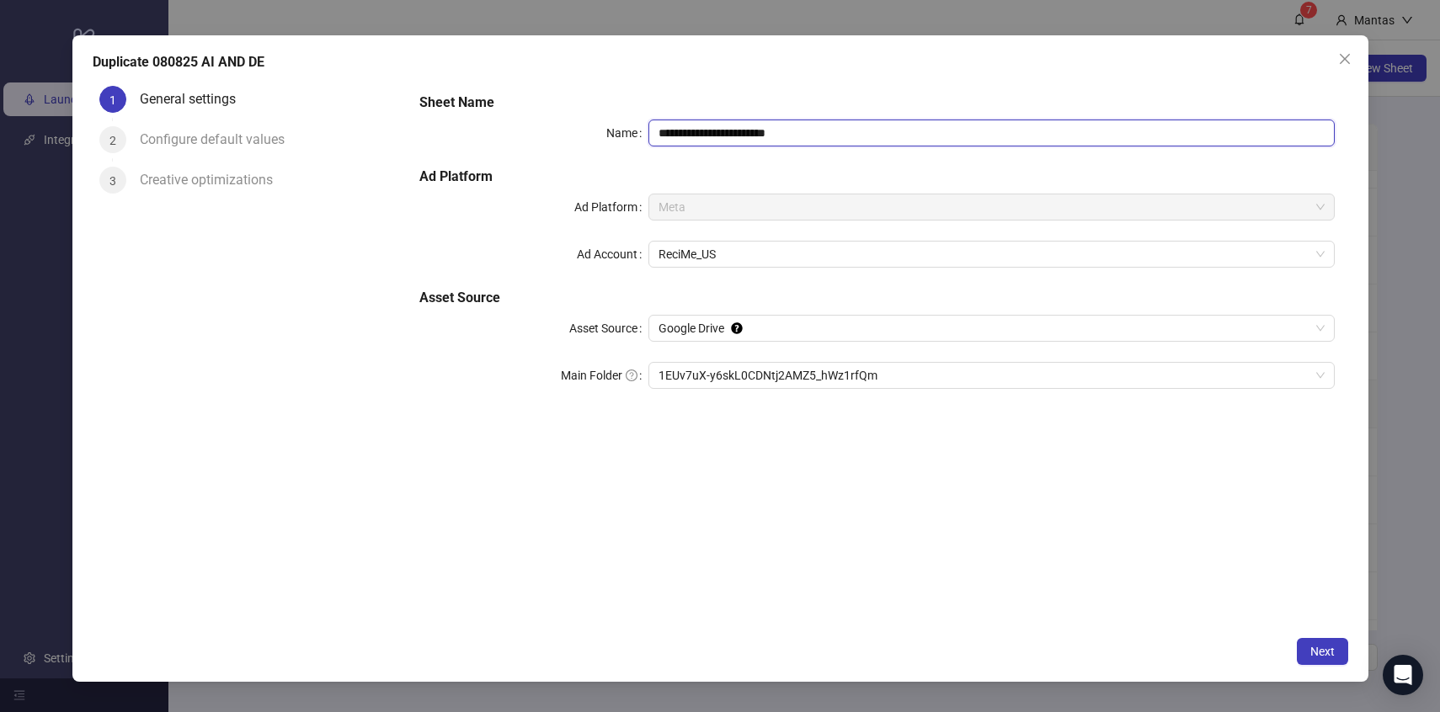
click at [814, 136] on input "**********" at bounding box center [991, 133] width 686 height 27
drag, startPoint x: 670, startPoint y: 133, endPoint x: 640, endPoint y: 131, distance: 30.4
click at [640, 131] on div "**********" at bounding box center [876, 133] width 915 height 27
type input "**********"
click at [599, 317] on label "Asset Source" at bounding box center [608, 328] width 79 height 27
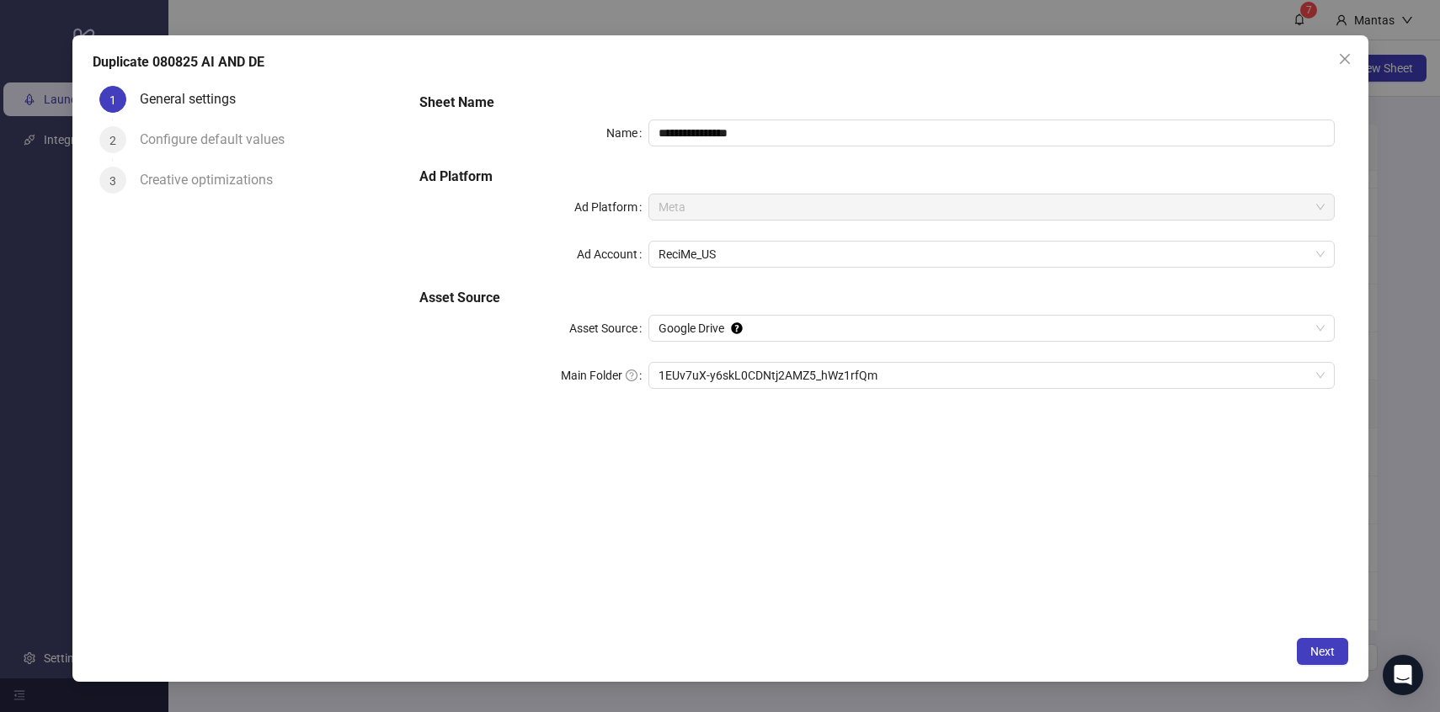
click at [659, 317] on input "Asset Source" at bounding box center [984, 328] width 651 height 25
click at [700, 381] on span "1EUv7uX-y6skL0CDNtj2AMZ5_hWz1rfQm" at bounding box center [992, 375] width 666 height 25
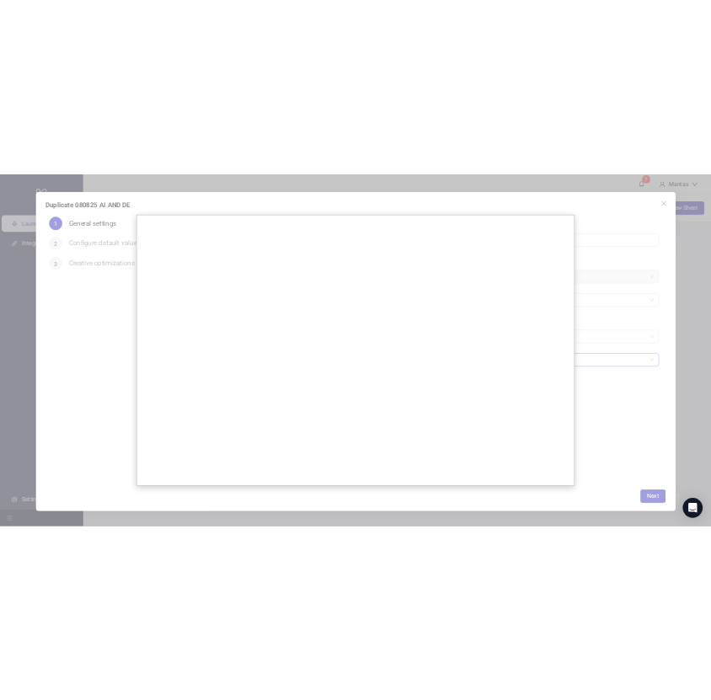
scroll to position [0, 0]
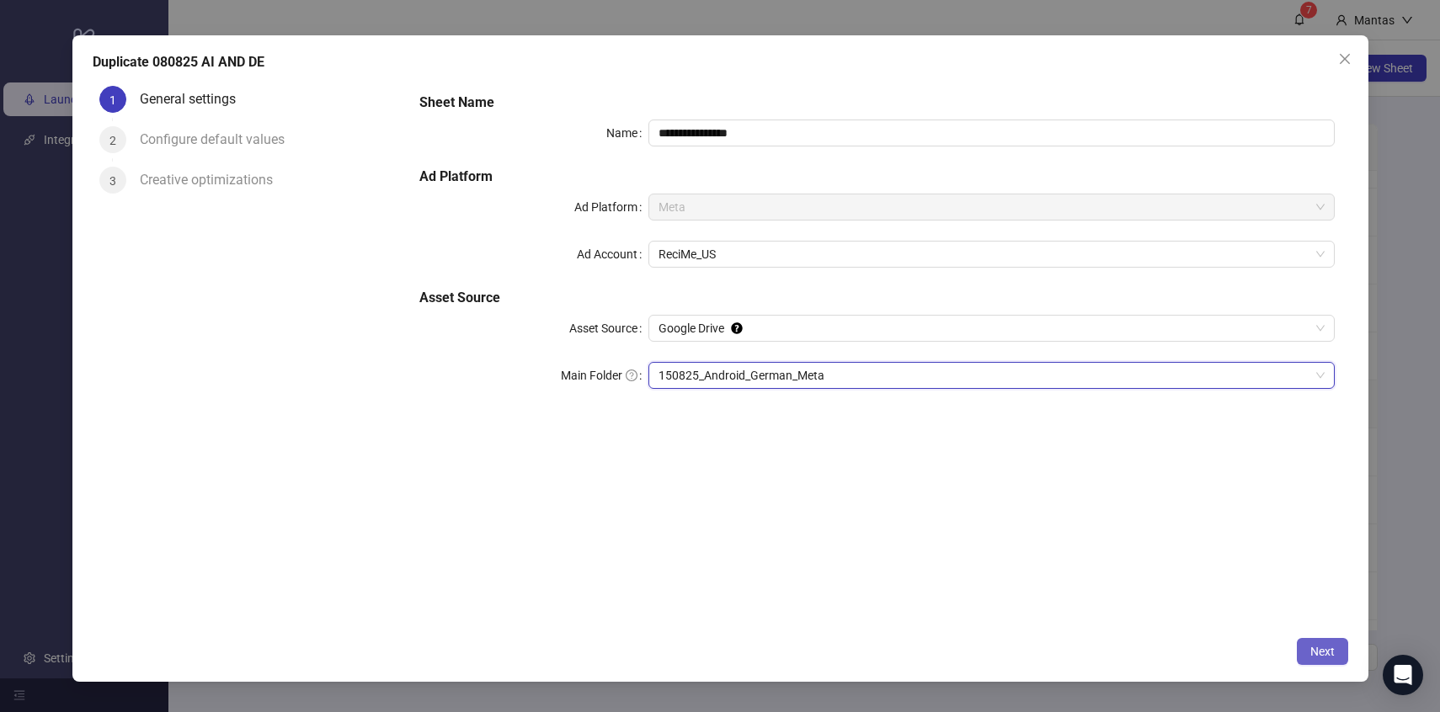
click at [1315, 654] on span "Next" at bounding box center [1322, 651] width 24 height 13
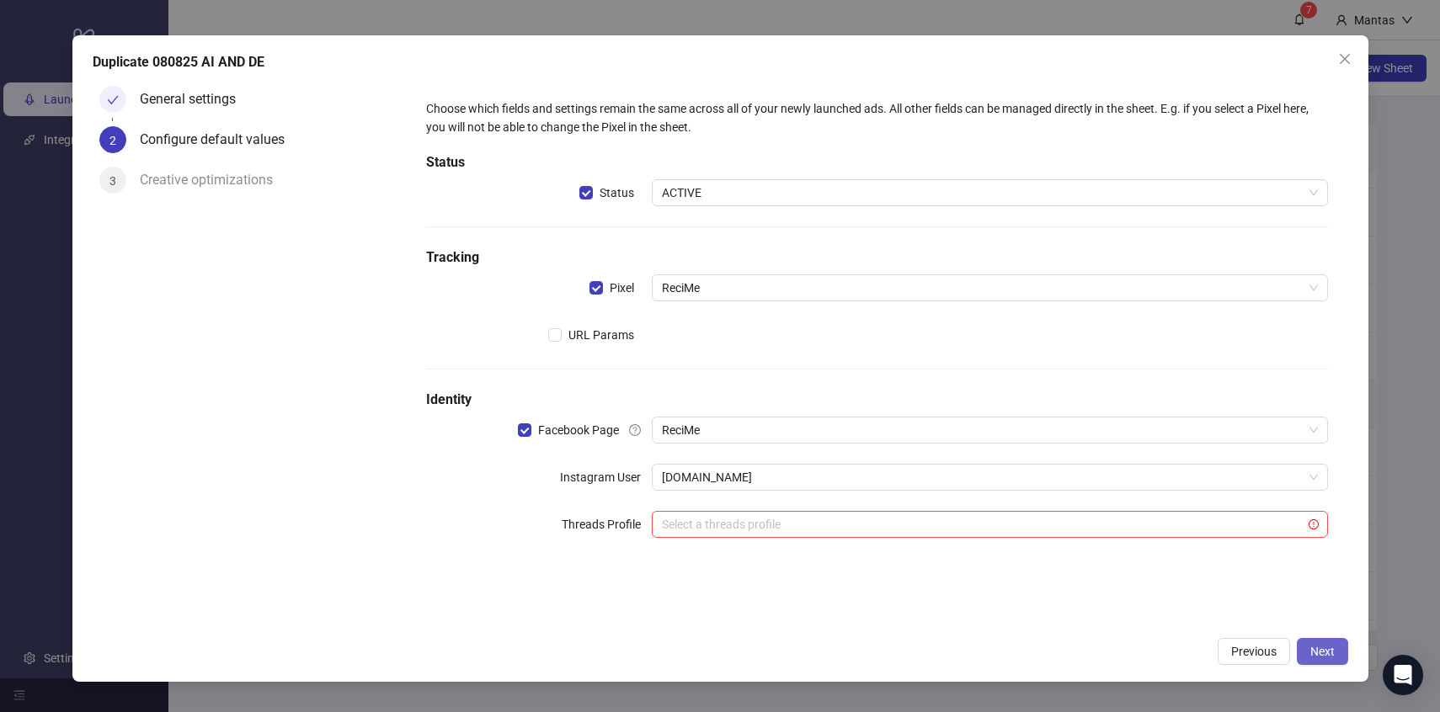
click at [1323, 648] on span "Next" at bounding box center [1322, 651] width 24 height 13
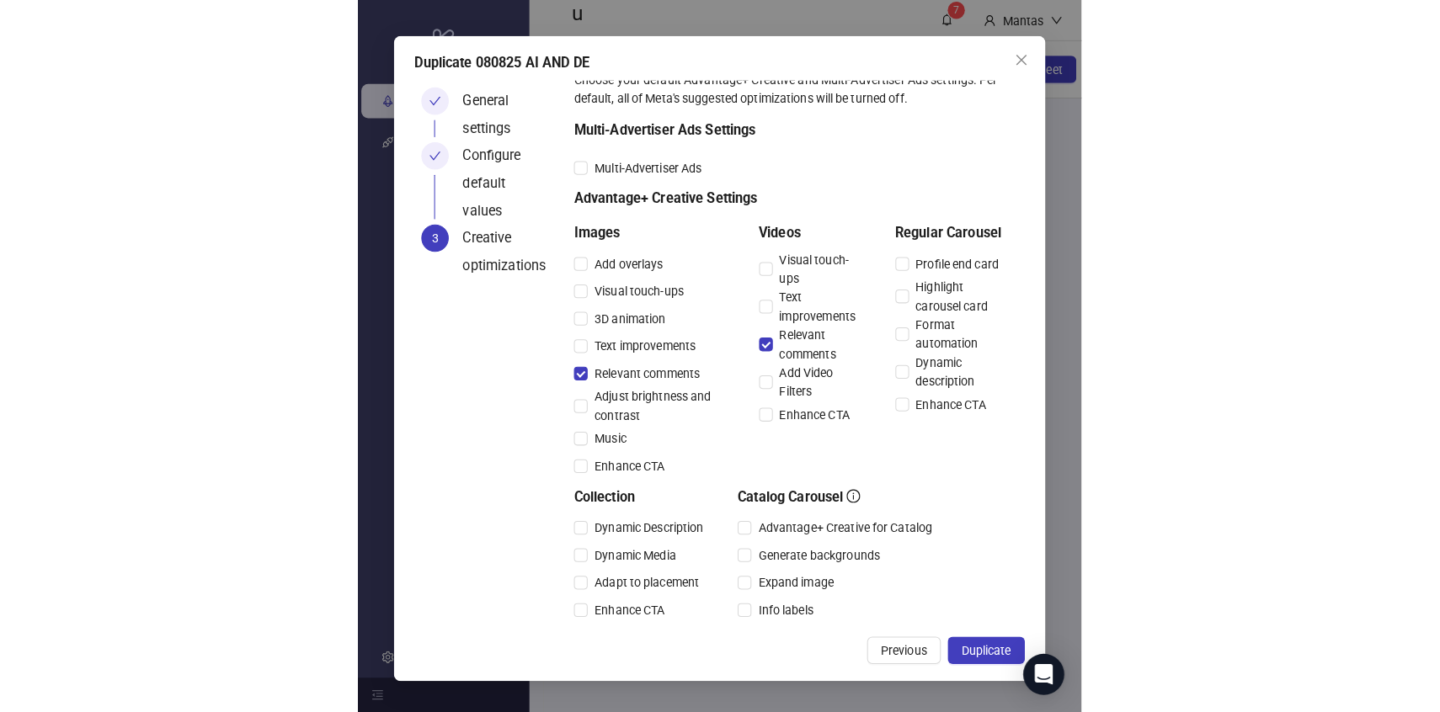
scroll to position [62, 0]
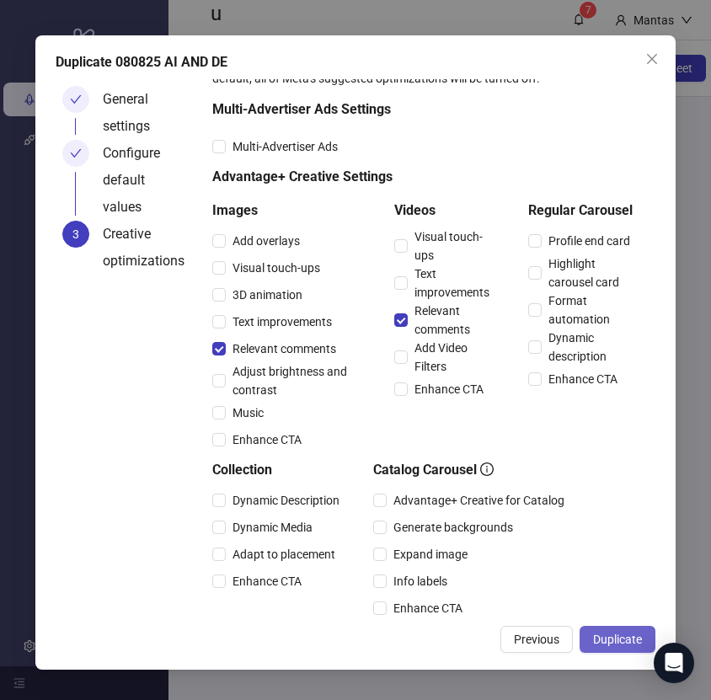
click at [617, 641] on span "Duplicate" at bounding box center [617, 638] width 49 height 13
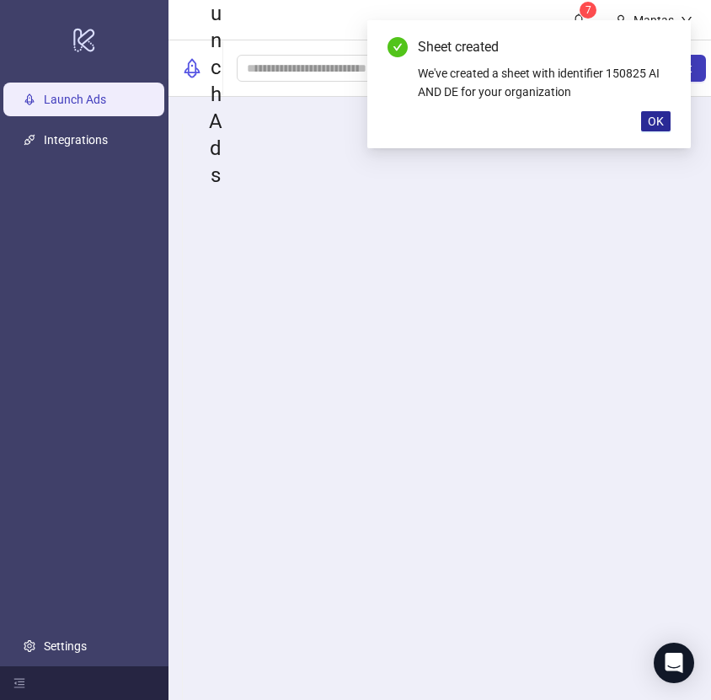
click at [657, 125] on span "OK" at bounding box center [656, 121] width 16 height 13
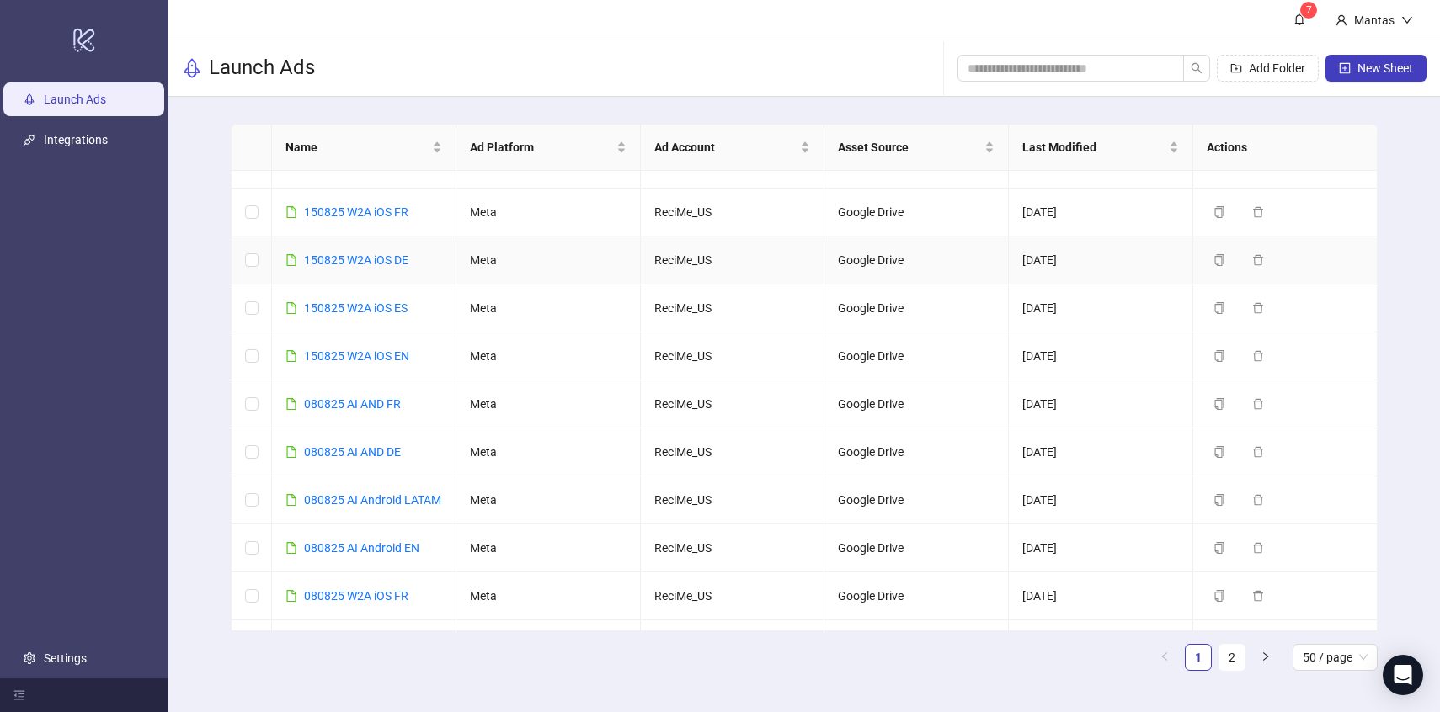
scroll to position [0, 0]
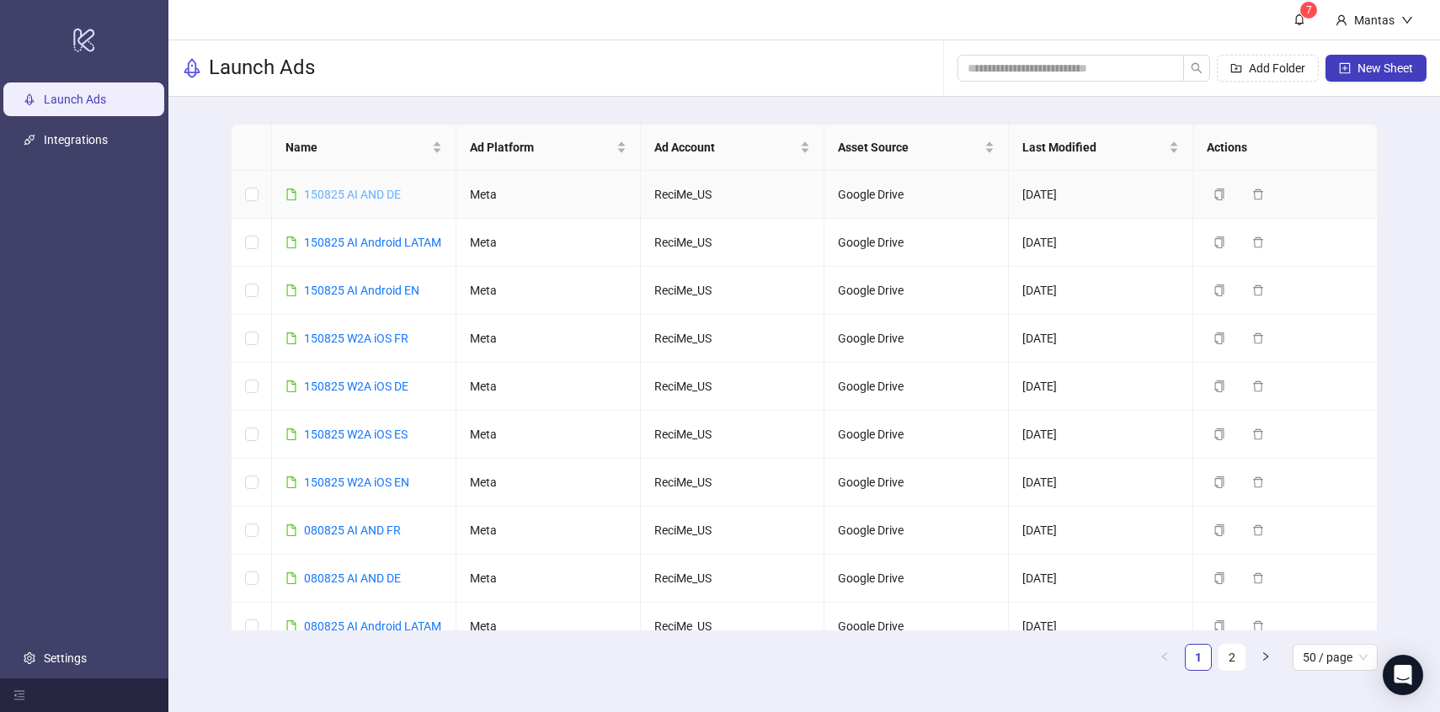
click at [376, 194] on link "150825 AI AND DE" at bounding box center [352, 194] width 97 height 13
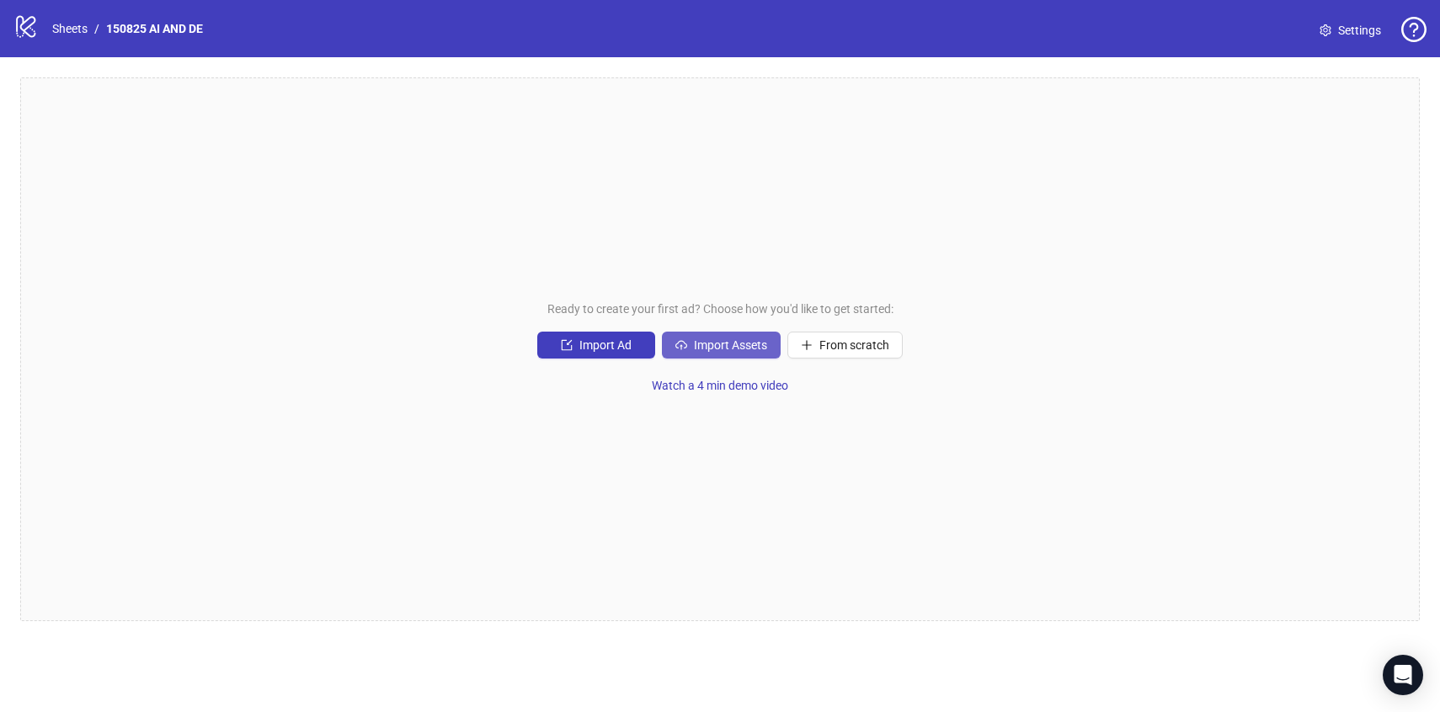
click at [694, 337] on button "Import Assets" at bounding box center [721, 345] width 119 height 27
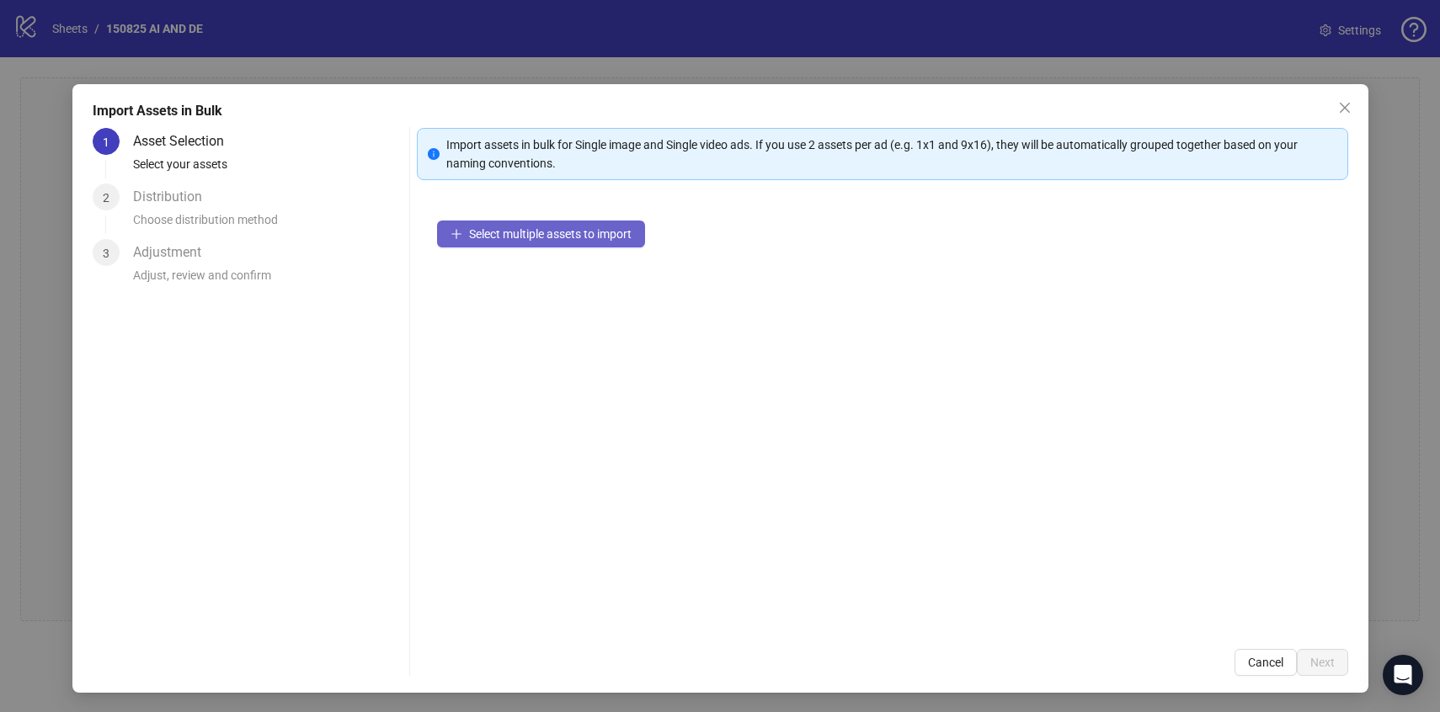
click at [598, 235] on span "Select multiple assets to import" at bounding box center [550, 233] width 163 height 13
click at [1347, 115] on button "Close" at bounding box center [1344, 107] width 27 height 27
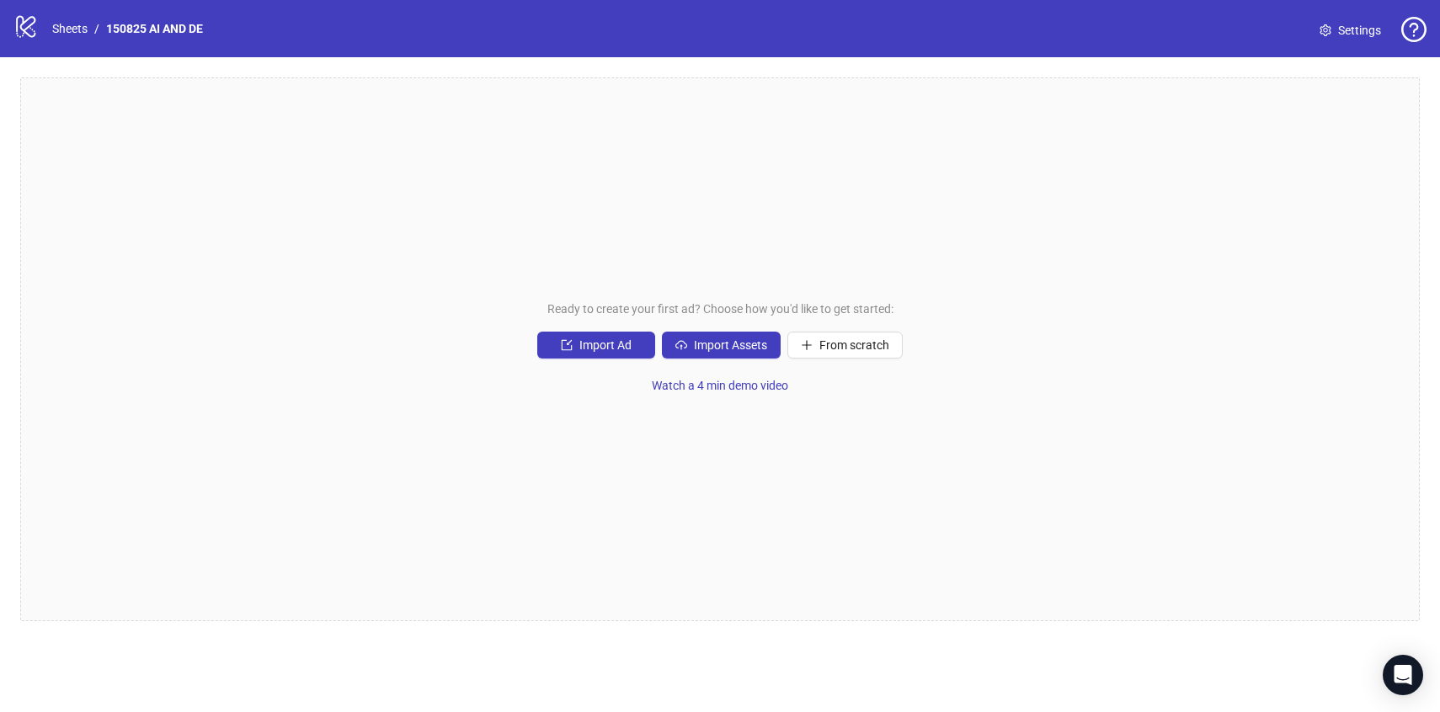
click at [1336, 38] on link "Settings" at bounding box center [1350, 30] width 88 height 27
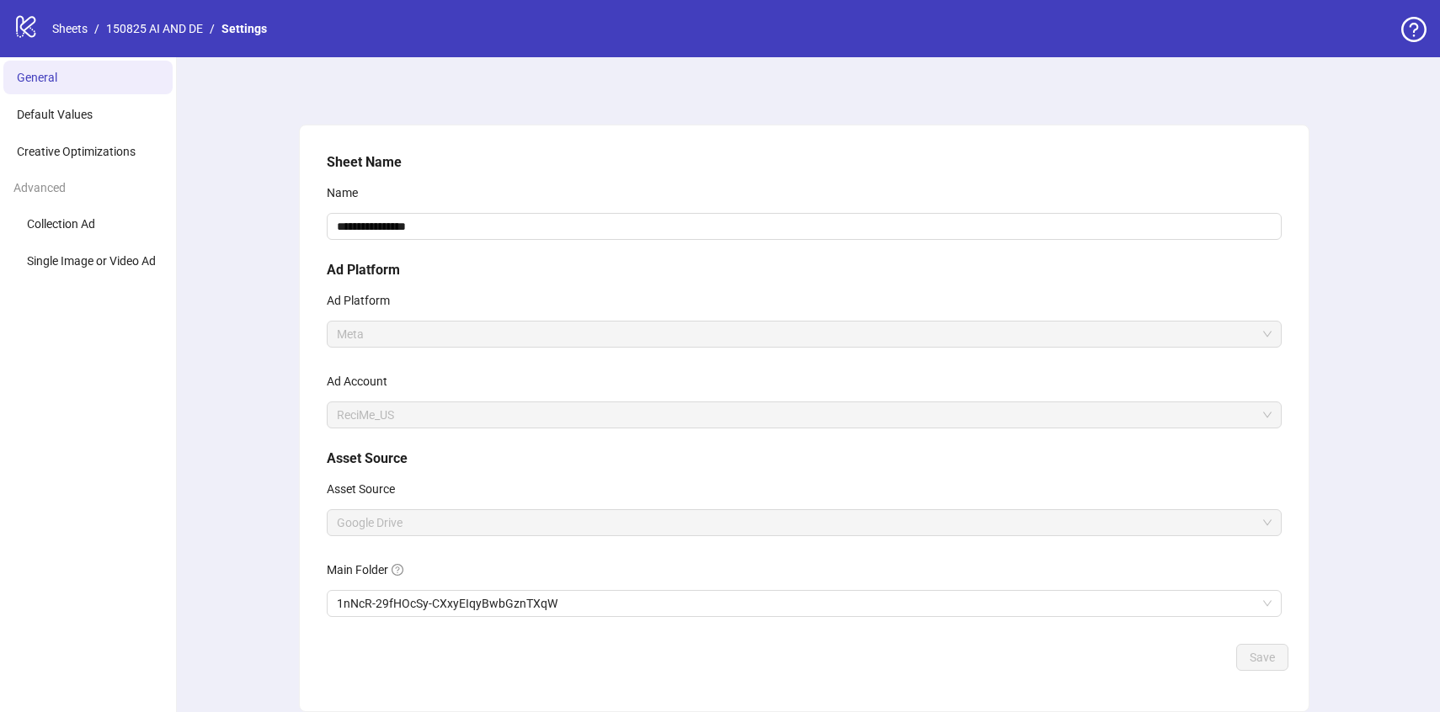
scroll to position [67, 0]
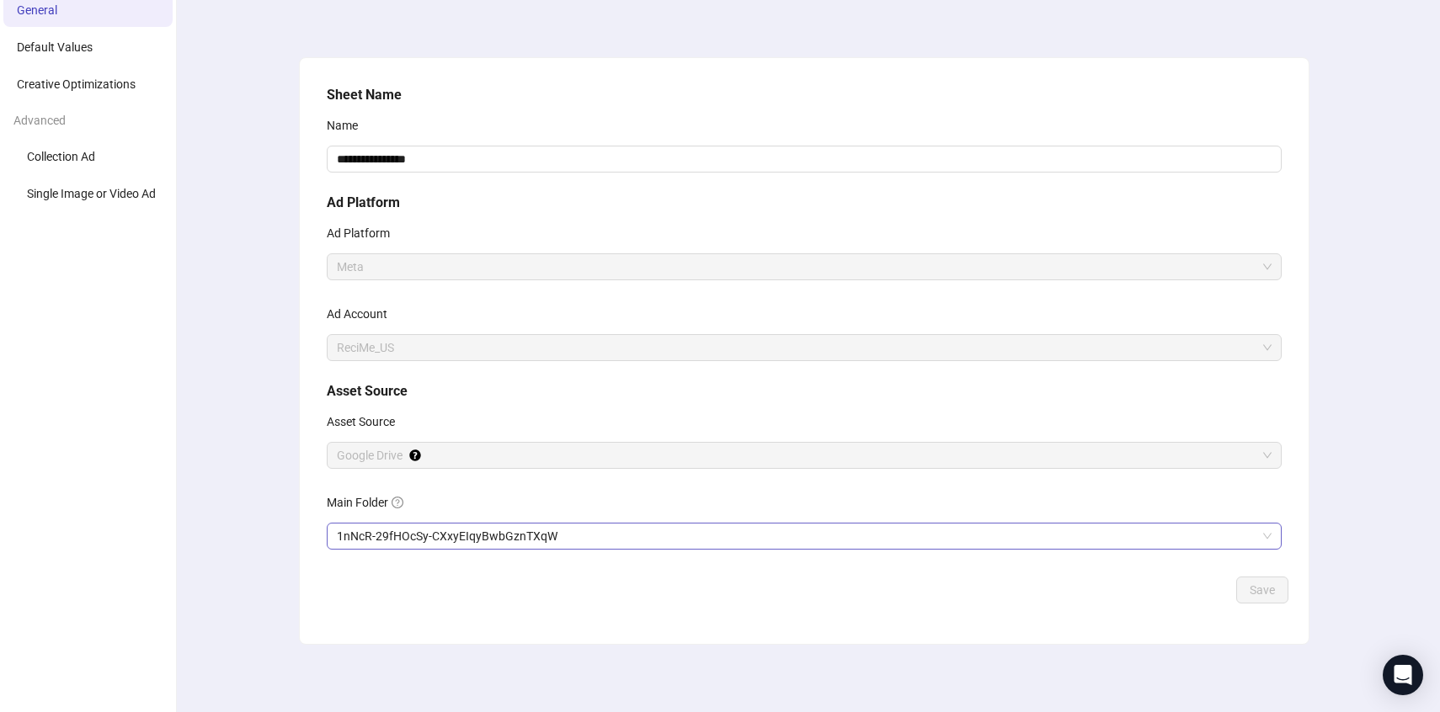
click at [461, 540] on span "1nNcR-29fHOcSy-CXxyEIqyBwbGznTXqW" at bounding box center [804, 536] width 935 height 25
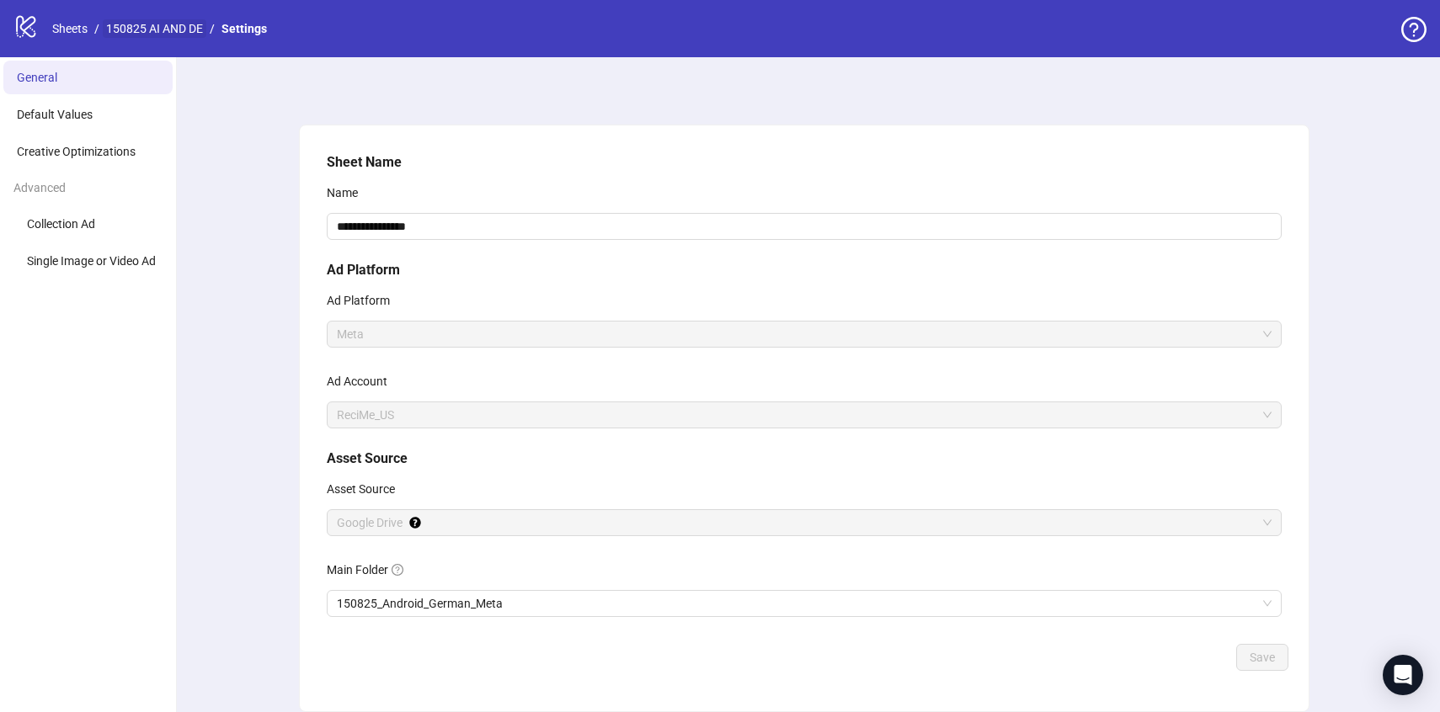
click at [173, 34] on link "150825 AI AND DE" at bounding box center [155, 28] width 104 height 19
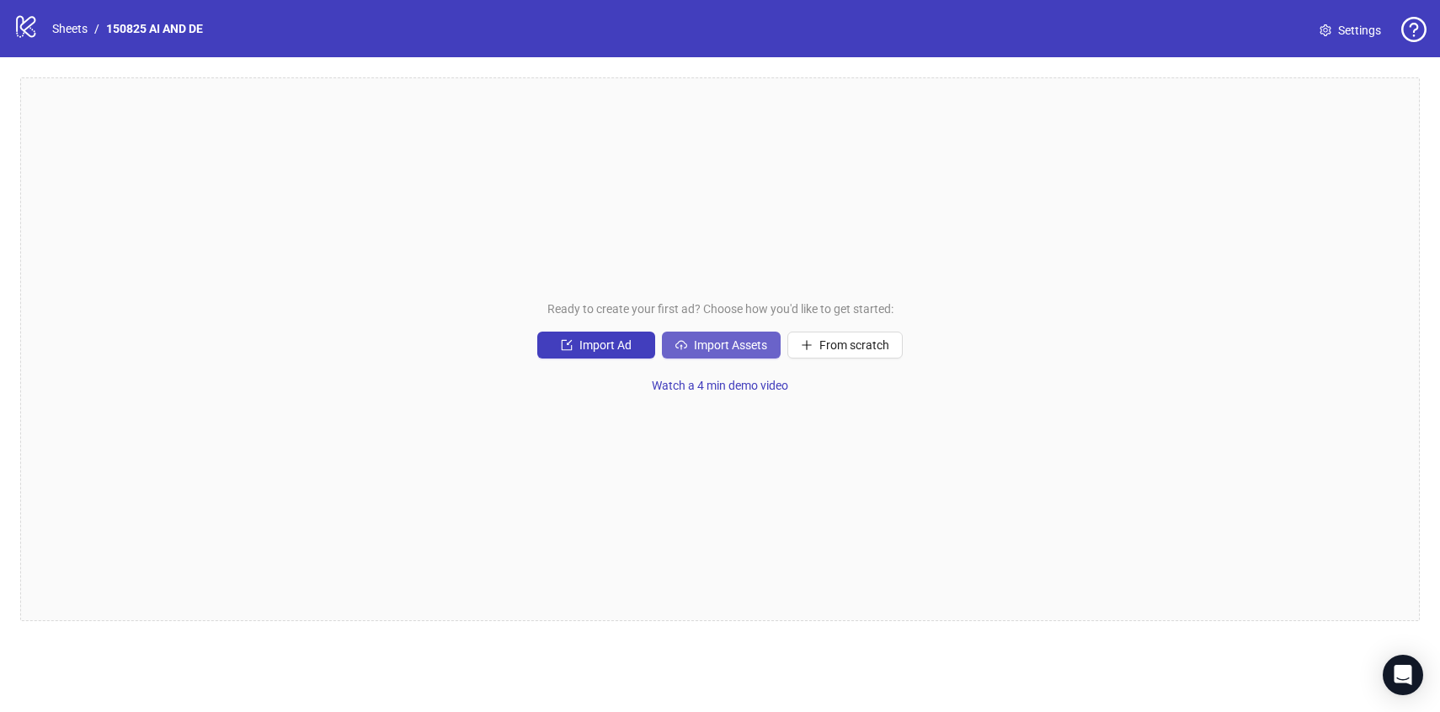
click at [710, 358] on button "Import Assets" at bounding box center [721, 345] width 119 height 27
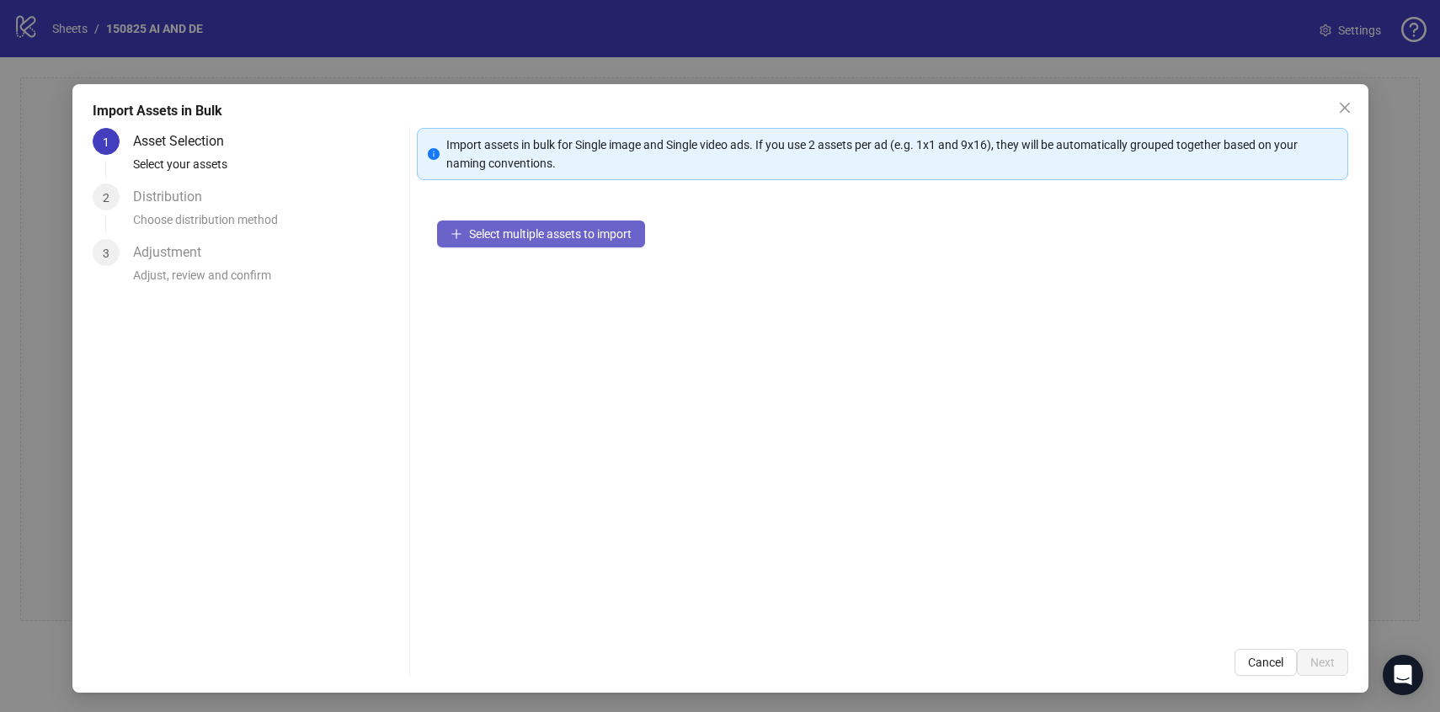
click at [574, 237] on span "Select multiple assets to import" at bounding box center [550, 233] width 163 height 13
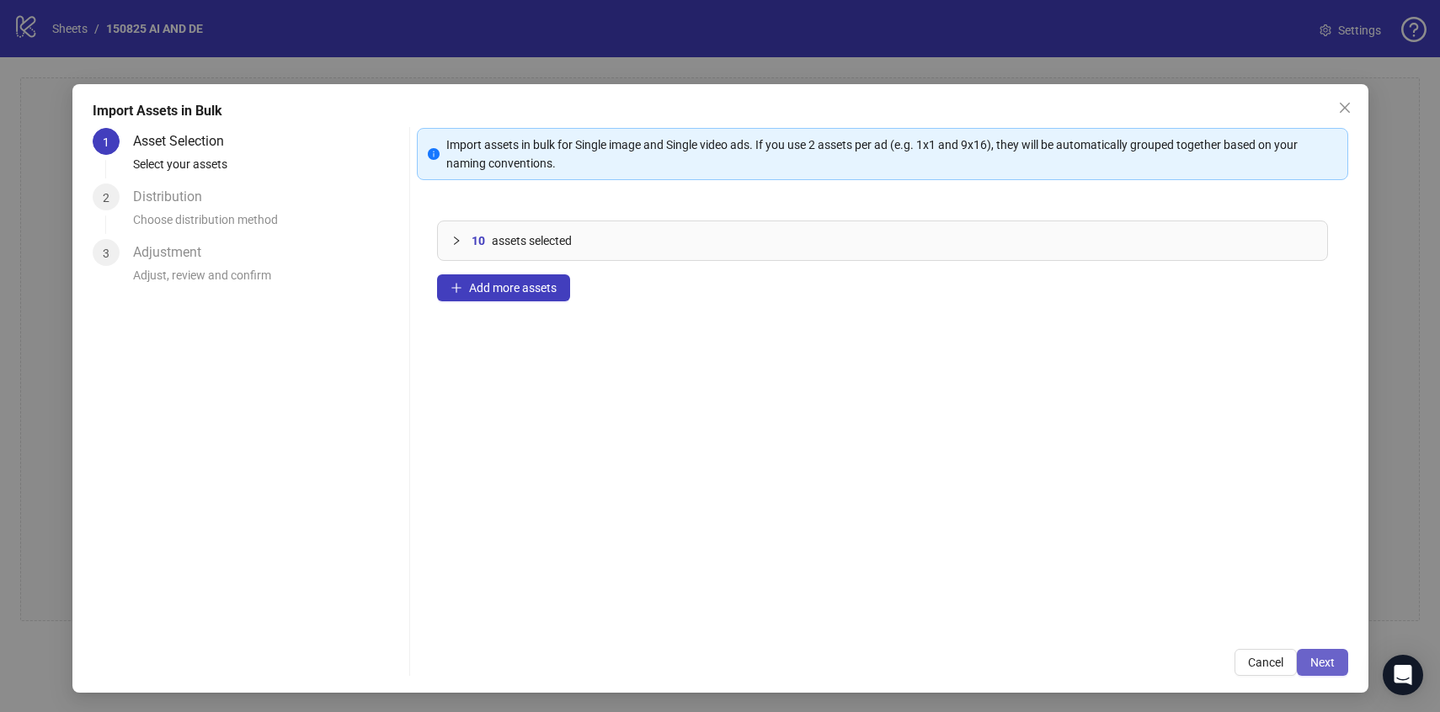
click at [1316, 664] on span "Next" at bounding box center [1322, 662] width 24 height 13
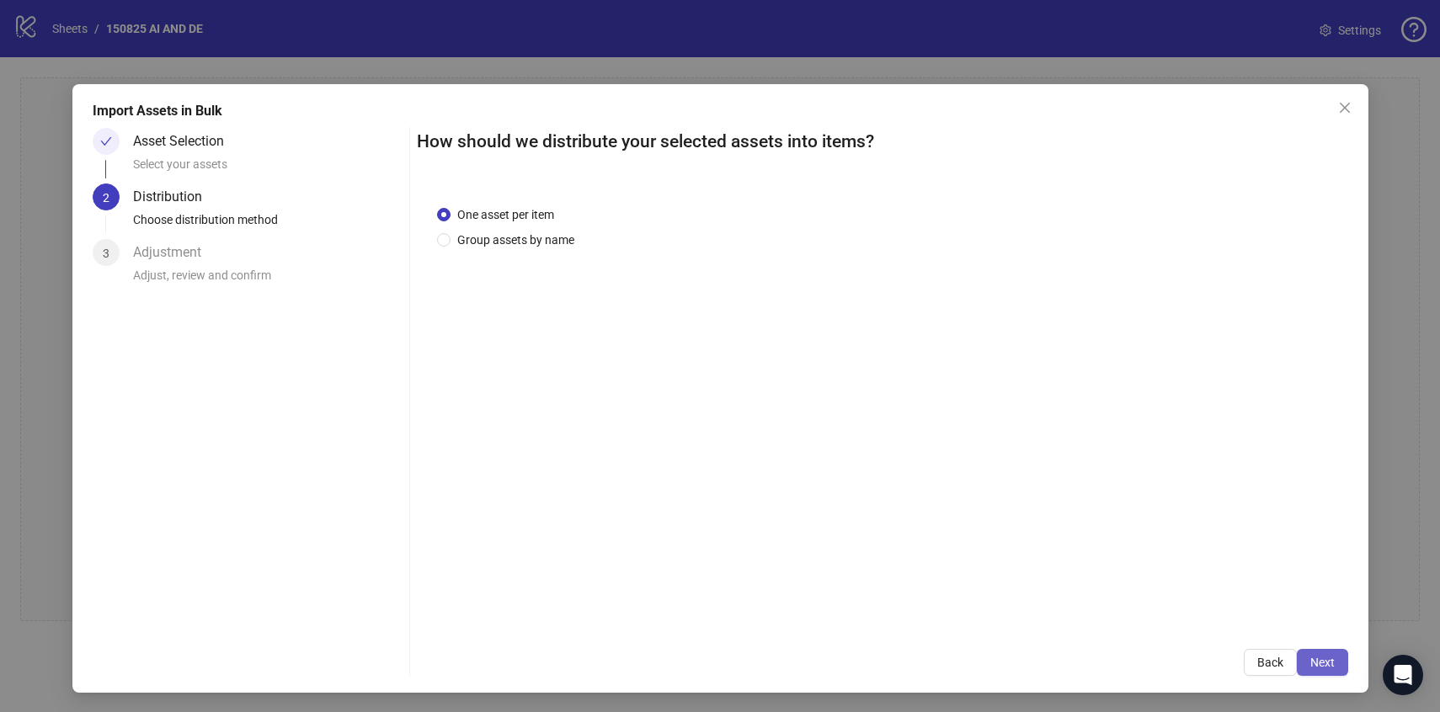
click at [1314, 663] on span "Next" at bounding box center [1322, 662] width 24 height 13
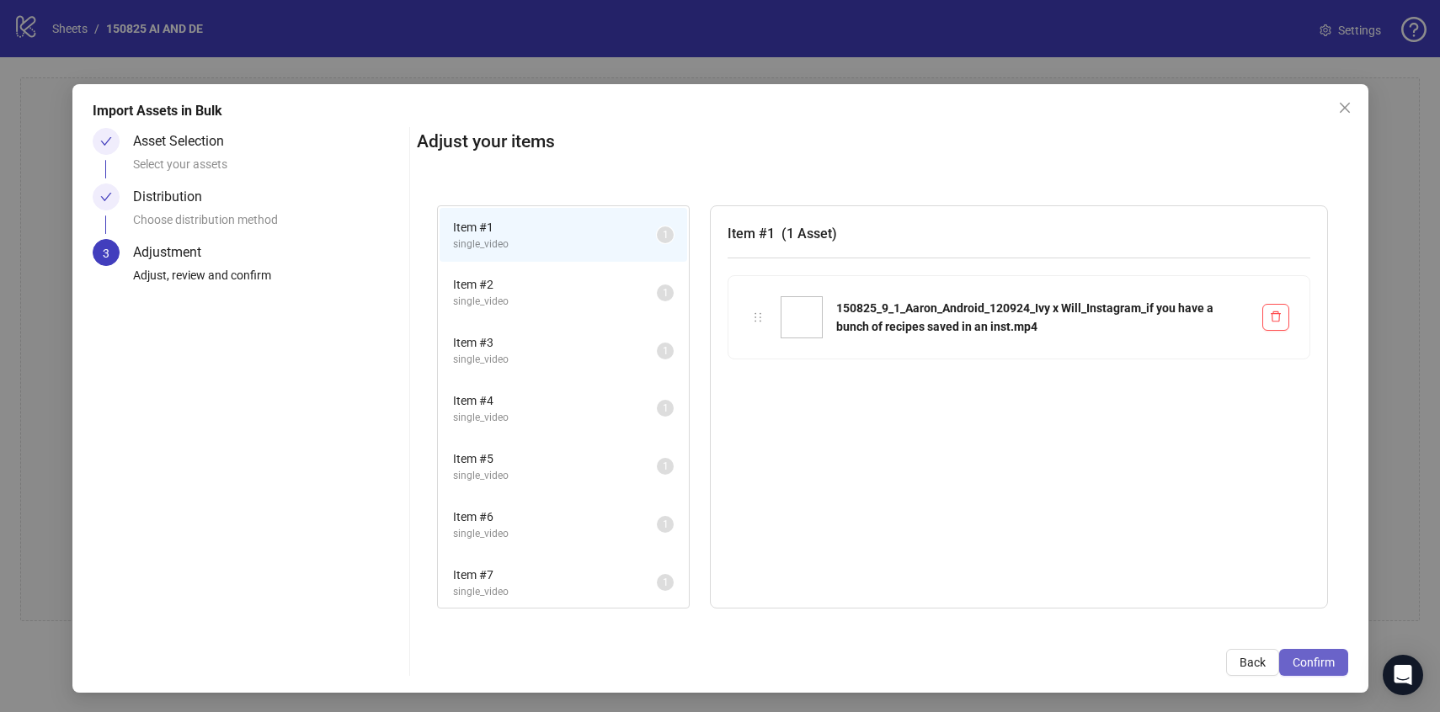
click at [1305, 651] on button "Confirm" at bounding box center [1313, 662] width 69 height 27
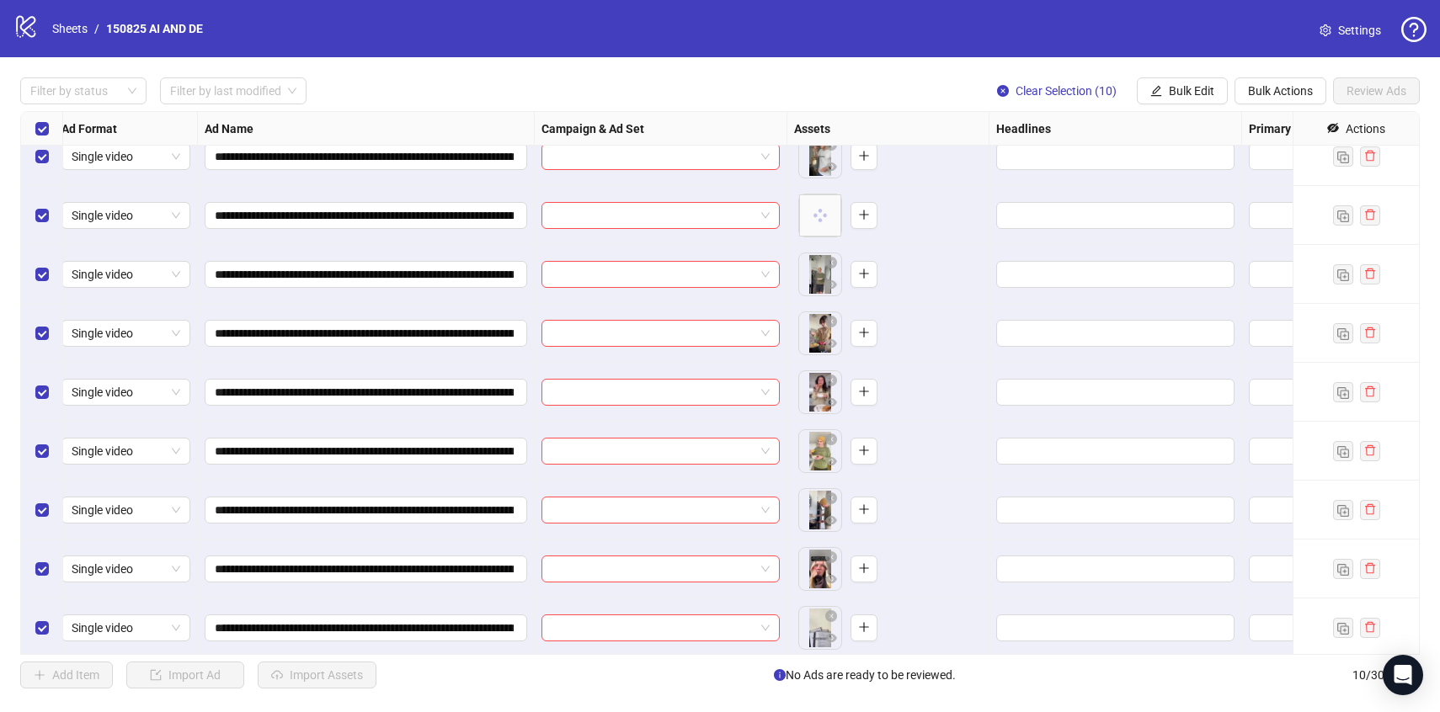
scroll to position [0, 8]
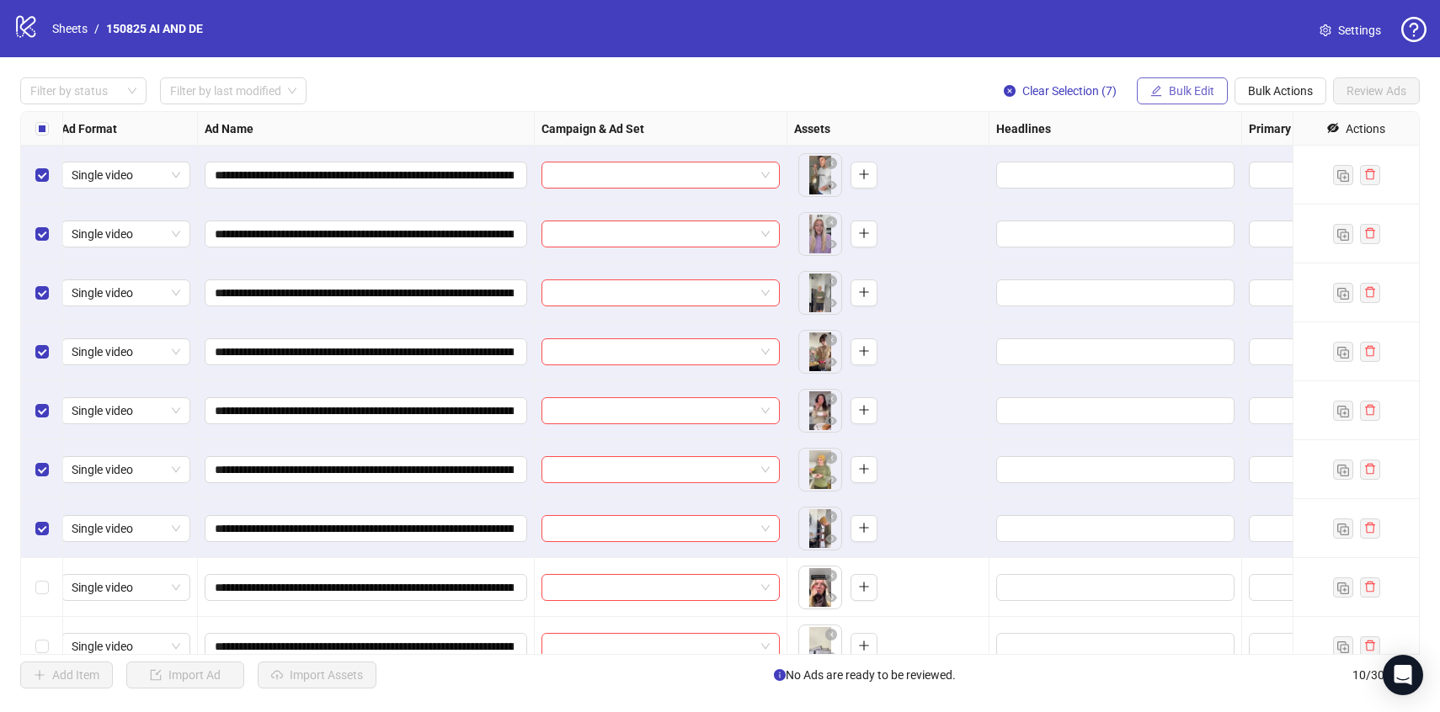
click at [1176, 97] on span "Bulk Edit" at bounding box center [1191, 90] width 45 height 13
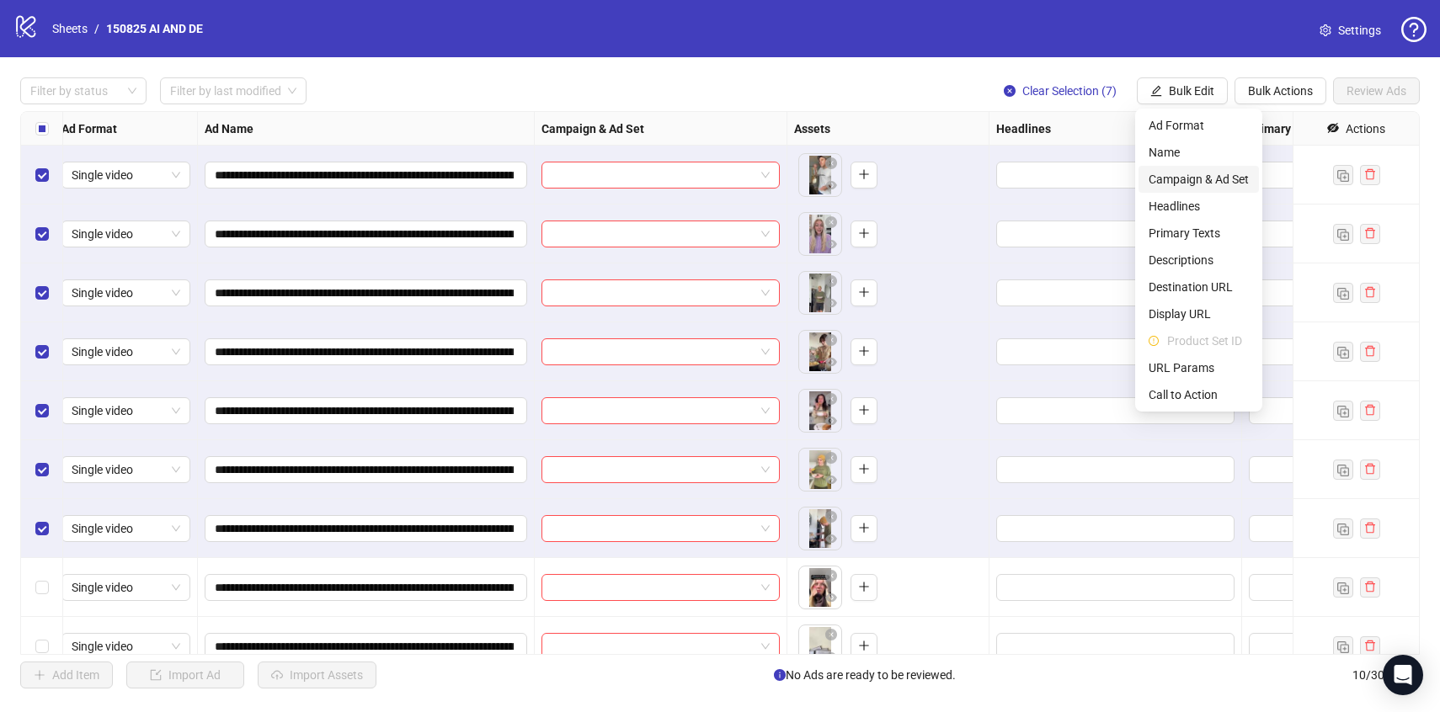
click at [1180, 173] on span "Campaign & Ad Set" at bounding box center [1199, 179] width 100 height 19
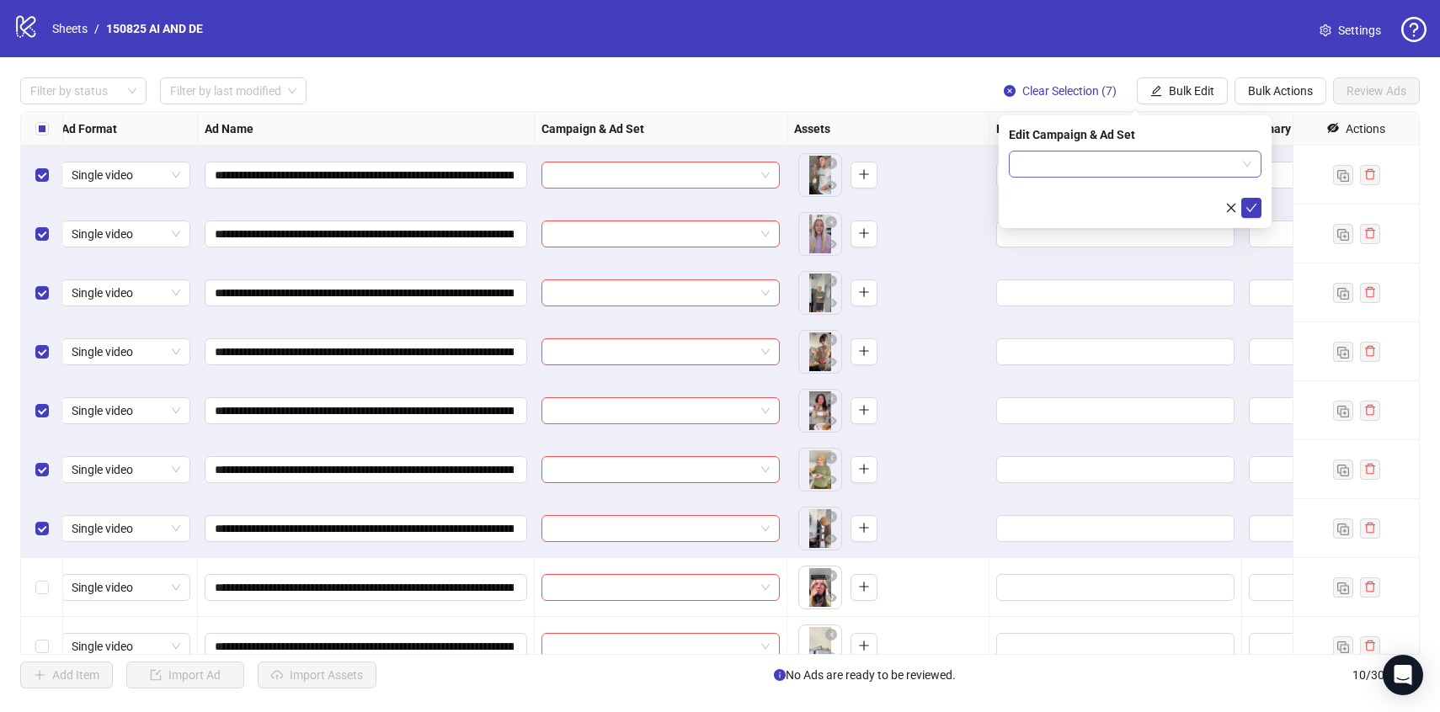
click at [1174, 164] on input "search" at bounding box center [1127, 164] width 217 height 25
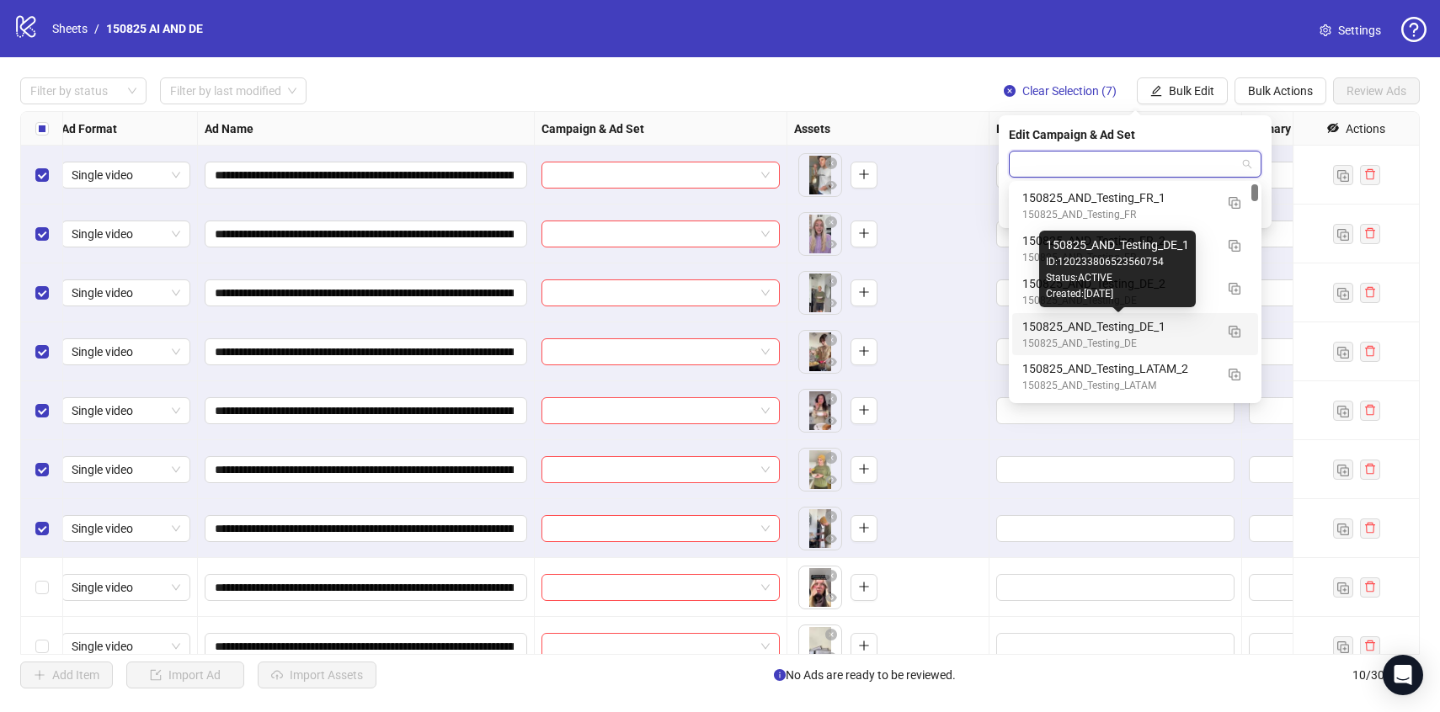
click at [1192, 325] on div "150825_AND_Testing_DE_1" at bounding box center [1118, 326] width 192 height 19
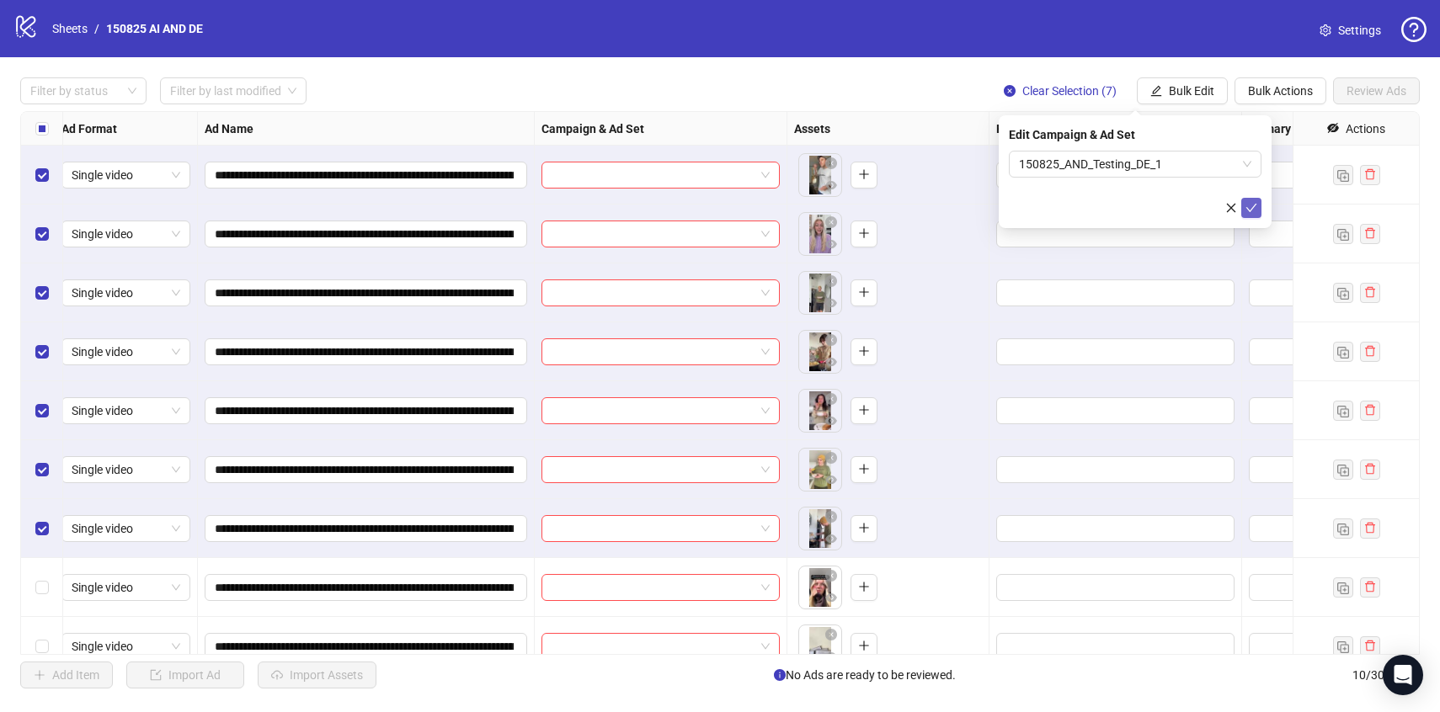
click at [1251, 203] on icon "check" at bounding box center [1252, 208] width 12 height 12
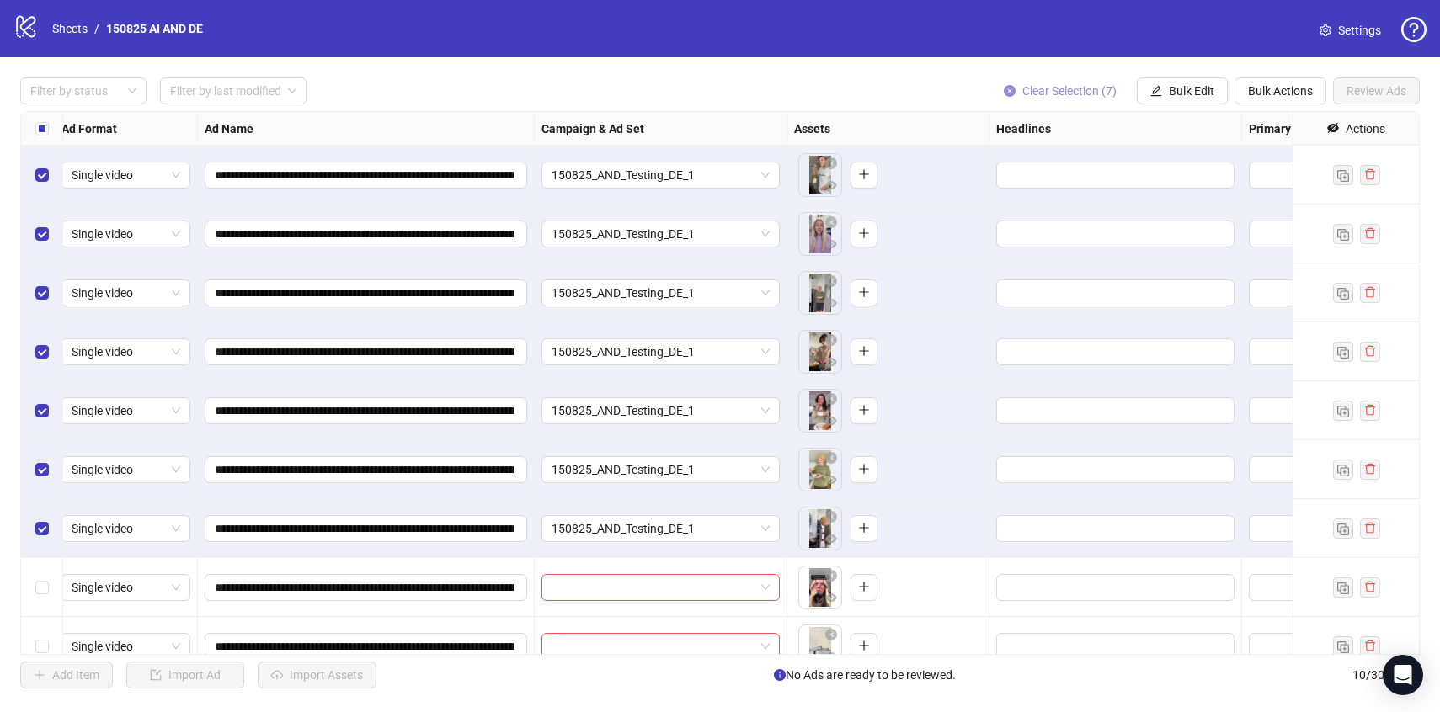
click at [1081, 97] on span "Clear Selection (7)" at bounding box center [1069, 90] width 94 height 13
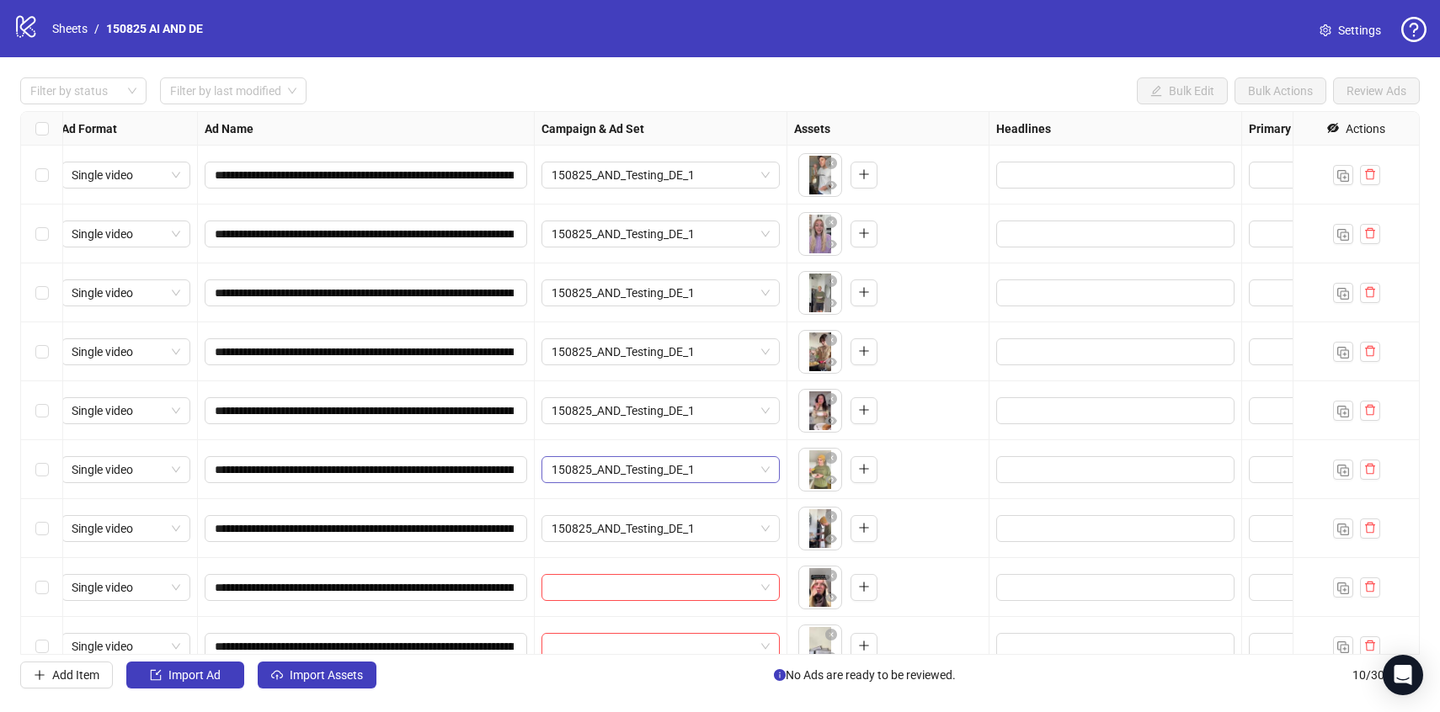
scroll to position [81, 8]
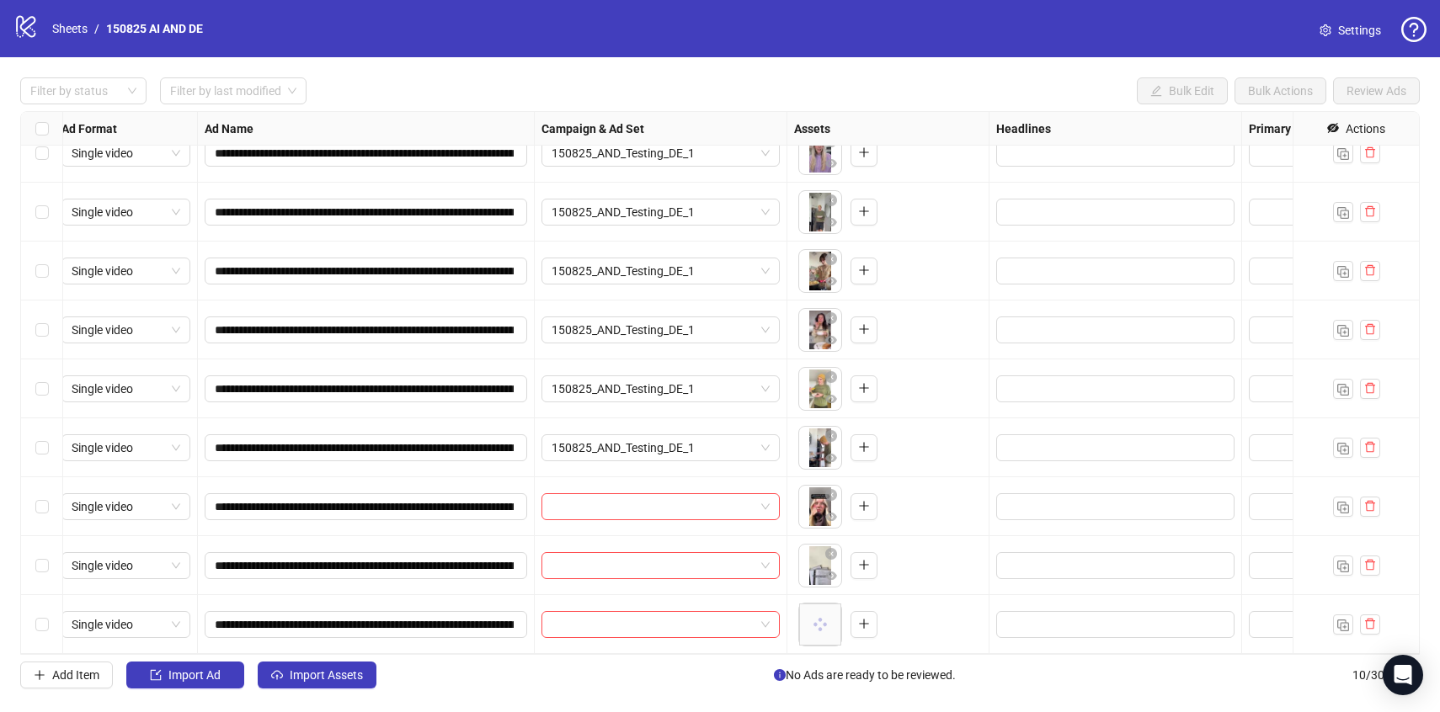
click at [44, 517] on div "Select row 8" at bounding box center [42, 506] width 42 height 59
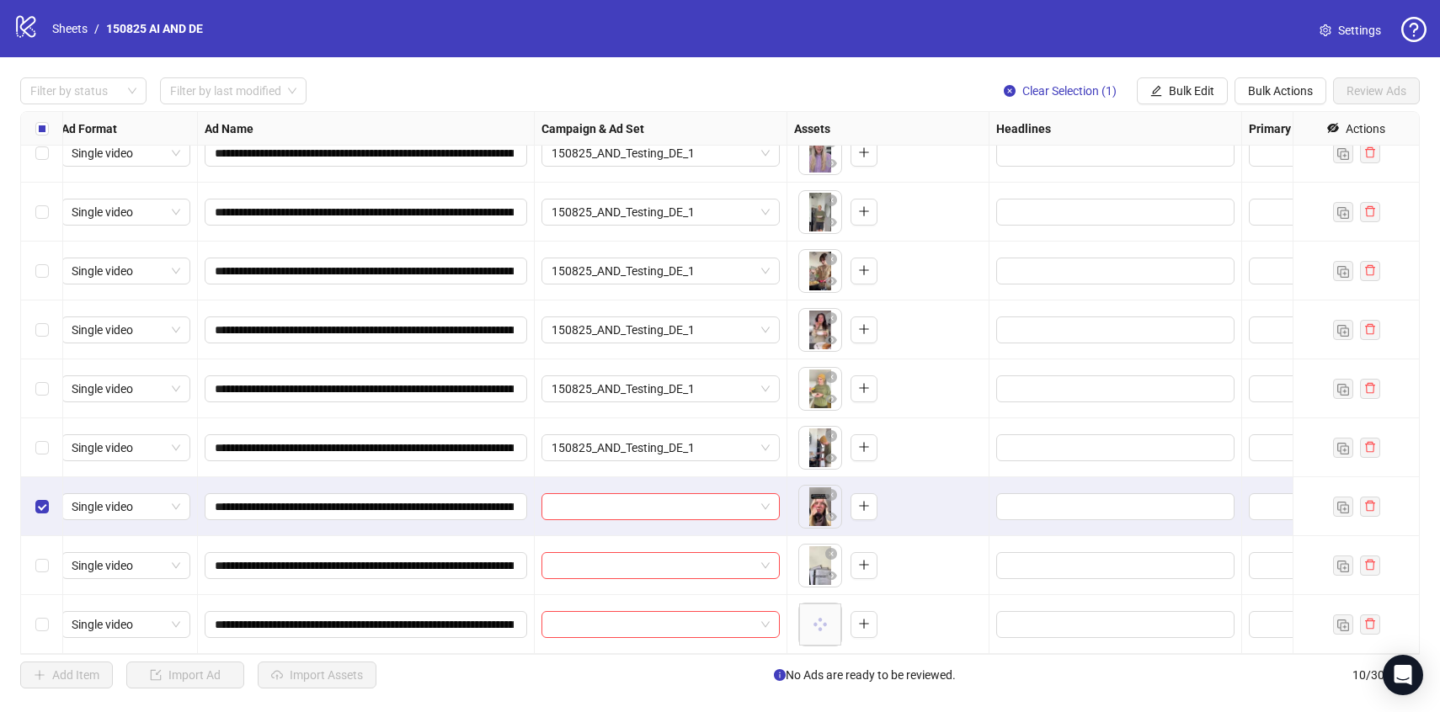
click at [49, 632] on div "Select row 10" at bounding box center [42, 624] width 42 height 59
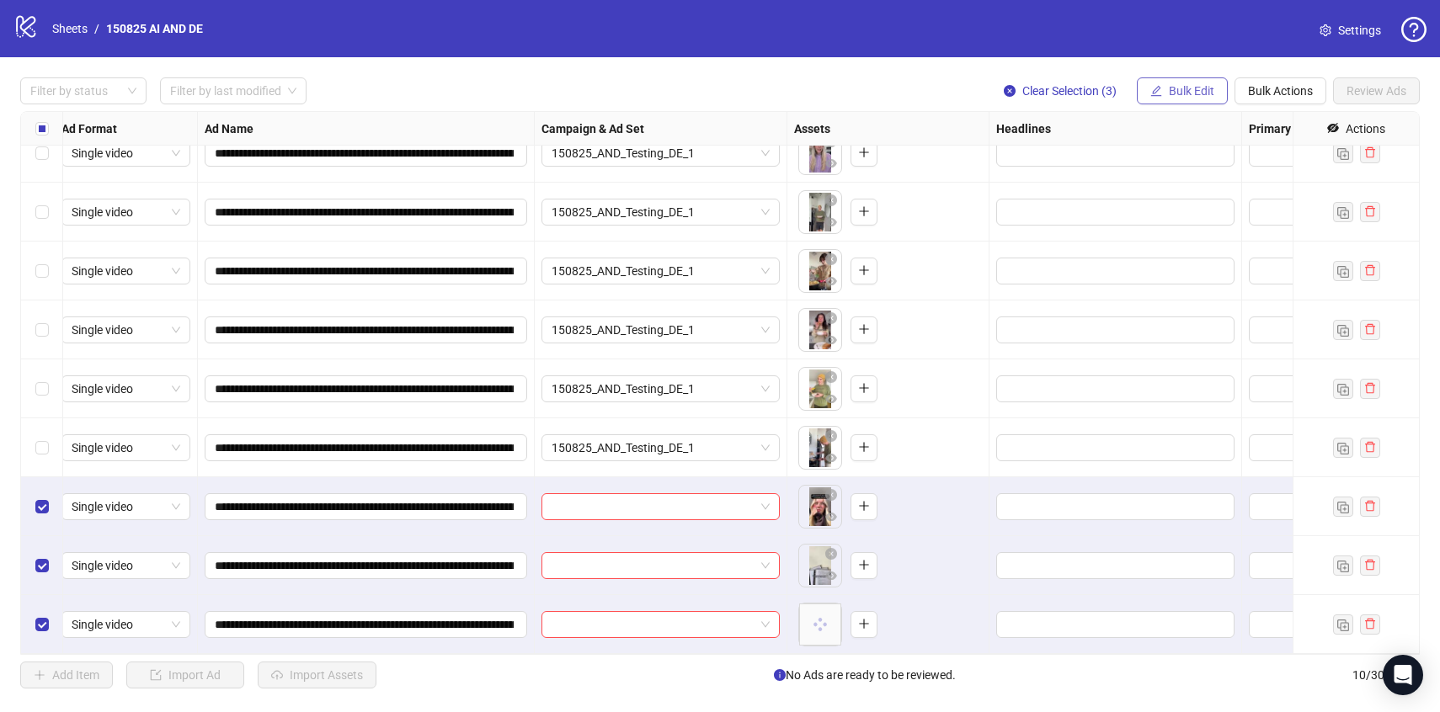
click at [1187, 99] on button "Bulk Edit" at bounding box center [1182, 90] width 91 height 27
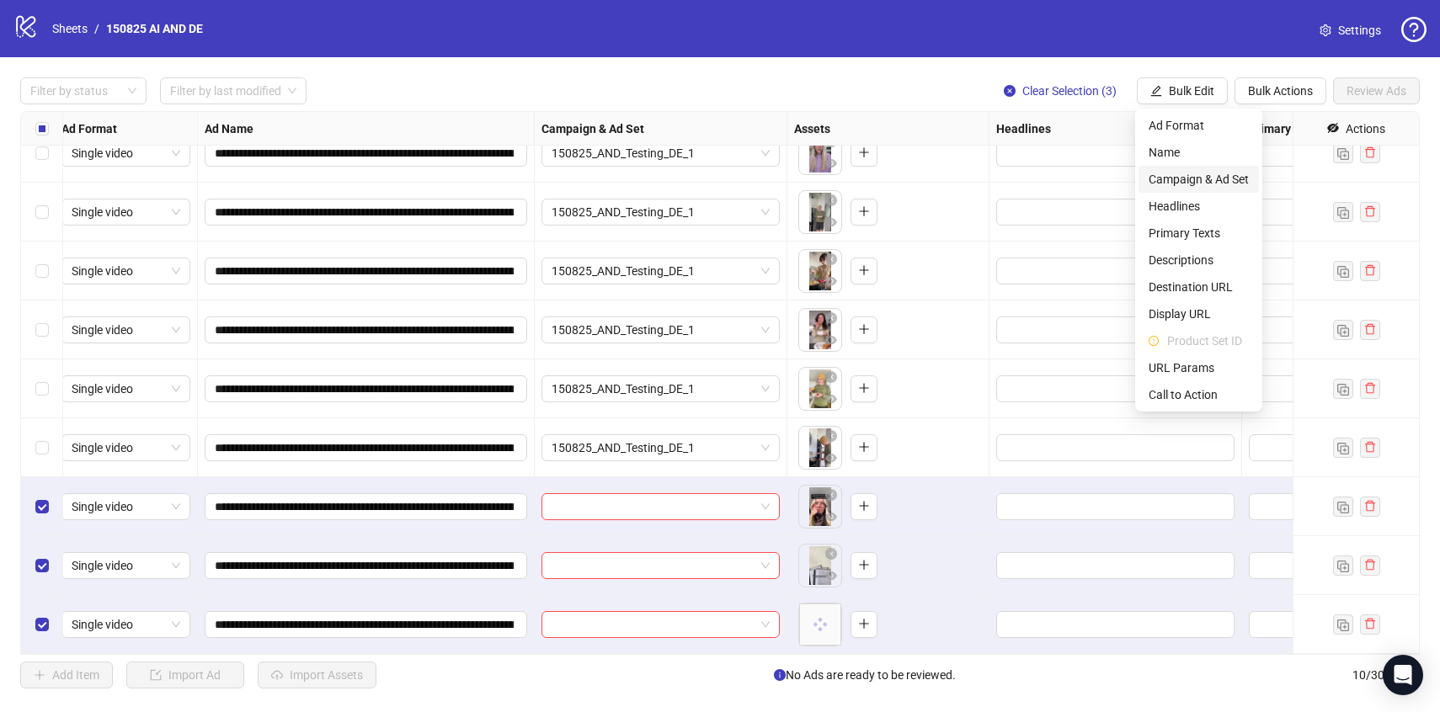
click at [1187, 180] on span "Campaign & Ad Set" at bounding box center [1199, 179] width 100 height 19
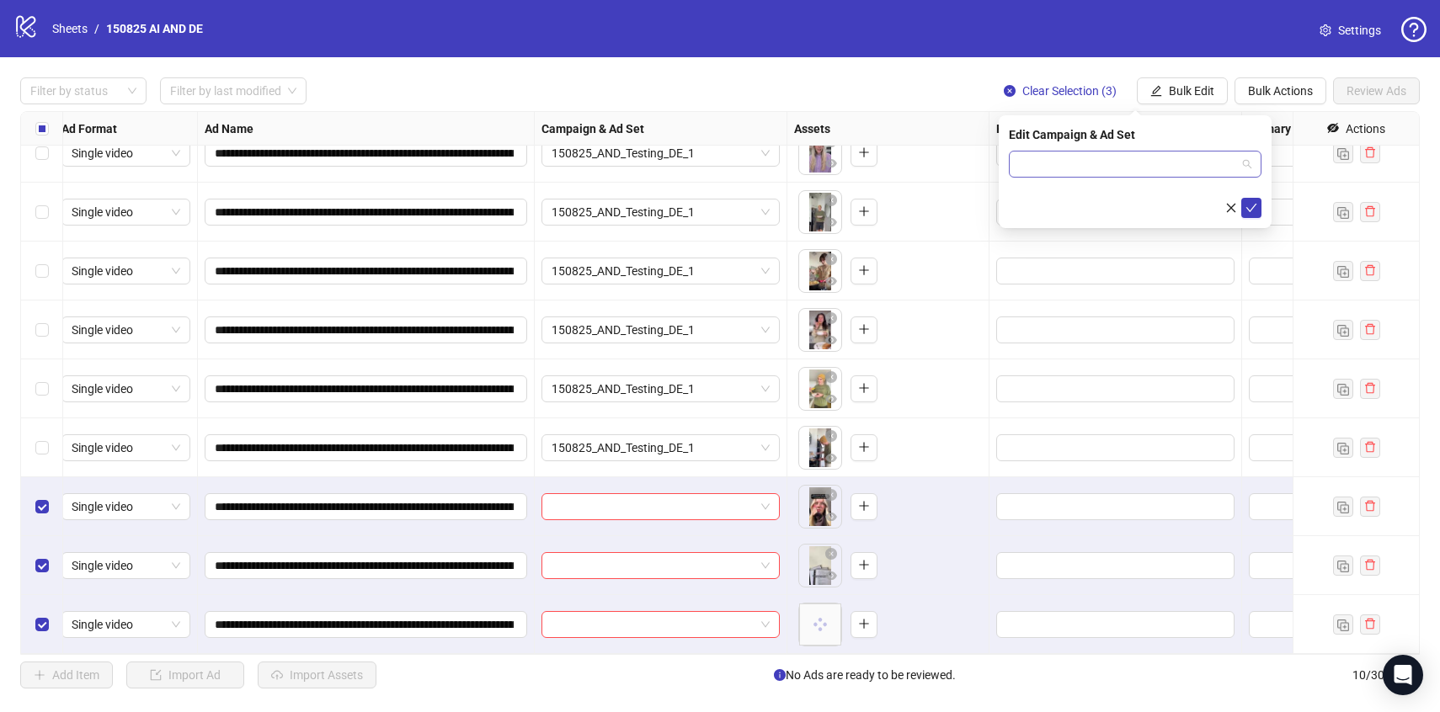
click at [1176, 168] on input "search" at bounding box center [1127, 164] width 217 height 25
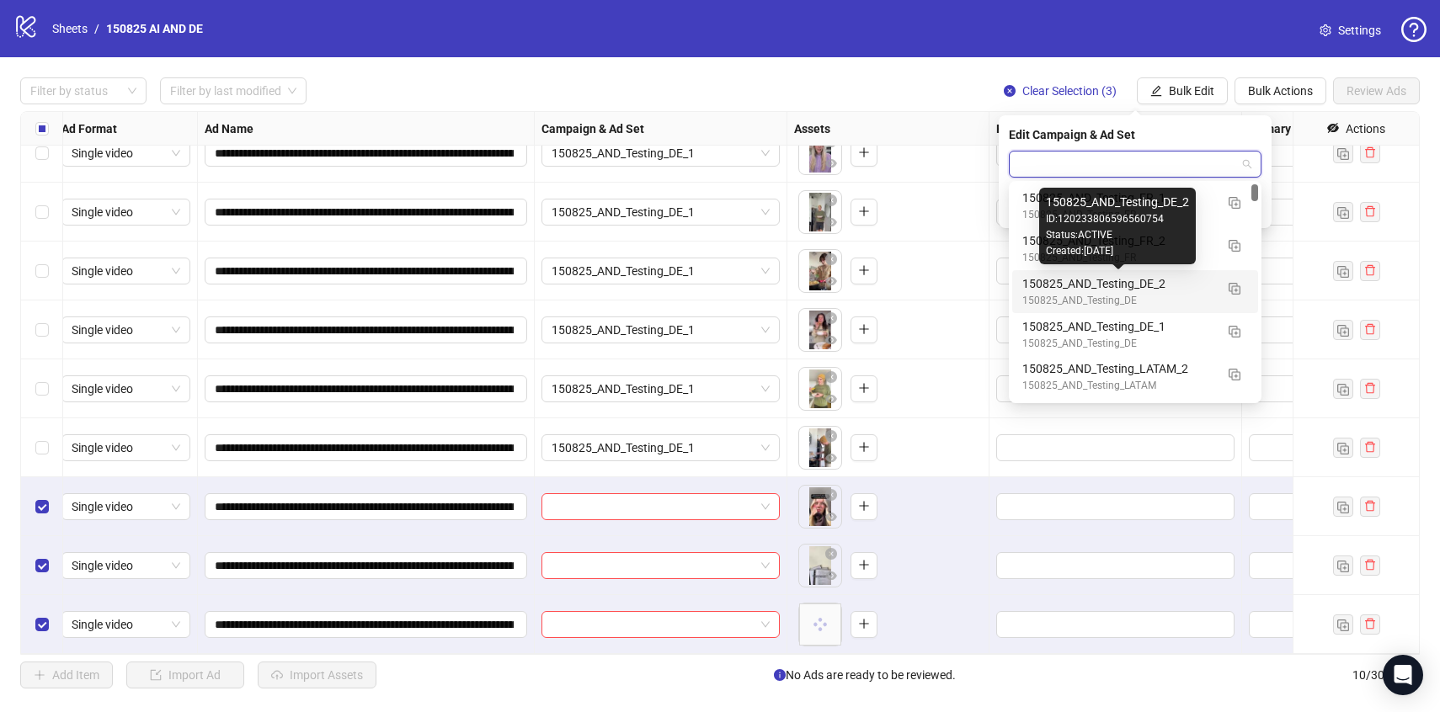
click at [1182, 289] on div "150825_AND_Testing_DE_2" at bounding box center [1118, 284] width 192 height 19
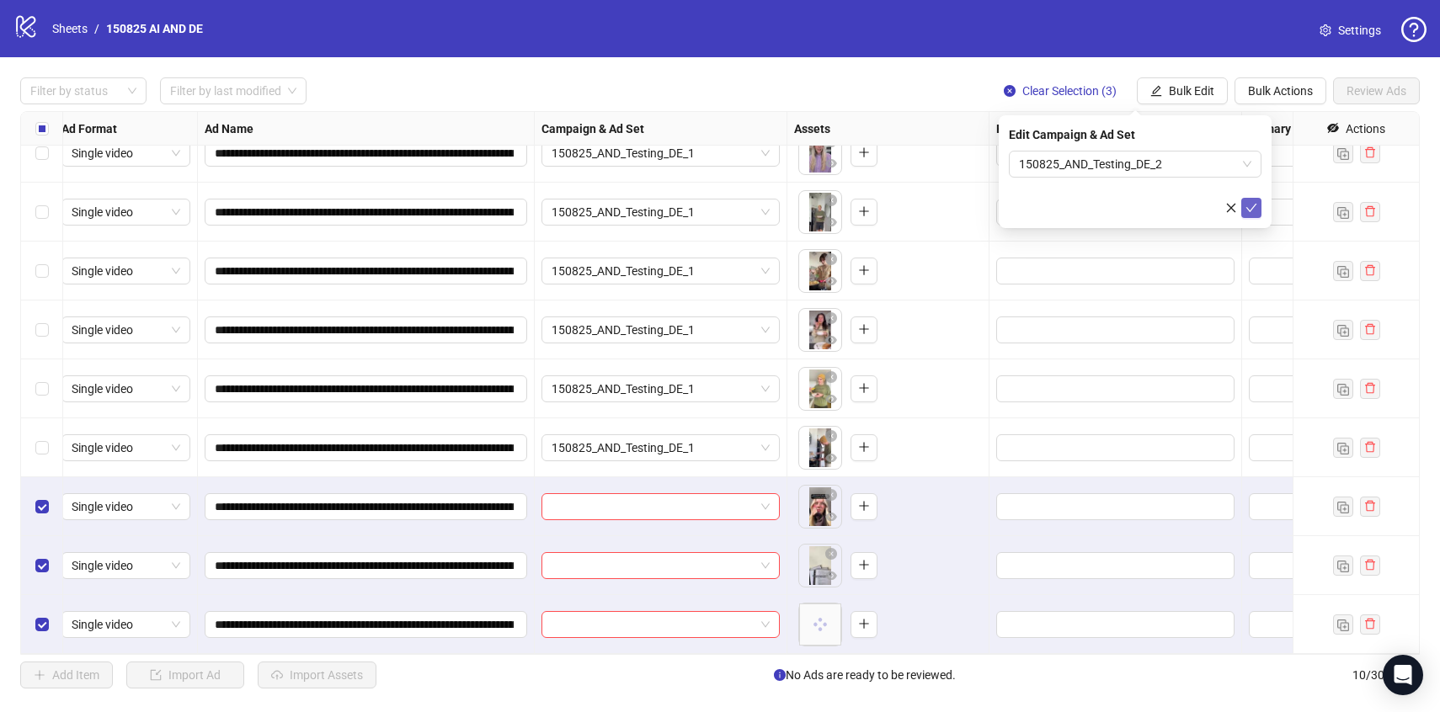
click at [1257, 208] on button "submit" at bounding box center [1251, 208] width 20 height 20
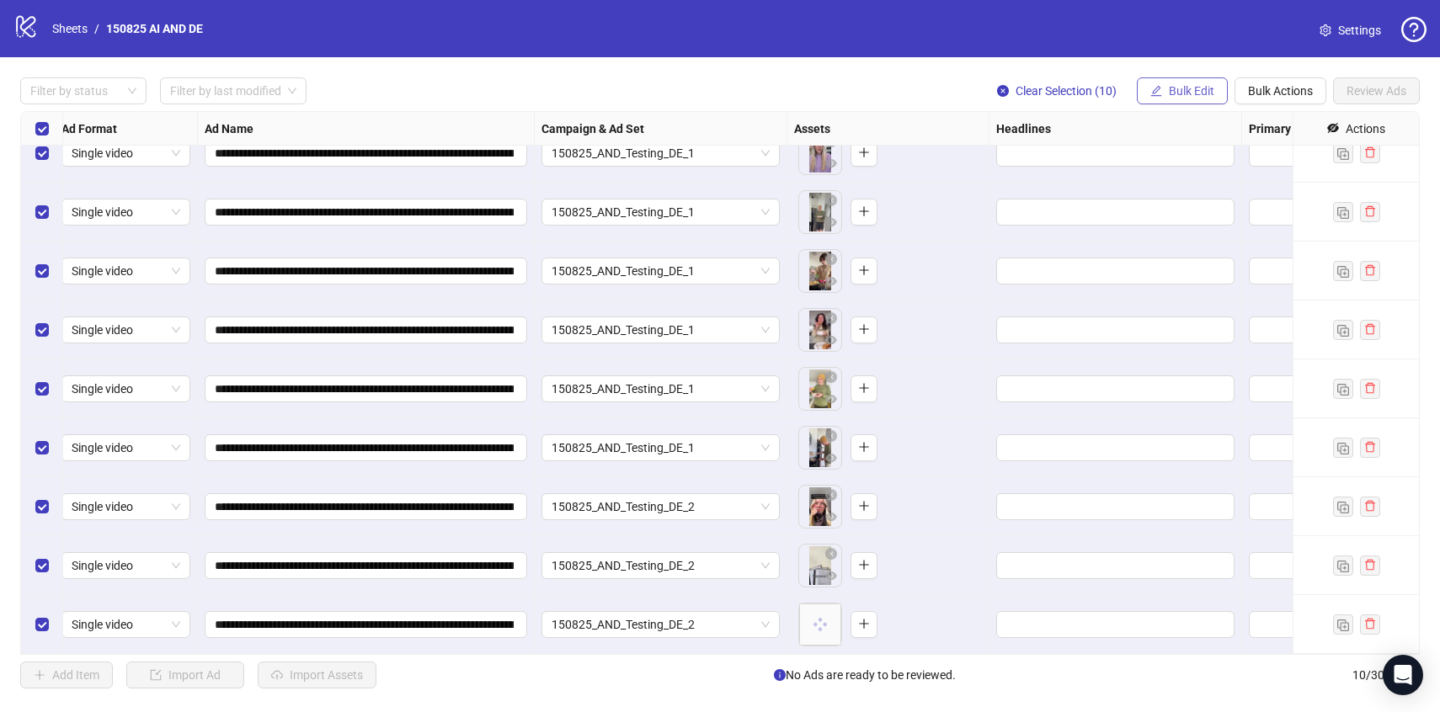
click at [1190, 99] on button "Bulk Edit" at bounding box center [1182, 90] width 91 height 27
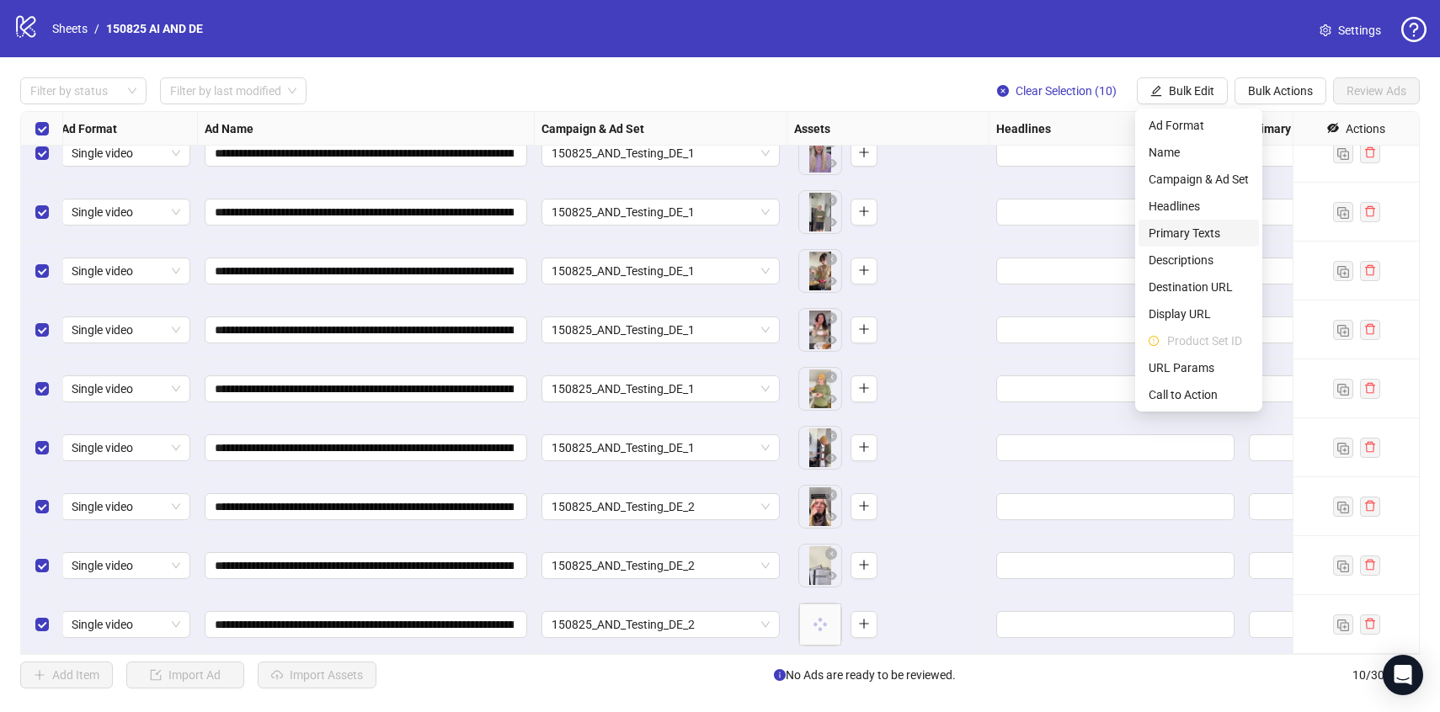
click at [1181, 229] on span "Primary Texts" at bounding box center [1199, 233] width 100 height 19
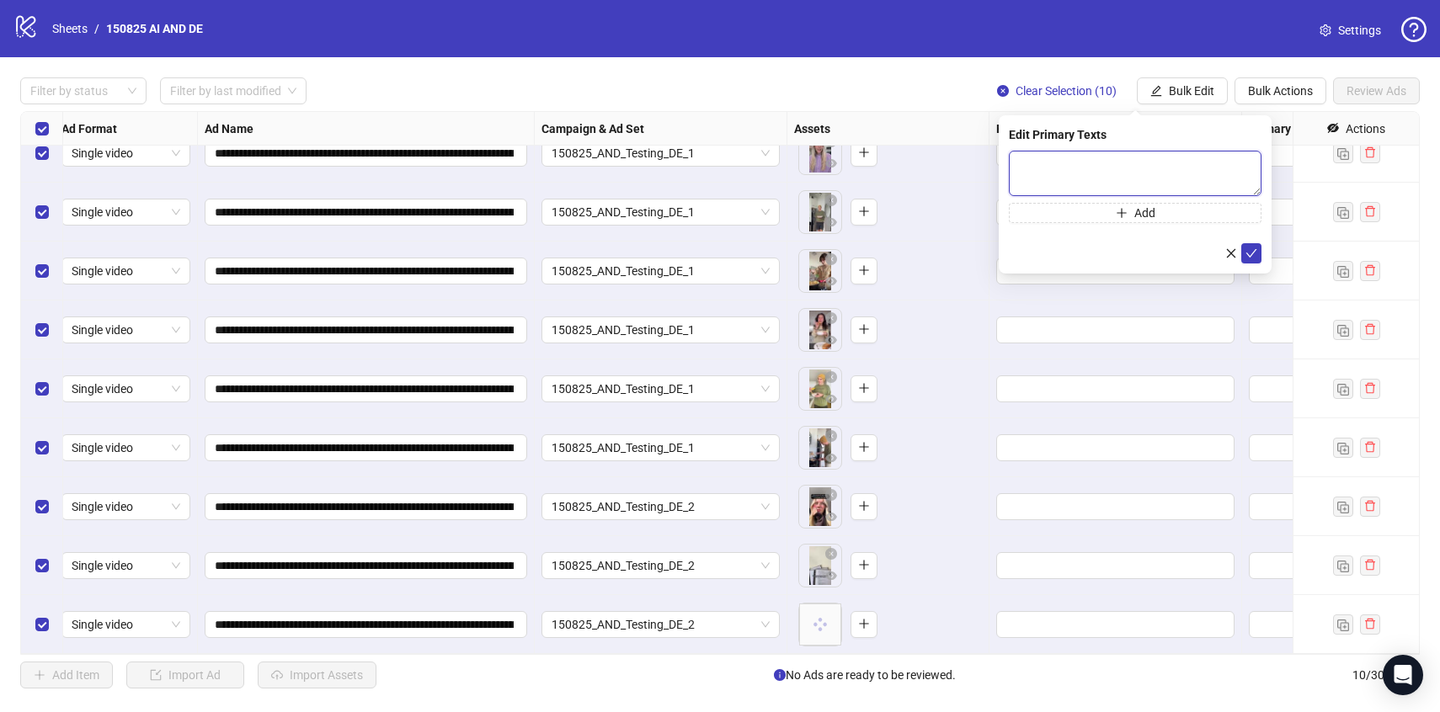
click at [1134, 177] on textarea at bounding box center [1135, 173] width 253 height 45
paste textarea "**********"
type textarea "**********"
click at [1254, 260] on button "submit" at bounding box center [1251, 253] width 20 height 20
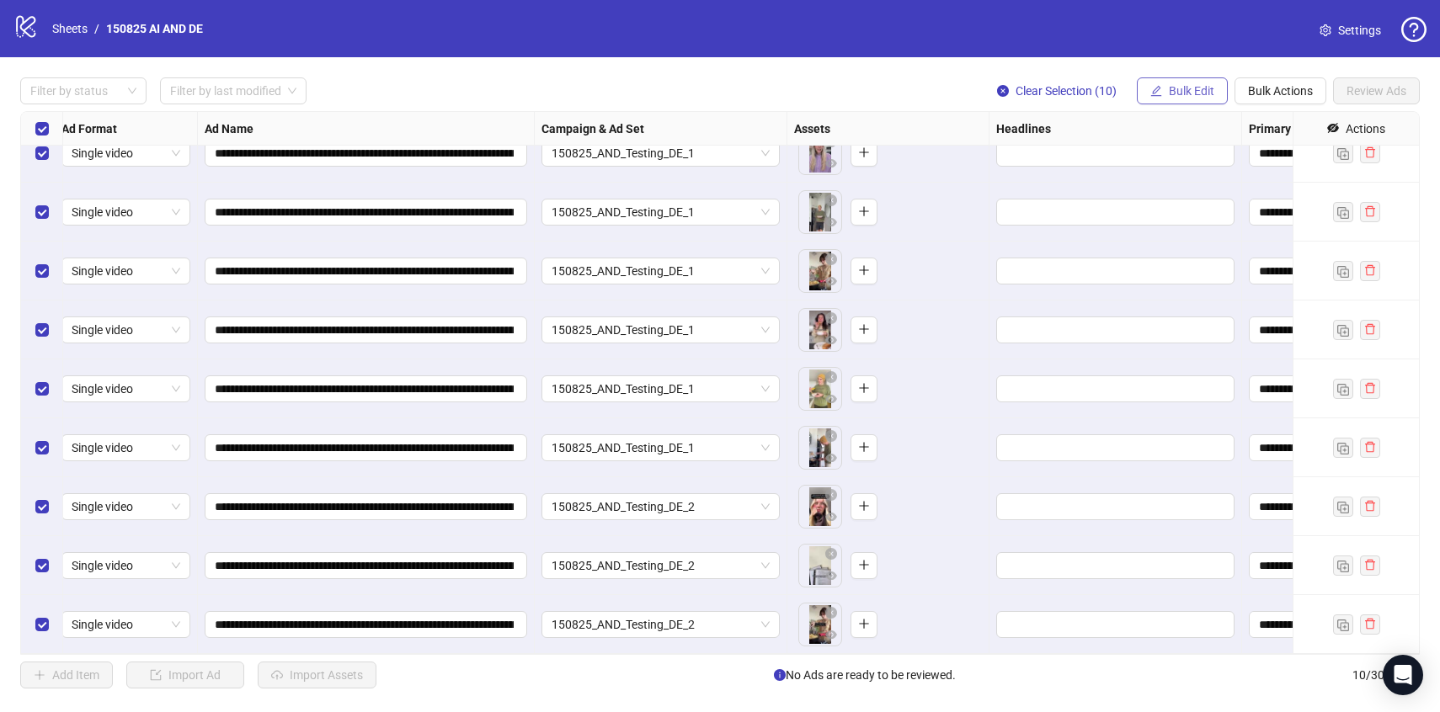
click at [1198, 90] on span "Bulk Edit" at bounding box center [1191, 90] width 45 height 13
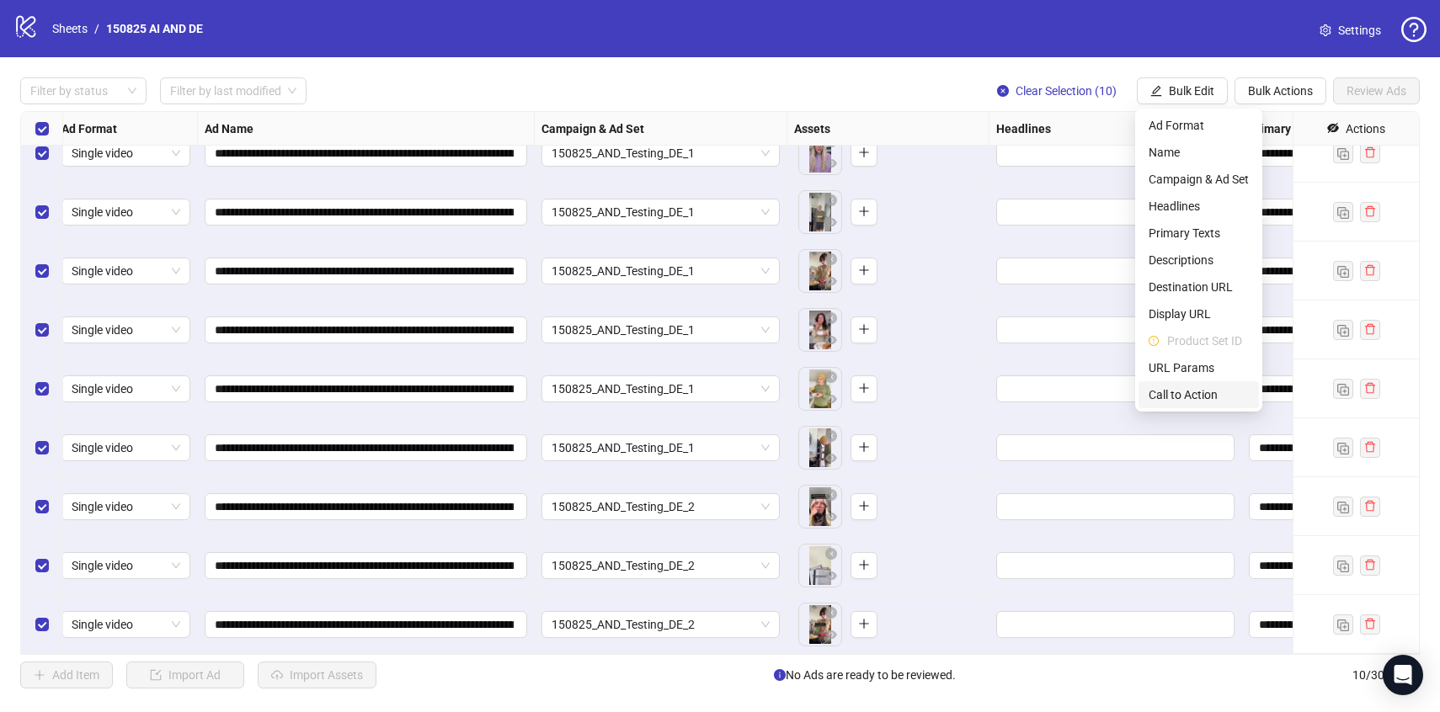
click at [1189, 398] on span "Call to Action" at bounding box center [1199, 395] width 100 height 19
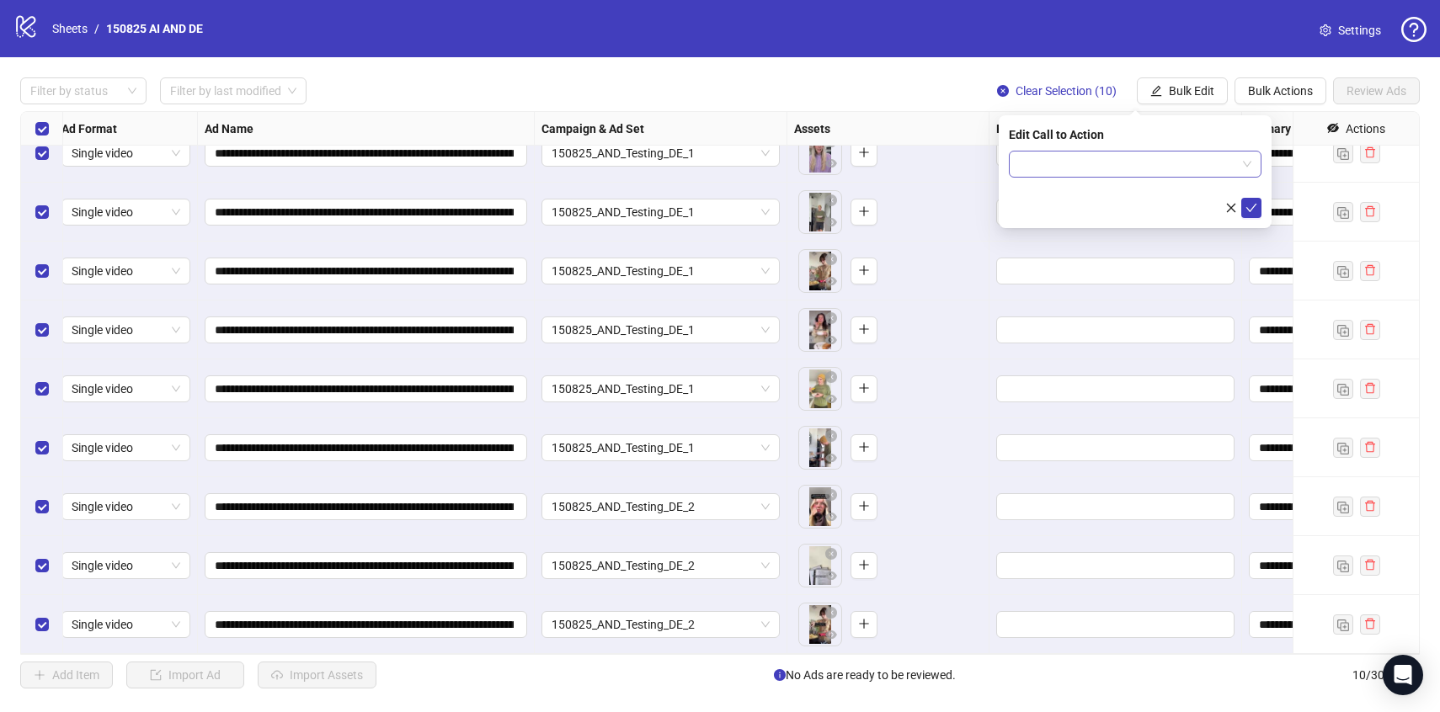
click at [1051, 163] on input "search" at bounding box center [1127, 164] width 217 height 25
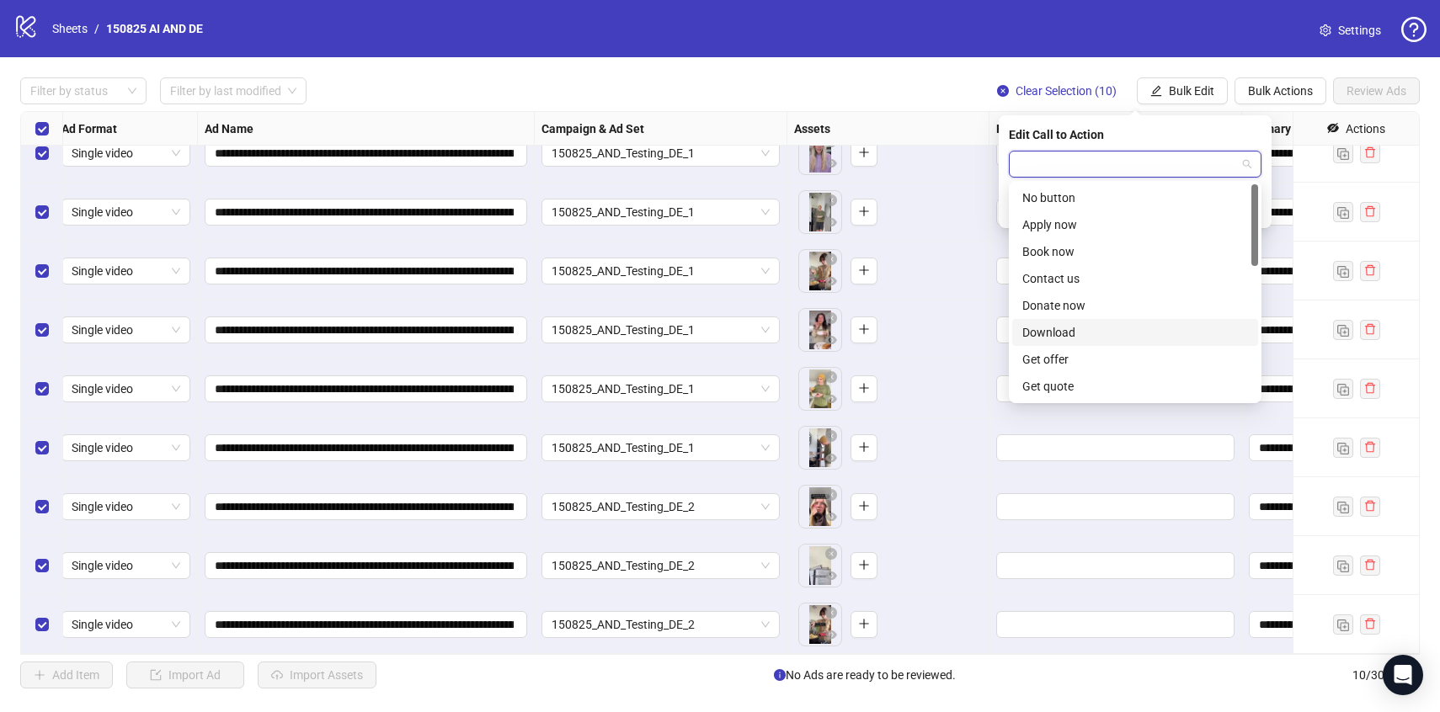
click at [1054, 326] on div "Download" at bounding box center [1135, 332] width 226 height 19
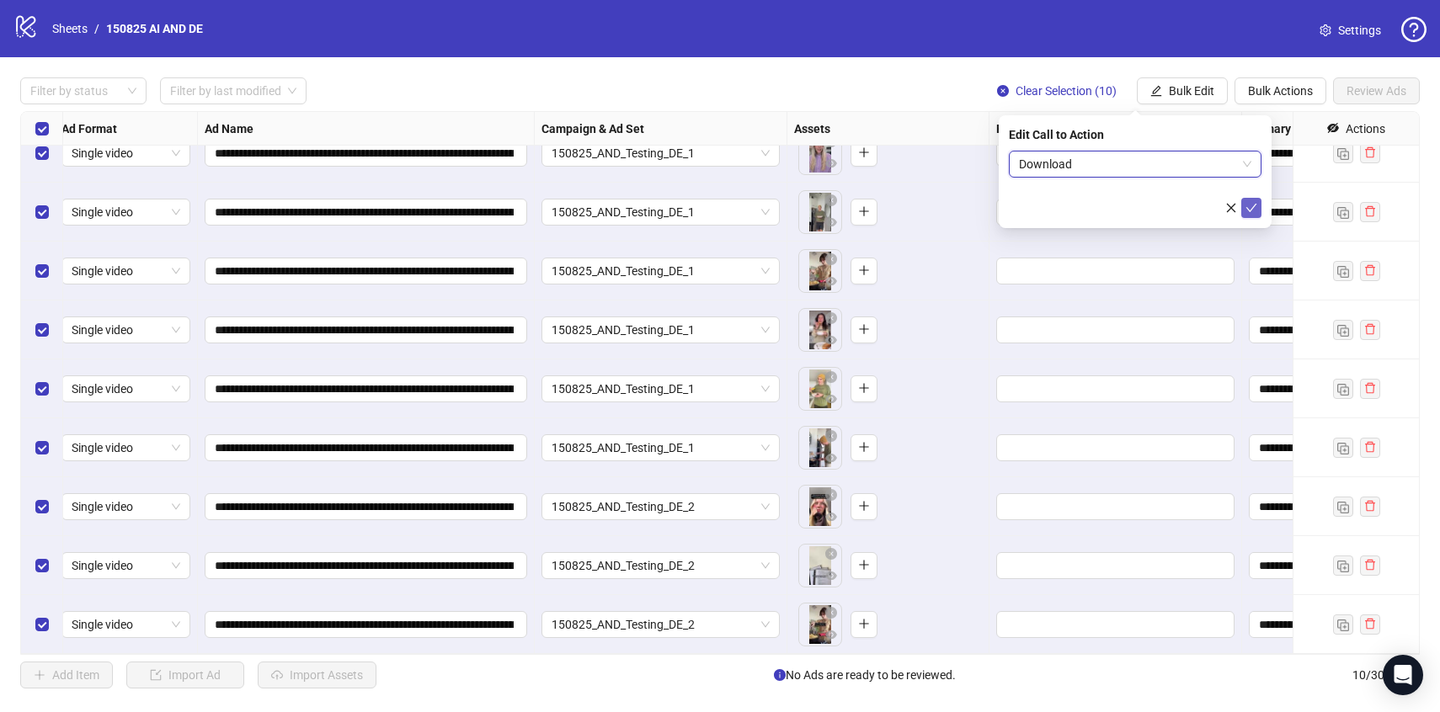
click at [1258, 205] on button "submit" at bounding box center [1251, 208] width 20 height 20
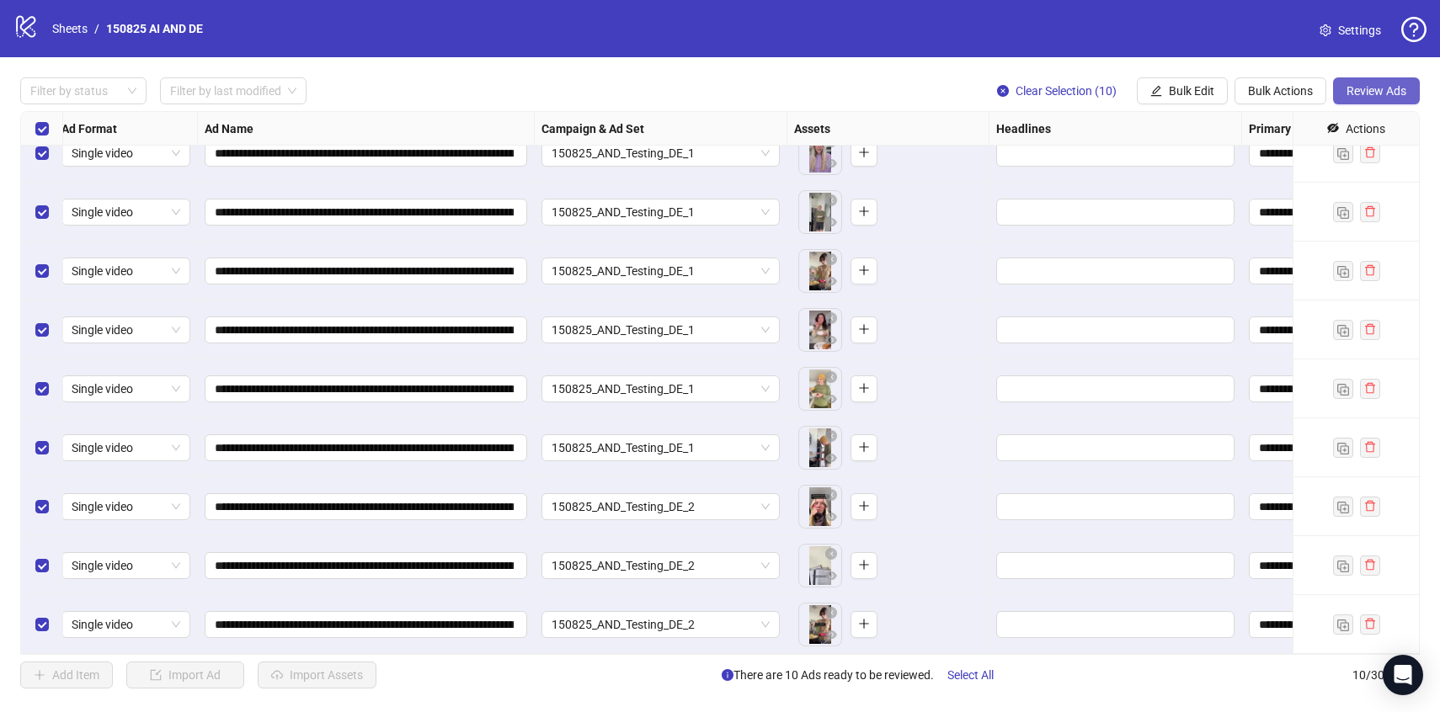
click at [1369, 88] on span "Review Ads" at bounding box center [1377, 90] width 60 height 13
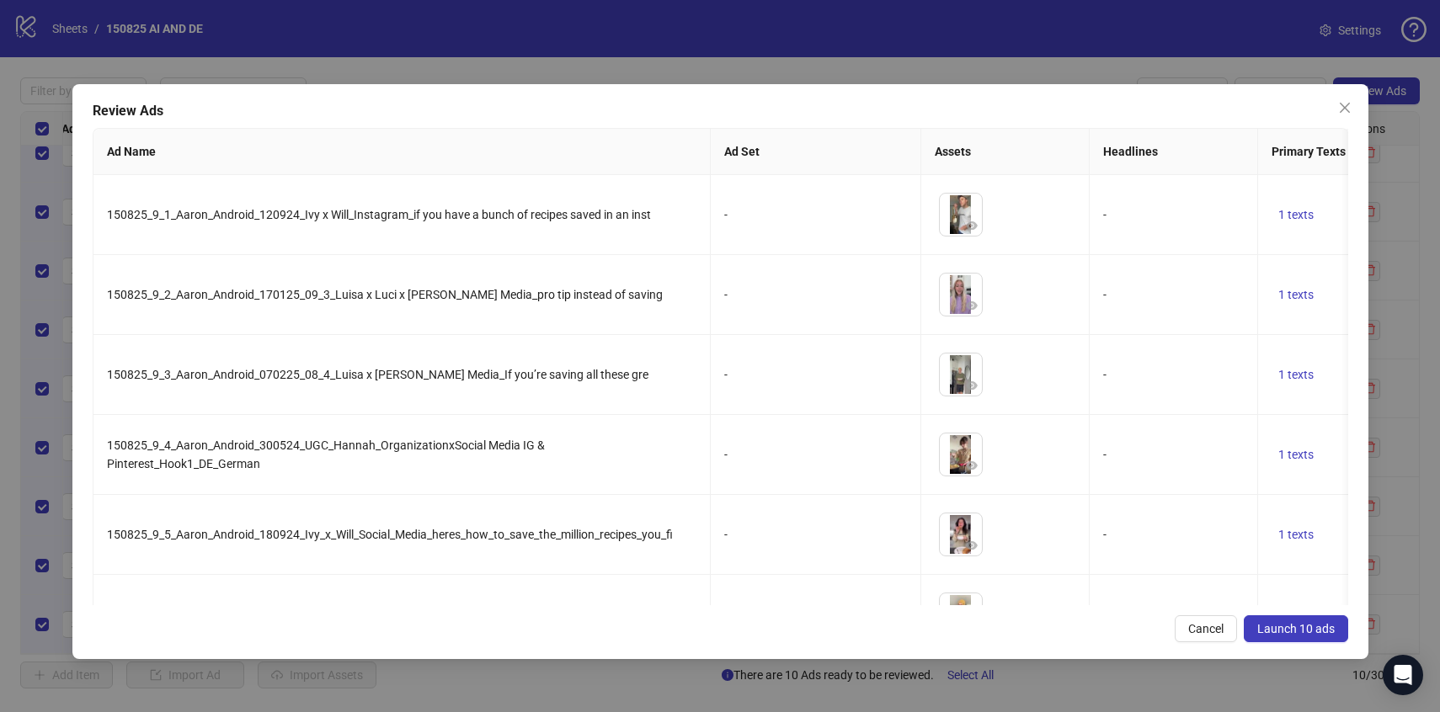
click at [1305, 623] on span "Launch 10 ads" at bounding box center [1295, 628] width 77 height 13
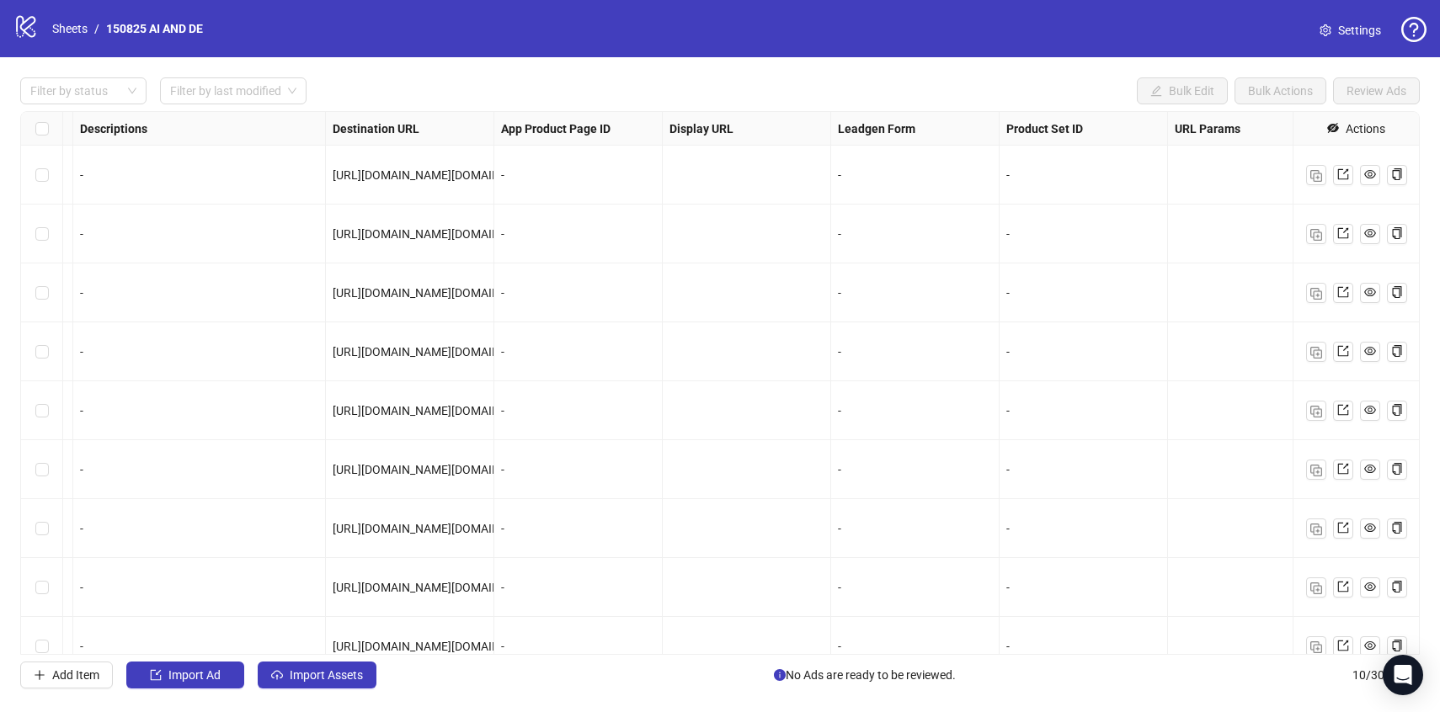
scroll to position [0, 1524]
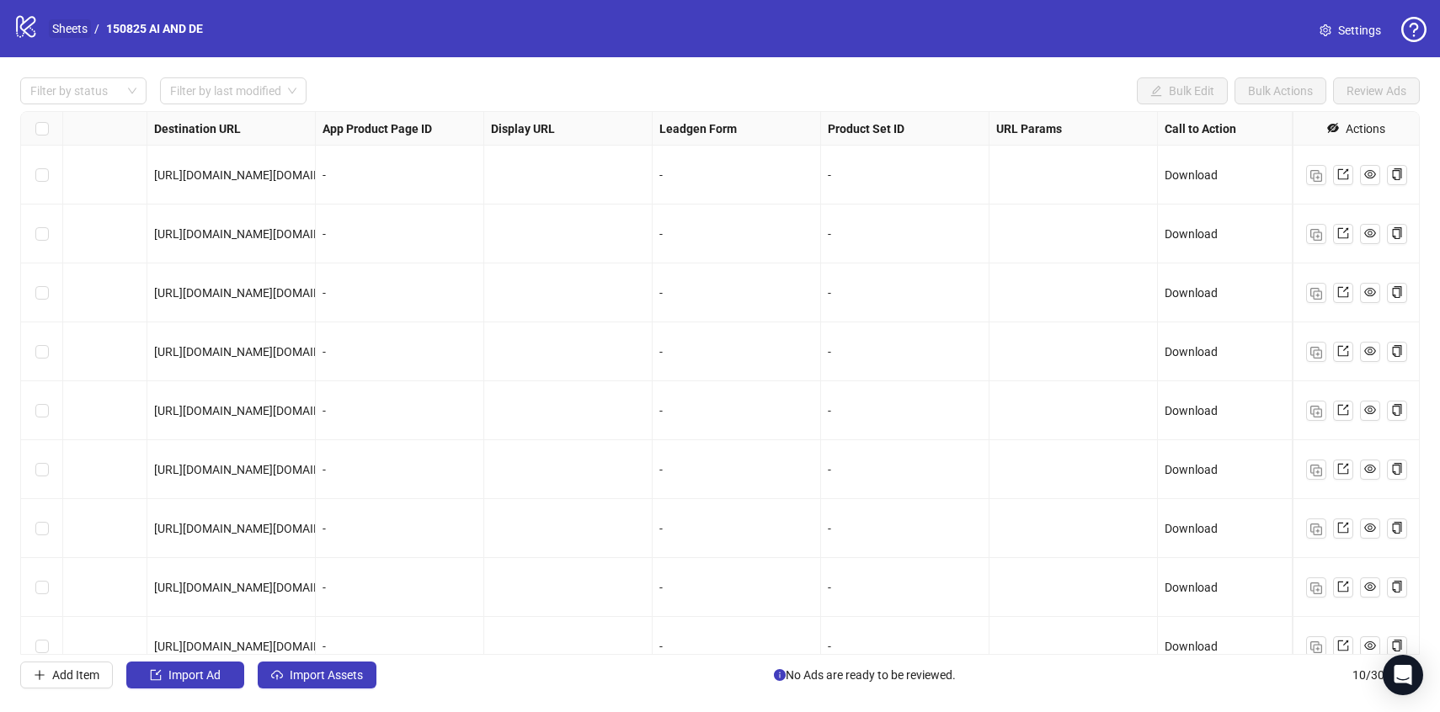
click at [81, 30] on link "Sheets" at bounding box center [70, 28] width 42 height 19
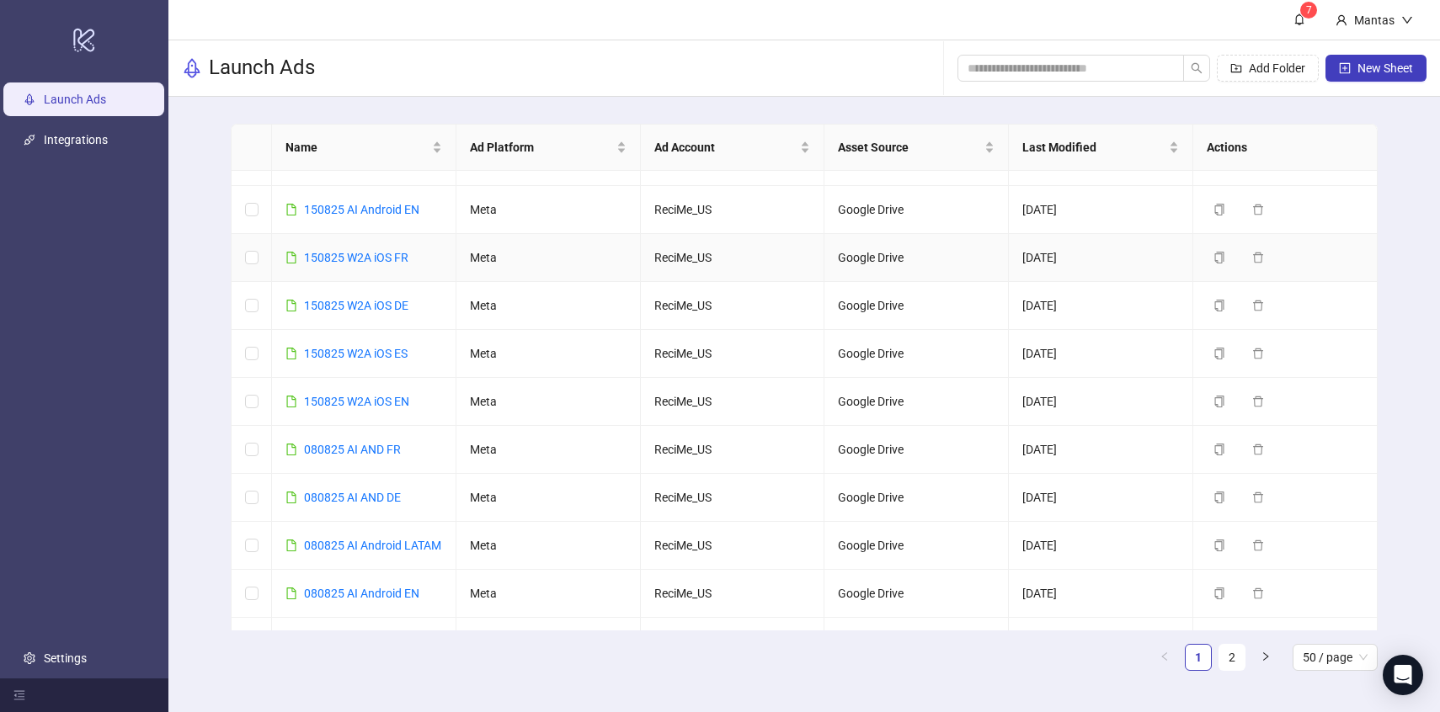
scroll to position [98, 0]
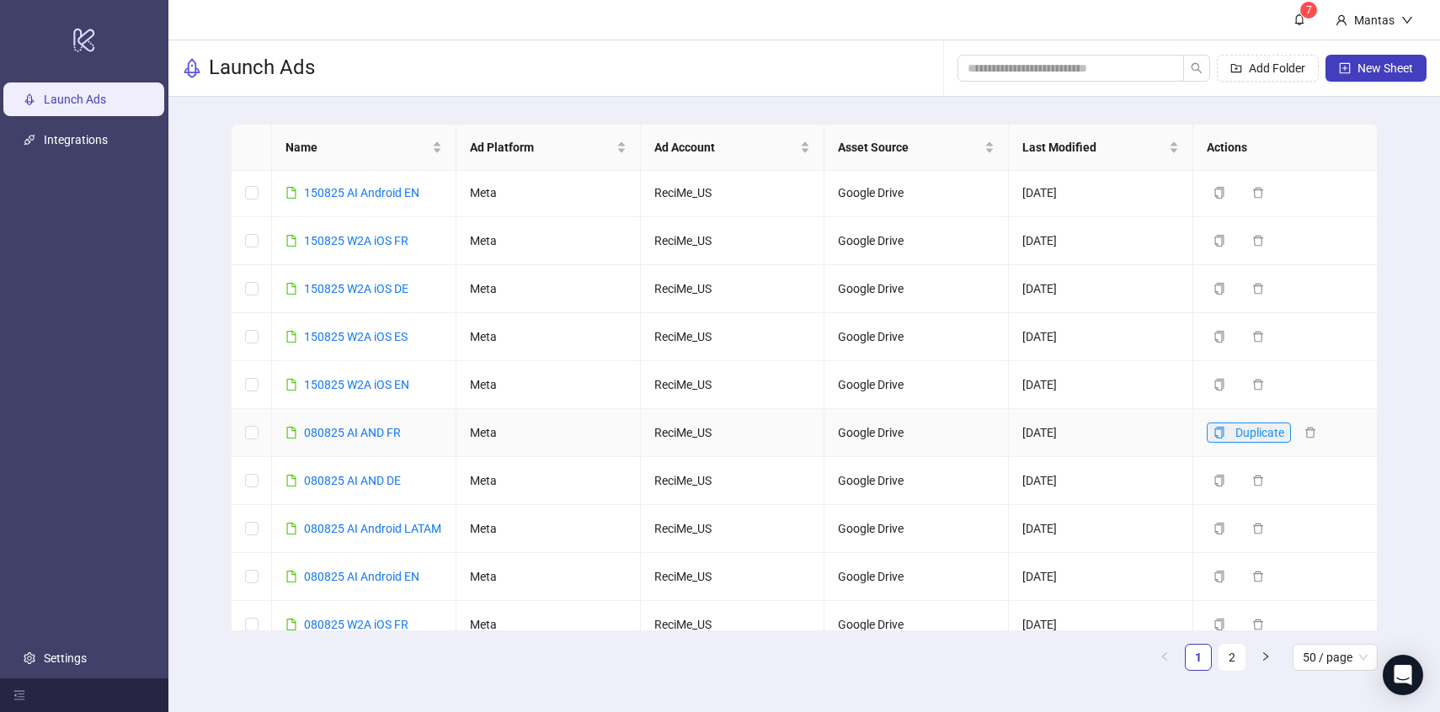
click at [1223, 439] on icon "copy" at bounding box center [1220, 433] width 12 height 12
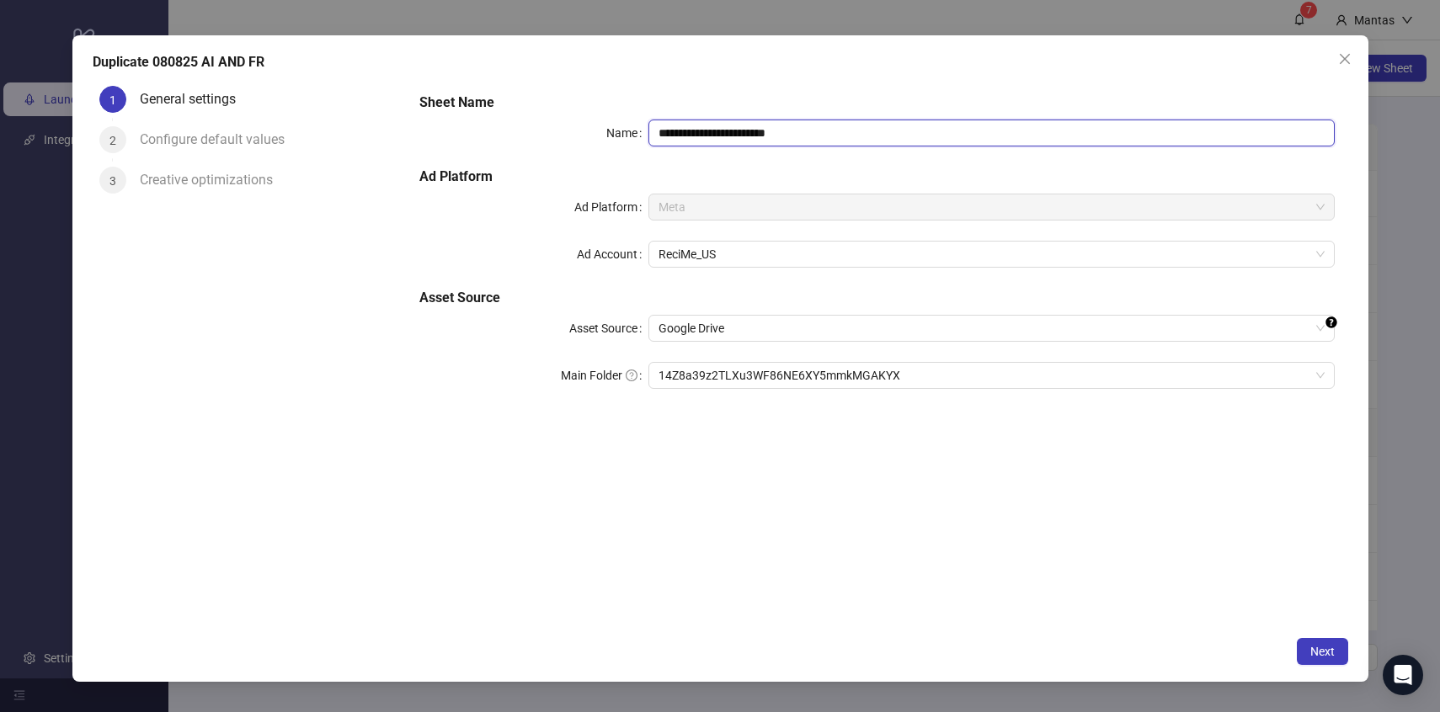
drag, startPoint x: 670, startPoint y: 133, endPoint x: 648, endPoint y: 133, distance: 21.9
click at [648, 133] on input "**********" at bounding box center [991, 133] width 686 height 27
drag, startPoint x: 815, startPoint y: 141, endPoint x: 758, endPoint y: 127, distance: 58.8
click at [759, 127] on input "**********" at bounding box center [991, 133] width 686 height 27
click at [716, 389] on div "14Z8a39z2TLXu3WF86NE6XY5mmkMGAKYX" at bounding box center [991, 375] width 686 height 27
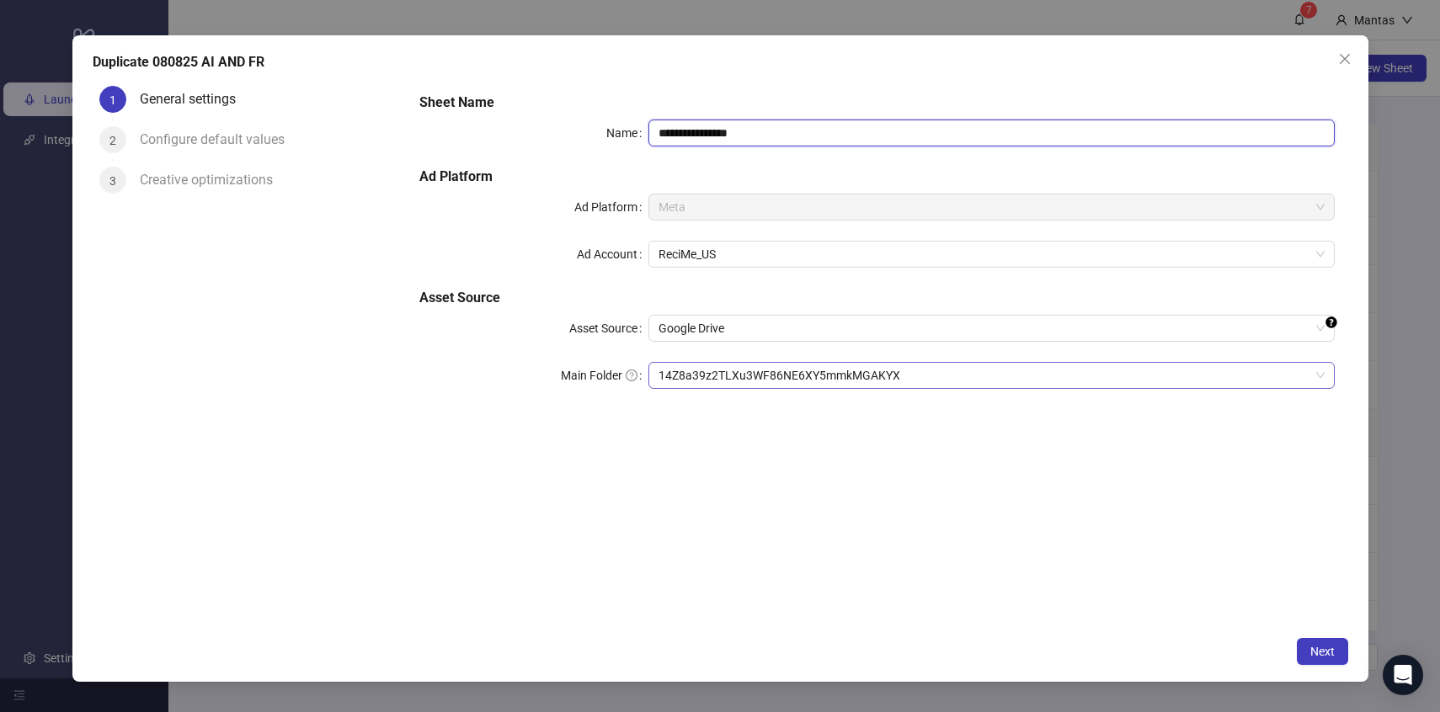
type input "**********"
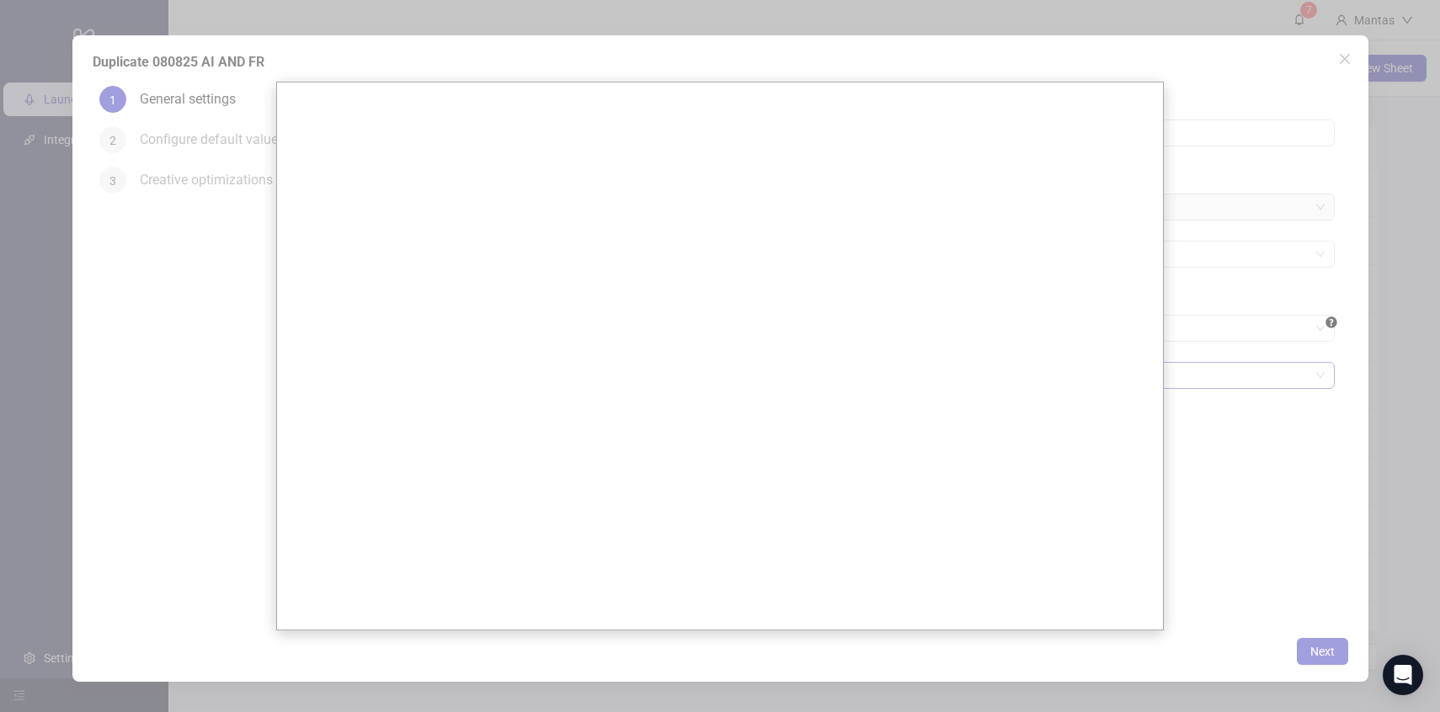
scroll to position [0, 0]
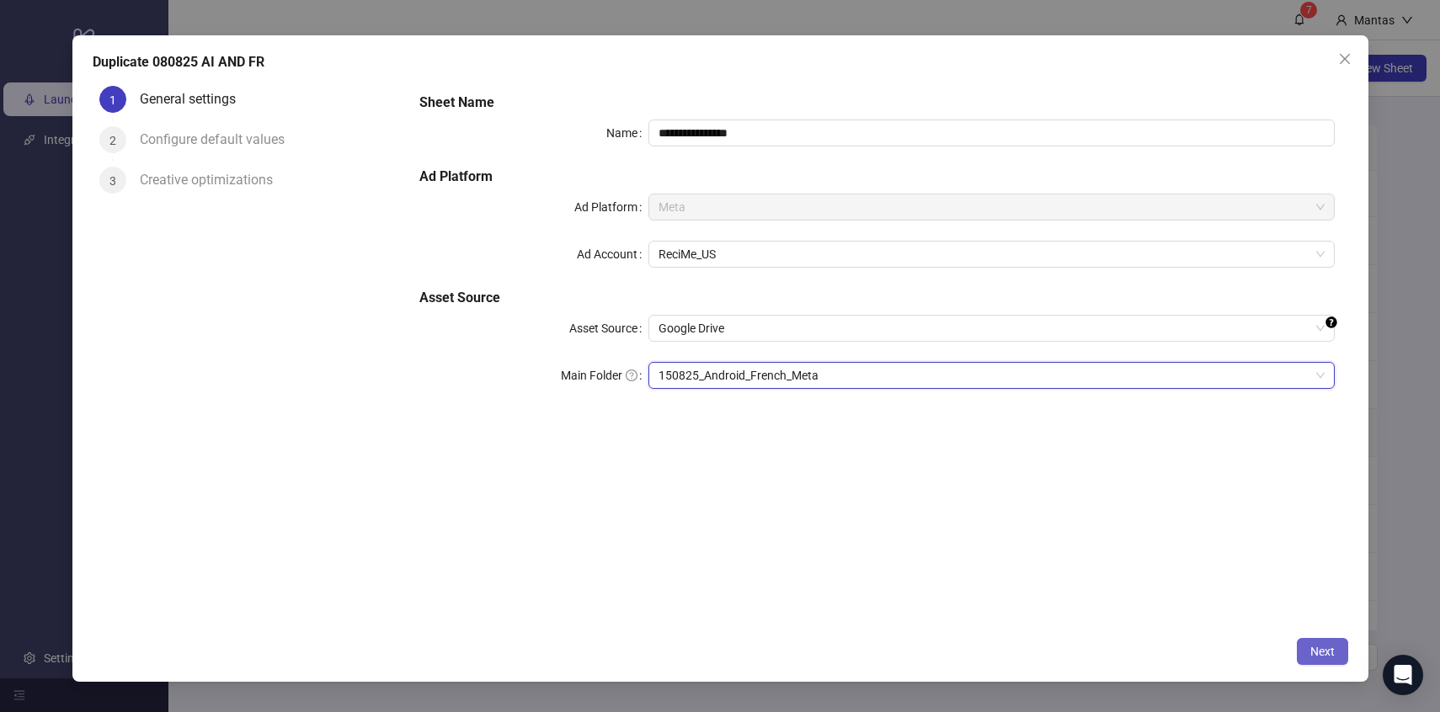
click at [1308, 640] on button "Next" at bounding box center [1322, 651] width 51 height 27
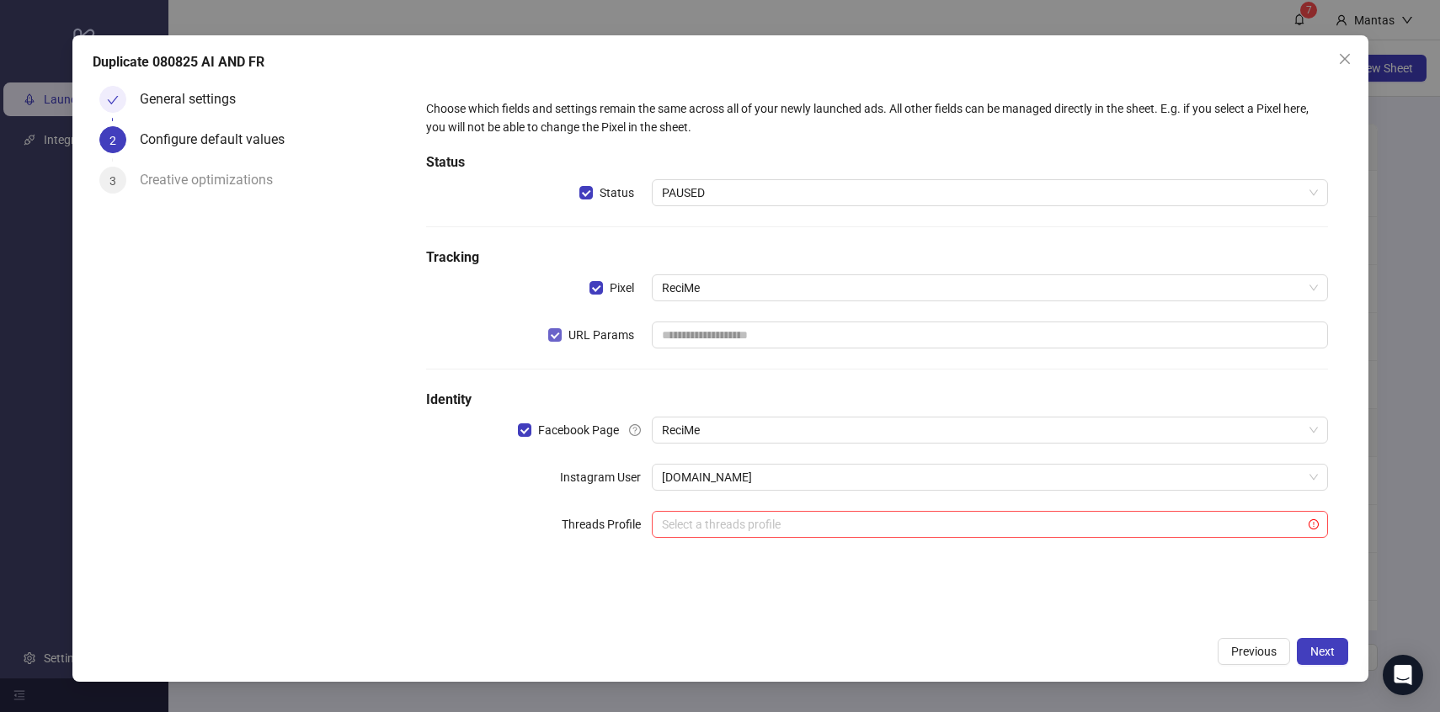
click at [572, 344] on span "URL Params" at bounding box center [601, 335] width 79 height 19
click at [1323, 640] on button "Next" at bounding box center [1322, 651] width 51 height 27
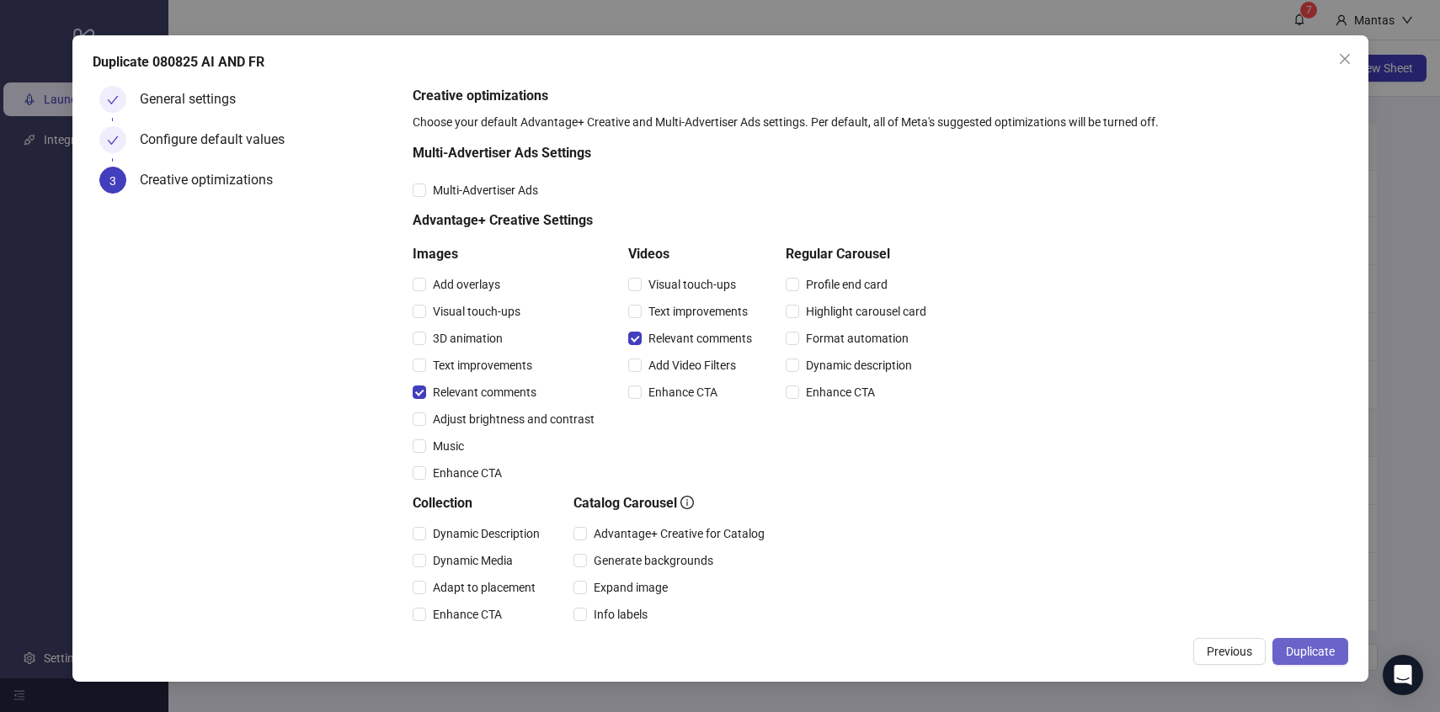
click at [1326, 655] on span "Duplicate" at bounding box center [1310, 651] width 49 height 13
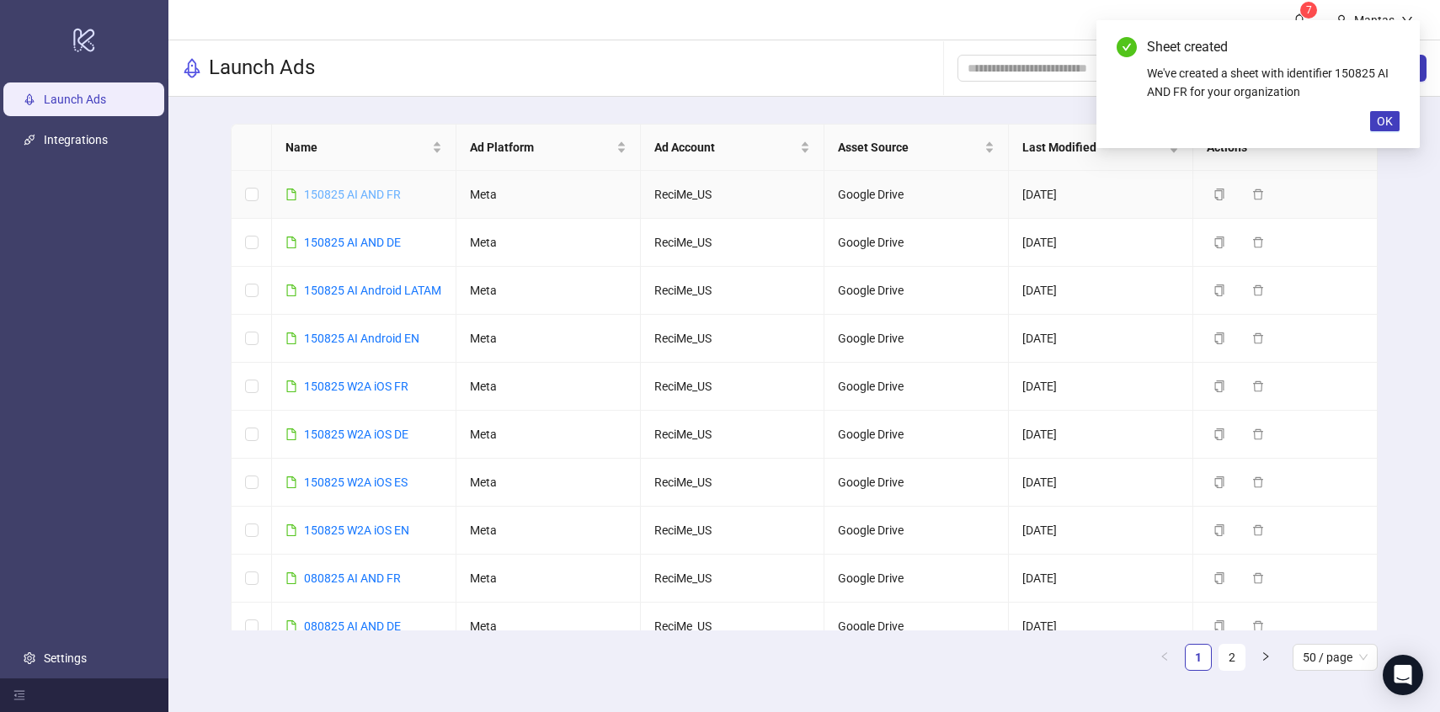
click at [342, 191] on link "150825 AI AND FR" at bounding box center [352, 194] width 97 height 13
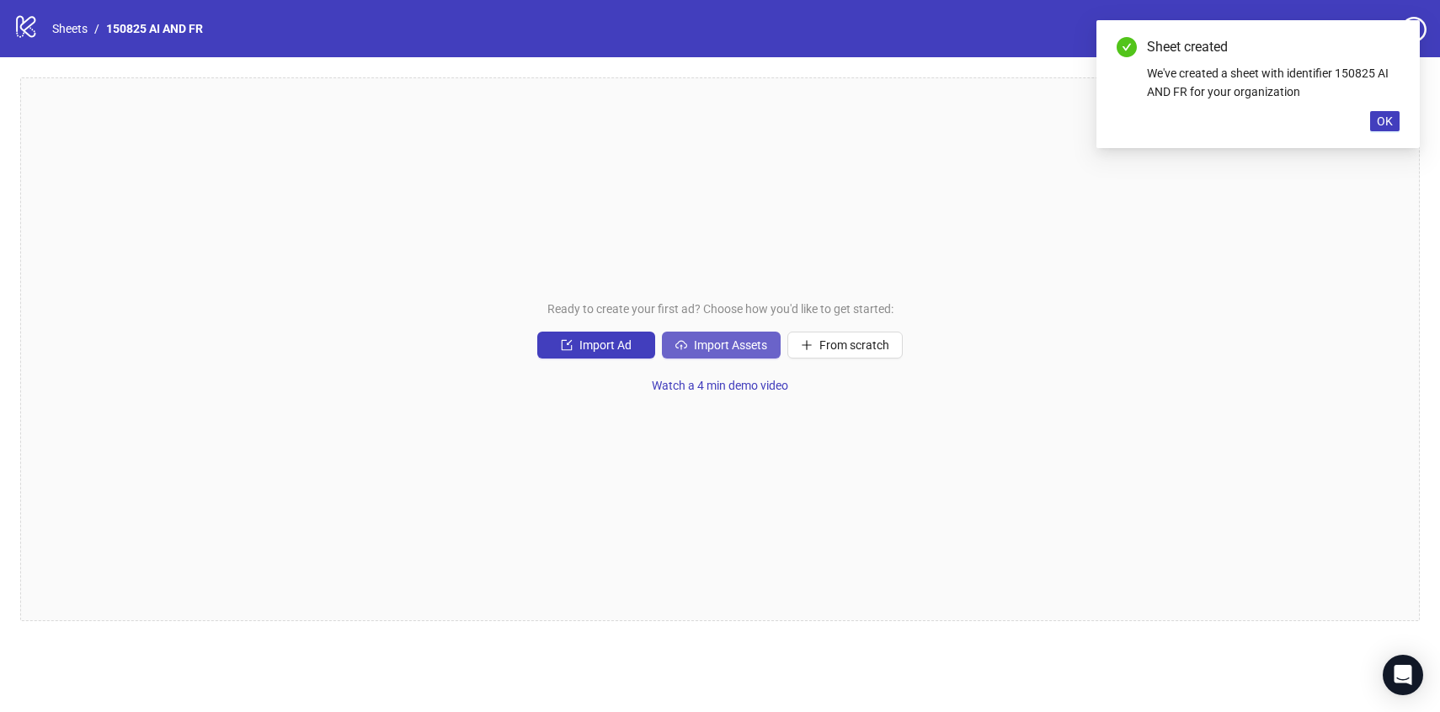
click at [747, 355] on button "Import Assets" at bounding box center [721, 345] width 119 height 27
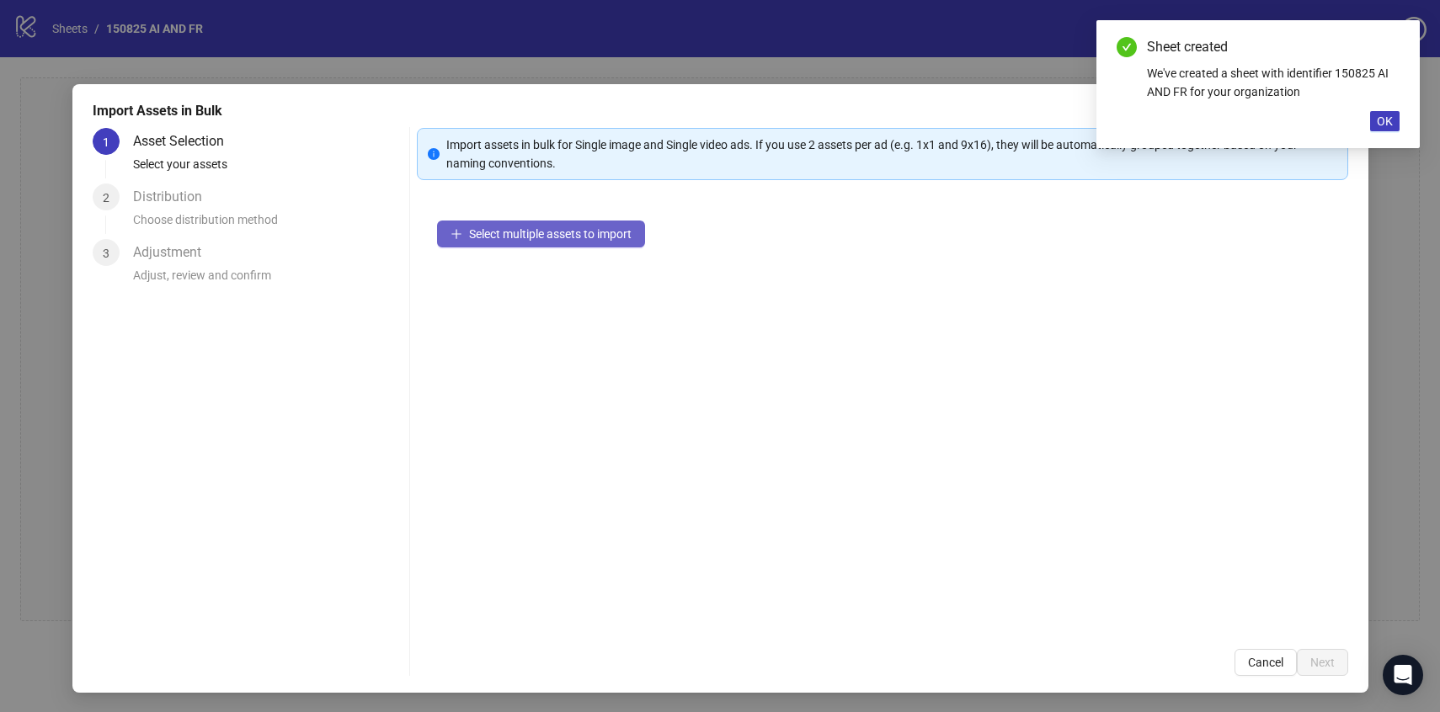
click at [518, 225] on button "Select multiple assets to import" at bounding box center [541, 234] width 208 height 27
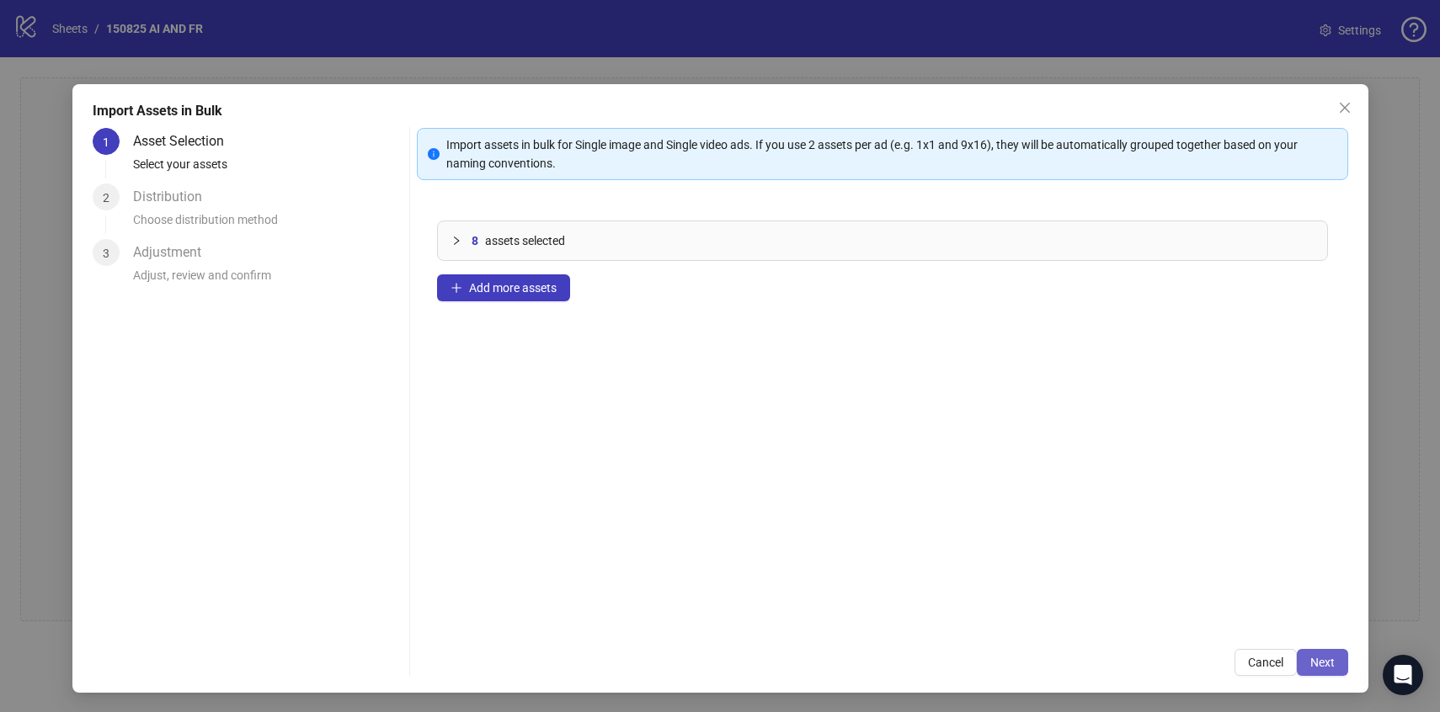
click at [1320, 664] on span "Next" at bounding box center [1322, 662] width 24 height 13
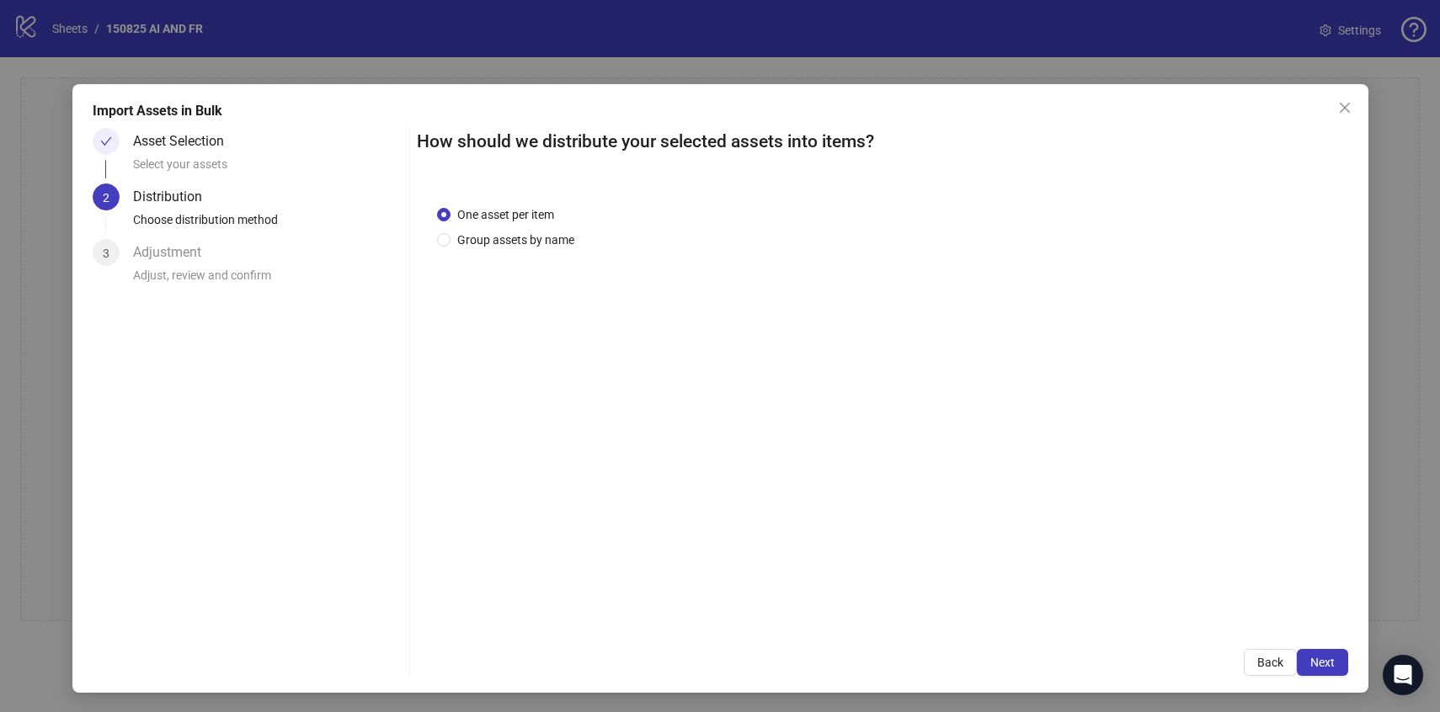
click at [1320, 664] on span "Next" at bounding box center [1322, 662] width 24 height 13
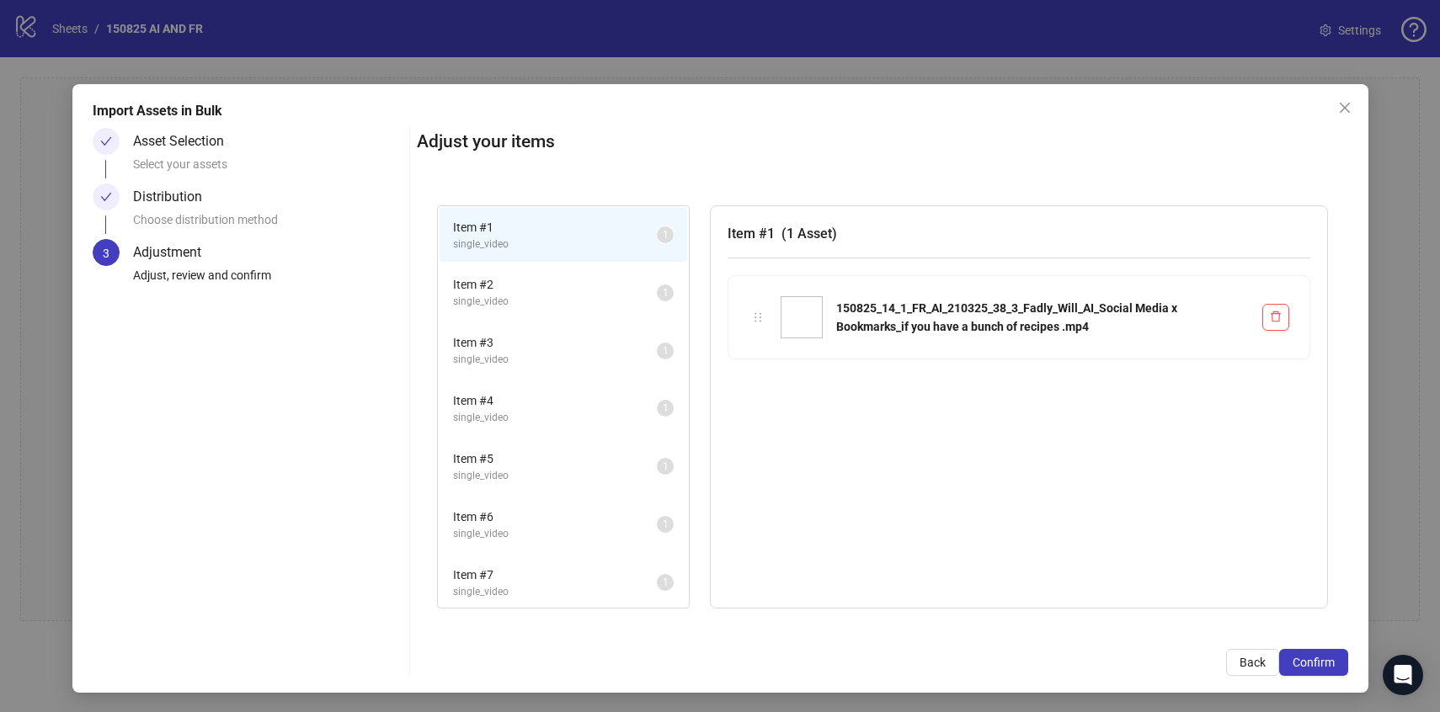
click at [1320, 664] on span "Confirm" at bounding box center [1314, 662] width 42 height 13
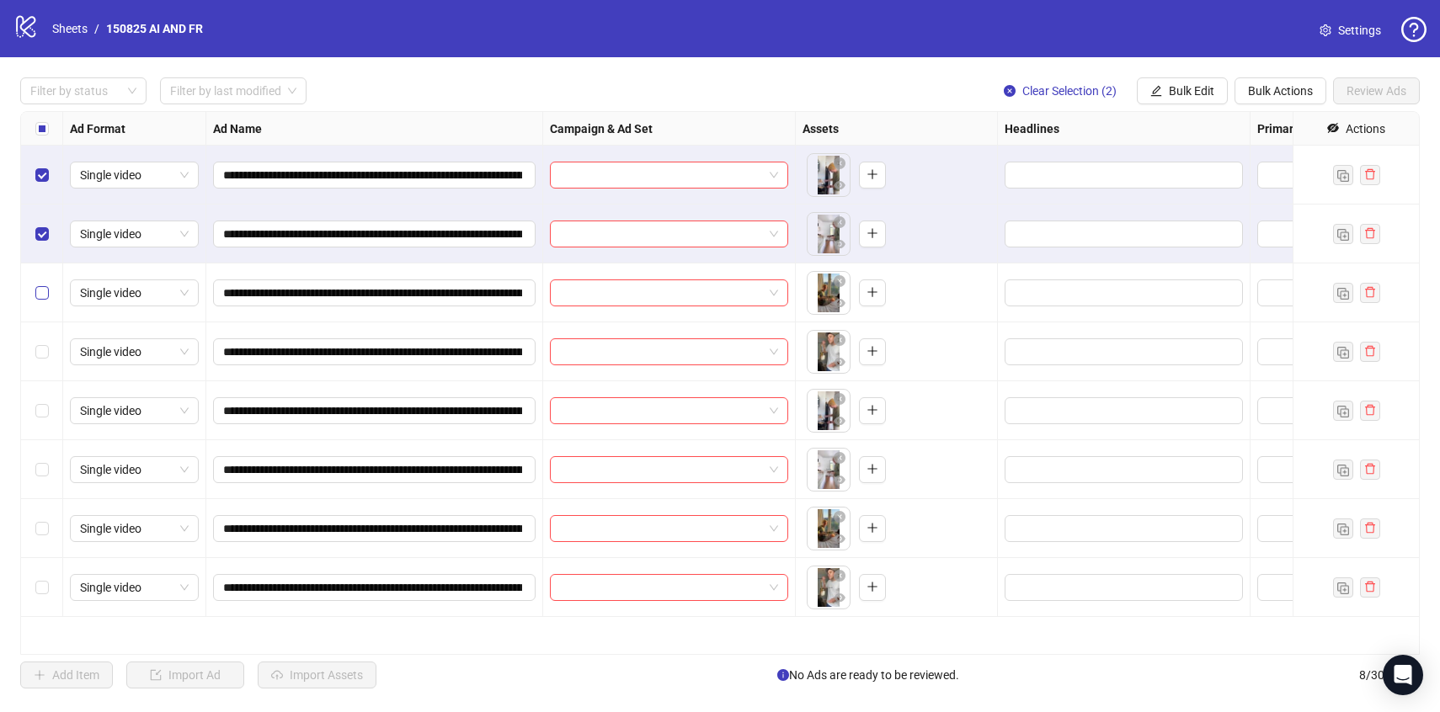
click at [45, 284] on label "Select row 3" at bounding box center [41, 293] width 13 height 19
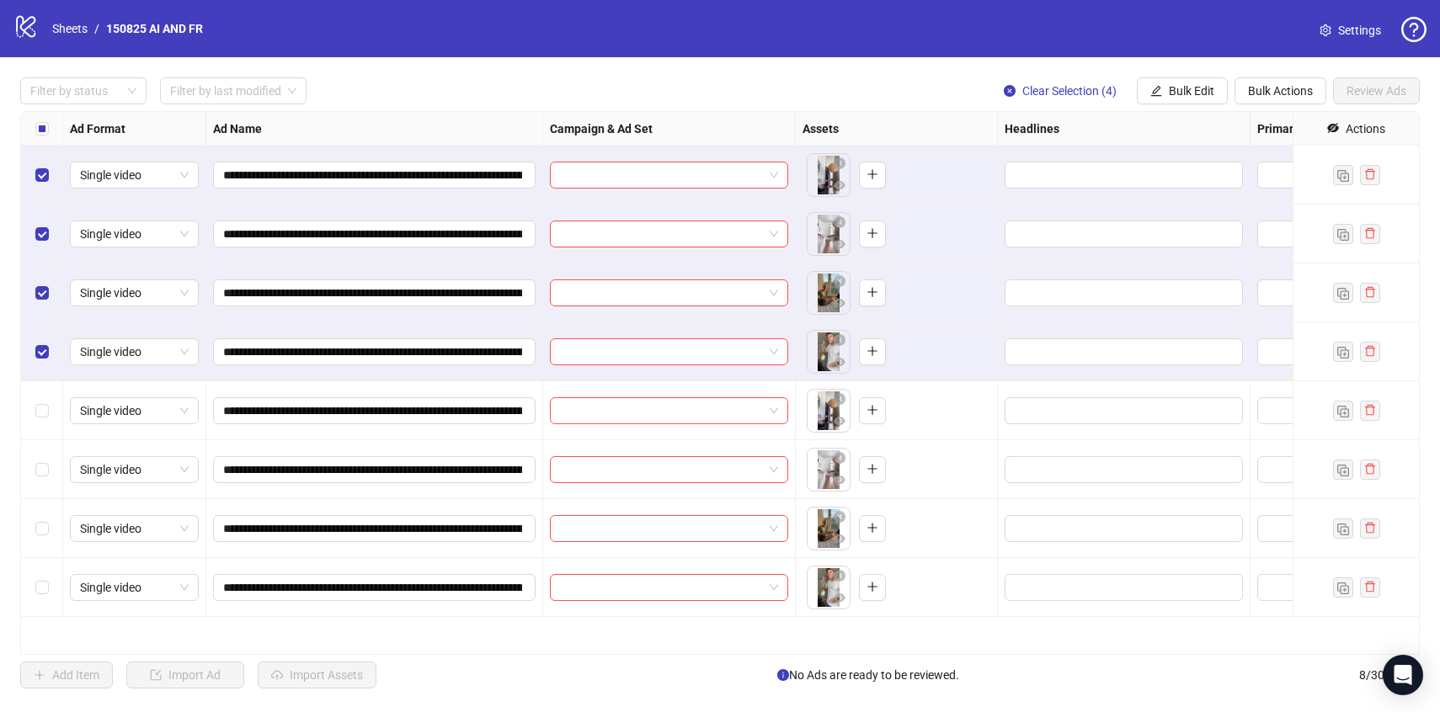
click at [1160, 73] on div "**********" at bounding box center [720, 383] width 1440 height 652
click at [1162, 87] on button "Bulk Edit" at bounding box center [1182, 90] width 91 height 27
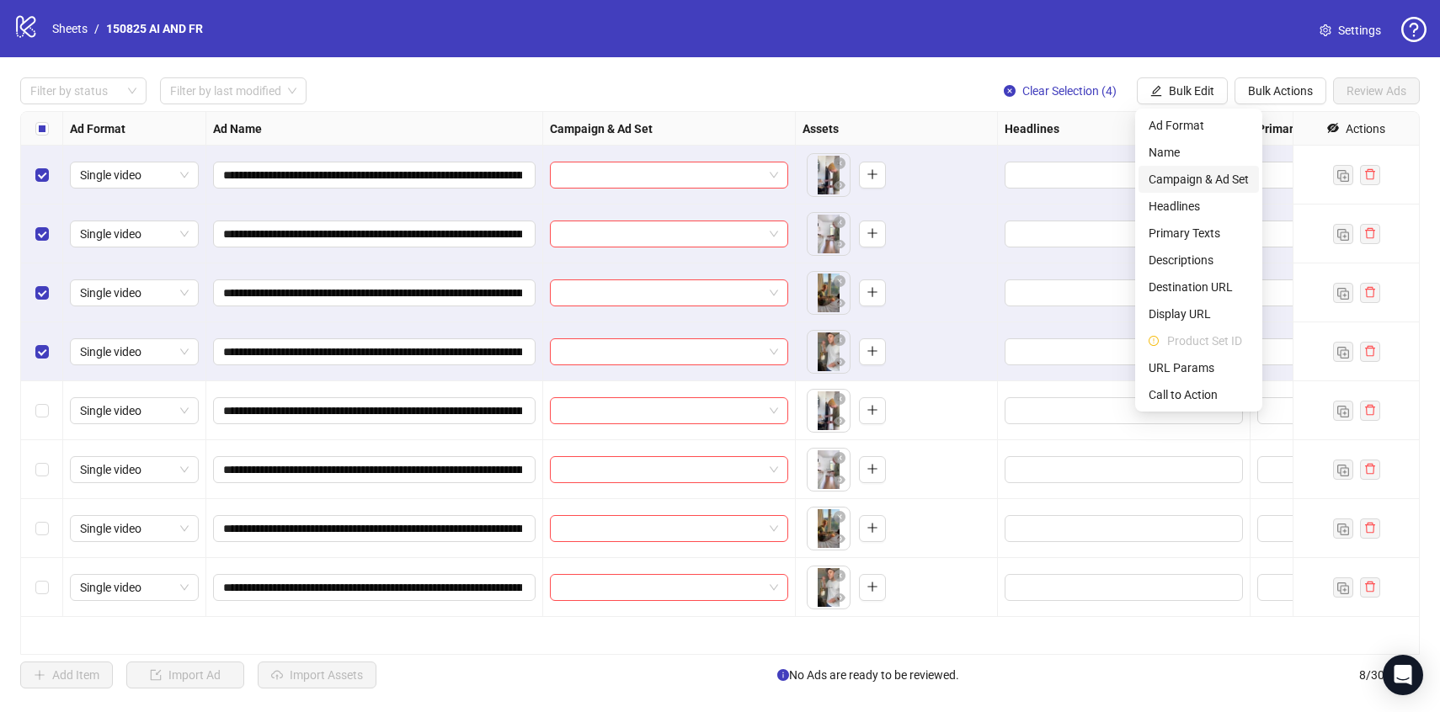
click at [1174, 176] on span "Campaign & Ad Set" at bounding box center [1199, 179] width 100 height 19
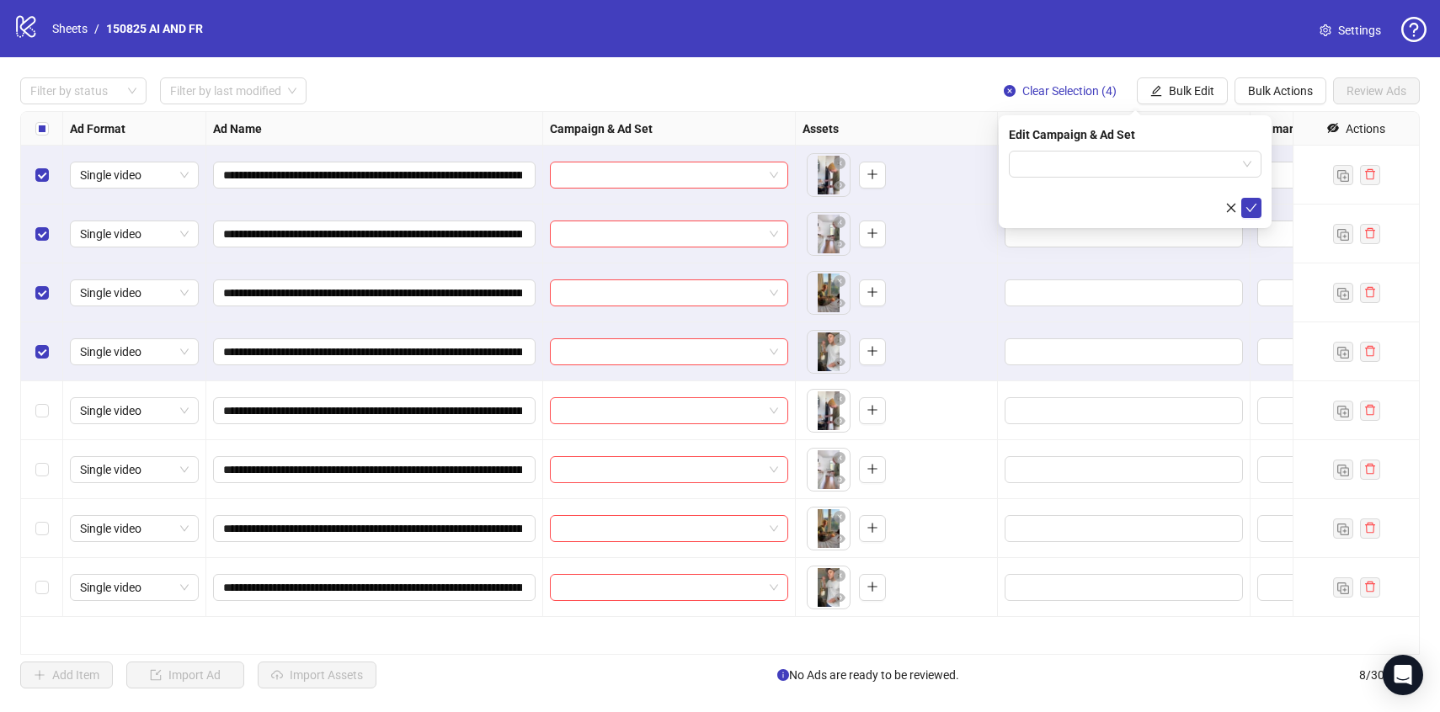
click at [1160, 147] on div "Edit Campaign & Ad Set" at bounding box center [1135, 171] width 273 height 113
click at [1160, 156] on input "search" at bounding box center [1127, 164] width 217 height 25
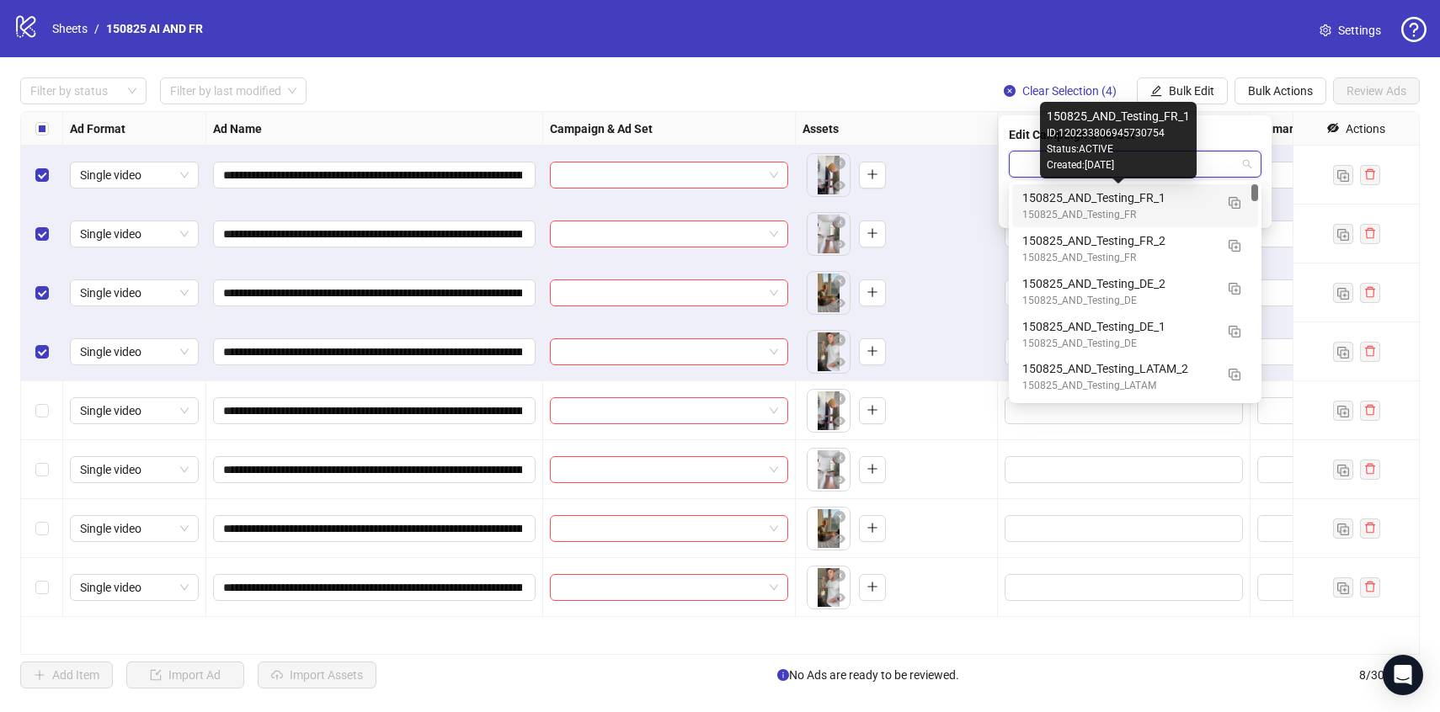
click at [1208, 201] on div "150825_AND_Testing_FR_1" at bounding box center [1118, 198] width 192 height 19
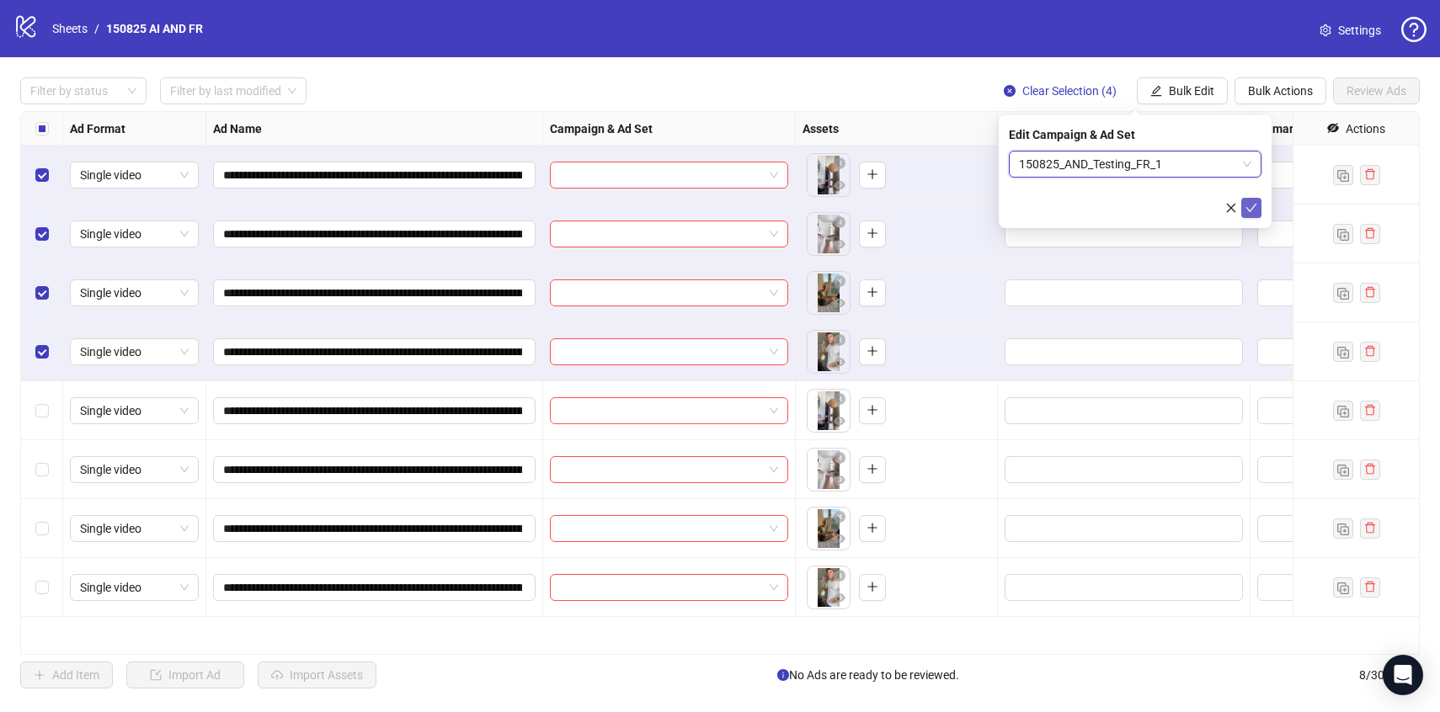
click at [1250, 216] on button "submit" at bounding box center [1251, 208] width 20 height 20
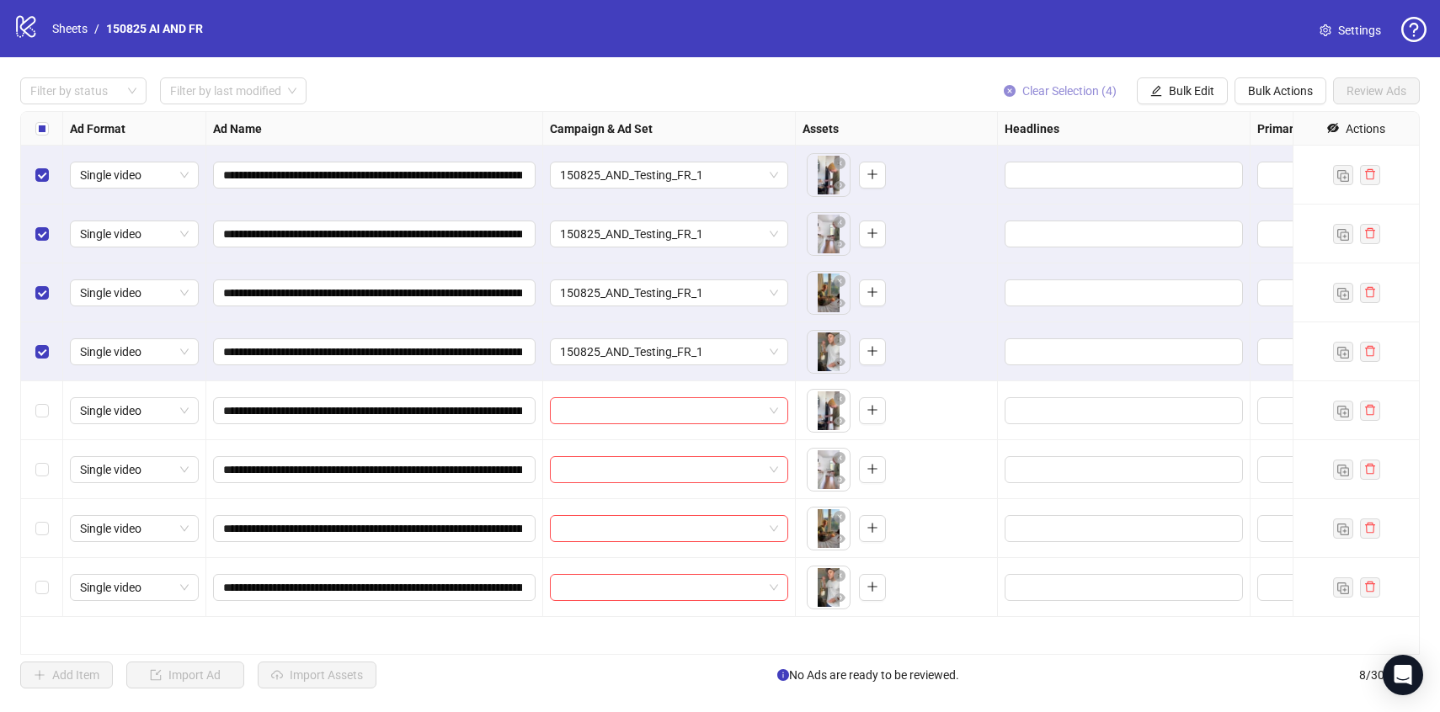
click at [1024, 80] on button "Clear Selection (4)" at bounding box center [1060, 90] width 140 height 27
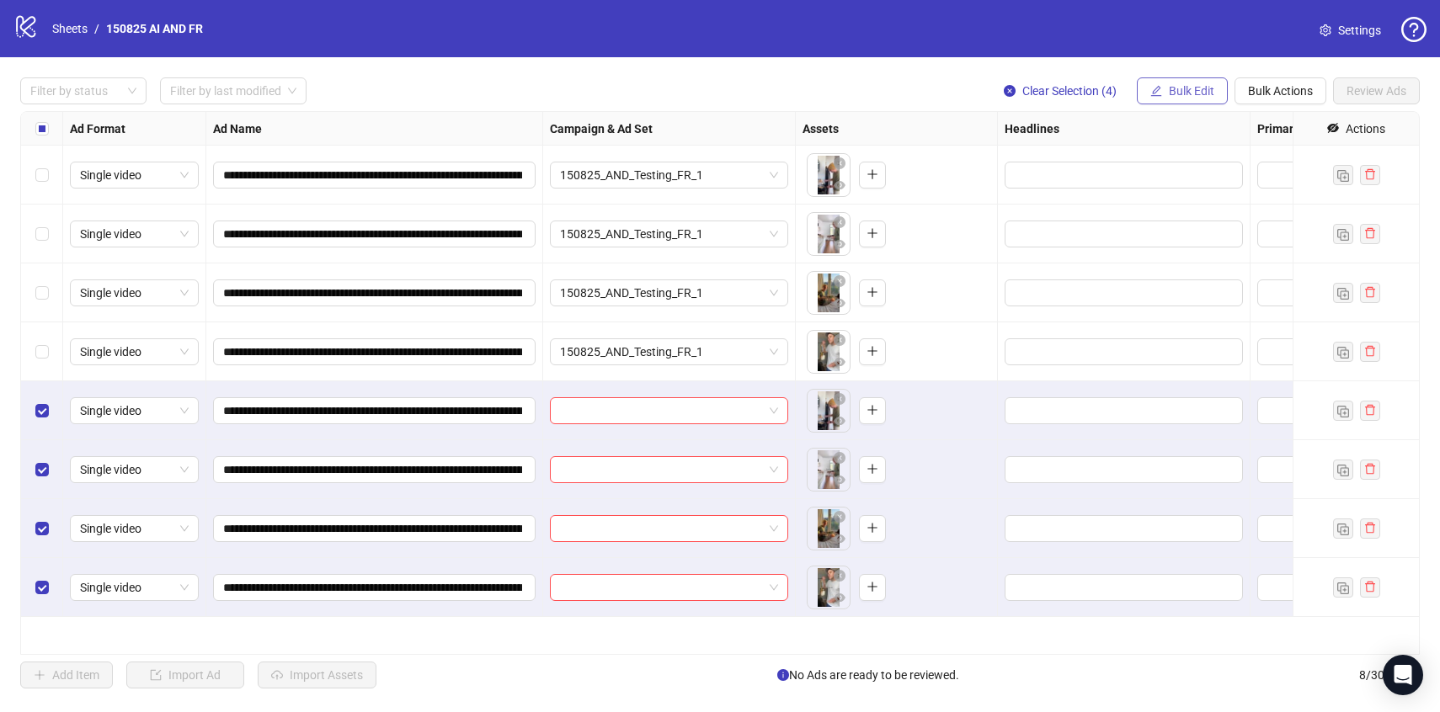
click at [1185, 80] on button "Bulk Edit" at bounding box center [1182, 90] width 91 height 27
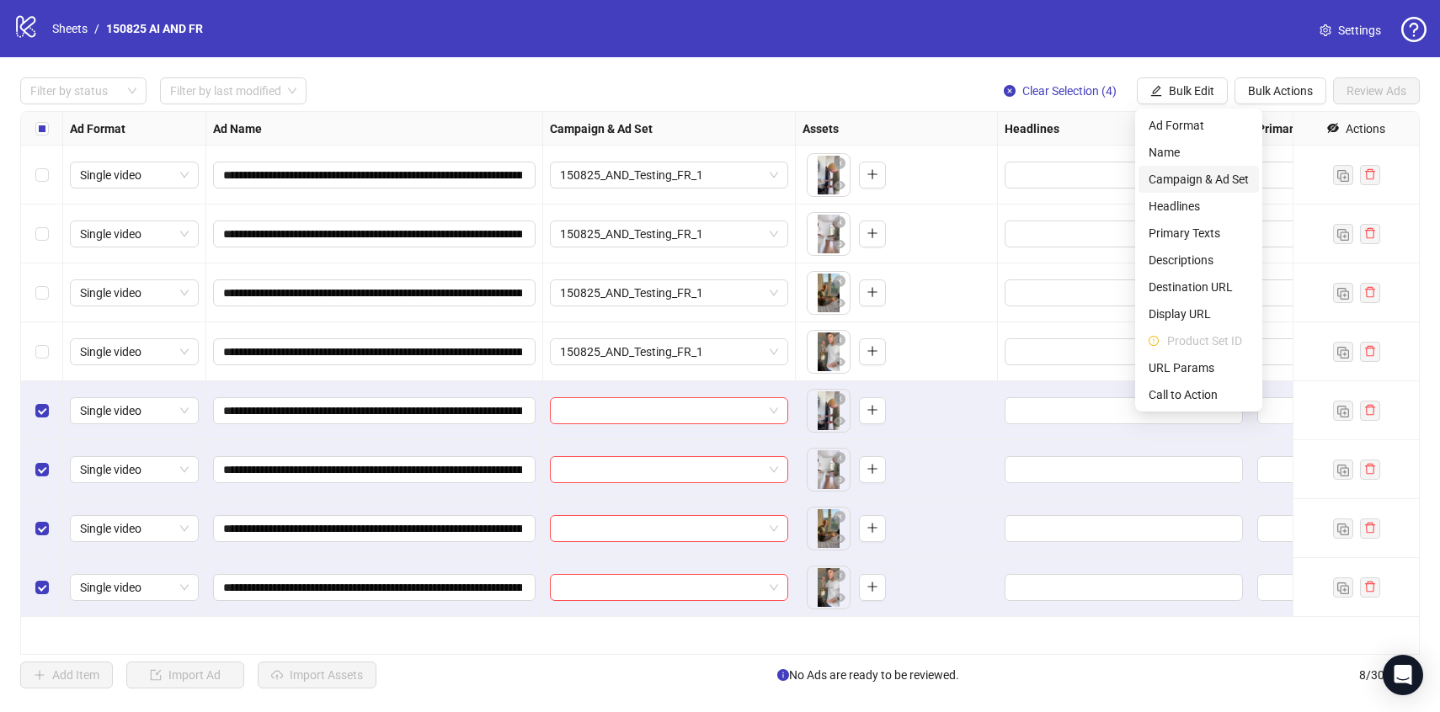
click at [1192, 180] on span "Campaign & Ad Set" at bounding box center [1199, 179] width 100 height 19
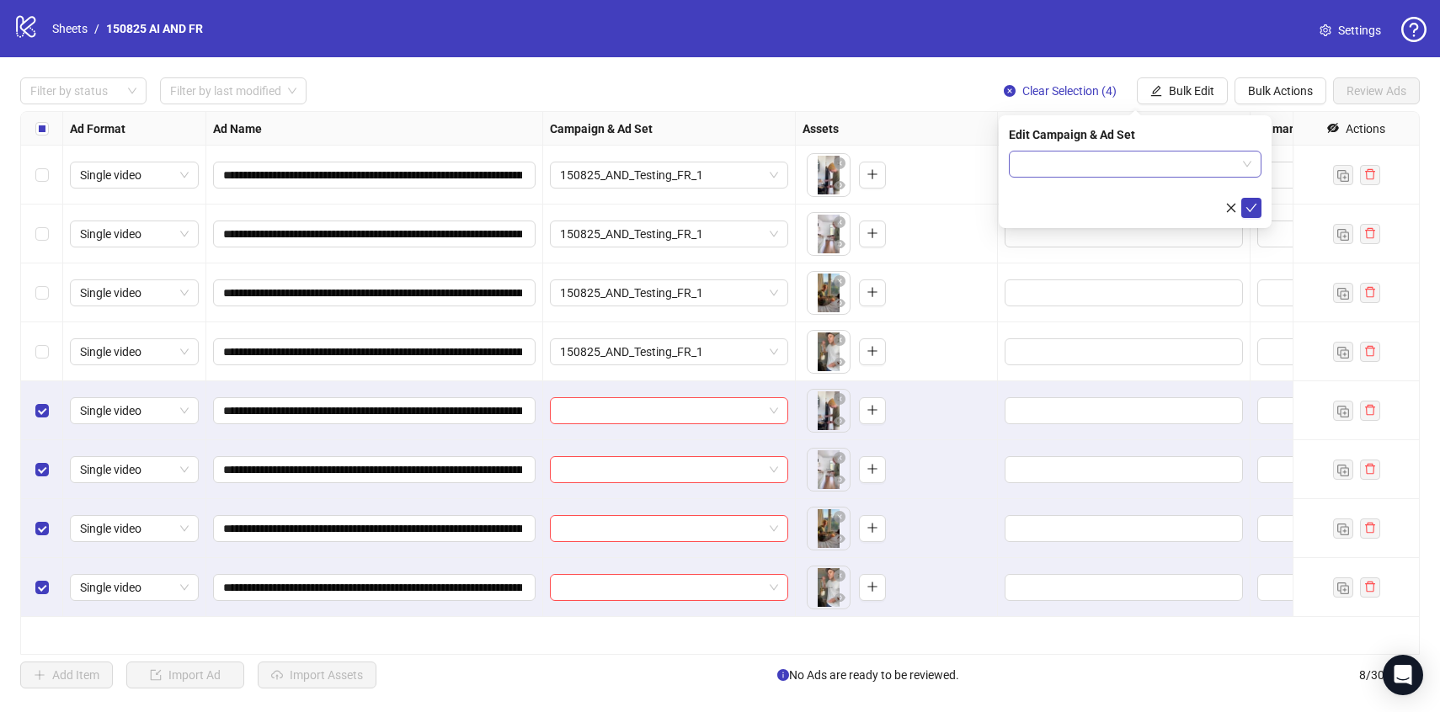
click at [1139, 157] on input "search" at bounding box center [1127, 164] width 217 height 25
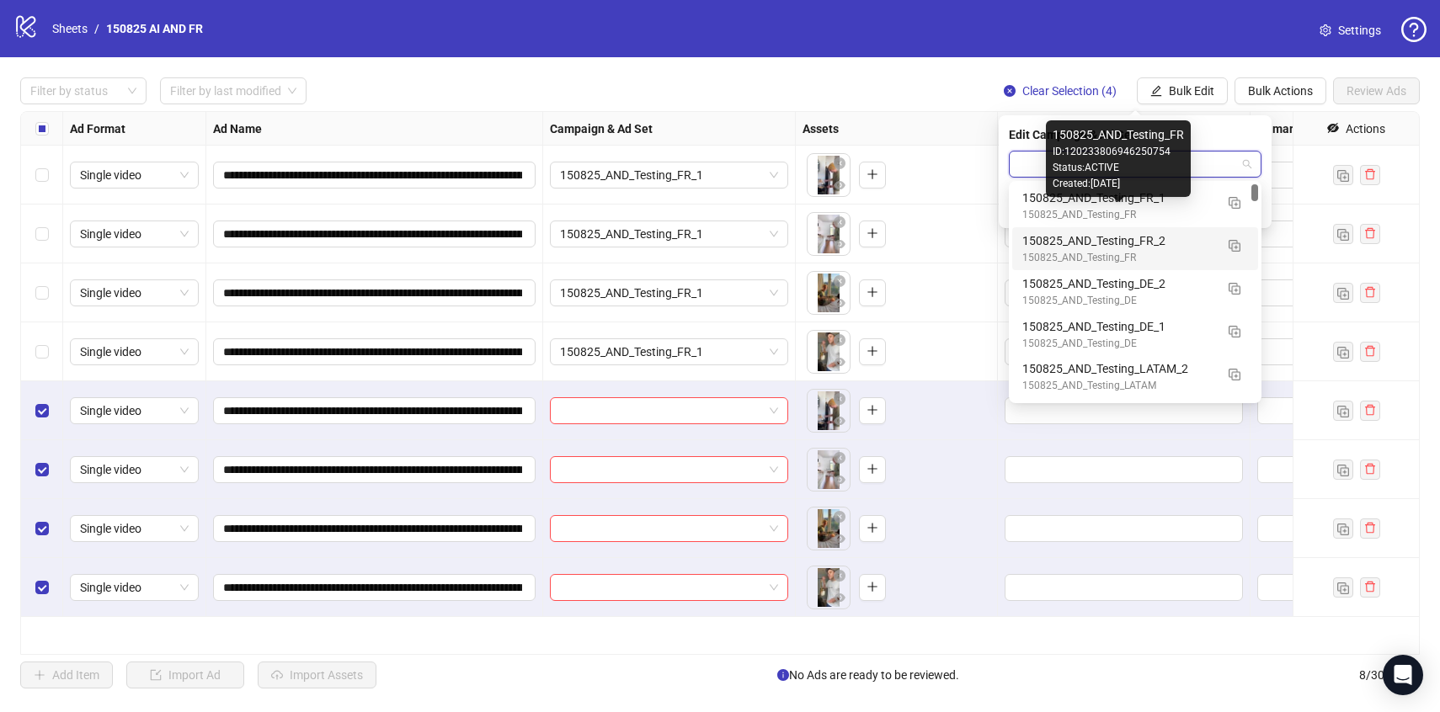
click at [1148, 242] on div "150825_AND_Testing_FR_2" at bounding box center [1118, 241] width 192 height 19
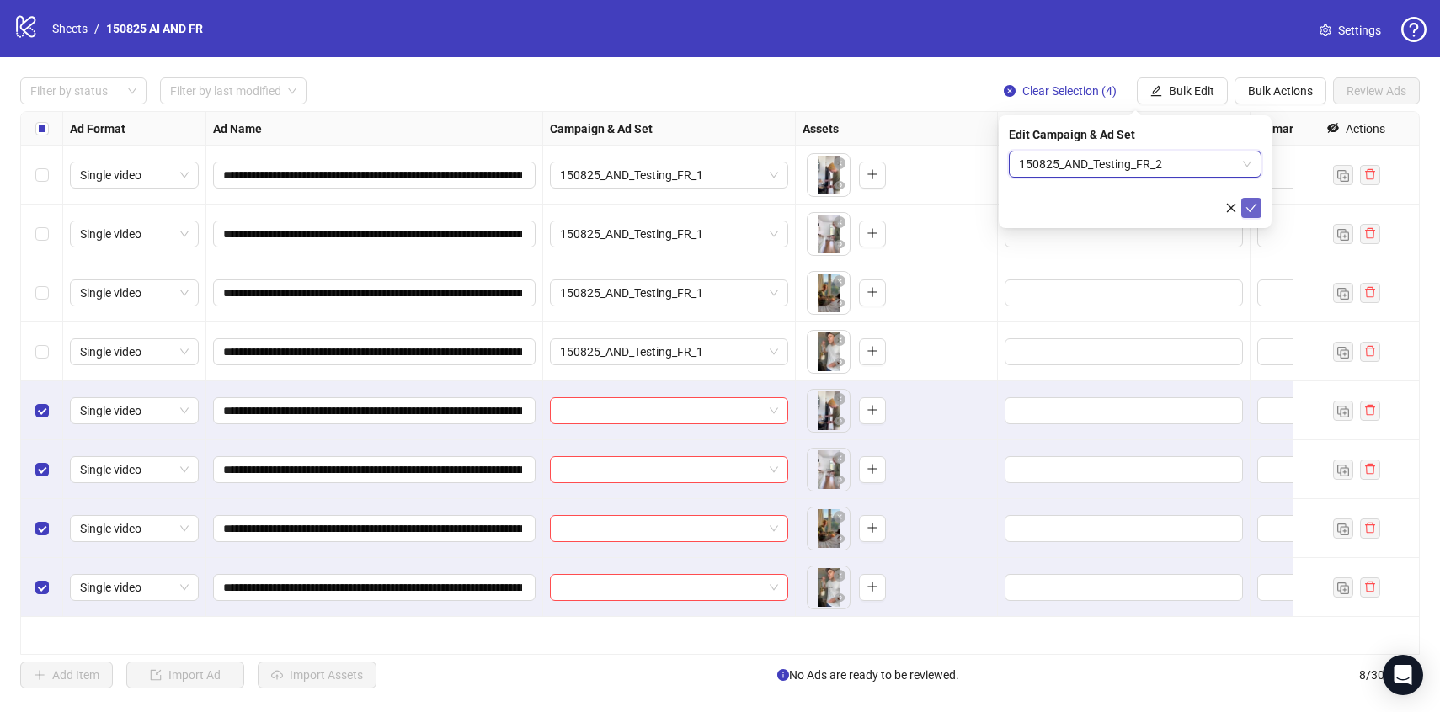
click at [1261, 212] on button "submit" at bounding box center [1251, 208] width 20 height 20
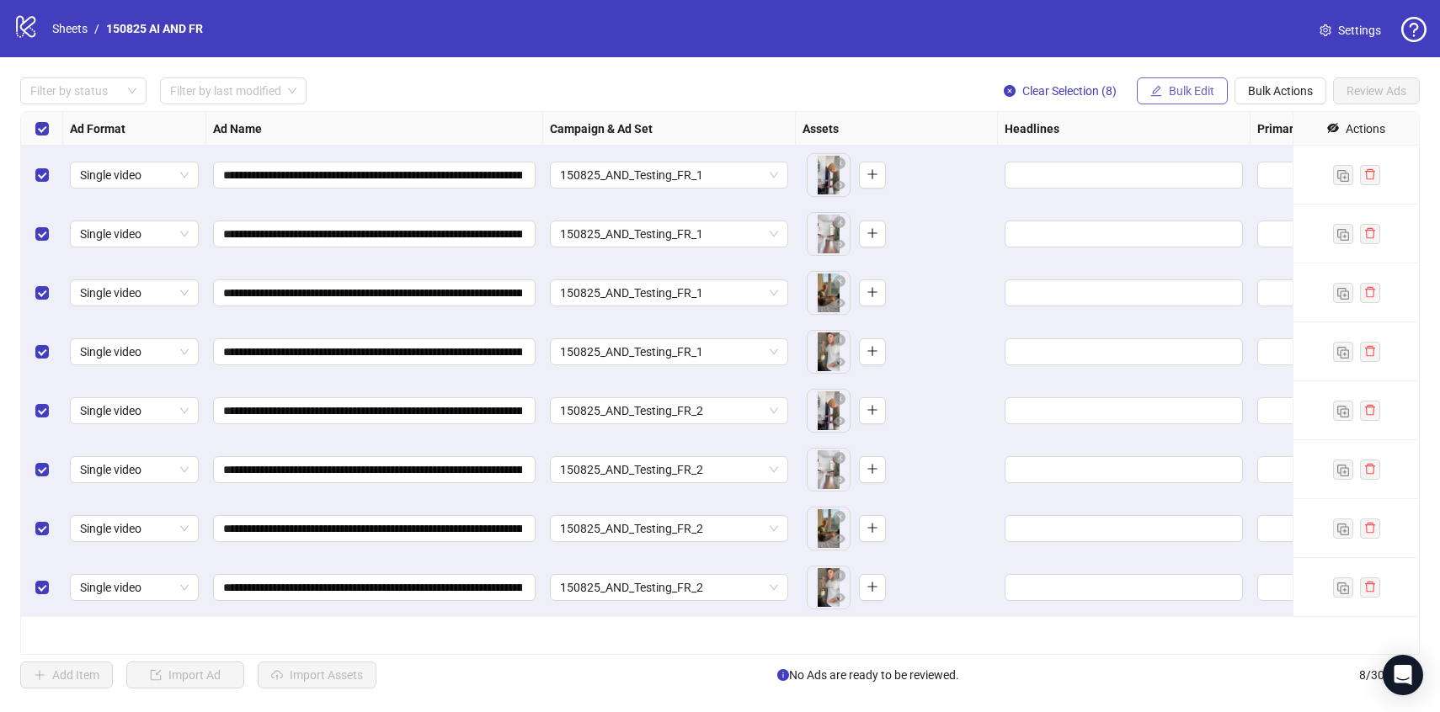
click at [1200, 88] on span "Bulk Edit" at bounding box center [1191, 90] width 45 height 13
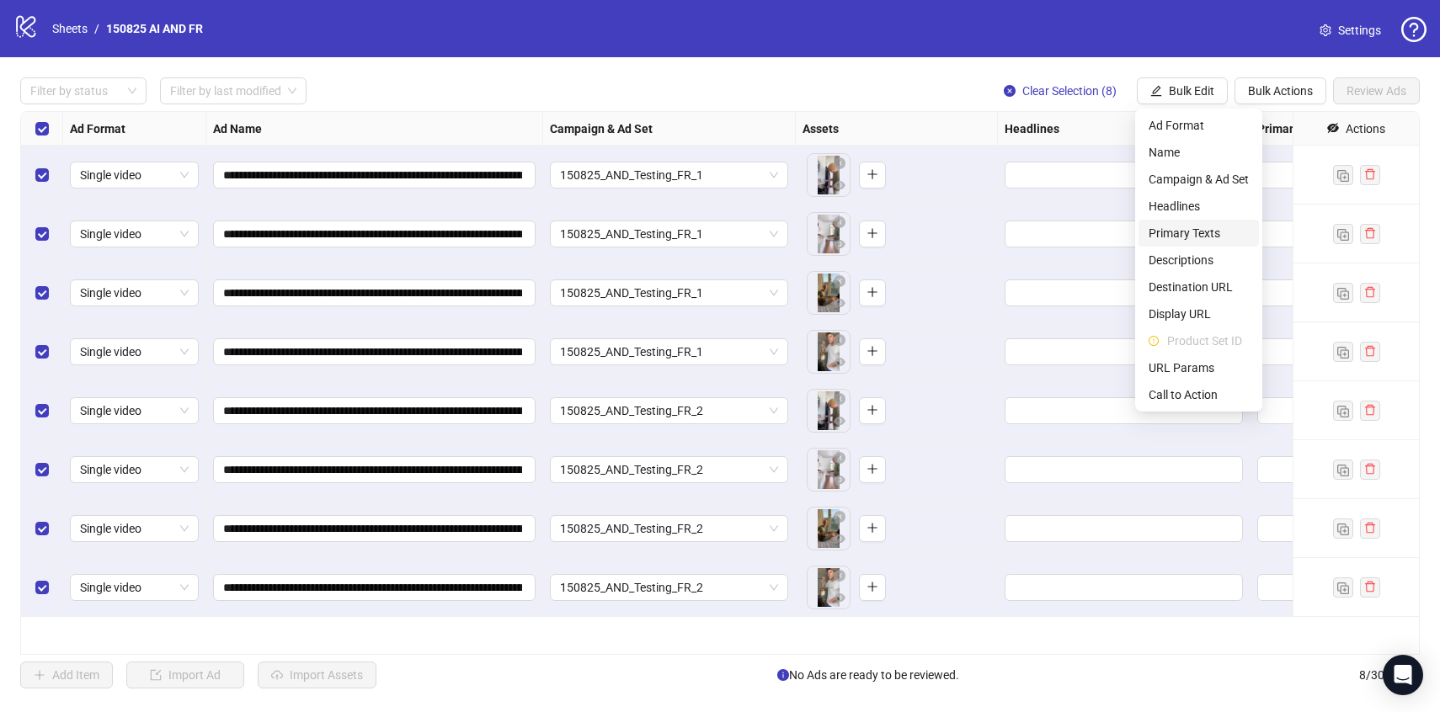
click at [1170, 237] on span "Primary Texts" at bounding box center [1199, 233] width 100 height 19
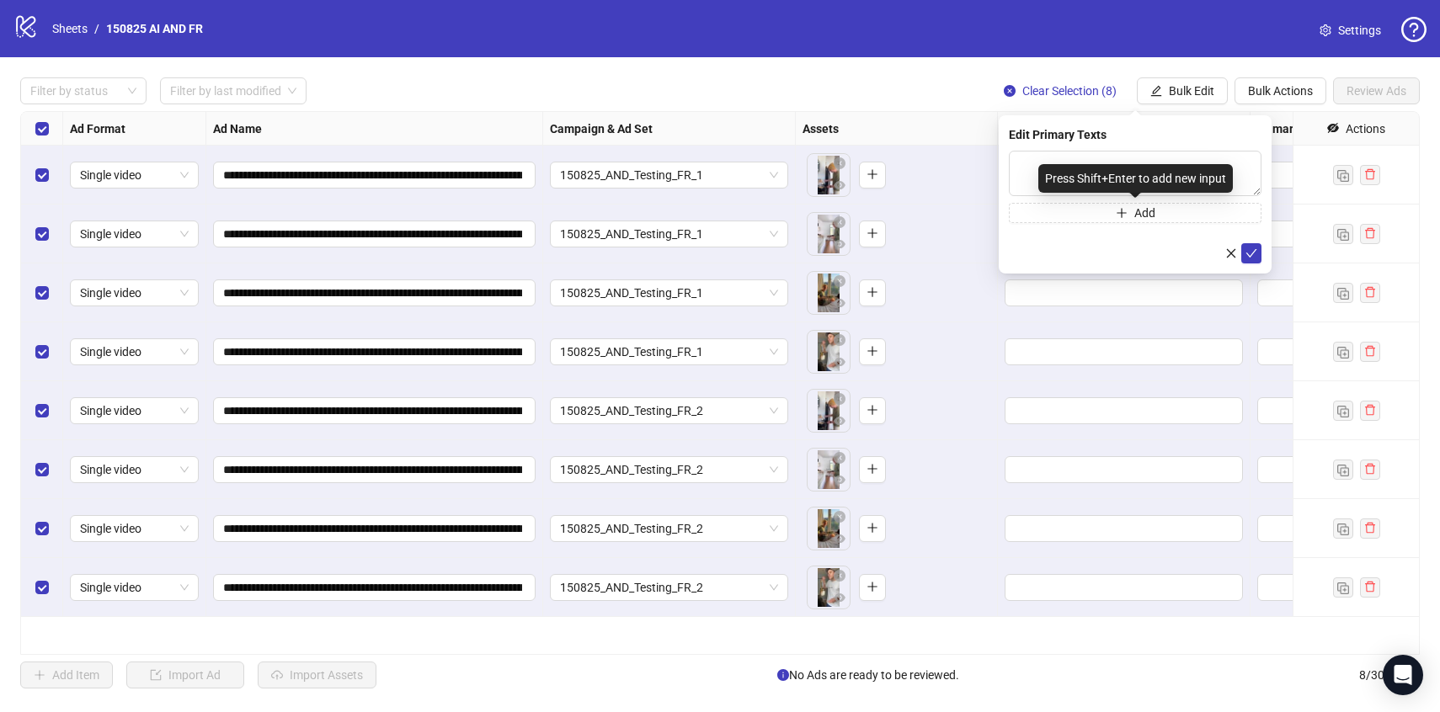
click at [1088, 178] on div "Press Shift+Enter to add new input" at bounding box center [1135, 178] width 195 height 29
click at [1049, 152] on textarea at bounding box center [1135, 173] width 253 height 45
paste textarea "**********"
type textarea "**********"
click at [1245, 266] on div "**********" at bounding box center [1135, 194] width 273 height 158
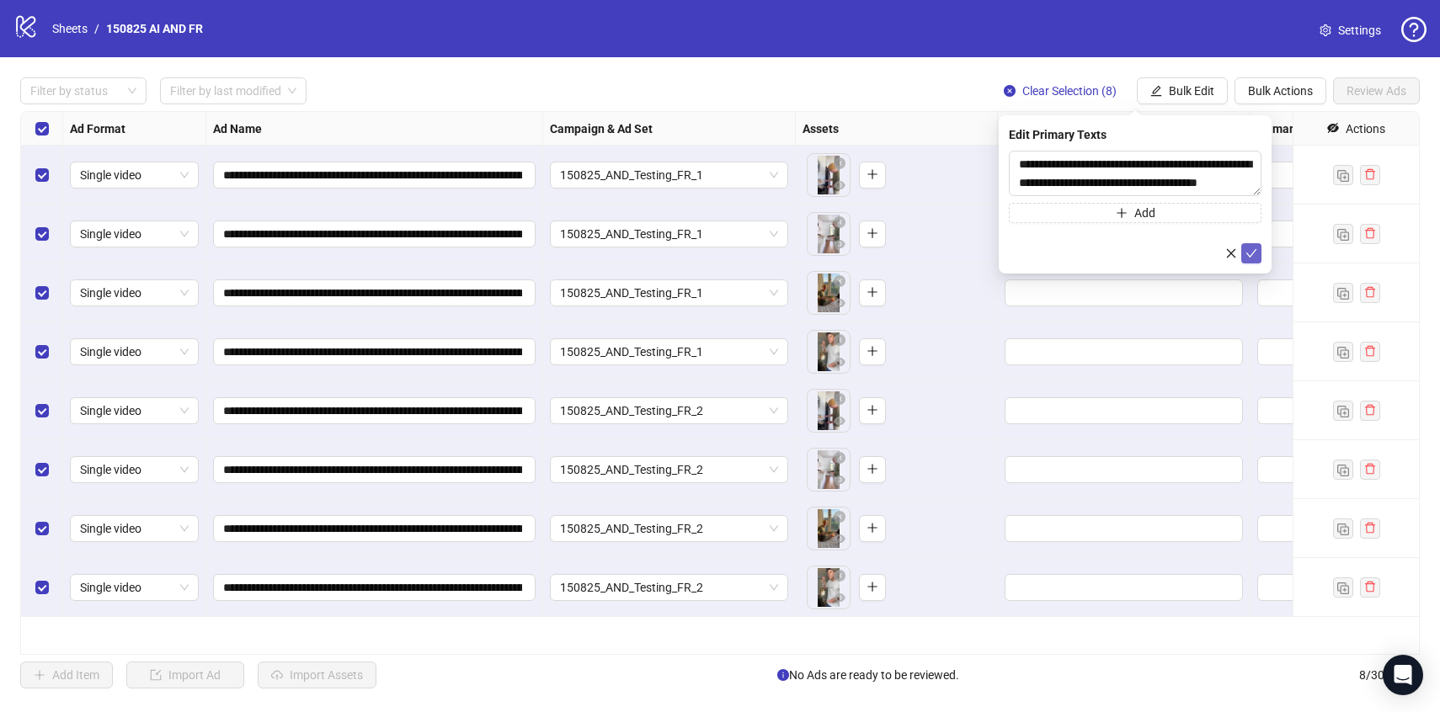
click at [1246, 259] on span "submit" at bounding box center [1252, 253] width 12 height 13
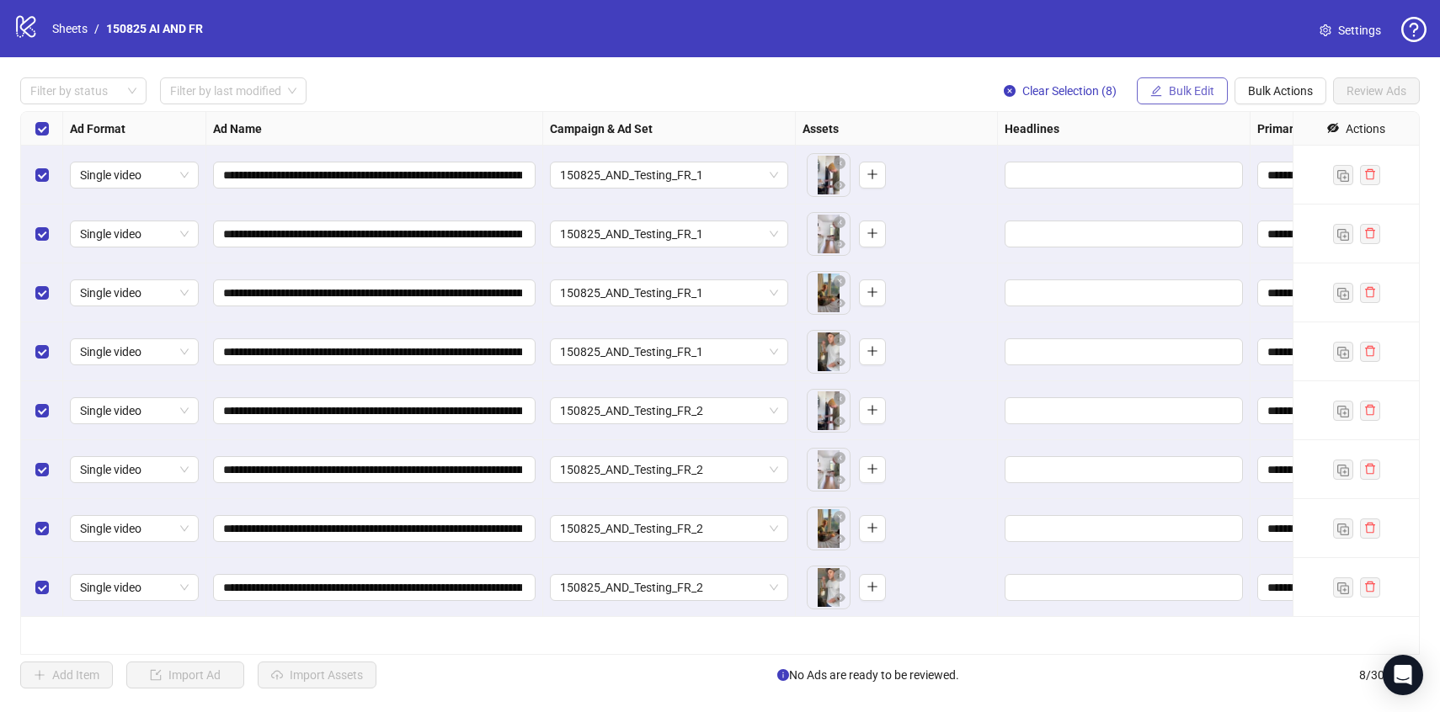
click at [1179, 88] on span "Bulk Edit" at bounding box center [1191, 90] width 45 height 13
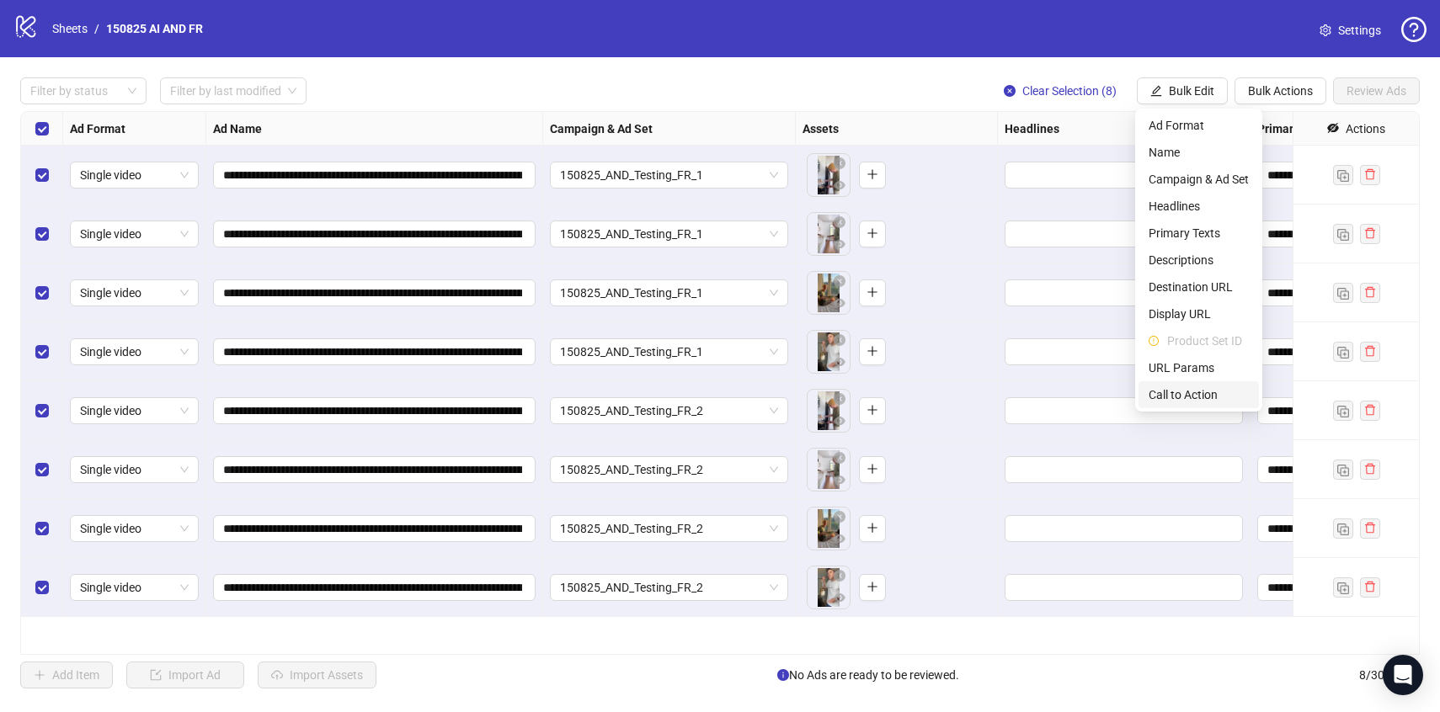
click at [1172, 397] on span "Call to Action" at bounding box center [1199, 395] width 100 height 19
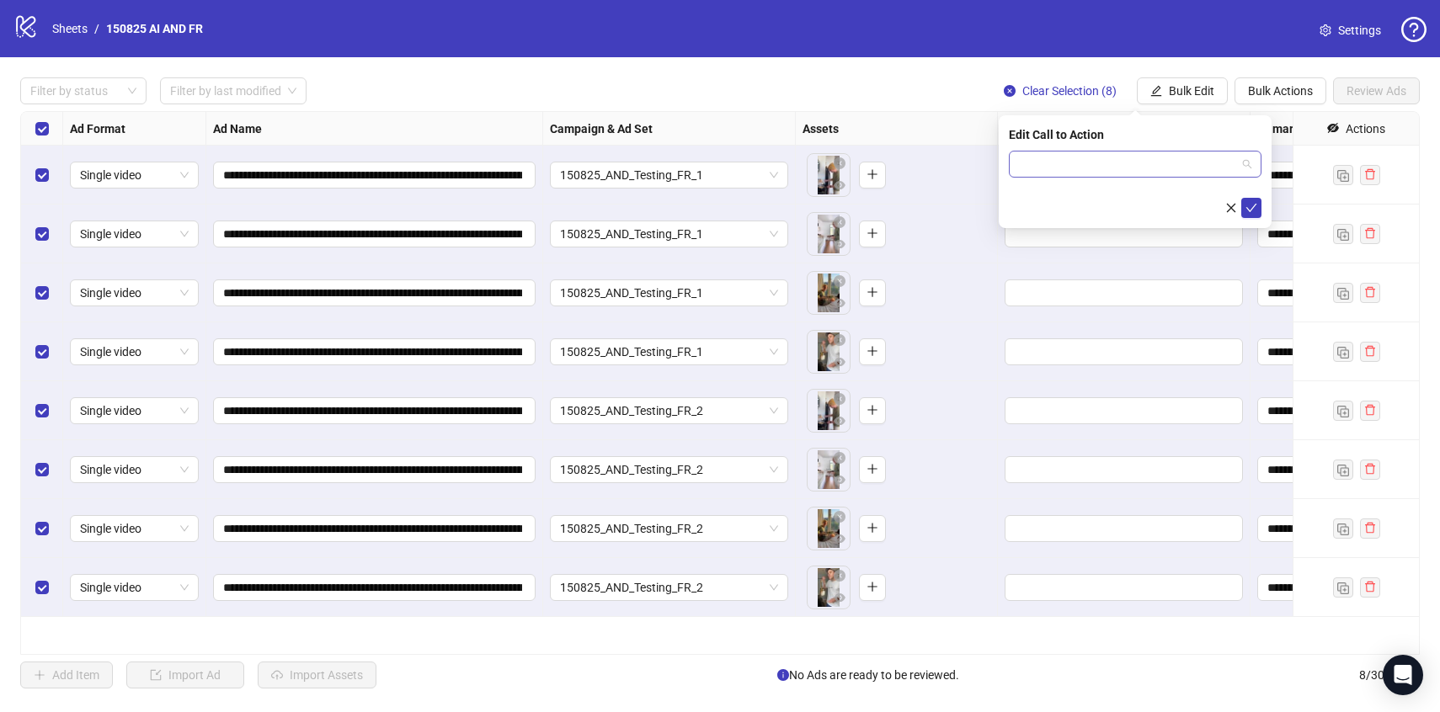
click at [1067, 163] on input "search" at bounding box center [1127, 164] width 217 height 25
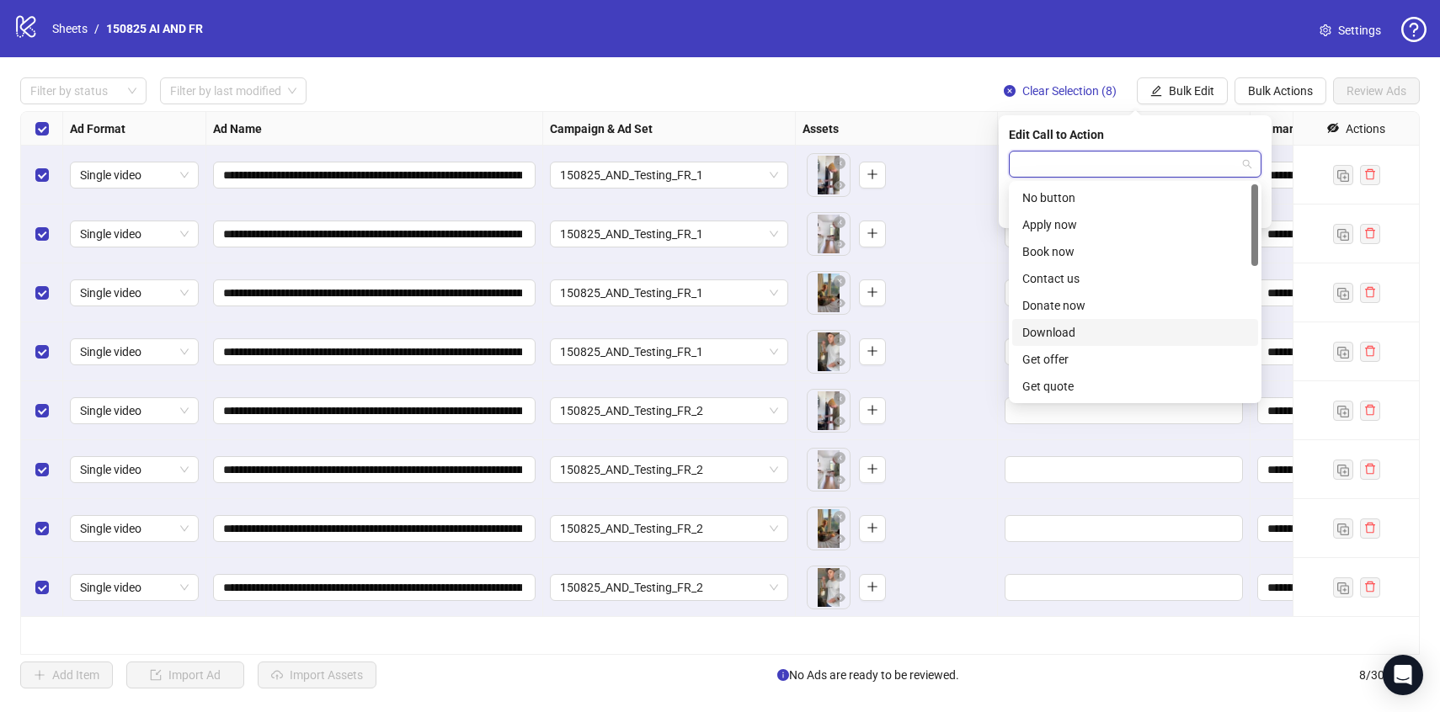
click at [1083, 331] on div "Download" at bounding box center [1135, 332] width 226 height 19
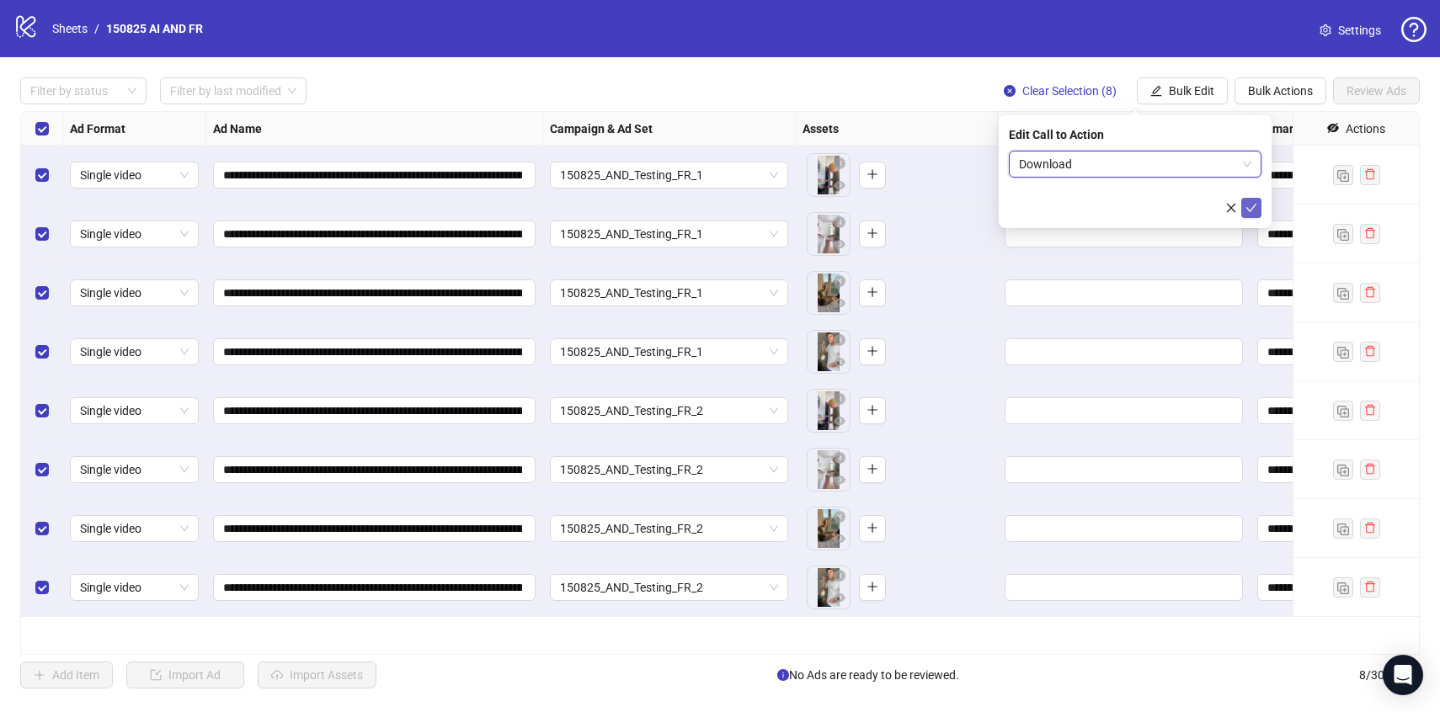
click at [1250, 214] on span "submit" at bounding box center [1252, 207] width 12 height 13
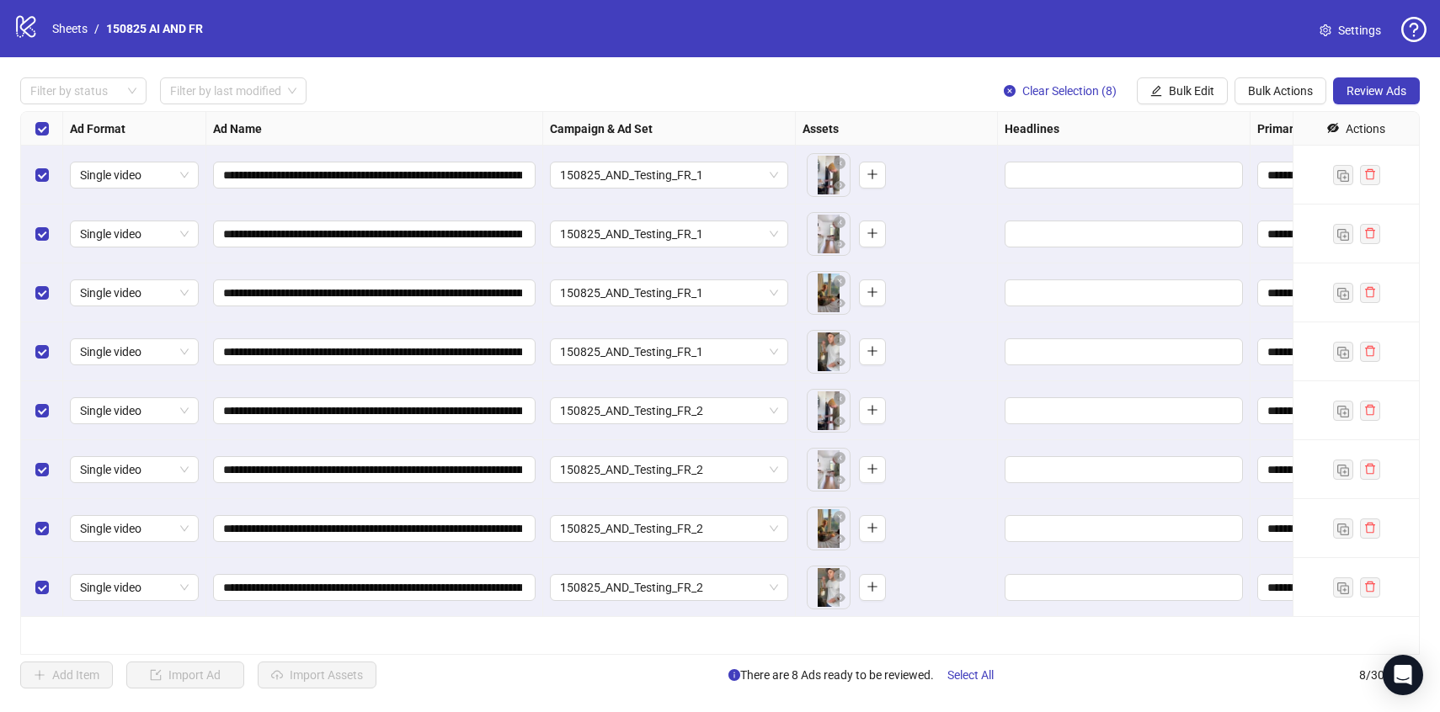
click at [1352, 106] on div "**********" at bounding box center [720, 383] width 1440 height 652
click at [1352, 101] on button "Review Ads" at bounding box center [1376, 90] width 87 height 27
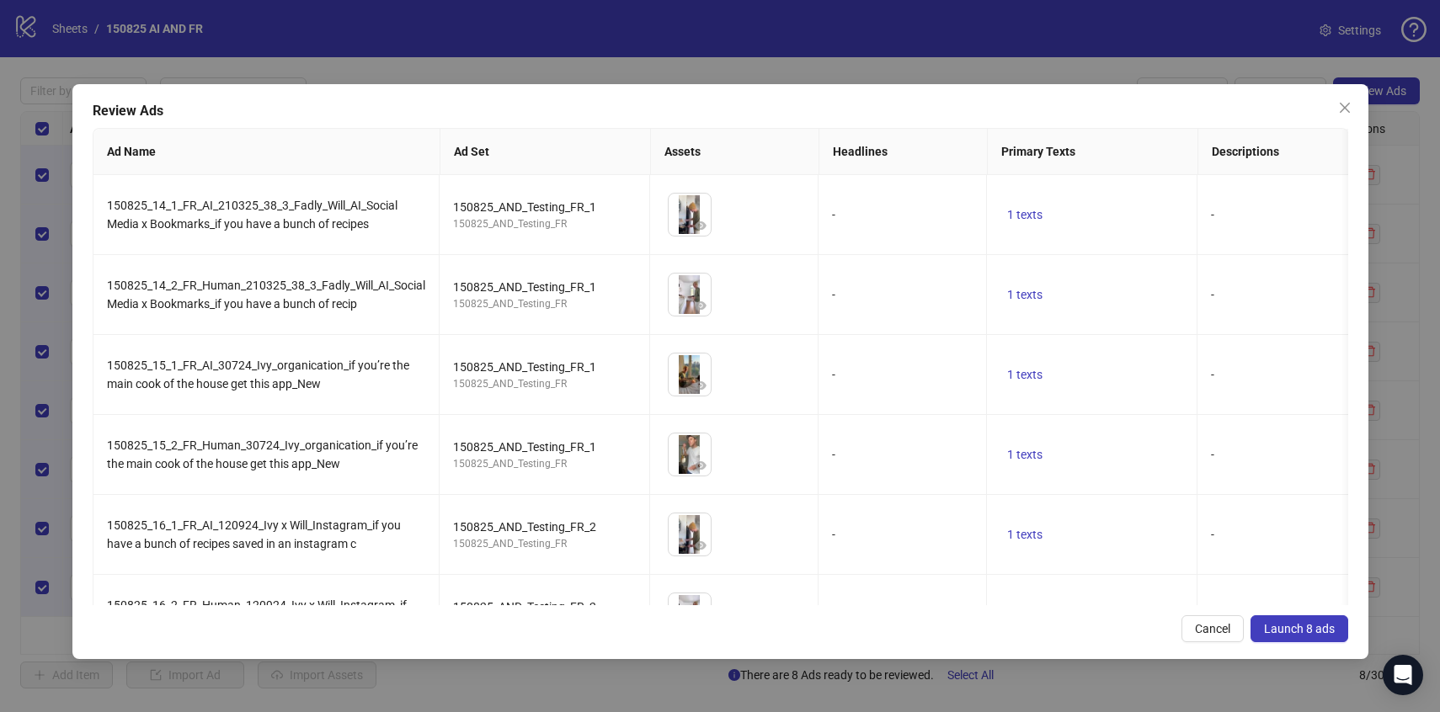
click at [1275, 637] on button "Launch 8 ads" at bounding box center [1300, 629] width 98 height 27
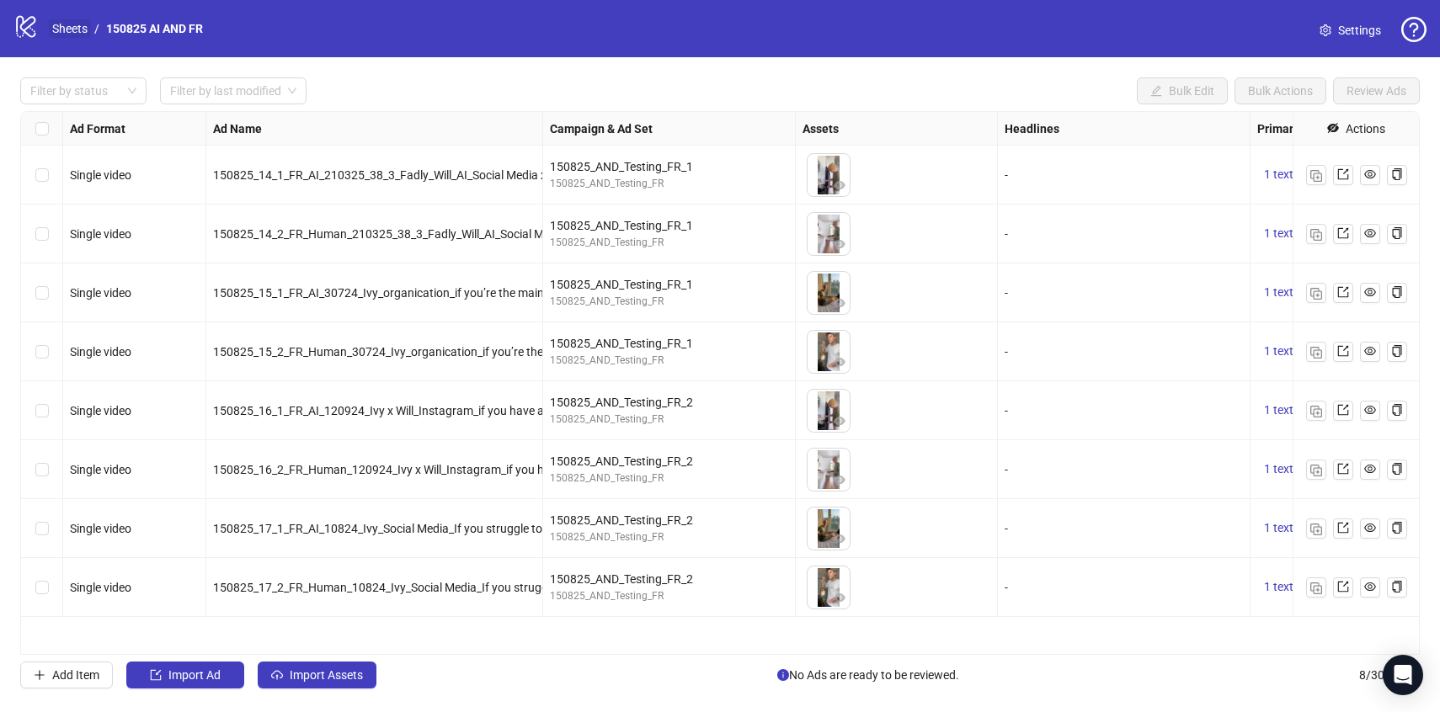
click at [70, 29] on link "Sheets" at bounding box center [70, 28] width 42 height 19
